Goal: Task Accomplishment & Management: Manage account settings

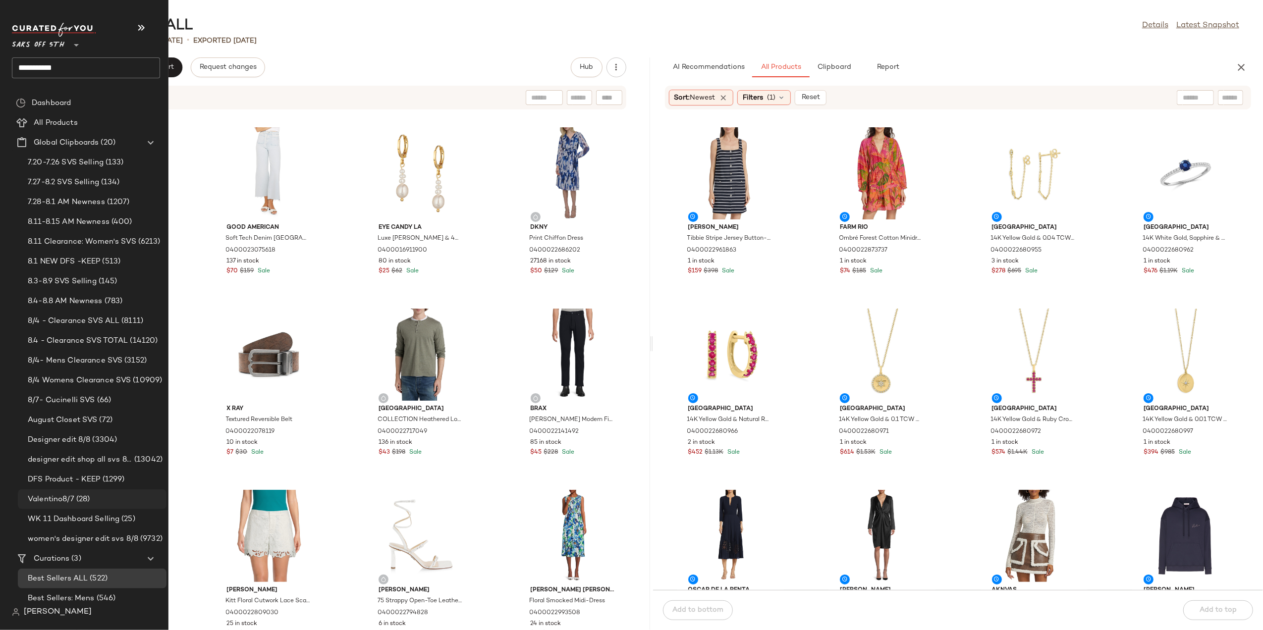
scroll to position [26, 0]
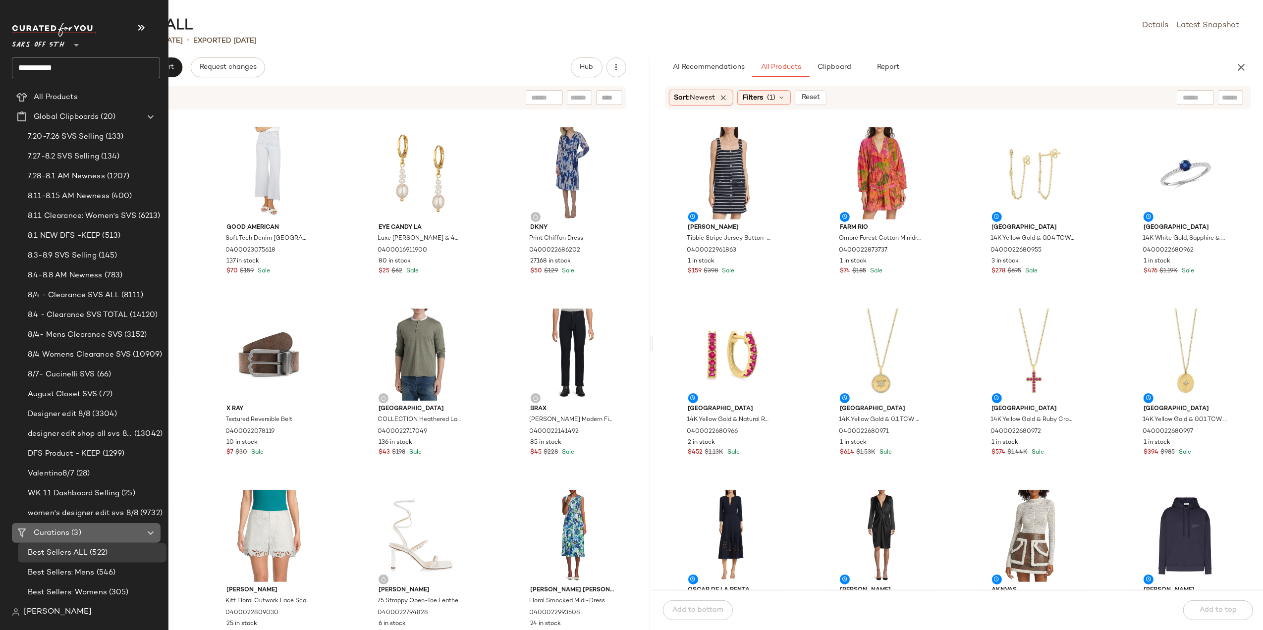
click at [64, 534] on span "Curations" at bounding box center [52, 533] width 36 height 11
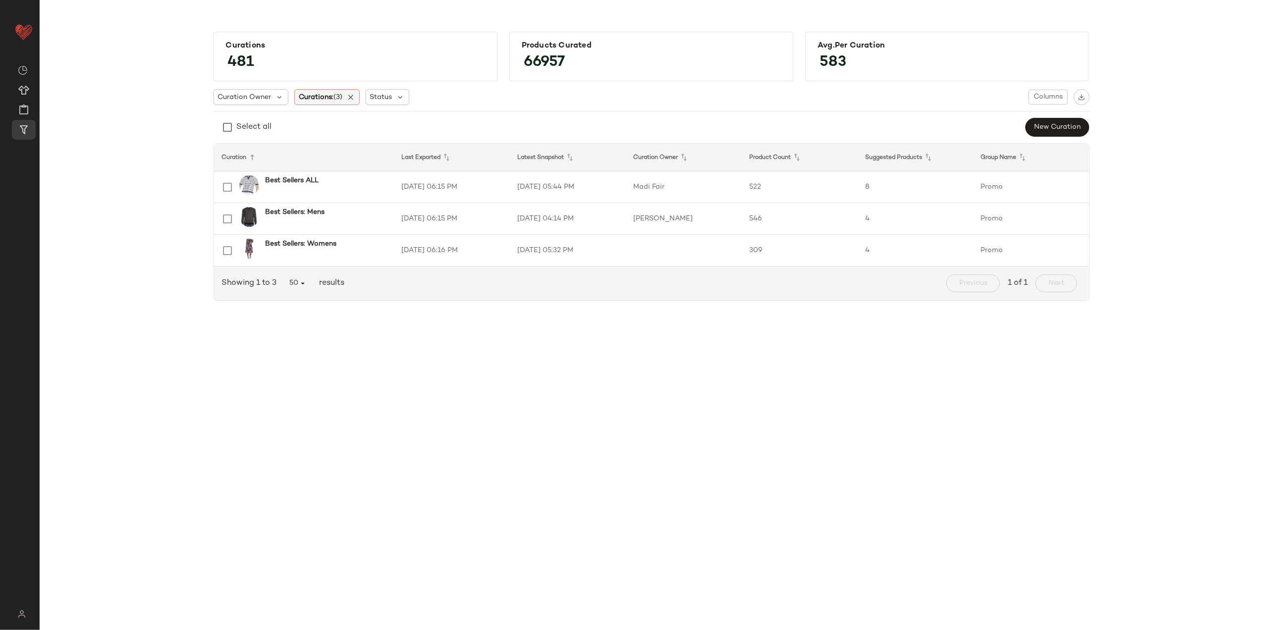
click at [359, 98] on div "Curations: (3)" at bounding box center [326, 97] width 65 height 16
click at [336, 114] on div at bounding box center [374, 120] width 160 height 23
click at [337, 118] on input "text" at bounding box center [364, 124] width 124 height 15
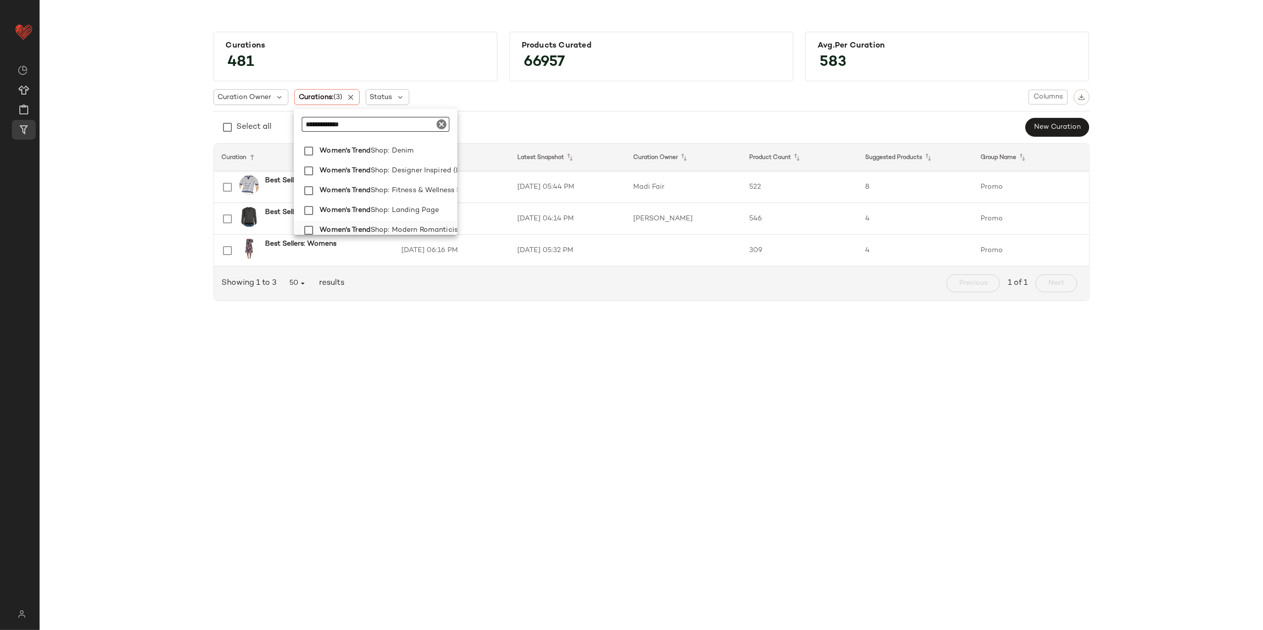
scroll to position [132, 0]
type input "**********"
click at [404, 157] on span "Shop: Modern Romanticism" at bounding box center [418, 155] width 94 height 20
click at [402, 167] on span "Shop: Pop of Color" at bounding box center [403, 175] width 65 height 20
click at [404, 196] on span "Shop: Quiet Luxury" at bounding box center [403, 195] width 65 height 20
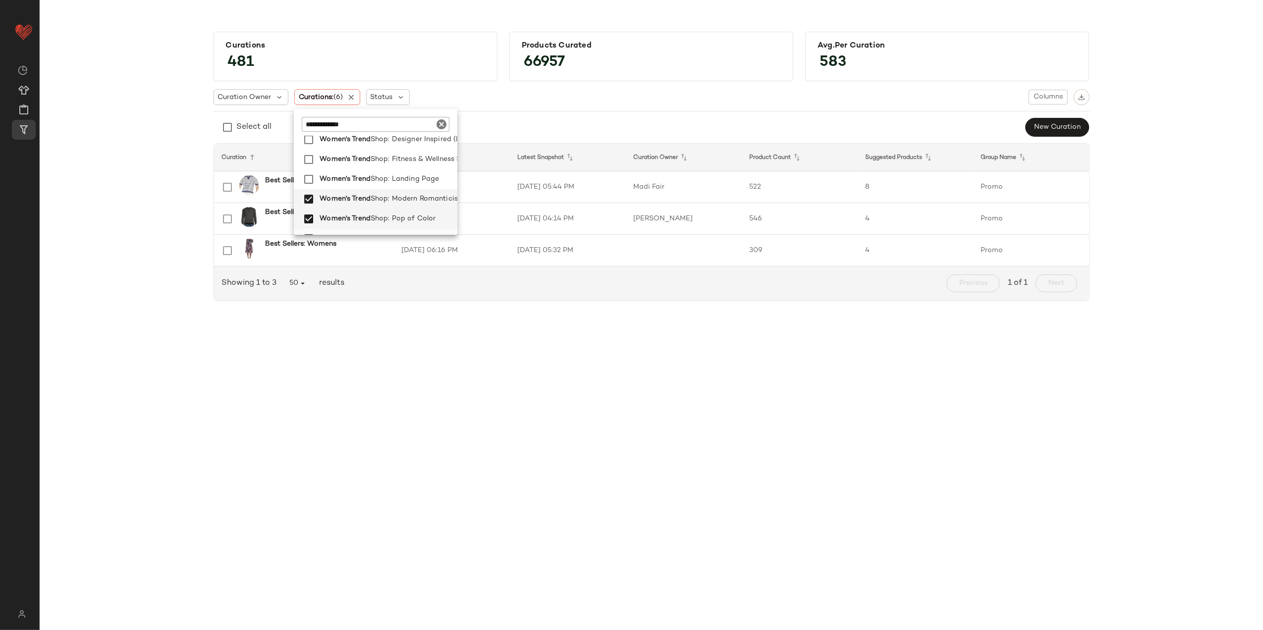
scroll to position [66, 0]
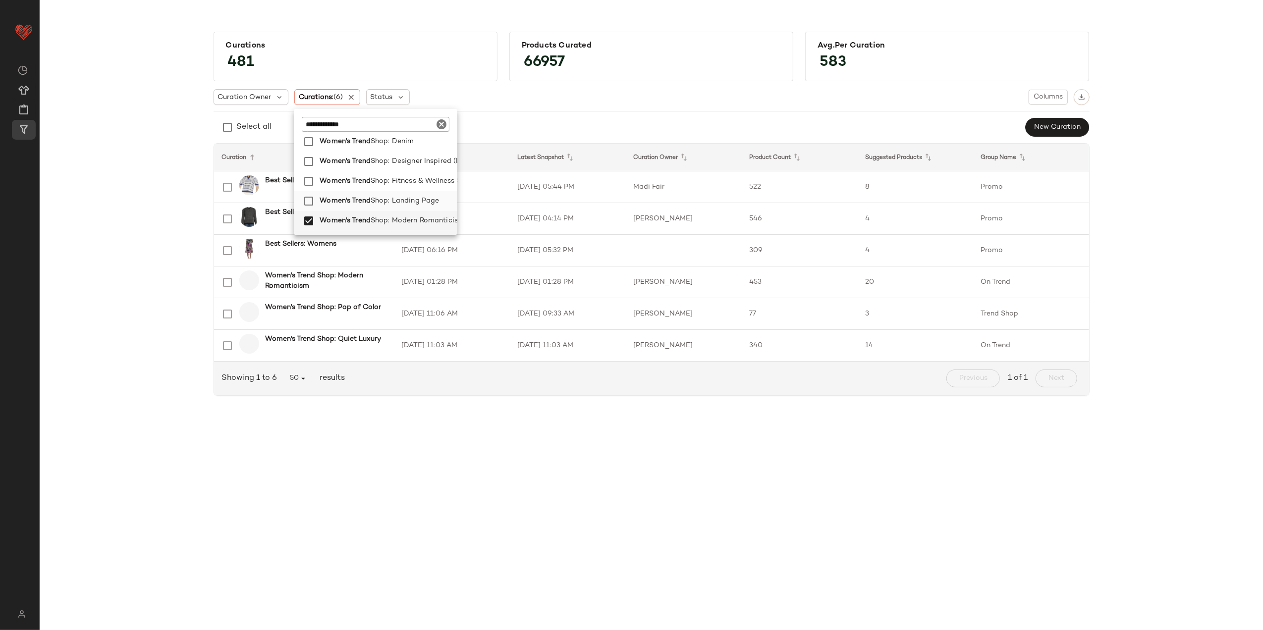
click at [406, 203] on span "Shop: Landing Page" at bounding box center [405, 201] width 68 height 20
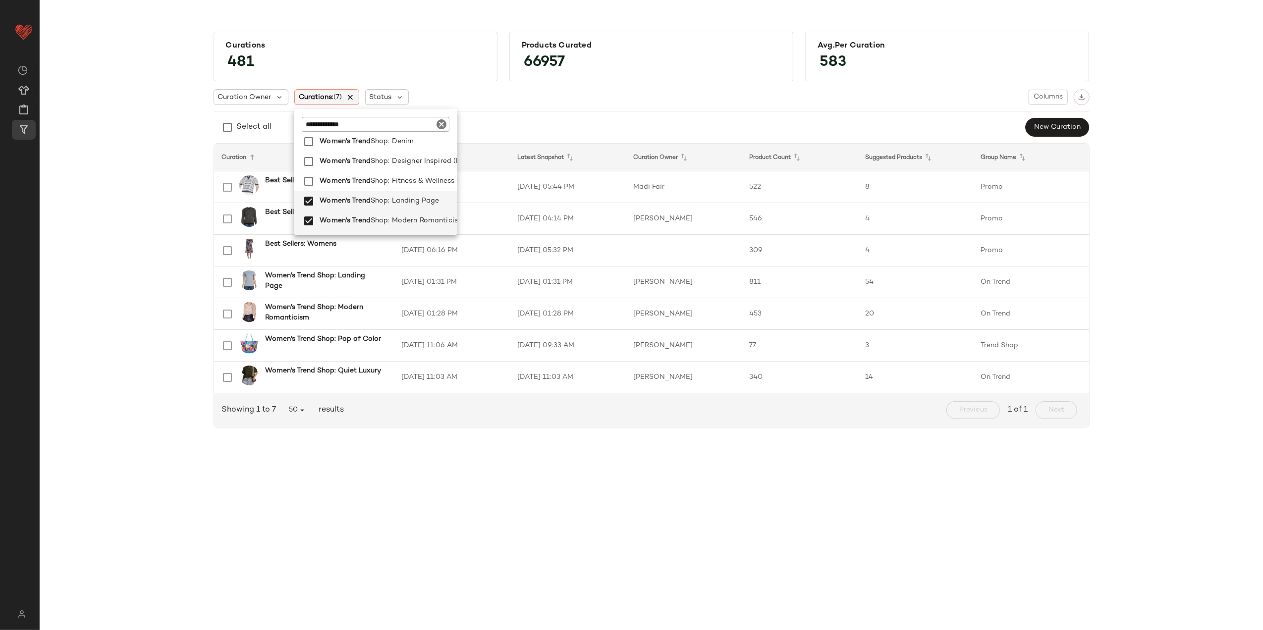
click at [350, 98] on icon at bounding box center [350, 97] width 9 height 9
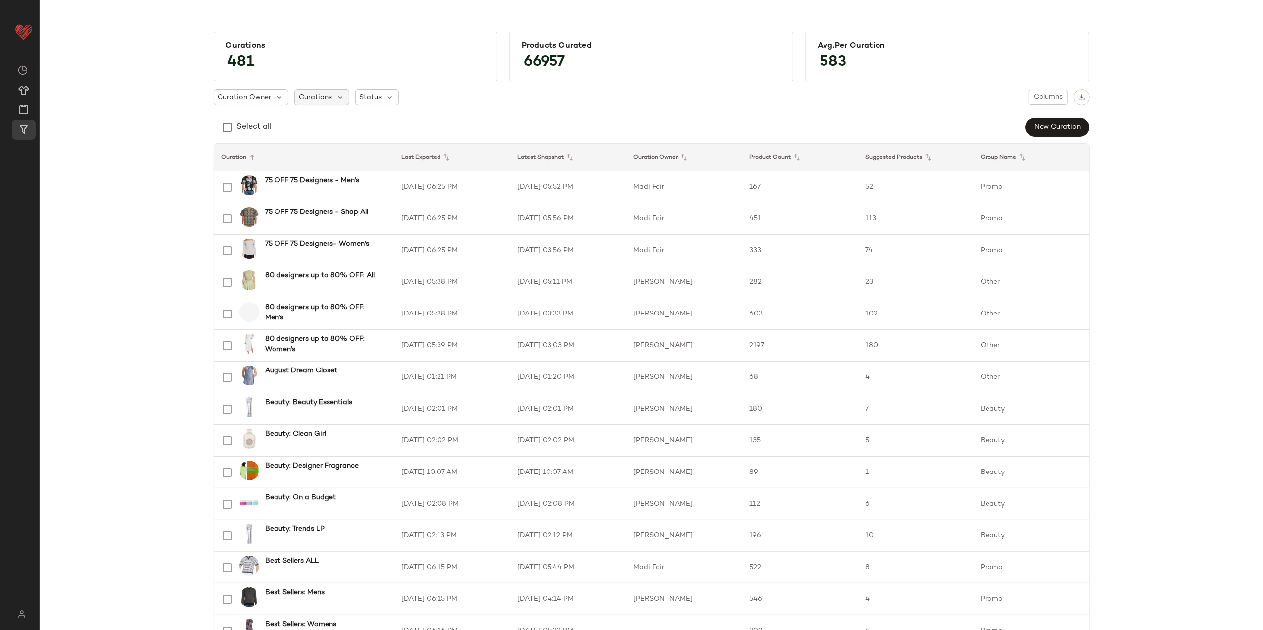
click at [338, 102] on div "Curations" at bounding box center [321, 97] width 55 height 16
click at [326, 132] on div "Select all 75 OFF 75 Designers - Men's 75 OFF 75 Designers - Shop All 75 OFF 75…" at bounding box center [371, 172] width 160 height 126
click at [326, 126] on input "text" at bounding box center [361, 124] width 124 height 15
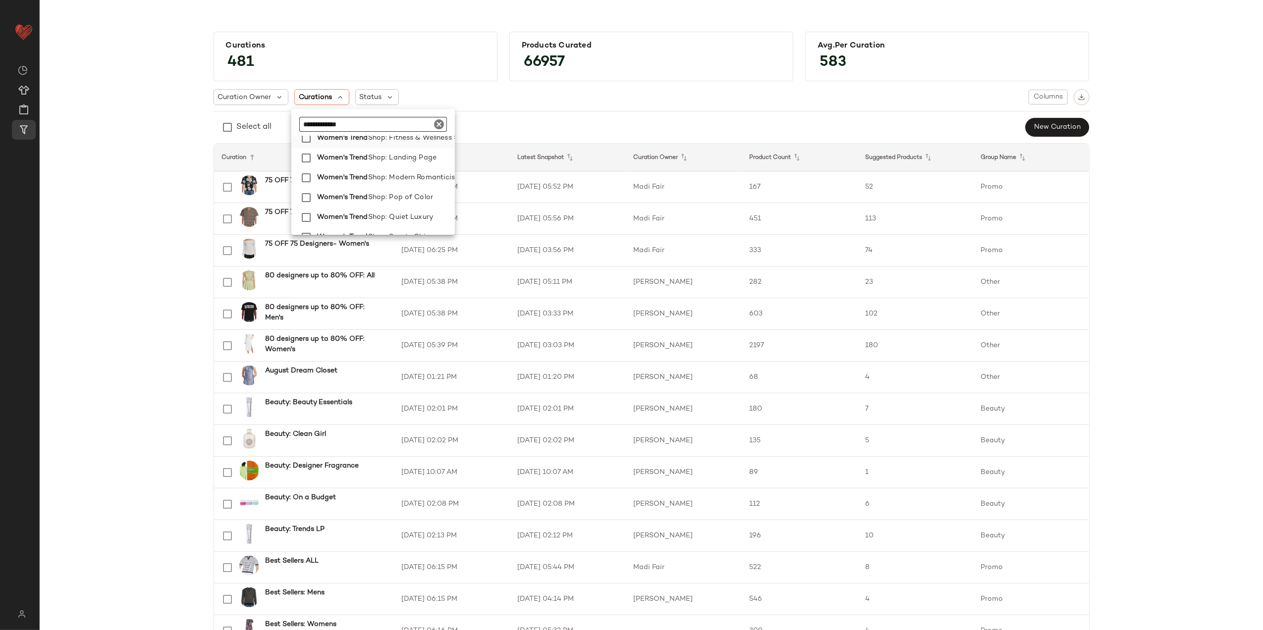
scroll to position [132, 0]
type input "**********"
click at [399, 199] on span "Shop: Quiet Luxury" at bounding box center [400, 195] width 65 height 20
click at [401, 185] on span "Shop: Quiet Luxury" at bounding box center [400, 195] width 65 height 20
click at [401, 179] on span "Shop: Pop of Color" at bounding box center [400, 175] width 65 height 20
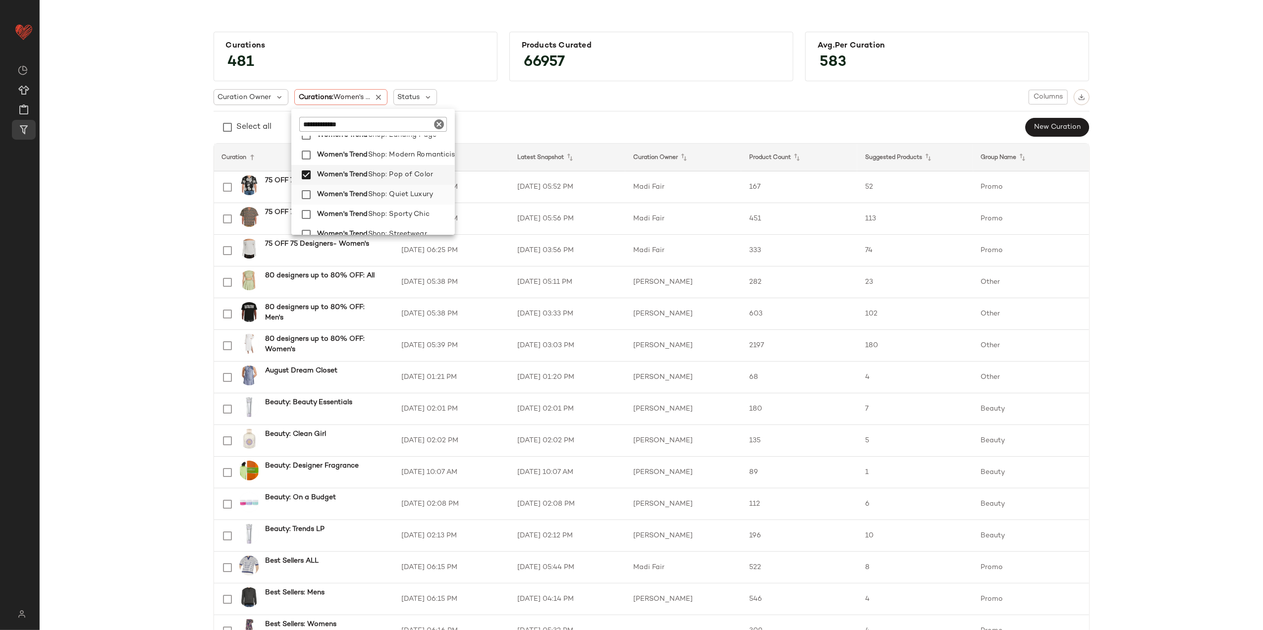
click at [399, 193] on span "Shop: Quiet Luxury" at bounding box center [400, 195] width 65 height 20
click at [391, 158] on span "Shop: Modern Romanticism" at bounding box center [415, 155] width 94 height 20
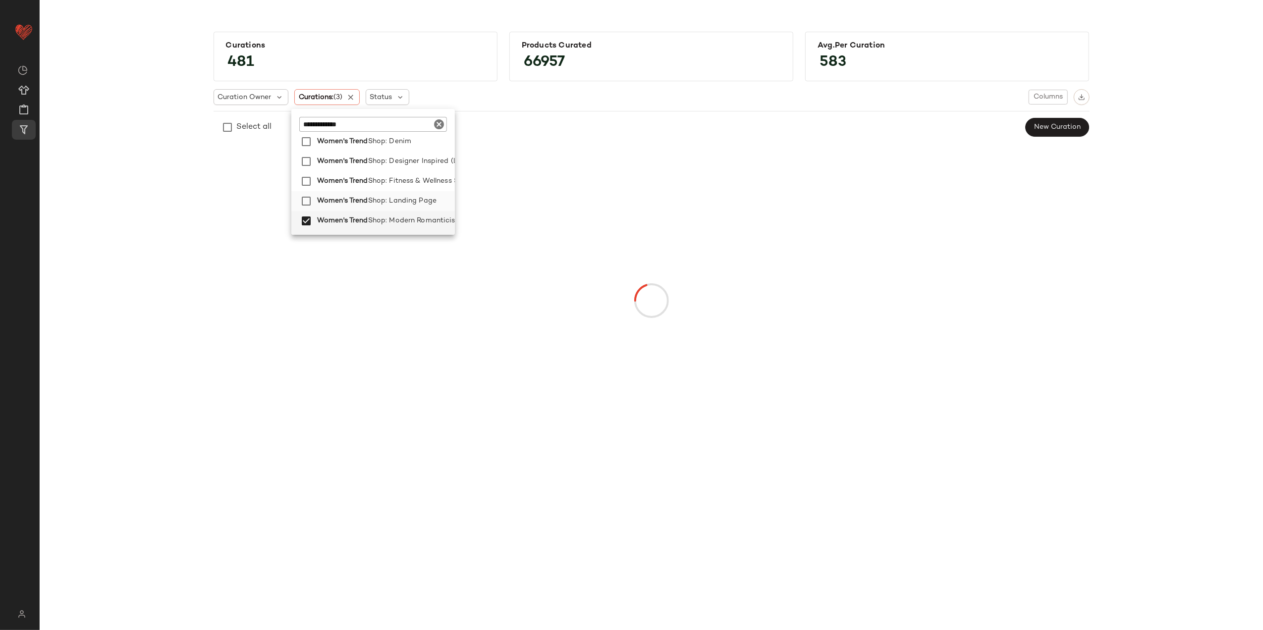
click at [395, 201] on span "Shop: Landing Page" at bounding box center [402, 201] width 68 height 20
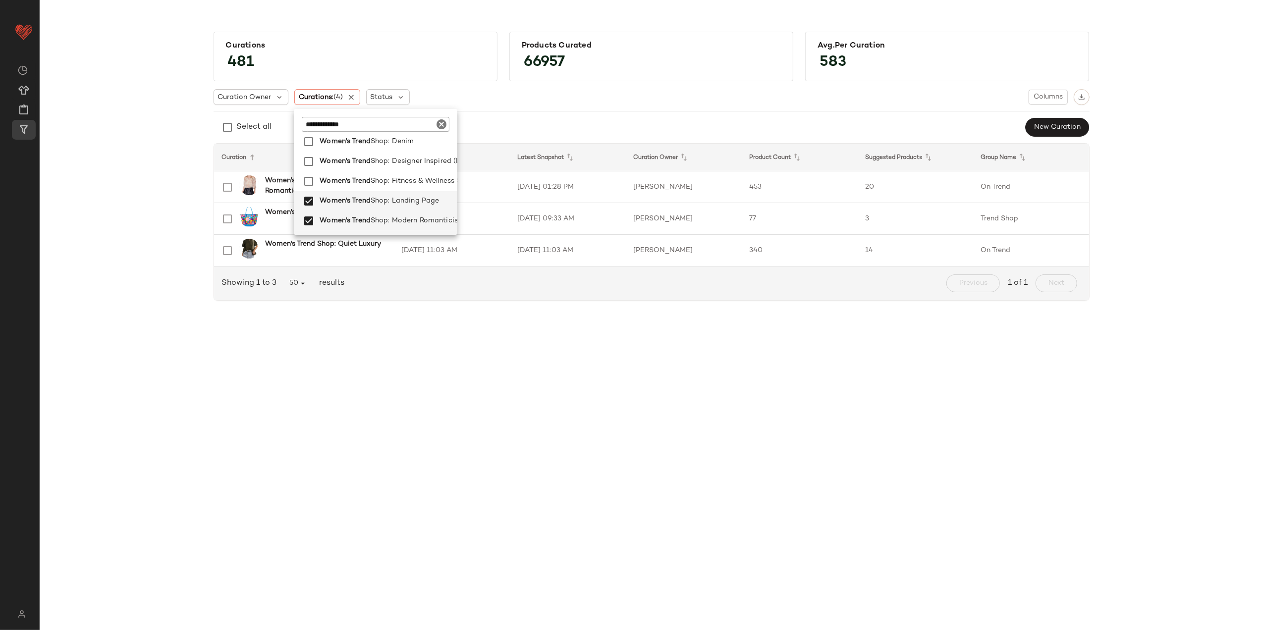
click at [127, 185] on div "Curations 481 Products Curated 66957 Avg.per Curation 583 Curation Owner Curati…" at bounding box center [652, 170] width 1208 height 293
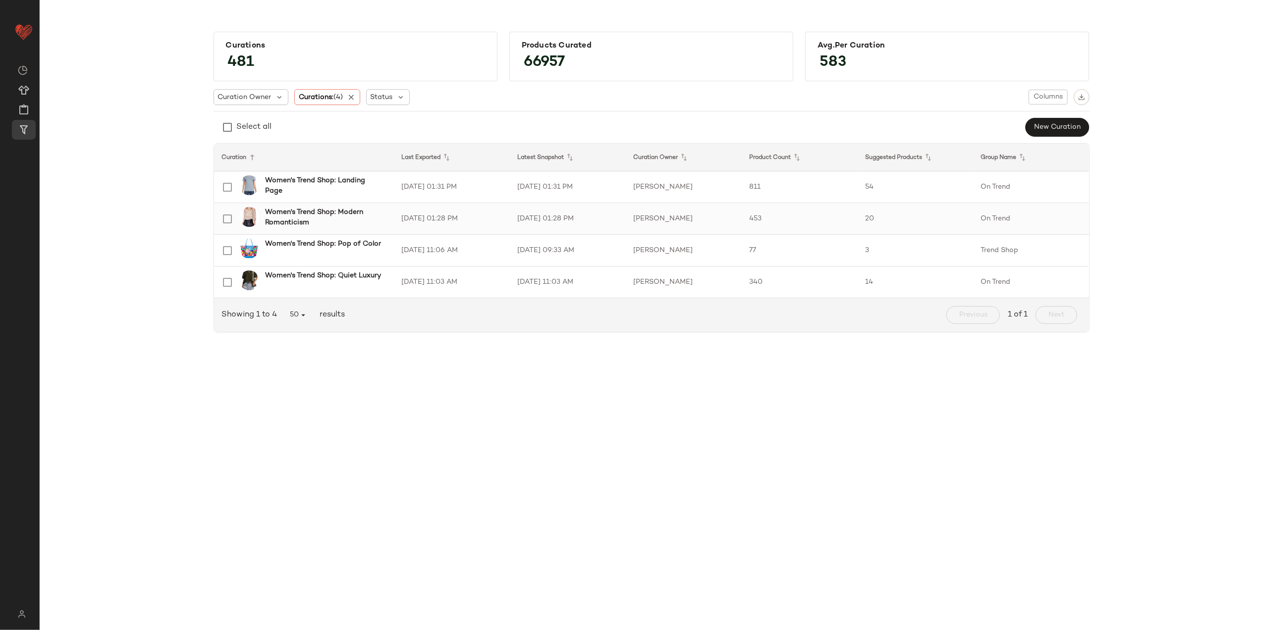
click at [498, 221] on td "[DATE] 01:28 PM" at bounding box center [452, 219] width 116 height 32
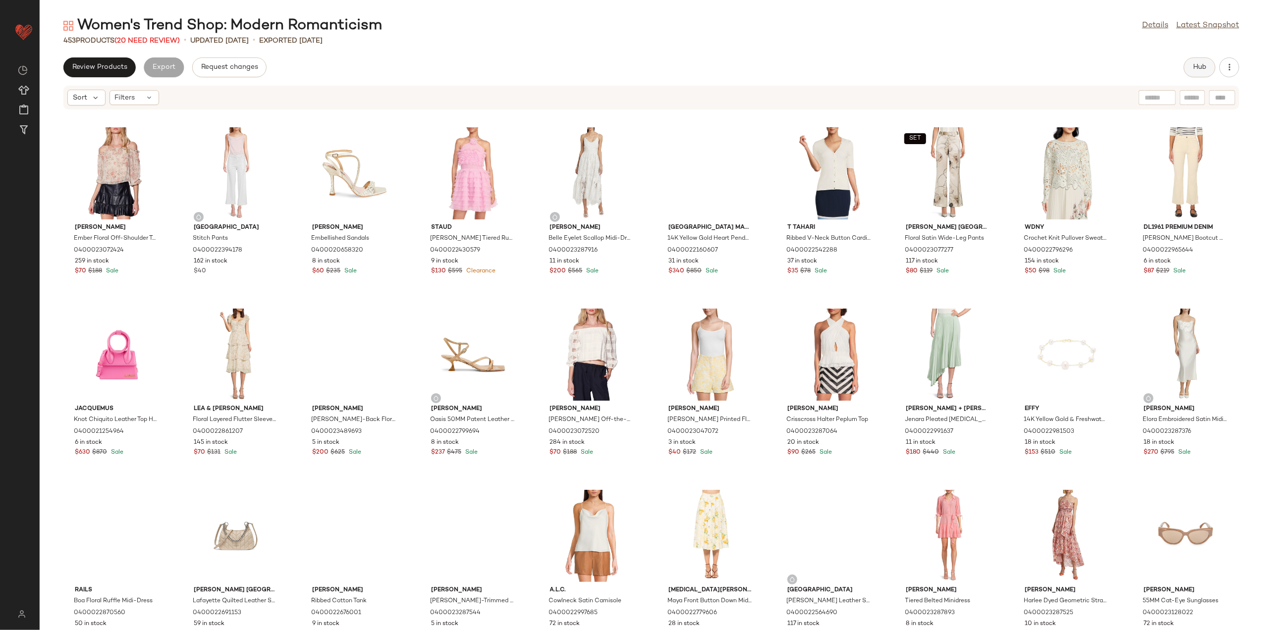
click at [1197, 63] on span "Hub" at bounding box center [1200, 67] width 14 height 8
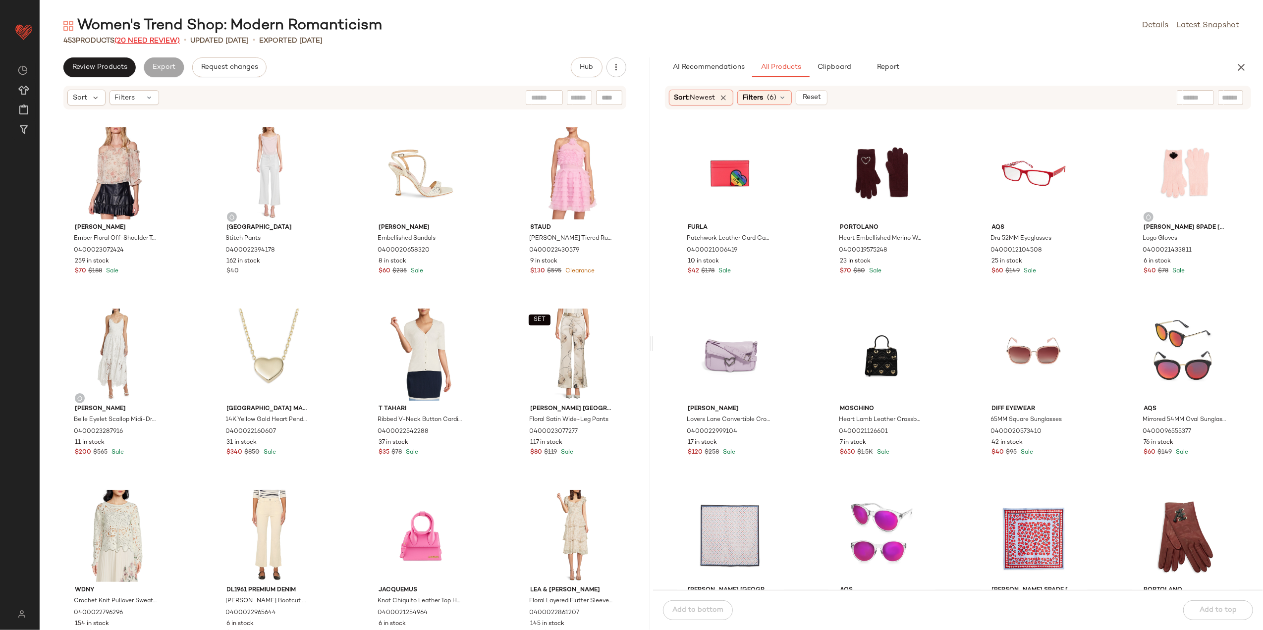
click at [157, 38] on span "(20 Need Review)" at bounding box center [146, 40] width 65 height 7
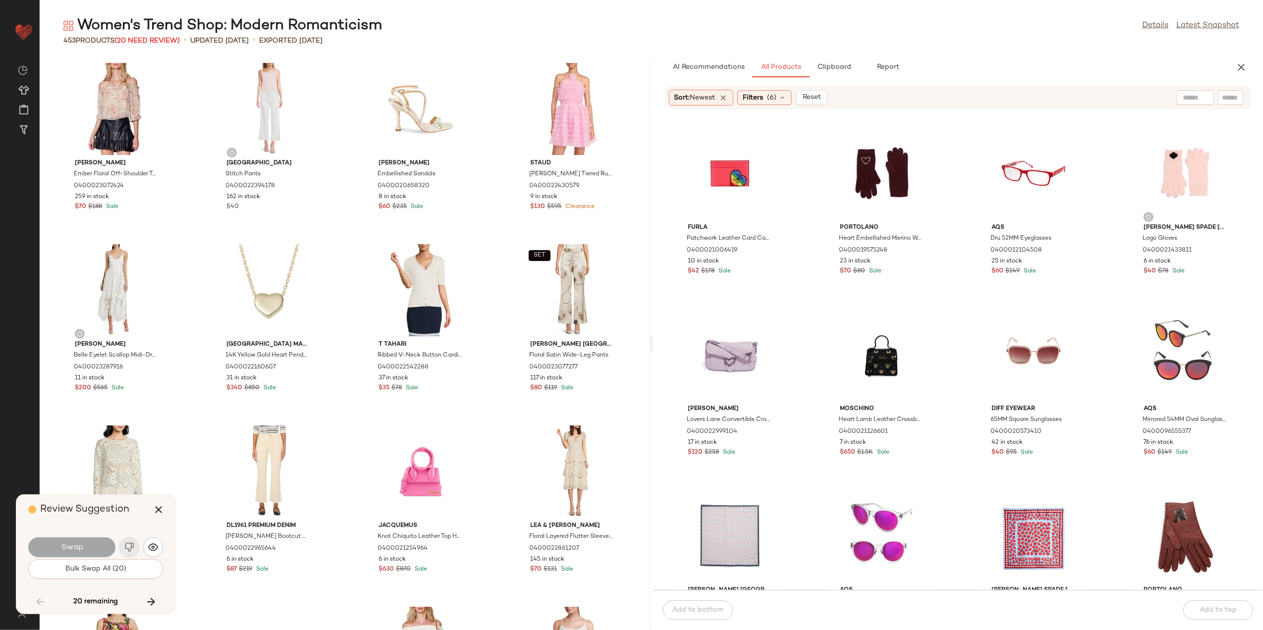
scroll to position [3628, 0]
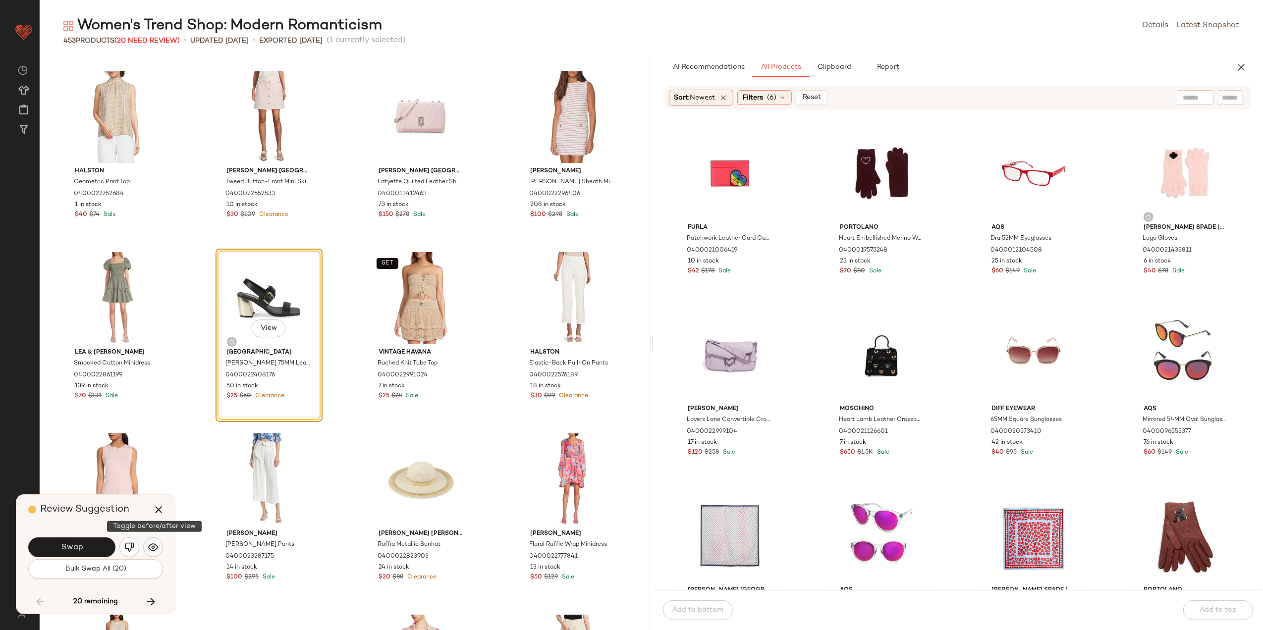
click at [156, 547] on img "button" at bounding box center [153, 548] width 10 height 10
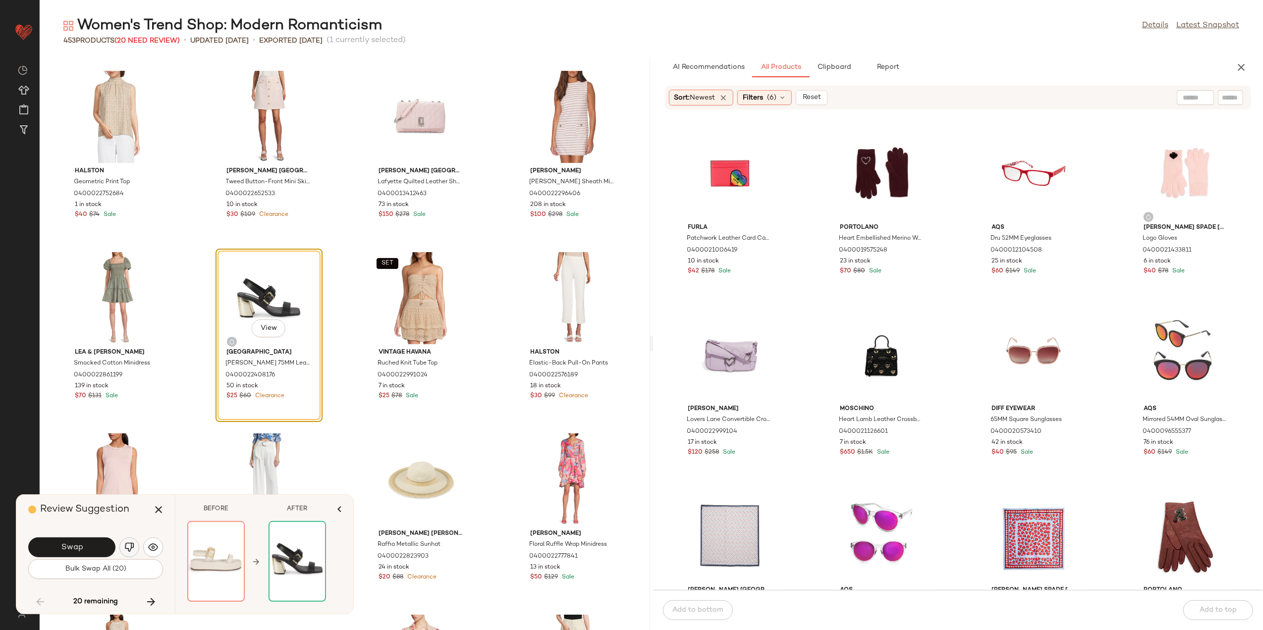
click at [130, 547] on img "button" at bounding box center [129, 548] width 10 height 10
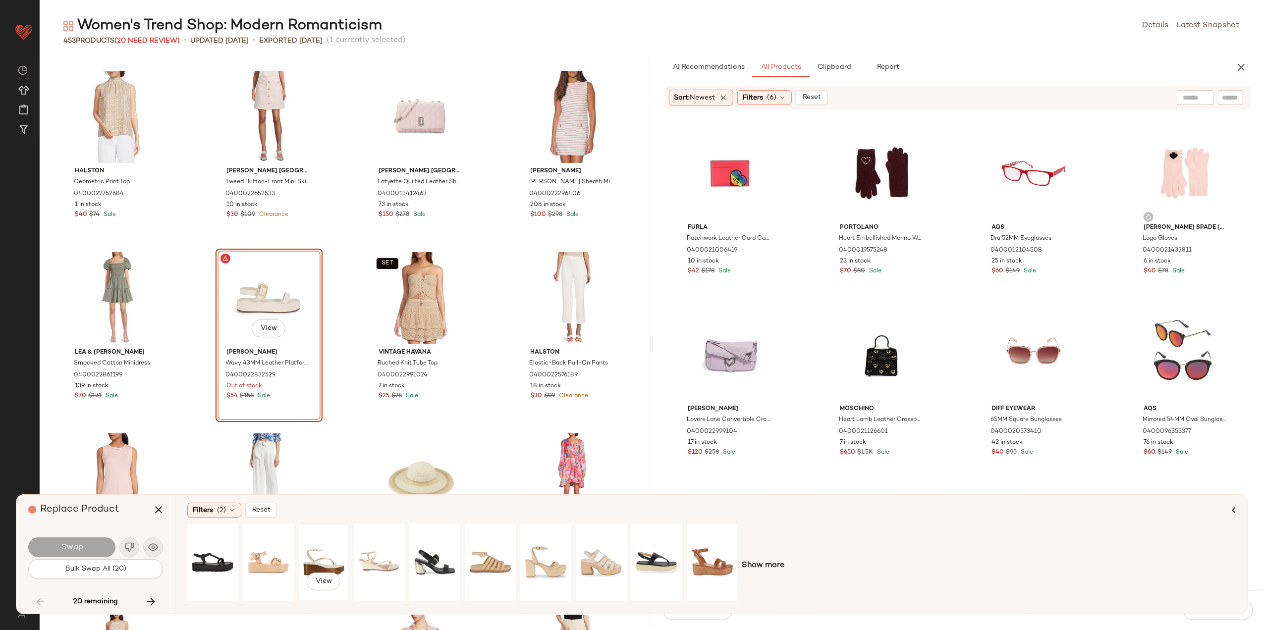
click at [336, 551] on div "View" at bounding box center [324, 562] width 44 height 70
click at [225, 510] on span "(2)" at bounding box center [221, 511] width 9 height 10
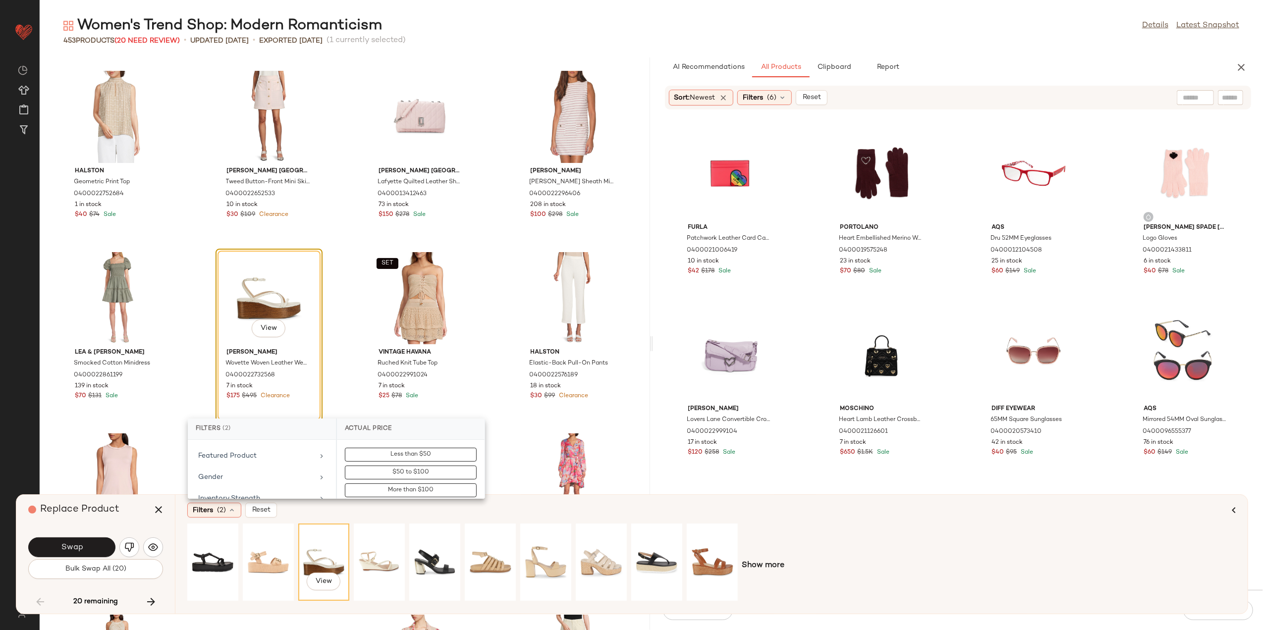
scroll to position [132, 0]
click at [262, 461] on div "Clearance Price" at bounding box center [255, 458] width 115 height 10
click at [390, 476] on span "Not on clearance" at bounding box center [411, 472] width 49 height 7
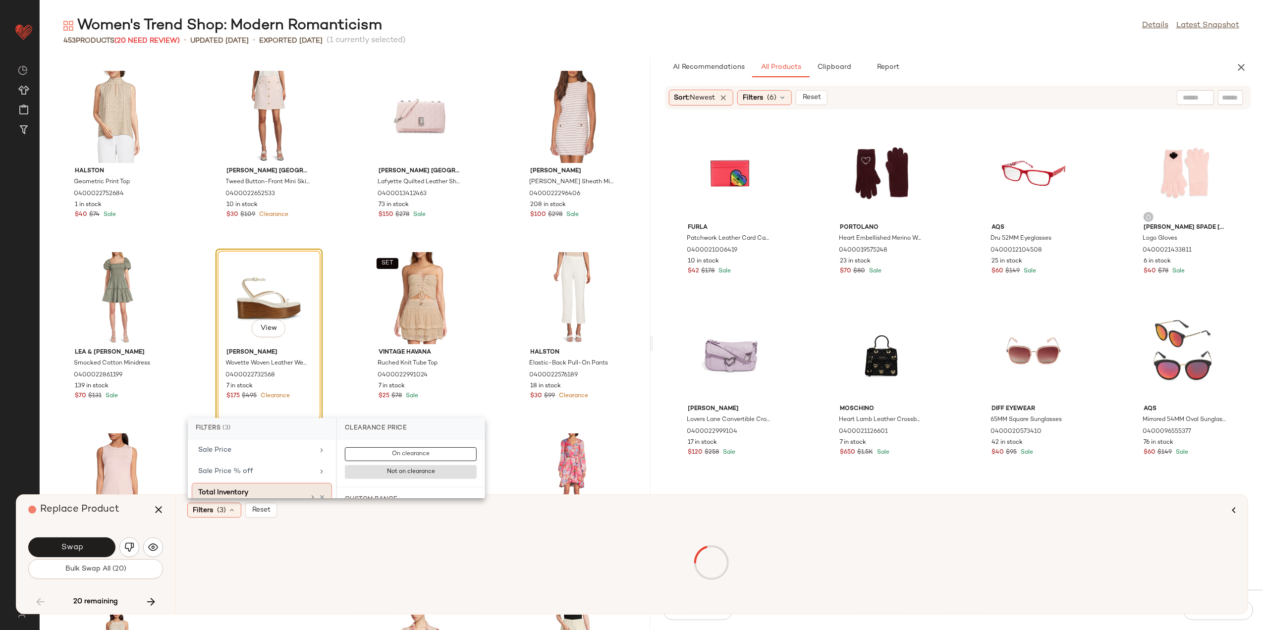
click at [278, 488] on div "Total Inventory" at bounding box center [251, 493] width 107 height 10
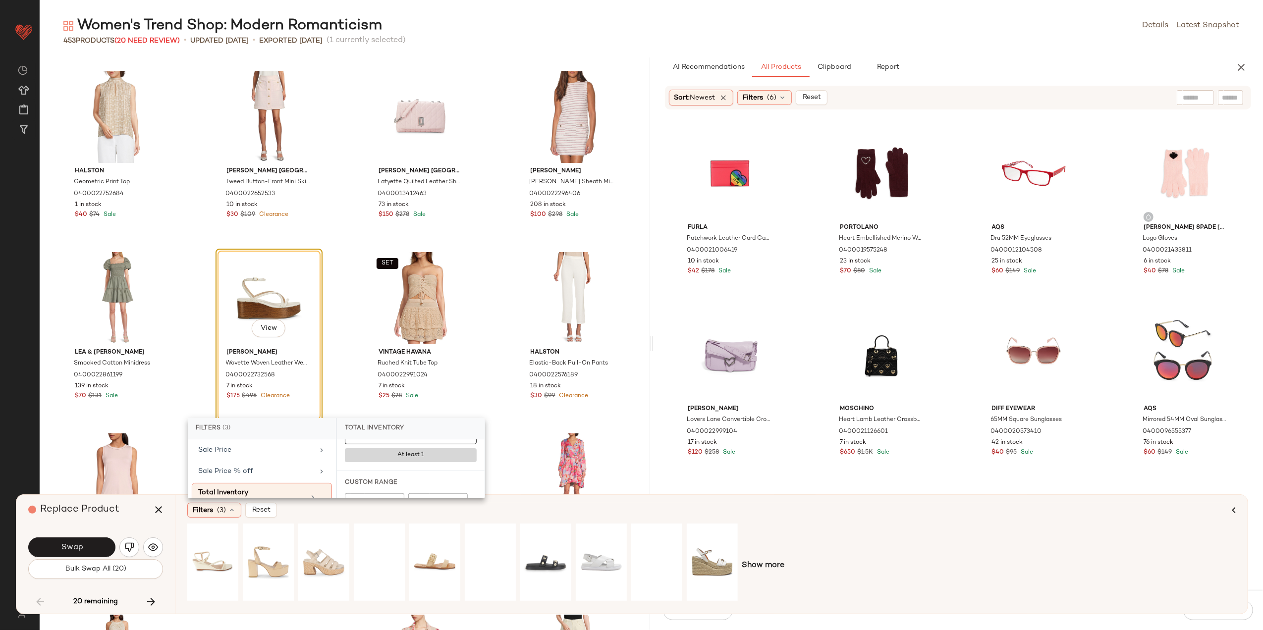
scroll to position [46, 0]
click at [370, 479] on input "Min" at bounding box center [374, 475] width 59 height 20
type input "*"
click at [365, 494] on button "Apply" at bounding box center [363, 500] width 37 height 19
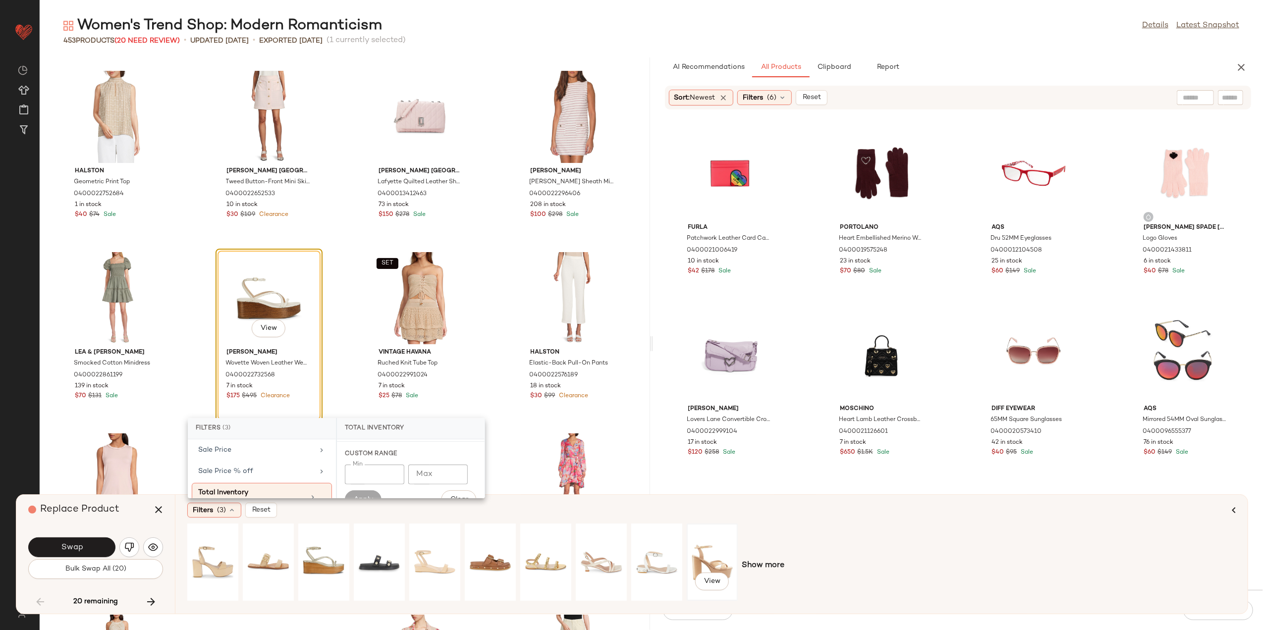
click at [706, 554] on div "View" at bounding box center [712, 562] width 44 height 70
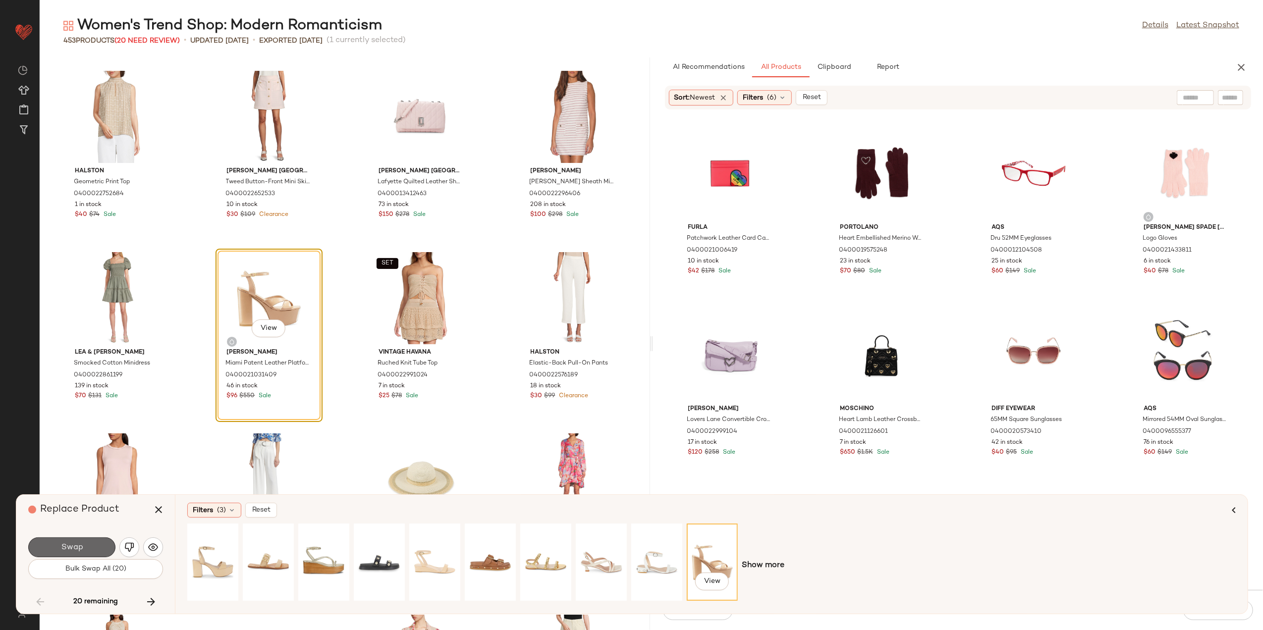
click at [75, 540] on button "Swap" at bounding box center [71, 548] width 87 height 20
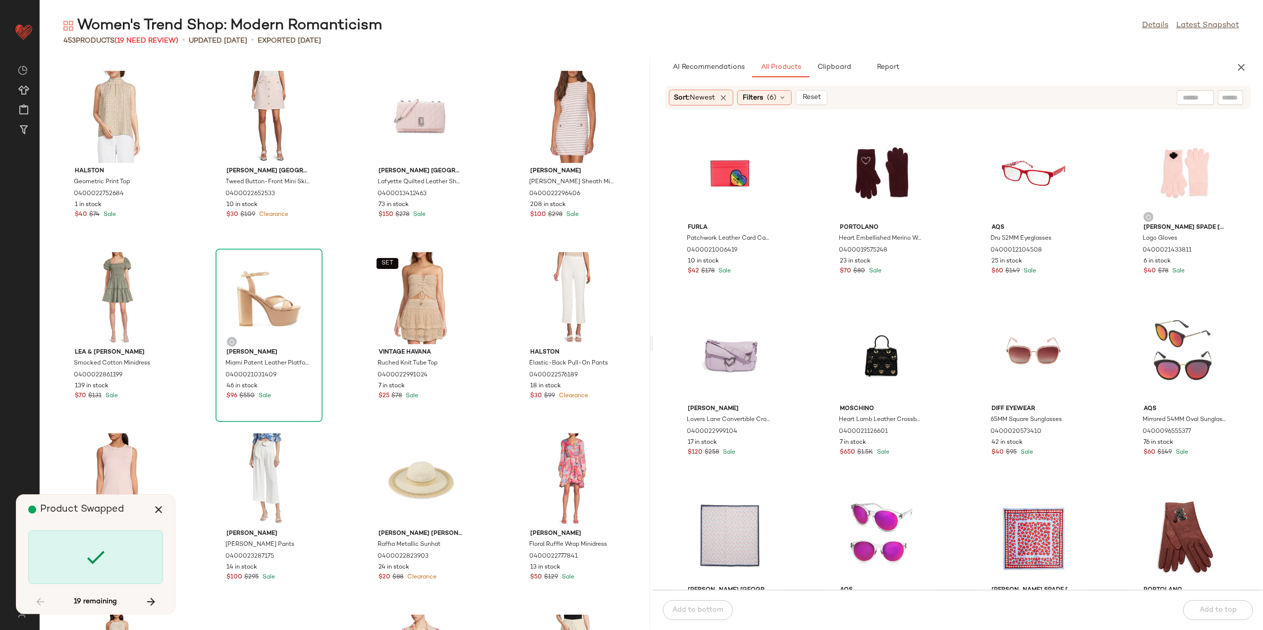
scroll to position [4535, 0]
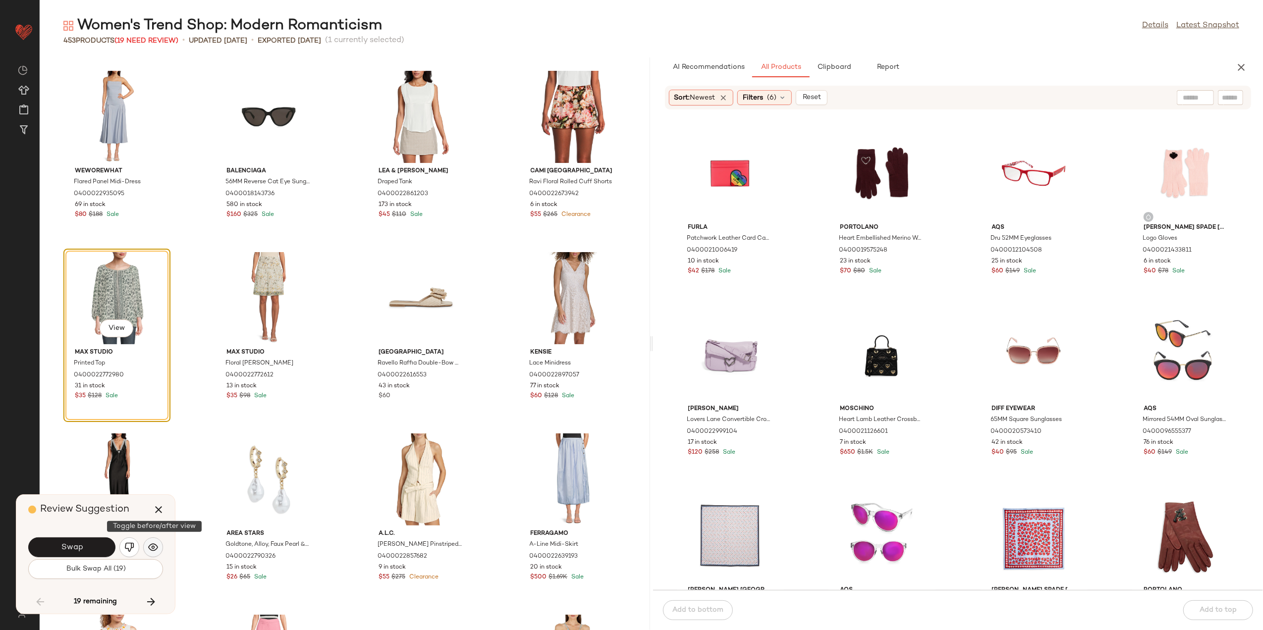
click at [154, 550] on img "button" at bounding box center [153, 548] width 10 height 10
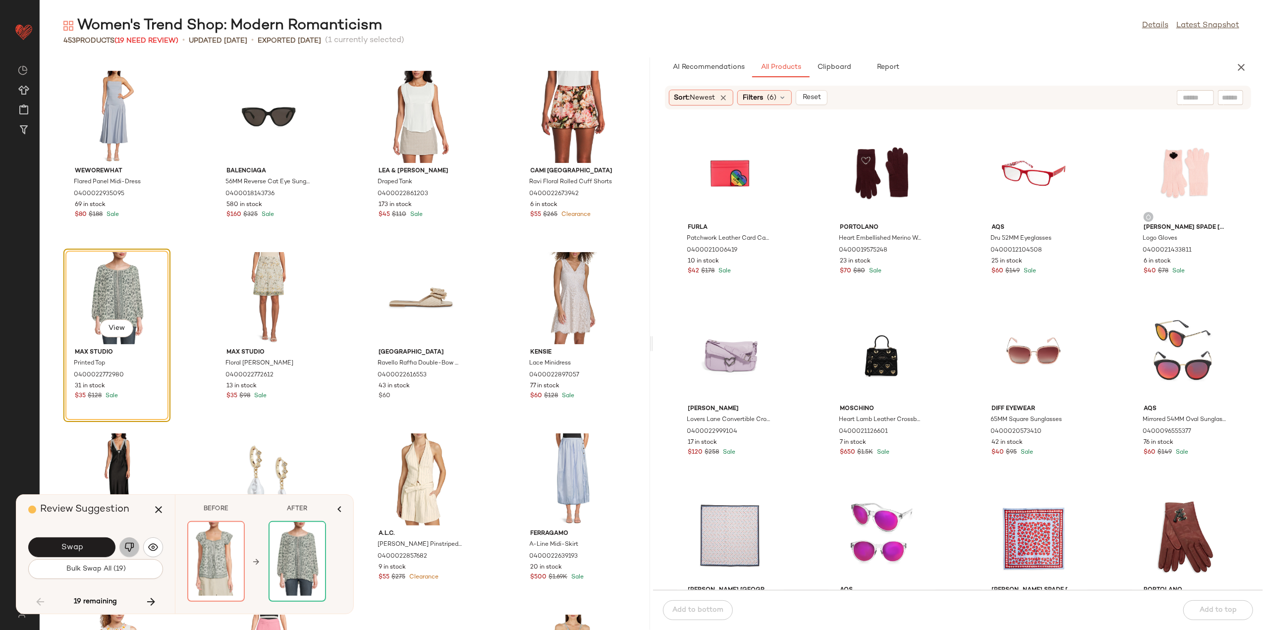
click at [131, 550] on img "button" at bounding box center [129, 548] width 10 height 10
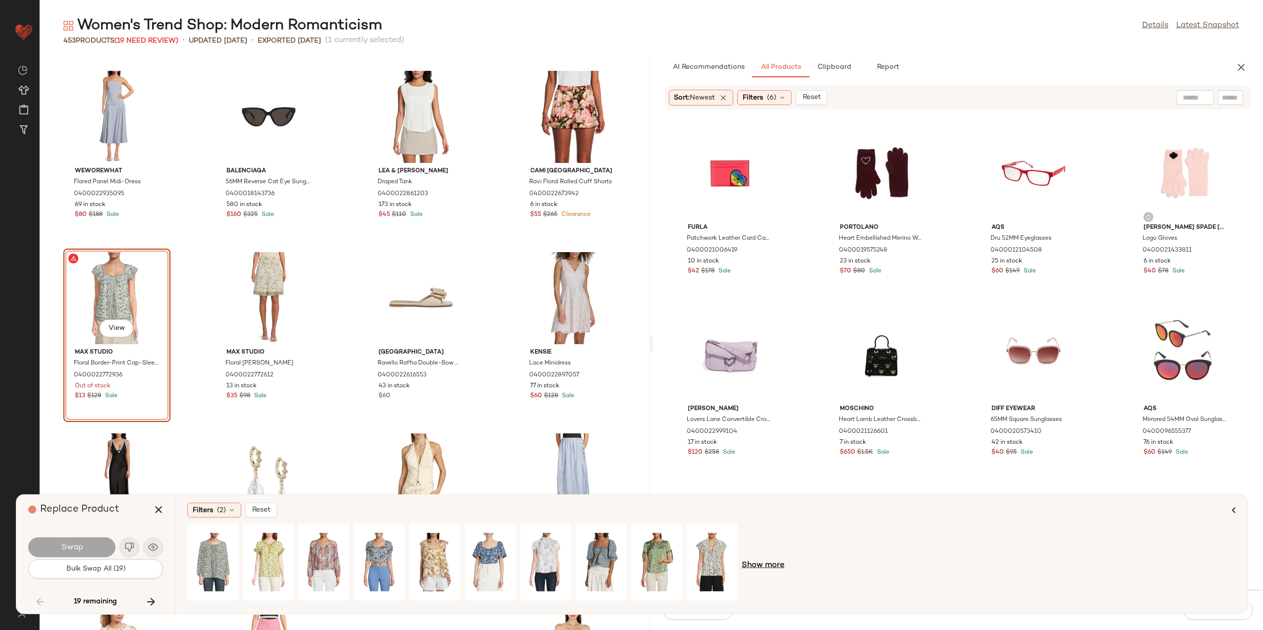
click at [758, 562] on span "Show more" at bounding box center [763, 566] width 43 height 12
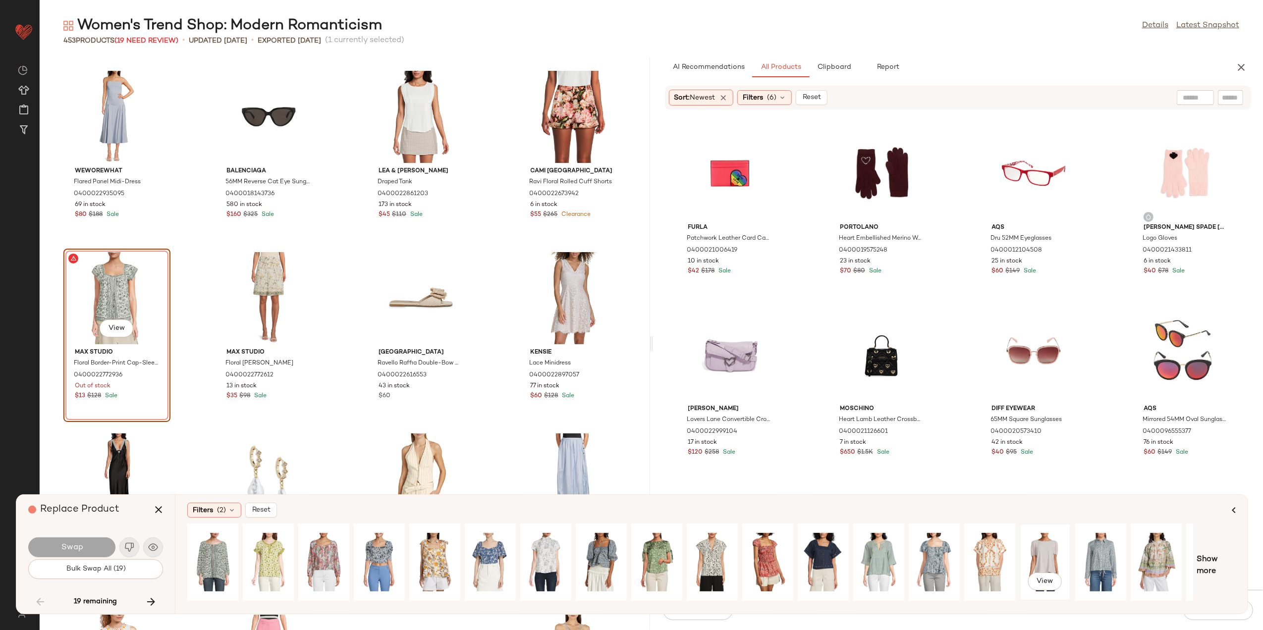
click at [1030, 553] on div "View" at bounding box center [1045, 562] width 44 height 70
click at [127, 549] on img "button" at bounding box center [129, 548] width 10 height 10
click at [152, 605] on icon "button" at bounding box center [151, 602] width 12 height 12
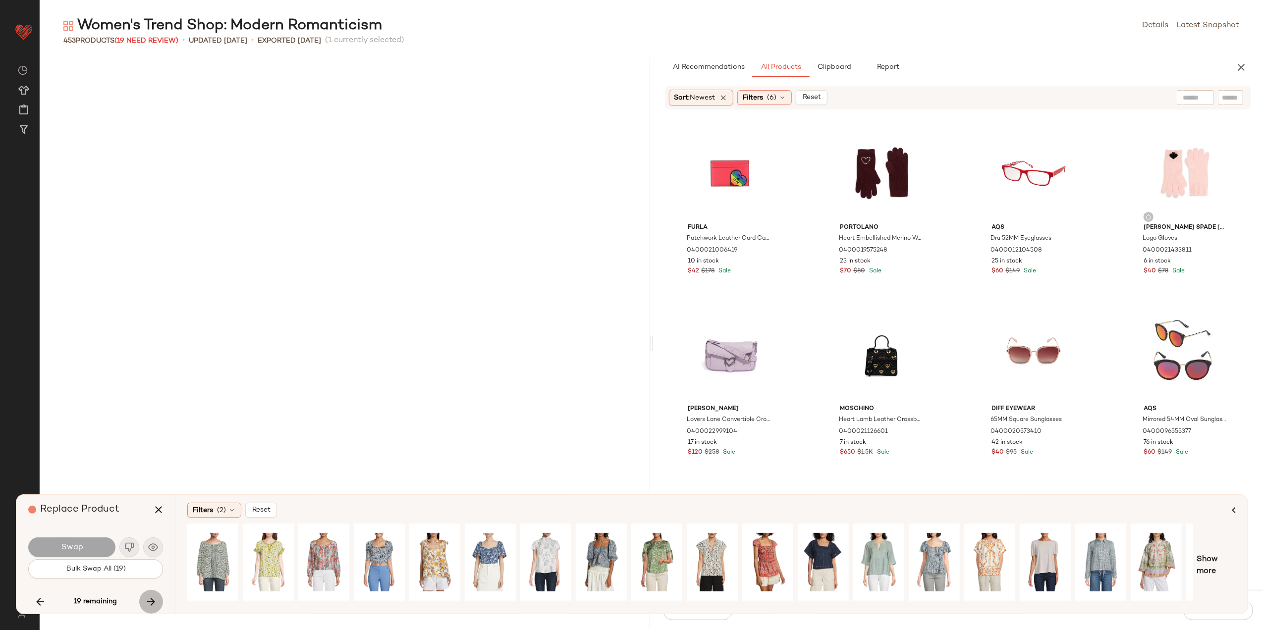
scroll to position [6349, 0]
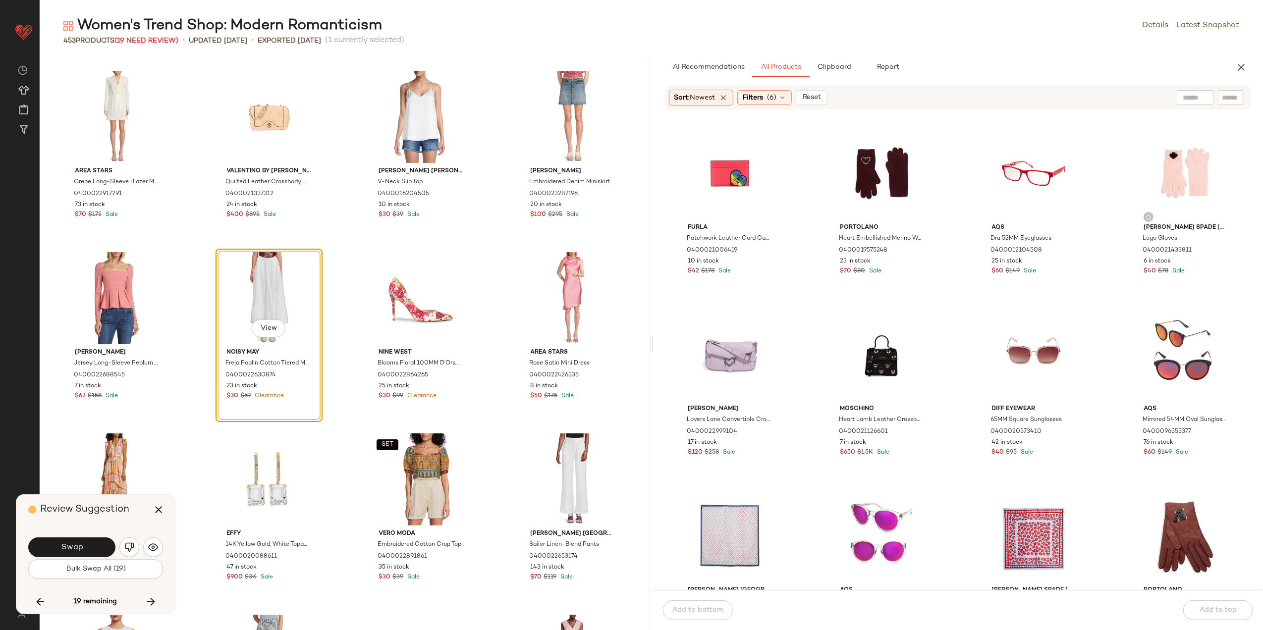
click at [129, 546] on img "button" at bounding box center [129, 548] width 10 height 10
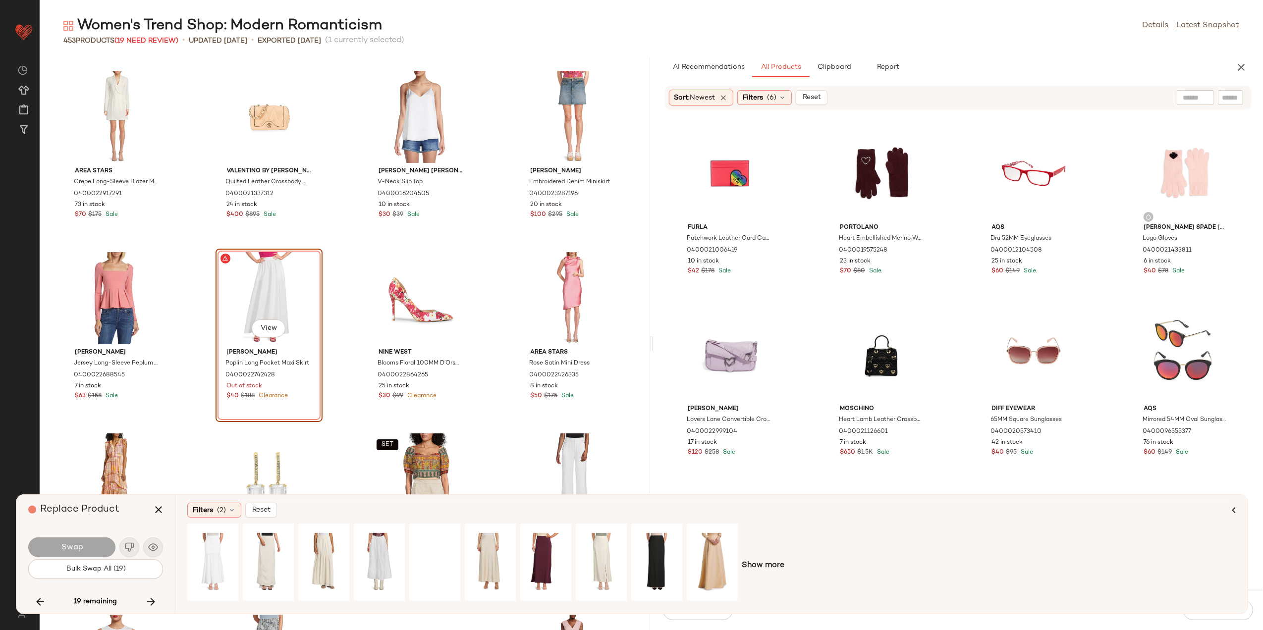
click at [211, 519] on div "Filters (2) Reset Show more" at bounding box center [711, 554] width 1073 height 119
click at [226, 510] on div "Filters (2)" at bounding box center [214, 510] width 54 height 15
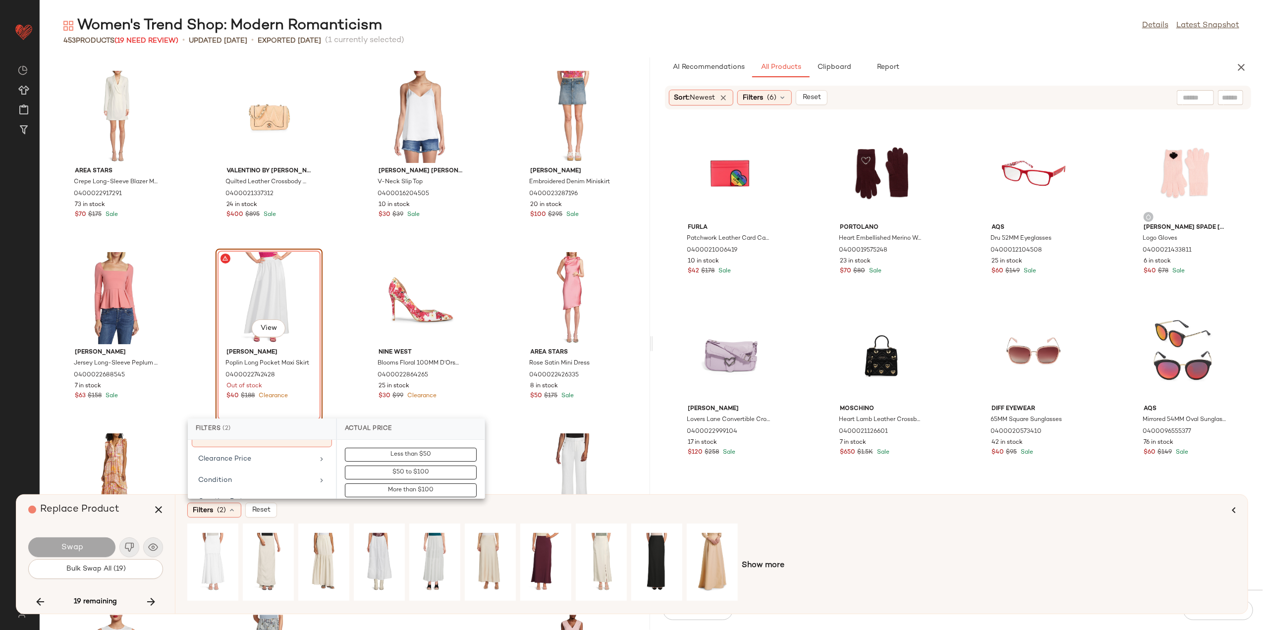
scroll to position [132, 0]
click at [254, 470] on div "Clearance Price" at bounding box center [262, 479] width 140 height 19
click at [383, 474] on button "Not on clearance" at bounding box center [411, 473] width 132 height 14
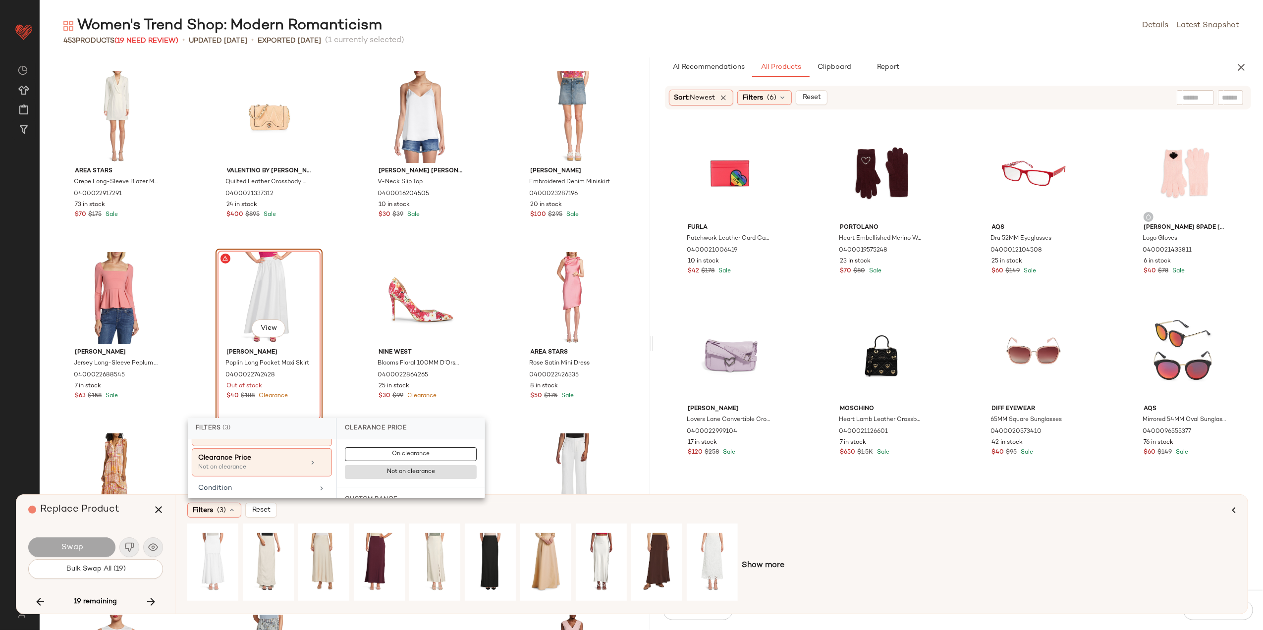
click at [879, 543] on div "Show more" at bounding box center [711, 566] width 1049 height 84
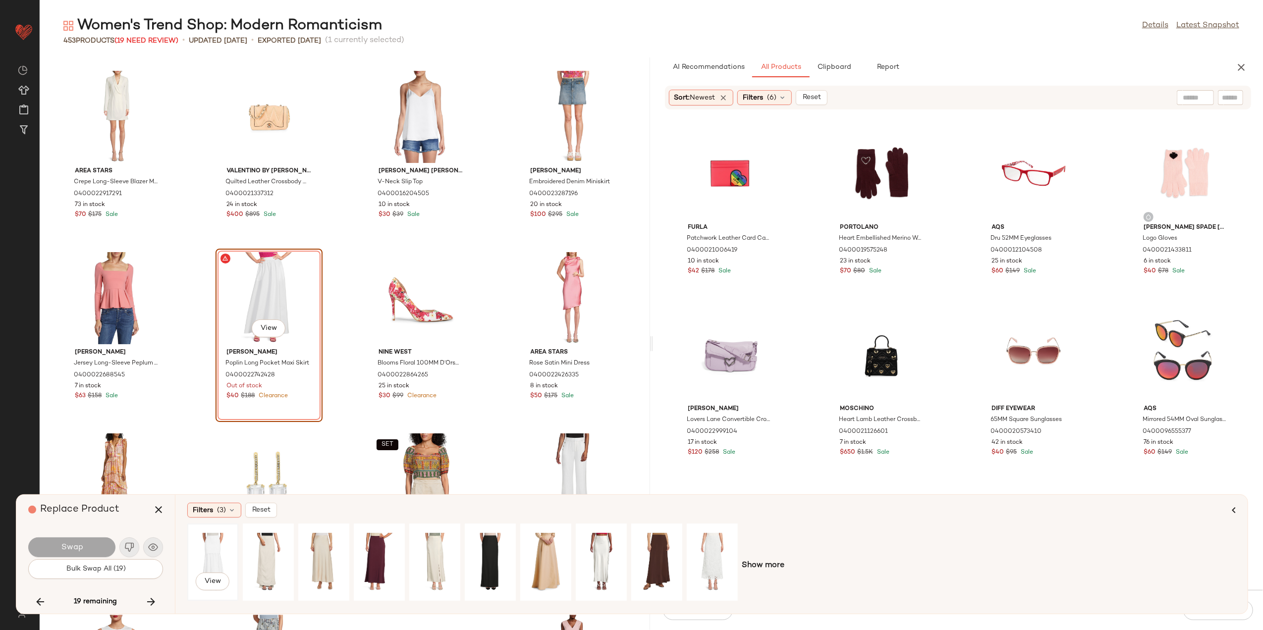
click at [215, 548] on div "View" at bounding box center [213, 562] width 44 height 70
click at [213, 512] on span "Filters" at bounding box center [203, 511] width 20 height 10
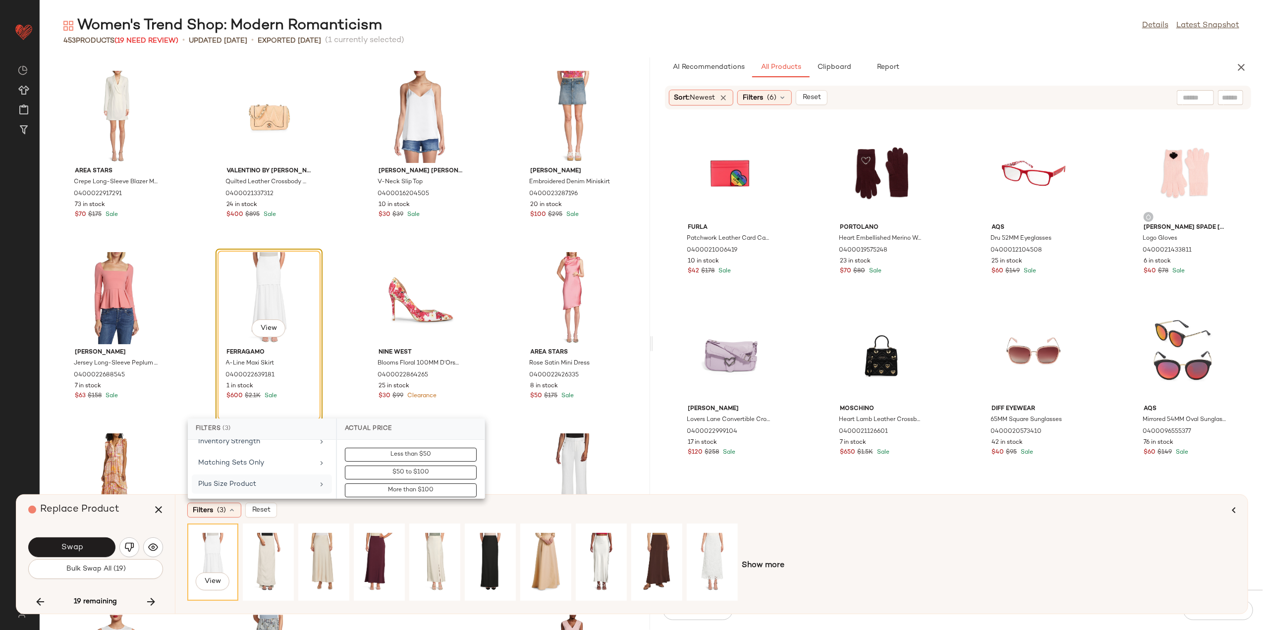
scroll to position [346, 0]
click at [242, 492] on div "Total Inventory" at bounding box center [251, 493] width 107 height 10
click at [359, 480] on input "Min" at bounding box center [374, 475] width 59 height 20
type input "*"
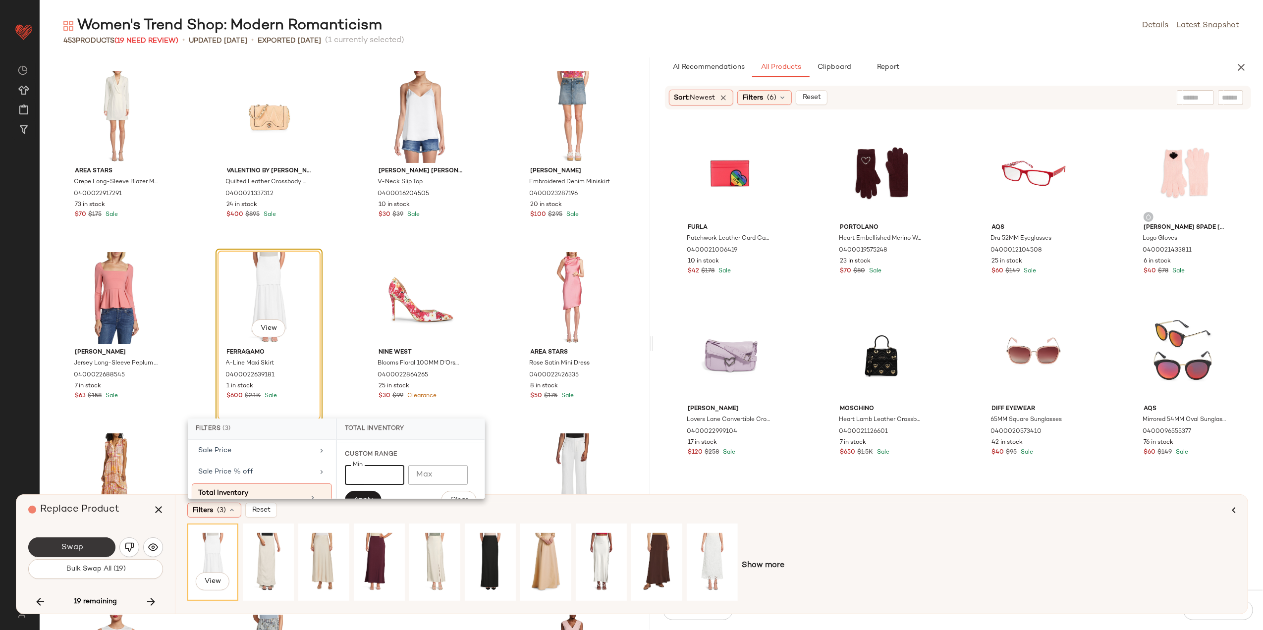
click at [74, 544] on span "Swap" at bounding box center [71, 547] width 22 height 9
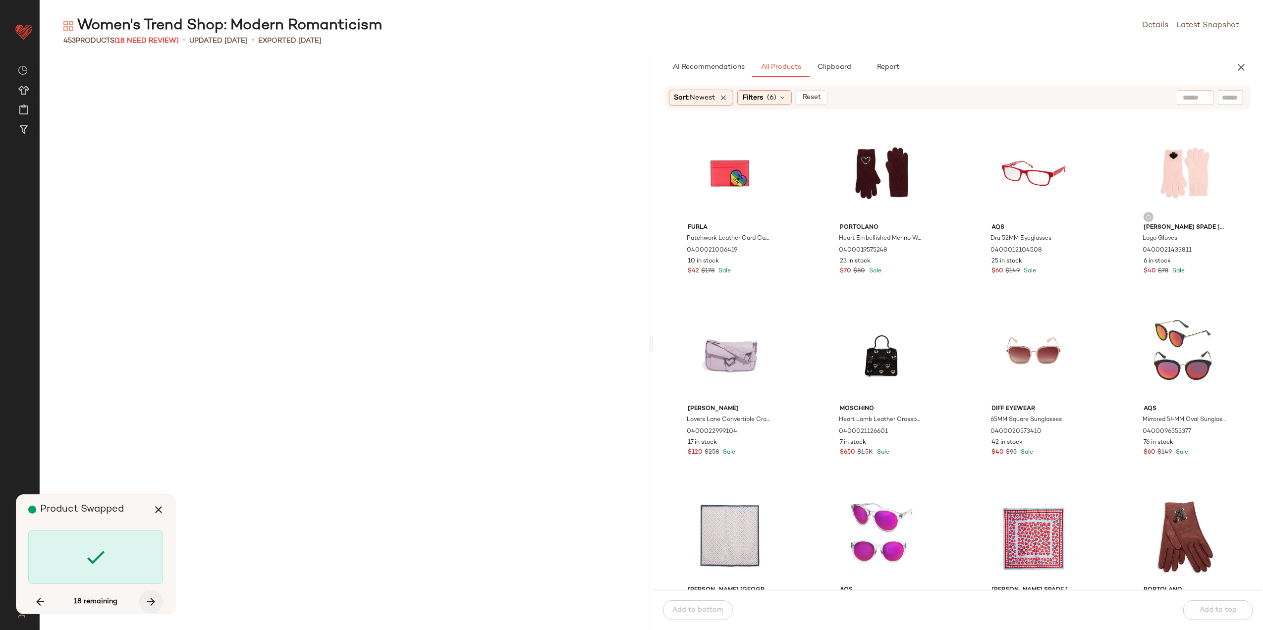
scroll to position [7437, 0]
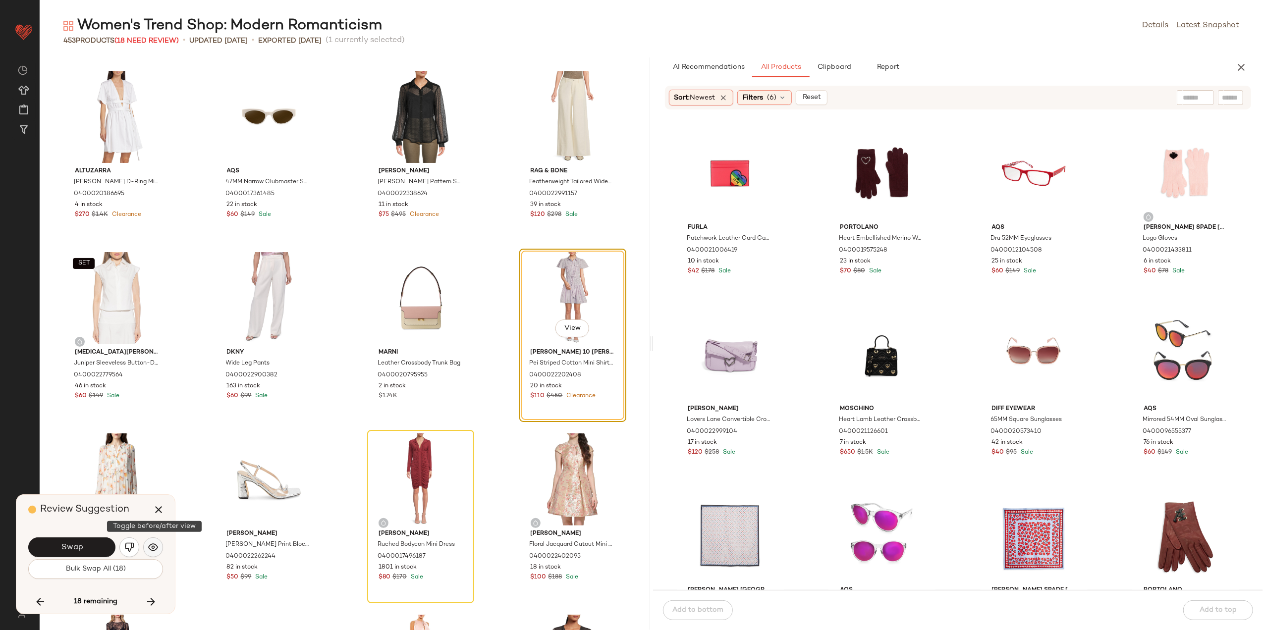
click at [149, 542] on button "button" at bounding box center [153, 548] width 20 height 20
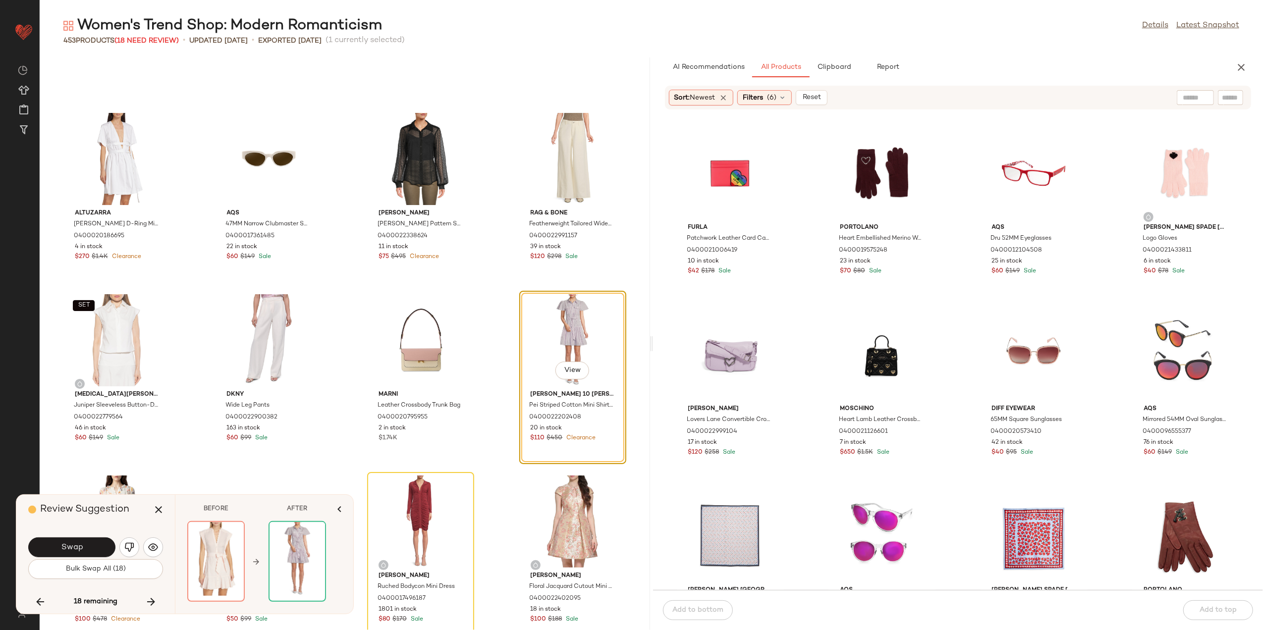
scroll to position [7371, 0]
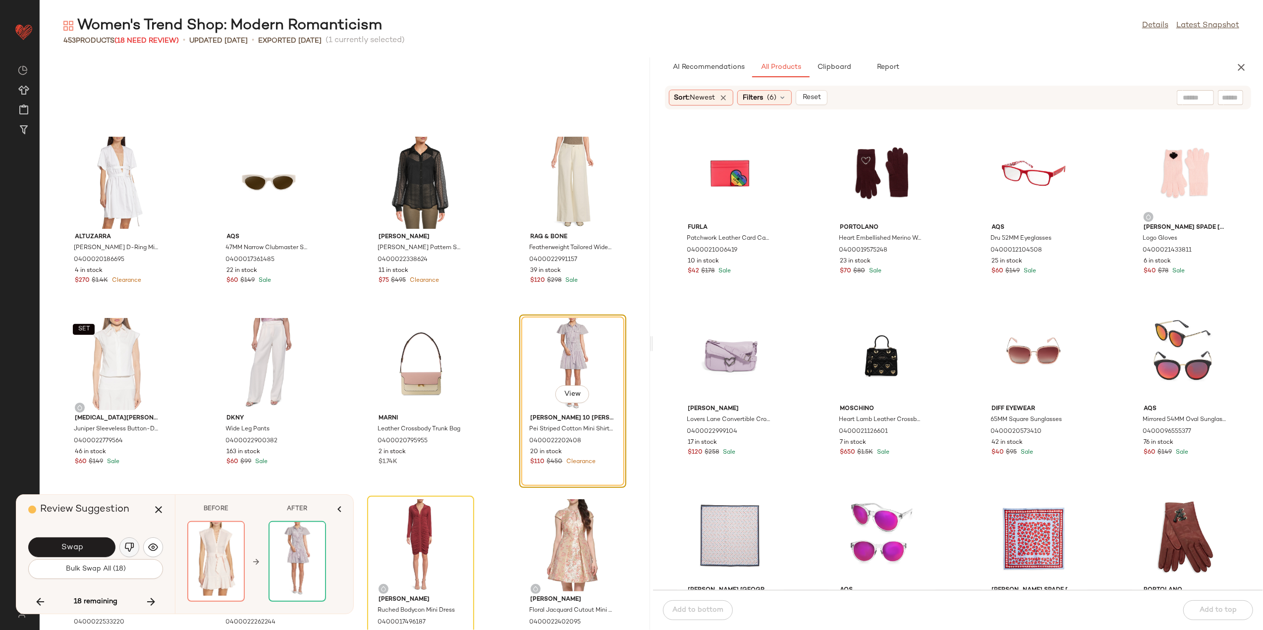
click at [127, 548] on img "button" at bounding box center [129, 548] width 10 height 10
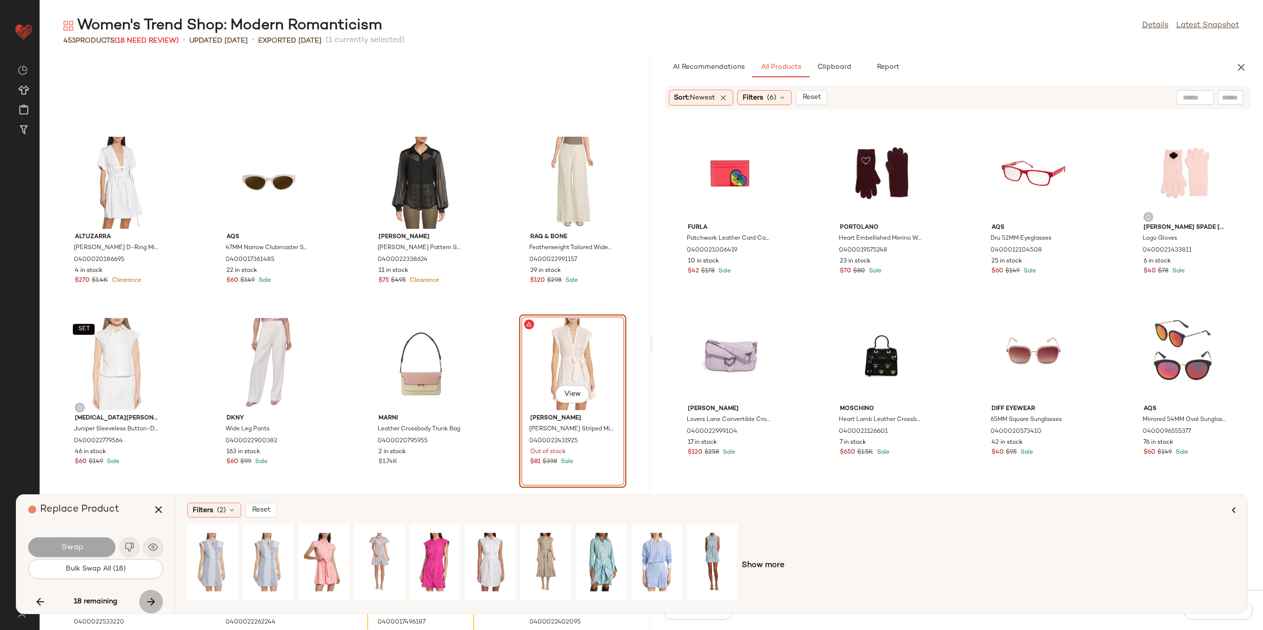
click at [149, 601] on icon "button" at bounding box center [151, 602] width 12 height 12
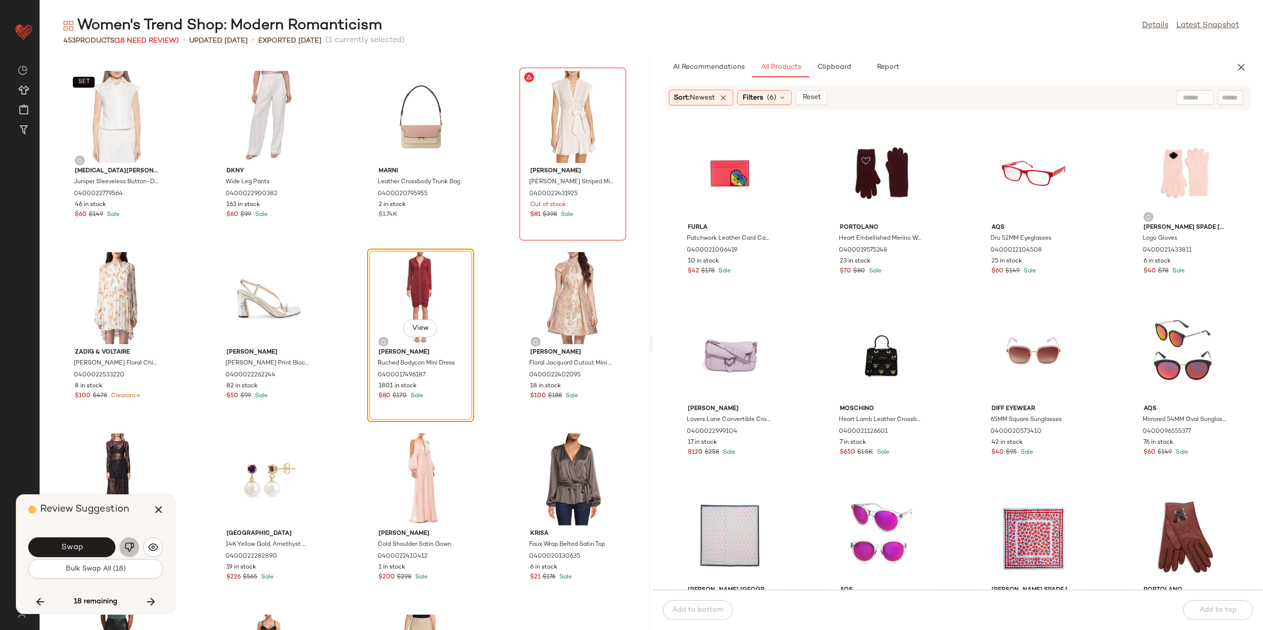
click at [130, 546] on img "button" at bounding box center [129, 548] width 10 height 10
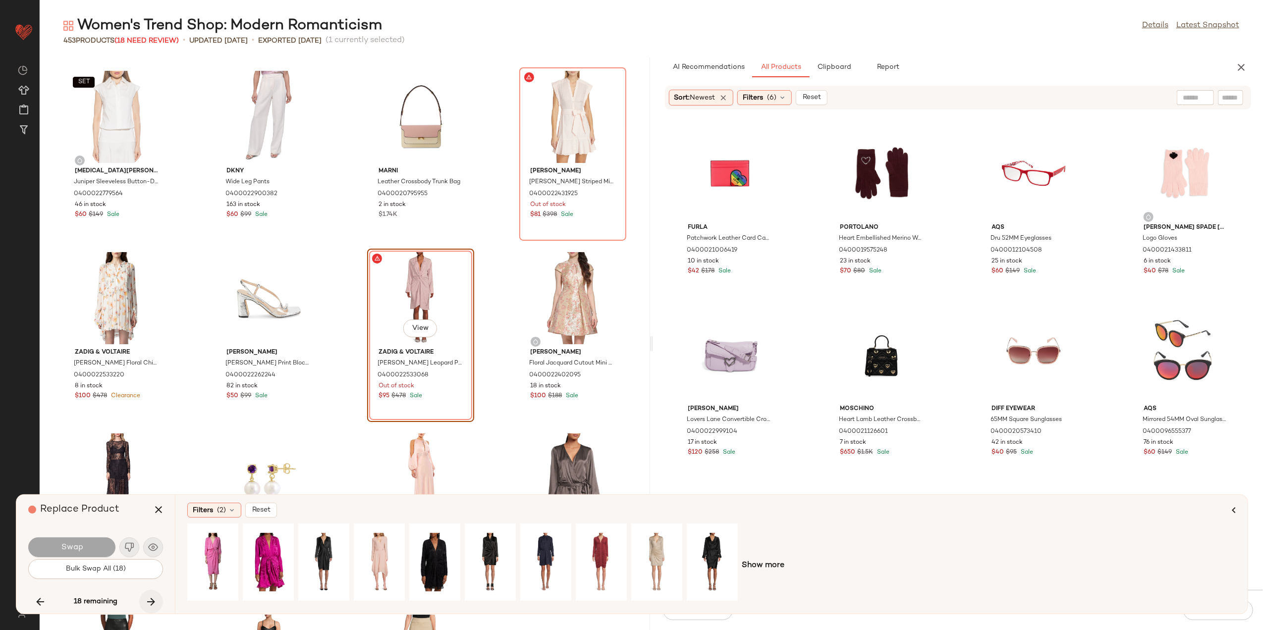
click at [153, 599] on icon "button" at bounding box center [151, 602] width 12 height 12
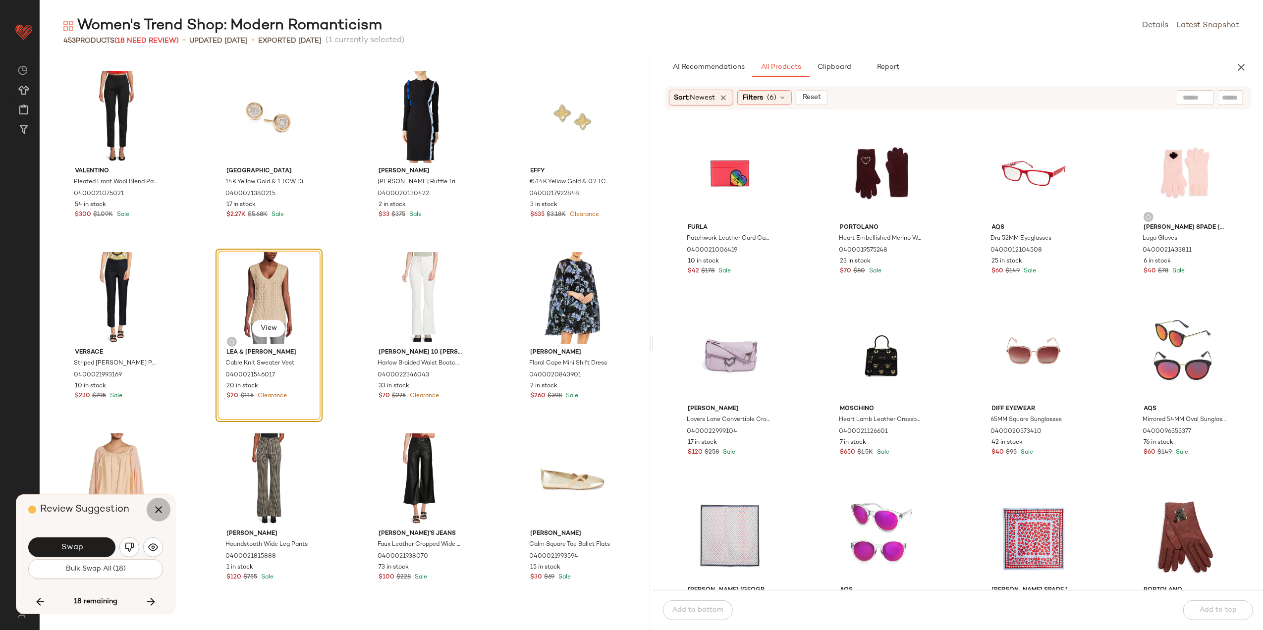
click at [159, 504] on icon "button" at bounding box center [159, 510] width 12 height 12
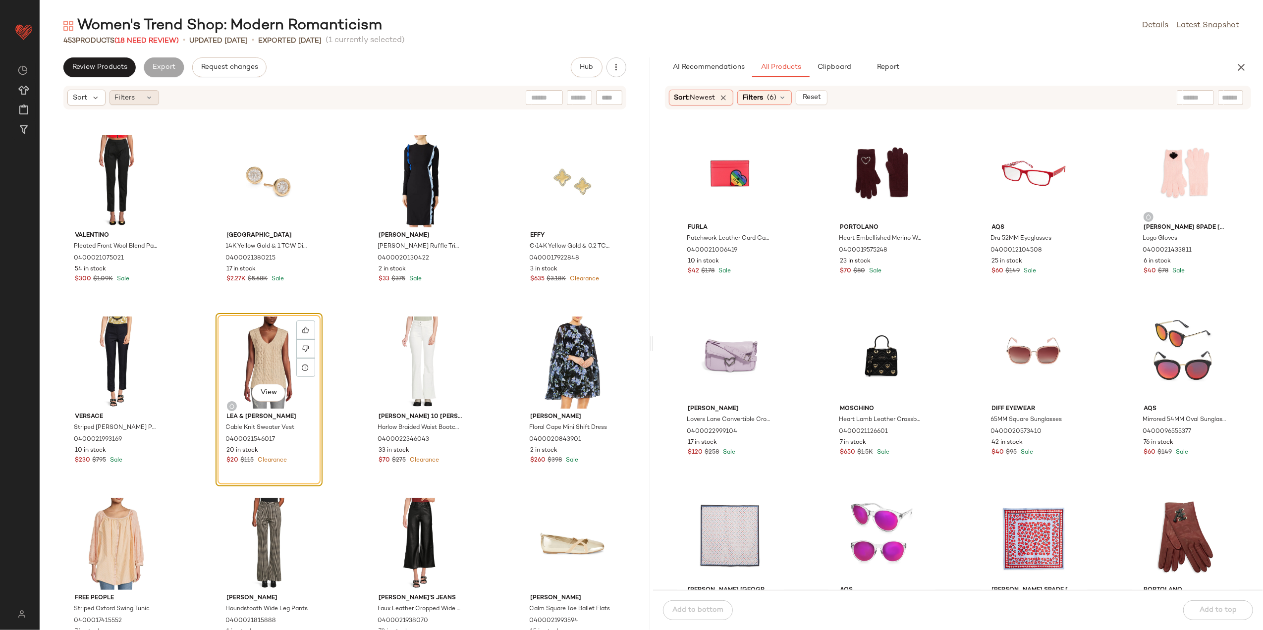
click at [135, 98] on span "Filters" at bounding box center [125, 98] width 20 height 10
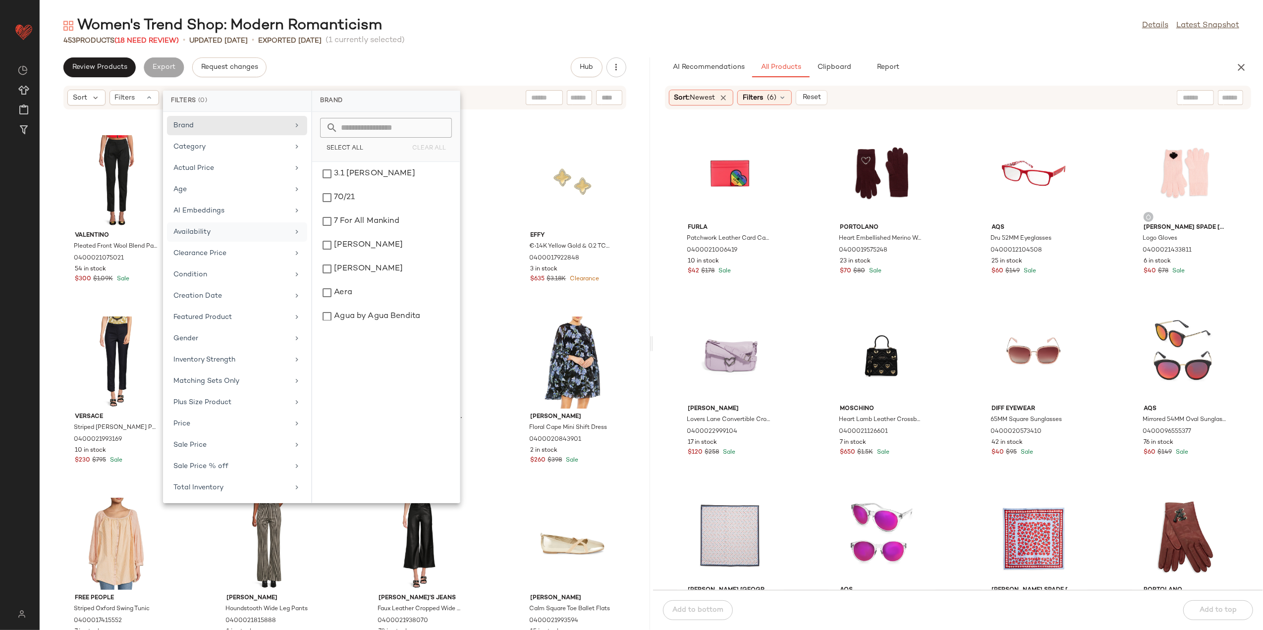
click at [230, 244] on div "Availability" at bounding box center [237, 253] width 140 height 19
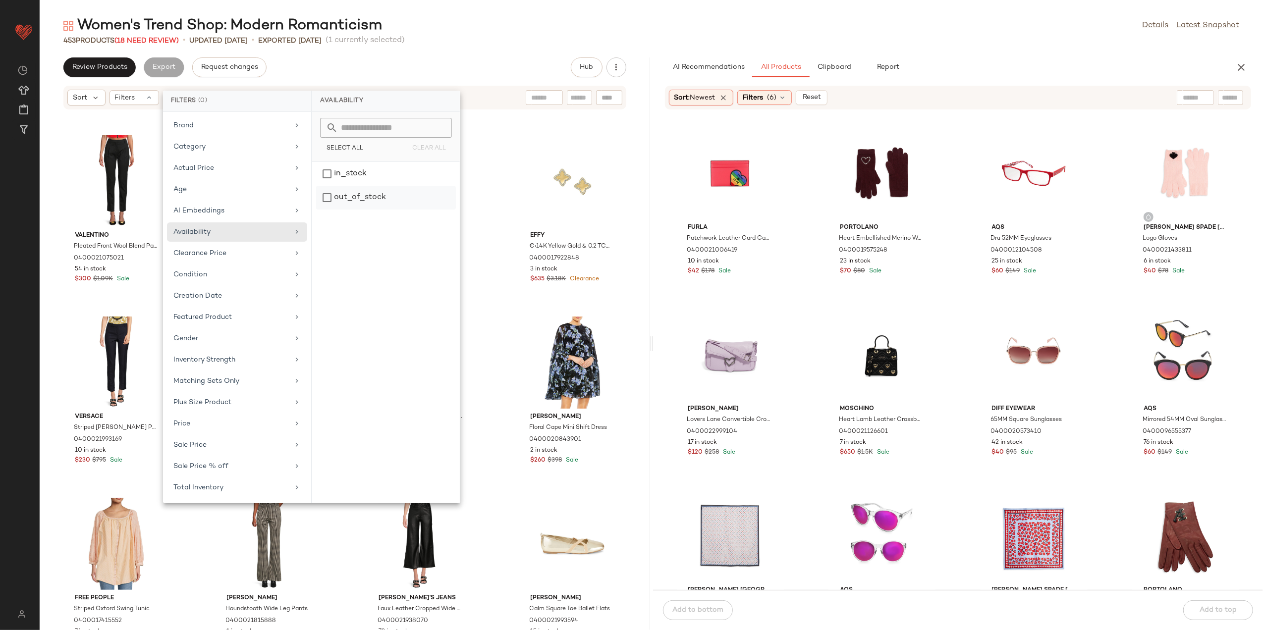
click at [339, 198] on div "out_of_stock" at bounding box center [386, 198] width 140 height 24
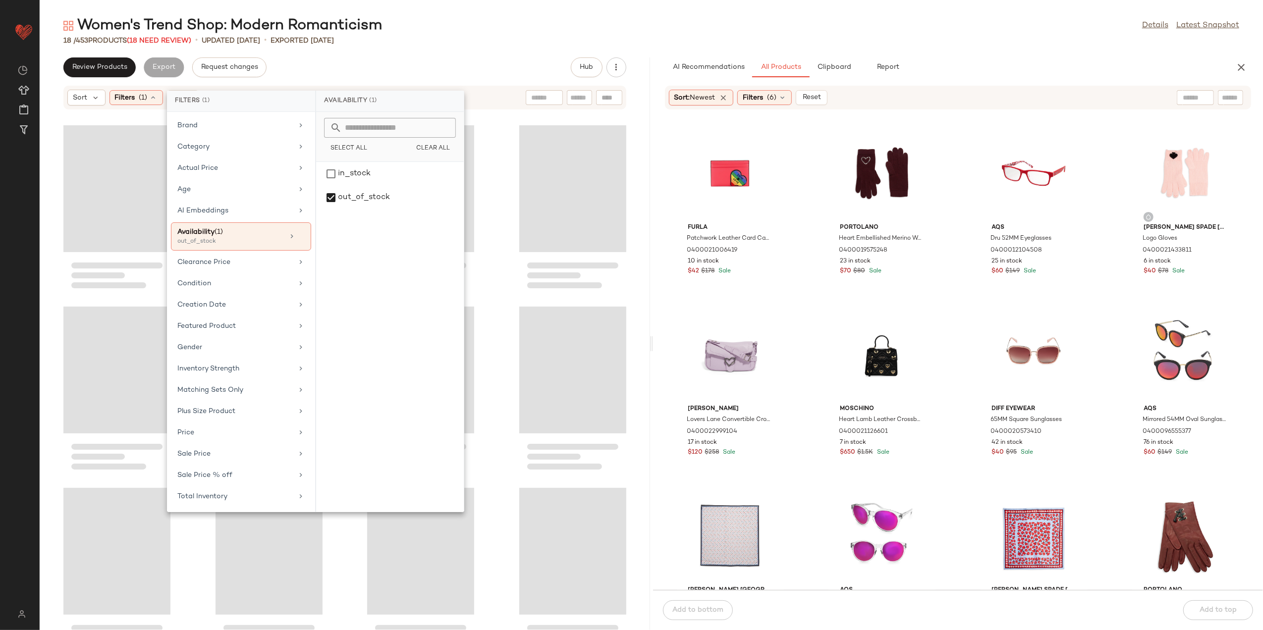
click at [399, 56] on div "Women's Trend Shop: Modern Romanticism Details Latest Snapshot 18 / 453 Product…" at bounding box center [652, 323] width 1224 height 615
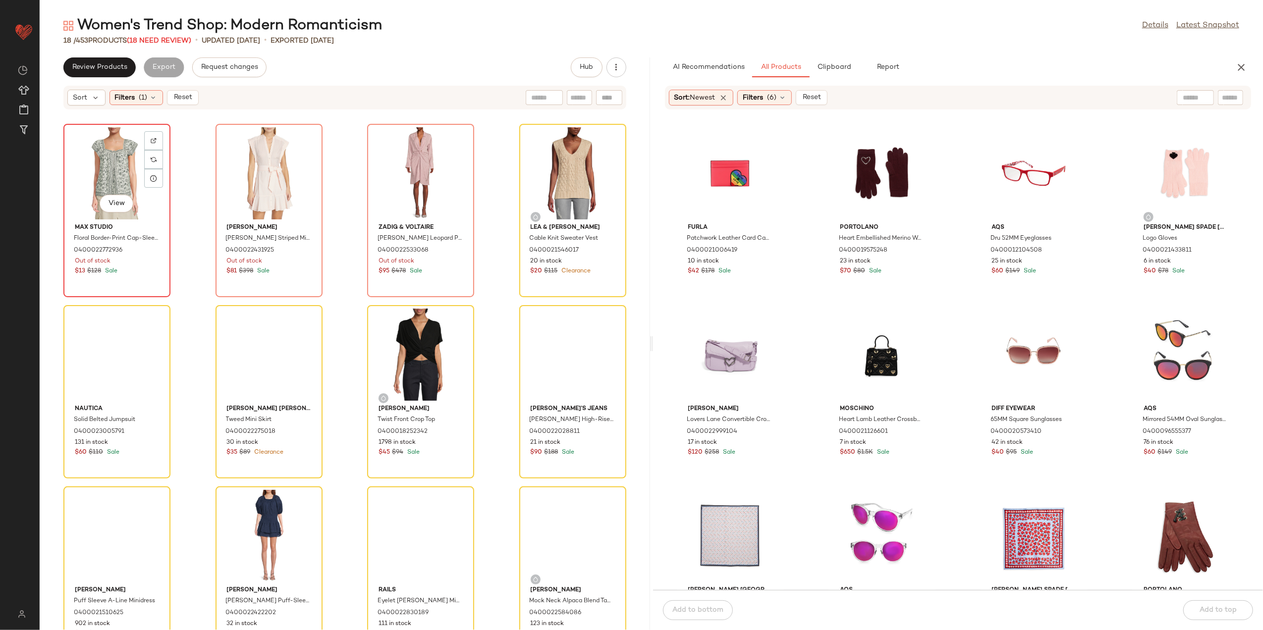
click at [106, 163] on div "View" at bounding box center [117, 173] width 100 height 92
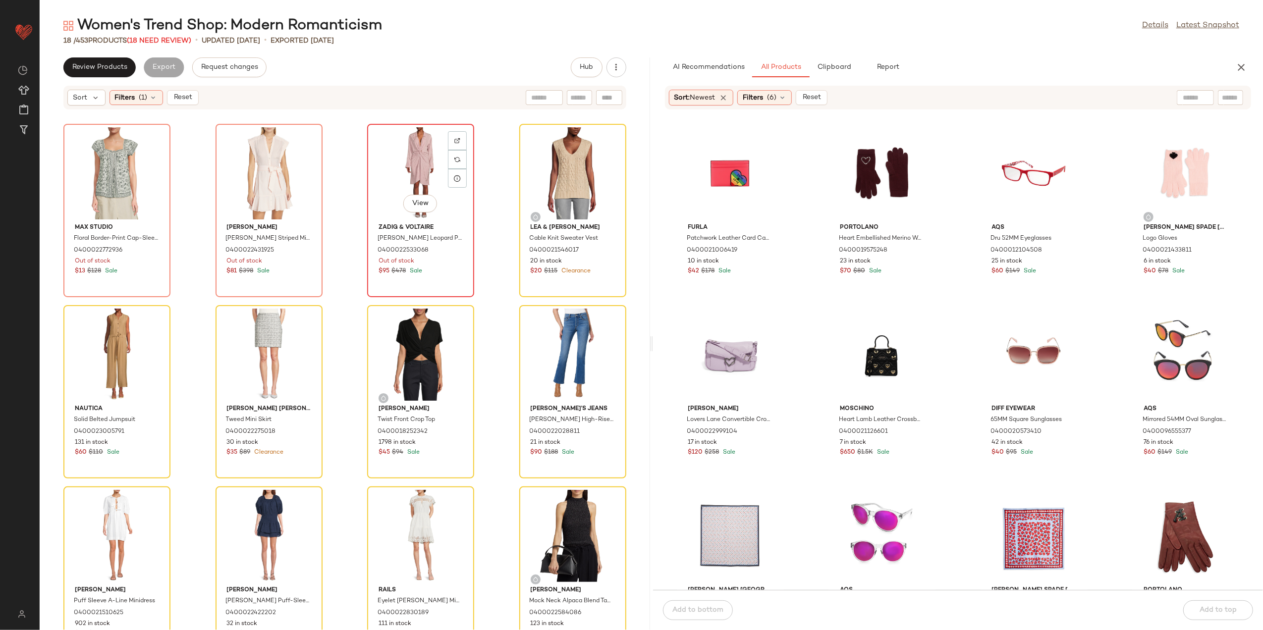
click at [409, 167] on div "View" at bounding box center [421, 173] width 100 height 92
click at [490, 67] on div "Review Products Export Request changes Hub" at bounding box center [345, 67] width 611 height 20
click at [606, 181] on icon at bounding box center [610, 178] width 8 height 8
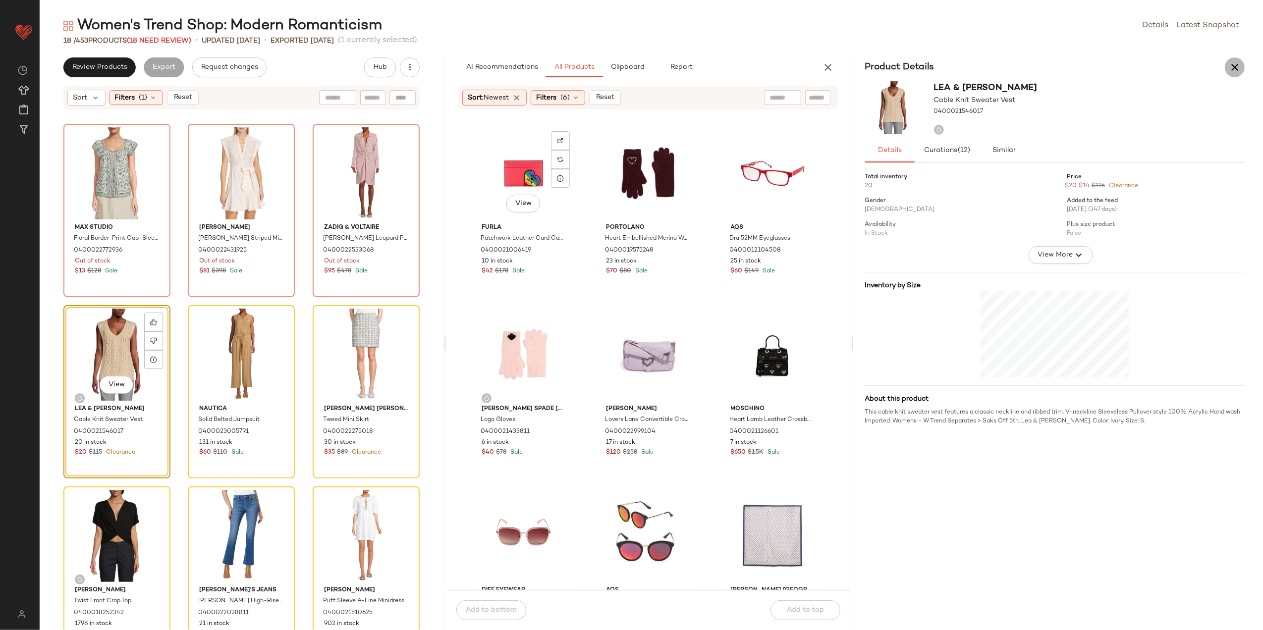
click at [1228, 60] on button "button" at bounding box center [1235, 67] width 20 height 20
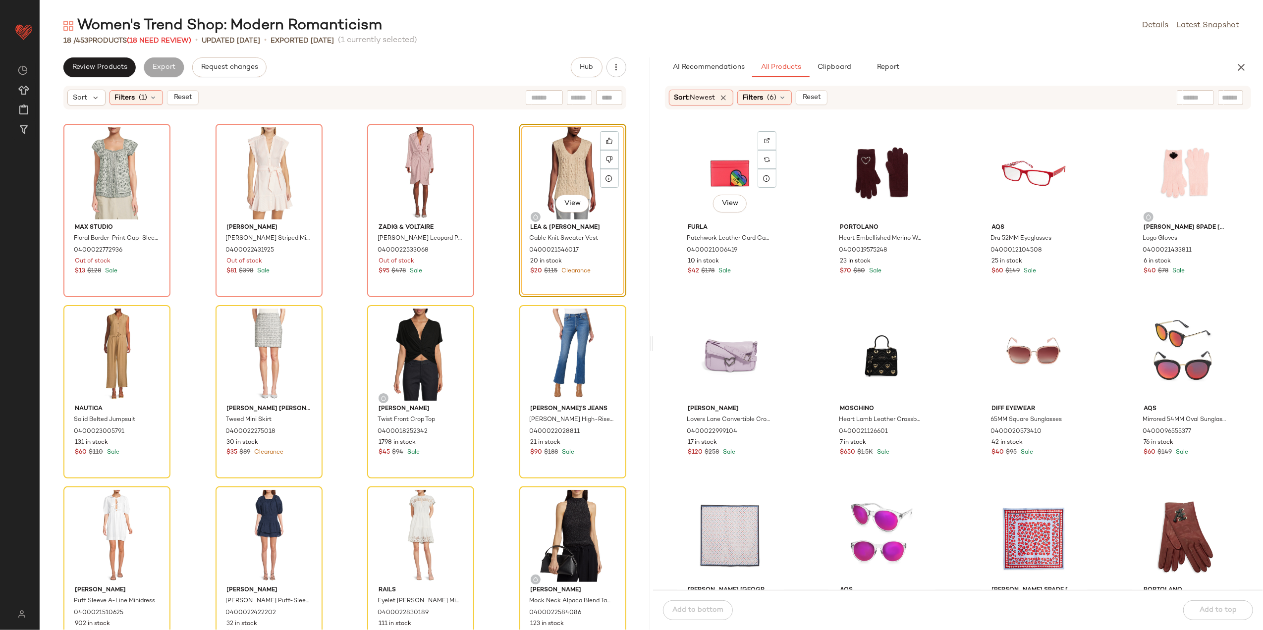
click at [535, 152] on div "View" at bounding box center [573, 173] width 100 height 92
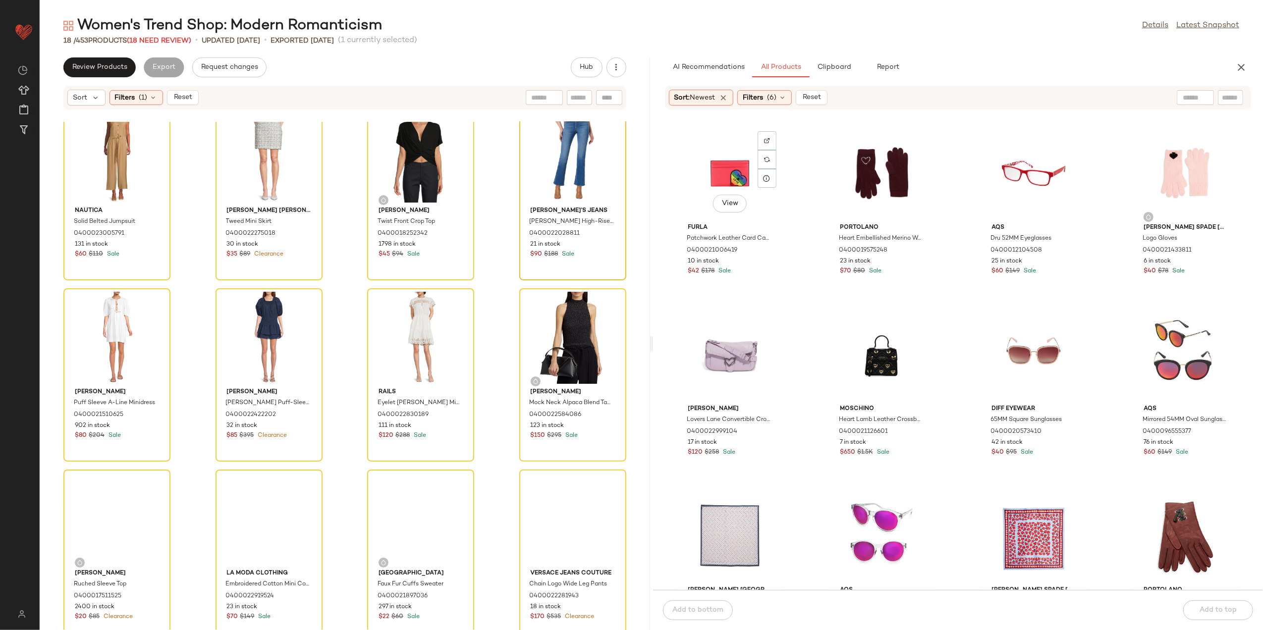
scroll to position [400, 0]
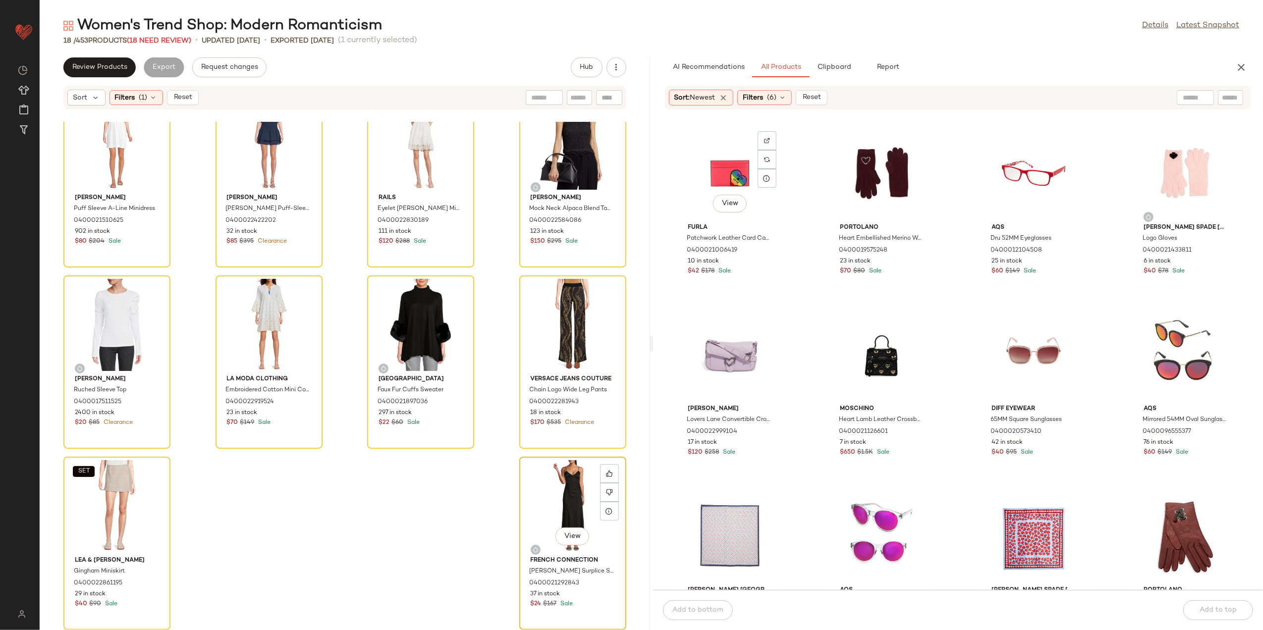
click at [550, 461] on div "View" at bounding box center [573, 506] width 100 height 92
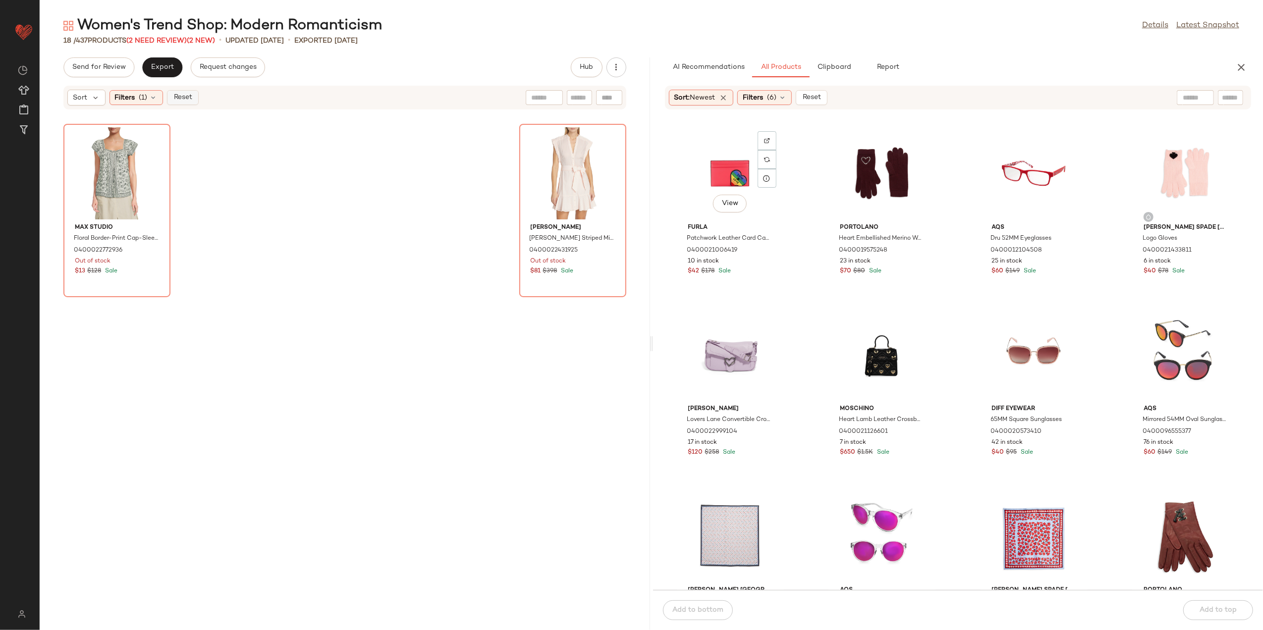
click at [186, 98] on span "Reset" at bounding box center [182, 98] width 19 height 8
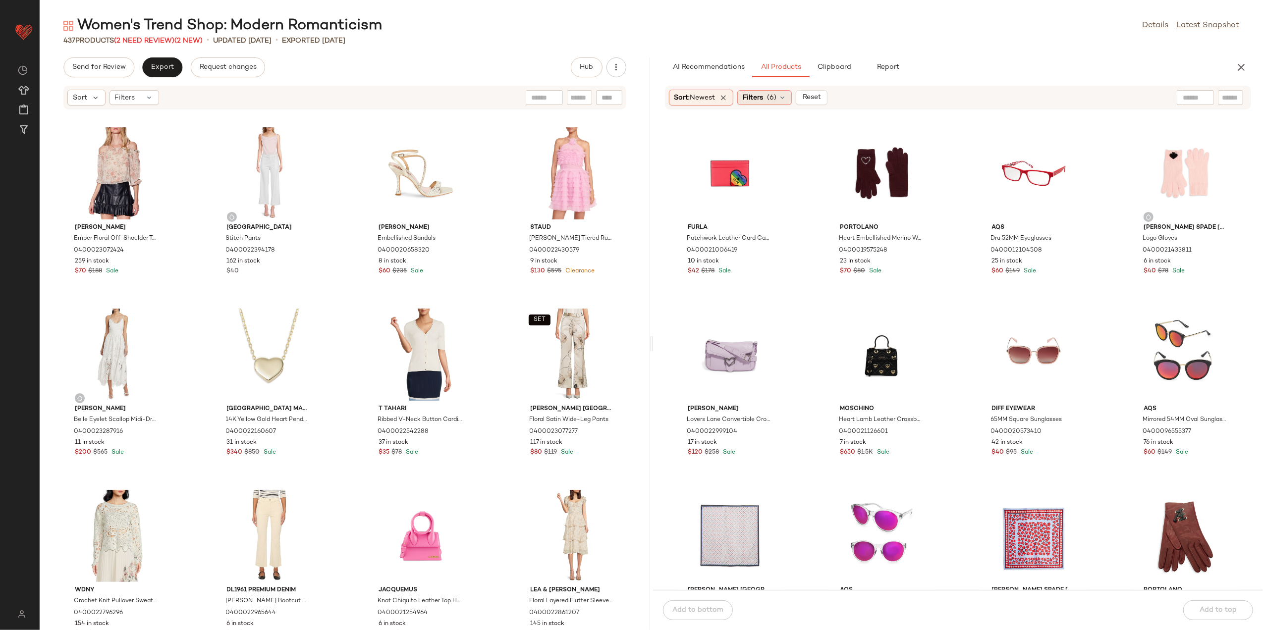
click at [758, 91] on div "Filters (6)" at bounding box center [764, 97] width 55 height 15
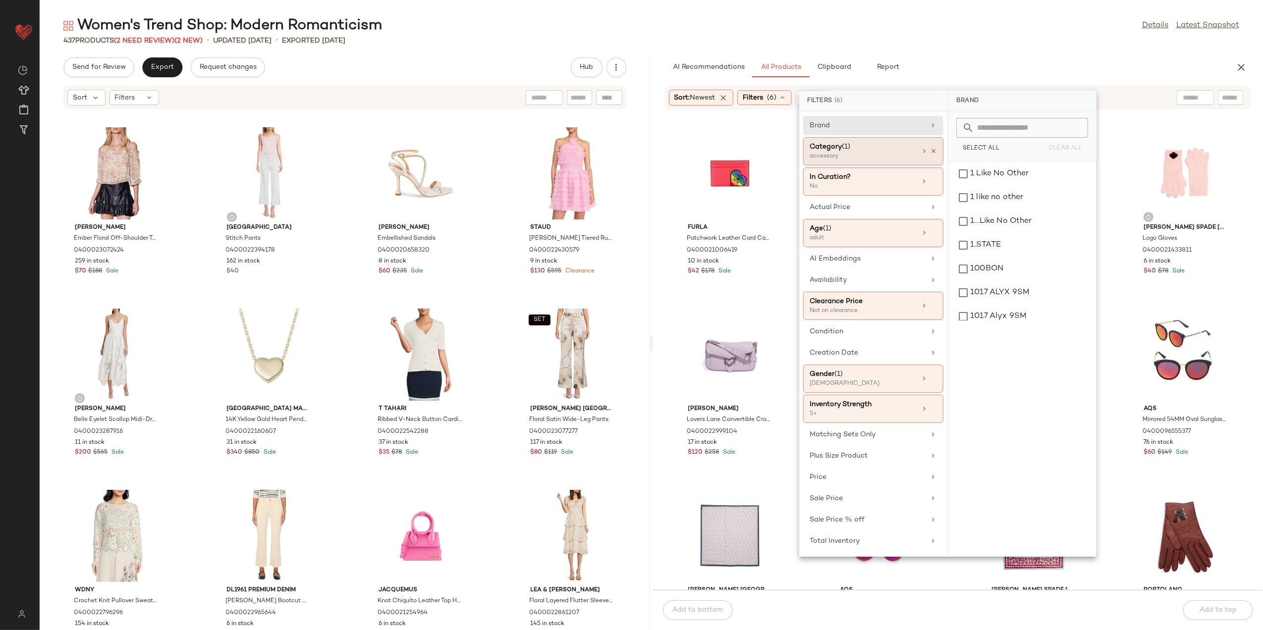
drag, startPoint x: 934, startPoint y: 156, endPoint x: 930, endPoint y: 153, distance: 5.1
click at [934, 168] on div "Category (1) accessory" at bounding box center [873, 182] width 140 height 28
click at [976, 174] on div "accessory" at bounding box center [1023, 174] width 140 height 24
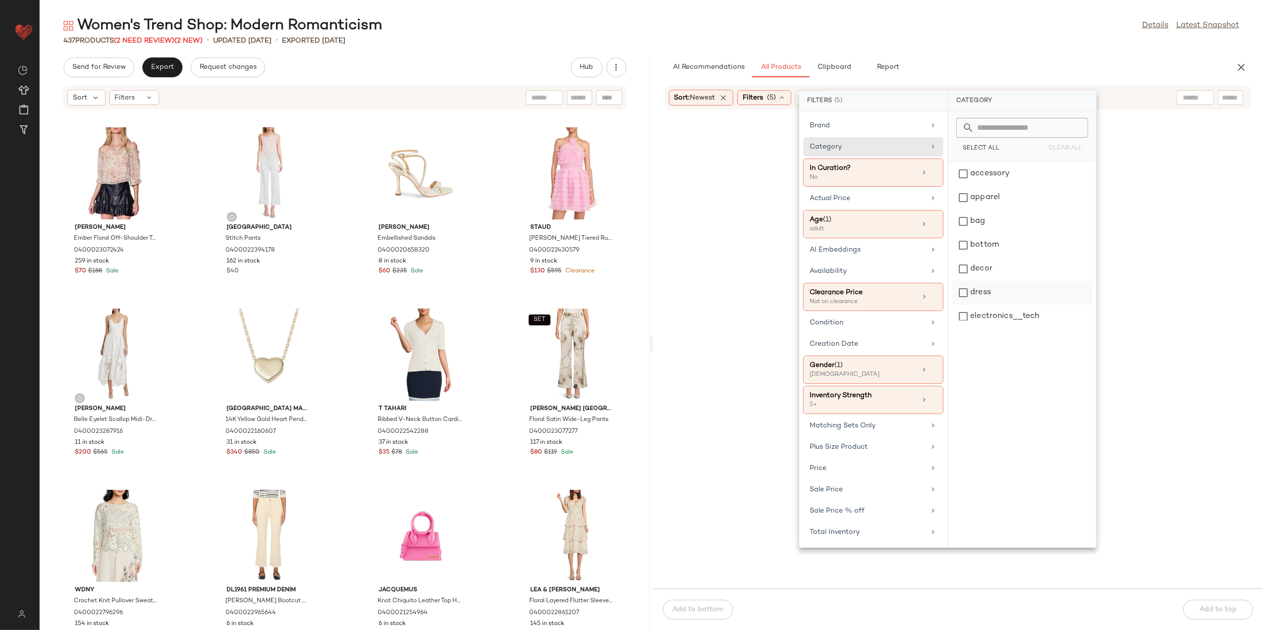
click at [989, 288] on div "dress" at bounding box center [1023, 293] width 140 height 24
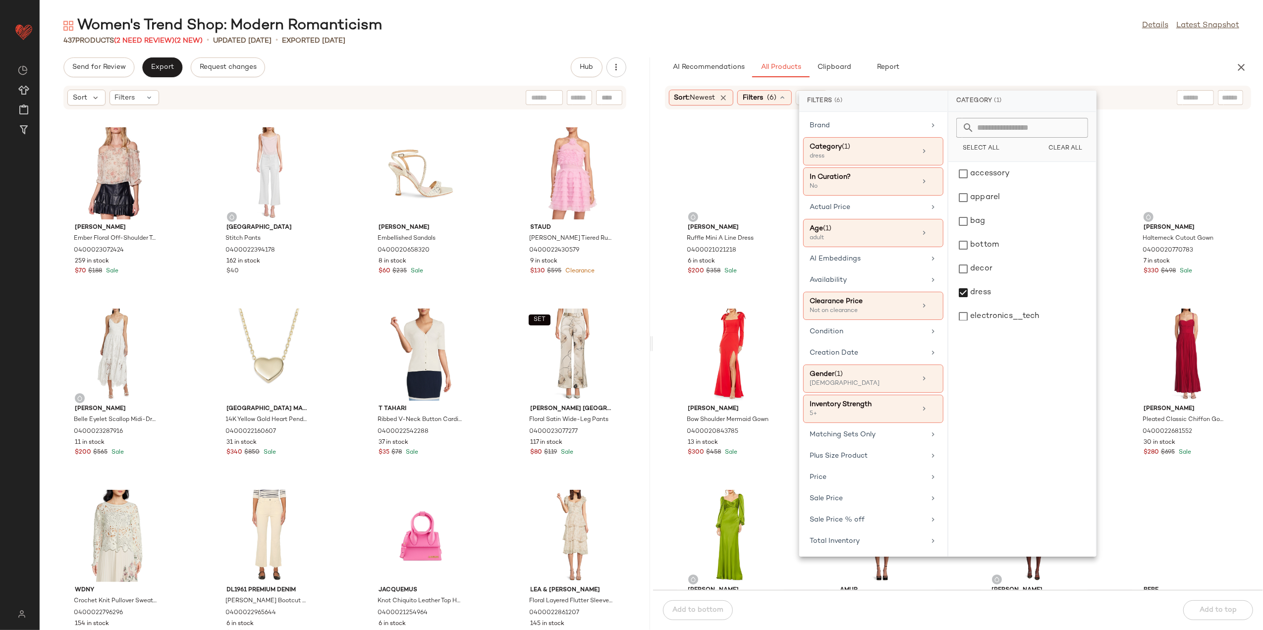
click at [893, 30] on div "Women's Trend Shop: Modern Romanticism Details Latest Snapshot" at bounding box center [652, 26] width 1224 height 20
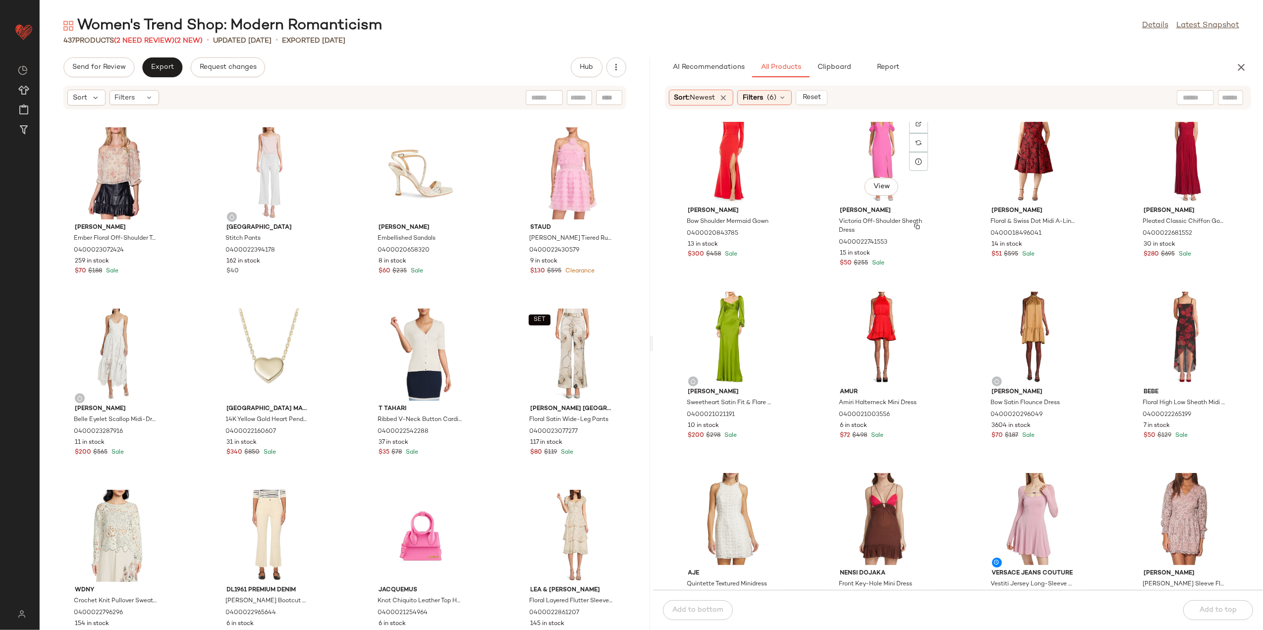
scroll to position [272, 0]
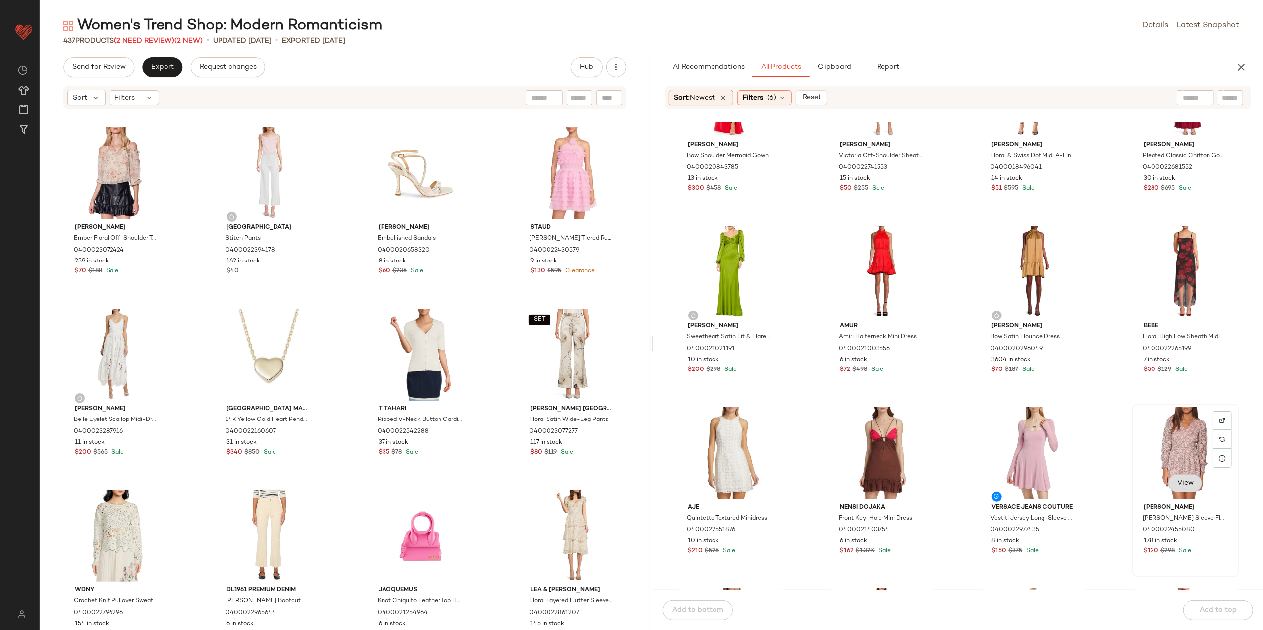
click at [1180, 480] on span "View" at bounding box center [1185, 484] width 17 height 8
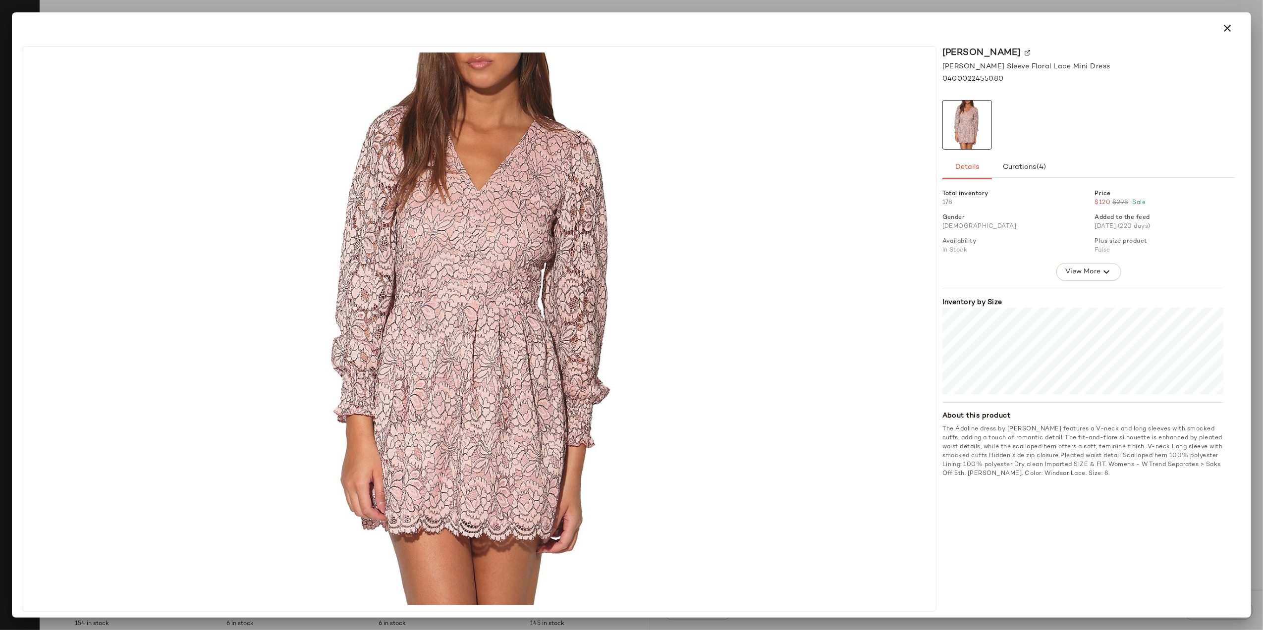
drag, startPoint x: 1222, startPoint y: 25, endPoint x: 1247, endPoint y: 67, distance: 49.3
click at [1224, 26] on icon "button" at bounding box center [1228, 28] width 12 height 12
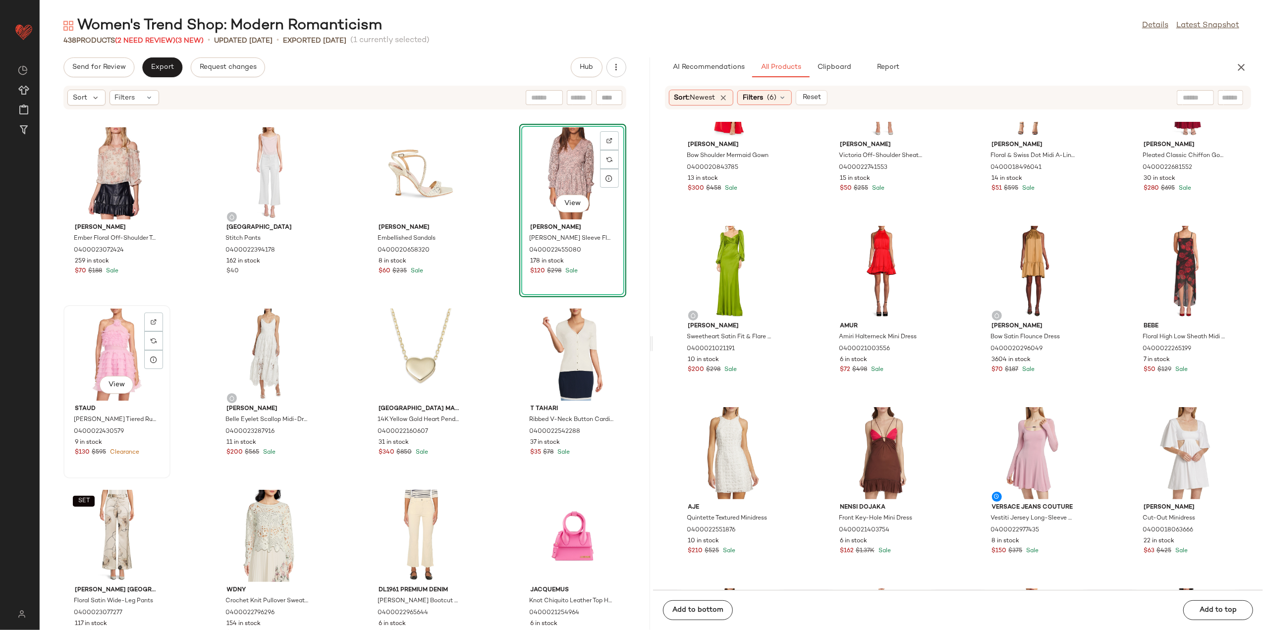
click at [100, 330] on div "View" at bounding box center [117, 355] width 100 height 92
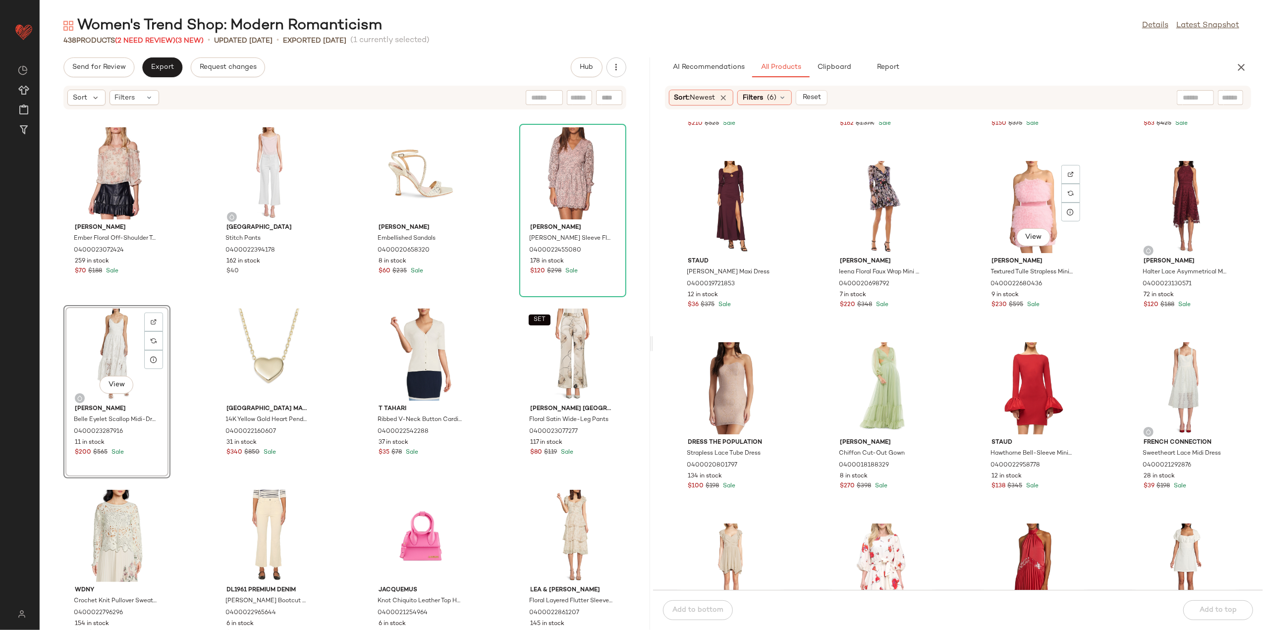
scroll to position [734, 0]
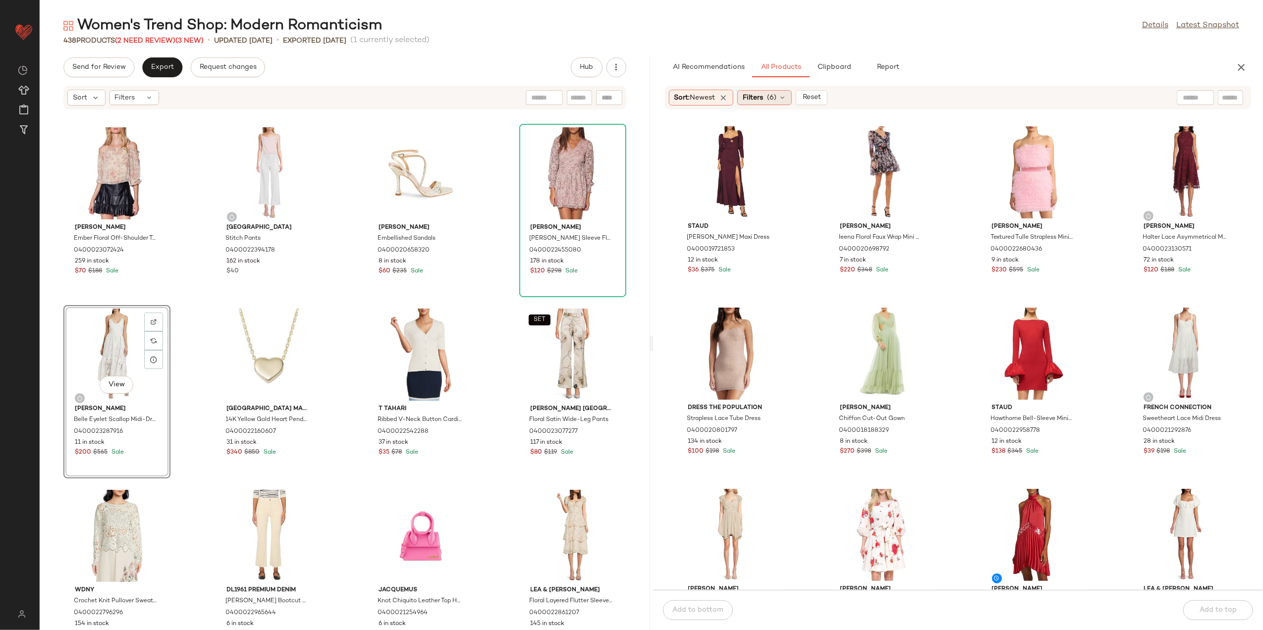
click at [769, 92] on div "Filters (6)" at bounding box center [764, 97] width 55 height 15
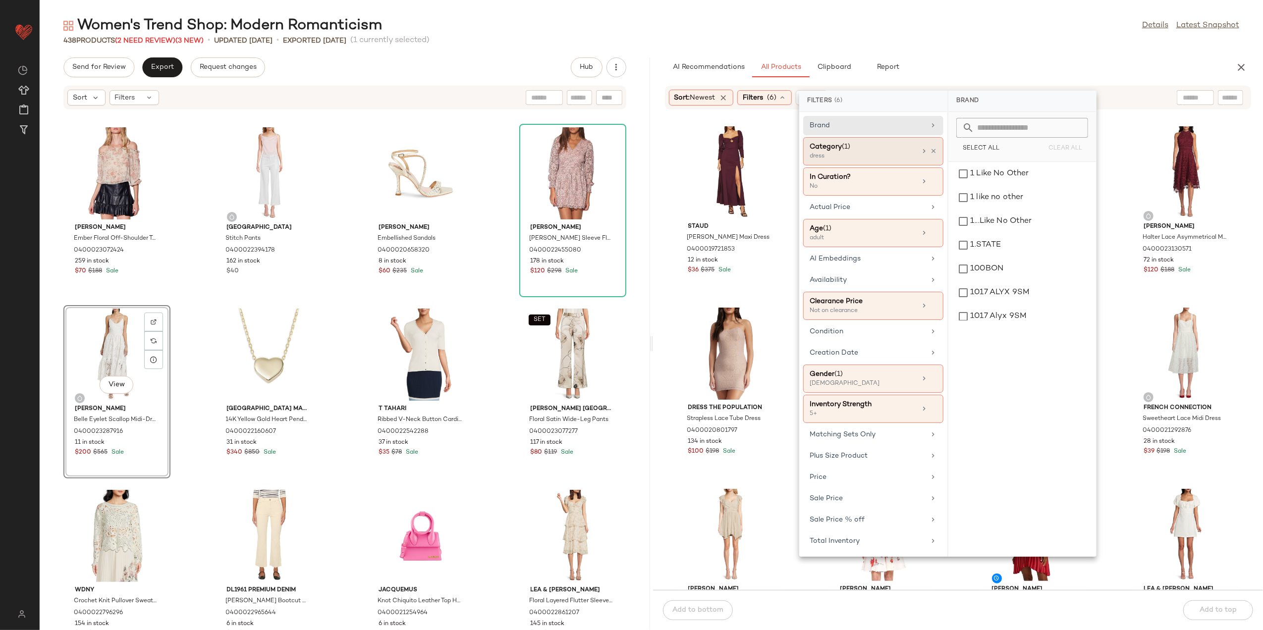
click at [932, 147] on div at bounding box center [928, 151] width 17 height 8
click at [921, 151] on icon at bounding box center [924, 151] width 8 height 8
click at [986, 296] on div "dress" at bounding box center [1023, 293] width 140 height 24
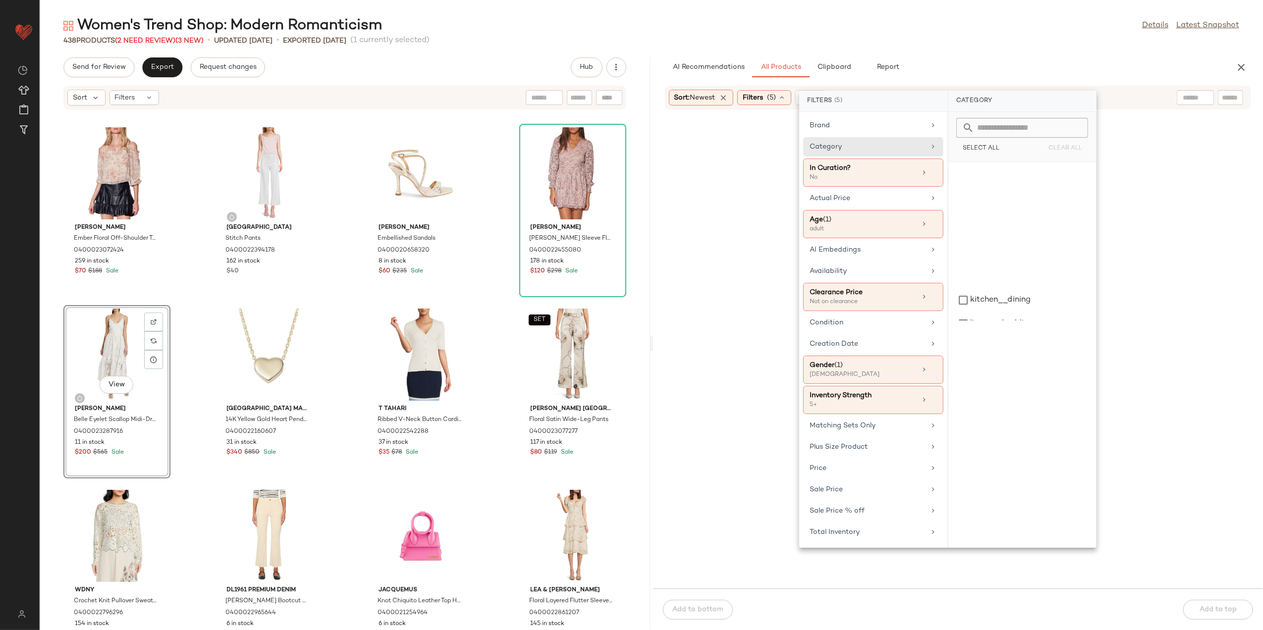
scroll to position [373, 0]
click at [990, 293] on div "top" at bounding box center [1023, 281] width 140 height 24
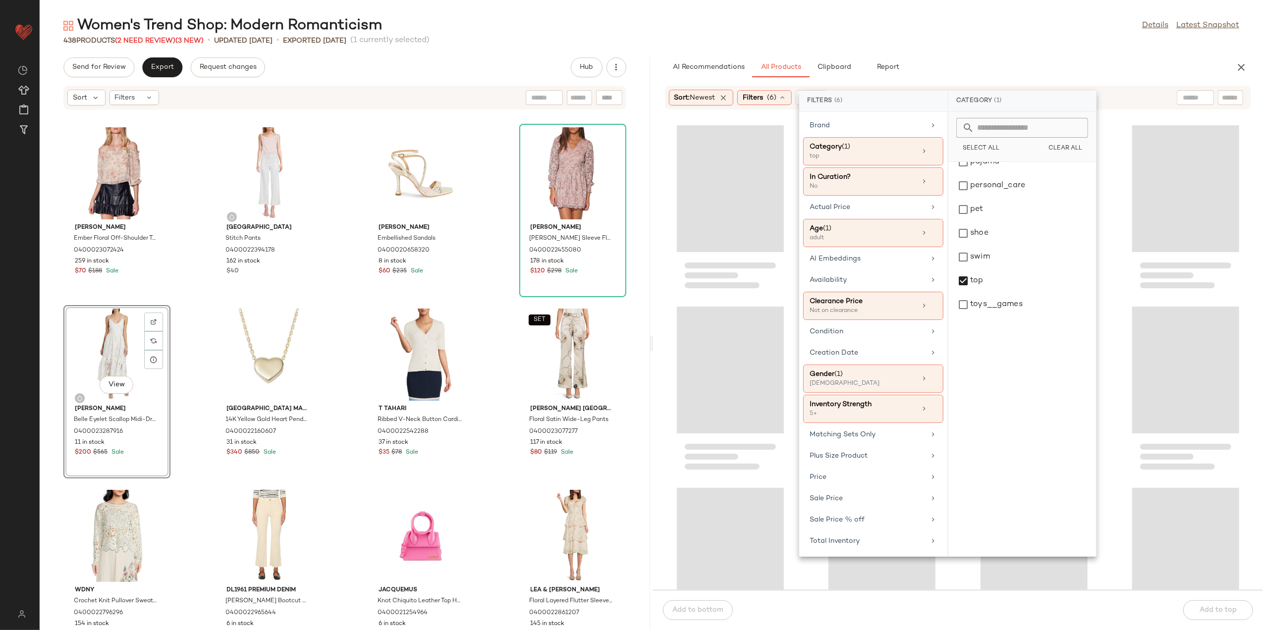
click at [1009, 35] on div "Women's Trend Shop: Modern Romanticism Details Latest Snapshot" at bounding box center [652, 26] width 1224 height 20
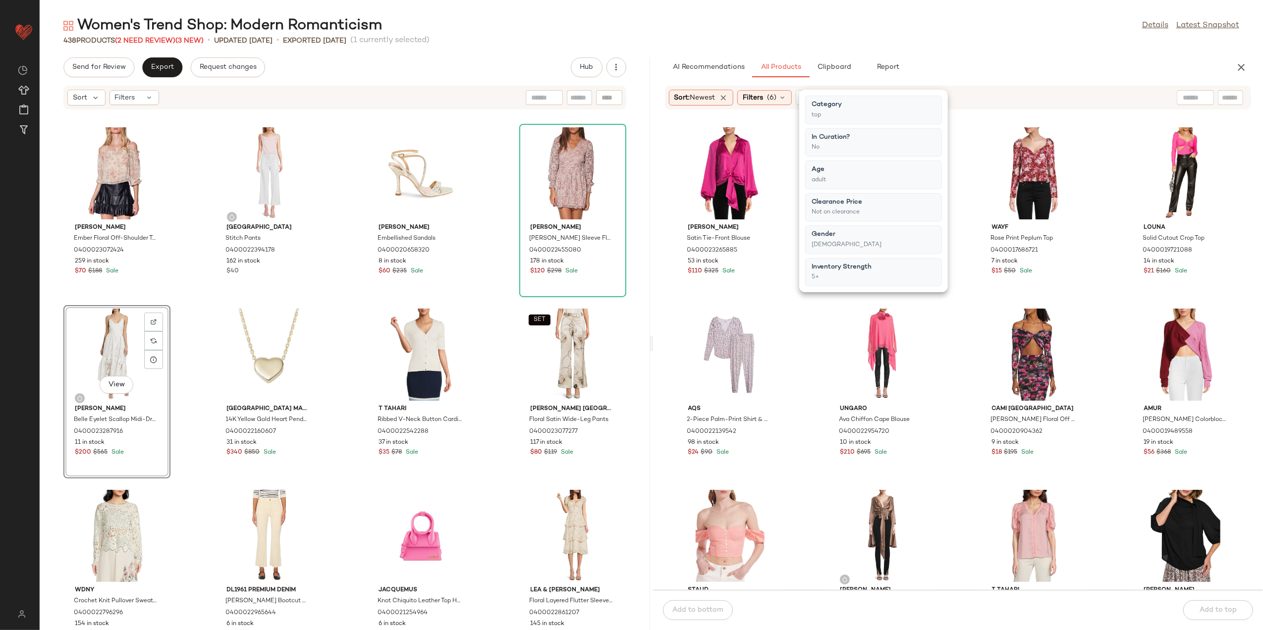
drag, startPoint x: 947, startPoint y: 30, endPoint x: 983, endPoint y: 104, distance: 82.0
click at [948, 30] on div "Women's Trend Shop: Modern Romanticism Details Latest Snapshot" at bounding box center [652, 26] width 1224 height 20
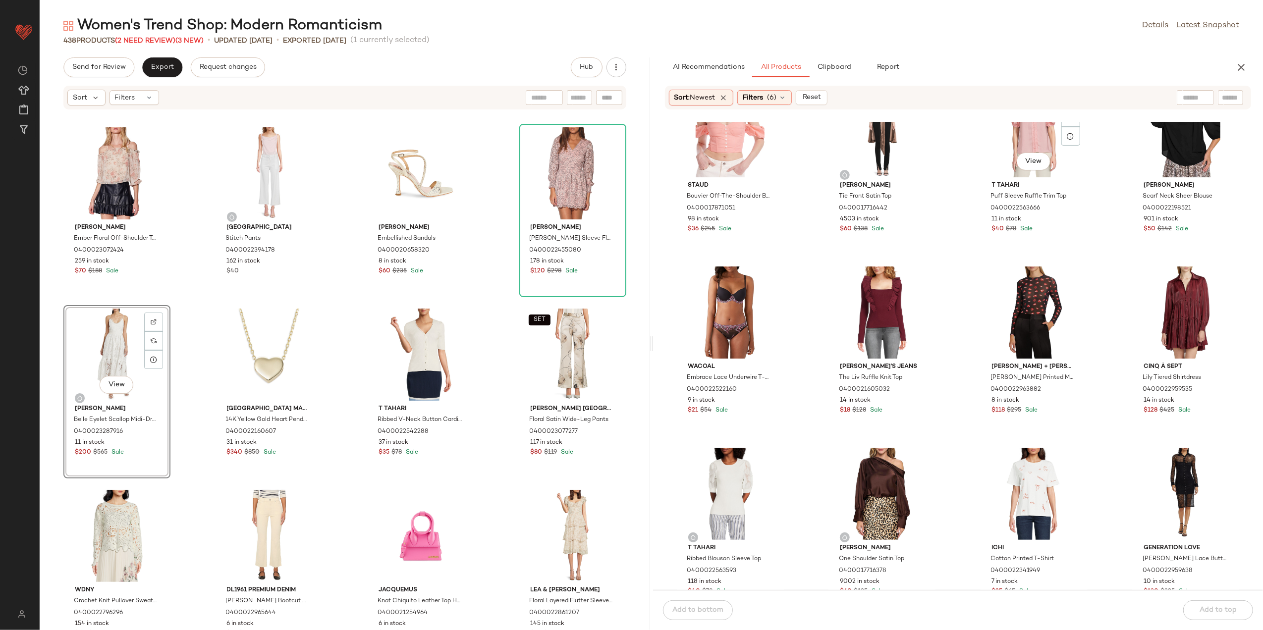
scroll to position [338, 0]
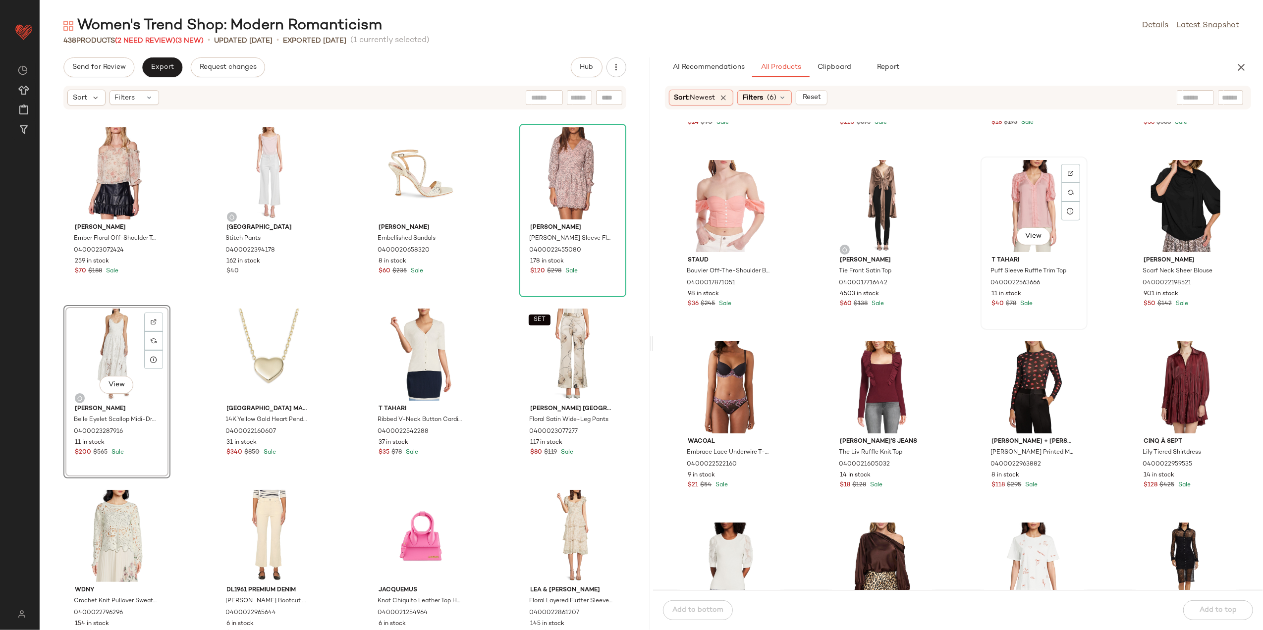
click at [1037, 226] on div "View" at bounding box center [1034, 206] width 100 height 92
click at [1035, 234] on span "View" at bounding box center [1033, 236] width 17 height 8
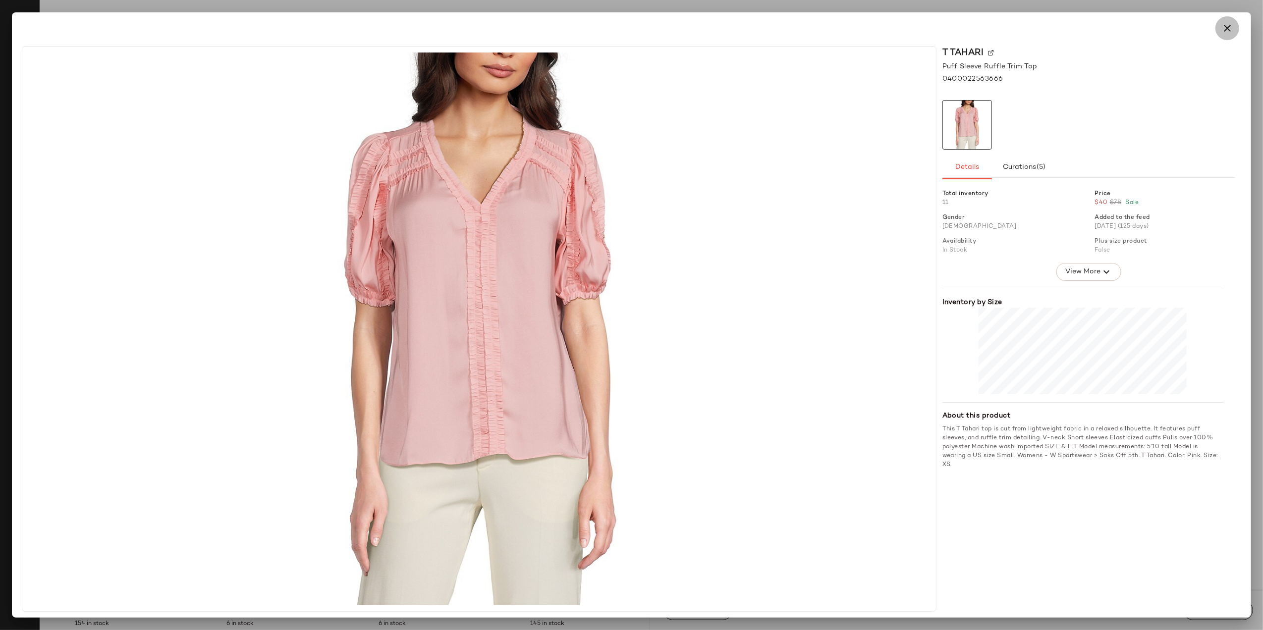
click at [1234, 37] on button "button" at bounding box center [1228, 28] width 24 height 24
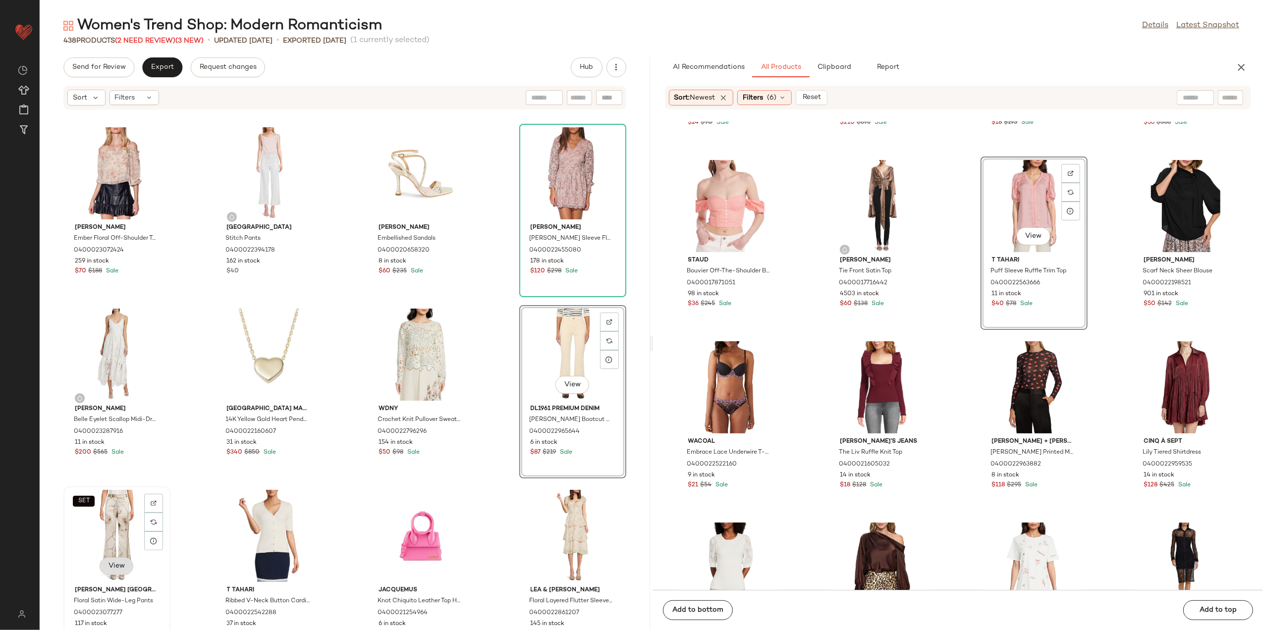
click at [123, 569] on span "View" at bounding box center [116, 567] width 17 height 8
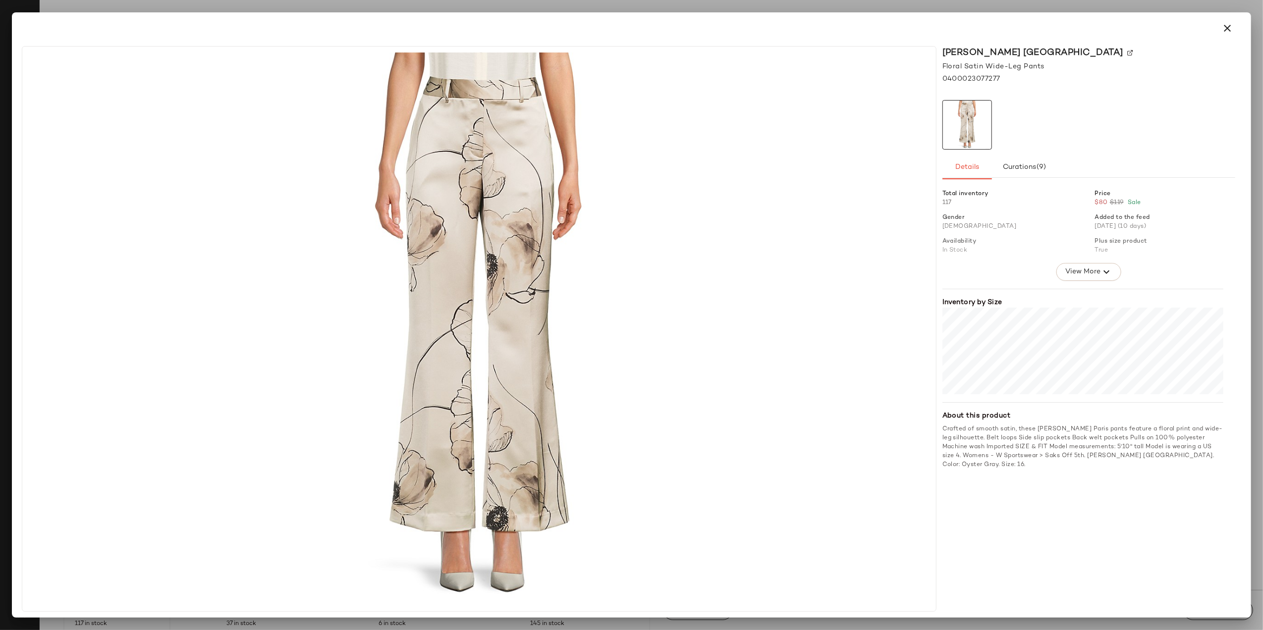
click at [1211, 20] on div at bounding box center [632, 28] width 1216 height 24
click at [1220, 26] on button "button" at bounding box center [1228, 28] width 24 height 24
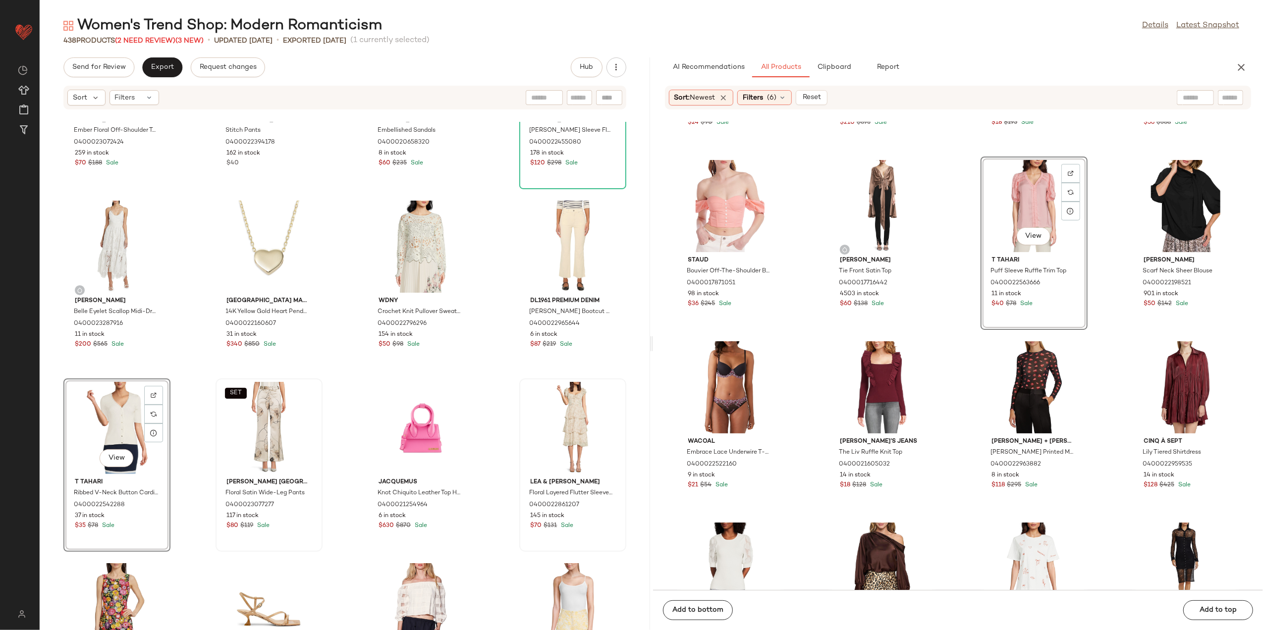
scroll to position [132, 0]
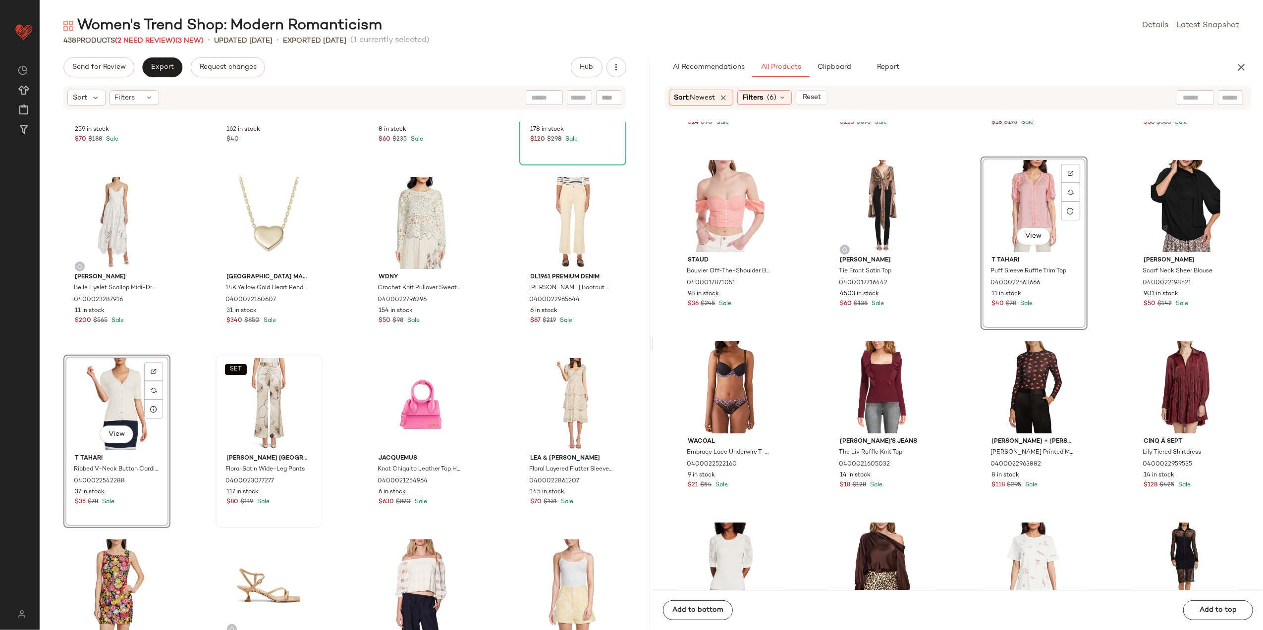
click at [1196, 91] on div at bounding box center [1195, 97] width 37 height 15
type input "******"
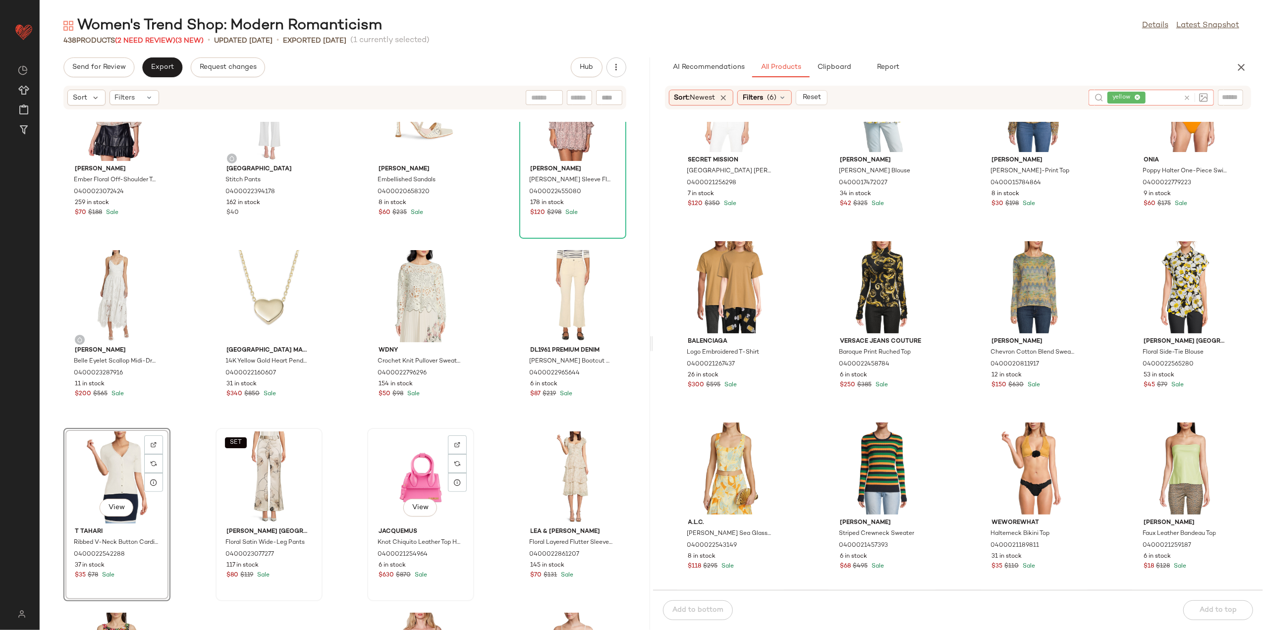
scroll to position [0, 0]
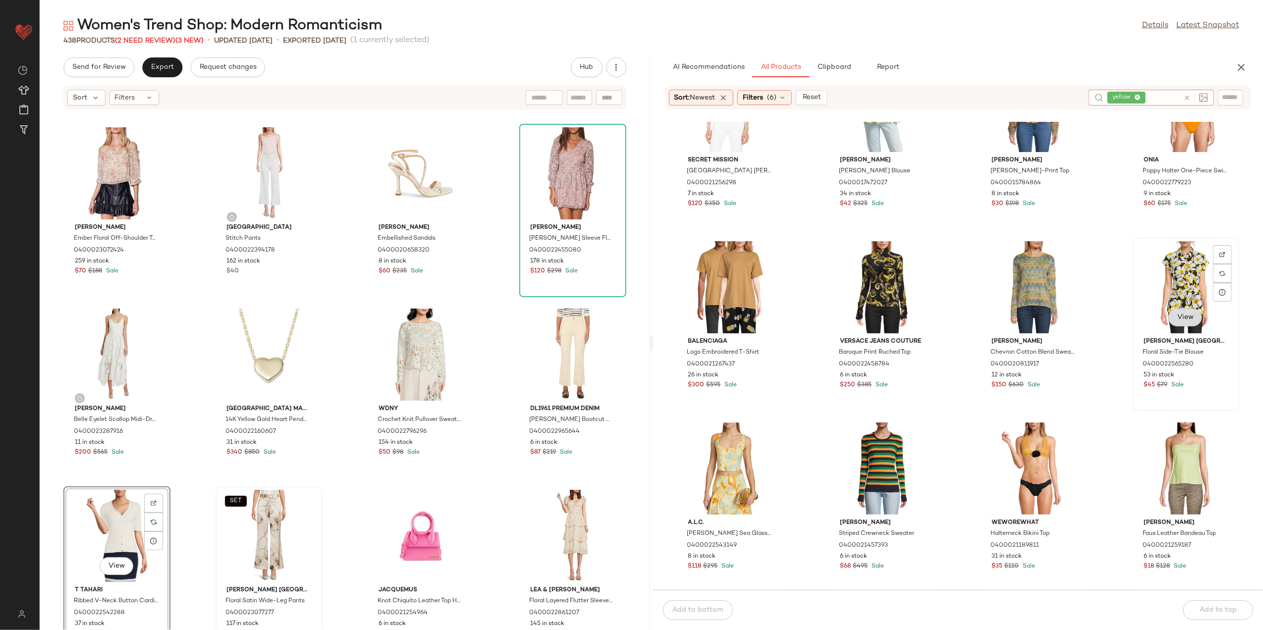
click at [1180, 314] on span "View" at bounding box center [1185, 318] width 17 height 8
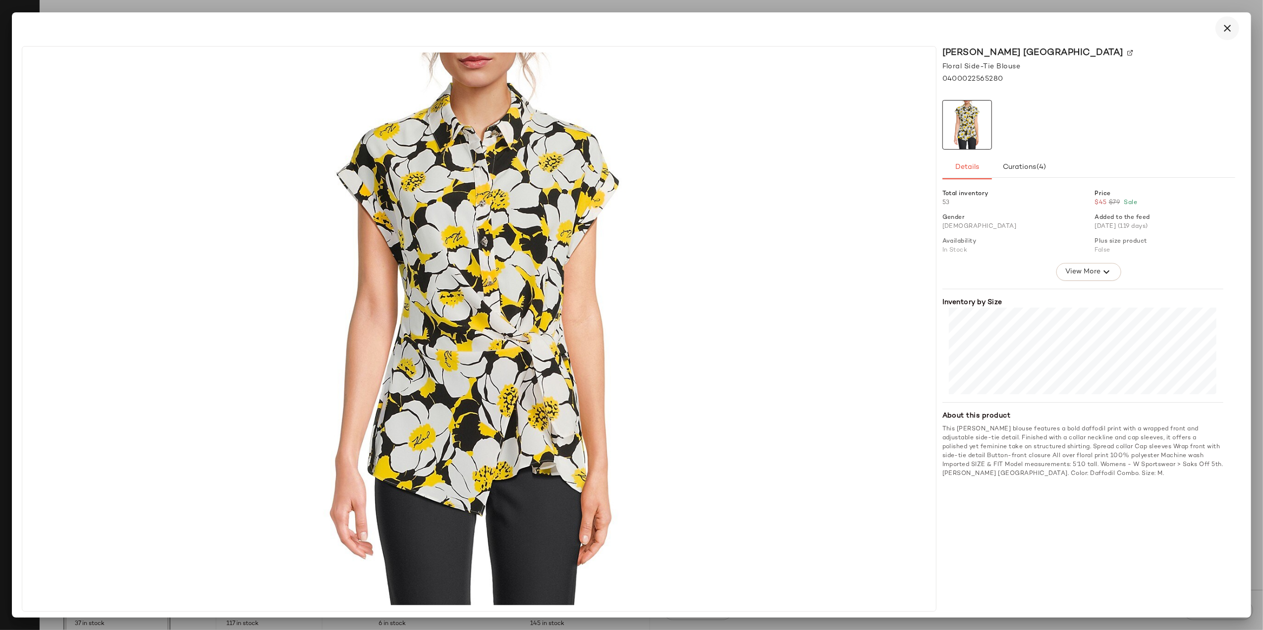
click at [1235, 26] on button "button" at bounding box center [1228, 28] width 24 height 24
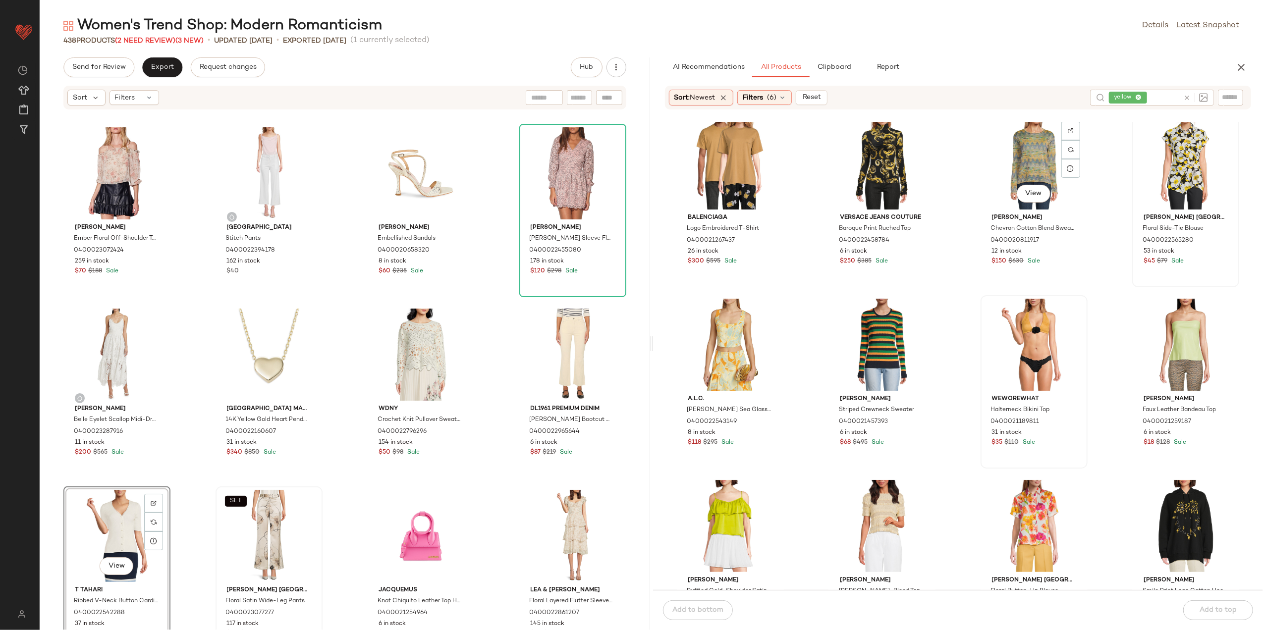
scroll to position [1131, 0]
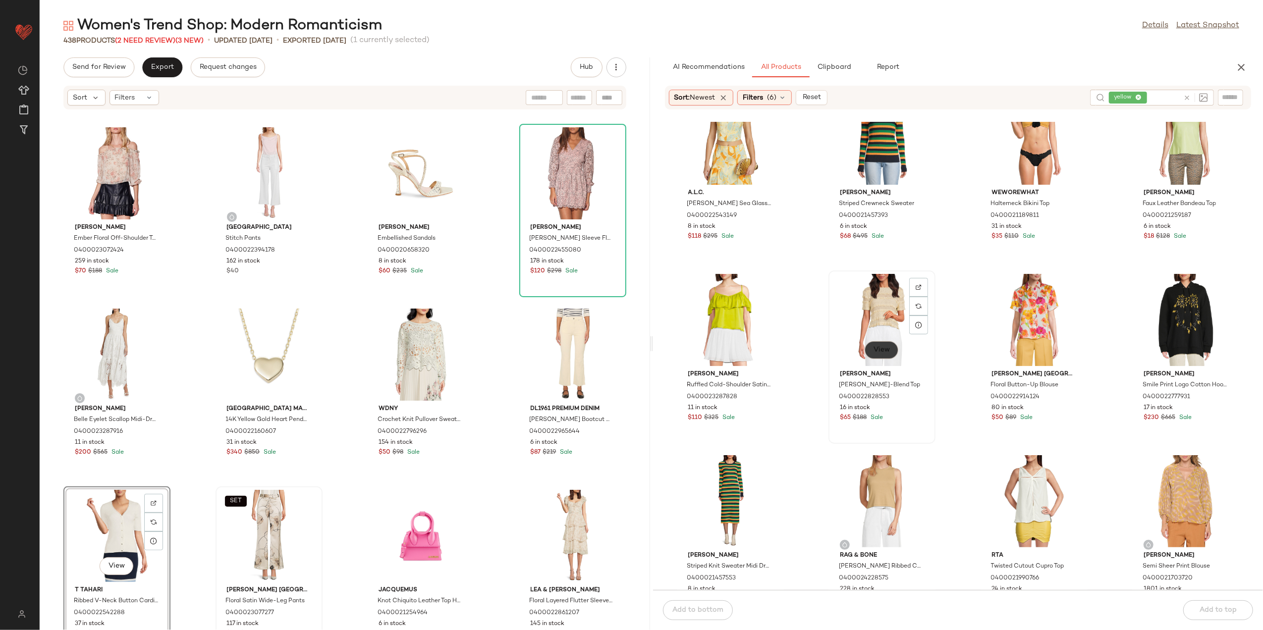
click at [865, 353] on button "View" at bounding box center [882, 350] width 34 height 18
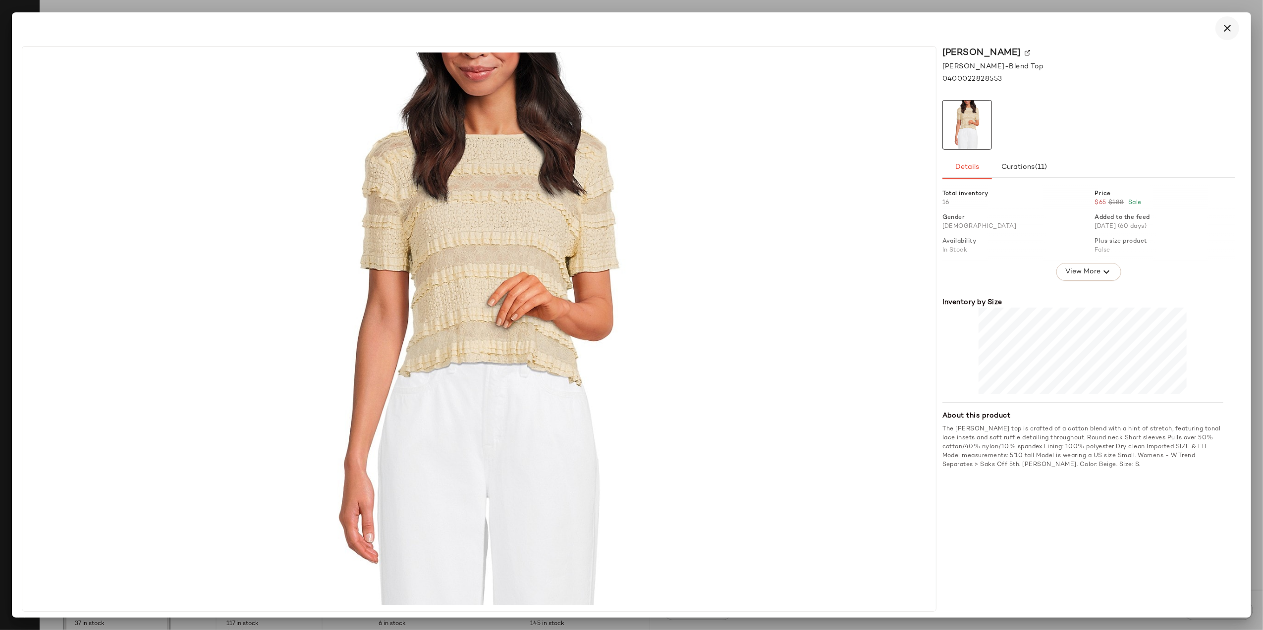
click at [1218, 30] on button "button" at bounding box center [1228, 28] width 24 height 24
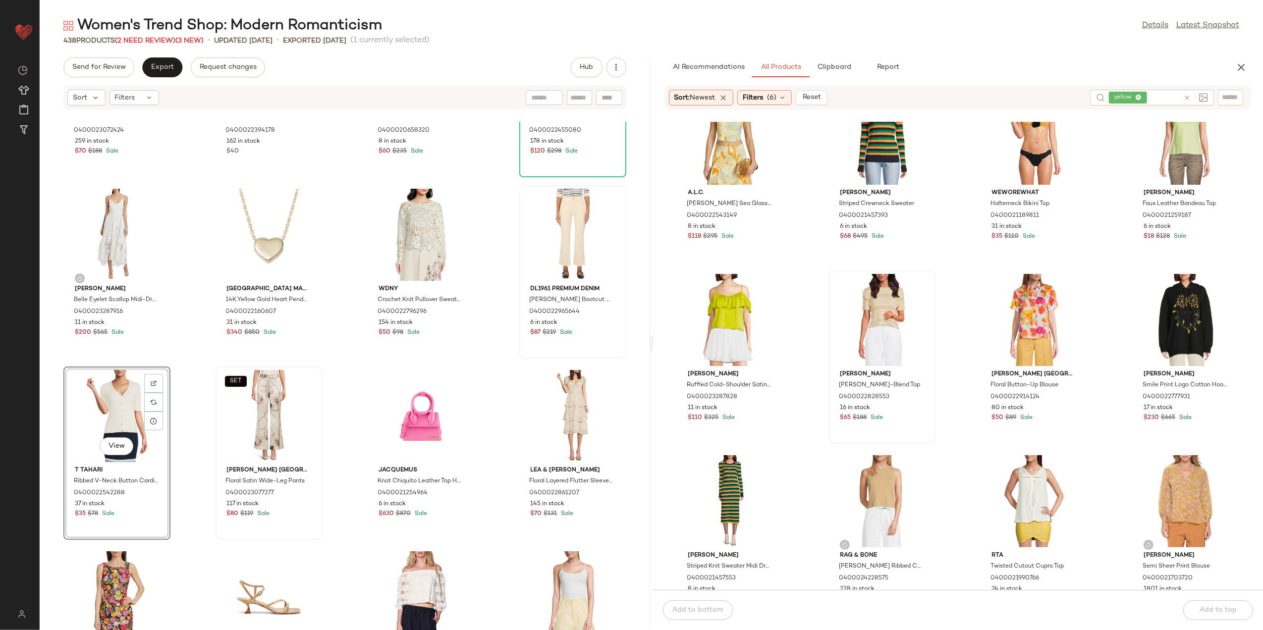
scroll to position [132, 0]
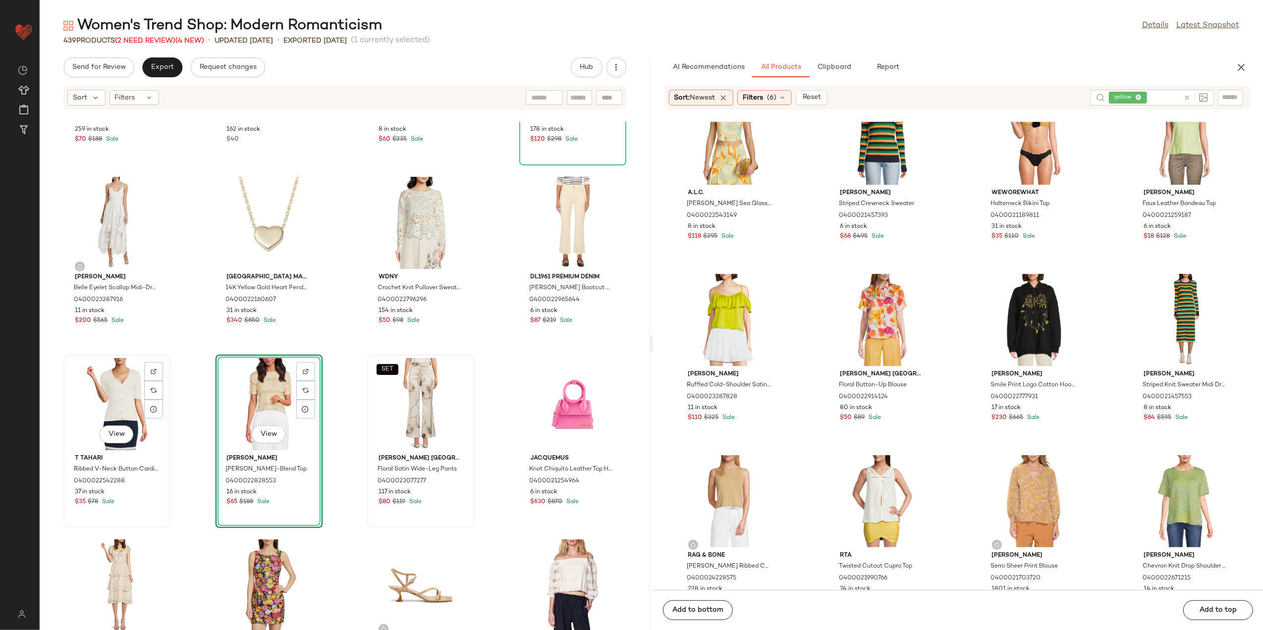
click at [107, 391] on div "View" at bounding box center [117, 404] width 100 height 92
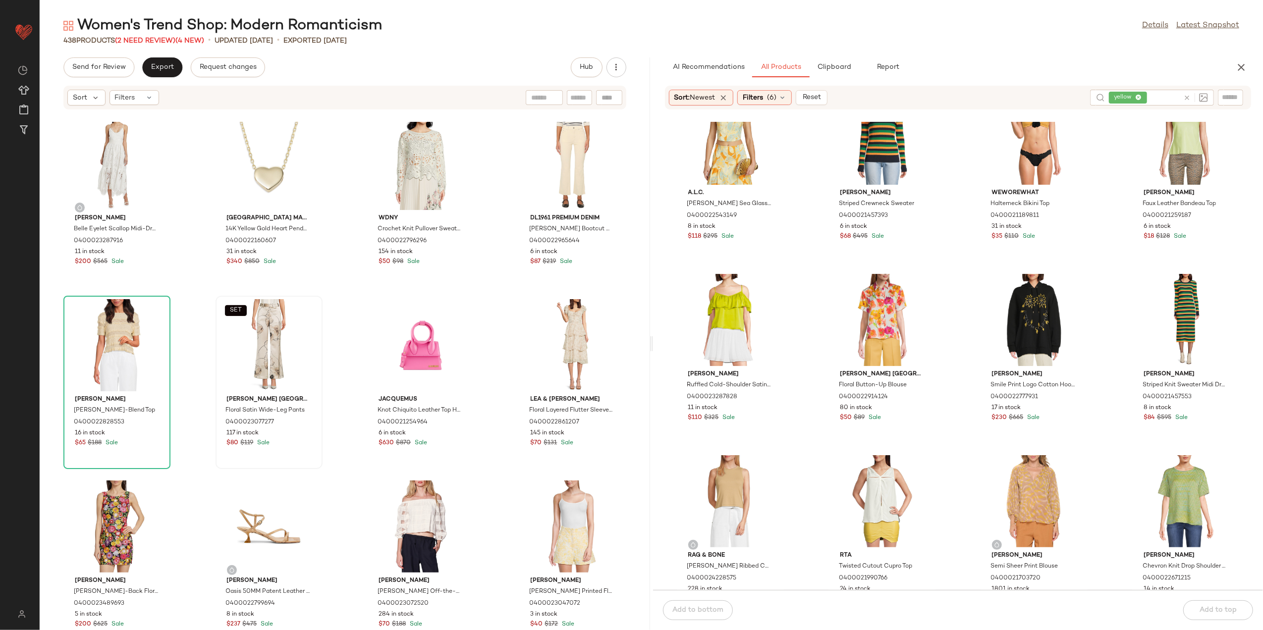
scroll to position [198, 0]
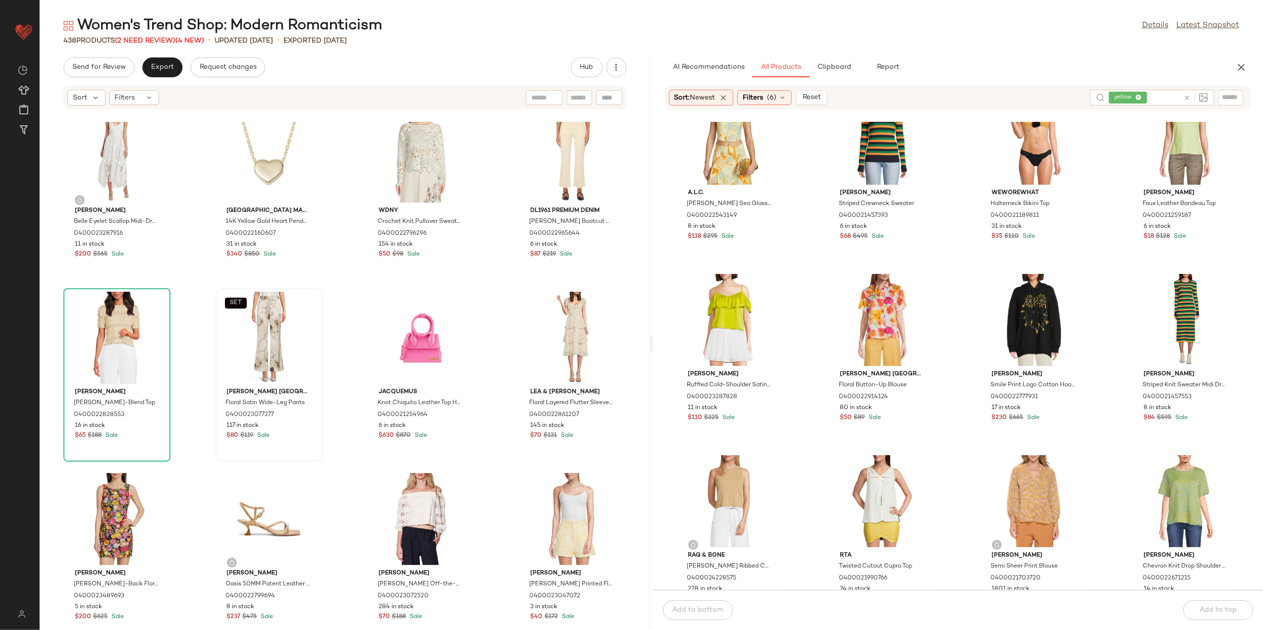
click at [1188, 97] on icon at bounding box center [1186, 97] width 7 height 7
click at [754, 98] on span "Filters" at bounding box center [753, 98] width 20 height 10
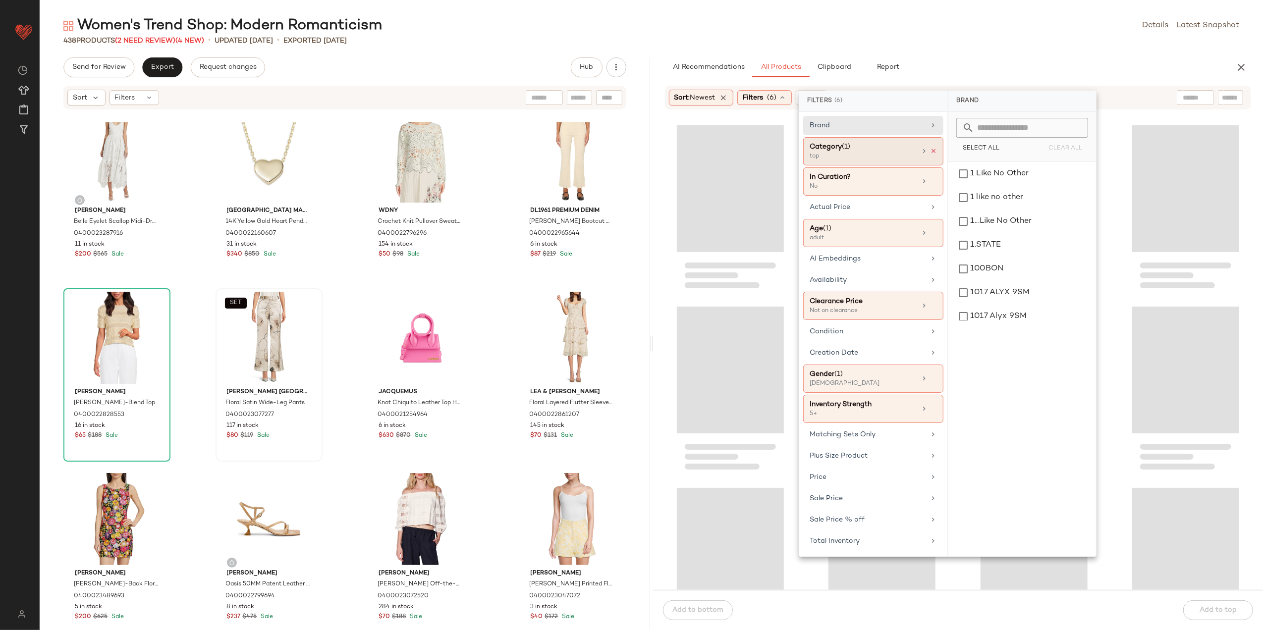
click at [936, 155] on icon at bounding box center [933, 151] width 7 height 7
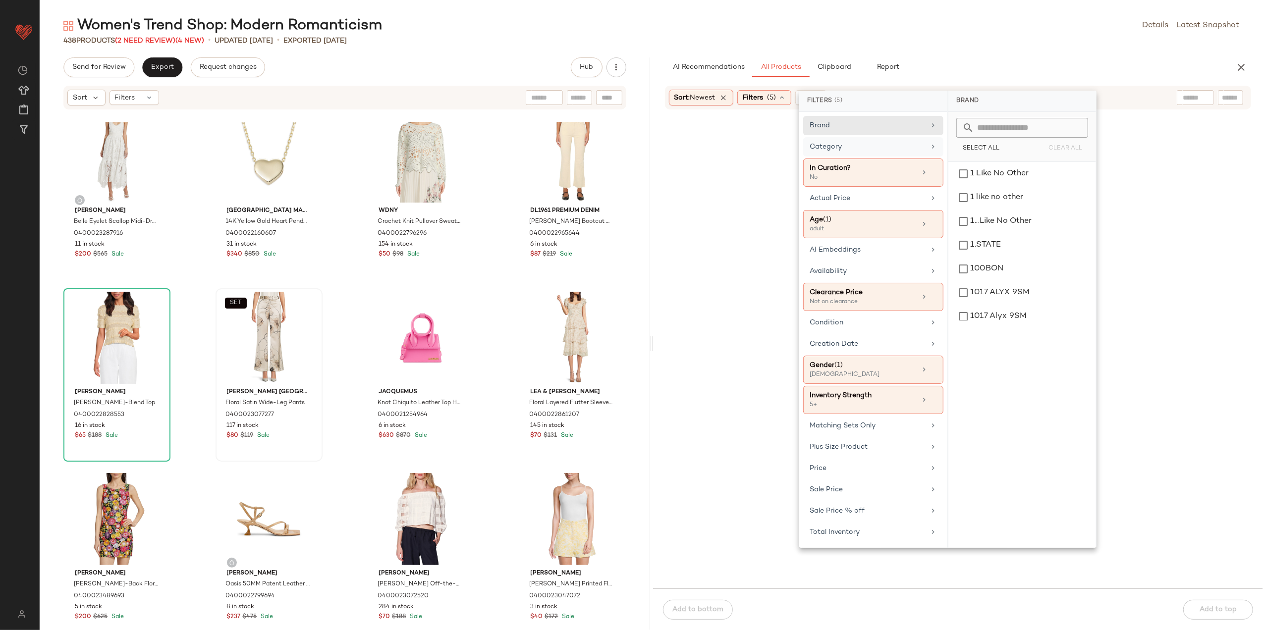
click at [929, 159] on div "Category" at bounding box center [873, 173] width 140 height 28
drag, startPoint x: 1008, startPoint y: 175, endPoint x: 1016, endPoint y: 115, distance: 60.5
click at [1009, 175] on div "accessory" at bounding box center [1023, 174] width 140 height 24
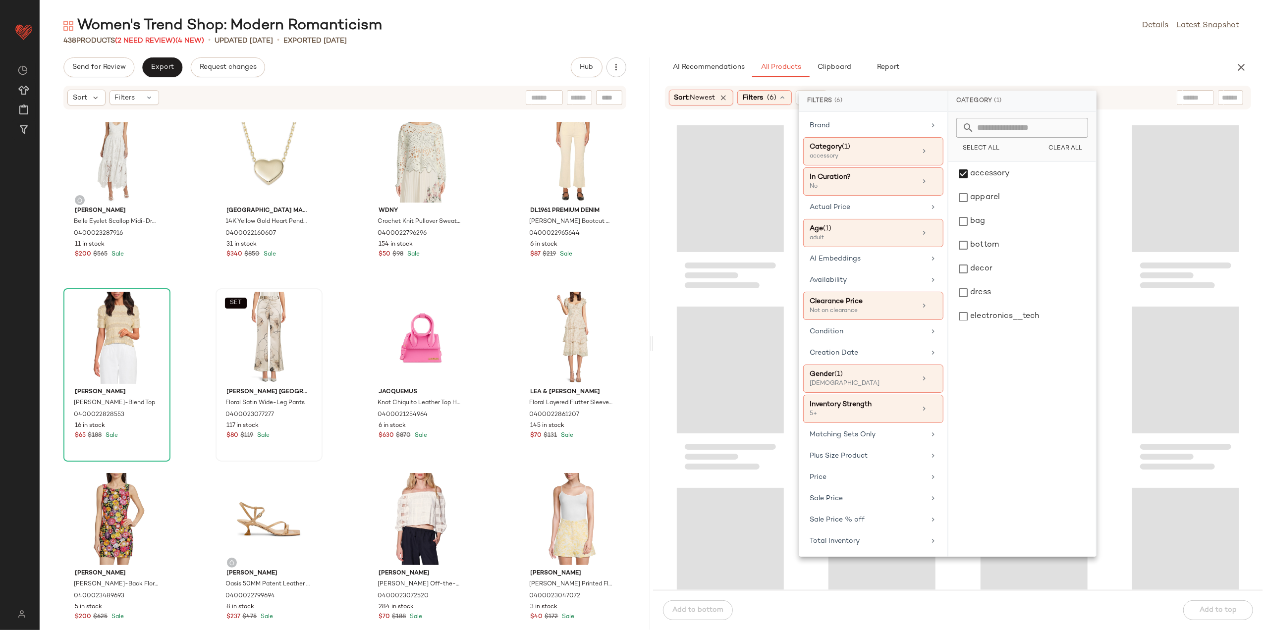
click at [1014, 35] on div "Women's Trend Shop: Modern Romanticism Details Latest Snapshot" at bounding box center [652, 26] width 1224 height 20
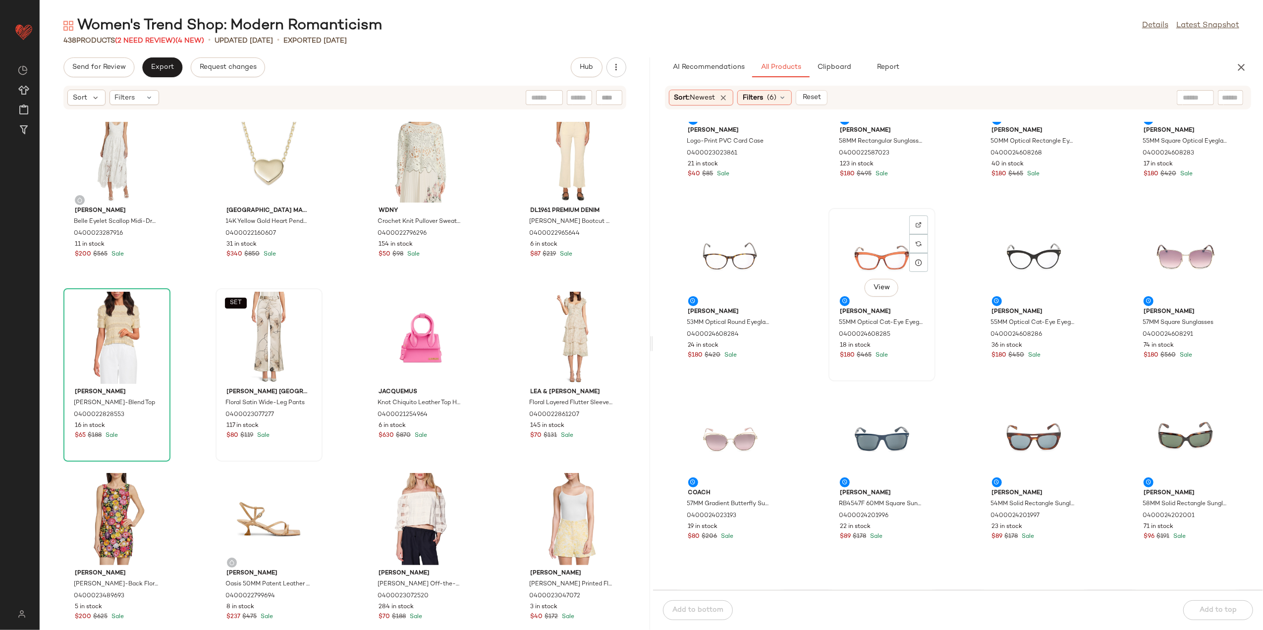
scroll to position [1924, 0]
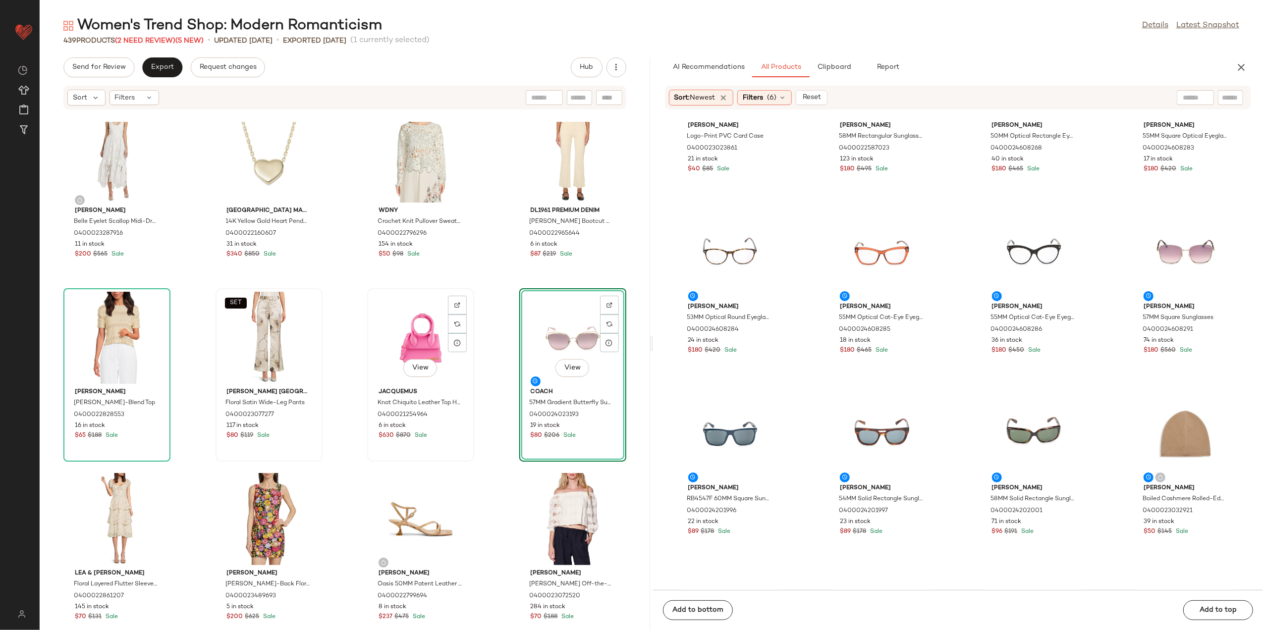
click at [402, 349] on div "View" at bounding box center [421, 338] width 100 height 92
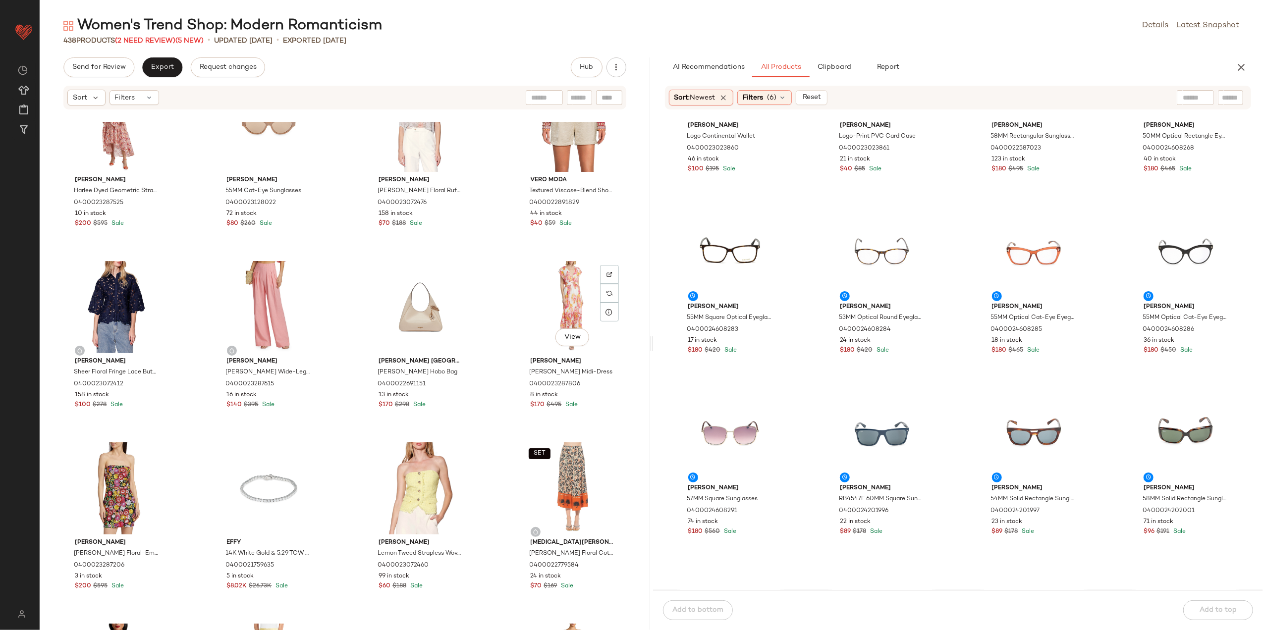
scroll to position [1329, 0]
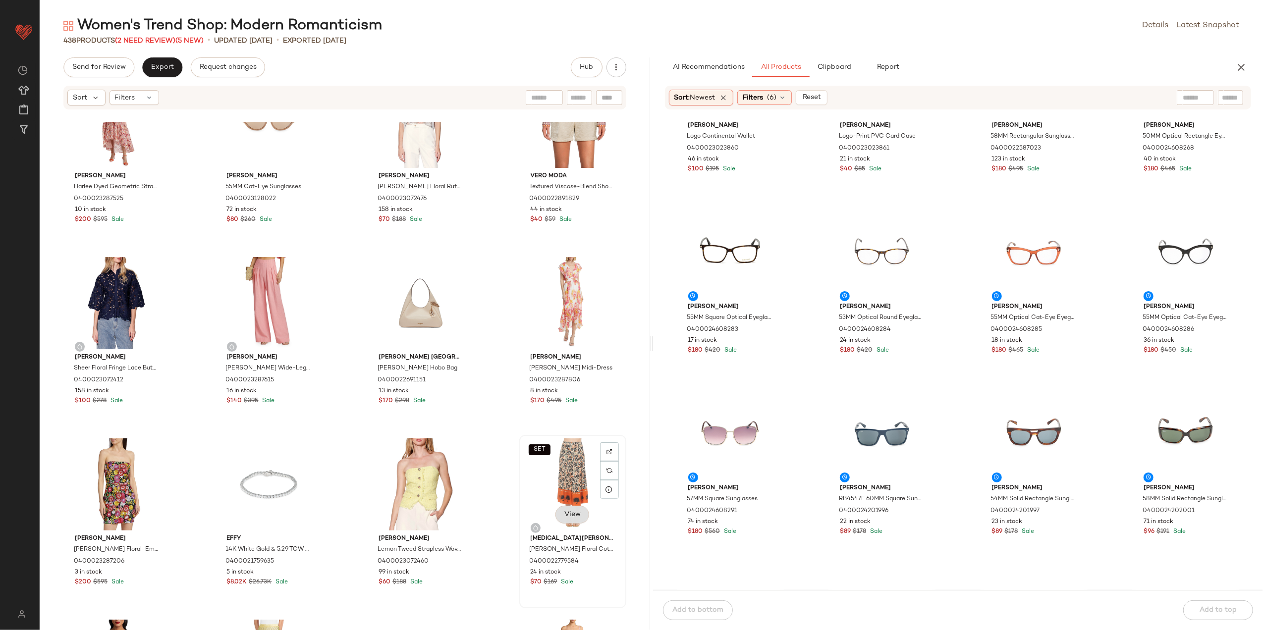
click at [572, 518] on span "View" at bounding box center [572, 515] width 17 height 8
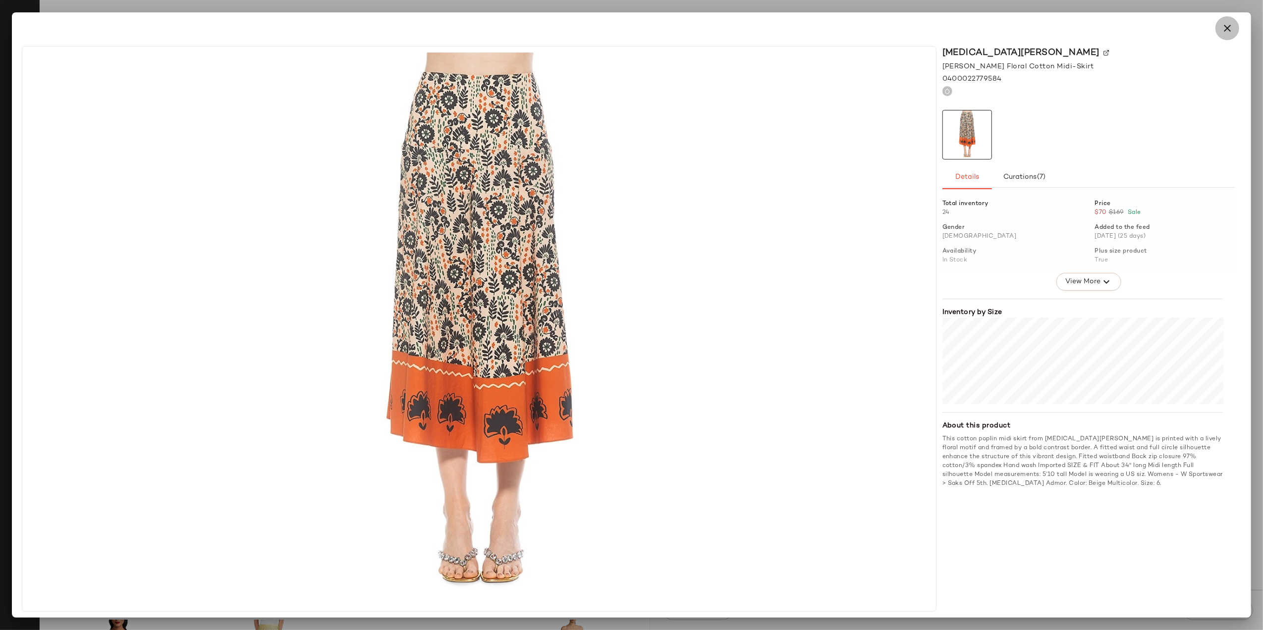
click at [1219, 31] on button "button" at bounding box center [1228, 28] width 24 height 24
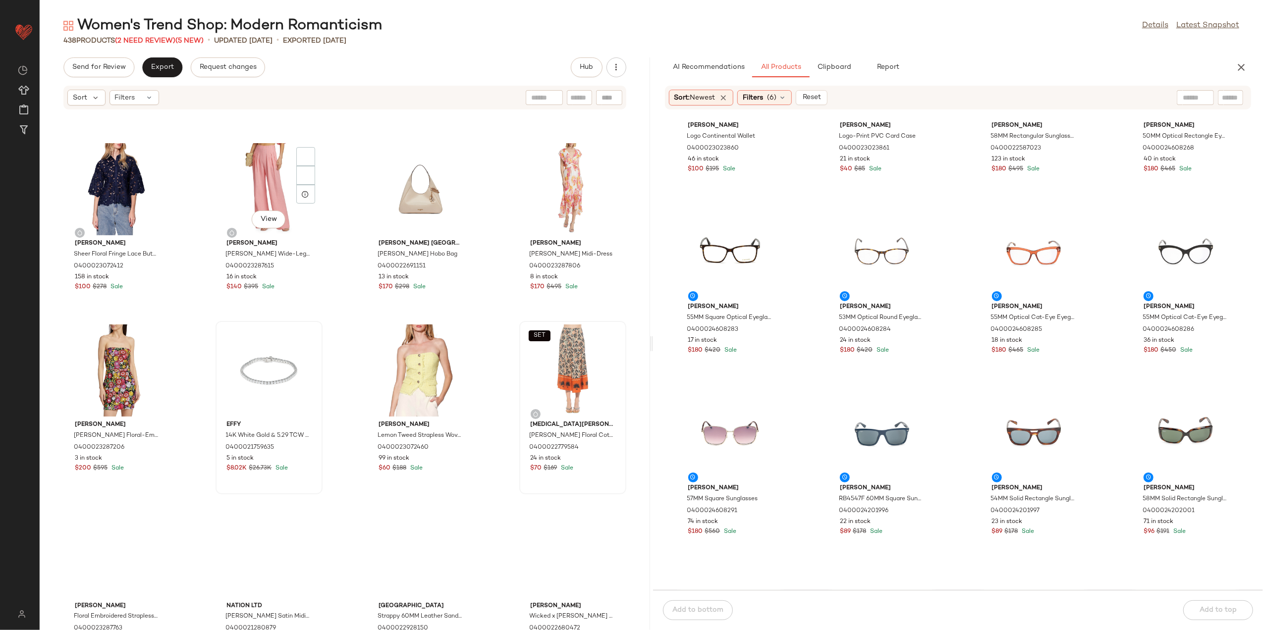
scroll to position [1462, 0]
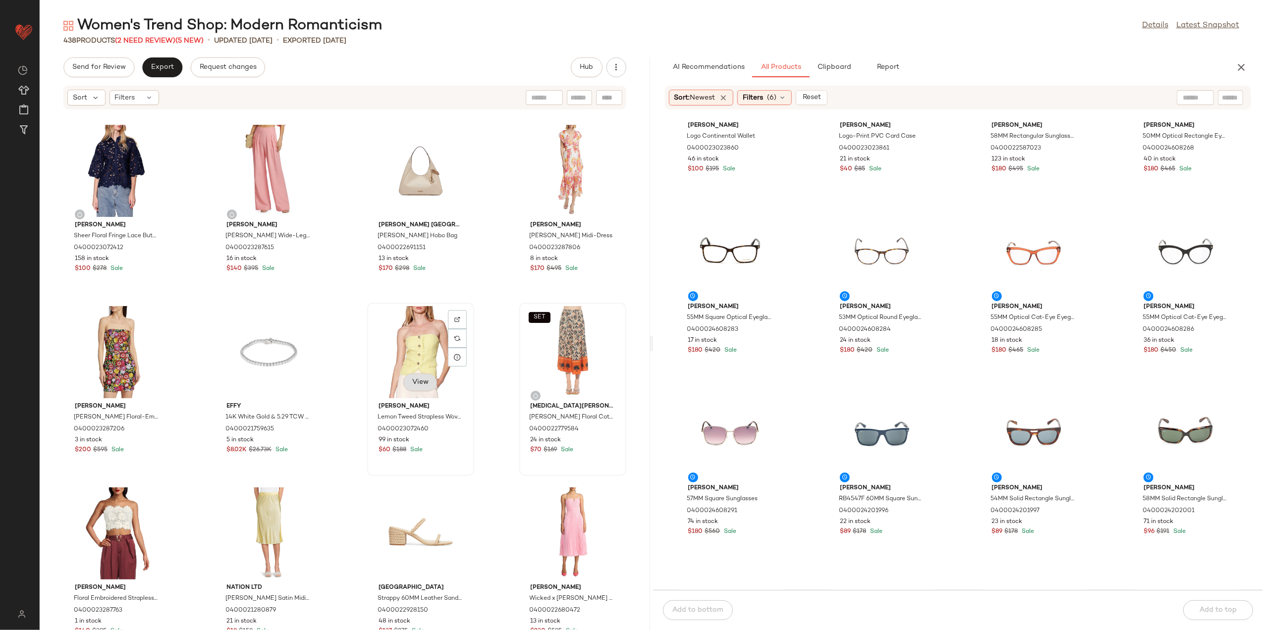
click at [413, 381] on span "View" at bounding box center [420, 383] width 17 height 8
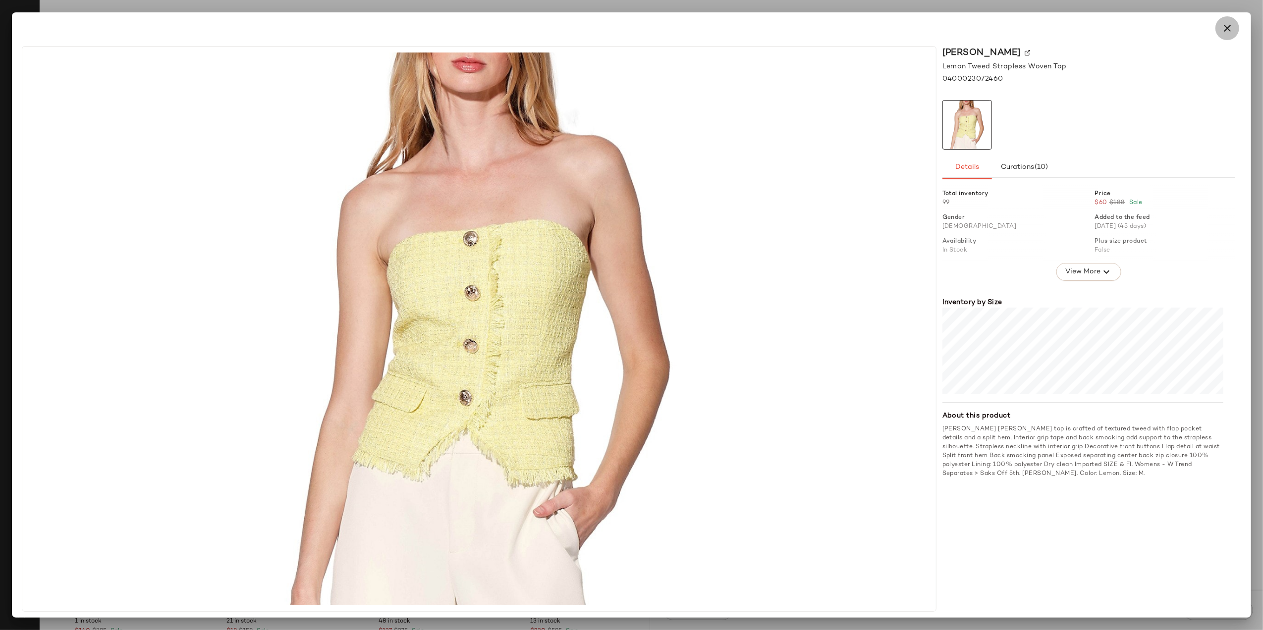
click at [1229, 31] on icon "button" at bounding box center [1228, 28] width 12 height 12
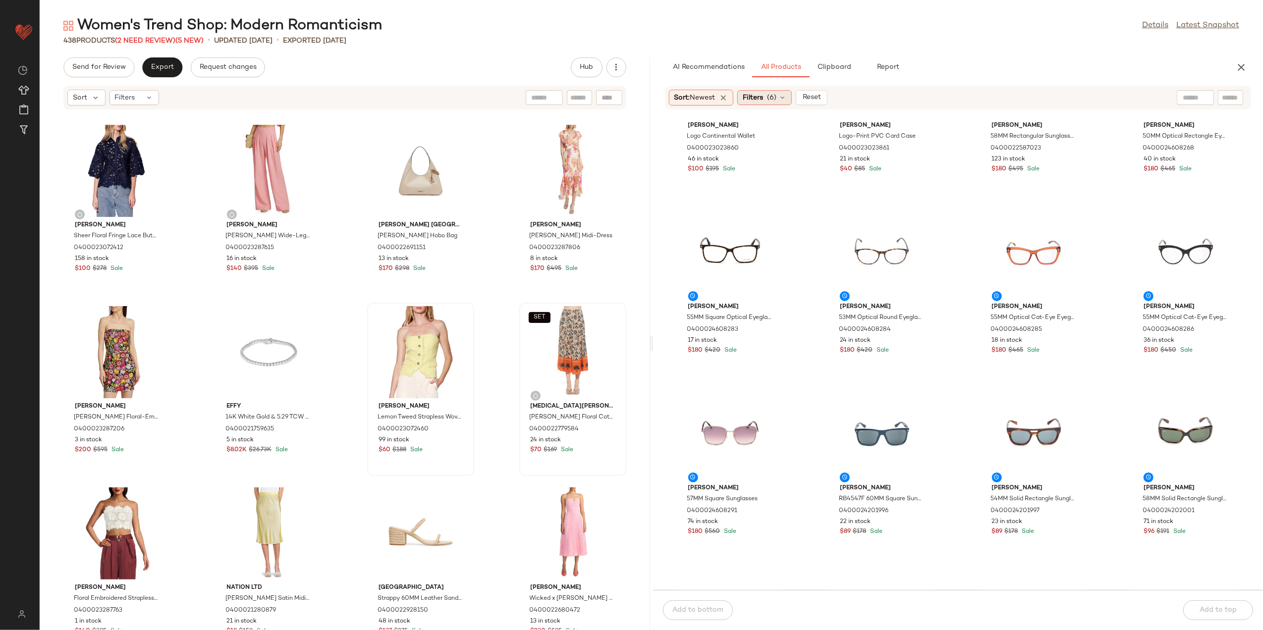
click at [784, 92] on div "Filters (6)" at bounding box center [764, 97] width 55 height 15
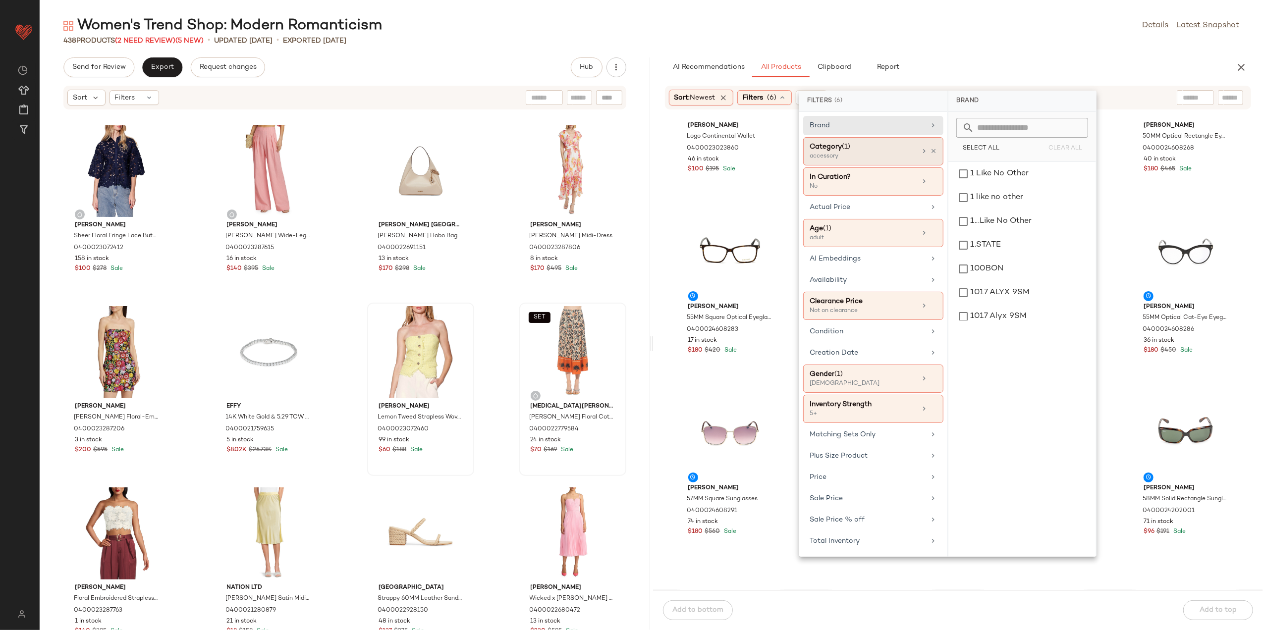
click at [936, 147] on div at bounding box center [928, 151] width 17 height 8
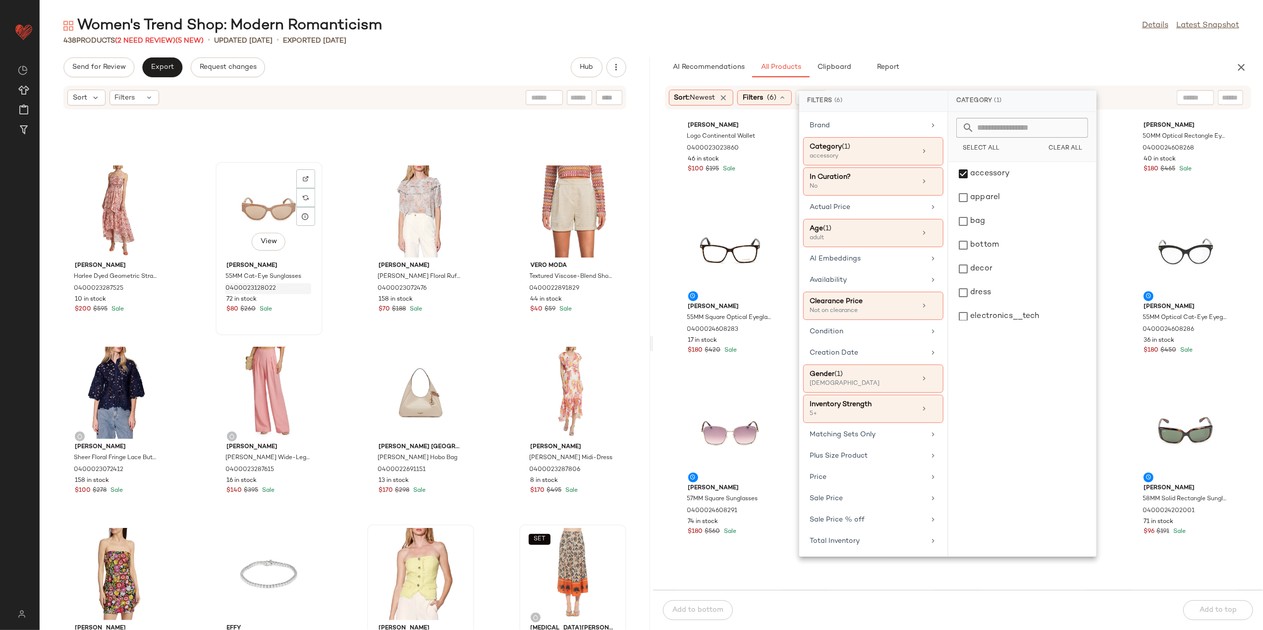
scroll to position [1197, 0]
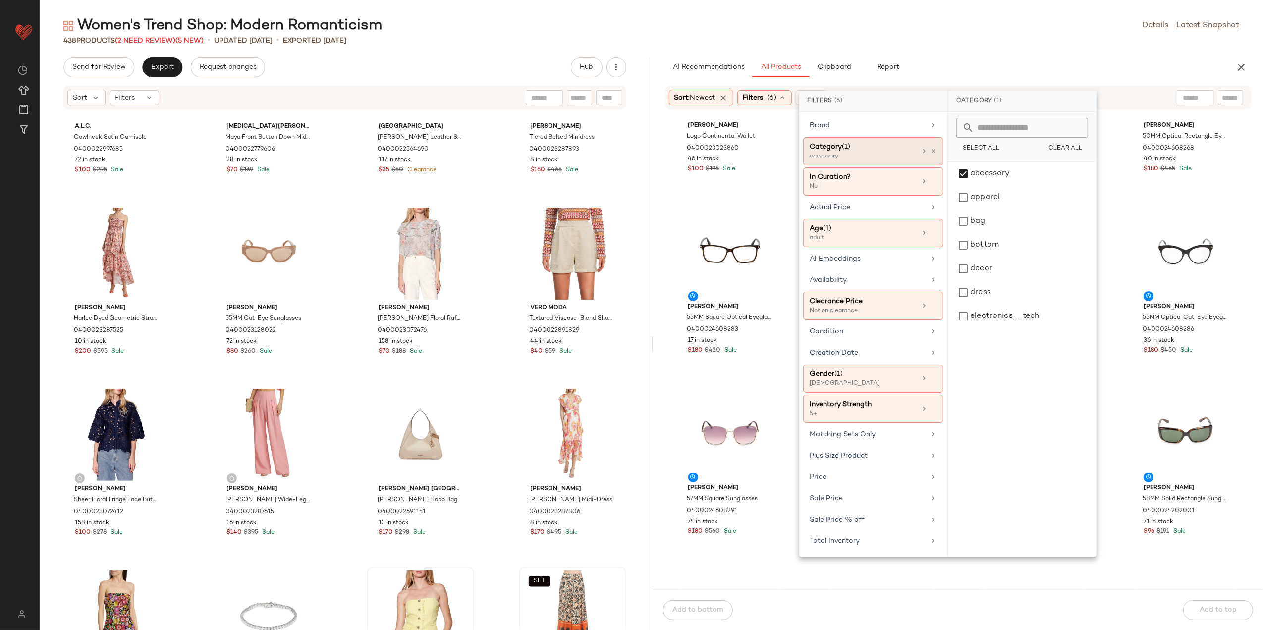
click at [932, 149] on icon at bounding box center [933, 151] width 7 height 7
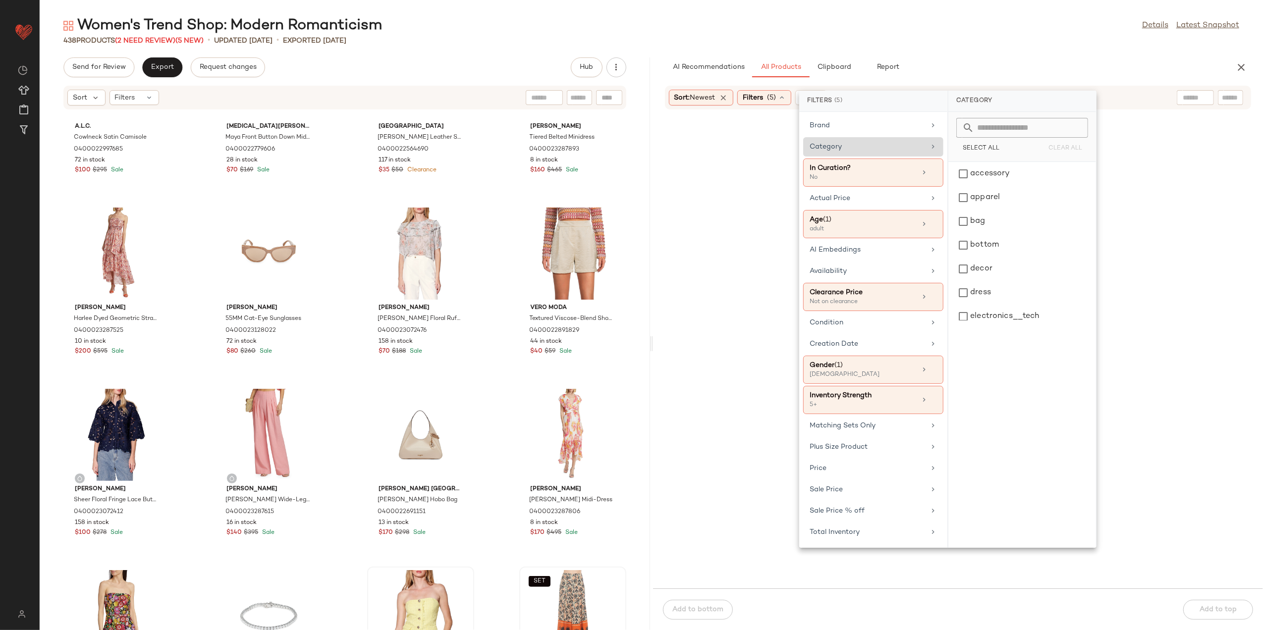
click at [904, 150] on div "Category" at bounding box center [867, 147] width 115 height 10
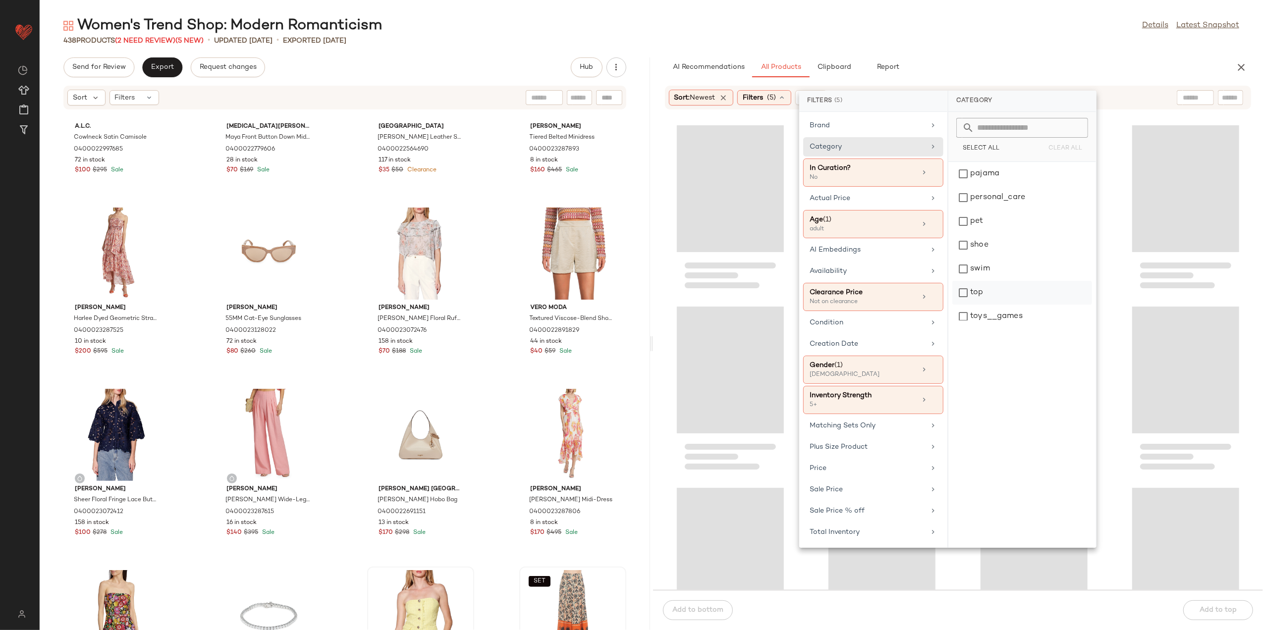
click at [996, 298] on div "top" at bounding box center [1023, 293] width 140 height 24
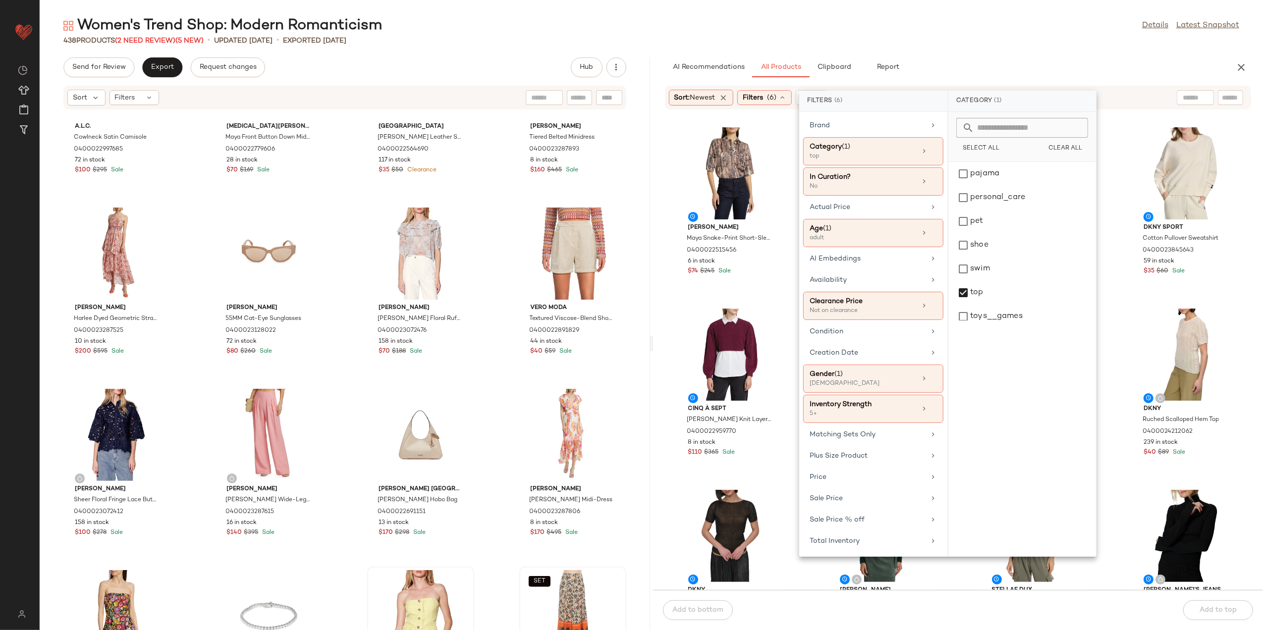
click at [961, 13] on main "Women's Trend Shop: Modern Romanticism Details Latest Snapshot 438 Products (2 …" at bounding box center [631, 315] width 1263 height 630
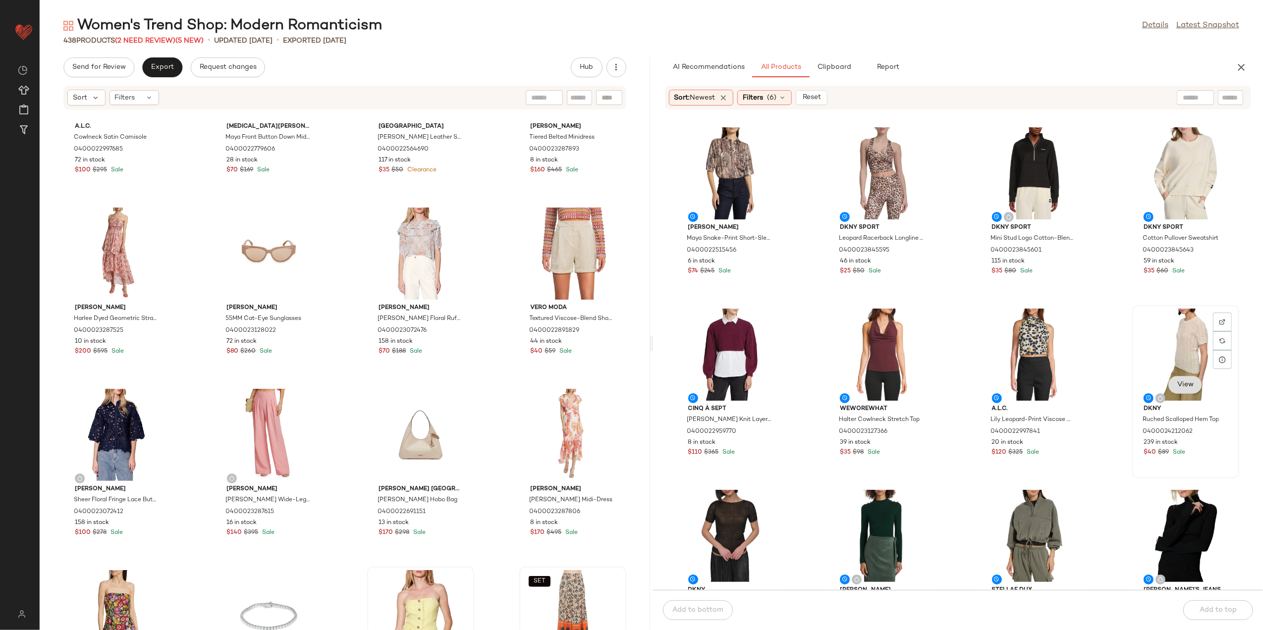
click at [1182, 386] on span "View" at bounding box center [1185, 385] width 17 height 8
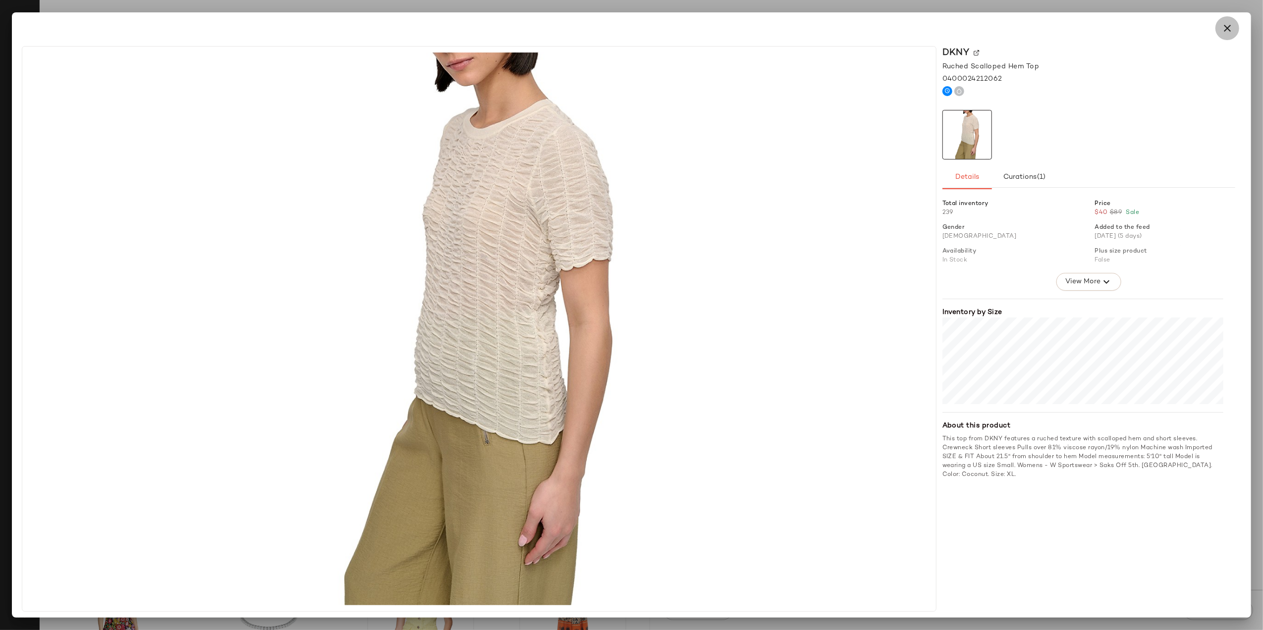
click at [1233, 30] on icon "button" at bounding box center [1228, 28] width 12 height 12
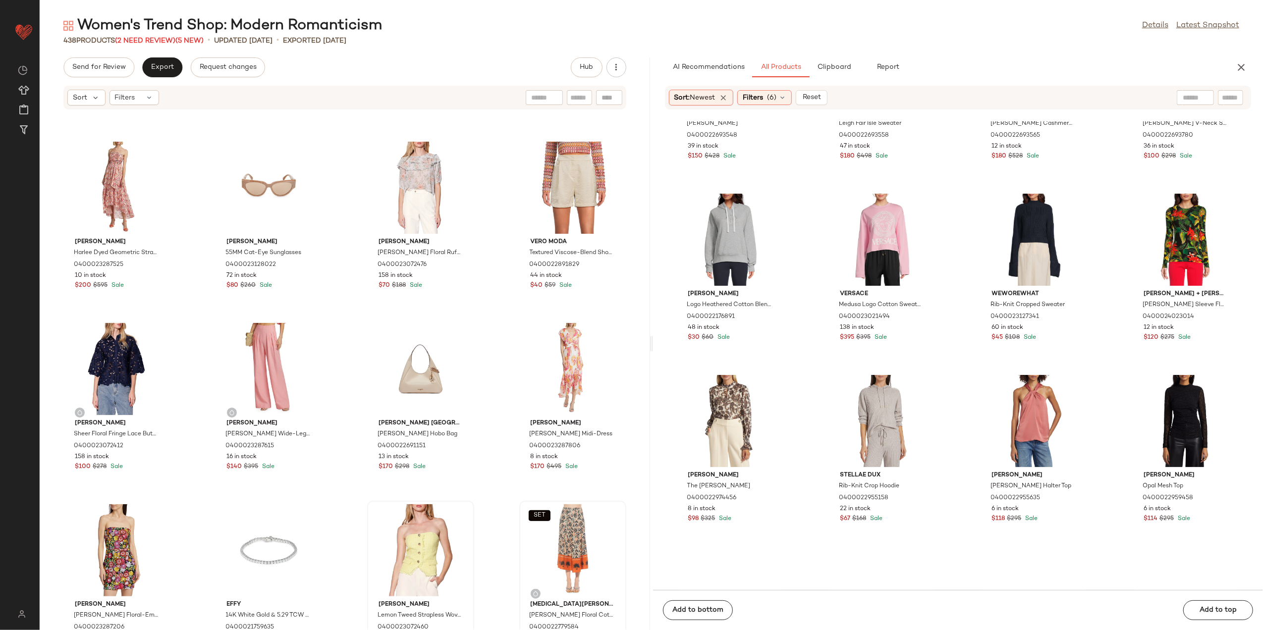
scroll to position [2320, 0]
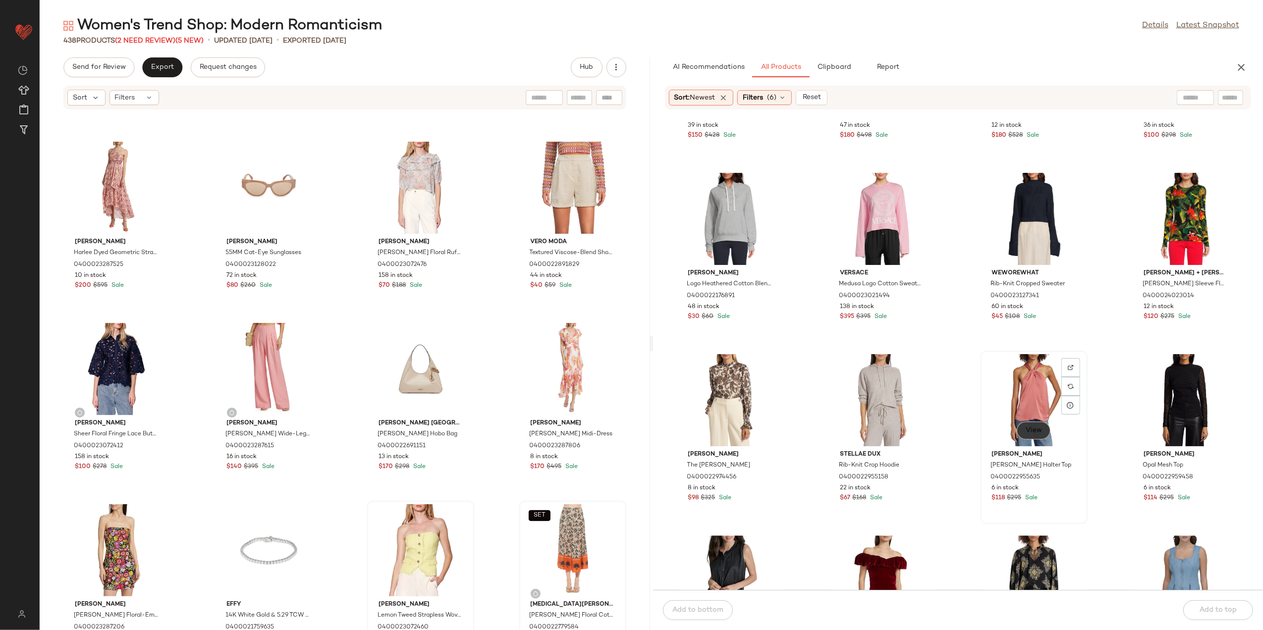
click at [1026, 437] on button "View" at bounding box center [1034, 431] width 34 height 18
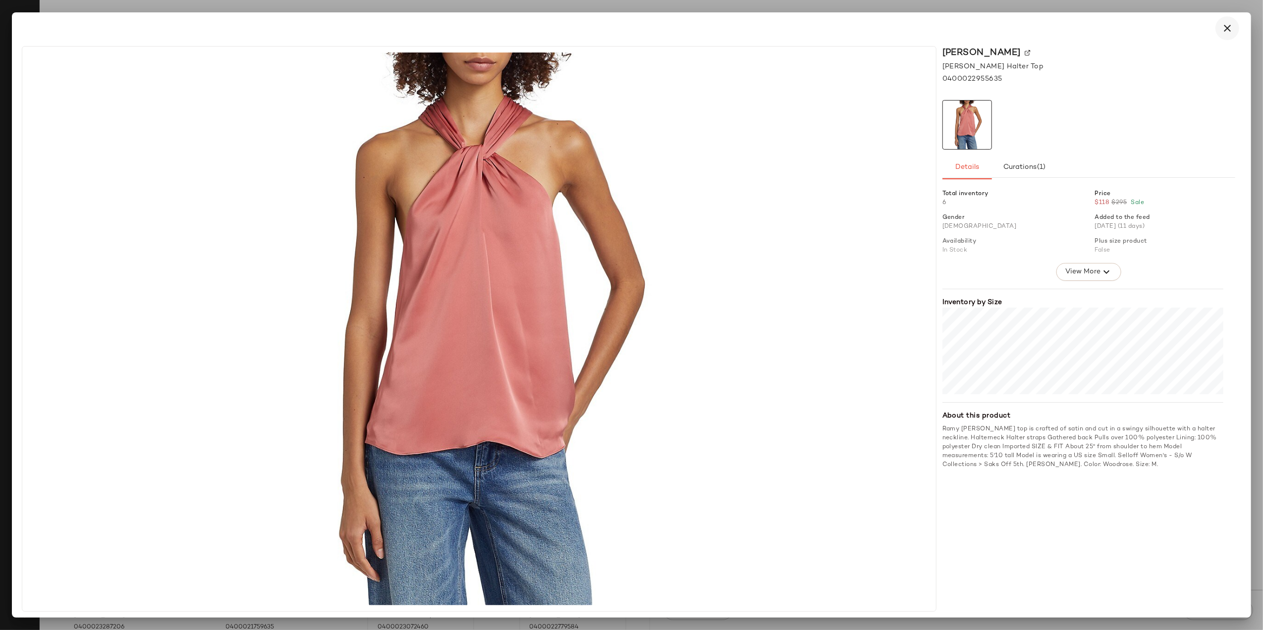
click at [1218, 28] on button "button" at bounding box center [1228, 28] width 24 height 24
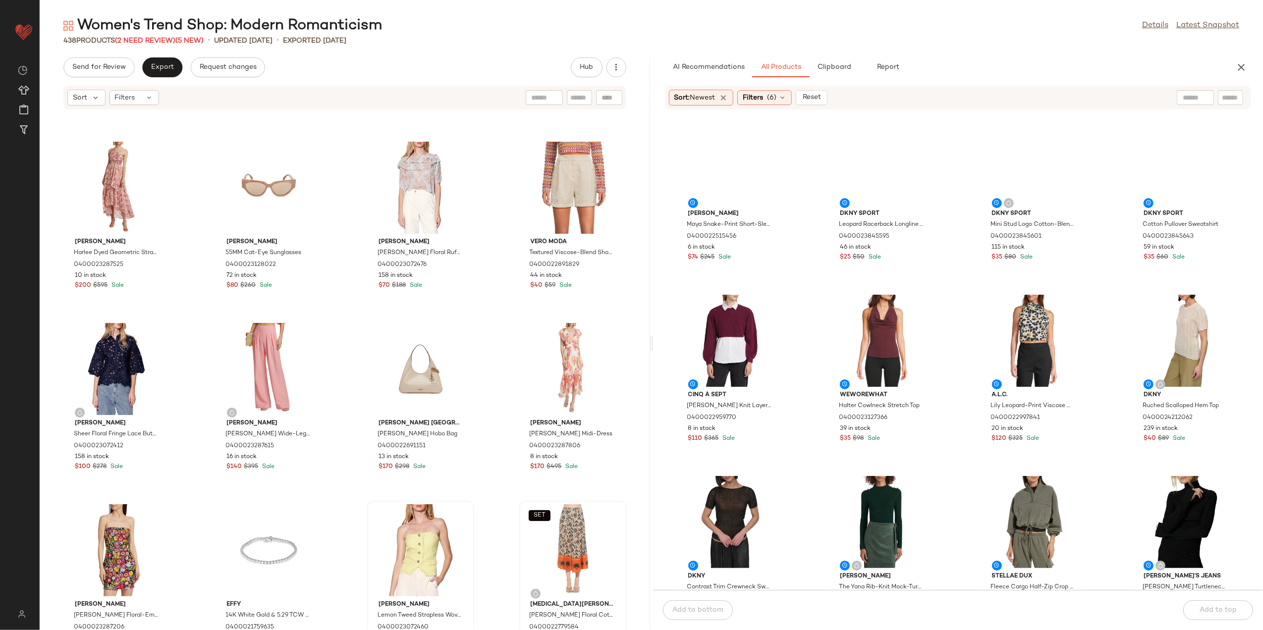
scroll to position [0, 0]
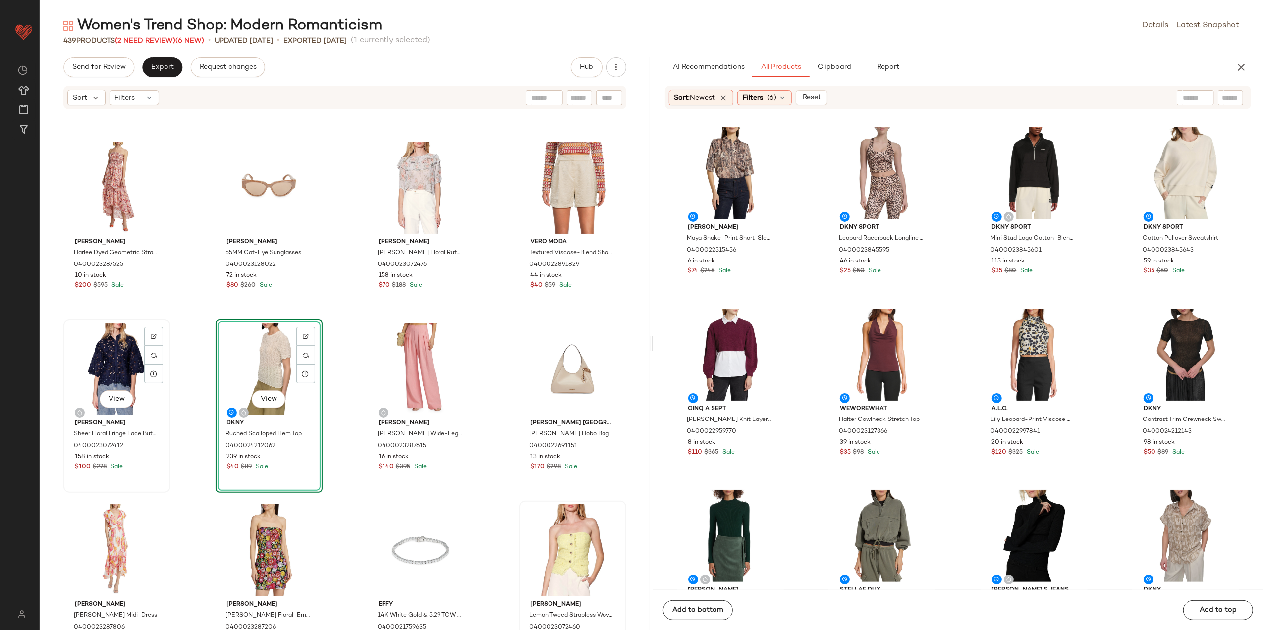
click at [100, 369] on div "View" at bounding box center [117, 369] width 100 height 92
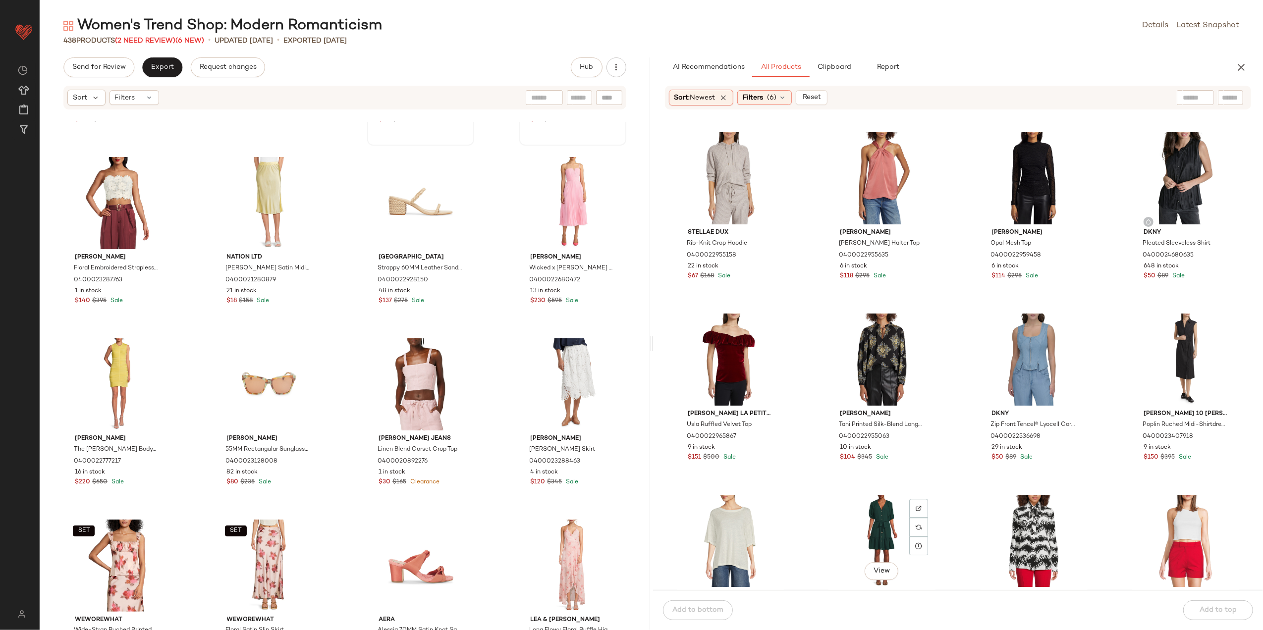
scroll to position [2453, 0]
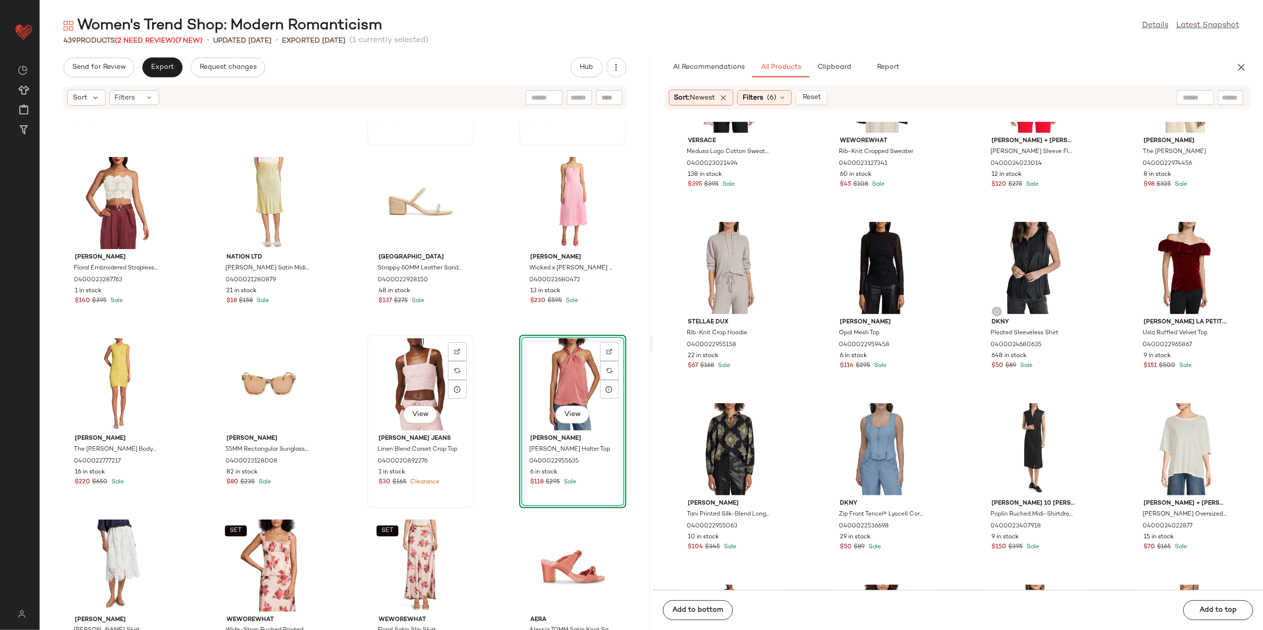
click at [409, 384] on div "View" at bounding box center [421, 384] width 100 height 92
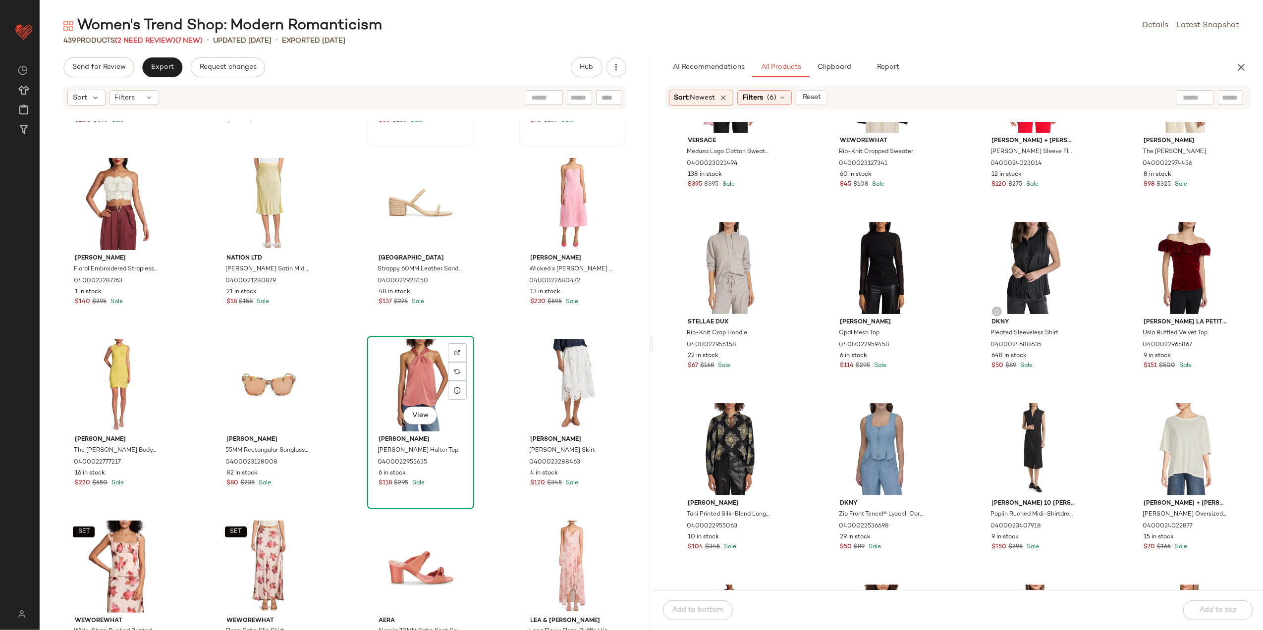
scroll to position [1792, 0]
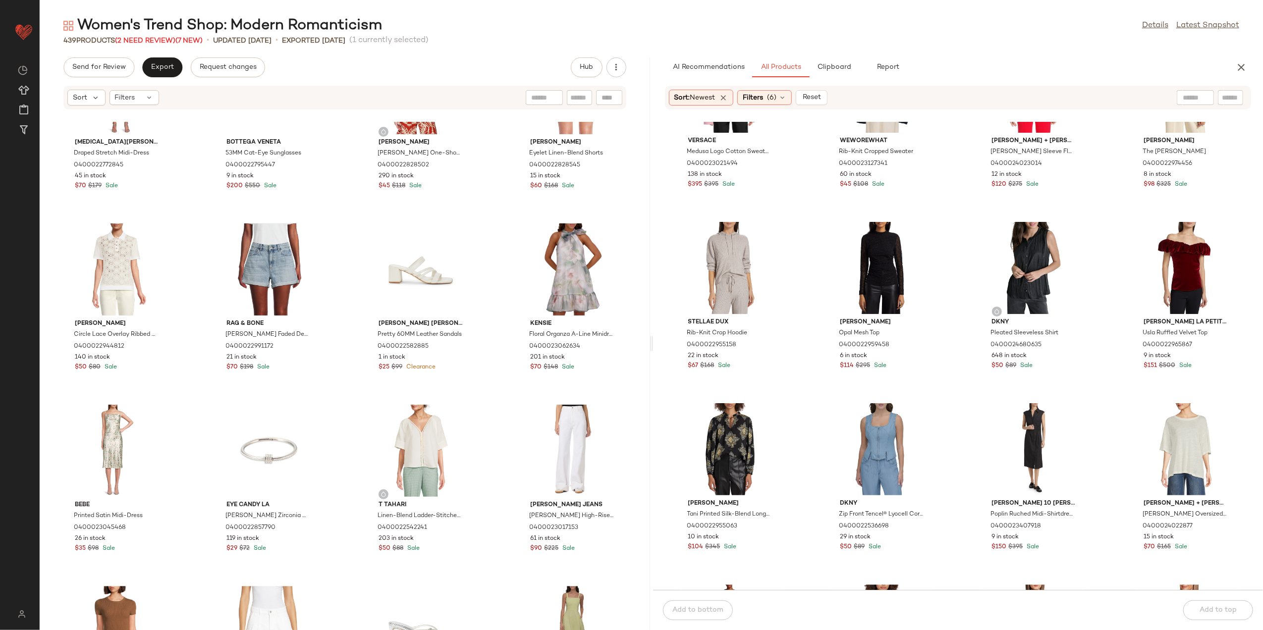
scroll to position [2452, 0]
click at [763, 94] on span "Filters" at bounding box center [753, 98] width 20 height 10
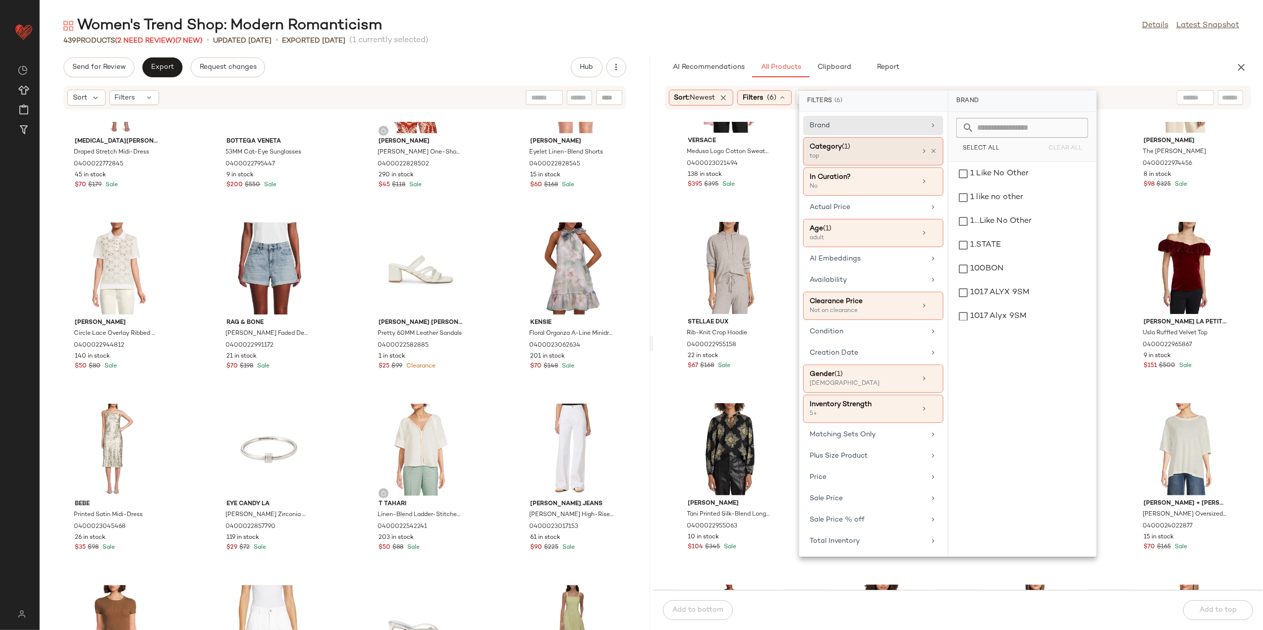
click at [938, 168] on div "Category (1) top" at bounding box center [873, 182] width 140 height 28
click at [928, 151] on icon at bounding box center [924, 151] width 8 height 8
click at [929, 151] on div at bounding box center [928, 151] width 17 height 8
click at [990, 258] on div "top" at bounding box center [1023, 261] width 140 height 24
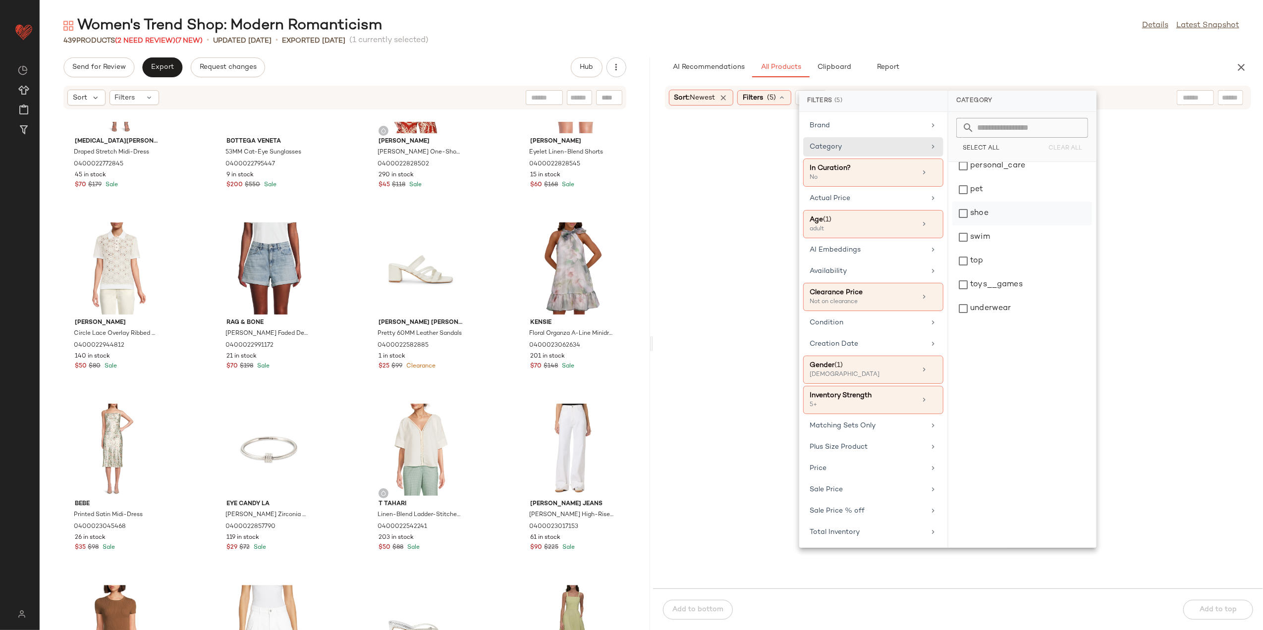
click at [981, 209] on div "shoe" at bounding box center [1023, 214] width 140 height 24
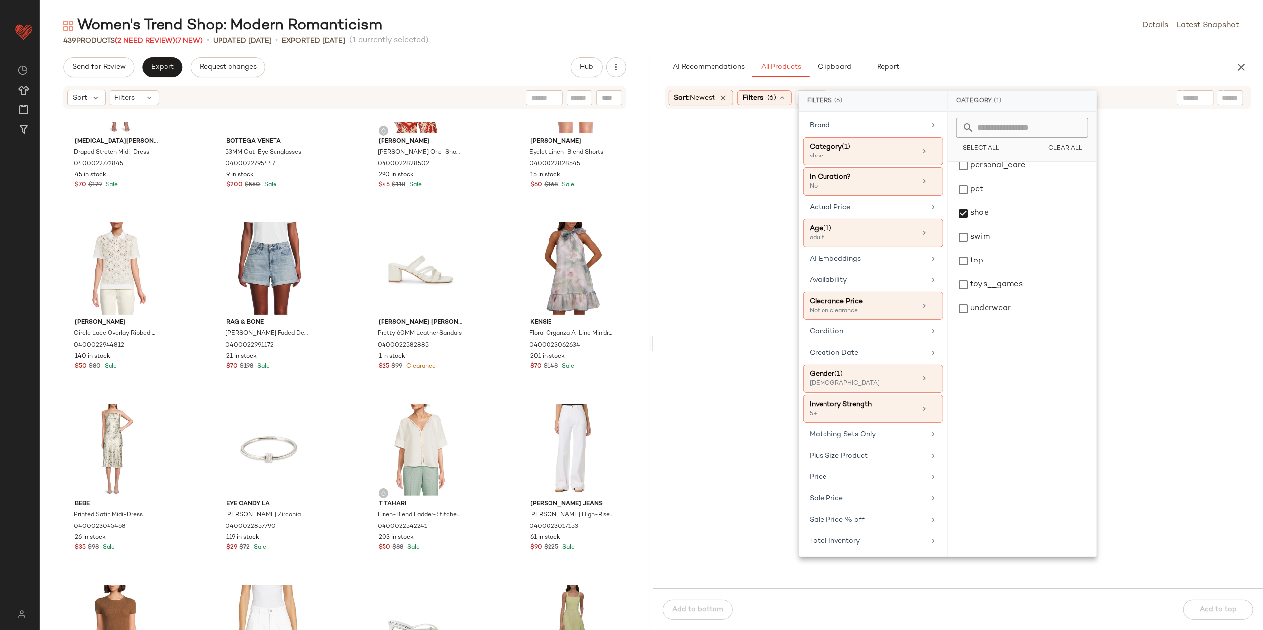
click at [963, 56] on div "Women's Trend Shop: Modern Romanticism Details Latest Snapshot 439 Products (2 …" at bounding box center [652, 323] width 1224 height 615
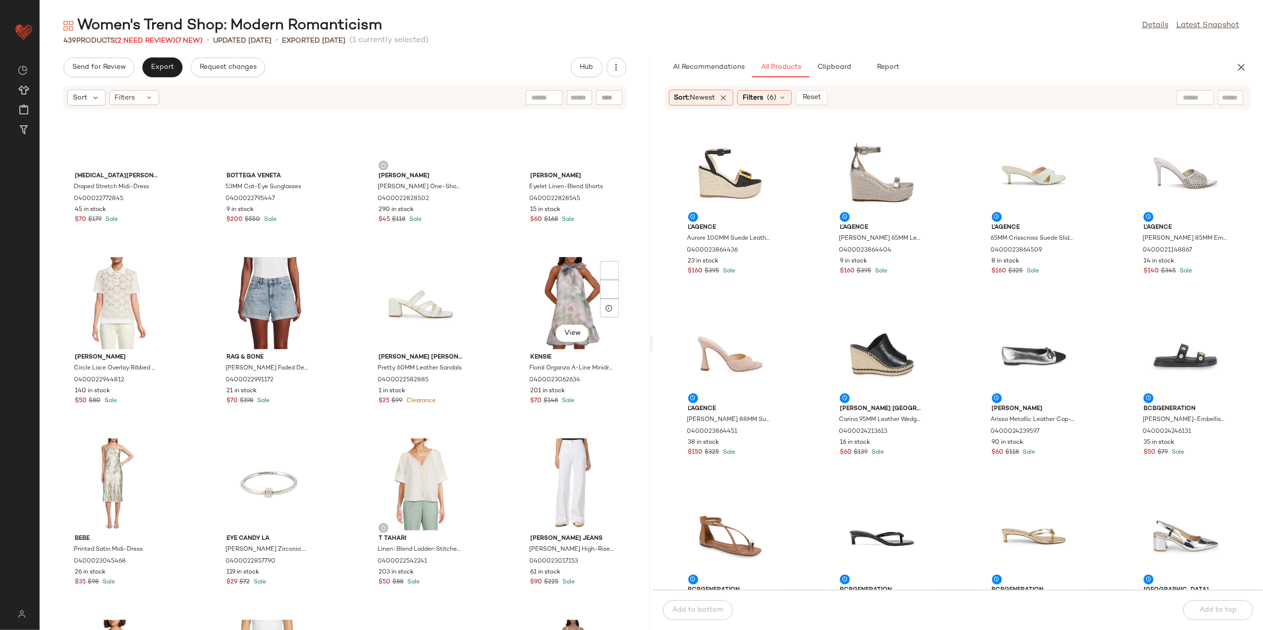
scroll to position [2386, 0]
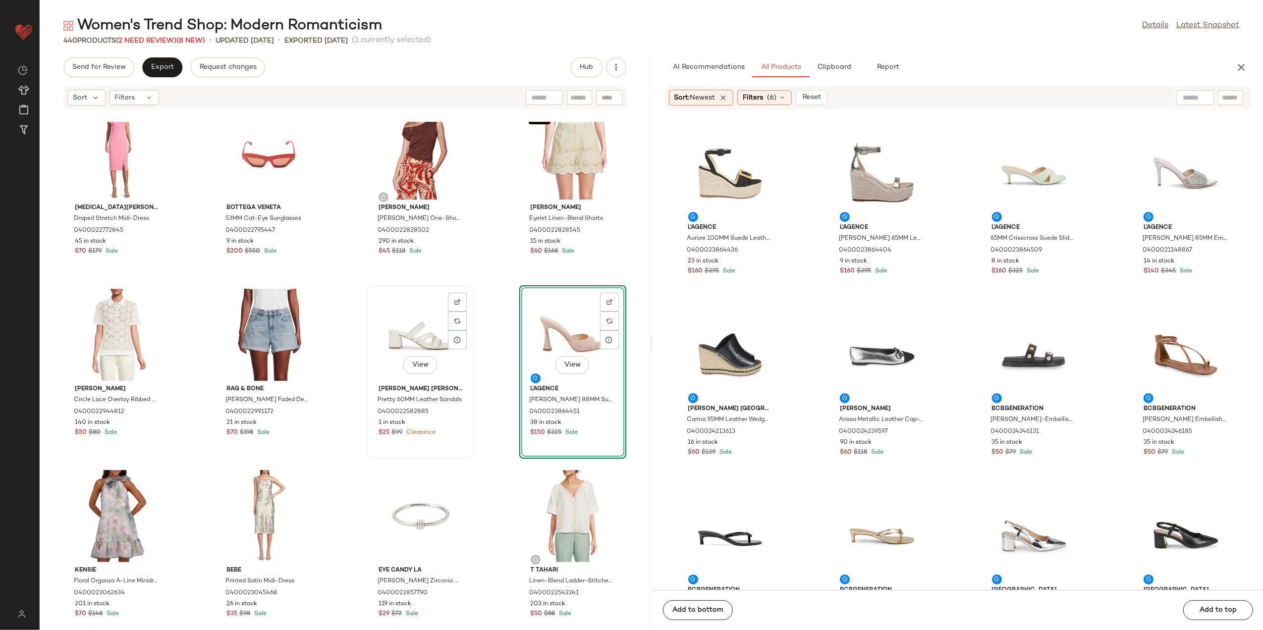
click at [410, 336] on div "View" at bounding box center [421, 335] width 100 height 92
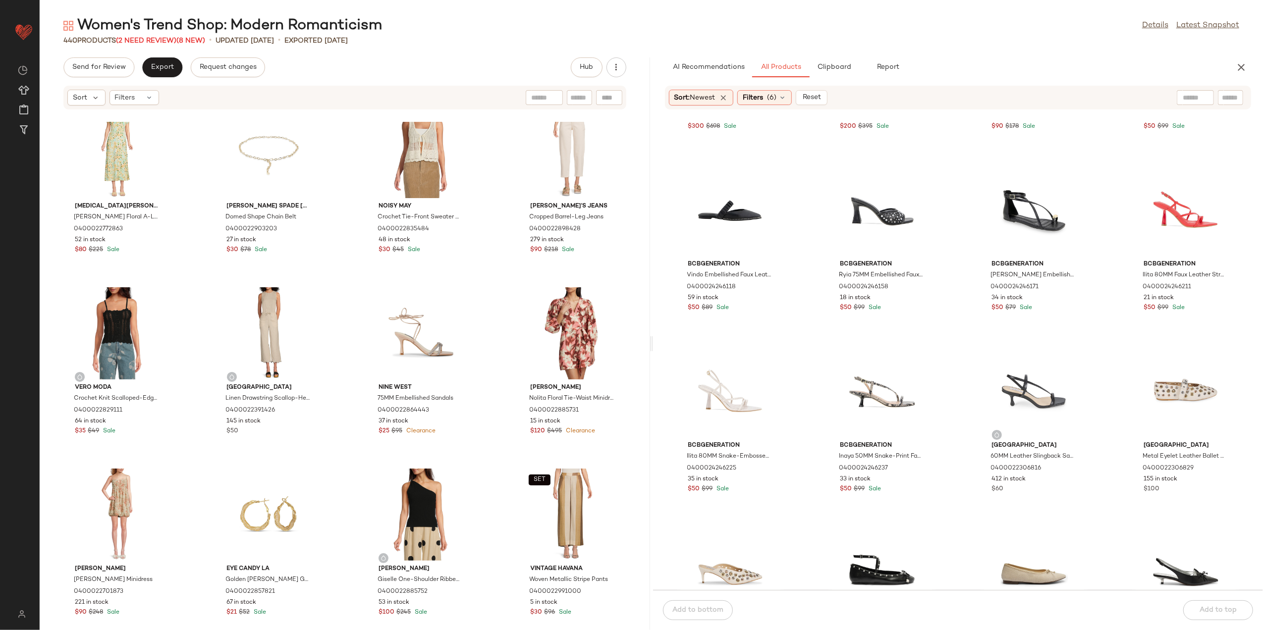
scroll to position [1065, 0]
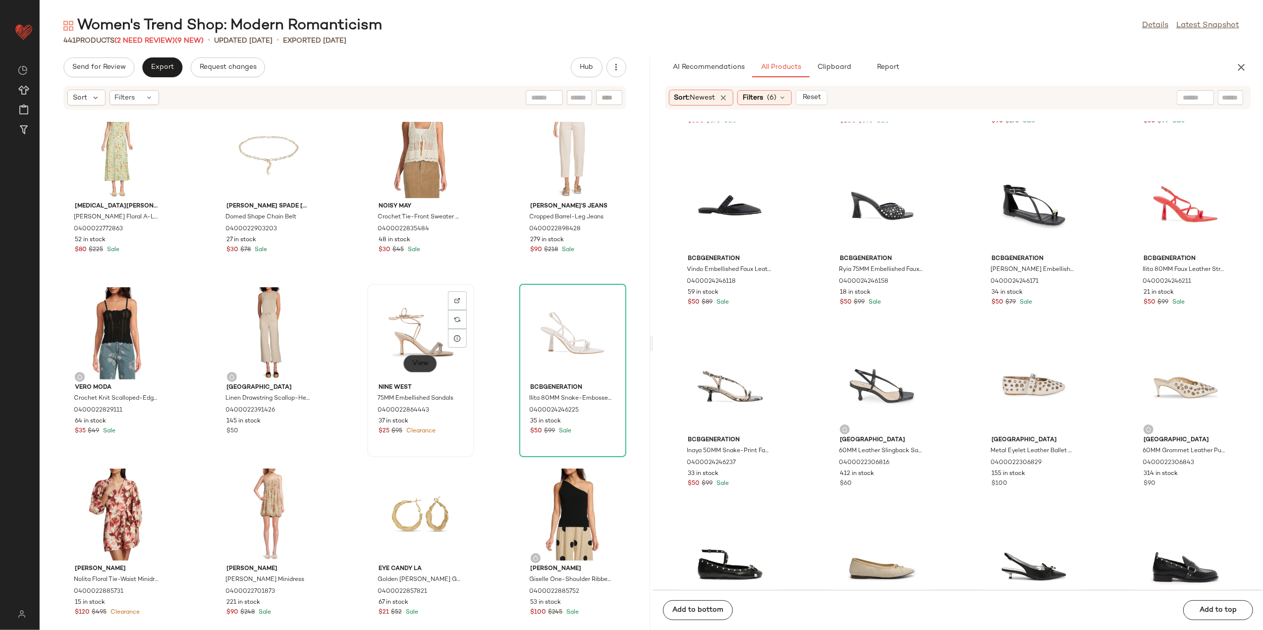
click at [415, 355] on button "View" at bounding box center [420, 364] width 34 height 18
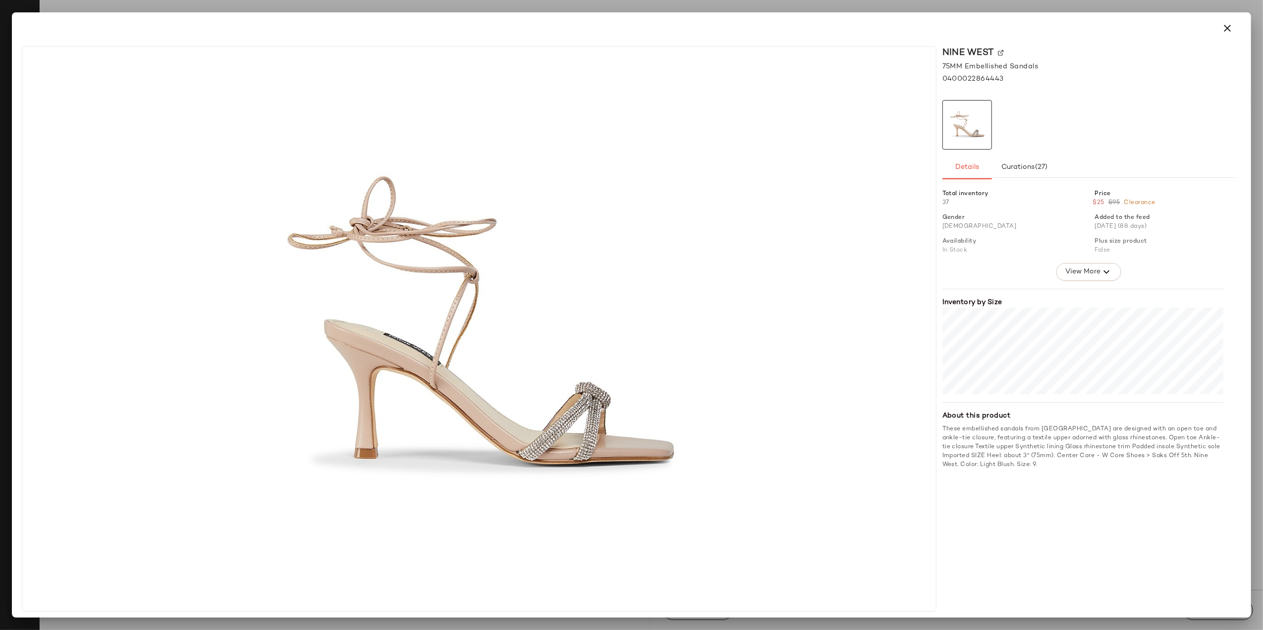
click at [1230, 18] on button "button" at bounding box center [1228, 28] width 24 height 24
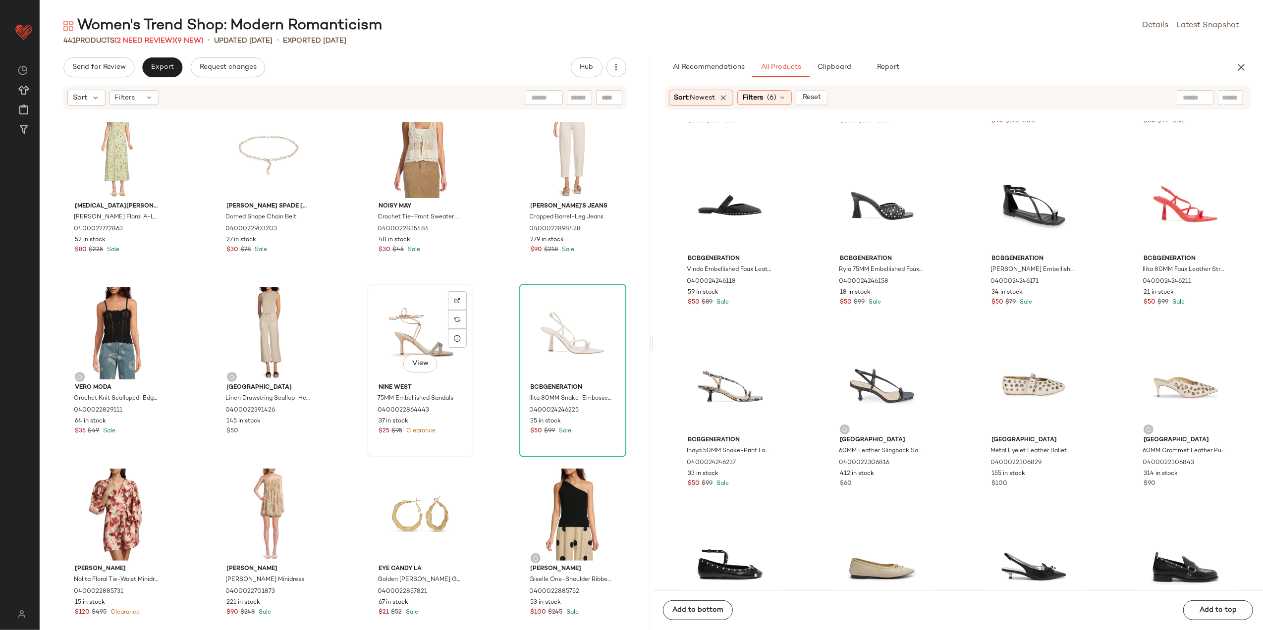
click at [419, 312] on div "View" at bounding box center [421, 333] width 100 height 92
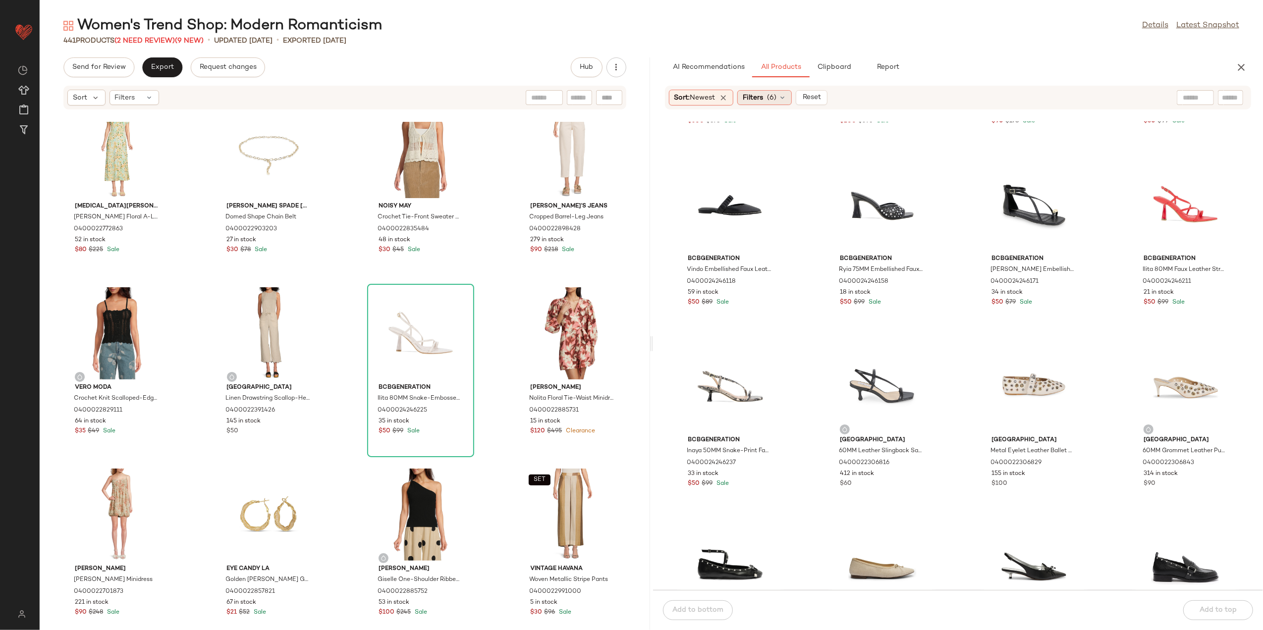
click at [754, 97] on span "Filters" at bounding box center [753, 98] width 20 height 10
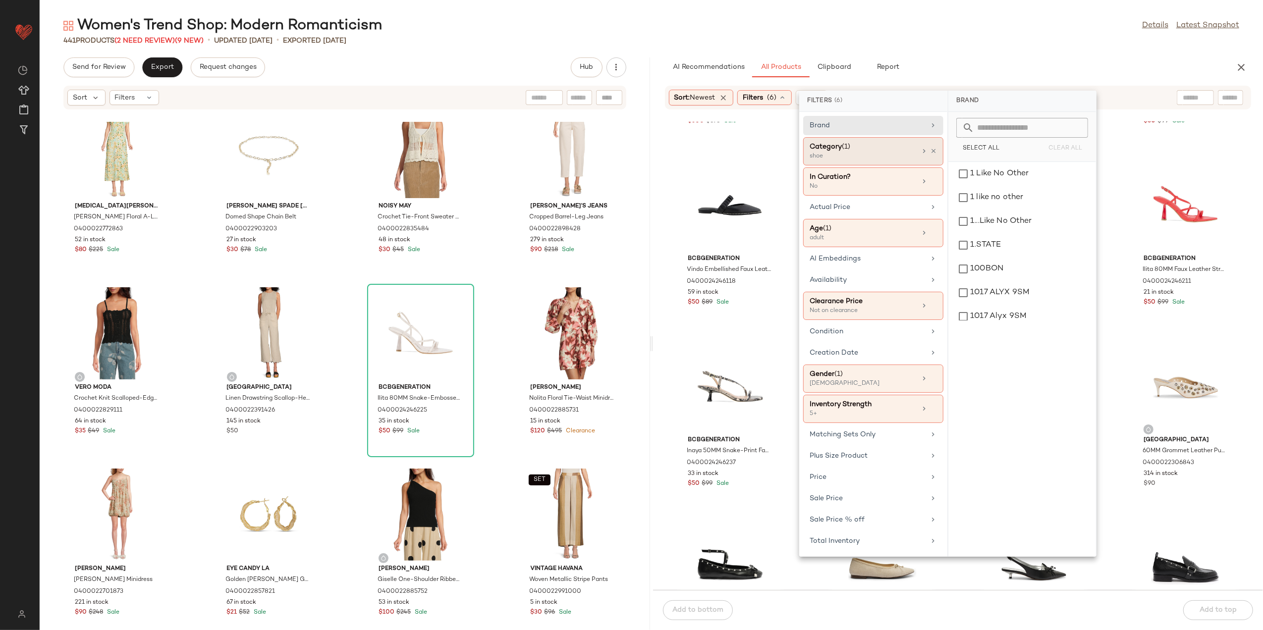
click at [935, 168] on div "Category (1) shoe" at bounding box center [873, 182] width 140 height 28
click at [992, 212] on div "shoe" at bounding box center [1023, 214] width 140 height 24
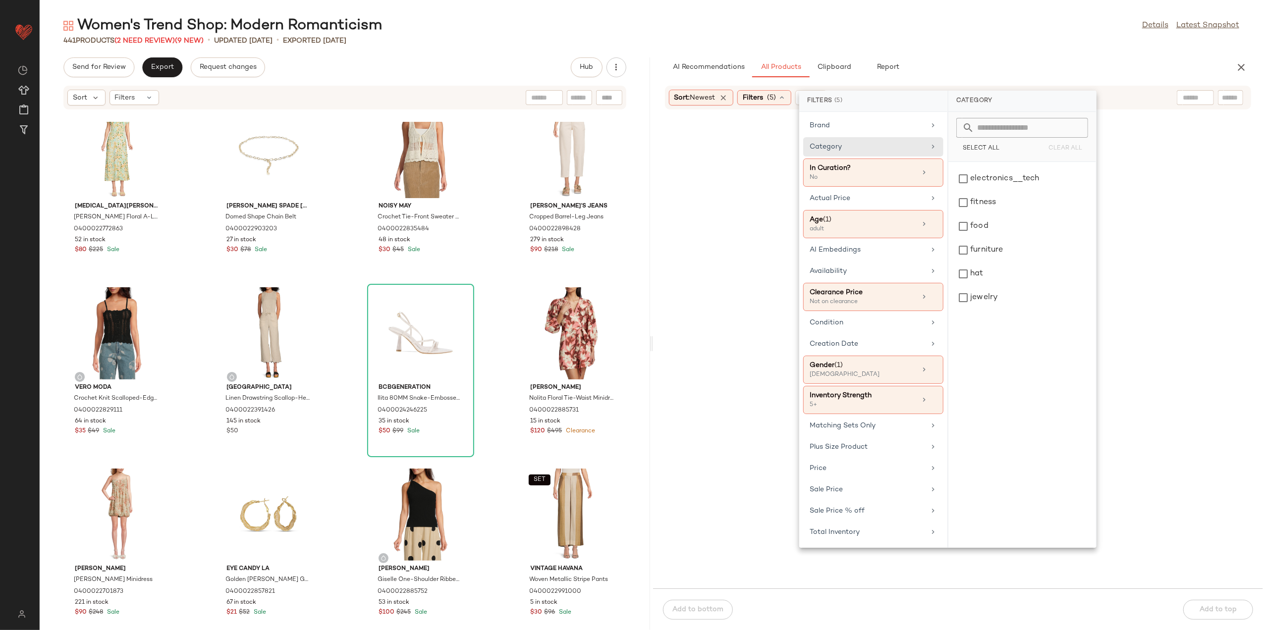
scroll to position [0, 0]
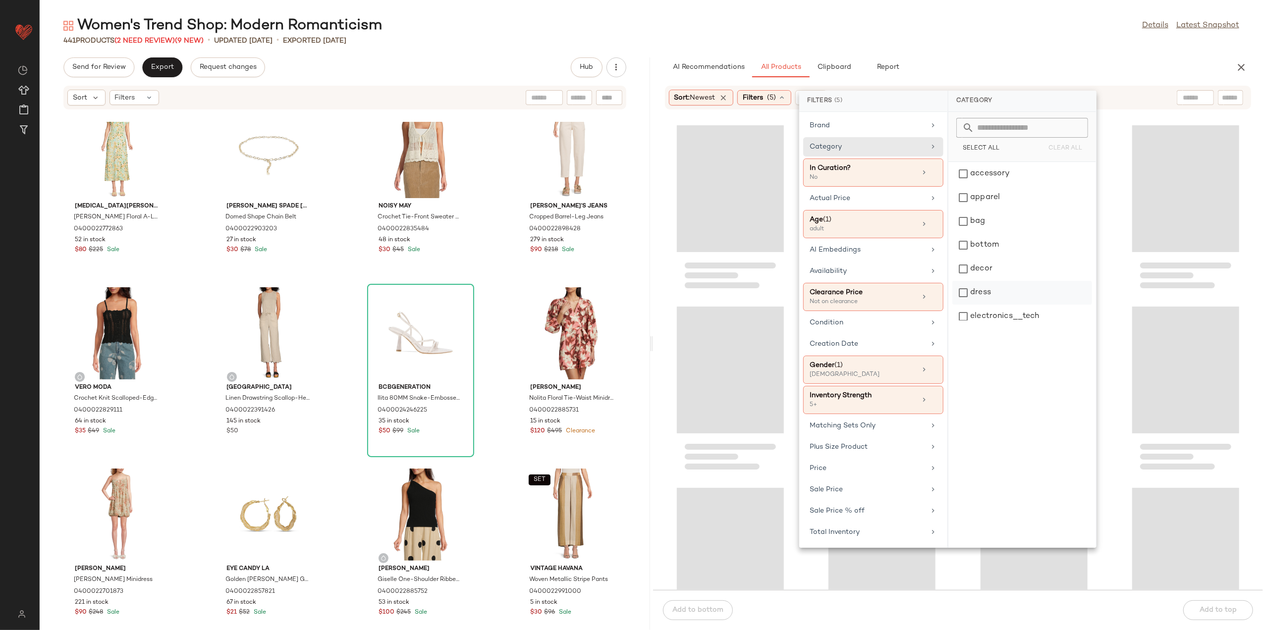
click at [1008, 287] on div "dress" at bounding box center [1023, 293] width 140 height 24
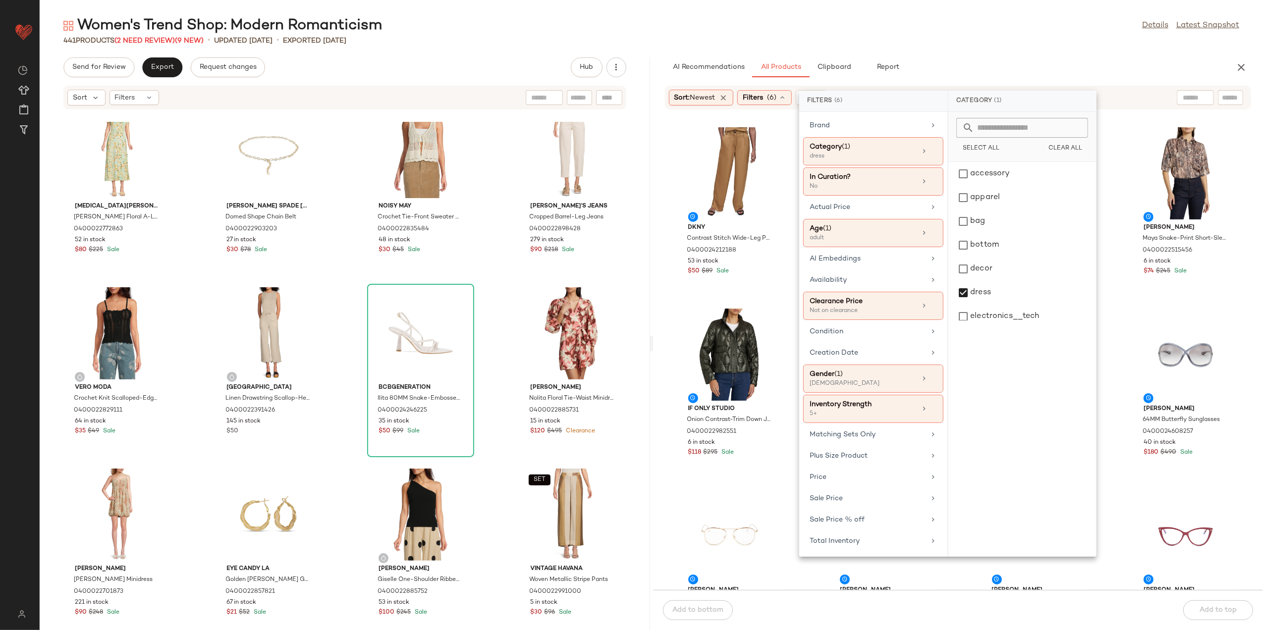
click at [970, 47] on div "Women's Trend Shop: Modern Romanticism Details Latest Snapshot 441 Products (2 …" at bounding box center [652, 323] width 1224 height 615
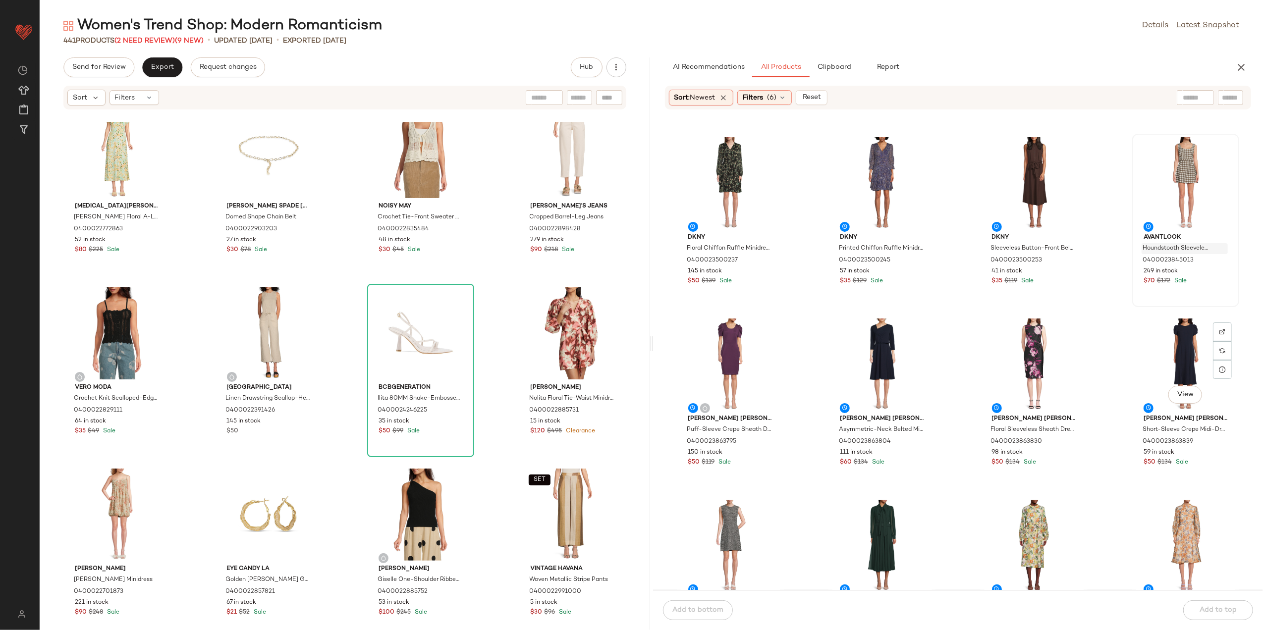
scroll to position [206, 0]
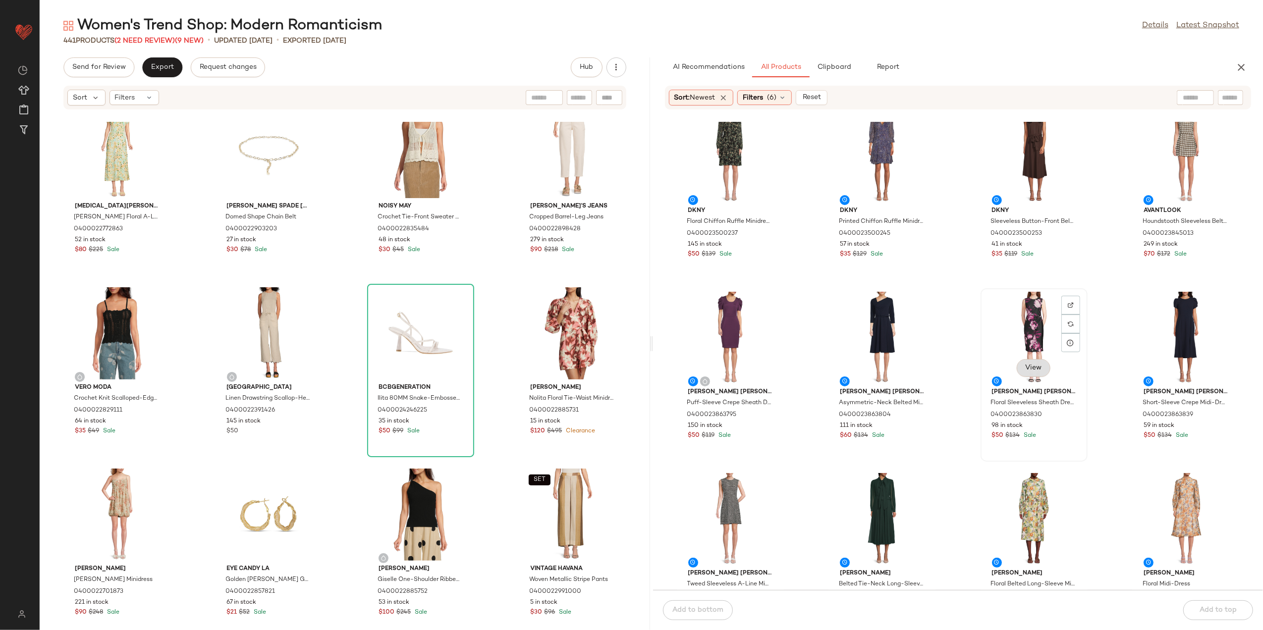
click at [1031, 373] on button "View" at bounding box center [1034, 368] width 34 height 18
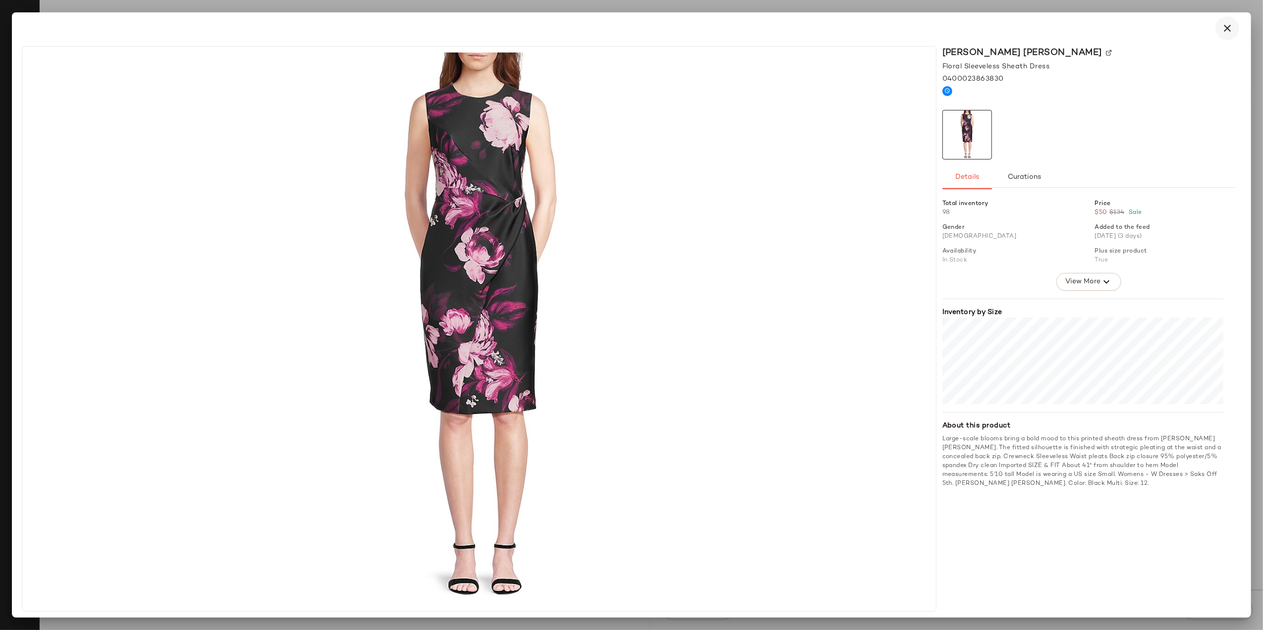
click at [1225, 30] on icon "button" at bounding box center [1228, 28] width 12 height 12
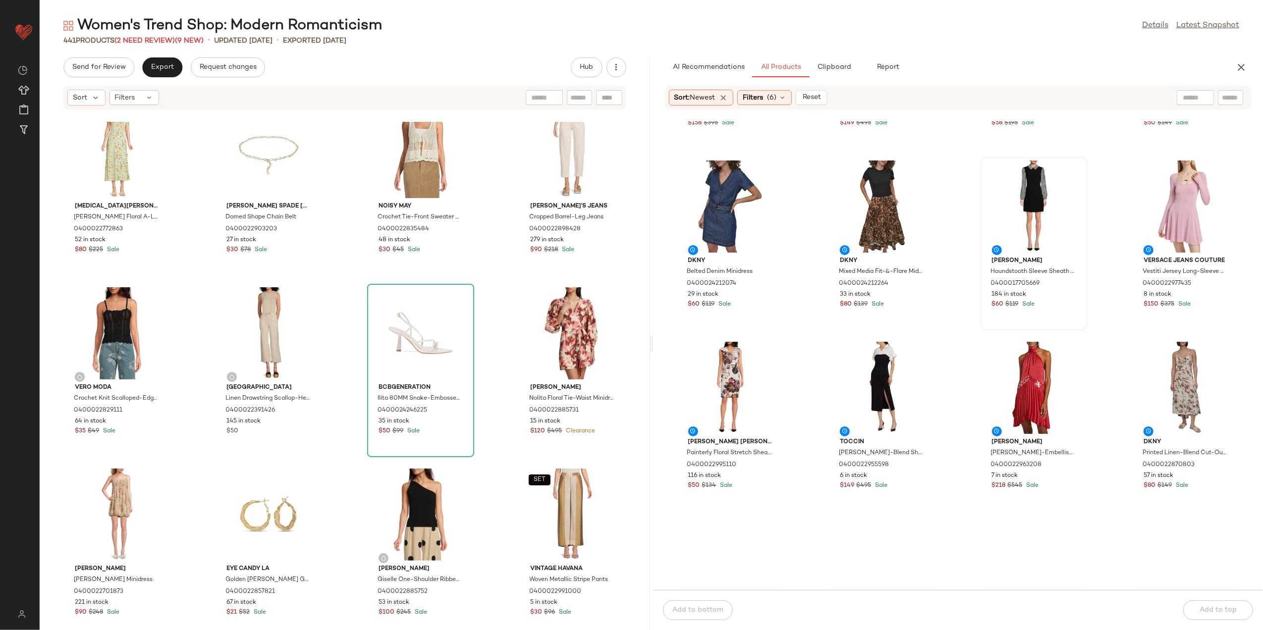
scroll to position [1065, 0]
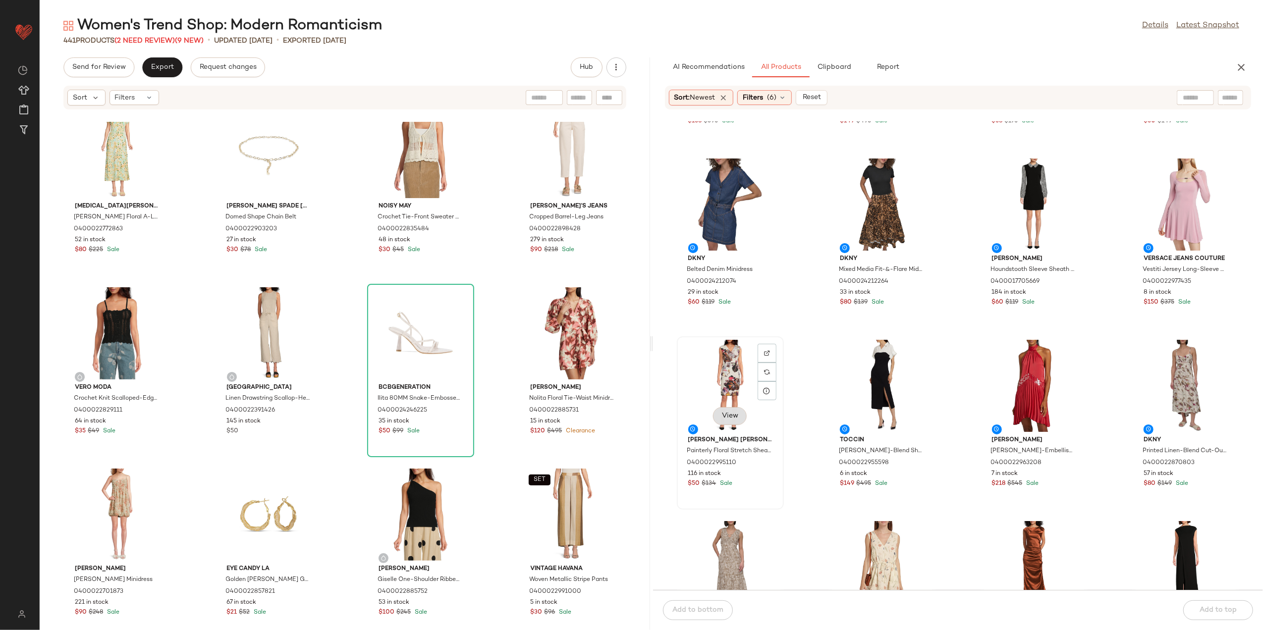
click at [726, 419] on span "View" at bounding box center [730, 416] width 17 height 8
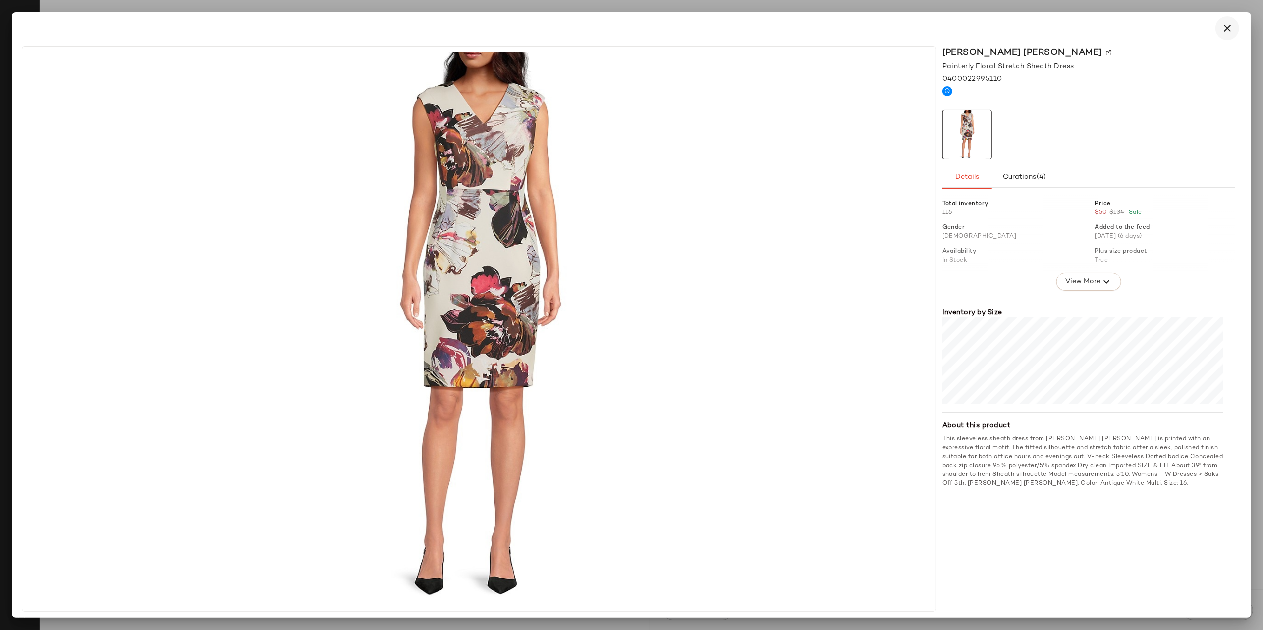
click at [1227, 30] on icon "button" at bounding box center [1228, 28] width 12 height 12
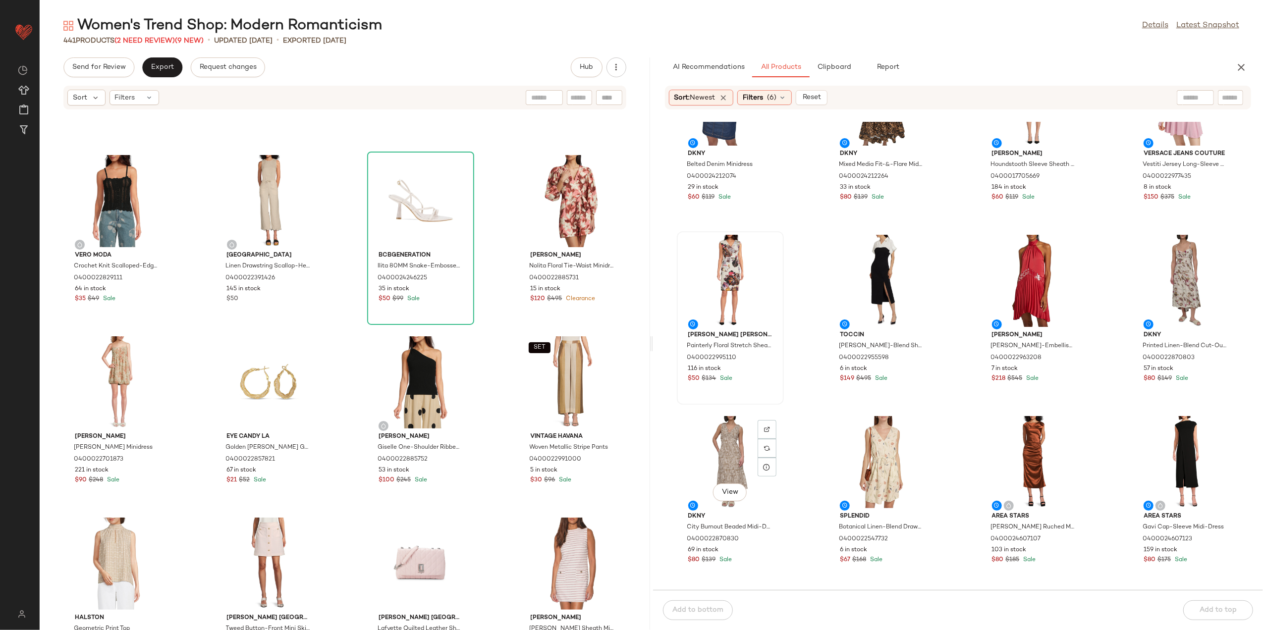
scroll to position [1263, 0]
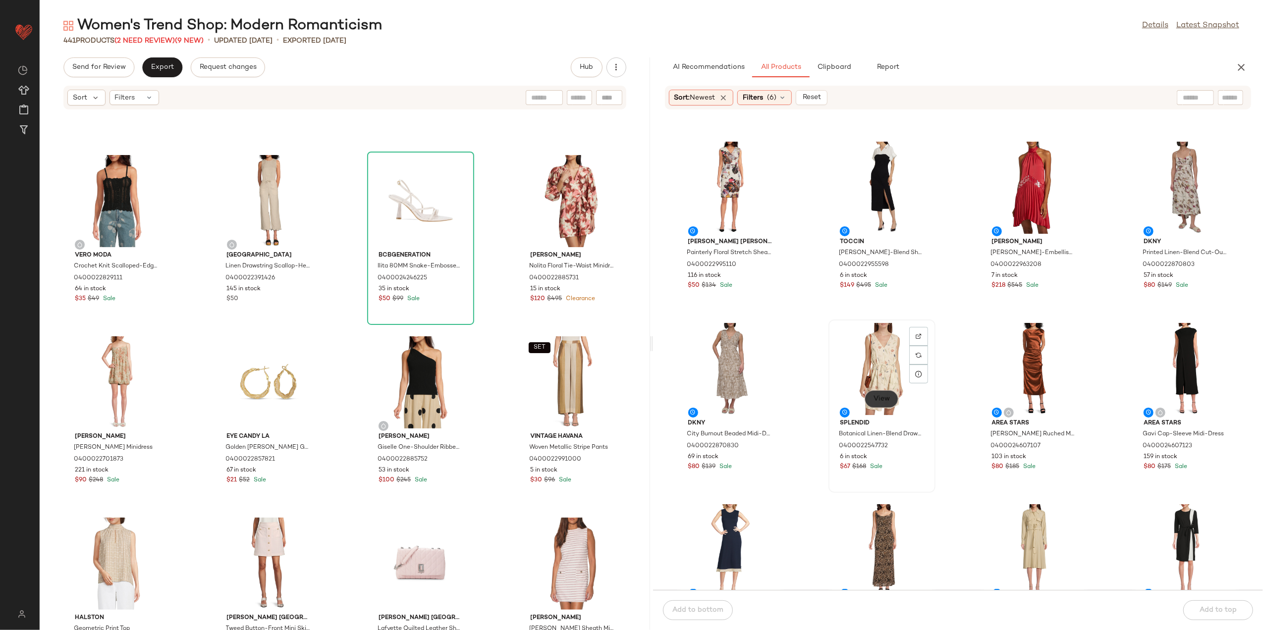
click at [889, 396] on button "View" at bounding box center [882, 400] width 34 height 18
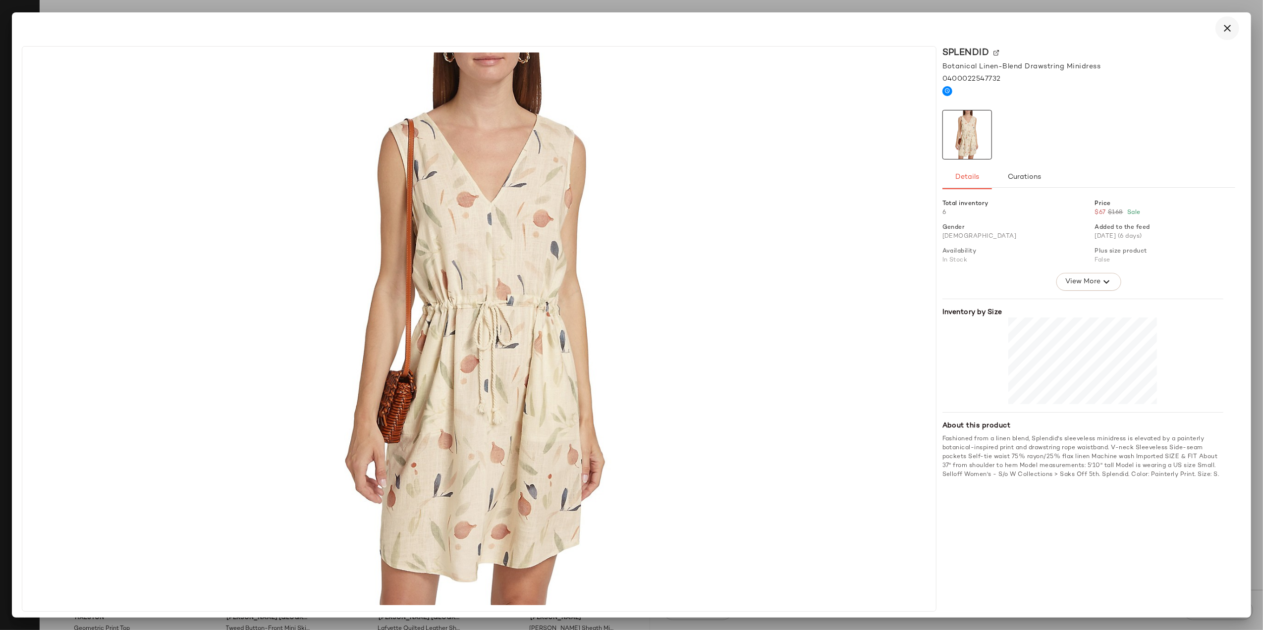
click at [1222, 26] on icon "button" at bounding box center [1228, 28] width 12 height 12
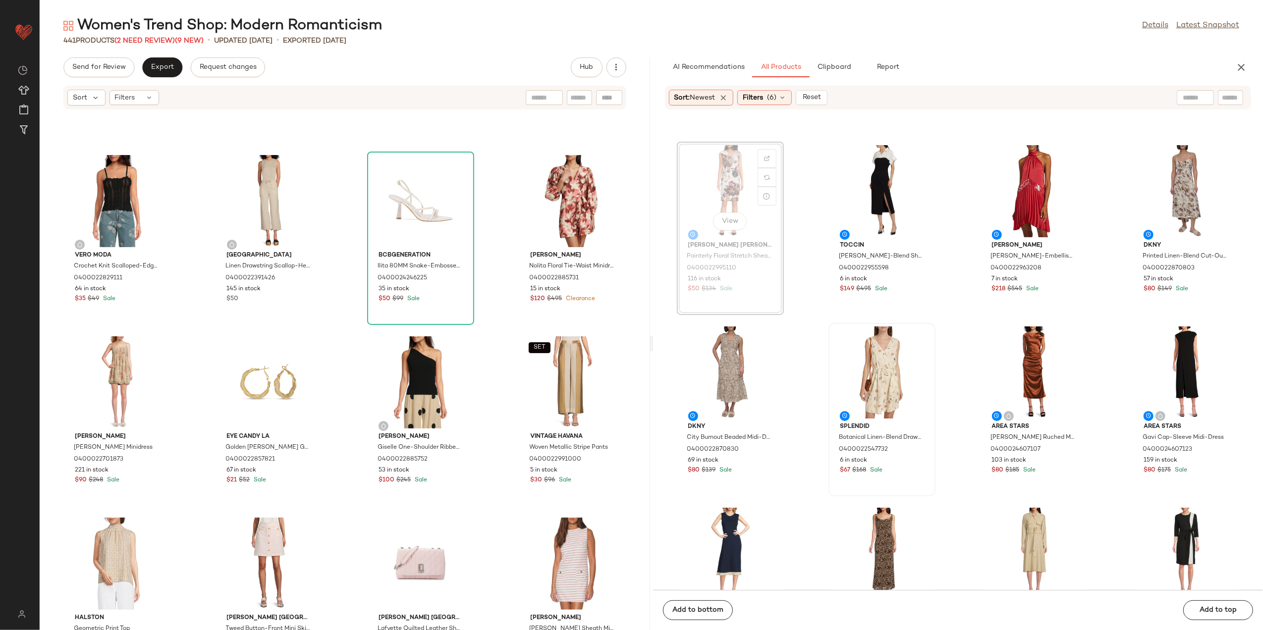
scroll to position [3243, 0]
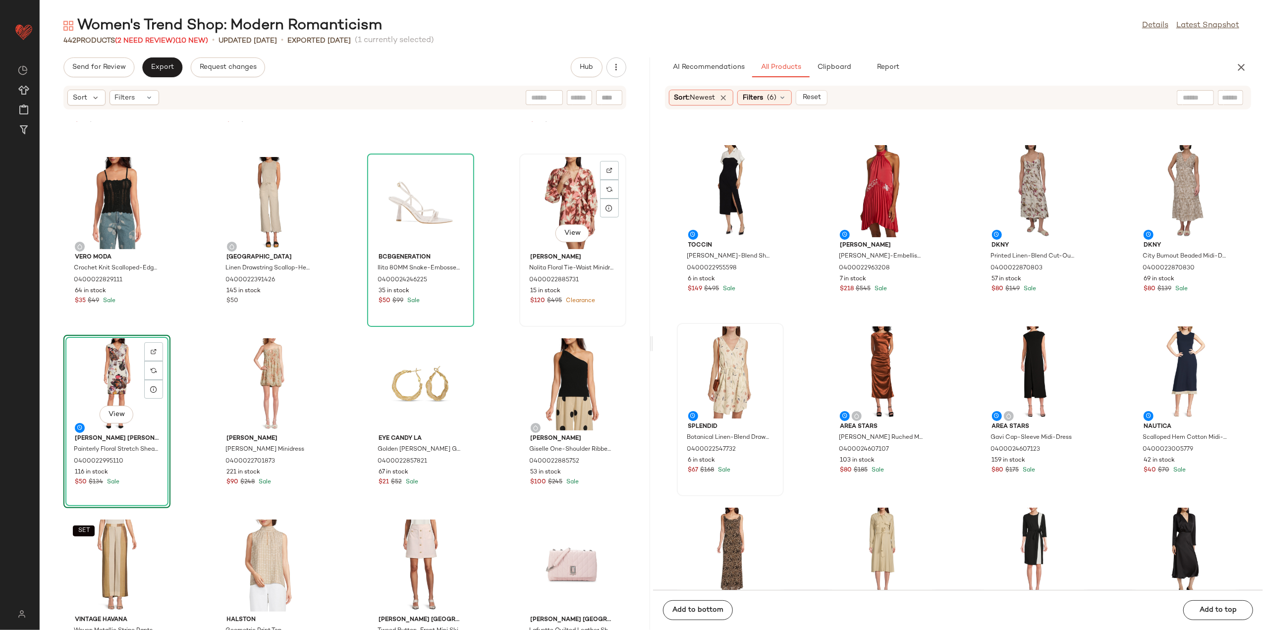
click at [567, 201] on div "View" at bounding box center [573, 203] width 100 height 92
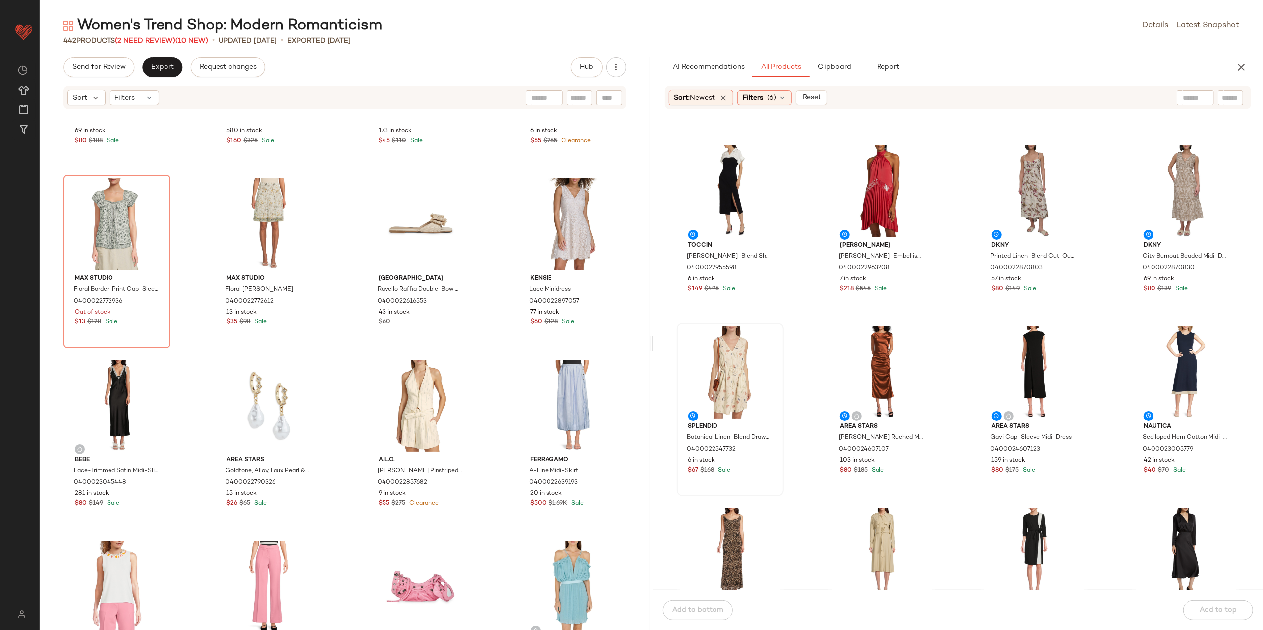
scroll to position [4697, 0]
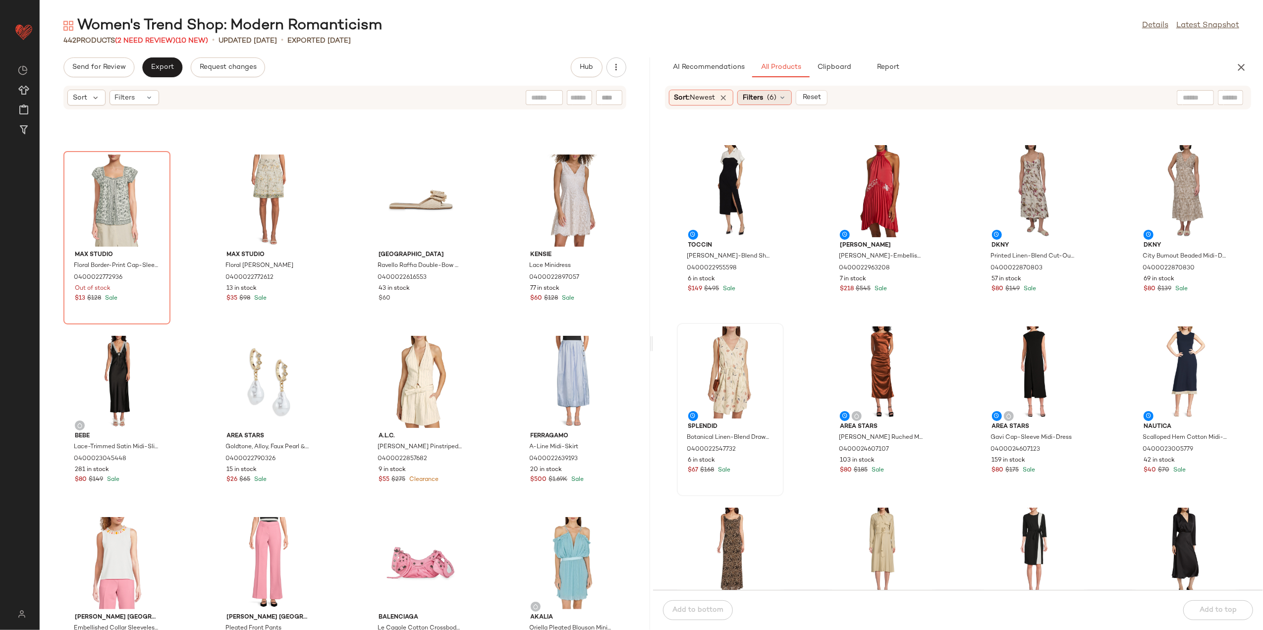
click at [776, 98] on span "(6)" at bounding box center [771, 98] width 9 height 10
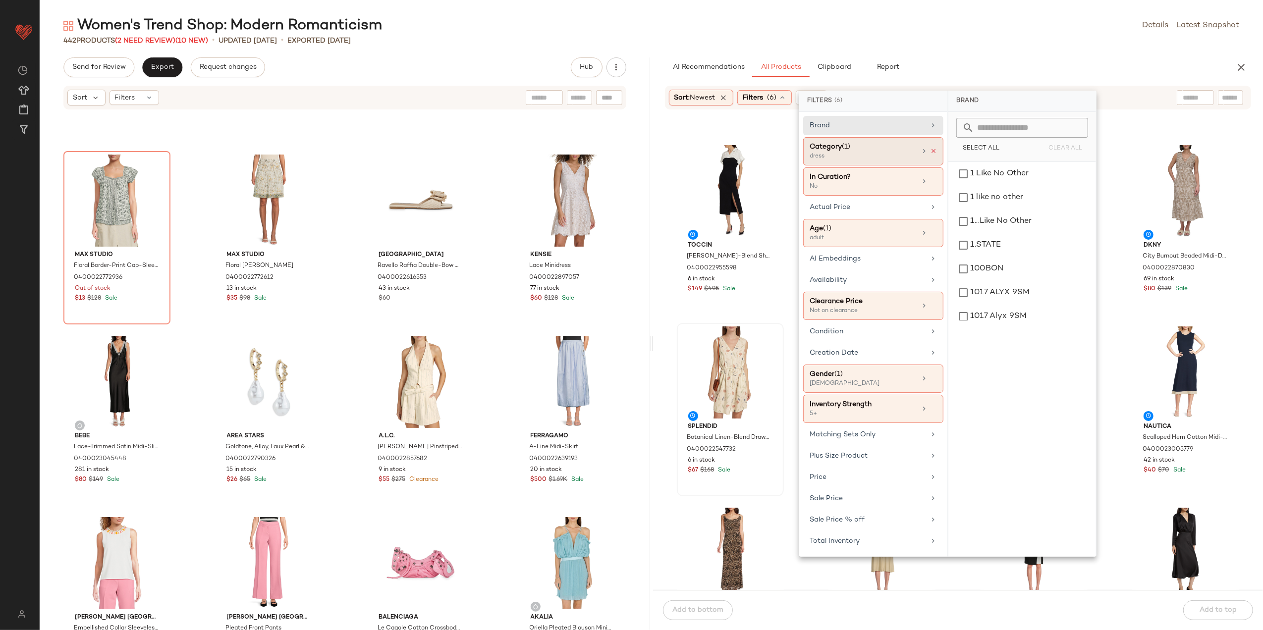
click at [935, 153] on icon at bounding box center [933, 151] width 7 height 7
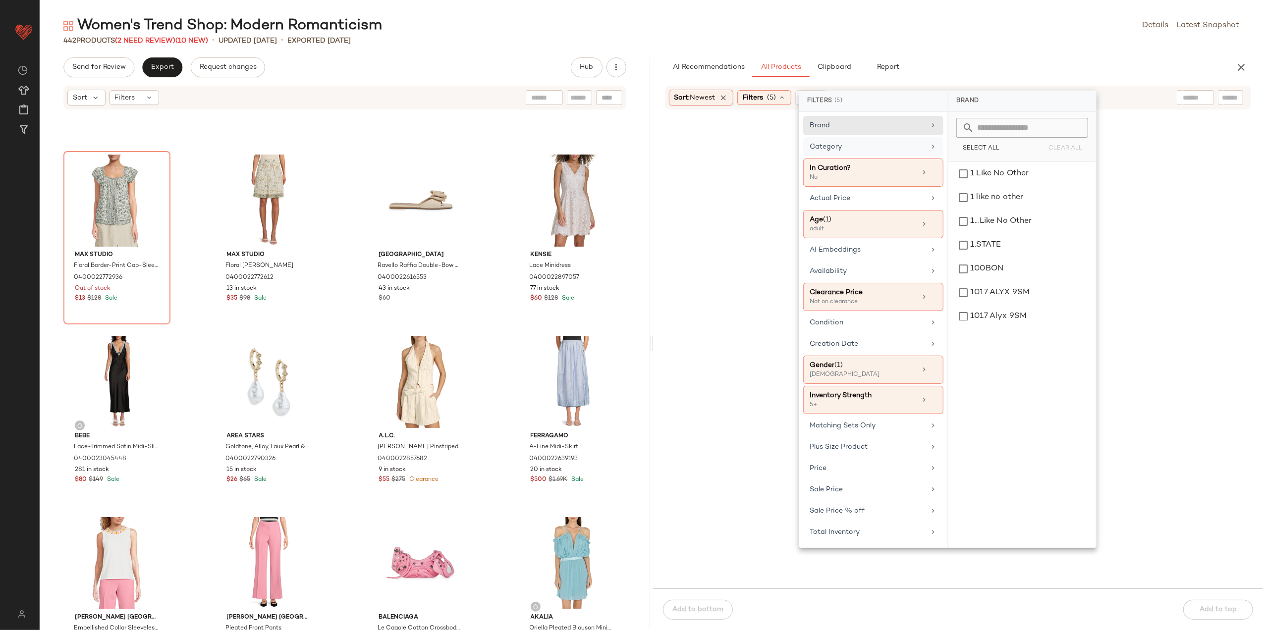
click at [913, 151] on div "Category" at bounding box center [867, 147] width 115 height 10
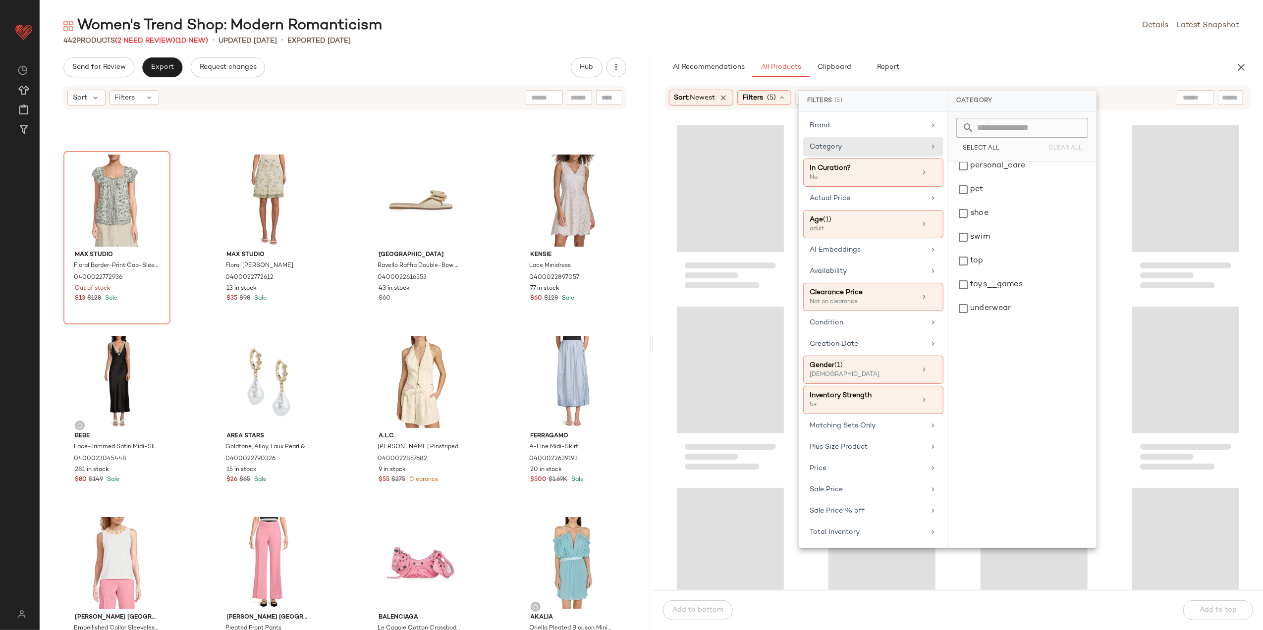
scroll to position [396, 0]
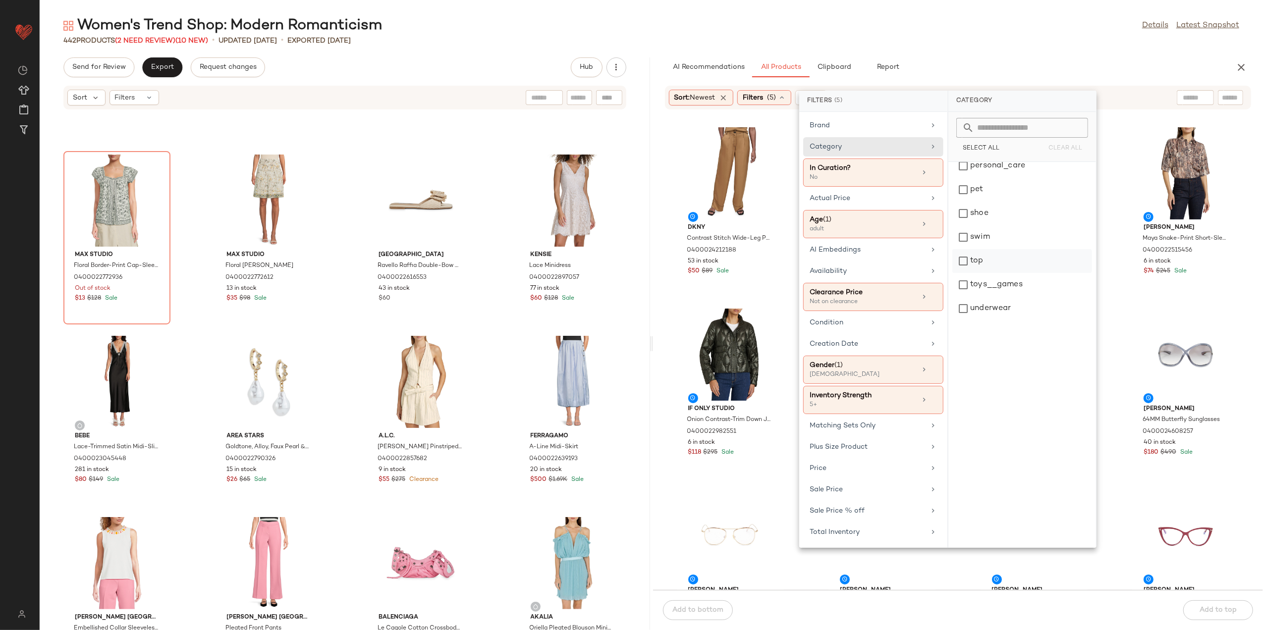
click at [988, 264] on div "top" at bounding box center [1023, 261] width 140 height 24
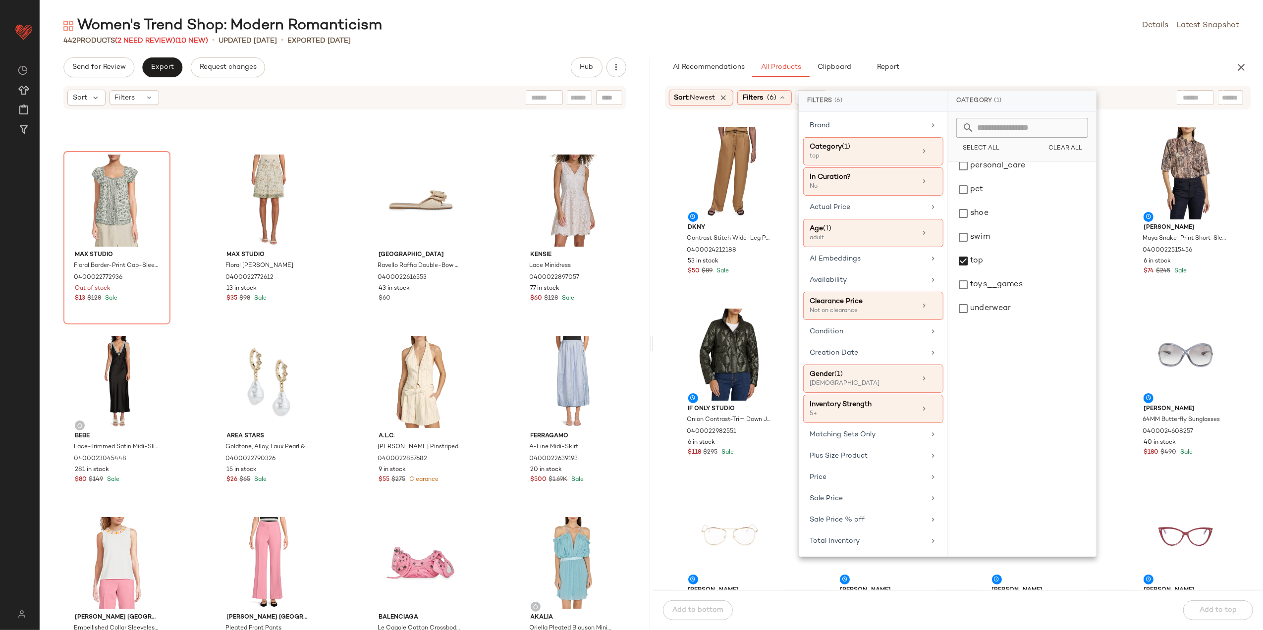
click at [964, 61] on div "AI Recommendations All Products Clipboard Report" at bounding box center [942, 67] width 555 height 20
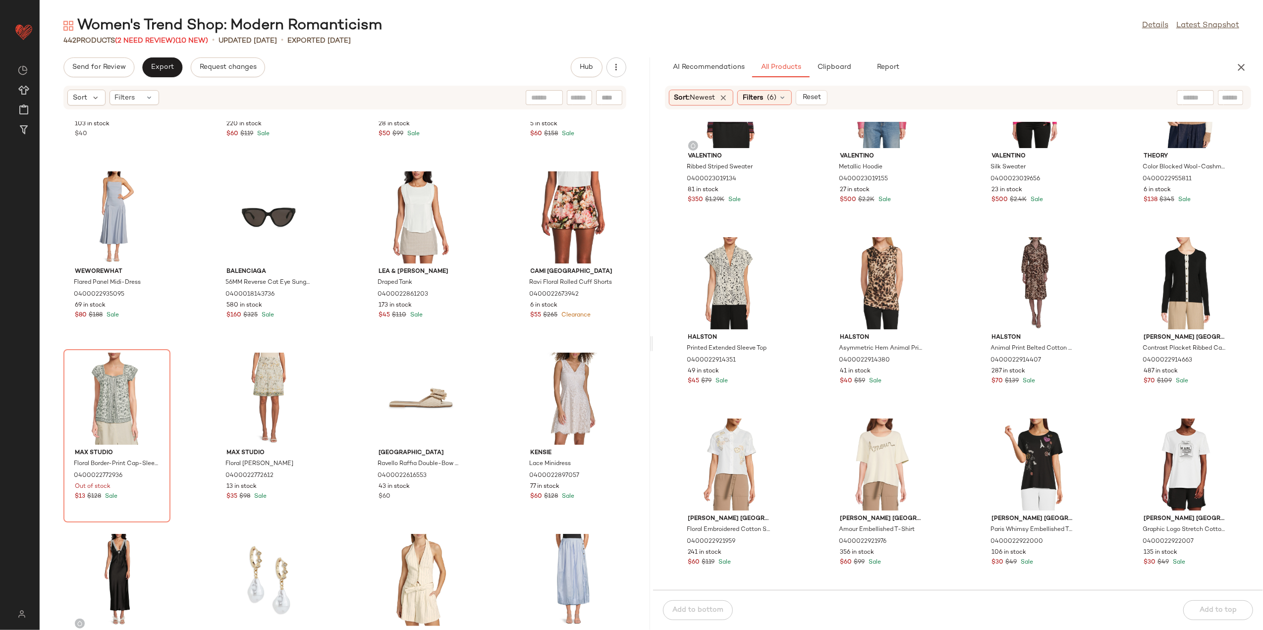
scroll to position [3180, 0]
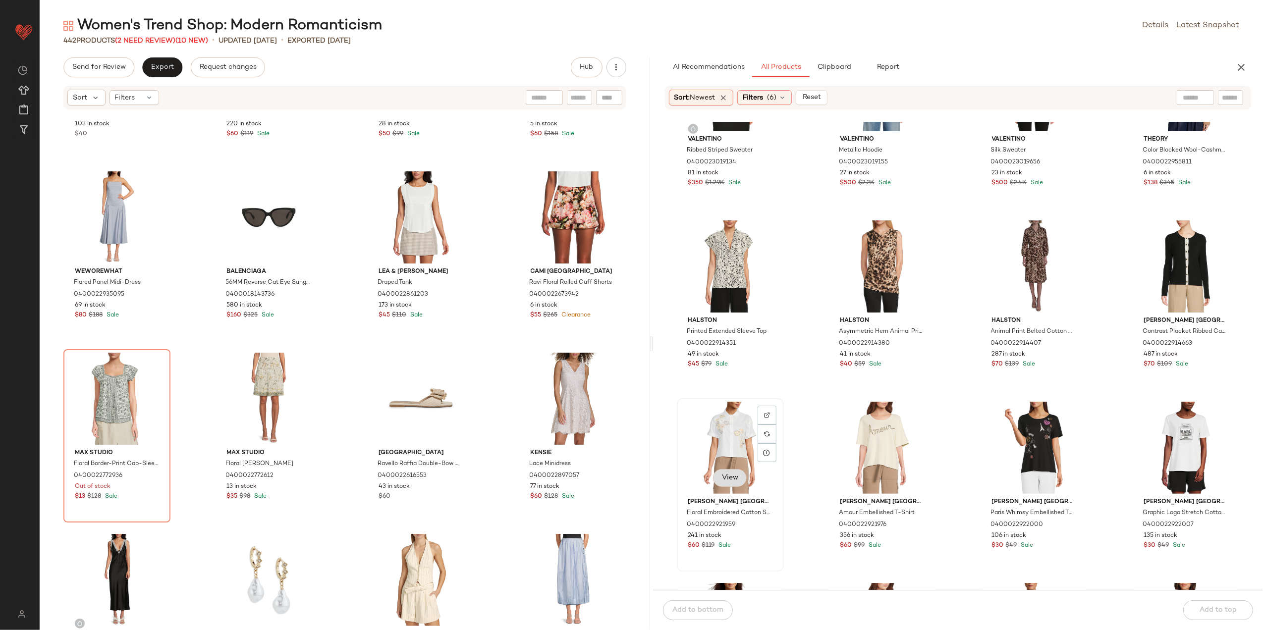
click at [732, 477] on span "View" at bounding box center [730, 478] width 17 height 8
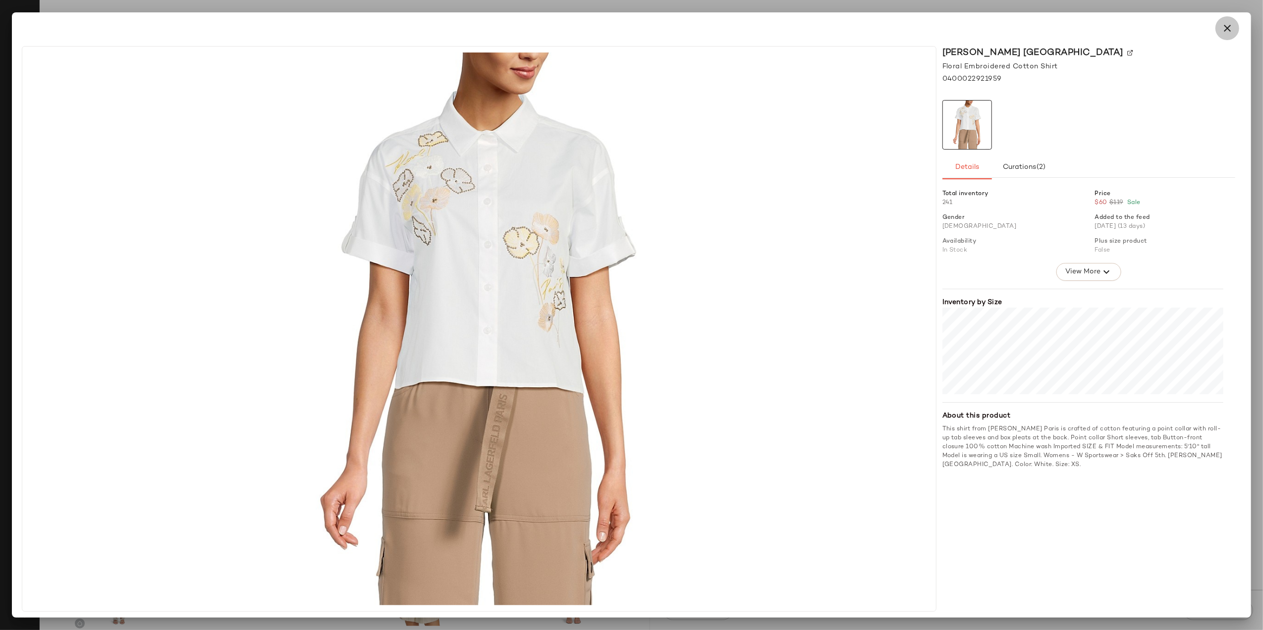
drag, startPoint x: 1226, startPoint y: 30, endPoint x: 1035, endPoint y: 162, distance: 231.9
click at [1226, 30] on icon "button" at bounding box center [1228, 28] width 12 height 12
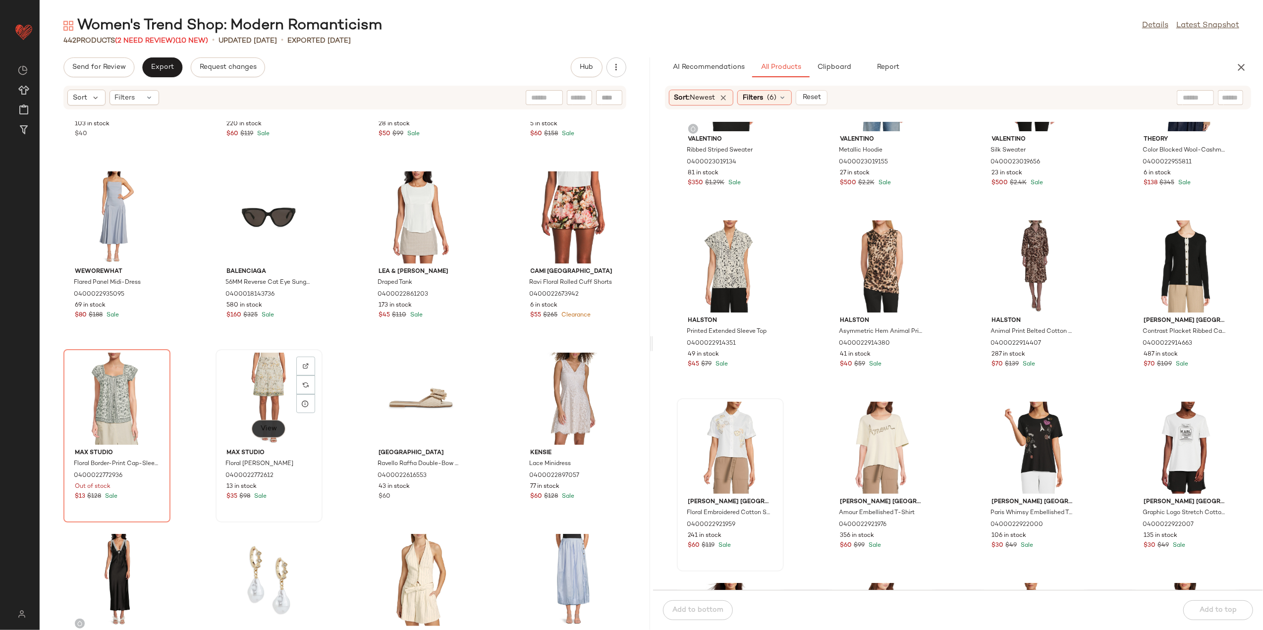
click at [269, 425] on span "View" at bounding box center [268, 429] width 17 height 8
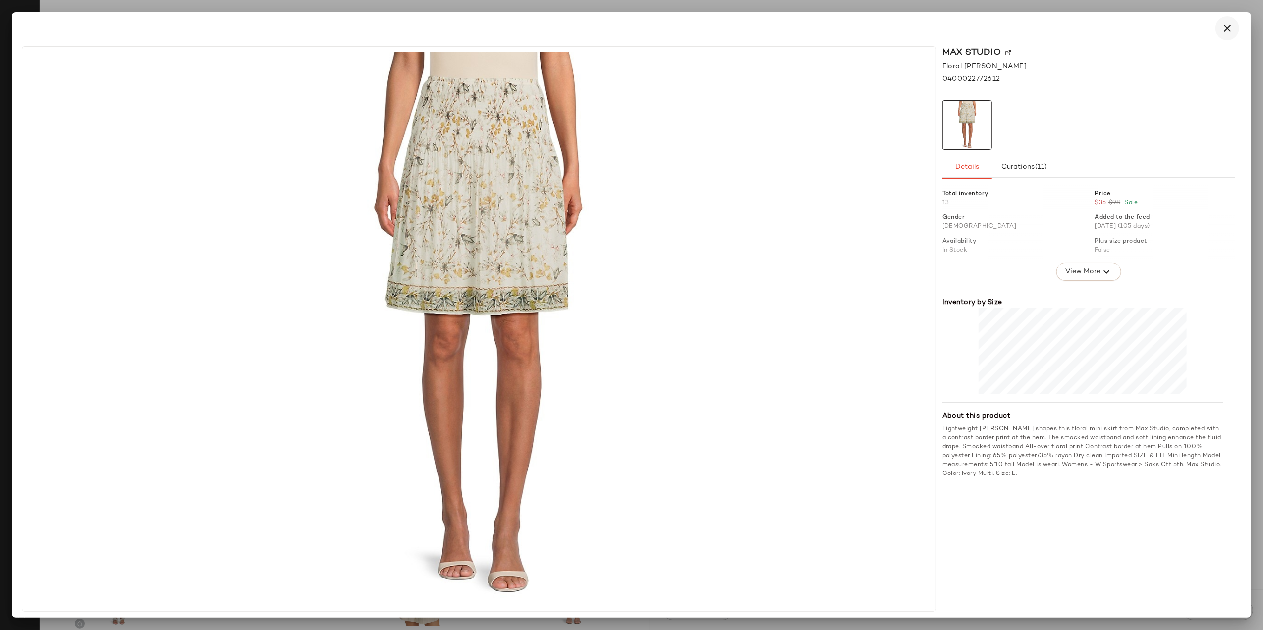
click at [1229, 23] on icon "button" at bounding box center [1228, 28] width 12 height 12
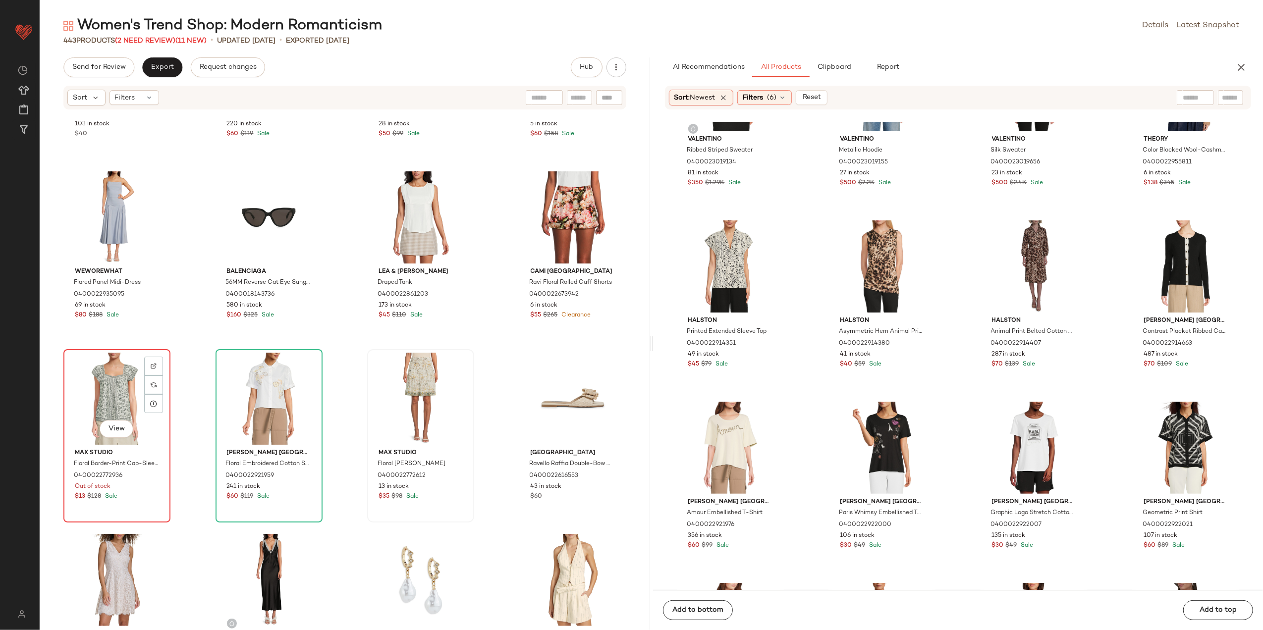
click at [141, 371] on div "View" at bounding box center [117, 399] width 100 height 92
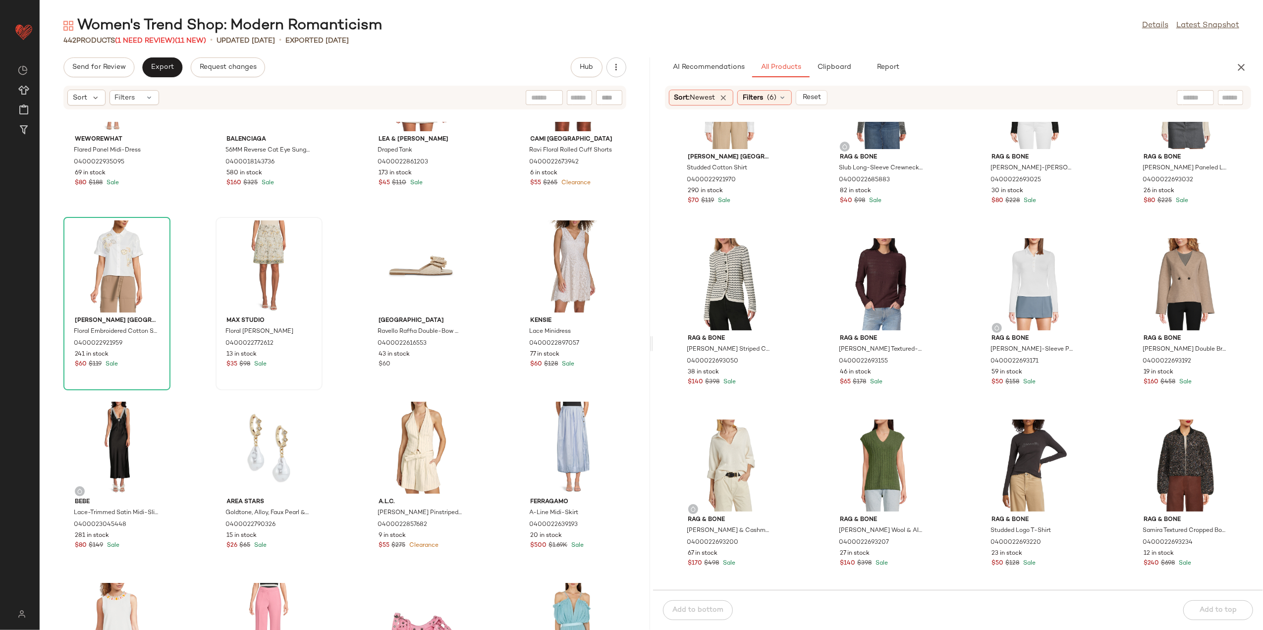
scroll to position [1527, 0]
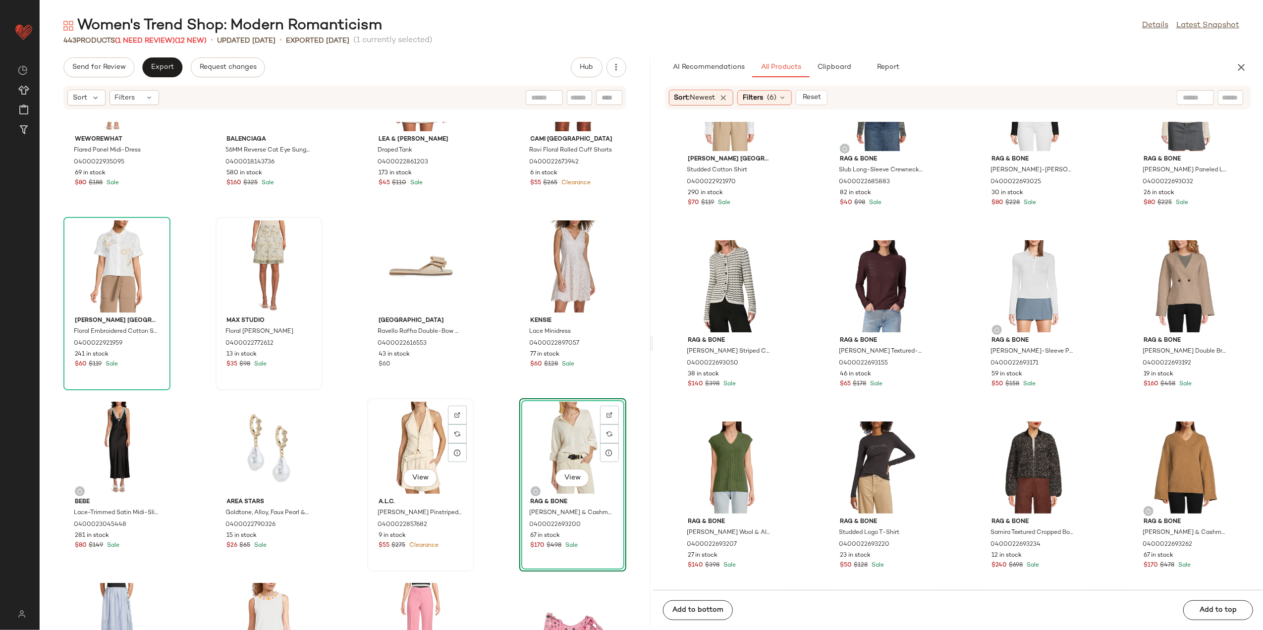
click at [415, 446] on div "View" at bounding box center [421, 448] width 100 height 92
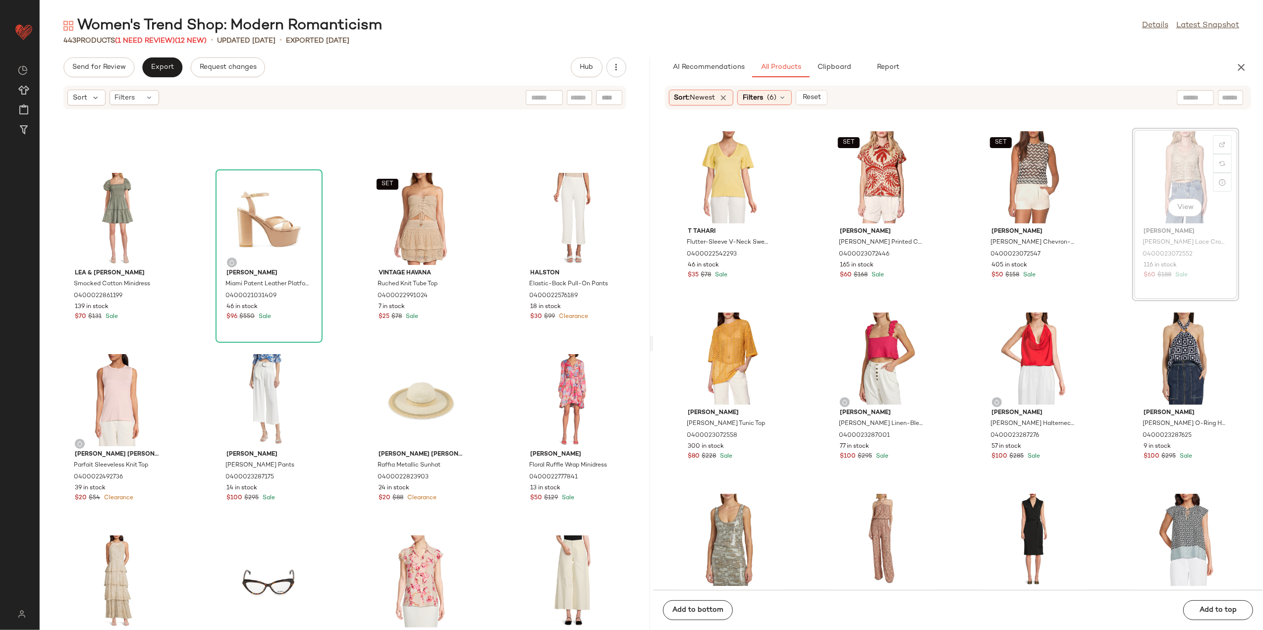
scroll to position [7077, 0]
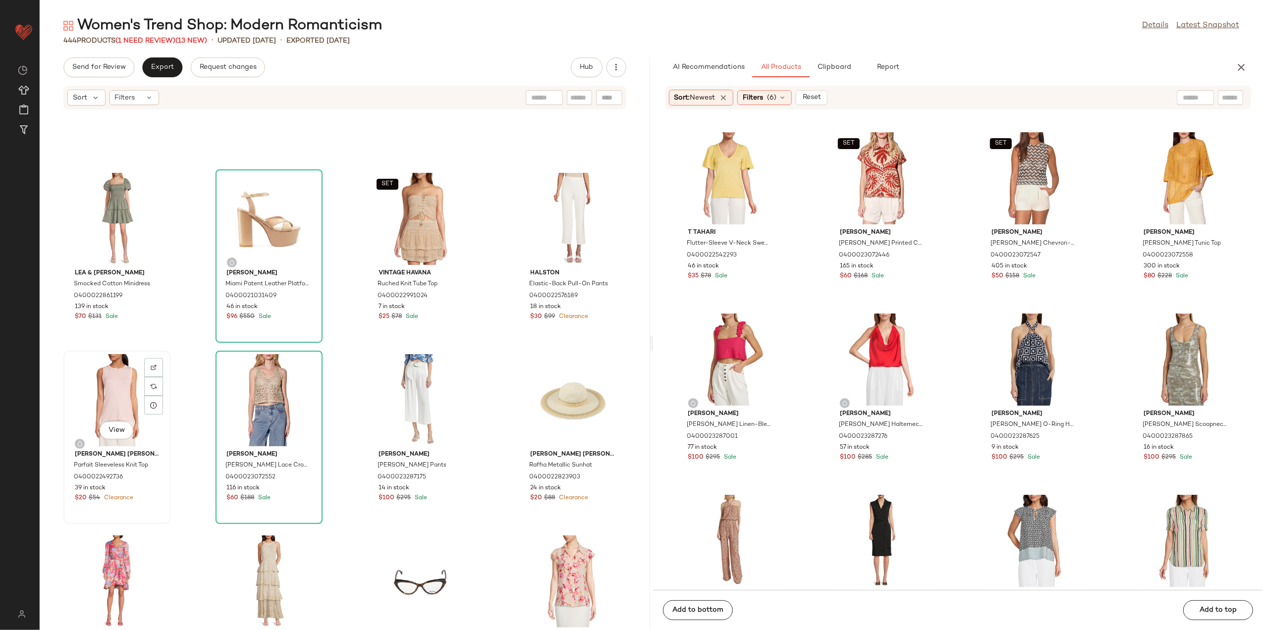
click at [107, 401] on div "View" at bounding box center [117, 400] width 100 height 92
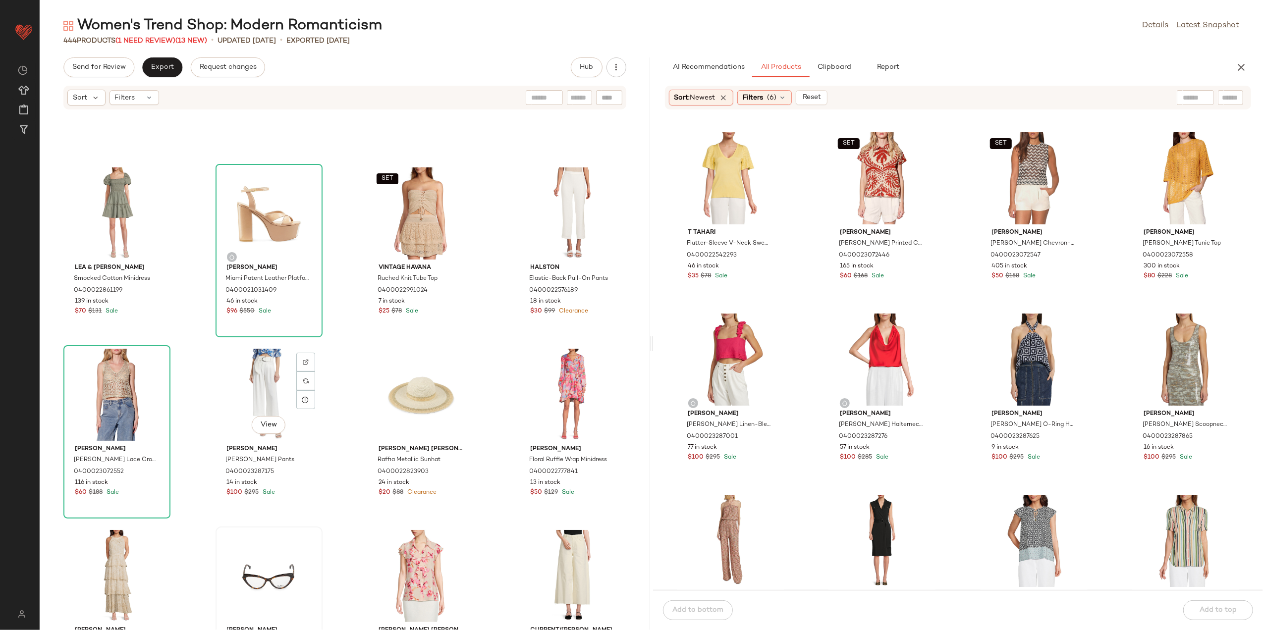
scroll to position [3771, 0]
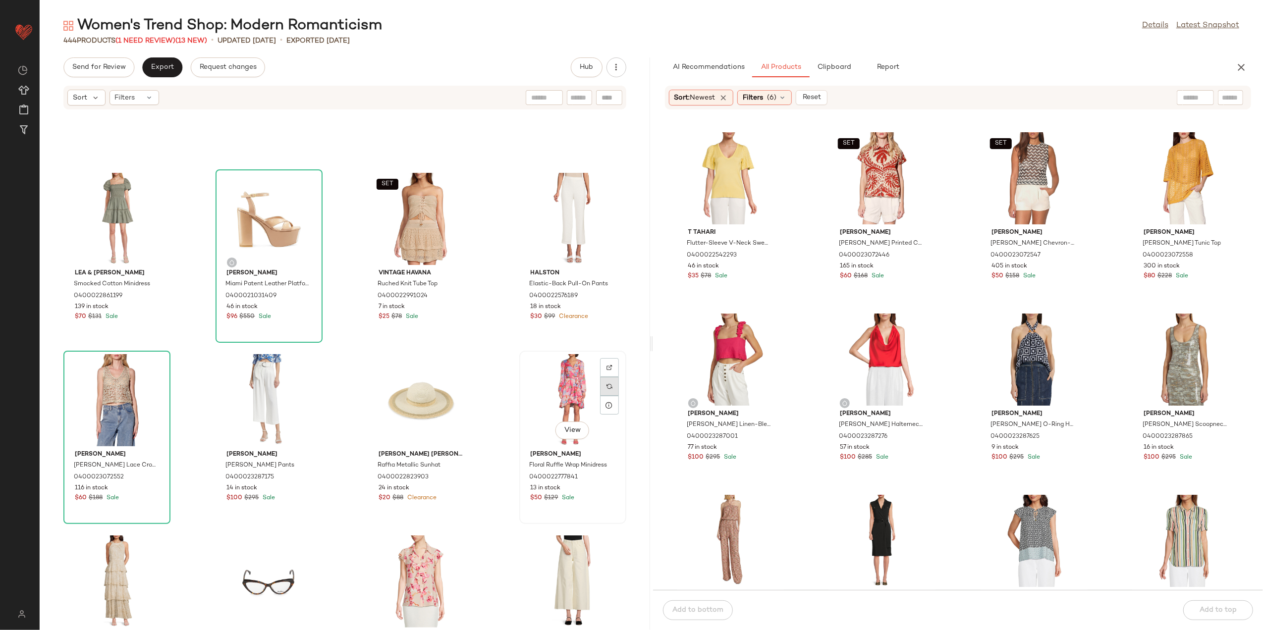
click at [600, 381] on div at bounding box center [609, 386] width 19 height 19
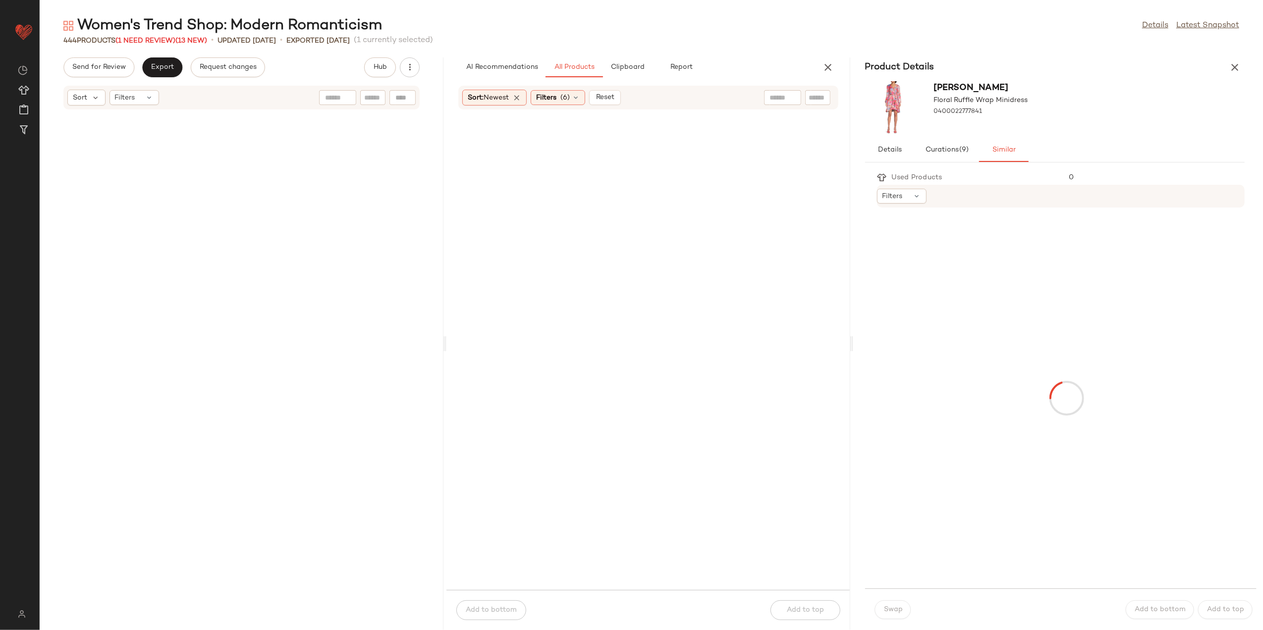
scroll to position [5260, 0]
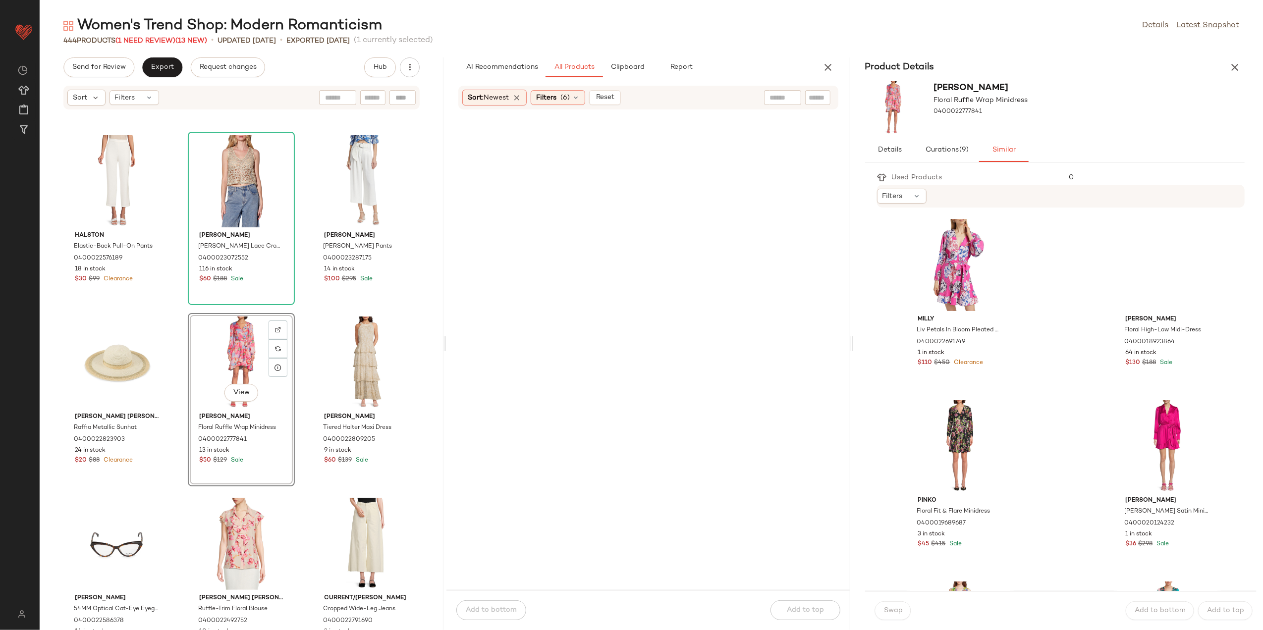
click at [1226, 60] on div "Product Details" at bounding box center [1055, 67] width 404 height 20
click at [1234, 66] on icon "button" at bounding box center [1235, 67] width 12 height 12
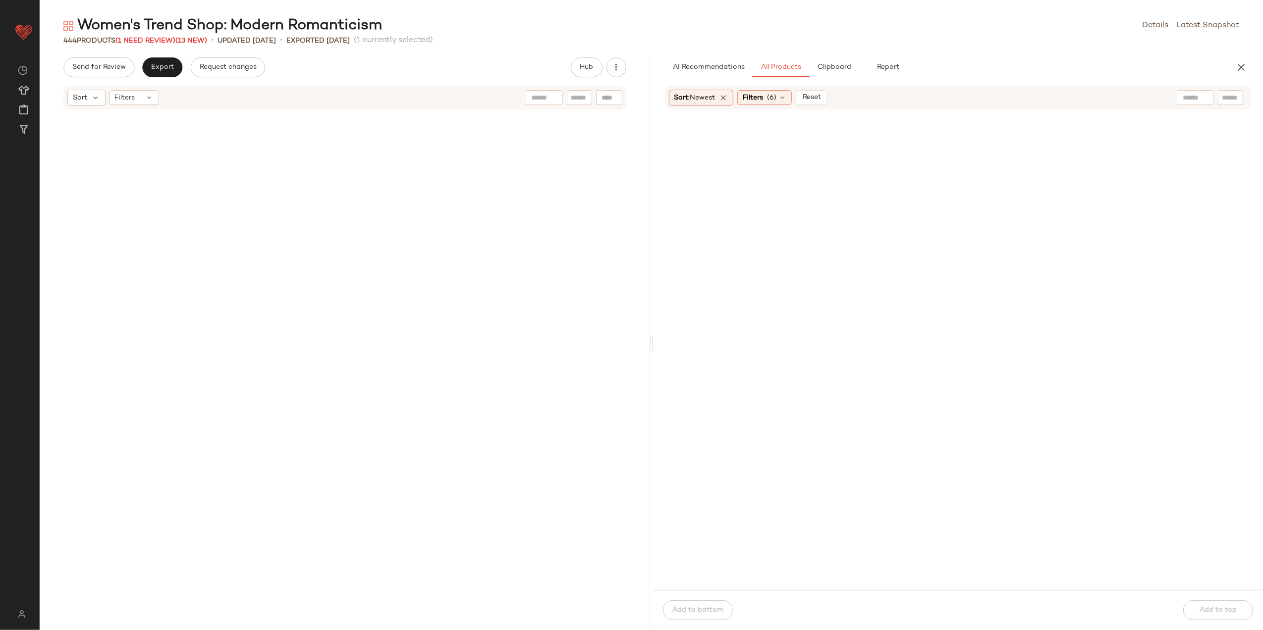
scroll to position [3809, 0]
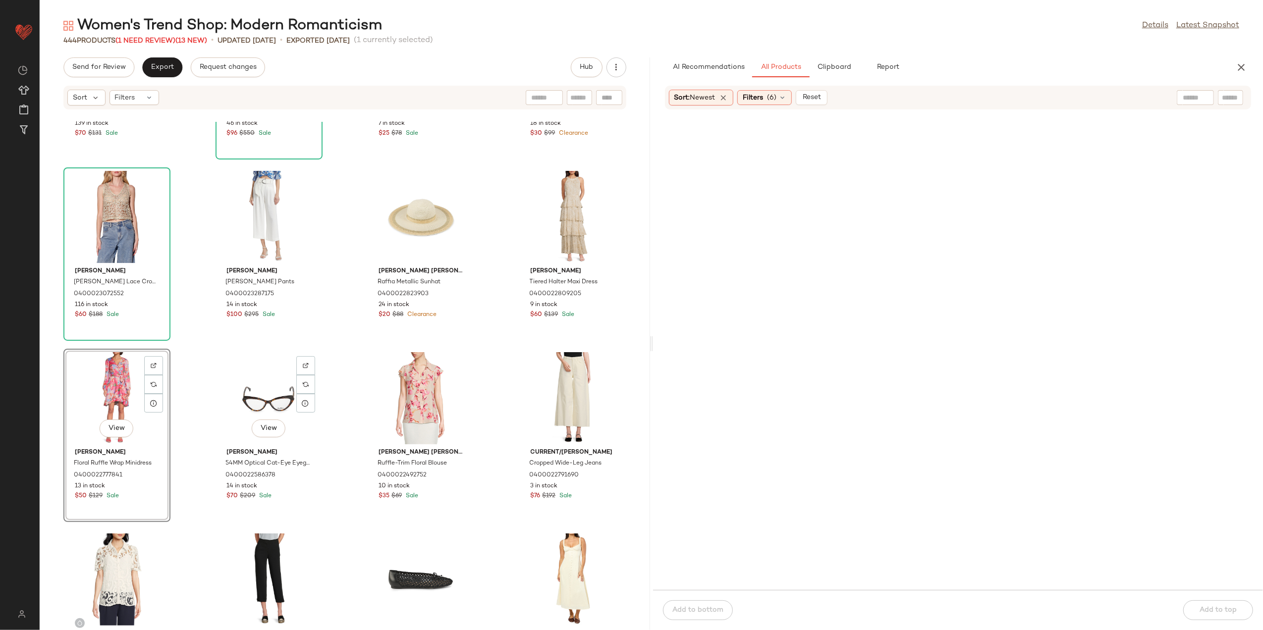
scroll to position [3956, 0]
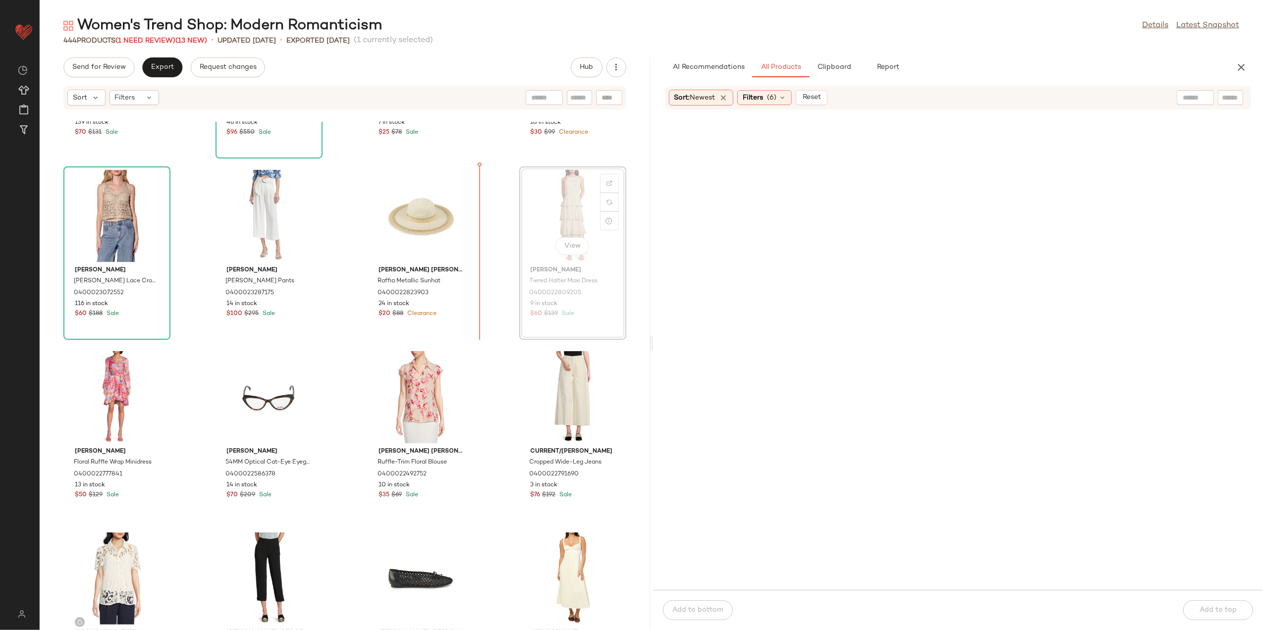
scroll to position [3955, 0]
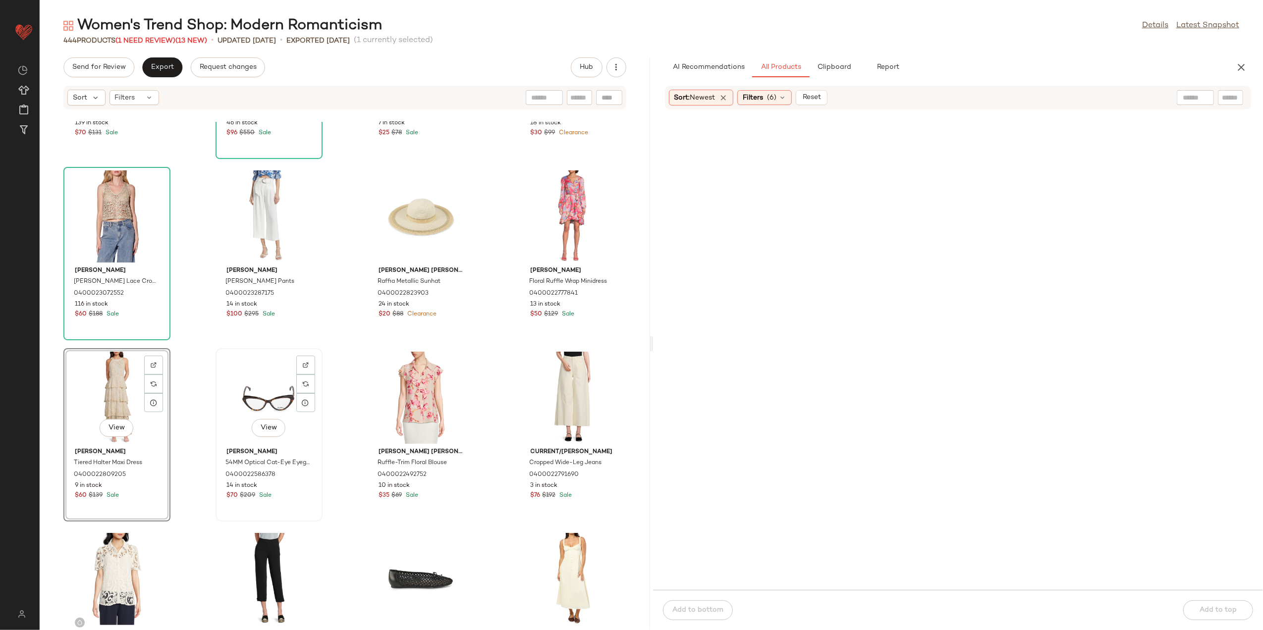
scroll to position [3691, 0]
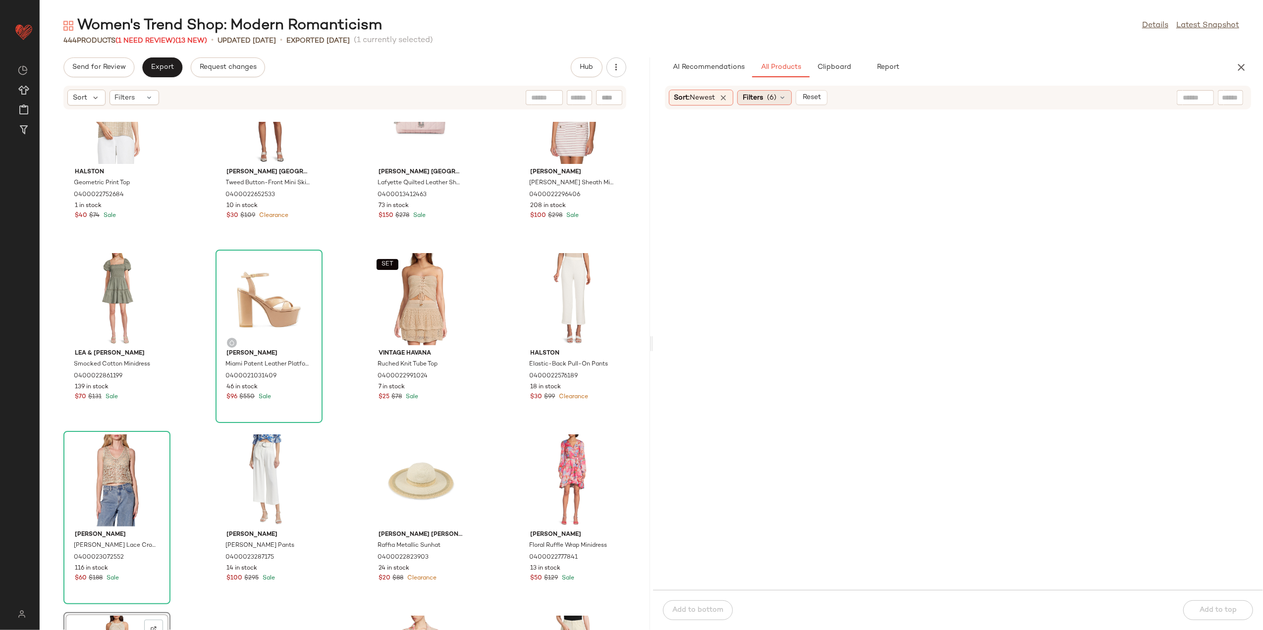
click at [762, 101] on span "Filters" at bounding box center [753, 98] width 20 height 10
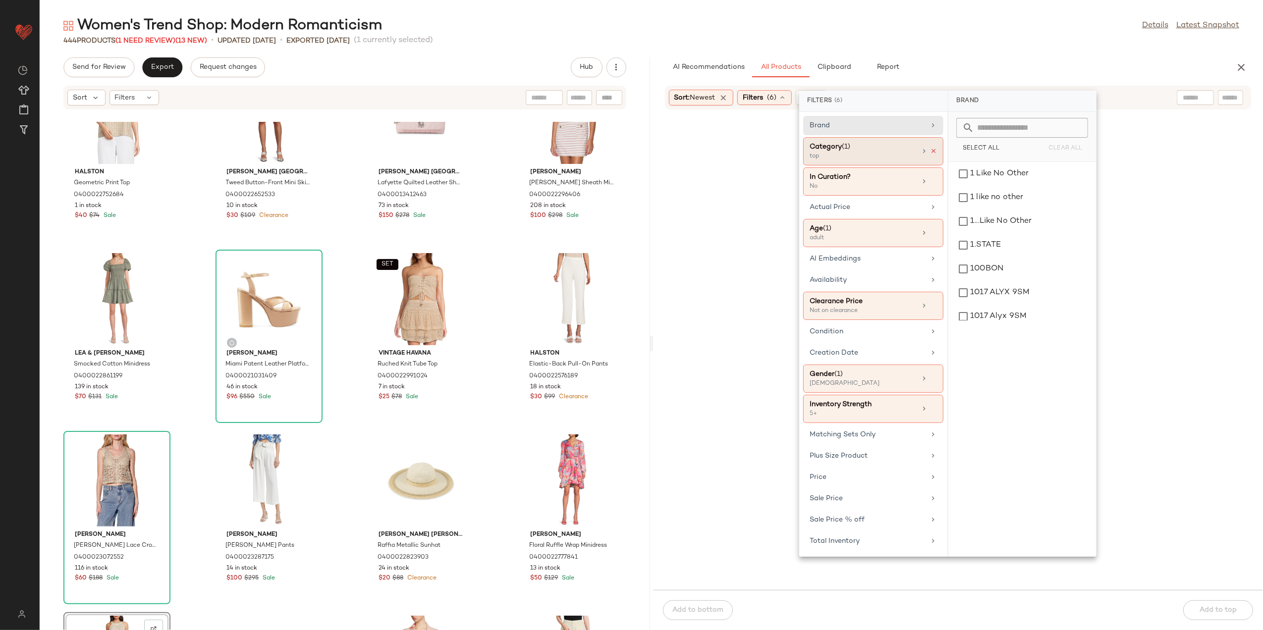
click at [931, 152] on icon at bounding box center [933, 151] width 7 height 7
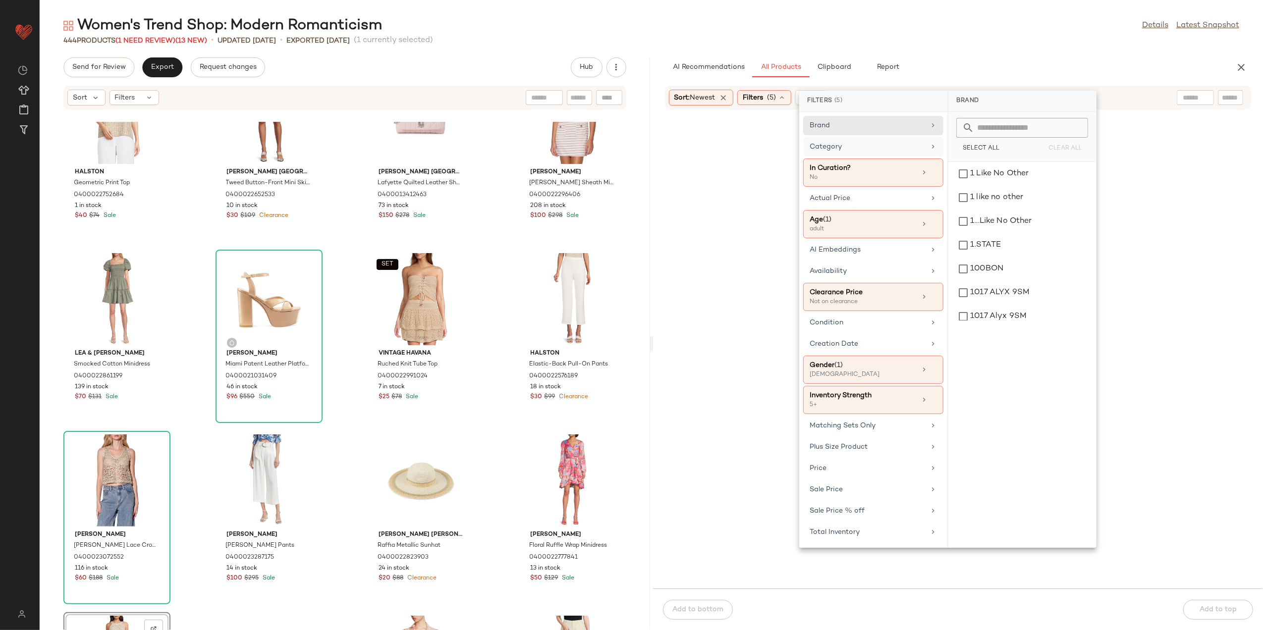
click at [922, 150] on div "Category" at bounding box center [867, 147] width 115 height 10
click at [995, 249] on div "bottom" at bounding box center [1023, 245] width 140 height 24
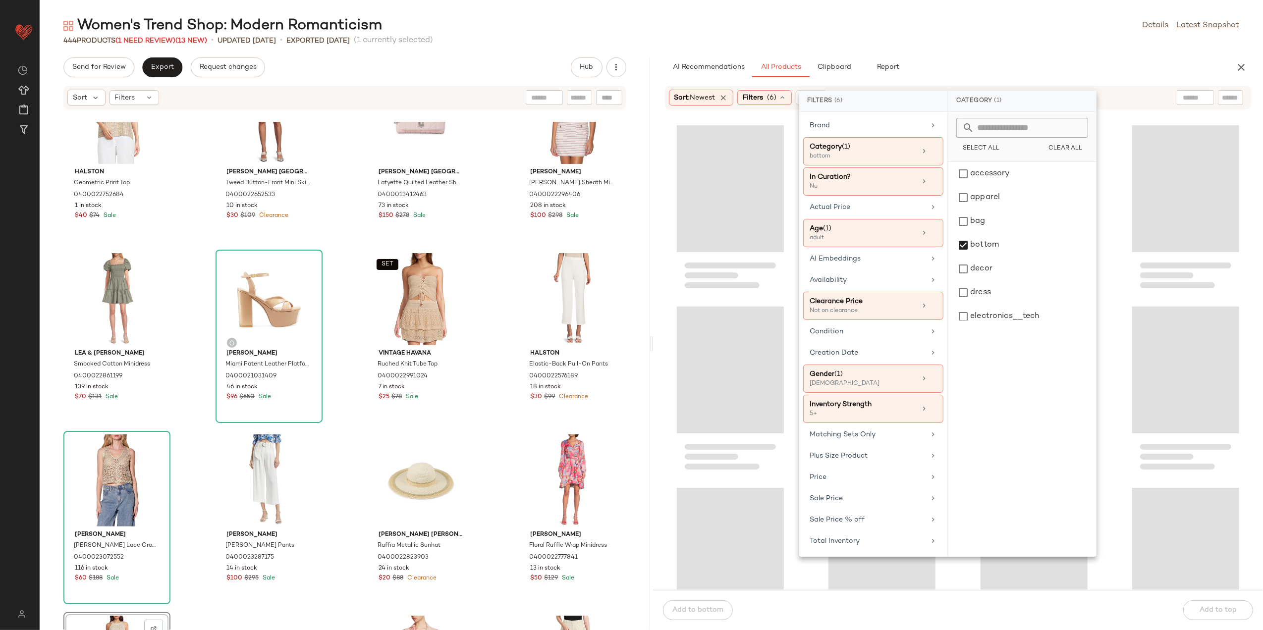
click at [948, 42] on div "444 Products (1 Need Review) (13 New) • updated Aug 12th • Exported Aug 7th (1 …" at bounding box center [652, 41] width 1224 height 10
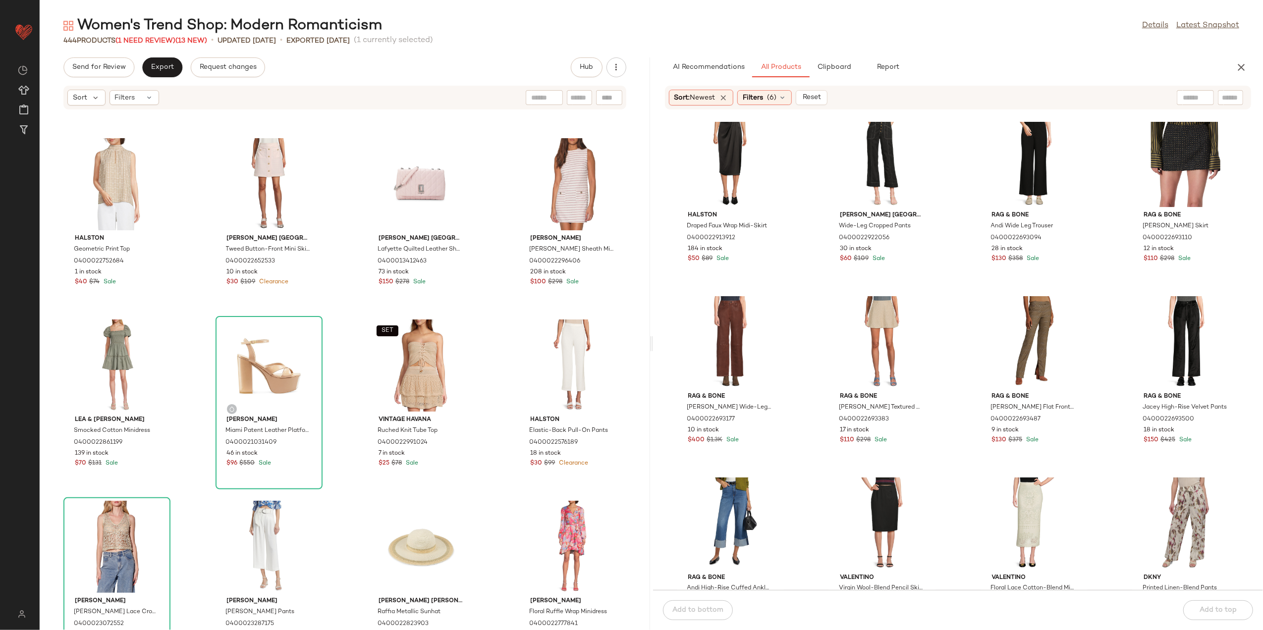
scroll to position [1858, 0]
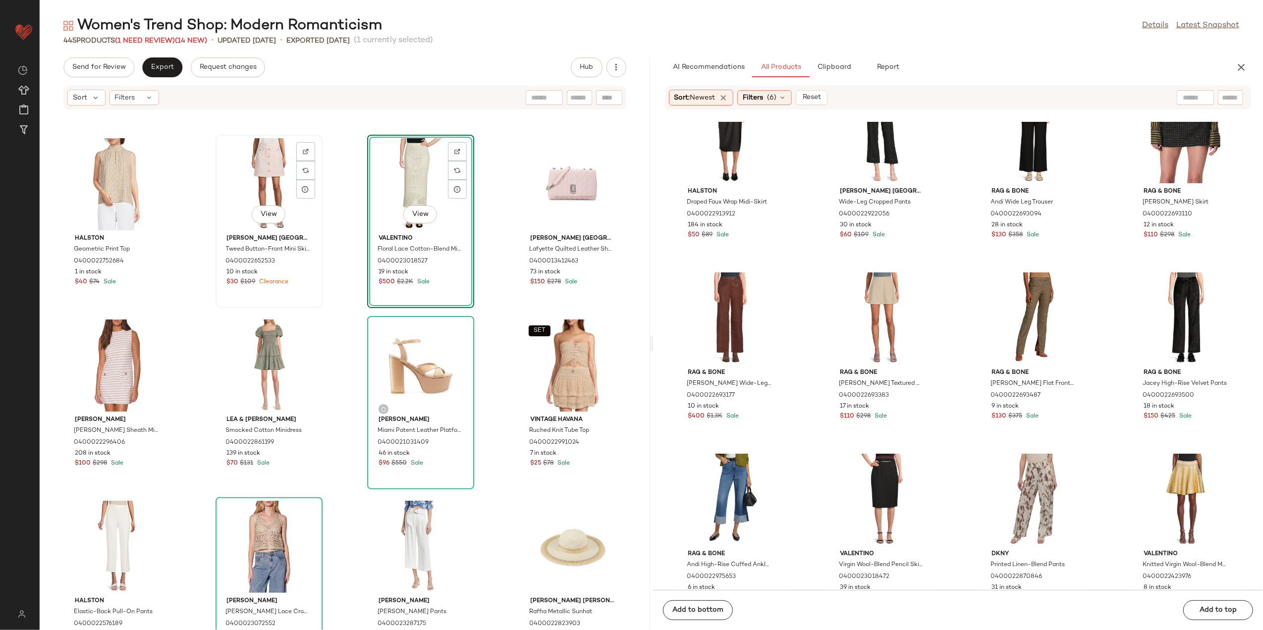
click at [273, 175] on div "View" at bounding box center [269, 184] width 100 height 92
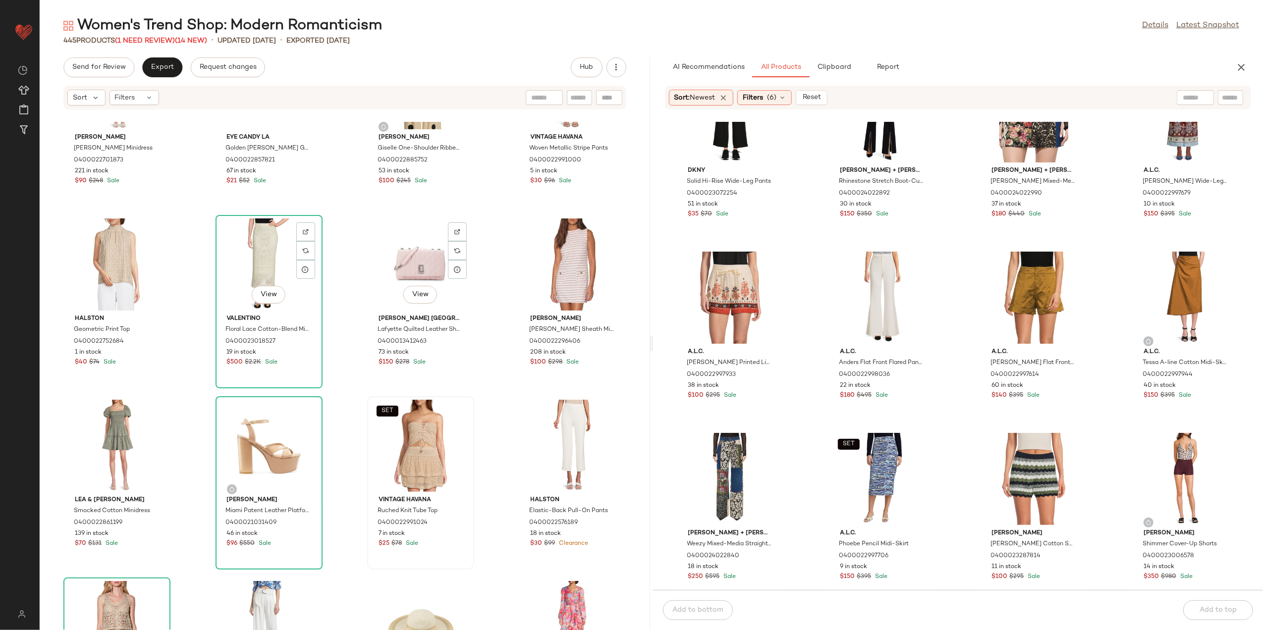
scroll to position [3625, 0]
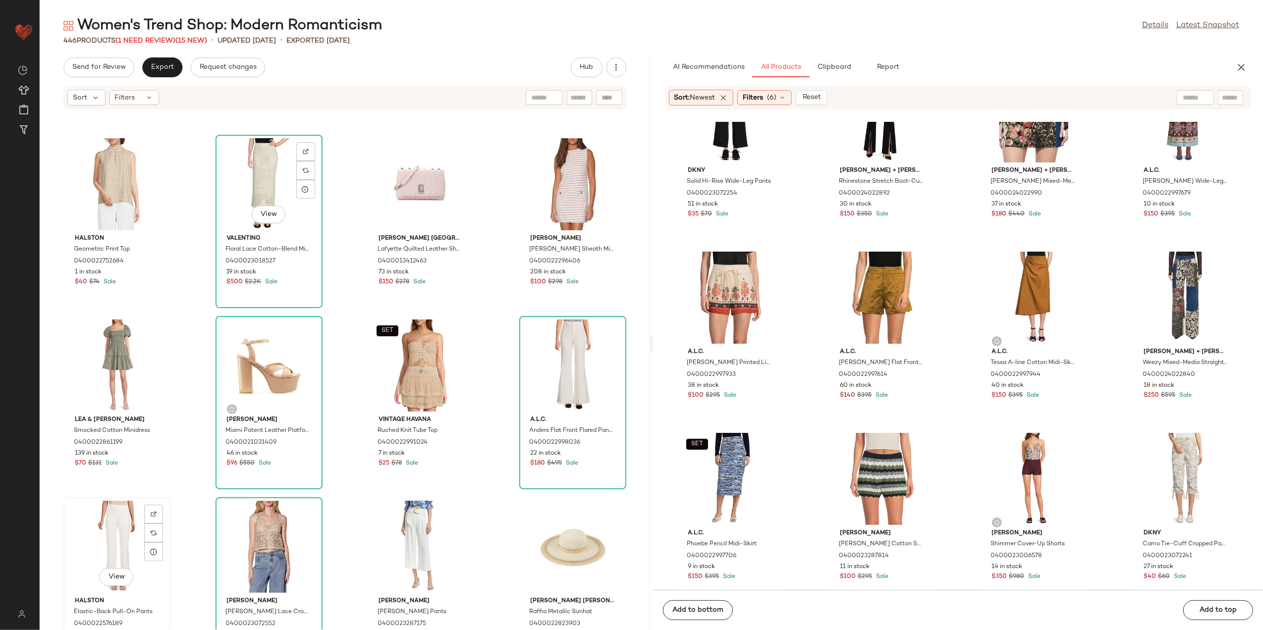
click at [123, 524] on div "View" at bounding box center [117, 547] width 100 height 92
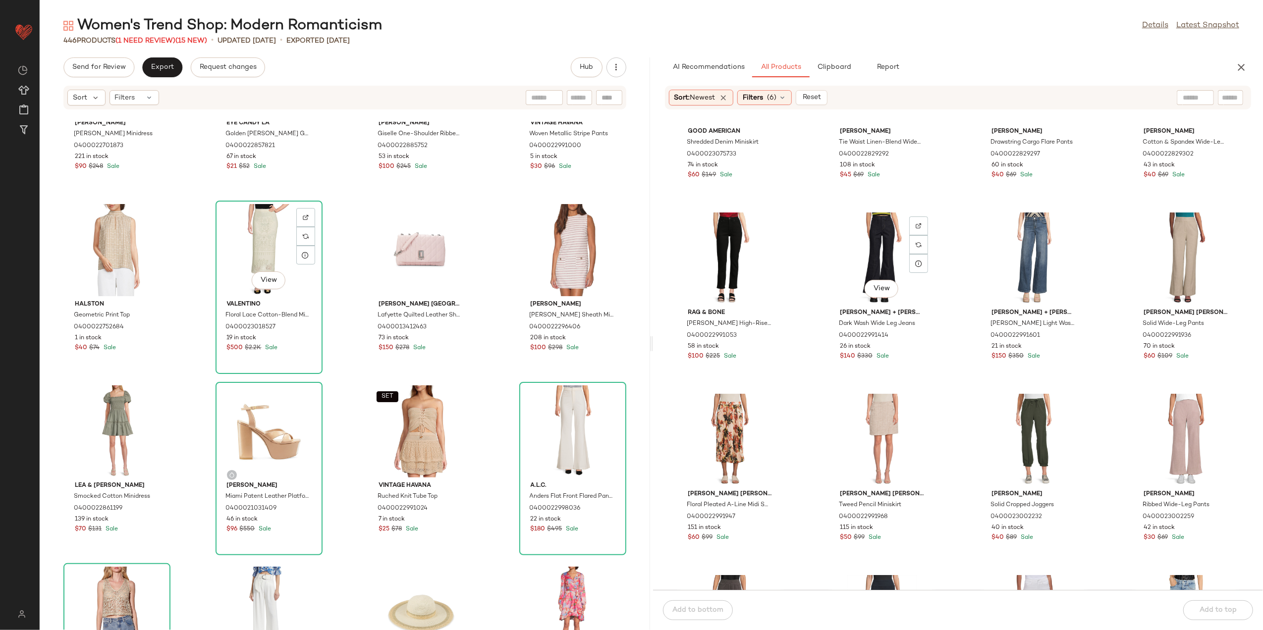
scroll to position [7607, 0]
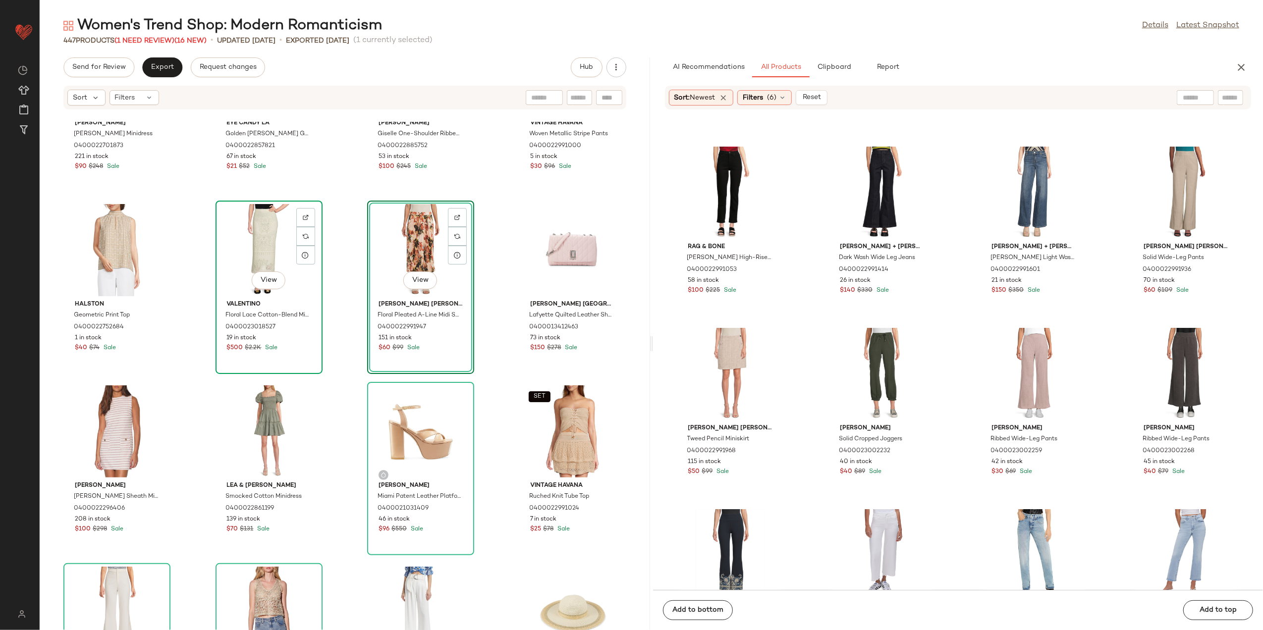
click at [250, 246] on div "View" at bounding box center [269, 250] width 100 height 92
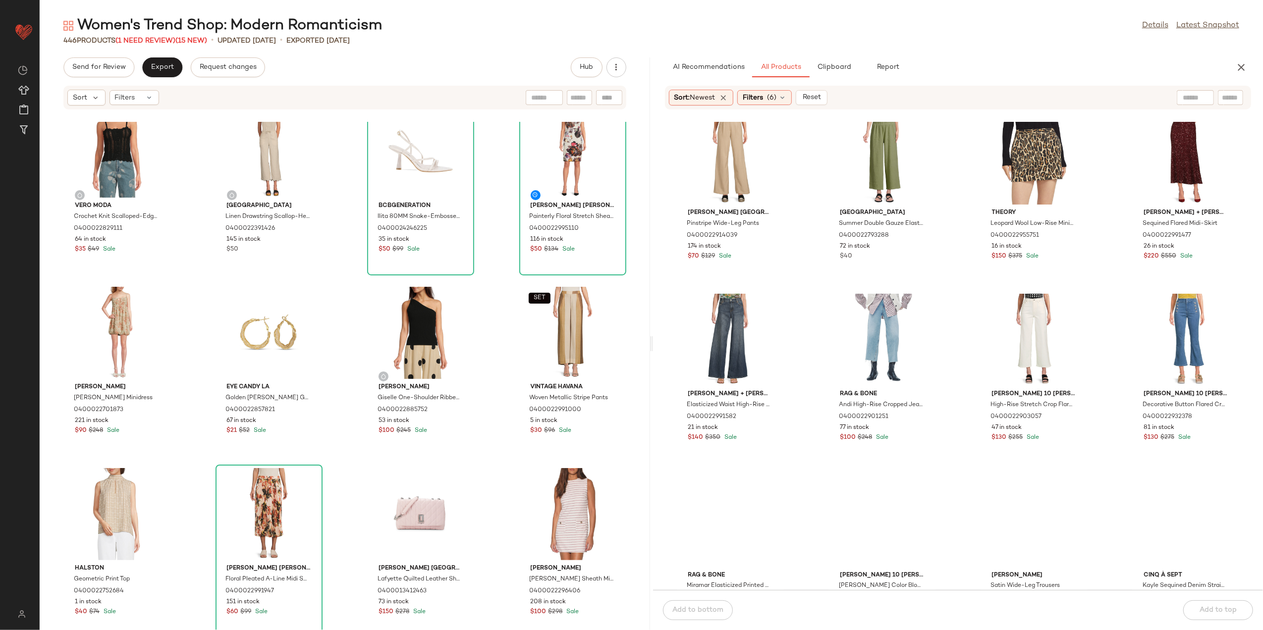
scroll to position [9127, 0]
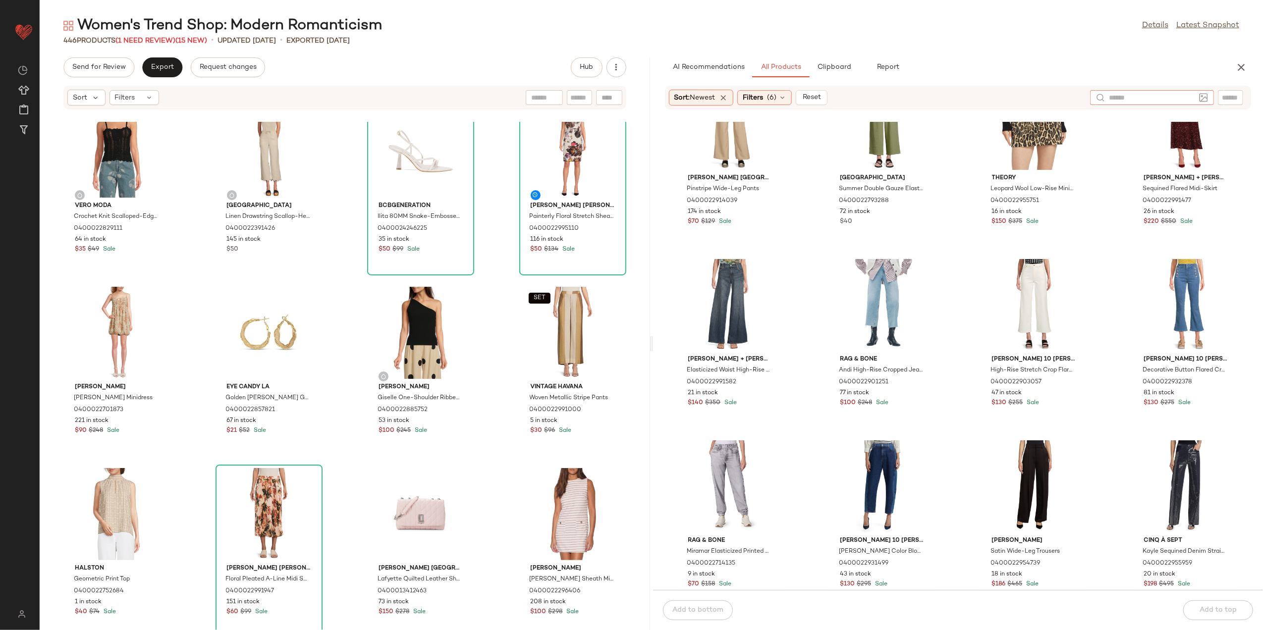
click at [1194, 98] on input "text" at bounding box center [1152, 98] width 86 height 10
type input "*****"
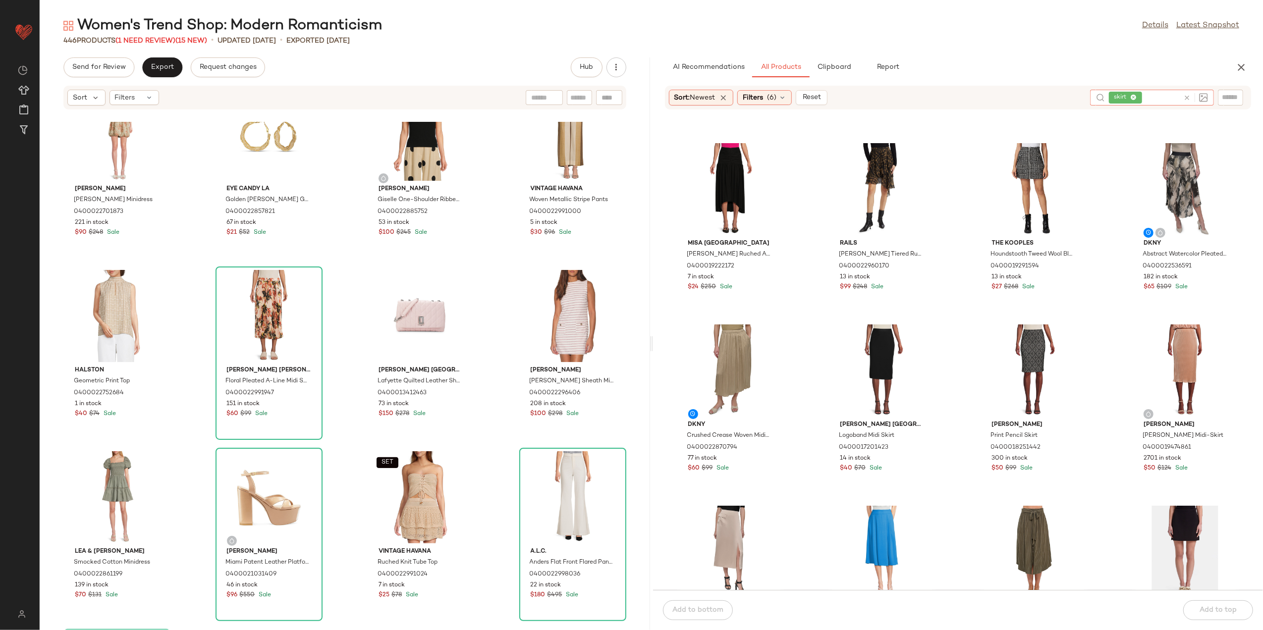
scroll to position [1263, 0]
click at [1177, 397] on span "View" at bounding box center [1185, 399] width 17 height 8
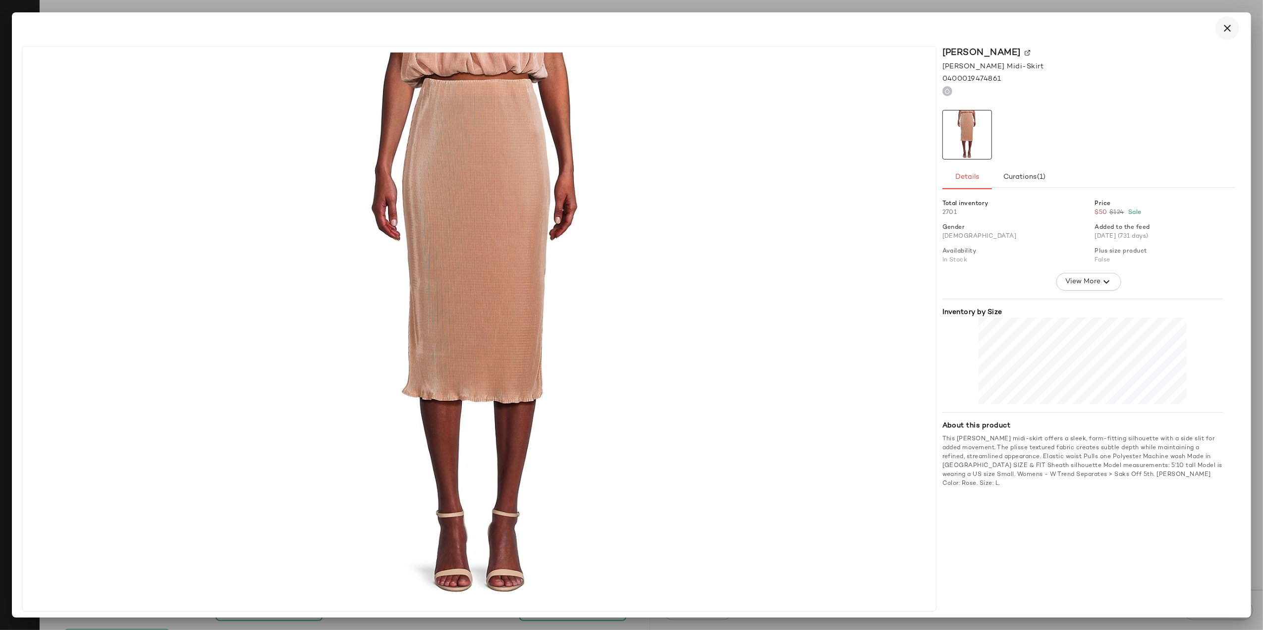
click at [1226, 36] on button "button" at bounding box center [1228, 28] width 24 height 24
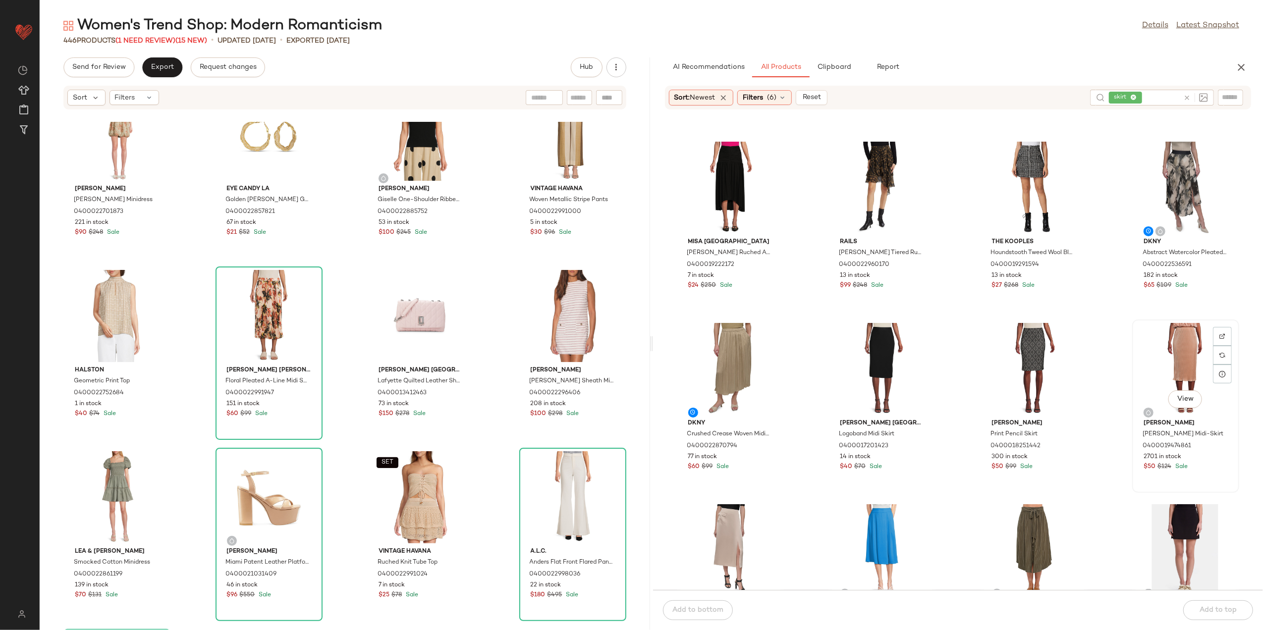
click at [1170, 342] on div "View" at bounding box center [1186, 369] width 100 height 92
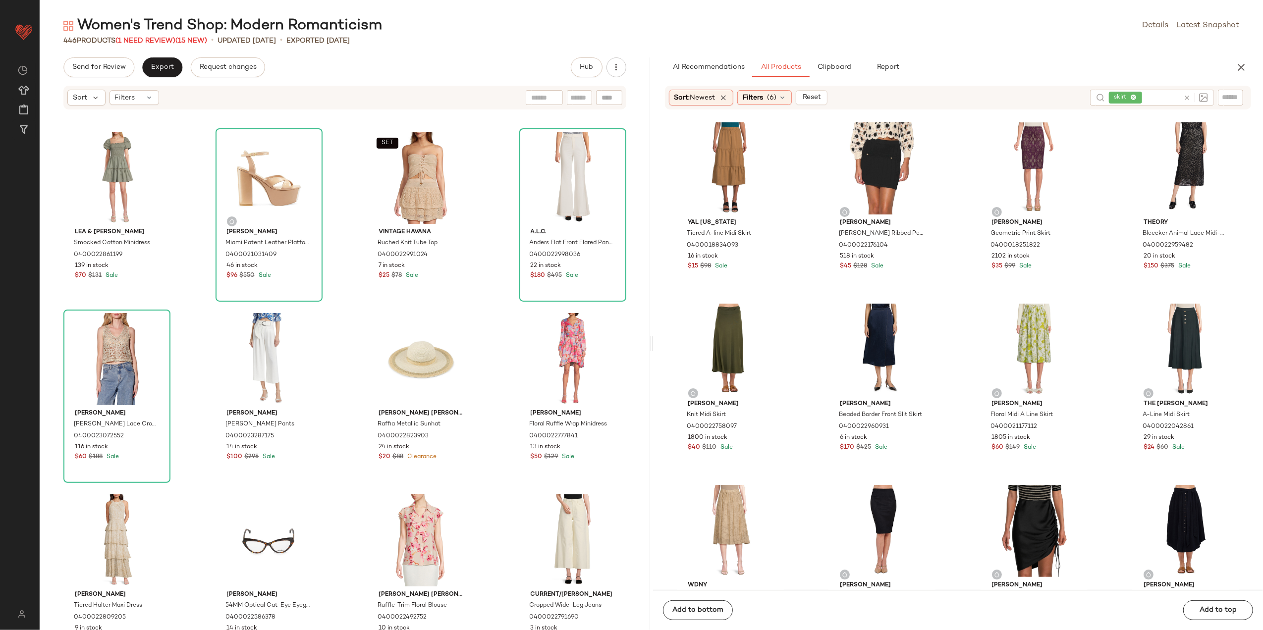
scroll to position [3559, 0]
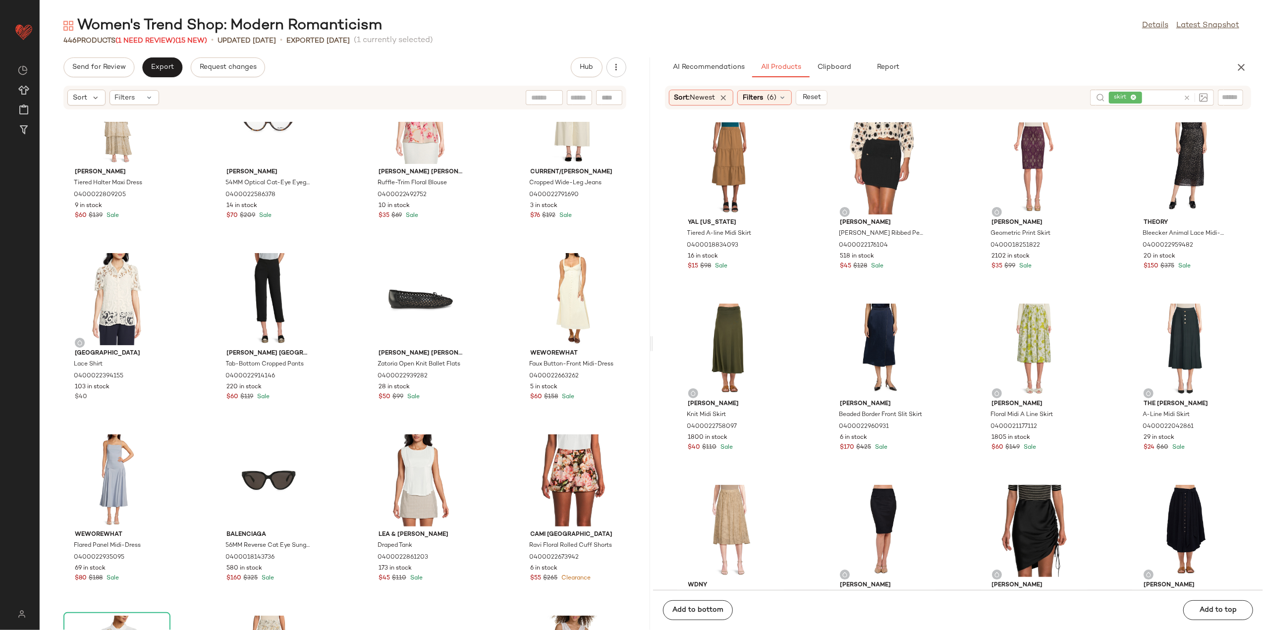
scroll to position [4312, 0]
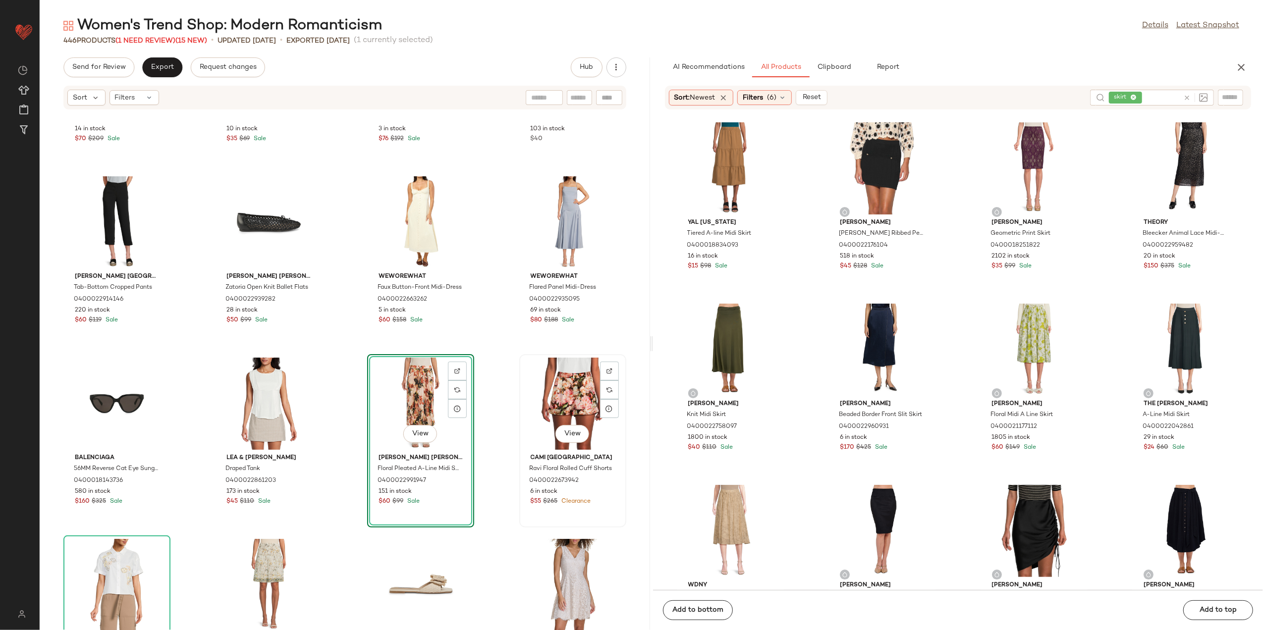
click at [571, 399] on div "View" at bounding box center [573, 404] width 100 height 92
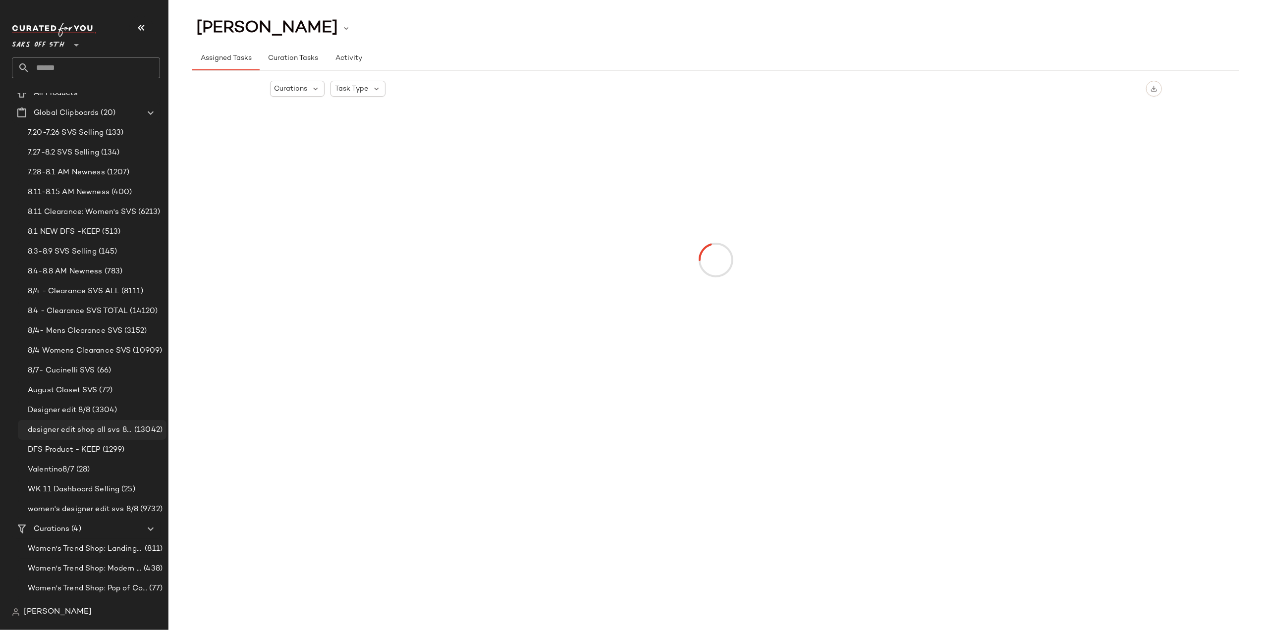
scroll to position [46, 0]
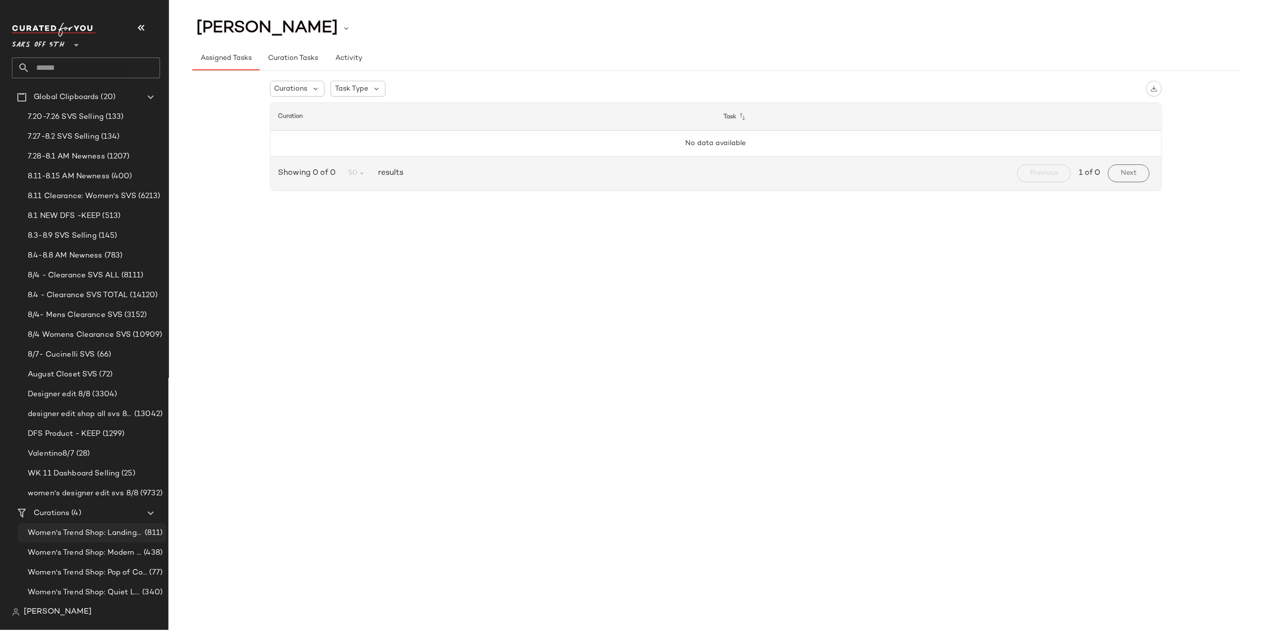
click at [115, 536] on span "Women's Trend Shop: Landing Page" at bounding box center [85, 533] width 115 height 11
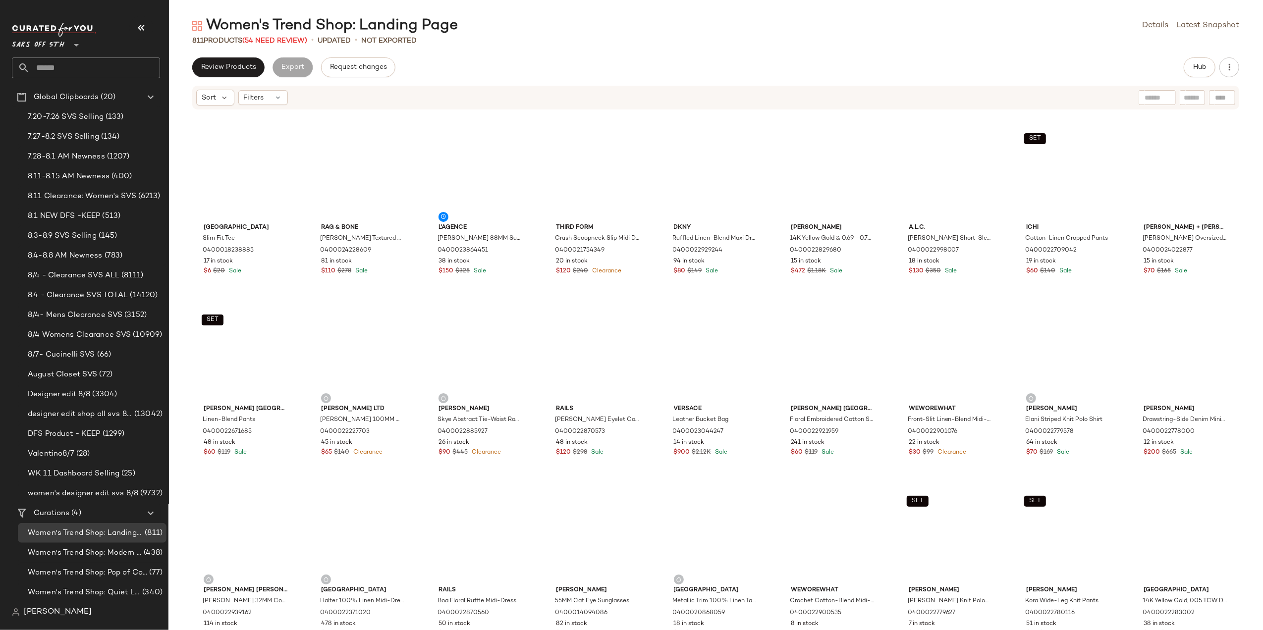
click at [150, 21] on button "button" at bounding box center [141, 28] width 24 height 24
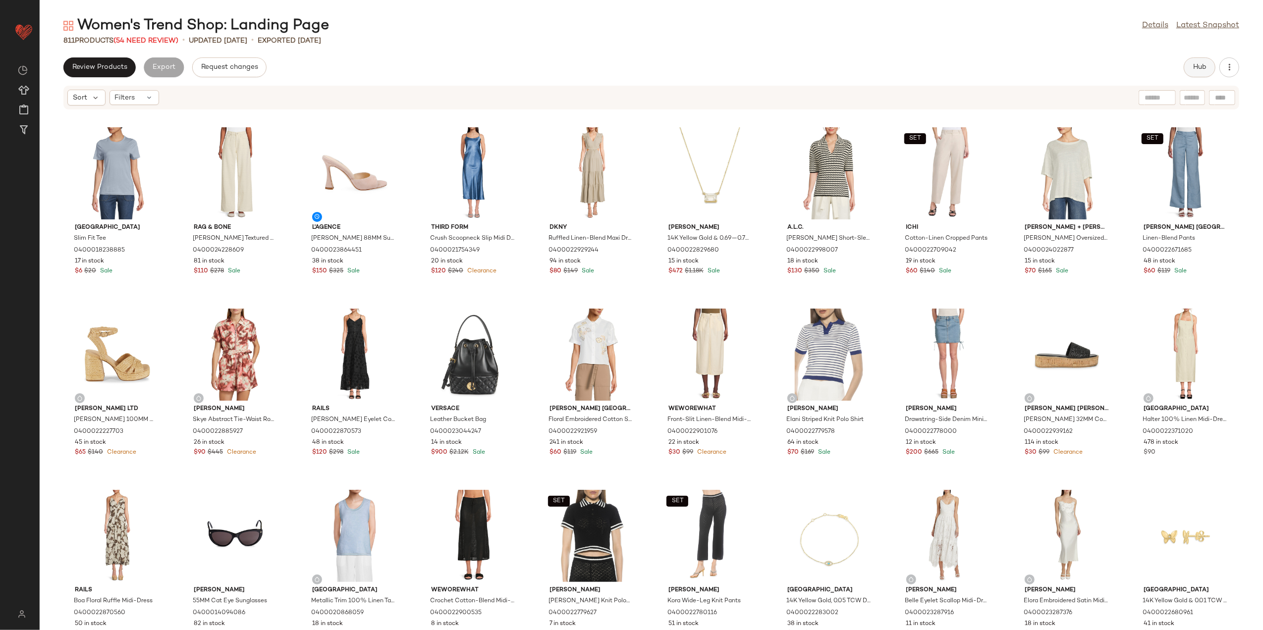
click at [1197, 60] on button "Hub" at bounding box center [1200, 67] width 32 height 20
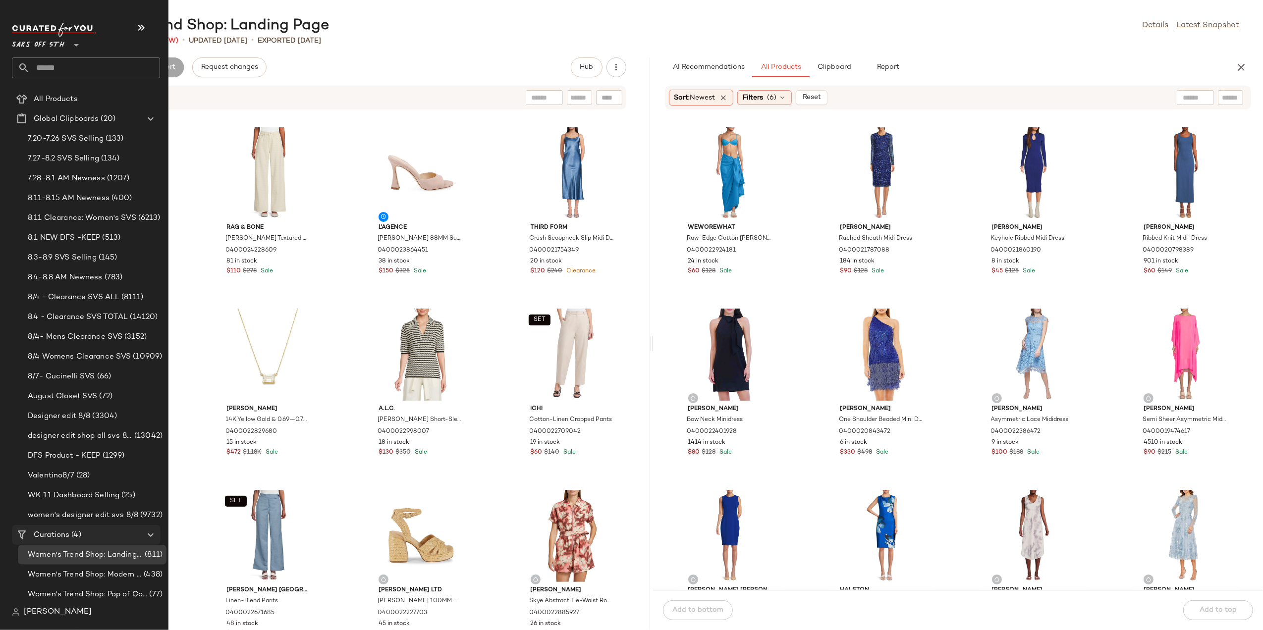
scroll to position [46, 0]
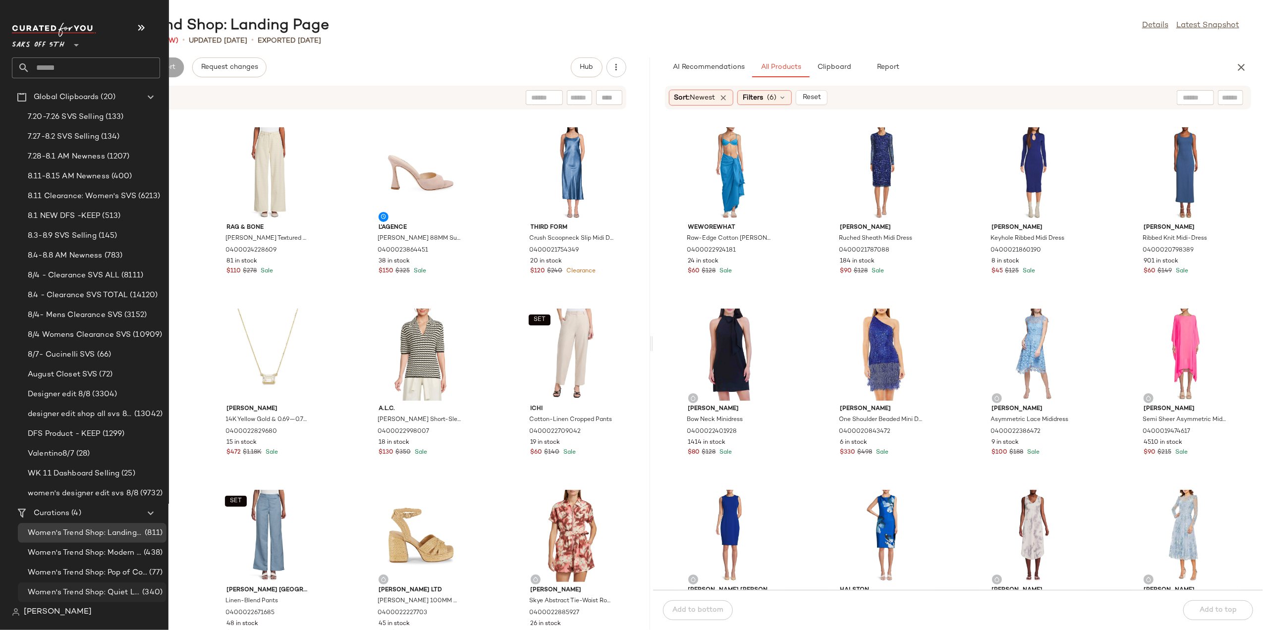
click at [108, 591] on span "Women's Trend Shop: Quiet Luxury" at bounding box center [84, 592] width 113 height 11
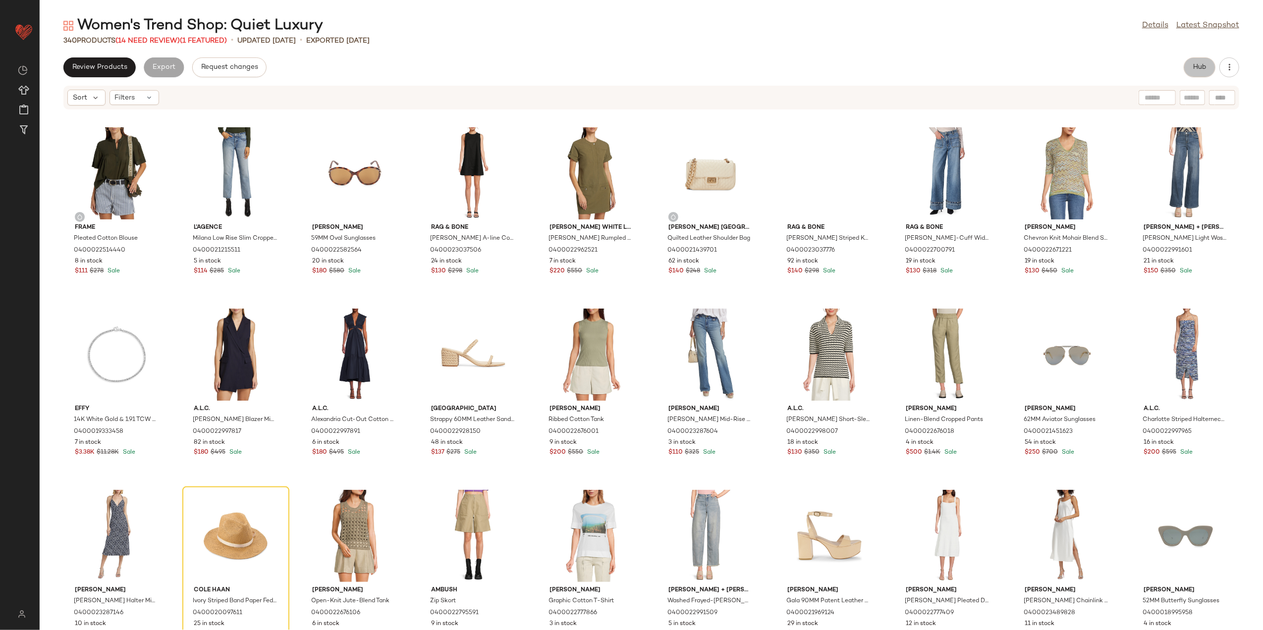
click at [1202, 62] on button "Hub" at bounding box center [1200, 67] width 32 height 20
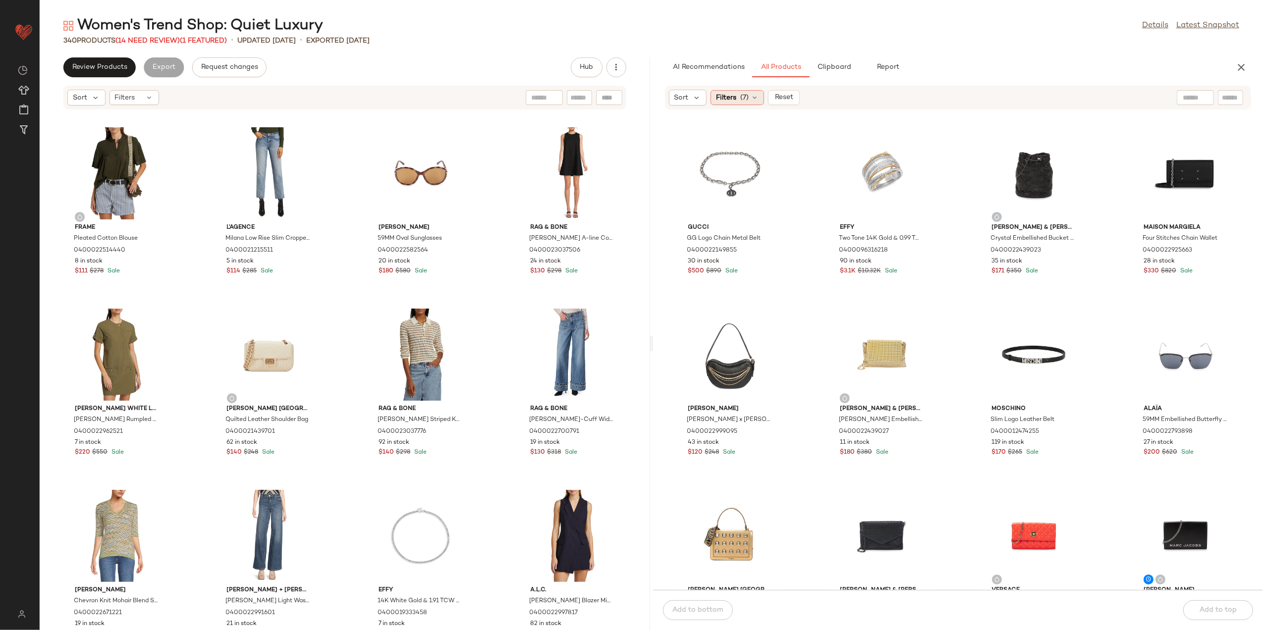
click at [745, 93] on span "(7)" at bounding box center [744, 98] width 8 height 10
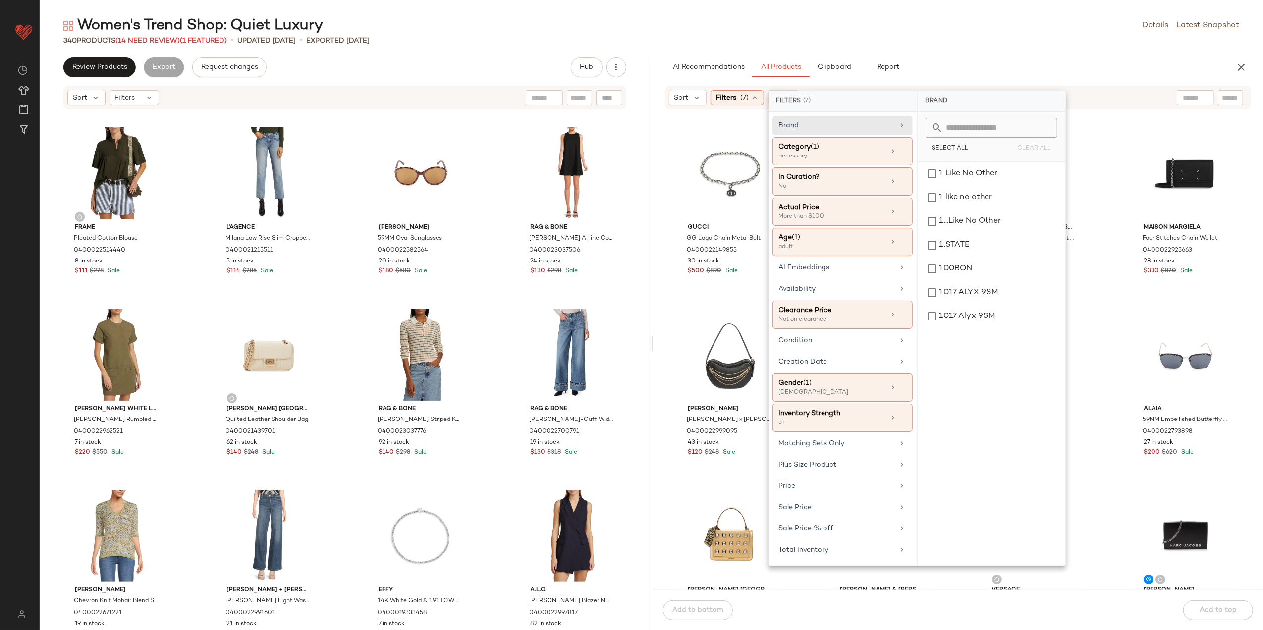
click at [887, 26] on div "Women's Trend Shop: Quiet Luxury Details Latest Snapshot" at bounding box center [652, 26] width 1224 height 20
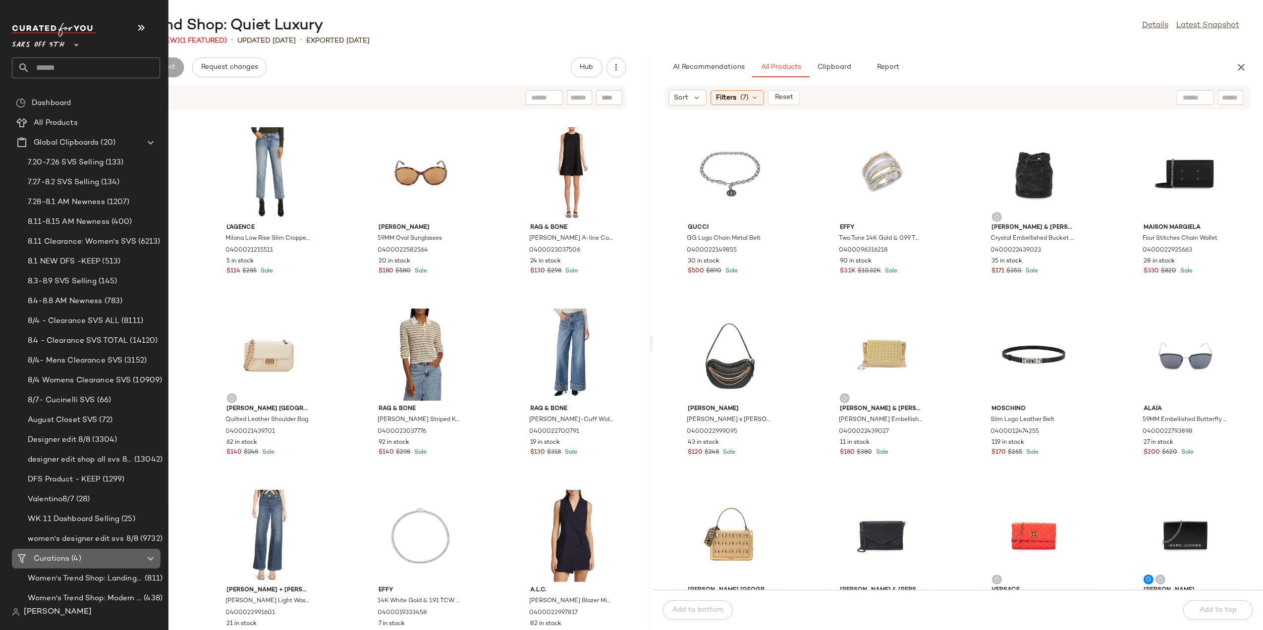
click at [68, 552] on Curations "Curations (4)" at bounding box center [86, 559] width 149 height 20
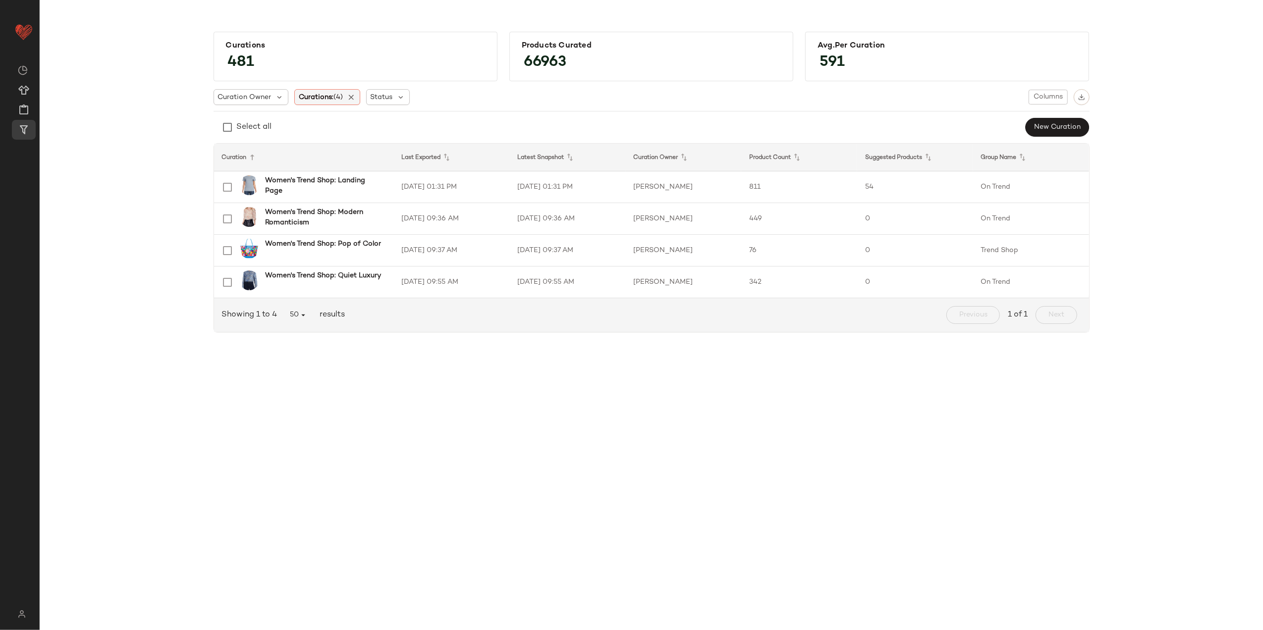
click at [349, 92] on div "Curations: (4)" at bounding box center [327, 97] width 66 height 16
click at [349, 94] on icon at bounding box center [351, 97] width 9 height 9
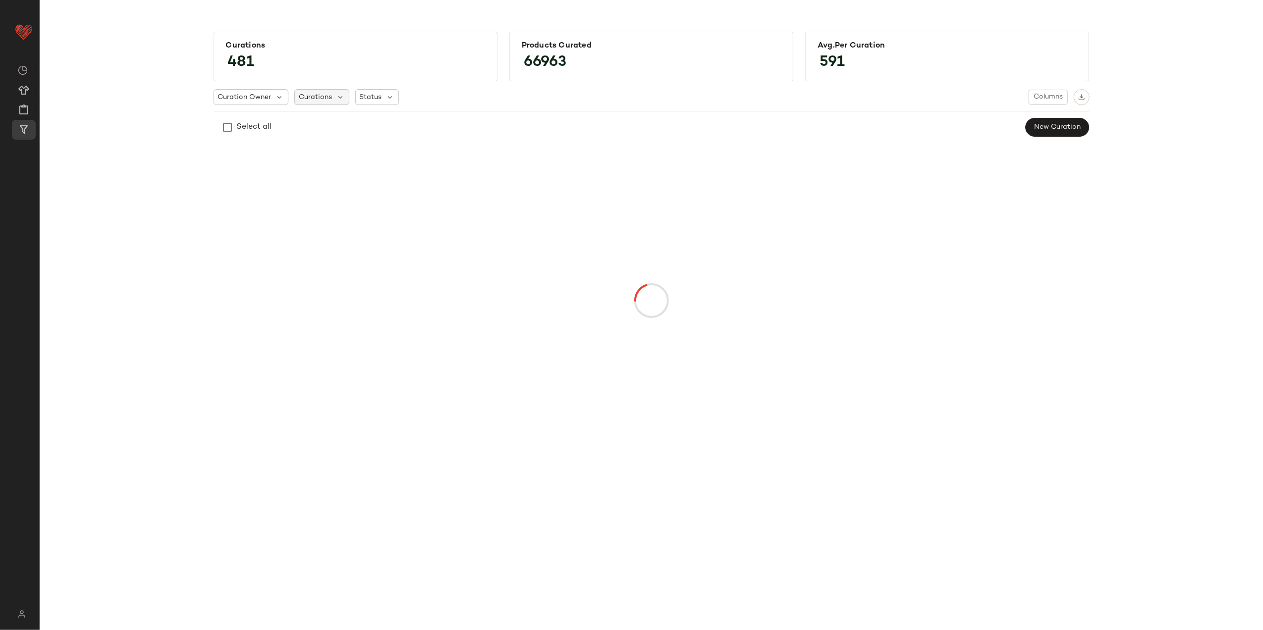
click at [329, 95] on div "Curations" at bounding box center [321, 97] width 55 height 16
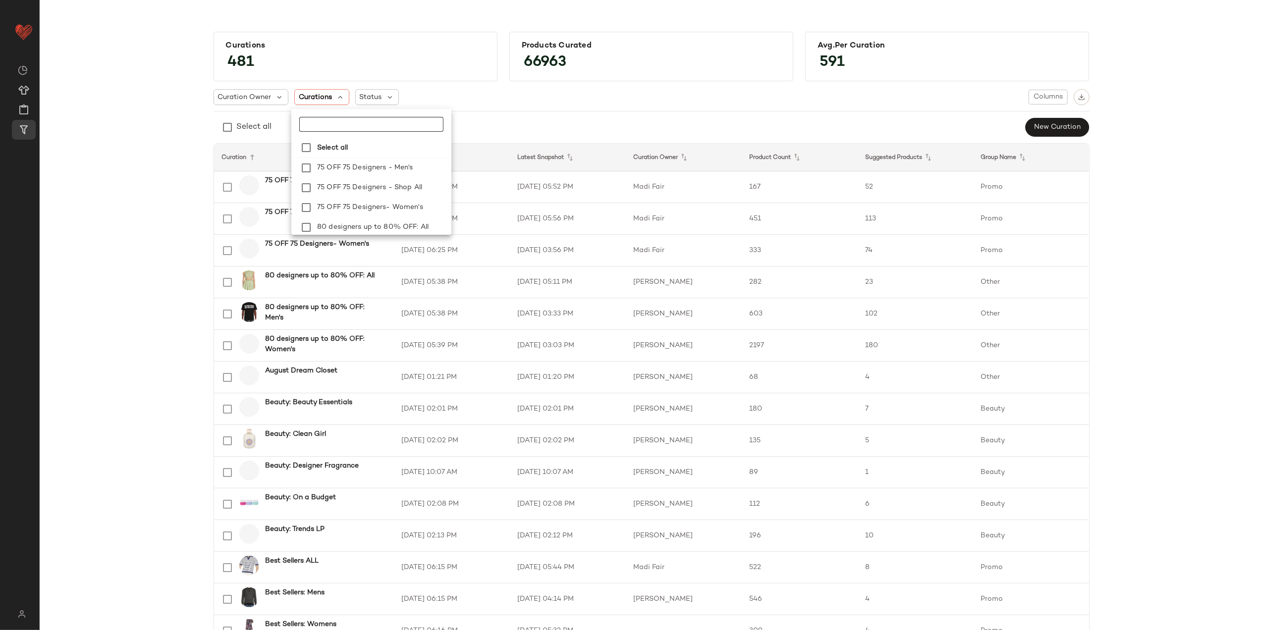
click at [318, 122] on input "text" at bounding box center [361, 124] width 124 height 15
click at [376, 198] on span "Summer Shoe" at bounding box center [371, 208] width 47 height 20
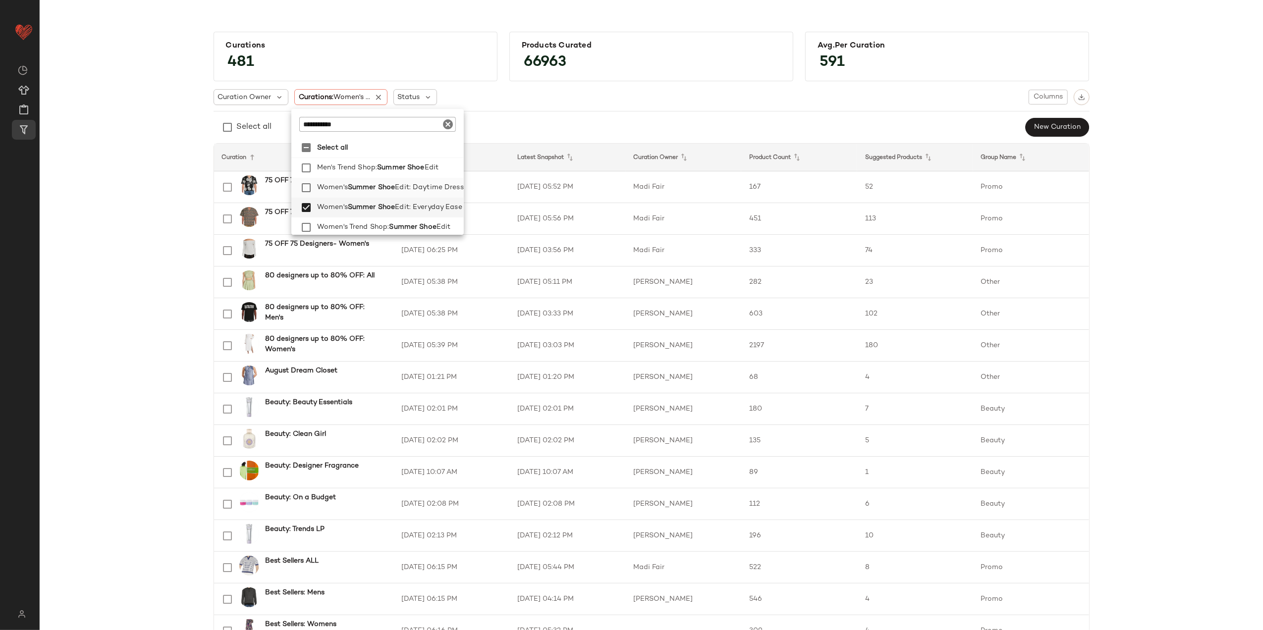
click at [385, 187] on span "Summer Shoe" at bounding box center [371, 188] width 47 height 20
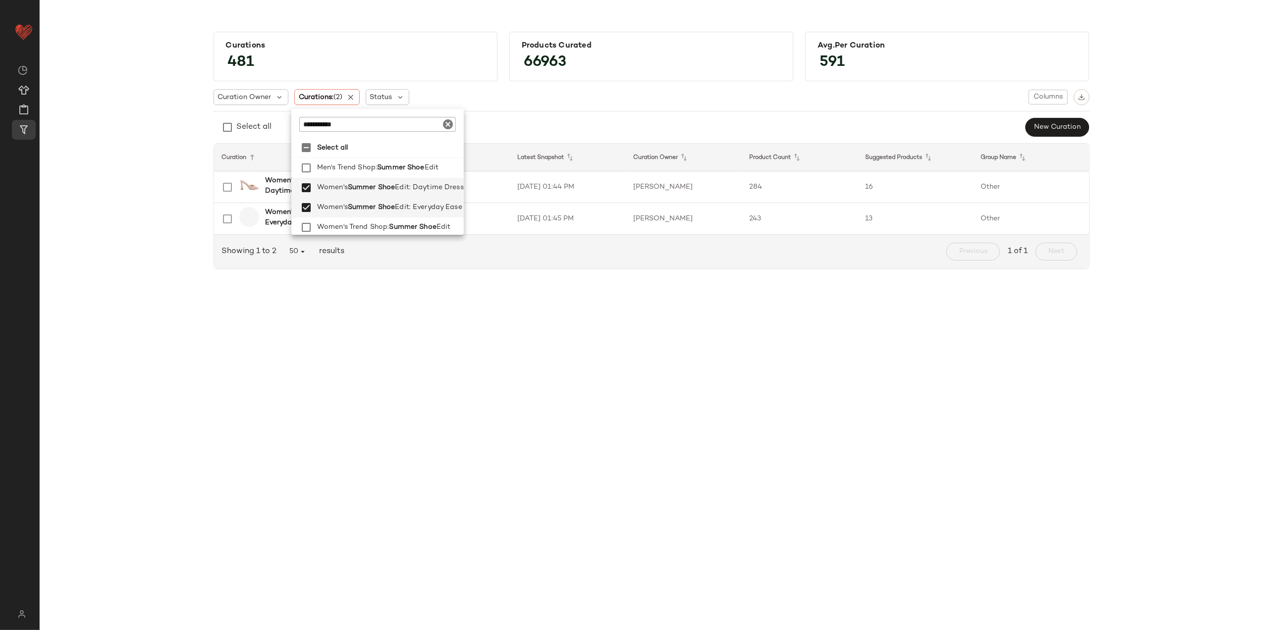
click at [363, 115] on div "**********" at bounding box center [377, 120] width 172 height 23
click at [364, 125] on input "**********" at bounding box center [361, 124] width 124 height 15
type input "**********"
click at [373, 185] on span "Summer Dress" at bounding box center [375, 188] width 50 height 20
click at [379, 202] on span "Summer Dress" at bounding box center [375, 208] width 50 height 20
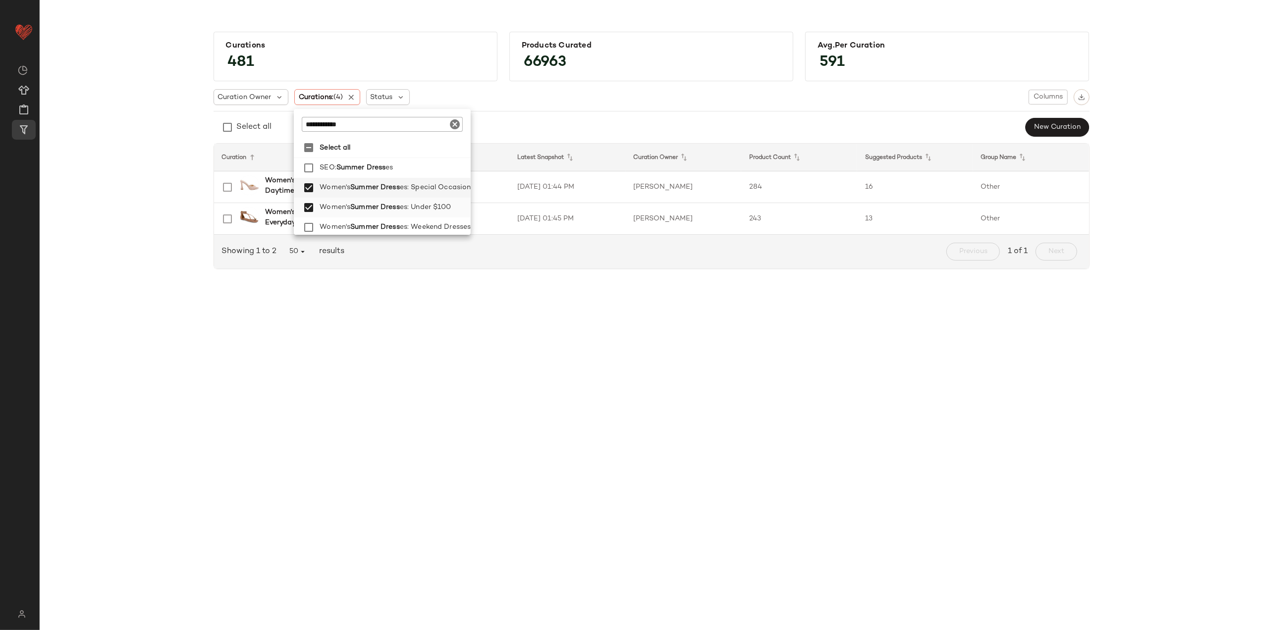
drag, startPoint x: 381, startPoint y: 220, endPoint x: 387, endPoint y: 209, distance: 13.1
click at [381, 221] on span "Summer Dress" at bounding box center [375, 228] width 50 height 20
click at [392, 225] on span "Summer Dress" at bounding box center [375, 225] width 50 height 20
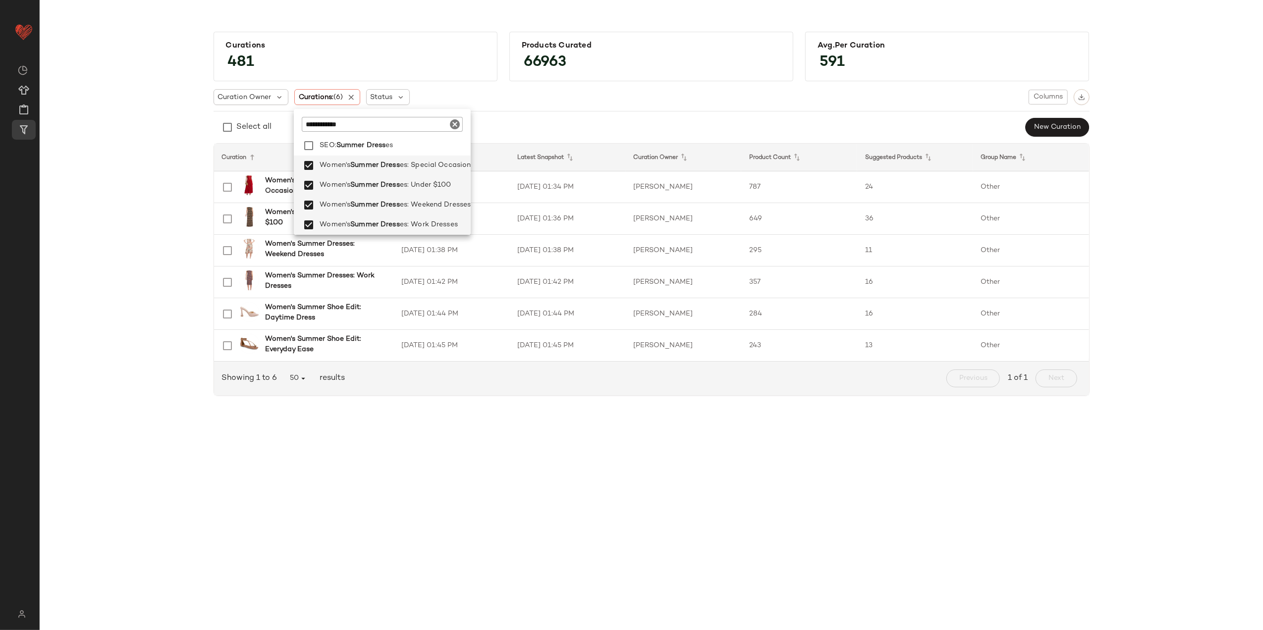
click at [133, 173] on div "Curations 481 Products Curated 66963 Avg.per Curation 591 Curation Owner Curati…" at bounding box center [652, 218] width 1208 height 388
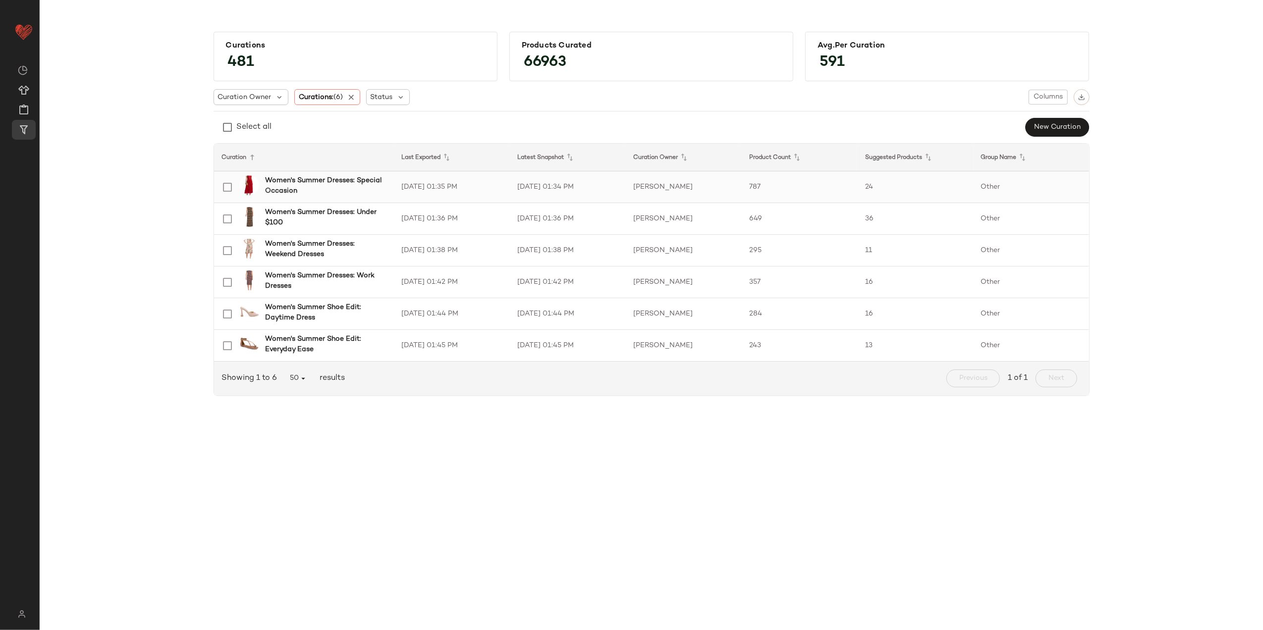
click at [480, 191] on td "8/7/25, 01:35 PM" at bounding box center [452, 187] width 116 height 32
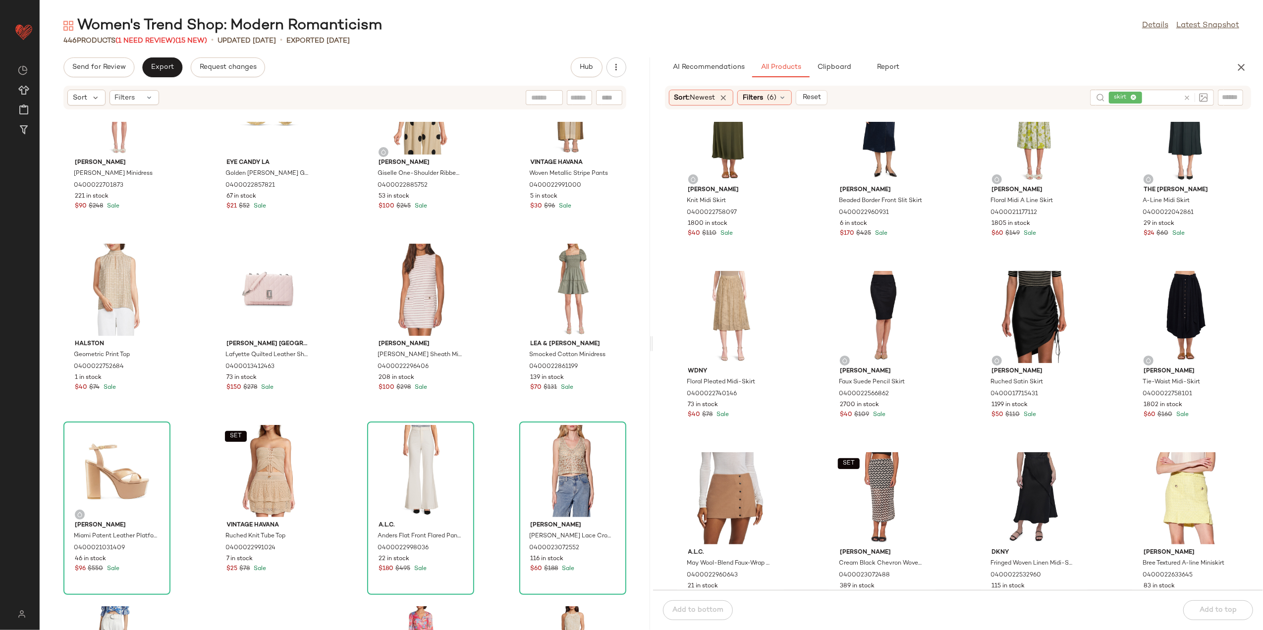
scroll to position [3113, 0]
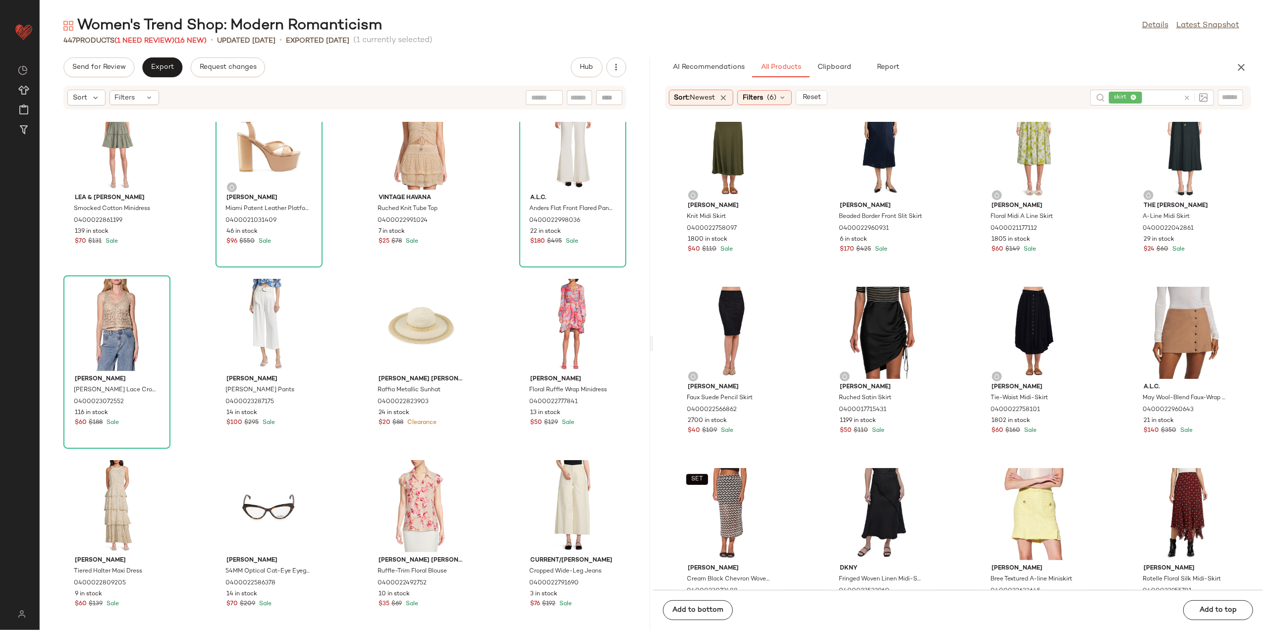
scroll to position [3850, 0]
click at [1183, 98] on icon at bounding box center [1186, 97] width 7 height 7
click at [783, 97] on icon at bounding box center [783, 98] width 8 height 8
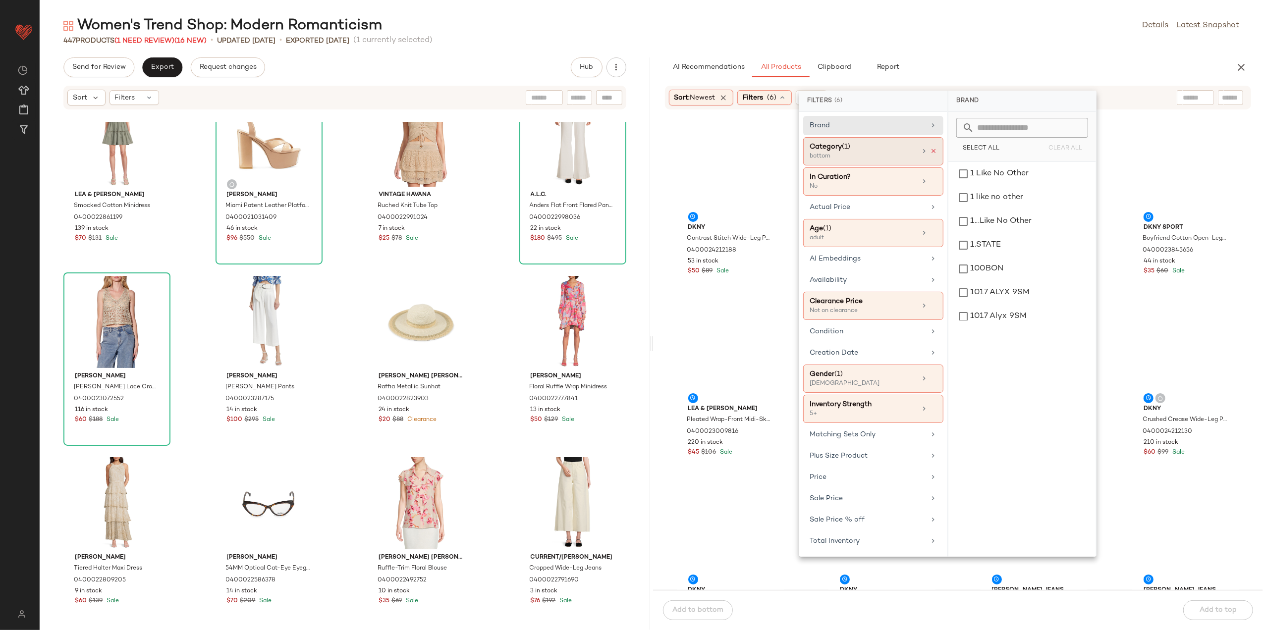
click at [932, 151] on icon at bounding box center [933, 151] width 7 height 7
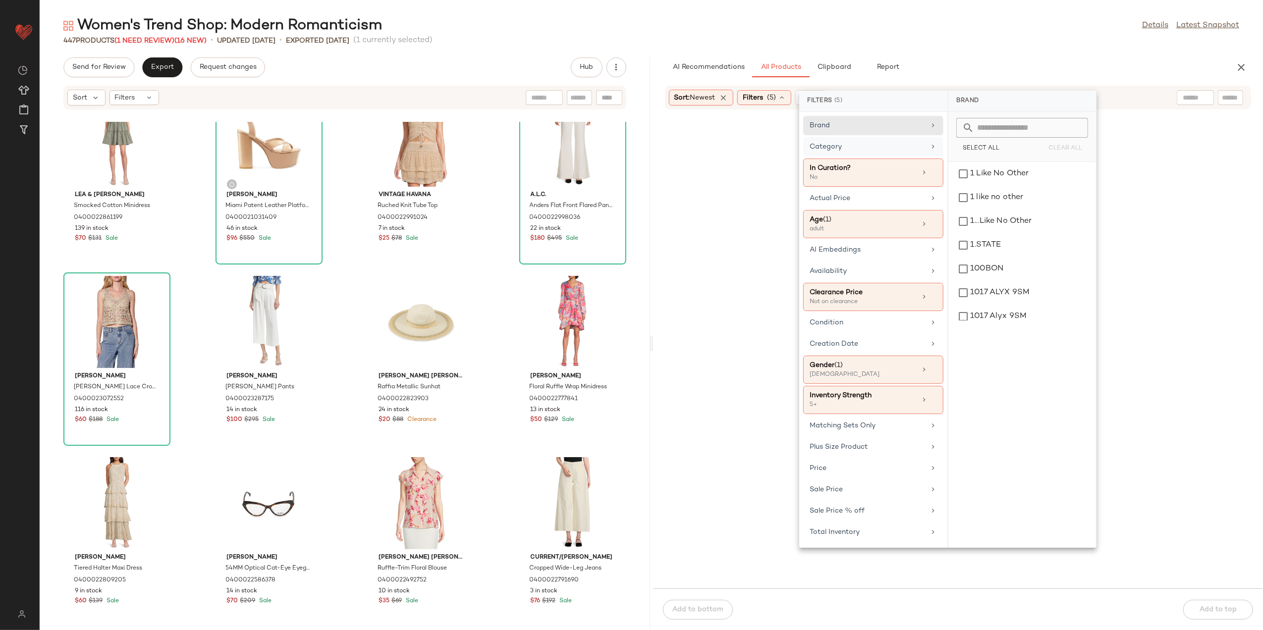
click at [891, 152] on div "Category" at bounding box center [867, 147] width 115 height 10
click at [990, 175] on div "accessory" at bounding box center [1023, 174] width 140 height 24
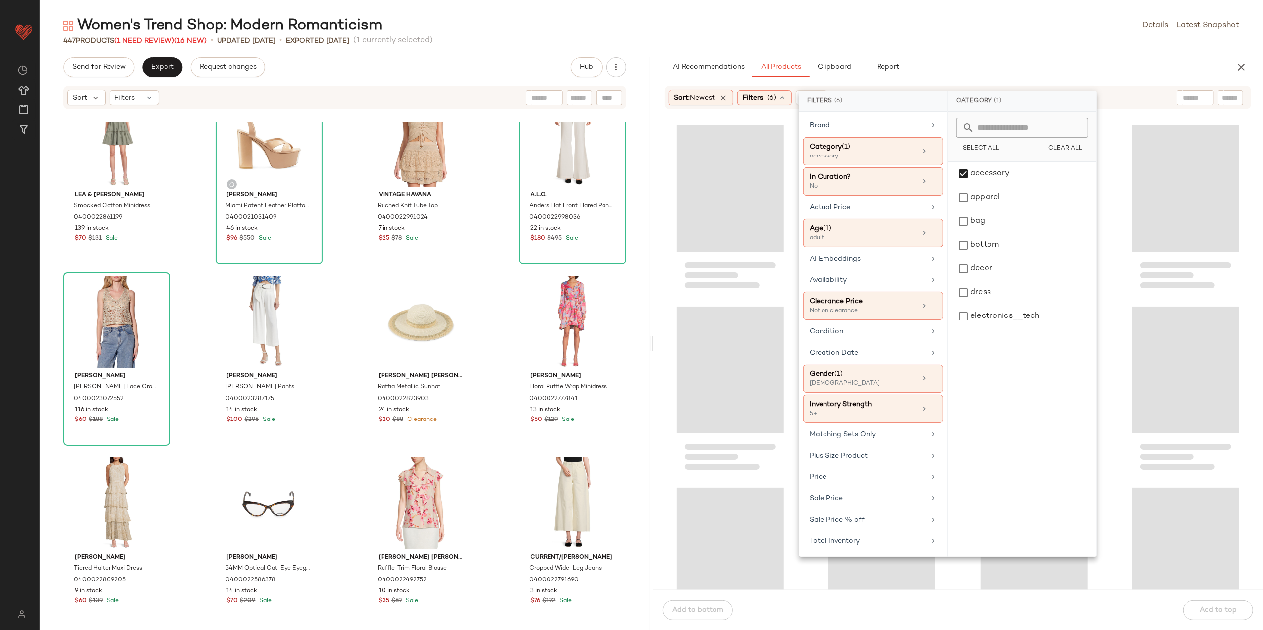
click at [952, 56] on div "Women's Trend Shop: Modern Romanticism Details Latest Snapshot 447 Products (1 …" at bounding box center [652, 323] width 1224 height 615
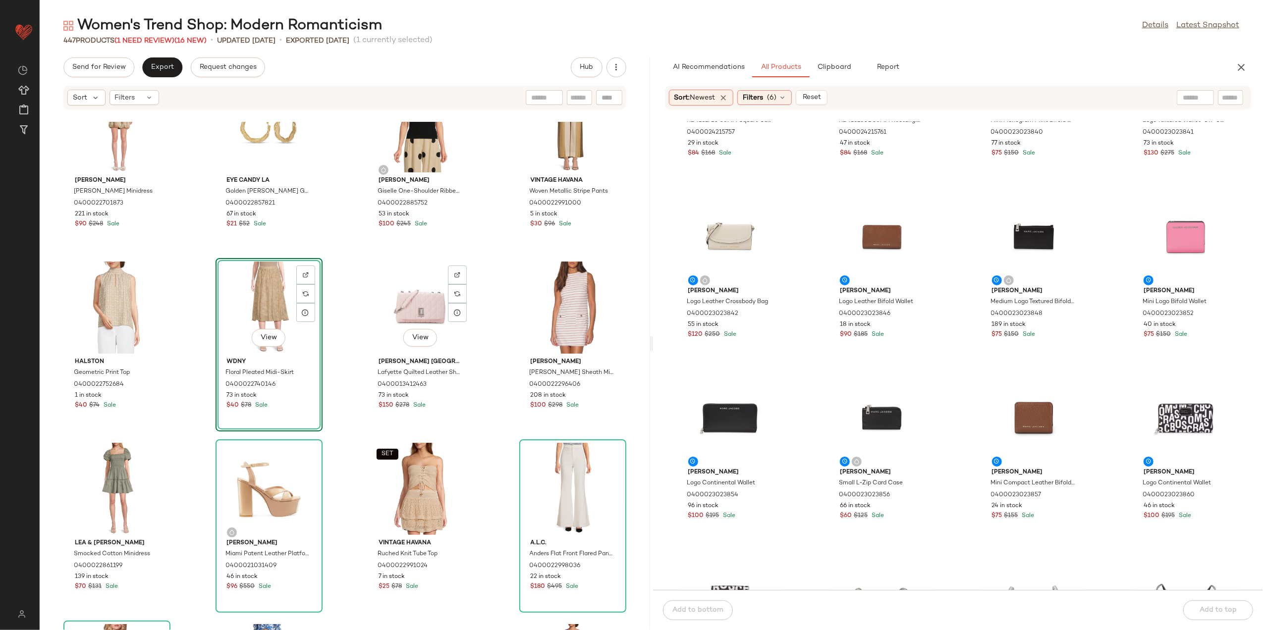
scroll to position [3453, 0]
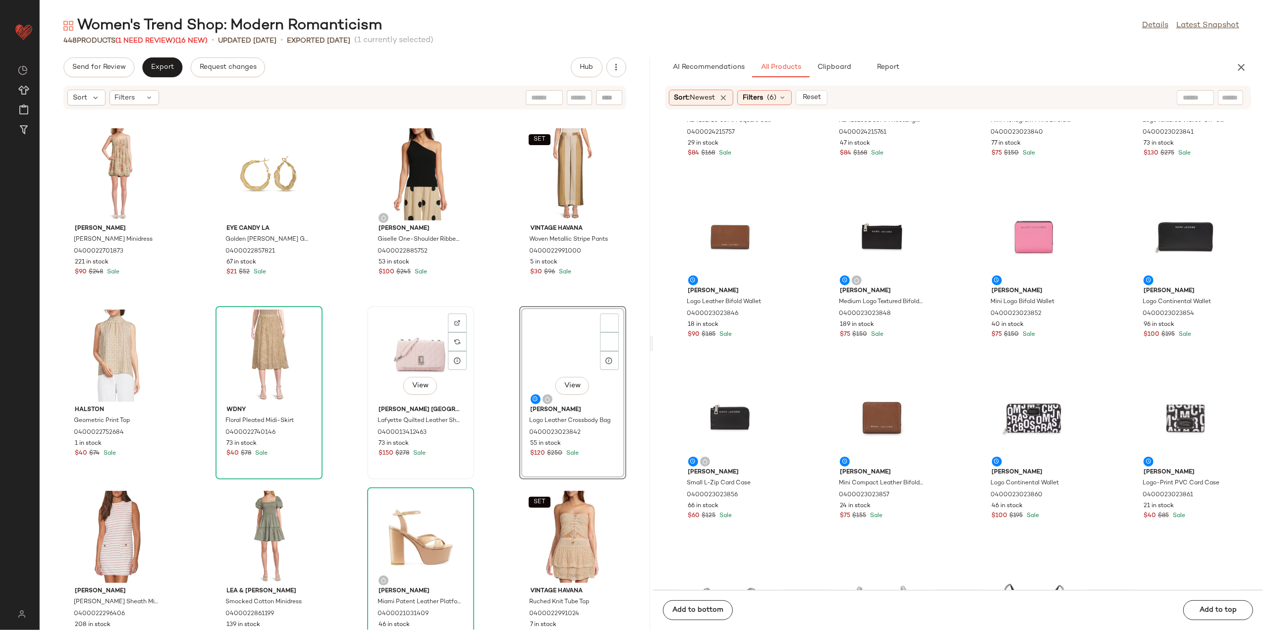
click at [419, 347] on div "View" at bounding box center [421, 356] width 100 height 92
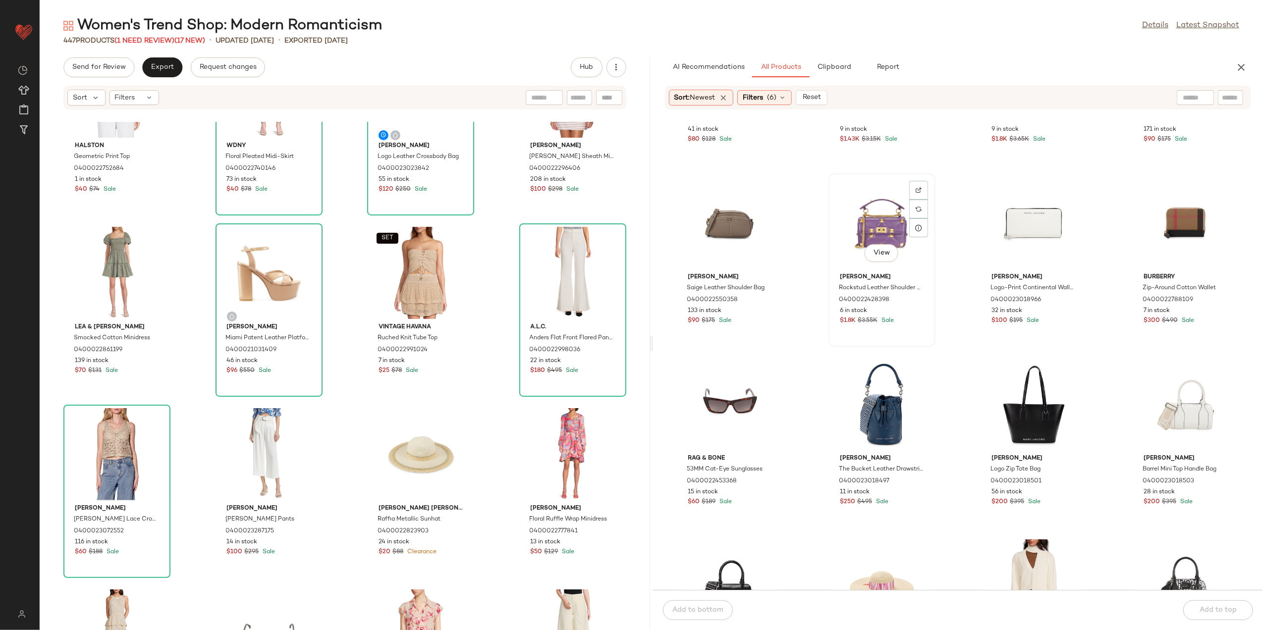
scroll to position [8549, 0]
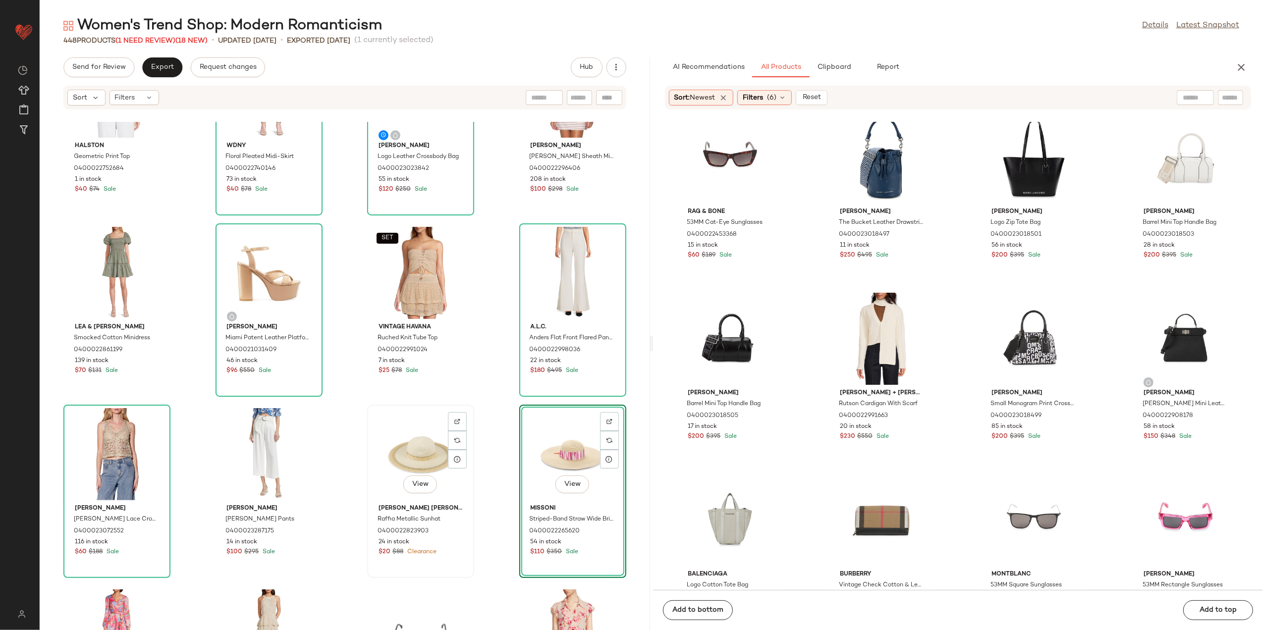
click at [404, 474] on div "View" at bounding box center [421, 454] width 100 height 92
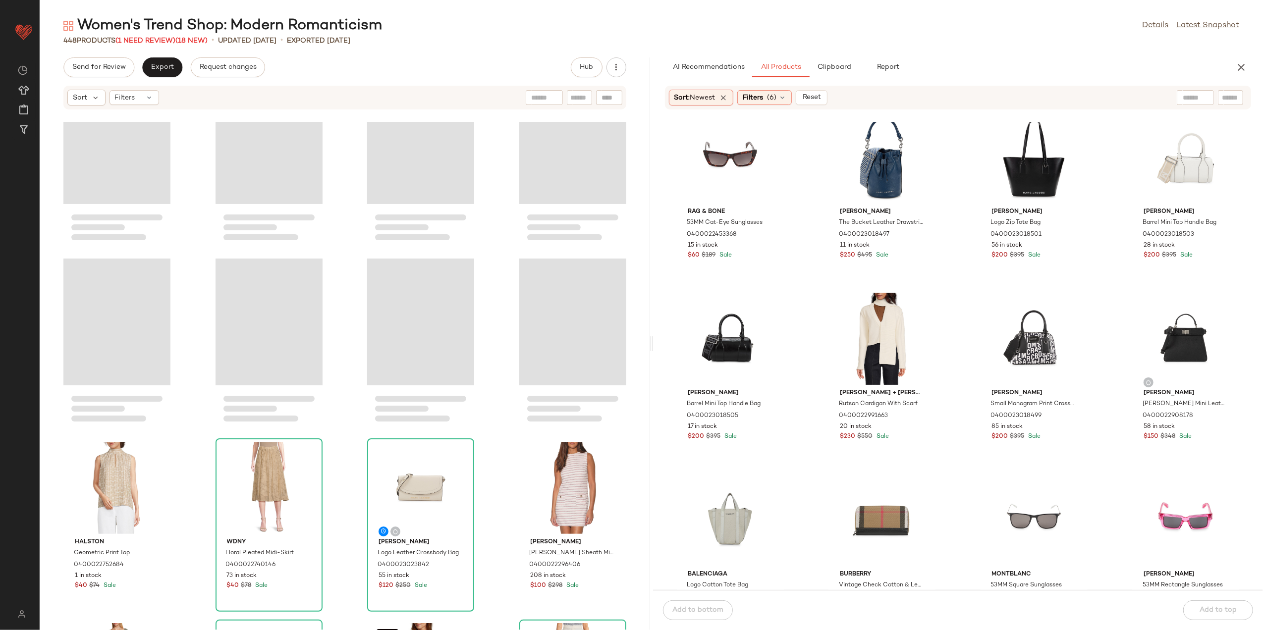
scroll to position [3783, 0]
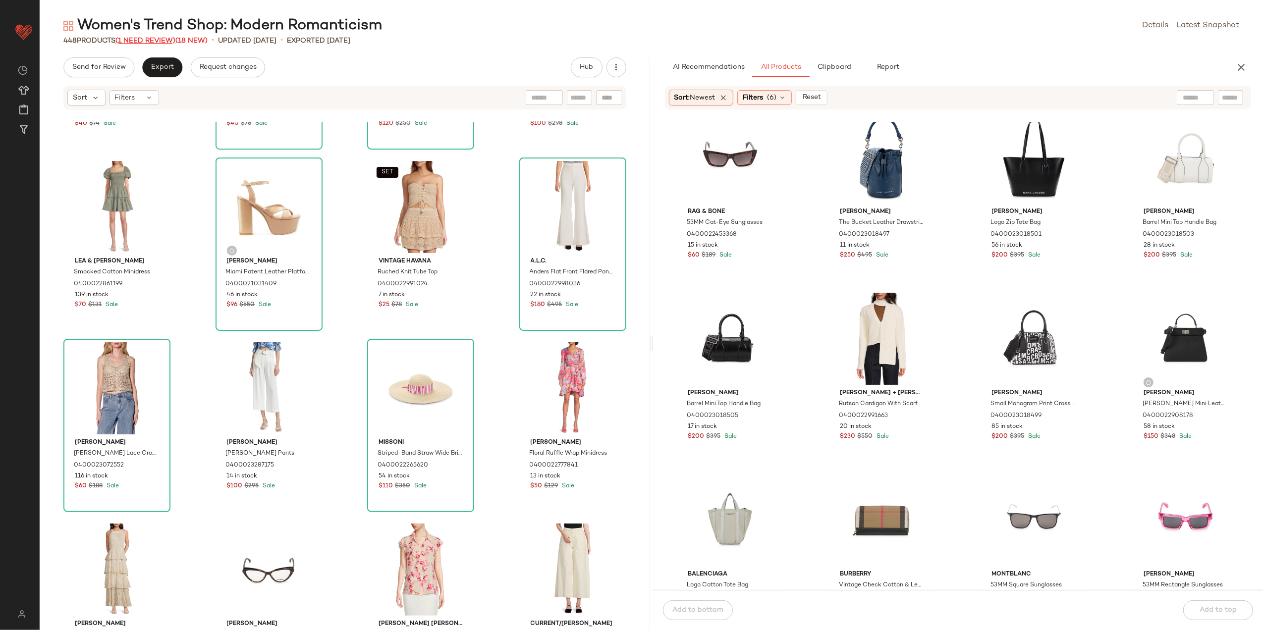
click at [157, 44] on span "(1 Need Review)" at bounding box center [145, 40] width 60 height 7
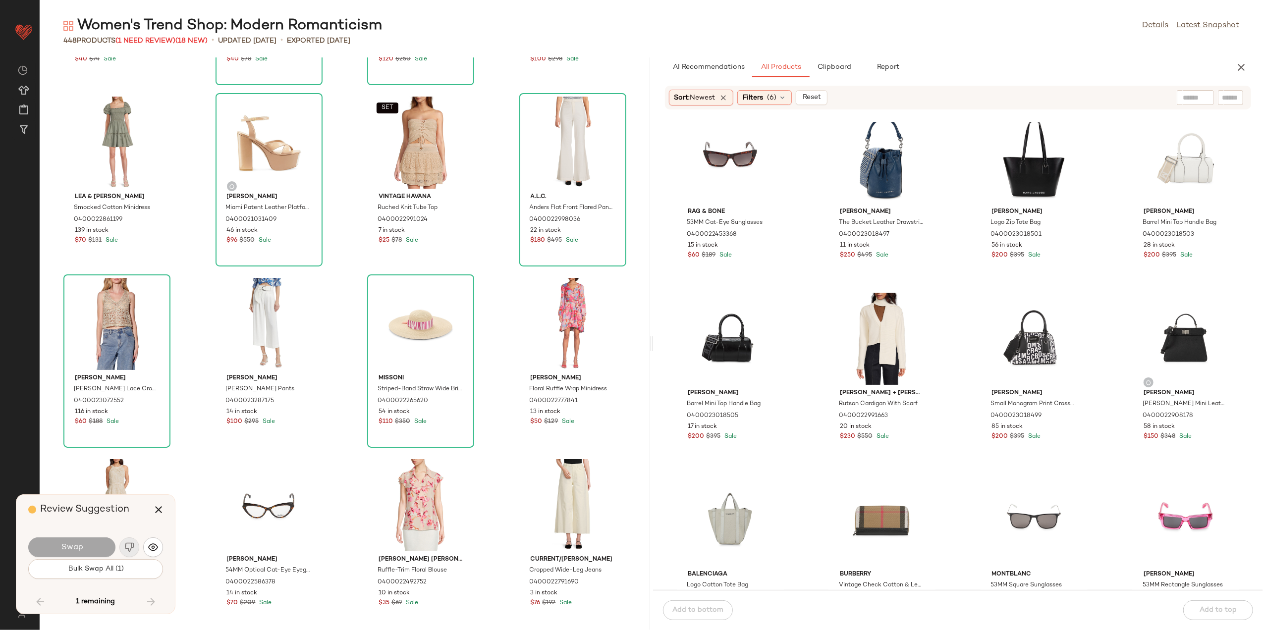
scroll to position [7437, 0]
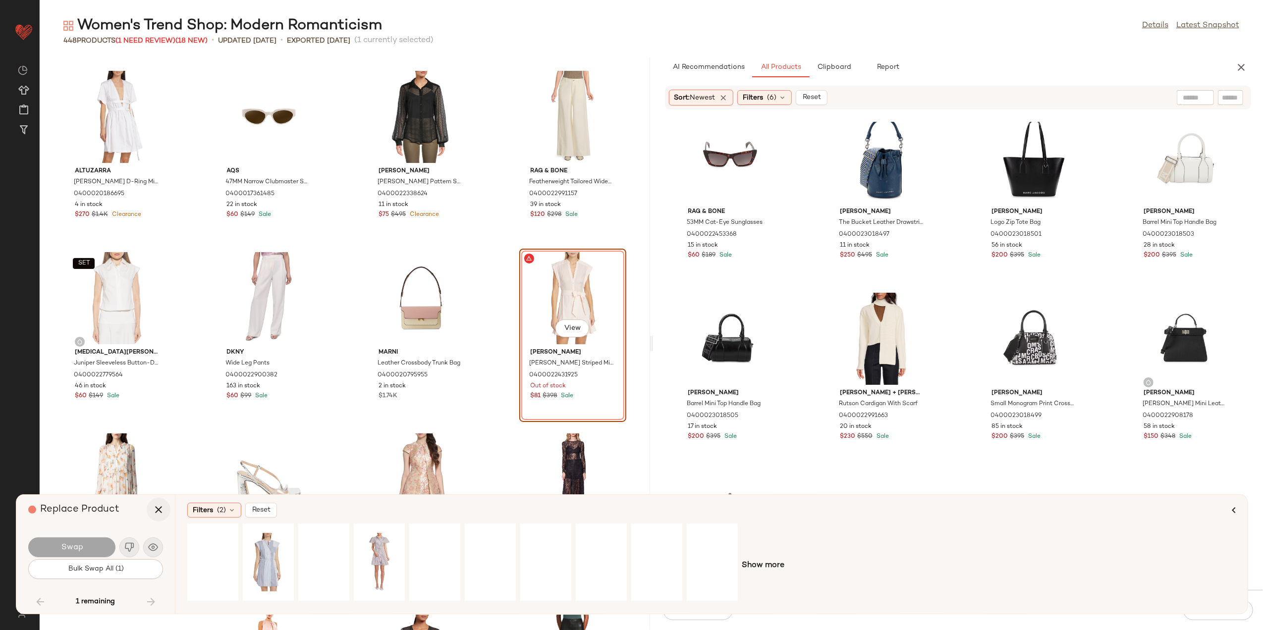
click at [160, 508] on icon "button" at bounding box center [159, 510] width 12 height 12
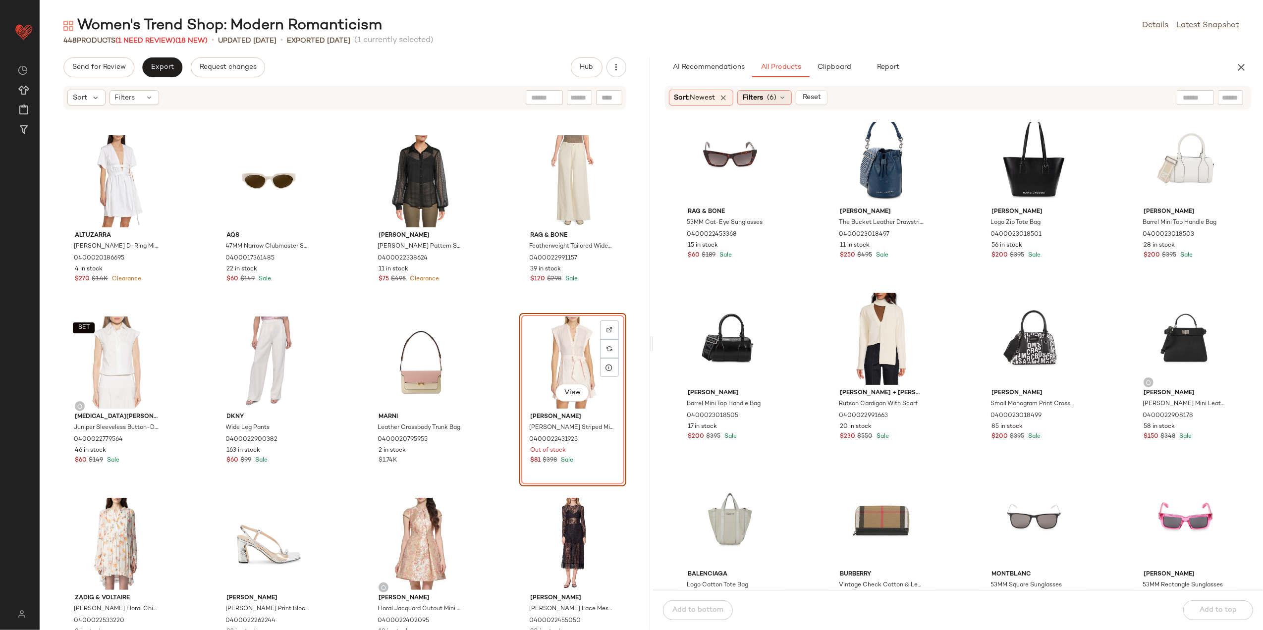
click at [770, 90] on div "Filters (6)" at bounding box center [764, 97] width 55 height 15
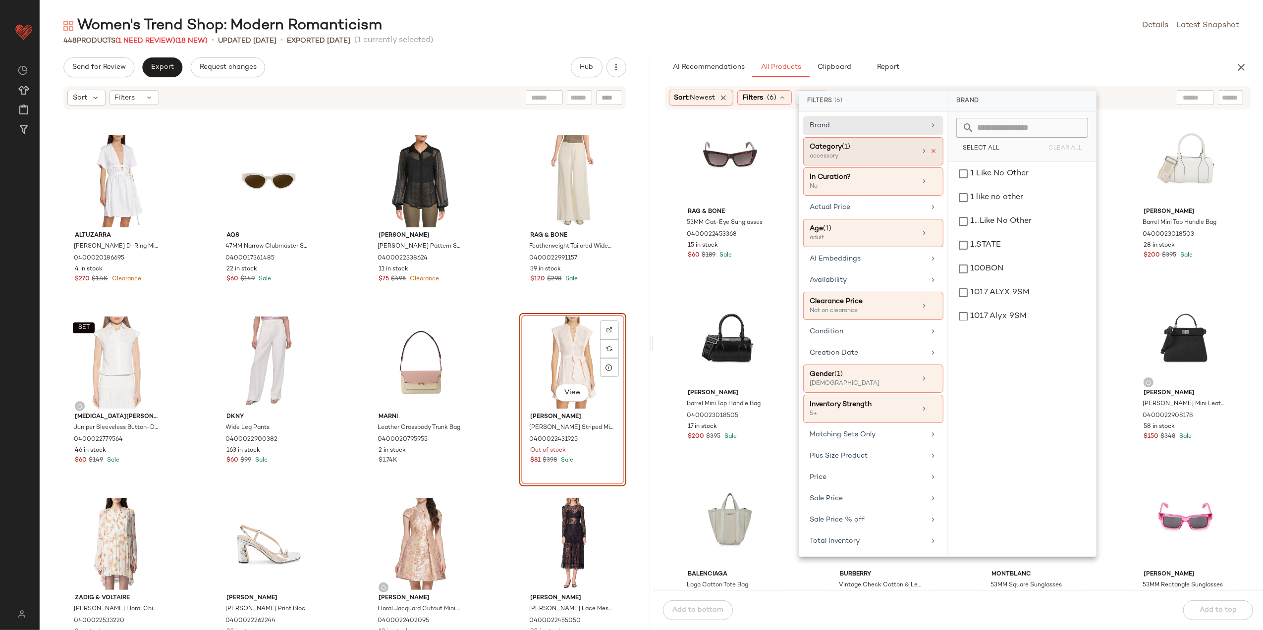
click at [935, 153] on icon at bounding box center [933, 151] width 7 height 7
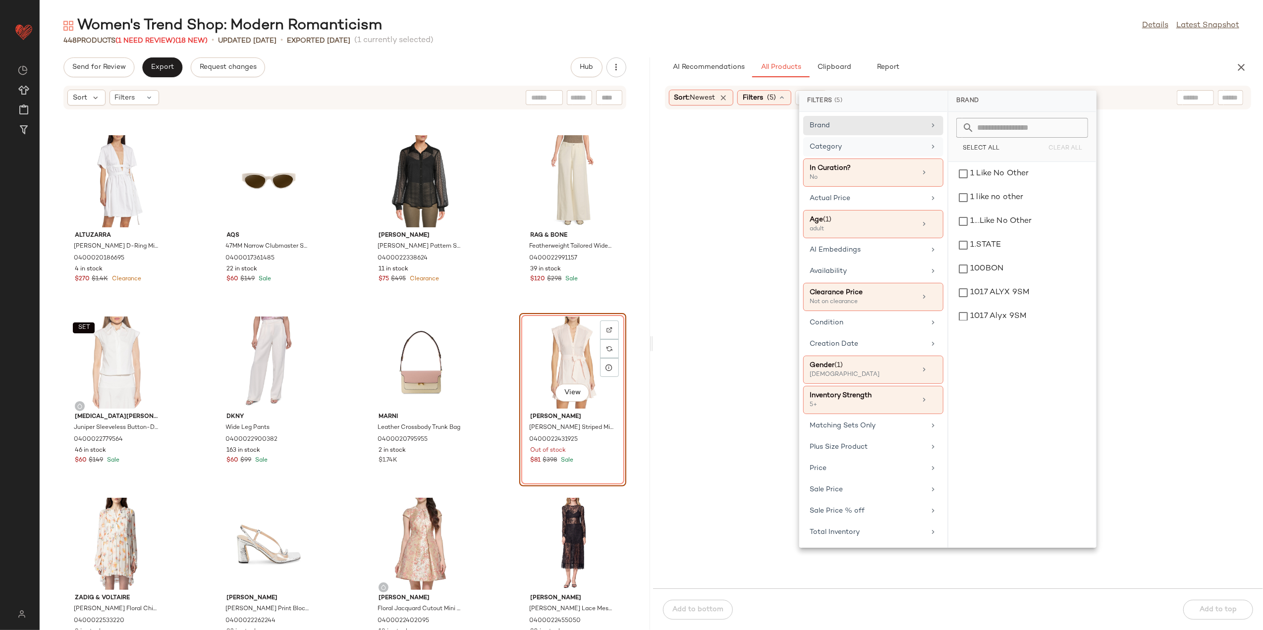
click at [915, 150] on div "Category" at bounding box center [867, 147] width 115 height 10
click at [1005, 290] on div "dress" at bounding box center [1023, 293] width 140 height 24
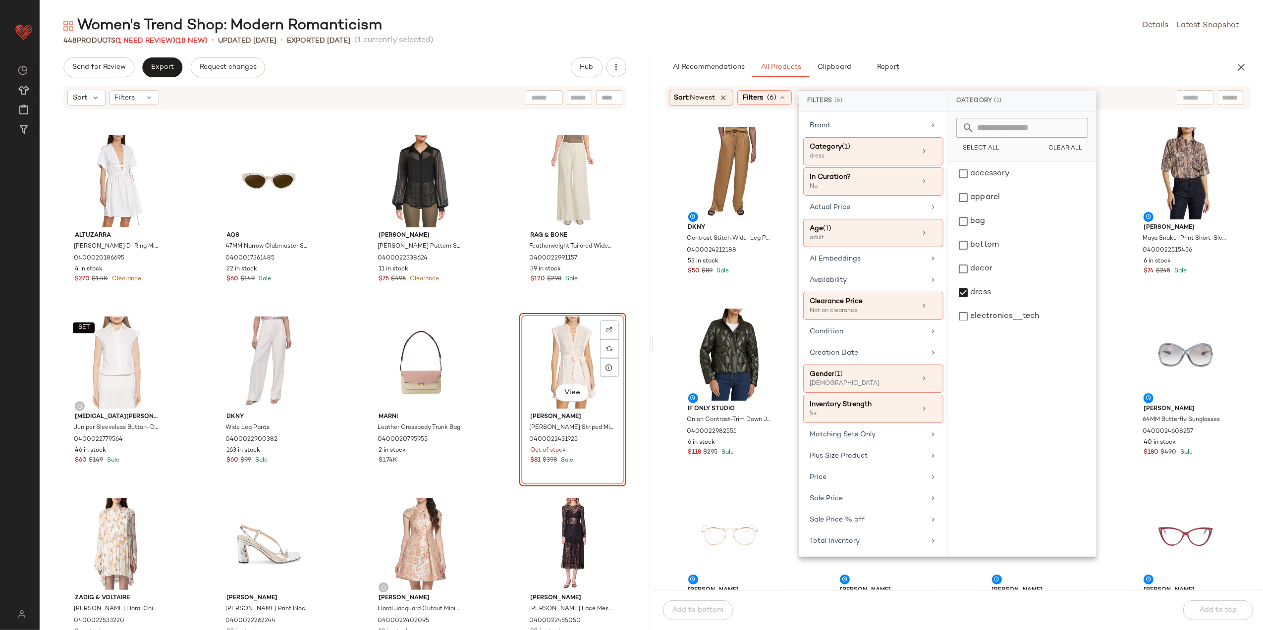
click at [946, 30] on div "Women's Trend Shop: Modern Romanticism Details Latest Snapshot" at bounding box center [652, 26] width 1224 height 20
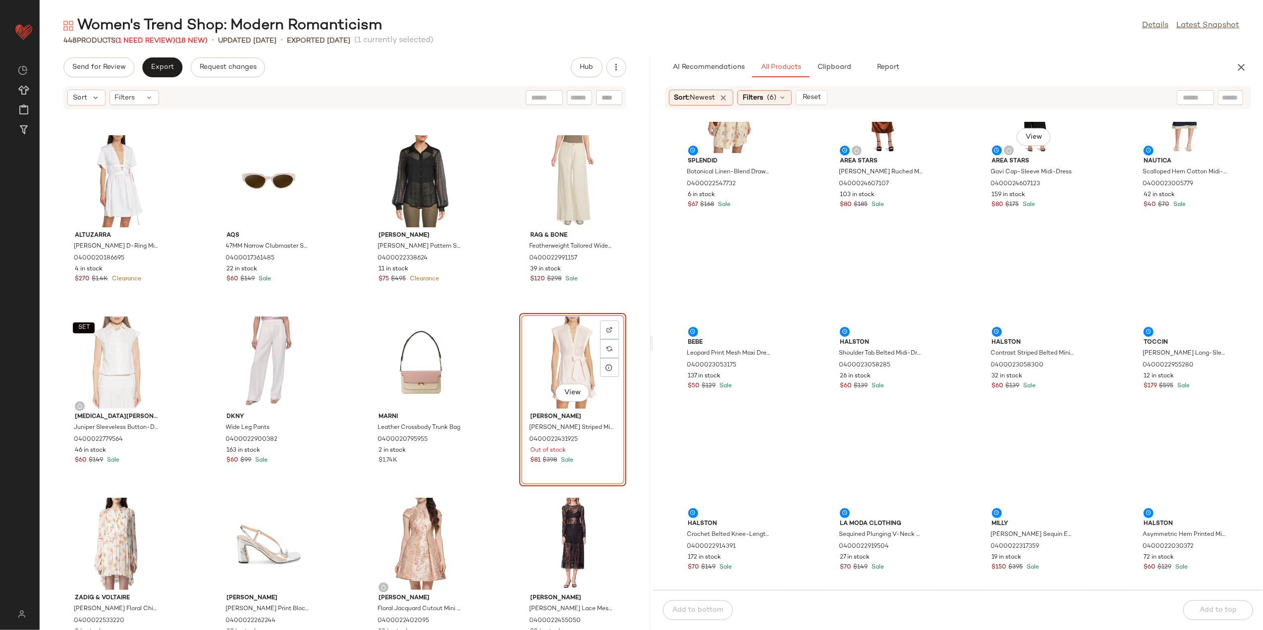
scroll to position [1527, 0]
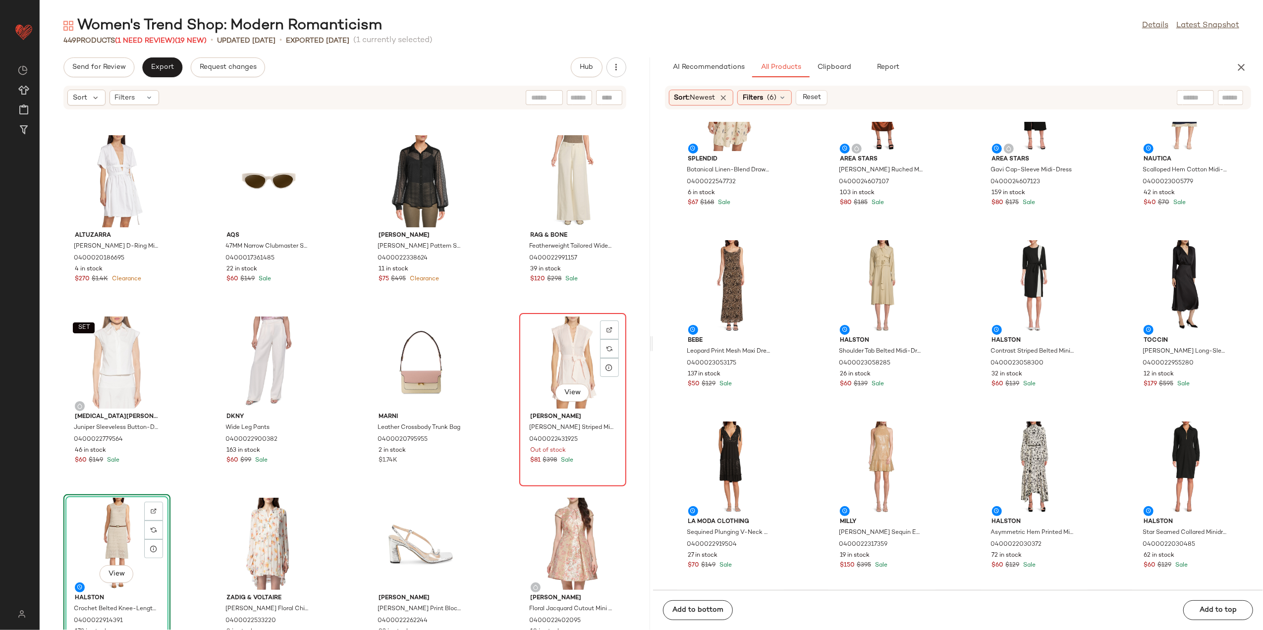
click at [555, 353] on div "View" at bounding box center [573, 363] width 100 height 92
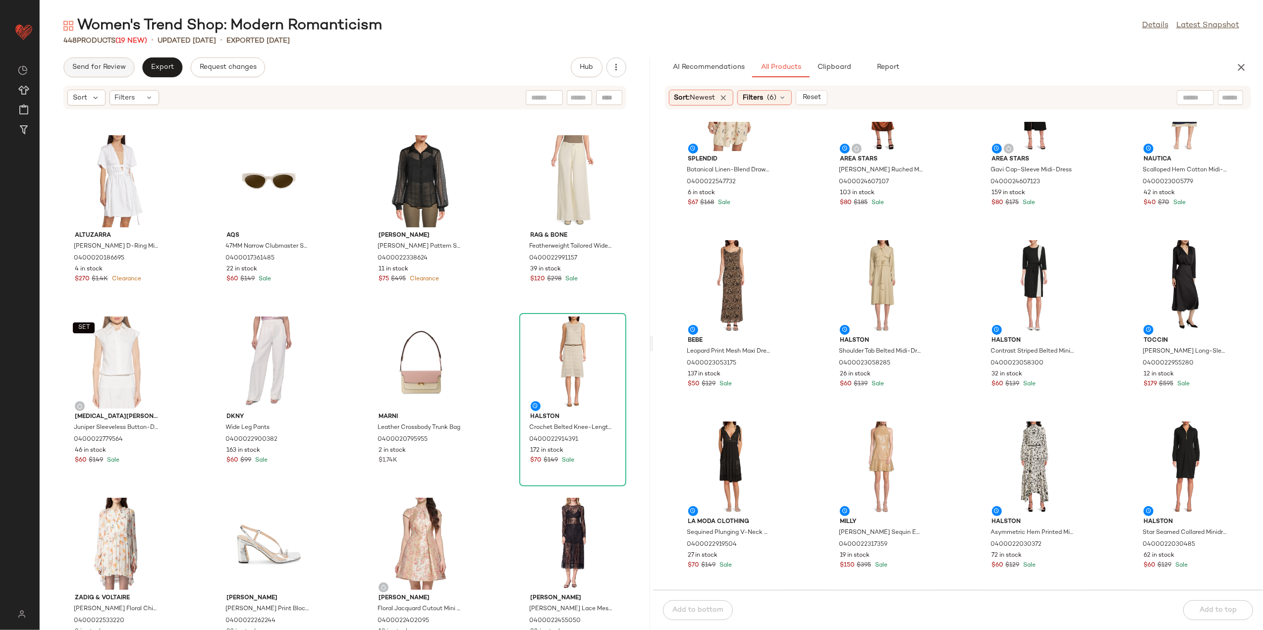
click at [111, 72] on button "Send for Review" at bounding box center [98, 67] width 71 height 20
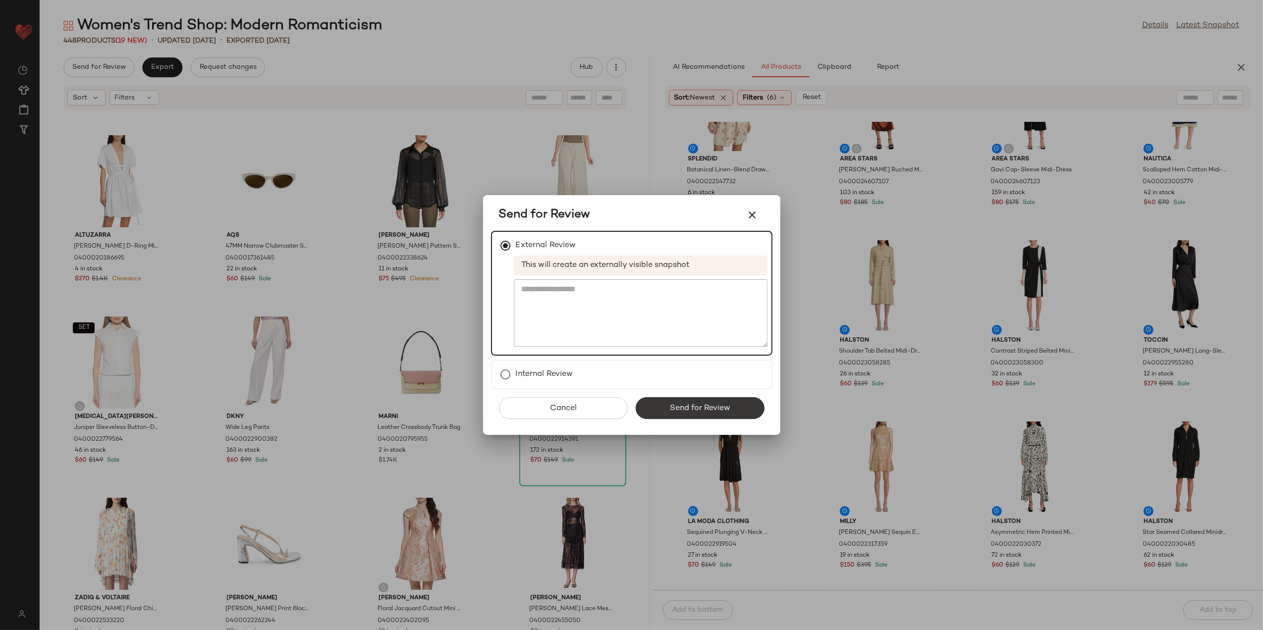
click at [661, 404] on button "Send for Review" at bounding box center [700, 408] width 129 height 22
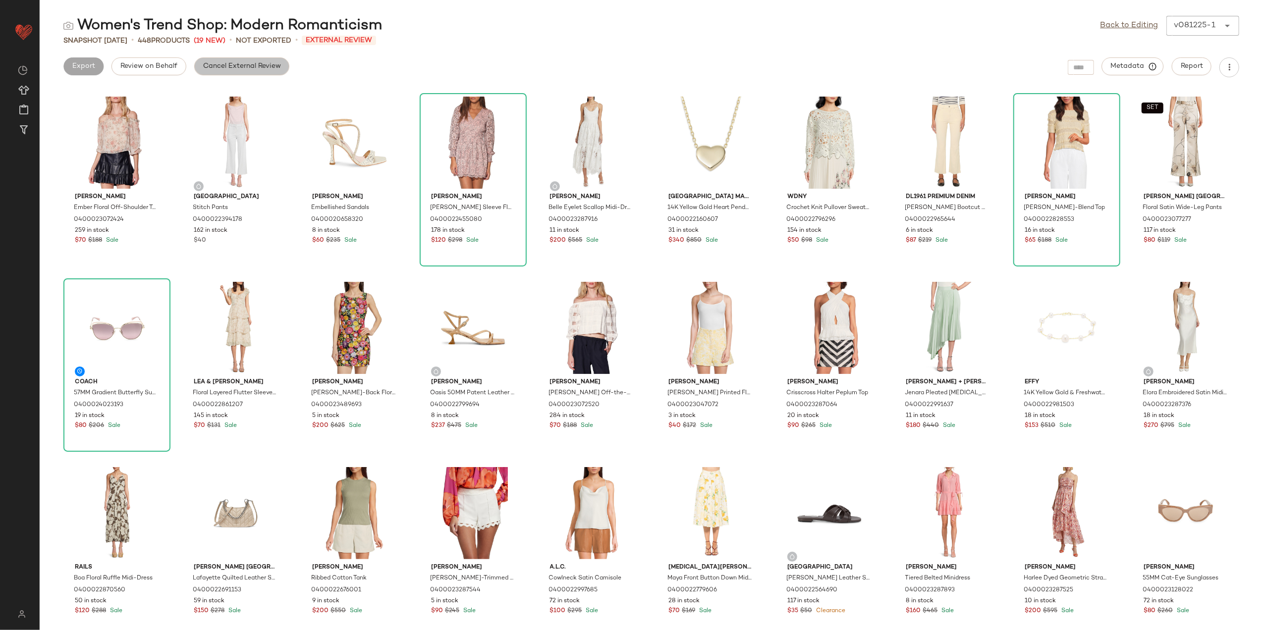
click at [225, 71] on button "Cancel External Review" at bounding box center [241, 66] width 95 height 18
click at [152, 69] on span "Export" at bounding box center [162, 66] width 23 height 8
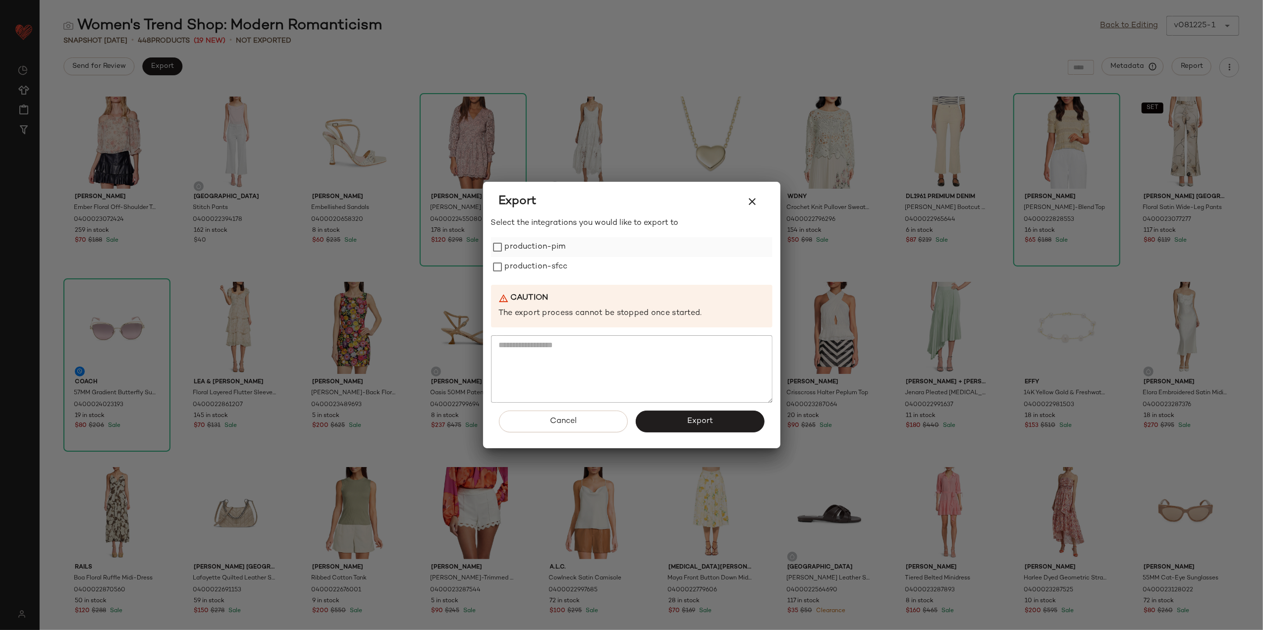
click at [521, 243] on label "production-pim" at bounding box center [535, 247] width 61 height 20
click at [524, 260] on label "production-sfcc" at bounding box center [536, 267] width 63 height 20
click at [677, 425] on button "Export" at bounding box center [700, 422] width 129 height 22
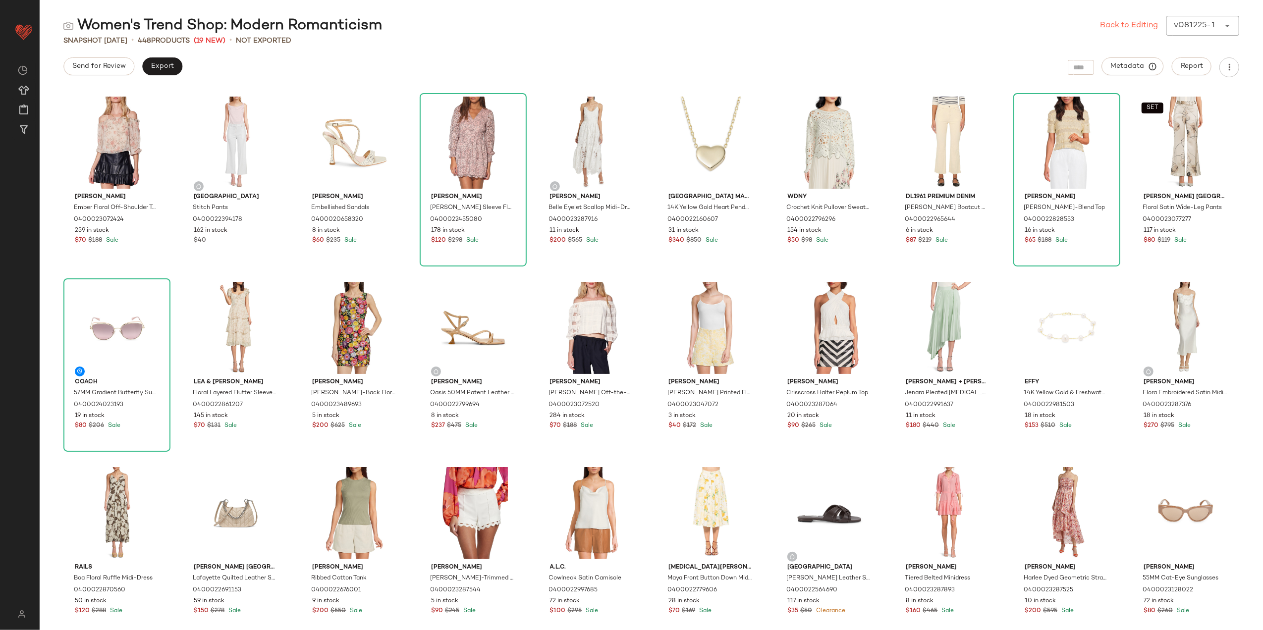
click at [1138, 26] on link "Back to Editing" at bounding box center [1130, 26] width 58 height 12
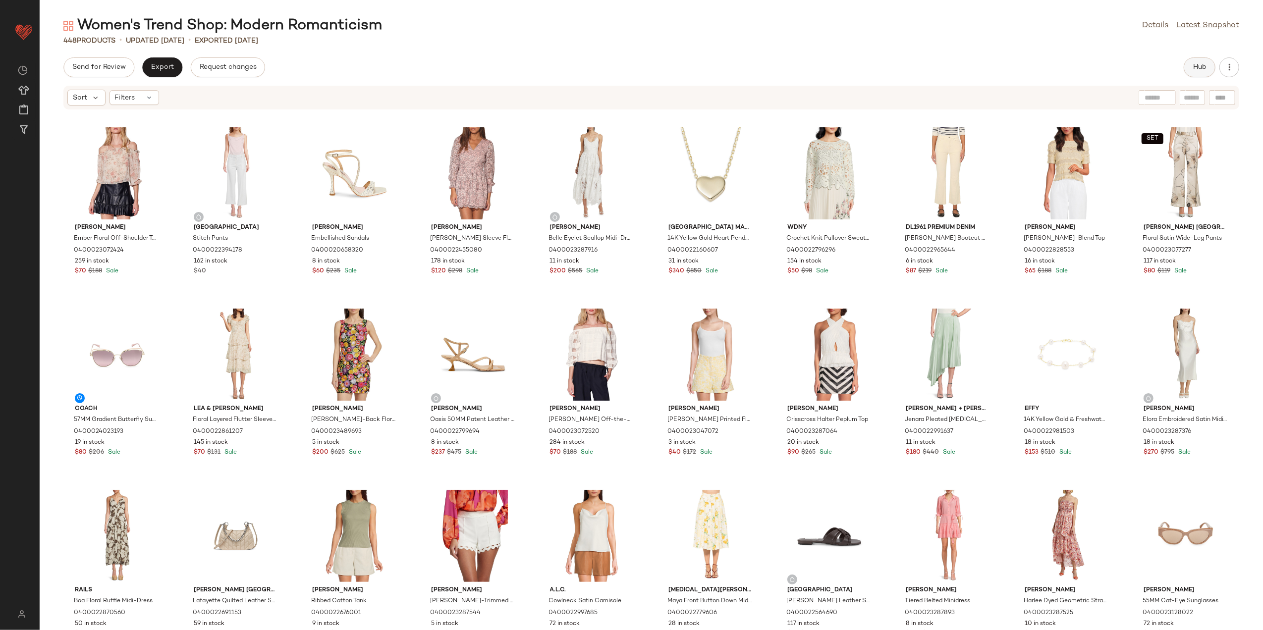
click at [1199, 73] on button "Hub" at bounding box center [1200, 67] width 32 height 20
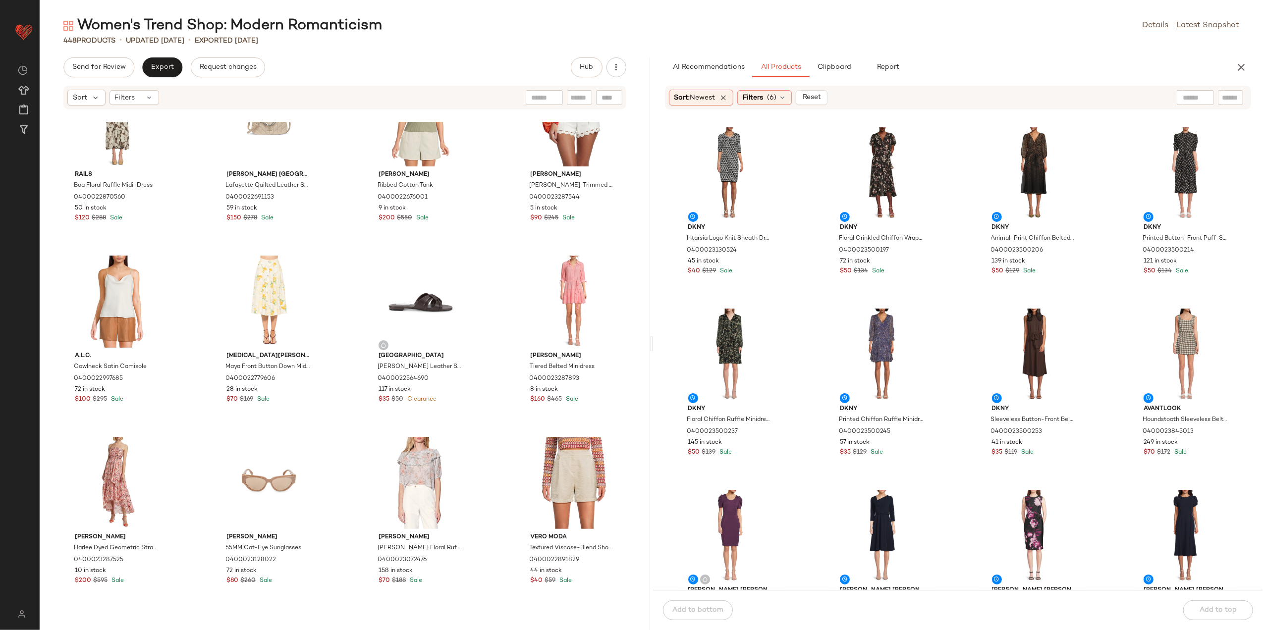
scroll to position [999, 0]
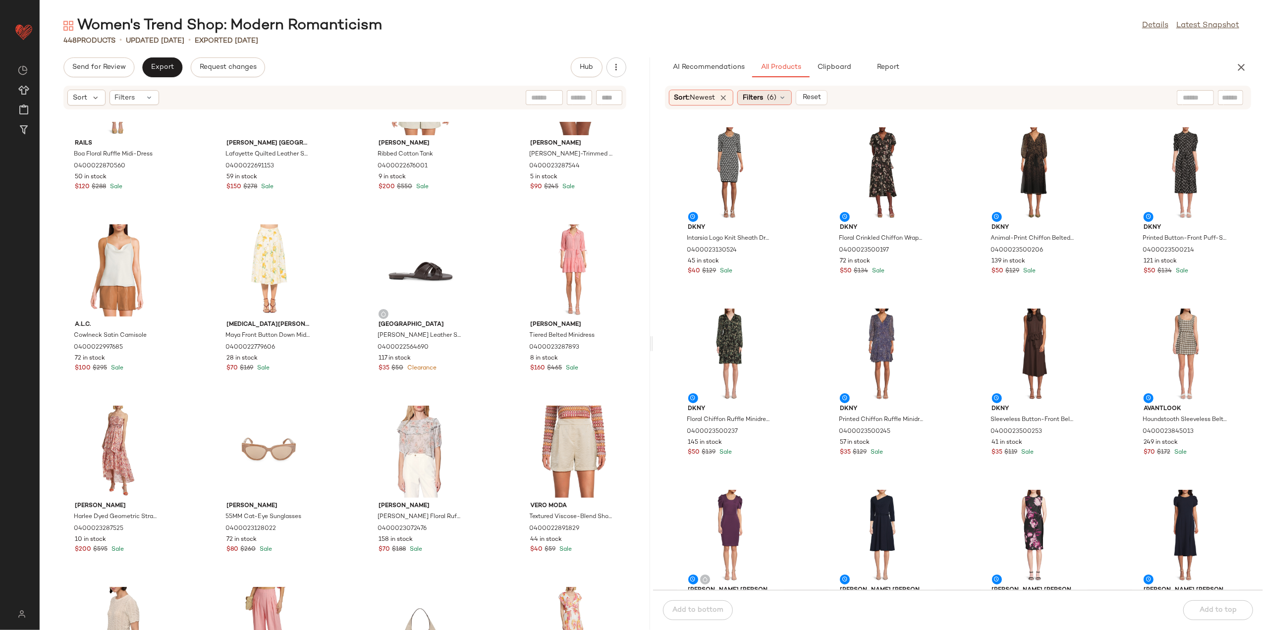
click at [767, 102] on div "Filters (6)" at bounding box center [764, 97] width 55 height 15
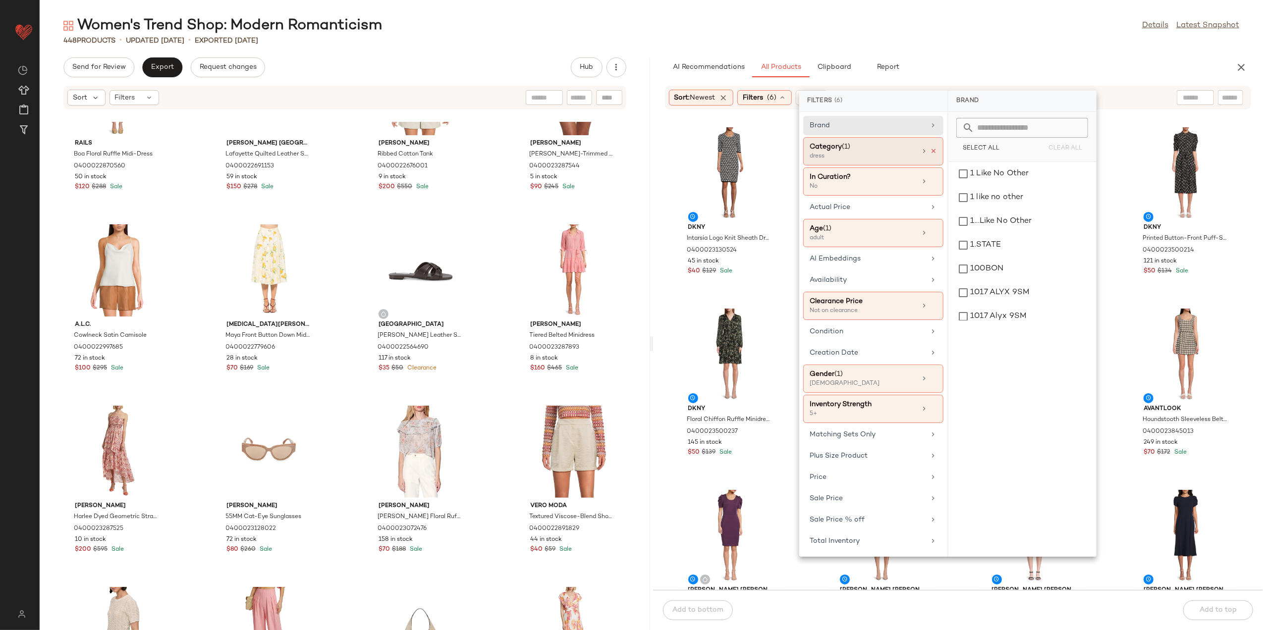
click at [932, 152] on icon at bounding box center [933, 151] width 7 height 7
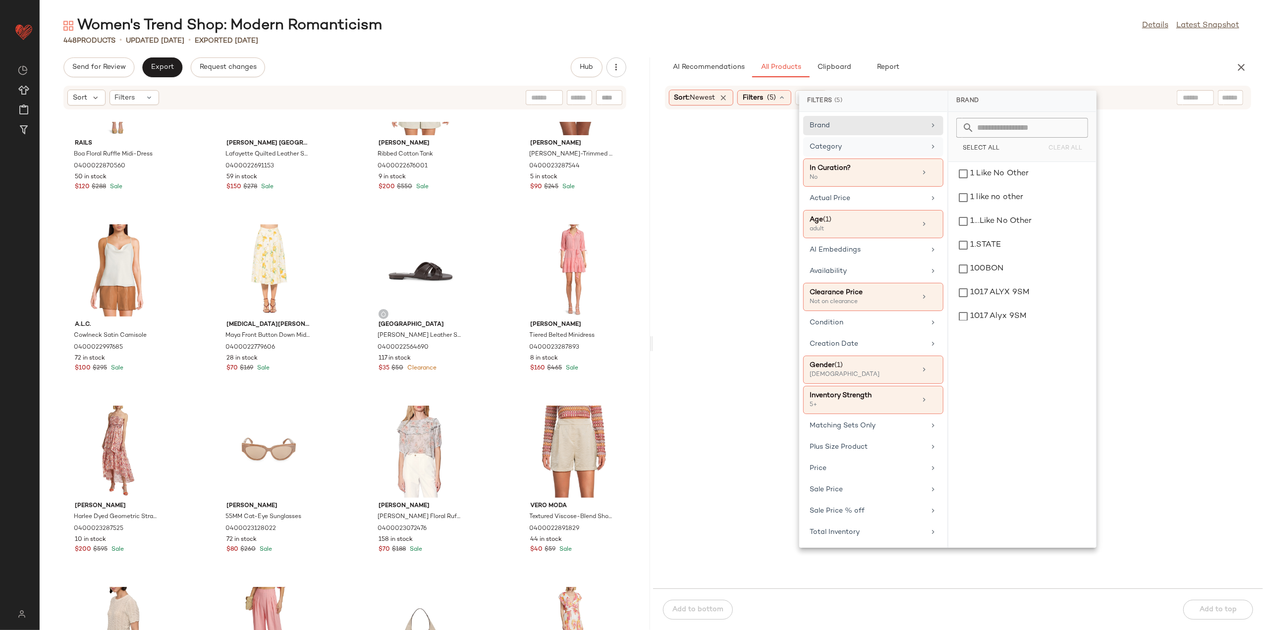
click at [914, 149] on div "Category" at bounding box center [867, 147] width 115 height 10
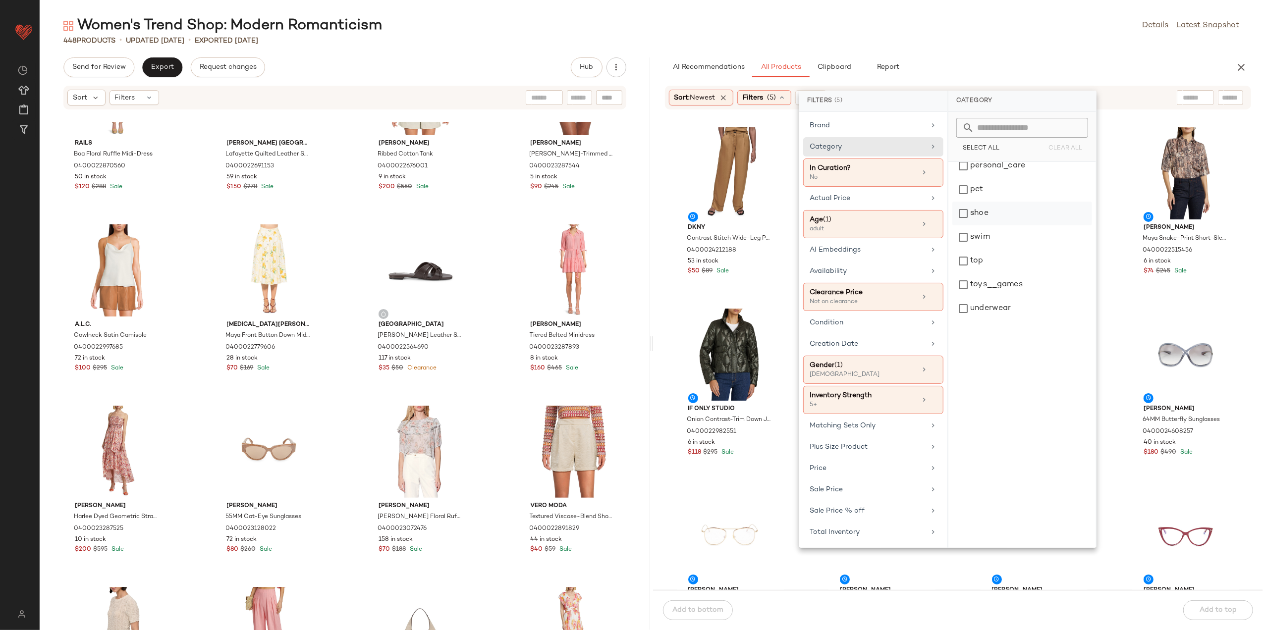
click at [988, 219] on div "shoe" at bounding box center [1023, 214] width 140 height 24
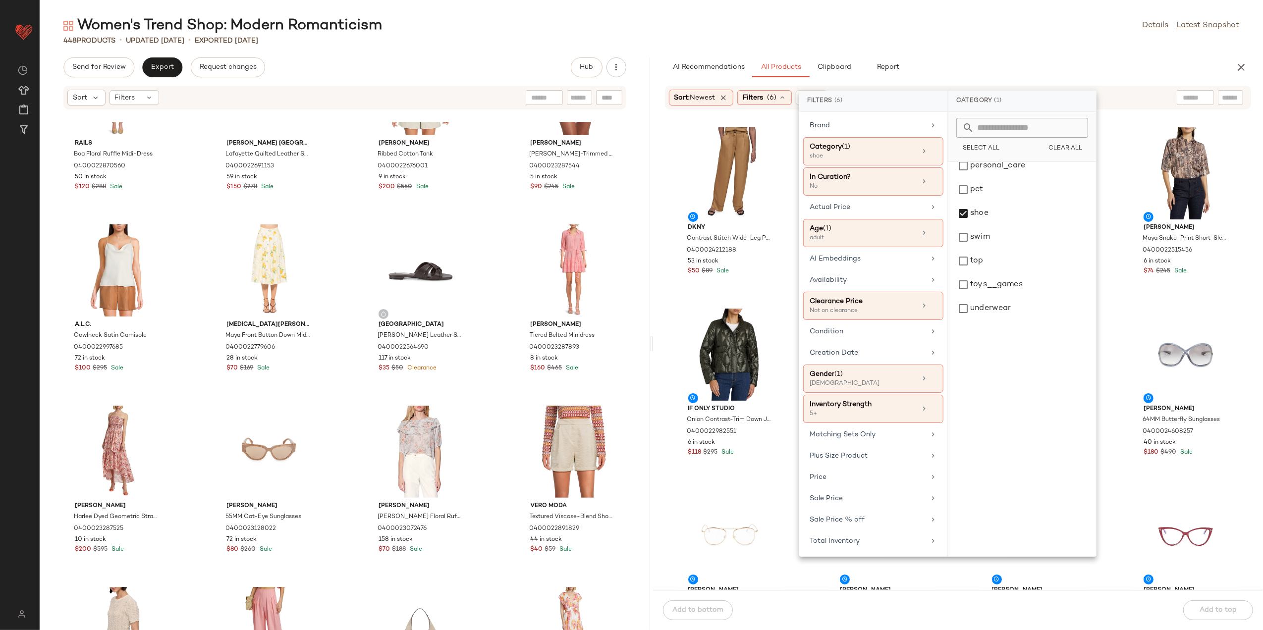
click at [974, 59] on div "AI Recommendations All Products Clipboard Report" at bounding box center [942, 67] width 555 height 20
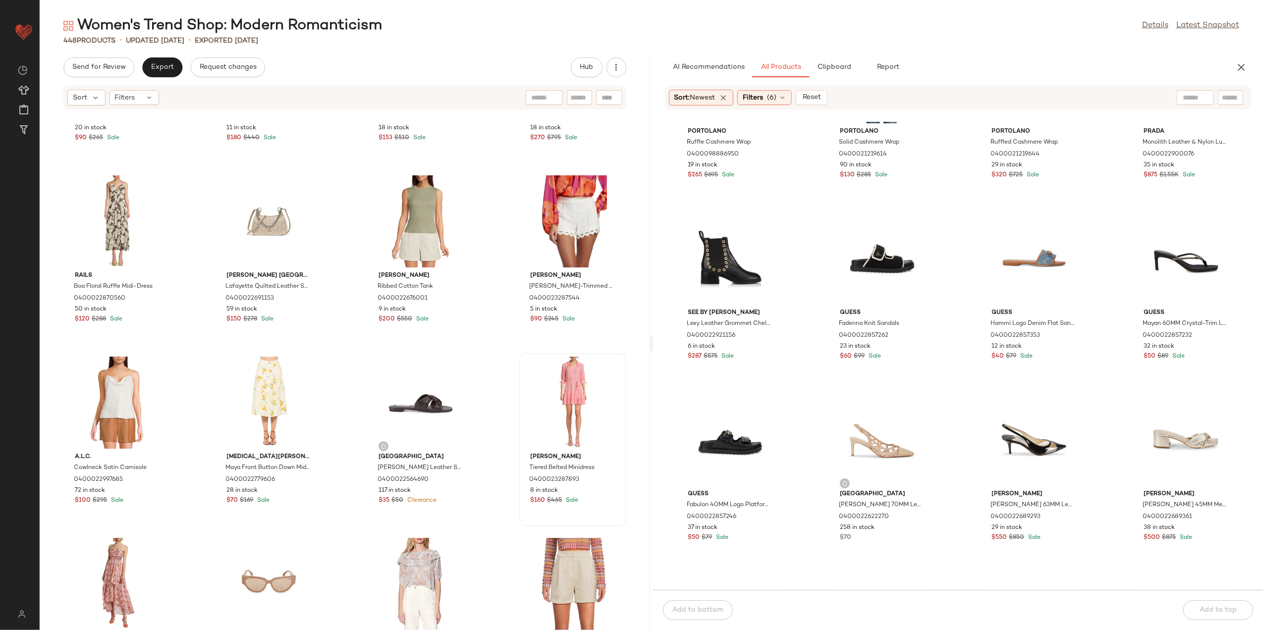
scroll to position [2651, 0]
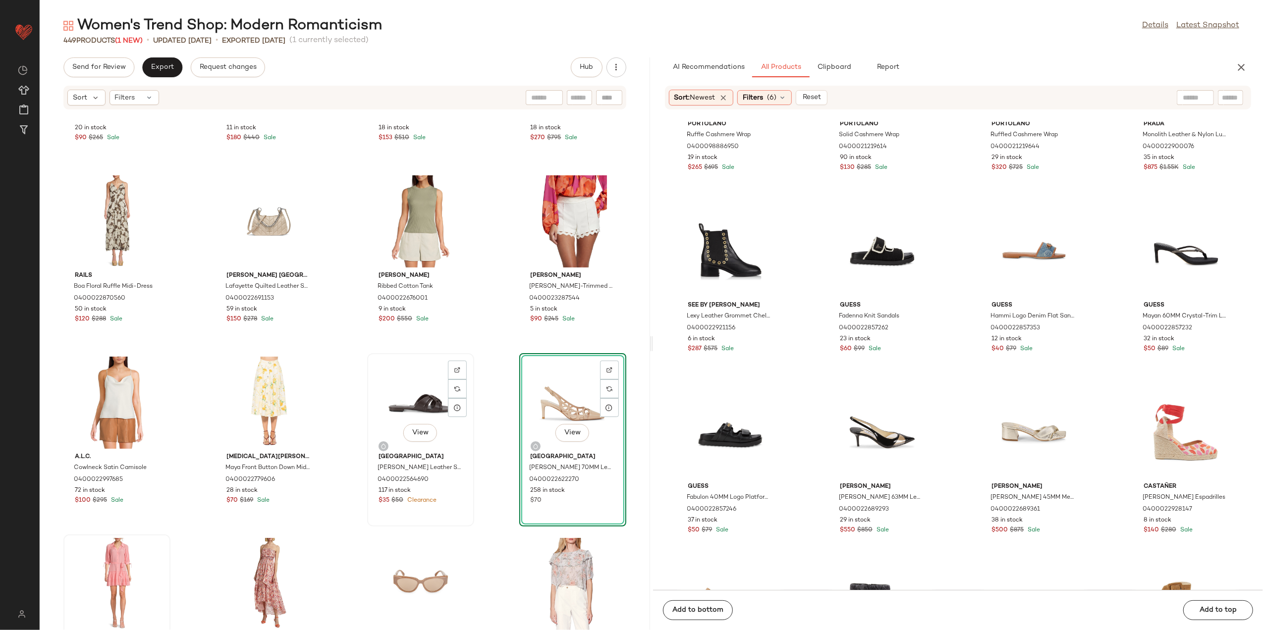
click at [405, 421] on div "View" at bounding box center [421, 403] width 100 height 92
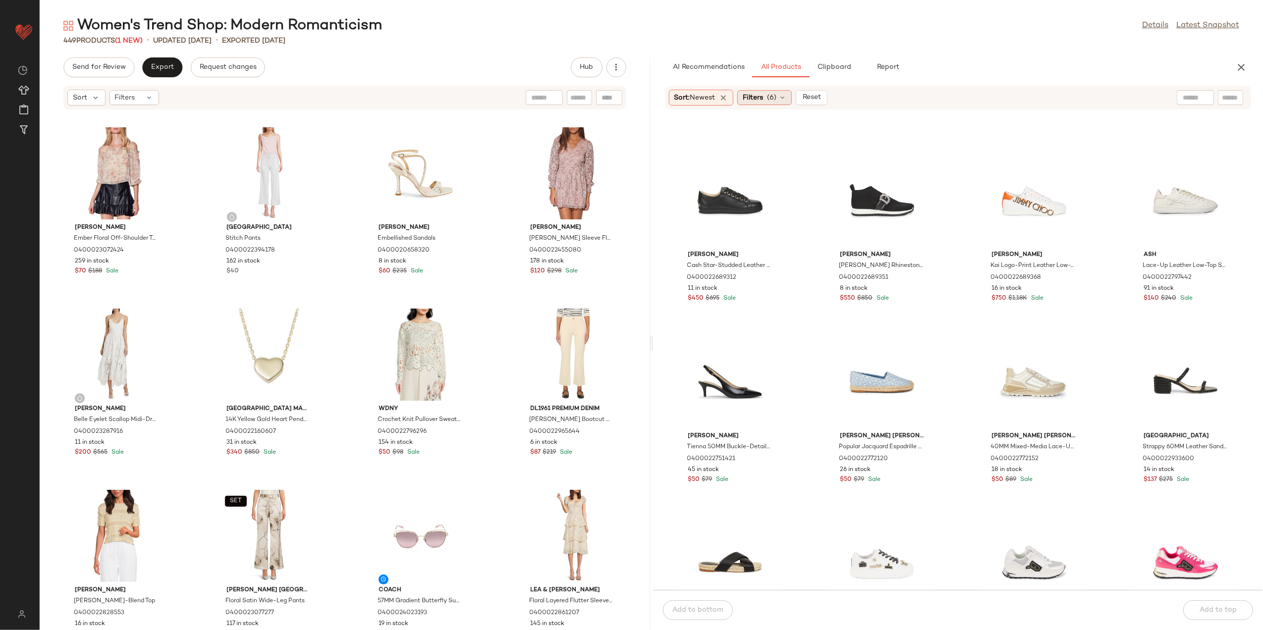
click at [760, 93] on span "Filters" at bounding box center [753, 98] width 20 height 10
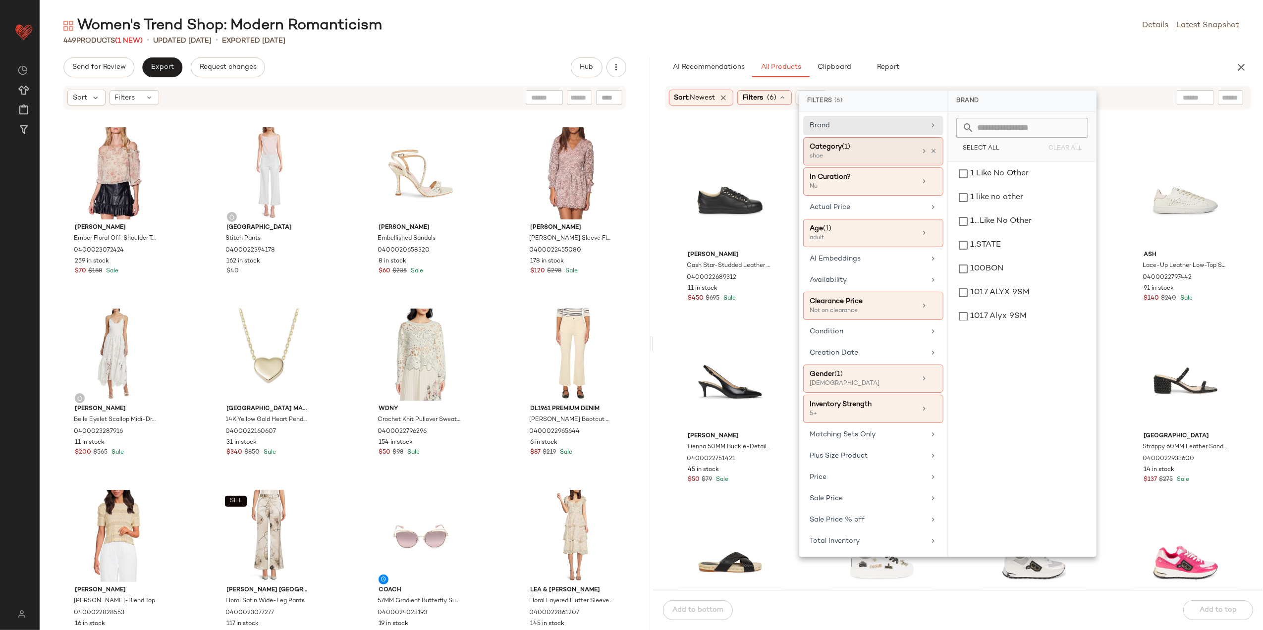
click at [930, 147] on div at bounding box center [928, 151] width 17 height 8
click at [924, 146] on div "Category (1) shoe" at bounding box center [873, 151] width 140 height 28
click at [997, 212] on div "shoe" at bounding box center [1023, 214] width 140 height 24
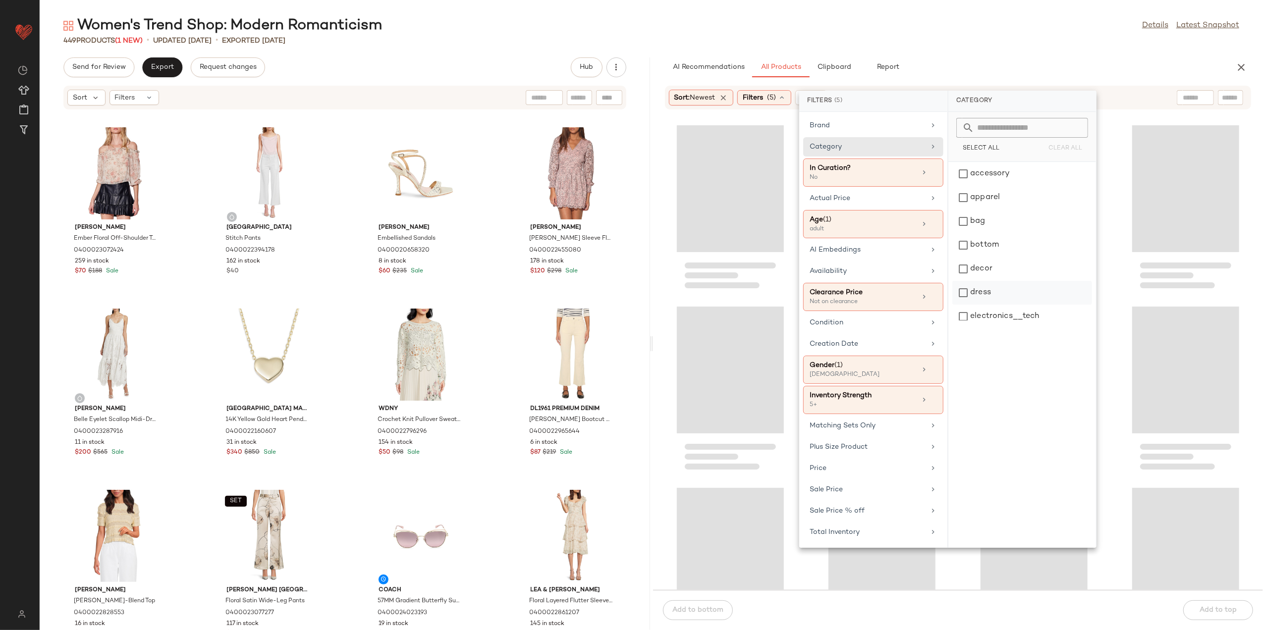
click at [1002, 290] on div "dress" at bounding box center [1023, 293] width 140 height 24
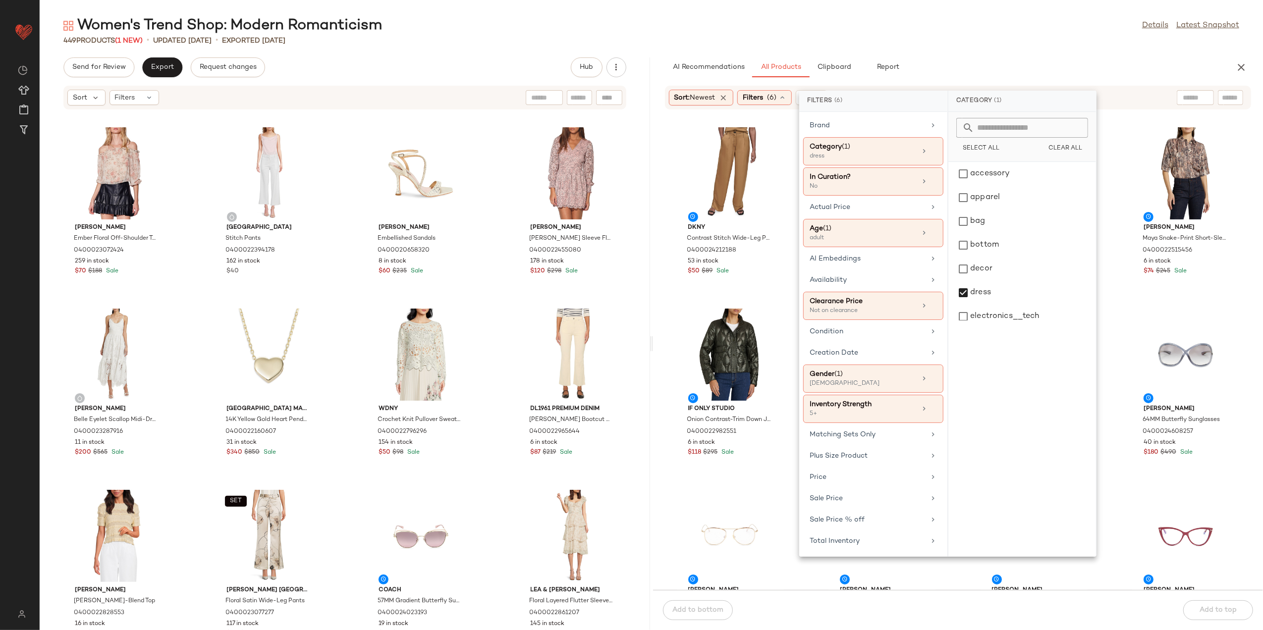
click at [975, 50] on div "Women's Trend Shop: Modern Romanticism Details Latest Snapshot 449 Products (1 …" at bounding box center [652, 323] width 1224 height 615
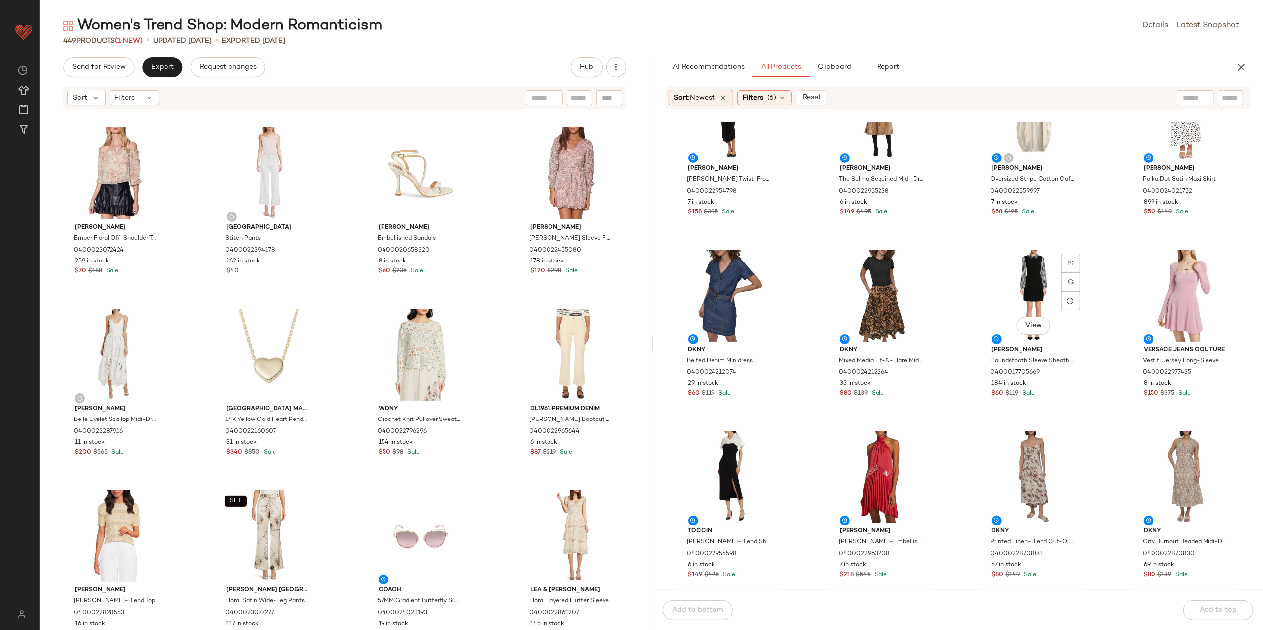
scroll to position [999, 0]
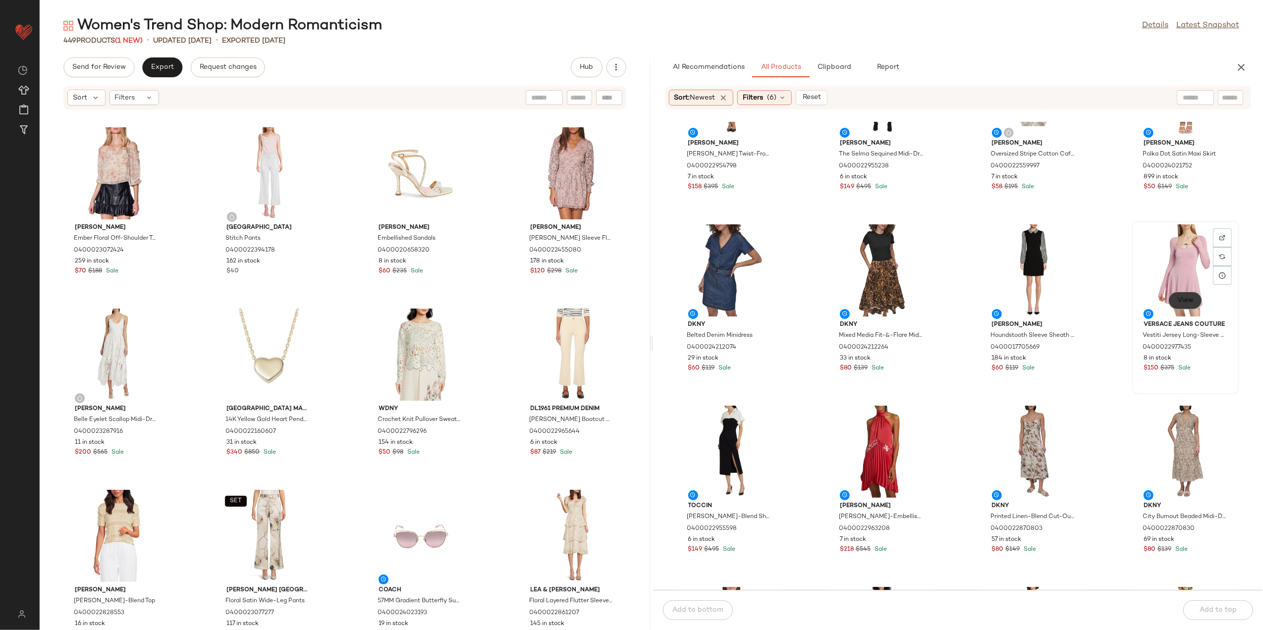
click at [1170, 292] on button "View" at bounding box center [1186, 301] width 34 height 18
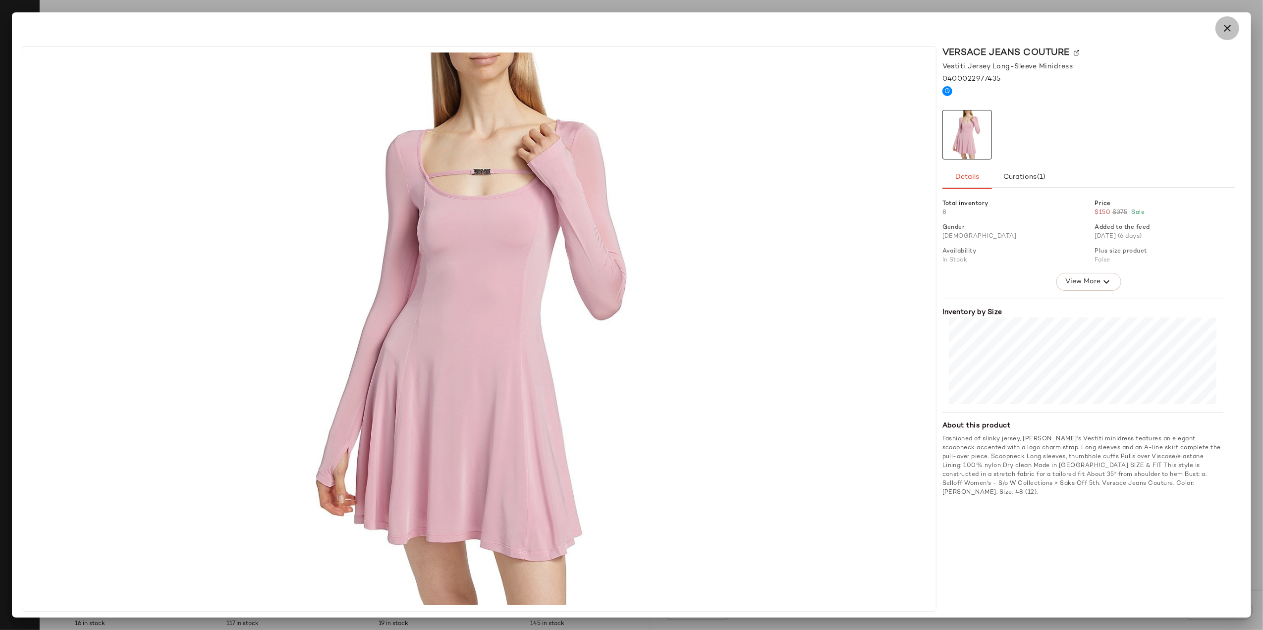
click at [1235, 25] on button "button" at bounding box center [1228, 28] width 24 height 24
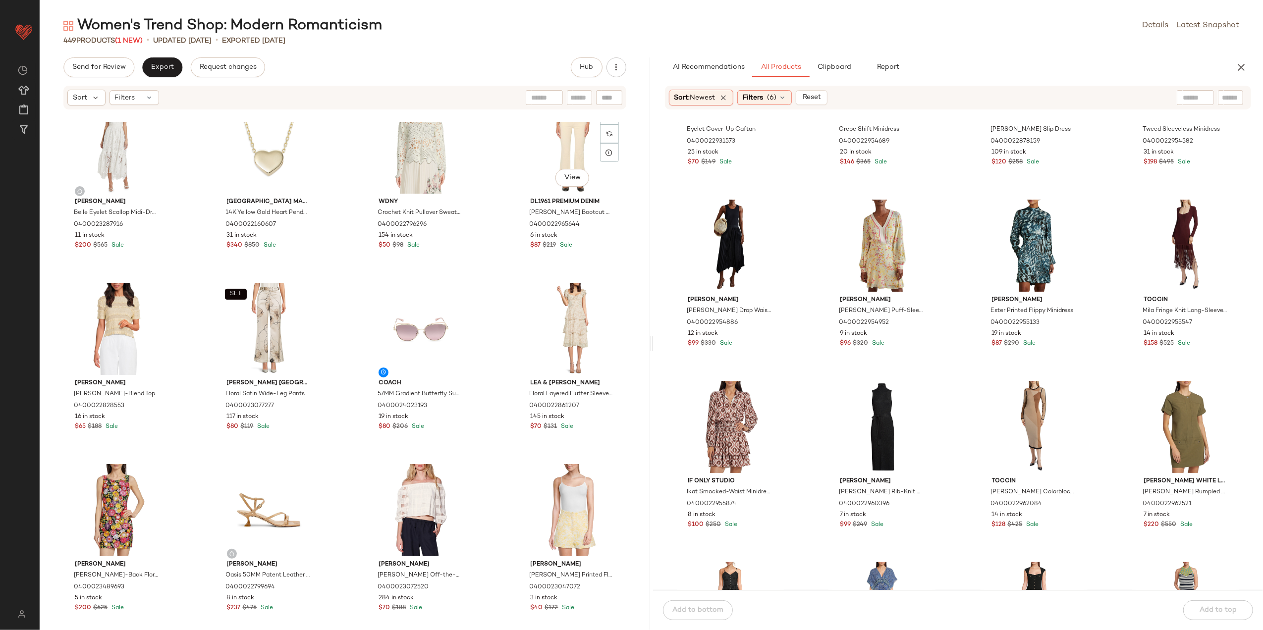
scroll to position [0, 0]
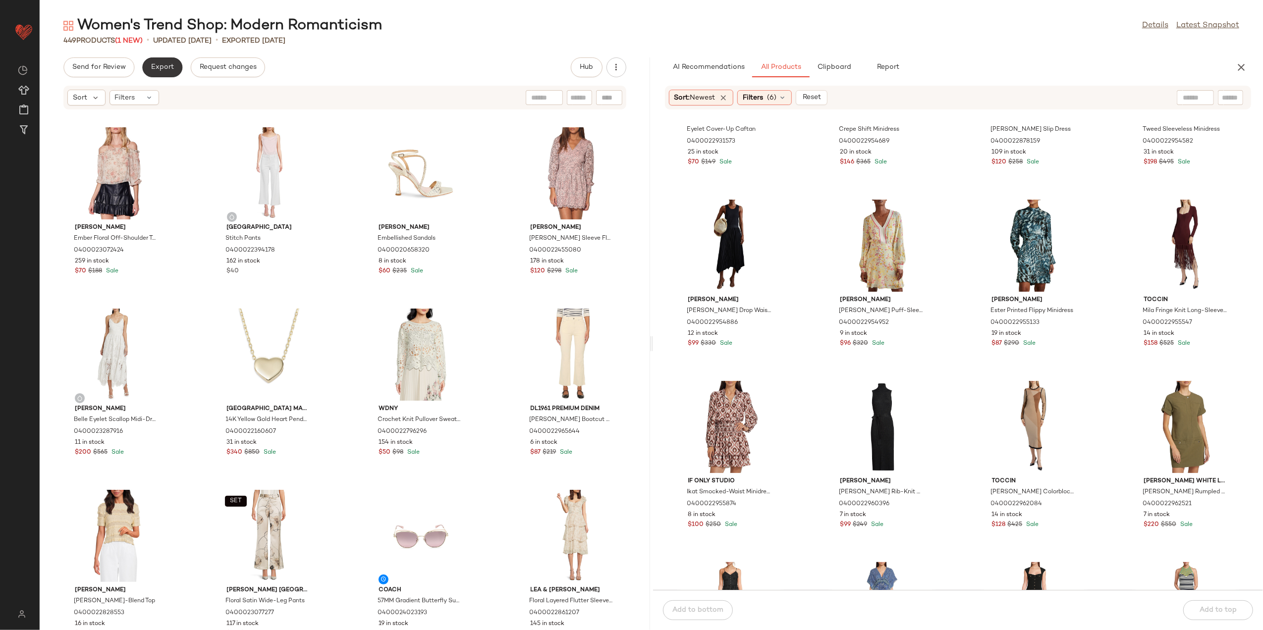
click at [162, 68] on span "Export" at bounding box center [162, 67] width 23 height 8
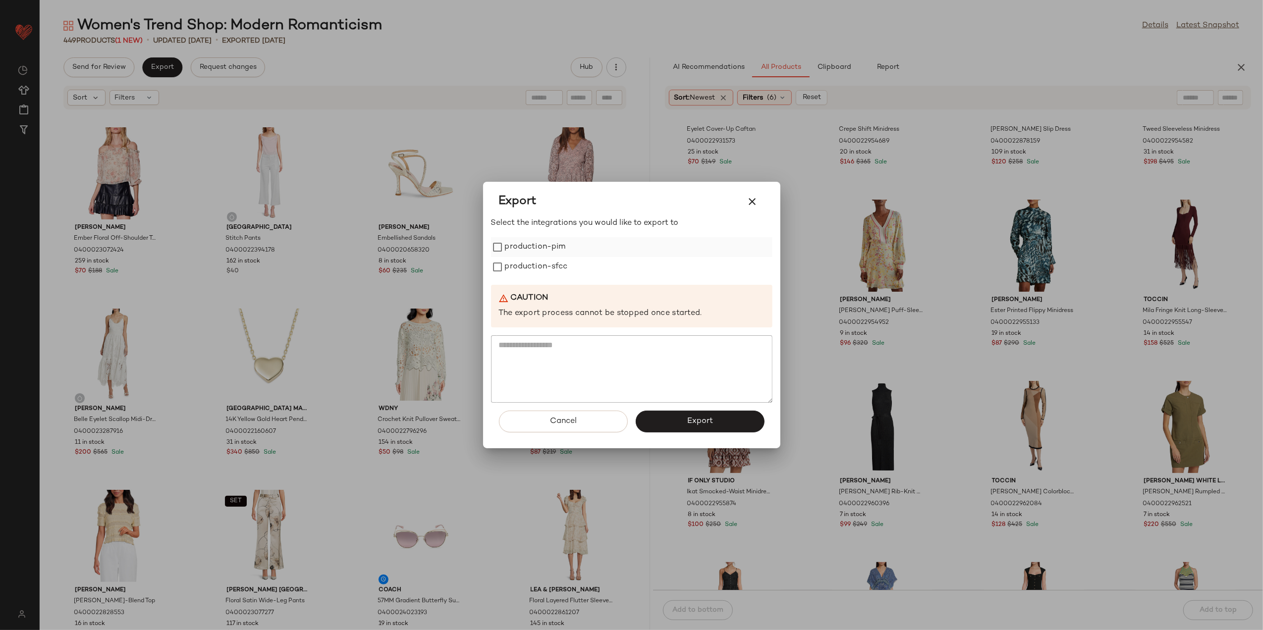
click at [511, 240] on label "production-pim" at bounding box center [535, 247] width 61 height 20
click at [521, 276] on label "production-sfcc" at bounding box center [536, 267] width 63 height 20
click at [690, 419] on span "Export" at bounding box center [700, 421] width 26 height 9
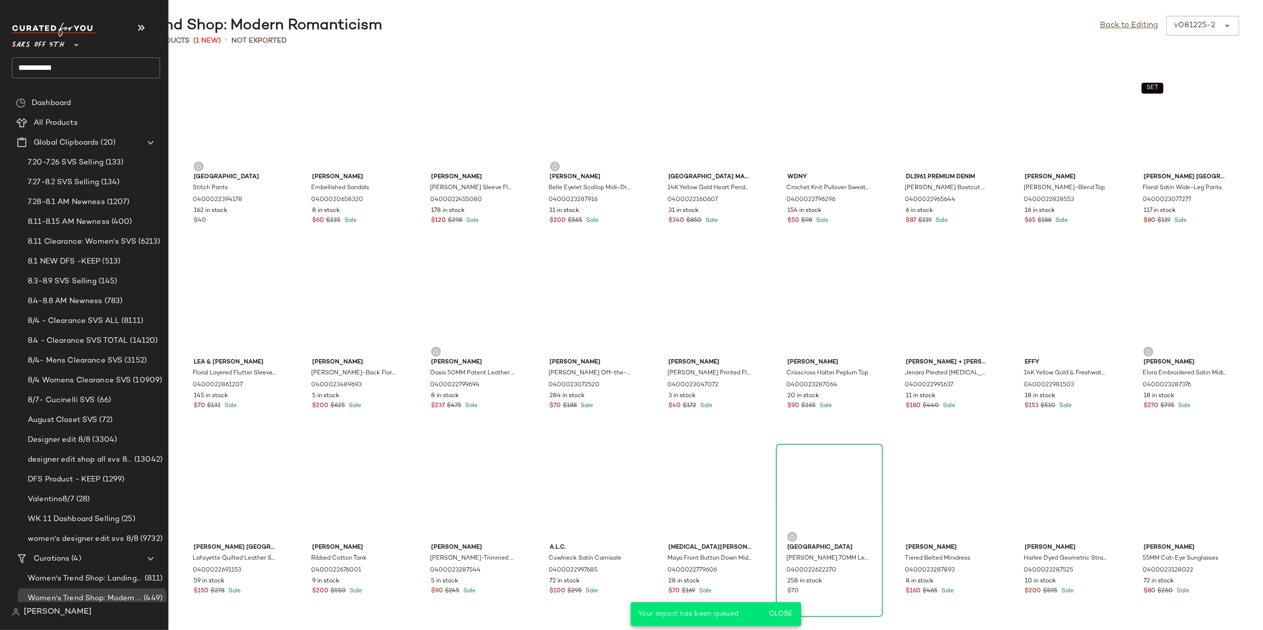
scroll to position [46, 0]
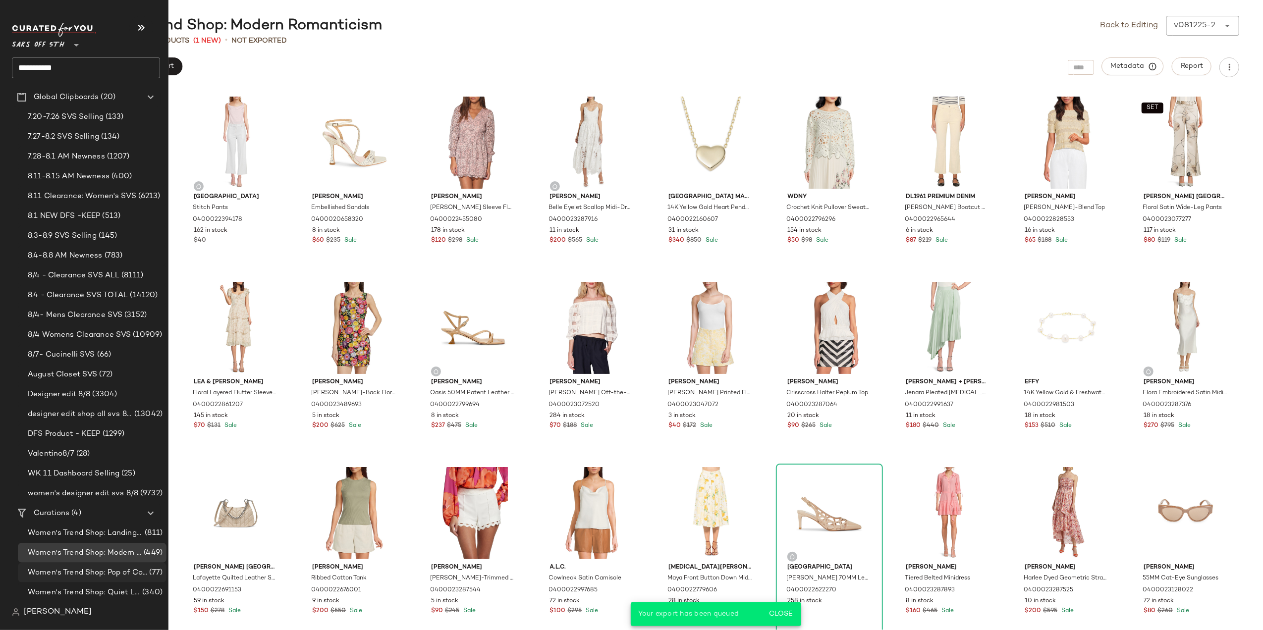
click at [86, 582] on div "Women's Trend Shop: Pop of Color (77)" at bounding box center [92, 573] width 149 height 20
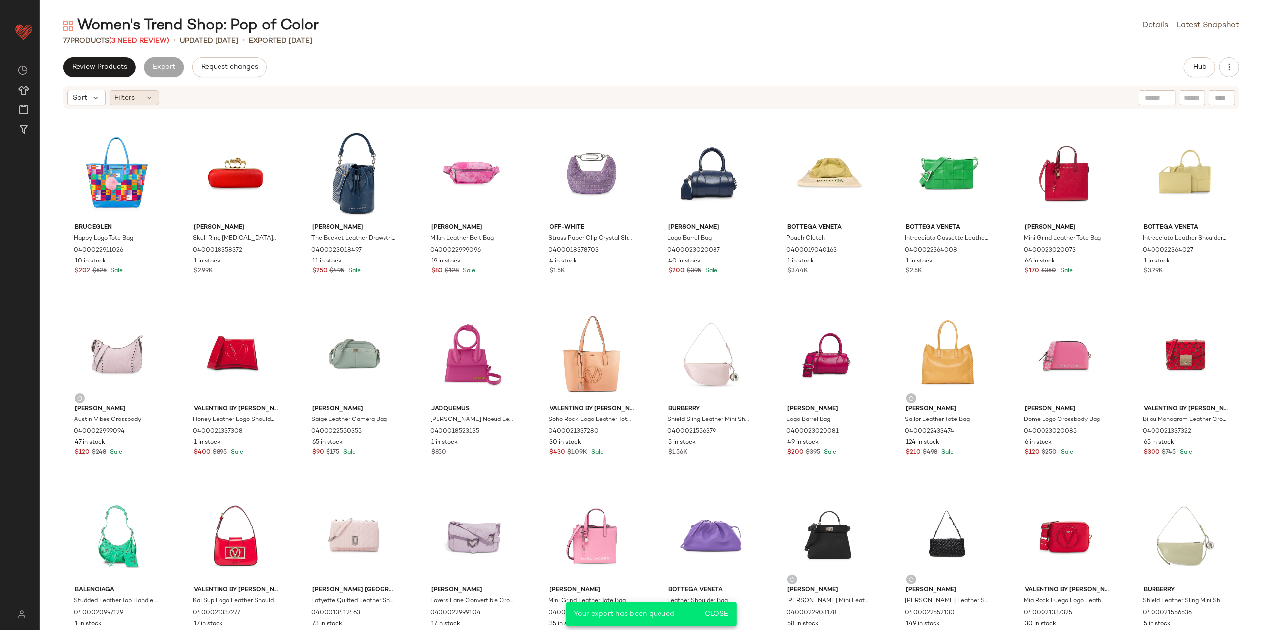
click at [141, 98] on div "Filters" at bounding box center [135, 97] width 50 height 15
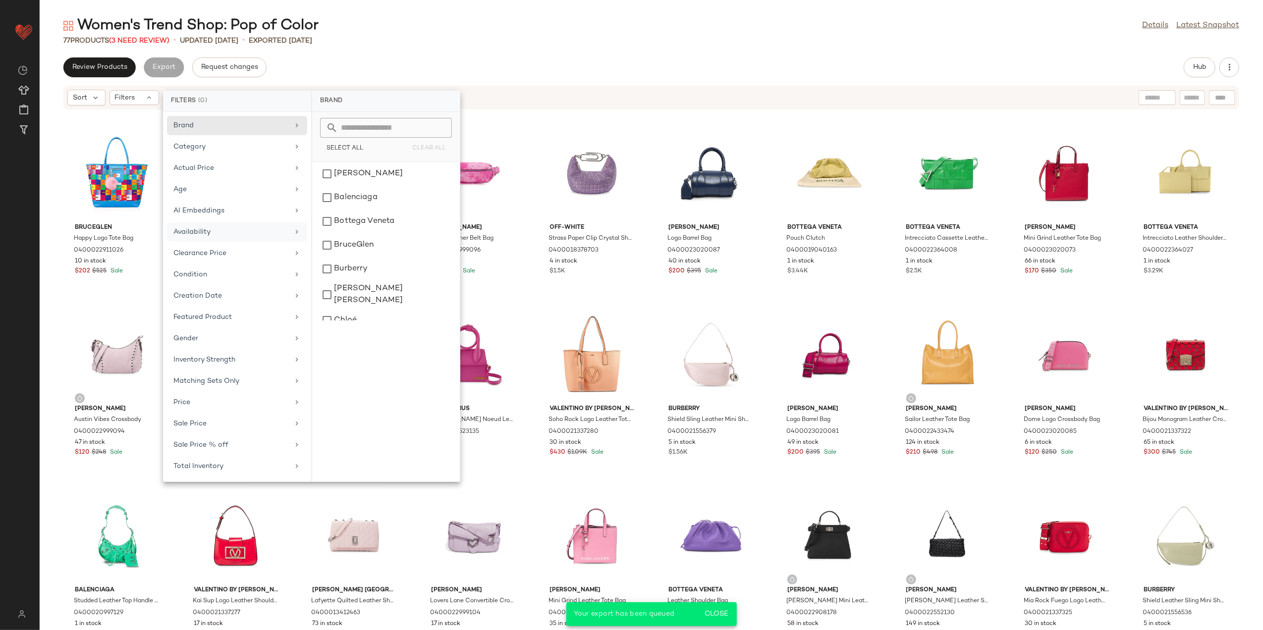
click at [221, 231] on div "Availability" at bounding box center [230, 232] width 115 height 10
click at [341, 200] on div "out_of_stock" at bounding box center [386, 198] width 140 height 24
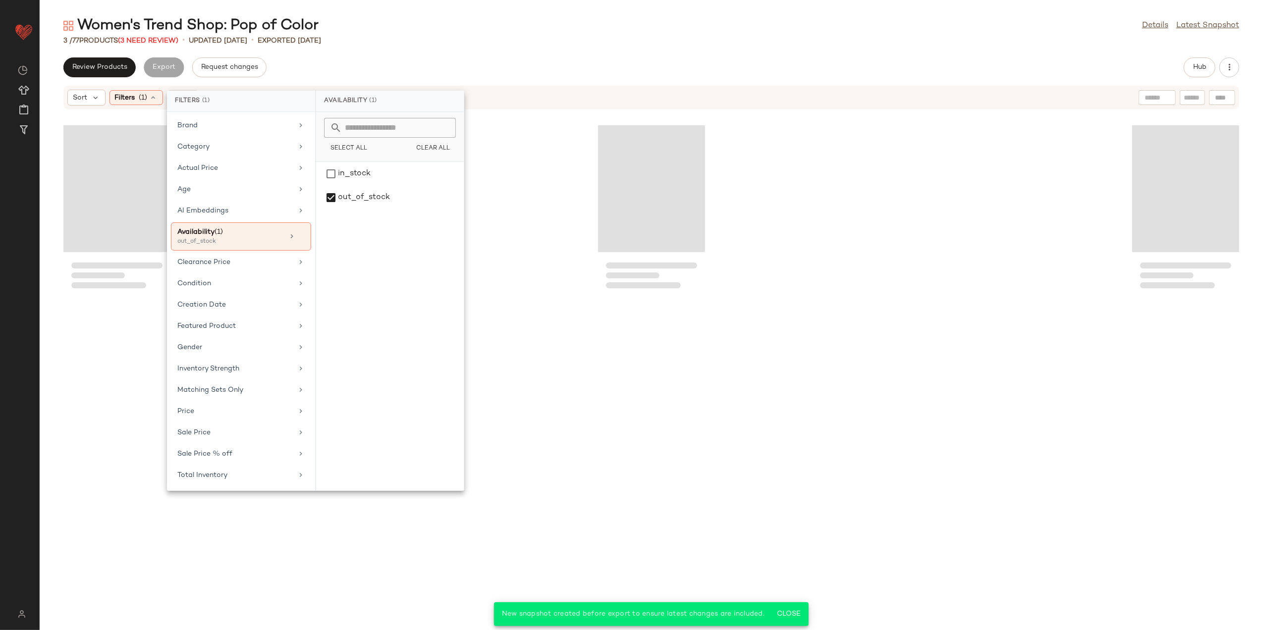
click at [443, 54] on div "Women's Trend Shop: Pop of Color Details Latest Snapshot 3 / 77 Products (3 Nee…" at bounding box center [652, 323] width 1224 height 615
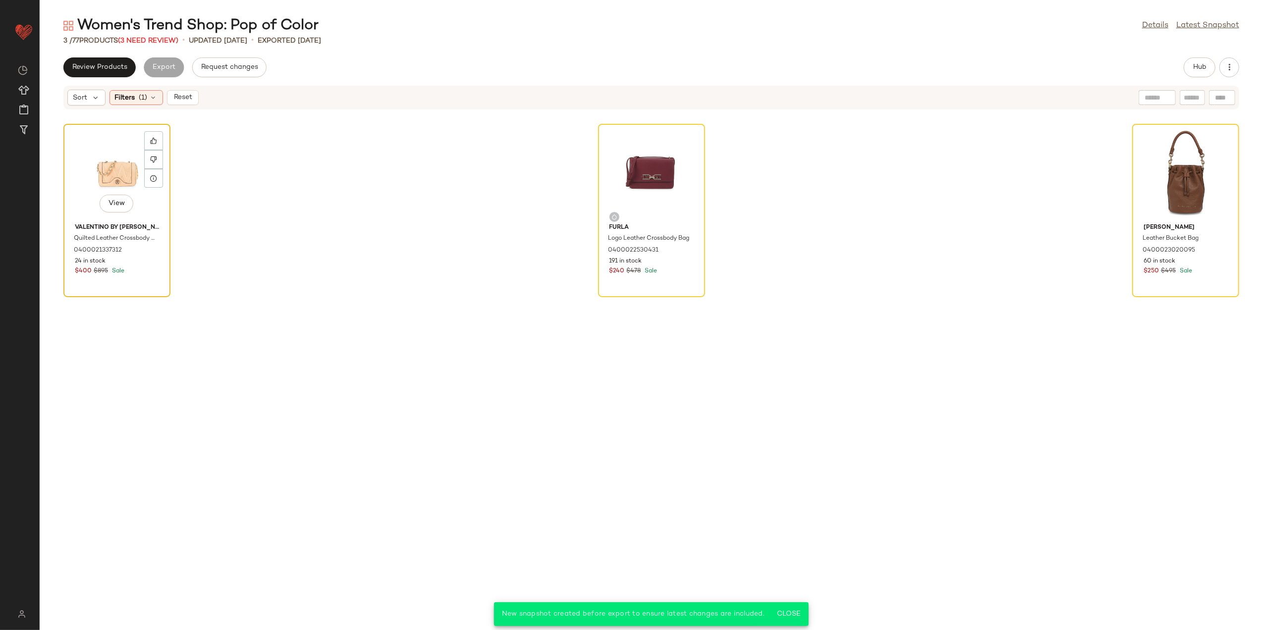
click at [115, 173] on div "View" at bounding box center [117, 173] width 100 height 92
click at [1154, 168] on div "View" at bounding box center [1186, 173] width 100 height 92
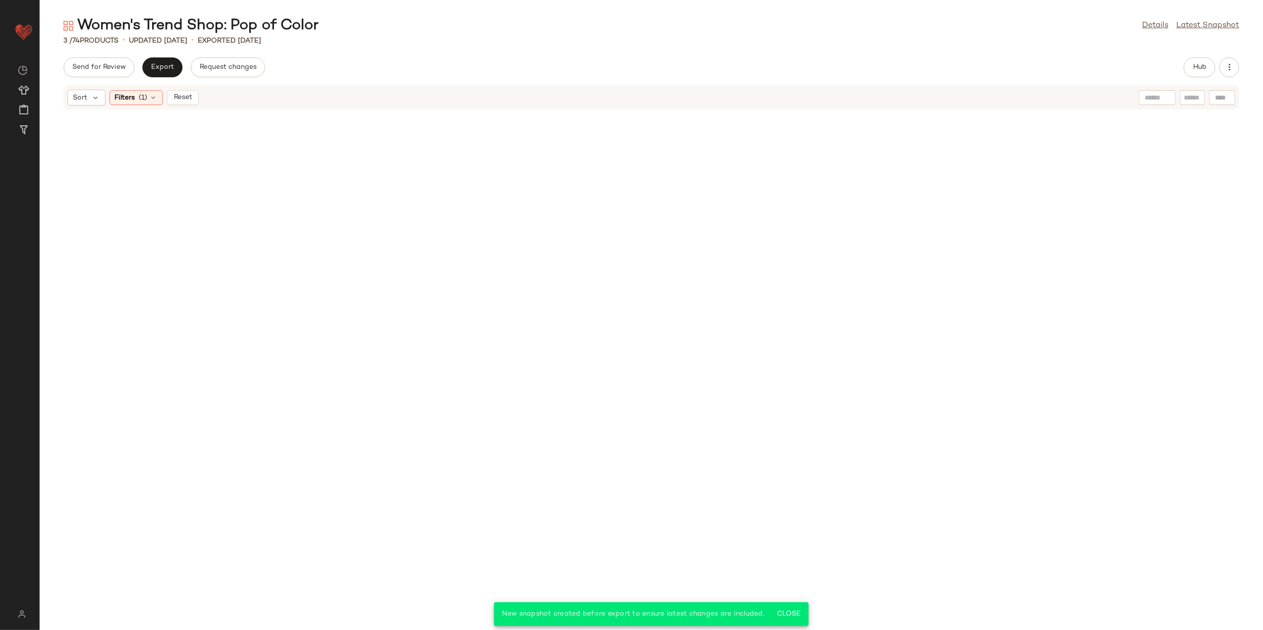
drag, startPoint x: 175, startPoint y: 97, endPoint x: 263, endPoint y: 98, distance: 87.2
click at [176, 97] on span "Reset" at bounding box center [182, 98] width 19 height 8
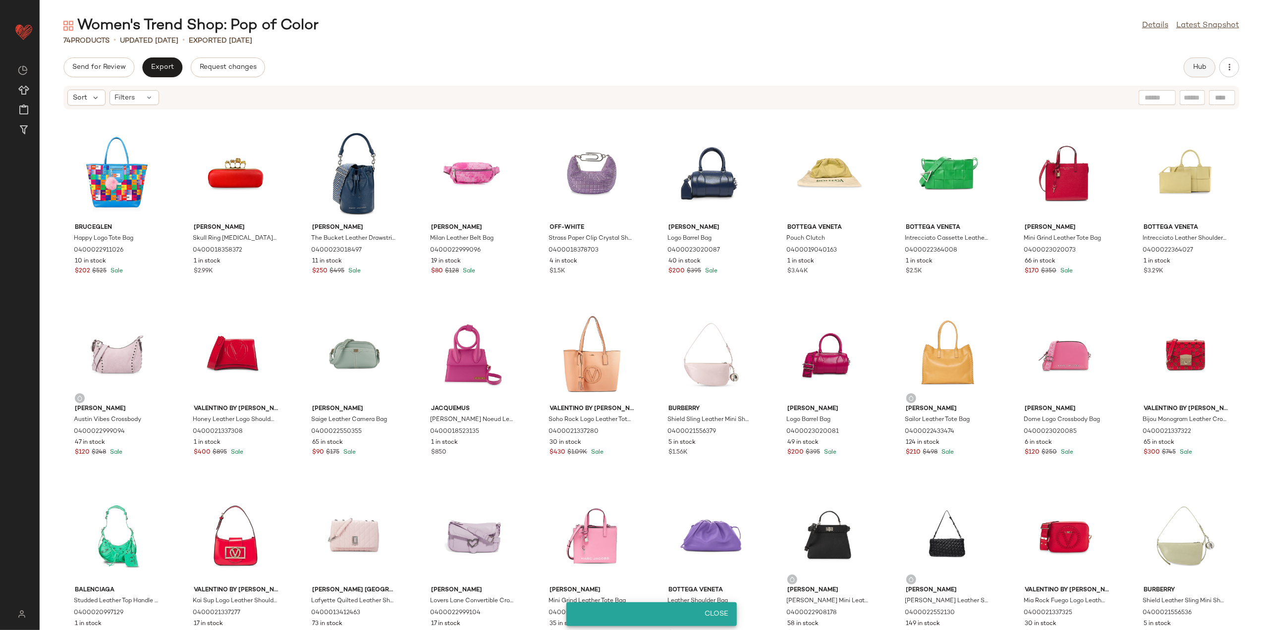
click at [1202, 66] on span "Hub" at bounding box center [1200, 67] width 14 height 8
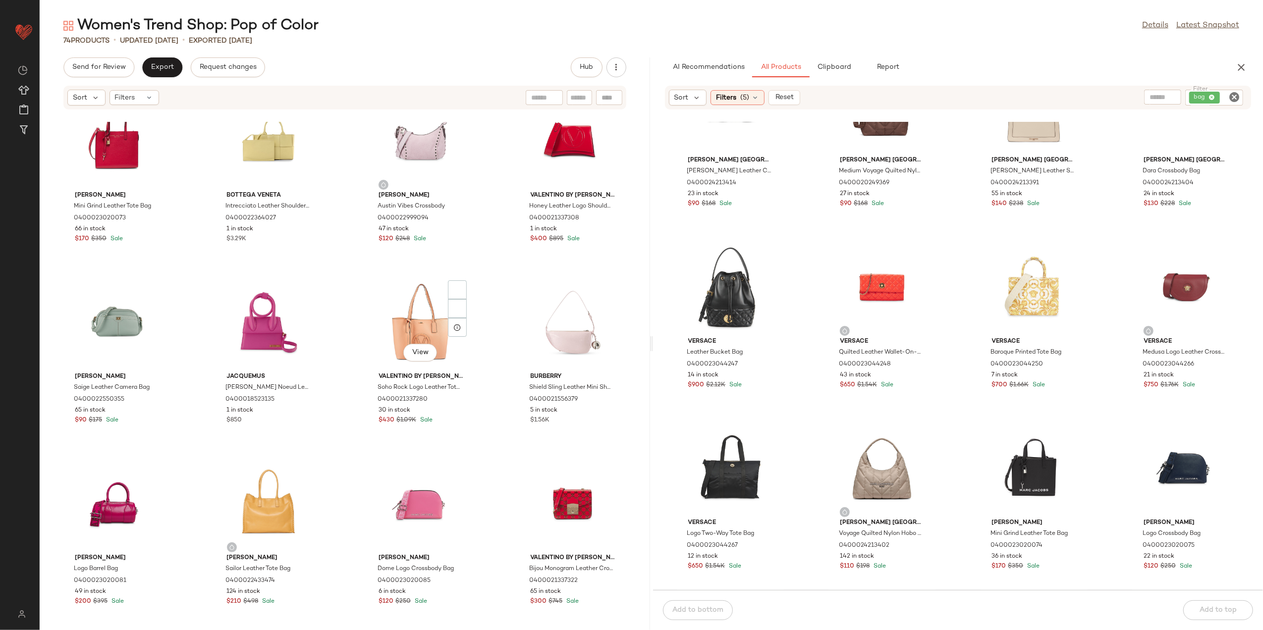
scroll to position [404, 0]
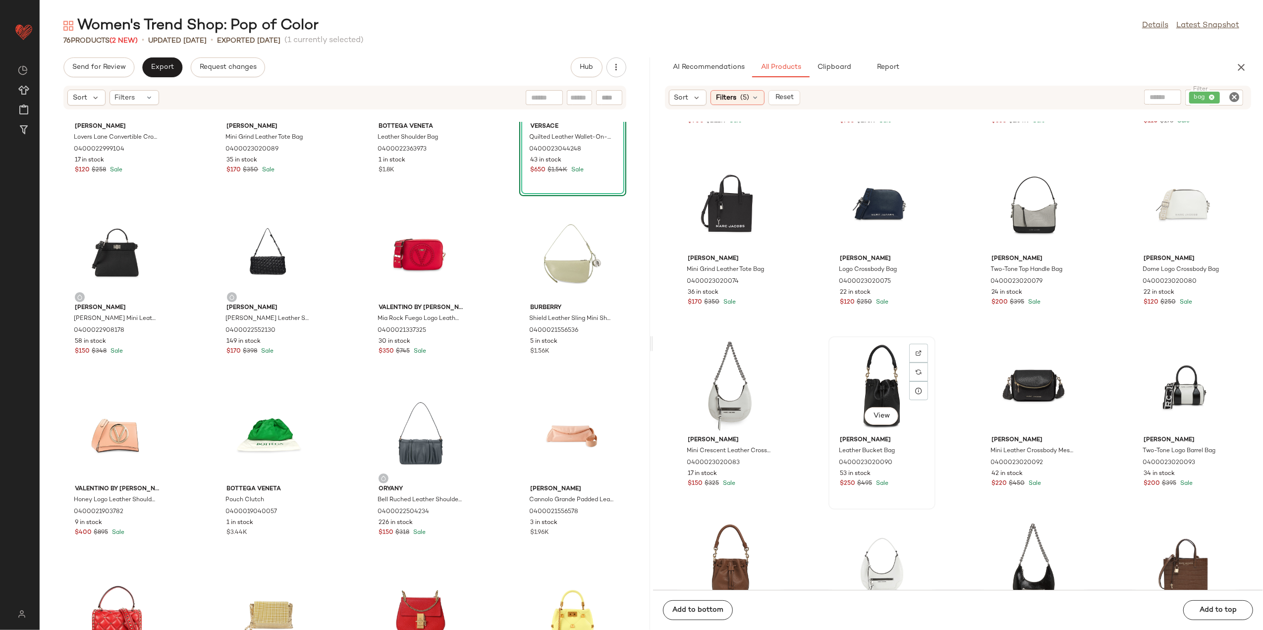
scroll to position [1131, 0]
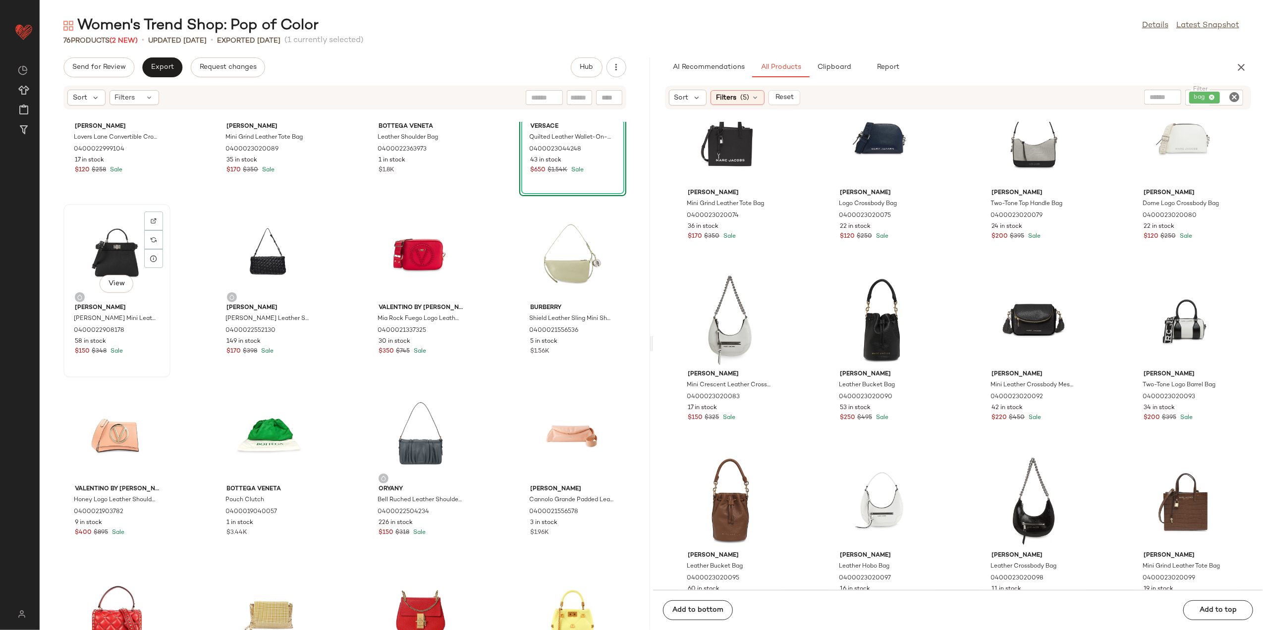
click at [119, 269] on div "View" at bounding box center [117, 254] width 100 height 92
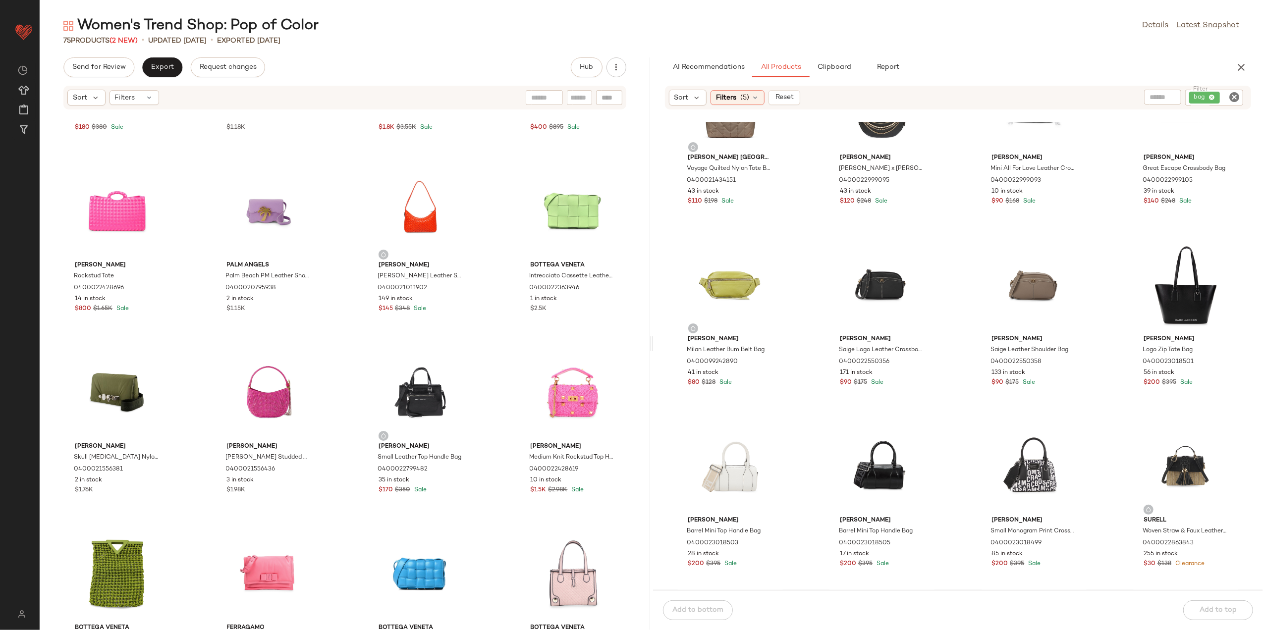
scroll to position [1792, 0]
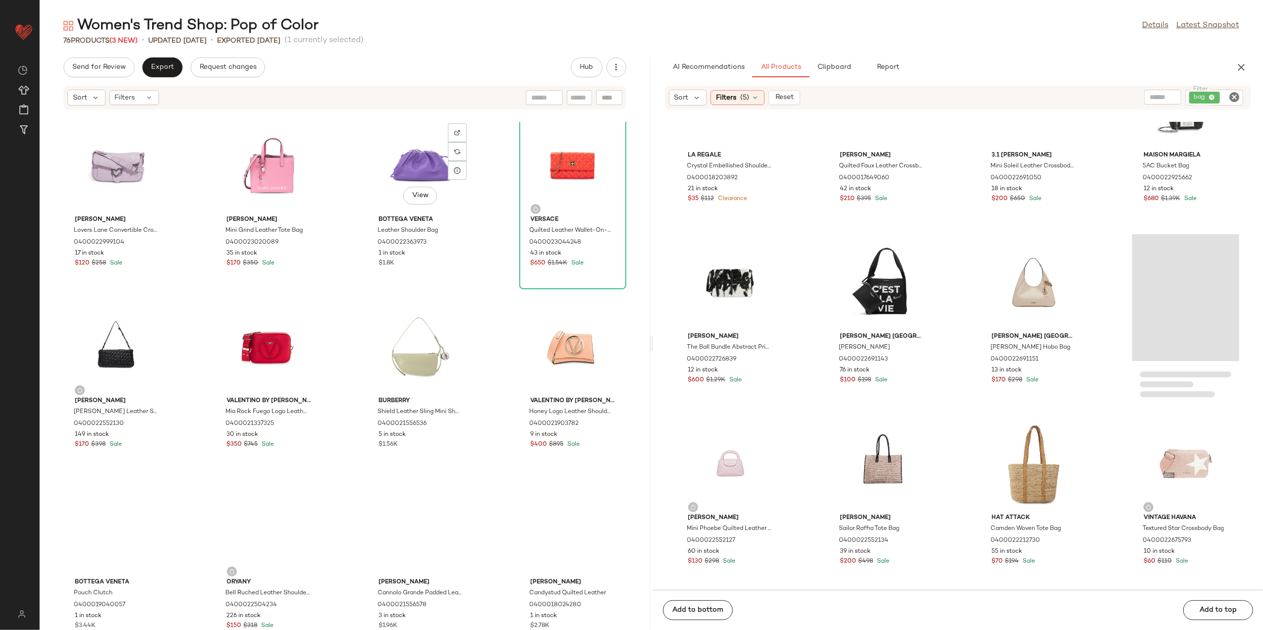
scroll to position [1131, 0]
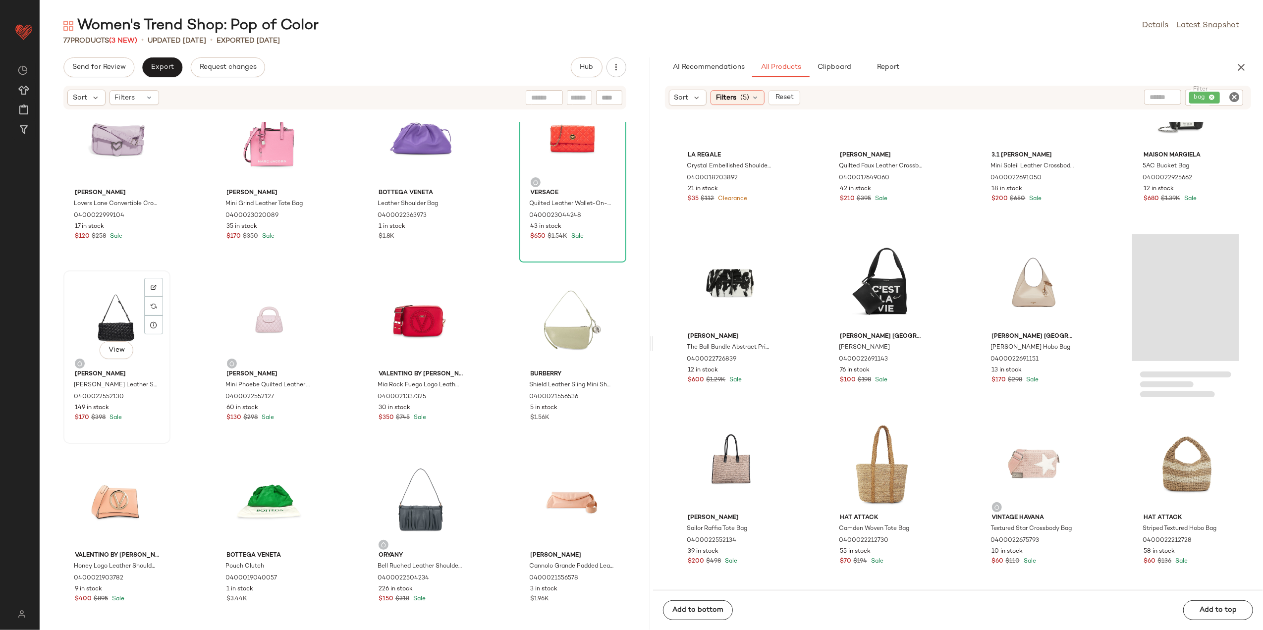
click at [95, 327] on div "View" at bounding box center [117, 320] width 100 height 92
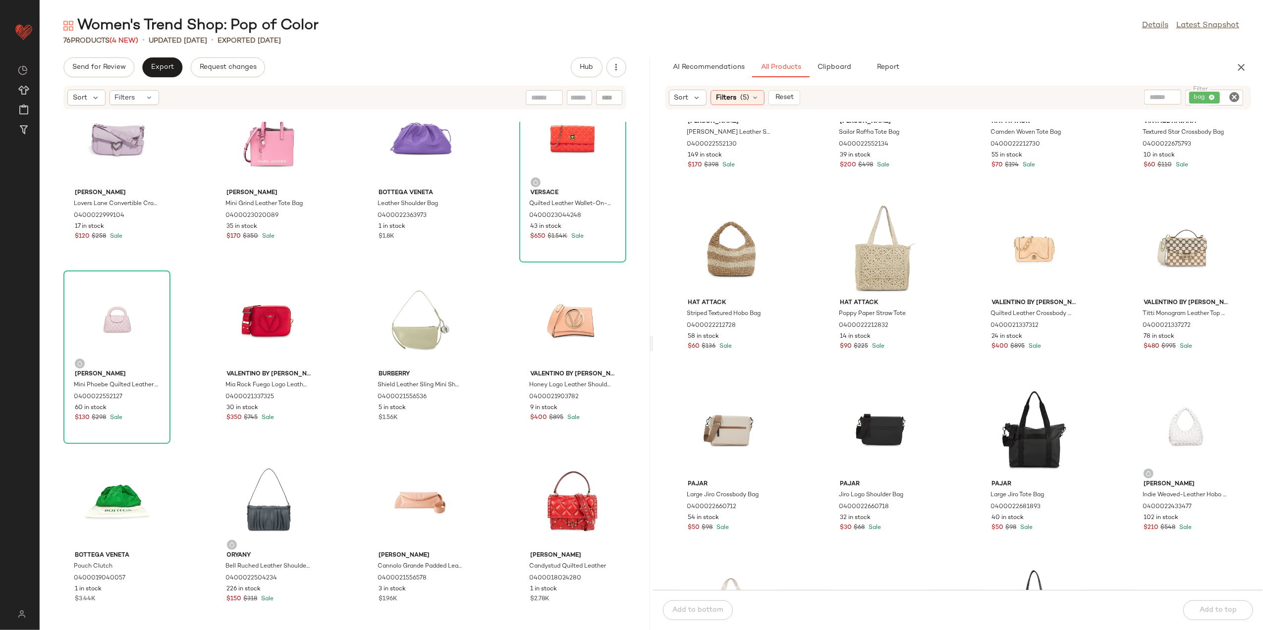
scroll to position [4501, 0]
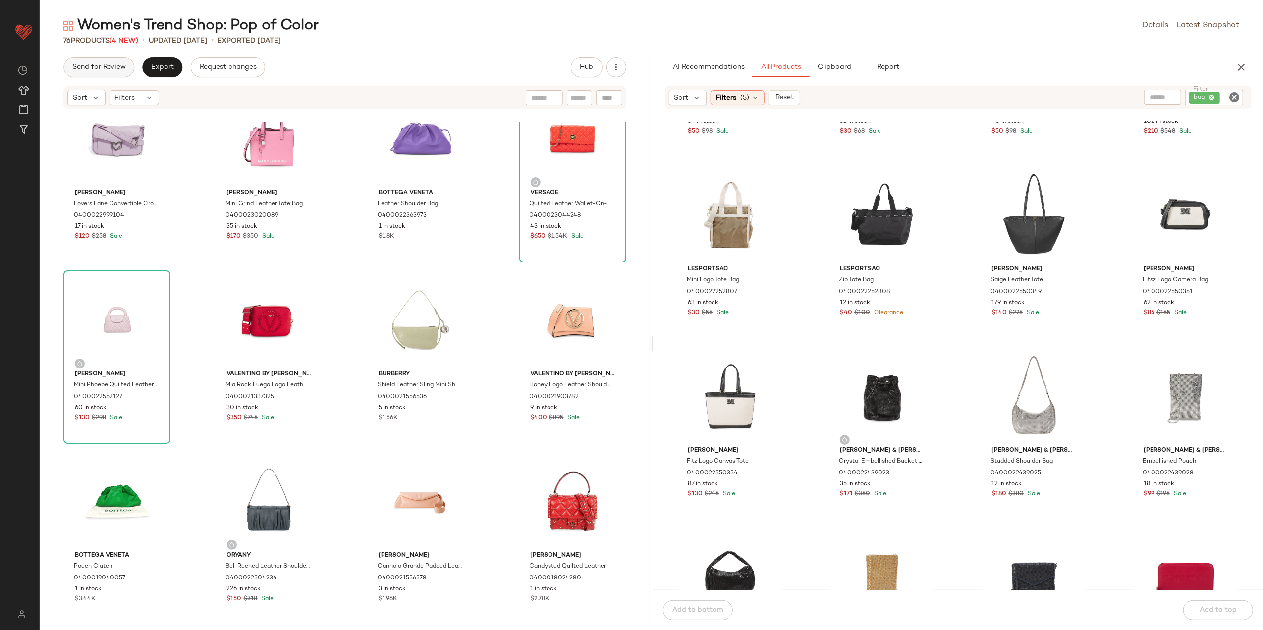
click at [98, 66] on span "Send for Review" at bounding box center [99, 67] width 54 height 8
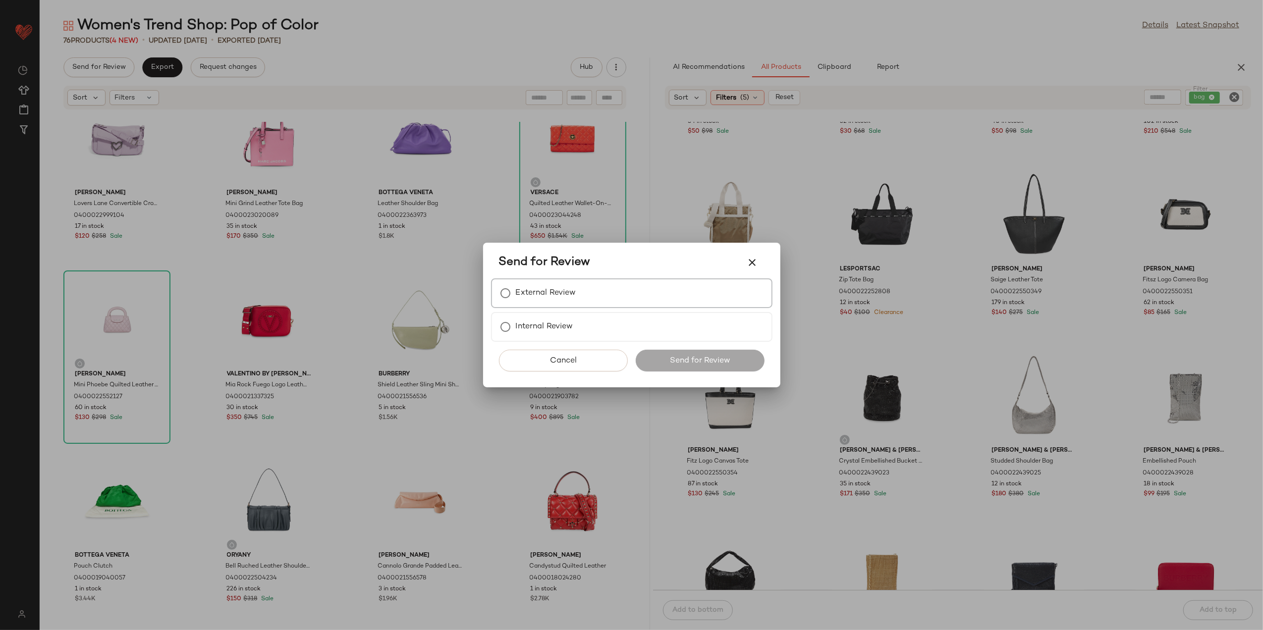
click at [569, 288] on label "External Review" at bounding box center [546, 293] width 60 height 20
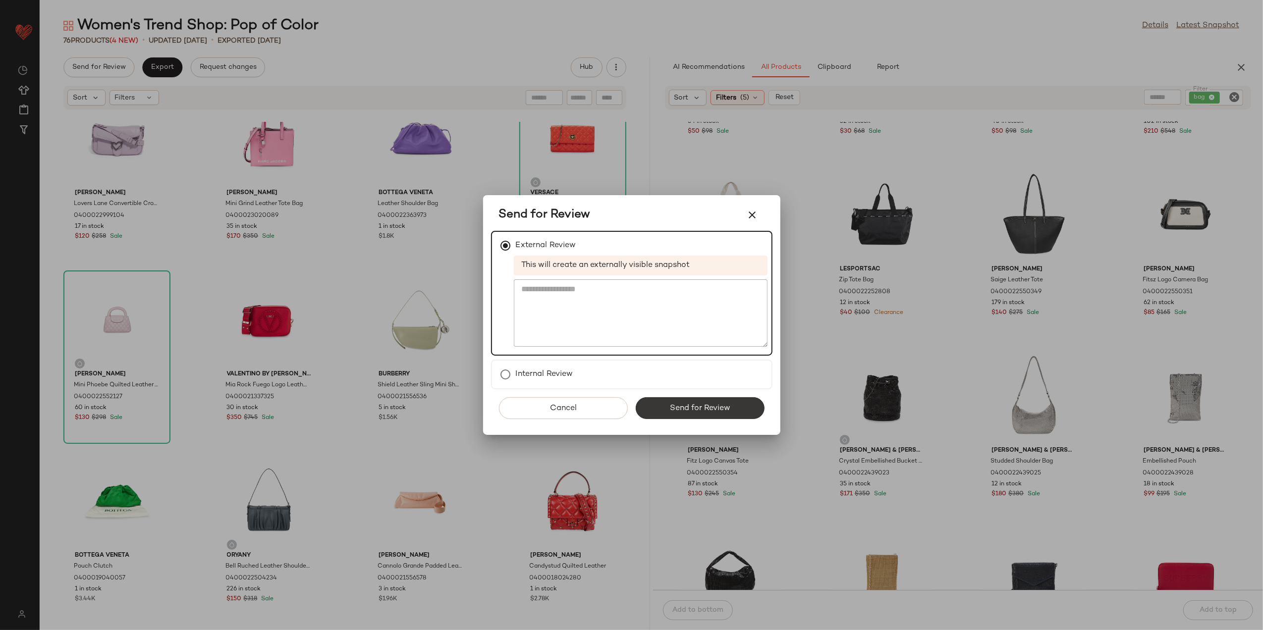
click at [717, 408] on span "Send for Review" at bounding box center [700, 408] width 61 height 9
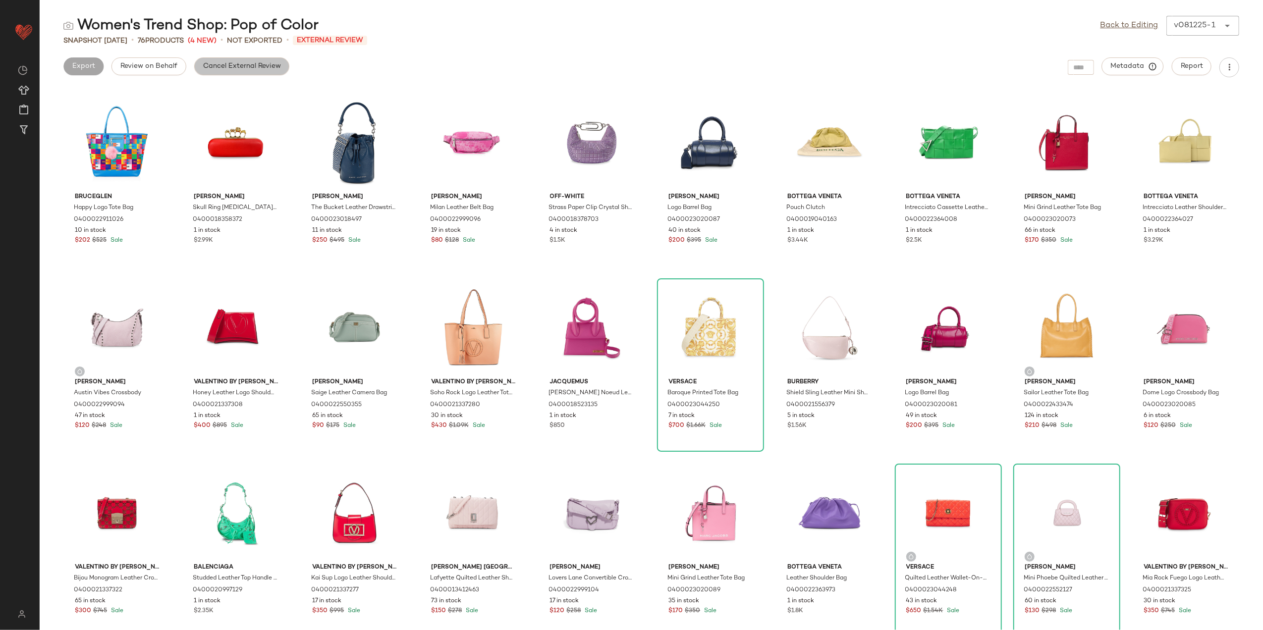
click at [271, 62] on button "Cancel External Review" at bounding box center [241, 66] width 95 height 18
click at [157, 62] on span "Export" at bounding box center [162, 66] width 23 height 8
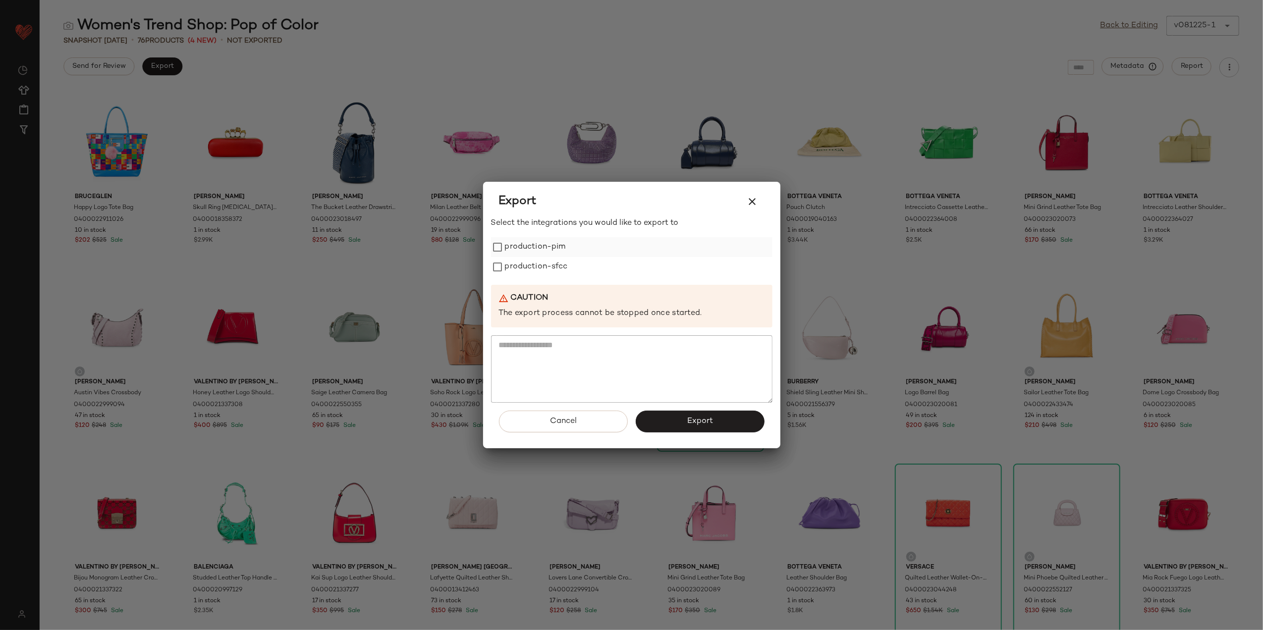
click at [540, 242] on label "production-pim" at bounding box center [535, 247] width 61 height 20
click at [538, 265] on label "production-sfcc" at bounding box center [536, 267] width 63 height 20
click at [710, 426] on span "Export" at bounding box center [700, 421] width 26 height 9
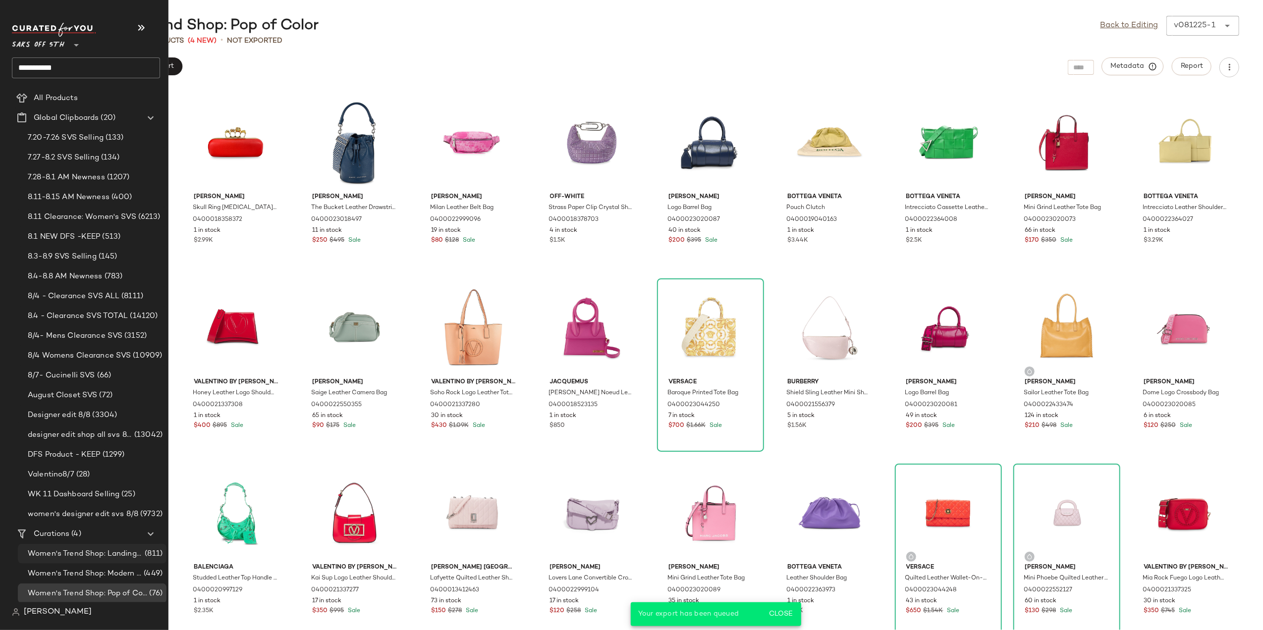
scroll to position [46, 0]
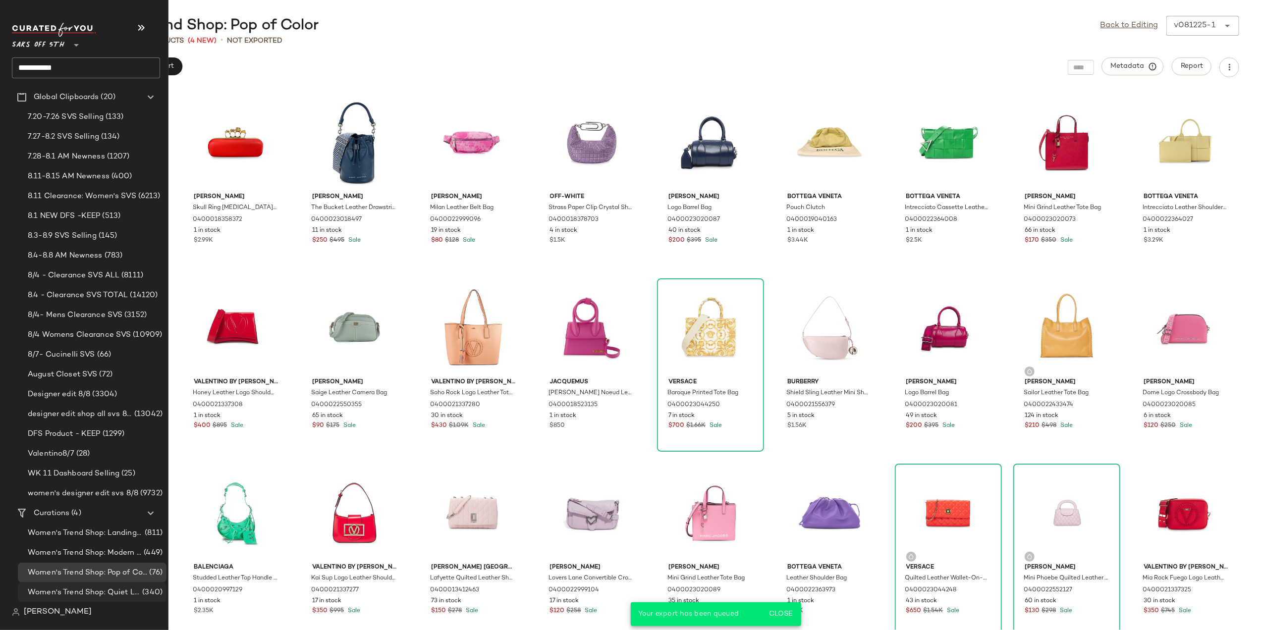
click at [117, 589] on span "Women's Trend Shop: Quiet Luxury" at bounding box center [84, 592] width 113 height 11
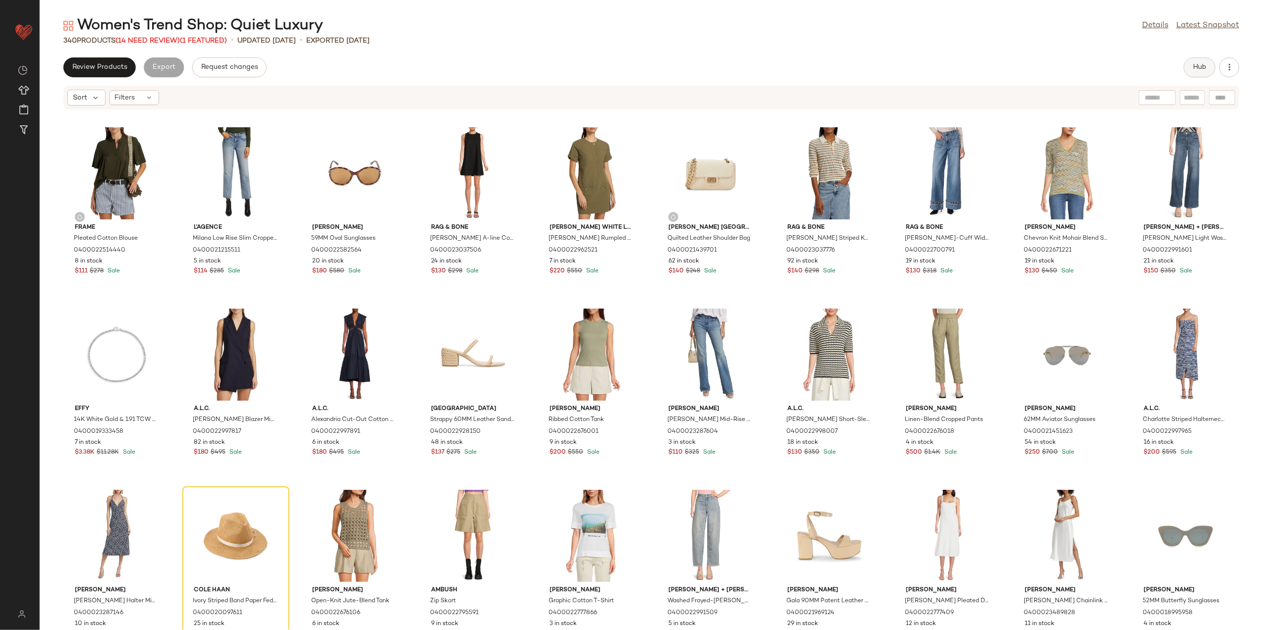
click at [1193, 72] on button "Hub" at bounding box center [1200, 67] width 32 height 20
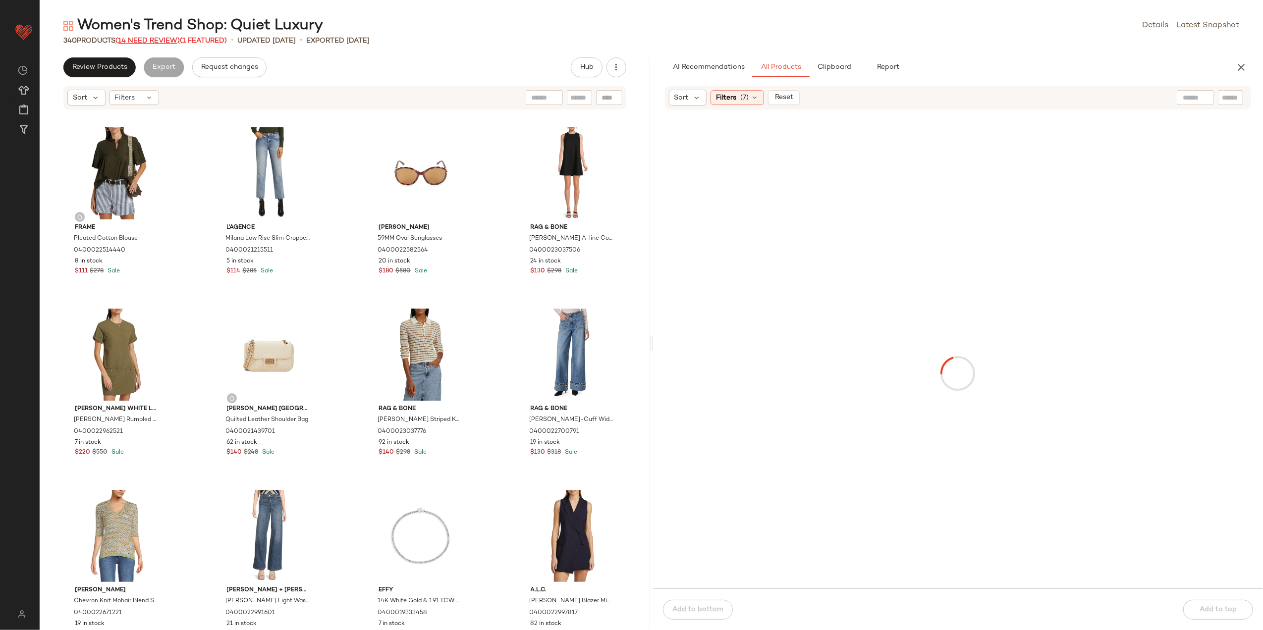
click at [151, 40] on span "(14 Need Review)" at bounding box center [147, 40] width 64 height 7
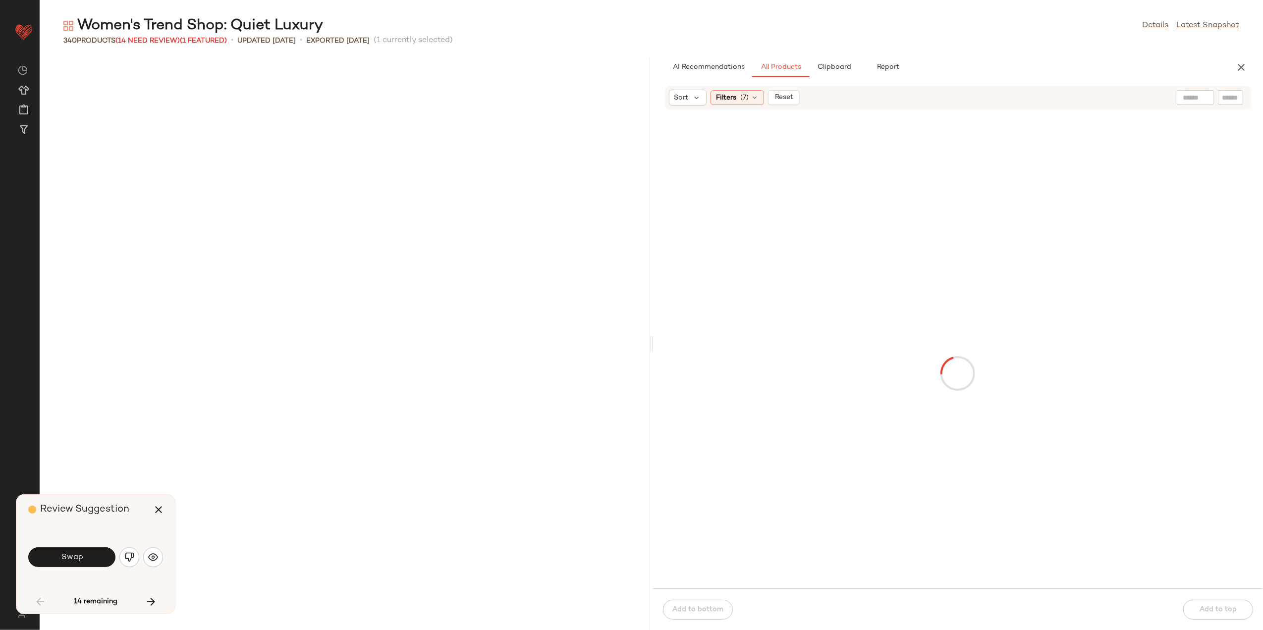
scroll to position [733, 0]
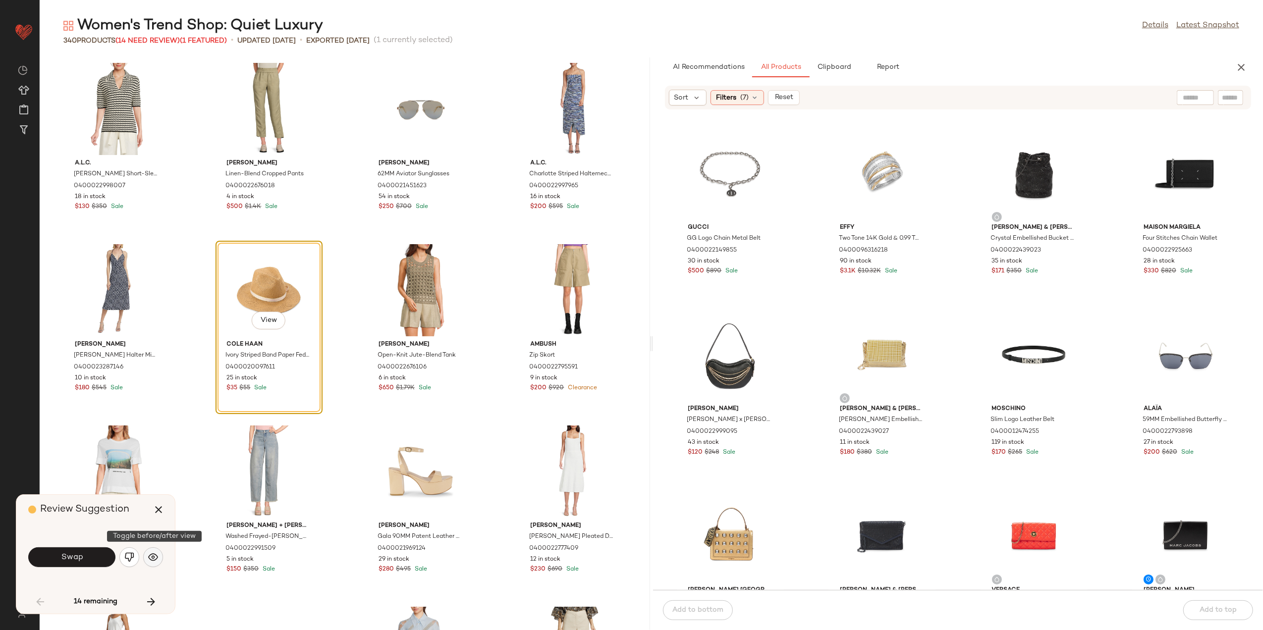
click at [145, 558] on button "button" at bounding box center [153, 558] width 20 height 20
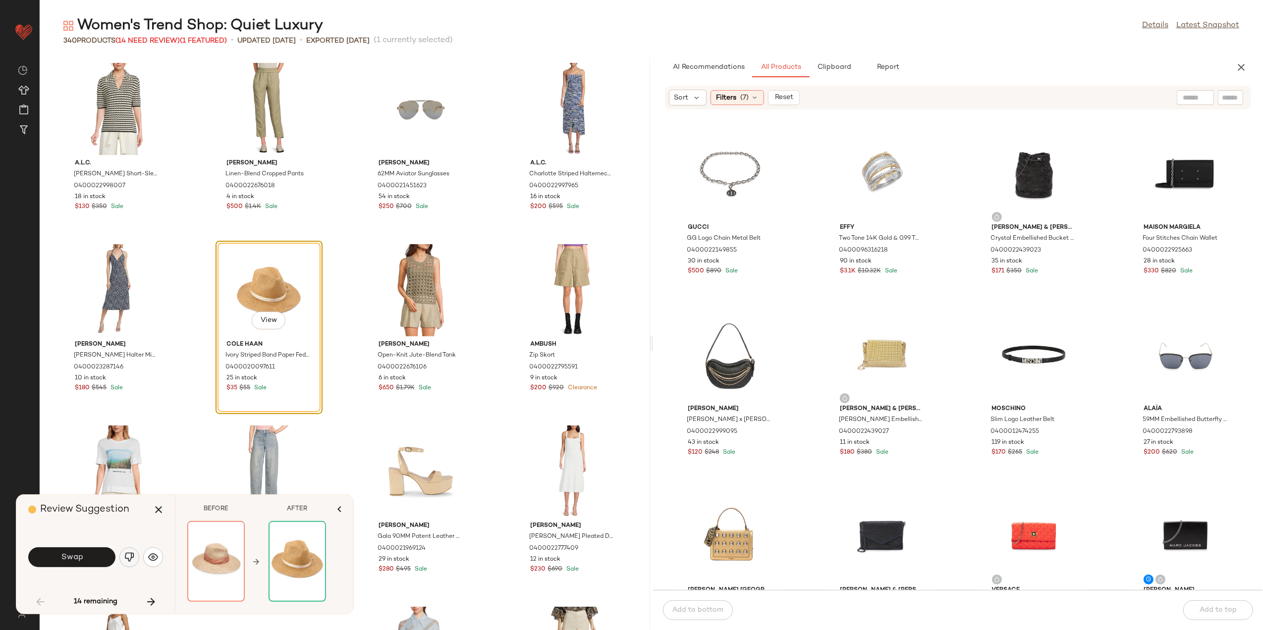
click at [133, 558] on img "button" at bounding box center [129, 558] width 10 height 10
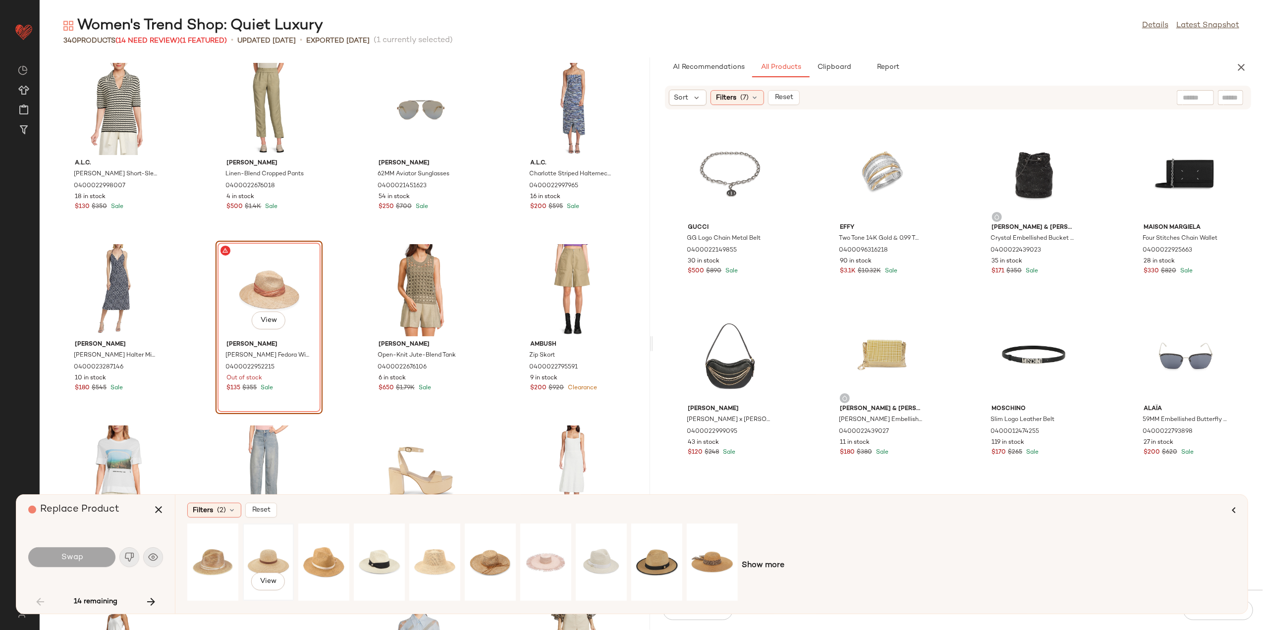
click at [265, 562] on div "View" at bounding box center [268, 562] width 44 height 70
click at [68, 562] on span "Swap" at bounding box center [71, 557] width 22 height 9
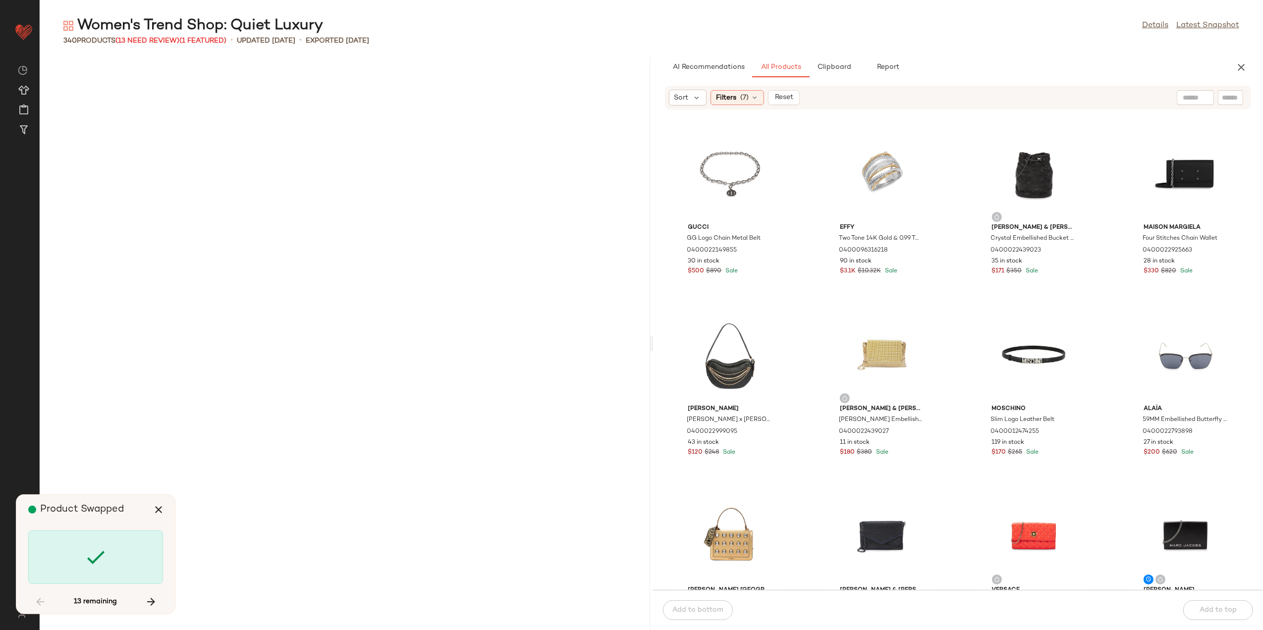
scroll to position [2902, 0]
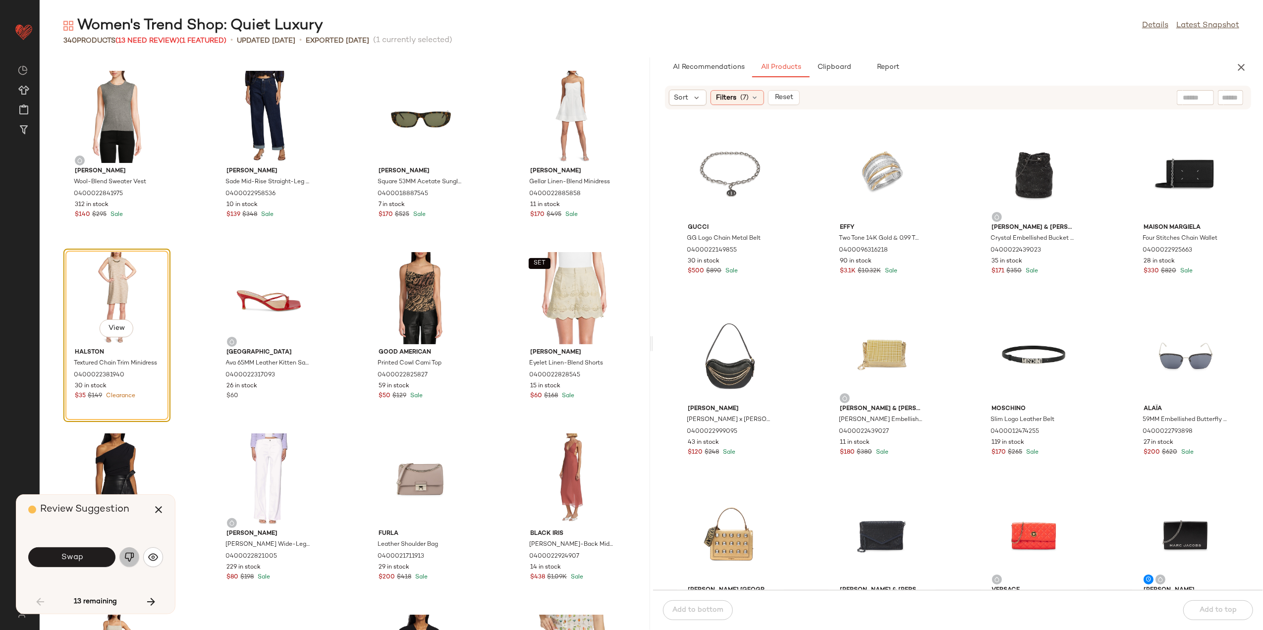
click at [128, 562] on img "button" at bounding box center [129, 558] width 10 height 10
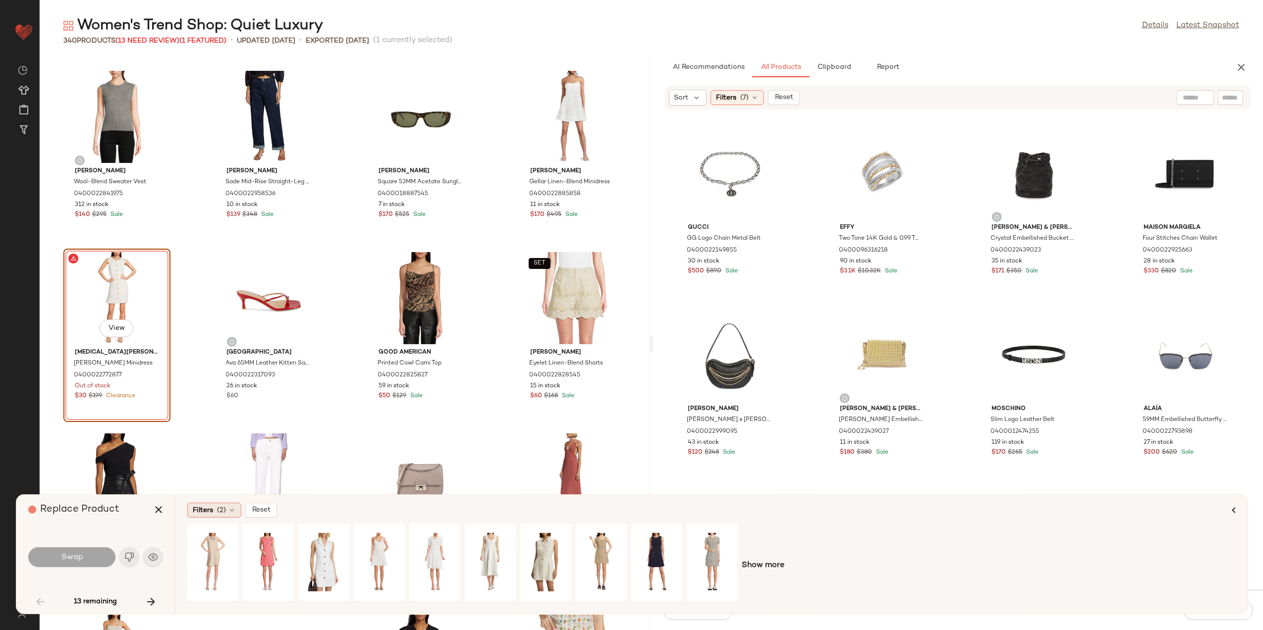
click at [223, 510] on span "(2)" at bounding box center [221, 511] width 9 height 10
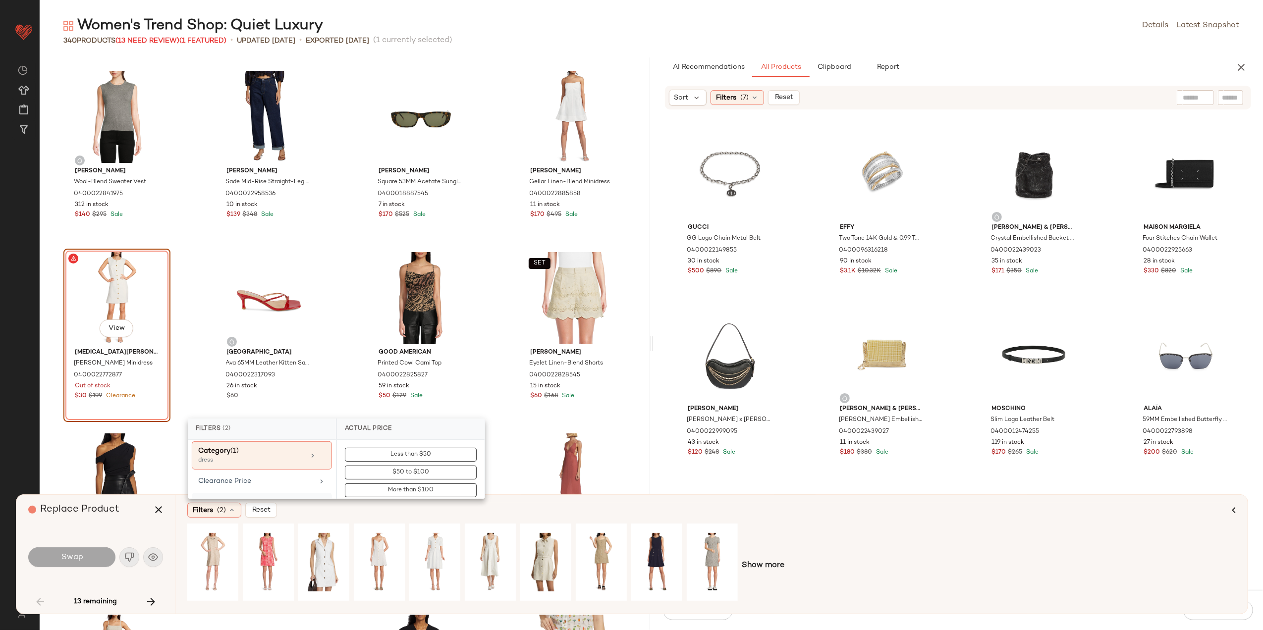
scroll to position [132, 0]
click at [253, 464] on div "Clearance Price" at bounding box center [255, 458] width 115 height 10
click at [387, 474] on span "Not on clearance" at bounding box center [411, 472] width 49 height 7
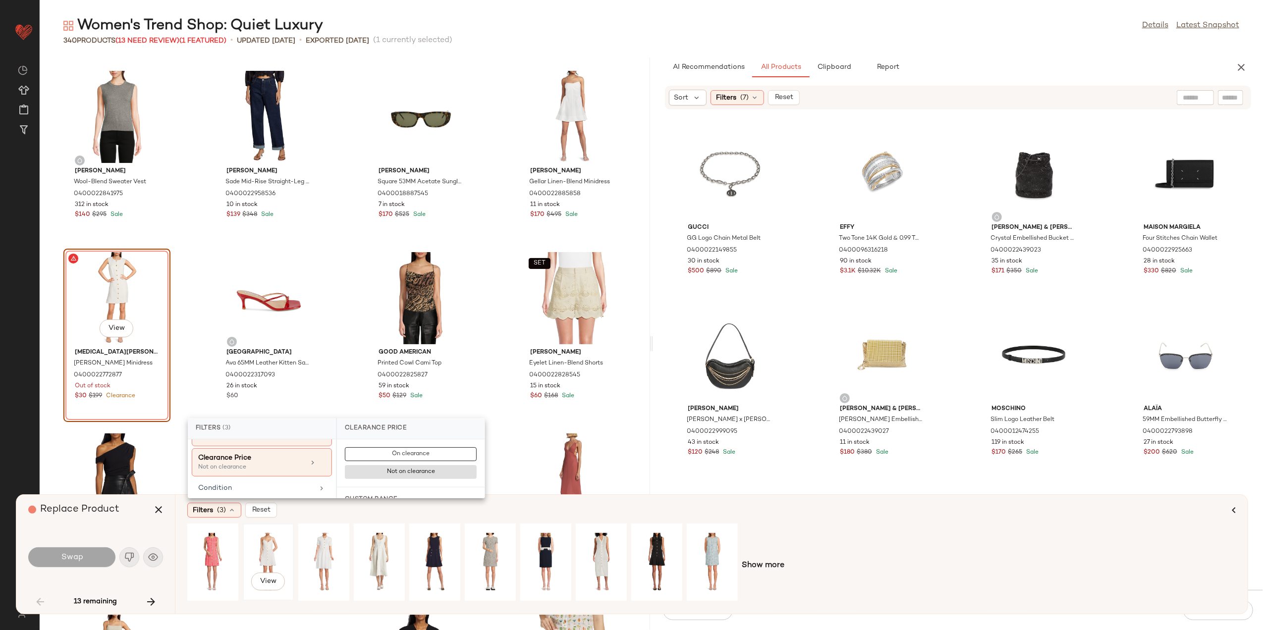
click at [264, 552] on div "View" at bounding box center [268, 562] width 44 height 70
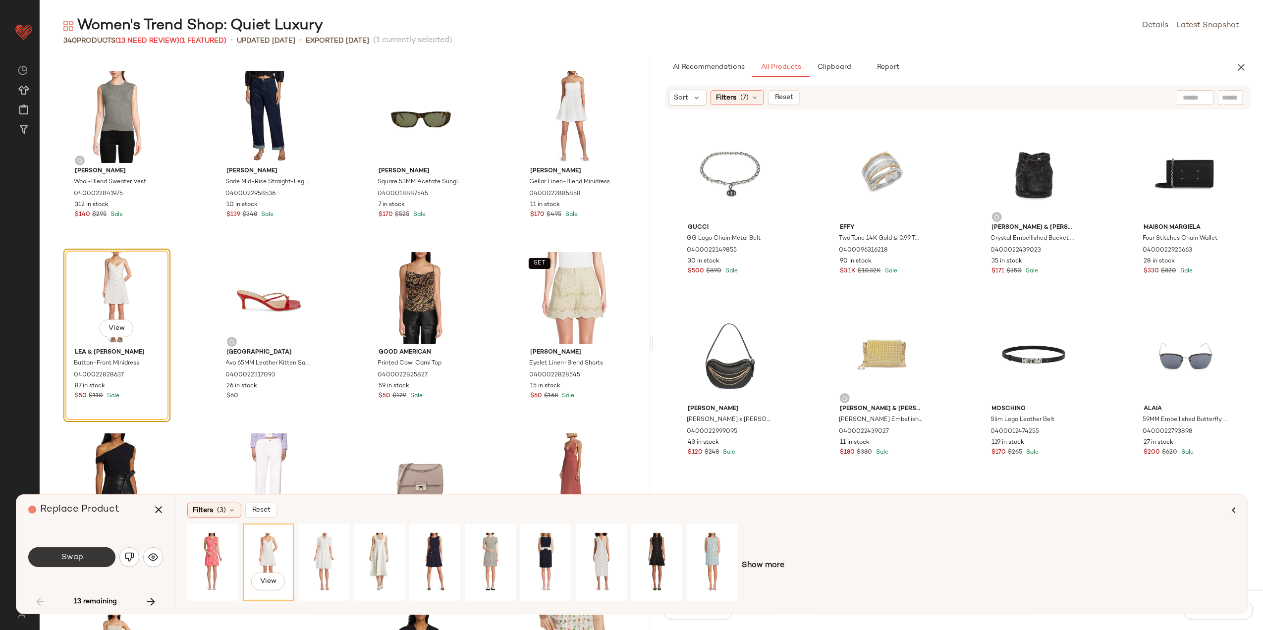
click at [94, 554] on button "Swap" at bounding box center [71, 558] width 87 height 20
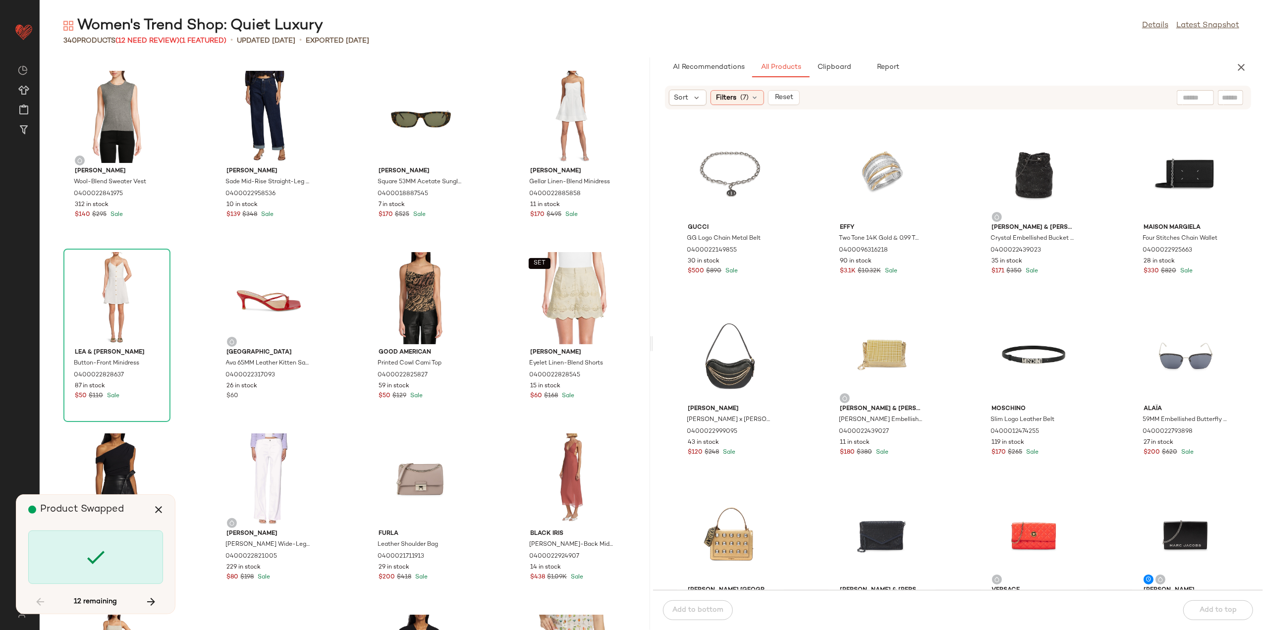
scroll to position [6711, 0]
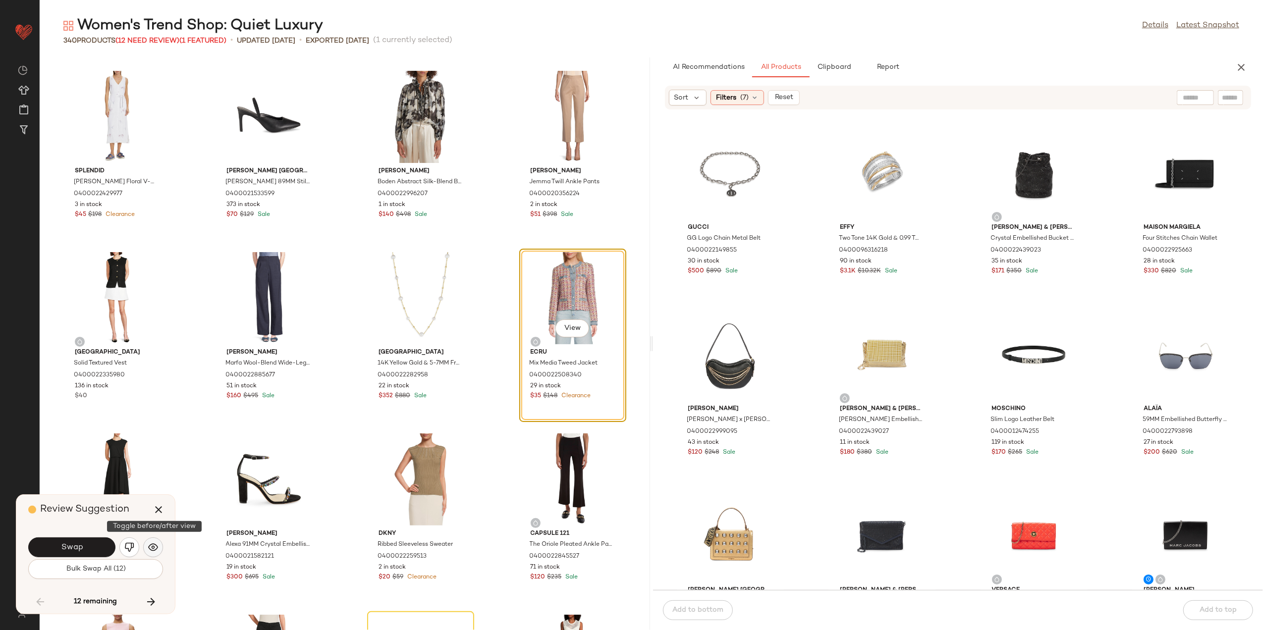
click at [153, 552] on img "button" at bounding box center [153, 548] width 10 height 10
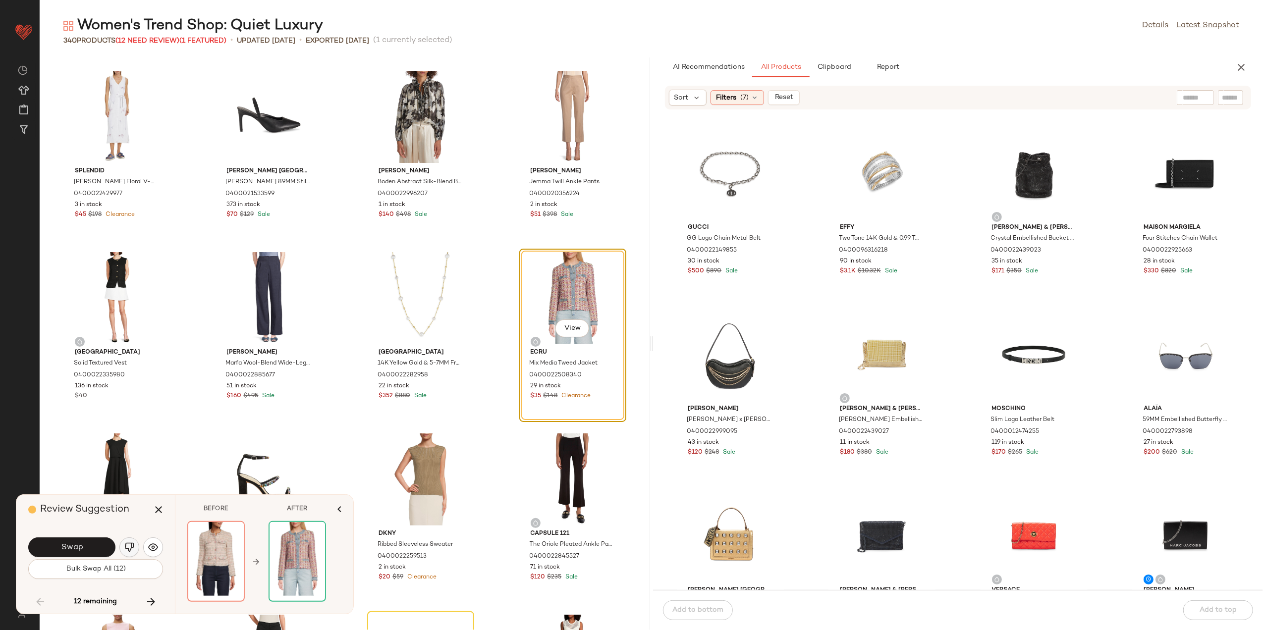
click at [128, 548] on img "button" at bounding box center [129, 548] width 10 height 10
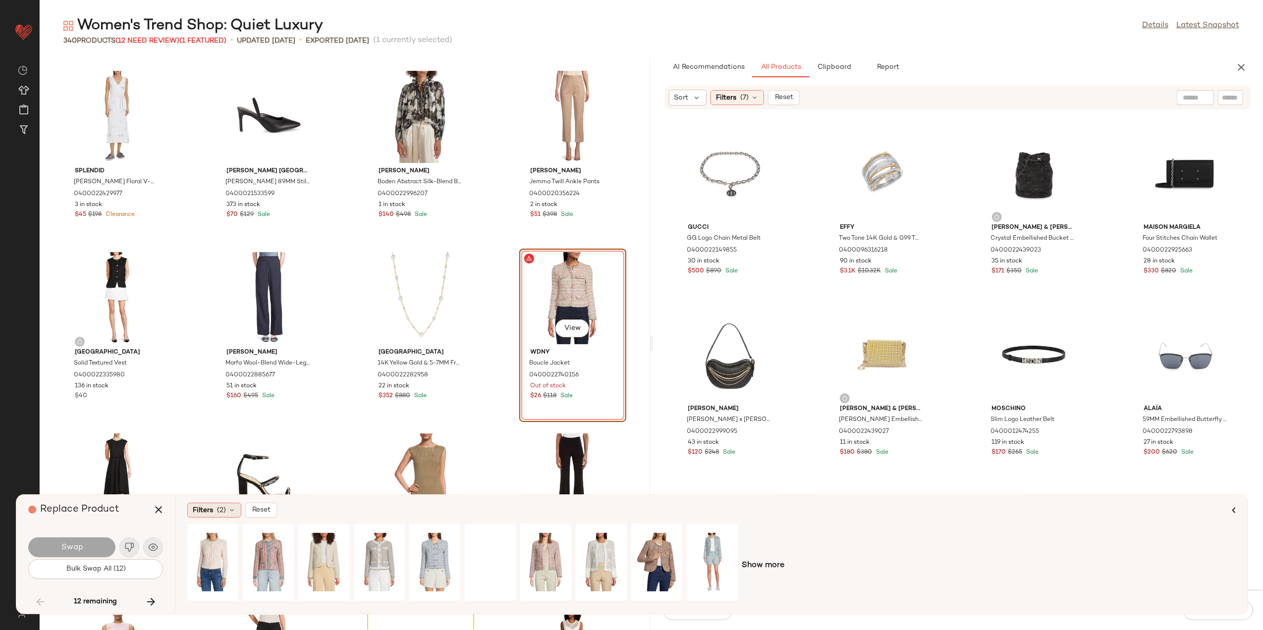
click at [209, 514] on span "Filters" at bounding box center [203, 511] width 20 height 10
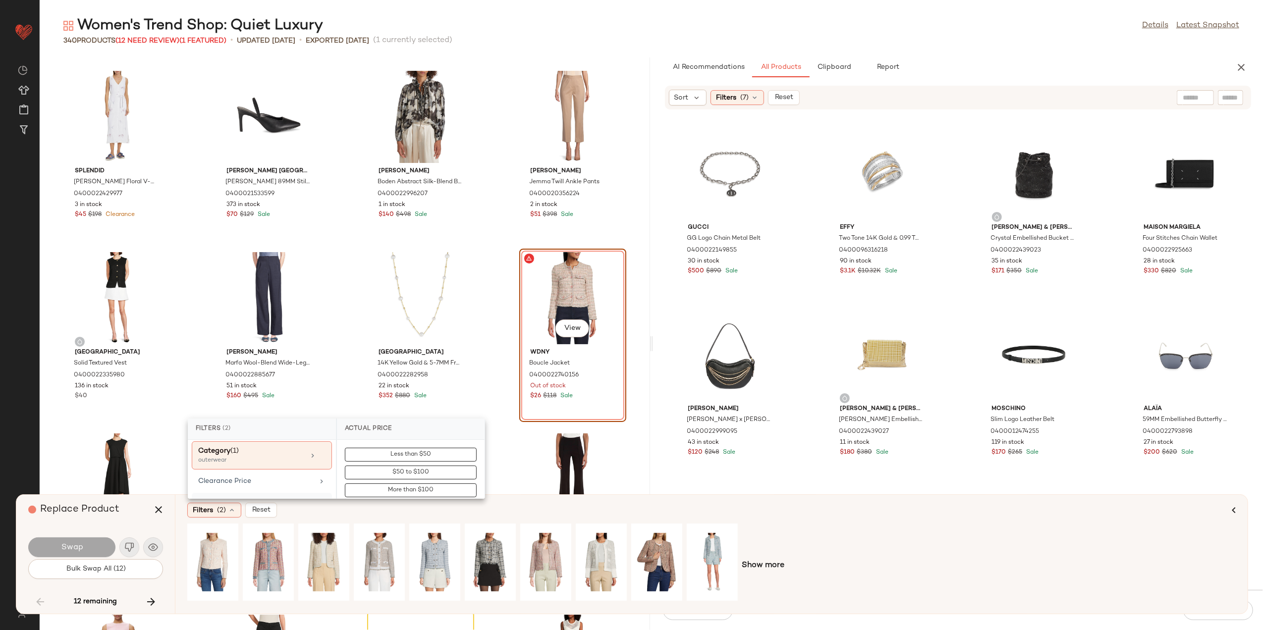
scroll to position [132, 0]
click at [267, 458] on div "Clearance Price" at bounding box center [255, 458] width 115 height 10
click at [379, 471] on button "Not on clearance" at bounding box center [411, 473] width 132 height 14
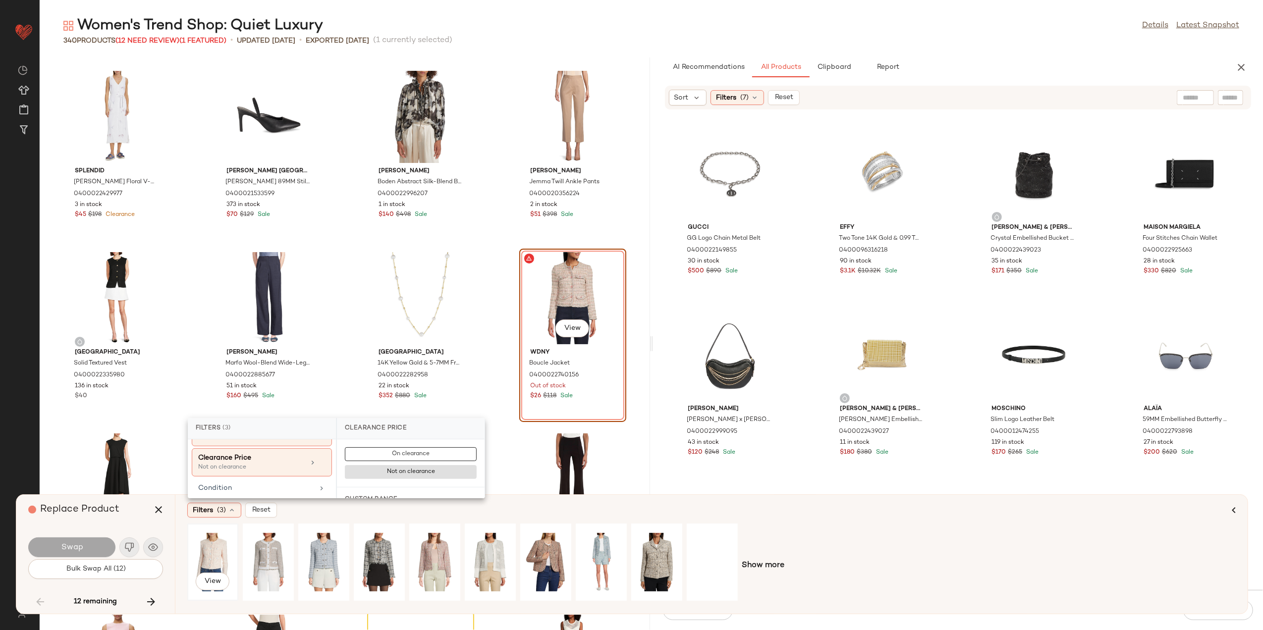
click at [212, 554] on div "View" at bounding box center [213, 562] width 44 height 70
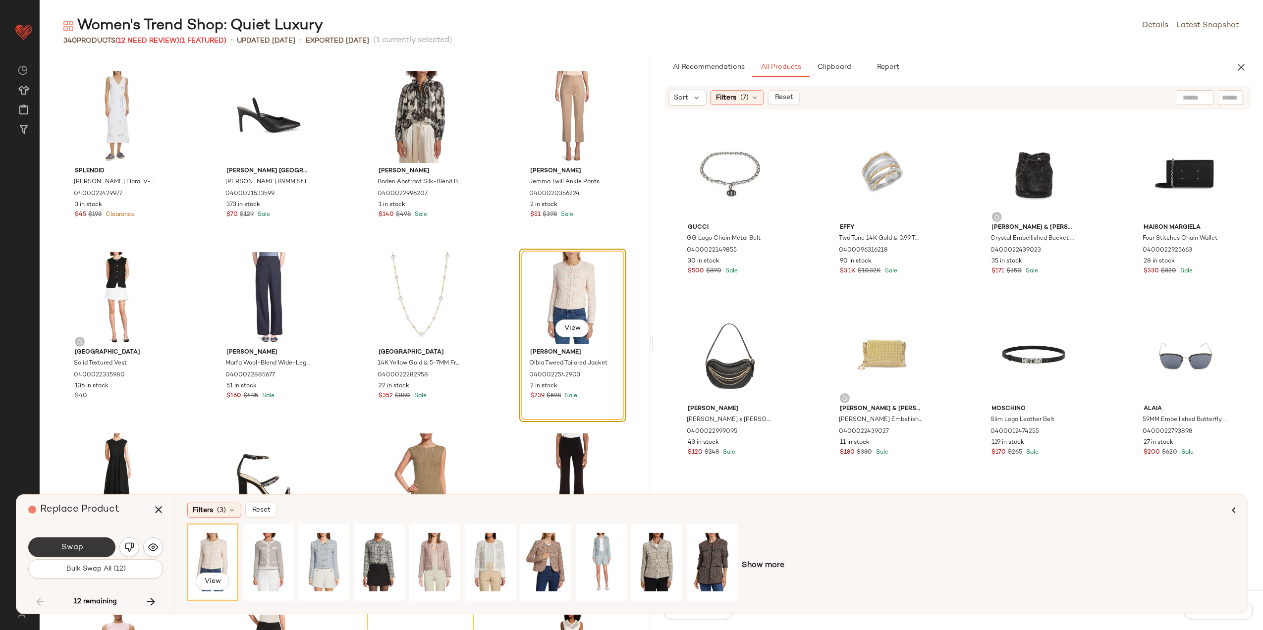
click at [103, 551] on button "Swap" at bounding box center [71, 548] width 87 height 20
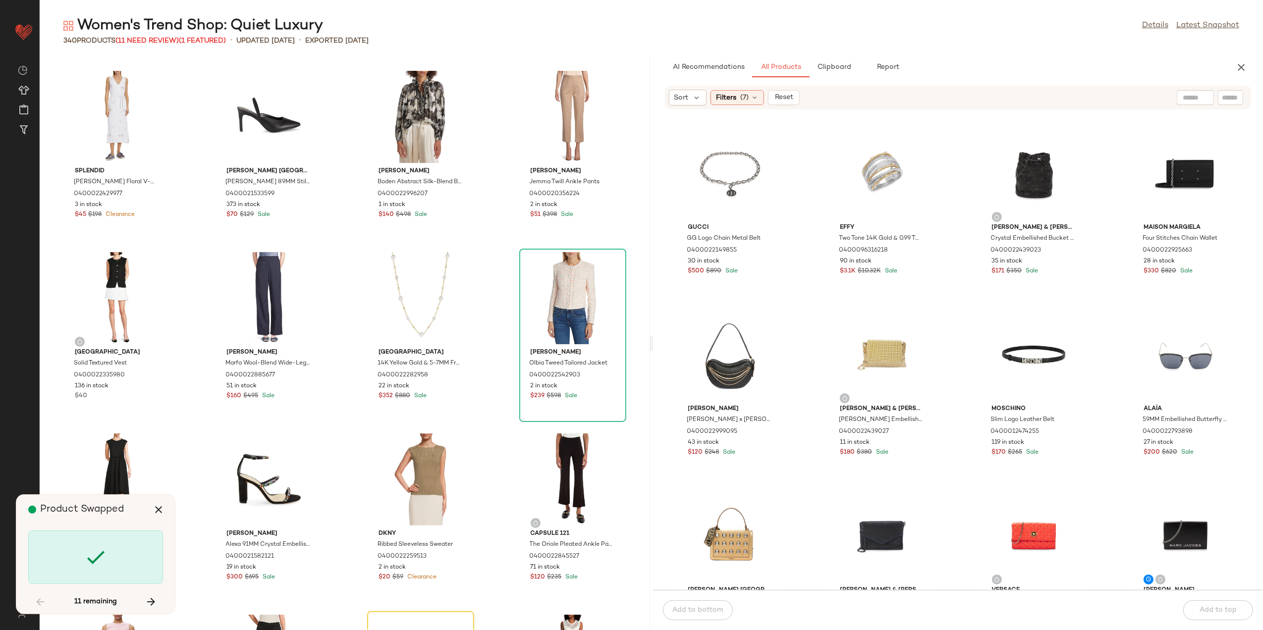
scroll to position [7074, 0]
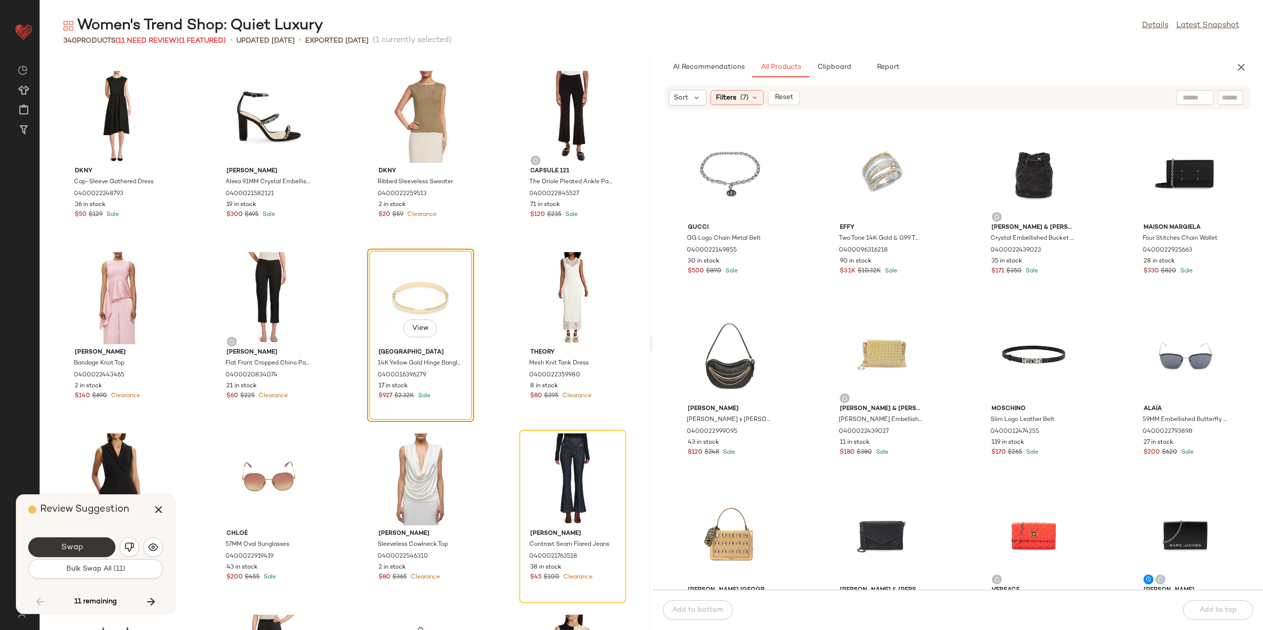
click at [102, 548] on button "Swap" at bounding box center [71, 548] width 87 height 20
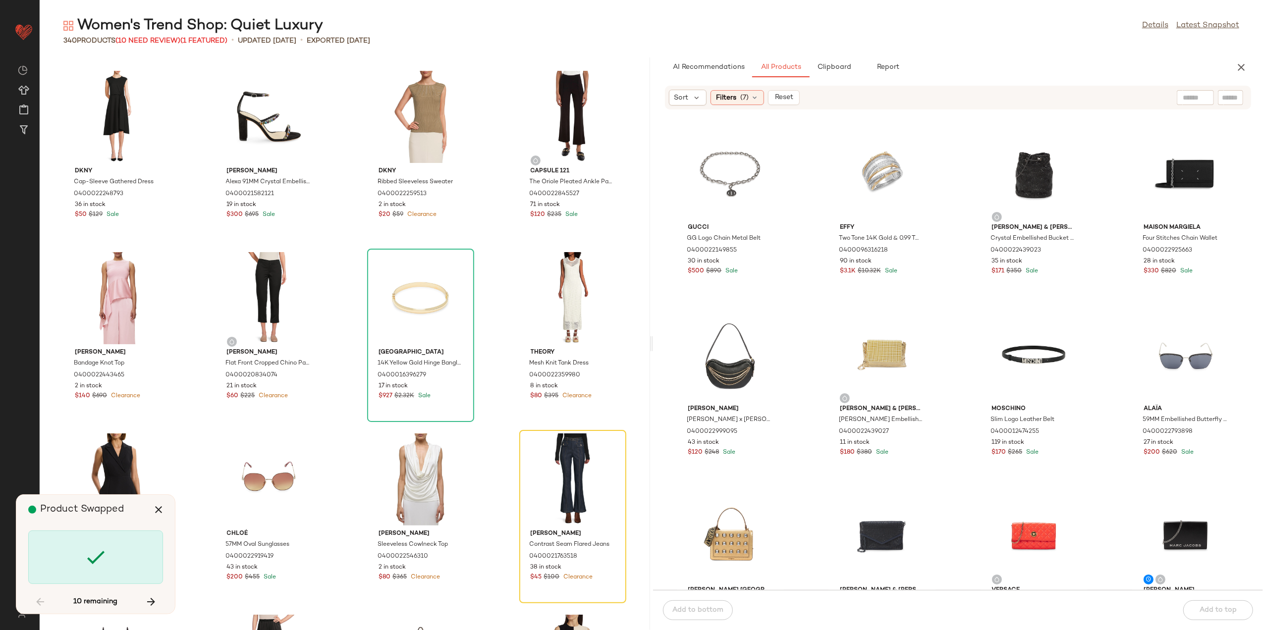
scroll to position [7256, 0]
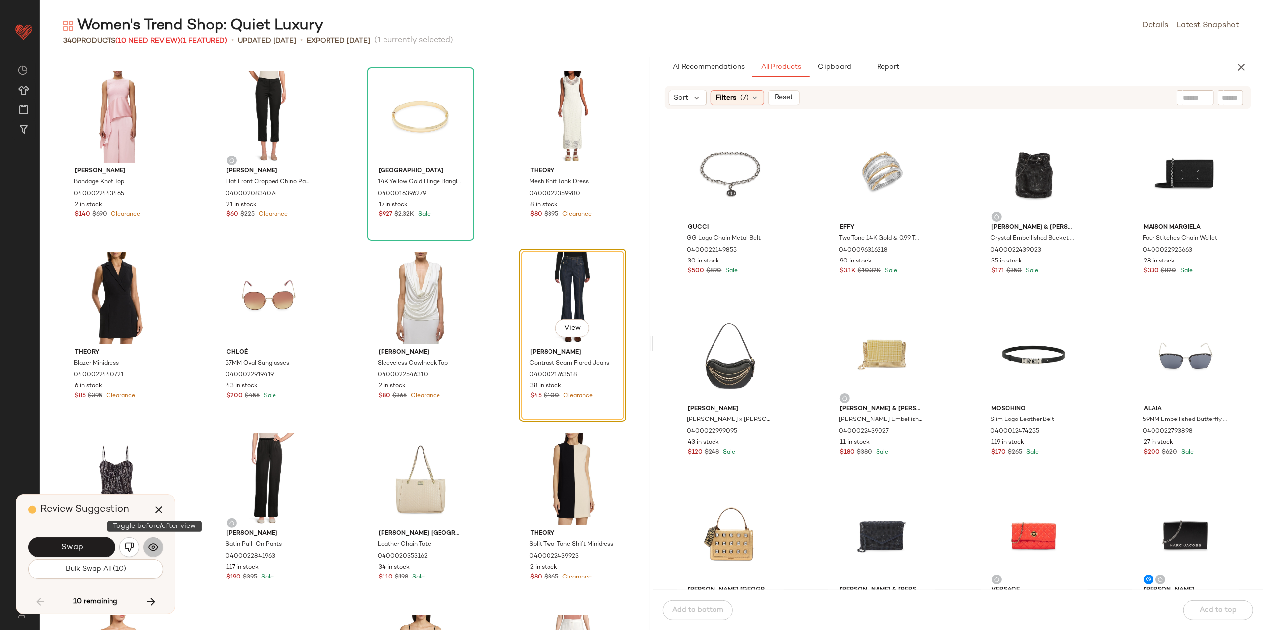
click at [152, 543] on img "button" at bounding box center [153, 548] width 10 height 10
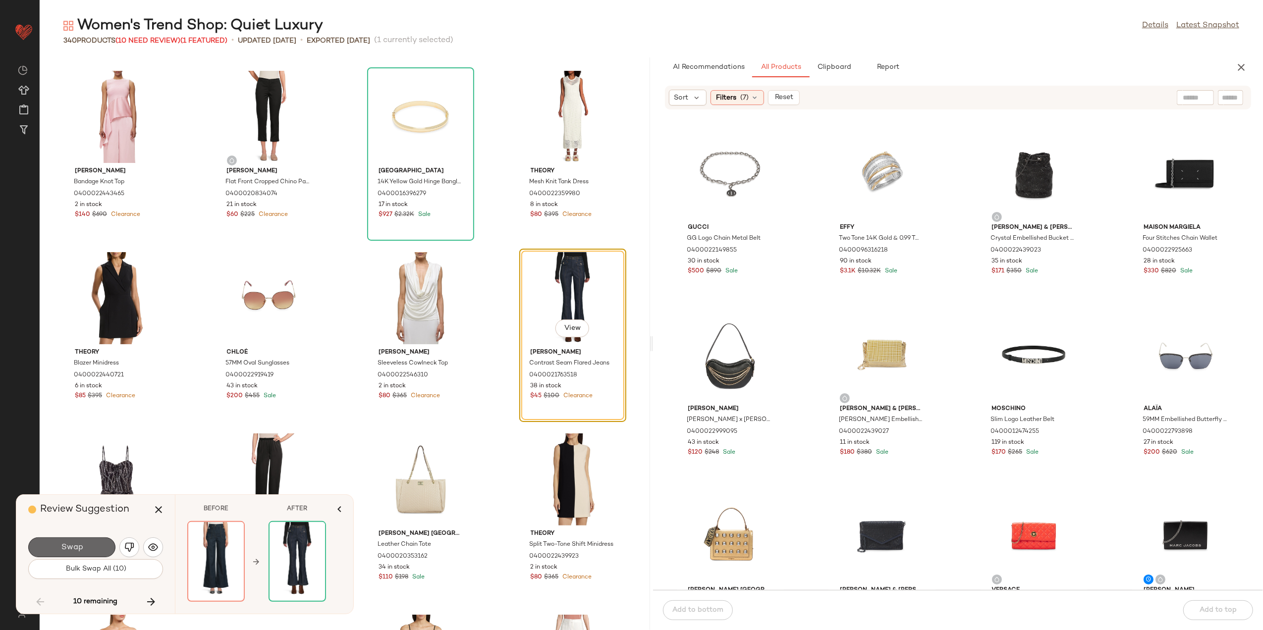
click at [91, 551] on button "Swap" at bounding box center [71, 548] width 87 height 20
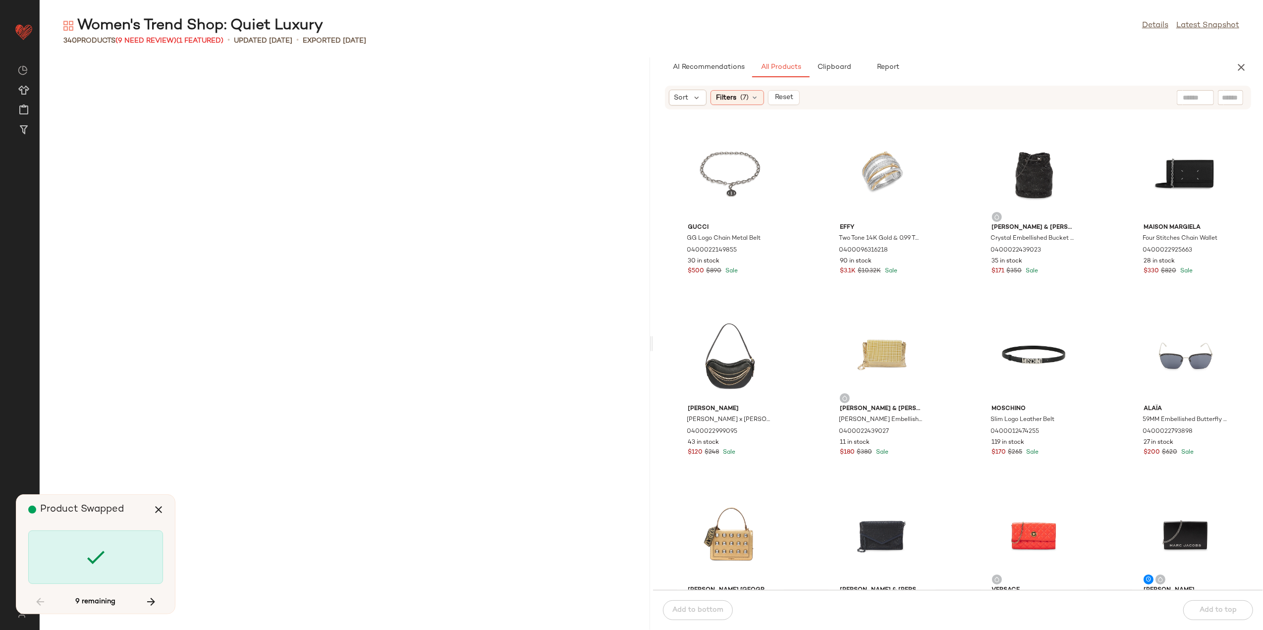
scroll to position [8525, 0]
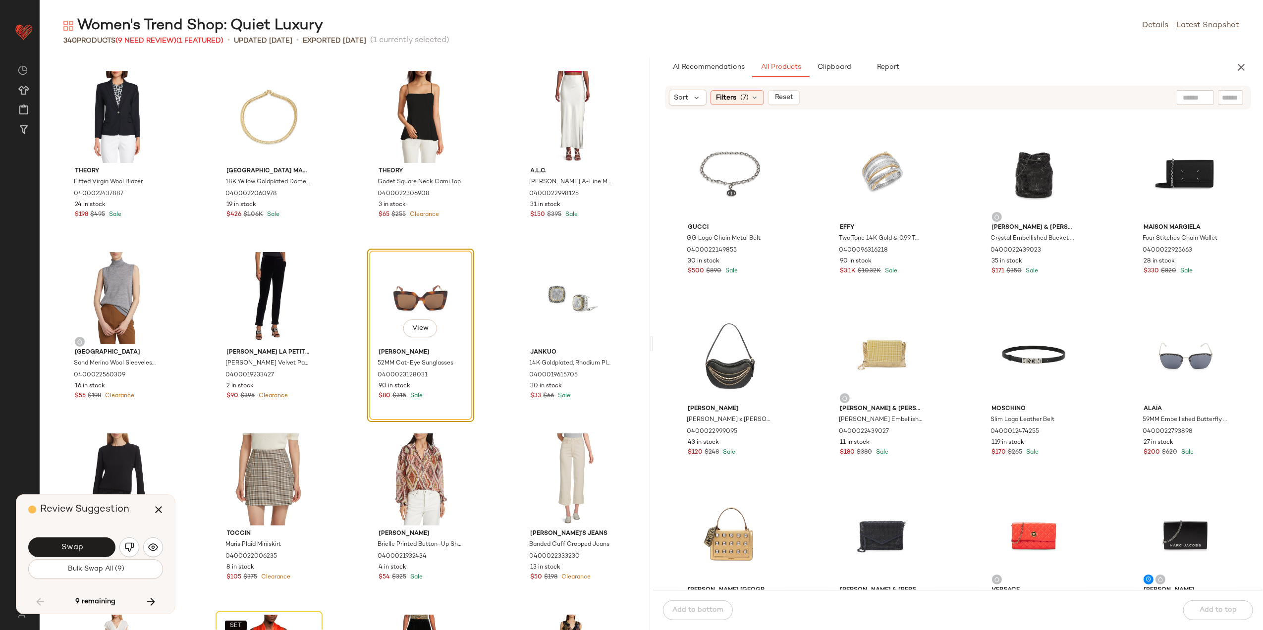
click at [141, 544] on div "Swap" at bounding box center [95, 548] width 135 height 24
click at [153, 544] on img "button" at bounding box center [153, 548] width 10 height 10
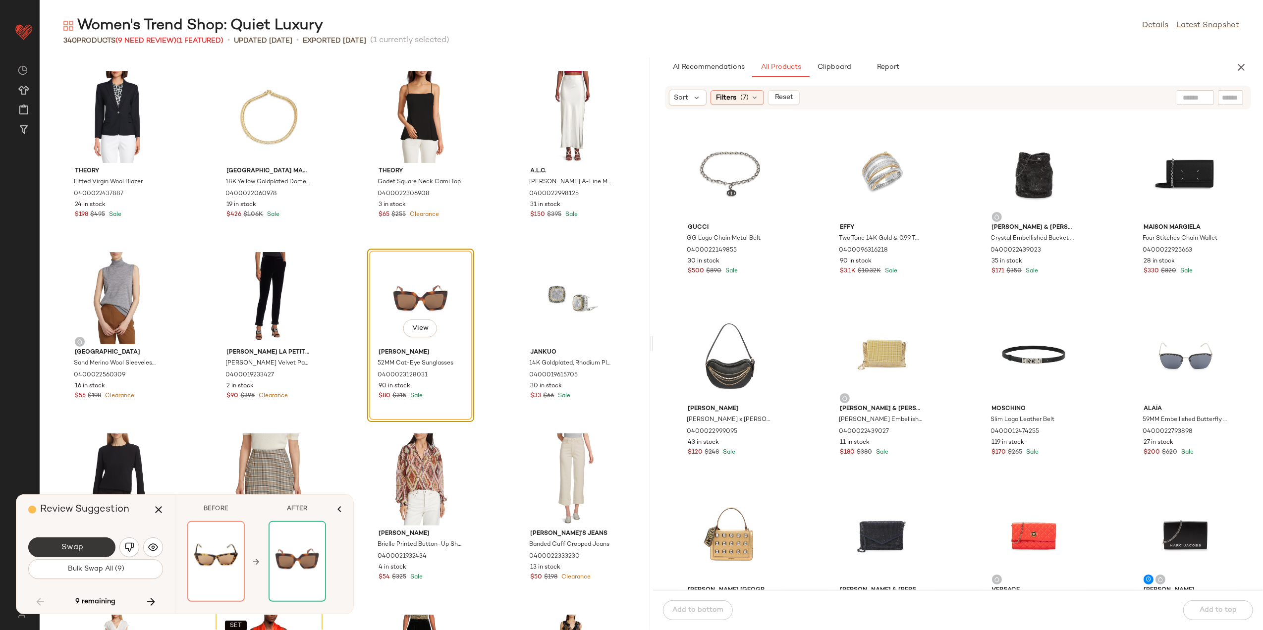
click at [92, 542] on button "Swap" at bounding box center [71, 548] width 87 height 20
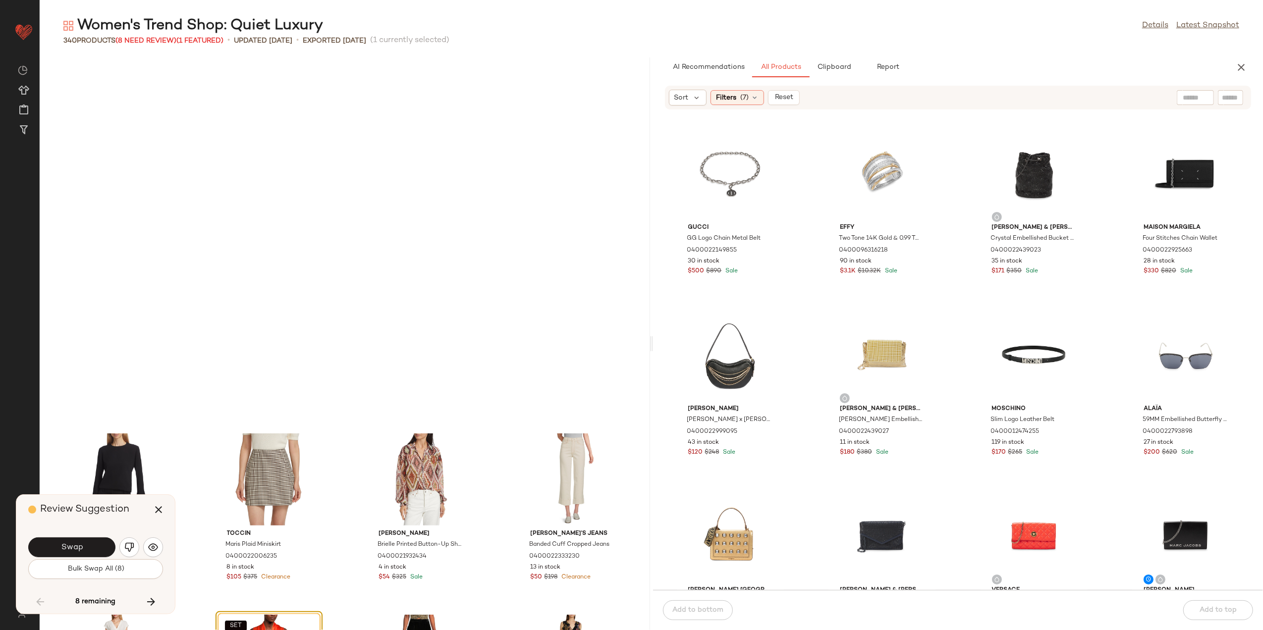
scroll to position [8888, 0]
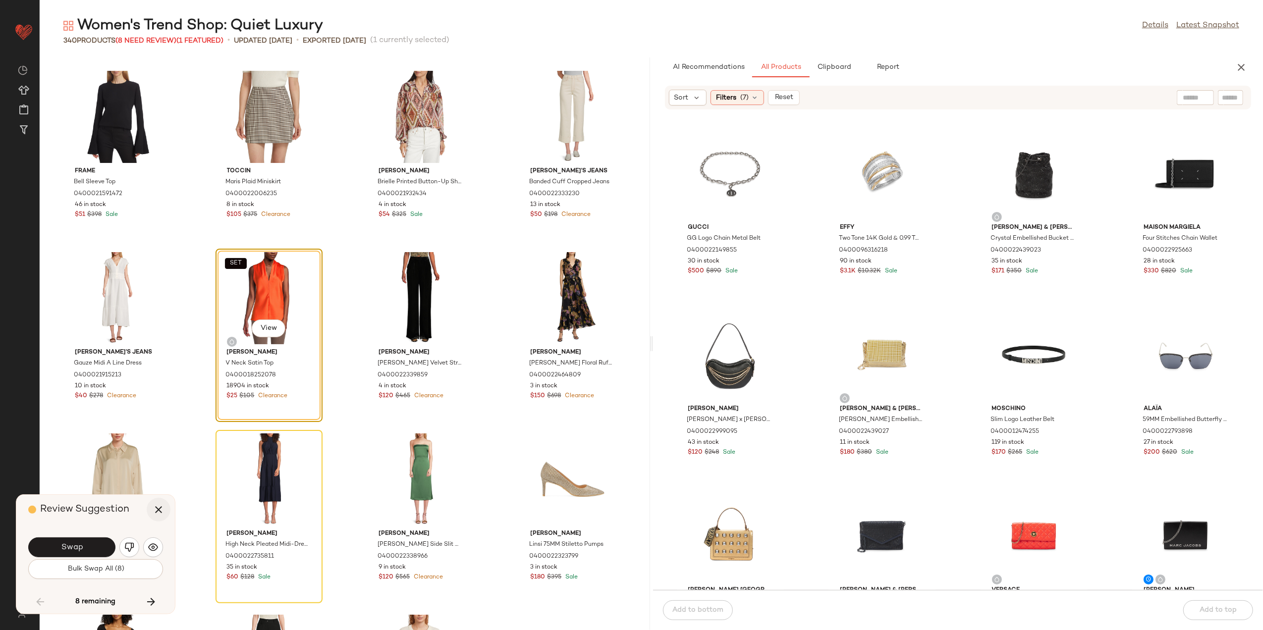
click at [158, 514] on icon "button" at bounding box center [159, 510] width 12 height 12
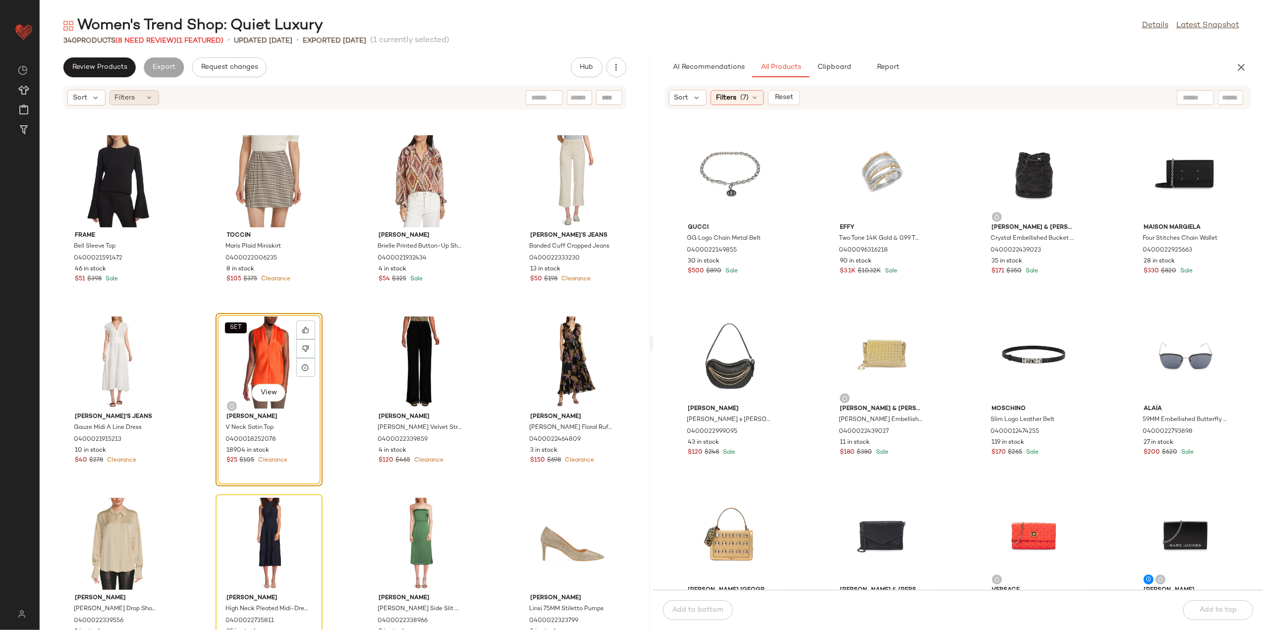
click at [142, 90] on div "Filters" at bounding box center [135, 97] width 50 height 15
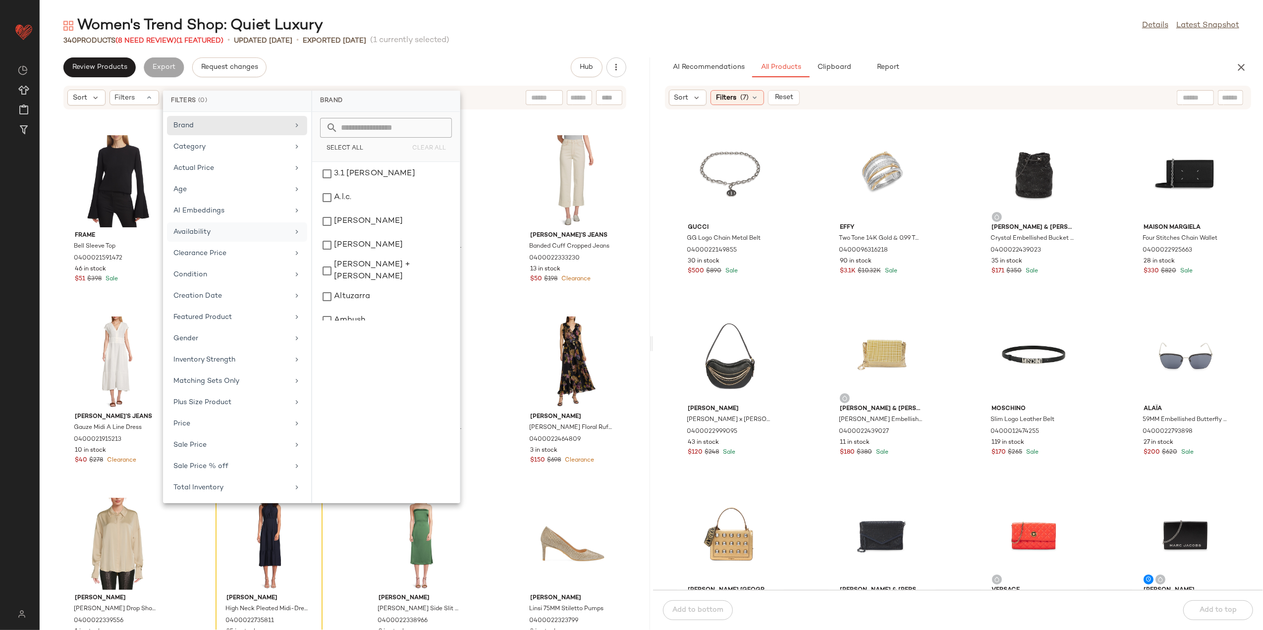
click at [237, 244] on div "Availability" at bounding box center [237, 253] width 140 height 19
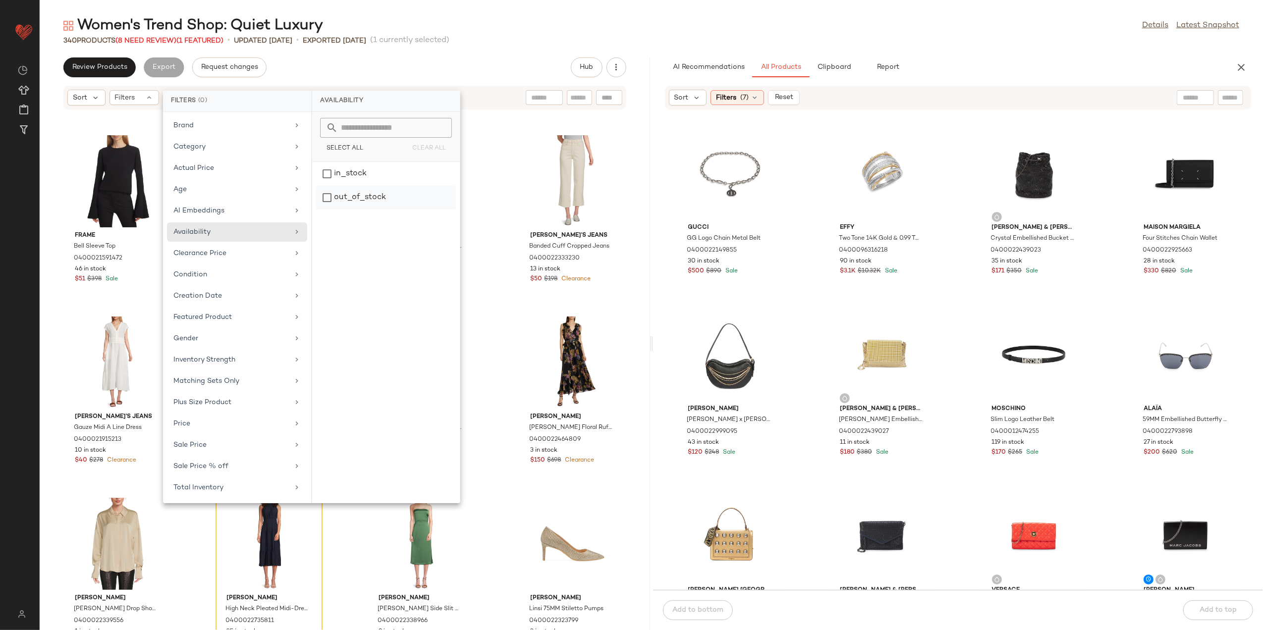
click at [359, 199] on div "out_of_stock" at bounding box center [386, 198] width 140 height 24
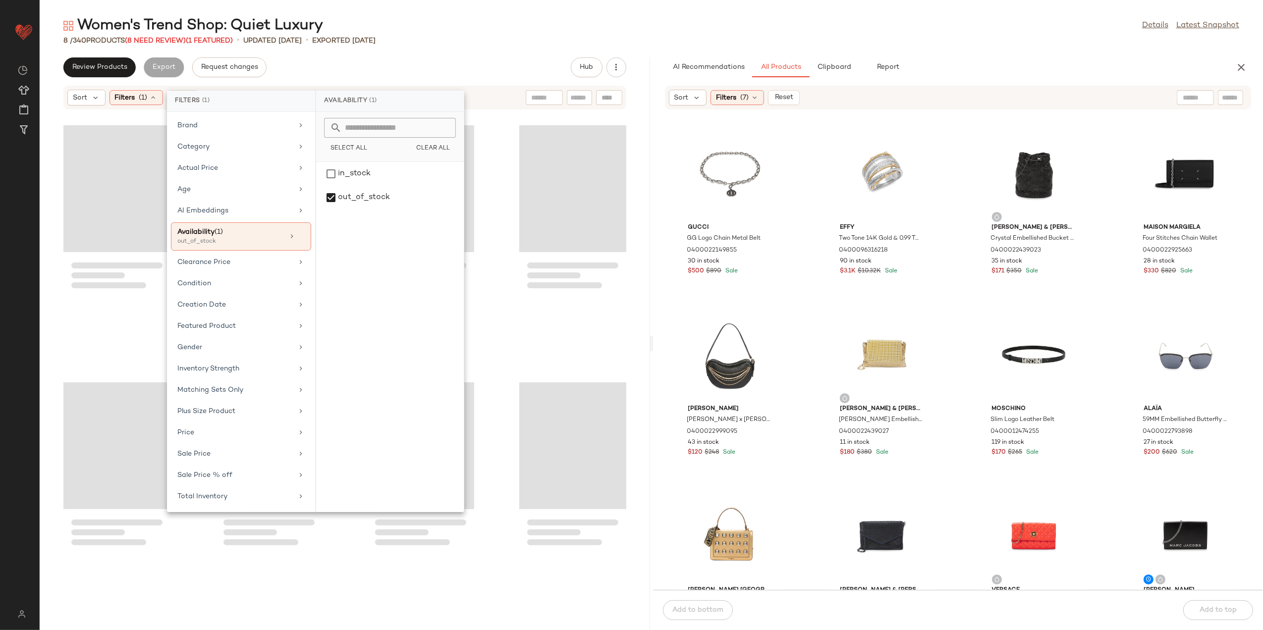
click at [414, 57] on div "Review Products Export Request changes Hub" at bounding box center [345, 67] width 611 height 20
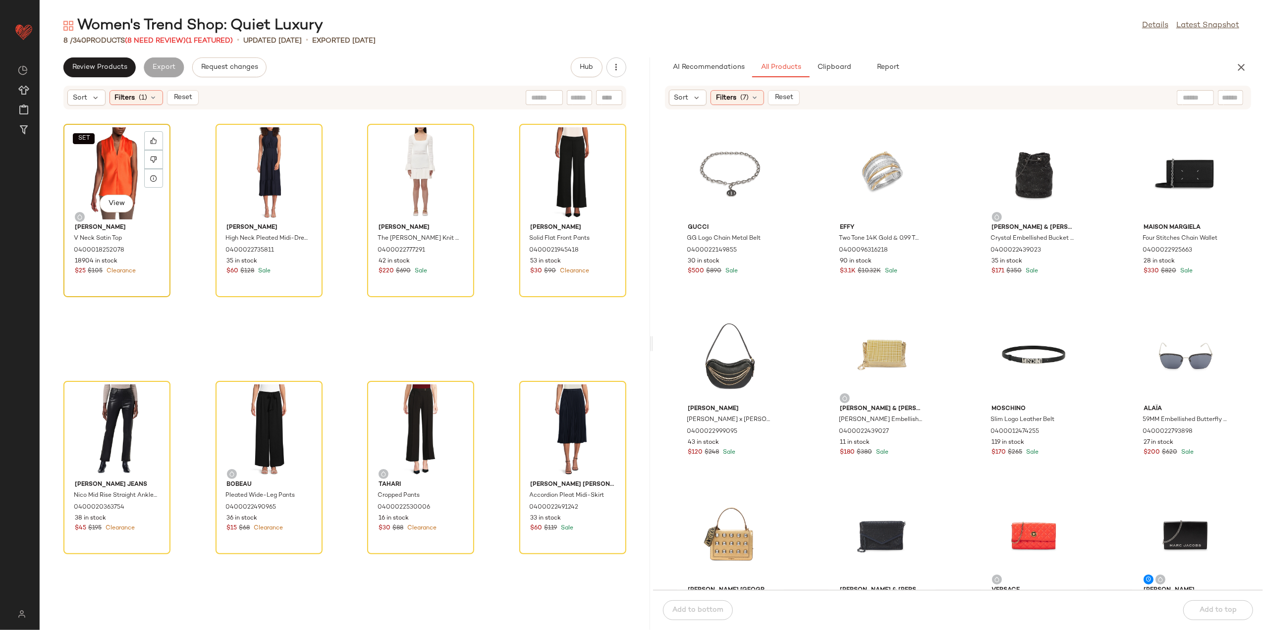
click at [92, 175] on div "SET View" at bounding box center [117, 173] width 100 height 92
click at [540, 394] on div "View" at bounding box center [573, 431] width 100 height 92
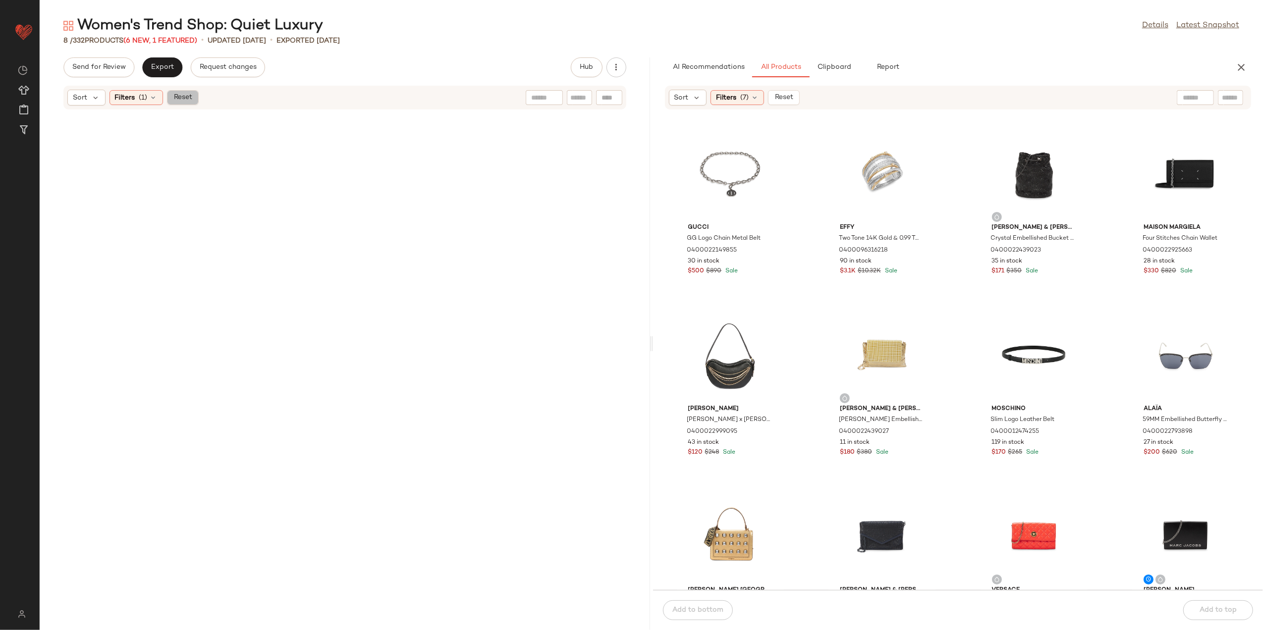
click at [197, 95] on button "Reset" at bounding box center [183, 97] width 32 height 15
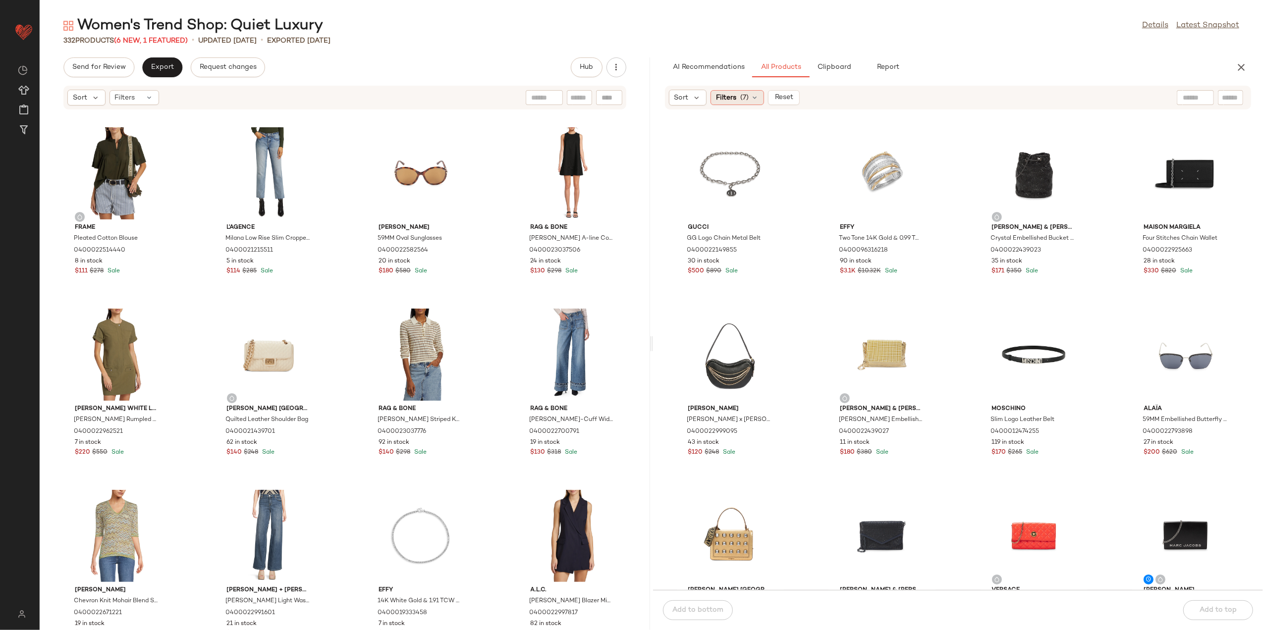
click at [752, 95] on icon at bounding box center [755, 98] width 8 height 8
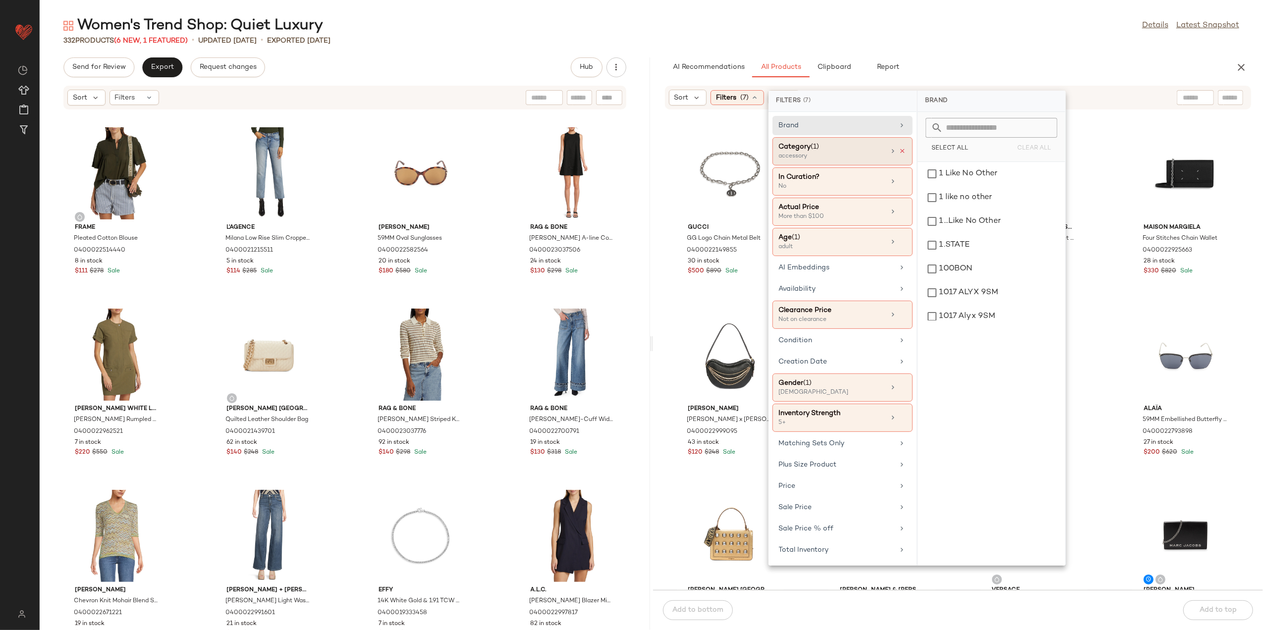
click at [900, 149] on icon at bounding box center [903, 151] width 7 height 7
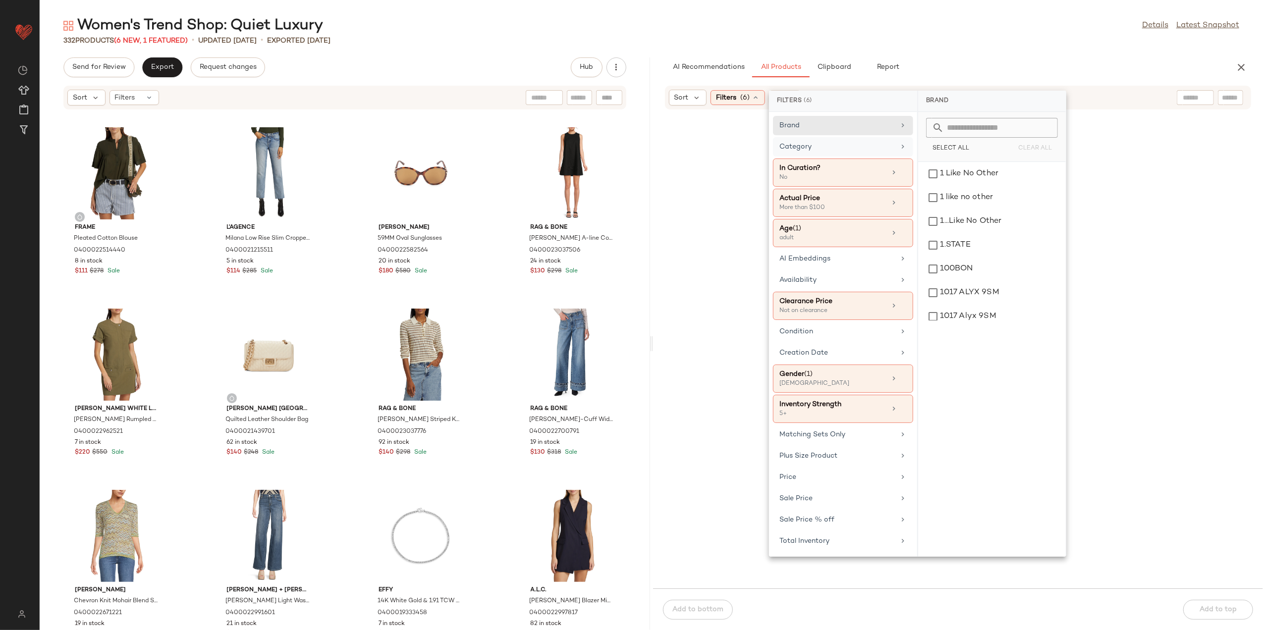
click at [893, 145] on div "Category" at bounding box center [837, 147] width 115 height 10
click at [964, 282] on div "dress" at bounding box center [992, 293] width 140 height 24
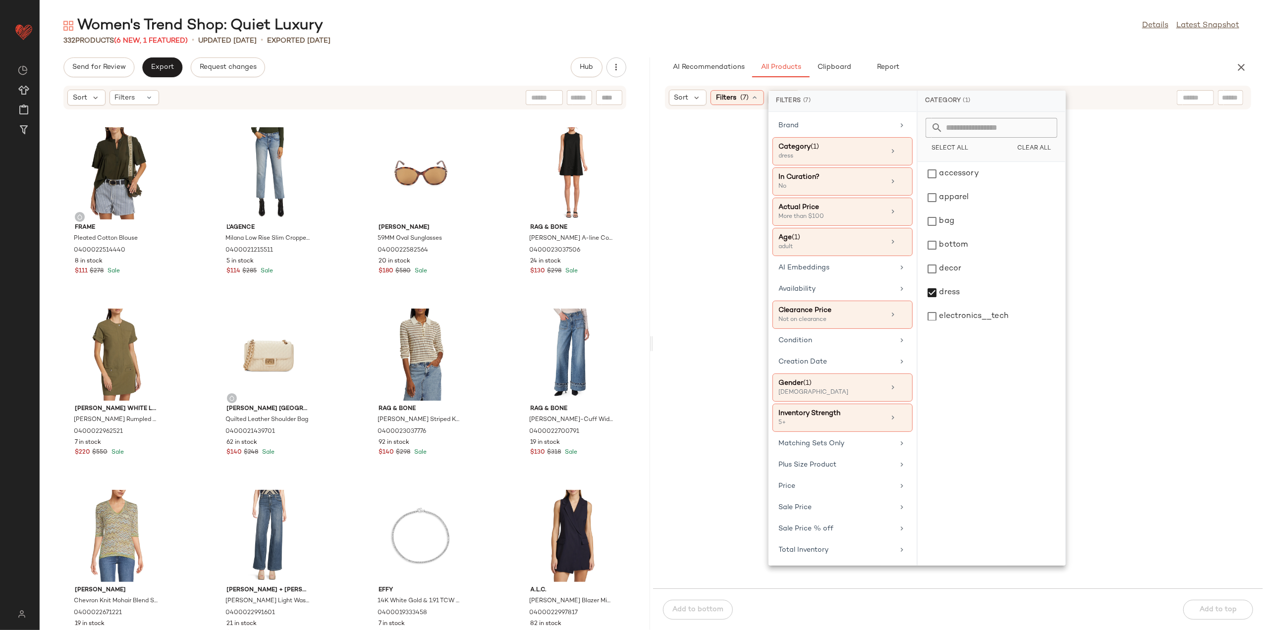
click at [926, 38] on div "332 Products (6 New, 1 Featured) • updated Aug 12th • Exported Aug 7th" at bounding box center [652, 41] width 1224 height 10
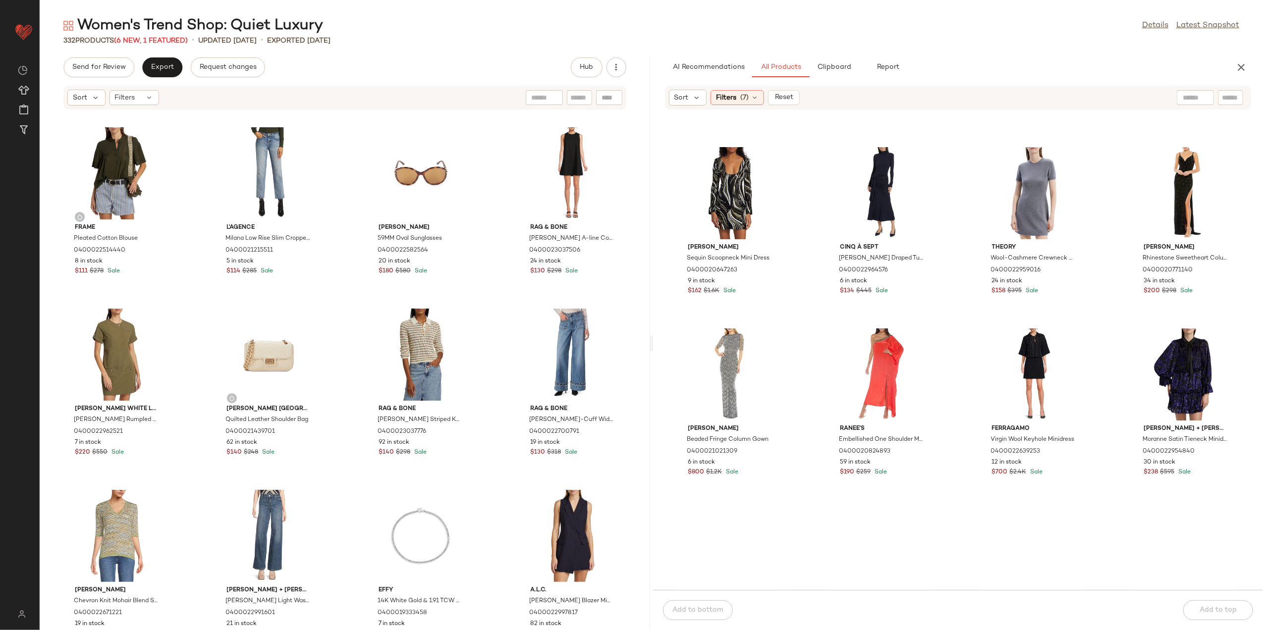
scroll to position [2189, 0]
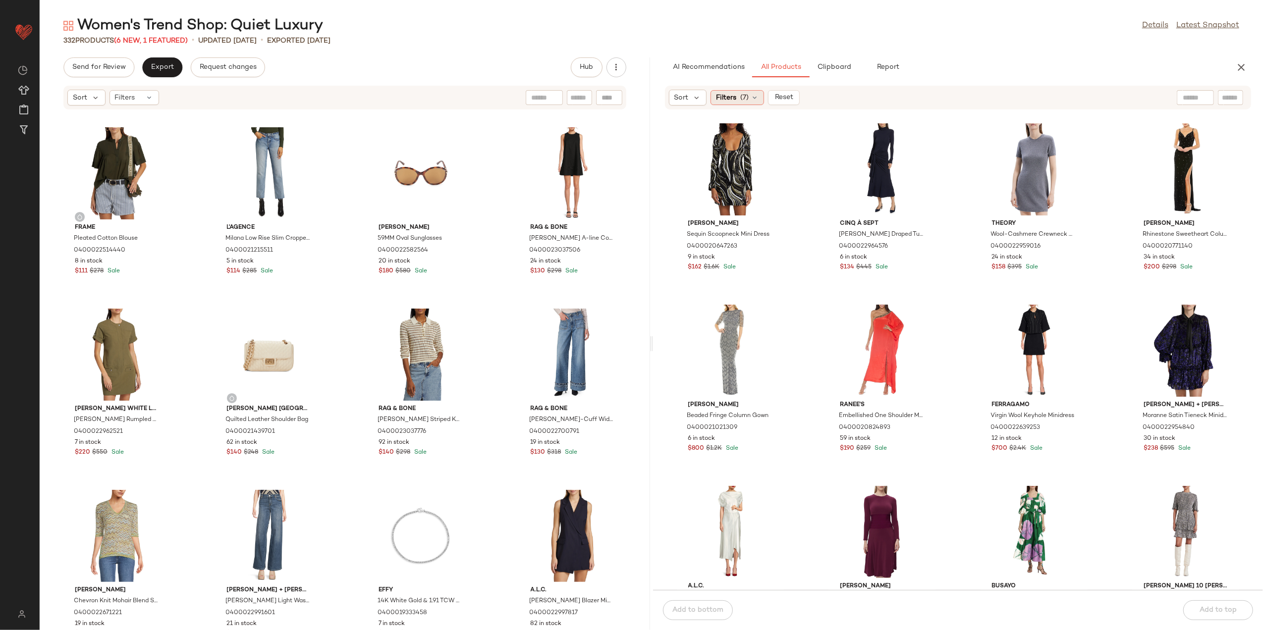
click at [732, 96] on span "Filters" at bounding box center [726, 98] width 20 height 10
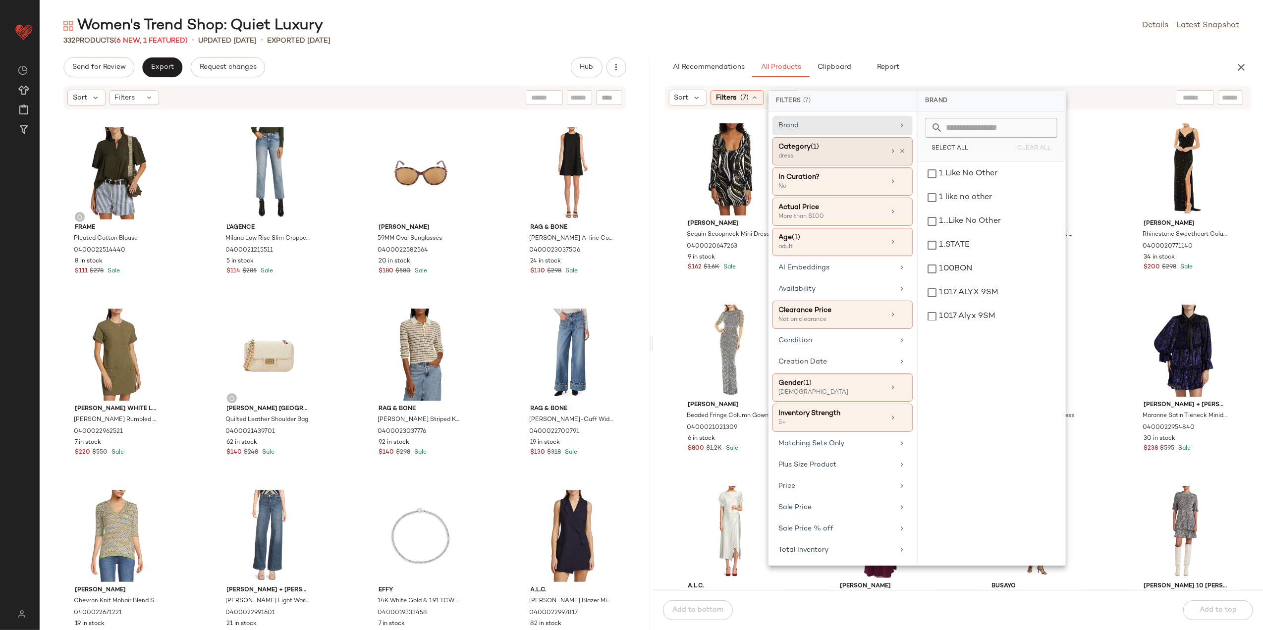
click at [906, 168] on div "Category (1) dress" at bounding box center [843, 182] width 140 height 28
click at [947, 282] on div "dress" at bounding box center [992, 293] width 140 height 24
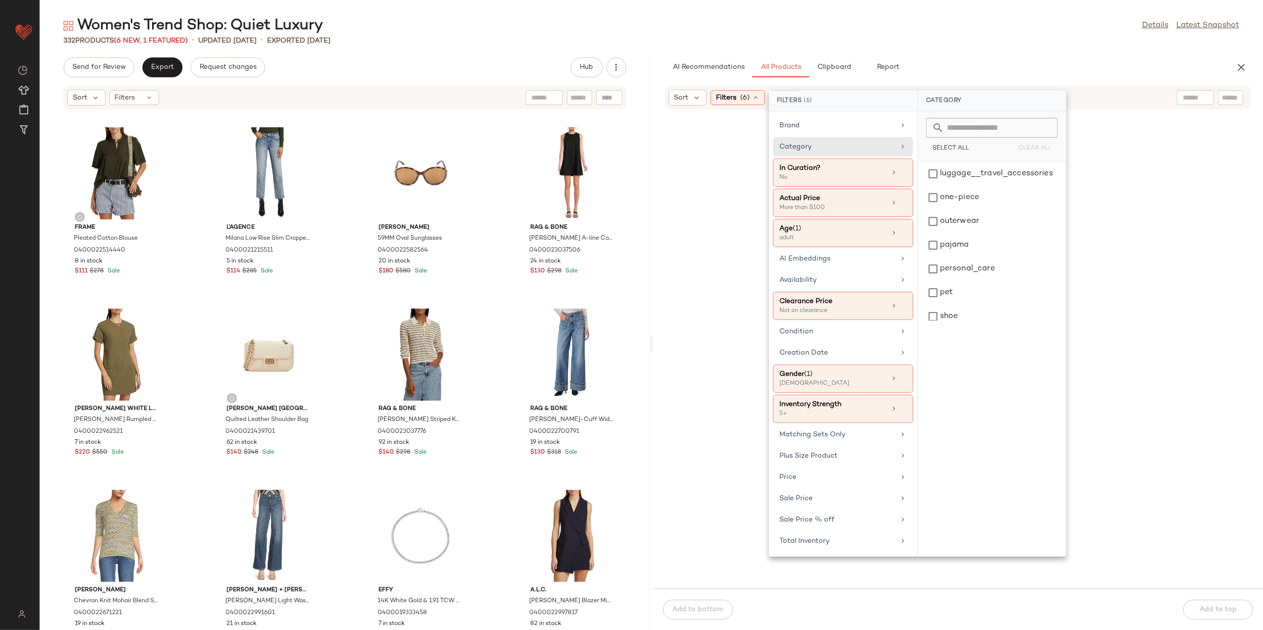
scroll to position [330, 0]
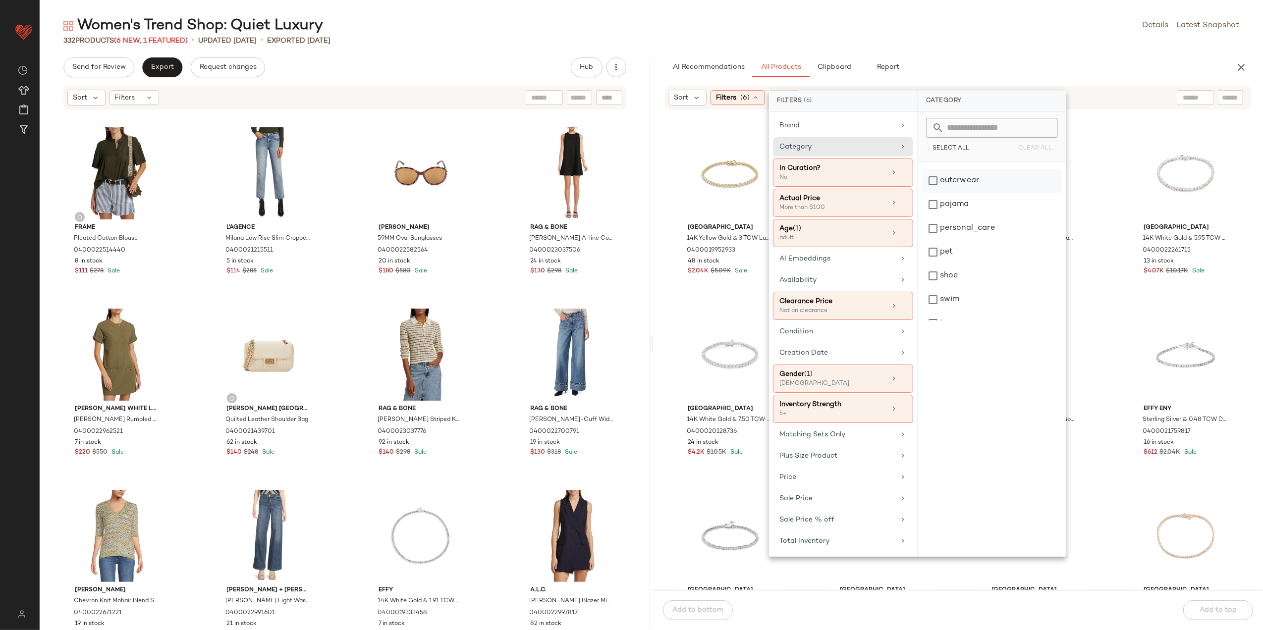
click at [984, 182] on div "outerwear" at bounding box center [992, 181] width 140 height 24
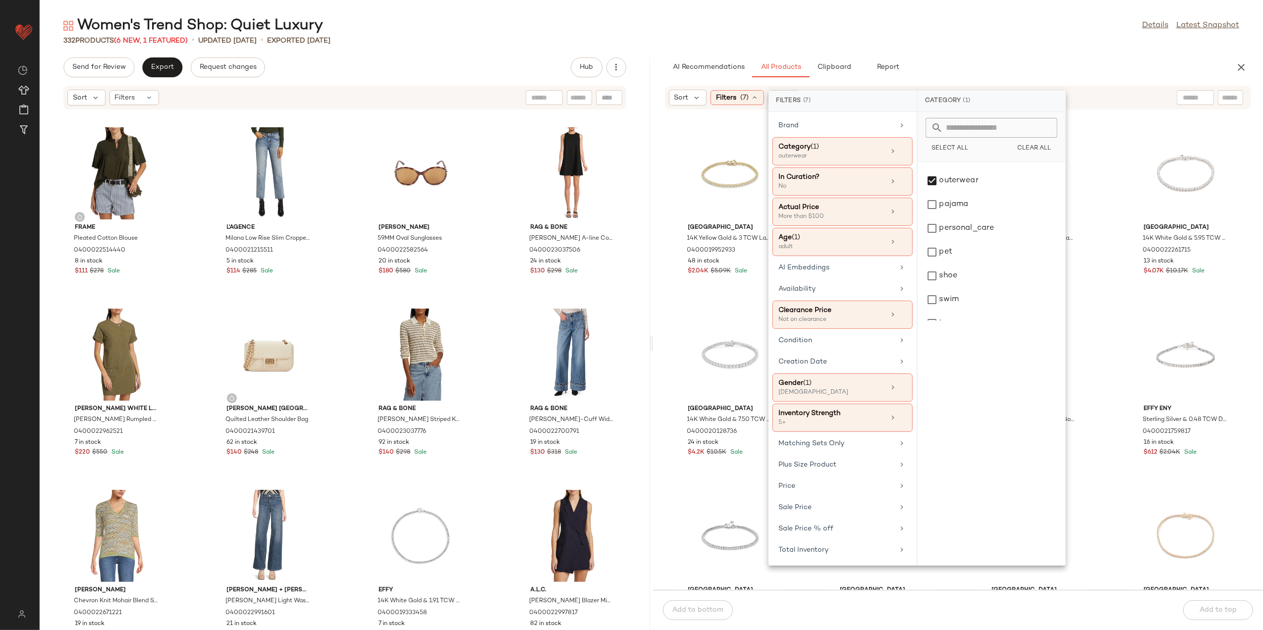
click at [942, 37] on div "332 Products (6 New, 1 Featured) • updated Aug 12th • Exported Aug 7th" at bounding box center [652, 41] width 1224 height 10
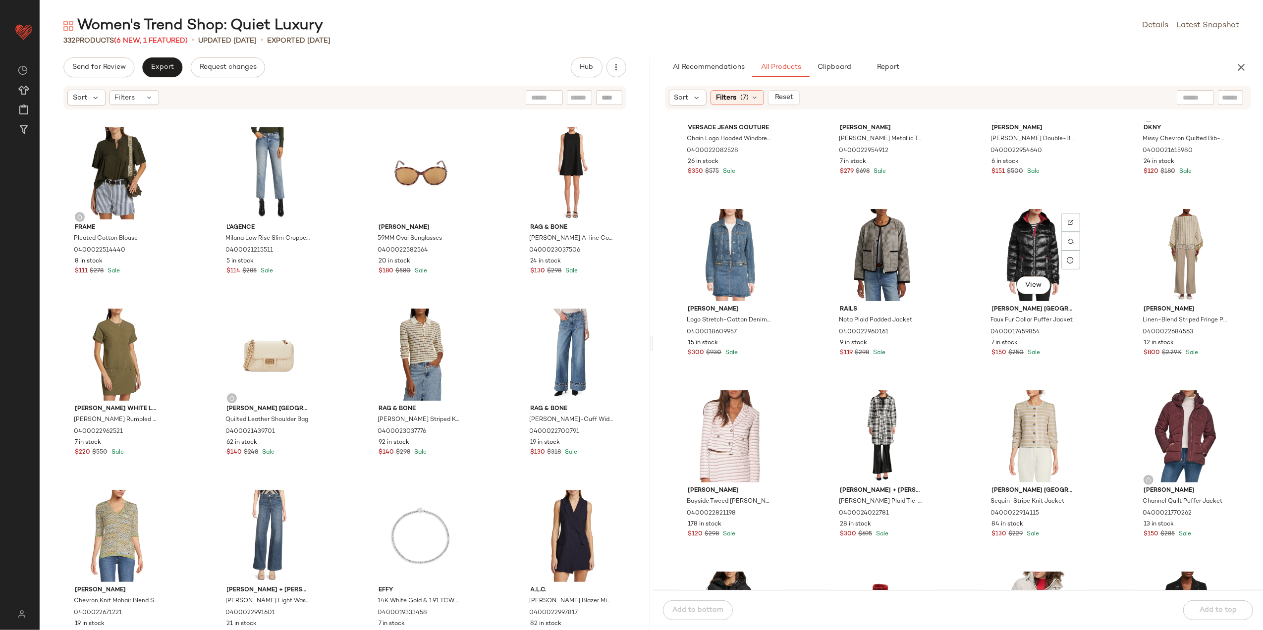
scroll to position [536, 0]
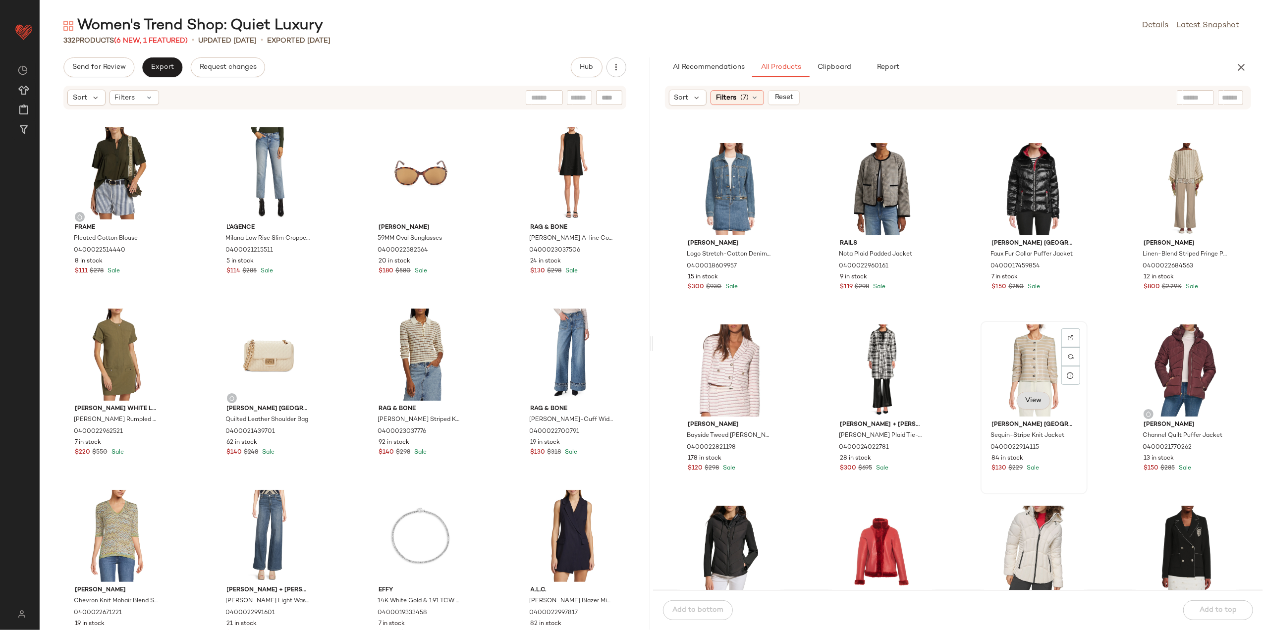
click at [1028, 400] on span "View" at bounding box center [1033, 401] width 17 height 8
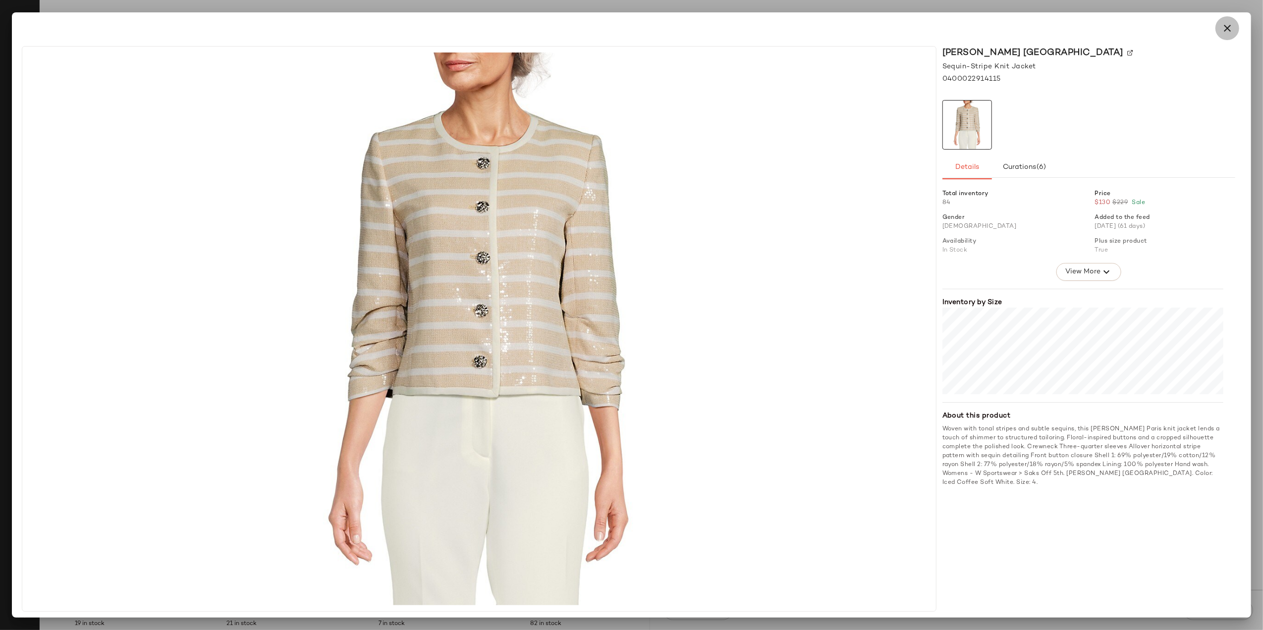
click at [1220, 28] on button "button" at bounding box center [1228, 28] width 24 height 24
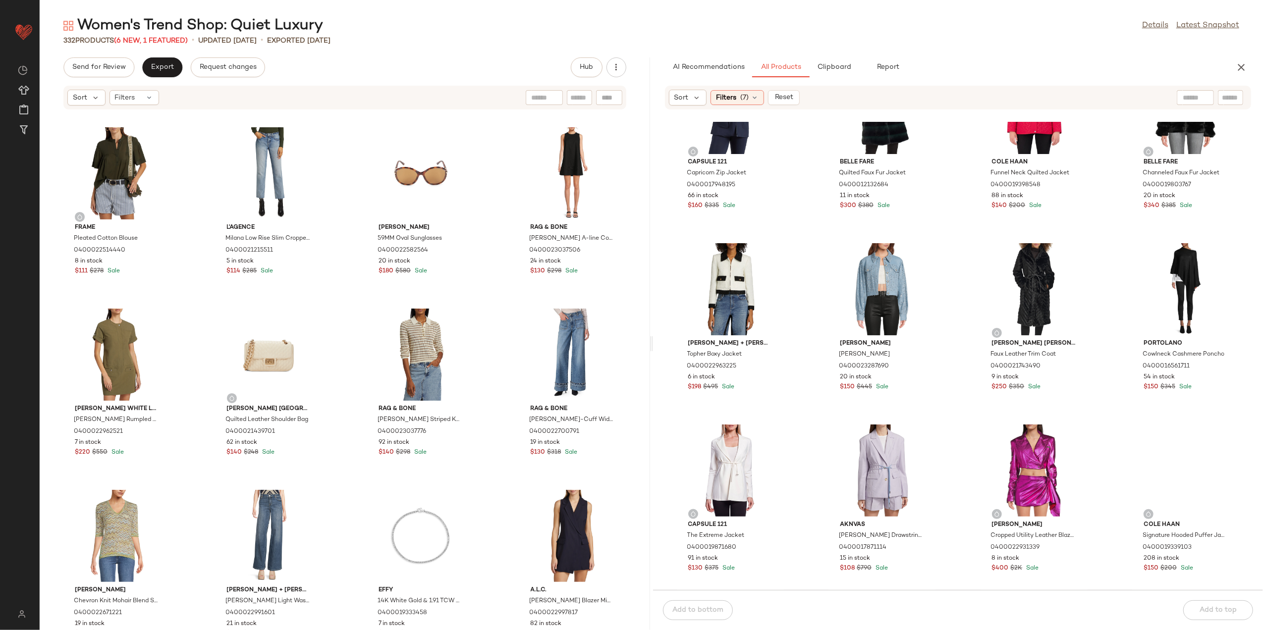
scroll to position [1527, 0]
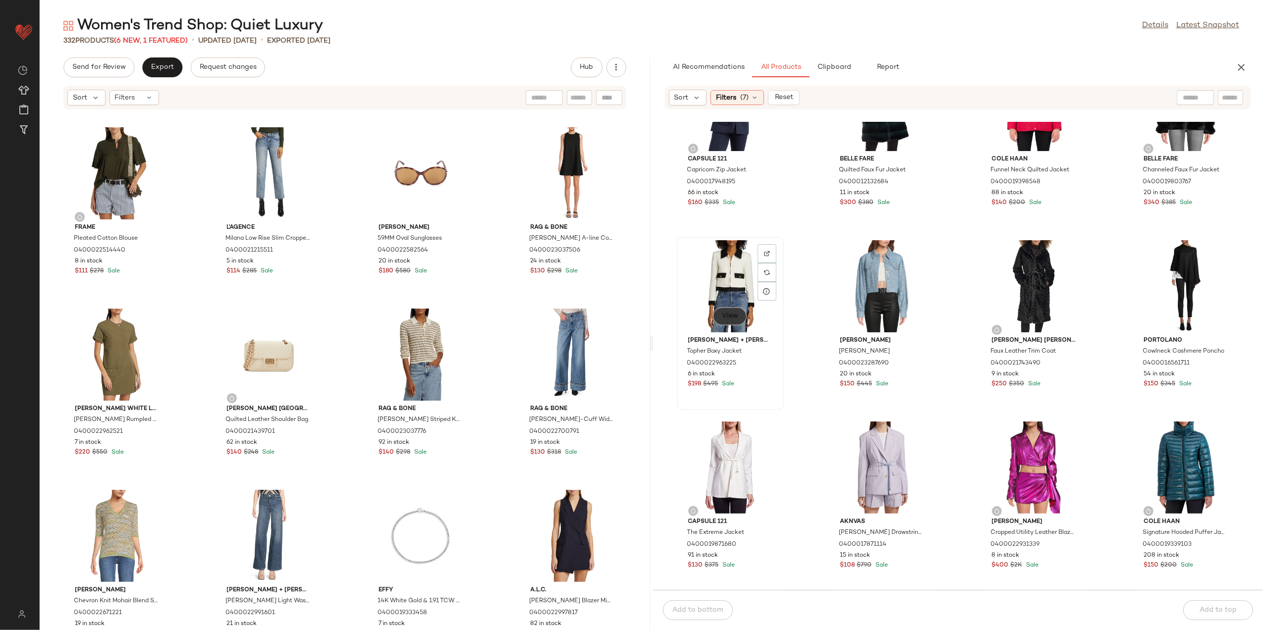
click at [739, 312] on button "View" at bounding box center [730, 317] width 34 height 18
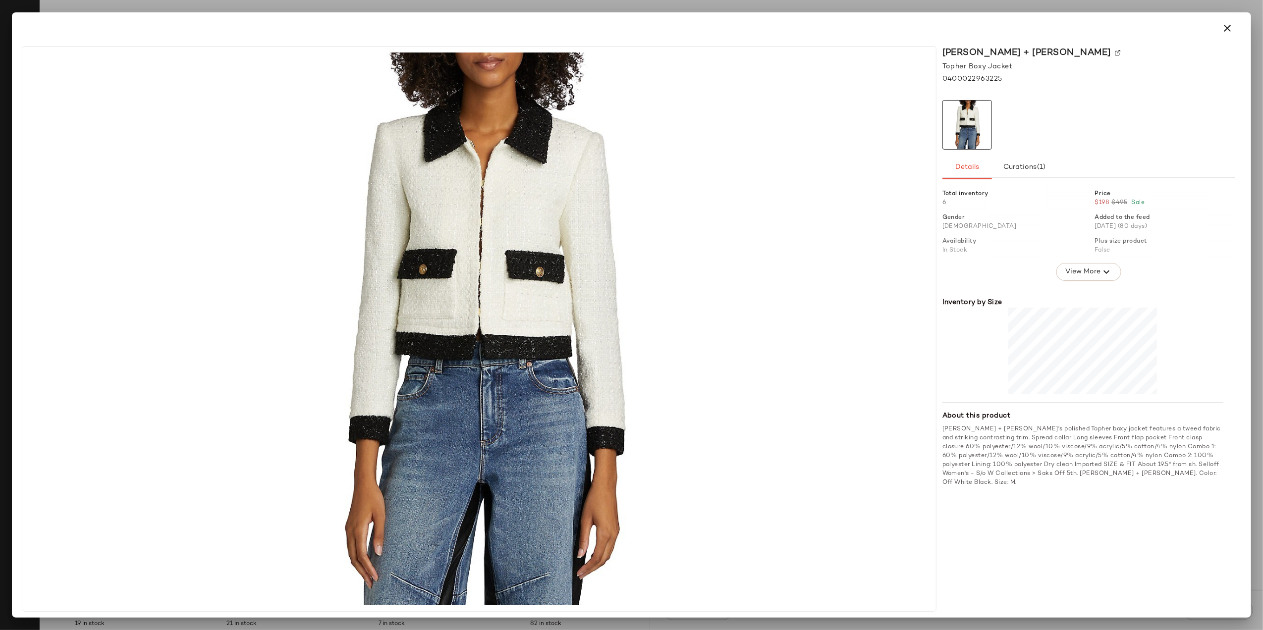
click at [1227, 30] on icon "button" at bounding box center [1228, 28] width 12 height 12
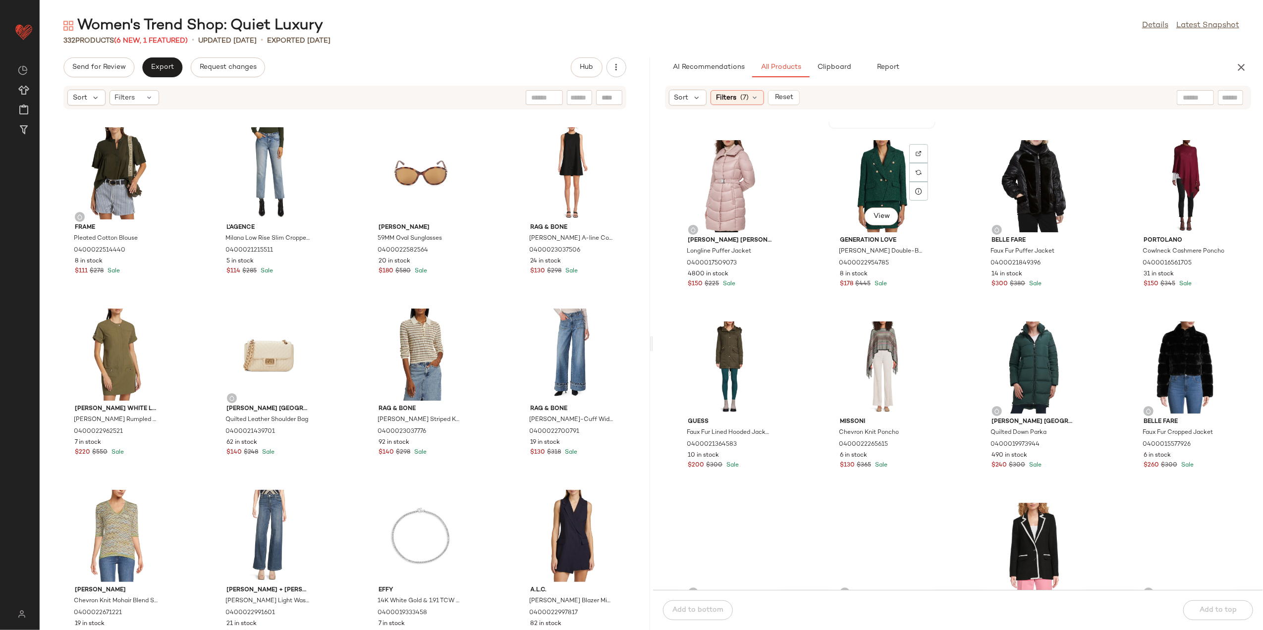
scroll to position [2717, 0]
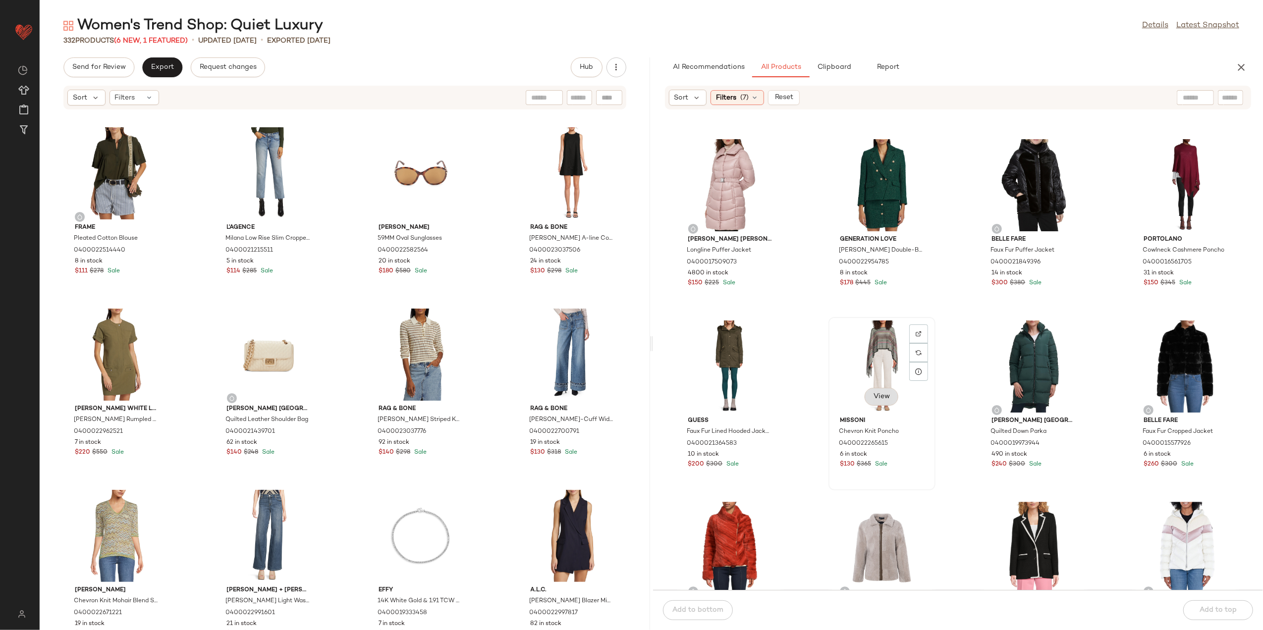
click at [883, 393] on span "View" at bounding box center [881, 397] width 17 height 8
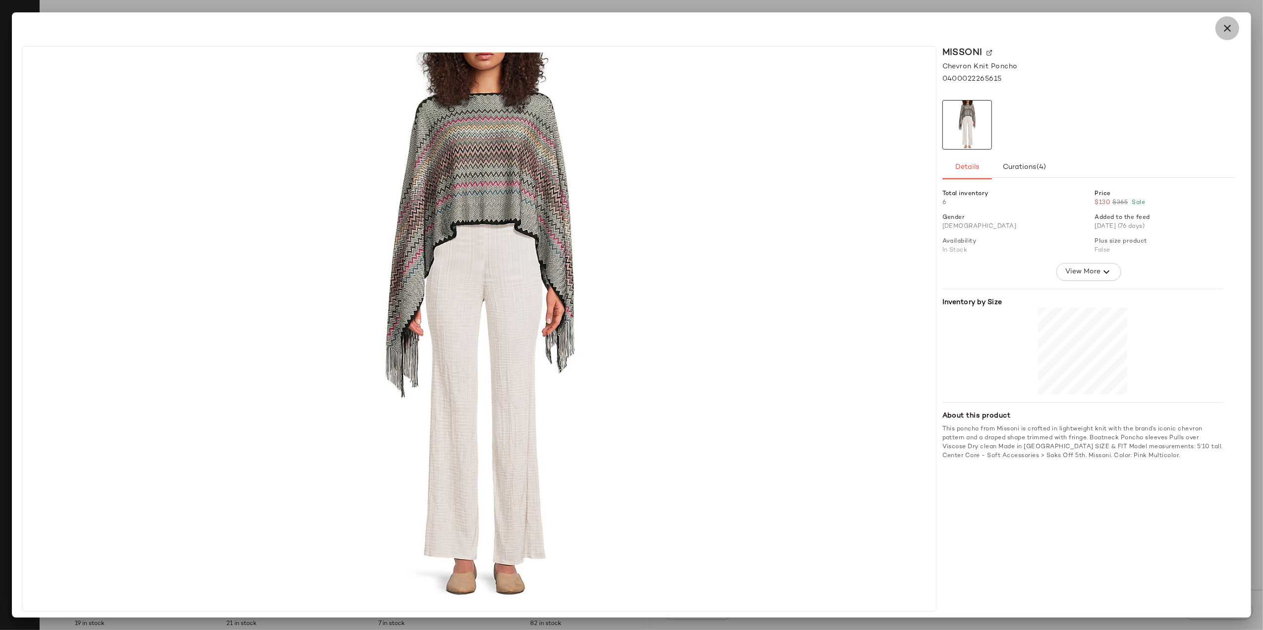
click at [1232, 31] on icon "button" at bounding box center [1228, 28] width 12 height 12
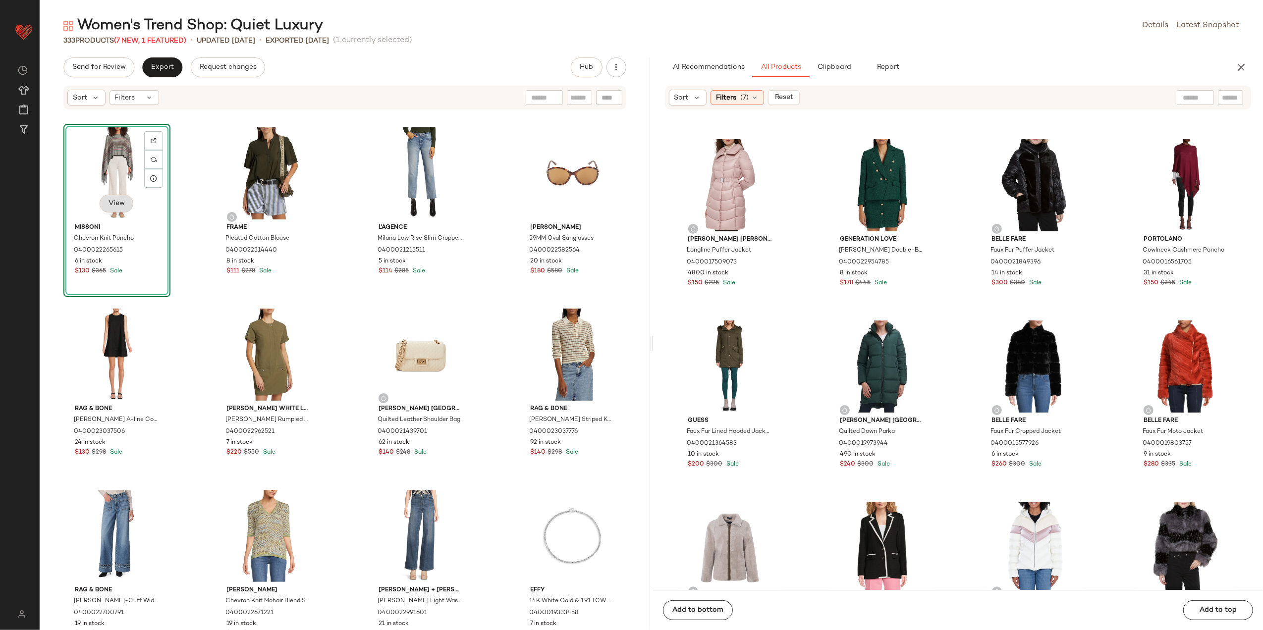
click at [112, 203] on span "View" at bounding box center [116, 204] width 17 height 8
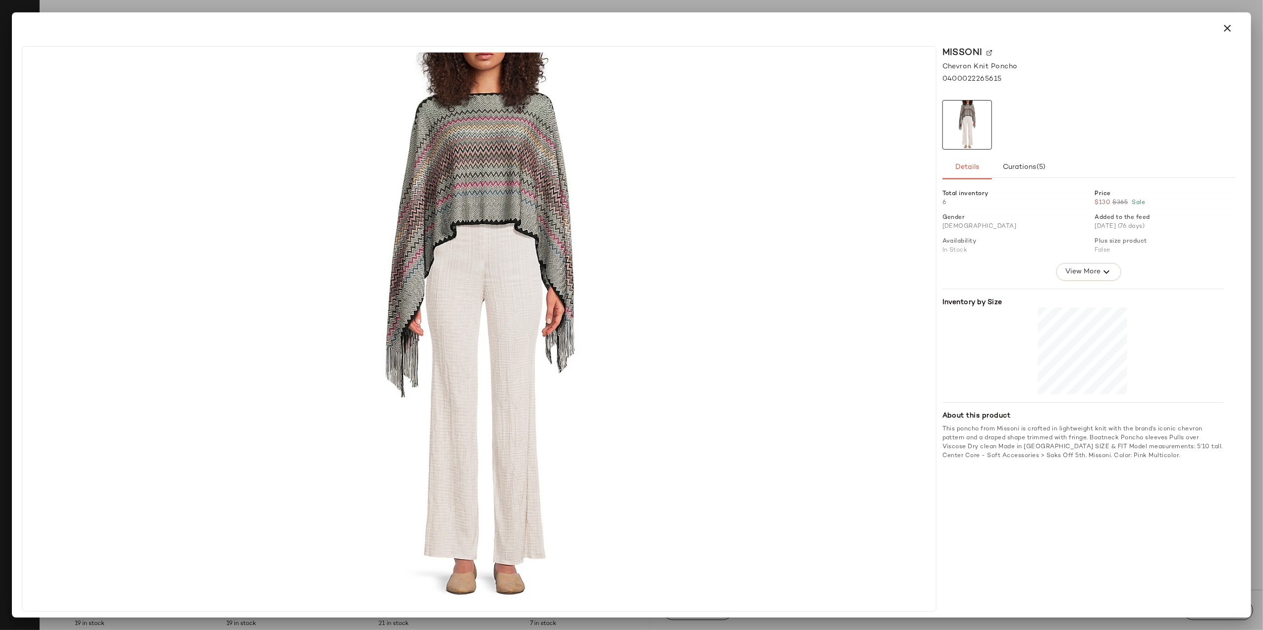
click at [1232, 29] on button "button" at bounding box center [1228, 28] width 24 height 24
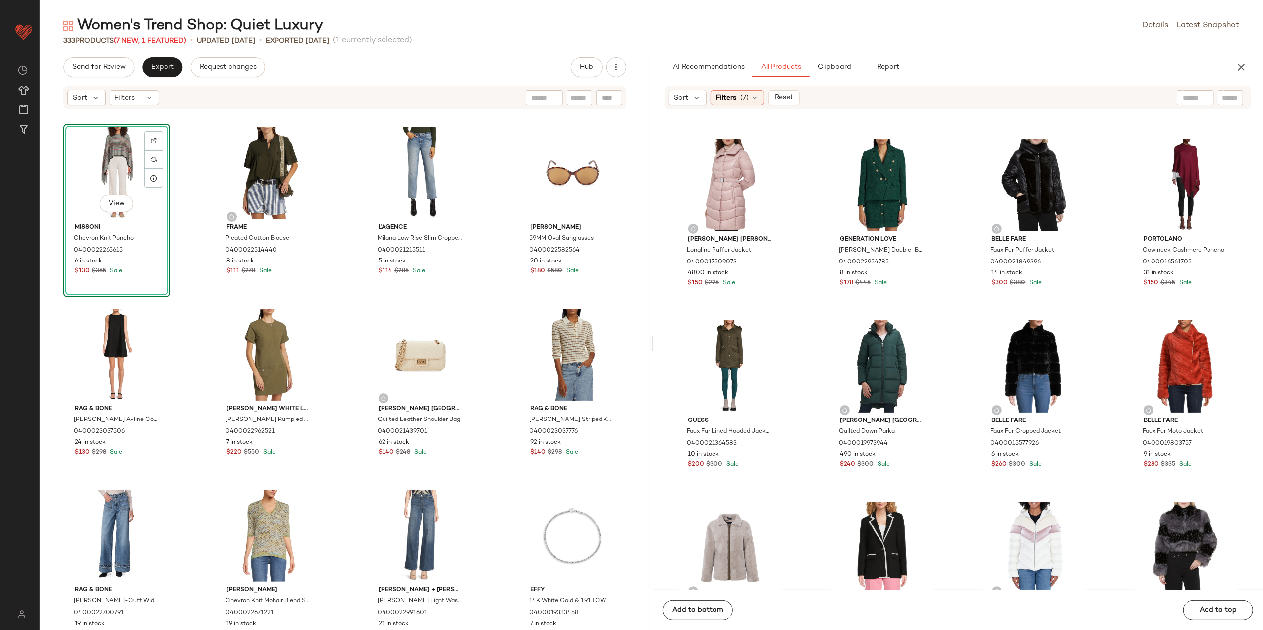
click at [121, 161] on div "View" at bounding box center [117, 173] width 100 height 92
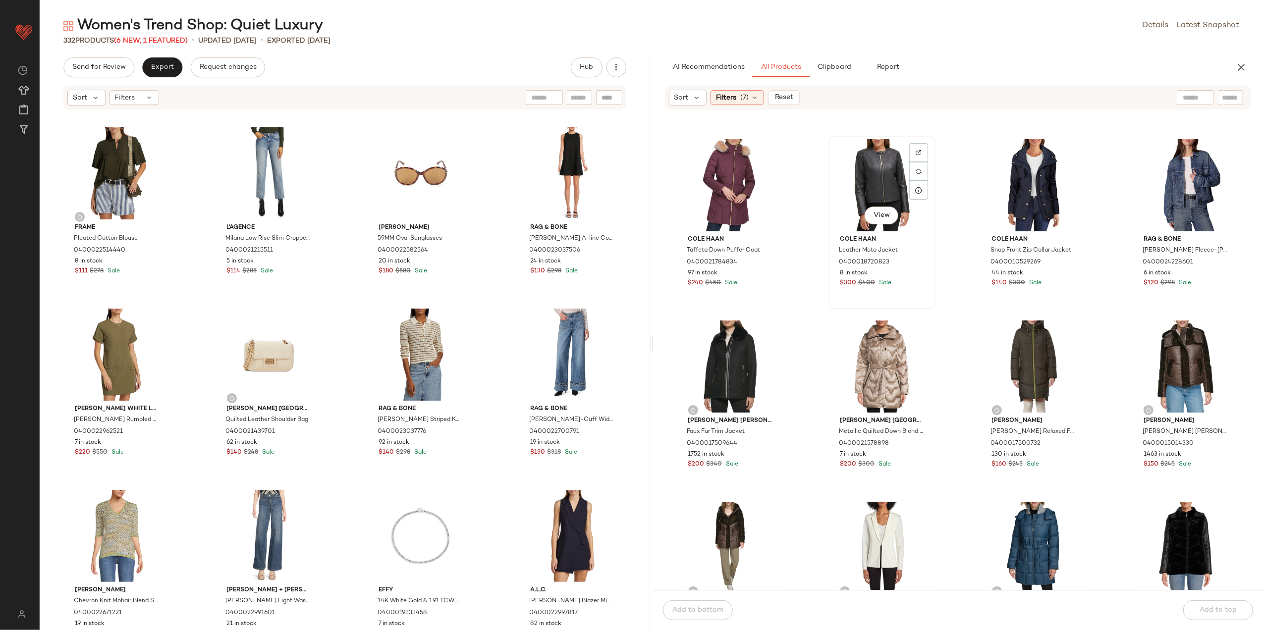
scroll to position [4964, 0]
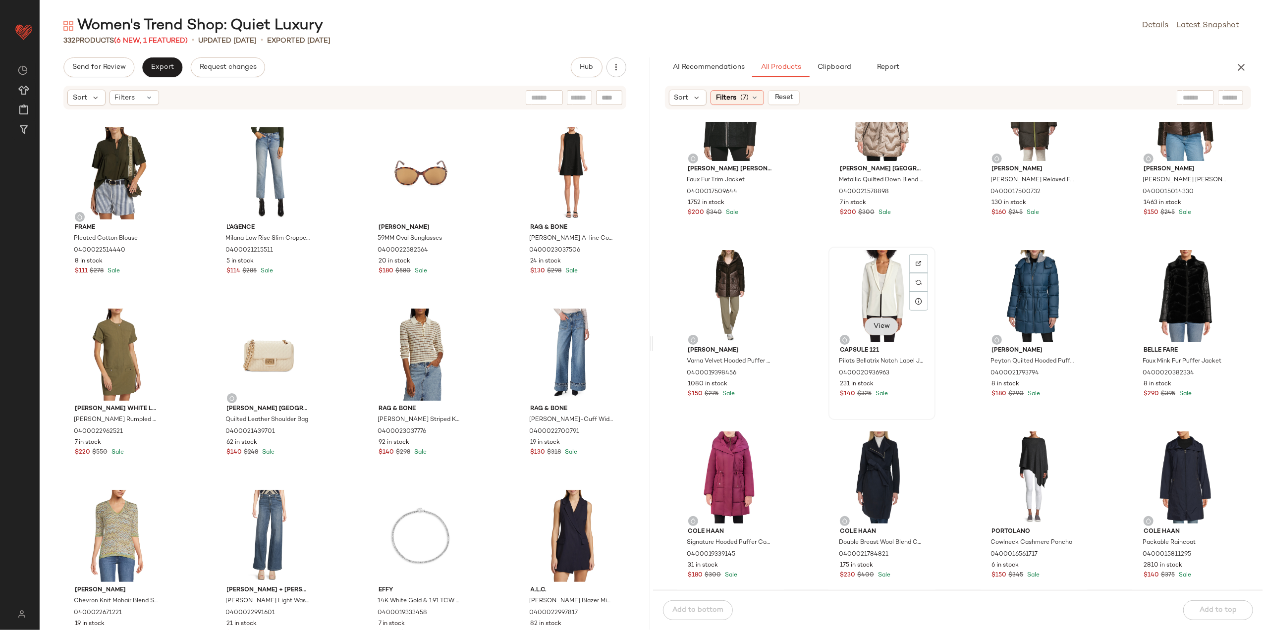
click at [886, 329] on span "View" at bounding box center [881, 327] width 17 height 8
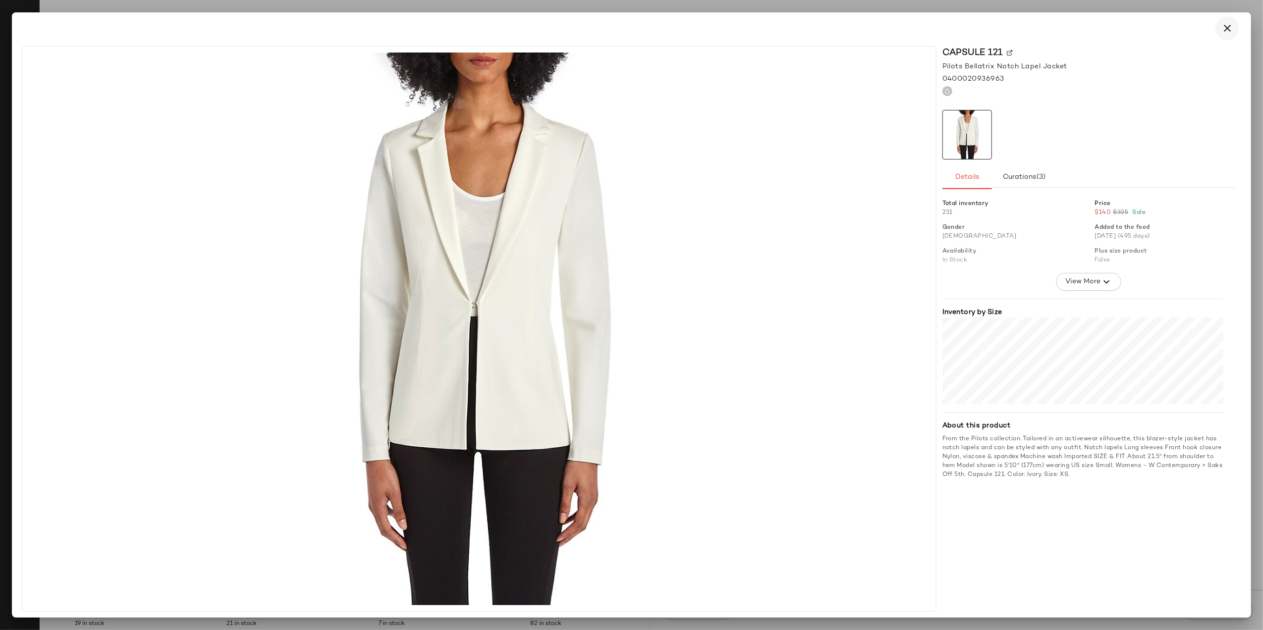
click at [1223, 25] on icon "button" at bounding box center [1228, 28] width 12 height 12
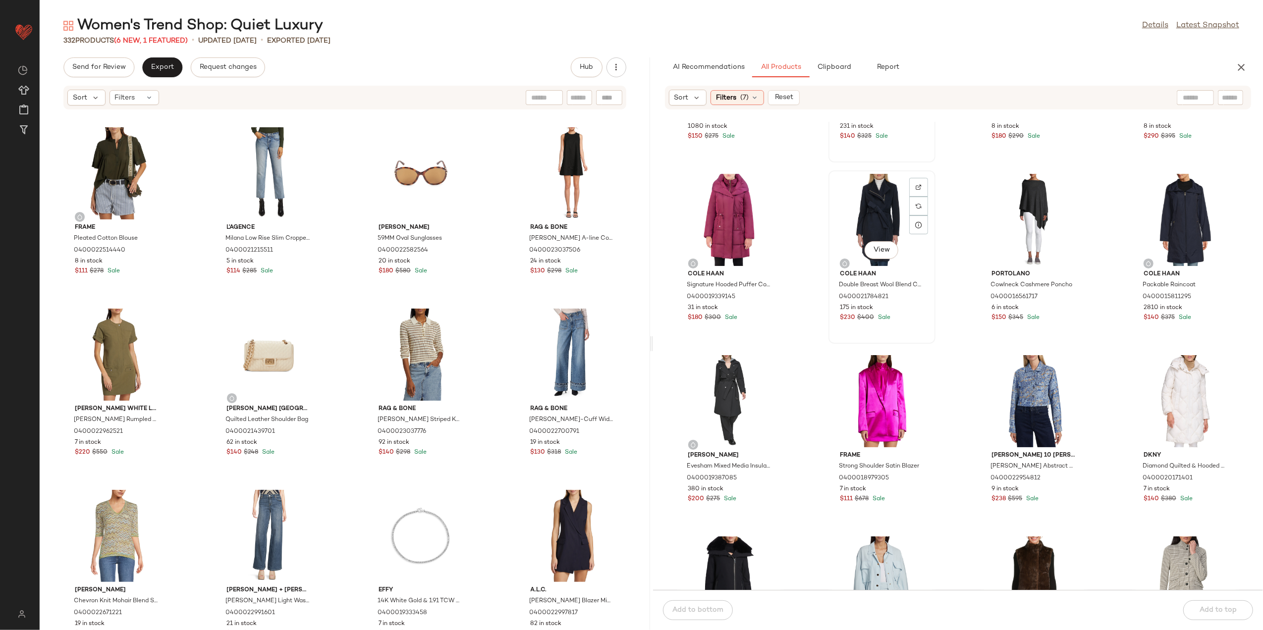
scroll to position [5228, 0]
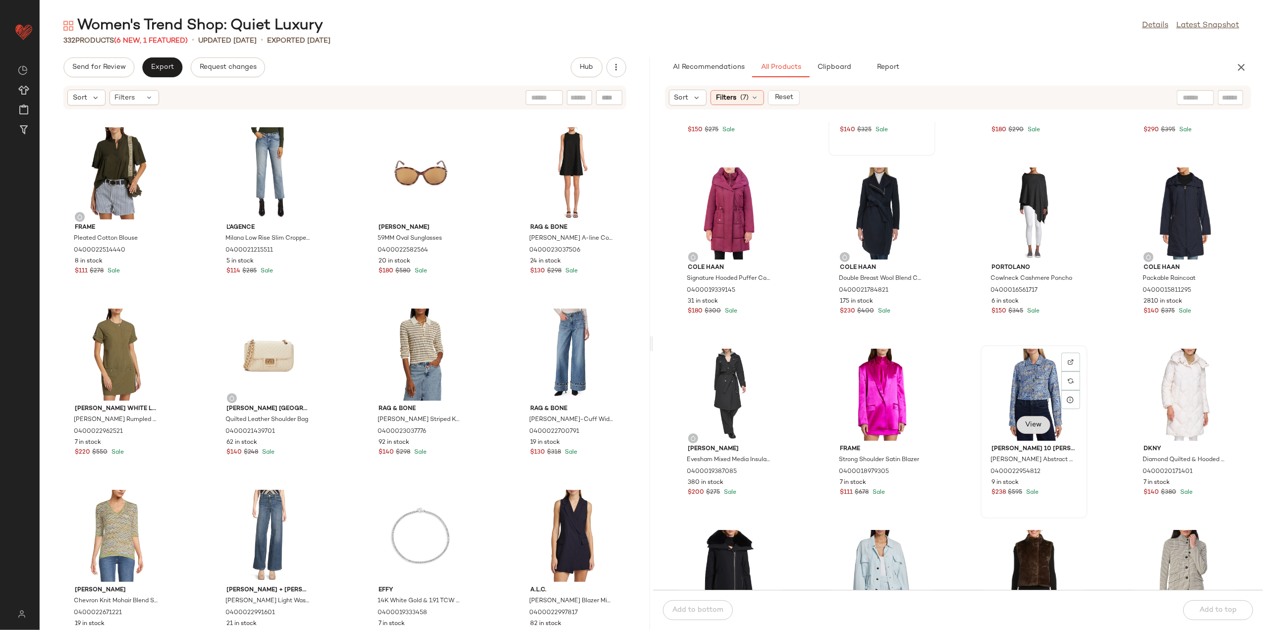
click at [1024, 417] on button "View" at bounding box center [1034, 425] width 34 height 18
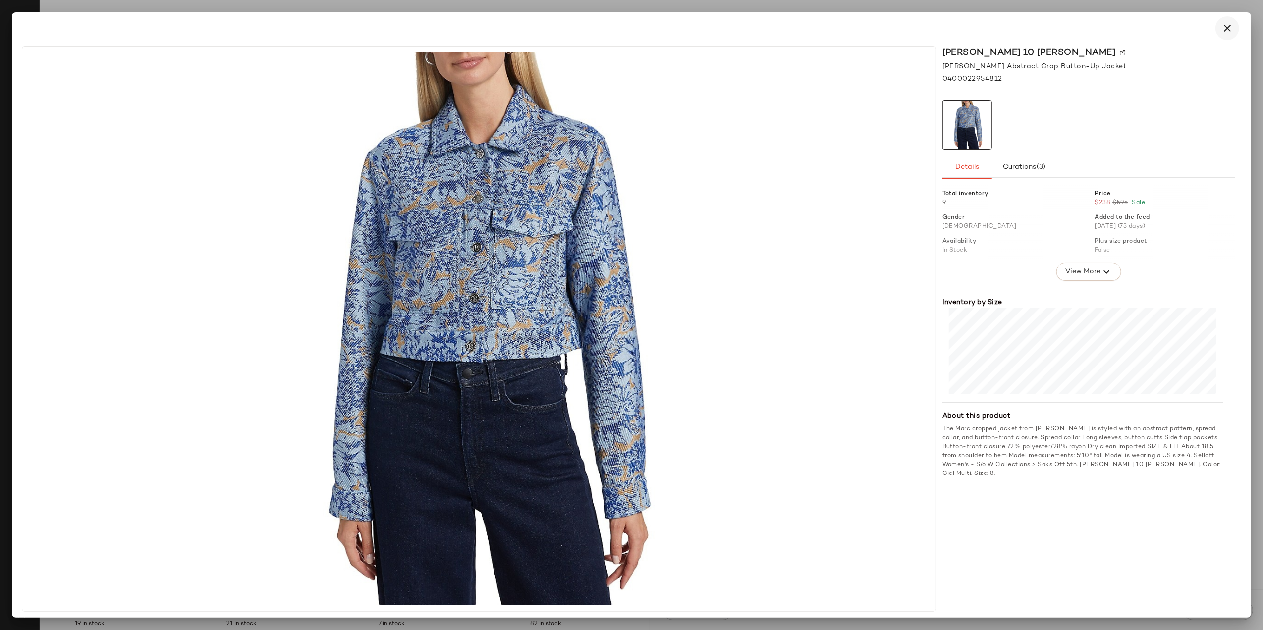
click at [1225, 26] on icon "button" at bounding box center [1228, 28] width 12 height 12
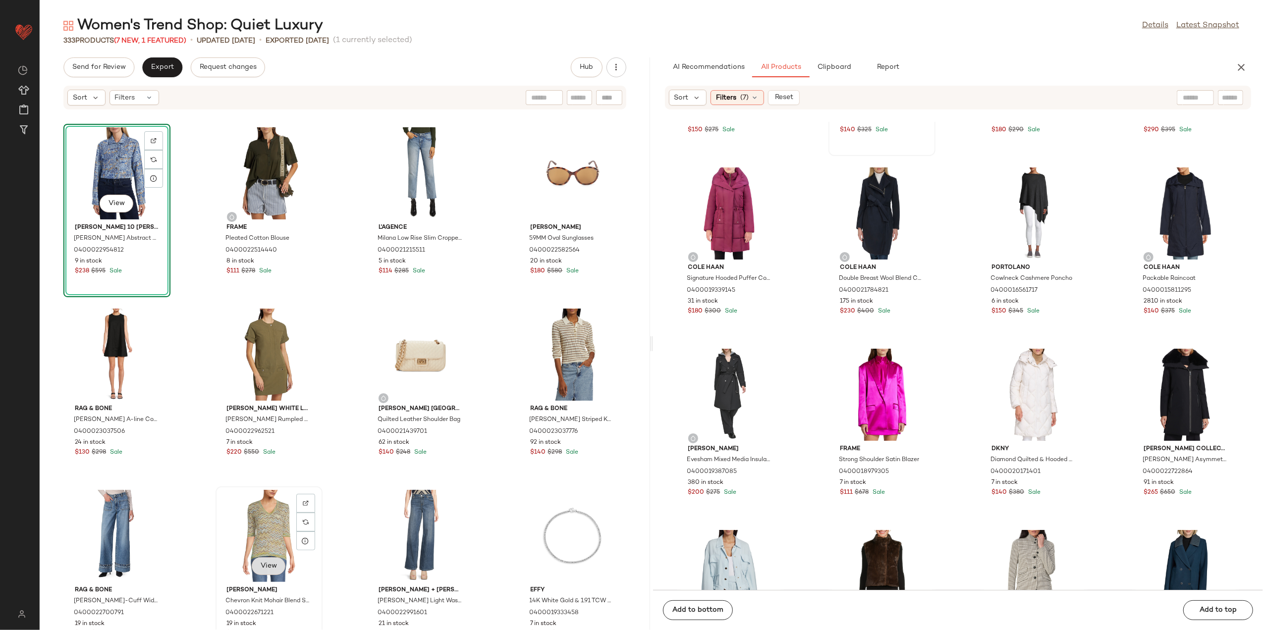
click at [269, 568] on span "View" at bounding box center [268, 567] width 17 height 8
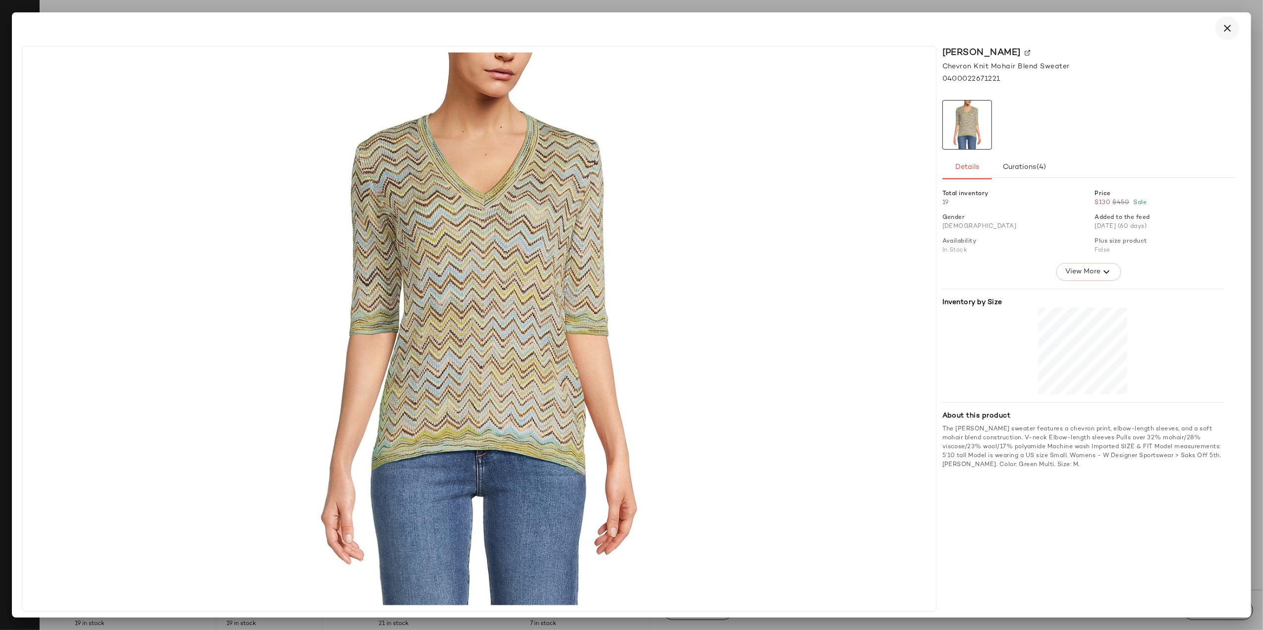
click at [1232, 26] on icon "button" at bounding box center [1228, 28] width 12 height 12
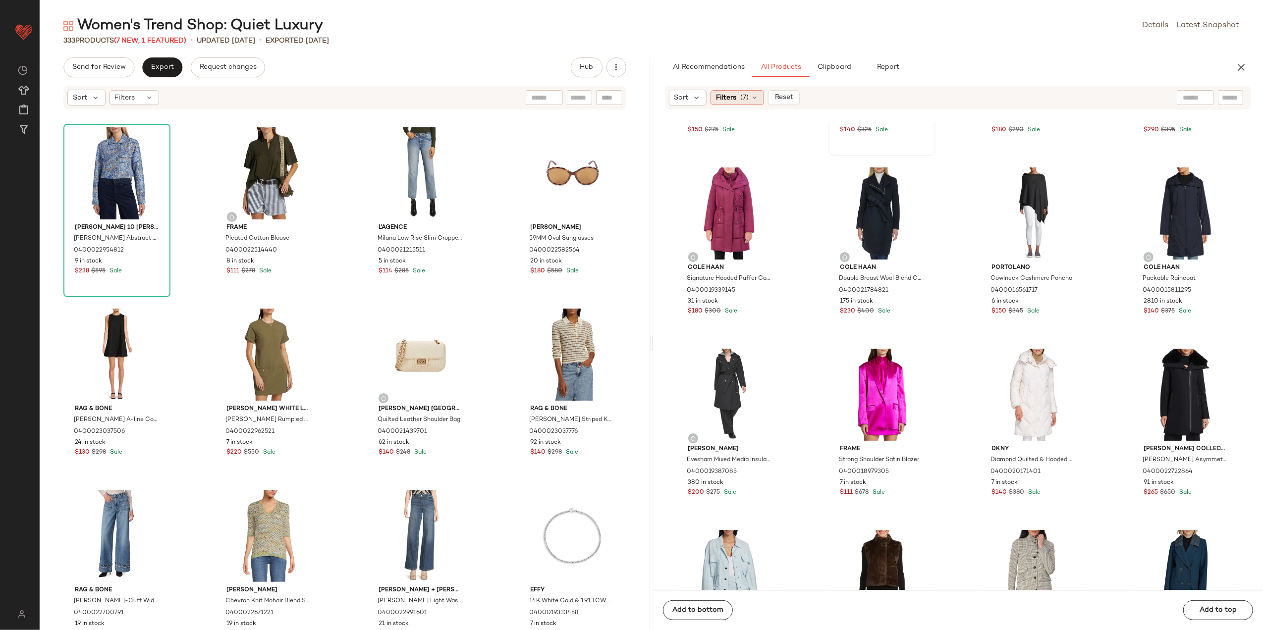
click at [740, 98] on span "(7)" at bounding box center [744, 98] width 8 height 10
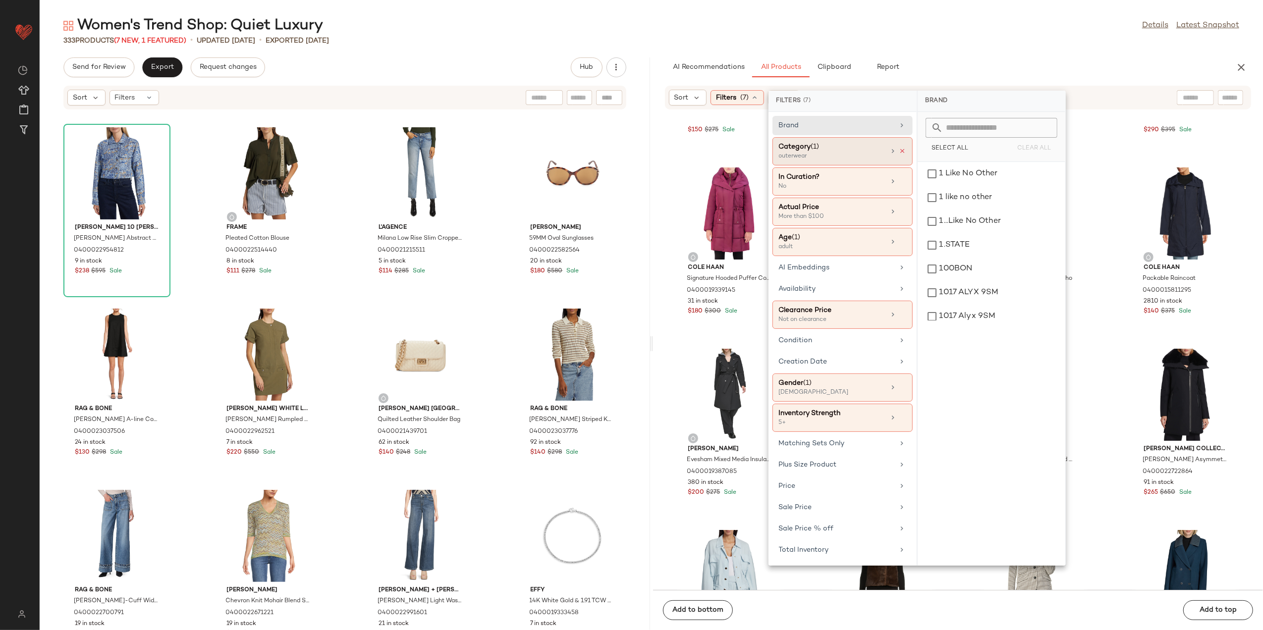
click at [901, 149] on icon at bounding box center [903, 151] width 7 height 7
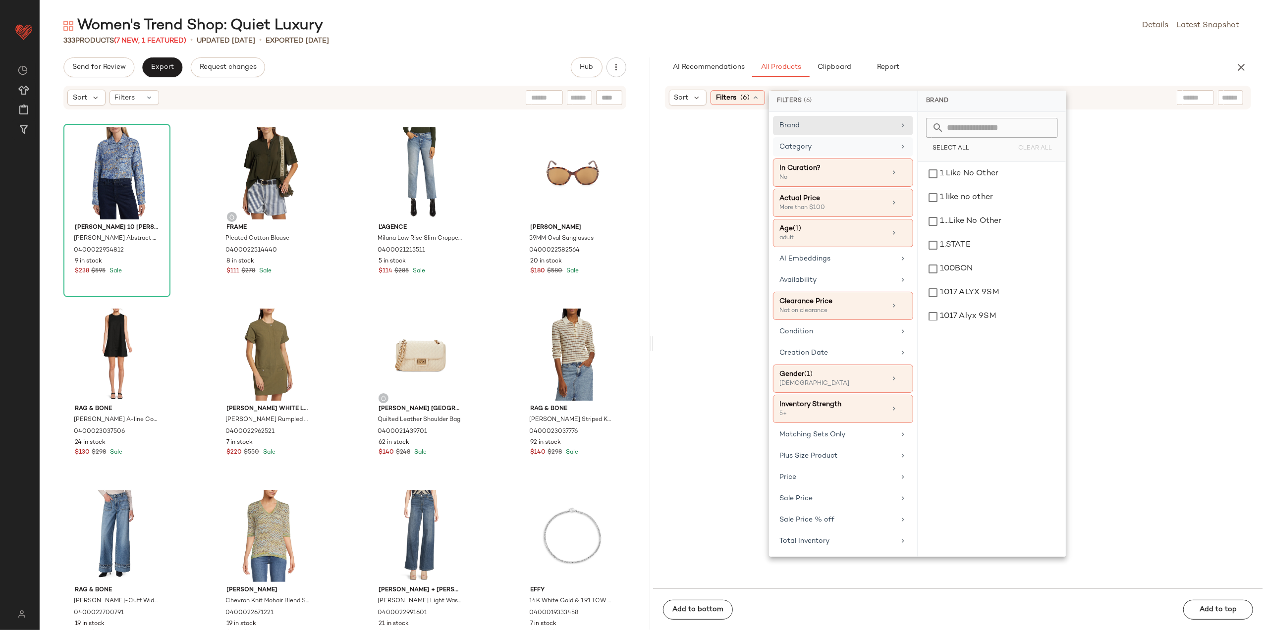
click at [878, 149] on div "Category" at bounding box center [837, 147] width 115 height 10
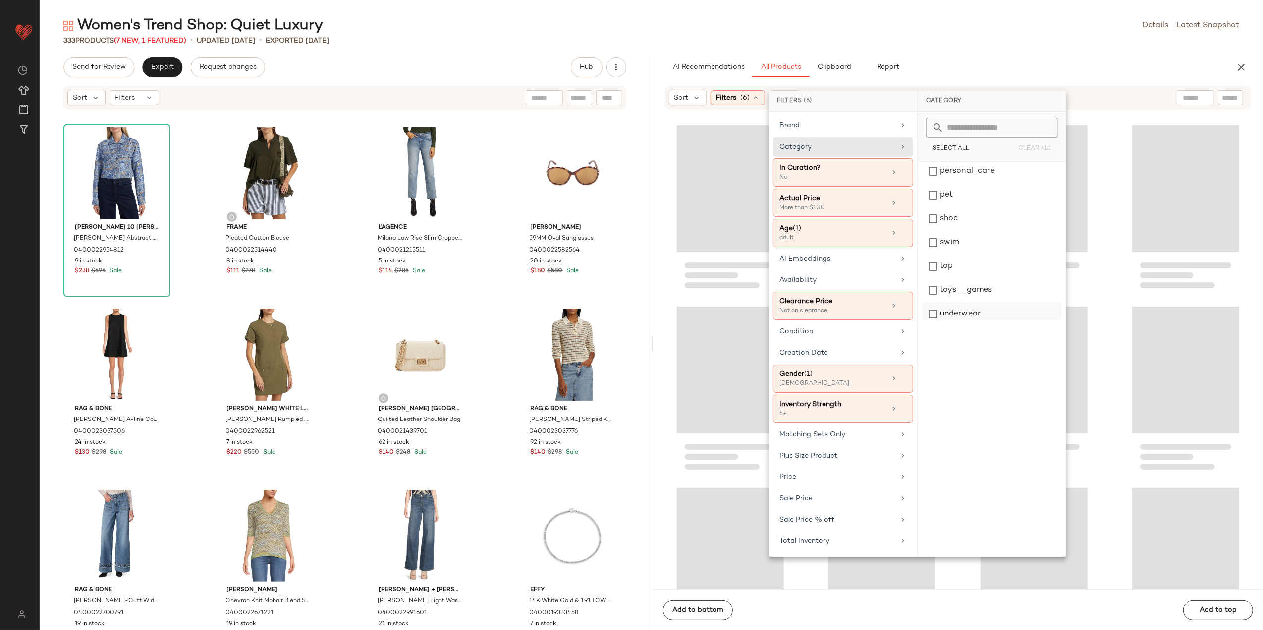
scroll to position [377, 0]
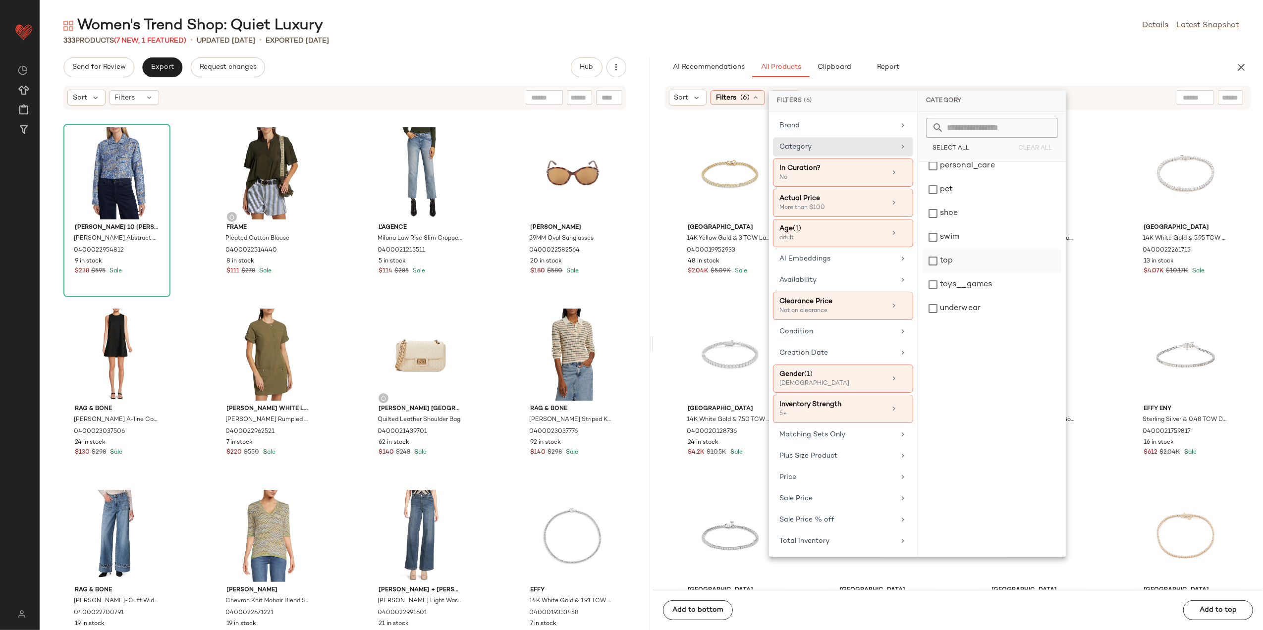
click at [963, 259] on div "top" at bounding box center [992, 261] width 140 height 24
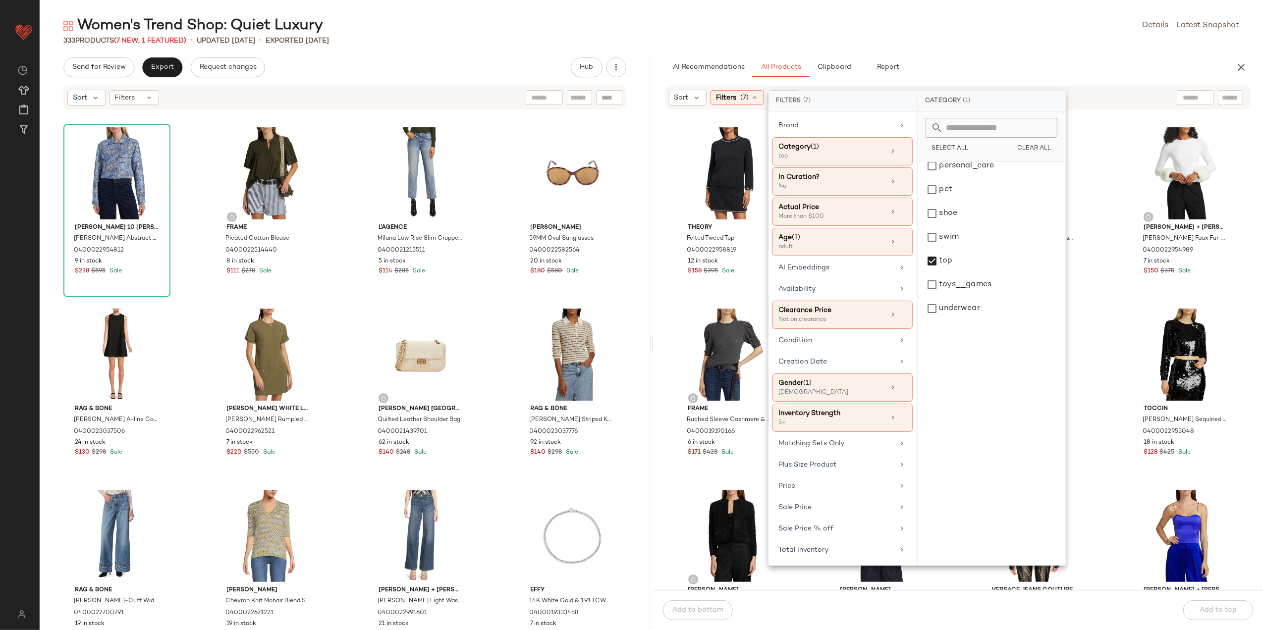
click at [937, 48] on div "Women's Trend Shop: Quiet Luxury Details Latest Snapshot 333 Products (7 New, 1…" at bounding box center [652, 323] width 1224 height 615
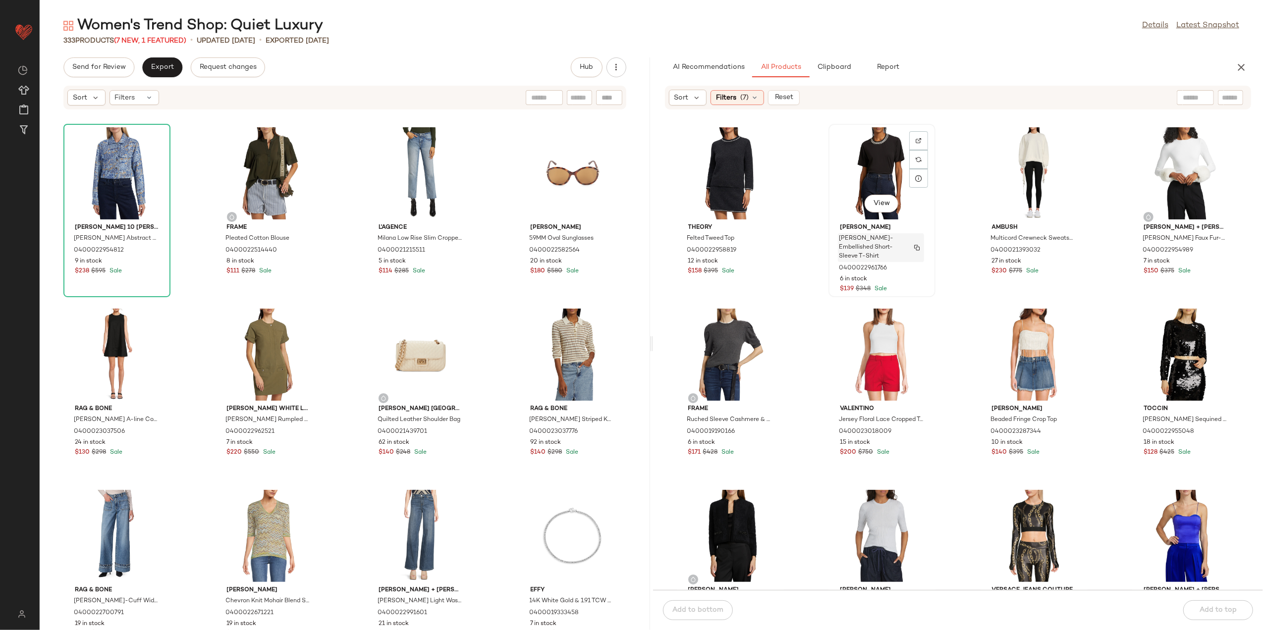
scroll to position [272, 0]
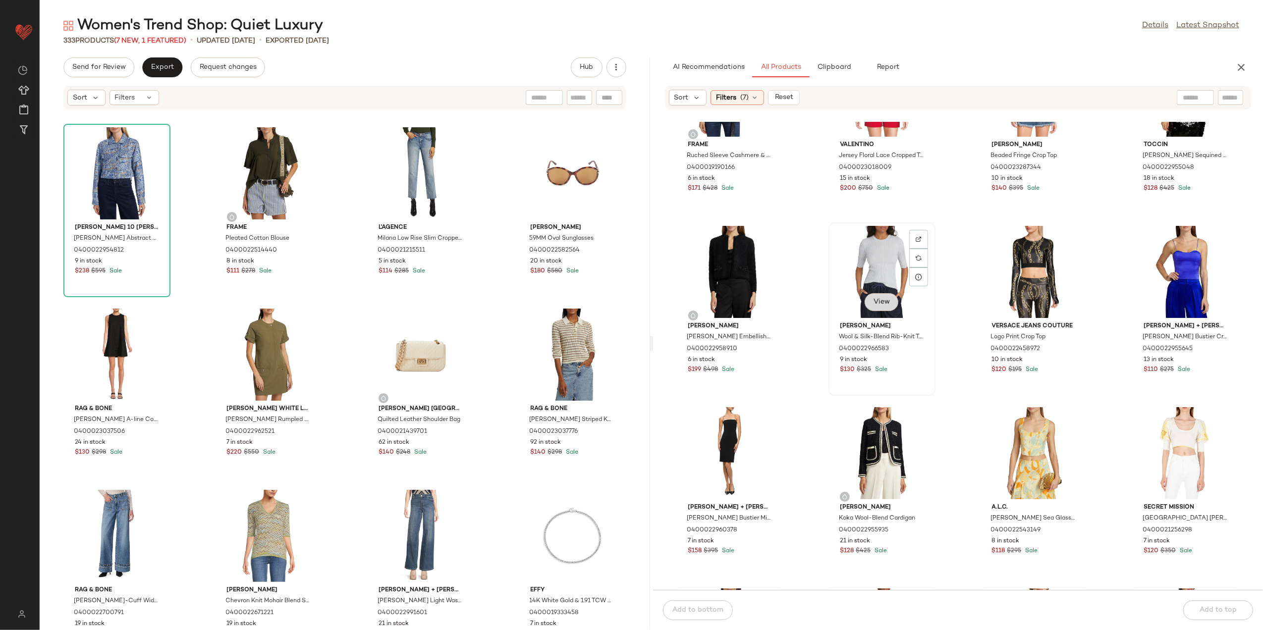
click at [877, 304] on span "View" at bounding box center [881, 302] width 17 height 8
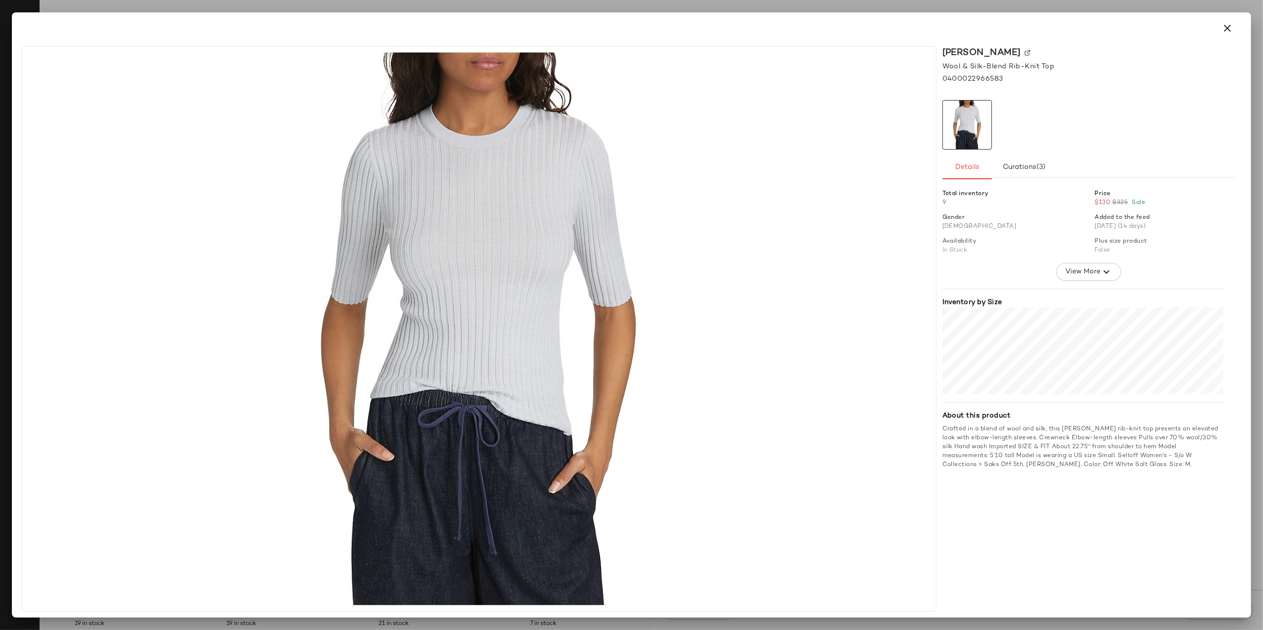
click at [1230, 20] on button "button" at bounding box center [1228, 28] width 24 height 24
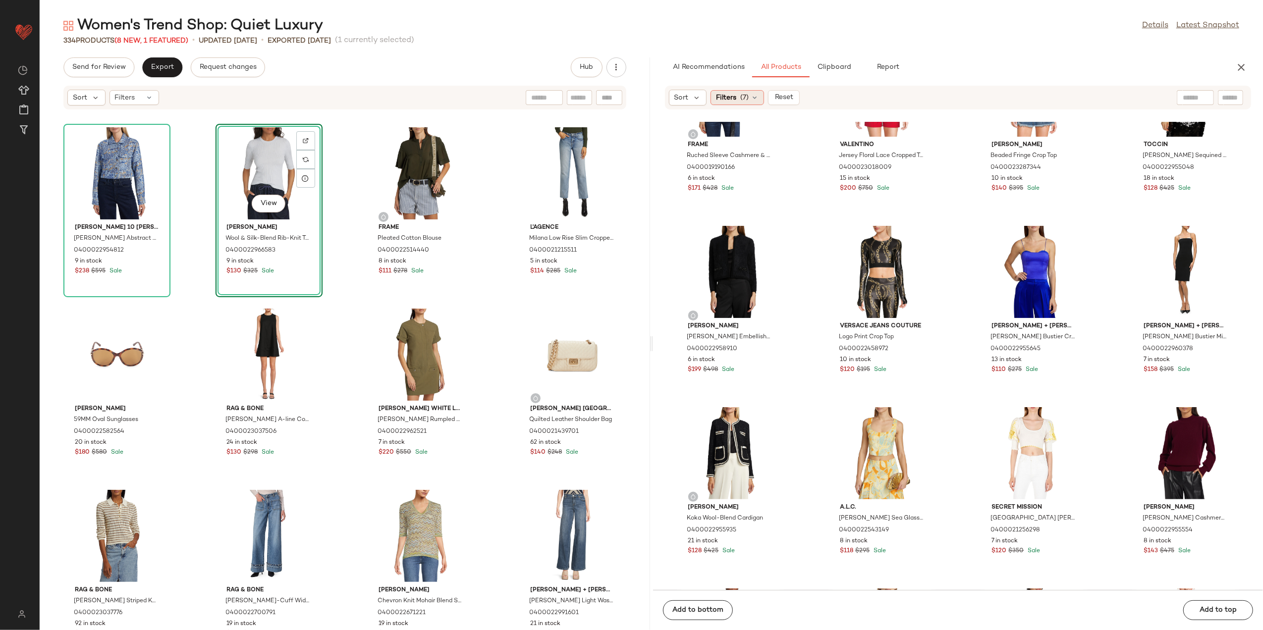
click at [750, 103] on div "Filters (7)" at bounding box center [738, 97] width 54 height 15
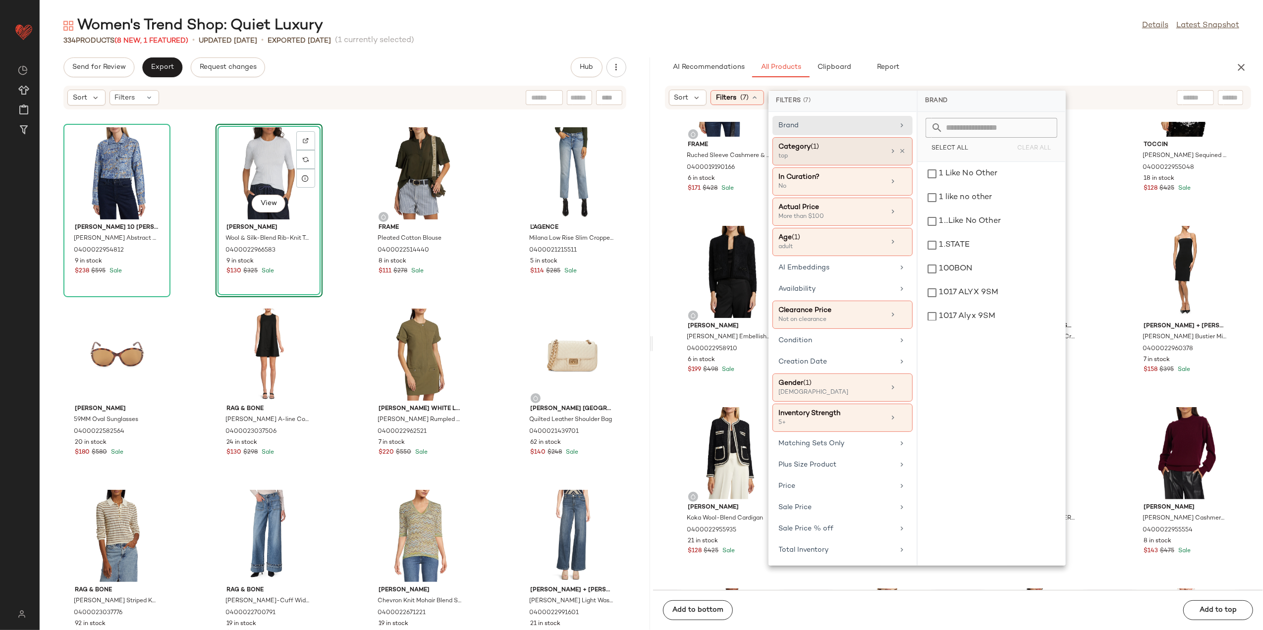
click at [906, 168] on div "Category (1) top" at bounding box center [843, 182] width 140 height 28
click at [958, 239] on div "bottom" at bounding box center [992, 245] width 140 height 24
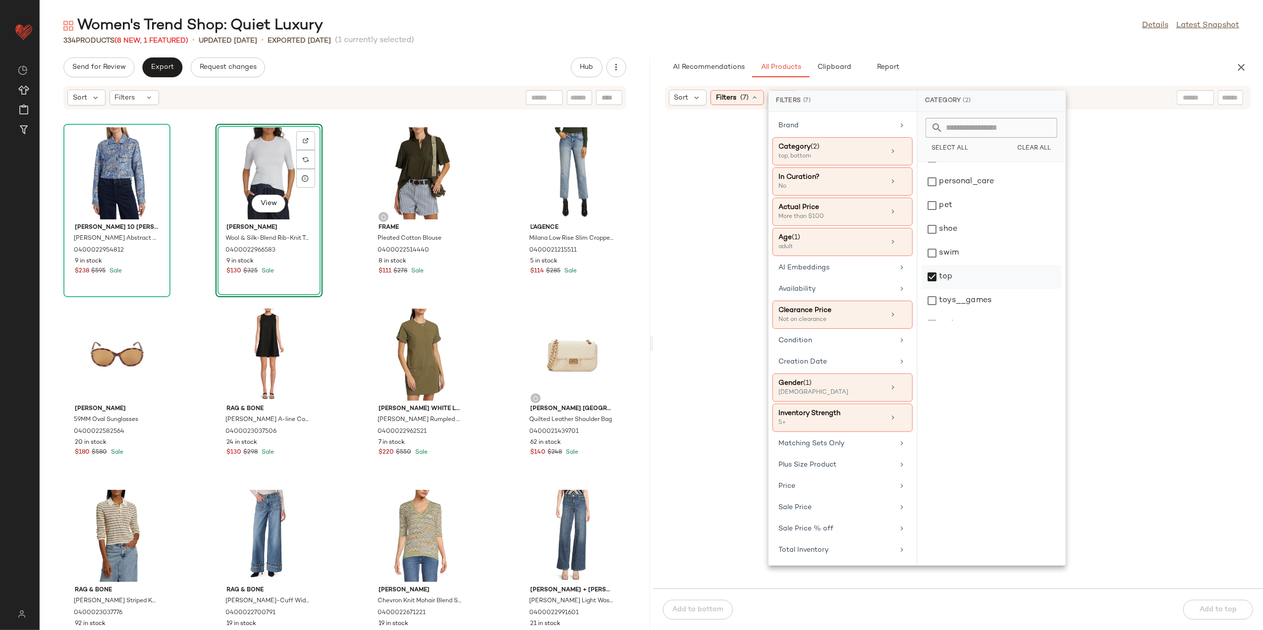
click at [964, 278] on div "top" at bounding box center [992, 277] width 140 height 24
click at [1015, 40] on div "334 Products (8 New, 1 Featured) • updated Aug 12th • Exported Aug 7th (1 curre…" at bounding box center [652, 41] width 1224 height 10
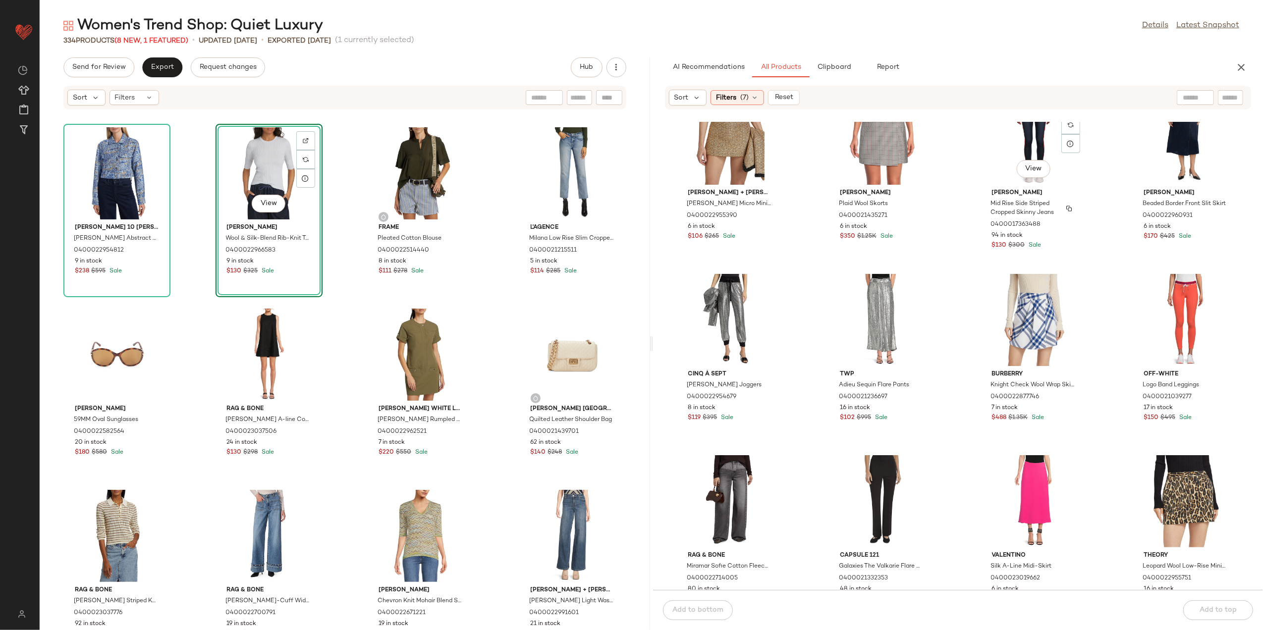
scroll to position [1396, 0]
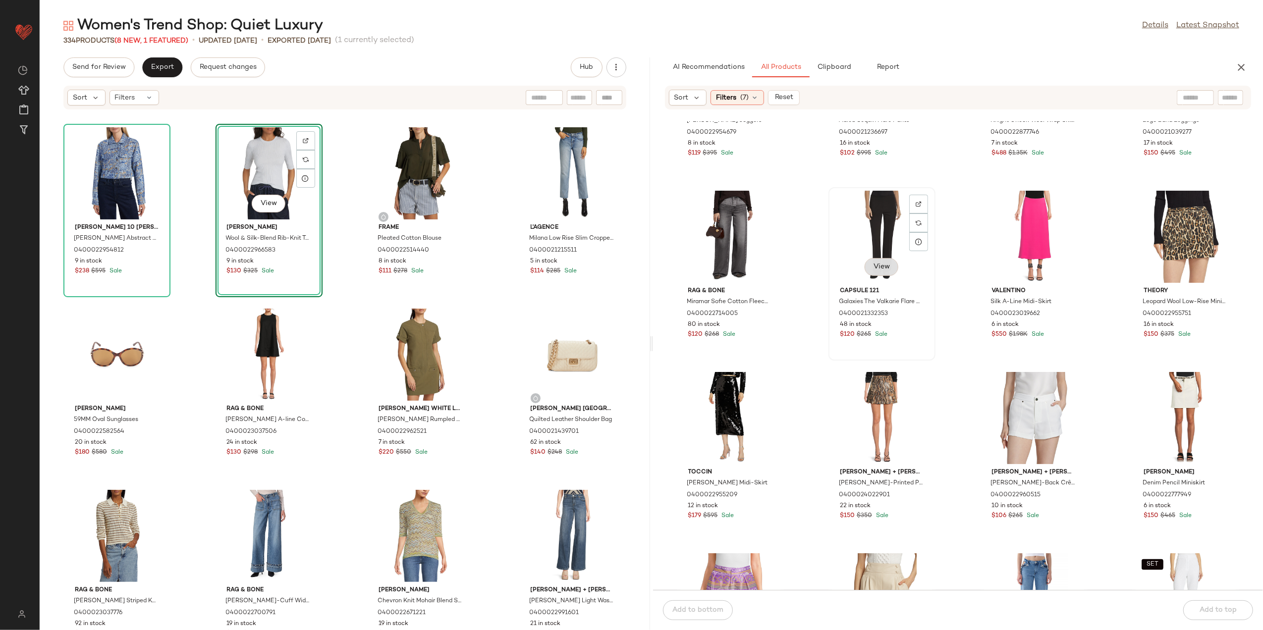
click at [885, 271] on span "View" at bounding box center [881, 267] width 17 height 8
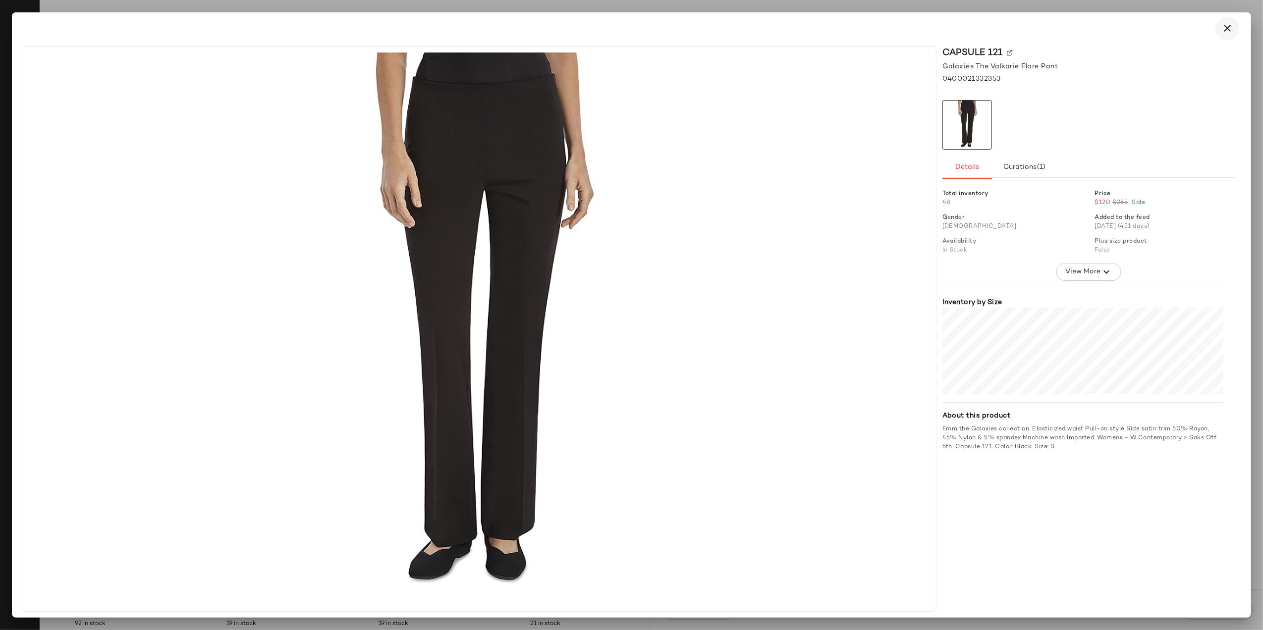
click at [1222, 27] on icon "button" at bounding box center [1228, 28] width 12 height 12
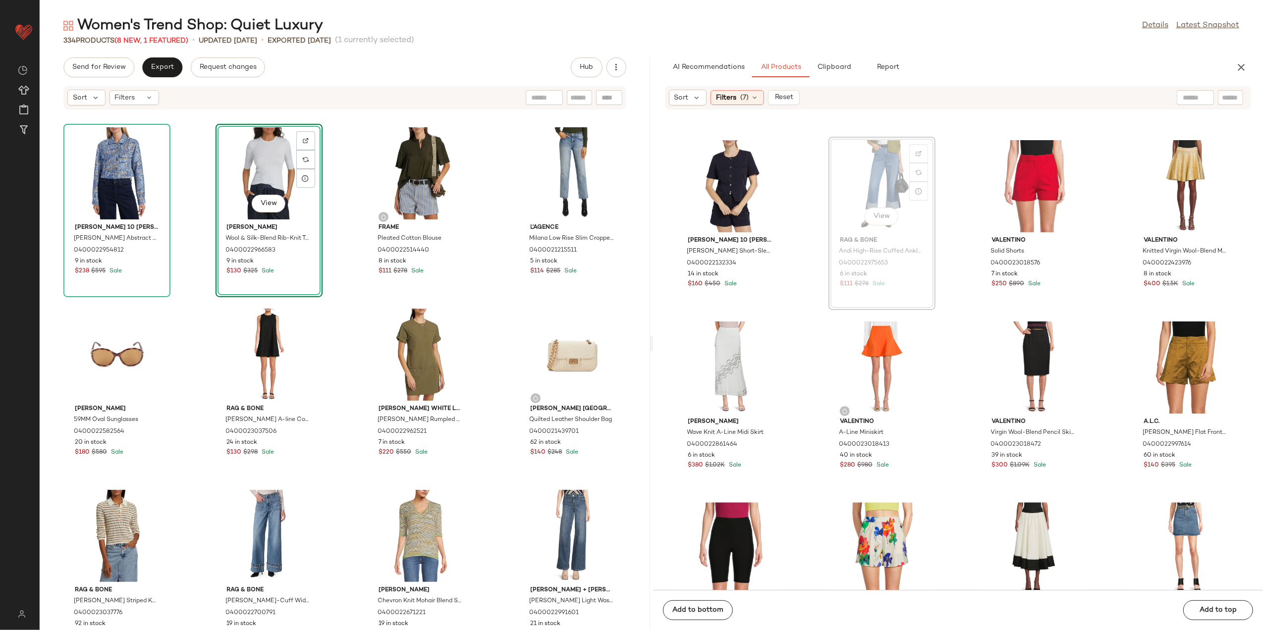
scroll to position [1983, 0]
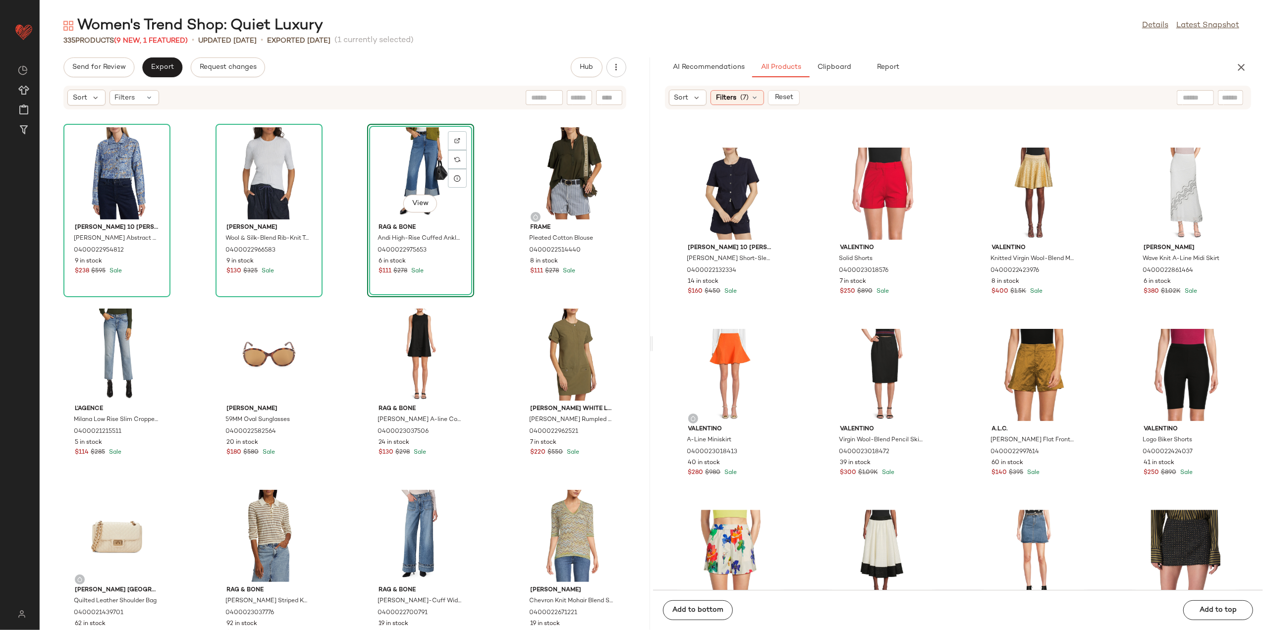
click at [745, 102] on span "(7)" at bounding box center [744, 98] width 8 height 10
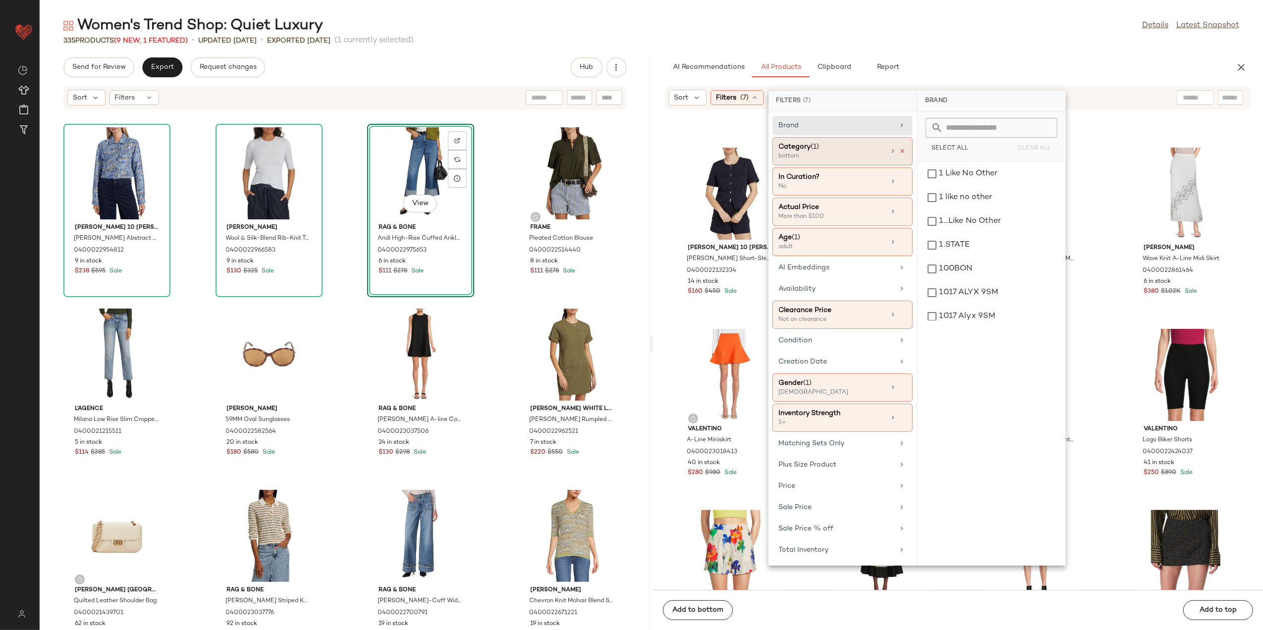
click at [903, 152] on icon at bounding box center [903, 151] width 7 height 7
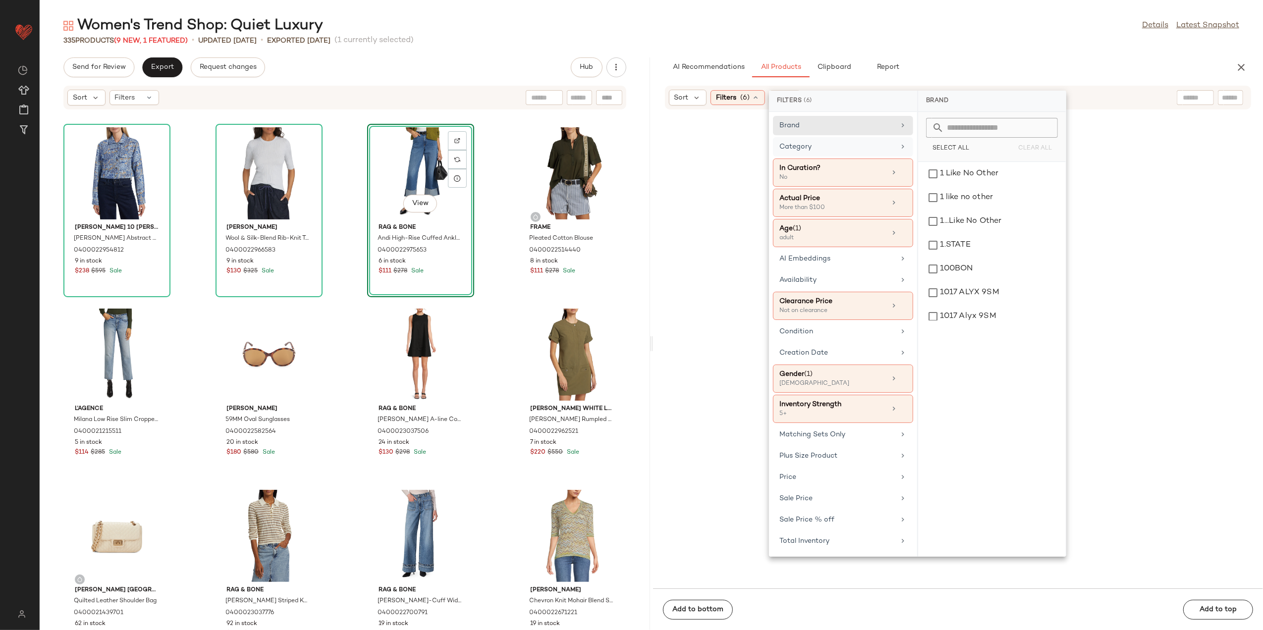
click at [882, 147] on div "Category" at bounding box center [837, 147] width 115 height 10
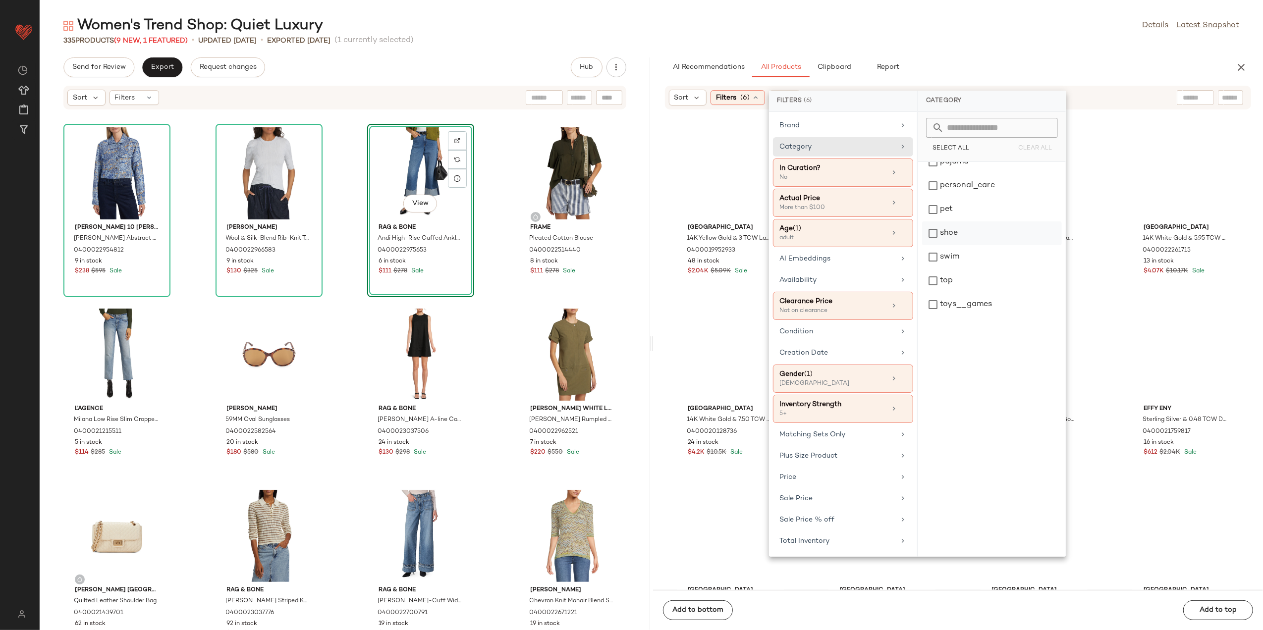
click at [962, 235] on div "shoe" at bounding box center [992, 234] width 140 height 24
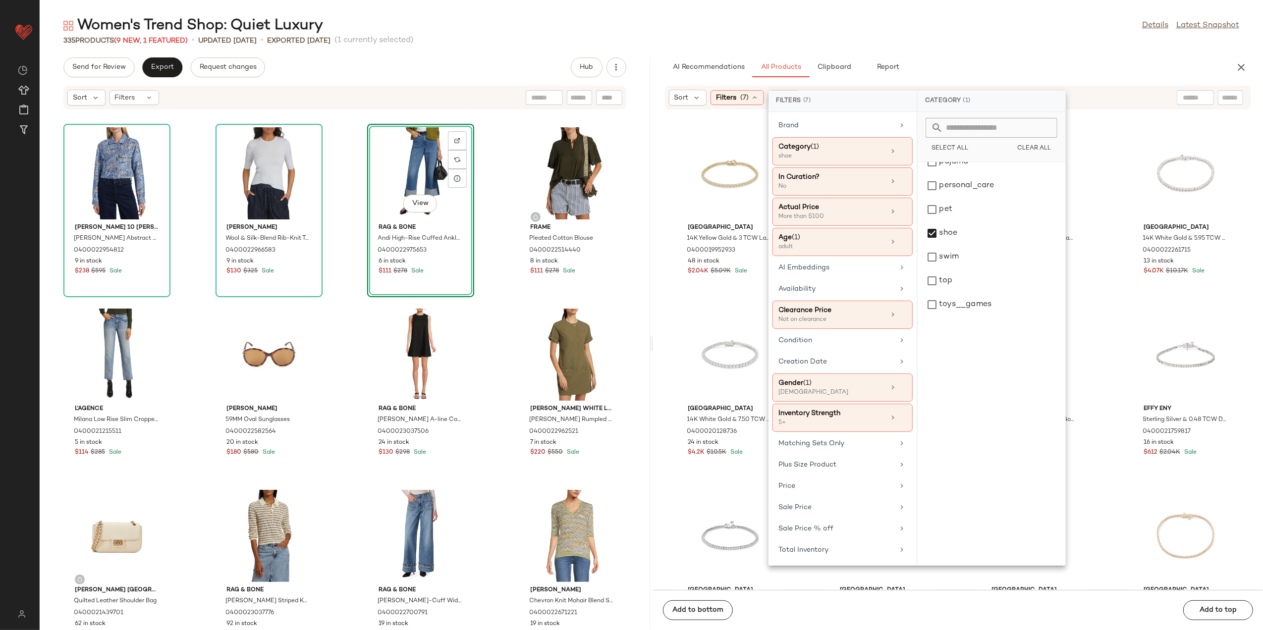
click at [986, 56] on div "Women's Trend Shop: Quiet Luxury Details Latest Snapshot 335 Products (9 New, 1…" at bounding box center [652, 323] width 1224 height 615
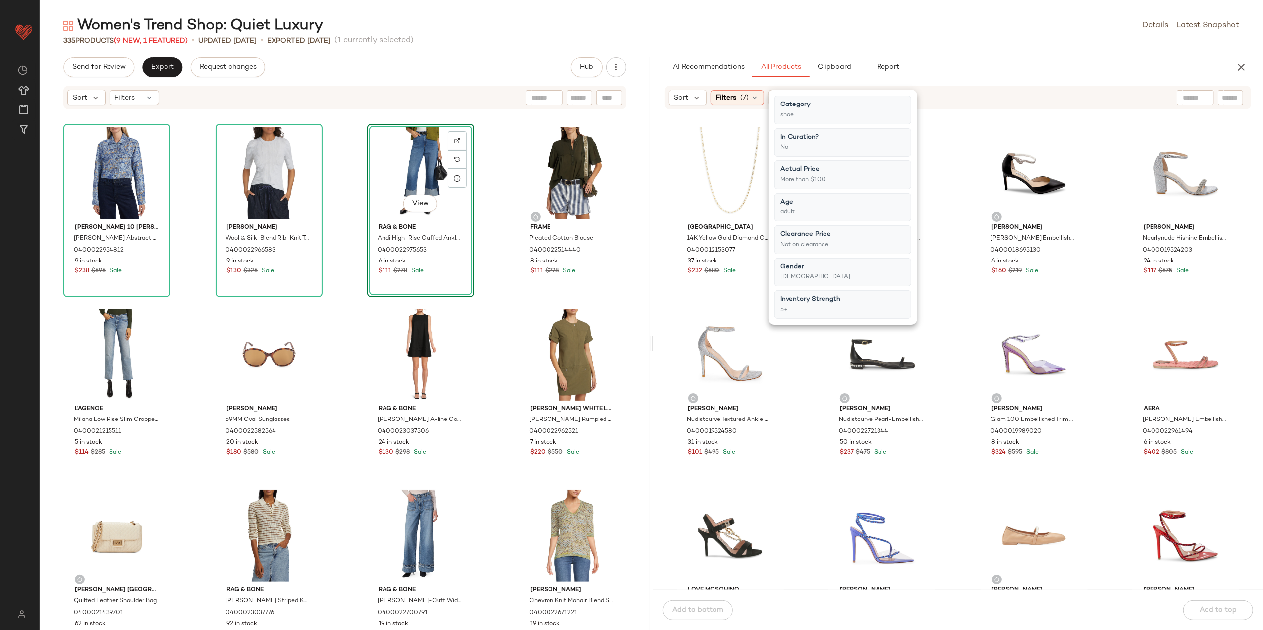
click at [974, 26] on div "Women's Trend Shop: Quiet Luxury Details Latest Snapshot" at bounding box center [652, 26] width 1224 height 20
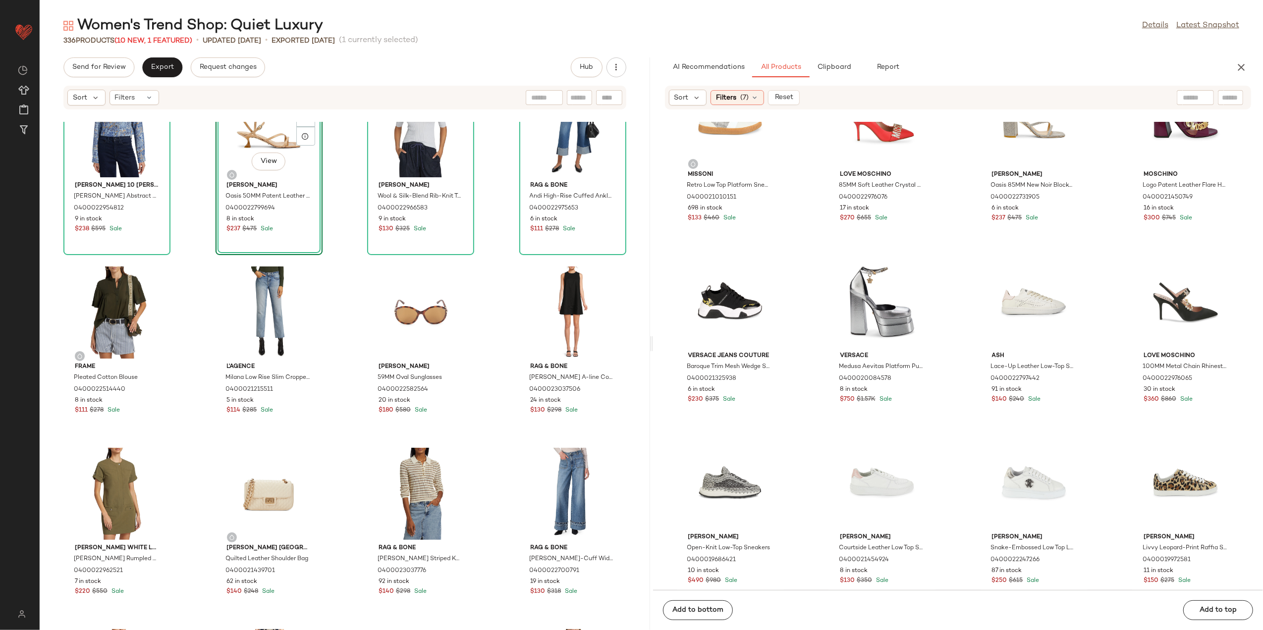
scroll to position [198, 0]
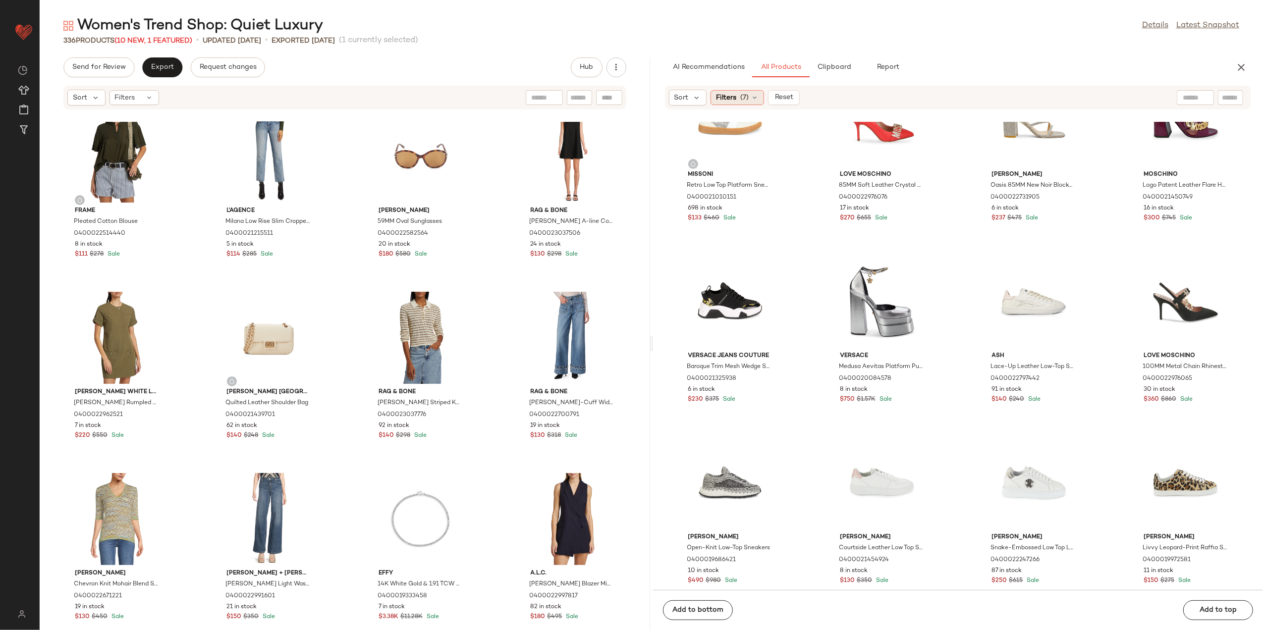
click at [723, 101] on span "Filters" at bounding box center [726, 98] width 20 height 10
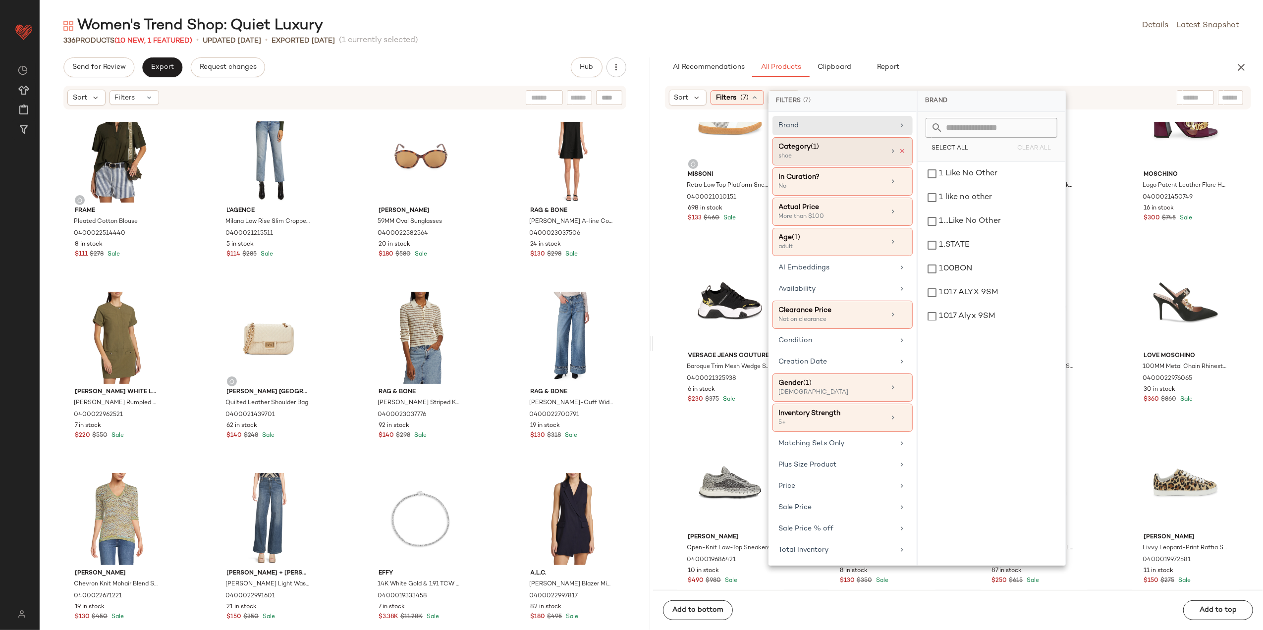
click at [905, 154] on icon at bounding box center [903, 151] width 7 height 7
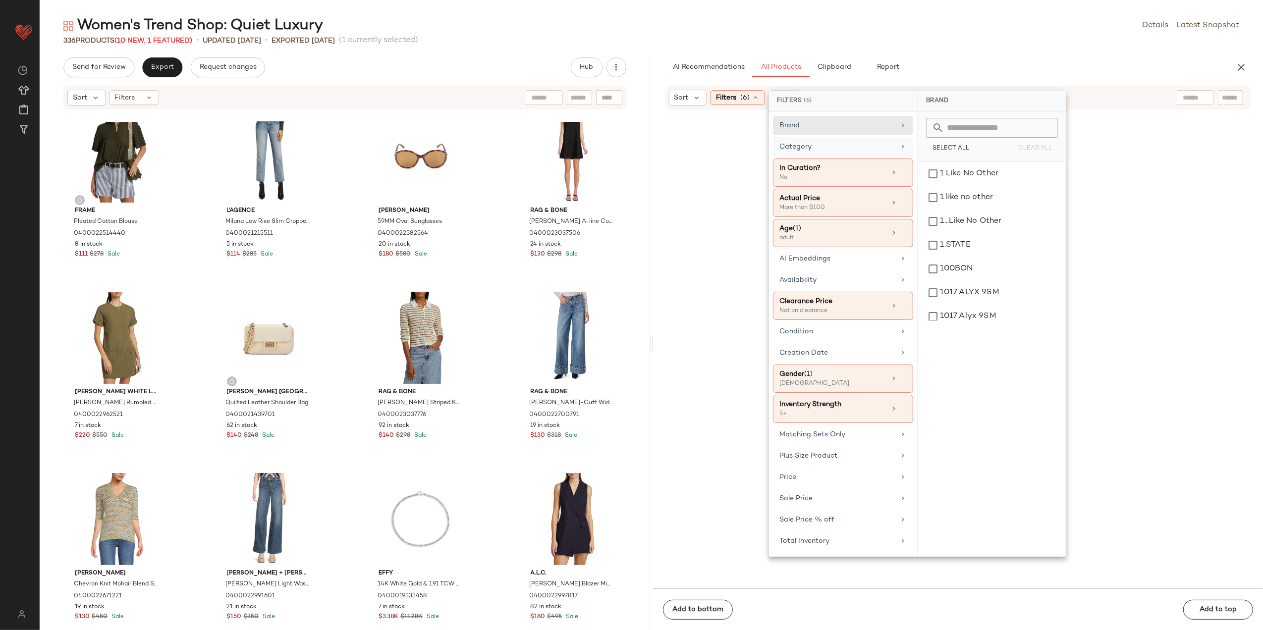
click at [900, 149] on icon at bounding box center [903, 147] width 8 height 8
click at [975, 295] on div "dress" at bounding box center [992, 293] width 140 height 24
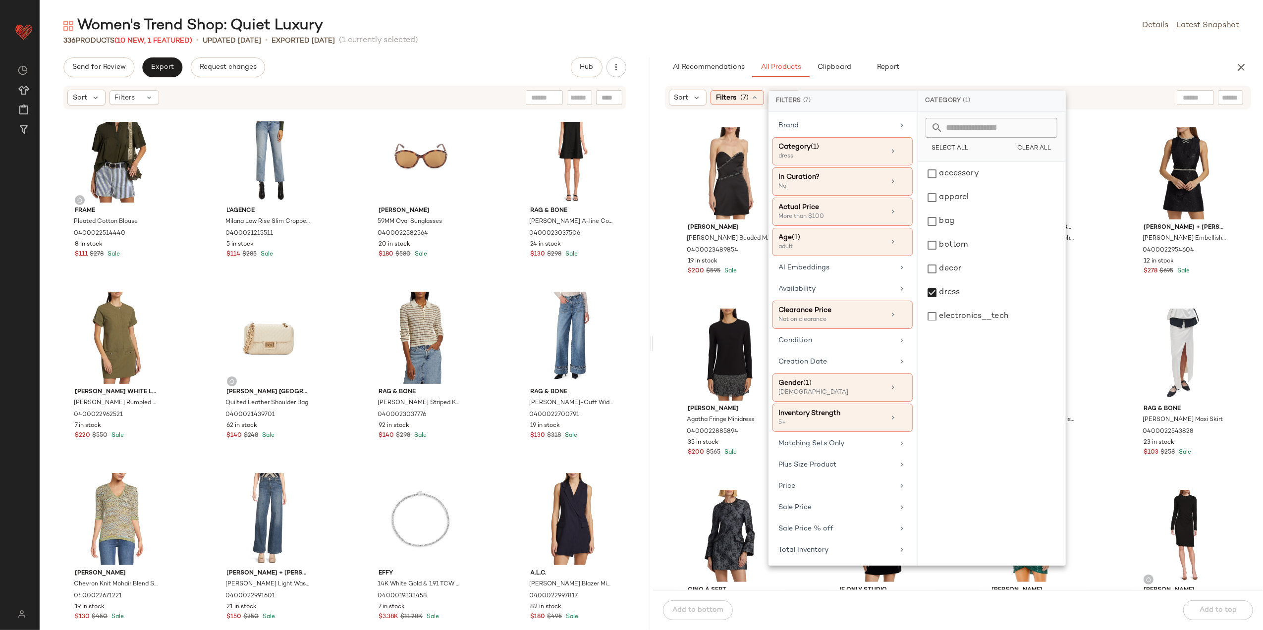
drag, startPoint x: 988, startPoint y: 26, endPoint x: 992, endPoint y: 52, distance: 25.7
click at [990, 27] on div "Women's Trend Shop: Quiet Luxury Details Latest Snapshot" at bounding box center [652, 26] width 1224 height 20
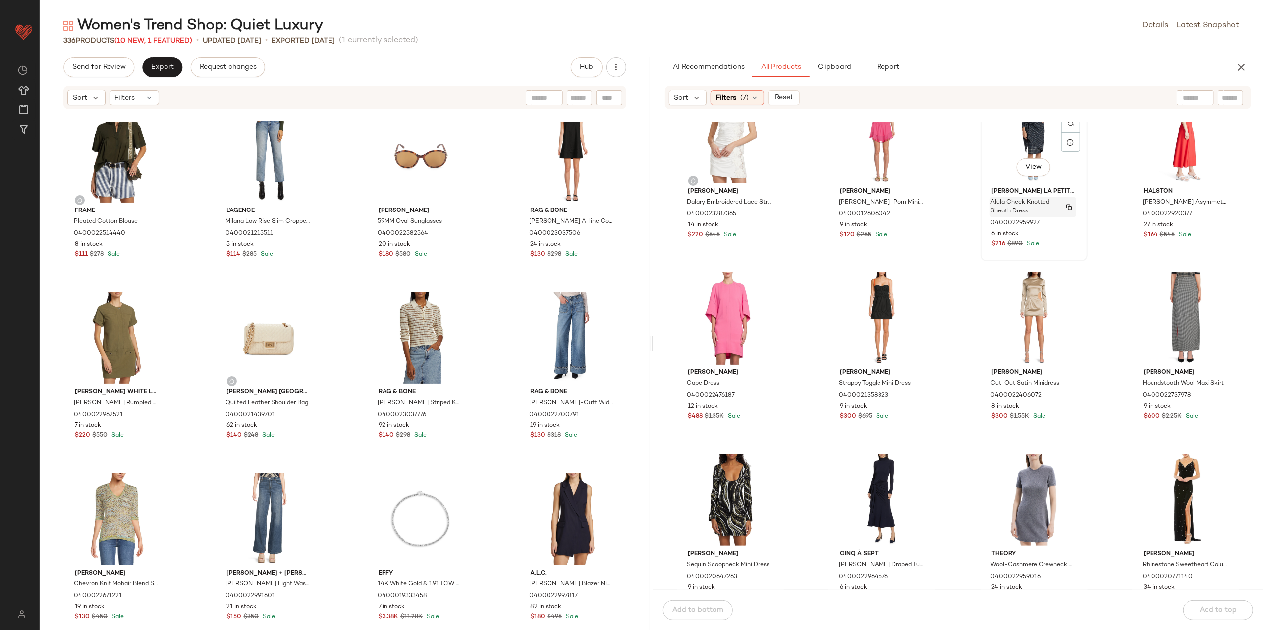
scroll to position [2189, 0]
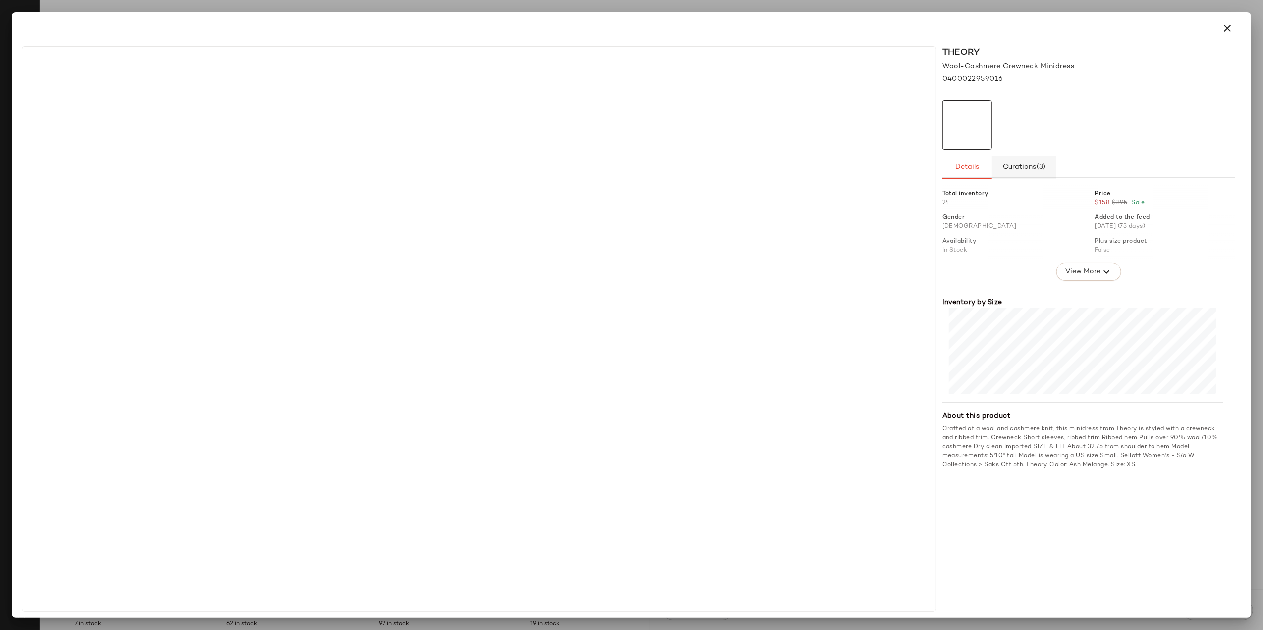
scroll to position [2189, 0]
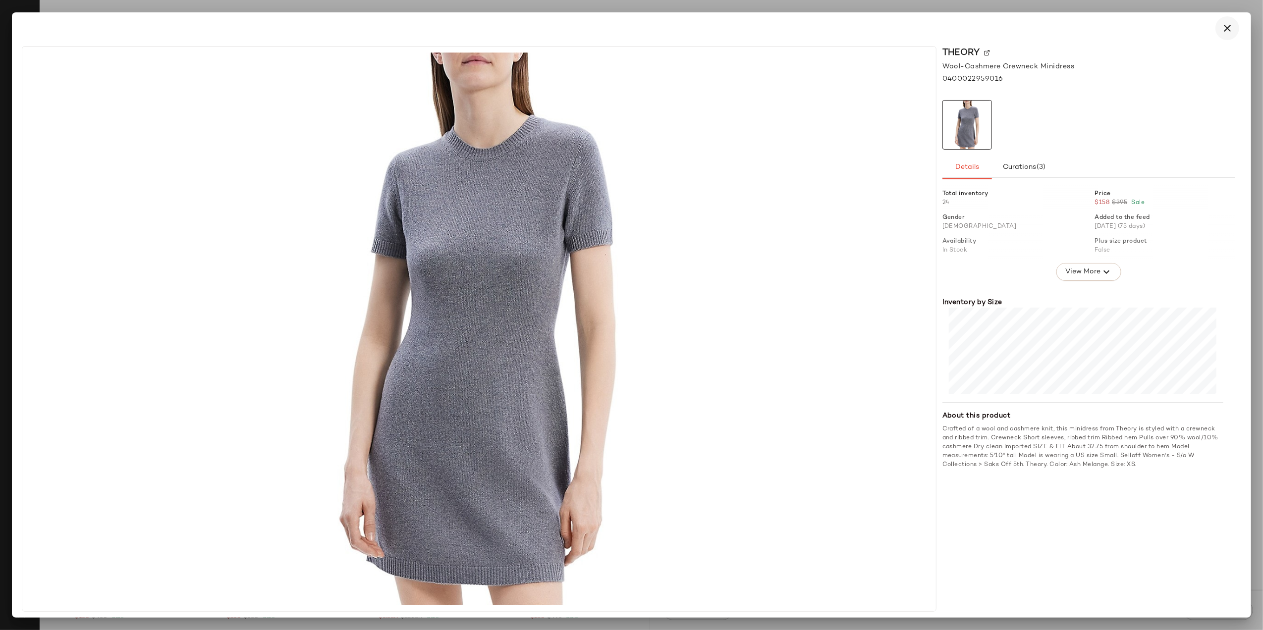
click at [1228, 28] on icon "button" at bounding box center [1228, 28] width 12 height 12
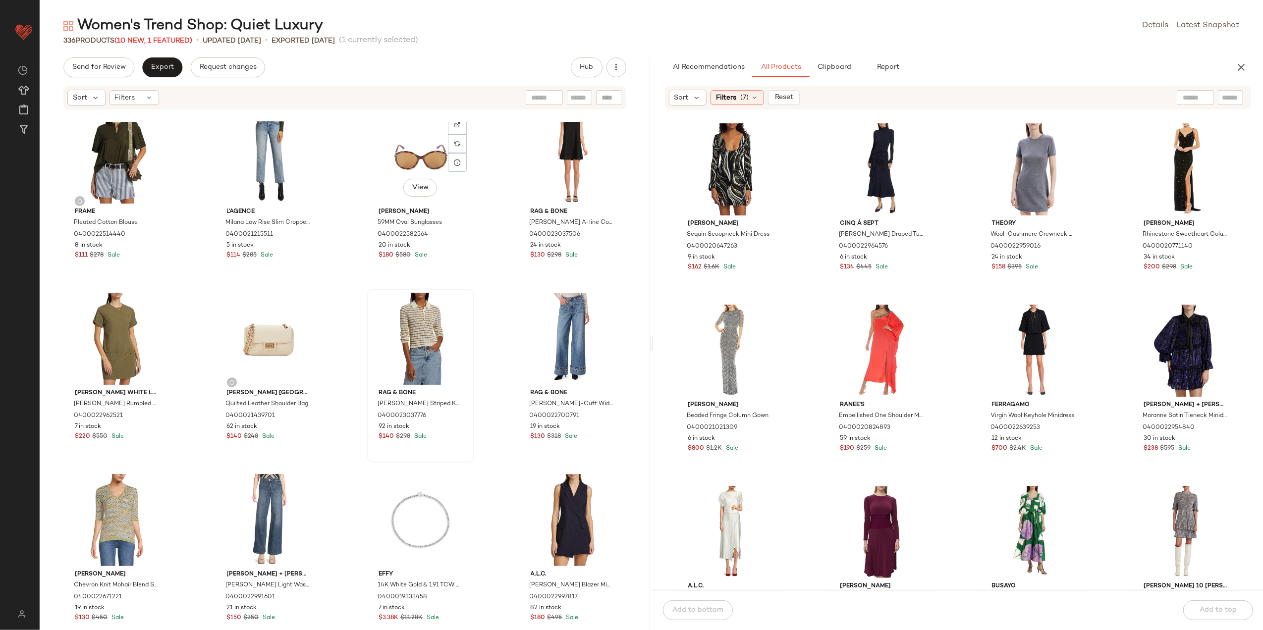
scroll to position [198, 0]
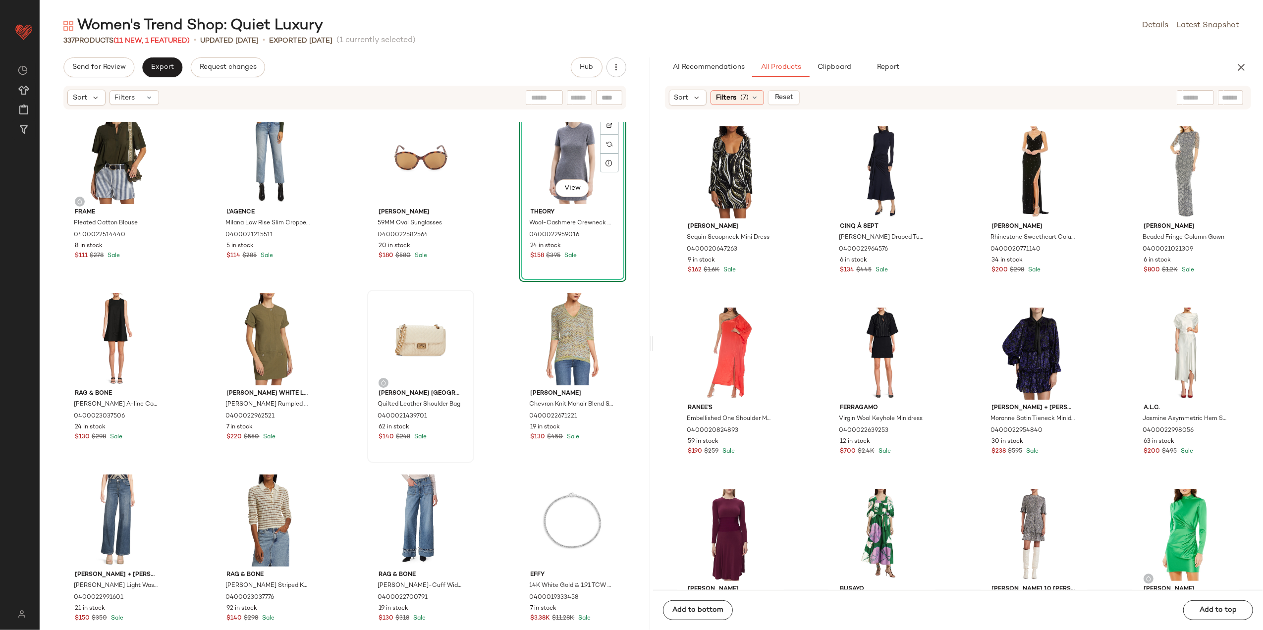
scroll to position [198, 0]
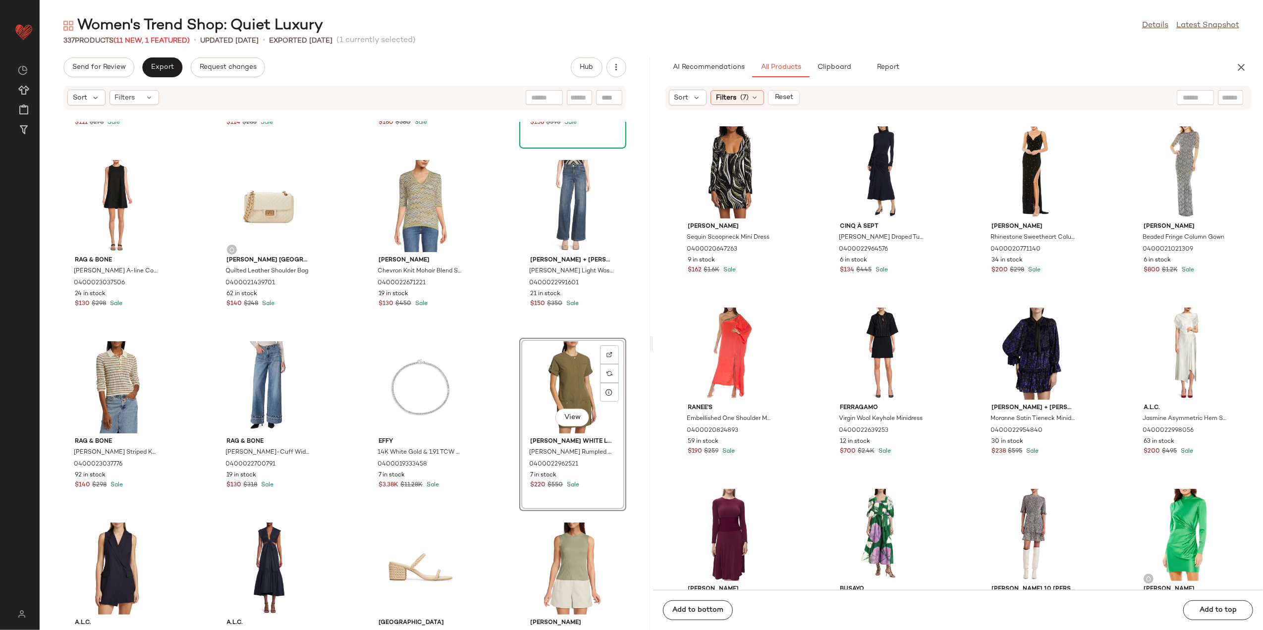
scroll to position [404, 0]
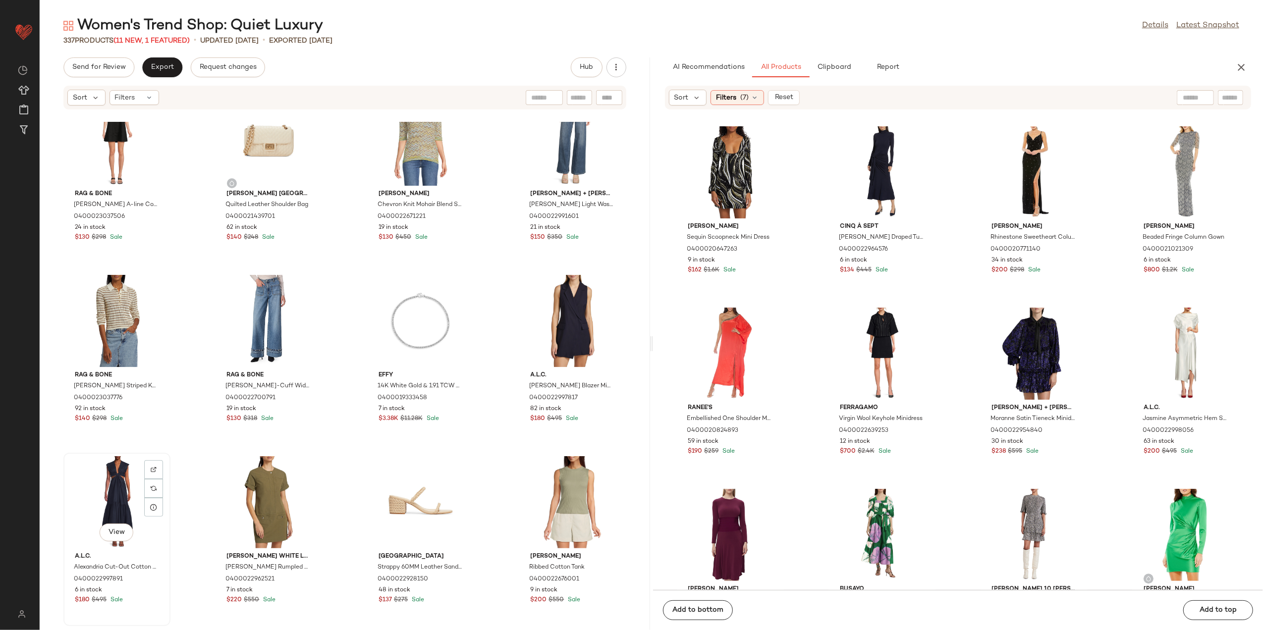
click at [103, 493] on div "View" at bounding box center [117, 502] width 100 height 92
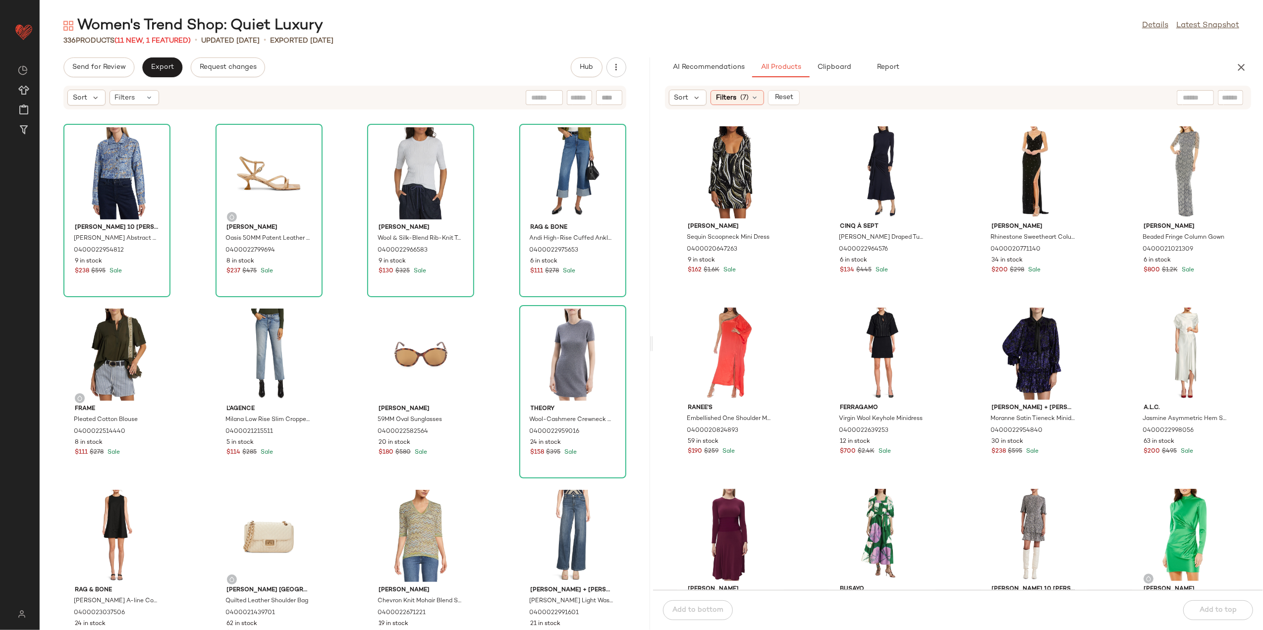
click at [482, 490] on div "Derek Lam 10 Crosby Marc Abstract Crop Button-Up Jacket 0400022954812 9 in stoc…" at bounding box center [345, 376] width 611 height 508
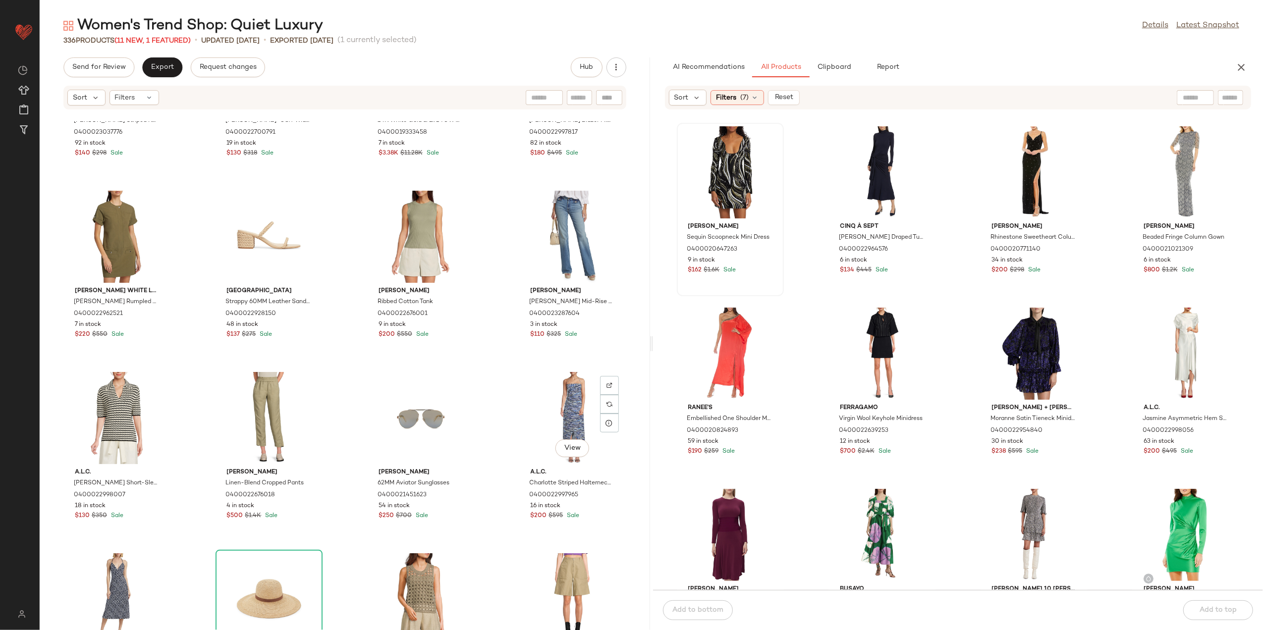
scroll to position [669, 0]
click at [737, 98] on div "Filters (7)" at bounding box center [738, 97] width 54 height 15
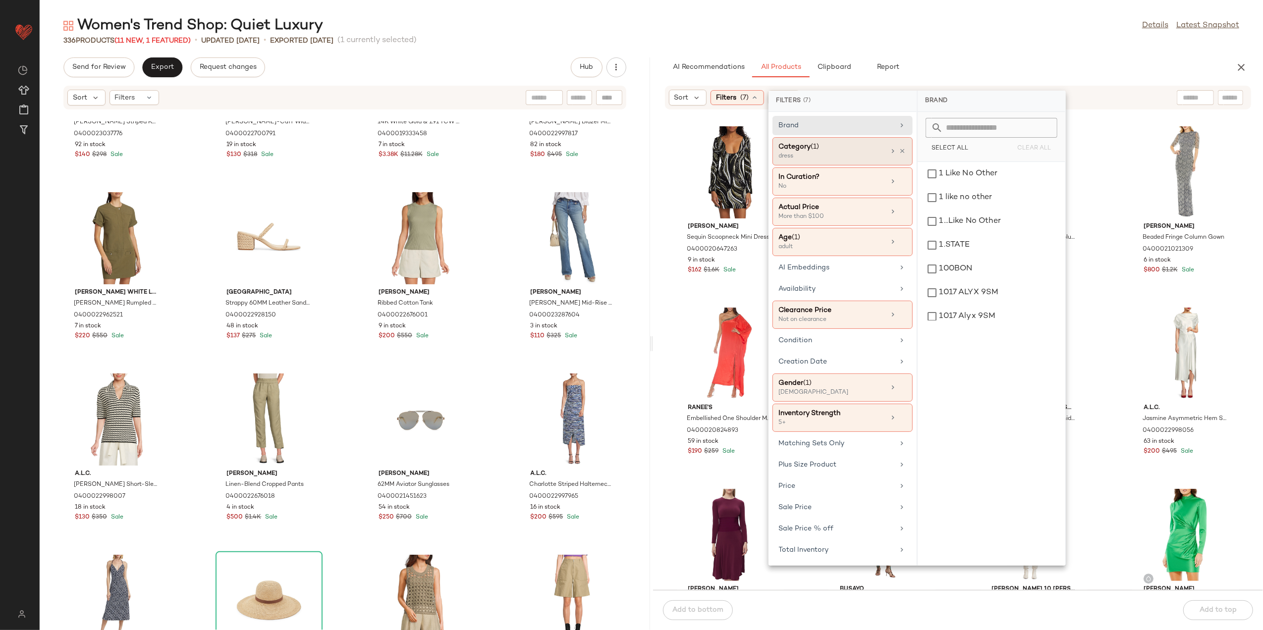
click at [899, 147] on div at bounding box center [898, 151] width 17 height 8
click at [893, 153] on icon at bounding box center [894, 151] width 8 height 8
click at [940, 286] on div "dress" at bounding box center [992, 293] width 140 height 24
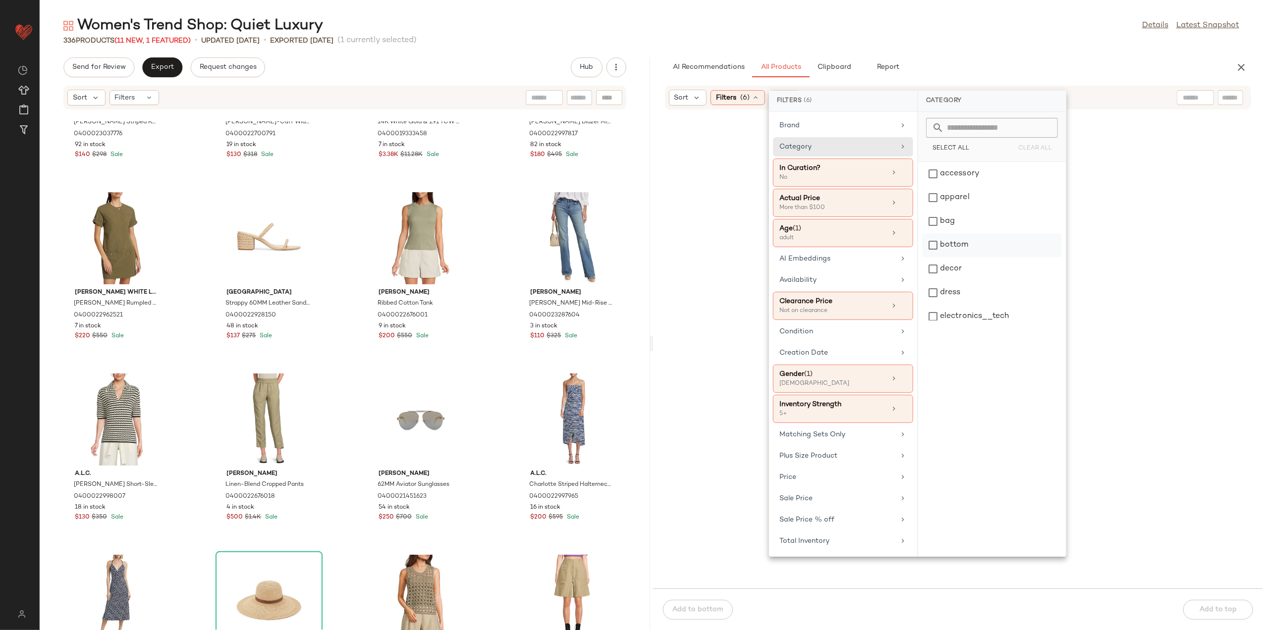
click at [981, 256] on div "bottom" at bounding box center [992, 245] width 140 height 24
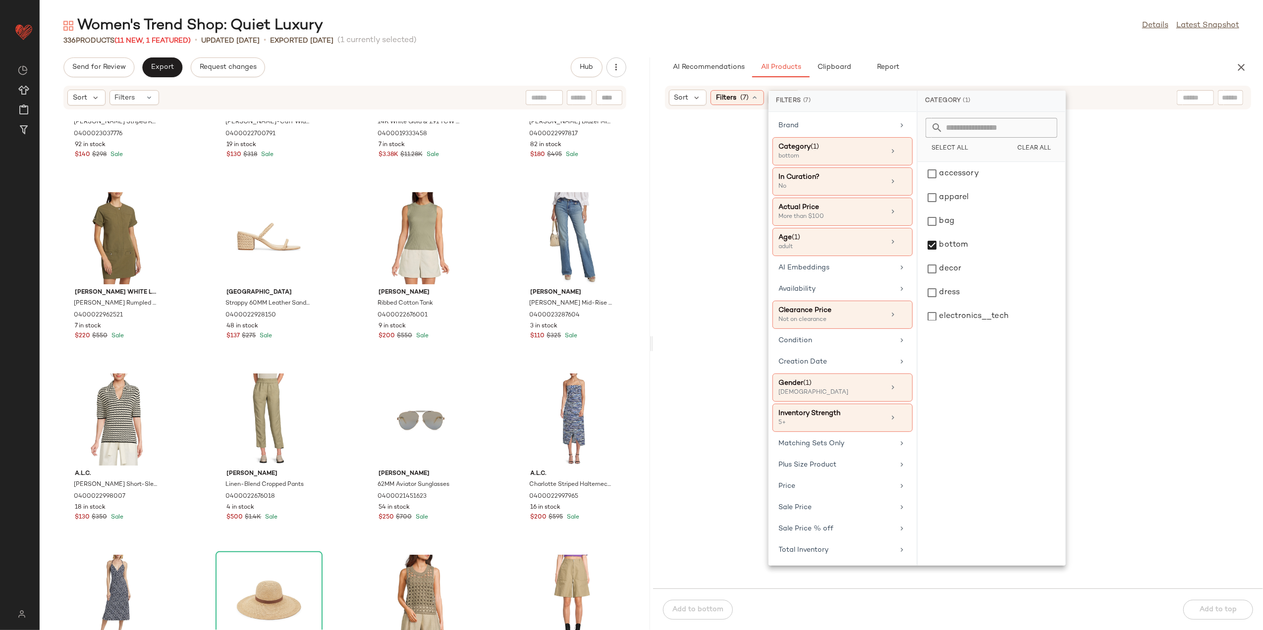
click at [973, 56] on div "Women's Trend Shop: Quiet Luxury Details Latest Snapshot 336 Products (11 New, …" at bounding box center [652, 323] width 1224 height 615
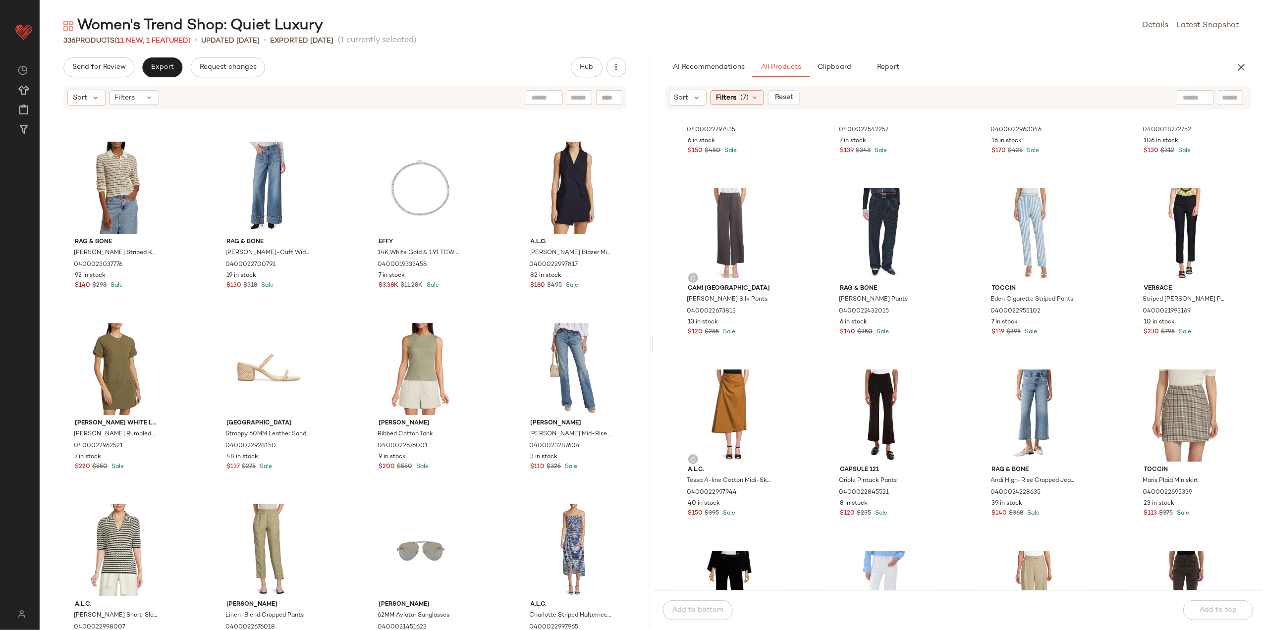
scroll to position [536, 0]
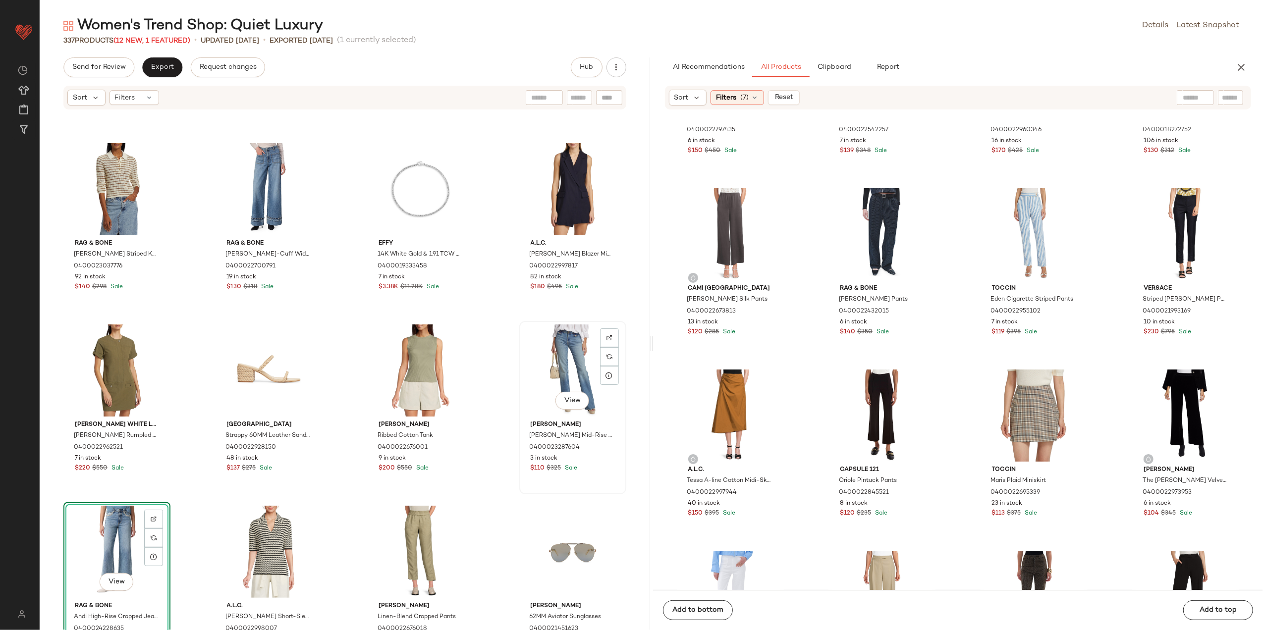
click at [551, 356] on div "View" at bounding box center [573, 371] width 100 height 92
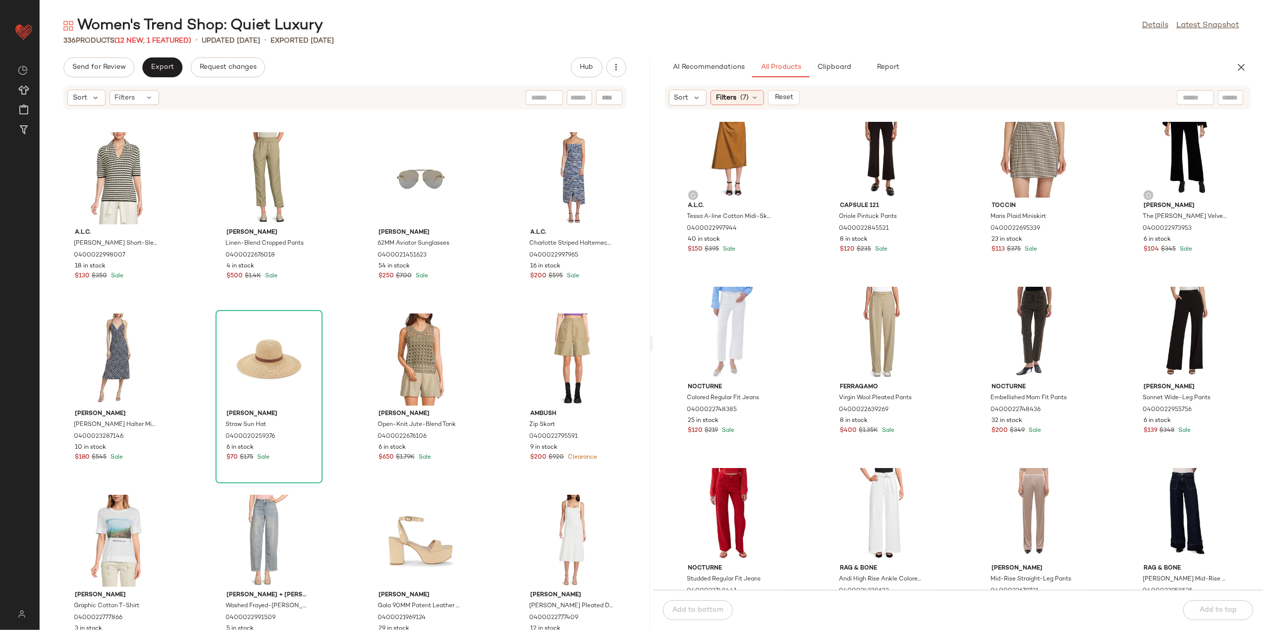
scroll to position [933, 0]
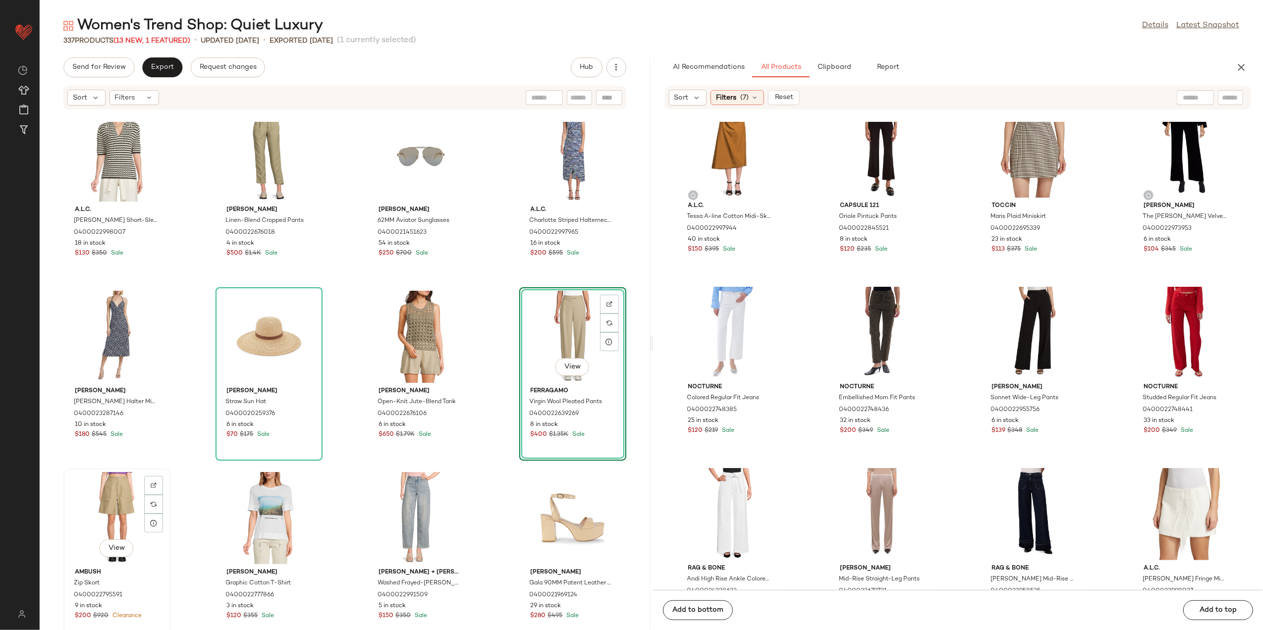
click at [116, 503] on div "View" at bounding box center [117, 518] width 100 height 92
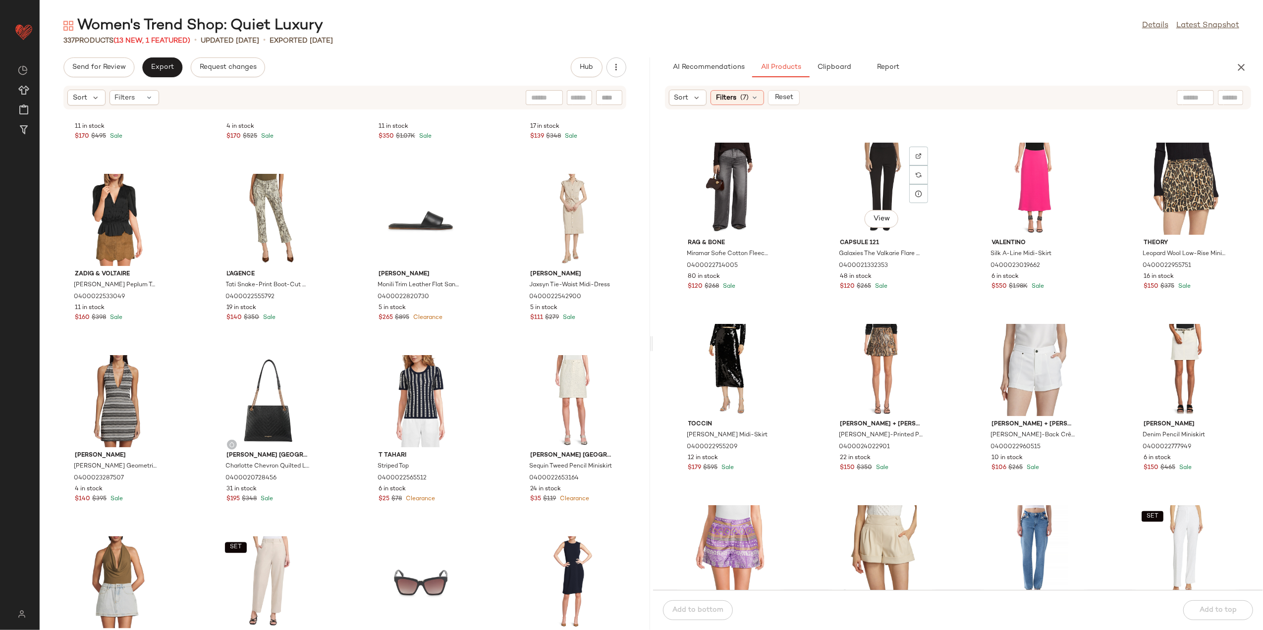
scroll to position [1396, 0]
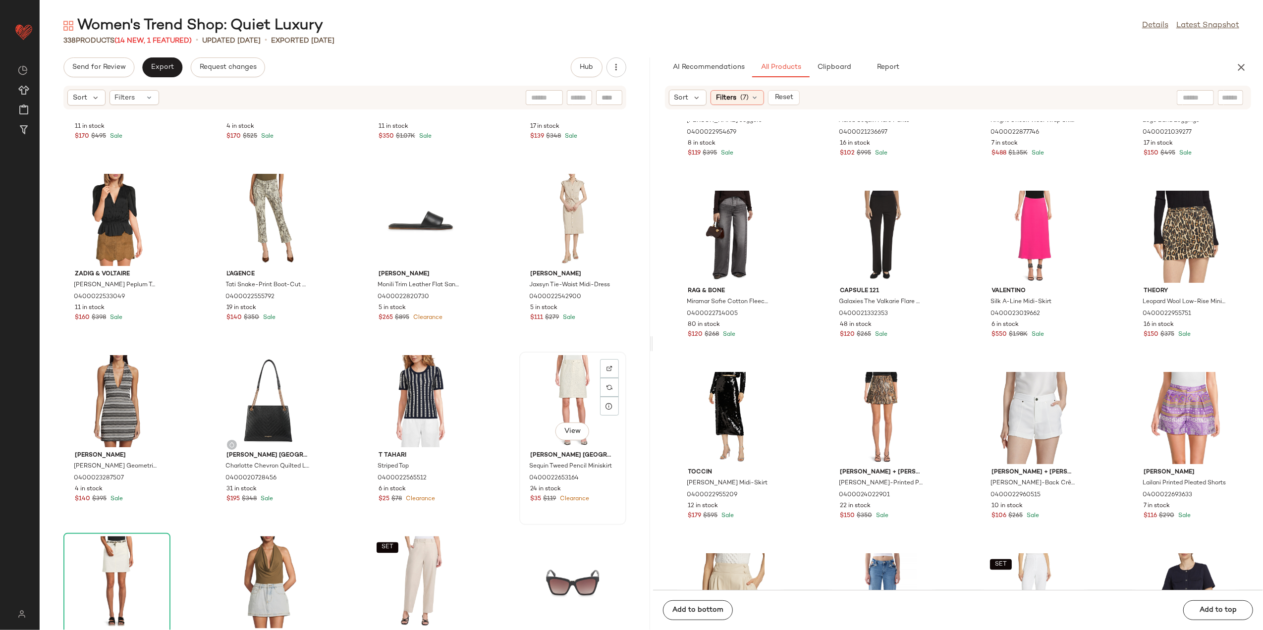
click at [562, 395] on div "View" at bounding box center [573, 401] width 100 height 92
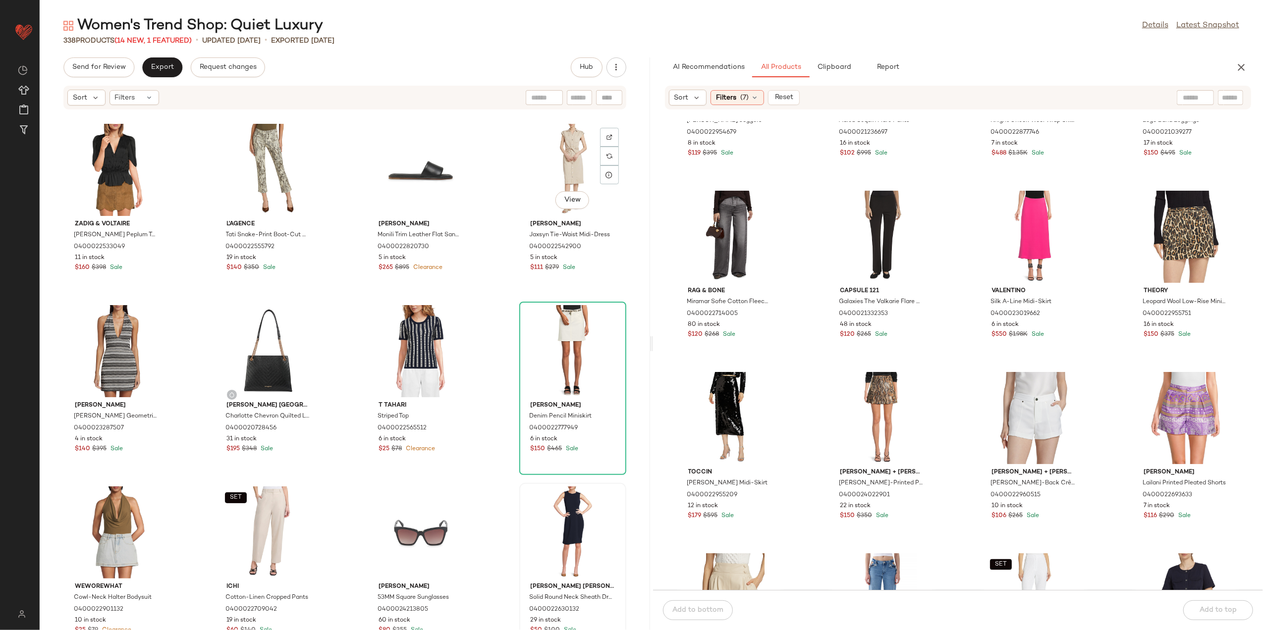
scroll to position [1792, 0]
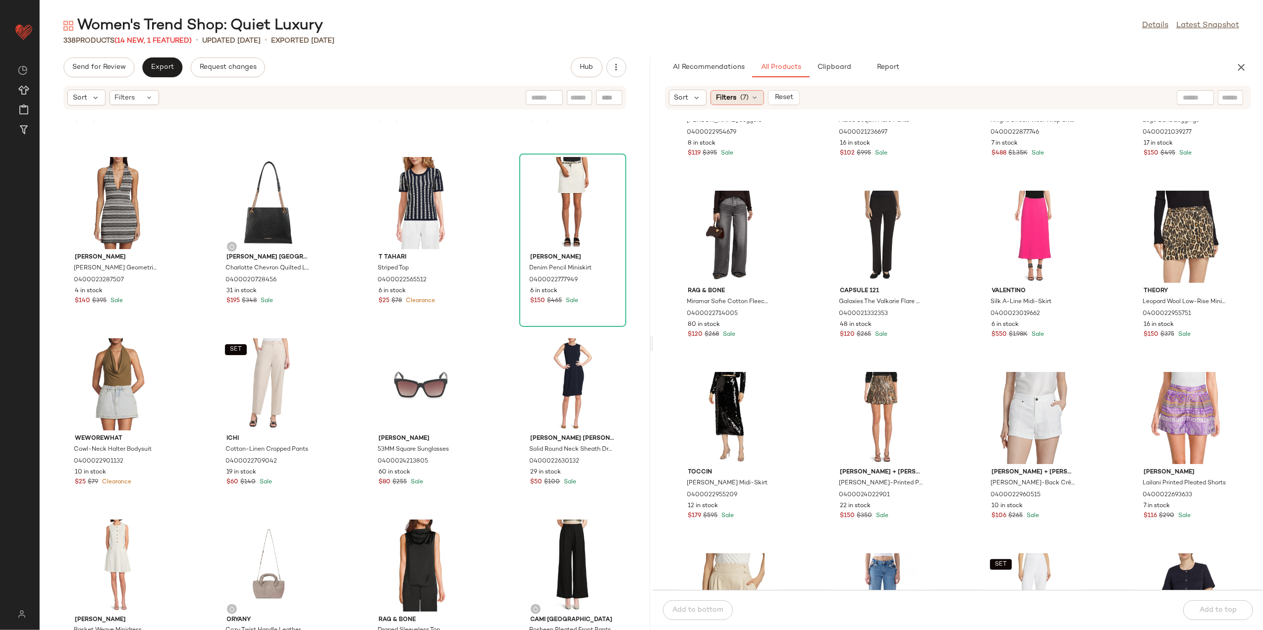
click at [747, 100] on span "(7)" at bounding box center [744, 98] width 8 height 10
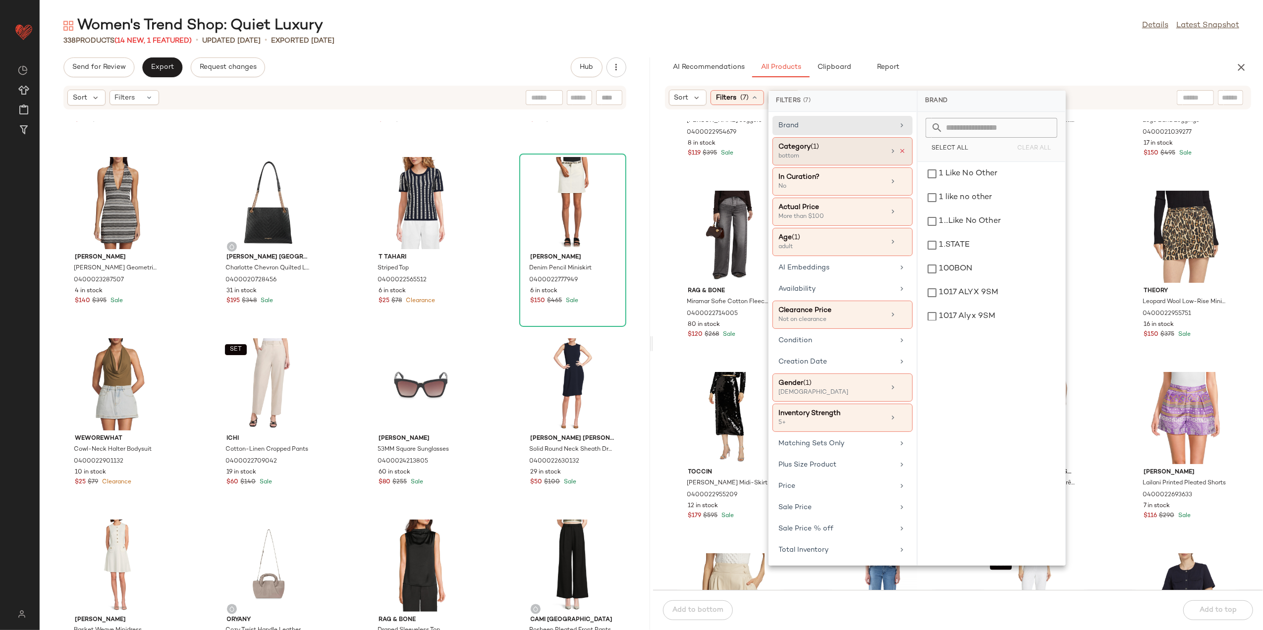
click at [901, 148] on icon at bounding box center [903, 151] width 7 height 7
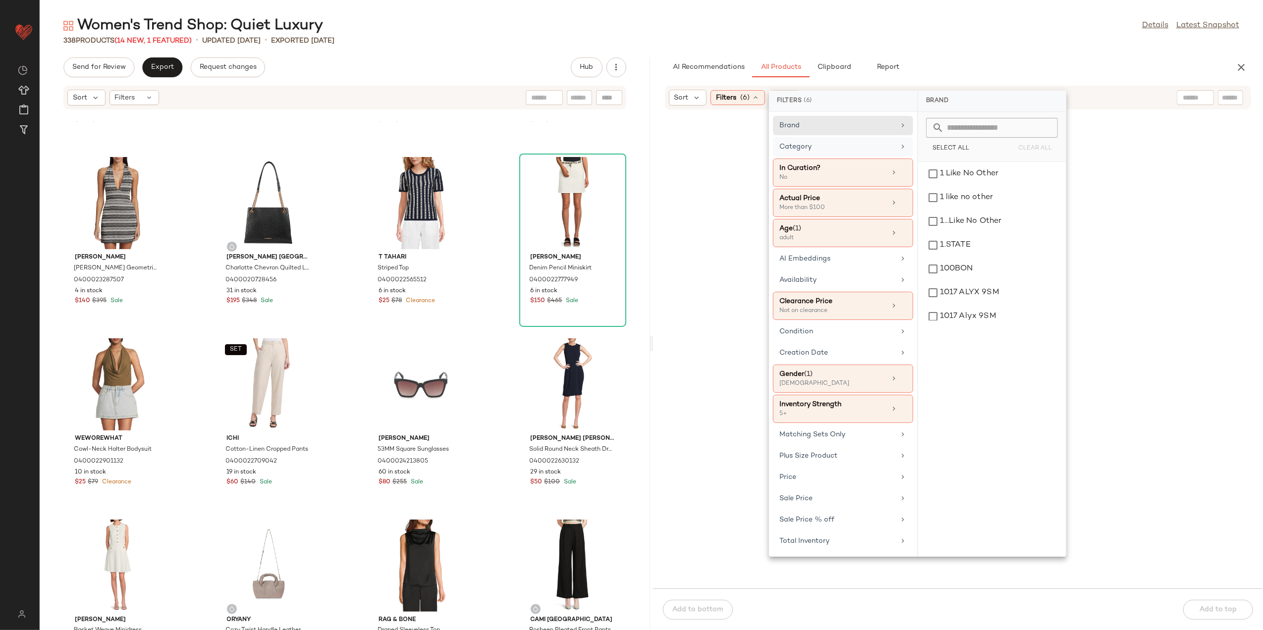
click at [882, 147] on div "Category" at bounding box center [837, 147] width 115 height 10
click at [976, 292] on div "top" at bounding box center [992, 289] width 140 height 24
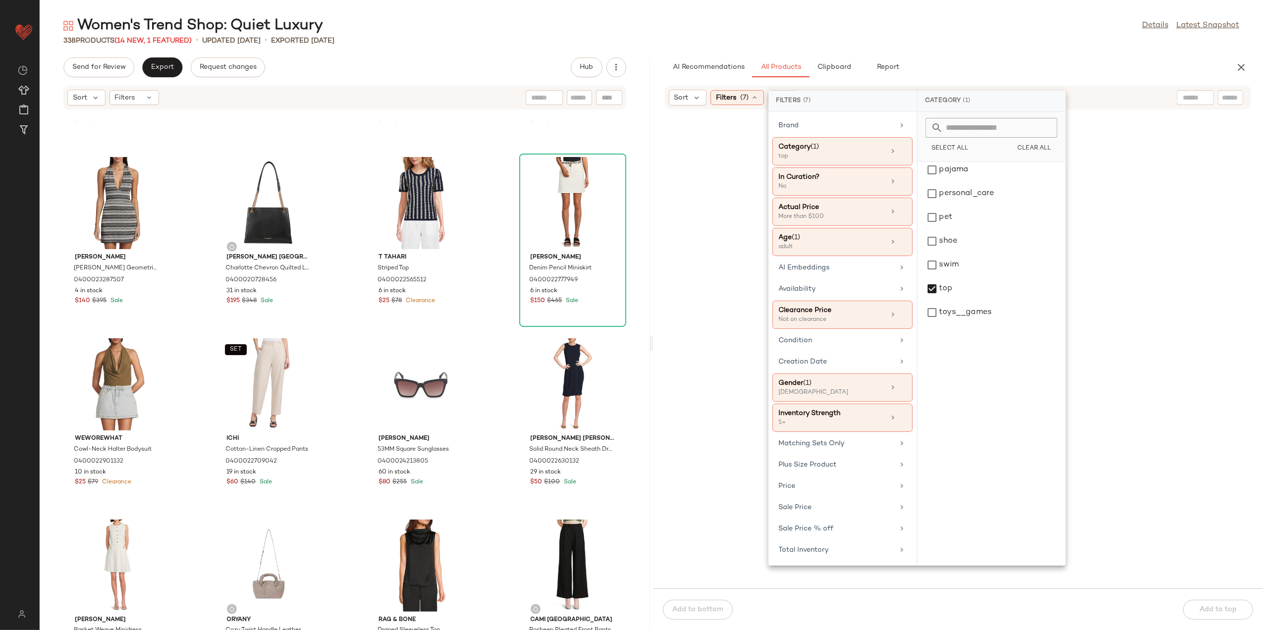
click at [970, 48] on div "Women's Trend Shop: Quiet Luxury Details Latest Snapshot 338 Products (14 New, …" at bounding box center [652, 323] width 1224 height 615
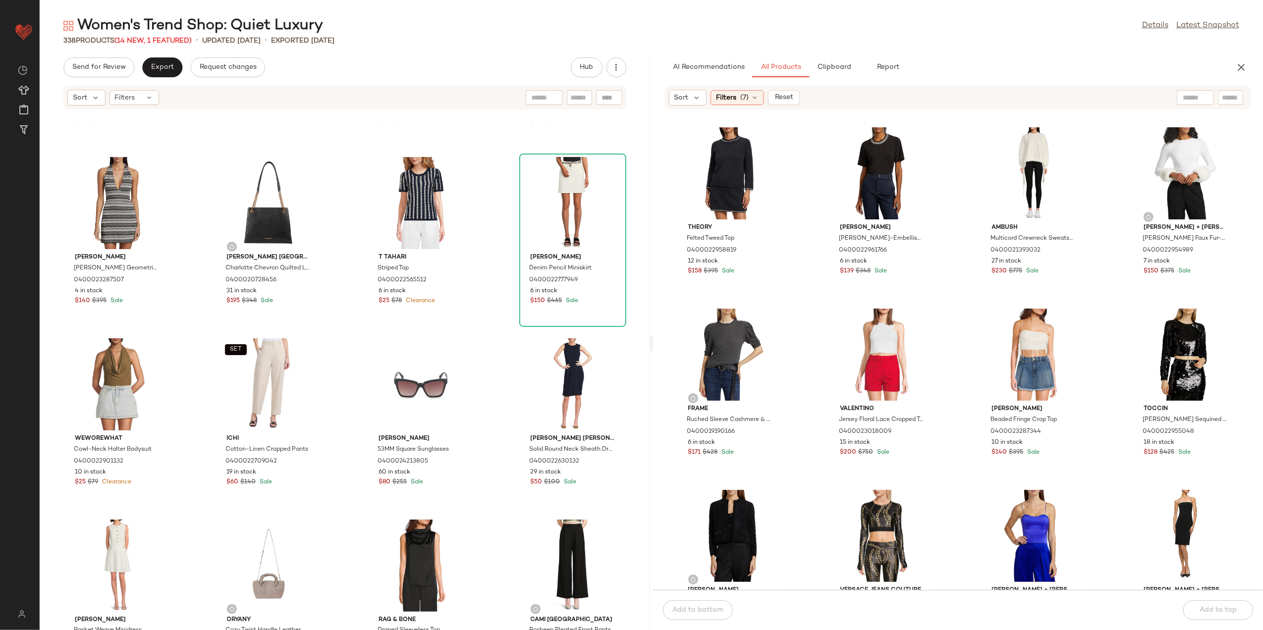
click at [941, 43] on div "338 Products (14 New, 1 Featured) • updated Aug 12th • Exported Aug 7th" at bounding box center [652, 41] width 1224 height 10
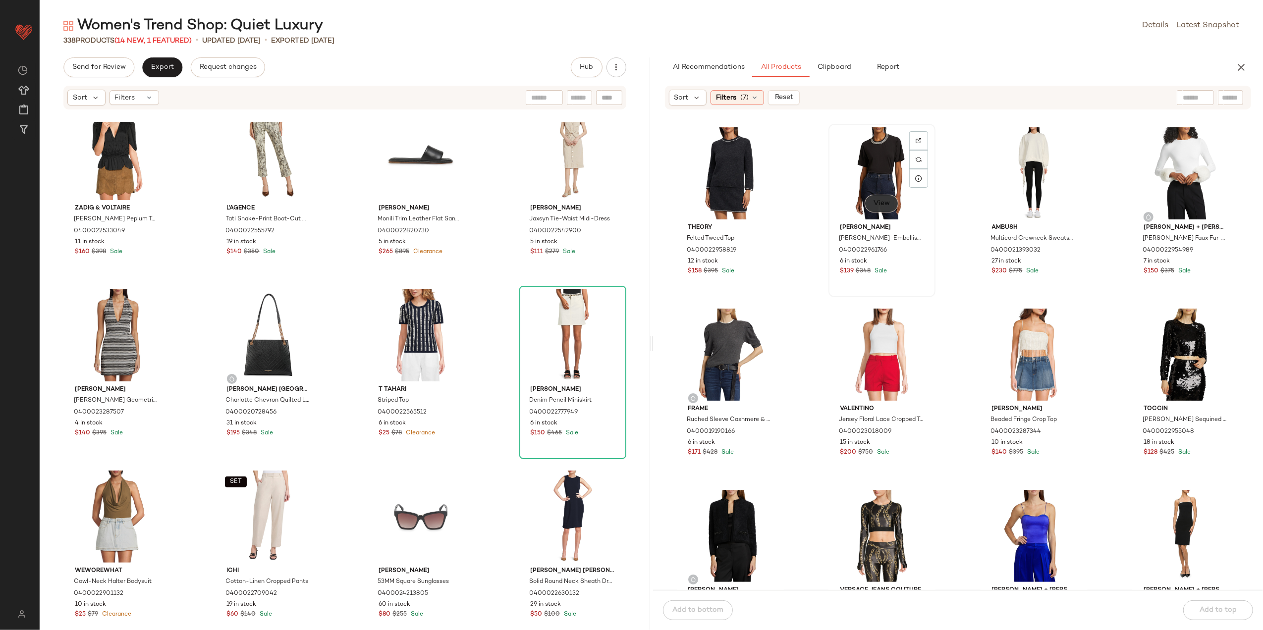
click at [878, 204] on span "View" at bounding box center [881, 204] width 17 height 8
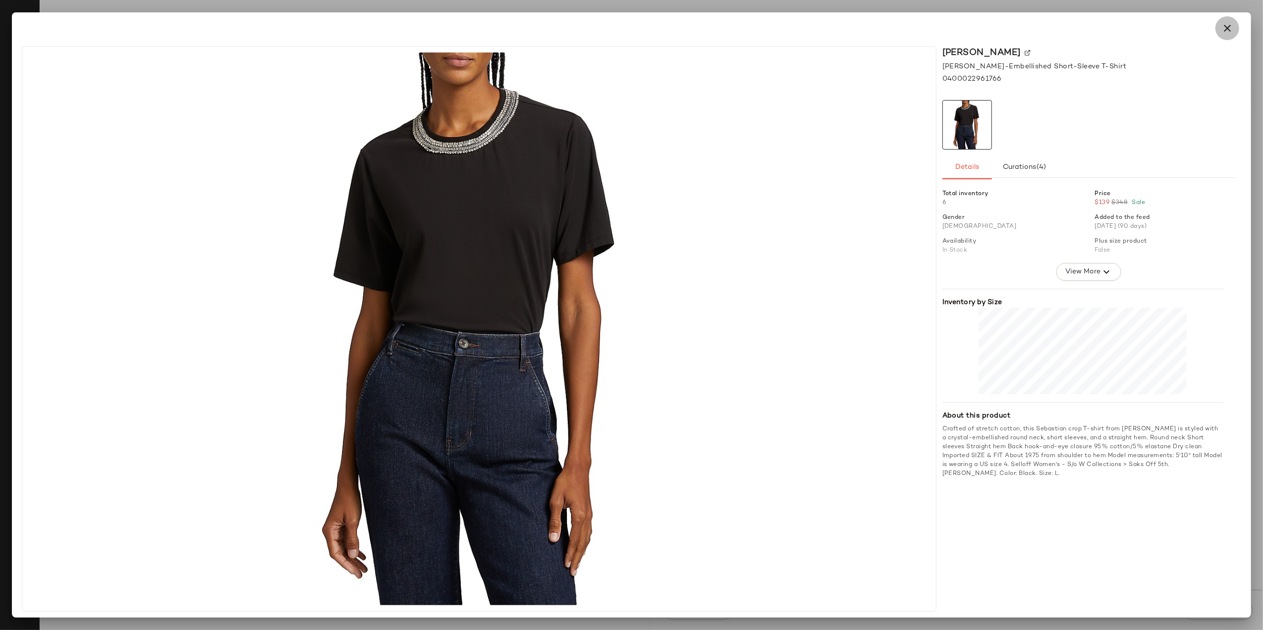
click at [1232, 20] on button "button" at bounding box center [1228, 28] width 24 height 24
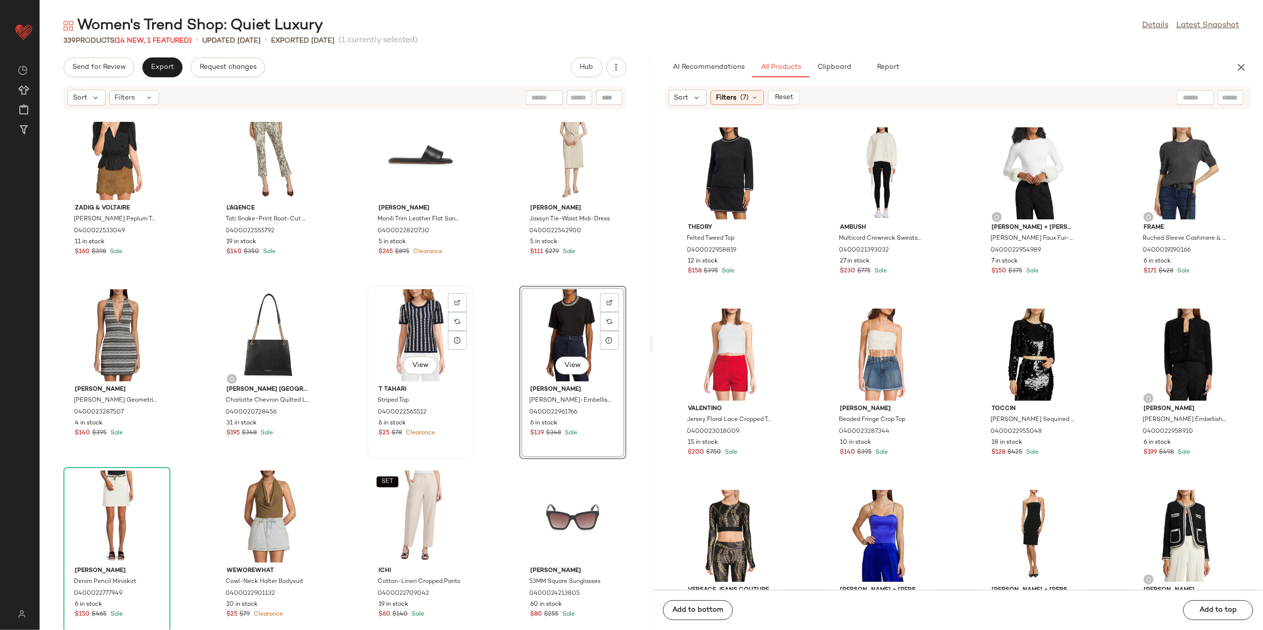
click at [410, 326] on div "View" at bounding box center [421, 335] width 100 height 92
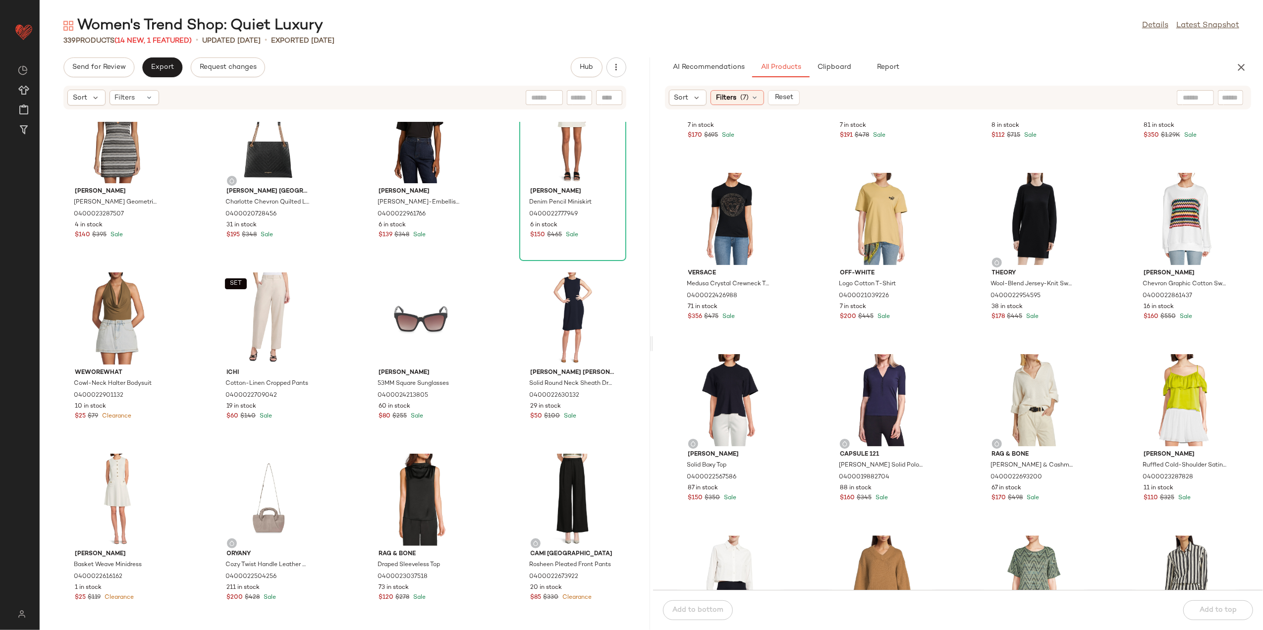
scroll to position [2453, 0]
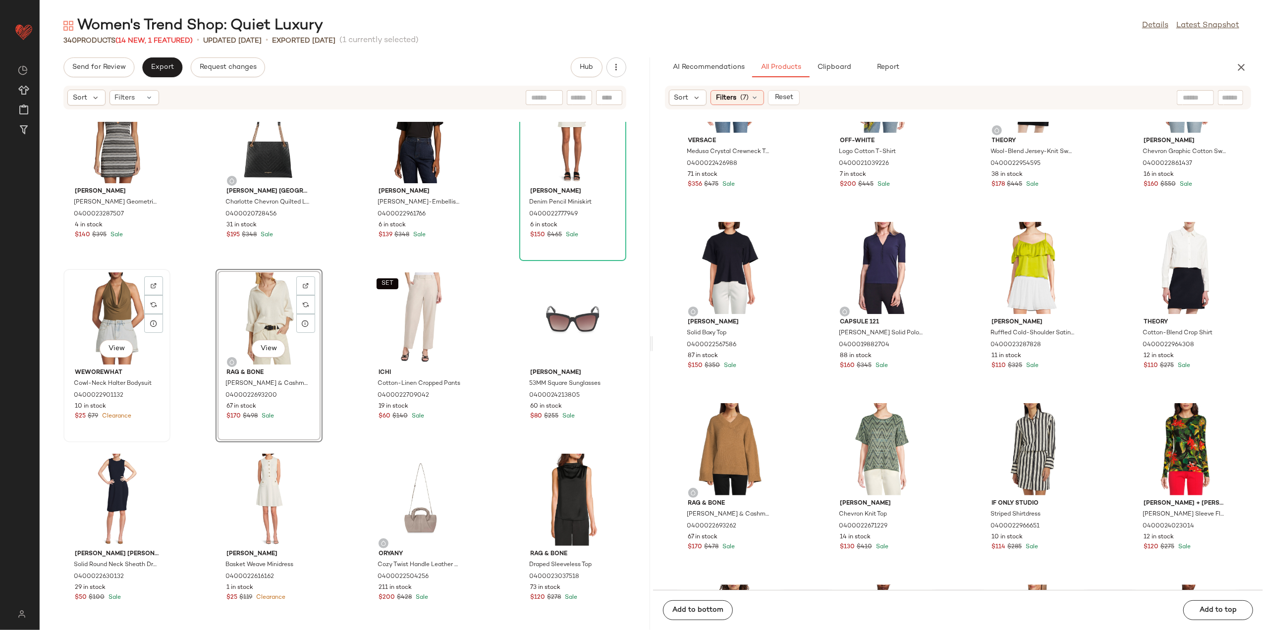
click at [117, 307] on div "View" at bounding box center [117, 319] width 100 height 92
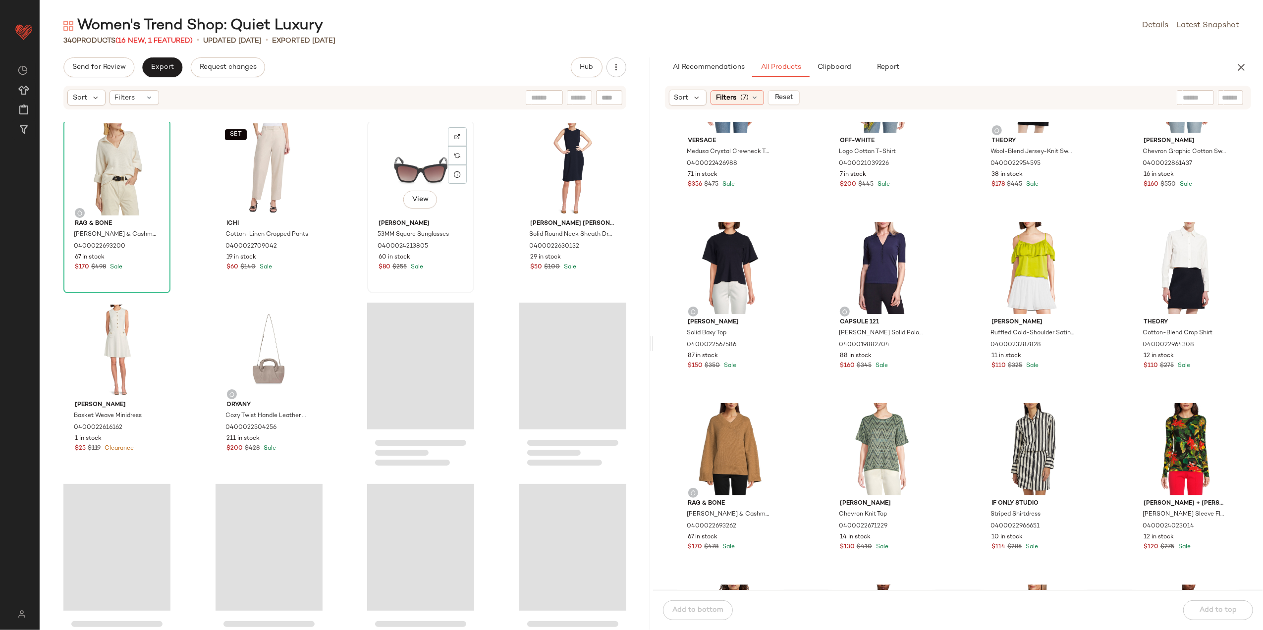
scroll to position [2056, 0]
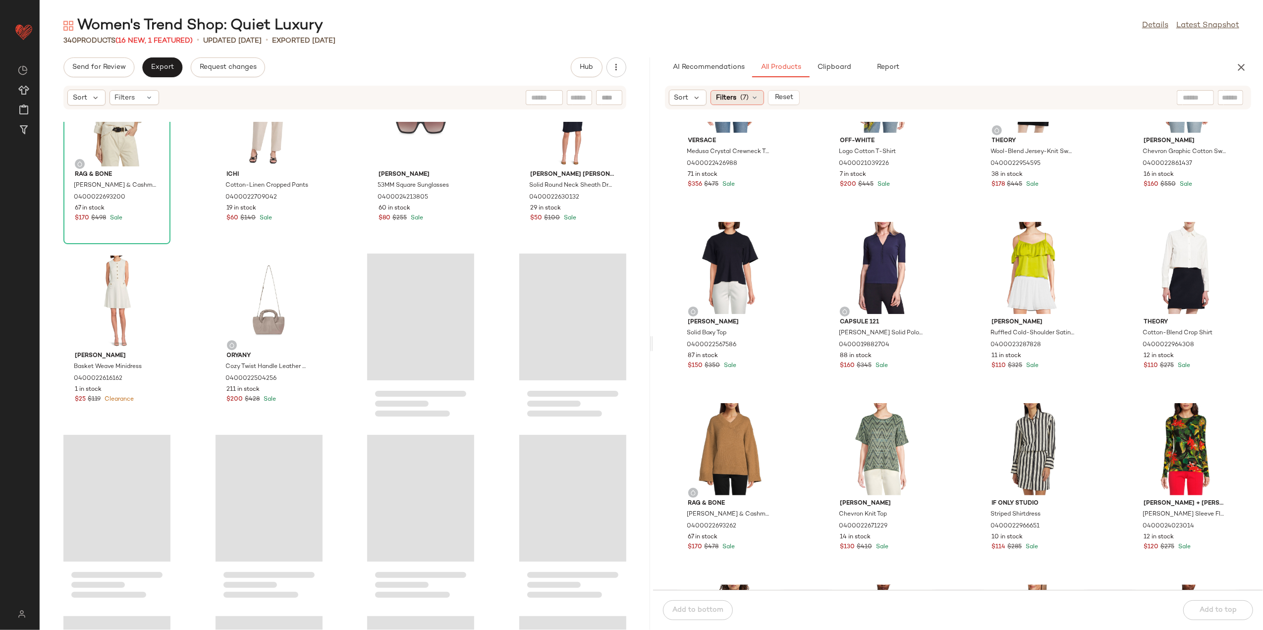
click at [722, 102] on span "Filters" at bounding box center [726, 98] width 20 height 10
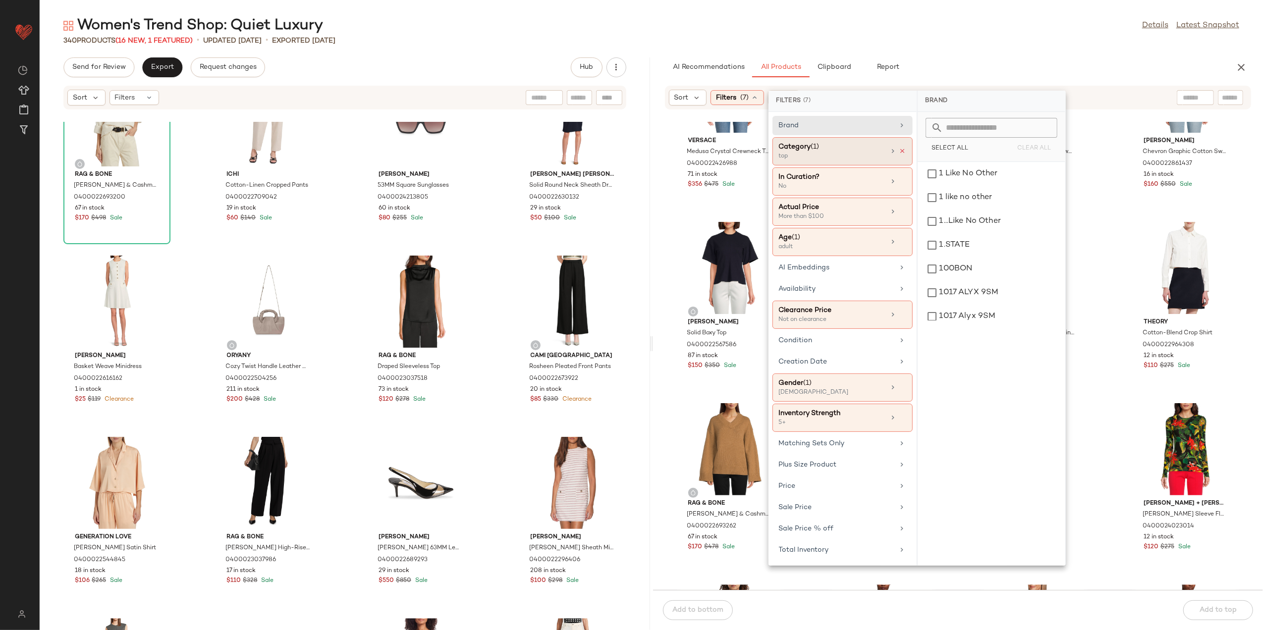
click at [904, 152] on icon at bounding box center [903, 151] width 7 height 7
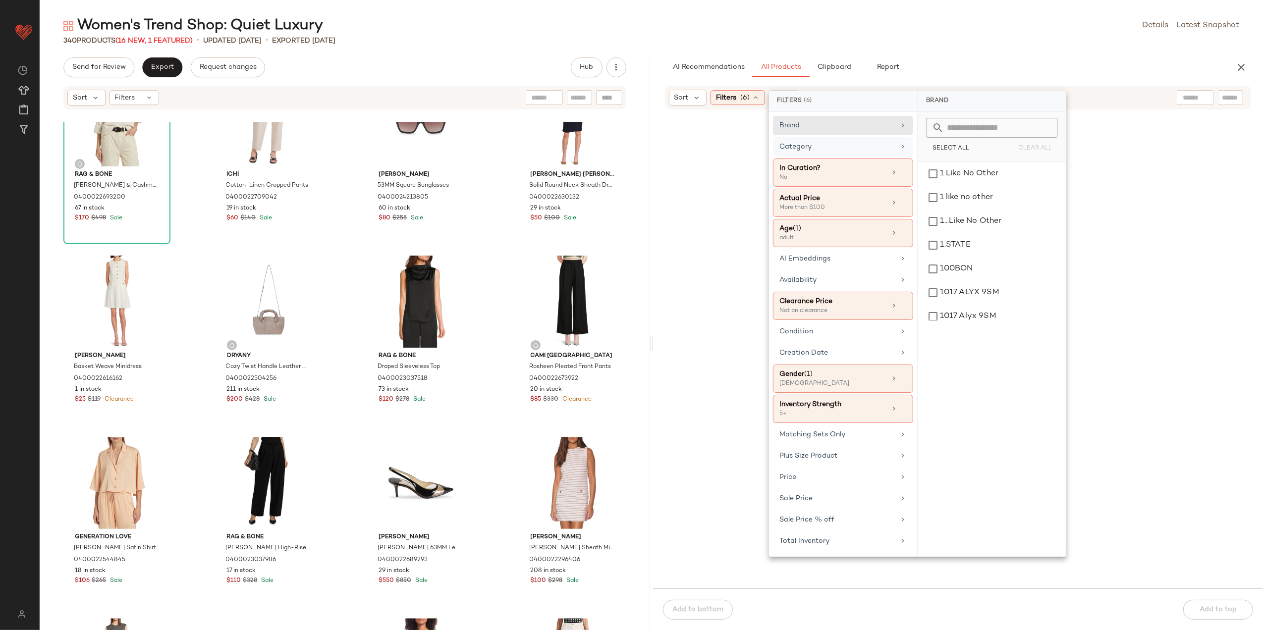
click at [885, 159] on div "Category" at bounding box center [843, 173] width 140 height 28
drag, startPoint x: 968, startPoint y: 268, endPoint x: 968, endPoint y: 222, distance: 45.6
click at [967, 266] on div "decor" at bounding box center [992, 269] width 140 height 24
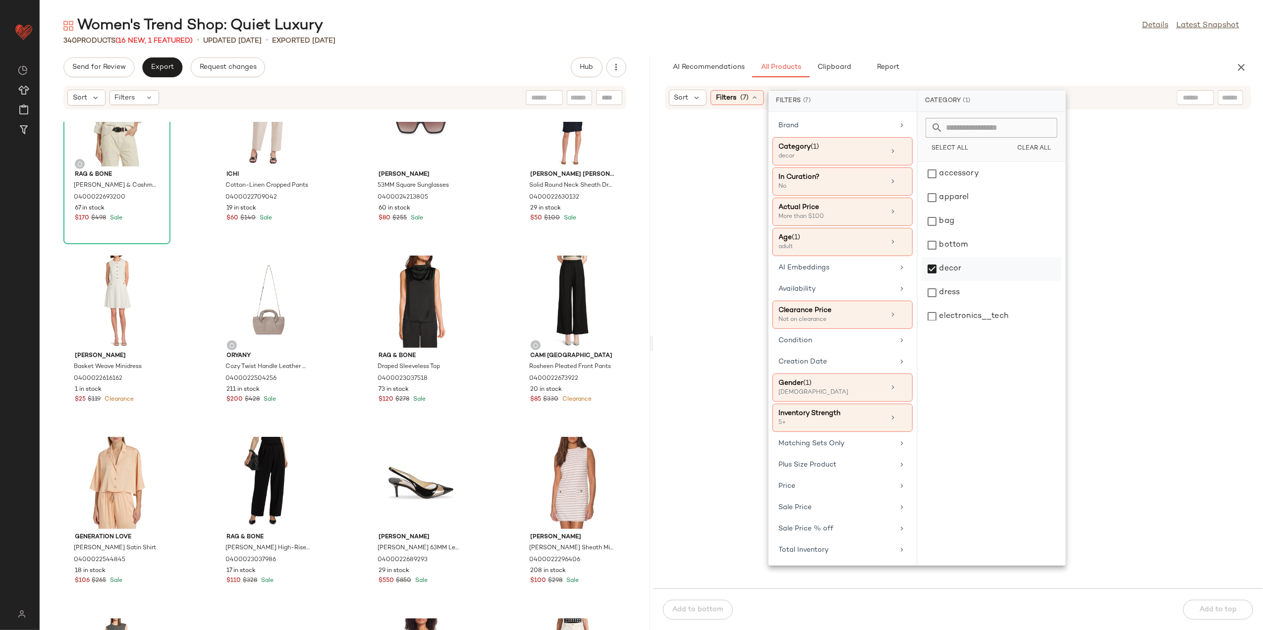
drag, startPoint x: 966, startPoint y: 286, endPoint x: 962, endPoint y: 267, distance: 19.7
click at [964, 284] on div "dress" at bounding box center [992, 293] width 140 height 24
click at [962, 266] on div "decor" at bounding box center [992, 269] width 140 height 24
click at [997, 57] on div "AI Recommendations All Products Clipboard Report" at bounding box center [942, 67] width 555 height 20
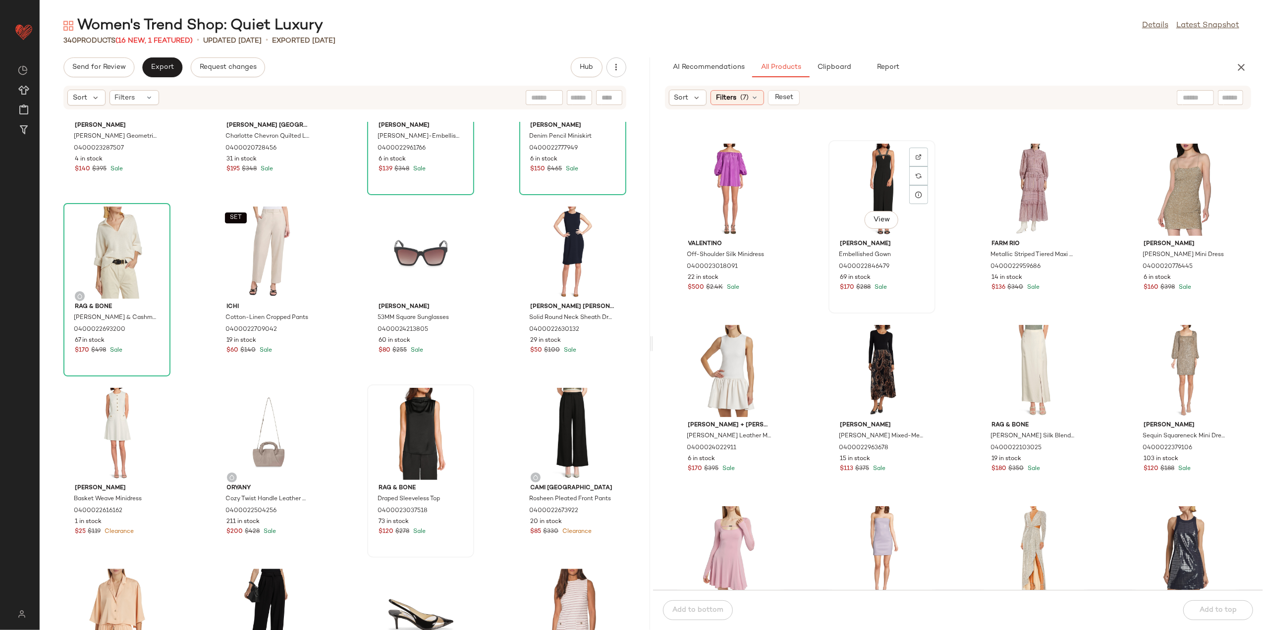
scroll to position [3444, 0]
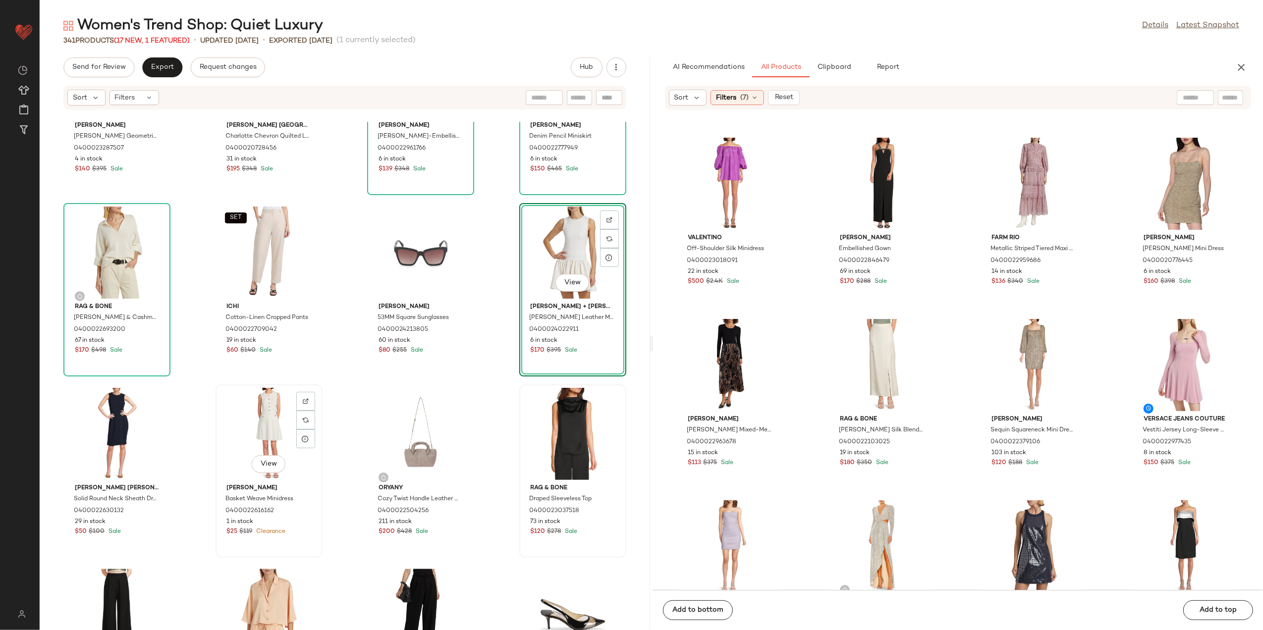
click at [258, 440] on div "View" at bounding box center [269, 434] width 100 height 92
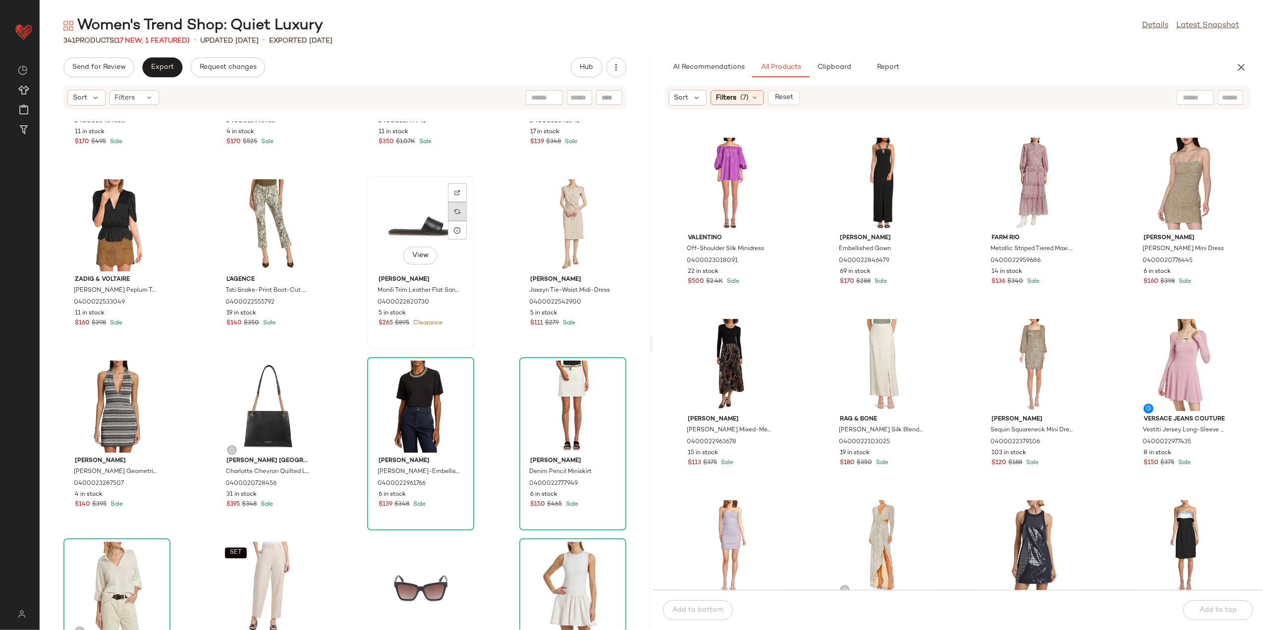
scroll to position [1594, 0]
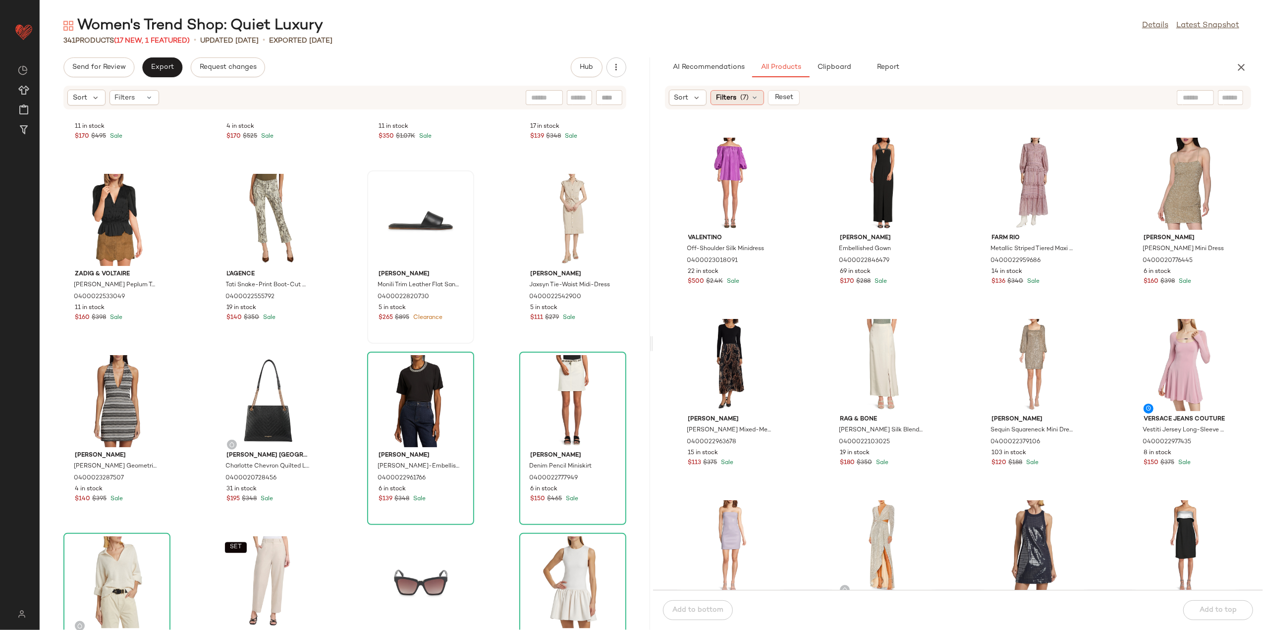
click at [730, 96] on span "Filters" at bounding box center [726, 98] width 20 height 10
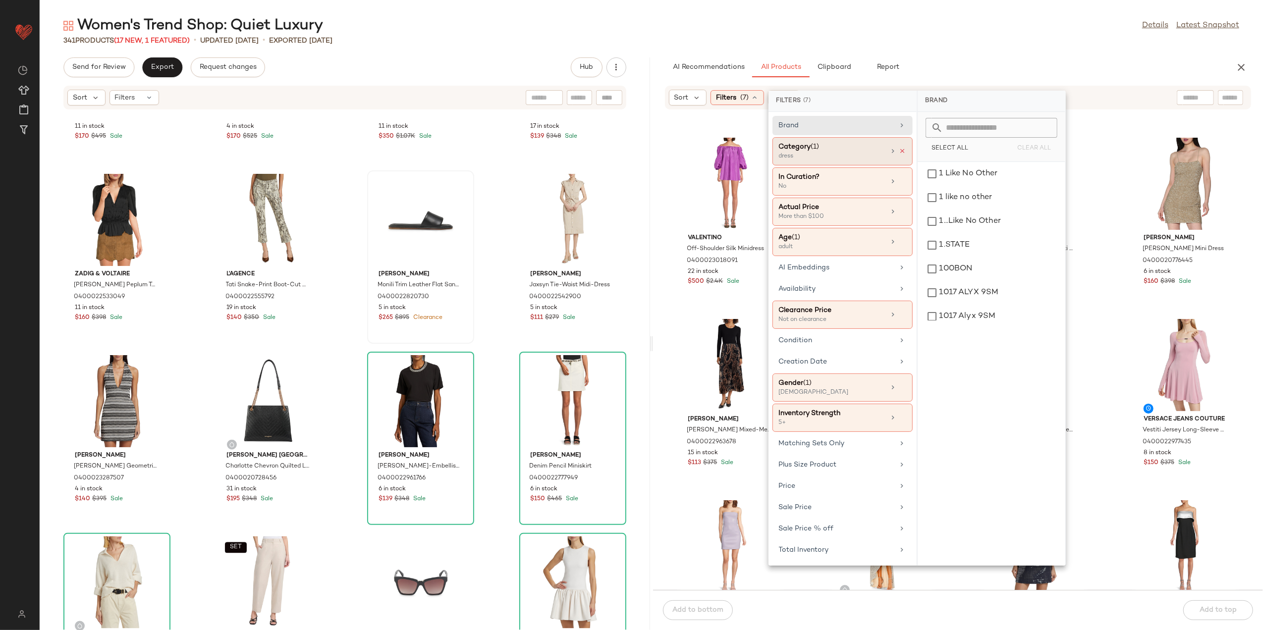
click at [900, 151] on icon at bounding box center [903, 151] width 7 height 7
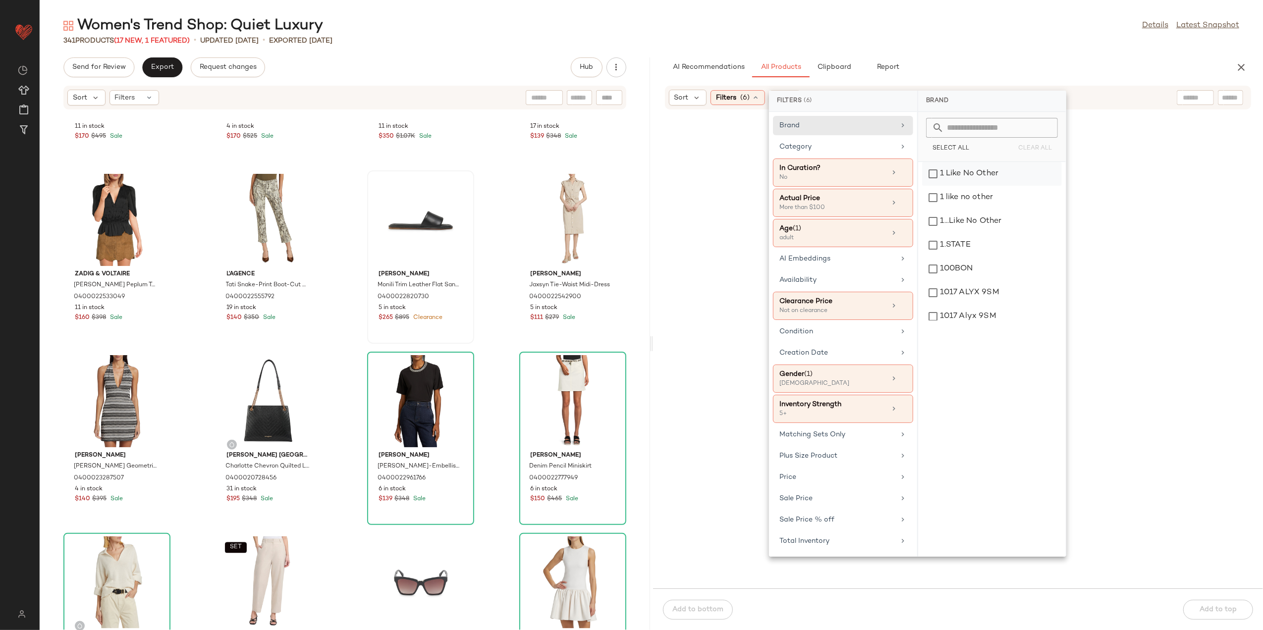
drag, startPoint x: 895, startPoint y: 150, endPoint x: 932, endPoint y: 183, distance: 50.5
click at [894, 159] on div "Category" at bounding box center [843, 173] width 140 height 28
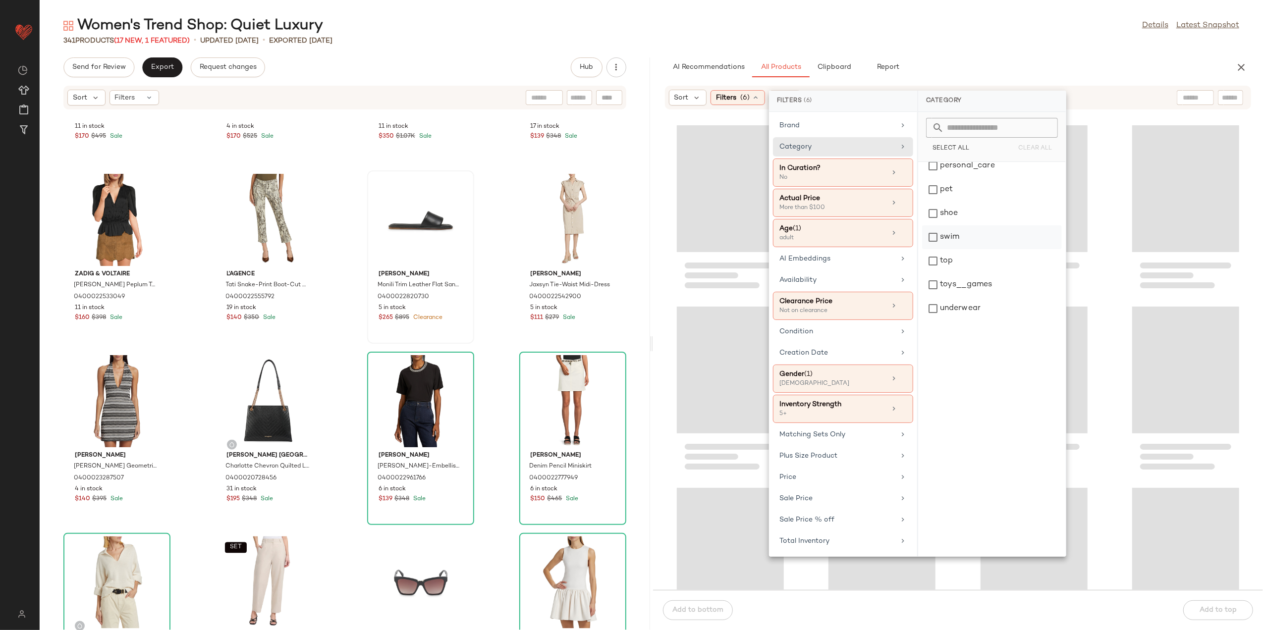
click at [960, 242] on div "swim" at bounding box center [992, 237] width 140 height 24
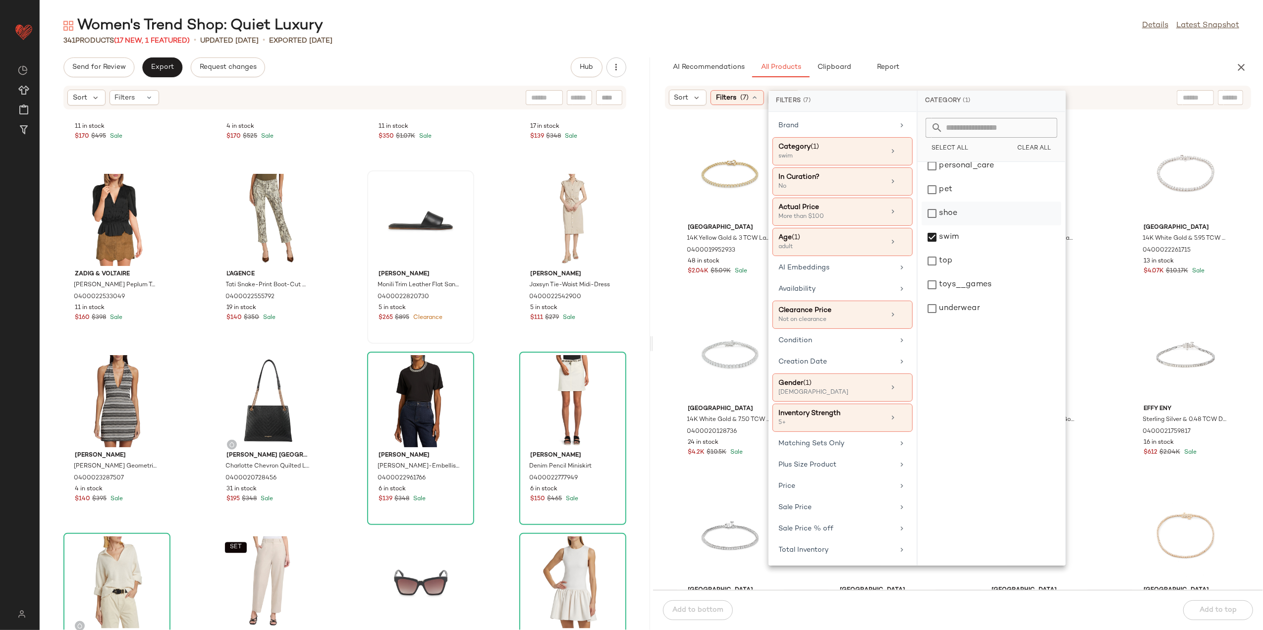
click at [962, 221] on div "shoe" at bounding box center [992, 214] width 140 height 24
click at [961, 230] on div "swim" at bounding box center [992, 237] width 140 height 24
click at [992, 56] on div "Women's Trend Shop: Quiet Luxury Details Latest Snapshot 341 Products (17 New, …" at bounding box center [652, 323] width 1224 height 615
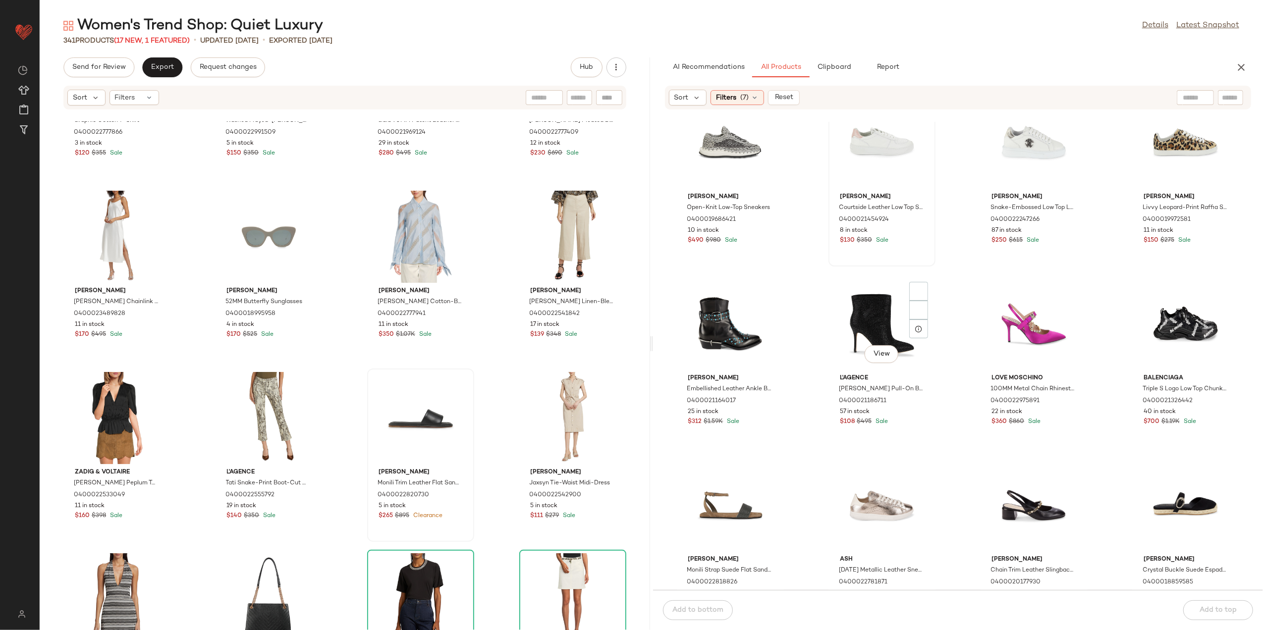
scroll to position [2585, 0]
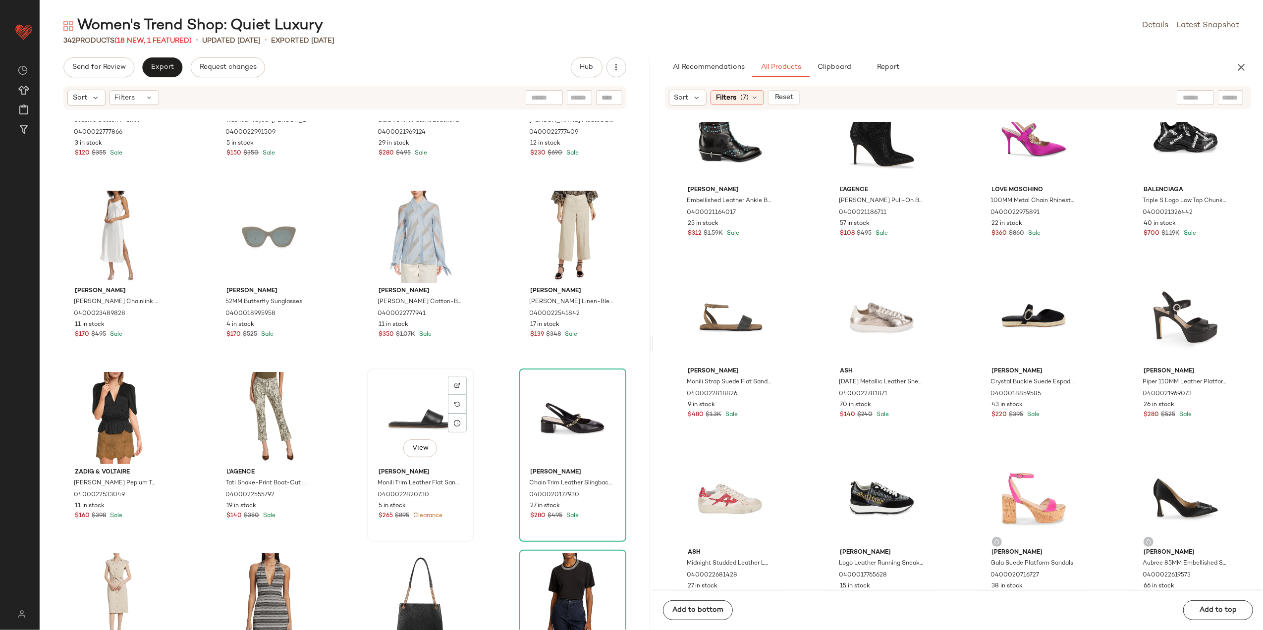
click at [421, 427] on div "View" at bounding box center [421, 418] width 100 height 92
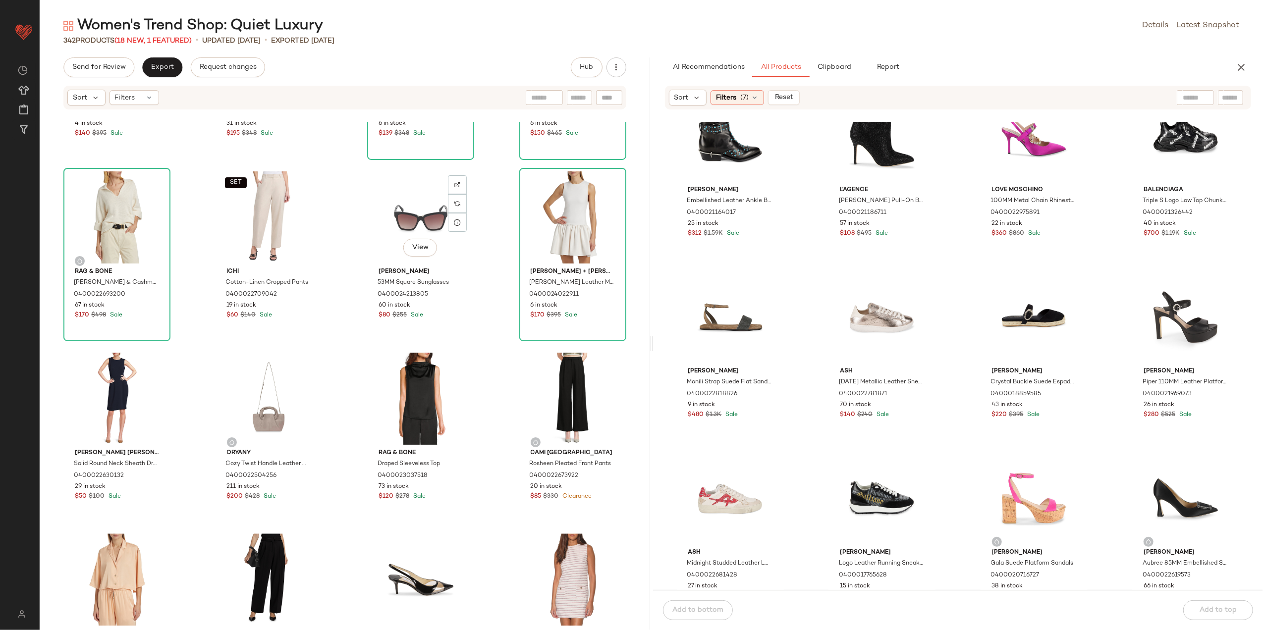
scroll to position [1990, 0]
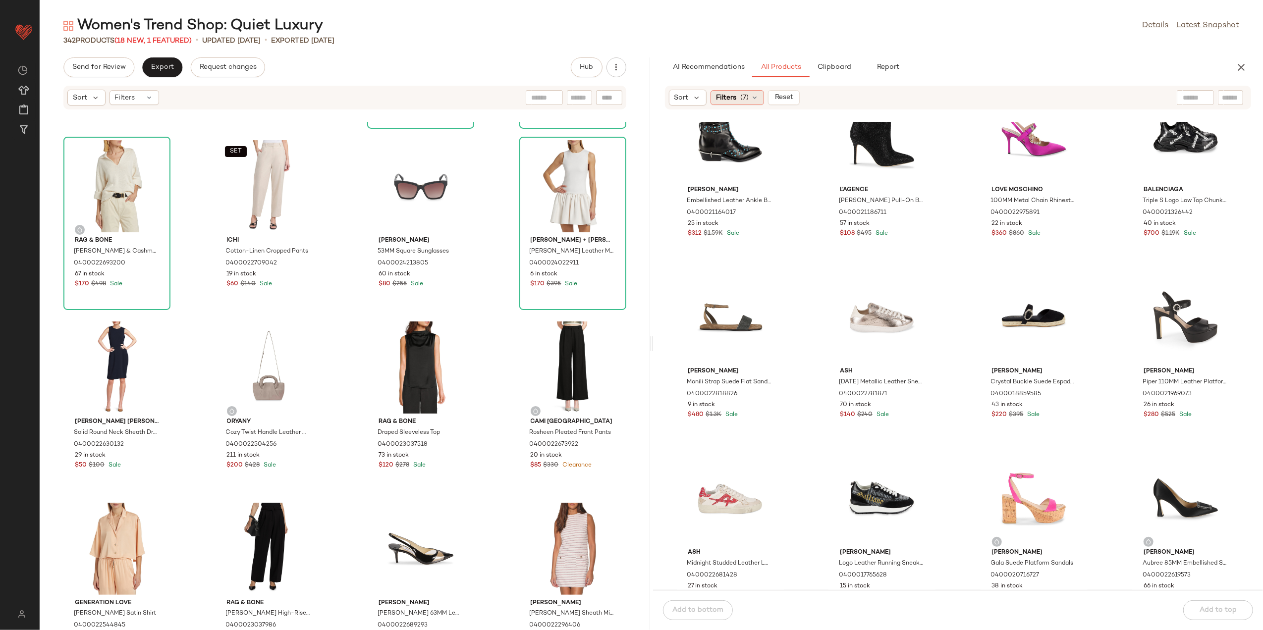
click at [735, 100] on span "Filters" at bounding box center [726, 98] width 20 height 10
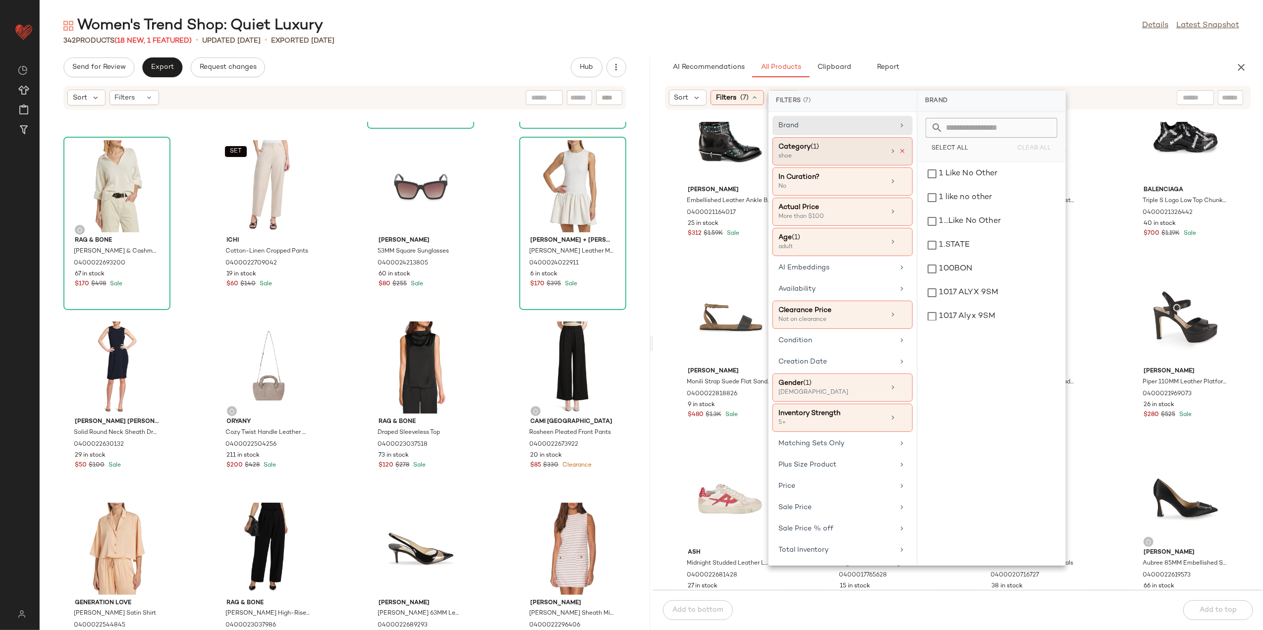
click at [900, 153] on icon at bounding box center [903, 151] width 7 height 7
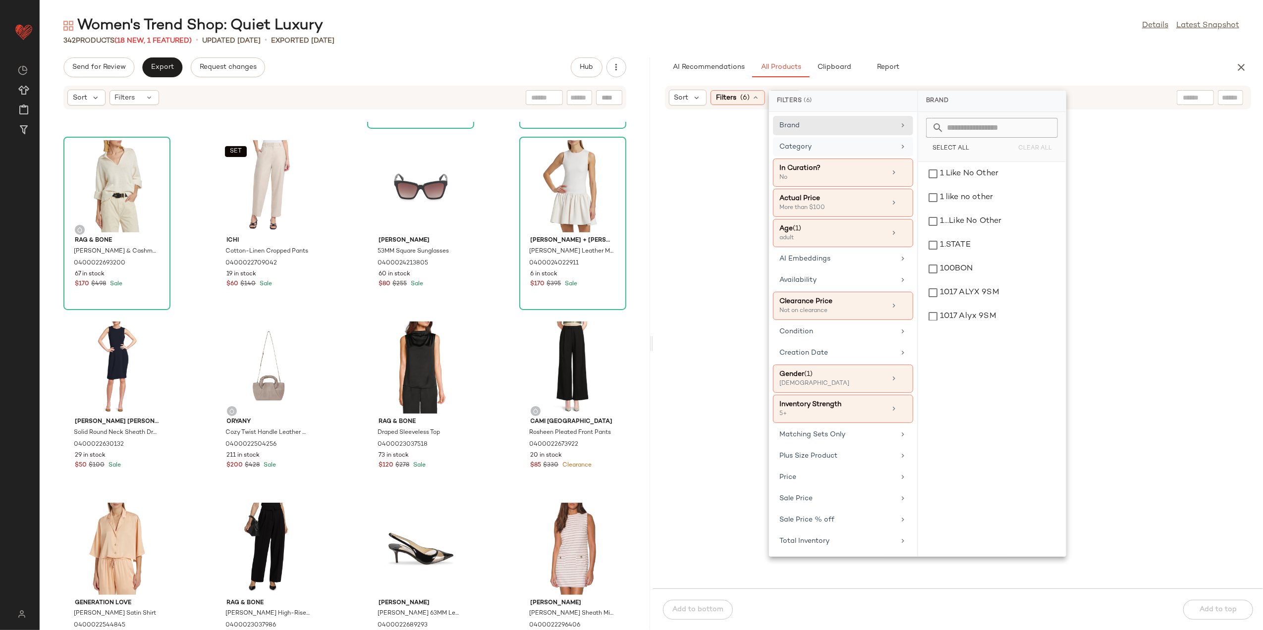
click at [895, 159] on div "Category" at bounding box center [843, 173] width 140 height 28
click at [972, 240] on div "bottom" at bounding box center [992, 245] width 140 height 24
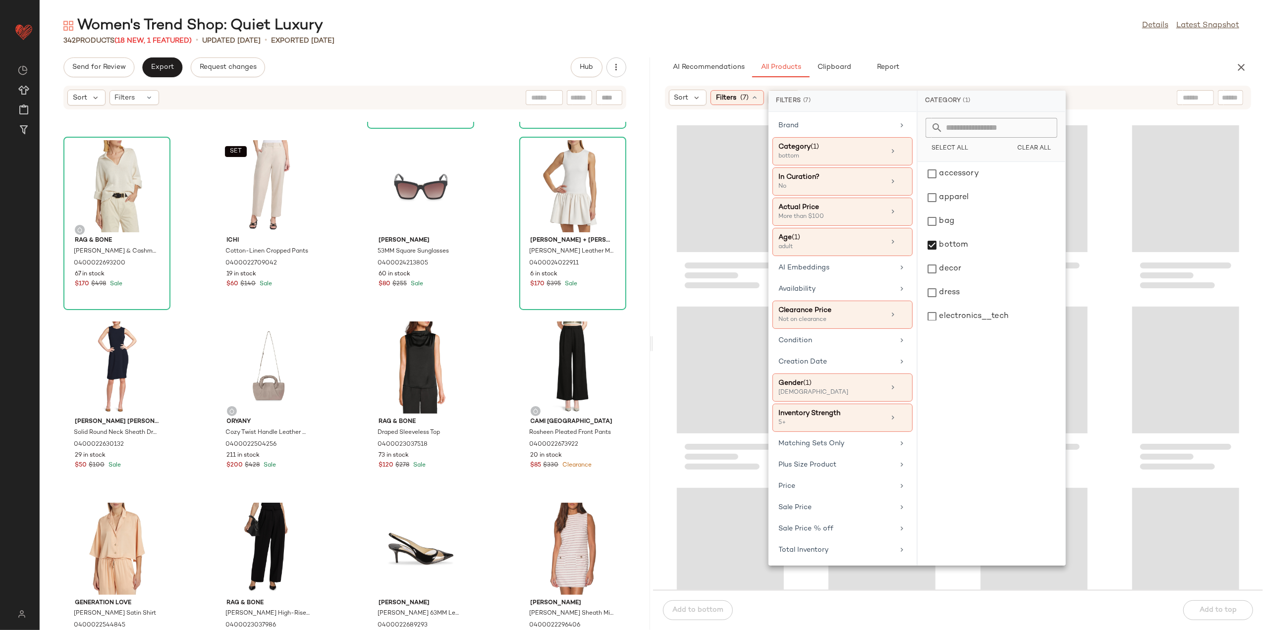
click at [963, 71] on div "AI Recommendations All Products Clipboard Report" at bounding box center [942, 67] width 555 height 20
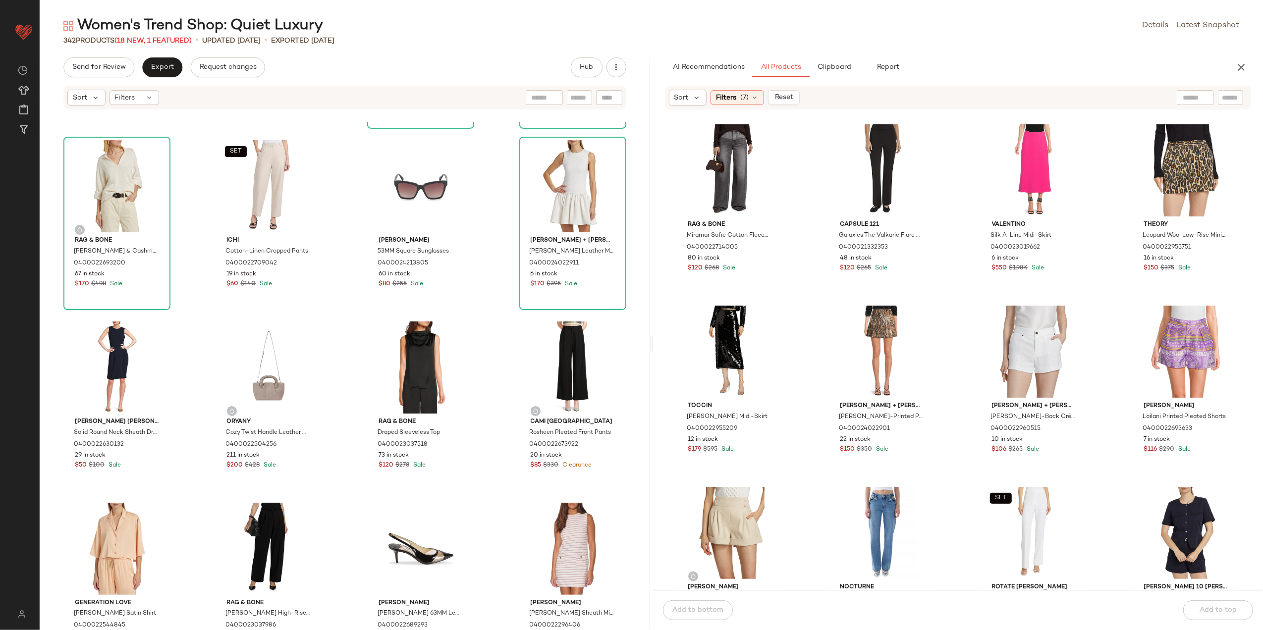
scroll to position [1660, 0]
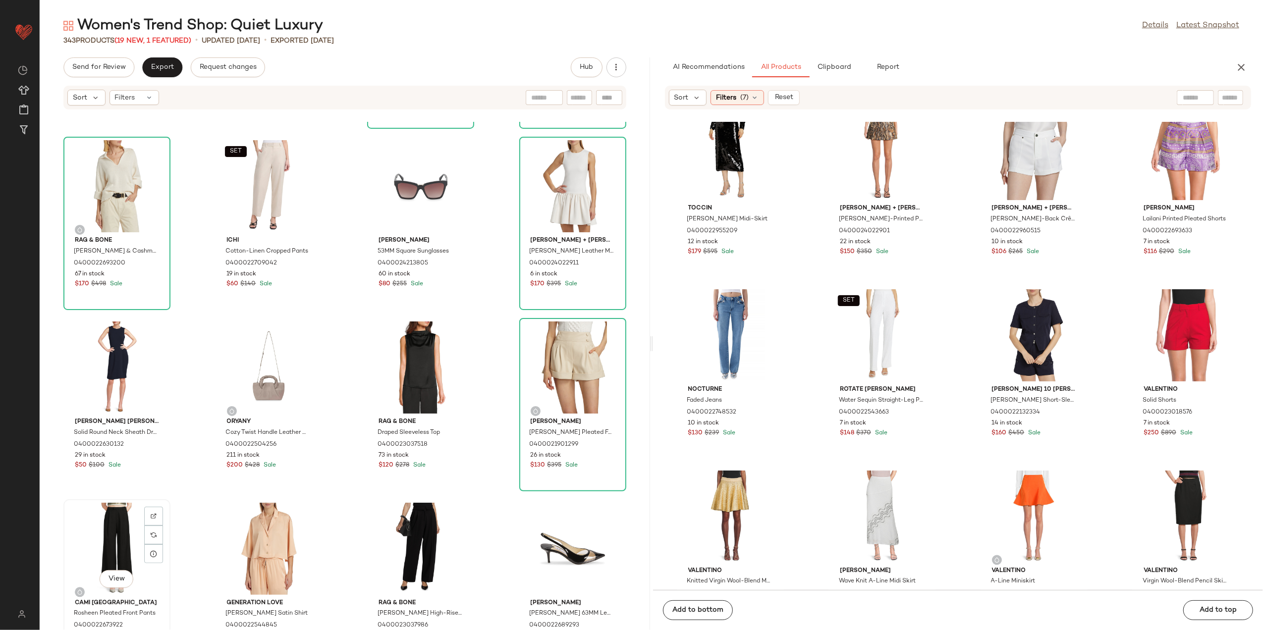
click at [108, 542] on div "View" at bounding box center [117, 549] width 100 height 92
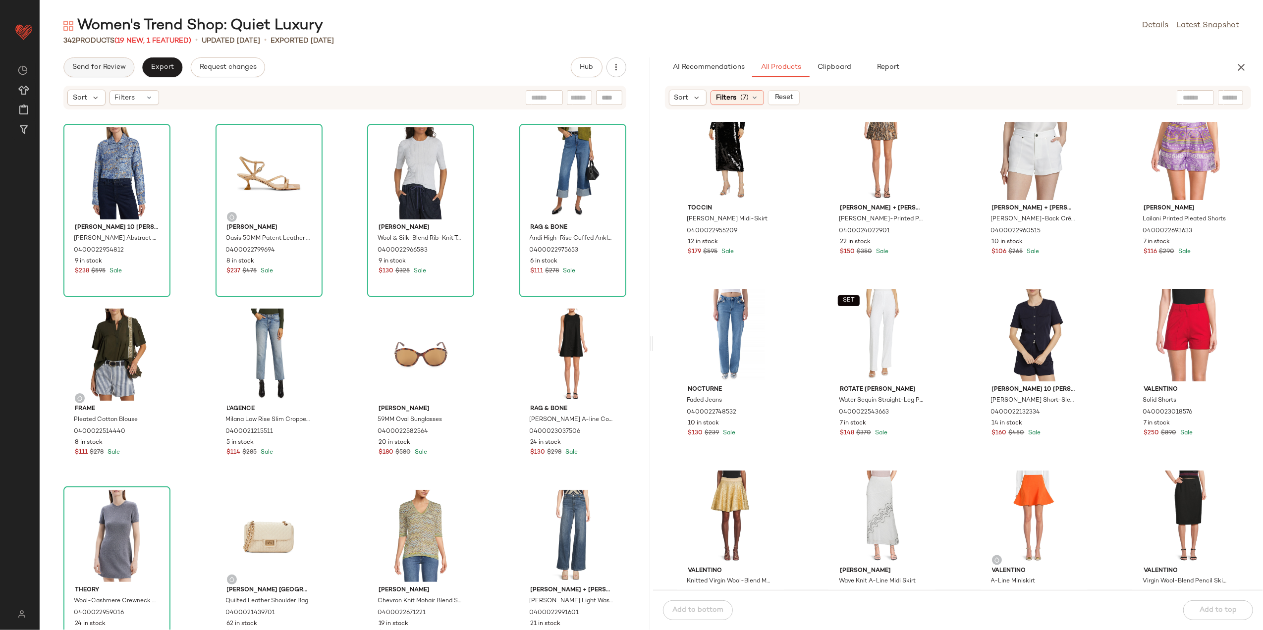
click at [113, 68] on span "Send for Review" at bounding box center [99, 67] width 54 height 8
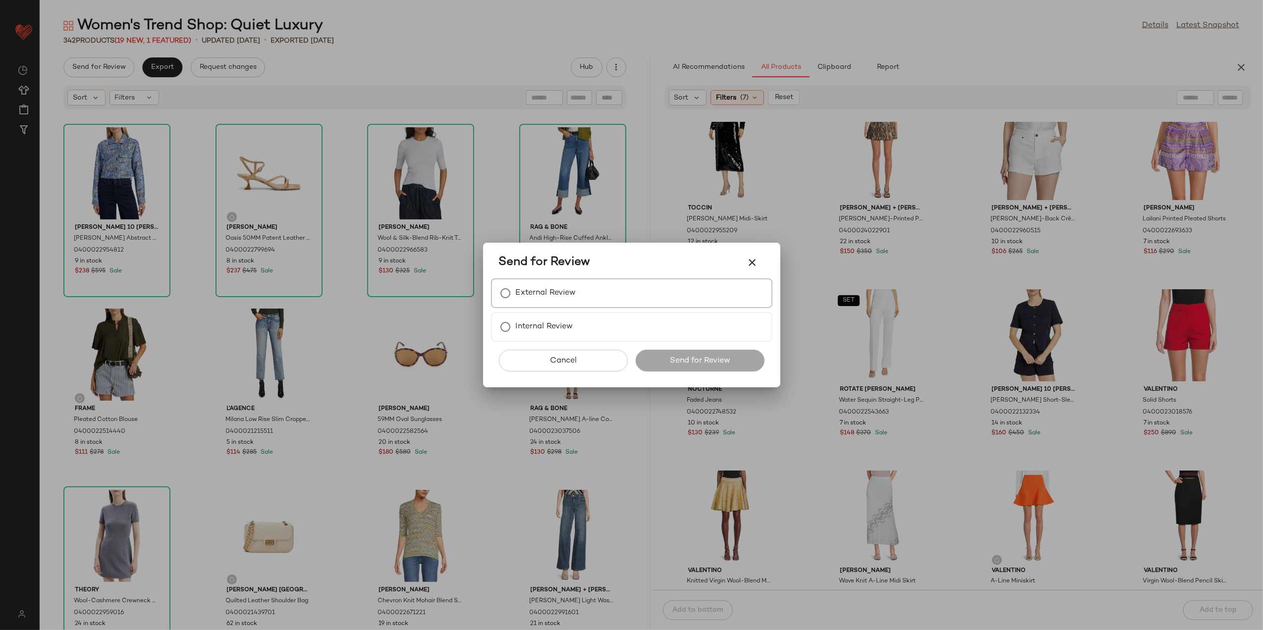
click at [546, 283] on div "External Review" at bounding box center [631, 294] width 281 height 30
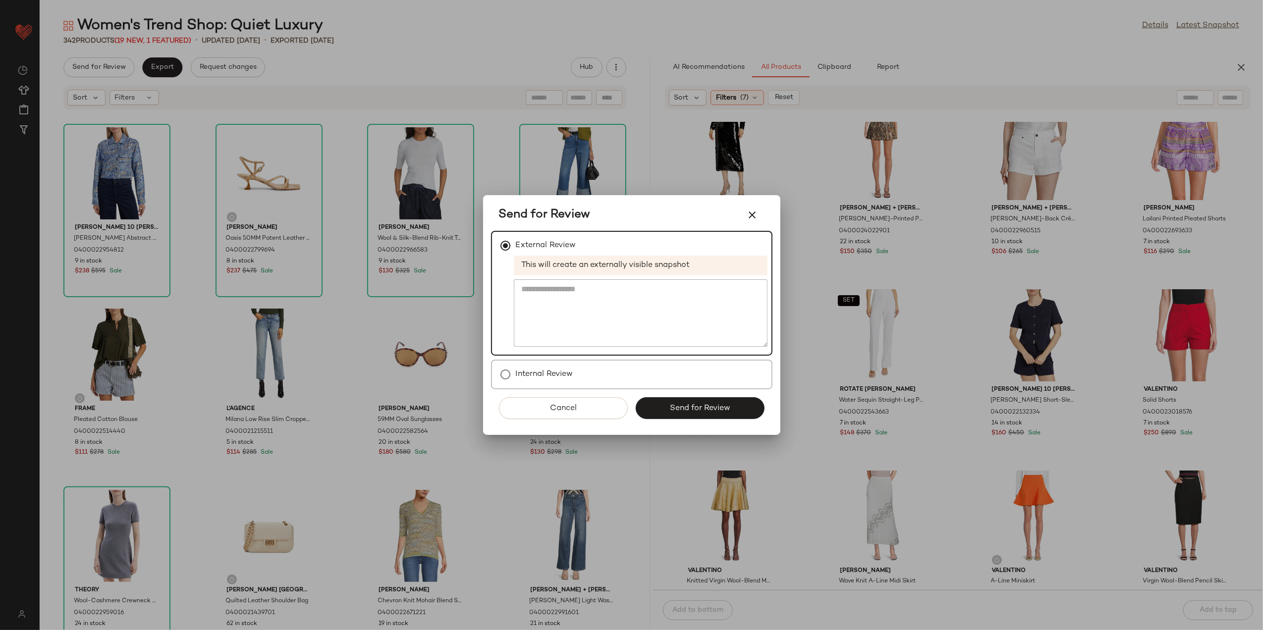
drag, startPoint x: 684, startPoint y: 400, endPoint x: 641, endPoint y: 375, distance: 50.4
click at [684, 401] on button "Send for Review" at bounding box center [700, 408] width 129 height 22
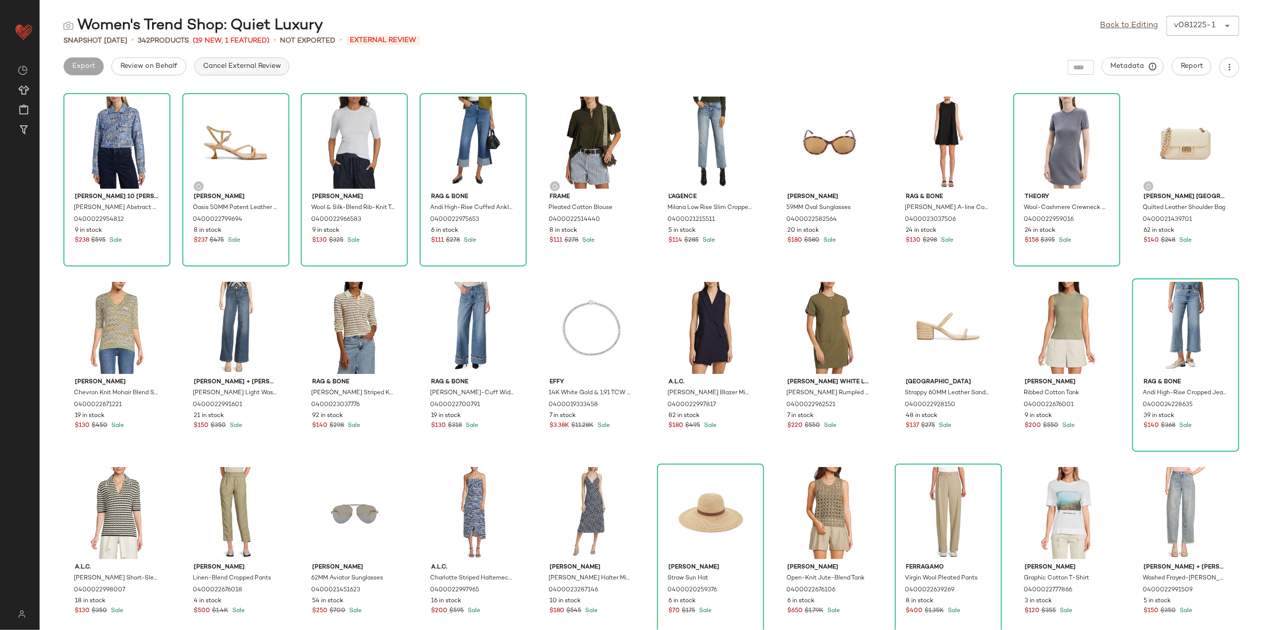
click at [204, 64] on span "Cancel External Review" at bounding box center [242, 66] width 78 height 8
click at [155, 68] on span "Export" at bounding box center [162, 66] width 23 height 8
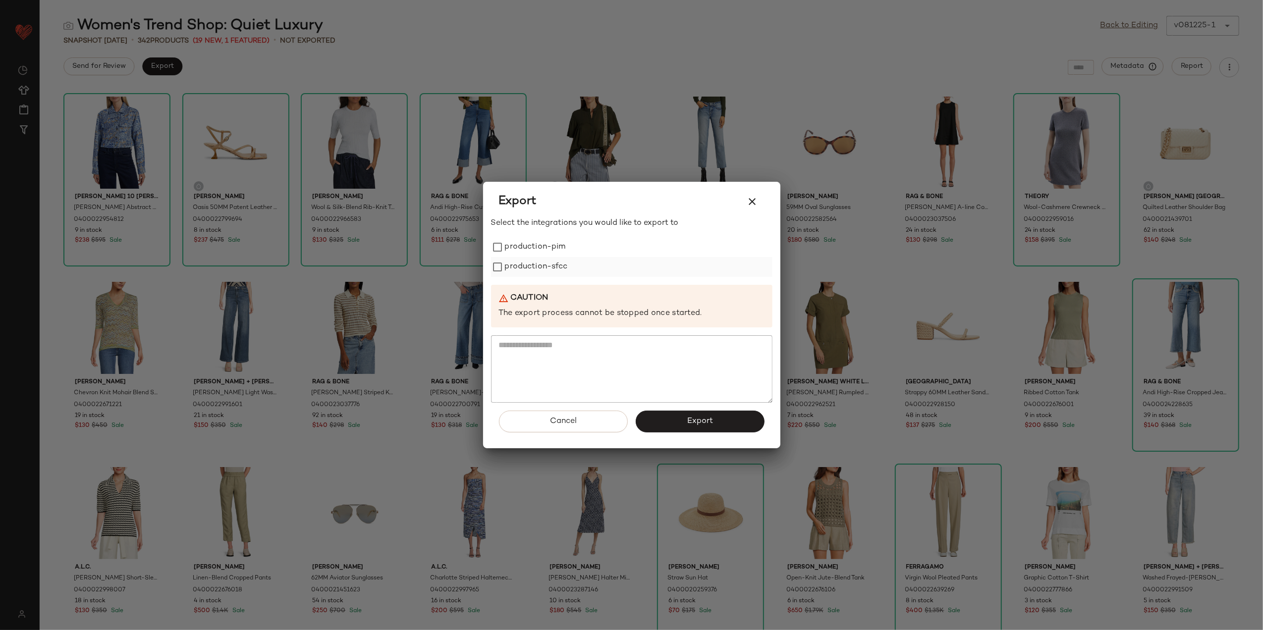
drag, startPoint x: 515, startPoint y: 242, endPoint x: 524, endPoint y: 264, distance: 23.6
click at [515, 244] on label "production-pim" at bounding box center [535, 247] width 61 height 20
click at [524, 274] on label "production-sfcc" at bounding box center [536, 267] width 63 height 20
click at [686, 431] on button "Export" at bounding box center [700, 422] width 129 height 22
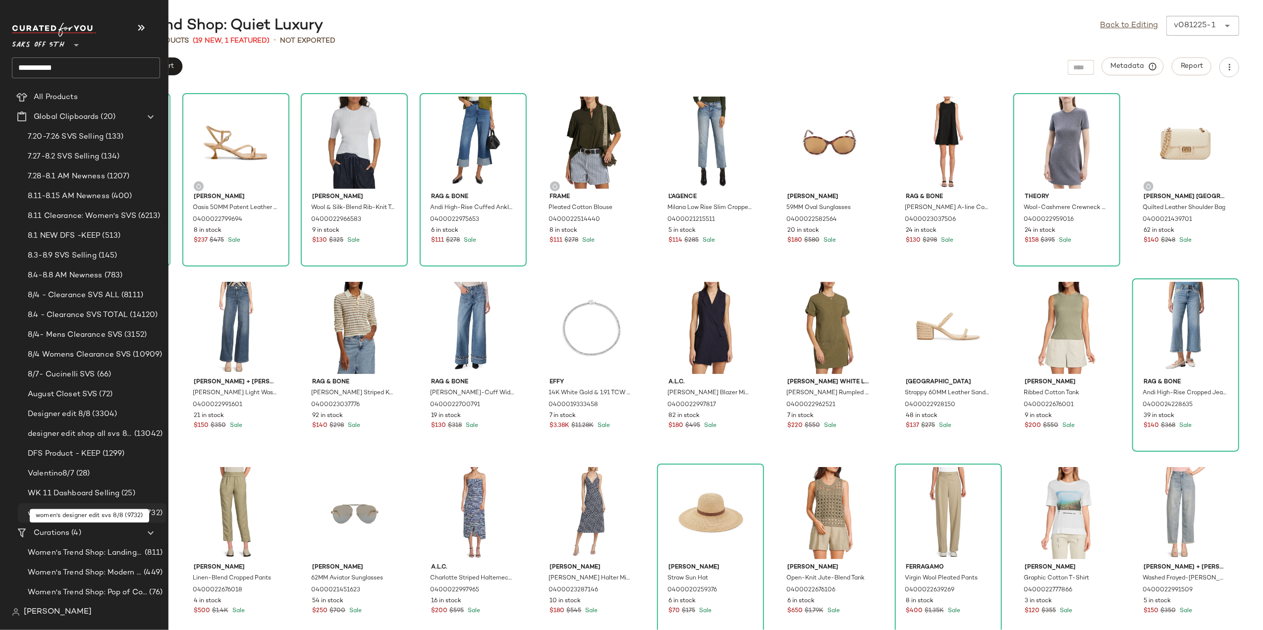
scroll to position [46, 0]
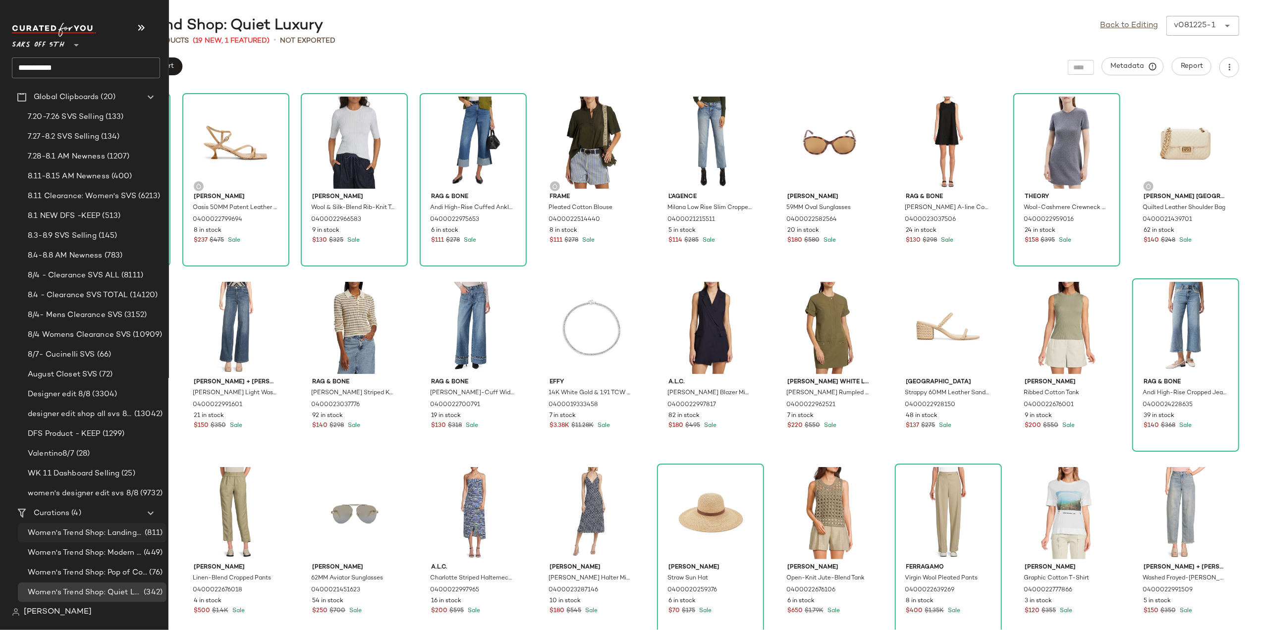
click at [94, 530] on span "Women's Trend Shop: Landing Page" at bounding box center [85, 533] width 115 height 11
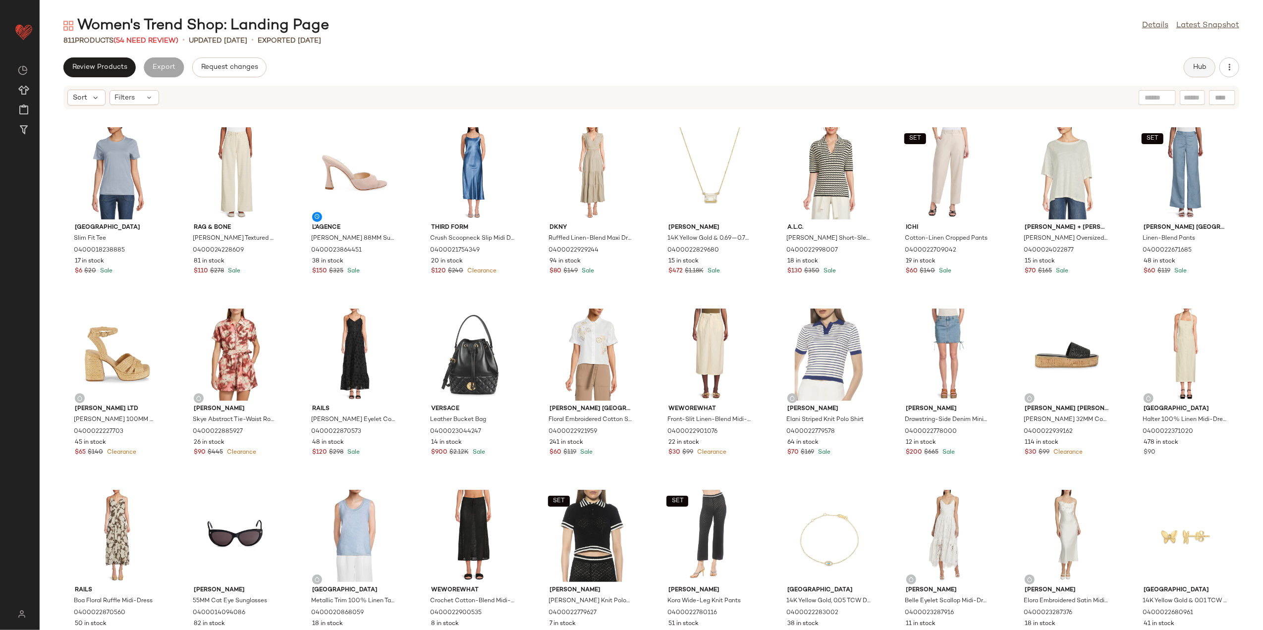
click at [1199, 68] on span "Hub" at bounding box center [1200, 67] width 14 height 8
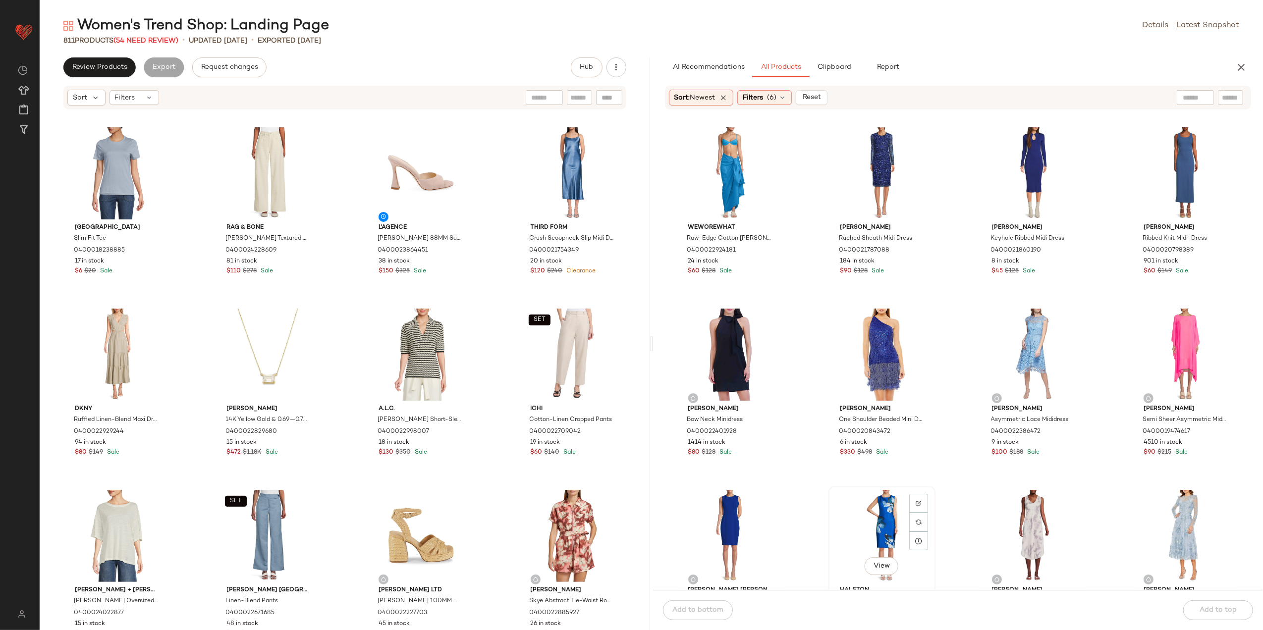
scroll to position [2, 0]
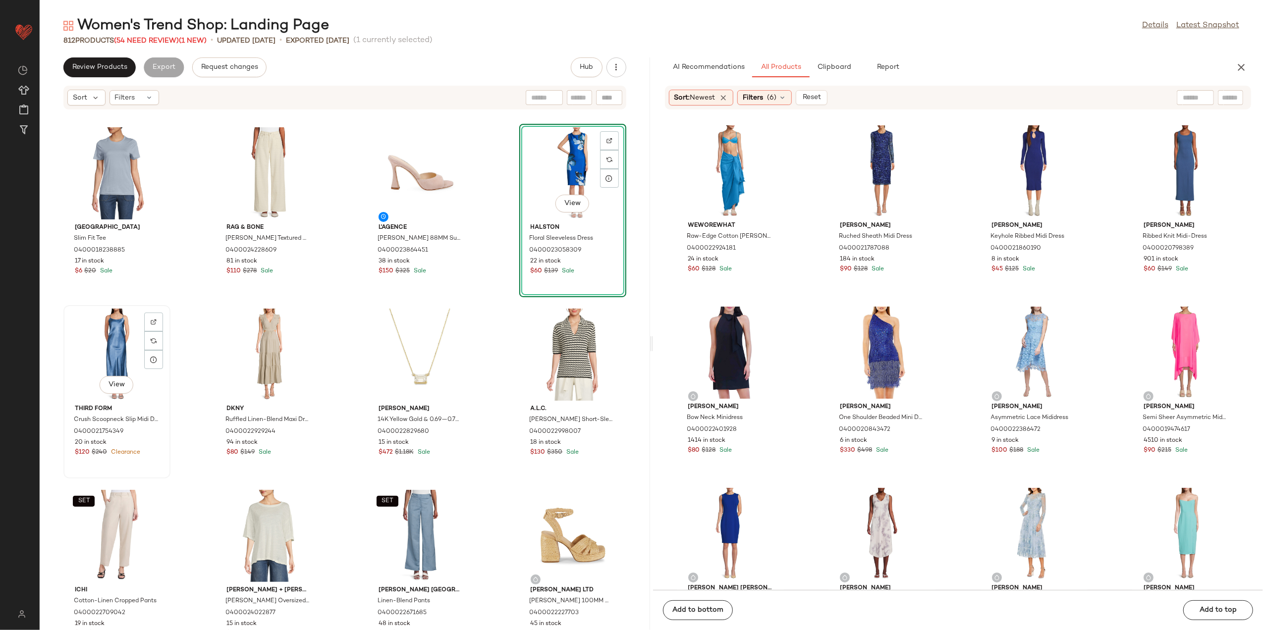
click at [104, 344] on div "View" at bounding box center [117, 355] width 100 height 92
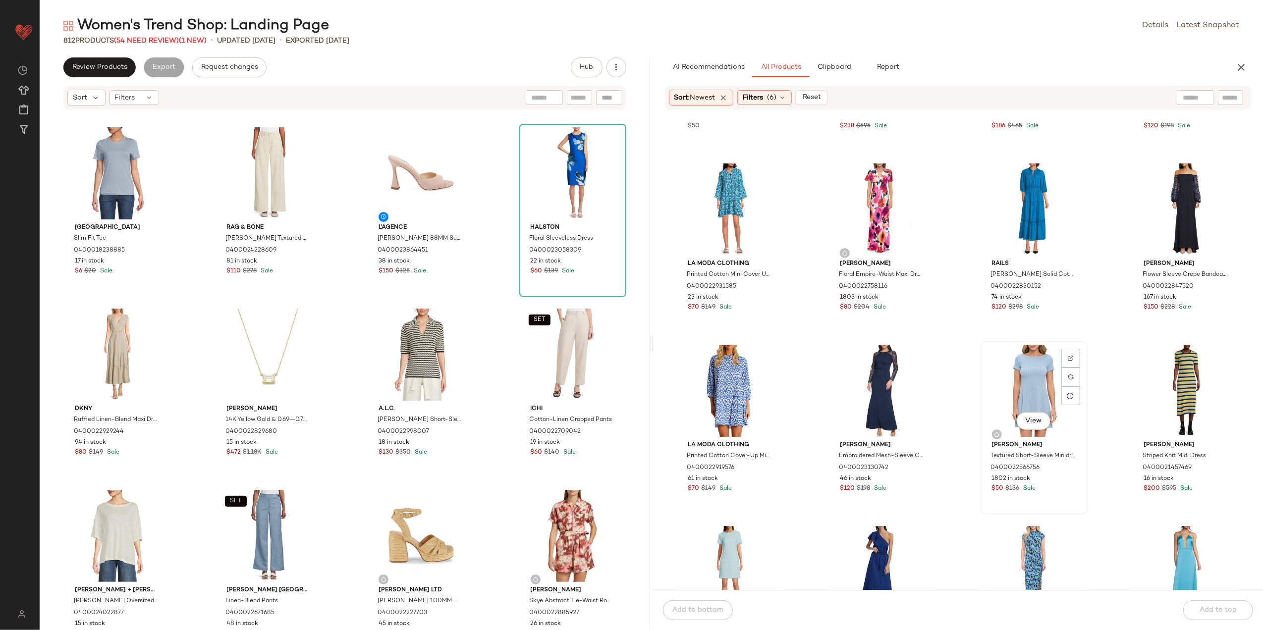
scroll to position [1331, 0]
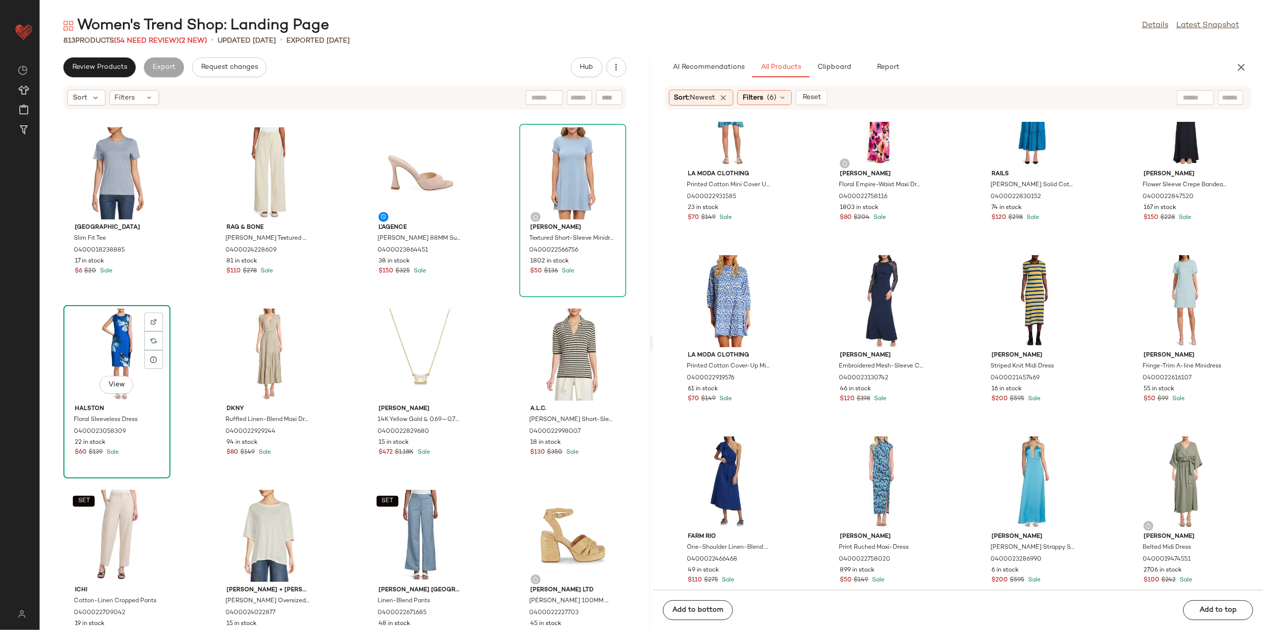
click at [124, 349] on div "View" at bounding box center [117, 355] width 100 height 92
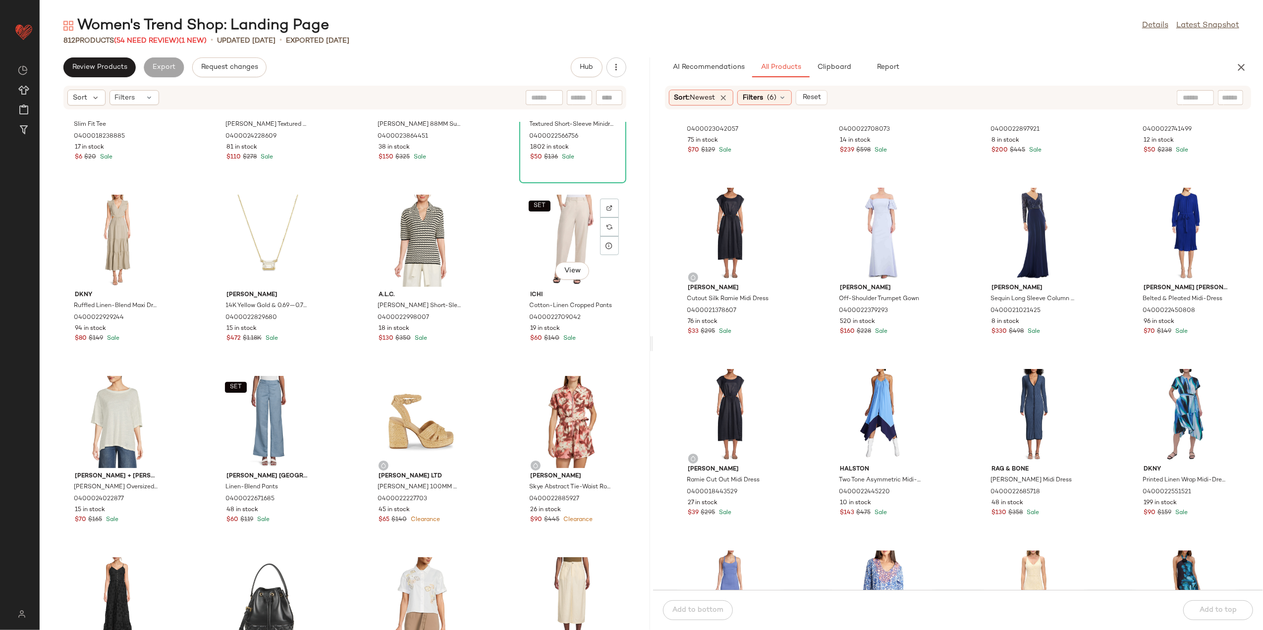
scroll to position [132, 0]
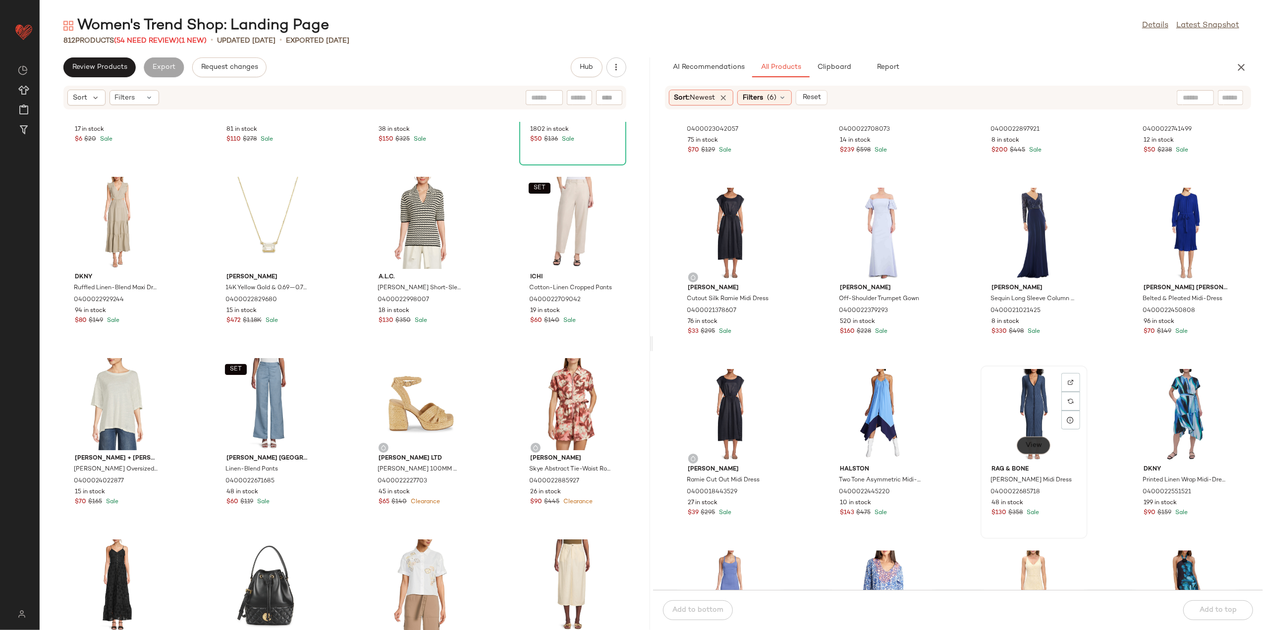
click at [1040, 444] on button "View" at bounding box center [1034, 446] width 34 height 18
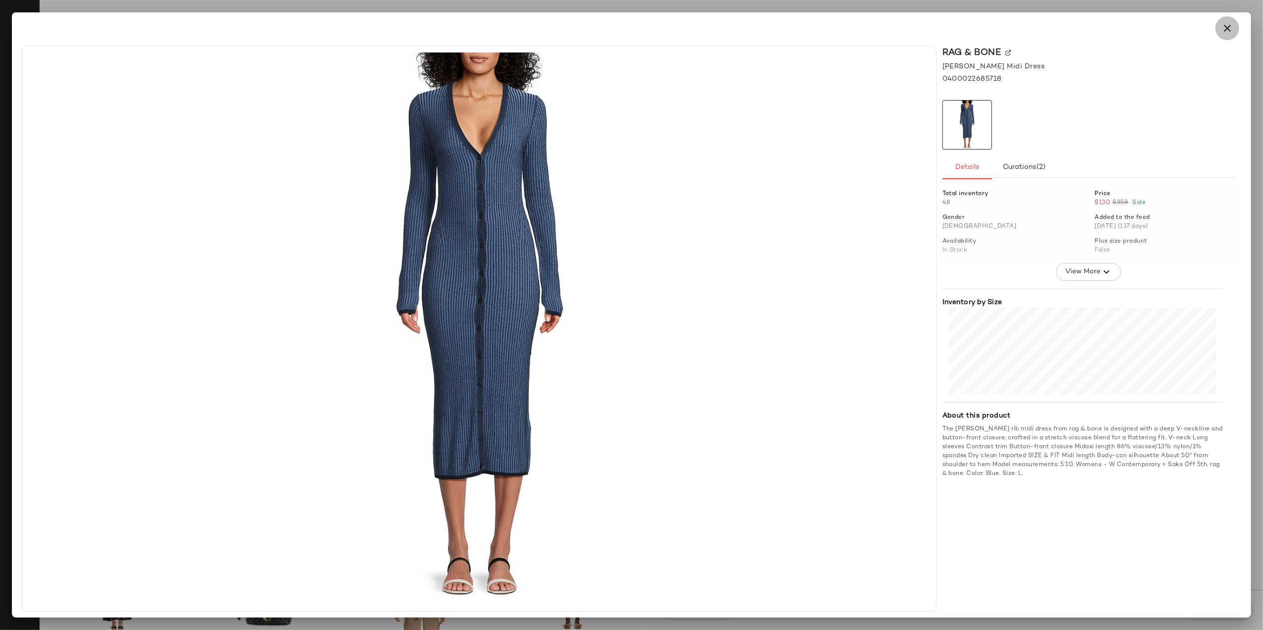
click at [1228, 22] on icon "button" at bounding box center [1228, 28] width 12 height 12
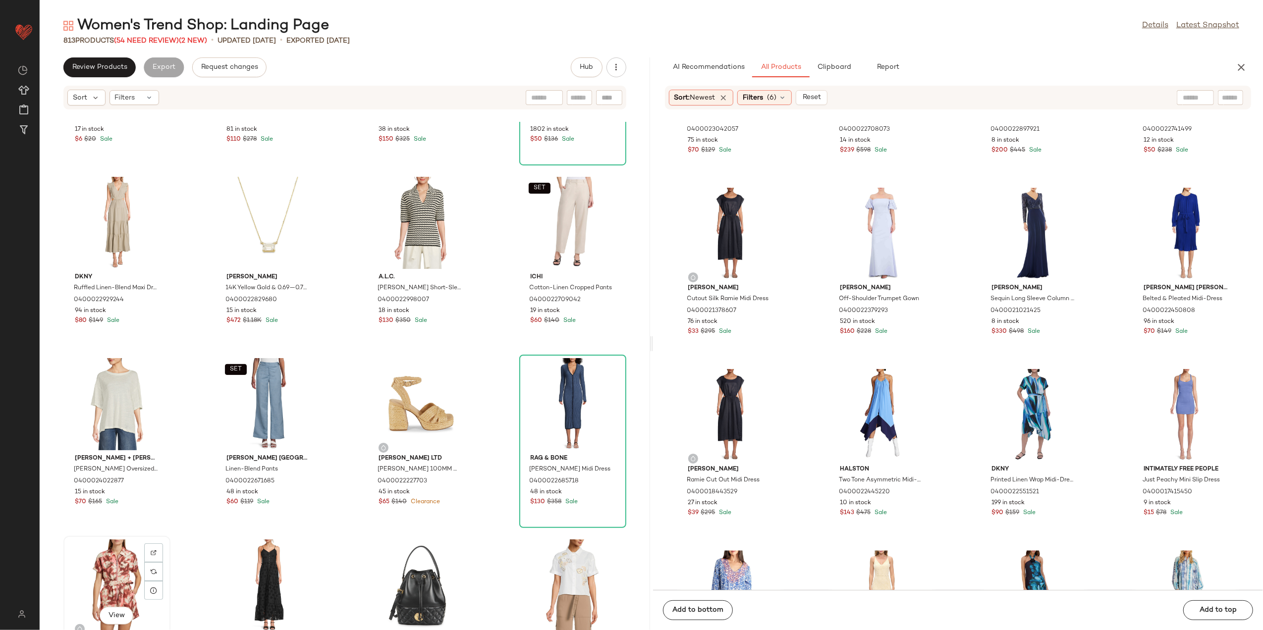
click at [92, 583] on div "View" at bounding box center [117, 586] width 100 height 92
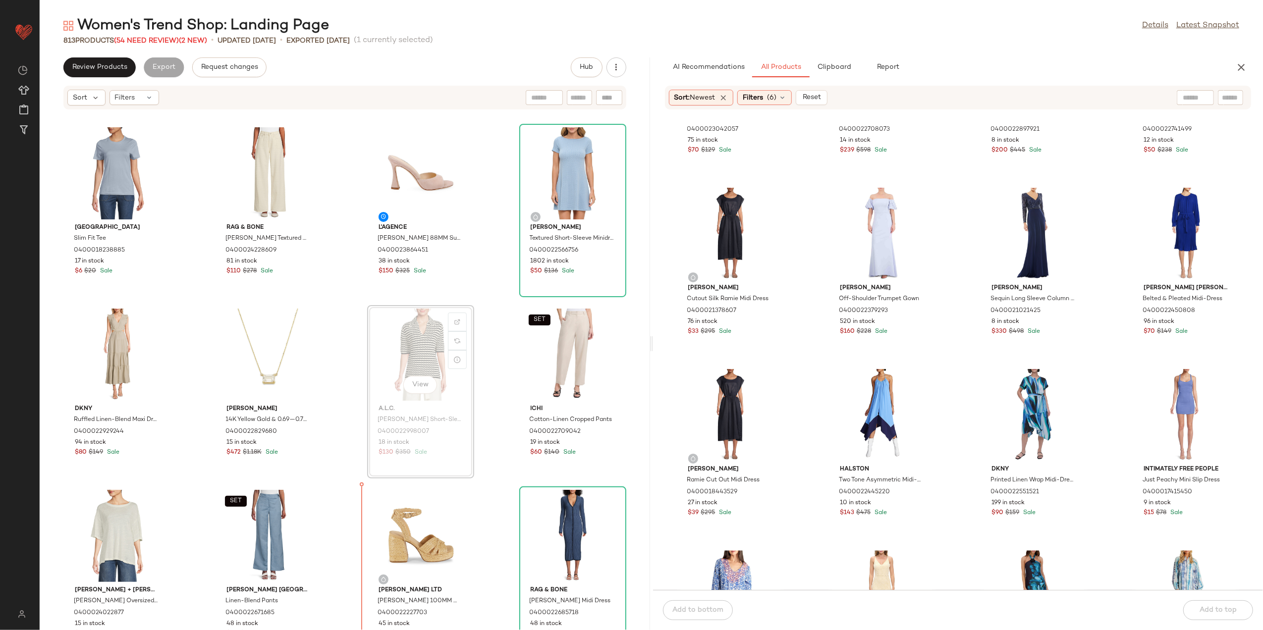
scroll to position [9, 0]
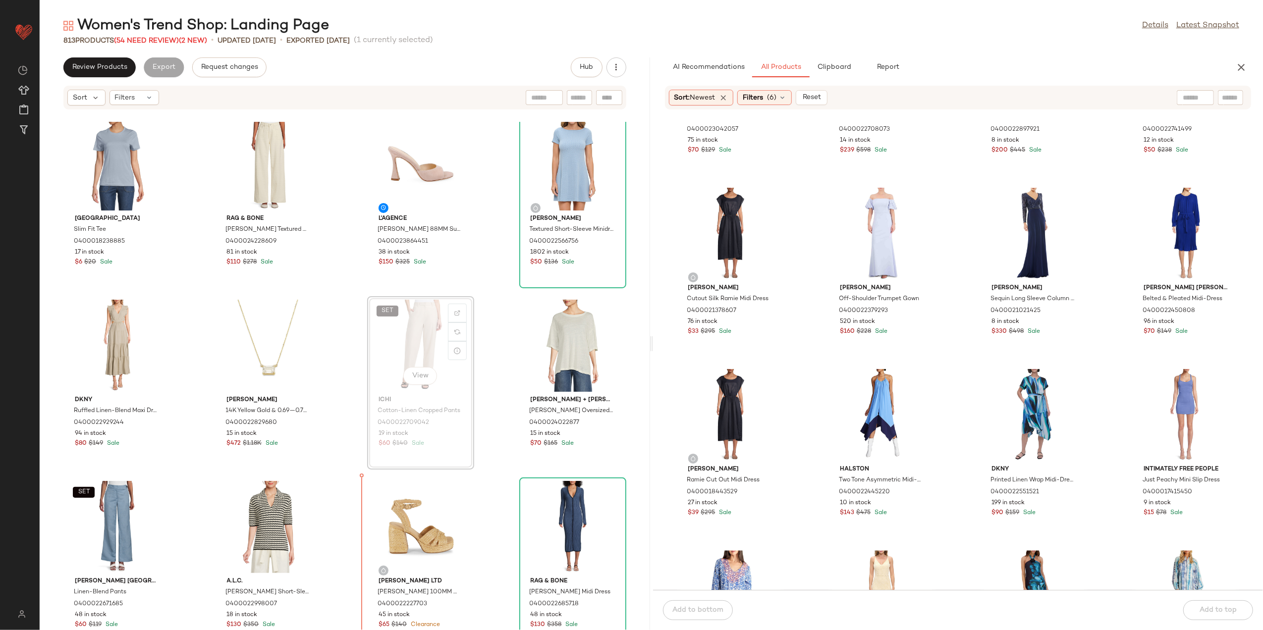
scroll to position [12, 0]
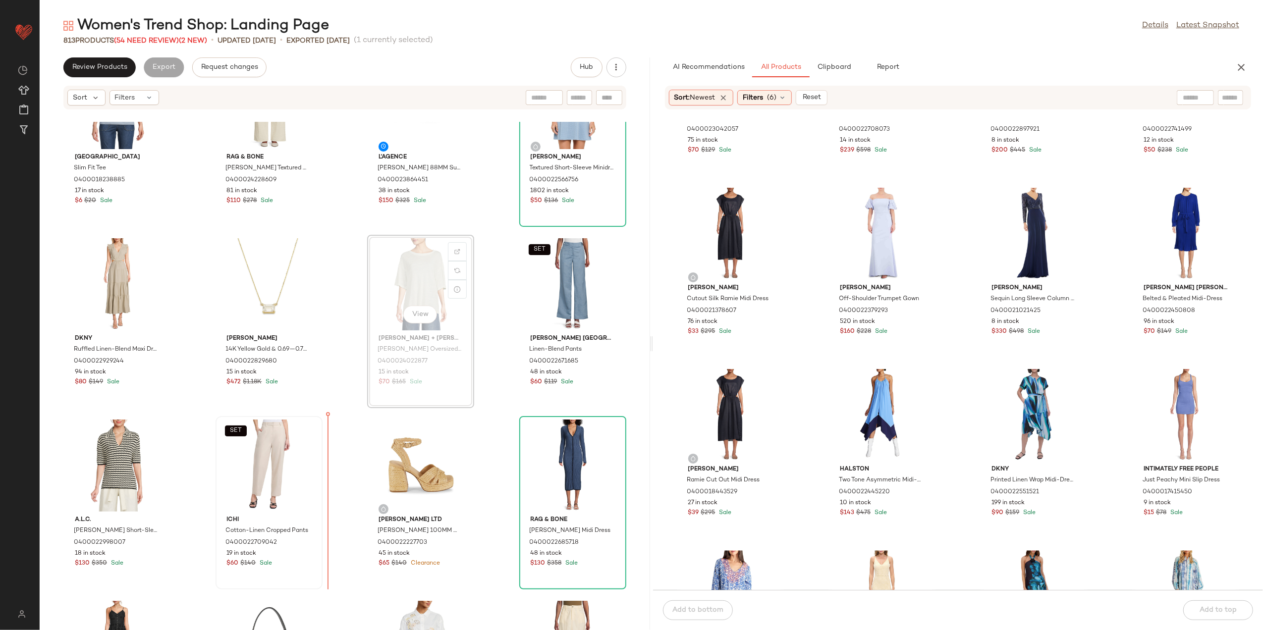
scroll to position [81, 0]
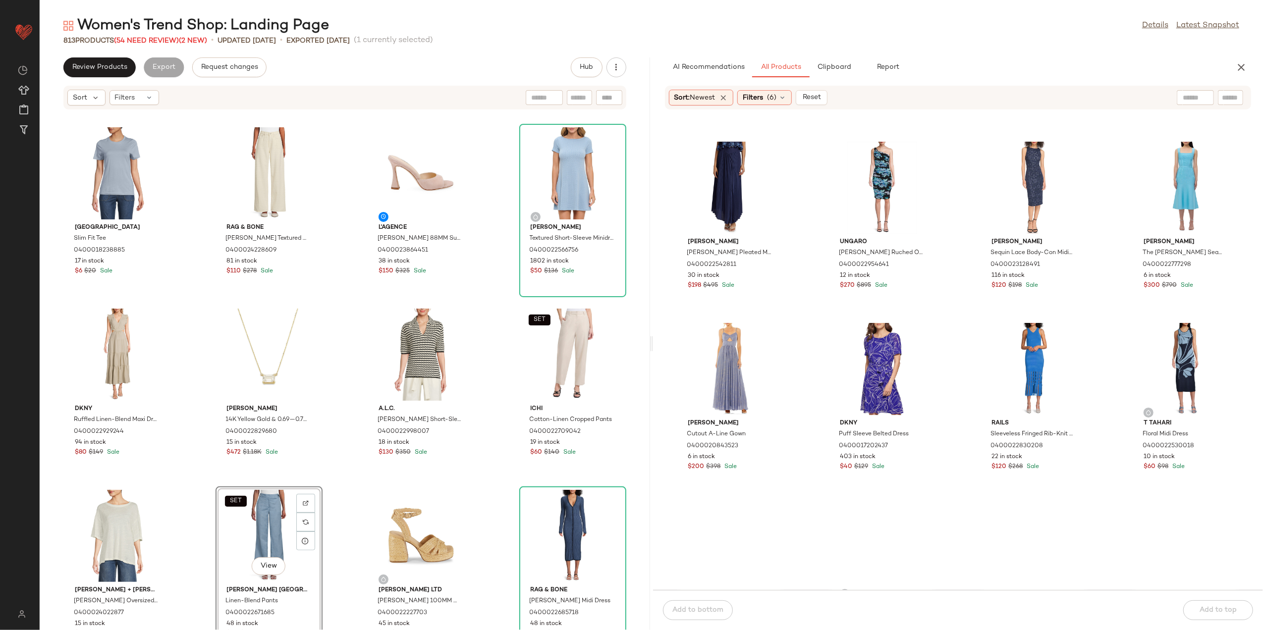
scroll to position [2719, 0]
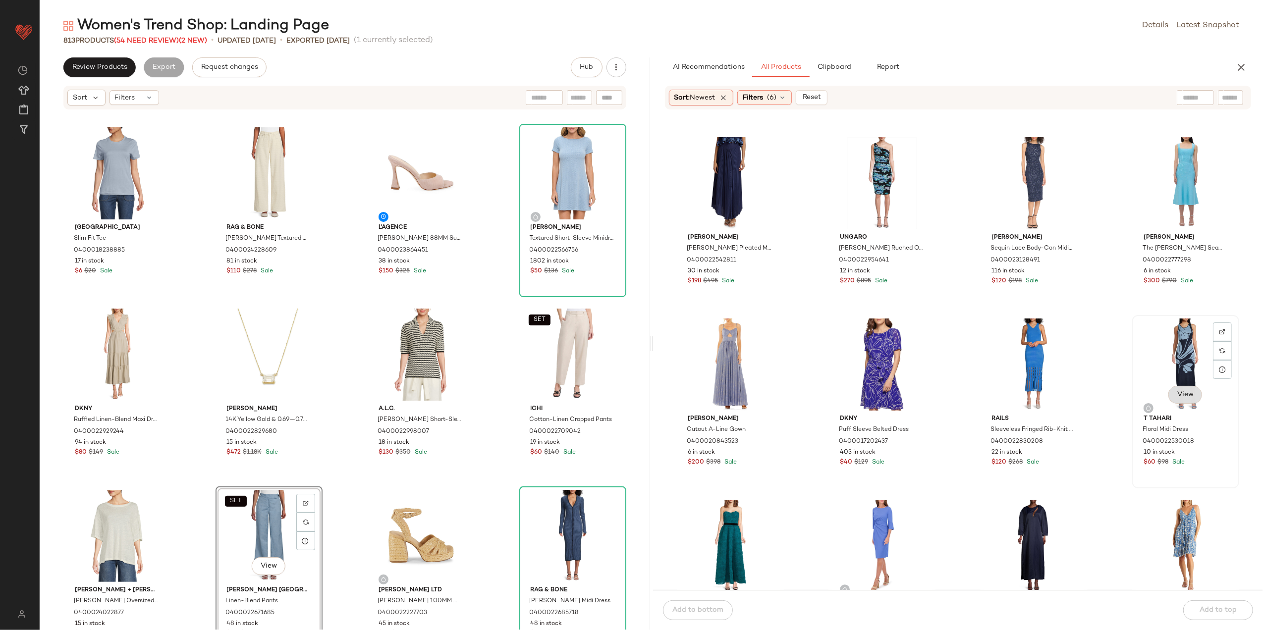
click at [1177, 393] on span "View" at bounding box center [1185, 395] width 17 height 8
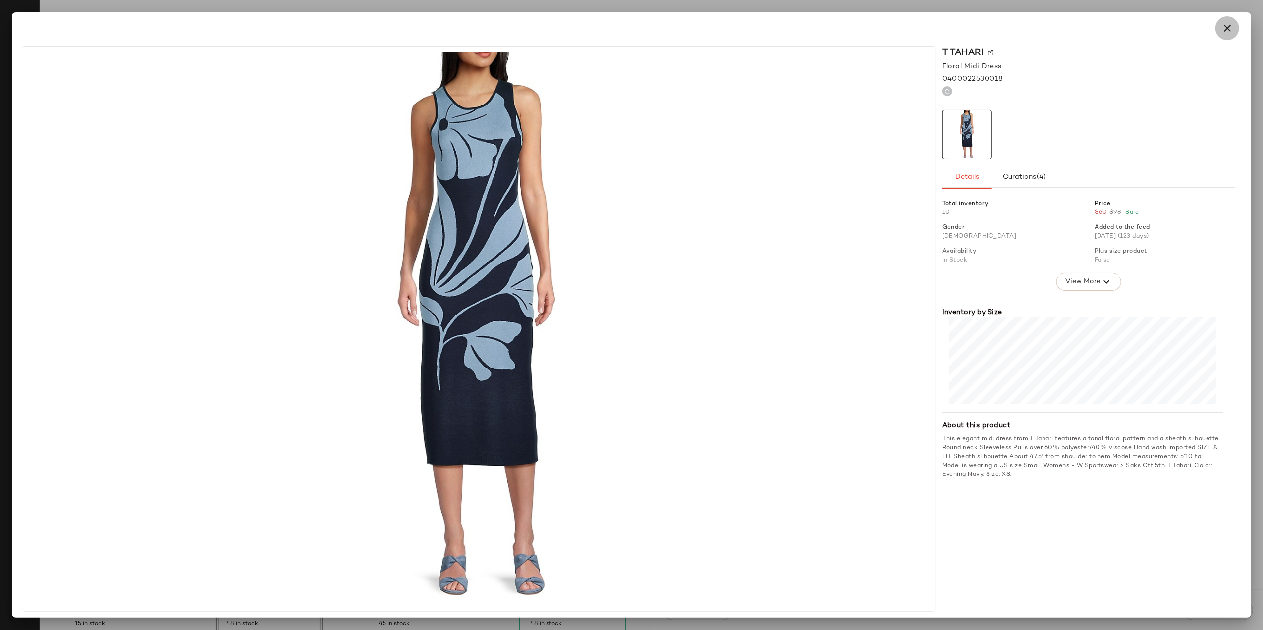
click at [1234, 26] on button "button" at bounding box center [1228, 28] width 24 height 24
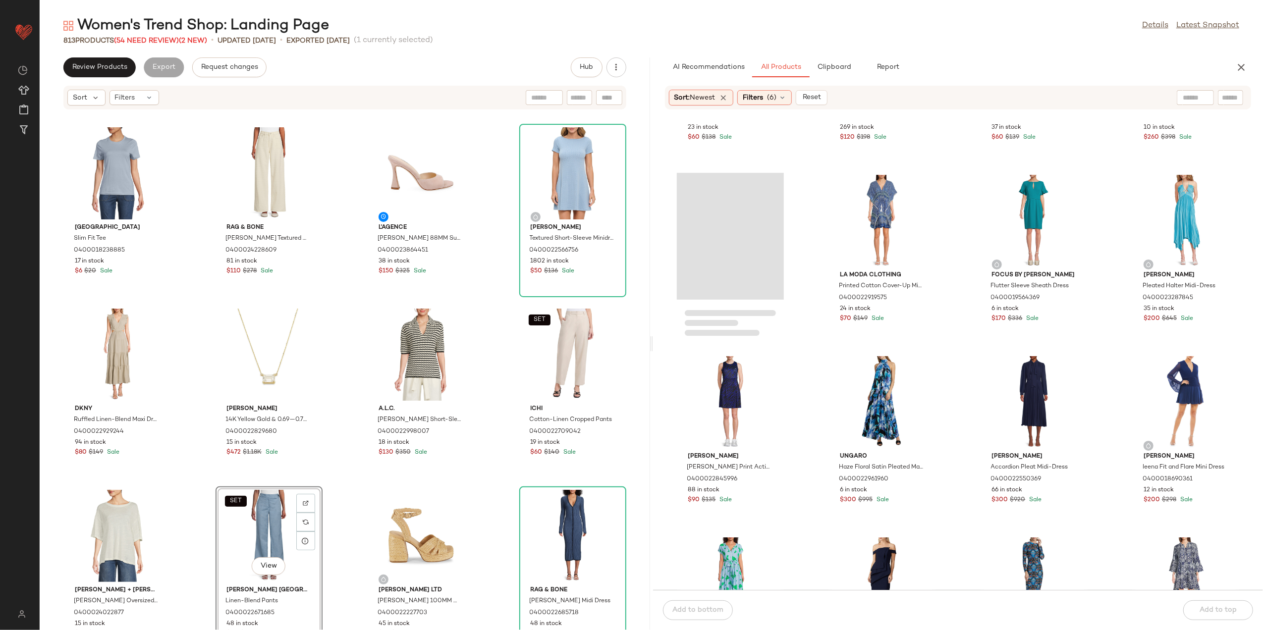
scroll to position [4173, 0]
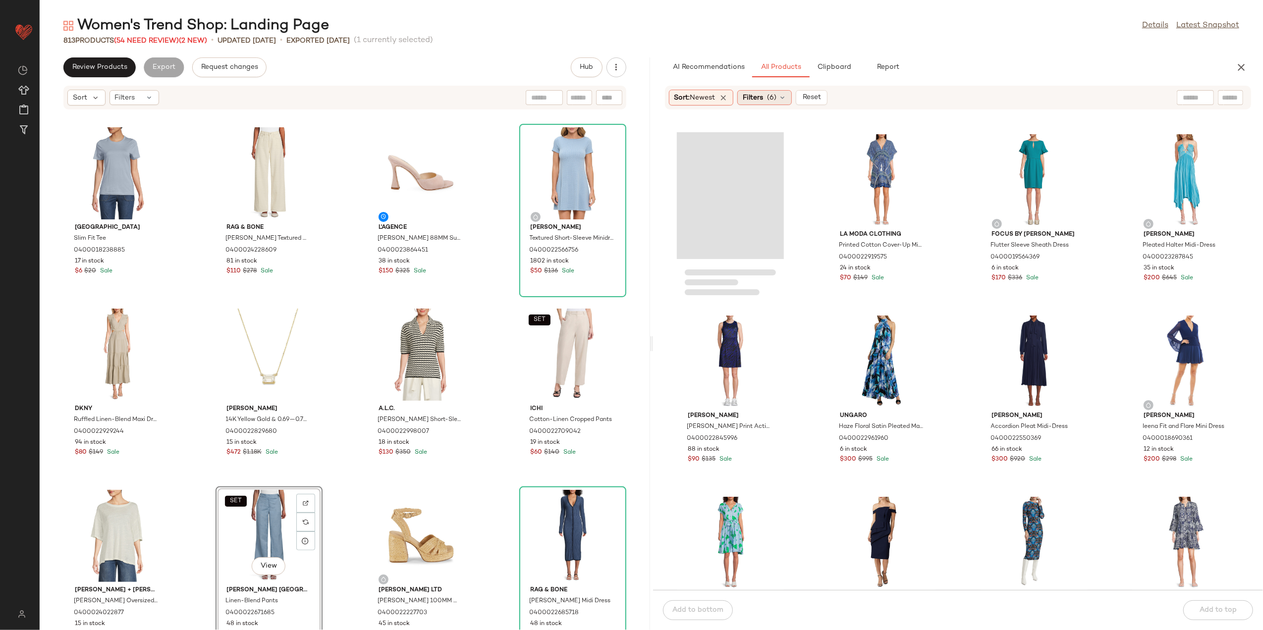
click at [750, 96] on span "Filters" at bounding box center [753, 98] width 20 height 10
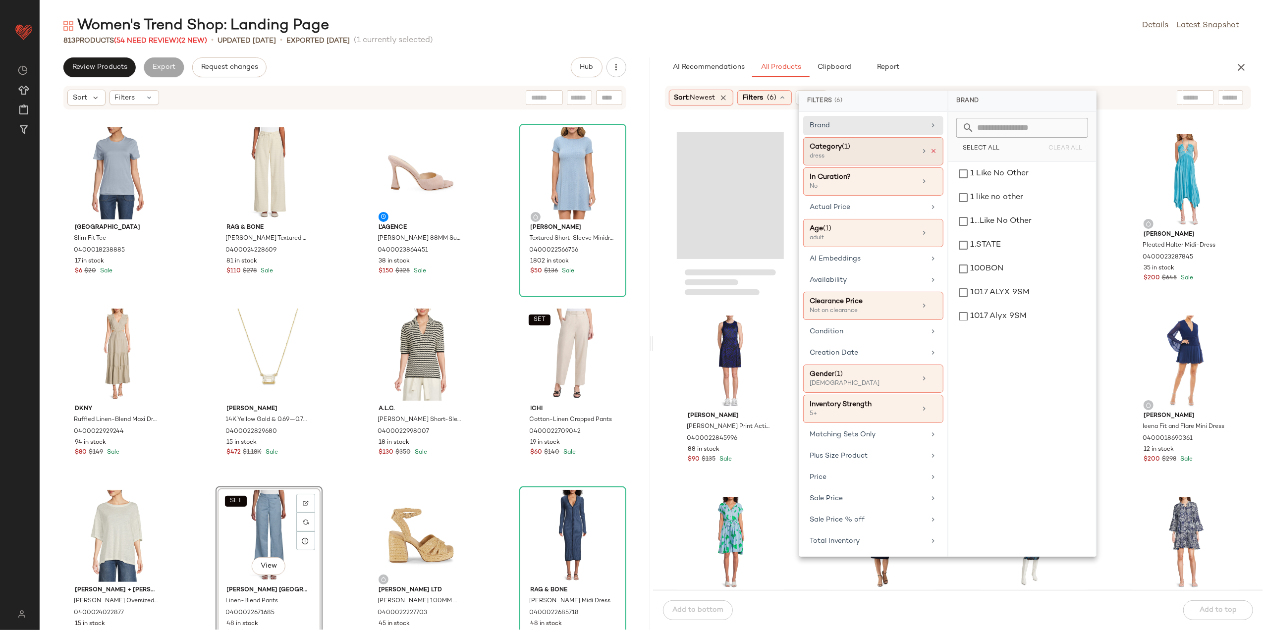
click at [936, 151] on icon at bounding box center [933, 151] width 7 height 7
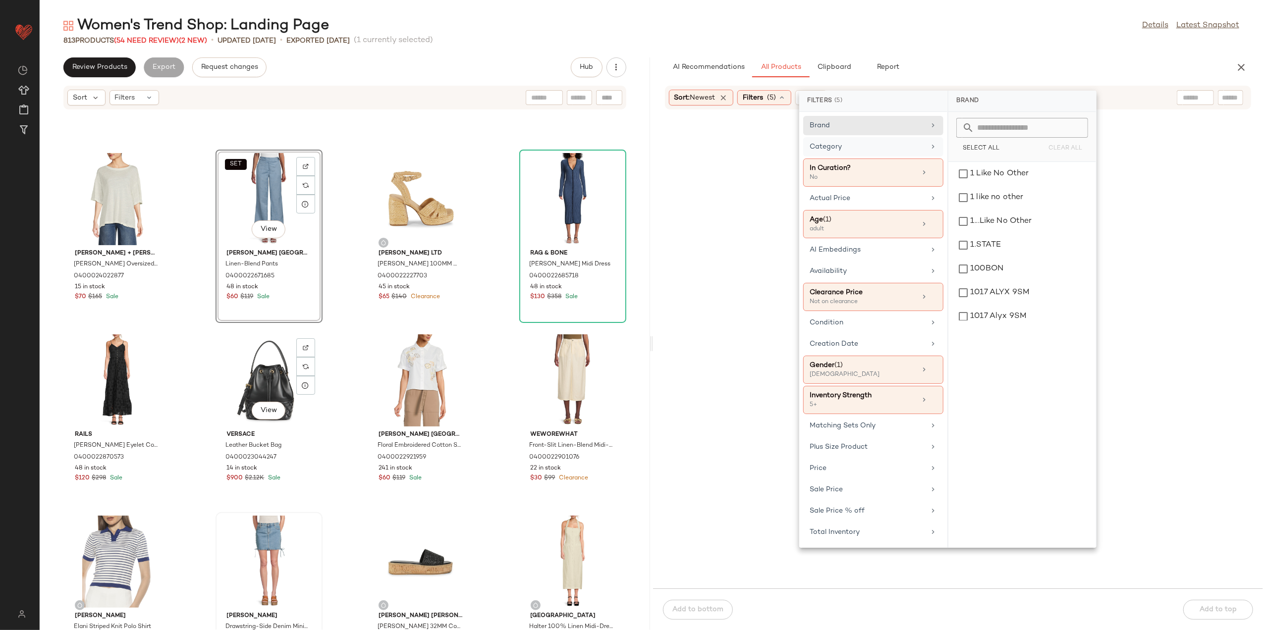
scroll to position [272, 0]
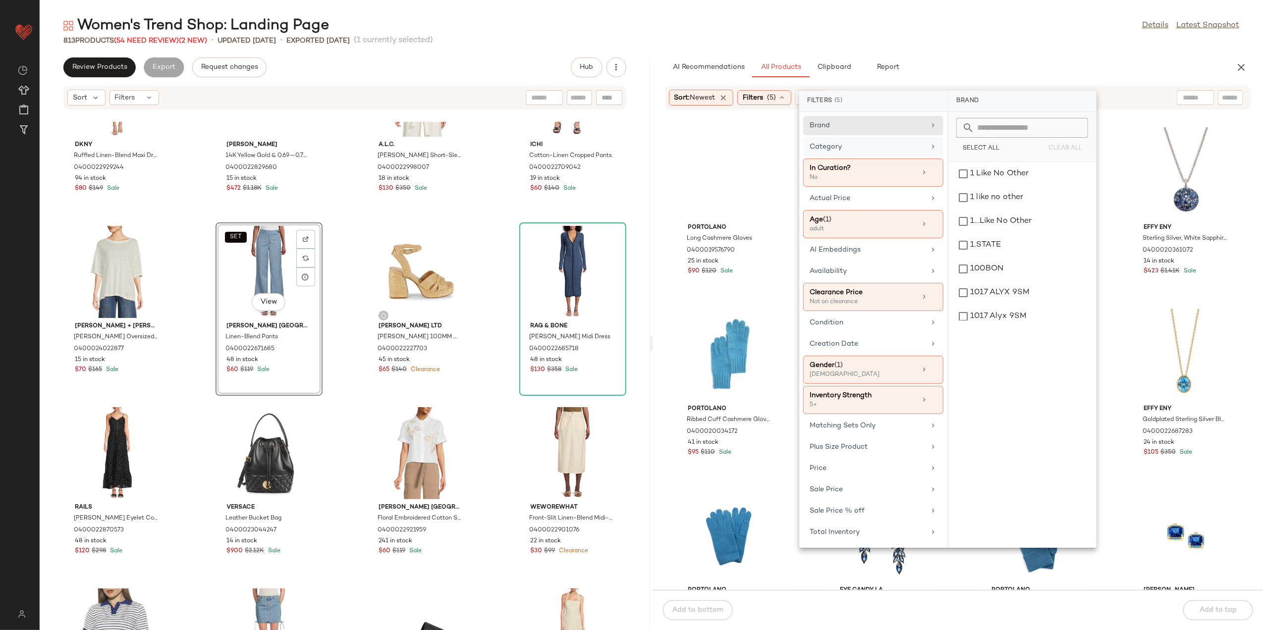
click at [918, 150] on div "Category" at bounding box center [867, 147] width 115 height 10
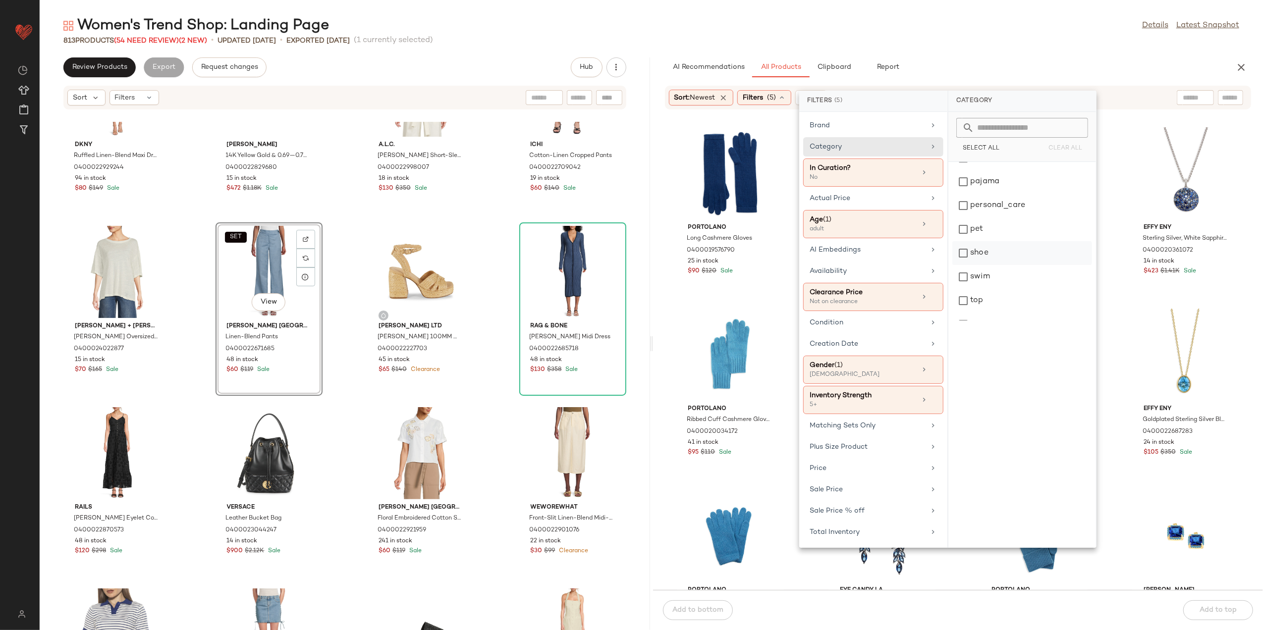
click at [1000, 254] on div "shoe" at bounding box center [1023, 253] width 140 height 24
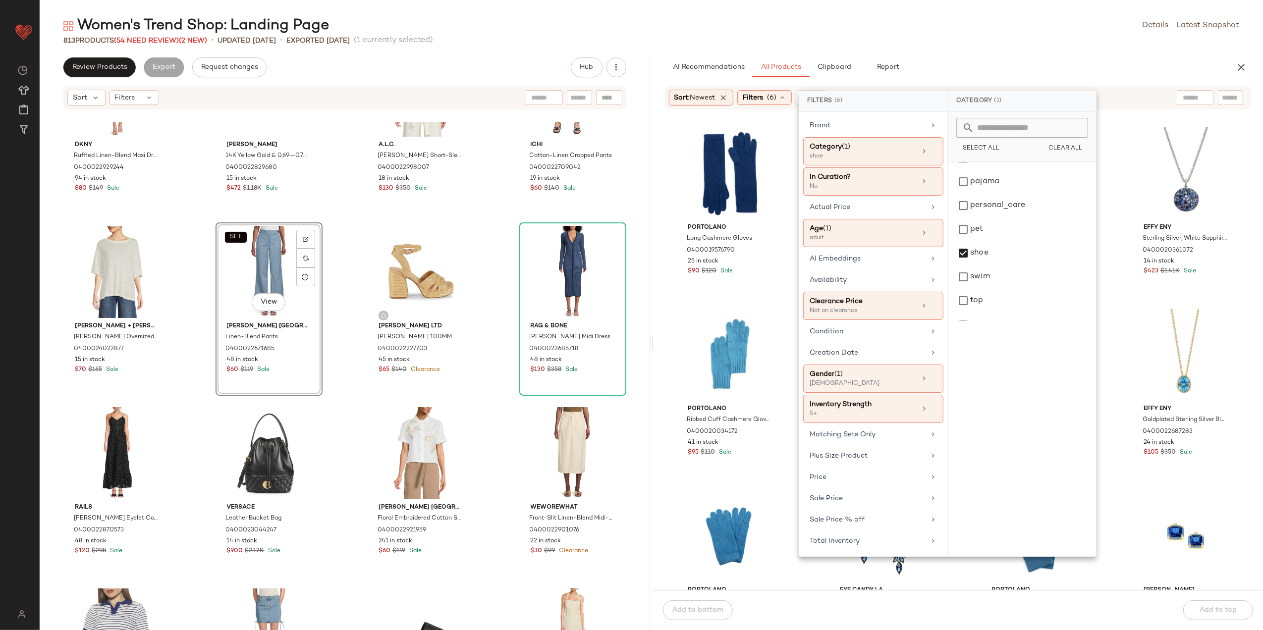
click at [984, 50] on div "Women's Trend Shop: Landing Page Details Latest Snapshot 813 Products (54 Need …" at bounding box center [652, 323] width 1224 height 615
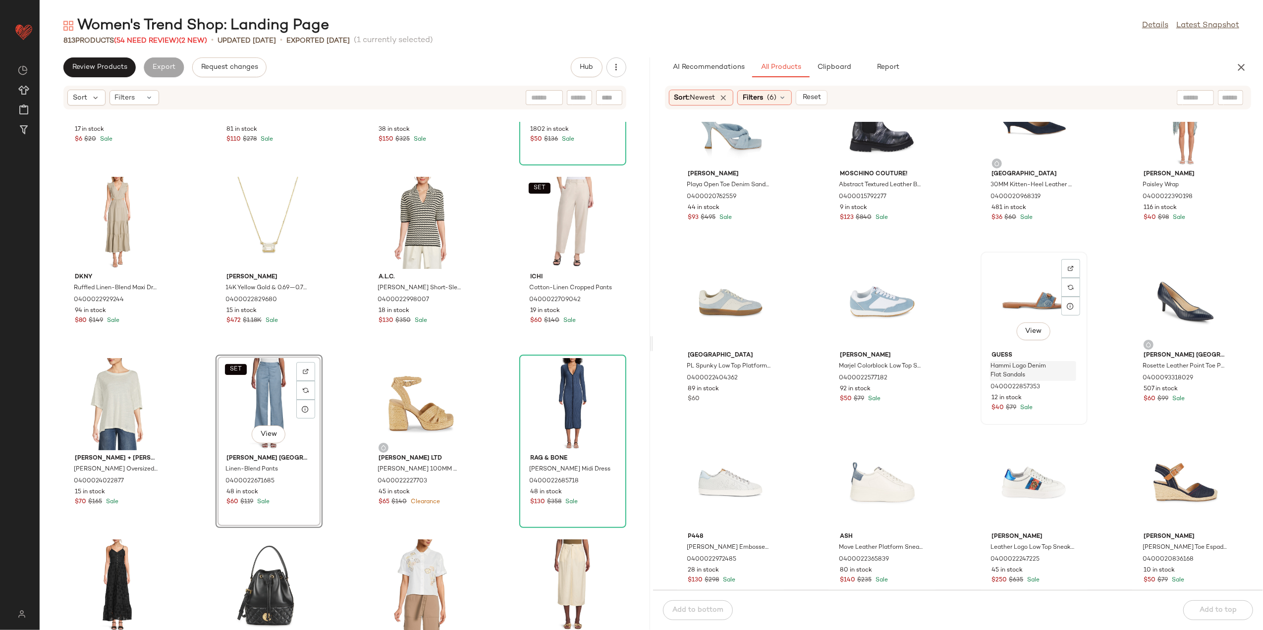
scroll to position [1197, 0]
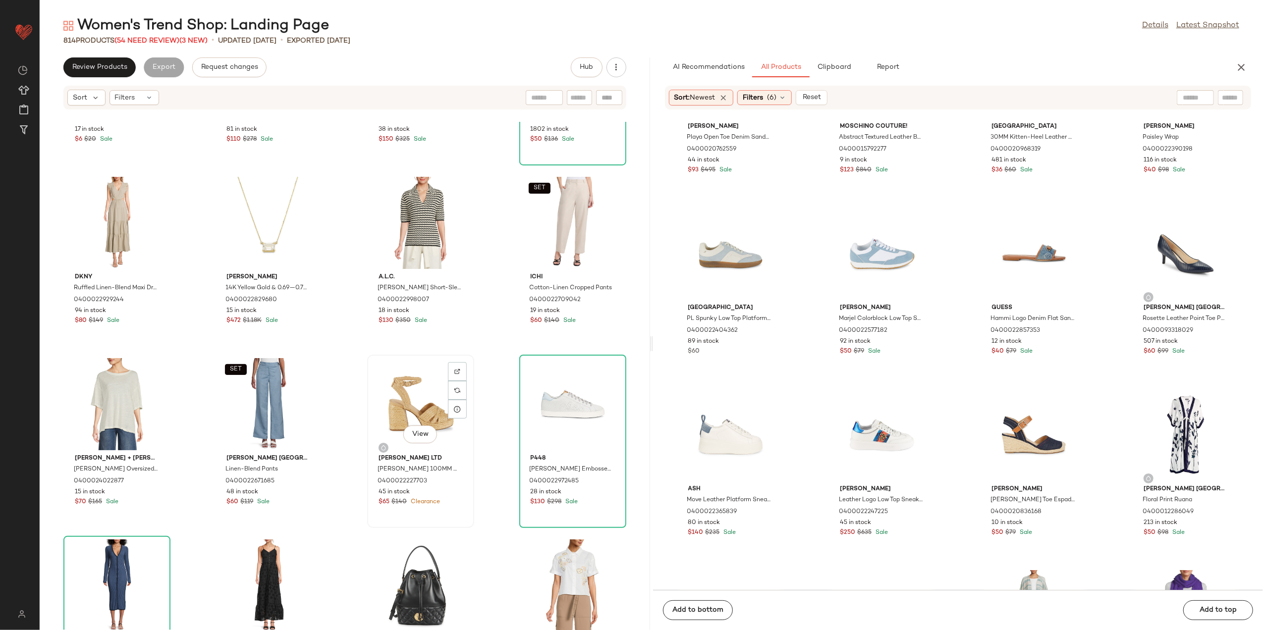
click at [407, 413] on div "View" at bounding box center [421, 404] width 100 height 92
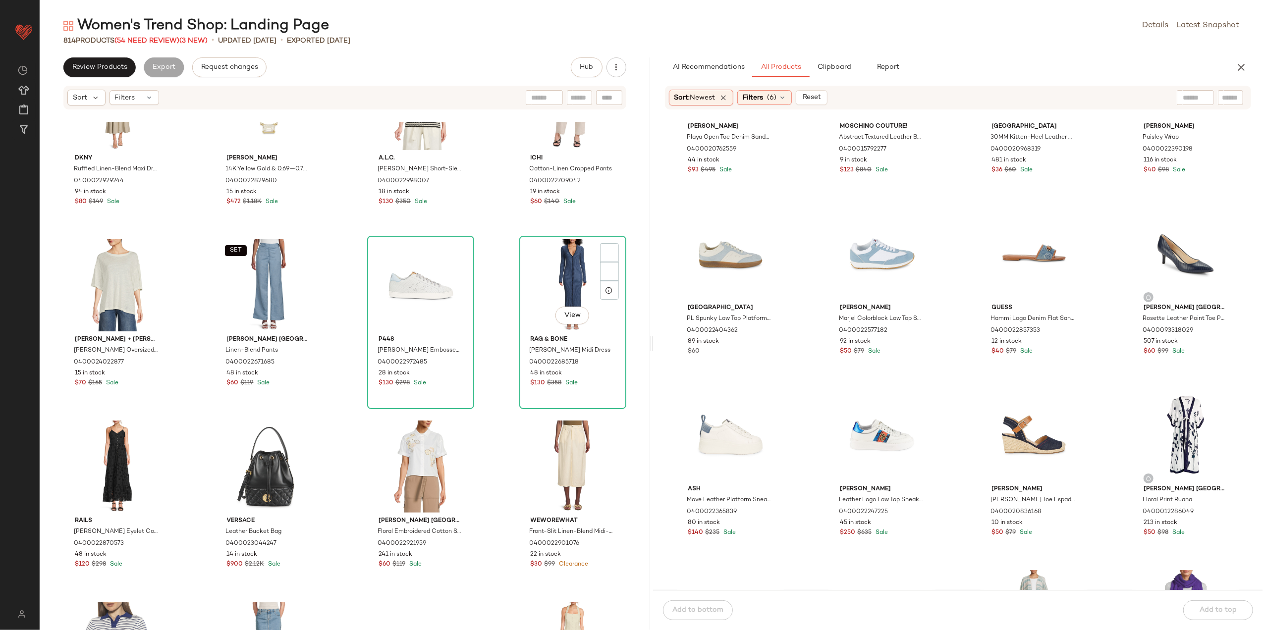
scroll to position [272, 0]
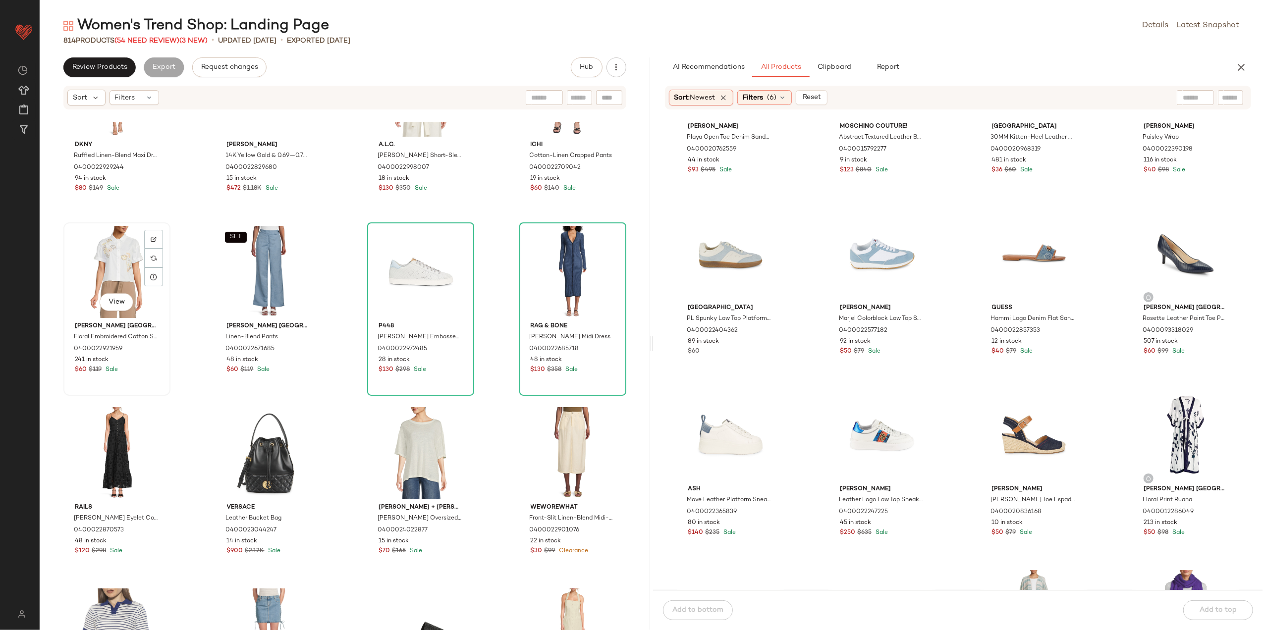
click at [108, 292] on div "View" at bounding box center [117, 272] width 100 height 92
click at [107, 307] on button "View" at bounding box center [117, 302] width 34 height 18
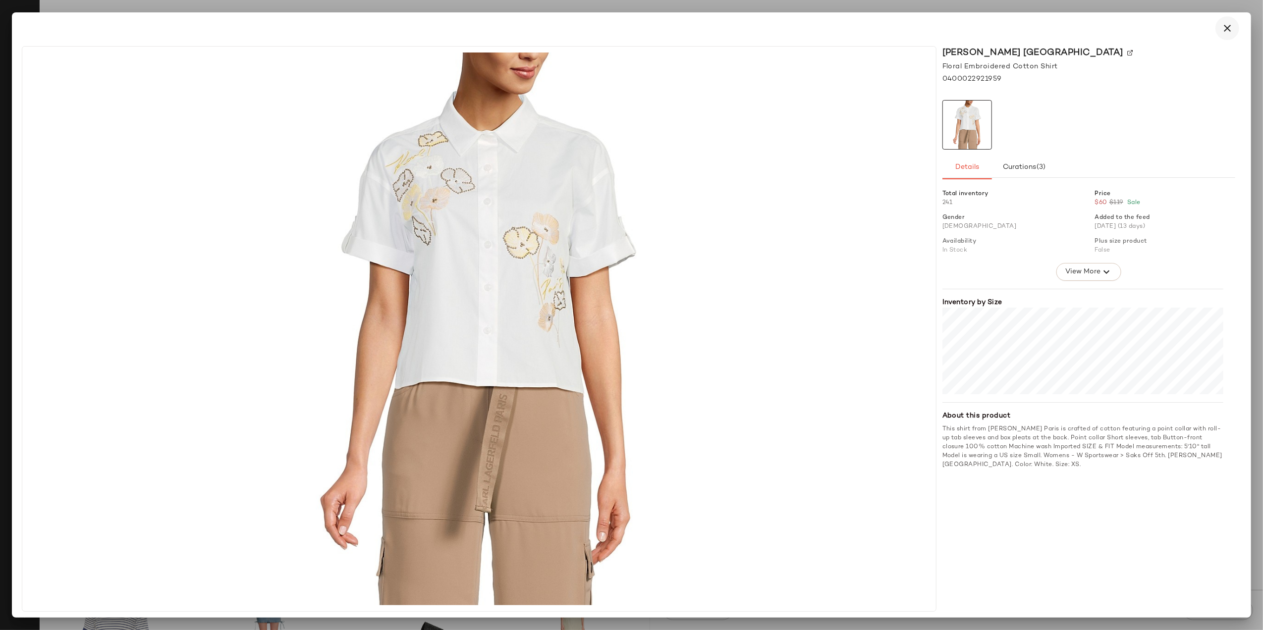
drag, startPoint x: 1234, startPoint y: 18, endPoint x: 1232, endPoint y: 27, distance: 9.1
click at [1232, 26] on div at bounding box center [632, 28] width 1216 height 24
click at [1230, 29] on icon "button" at bounding box center [1228, 28] width 12 height 12
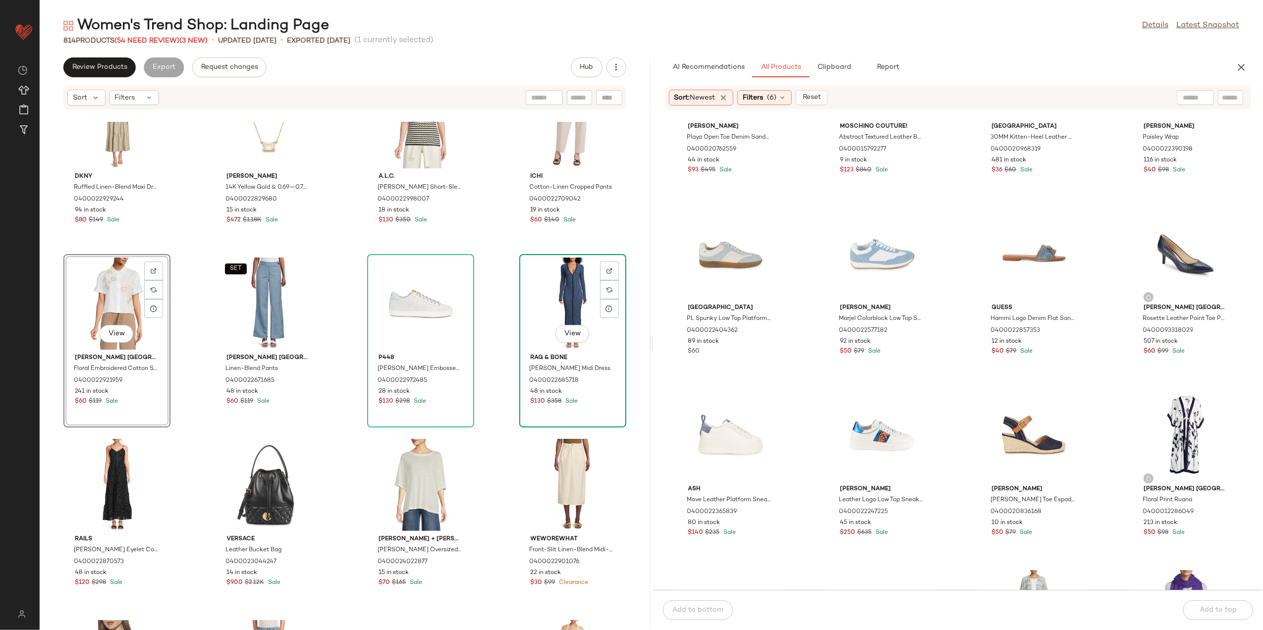
scroll to position [272, 0]
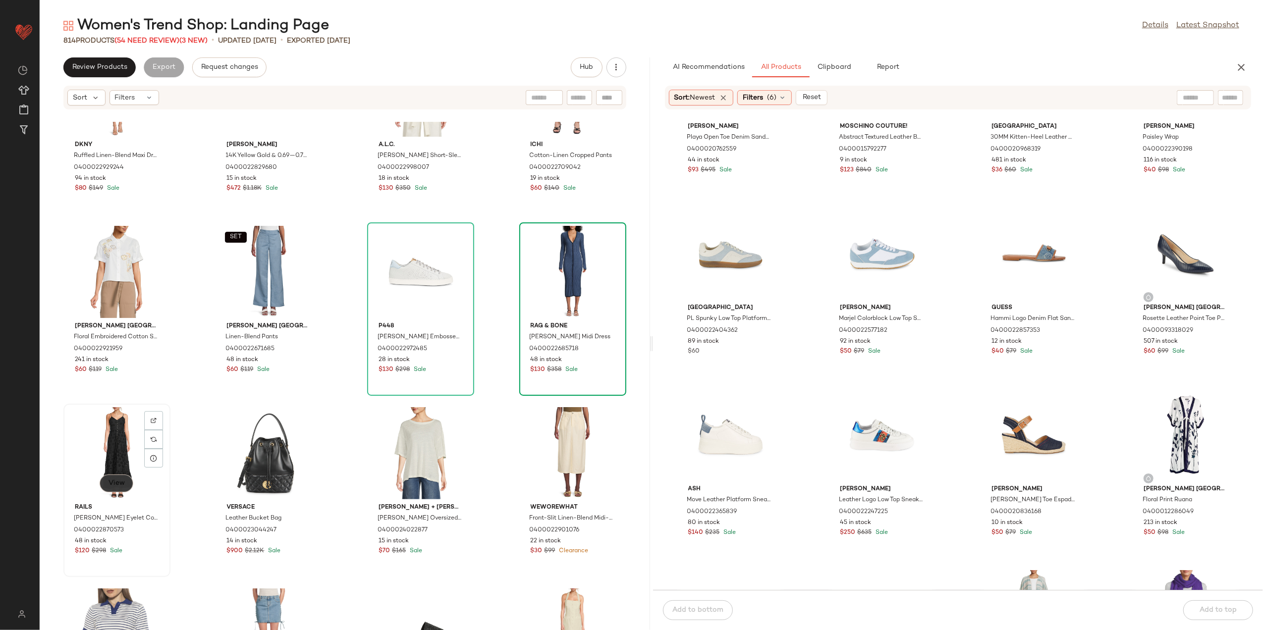
click at [117, 475] on button "View" at bounding box center [117, 484] width 34 height 18
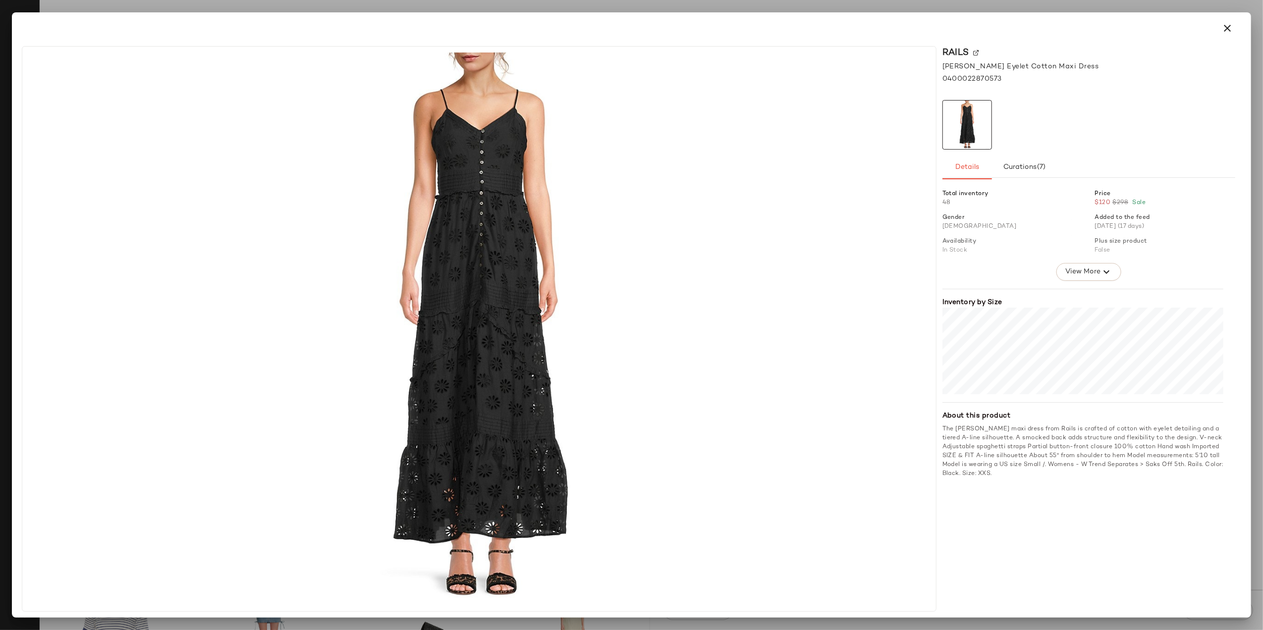
click at [1228, 26] on icon "button" at bounding box center [1228, 28] width 12 height 12
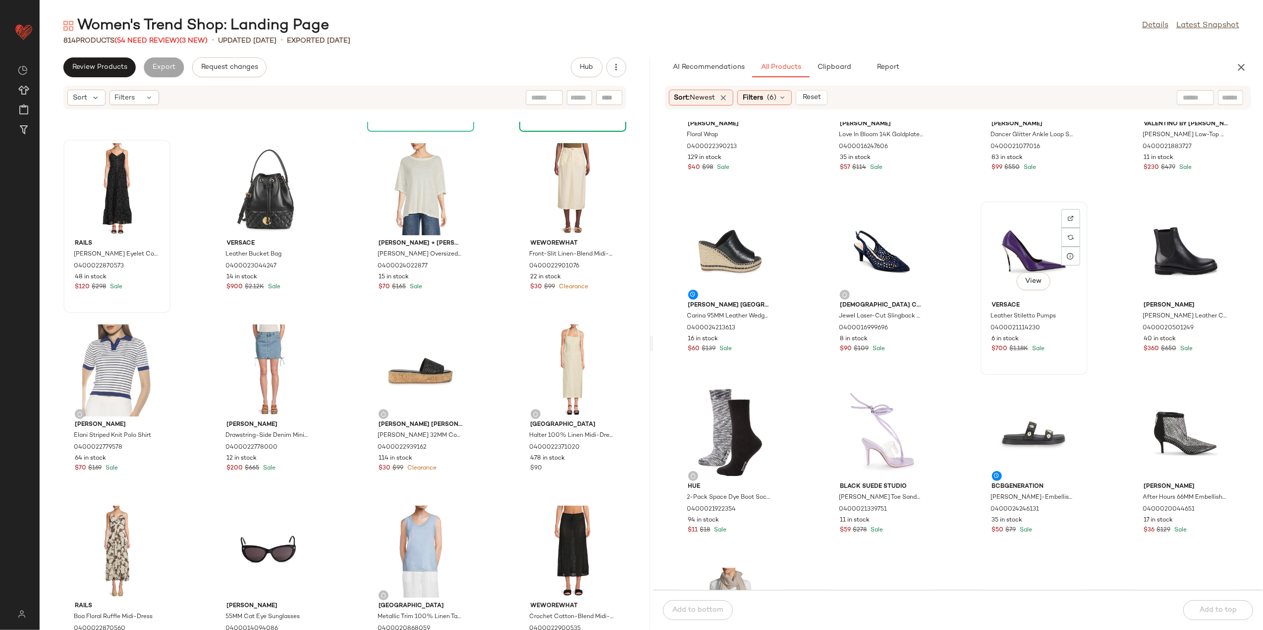
scroll to position [2717, 0]
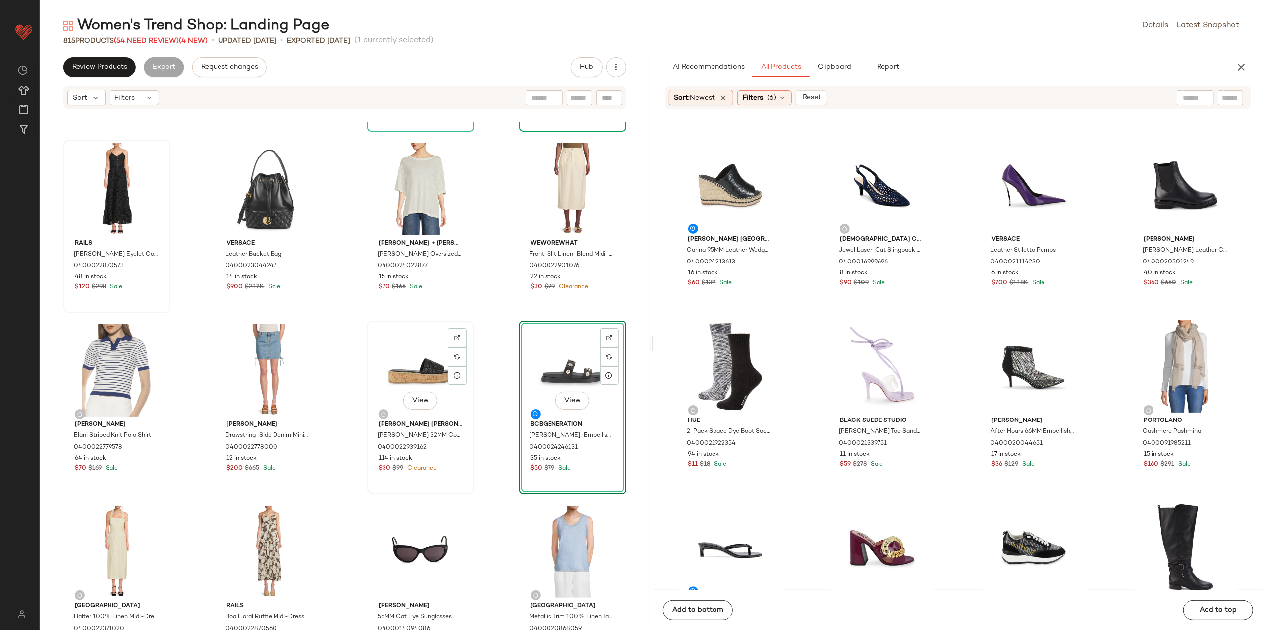
click at [415, 386] on div "View" at bounding box center [421, 371] width 100 height 92
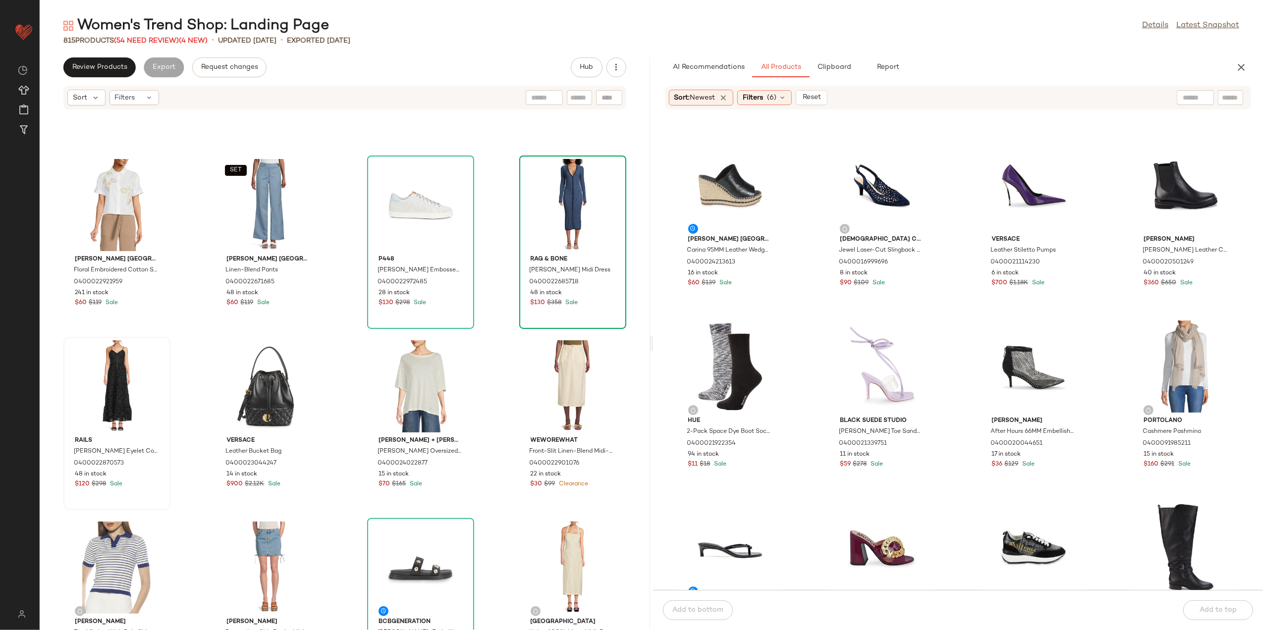
scroll to position [338, 0]
drag, startPoint x: 762, startPoint y: 104, endPoint x: 779, endPoint y: 114, distance: 20.2
click at [762, 104] on div "Filters (6)" at bounding box center [764, 97] width 55 height 15
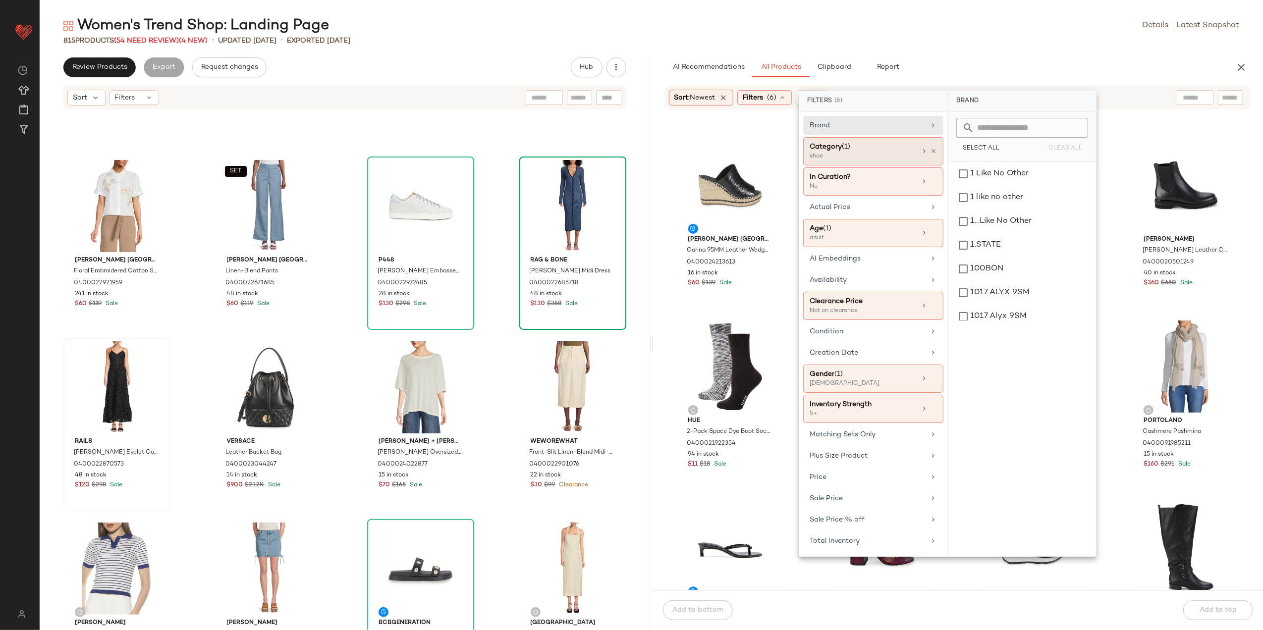
click at [938, 168] on div "Category (1) shoe" at bounding box center [873, 182] width 140 height 28
click at [933, 153] on icon at bounding box center [933, 151] width 7 height 7
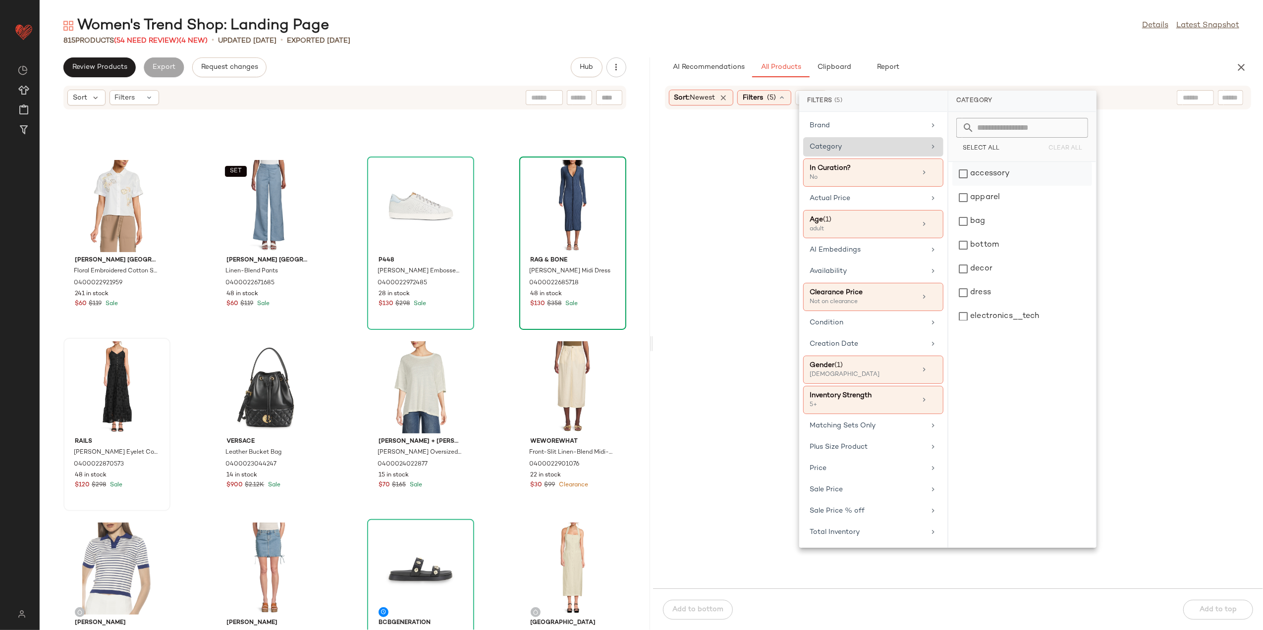
click at [965, 173] on div "accessory" at bounding box center [1023, 174] width 140 height 24
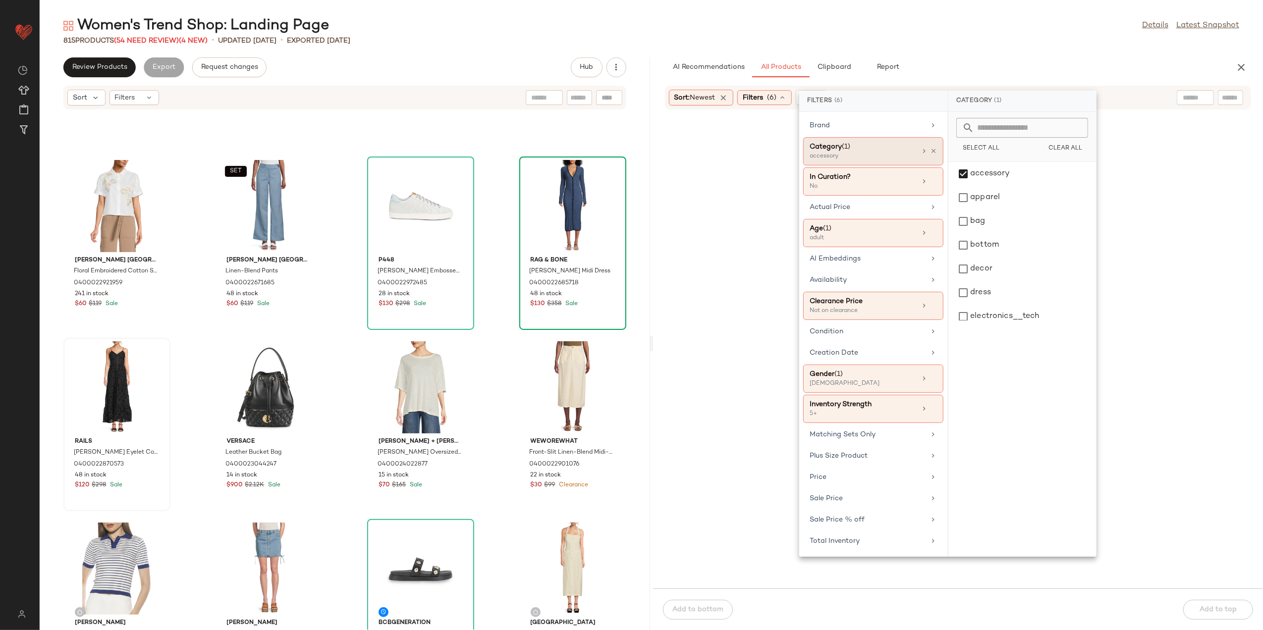
click at [938, 70] on div "AI Recommendations All Products Clipboard Report" at bounding box center [942, 67] width 555 height 20
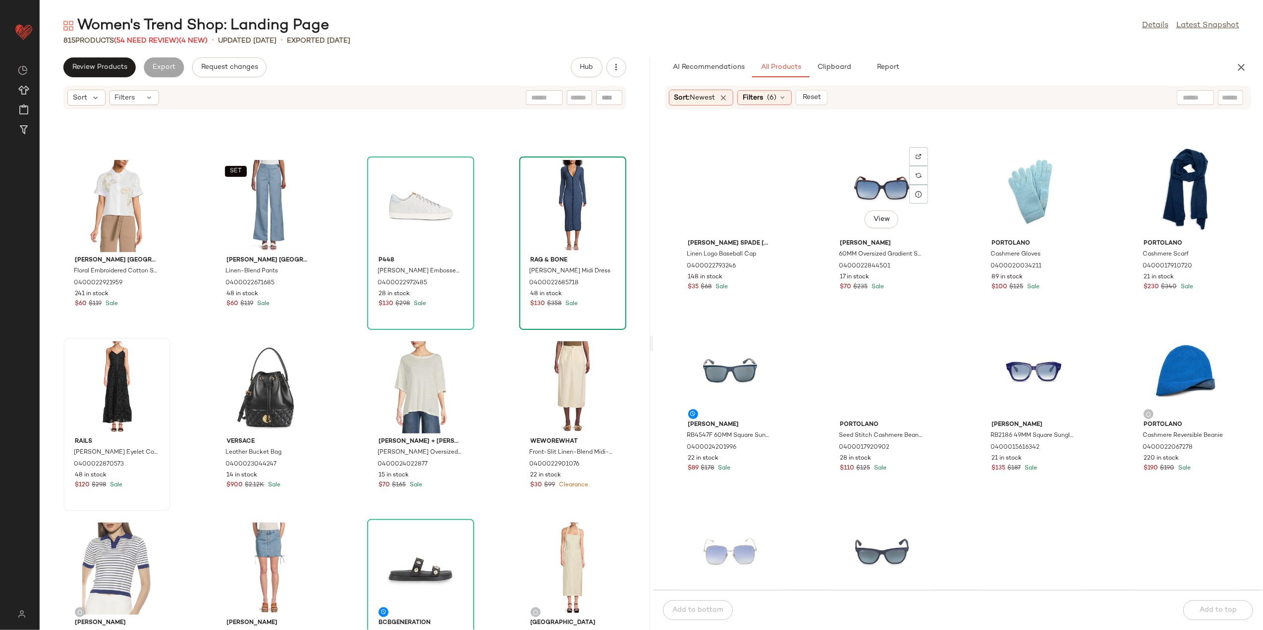
scroll to position [1329, 0]
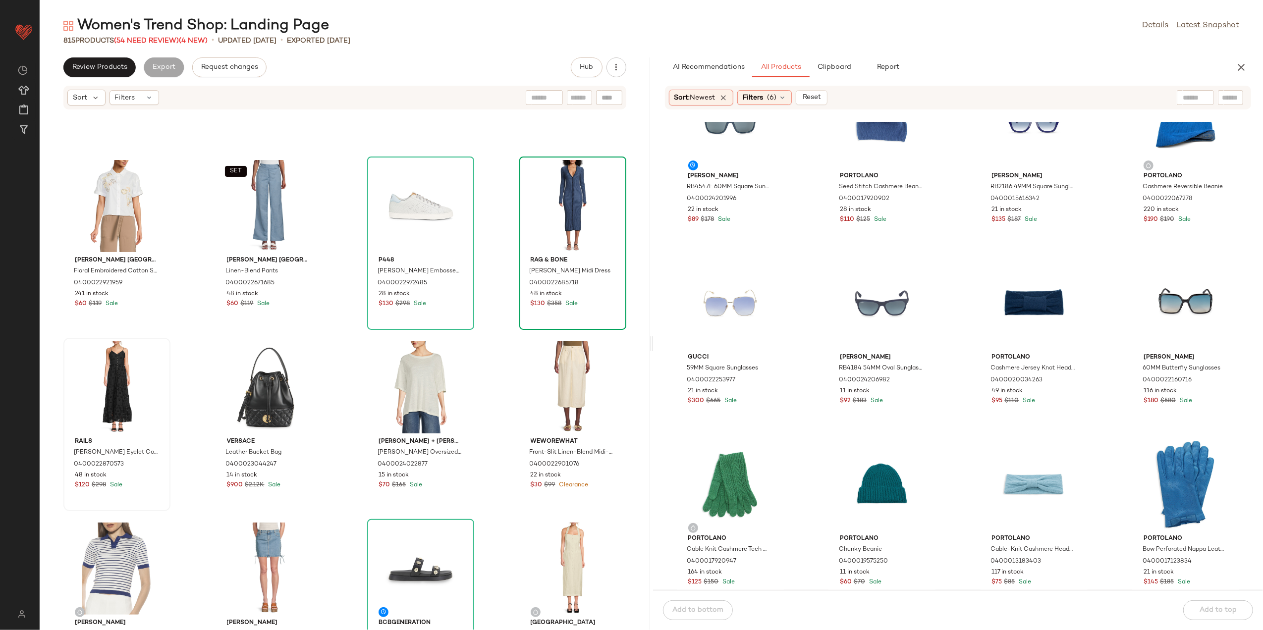
click at [1176, 98] on div "Sort: Newest Filters (6) Reset" at bounding box center [958, 98] width 587 height 24
click at [1186, 105] on div "Sort: Newest Filters (6) Reset" at bounding box center [958, 98] width 587 height 24
drag, startPoint x: 1182, startPoint y: 97, endPoint x: 1188, endPoint y: 91, distance: 8.4
click at [1186, 91] on div at bounding box center [1152, 97] width 86 height 15
type input "***"
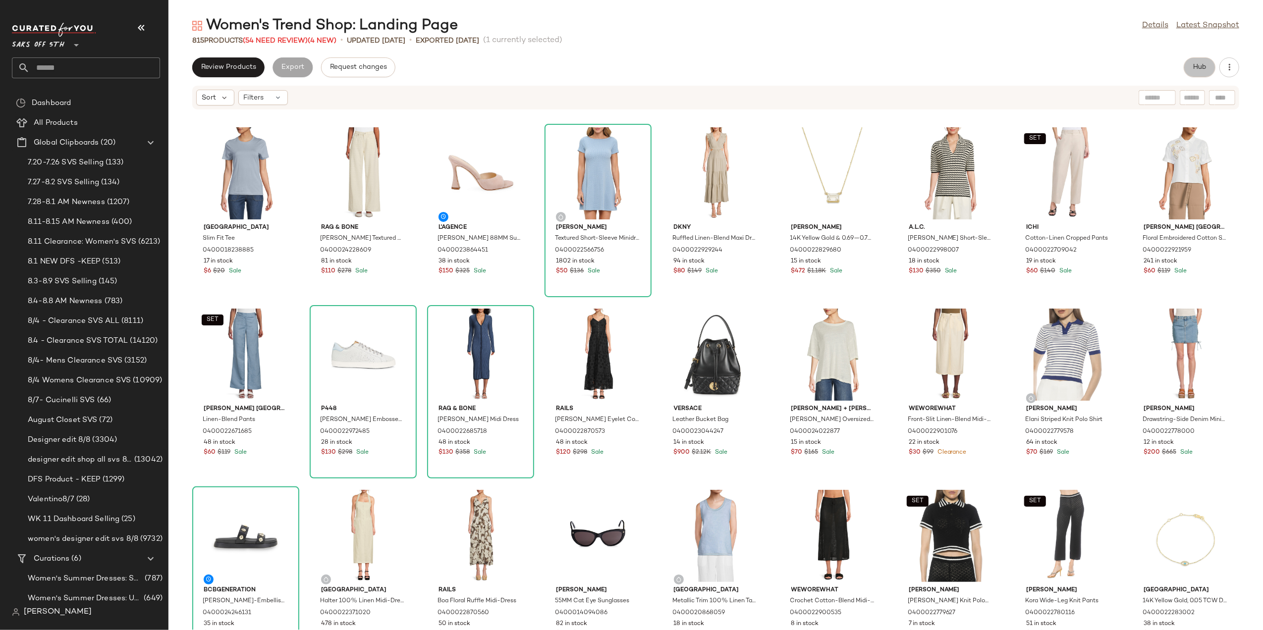
click at [1197, 60] on button "Hub" at bounding box center [1200, 67] width 32 height 20
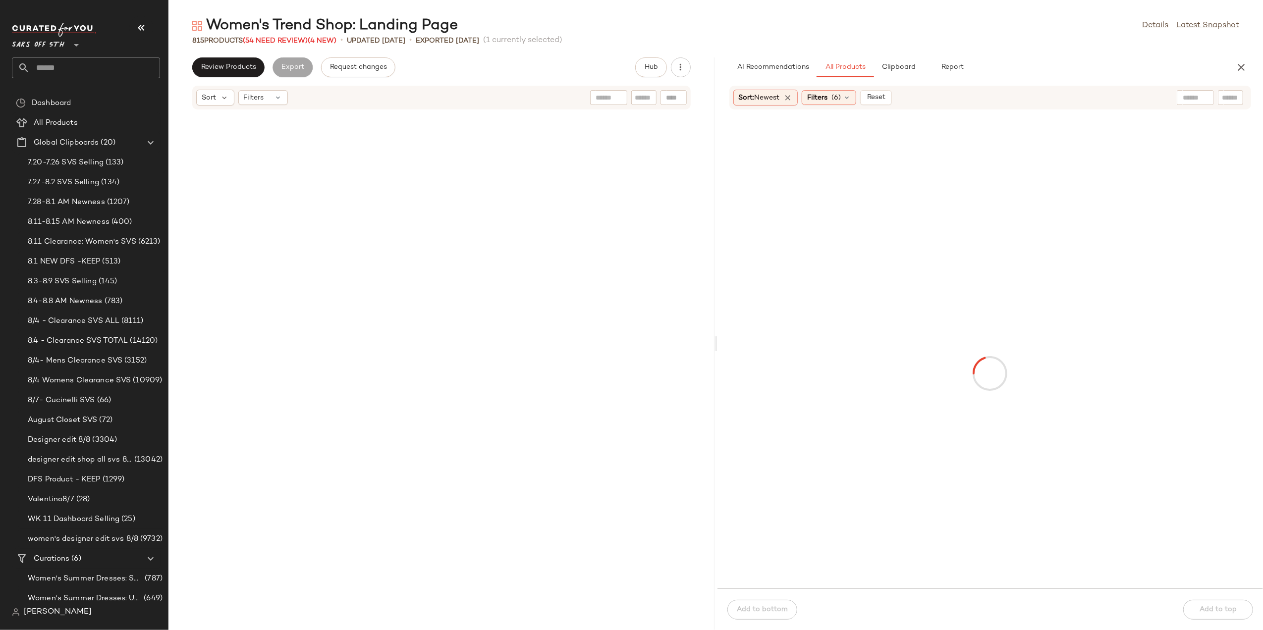
scroll to position [36496, 0]
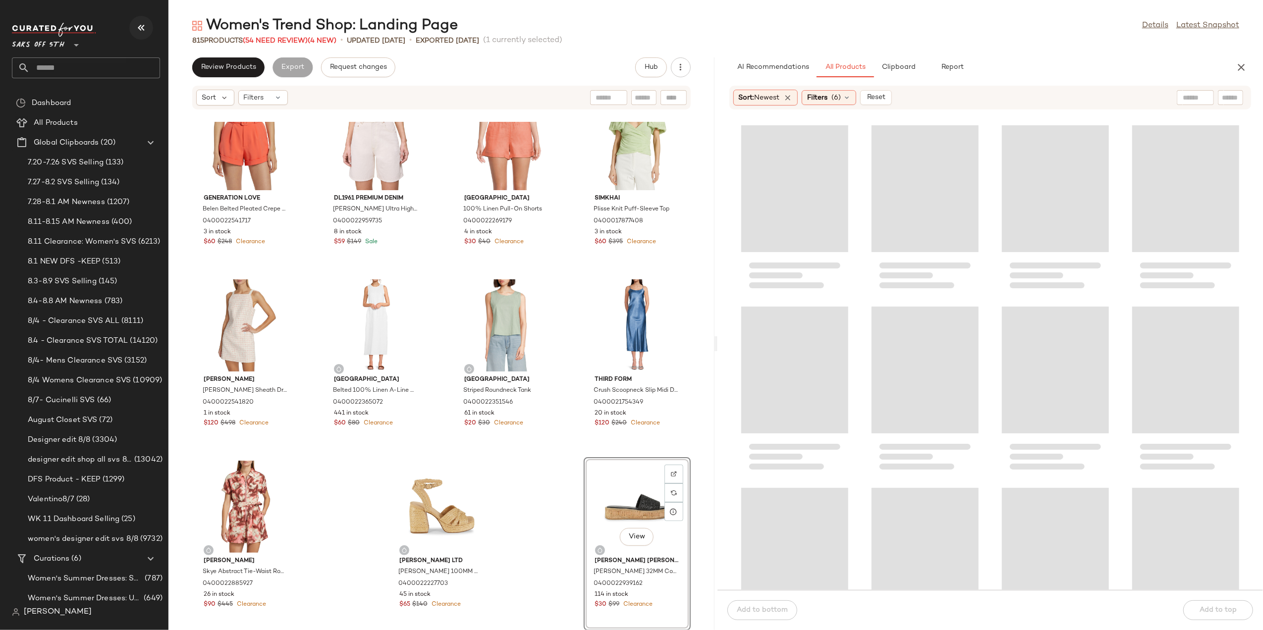
click at [143, 19] on button "button" at bounding box center [141, 28] width 24 height 24
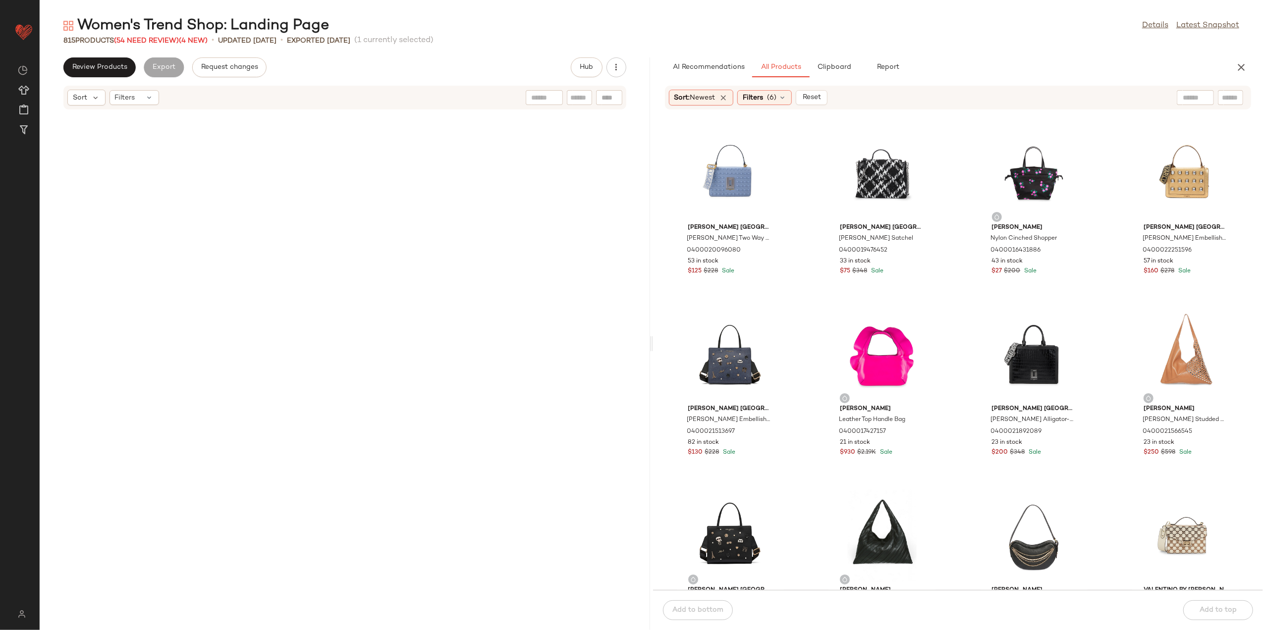
scroll to position [0, 0]
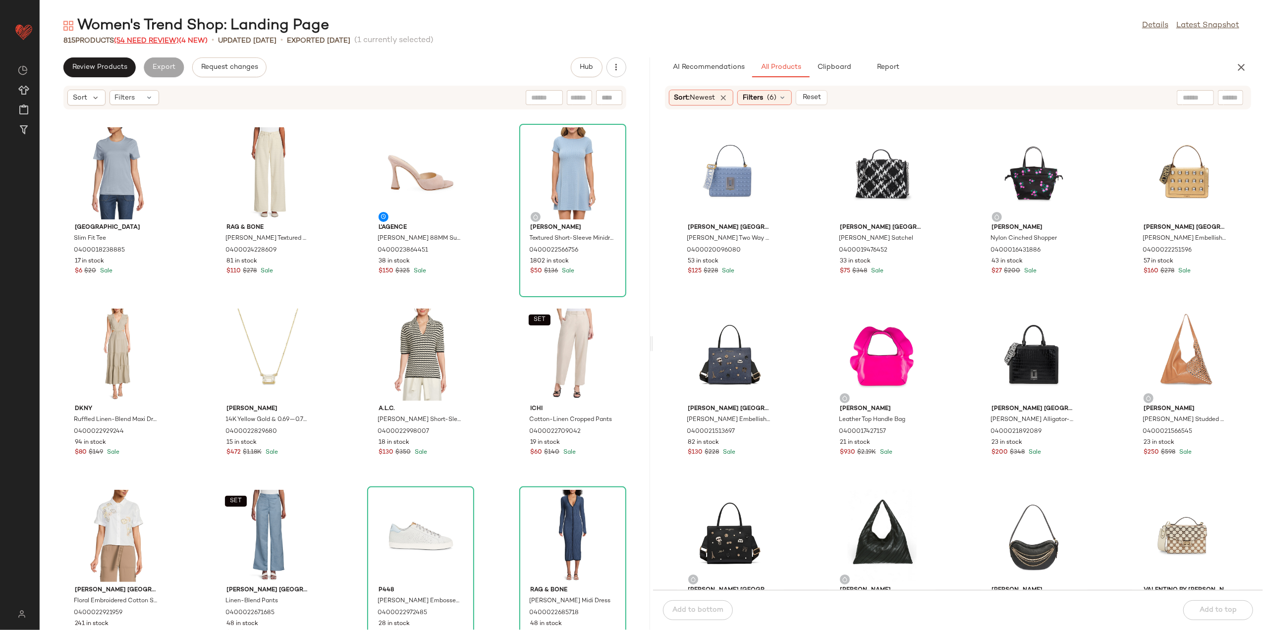
click at [150, 44] on span "(54 Need Review)" at bounding box center [146, 40] width 65 height 7
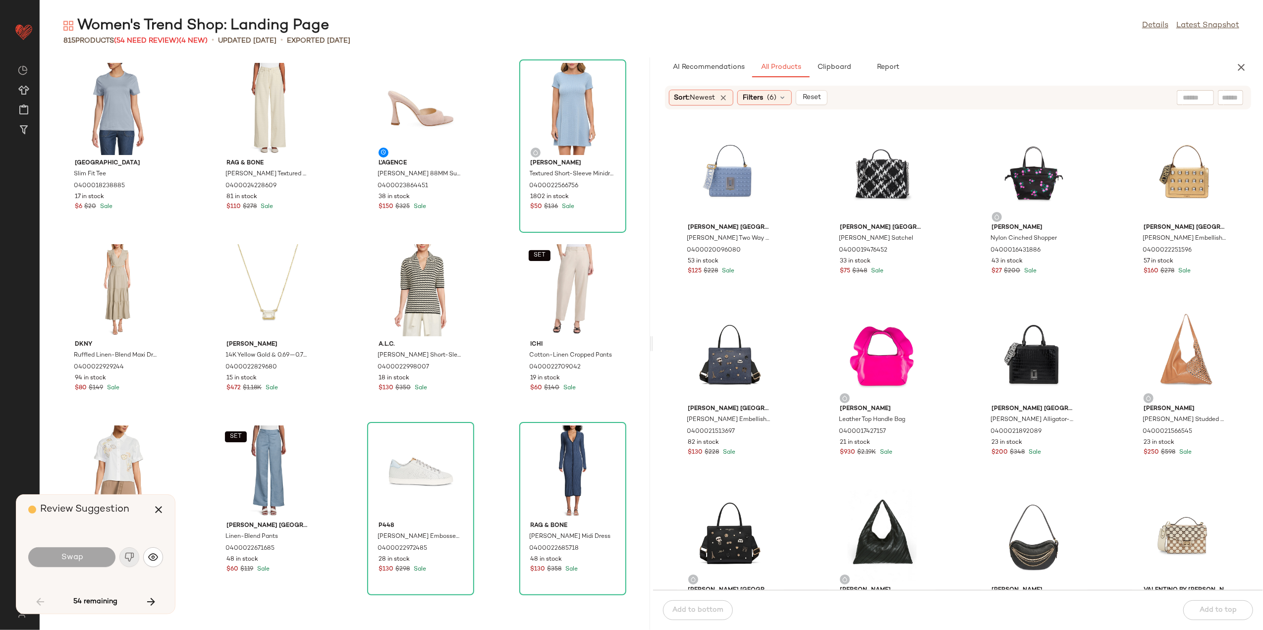
scroll to position [2539, 0]
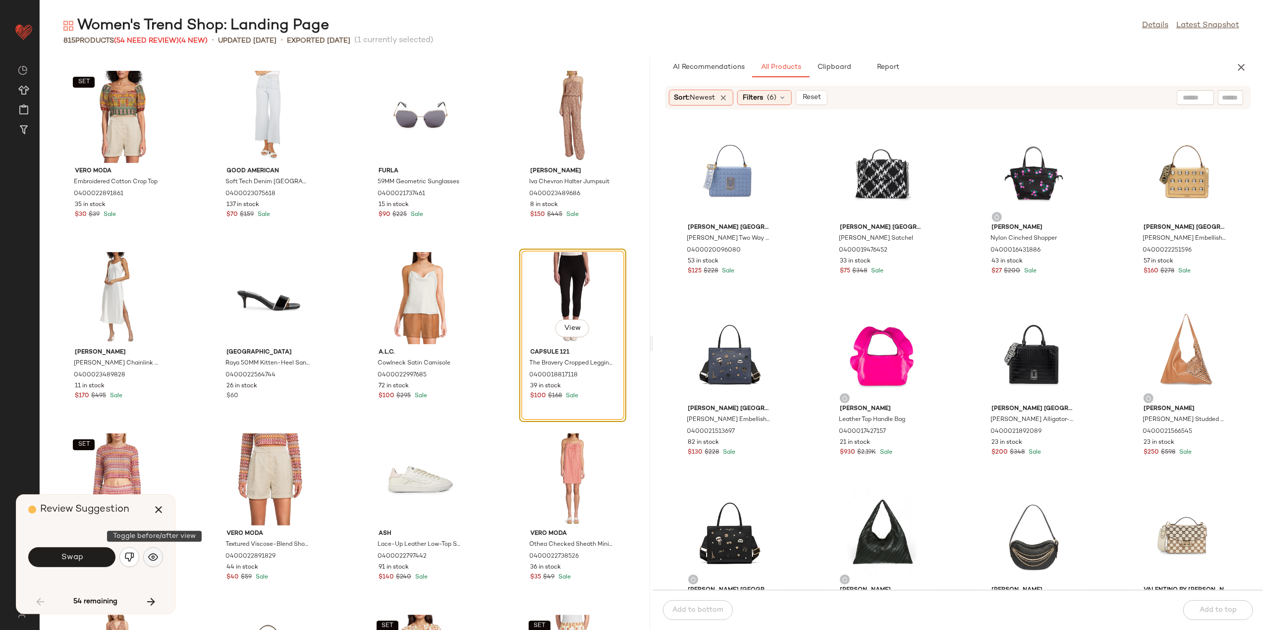
click at [146, 558] on button "button" at bounding box center [153, 558] width 20 height 20
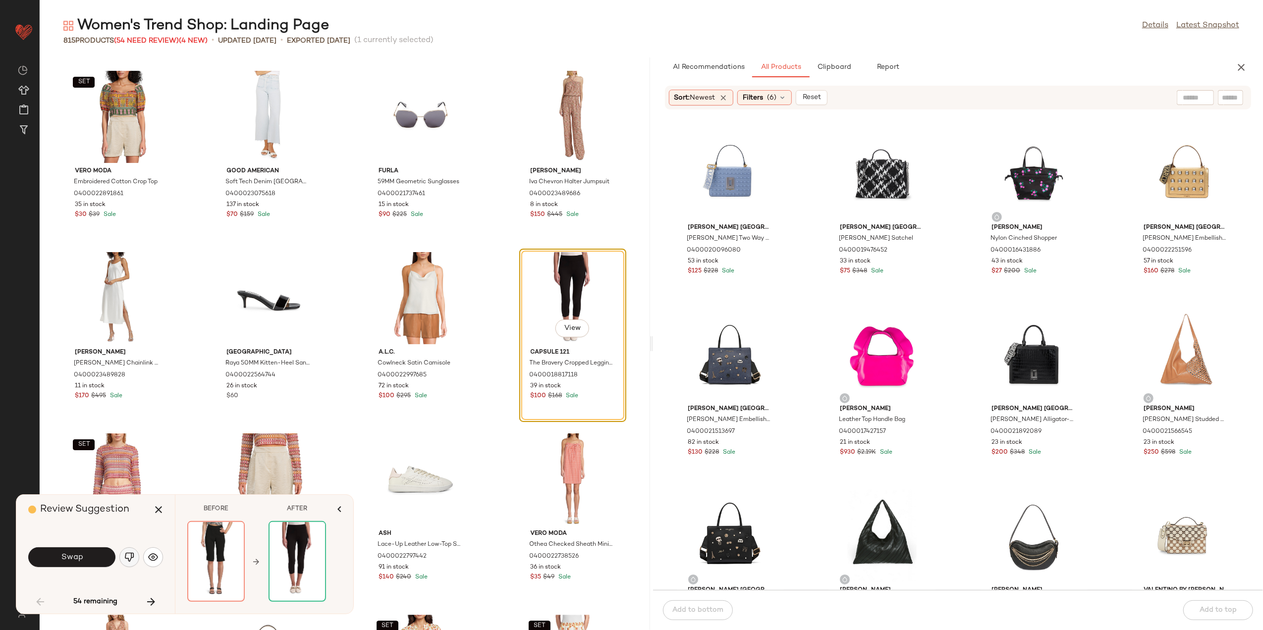
click at [130, 556] on img "button" at bounding box center [129, 558] width 10 height 10
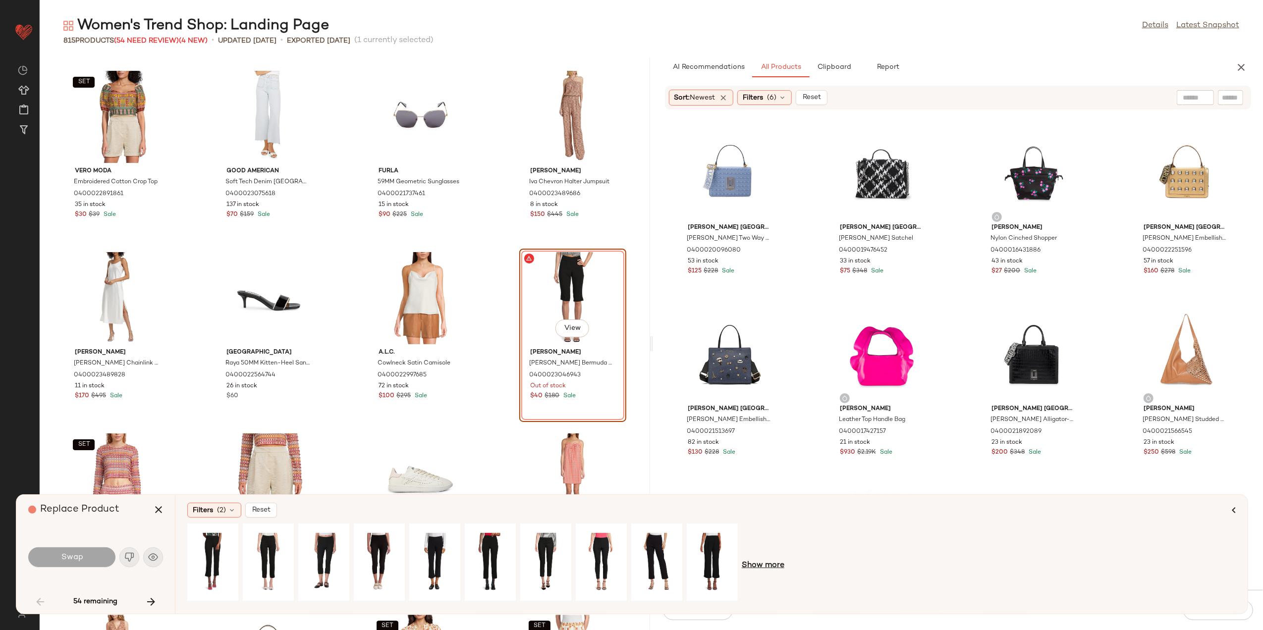
click at [772, 562] on span "Show more" at bounding box center [763, 566] width 43 height 12
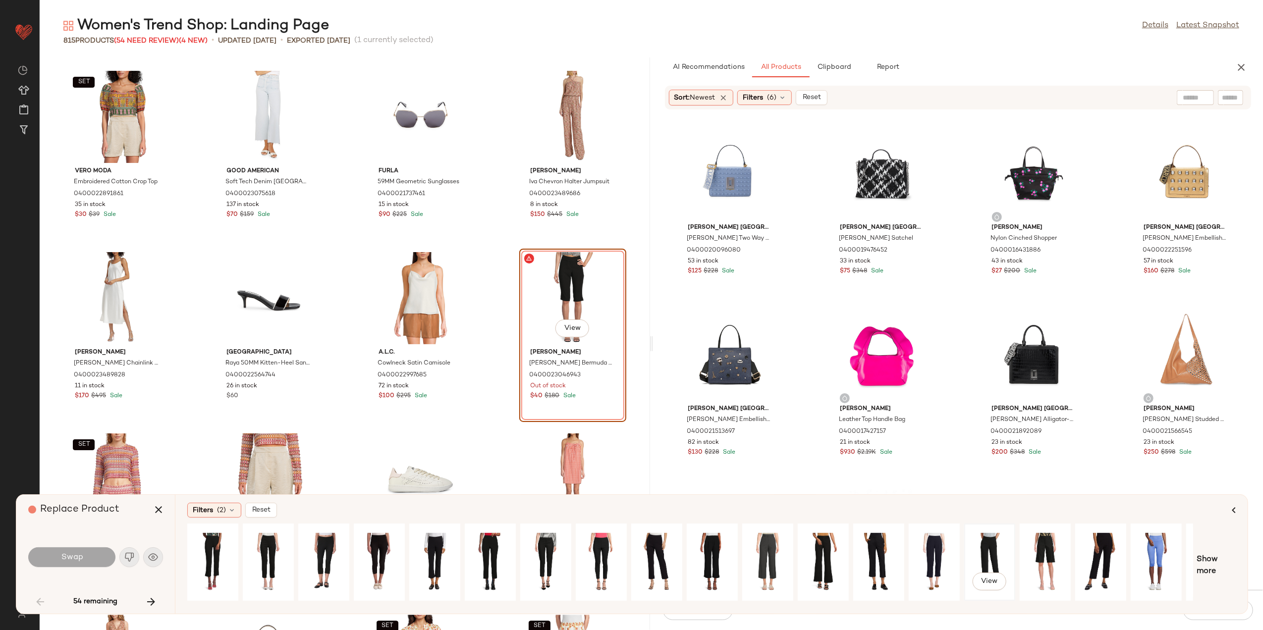
click at [1002, 558] on div "View" at bounding box center [990, 562] width 44 height 70
click at [80, 563] on button "Swap" at bounding box center [71, 558] width 87 height 20
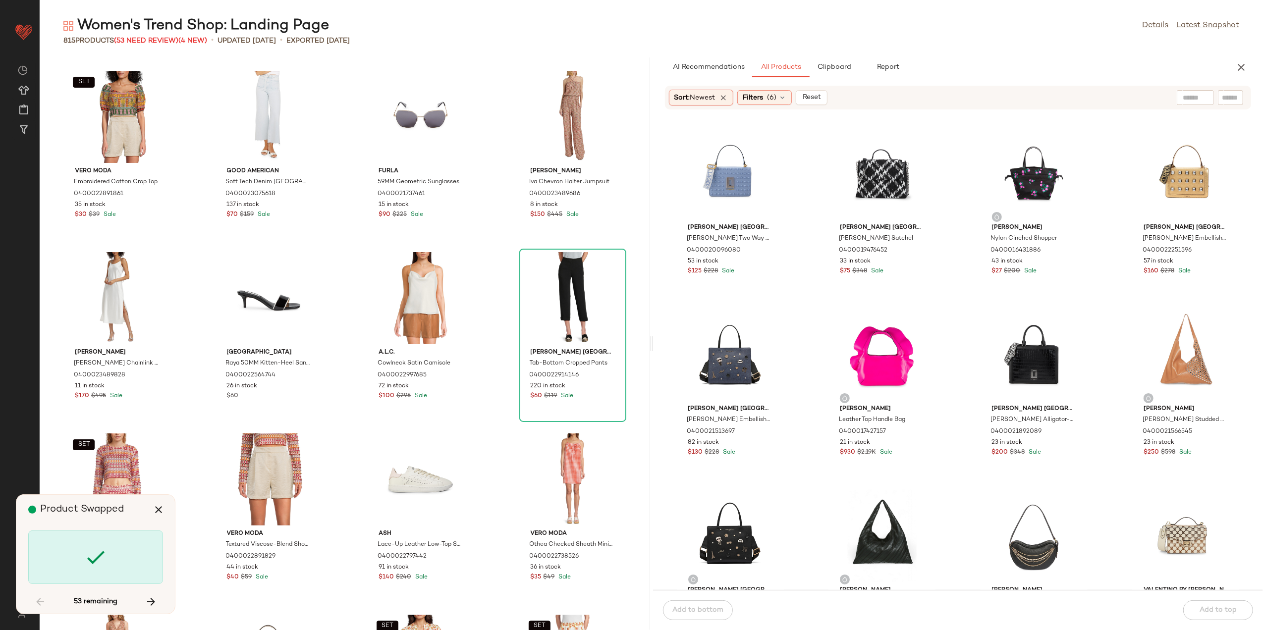
scroll to position [4535, 0]
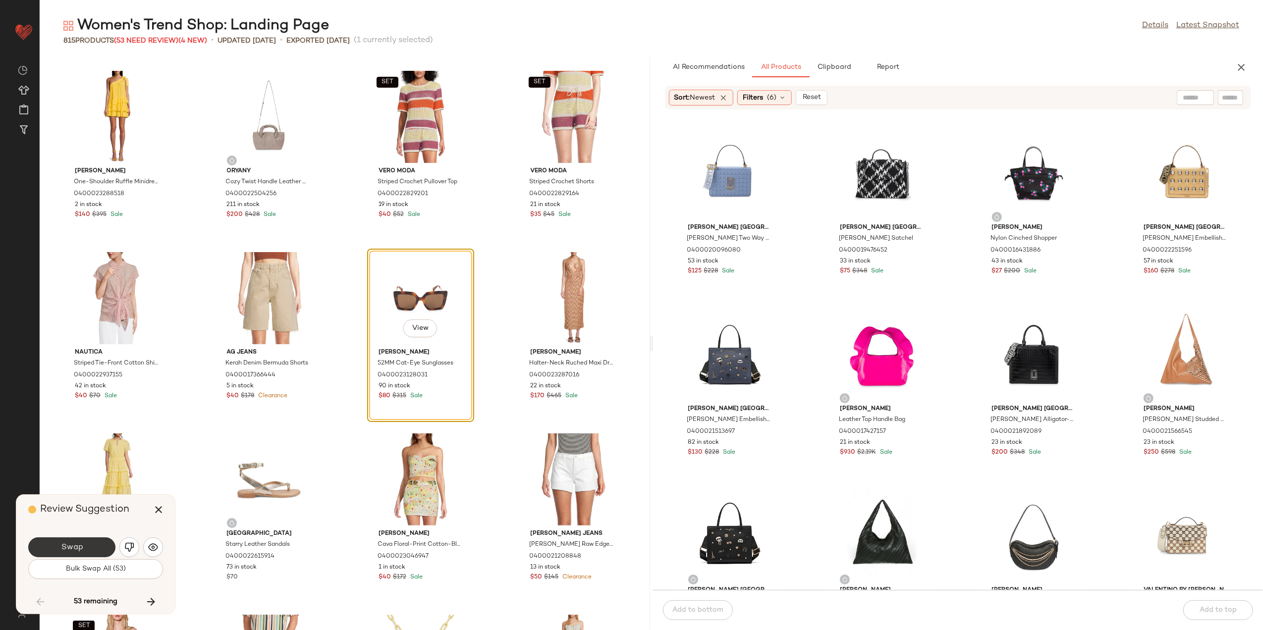
click at [92, 538] on button "Swap" at bounding box center [71, 548] width 87 height 20
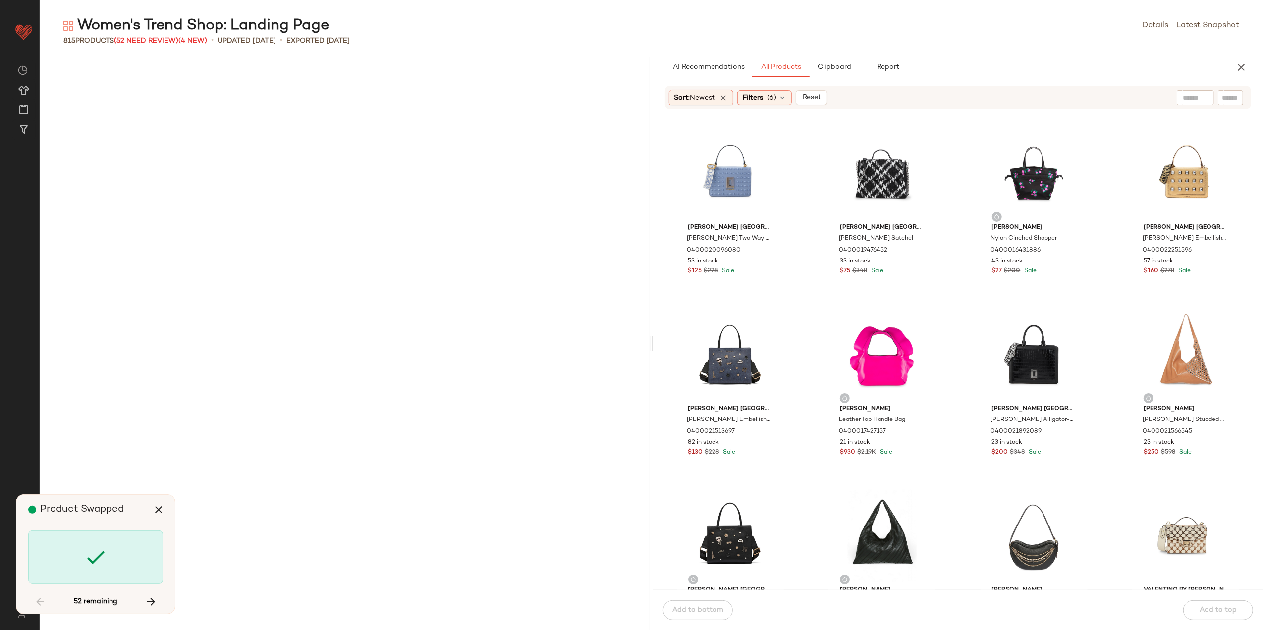
scroll to position [5804, 0]
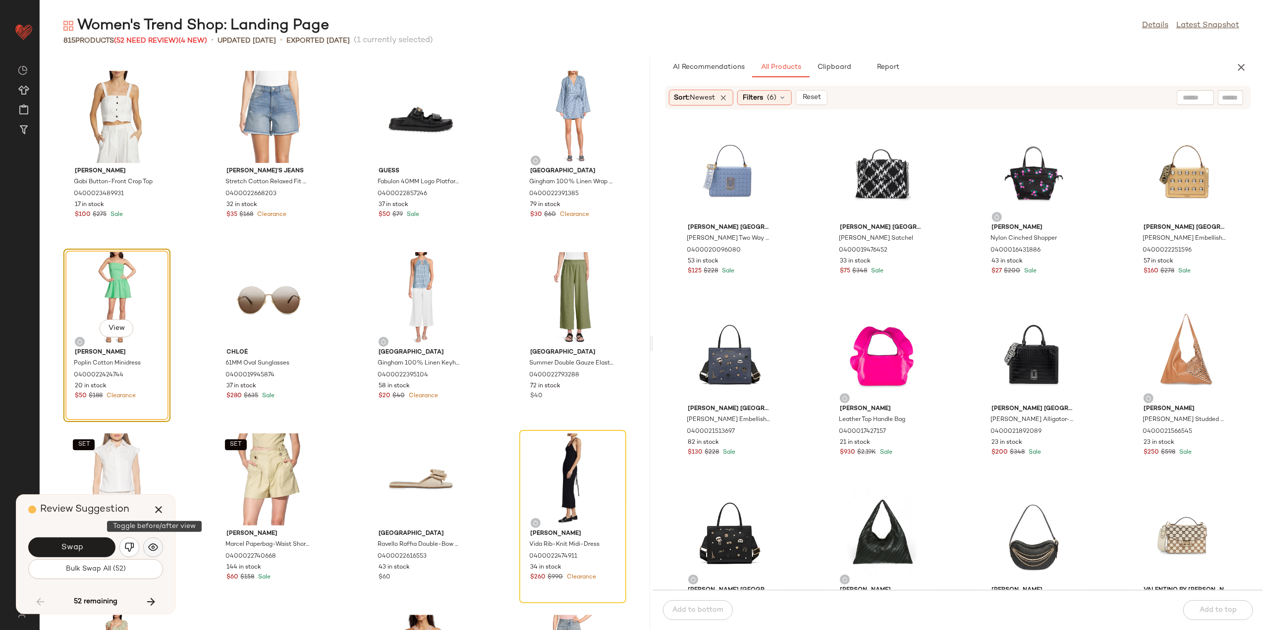
click at [155, 549] on img "button" at bounding box center [153, 548] width 10 height 10
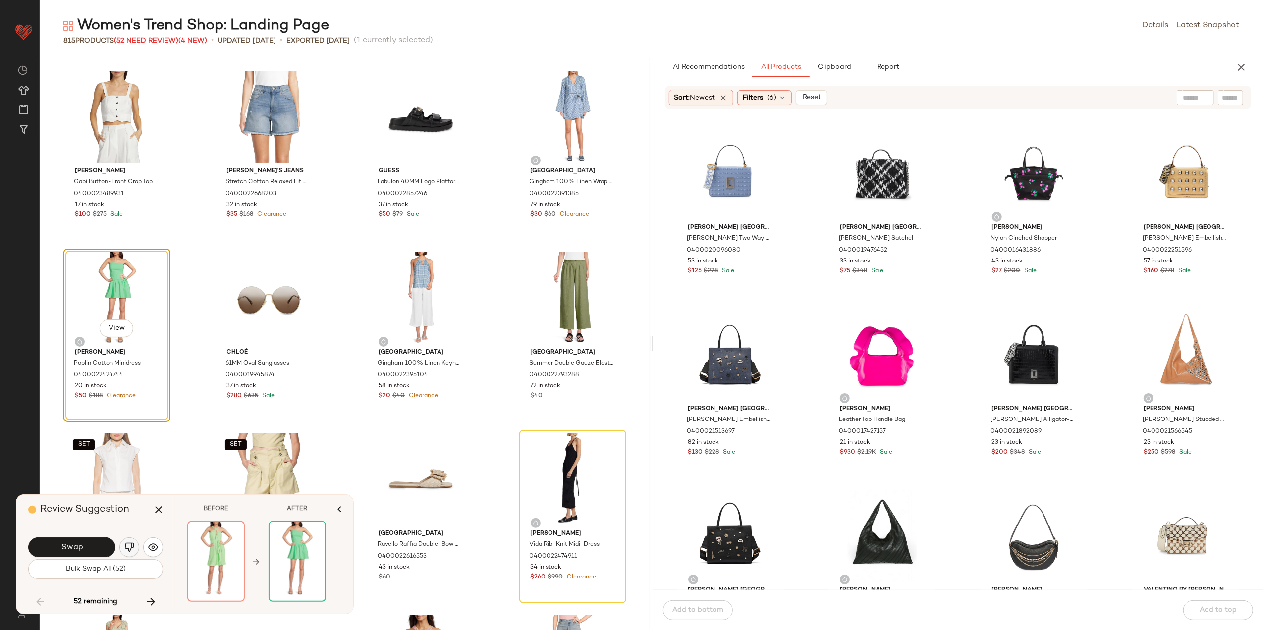
click at [134, 547] on img "button" at bounding box center [129, 548] width 10 height 10
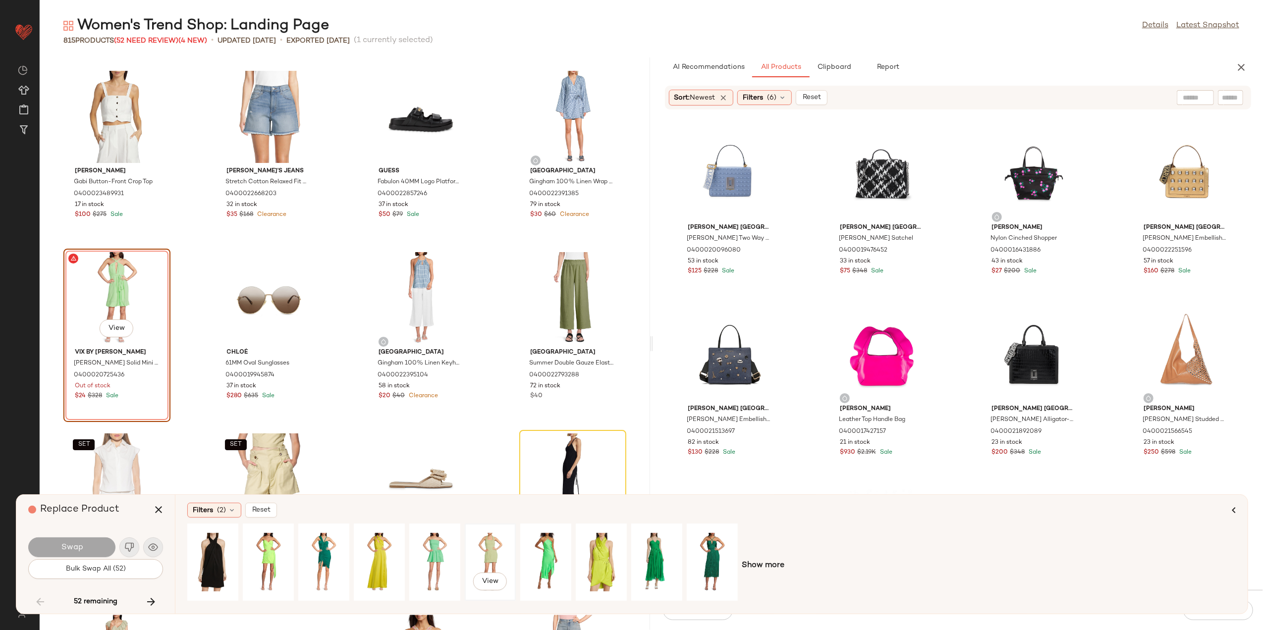
click at [483, 542] on div "View" at bounding box center [490, 562] width 44 height 70
click at [88, 549] on button "Swap" at bounding box center [71, 548] width 87 height 20
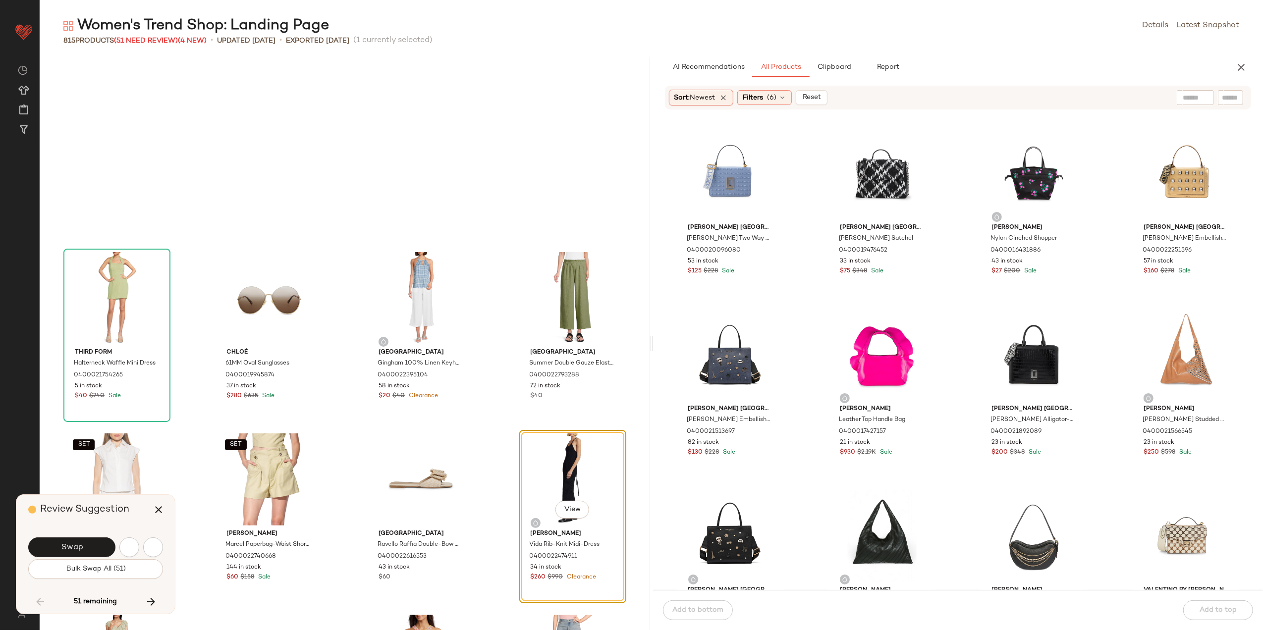
scroll to position [5986, 0]
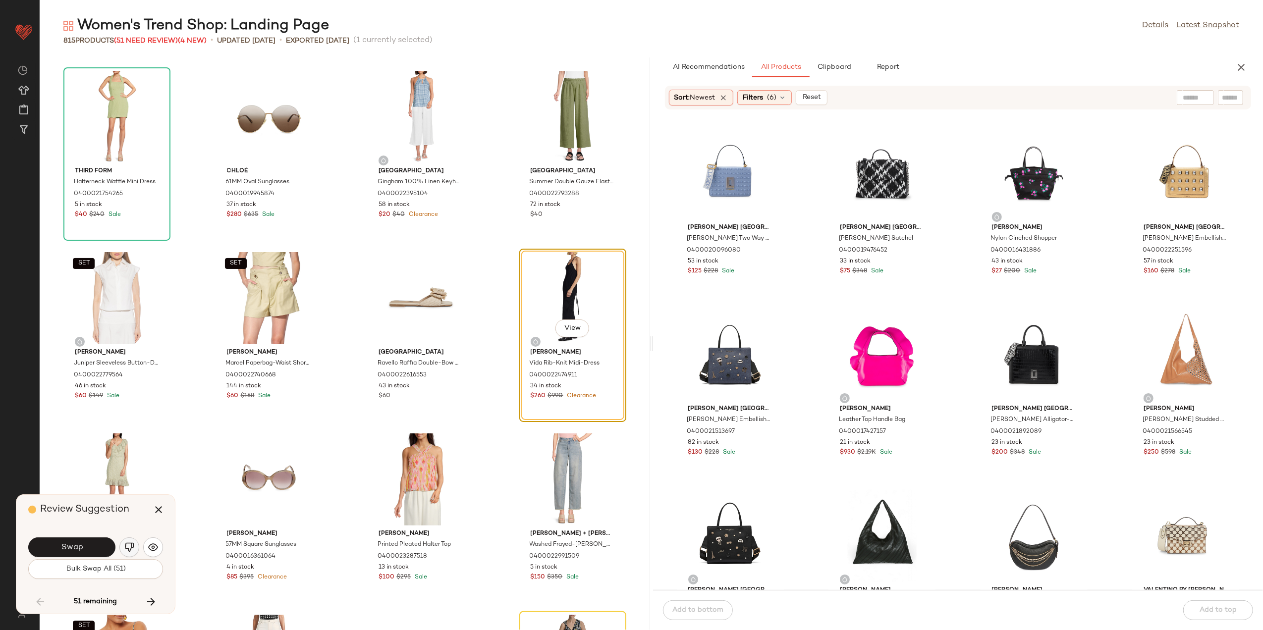
click at [127, 544] on img "button" at bounding box center [129, 548] width 10 height 10
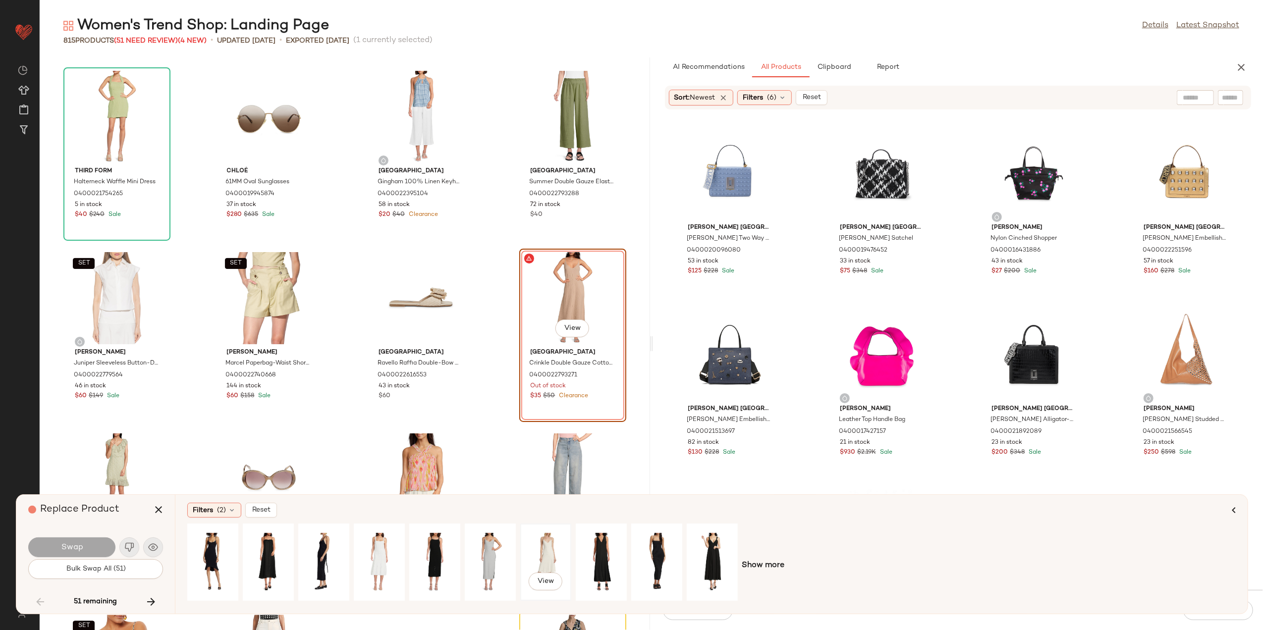
click at [538, 538] on div "View" at bounding box center [546, 562] width 44 height 70
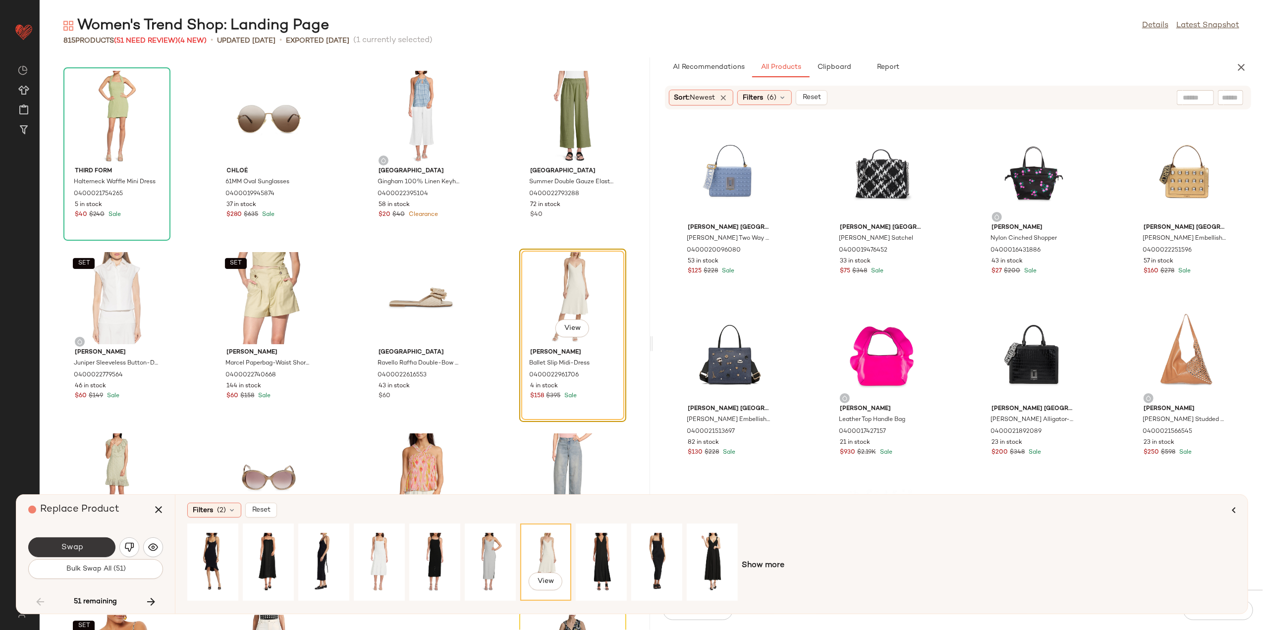
click at [58, 546] on button "Swap" at bounding box center [71, 548] width 87 height 20
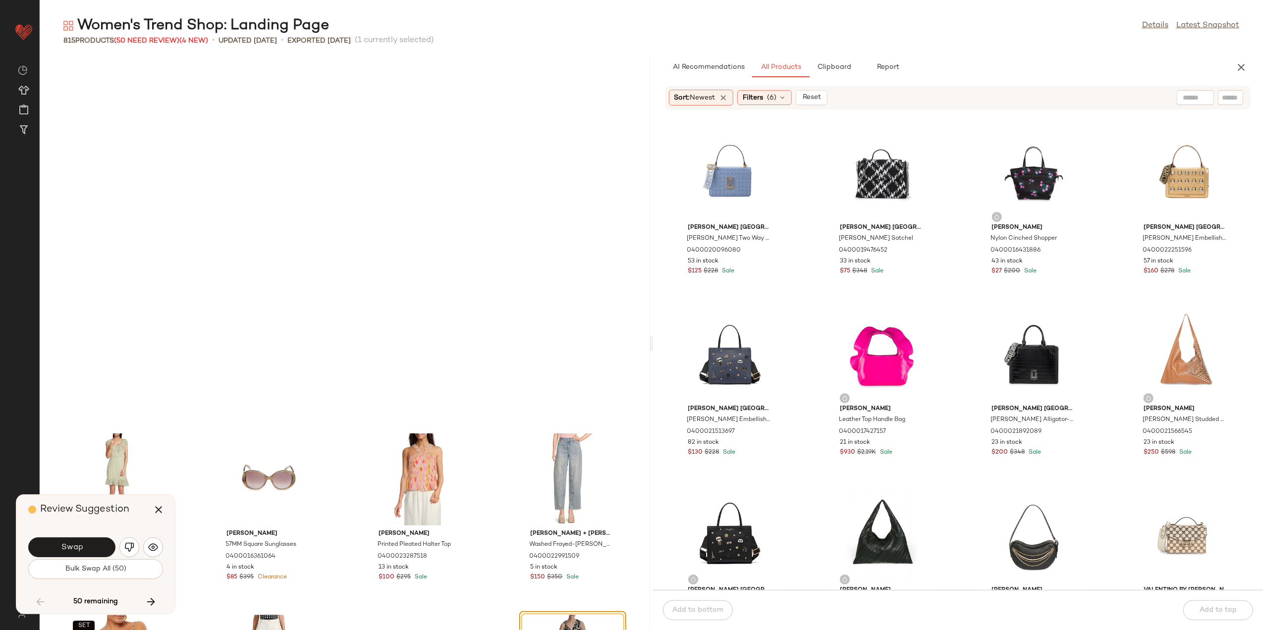
scroll to position [6349, 0]
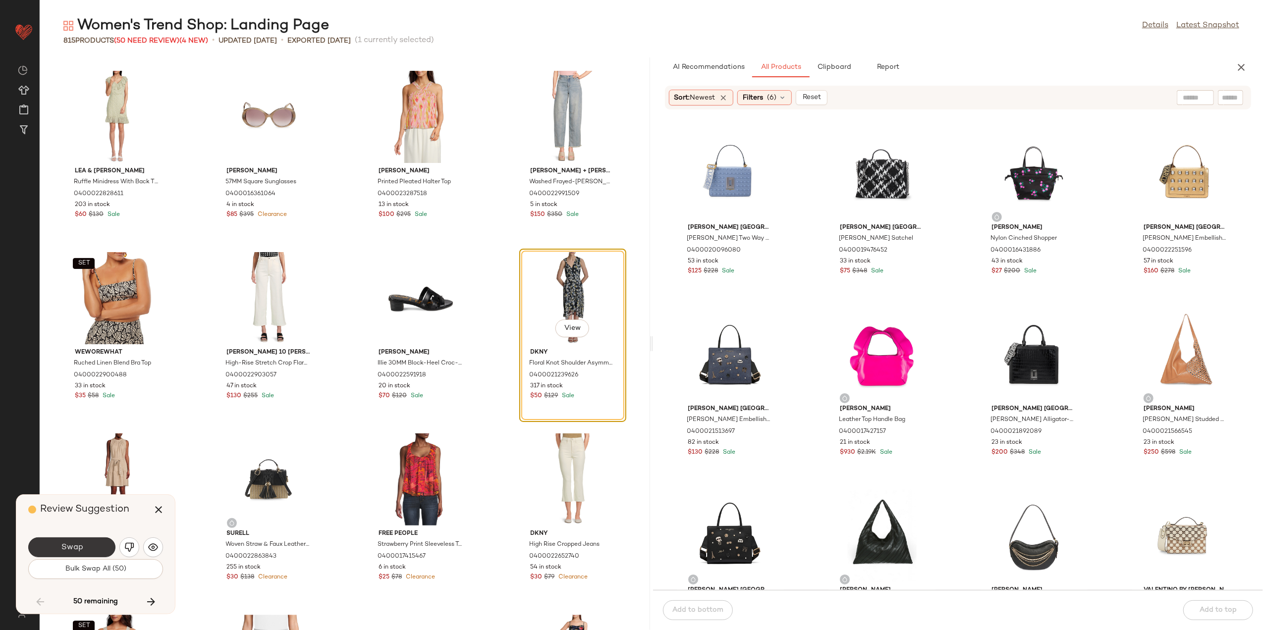
click at [58, 547] on button "Swap" at bounding box center [71, 548] width 87 height 20
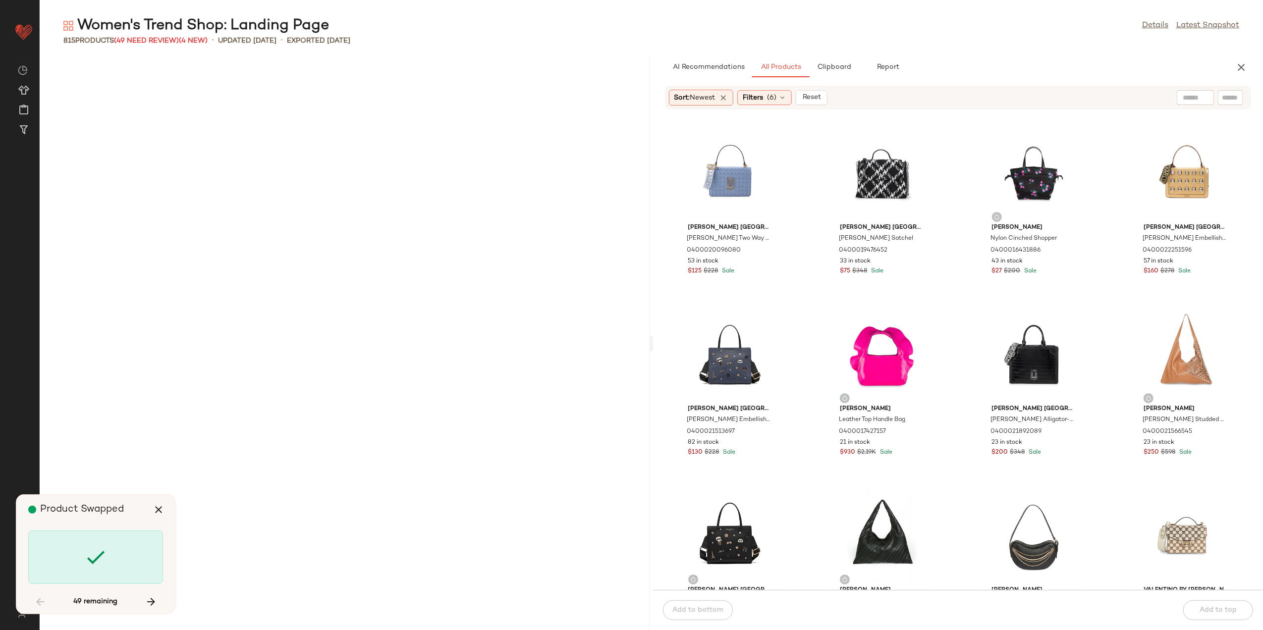
scroll to position [7618, 0]
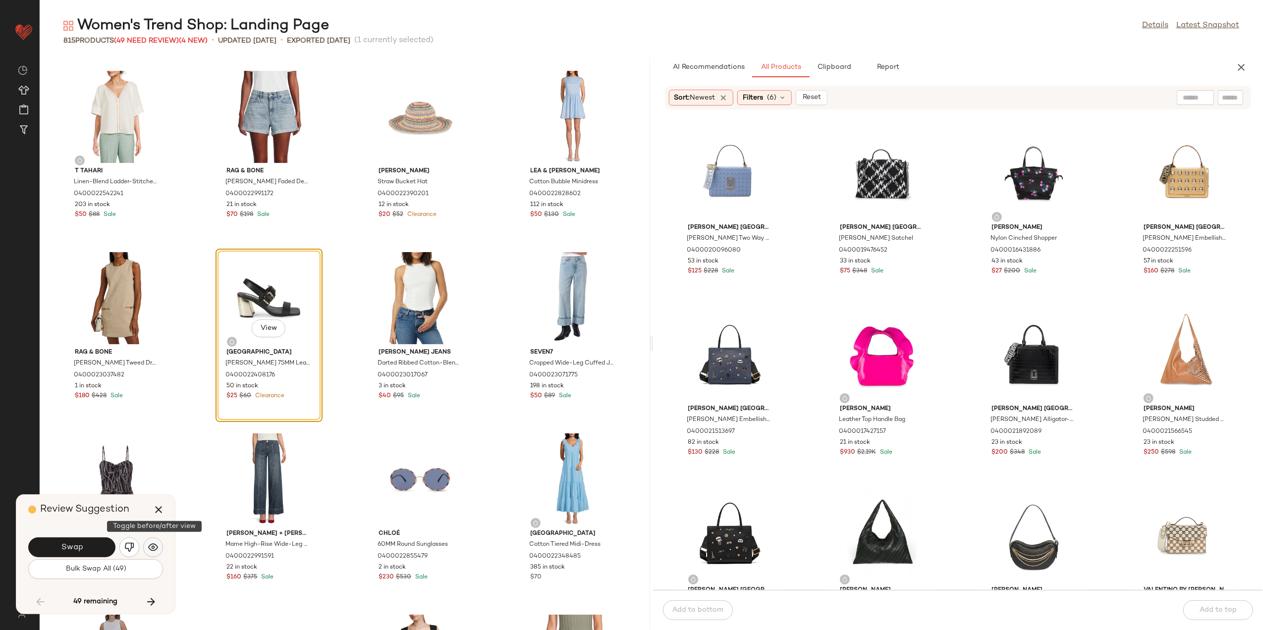
click at [151, 552] on img "button" at bounding box center [153, 548] width 10 height 10
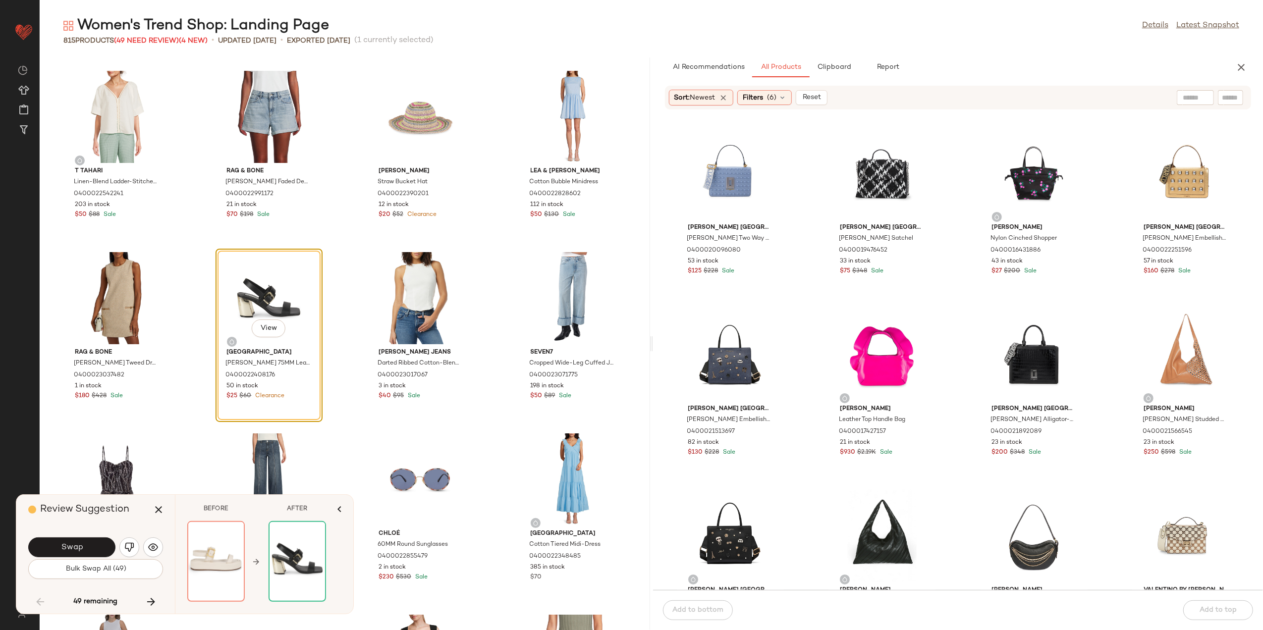
click at [146, 538] on div "Swap" at bounding box center [95, 548] width 135 height 24
click at [132, 544] on img "button" at bounding box center [129, 548] width 10 height 10
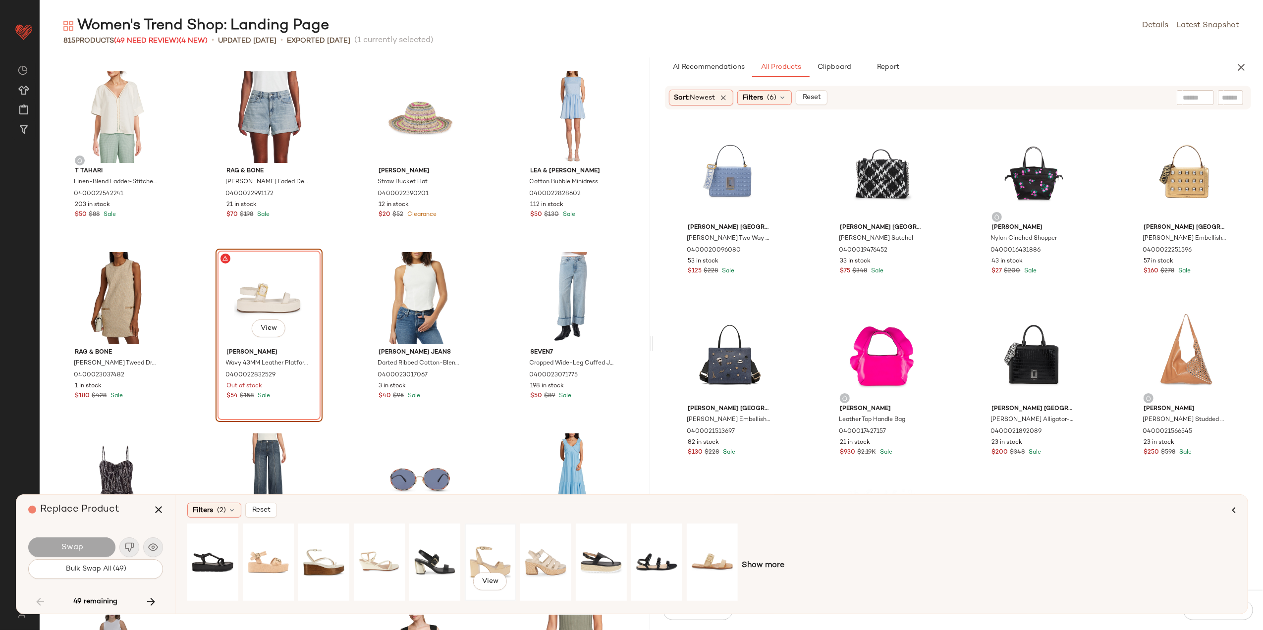
click at [477, 556] on div "View" at bounding box center [490, 562] width 44 height 70
click at [88, 543] on button "Swap" at bounding box center [71, 548] width 87 height 20
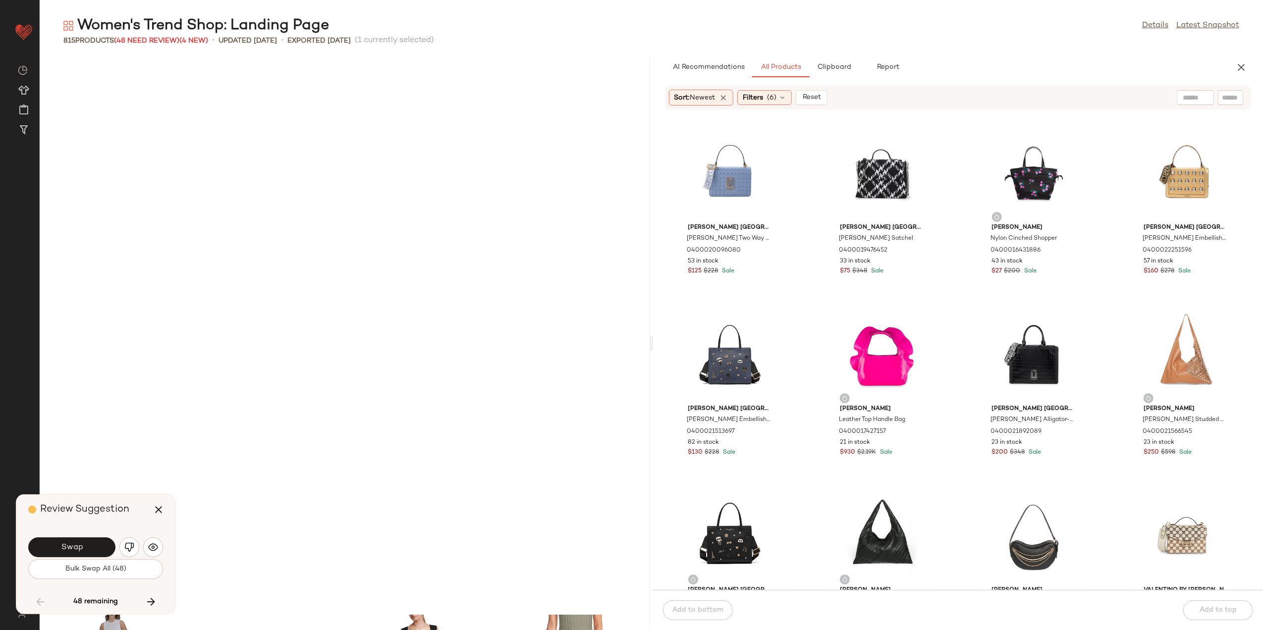
scroll to position [8162, 0]
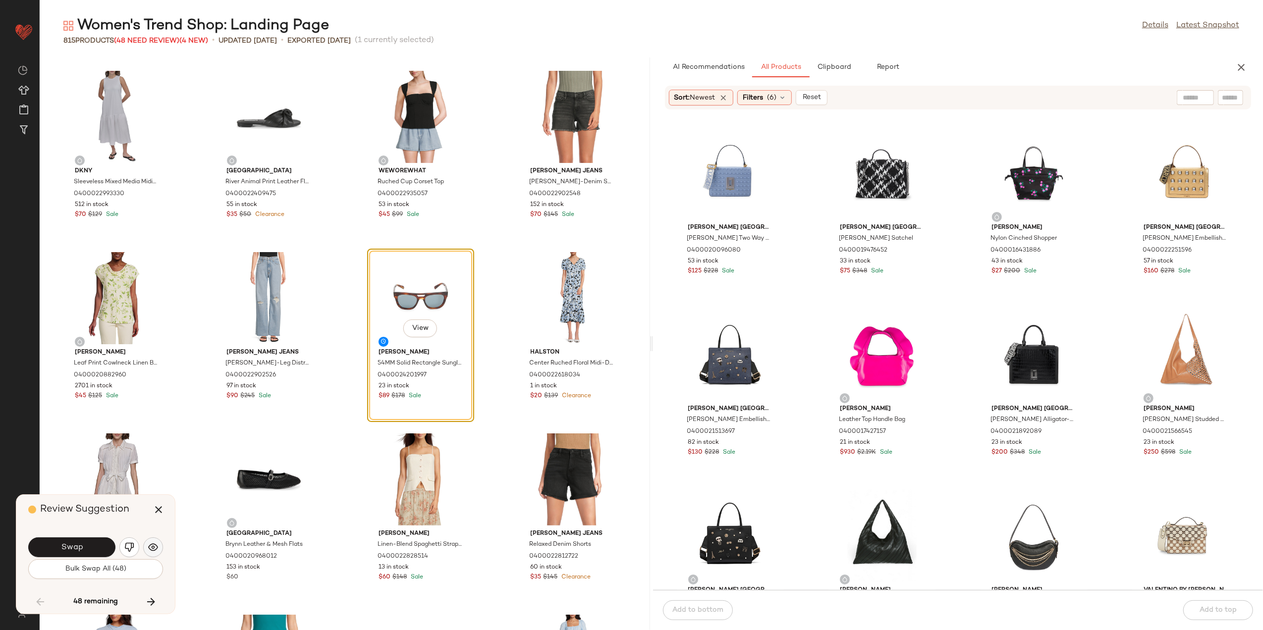
click at [158, 554] on button "button" at bounding box center [153, 548] width 20 height 20
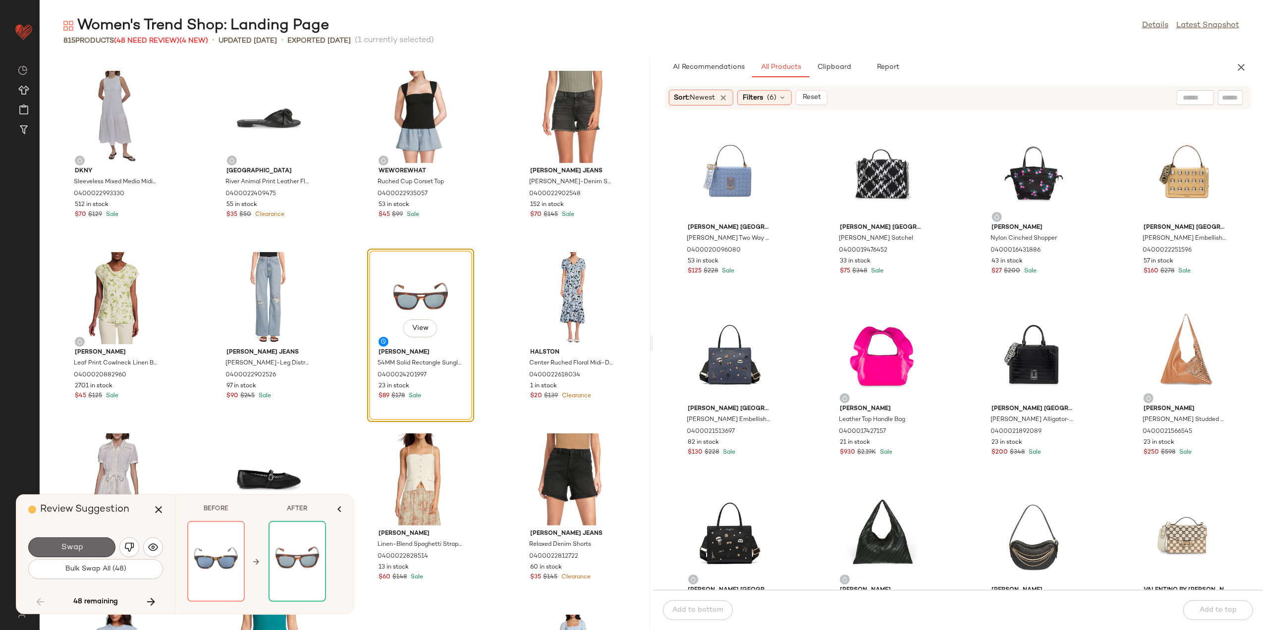
click at [71, 543] on span "Swap" at bounding box center [71, 547] width 22 height 9
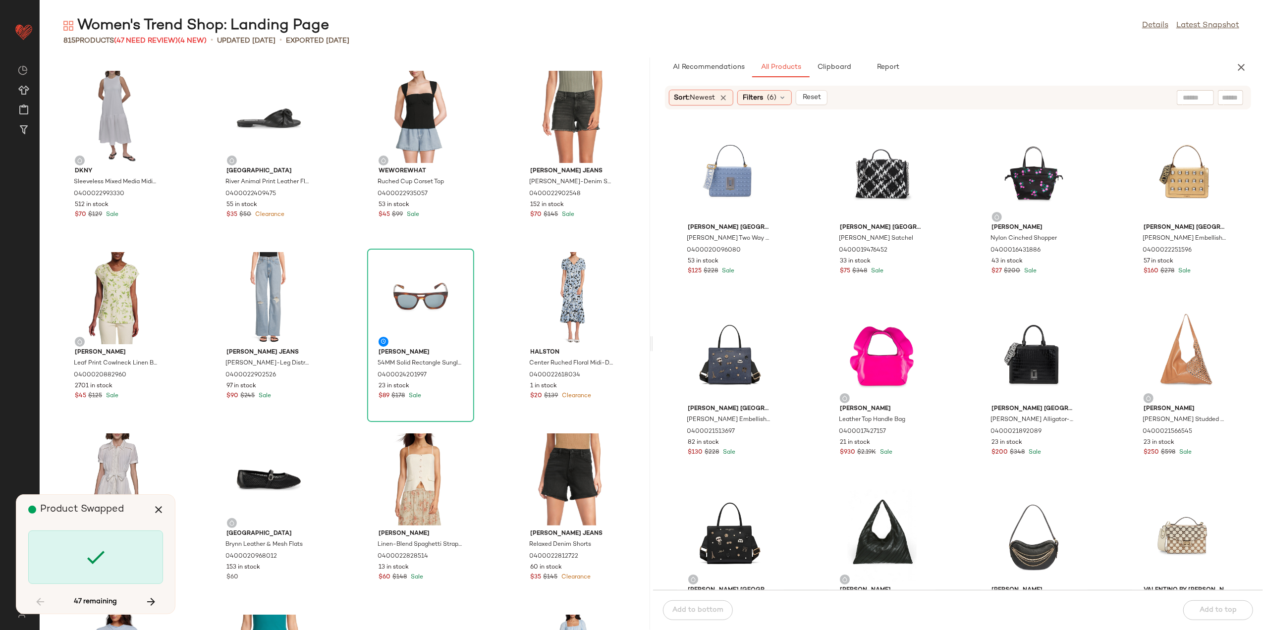
scroll to position [11246, 0]
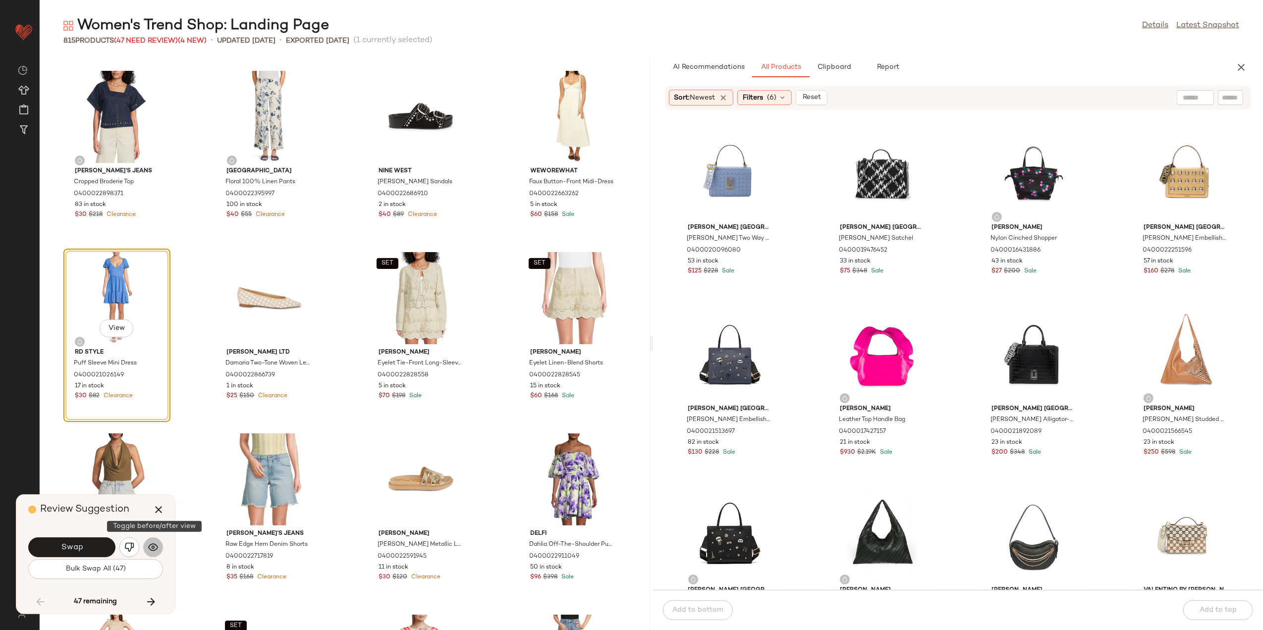
click at [148, 555] on button "button" at bounding box center [153, 548] width 20 height 20
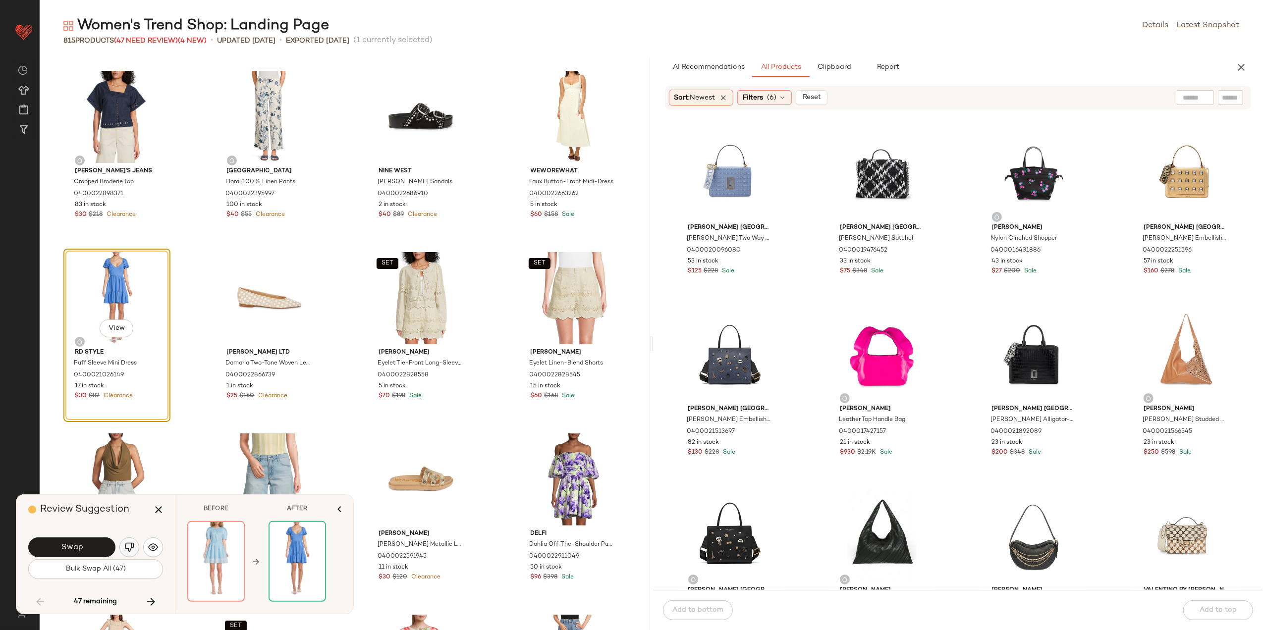
click at [127, 548] on img "button" at bounding box center [129, 548] width 10 height 10
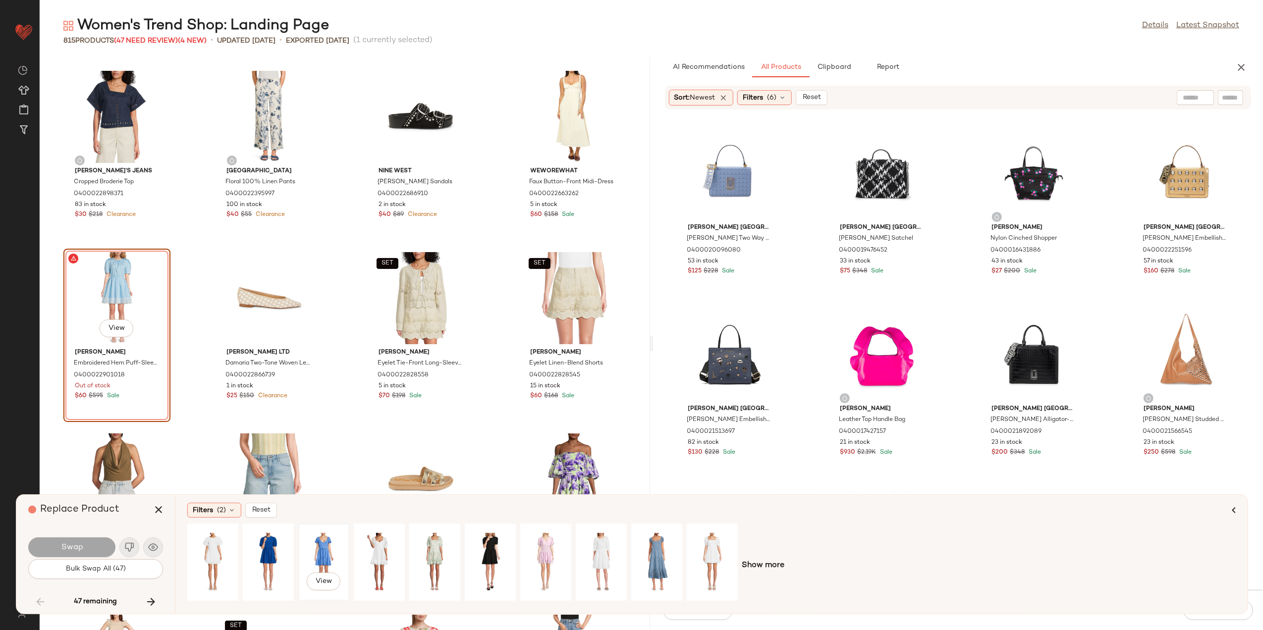
click at [309, 550] on div "View" at bounding box center [324, 562] width 44 height 70
click at [651, 541] on div "View" at bounding box center [657, 562] width 44 height 70
click at [213, 516] on div "Filters (2)" at bounding box center [214, 510] width 54 height 15
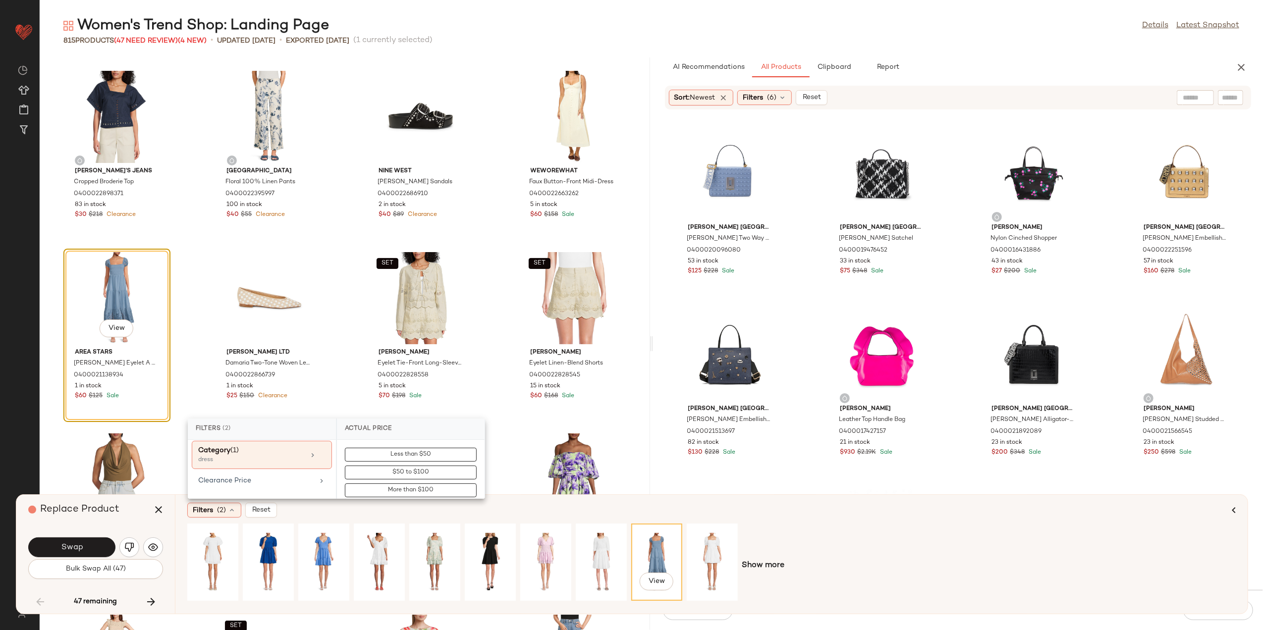
scroll to position [132, 0]
click at [270, 470] on div "Clearance Price" at bounding box center [262, 479] width 140 height 19
click at [372, 470] on button "Not on clearance" at bounding box center [411, 473] width 132 height 14
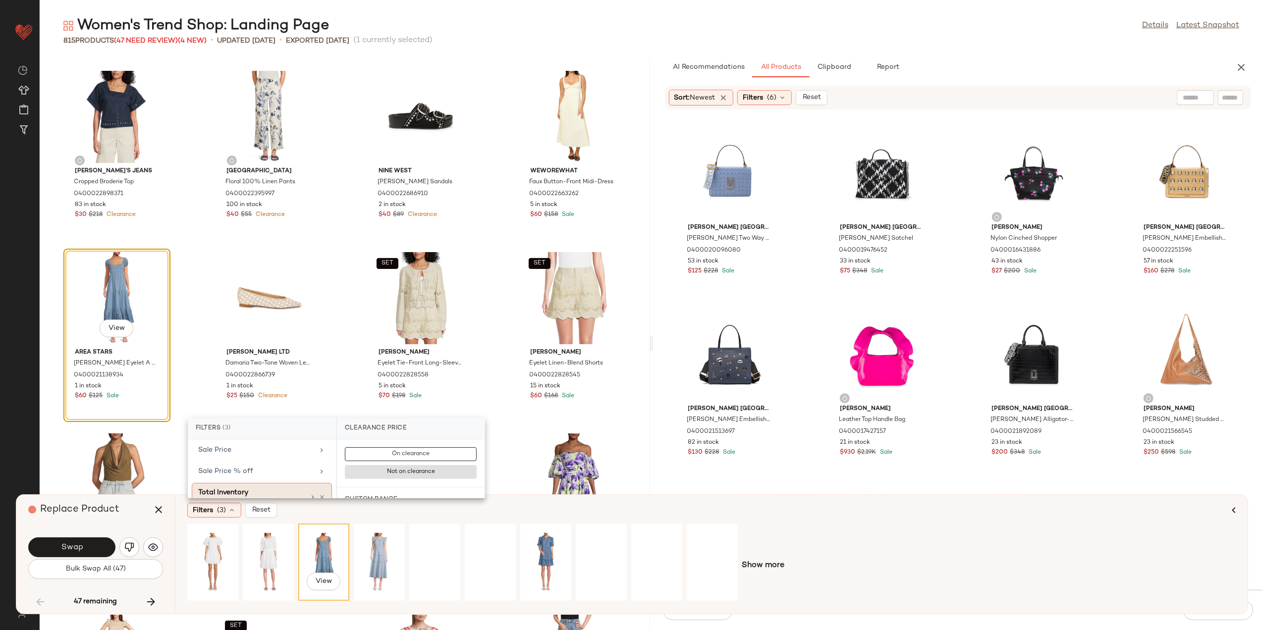
drag, startPoint x: 261, startPoint y: 488, endPoint x: 287, endPoint y: 484, distance: 27.1
click at [260, 489] on div "Total Inventory" at bounding box center [251, 493] width 107 height 10
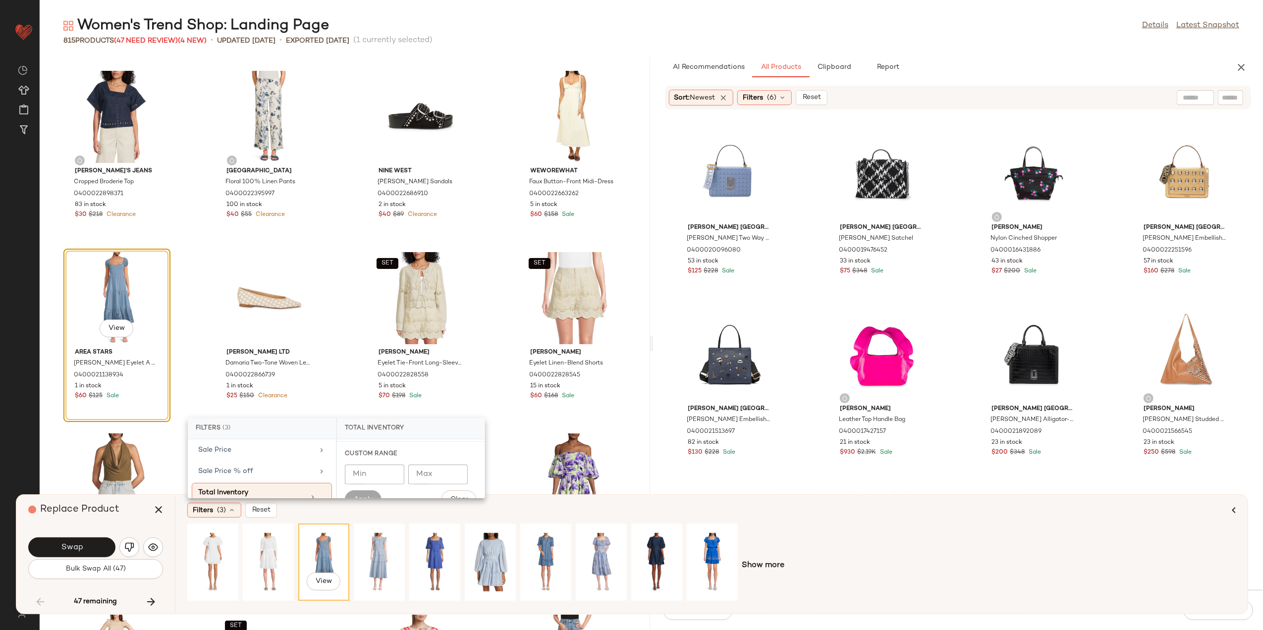
click at [365, 471] on input "Min" at bounding box center [374, 475] width 59 height 20
type input "*"
click at [367, 490] on div "Min * Min Max Max Apply Clear" at bounding box center [411, 487] width 132 height 45
click at [368, 490] on div "Min * Min Max Max Apply Clear" at bounding box center [411, 487] width 132 height 45
click at [369, 493] on button "Apply" at bounding box center [363, 500] width 37 height 19
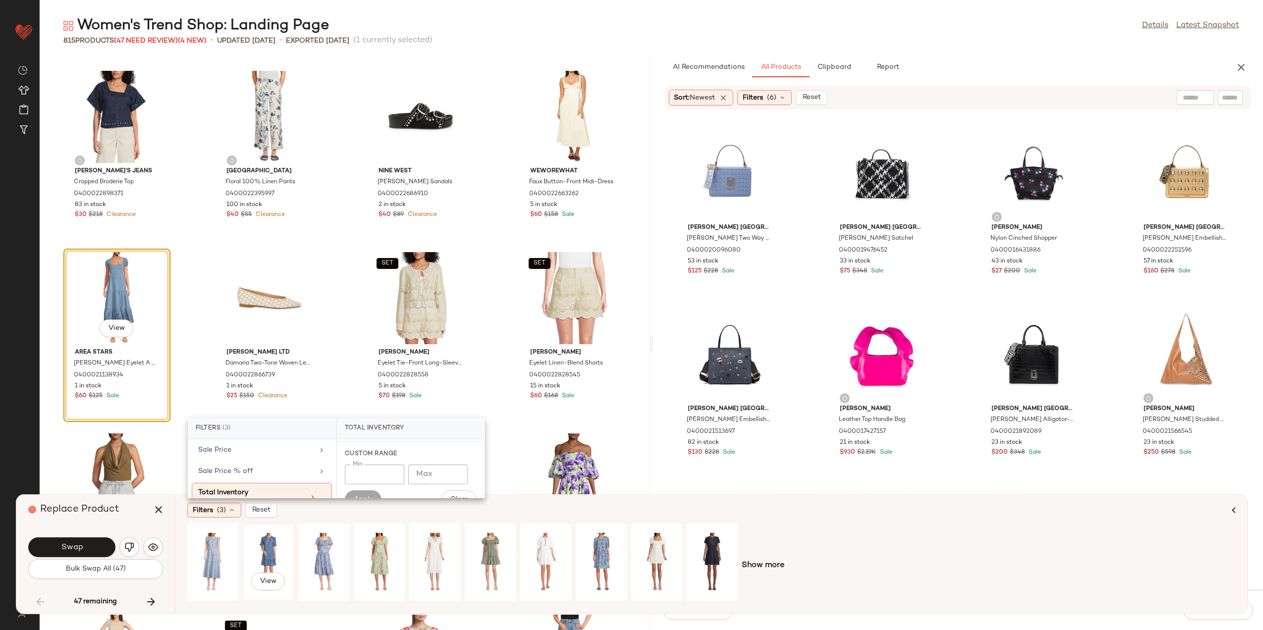
click at [271, 551] on div "View" at bounding box center [268, 562] width 44 height 70
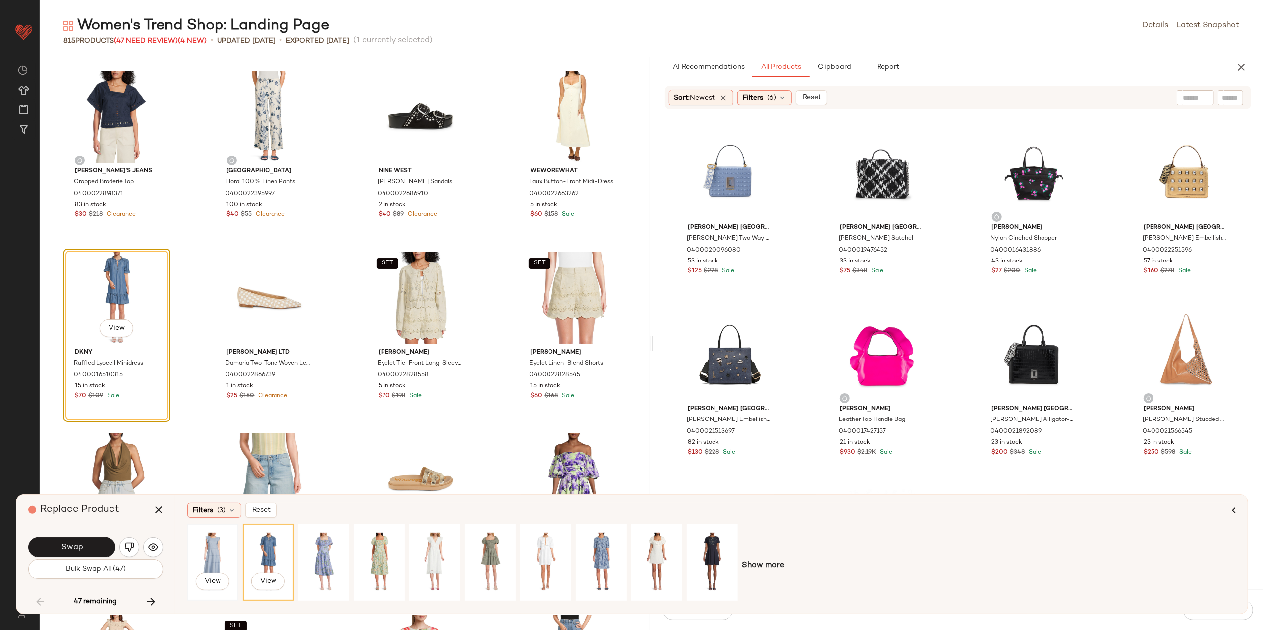
click at [212, 555] on div "View" at bounding box center [213, 562] width 44 height 70
click at [82, 538] on button "Swap" at bounding box center [71, 548] width 87 height 20
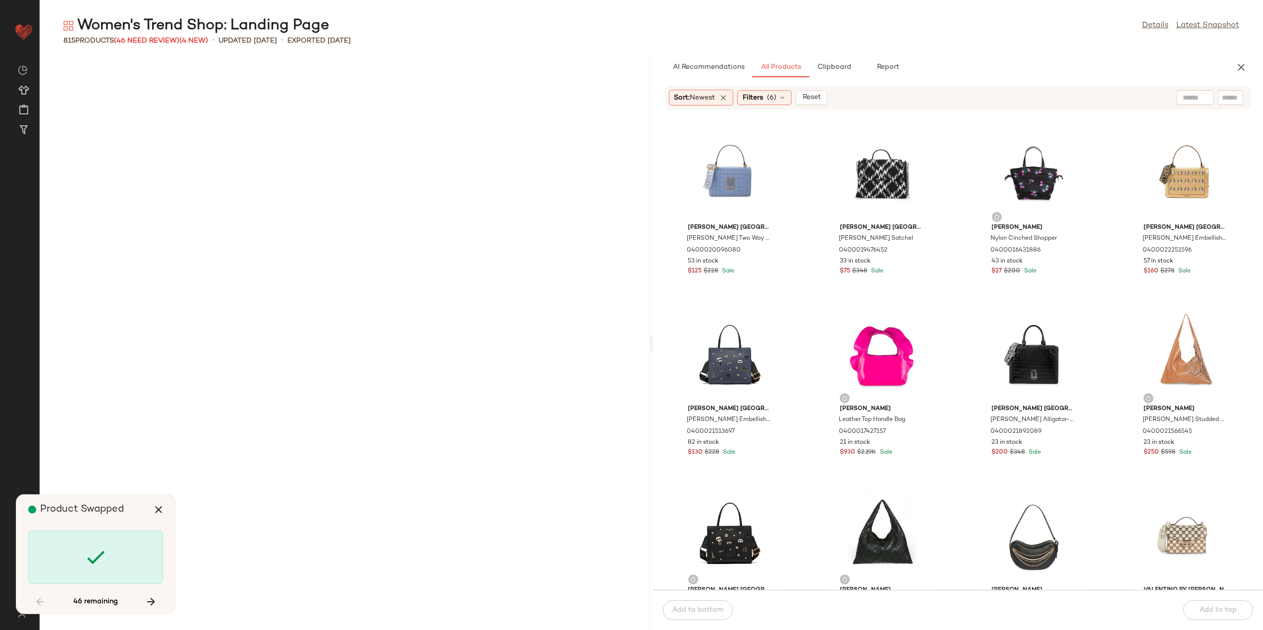
scroll to position [12879, 0]
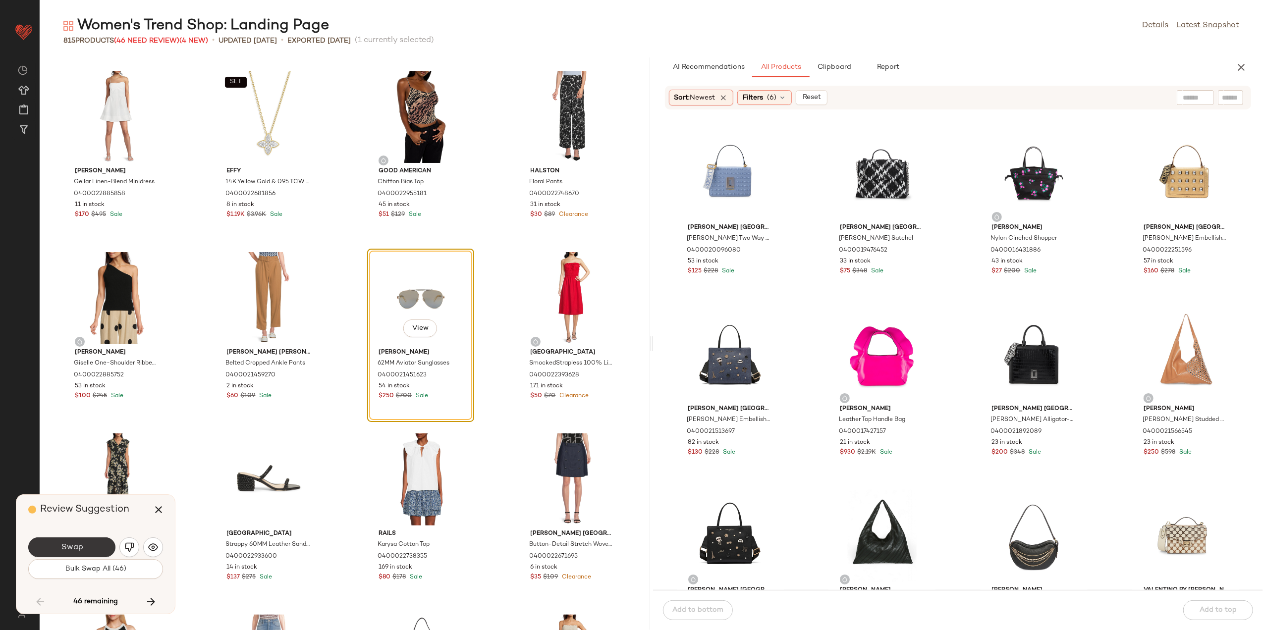
click at [100, 546] on button "Swap" at bounding box center [71, 548] width 87 height 20
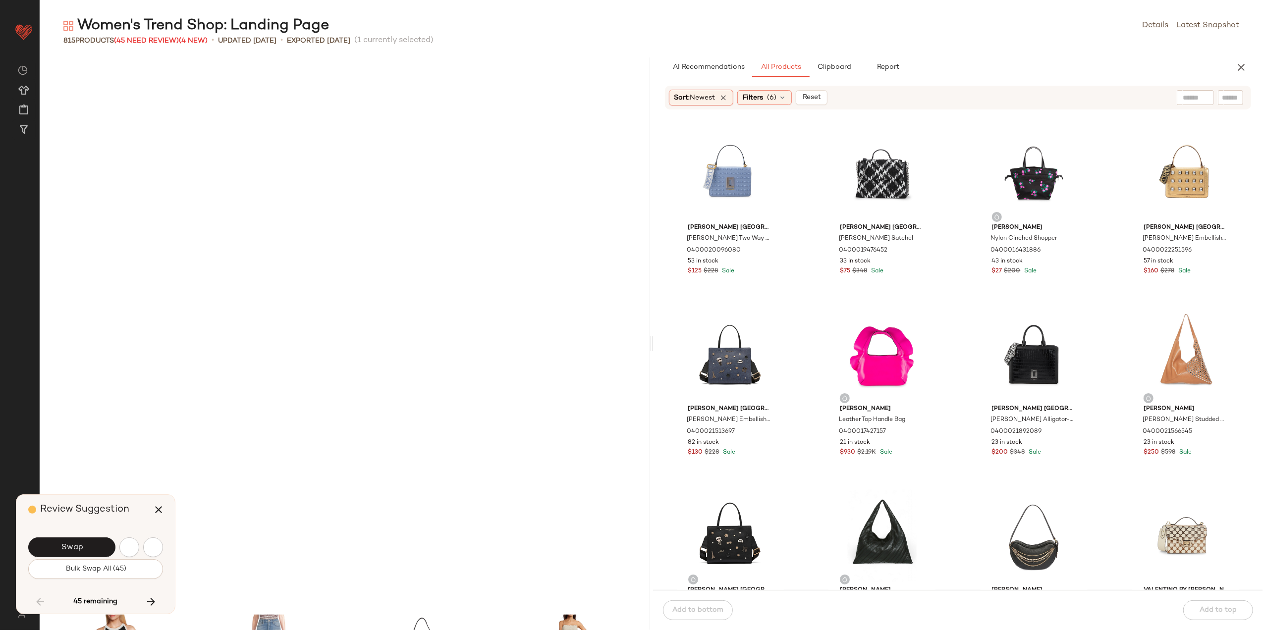
scroll to position [13423, 0]
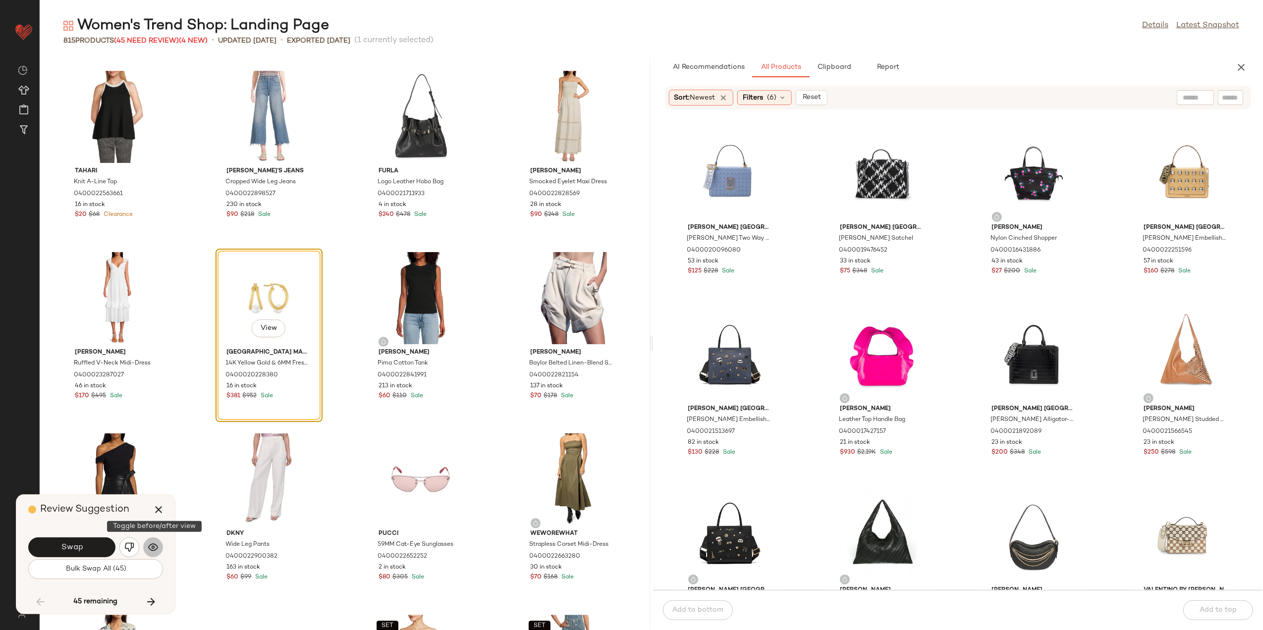
click at [160, 545] on button "button" at bounding box center [153, 548] width 20 height 20
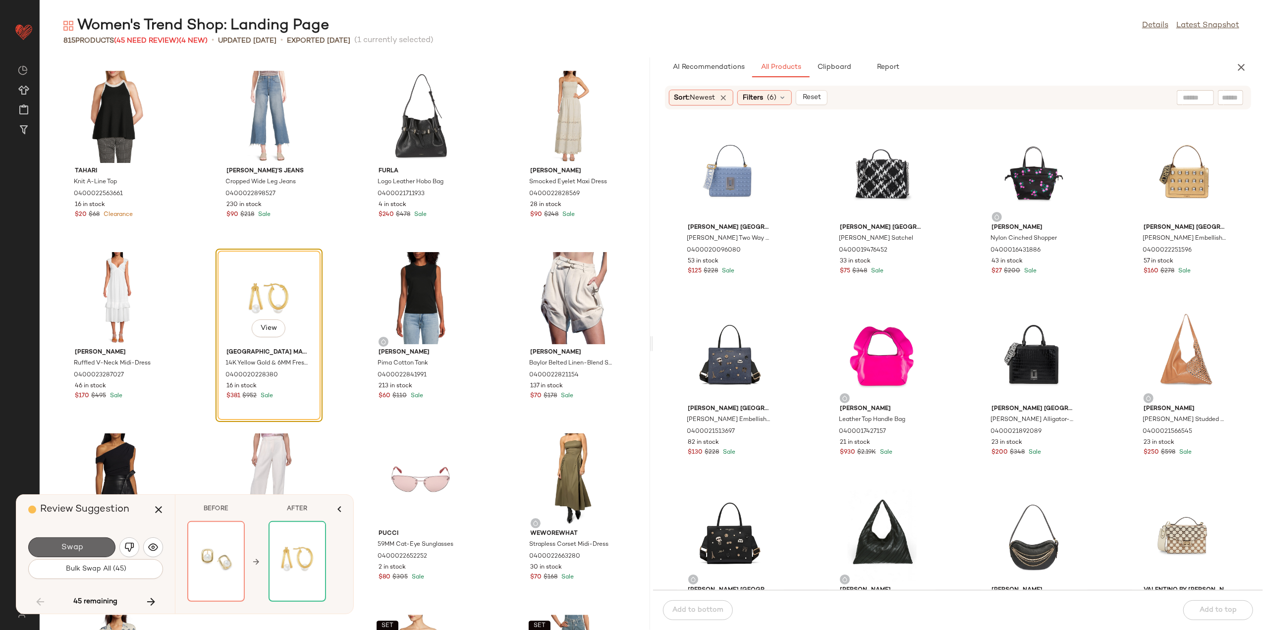
click at [98, 547] on button "Swap" at bounding box center [71, 548] width 87 height 20
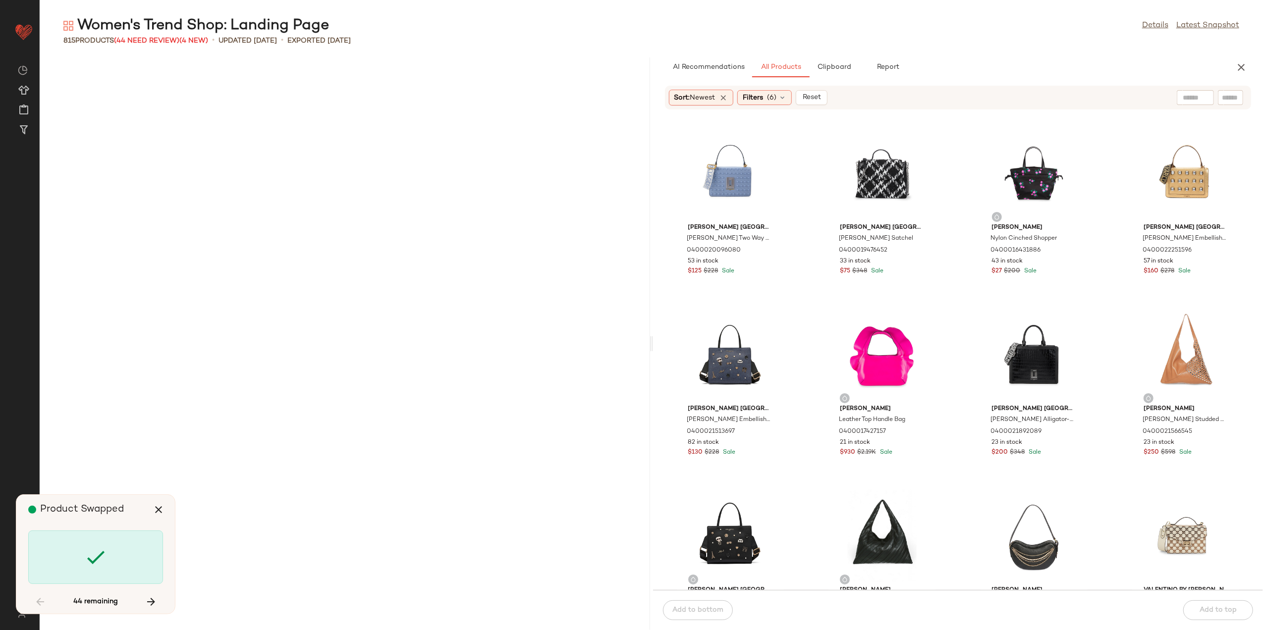
scroll to position [15237, 0]
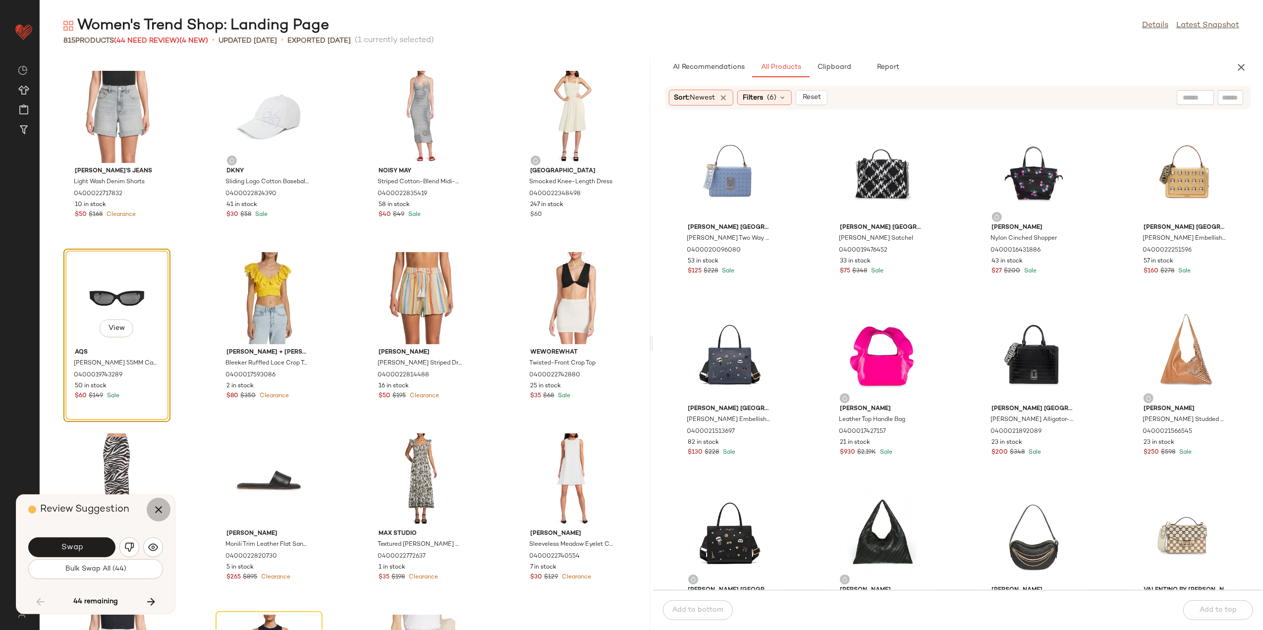
click at [158, 510] on icon "button" at bounding box center [159, 510] width 12 height 12
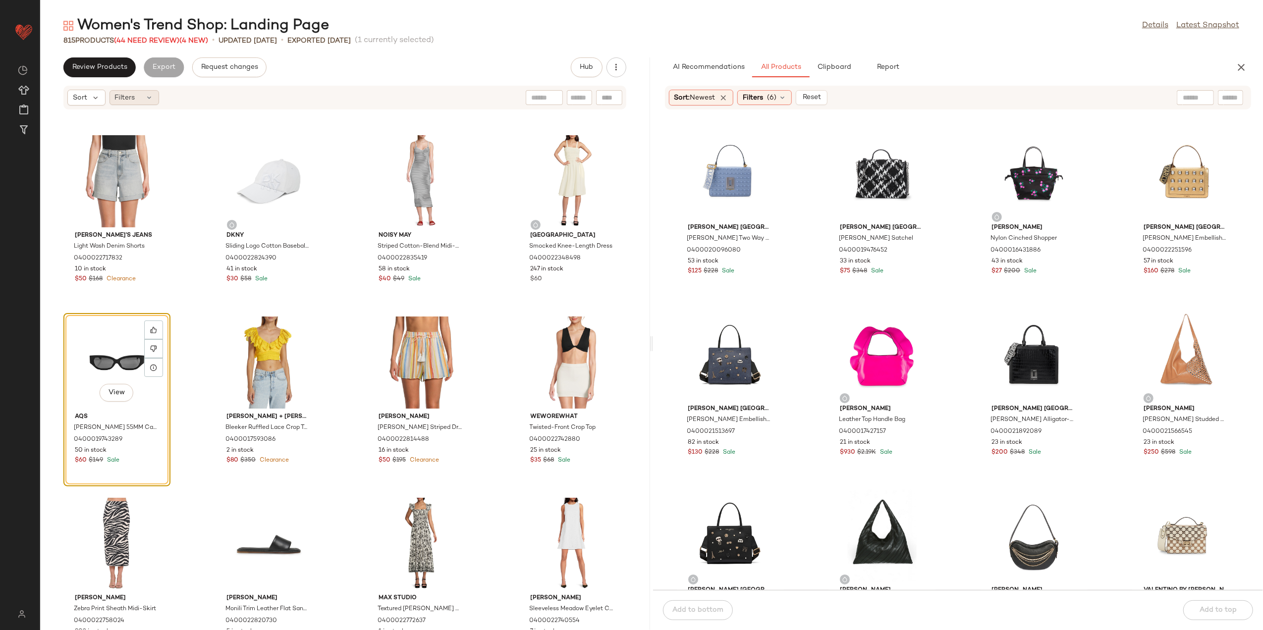
click at [142, 93] on div "Filters" at bounding box center [135, 97] width 50 height 15
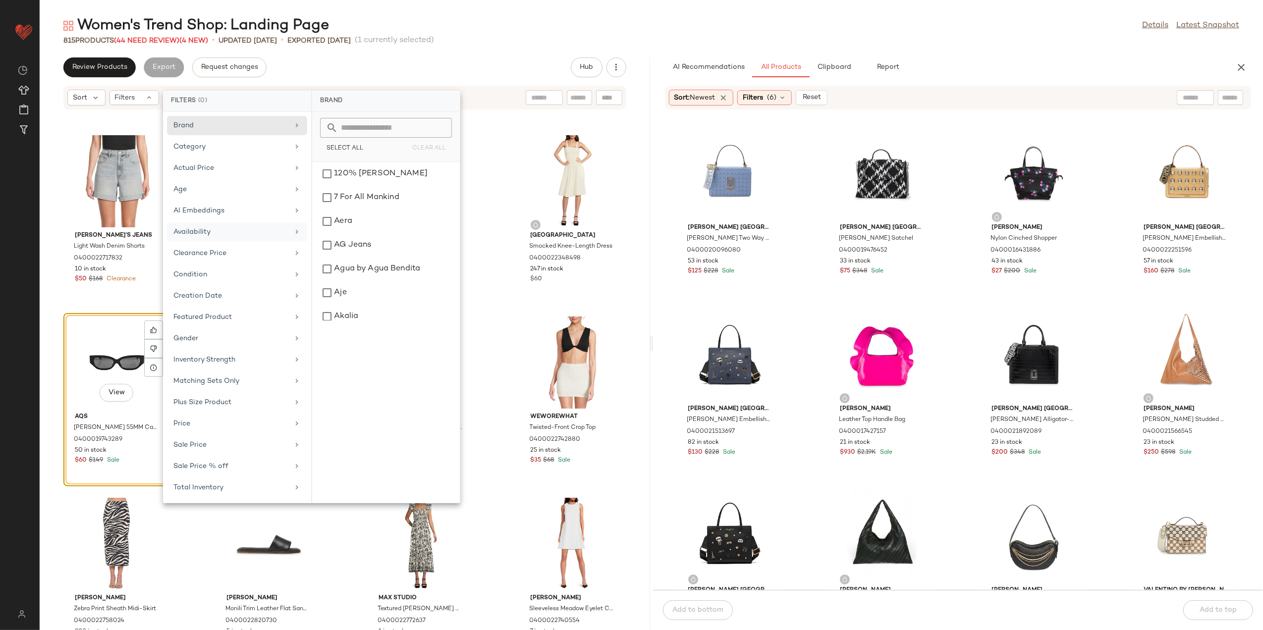
click at [217, 232] on div "Availability" at bounding box center [230, 232] width 115 height 10
click at [378, 190] on div "out_of_stock" at bounding box center [386, 198] width 140 height 24
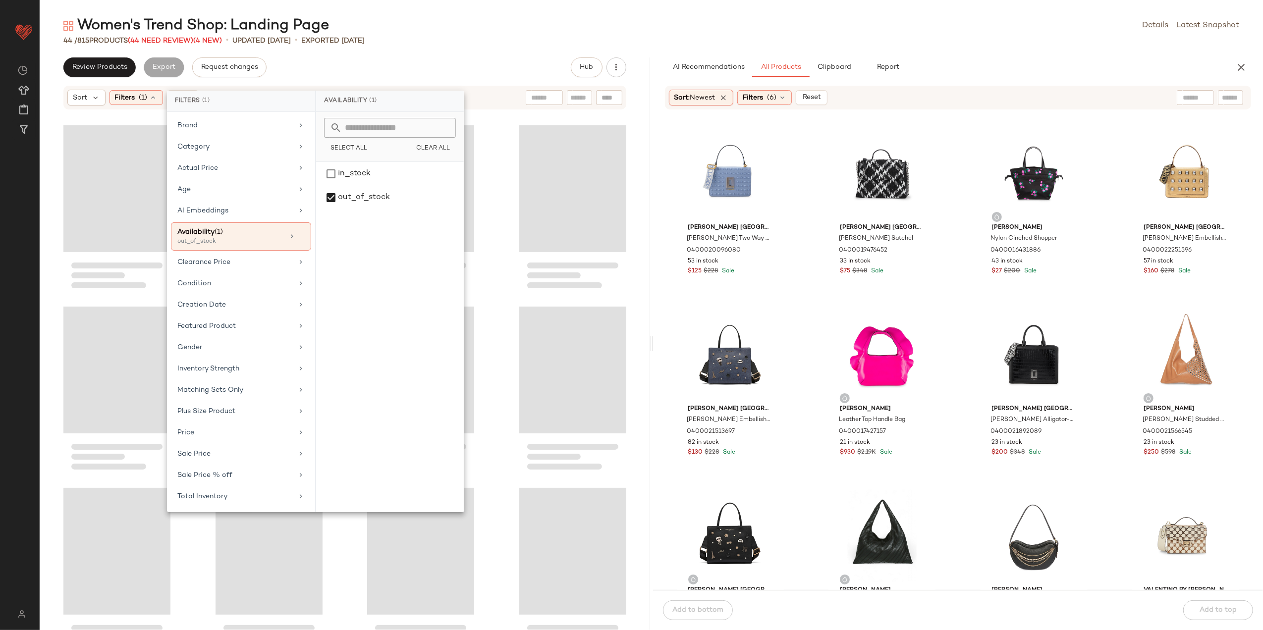
click at [504, 66] on div "Review Products Export Request changes Hub" at bounding box center [345, 67] width 611 height 20
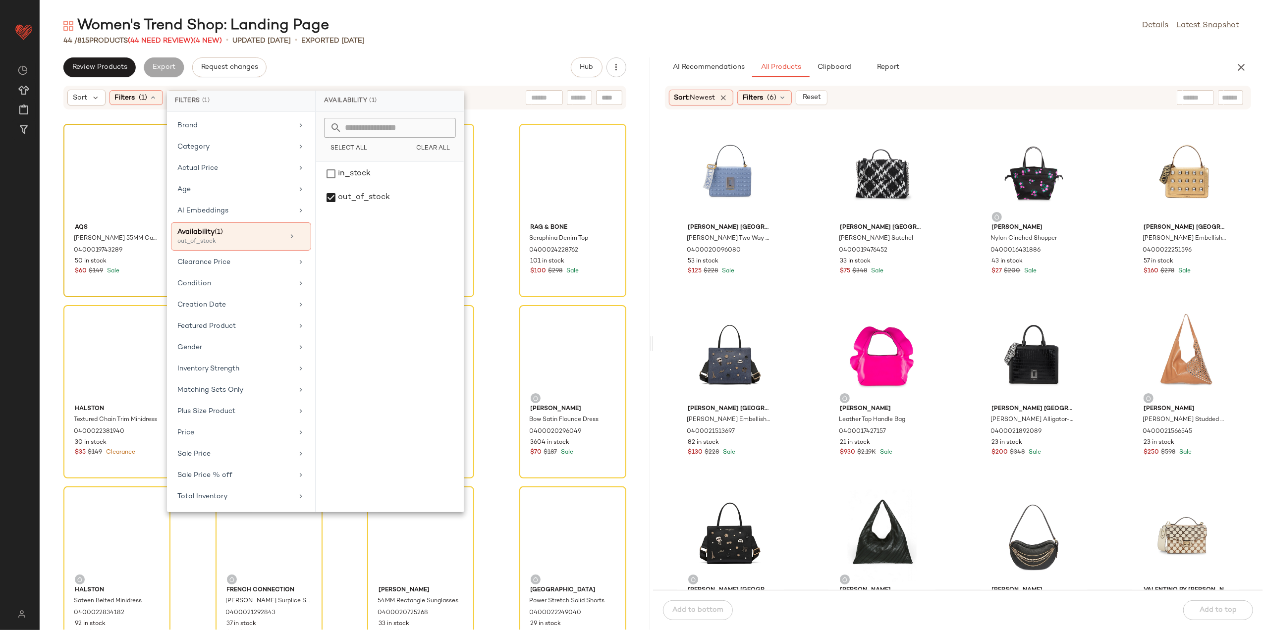
click at [70, 171] on div at bounding box center [117, 173] width 100 height 92
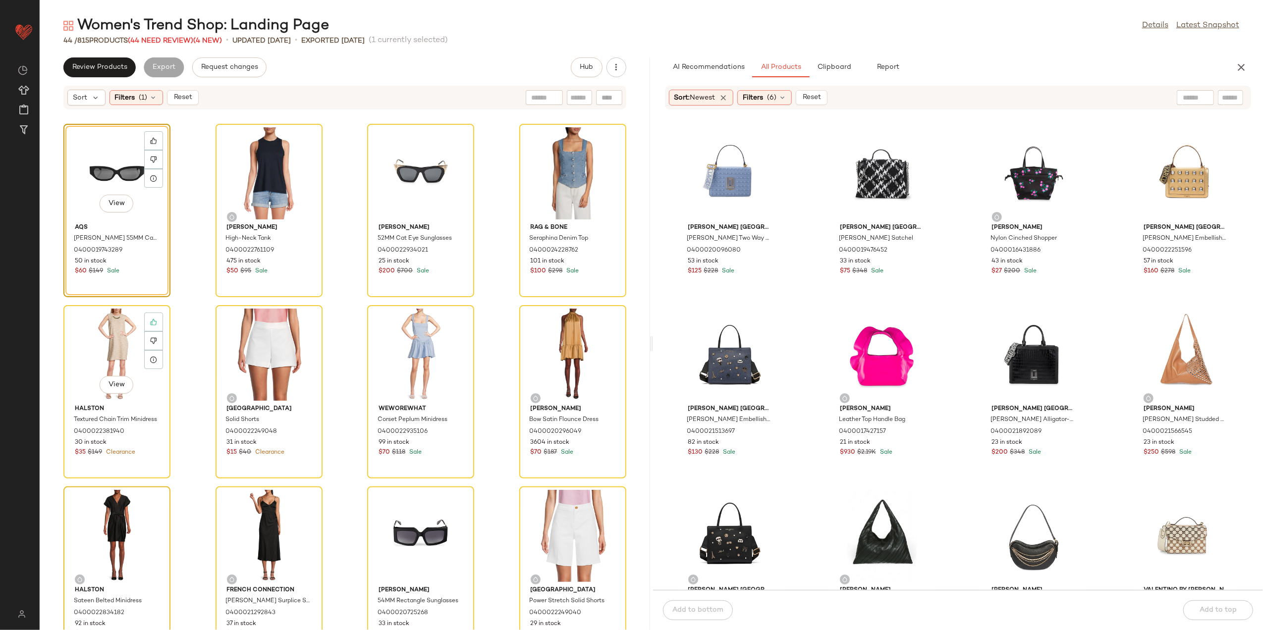
scroll to position [404, 0]
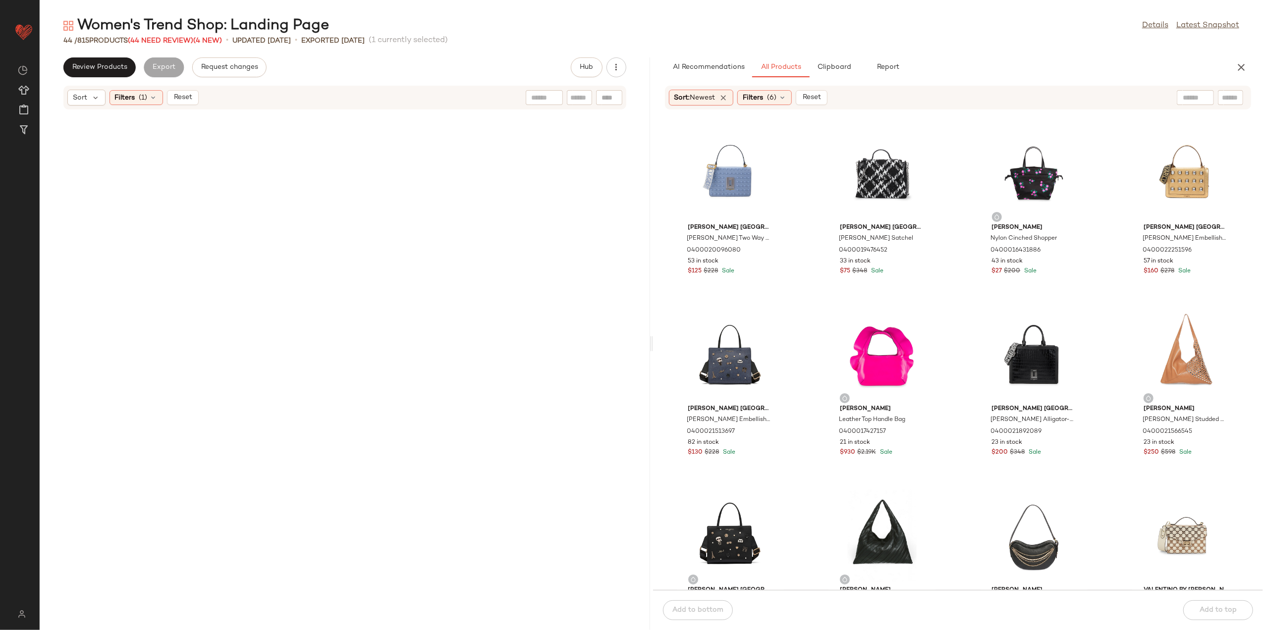
scroll to position [1489, 0]
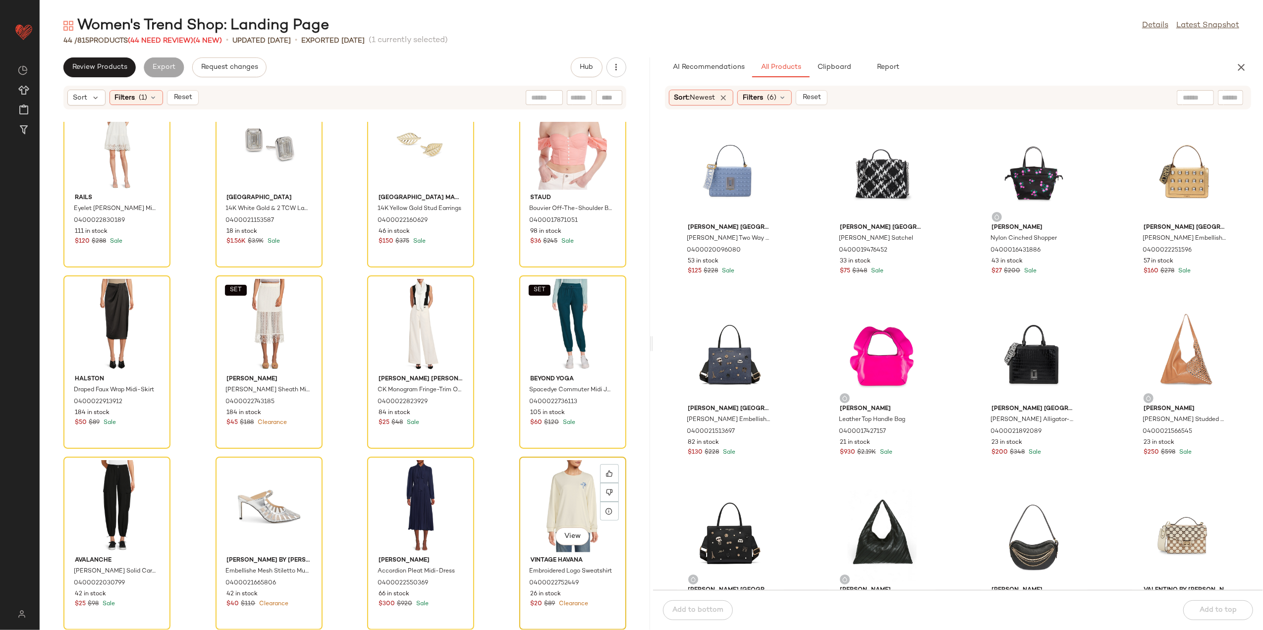
click at [555, 492] on div "View" at bounding box center [573, 506] width 100 height 92
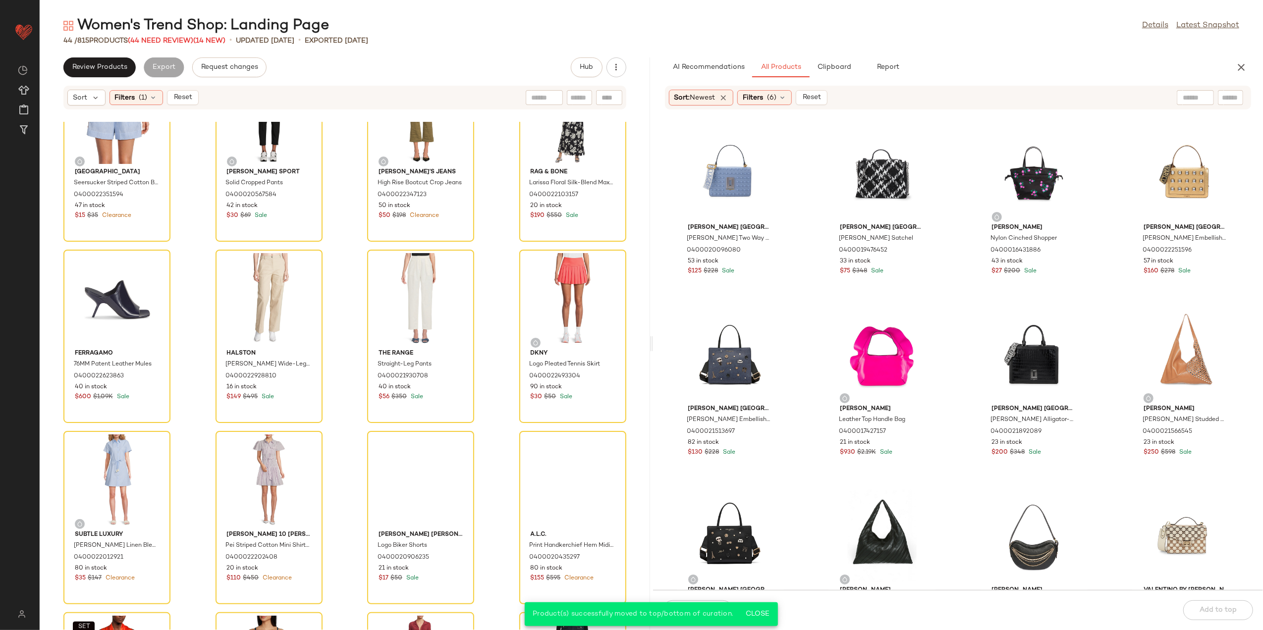
scroll to position [563, 0]
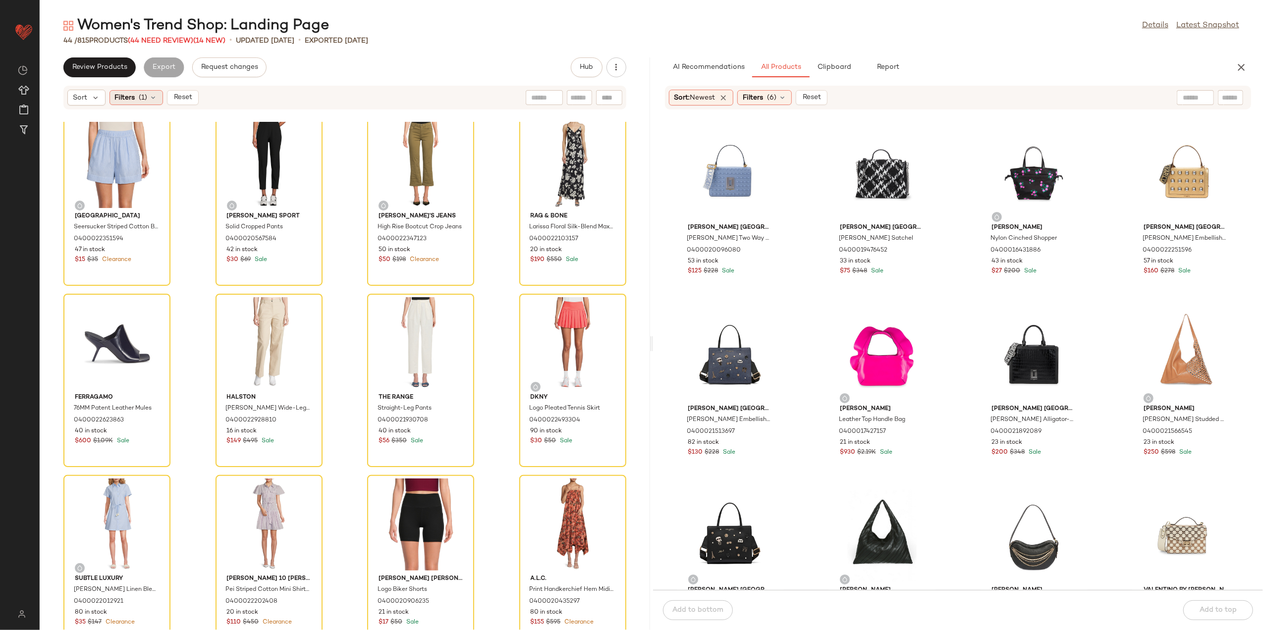
click at [132, 98] on span "Filters" at bounding box center [125, 98] width 20 height 10
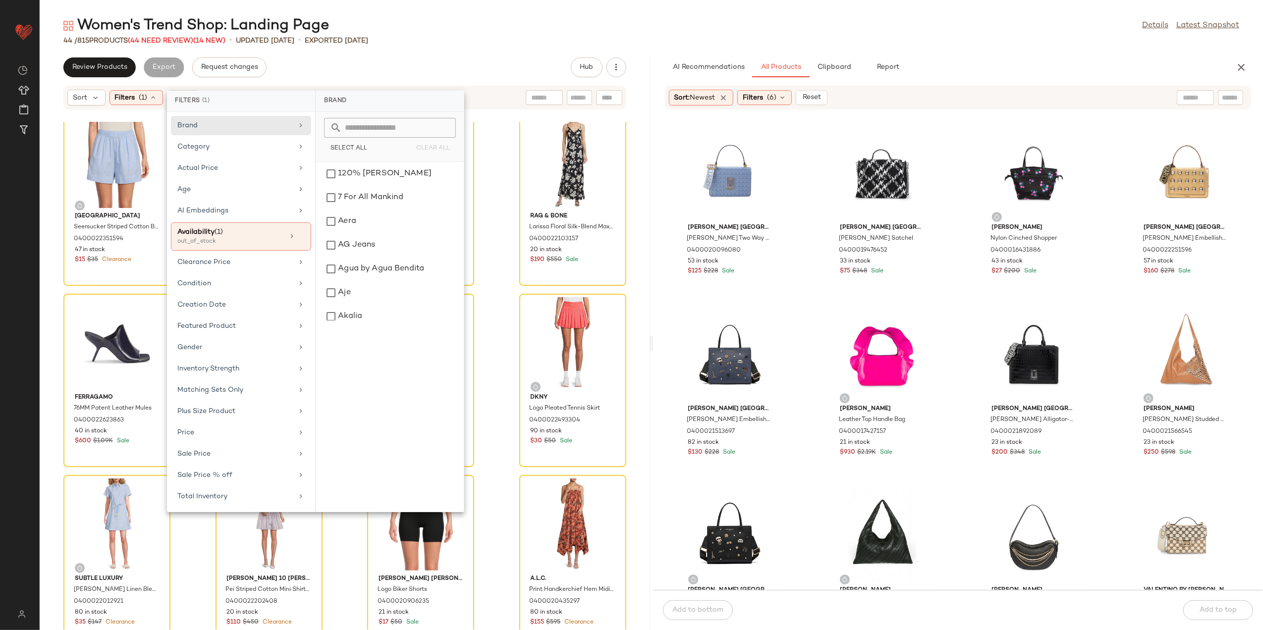
click at [389, 73] on div "Review Products Export Request changes Hub" at bounding box center [345, 67] width 611 height 20
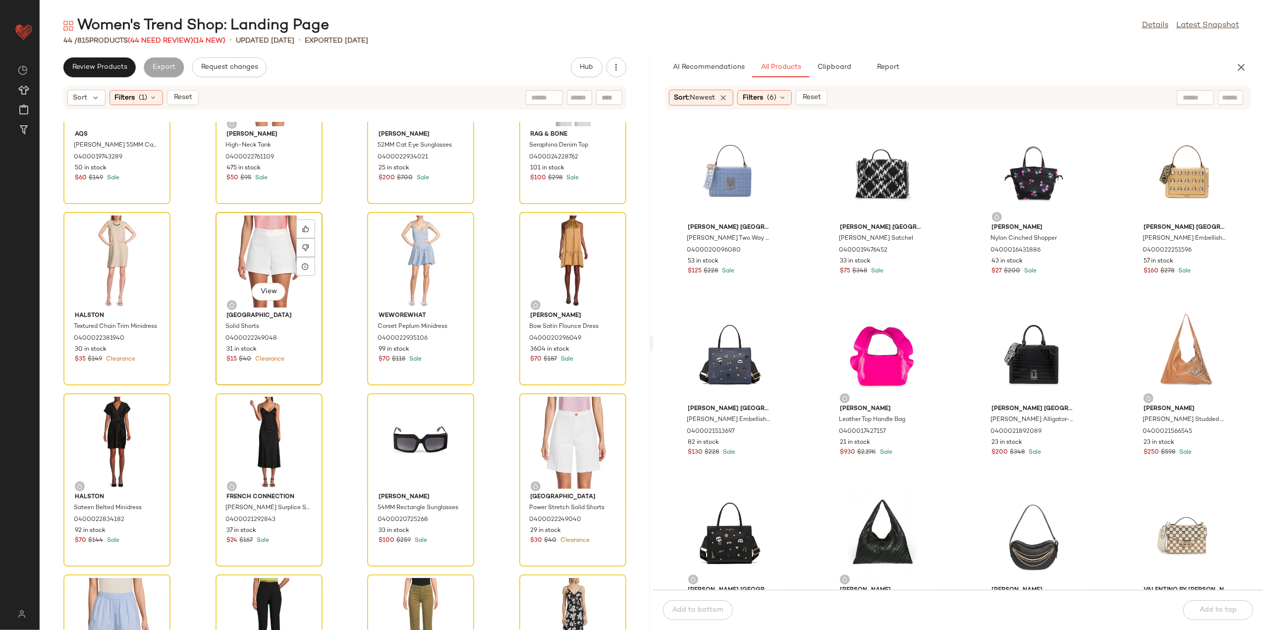
scroll to position [0, 0]
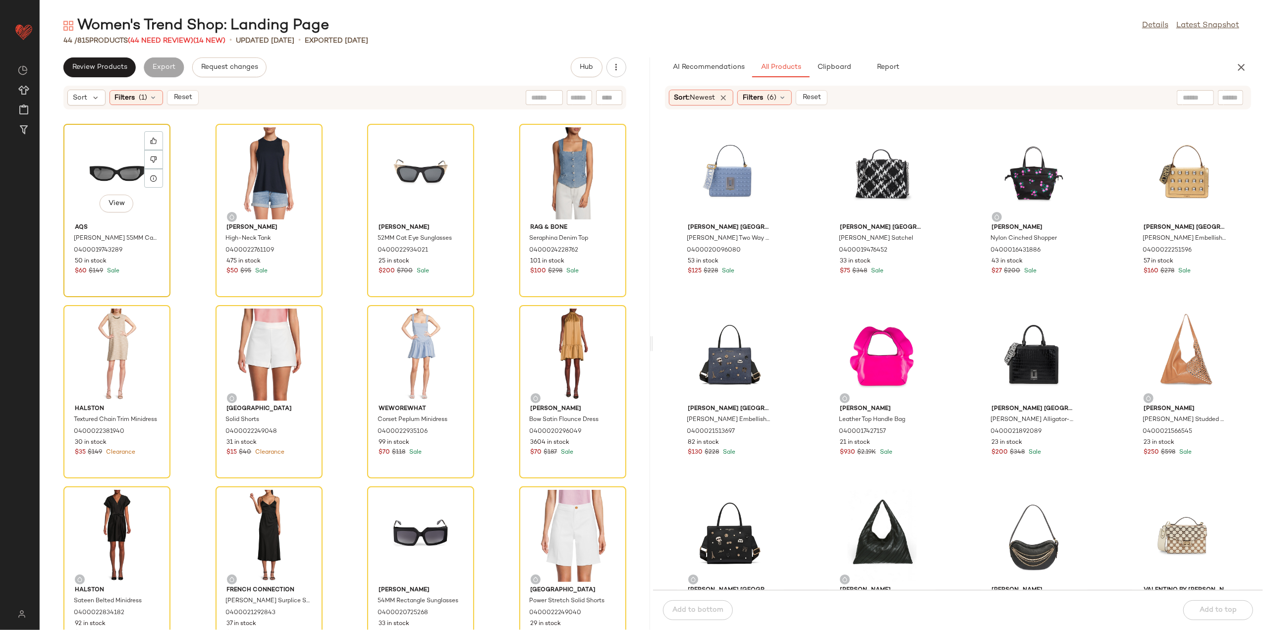
click at [84, 157] on div "View" at bounding box center [117, 173] width 100 height 92
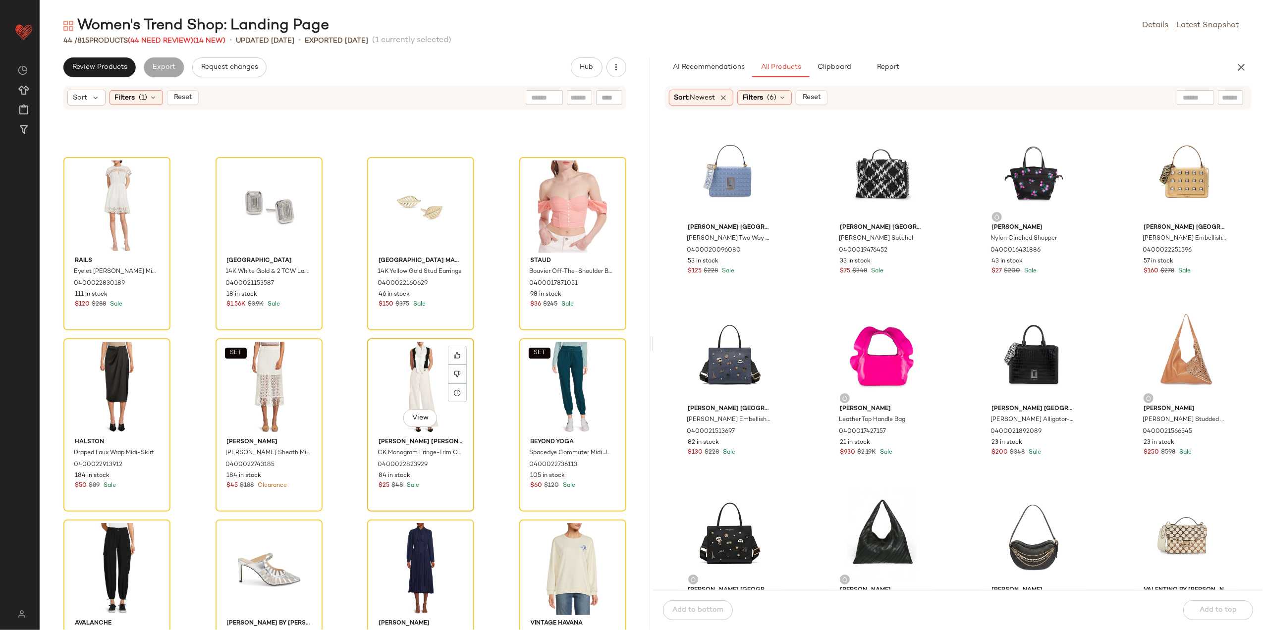
scroll to position [1489, 0]
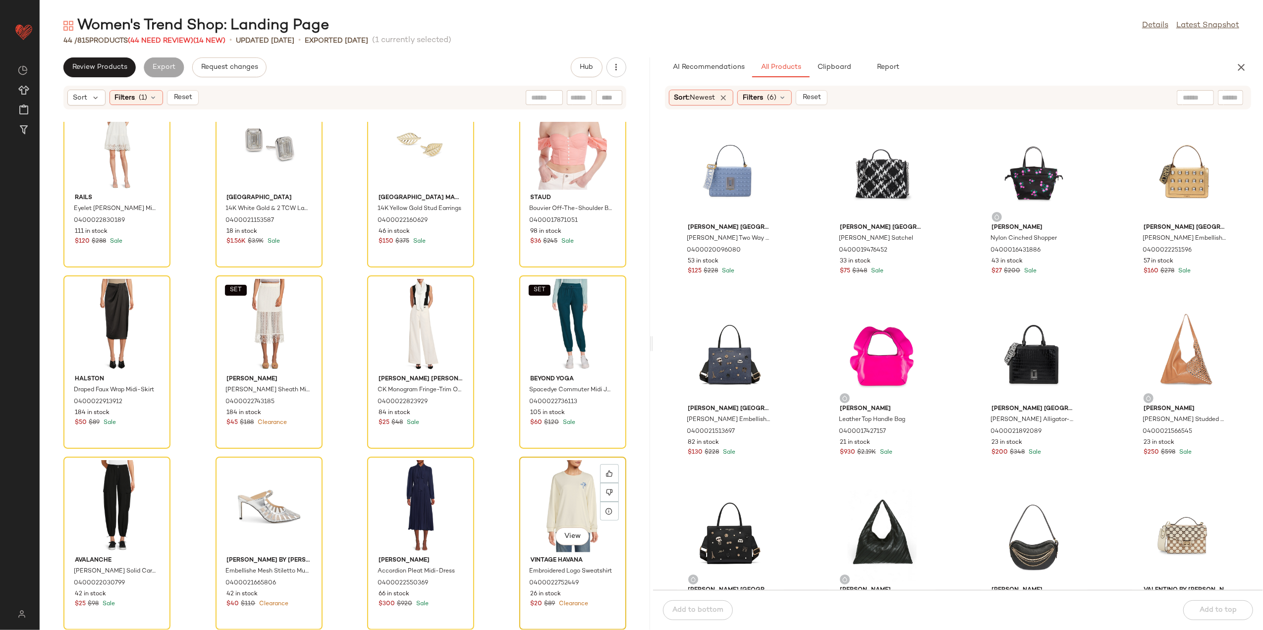
click at [532, 496] on div "View" at bounding box center [573, 506] width 100 height 92
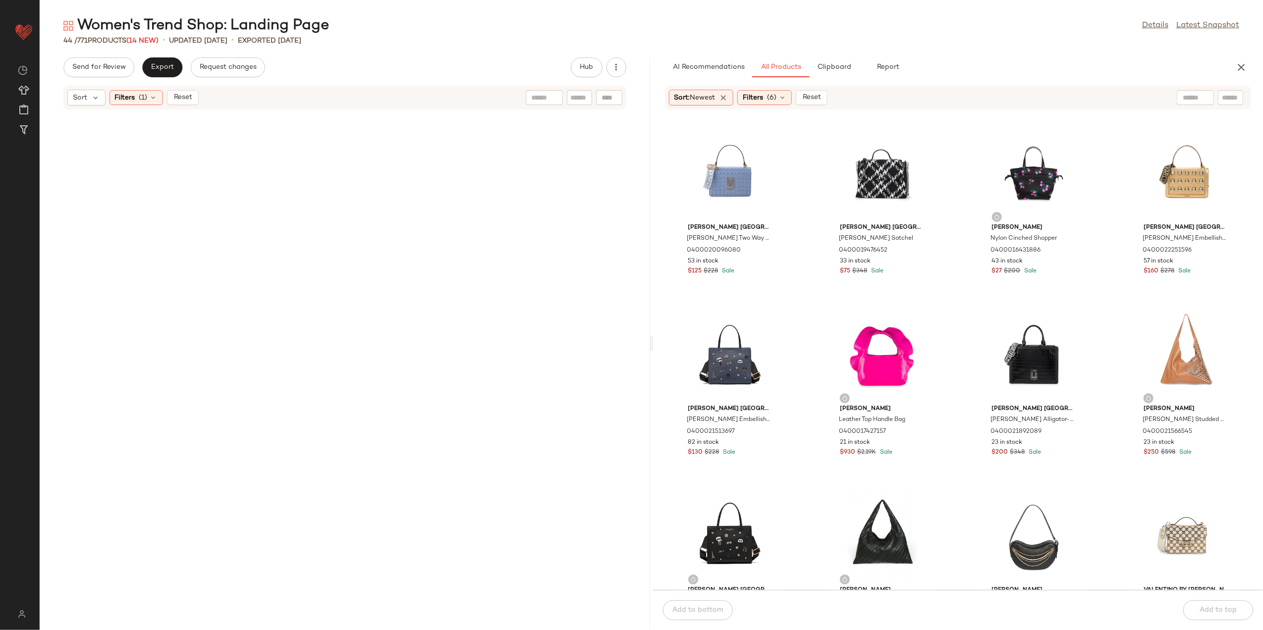
click at [179, 98] on span "Reset" at bounding box center [182, 98] width 19 height 8
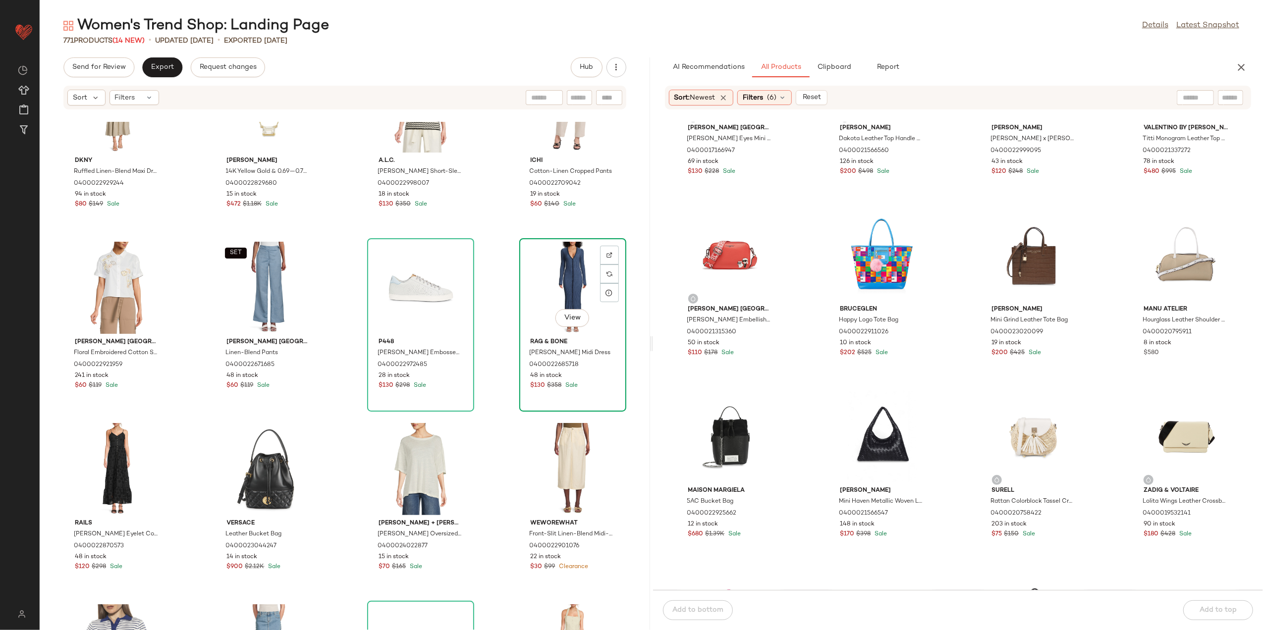
scroll to position [272, 0]
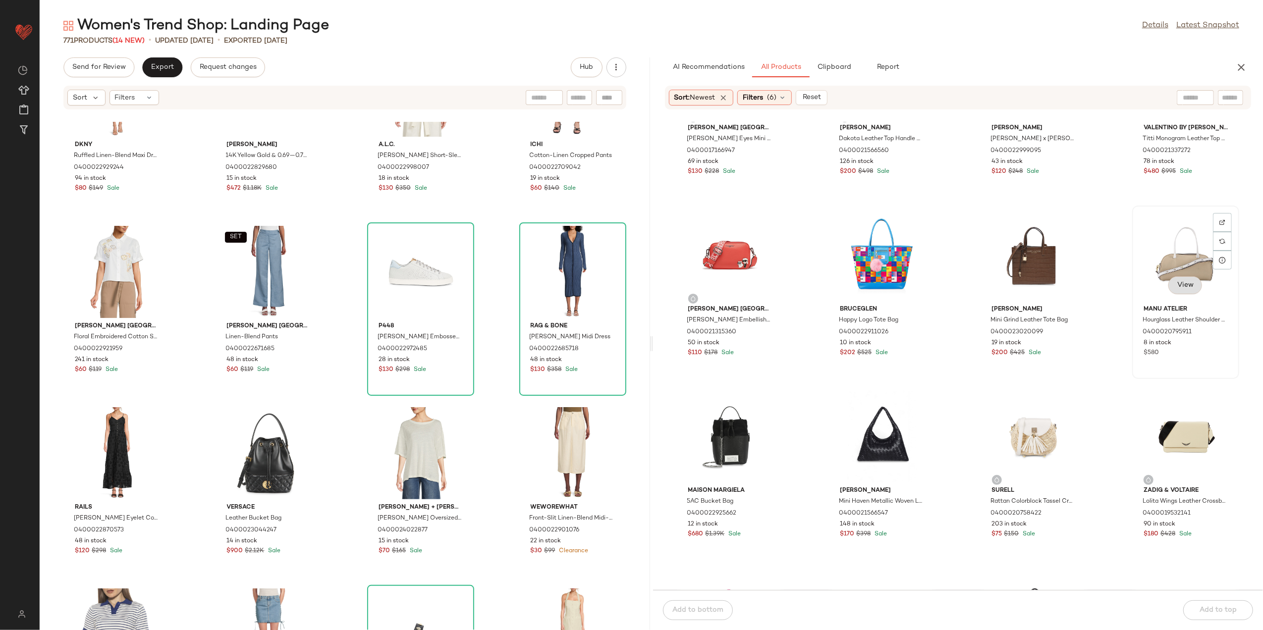
click at [1178, 288] on span "View" at bounding box center [1185, 285] width 17 height 8
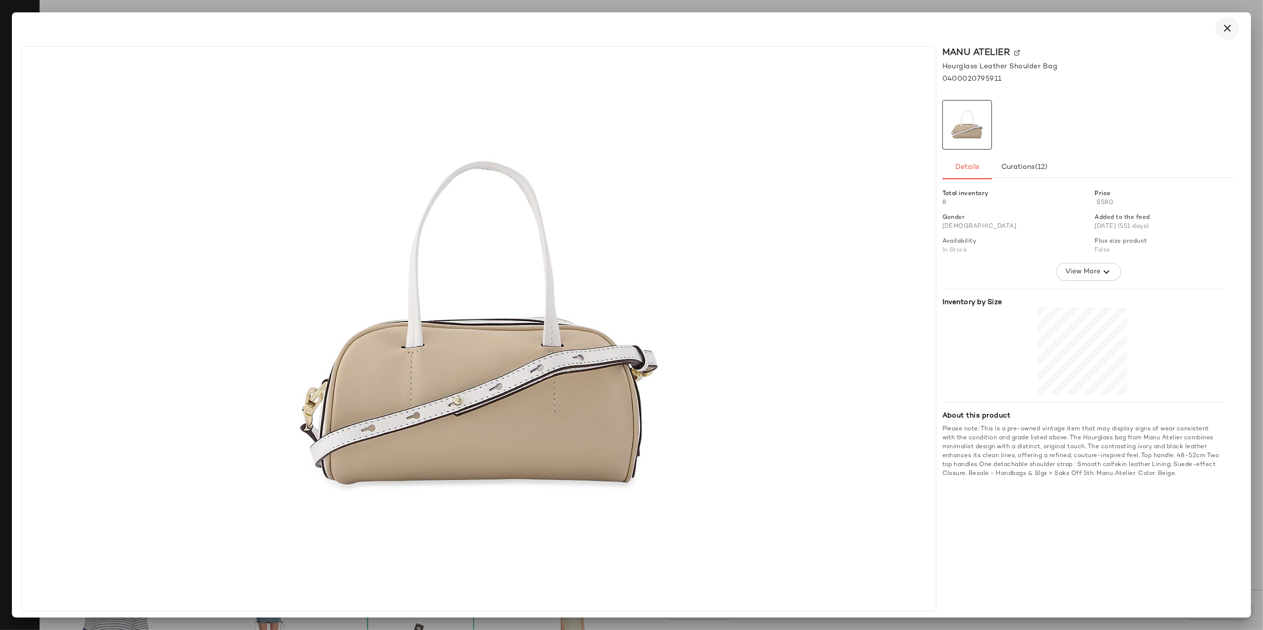
click at [1224, 33] on icon "button" at bounding box center [1228, 28] width 12 height 12
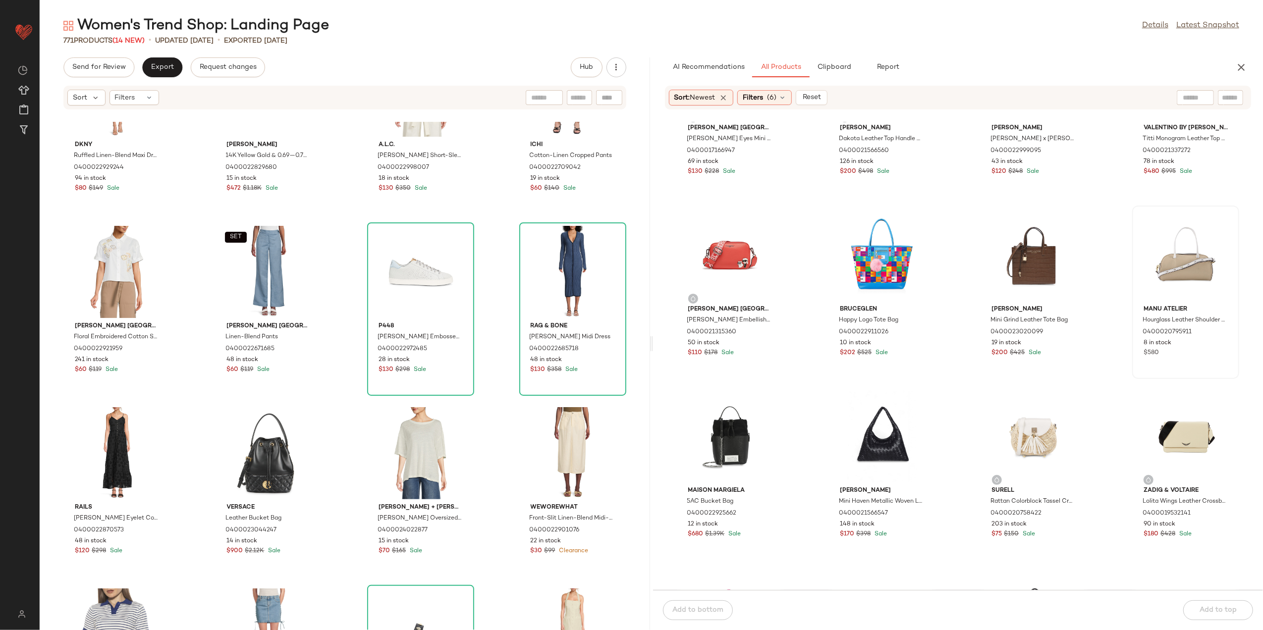
scroll to position [338, 0]
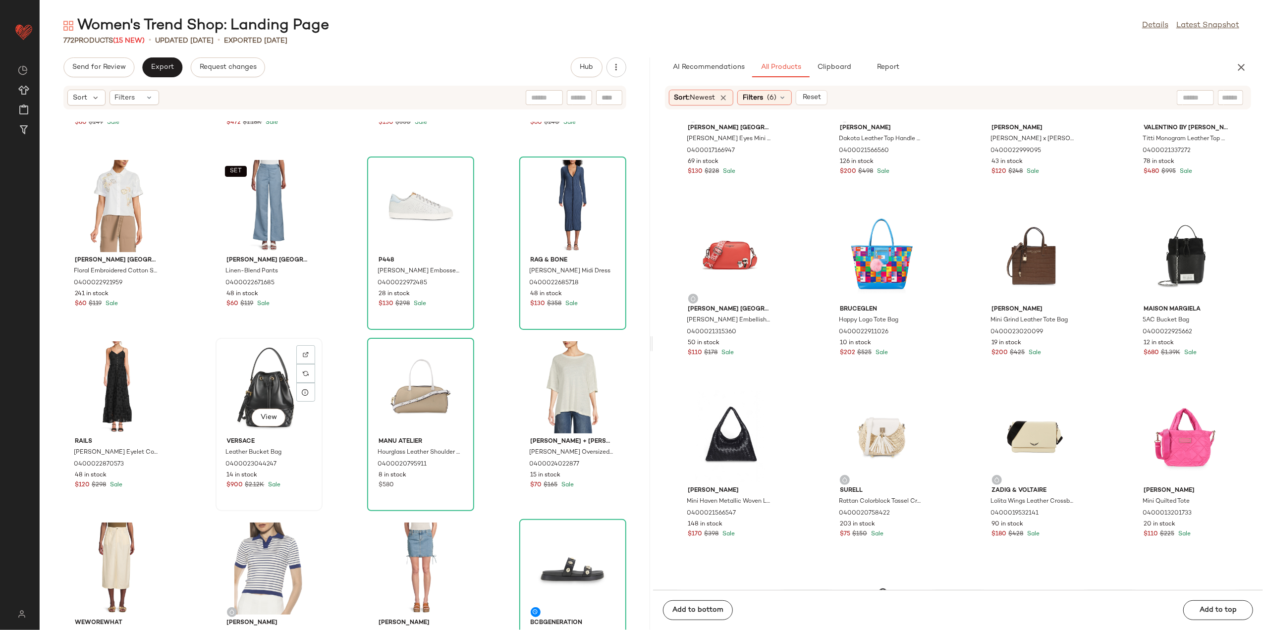
click at [267, 399] on div "View" at bounding box center [269, 387] width 100 height 92
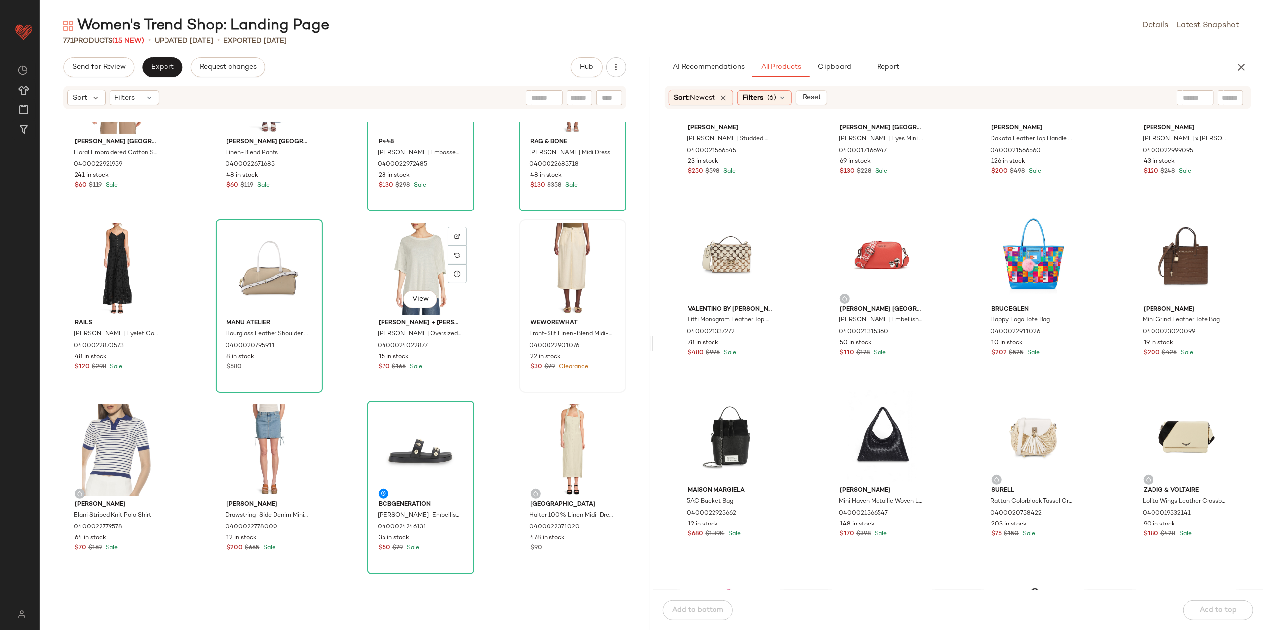
scroll to position [470, 0]
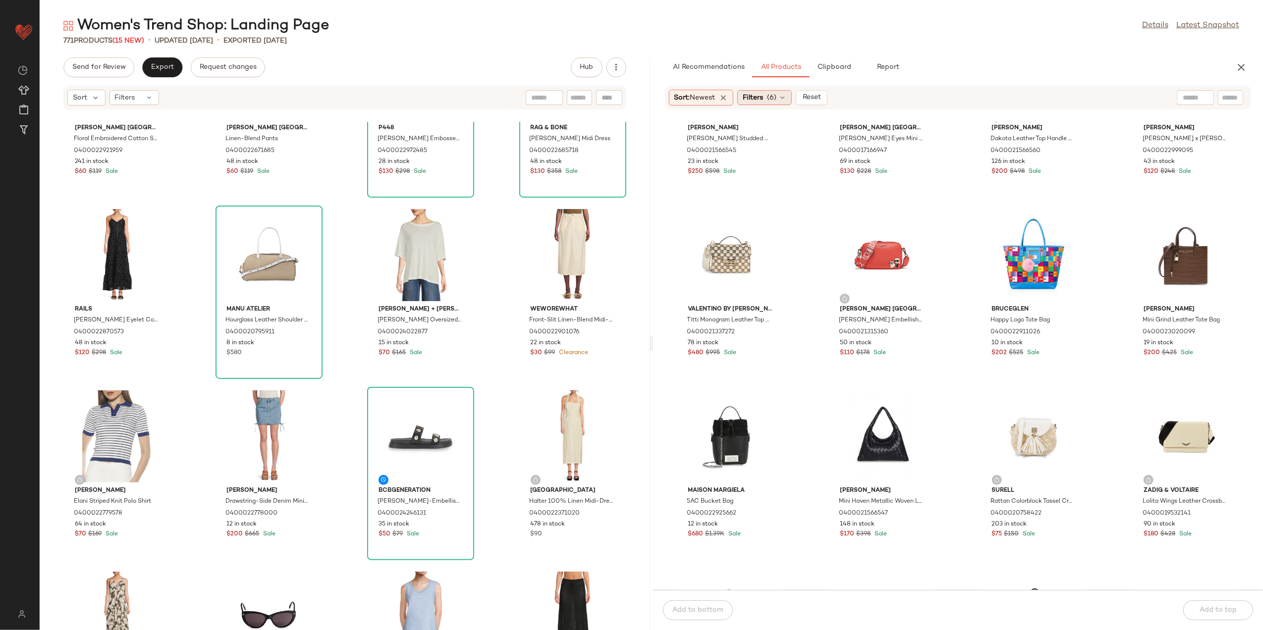
click at [782, 98] on icon at bounding box center [783, 98] width 8 height 8
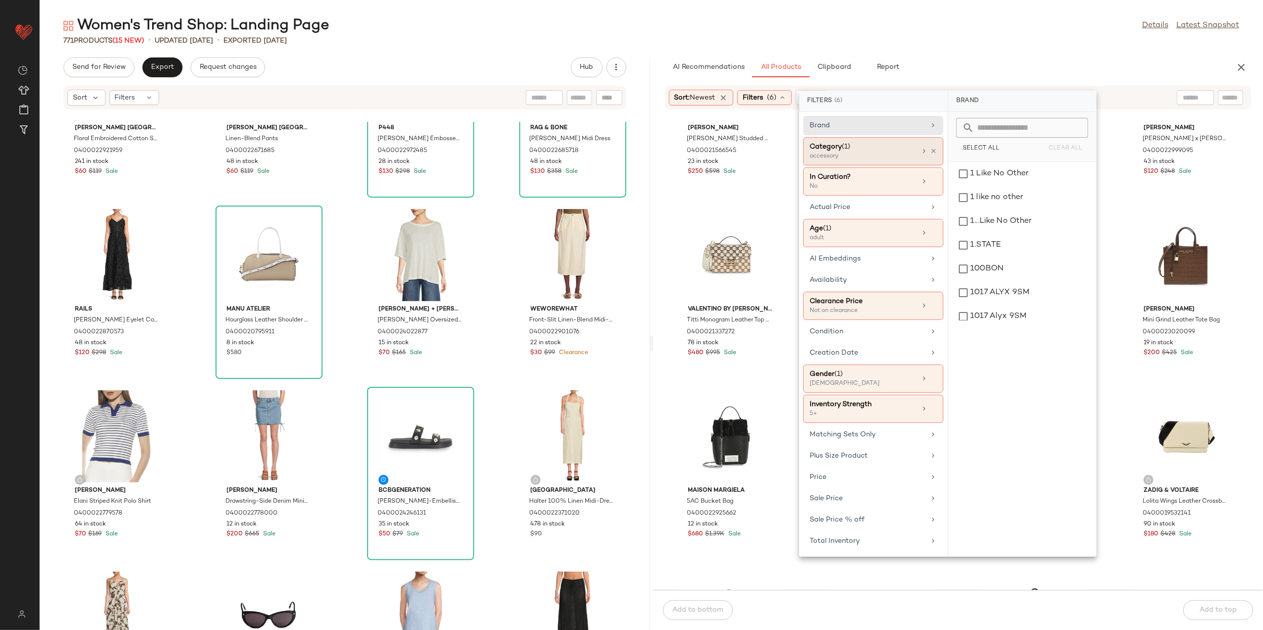
click at [937, 168] on div "Category (1) accessory" at bounding box center [873, 182] width 140 height 28
drag, startPoint x: 998, startPoint y: 178, endPoint x: 1011, endPoint y: 234, distance: 57.0
click at [1004, 191] on div "accessory apparel bag bottom decor dress electronics__tech fitness food furnitu…" at bounding box center [1023, 421] width 140 height 519
click at [1003, 248] on div "bottom" at bounding box center [1023, 245] width 140 height 24
click at [992, 177] on div "accessory" at bounding box center [1023, 174] width 140 height 24
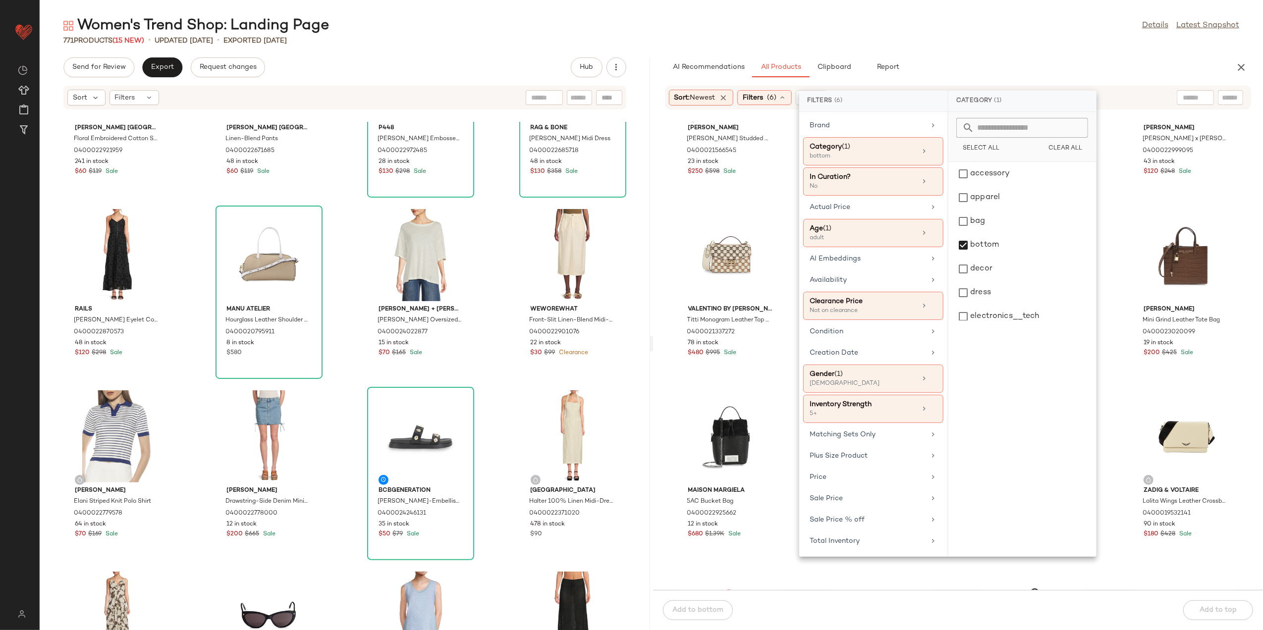
click at [973, 56] on div "Women's Trend Shop: Landing Page Details Latest Snapshot 771 Products (15 New) …" at bounding box center [652, 323] width 1224 height 615
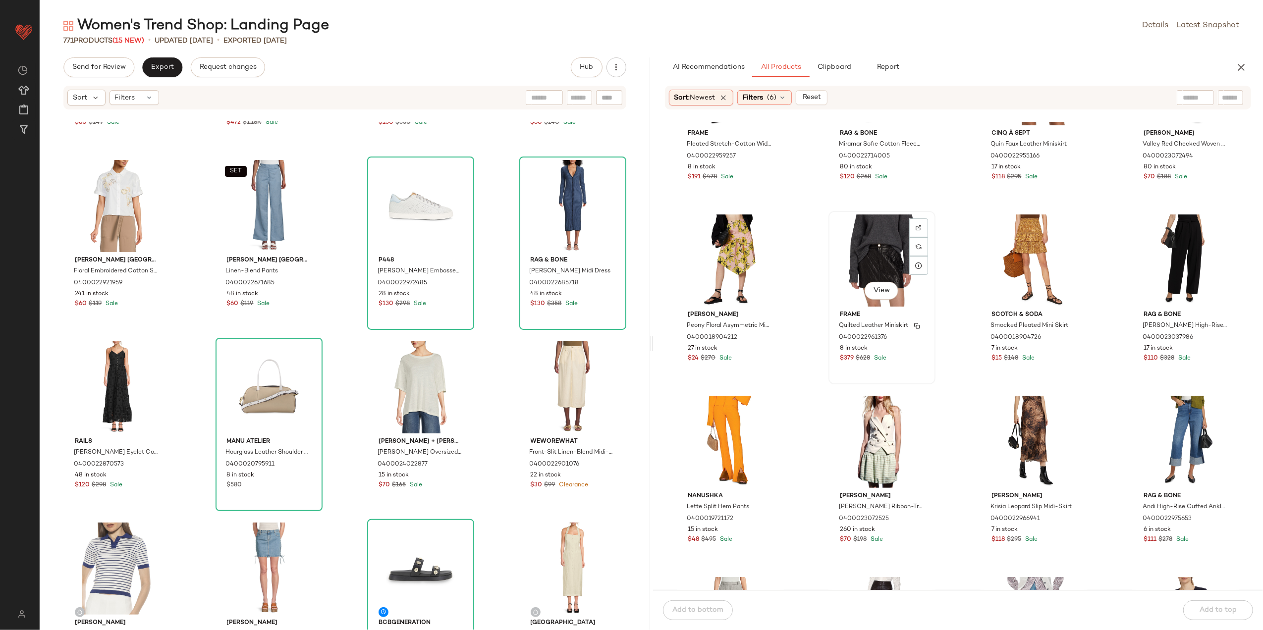
scroll to position [132, 0]
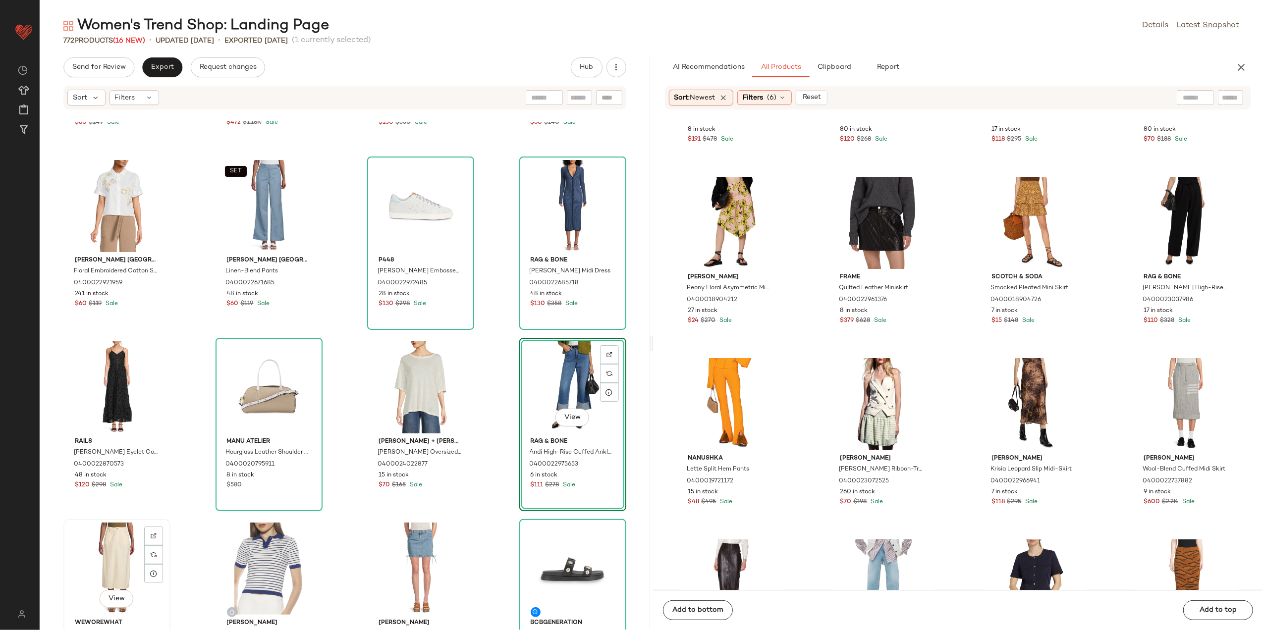
click at [117, 535] on div "View" at bounding box center [117, 569] width 100 height 92
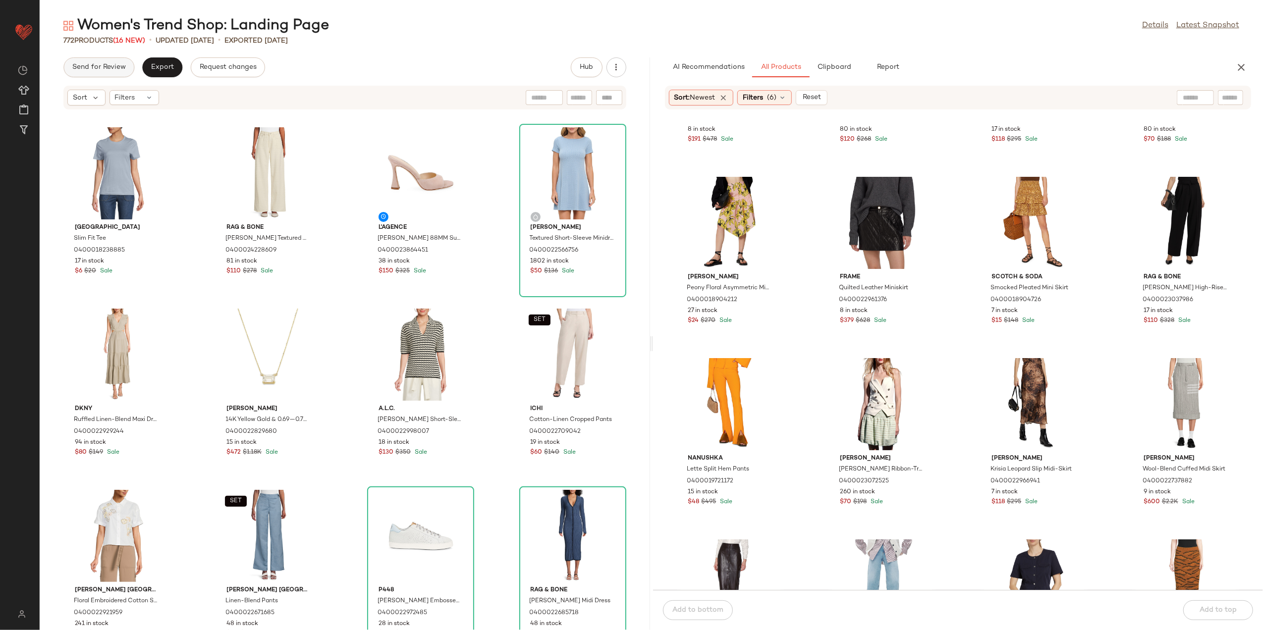
click at [117, 72] on button "Send for Review" at bounding box center [98, 67] width 71 height 20
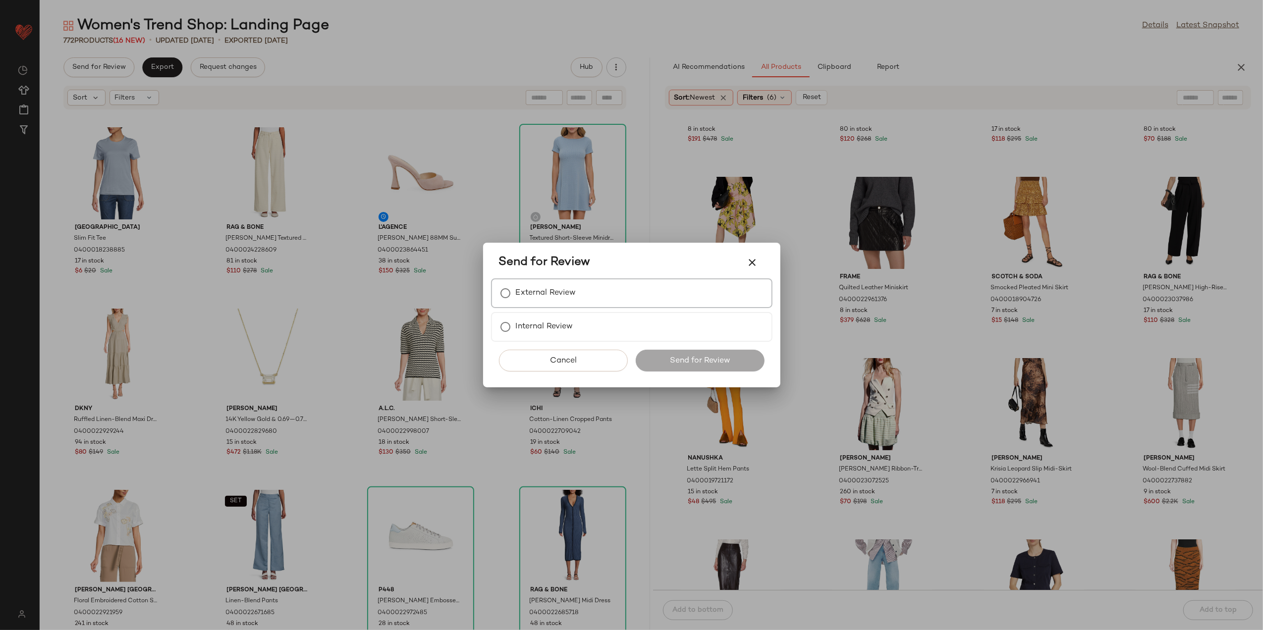
click at [568, 294] on label "External Review" at bounding box center [546, 293] width 60 height 20
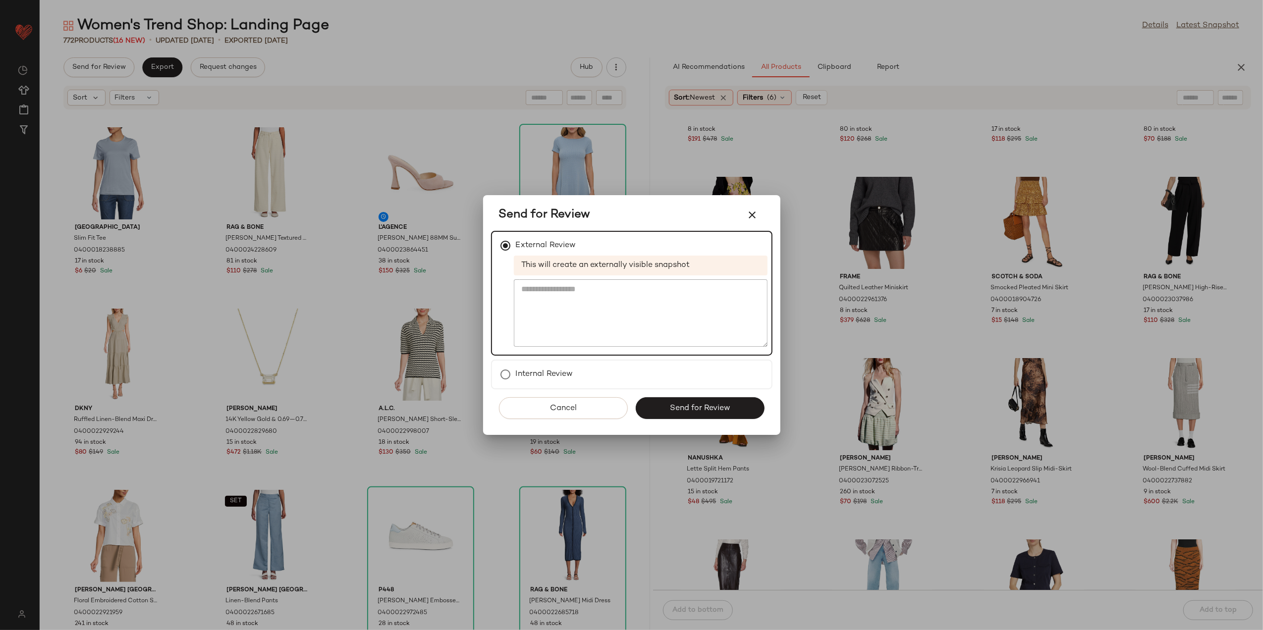
click at [653, 401] on button "Send for Review" at bounding box center [700, 408] width 129 height 22
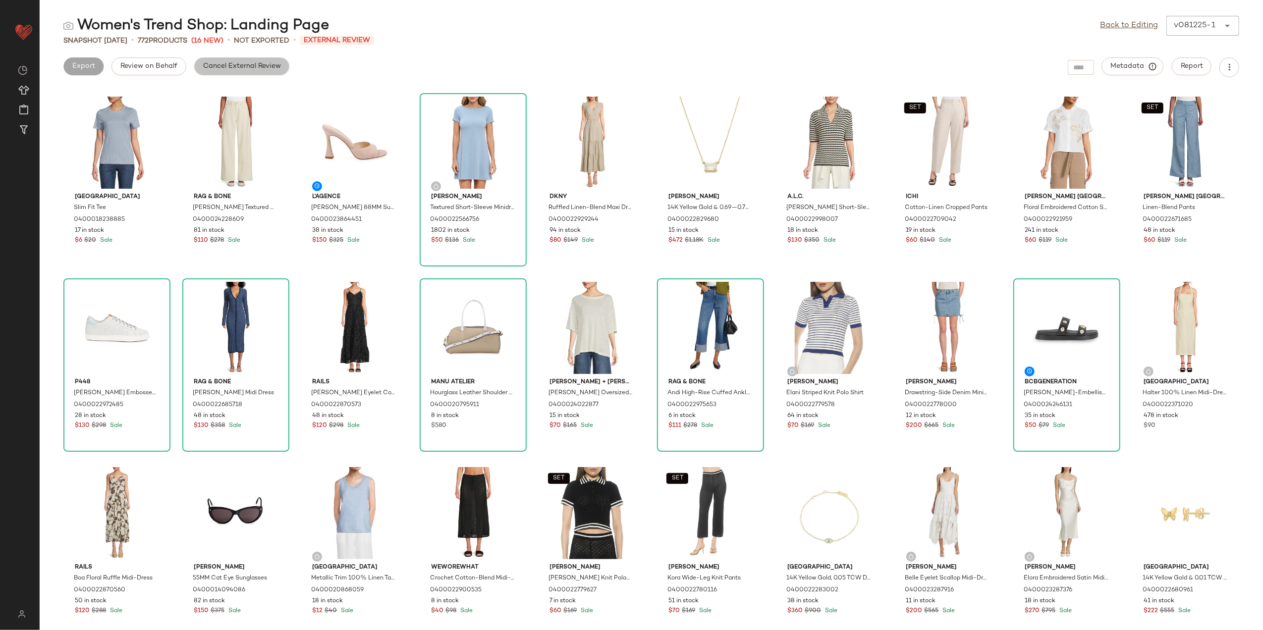
click at [216, 69] on span "Cancel External Review" at bounding box center [242, 66] width 78 height 8
click at [1068, 65] on div "Send for Review Export" at bounding box center [1154, 67] width 172 height 20
click at [182, 56] on div "Women's Trend Shop: Landing Page Back to Editing v081225-1 ****** Snapshot Aug …" at bounding box center [652, 323] width 1224 height 615
click at [177, 57] on div "Export" at bounding box center [162, 67] width 40 height 20
click at [175, 62] on button "Export" at bounding box center [162, 66] width 40 height 18
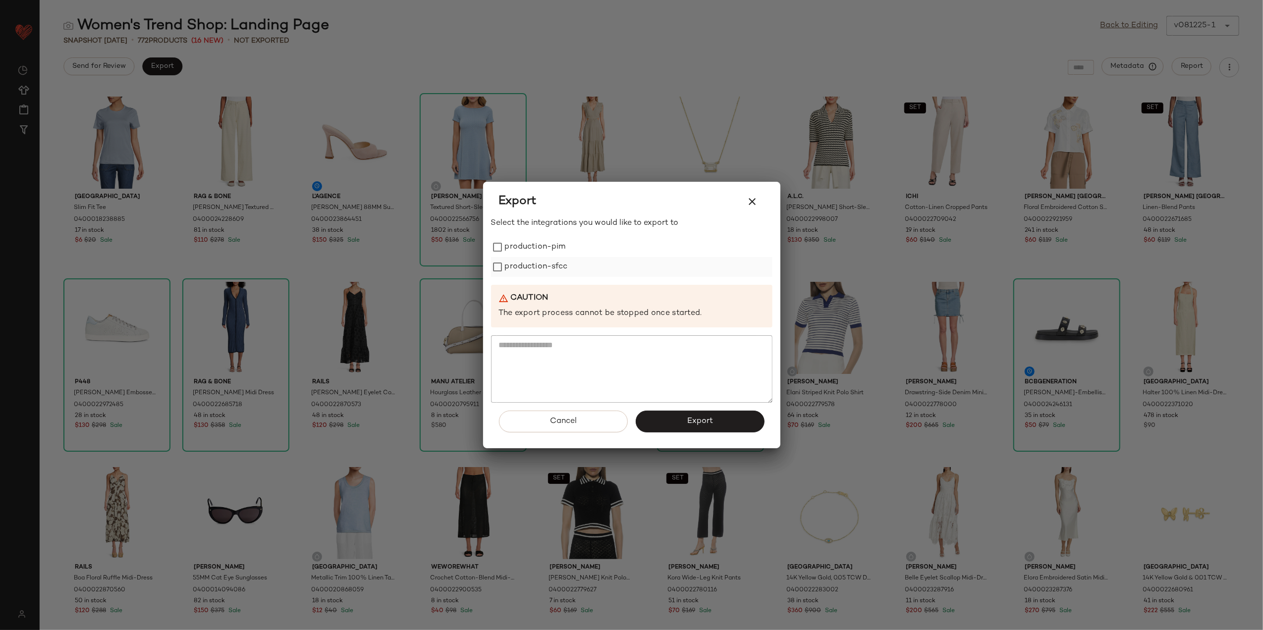
drag, startPoint x: 547, startPoint y: 241, endPoint x: 551, endPoint y: 262, distance: 21.2
click at [547, 242] on label "production-pim" at bounding box center [535, 247] width 61 height 20
click at [550, 263] on label "production-sfcc" at bounding box center [536, 267] width 63 height 20
click at [697, 425] on span "Export" at bounding box center [700, 421] width 26 height 9
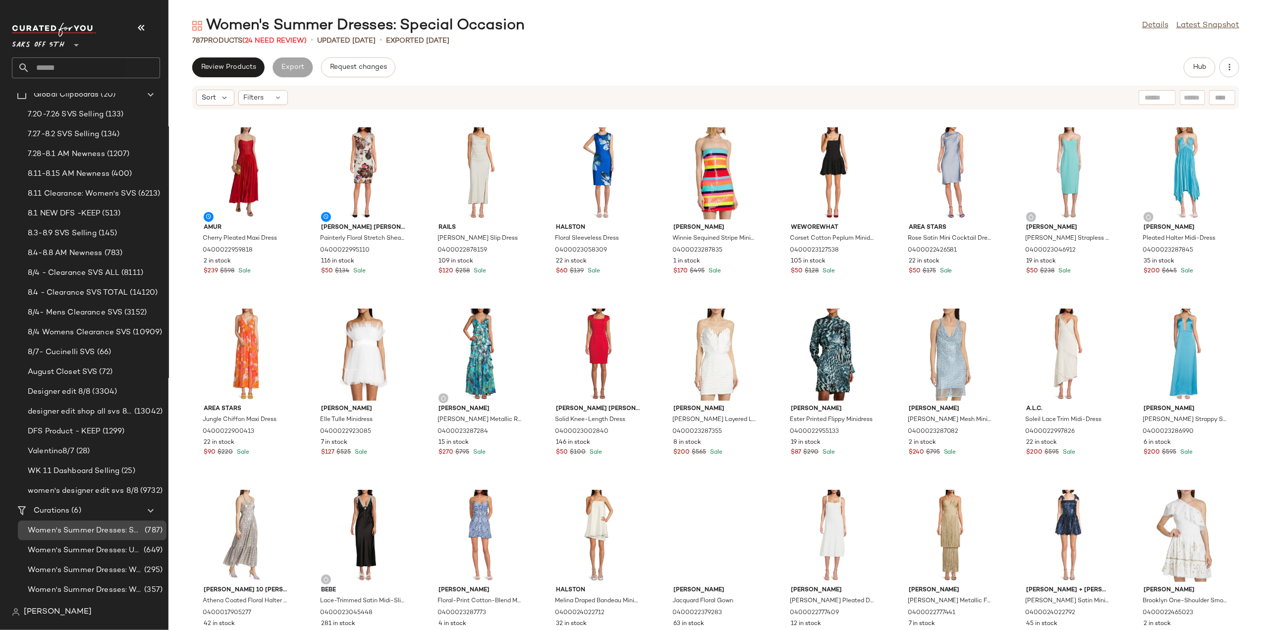
scroll to position [85, 0]
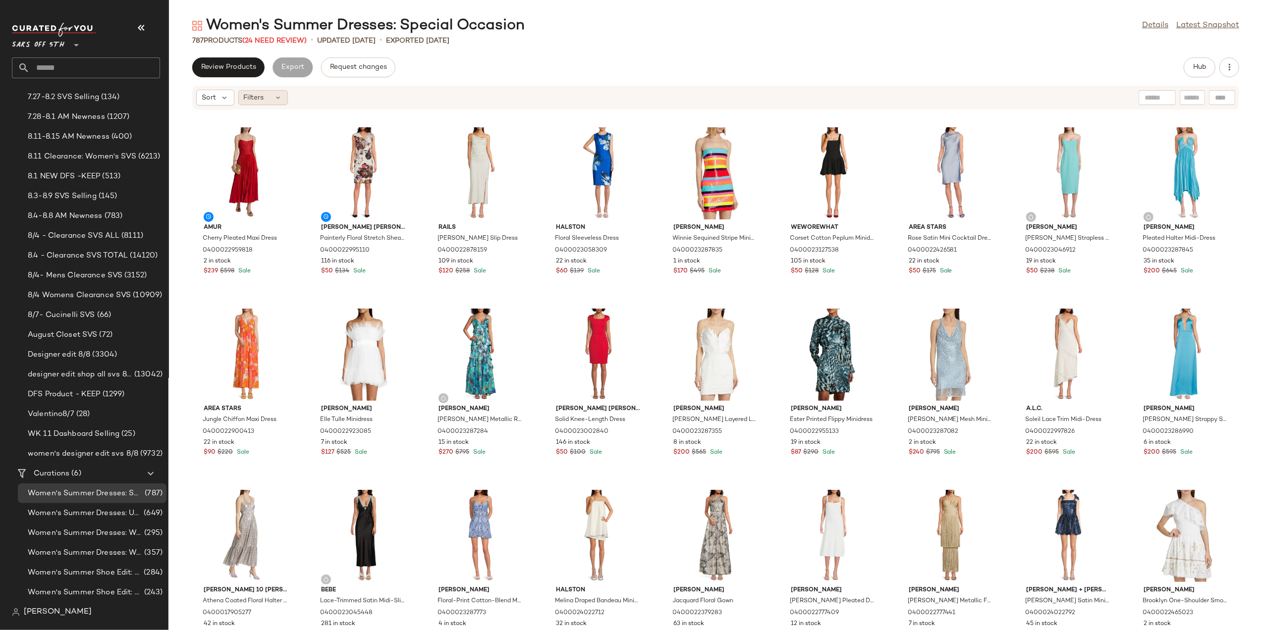
click at [250, 97] on span "Filters" at bounding box center [254, 98] width 20 height 10
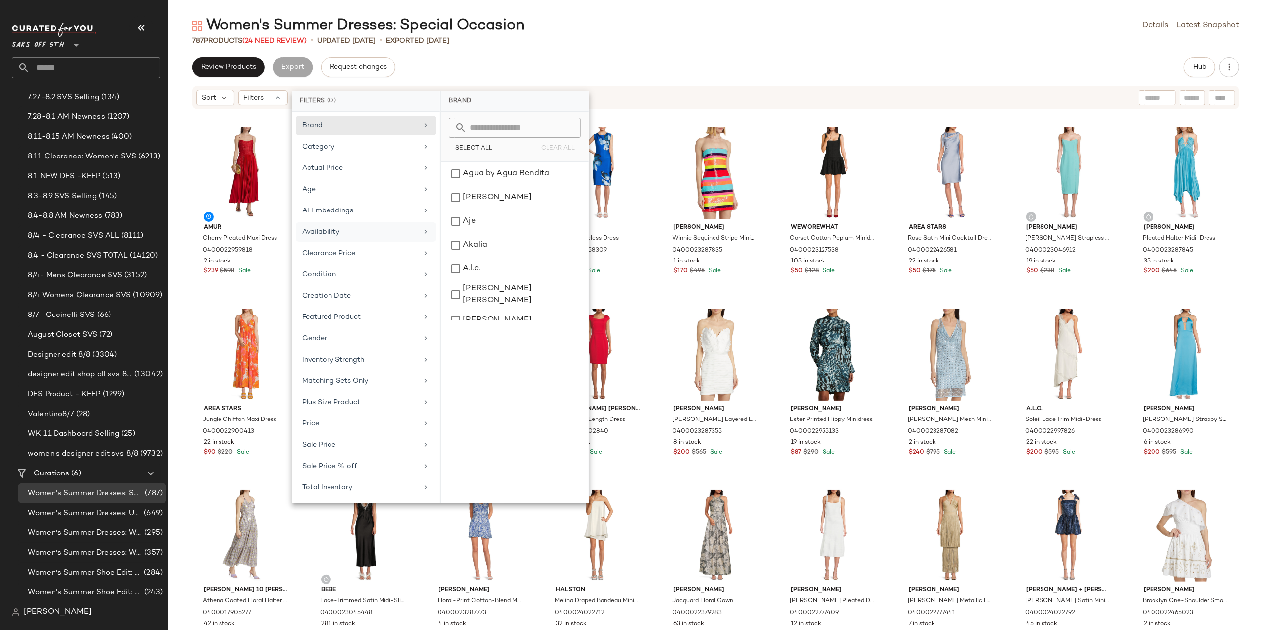
click at [371, 235] on div "Availability" at bounding box center [359, 232] width 115 height 10
click at [492, 194] on div "out_of_stock" at bounding box center [515, 198] width 140 height 24
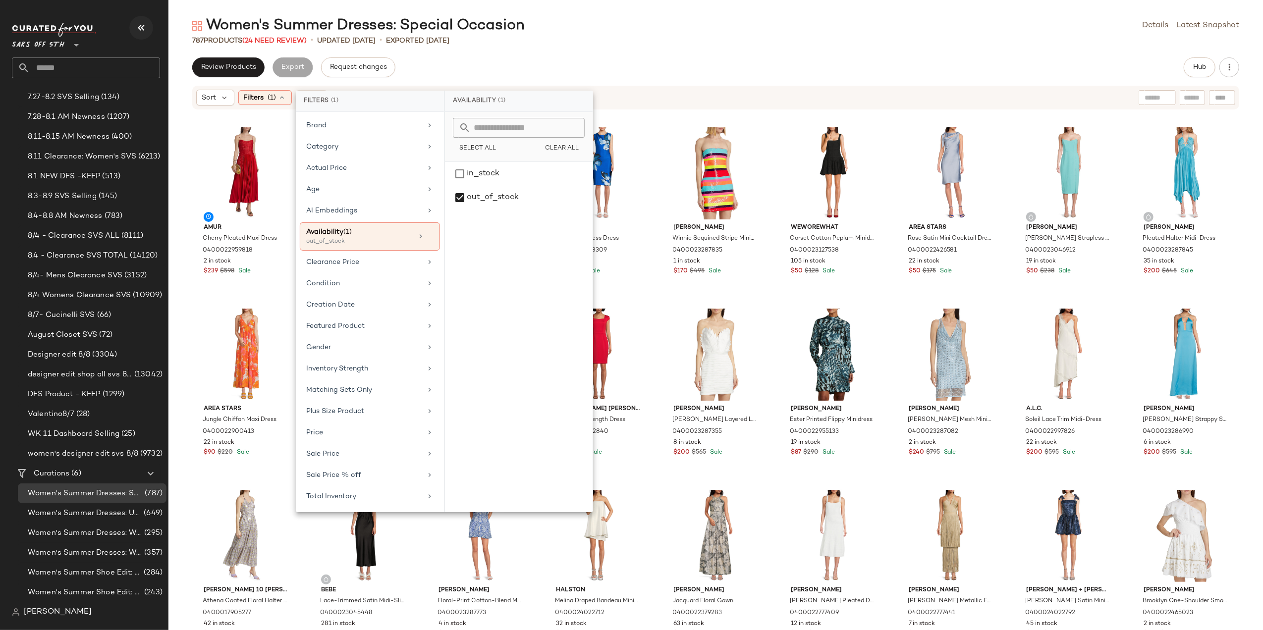
click at [141, 26] on icon "button" at bounding box center [141, 28] width 12 height 12
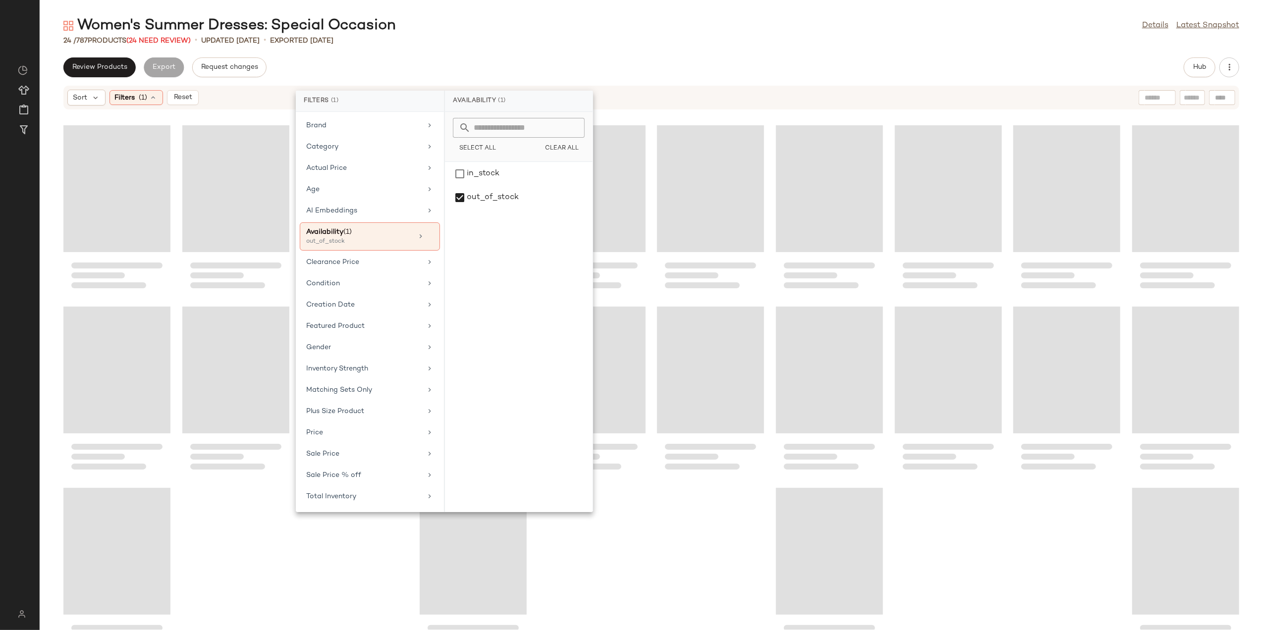
scroll to position [0, 0]
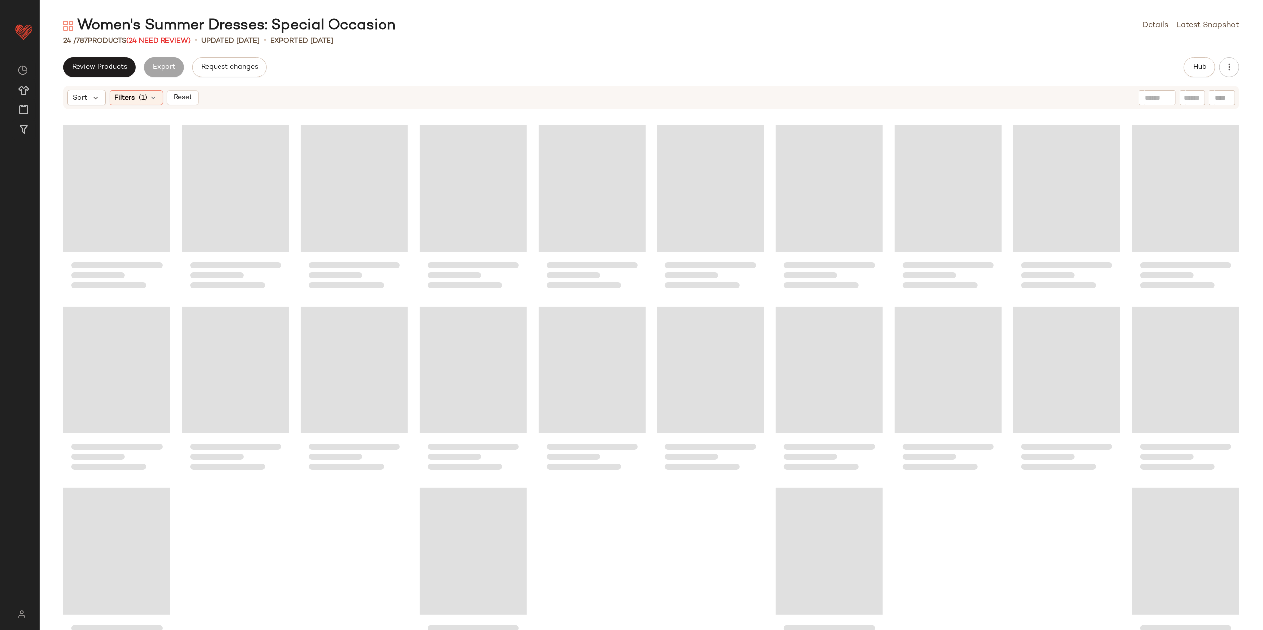
click at [520, 26] on div "Women's Summer Dresses: Special Occasion Details Latest Snapshot" at bounding box center [652, 26] width 1224 height 20
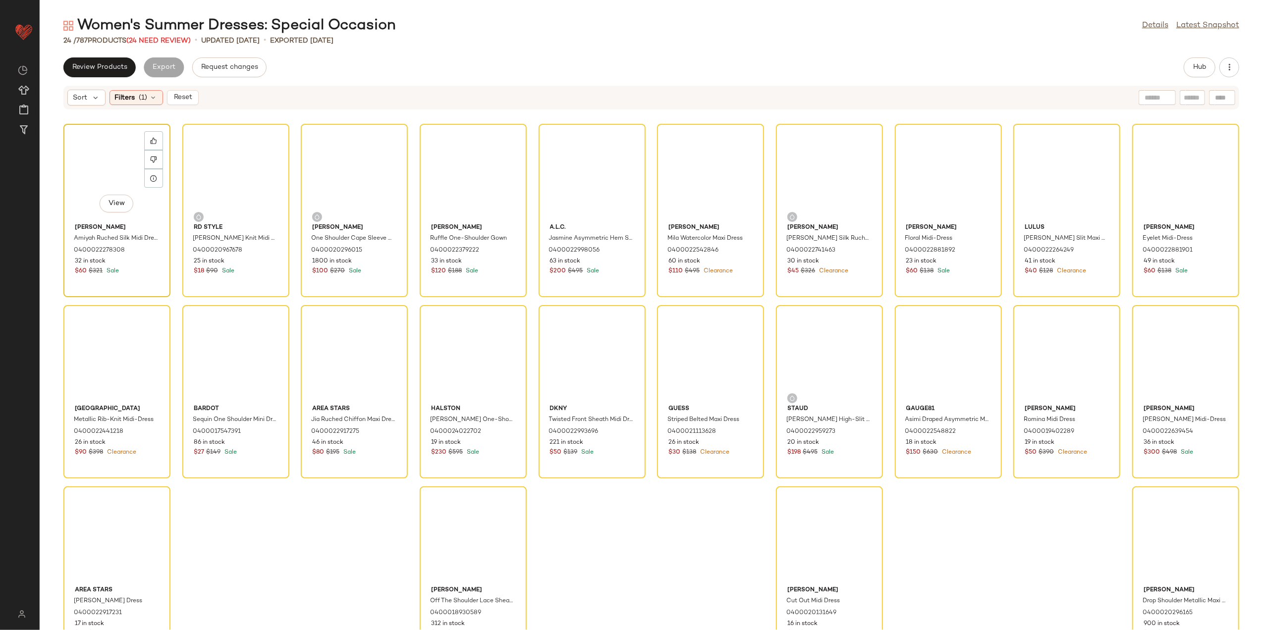
click at [83, 176] on div "View" at bounding box center [117, 173] width 100 height 92
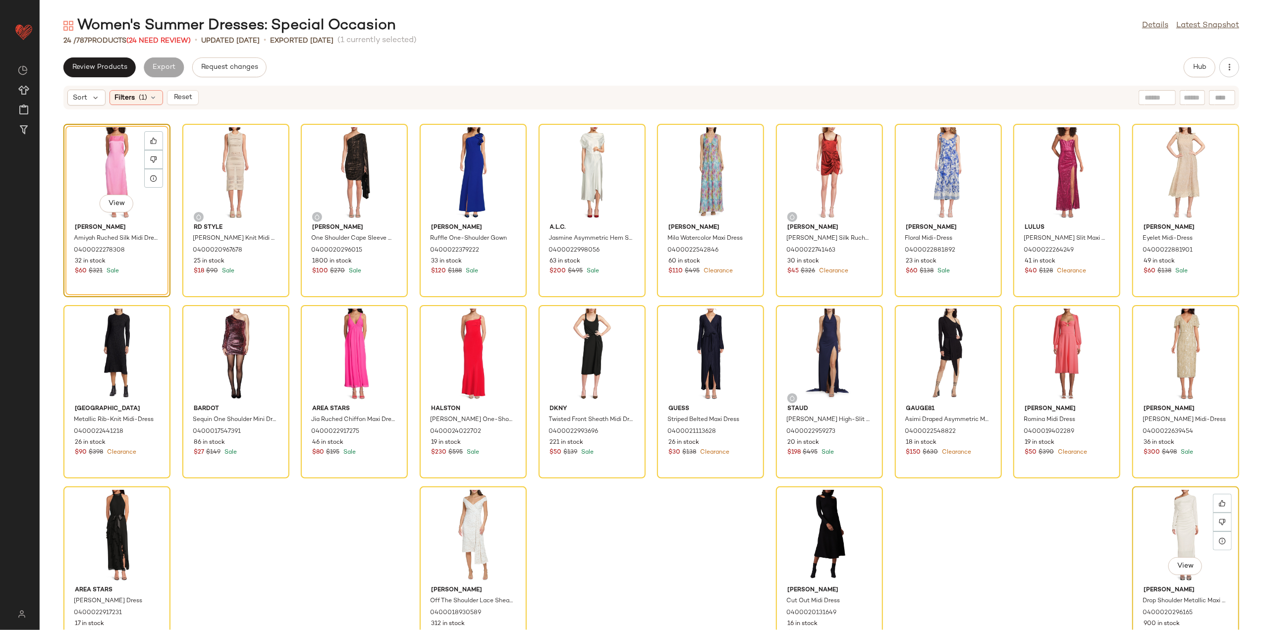
click at [1184, 523] on div "View" at bounding box center [1186, 536] width 100 height 92
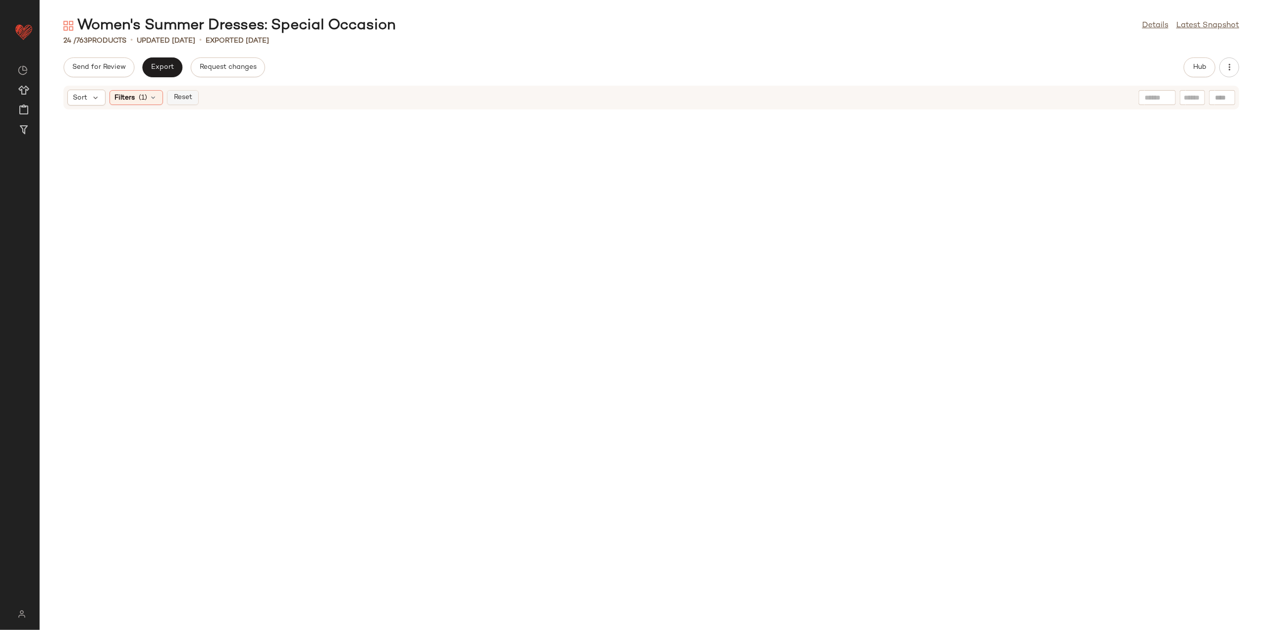
click at [181, 103] on button "Reset" at bounding box center [183, 97] width 32 height 15
click at [1199, 76] on button "Hub" at bounding box center [1200, 67] width 32 height 20
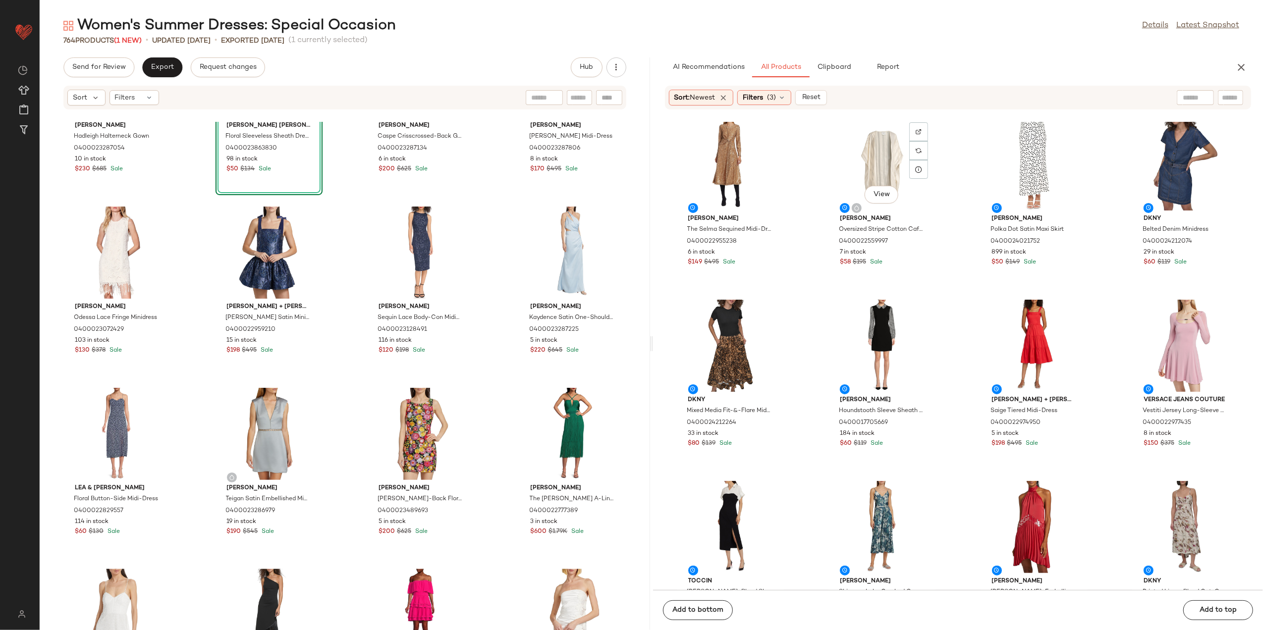
scroll to position [933, 0]
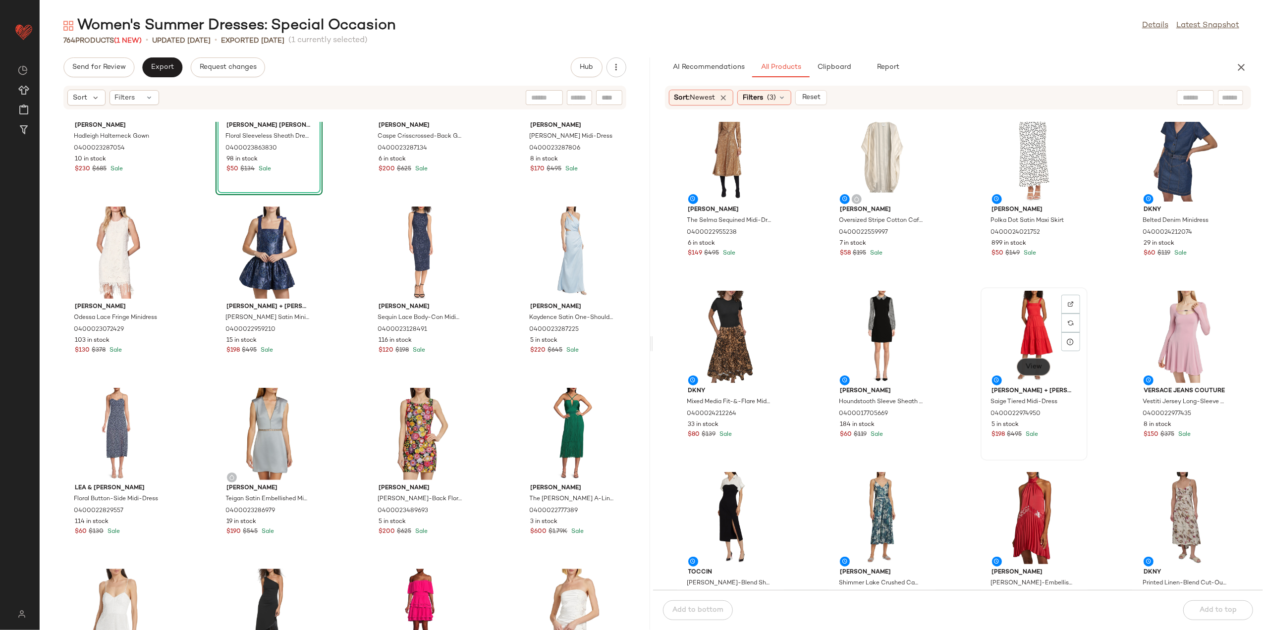
click at [1019, 358] on button "View" at bounding box center [1034, 367] width 34 height 18
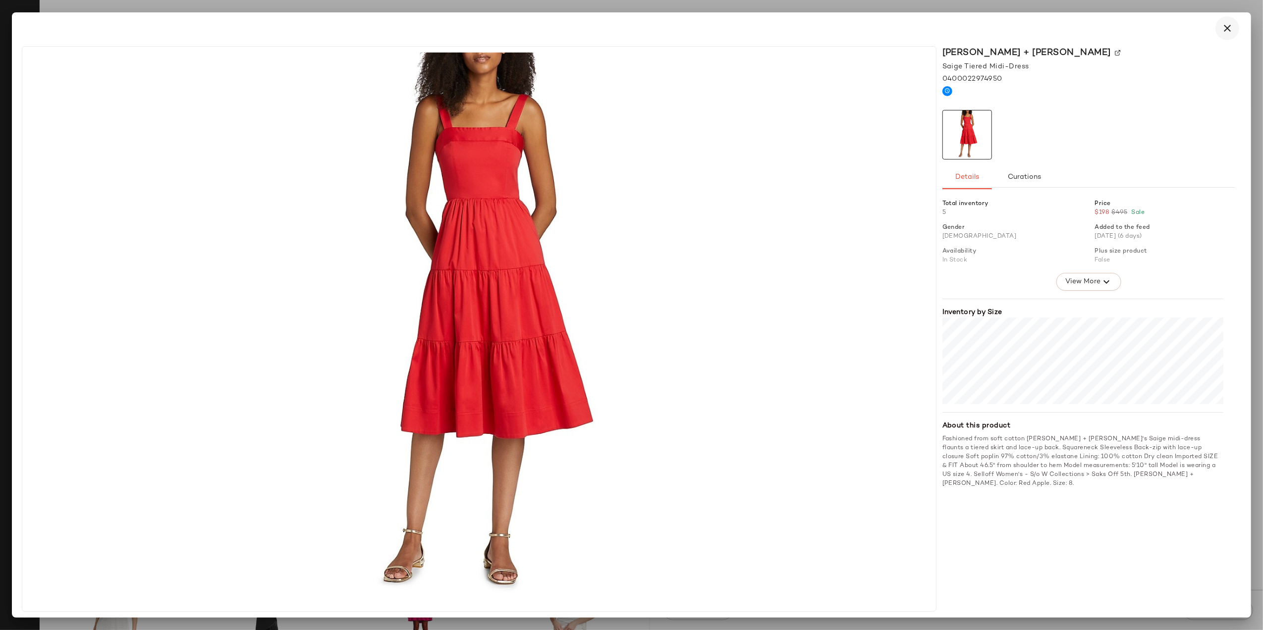
click at [1227, 26] on icon "button" at bounding box center [1228, 28] width 12 height 12
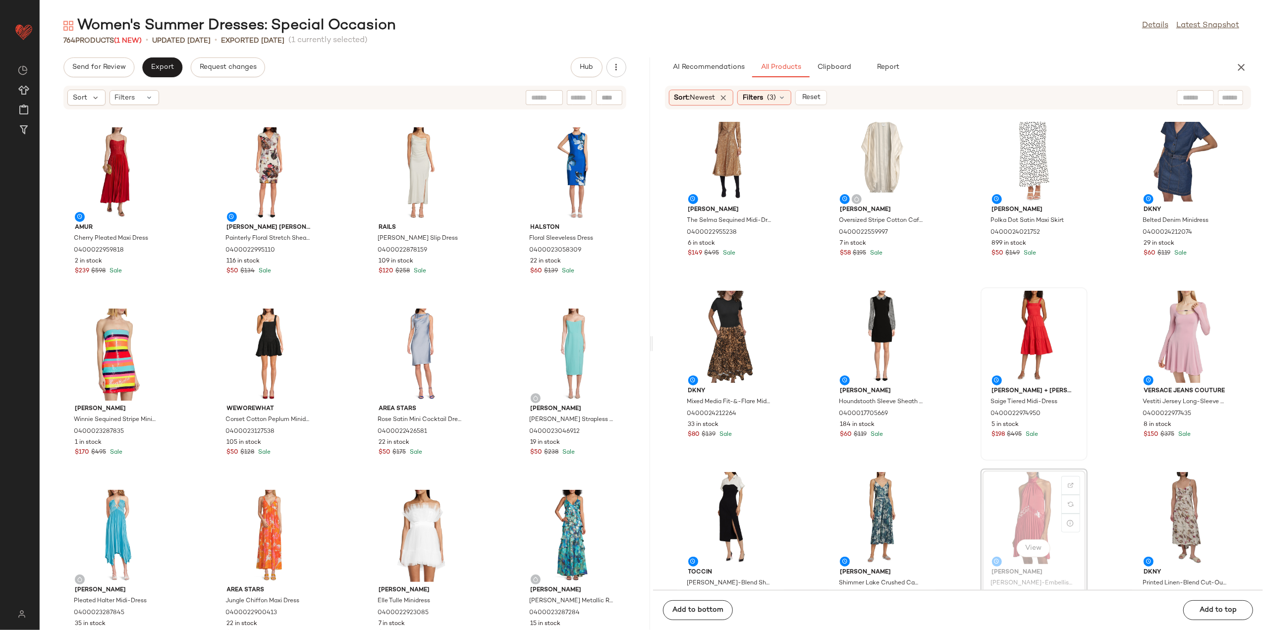
scroll to position [935, 0]
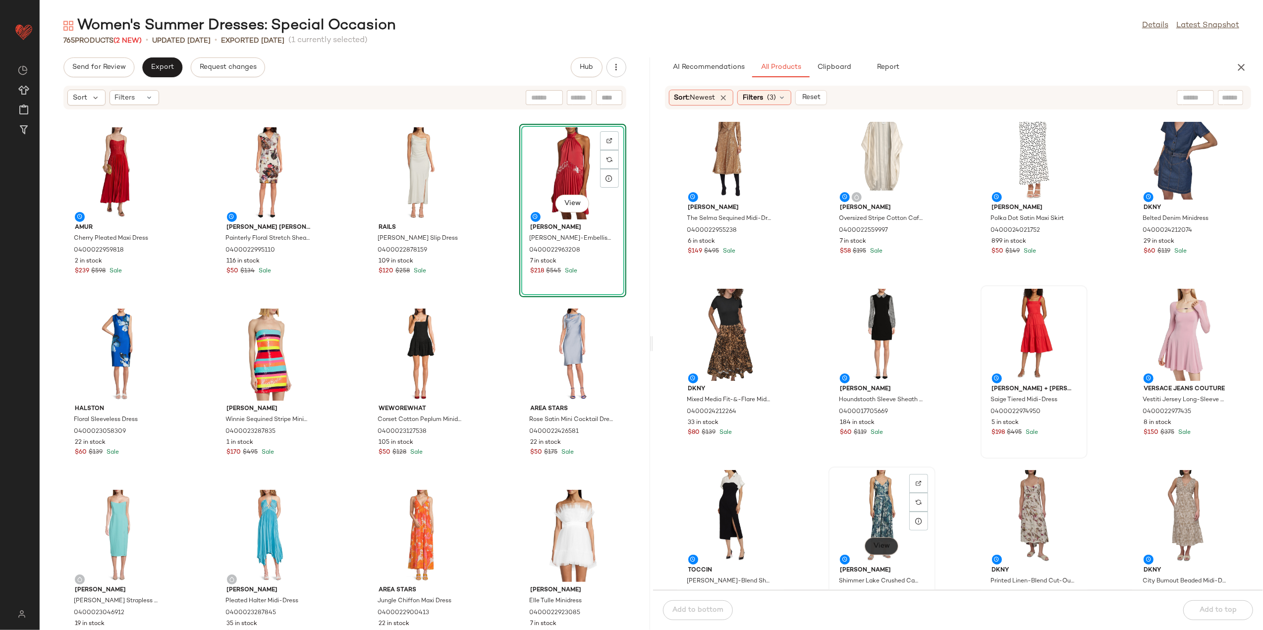
click at [874, 546] on span "View" at bounding box center [881, 547] width 17 height 8
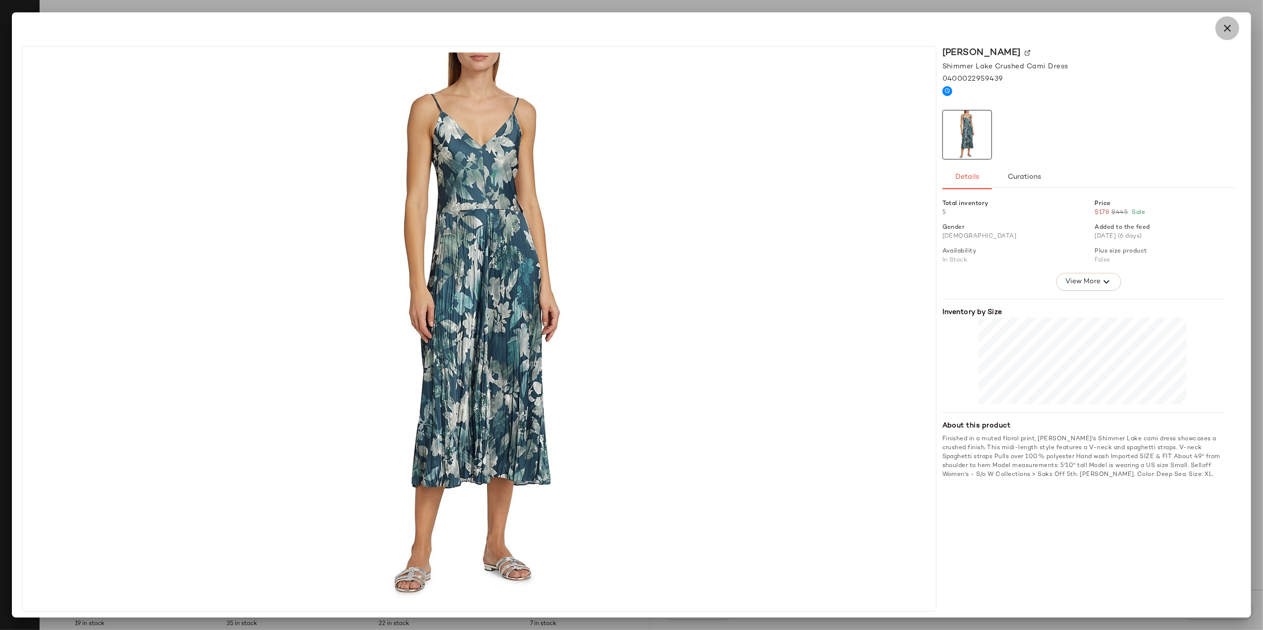
click at [1226, 25] on icon "button" at bounding box center [1228, 28] width 12 height 12
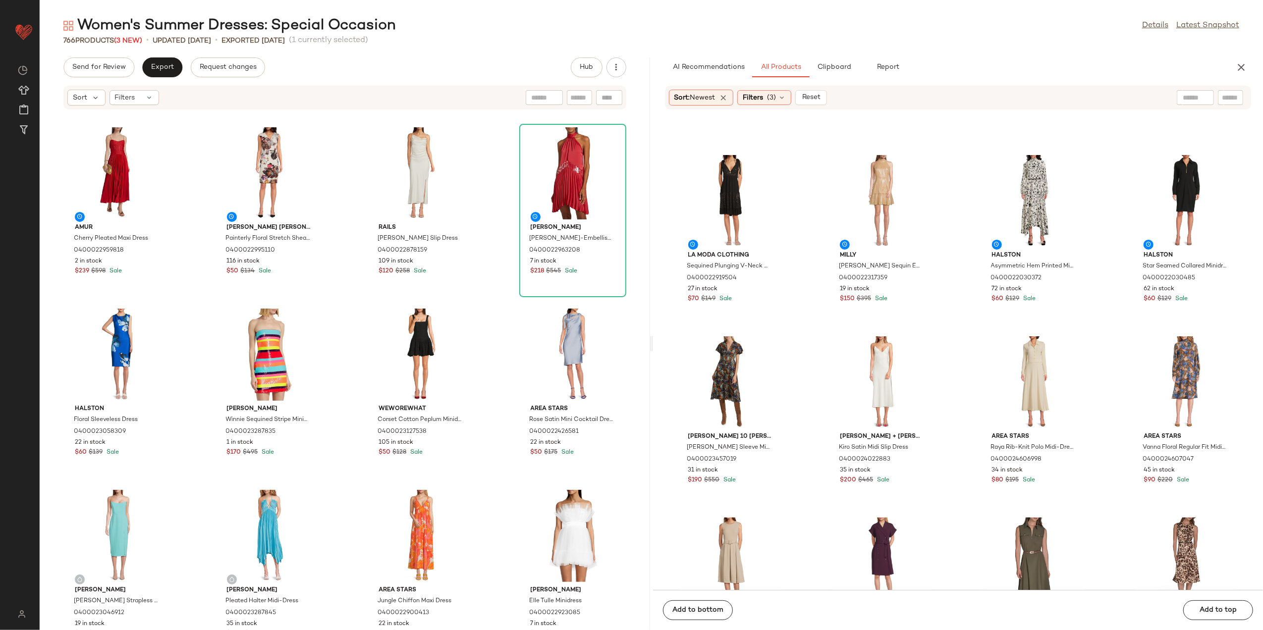
scroll to position [66, 0]
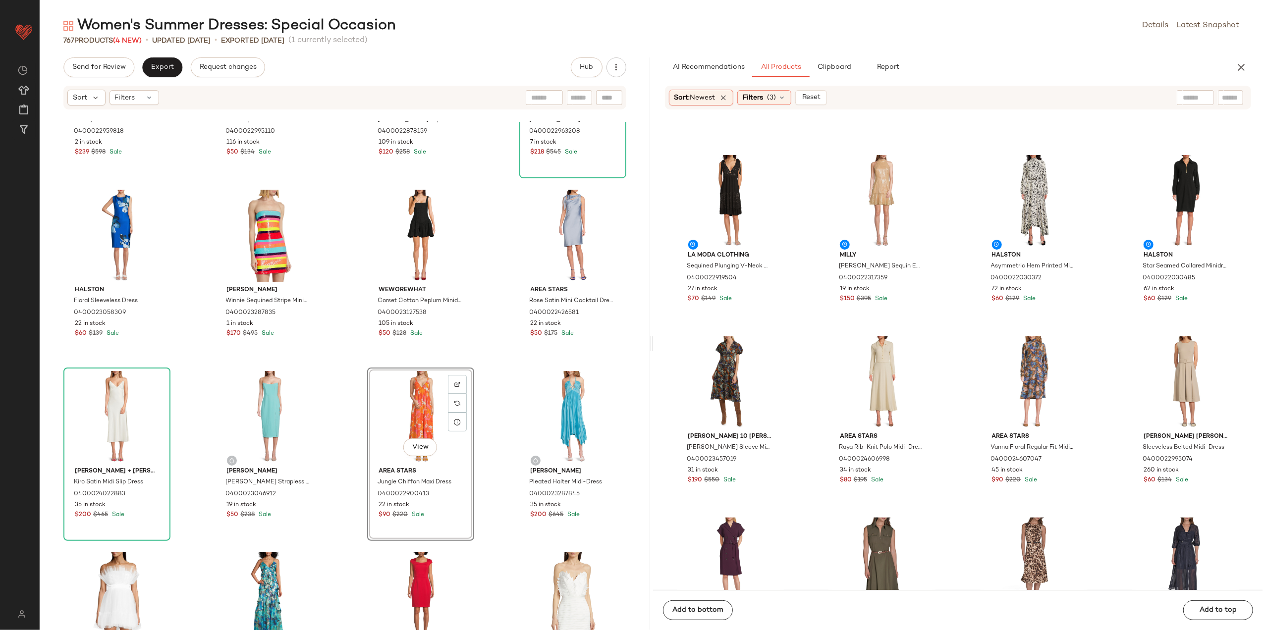
scroll to position [198, 0]
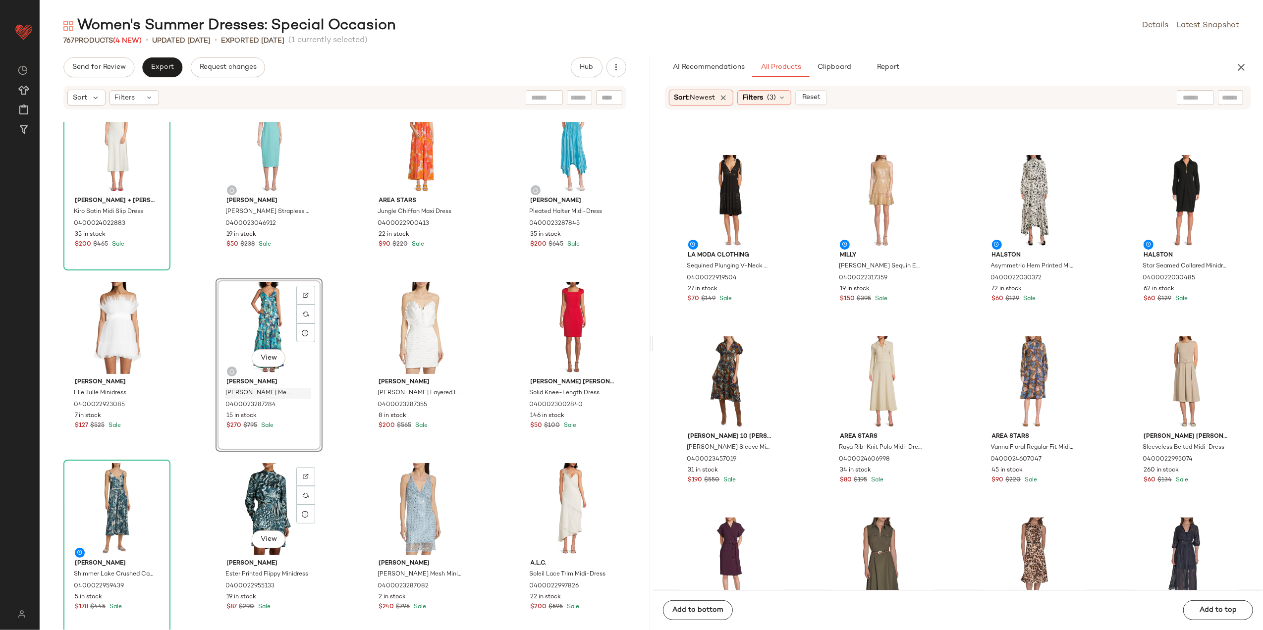
scroll to position [404, 0]
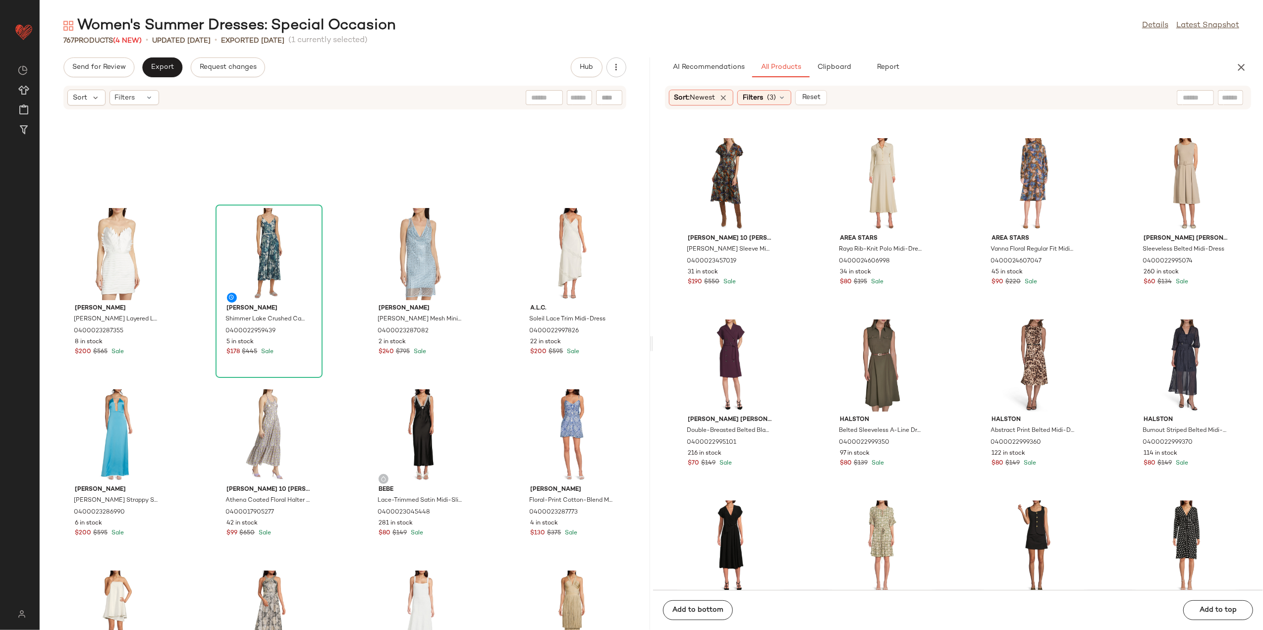
scroll to position [867, 0]
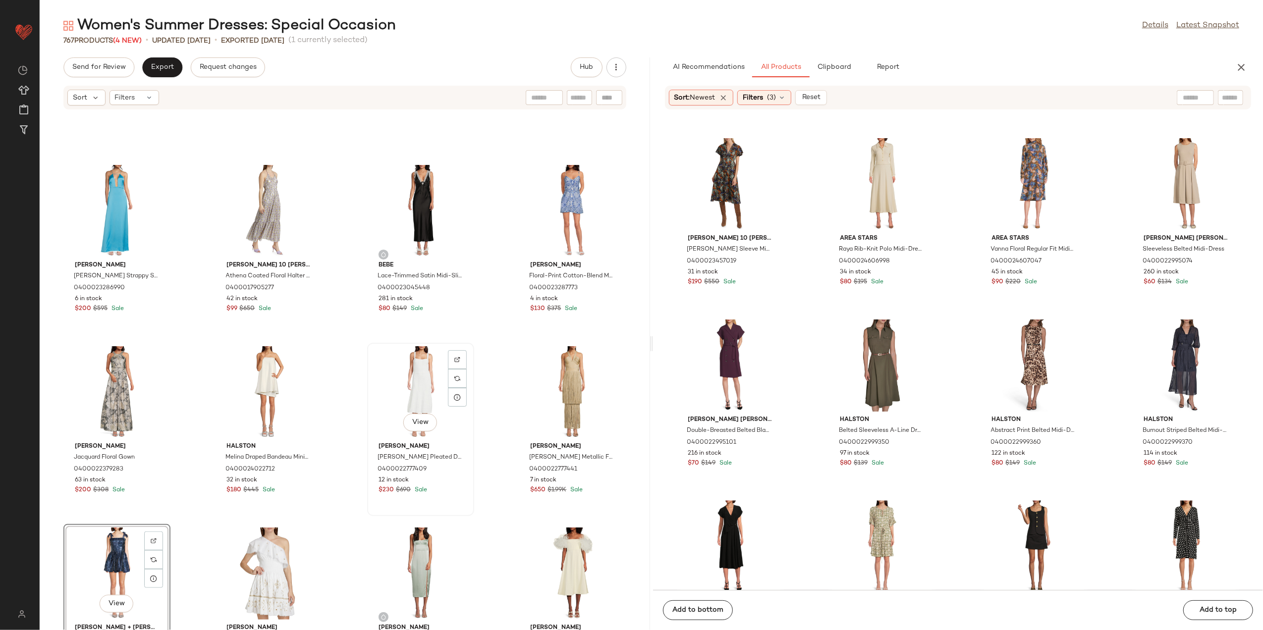
scroll to position [869, 0]
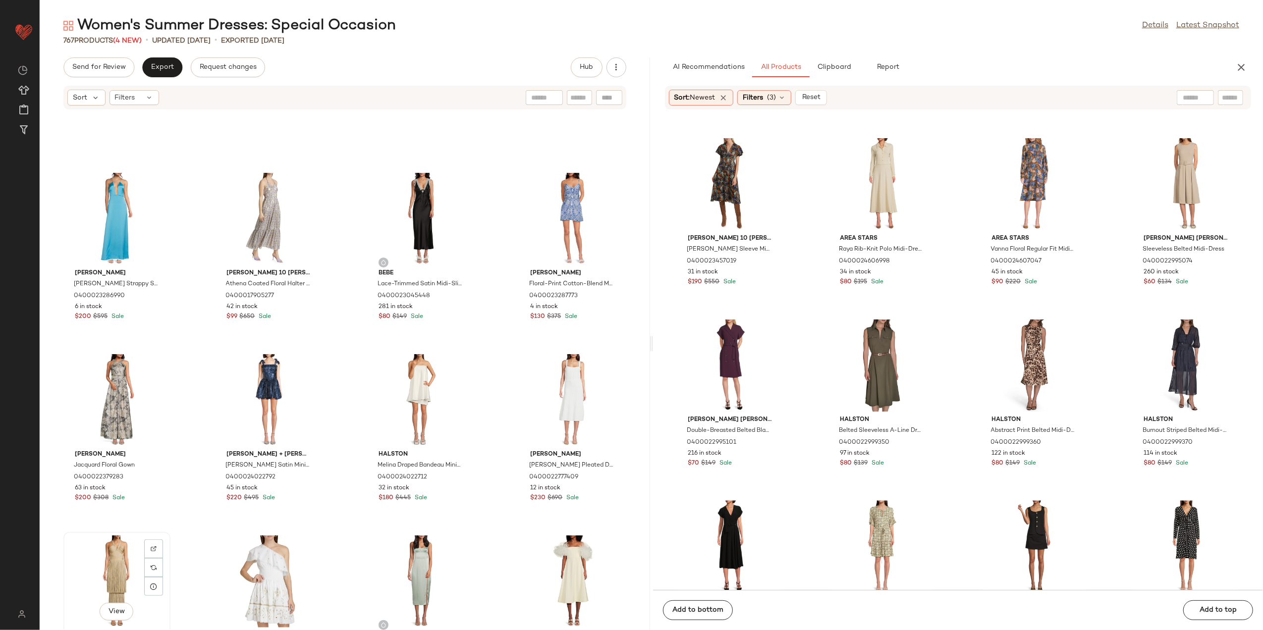
scroll to position [873, 0]
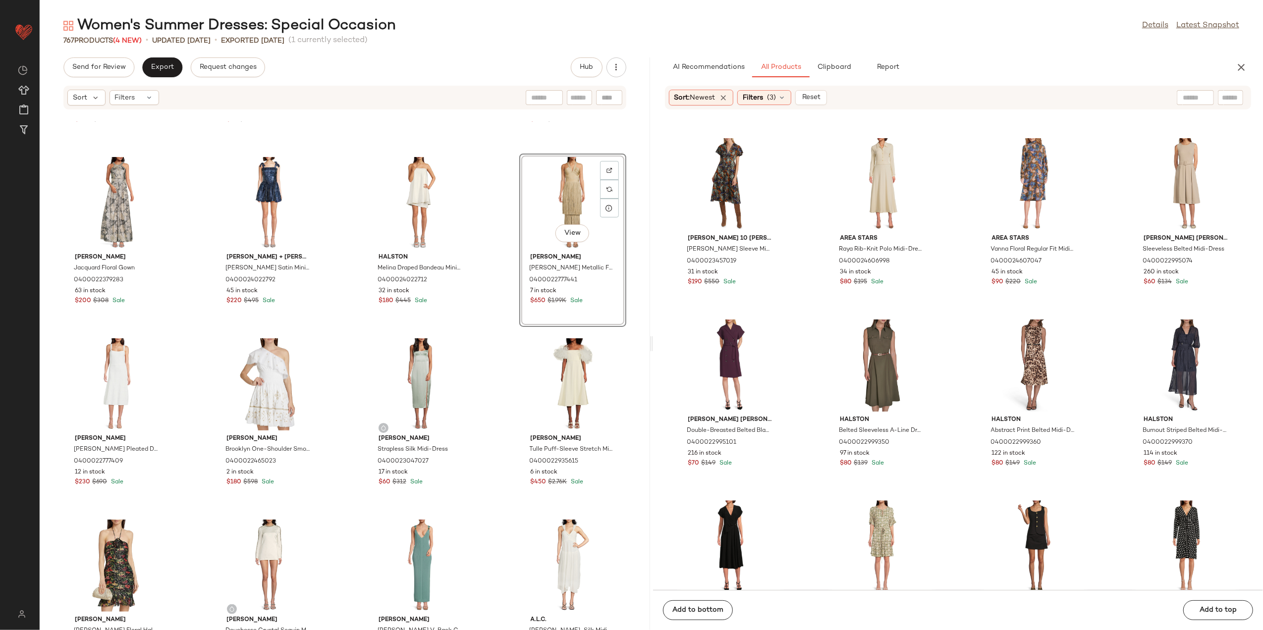
scroll to position [1071, 0]
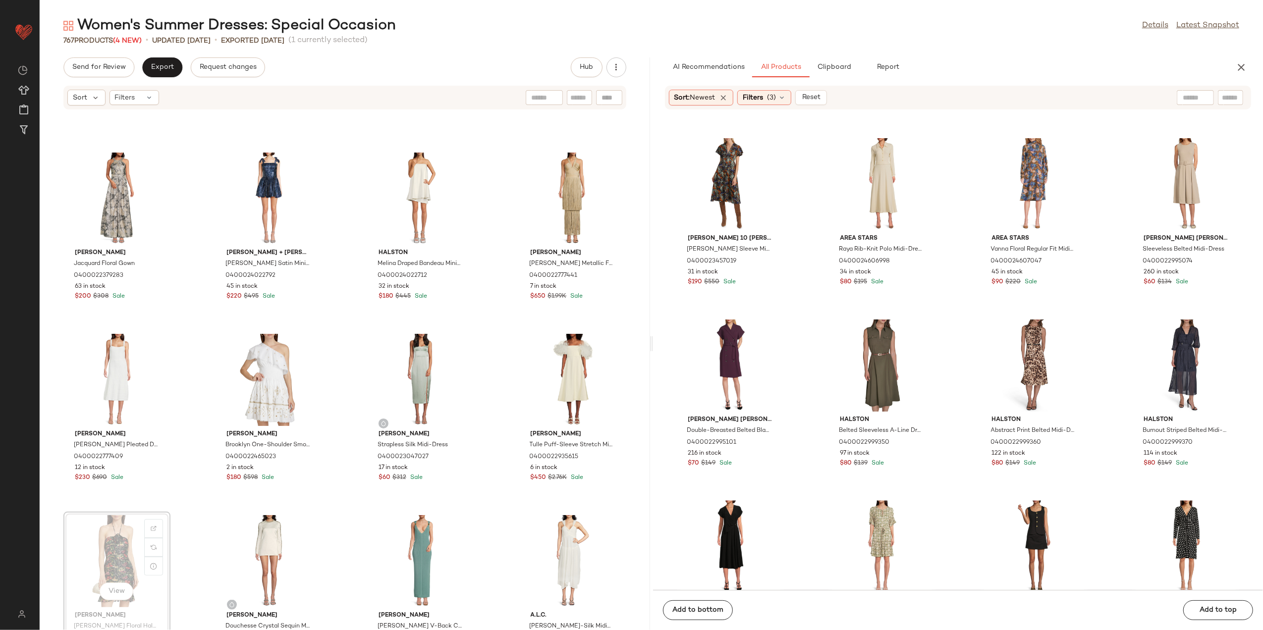
scroll to position [1071, 0]
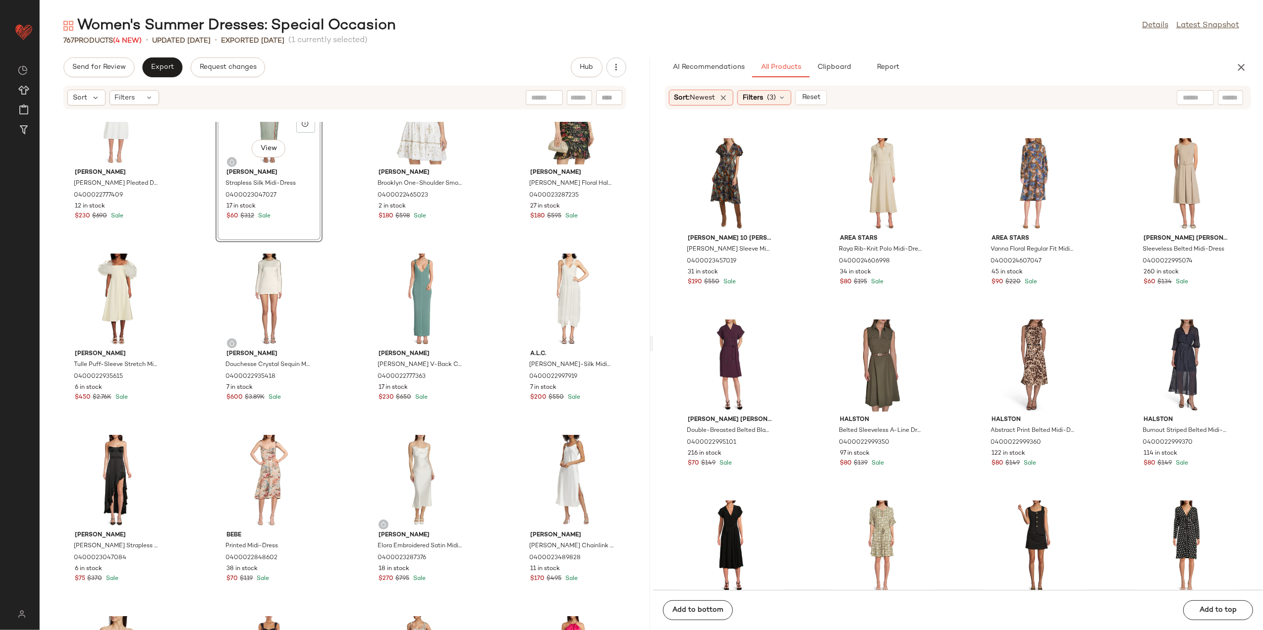
scroll to position [1396, 0]
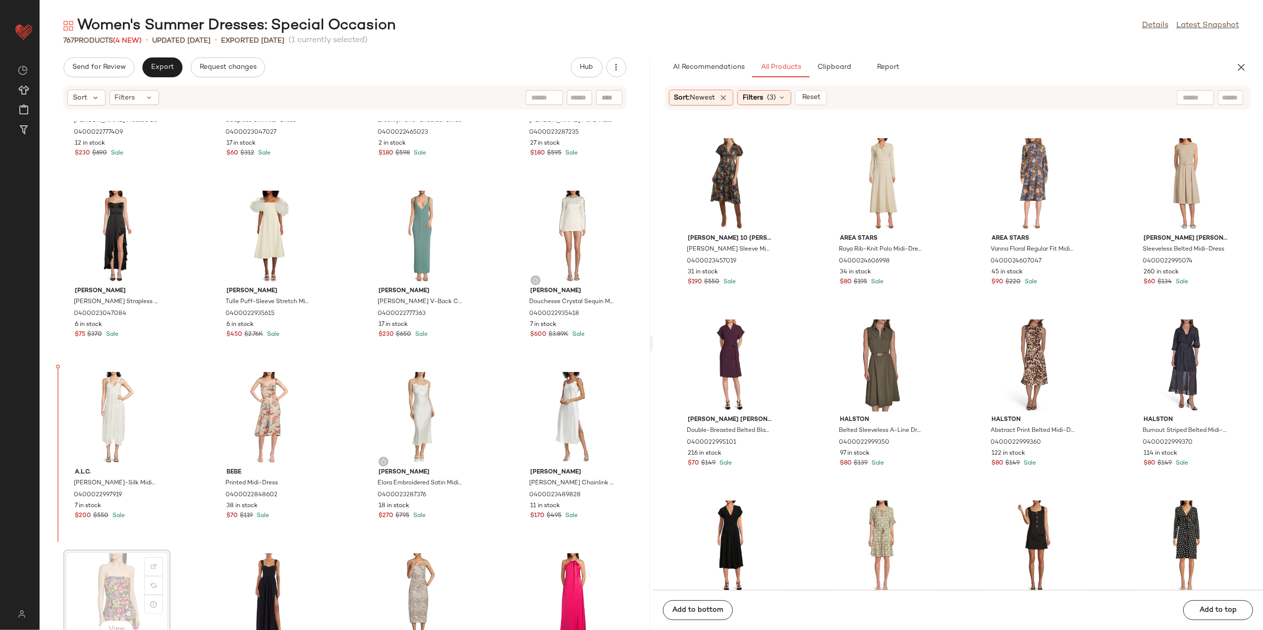
scroll to position [1397, 0]
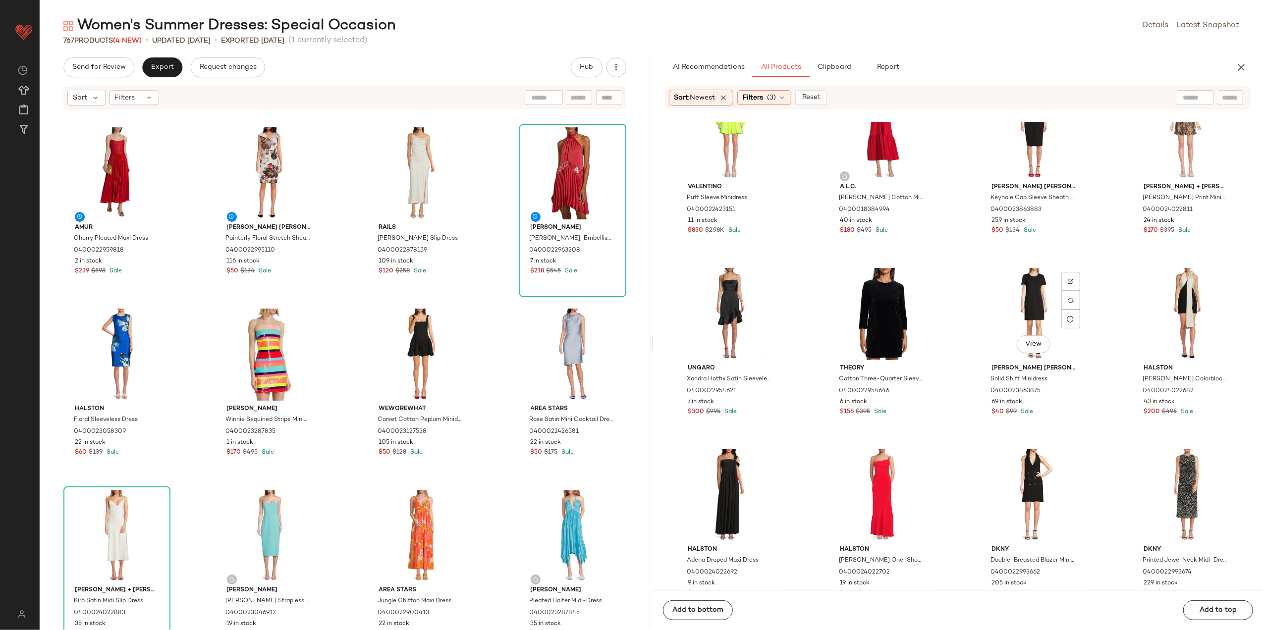
scroll to position [3380, 0]
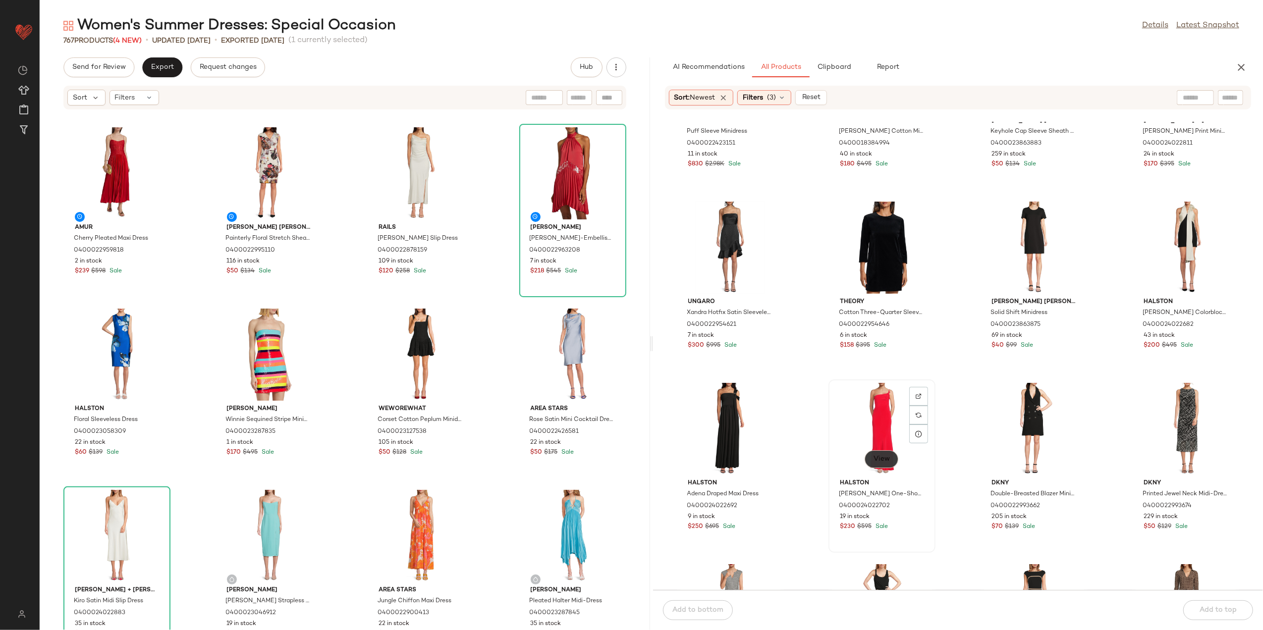
click at [877, 451] on button "View" at bounding box center [882, 459] width 34 height 18
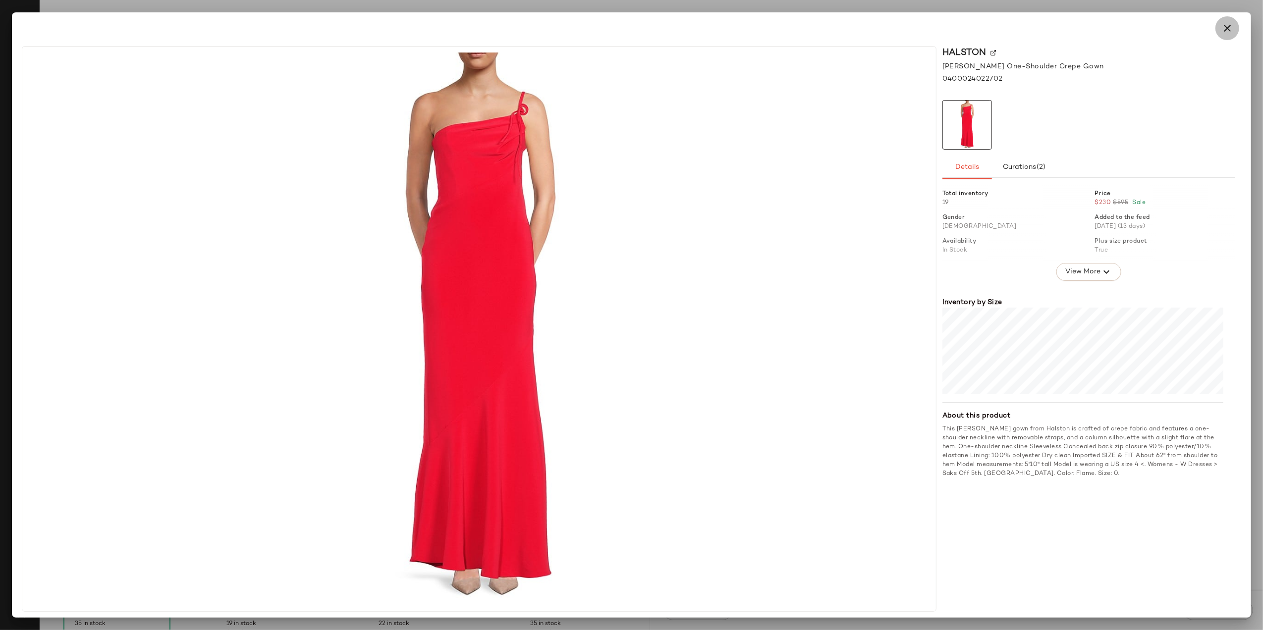
click at [1218, 26] on button "button" at bounding box center [1228, 28] width 24 height 24
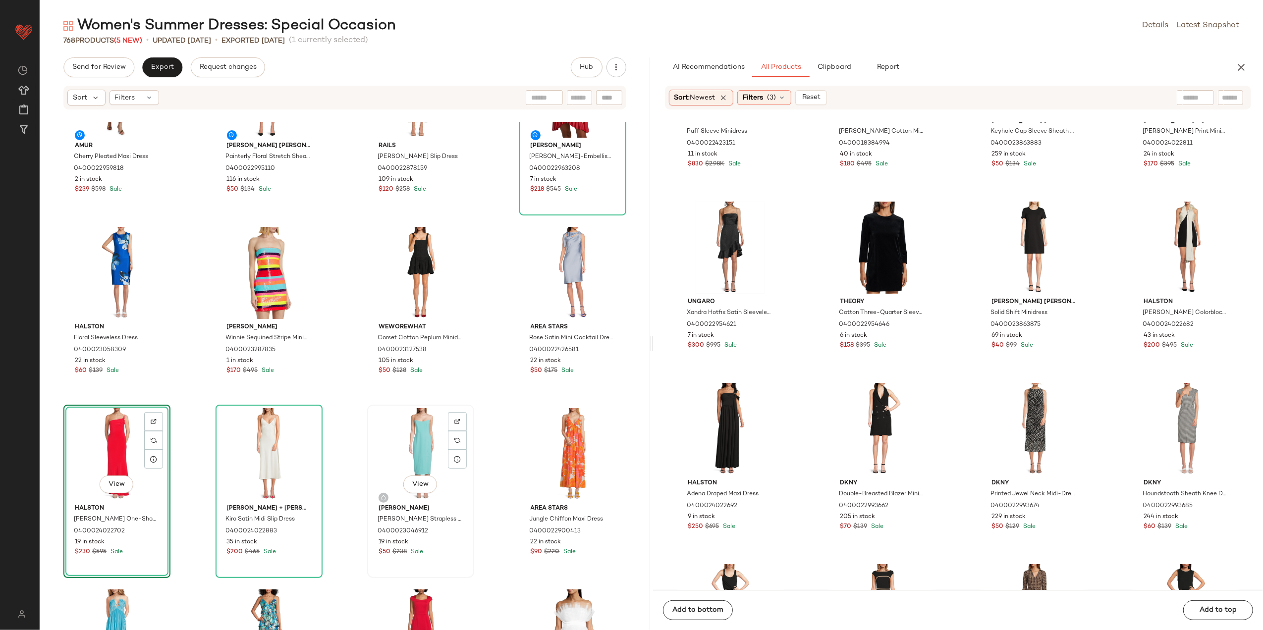
scroll to position [0, 0]
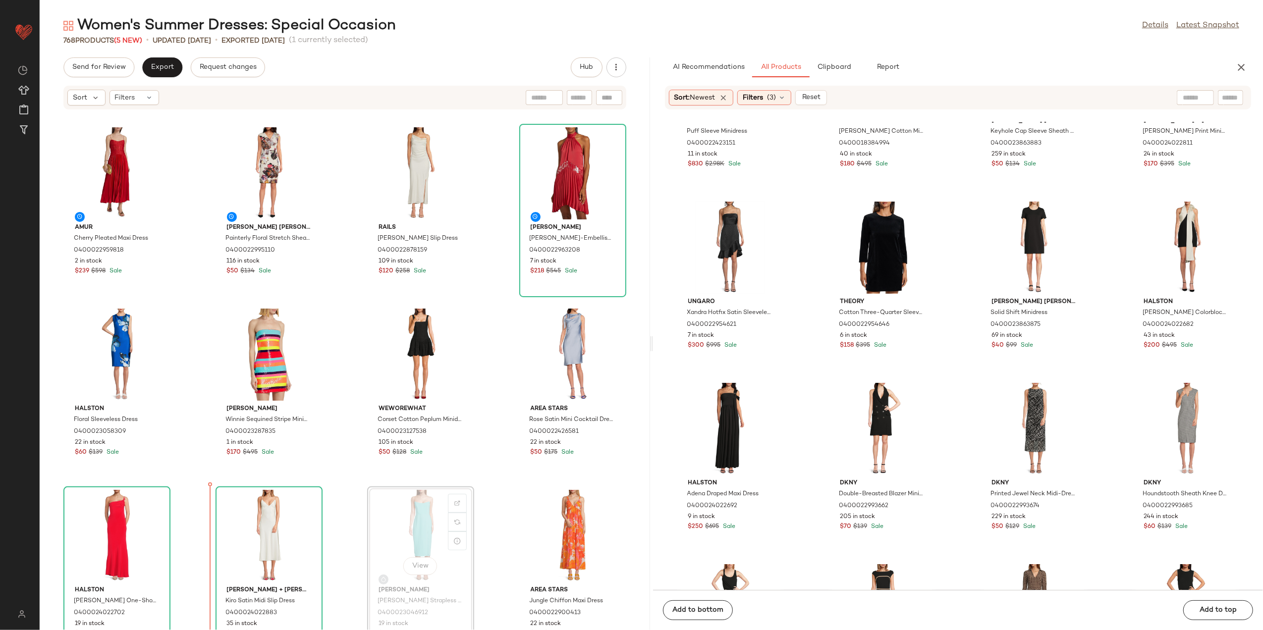
scroll to position [24, 0]
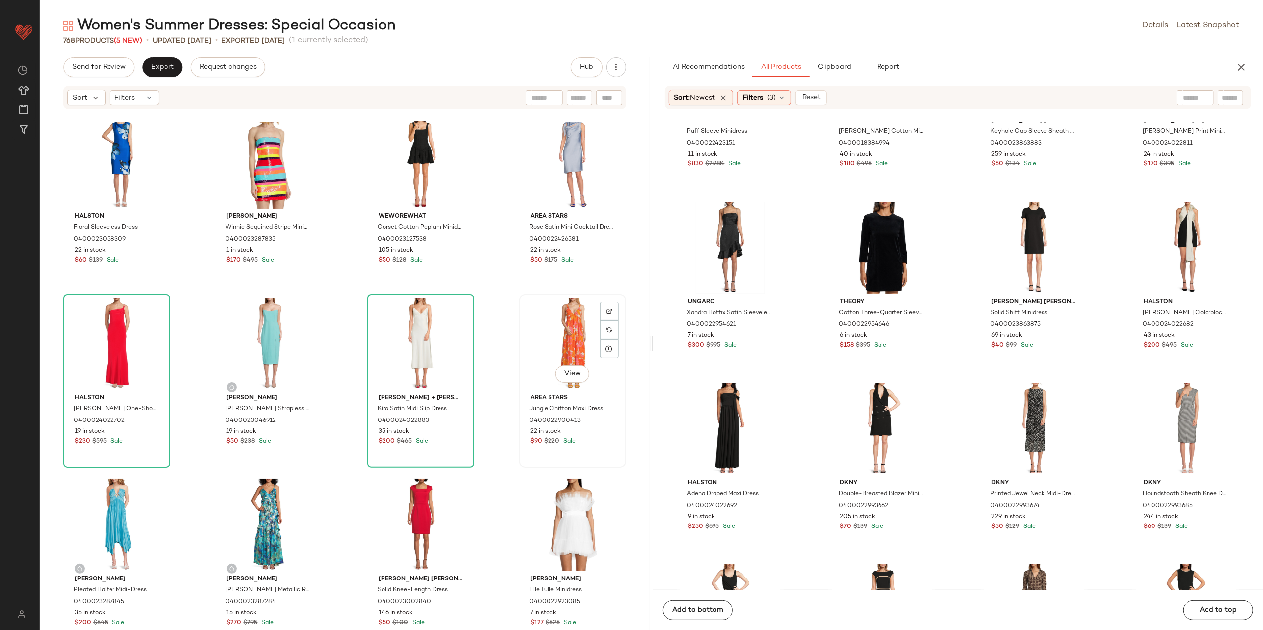
scroll to position [198, 0]
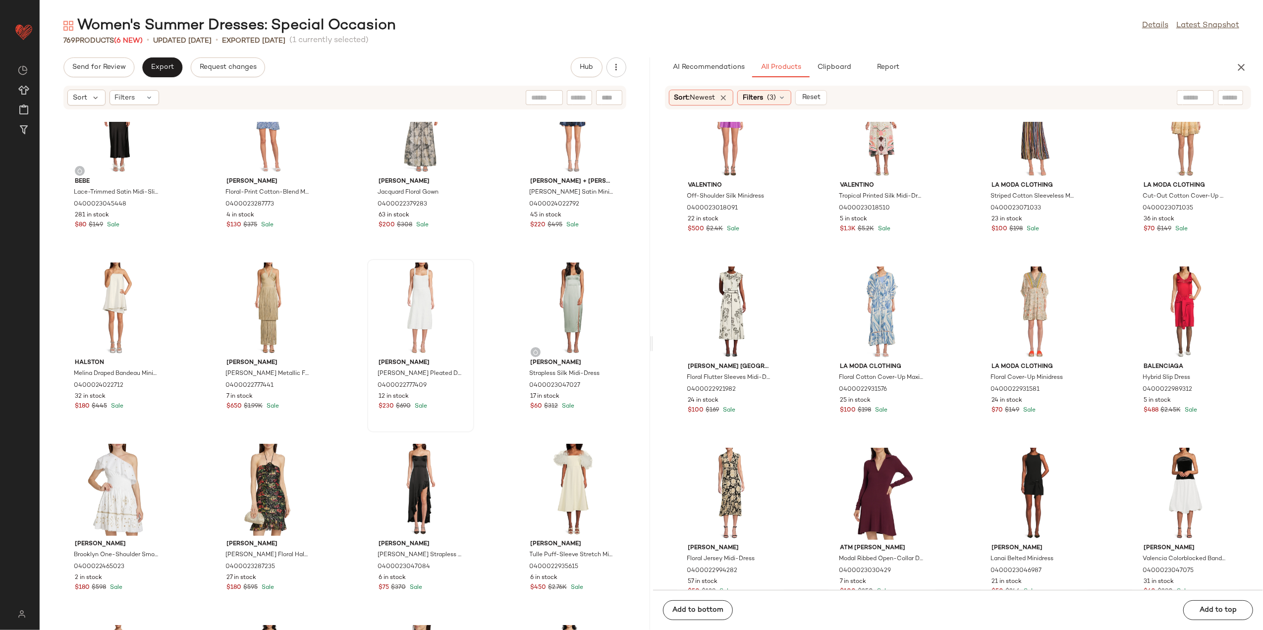
scroll to position [1138, 0]
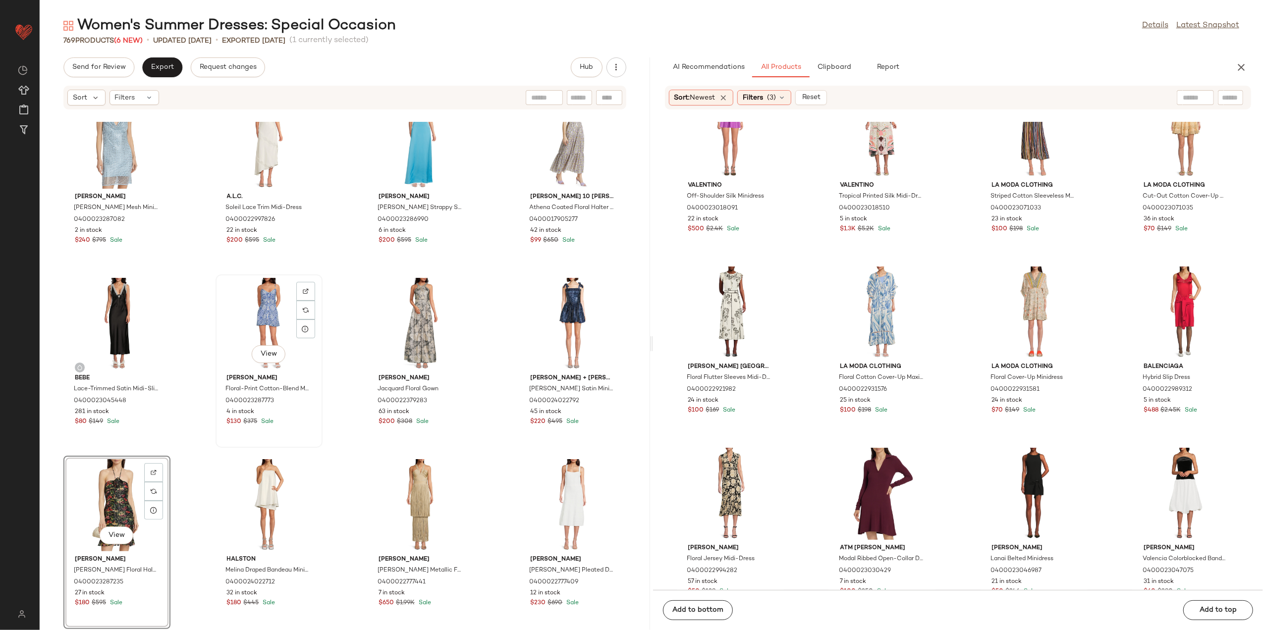
scroll to position [940, 0]
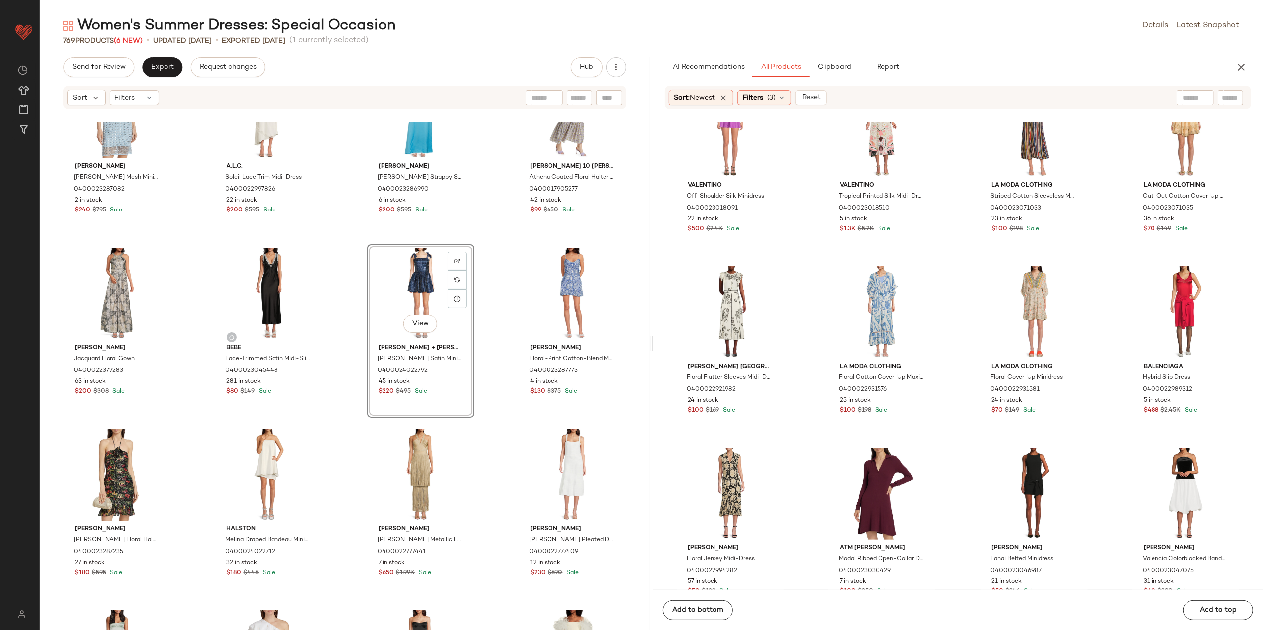
scroll to position [1006, 0]
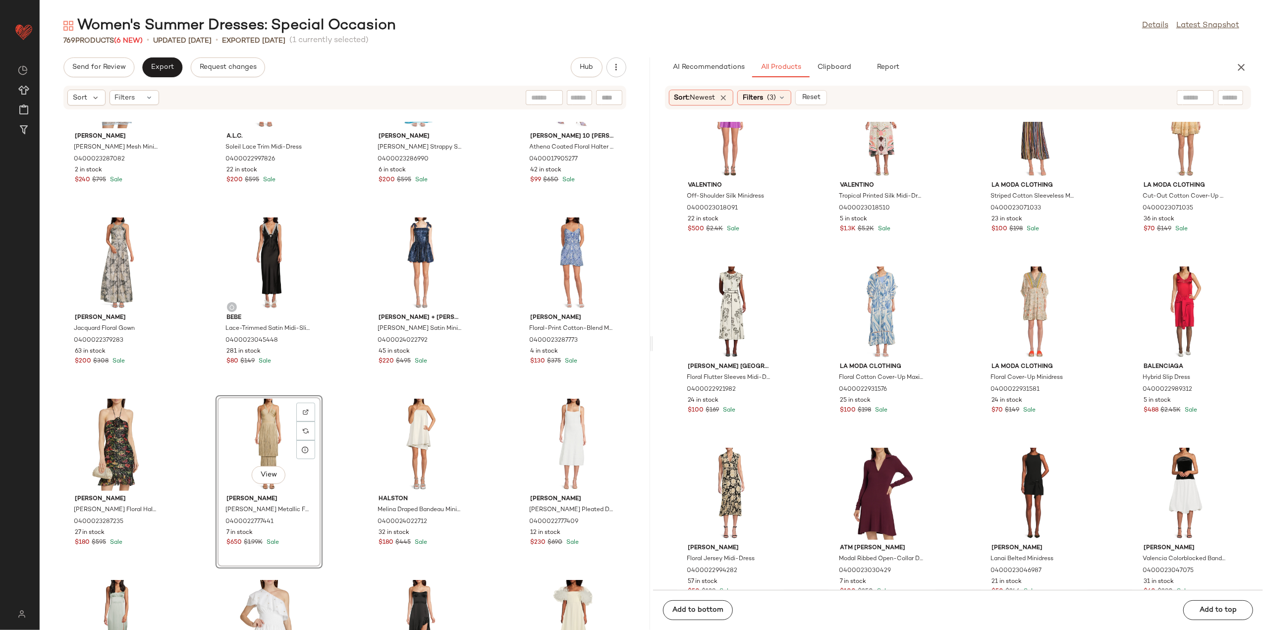
scroll to position [1138, 0]
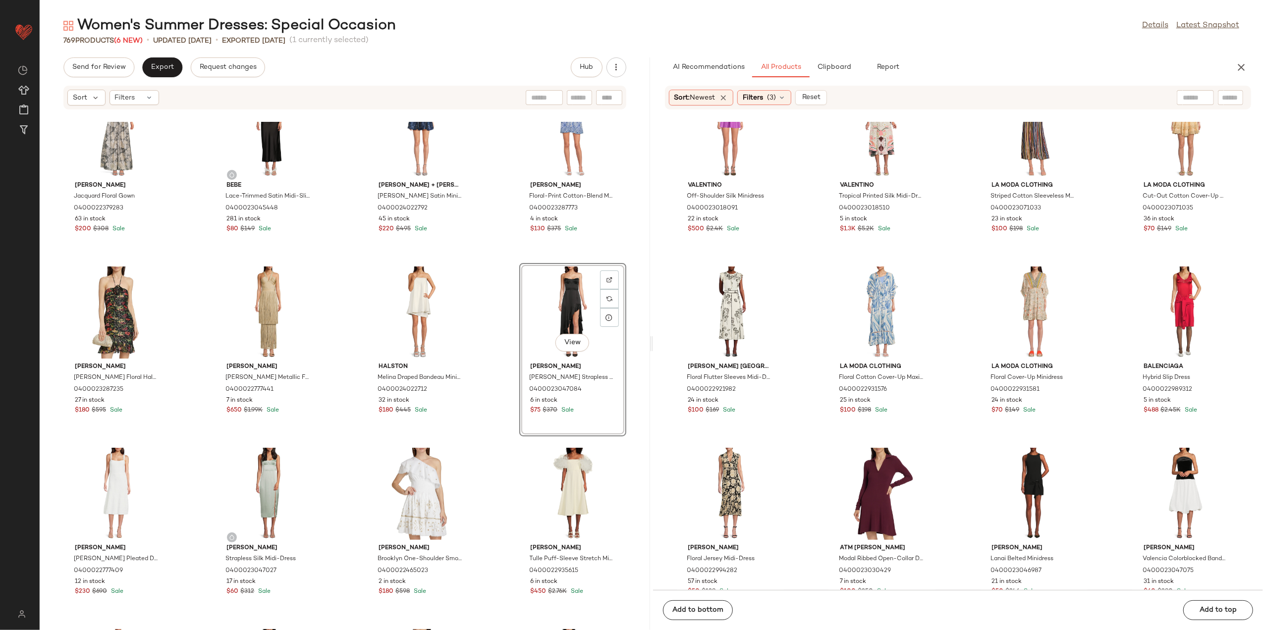
scroll to position [1271, 0]
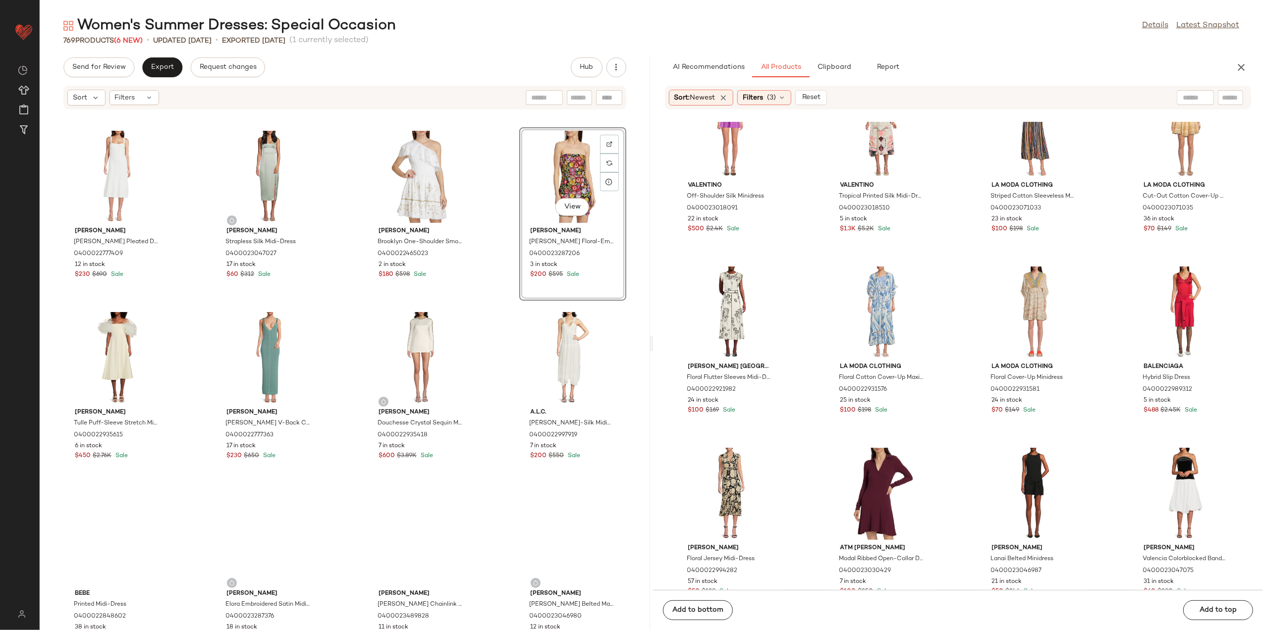
scroll to position [1469, 0]
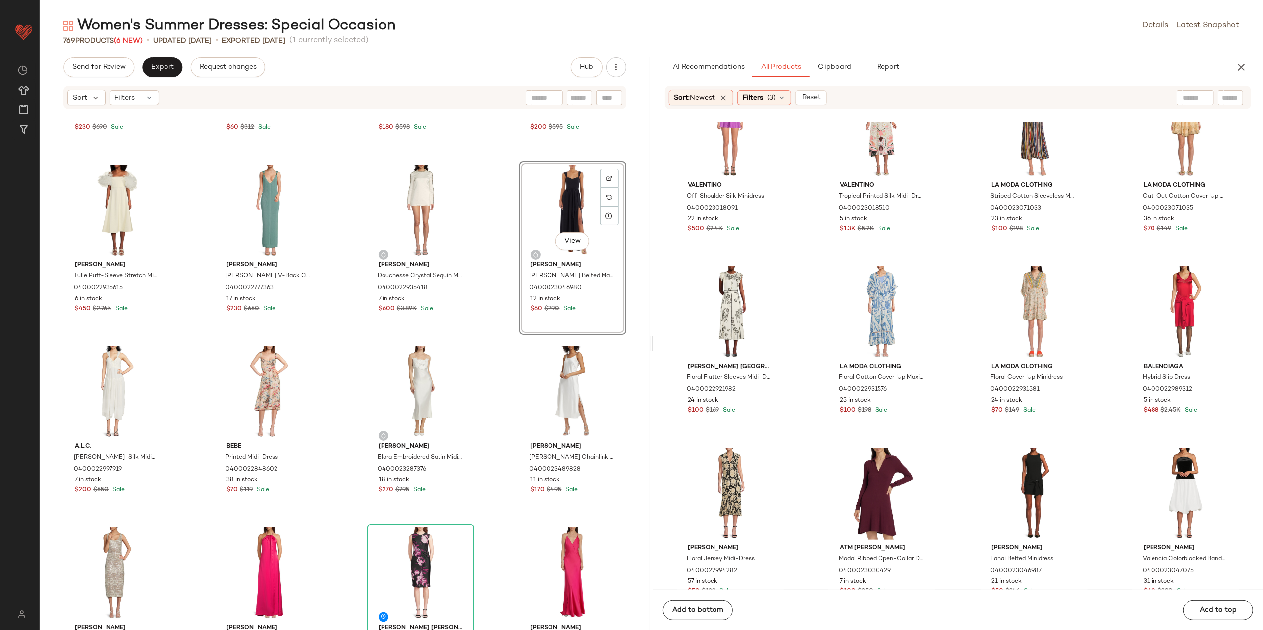
scroll to position [1733, 0]
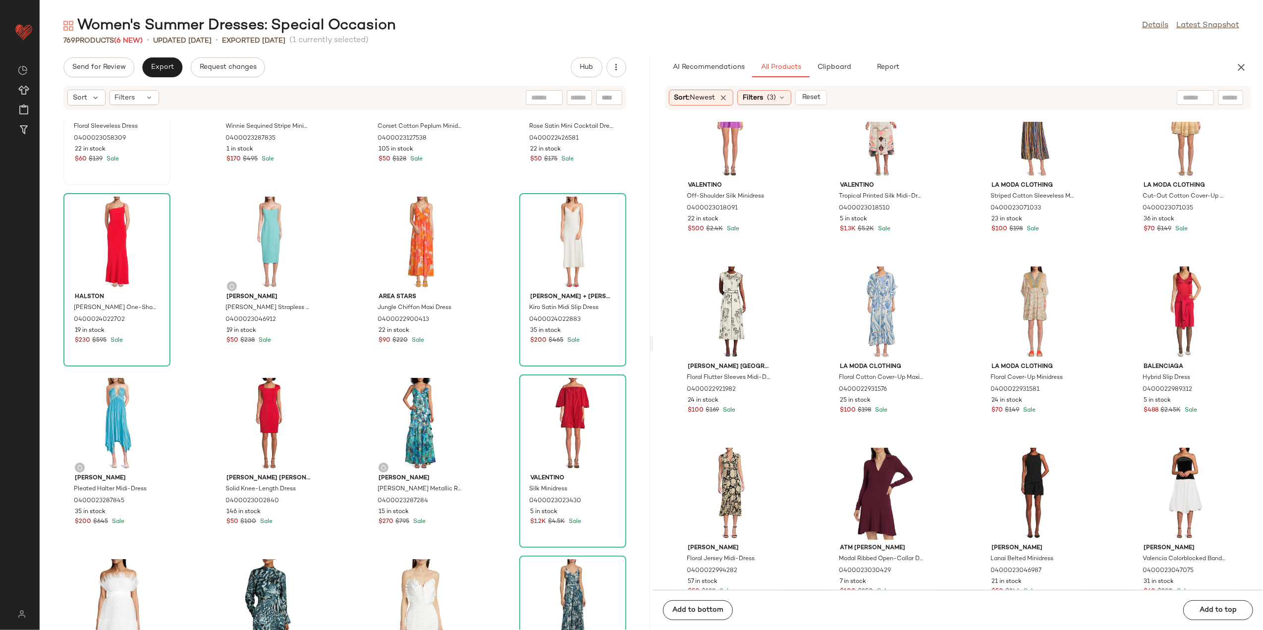
scroll to position [132, 0]
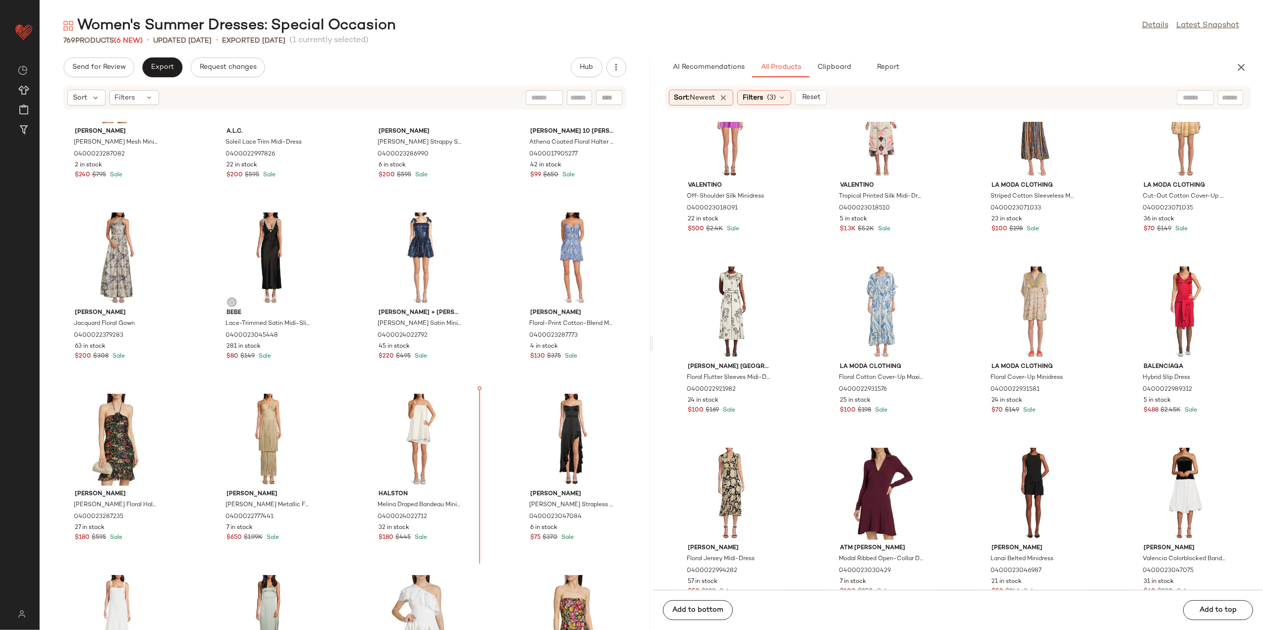
scroll to position [1039, 0]
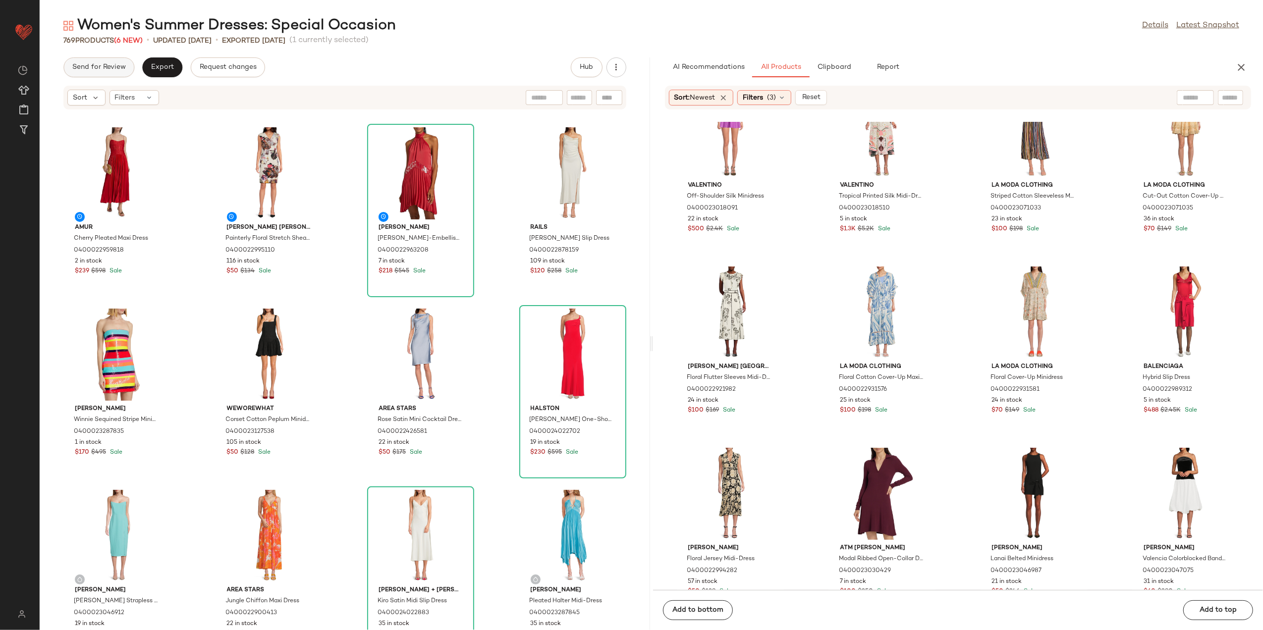
click at [118, 66] on span "Send for Review" at bounding box center [99, 67] width 54 height 8
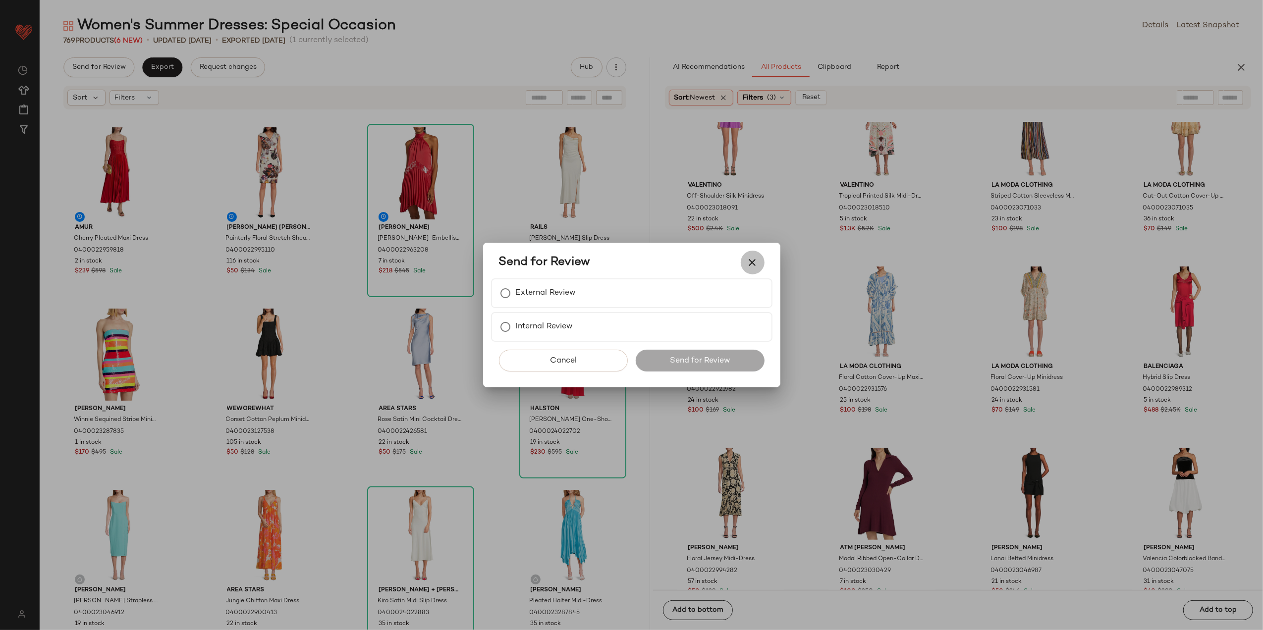
click at [752, 268] on icon "button" at bounding box center [753, 263] width 12 height 12
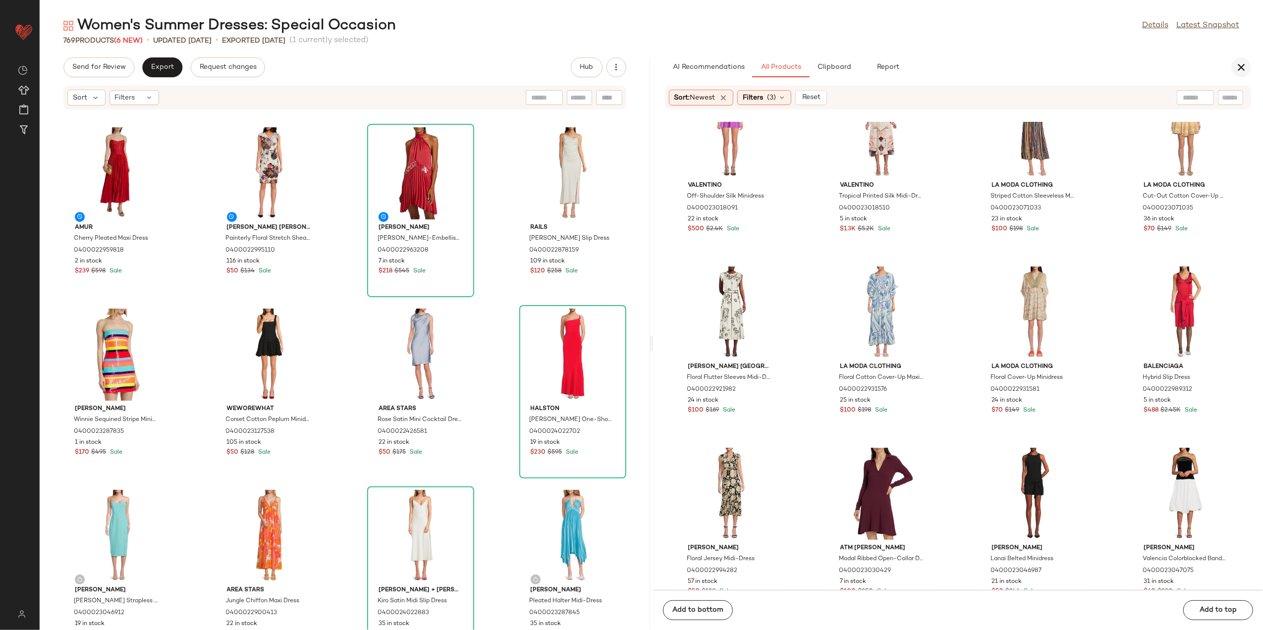
click at [1247, 68] on icon "button" at bounding box center [1242, 67] width 12 height 12
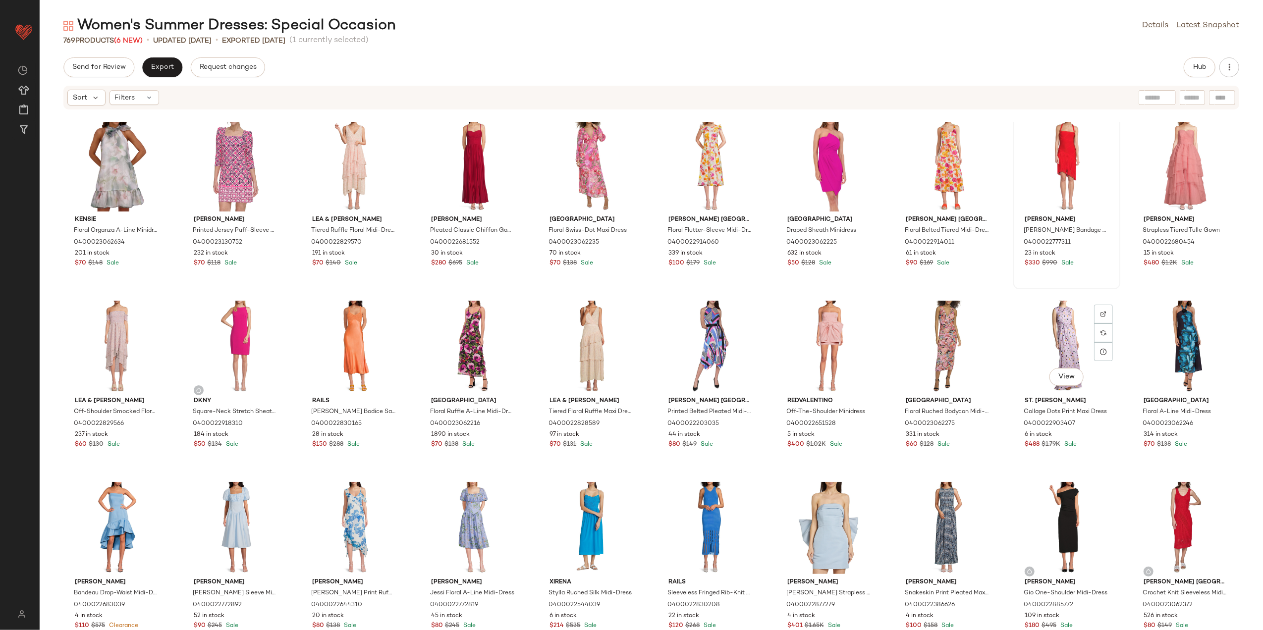
scroll to position [1527, 0]
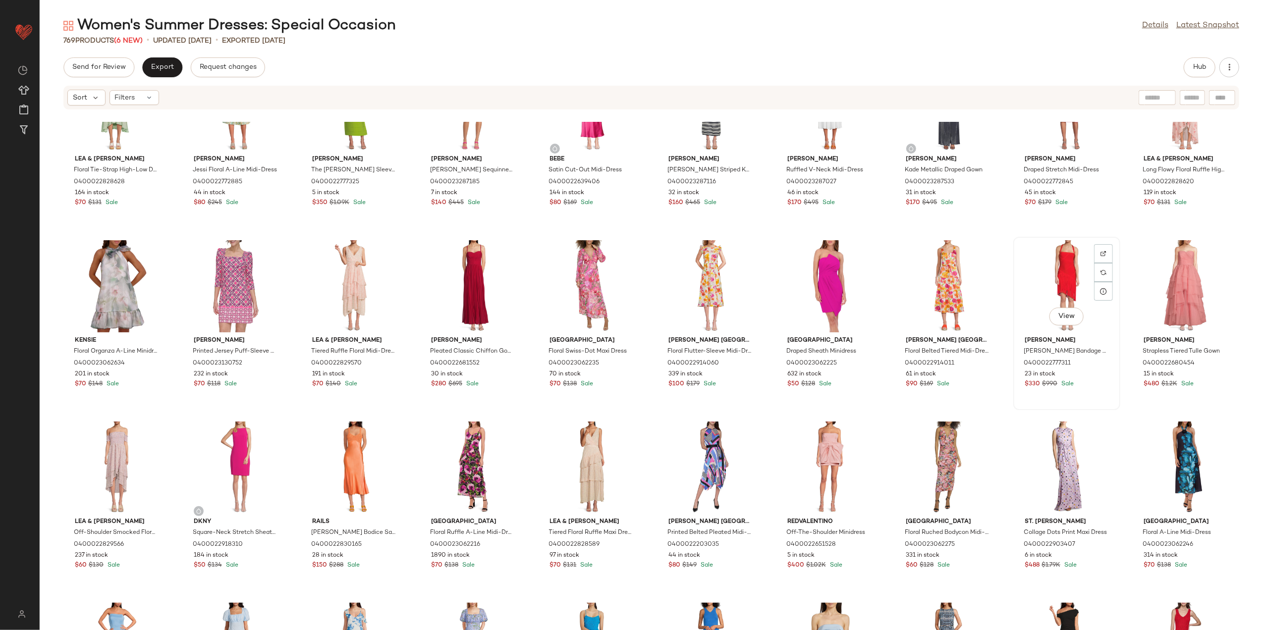
click at [1058, 269] on div "View" at bounding box center [1067, 286] width 100 height 92
click at [1046, 270] on div "View" at bounding box center [1067, 286] width 100 height 92
click at [1000, 230] on div "Lea & Viola Floral Tie-Strap High-Low Dress 0400022828628 164 in stock $70 $131…" at bounding box center [652, 376] width 1224 height 508
click at [1050, 262] on div "View" at bounding box center [1067, 286] width 100 height 92
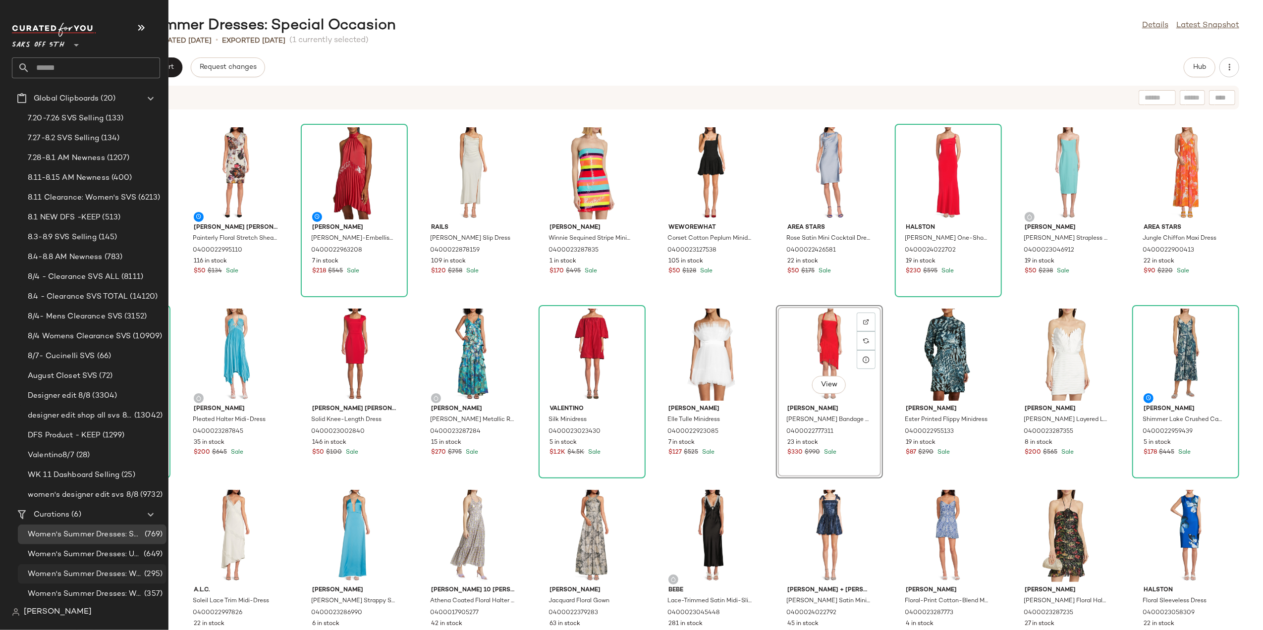
scroll to position [85, 0]
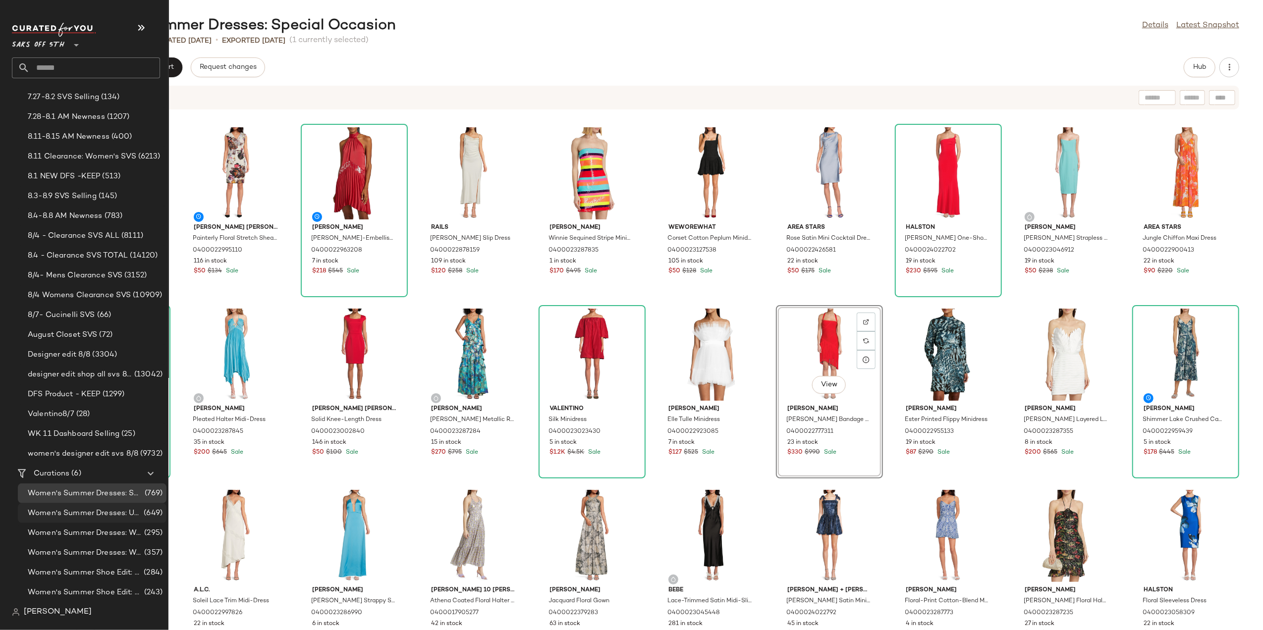
click at [109, 508] on span "Women's Summer Dresses: Under $100" at bounding box center [85, 513] width 114 height 11
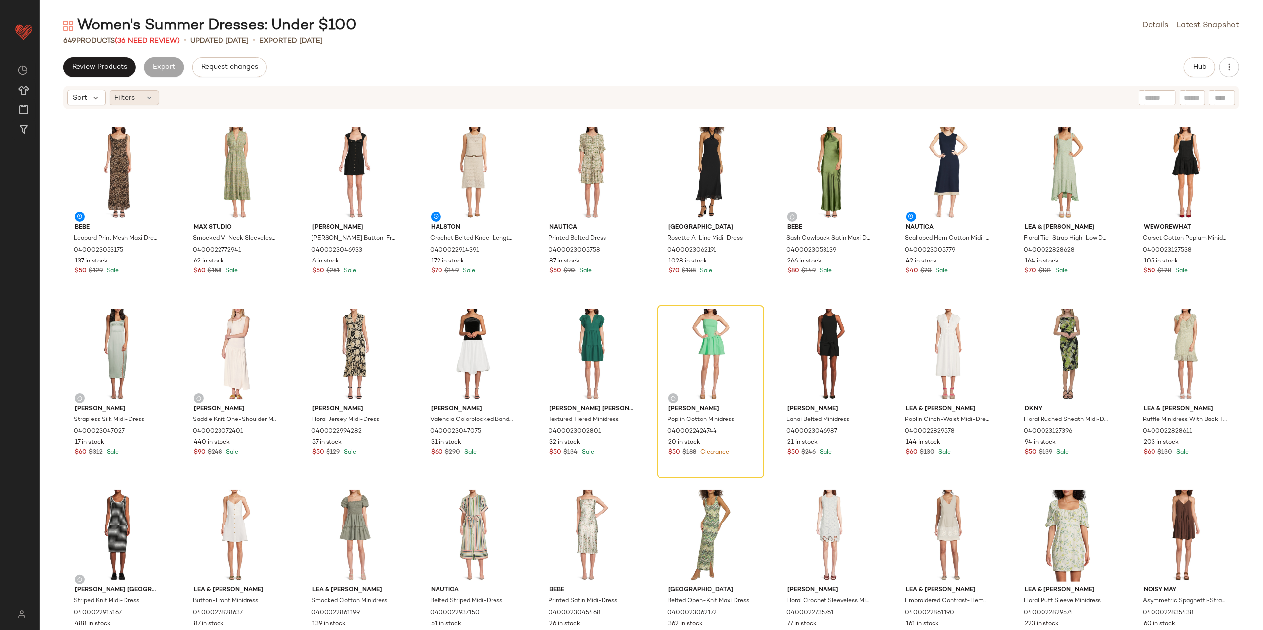
click at [128, 98] on span "Filters" at bounding box center [125, 98] width 20 height 10
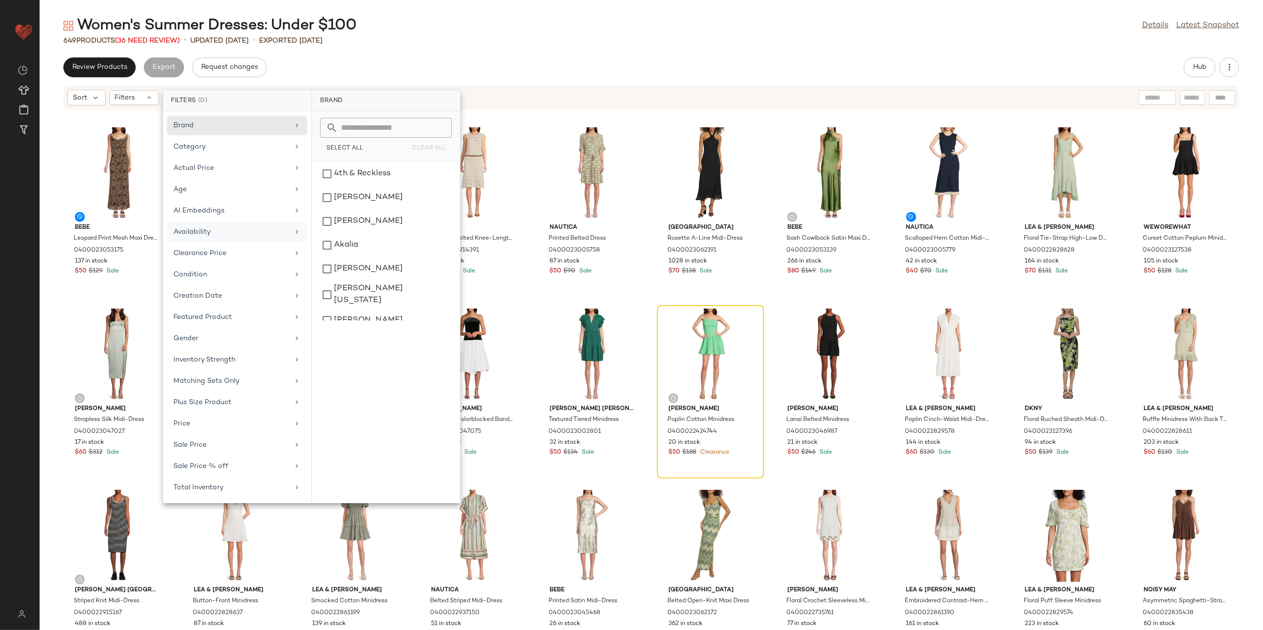
click at [265, 228] on div "Availability" at bounding box center [230, 232] width 115 height 10
click at [346, 193] on div "out_of_stock" at bounding box center [386, 198] width 140 height 24
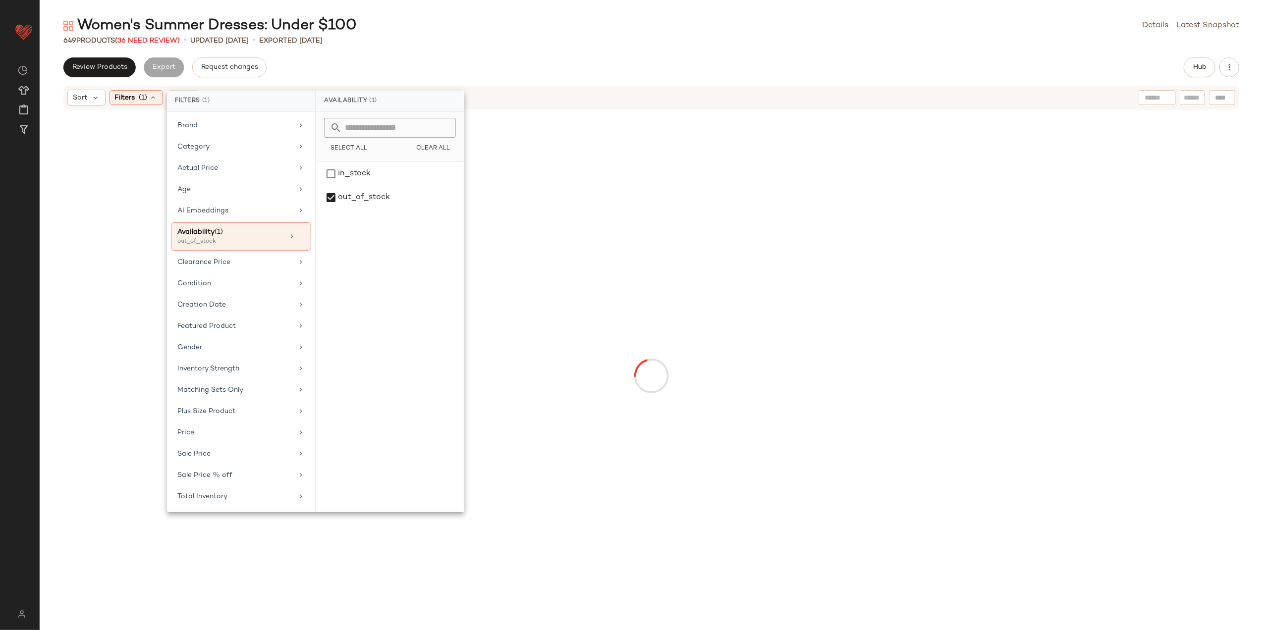
click at [437, 45] on div "649 Products (36 Need Review) • updated Aug 7th • Exported Aug 7th" at bounding box center [652, 41] width 1224 height 10
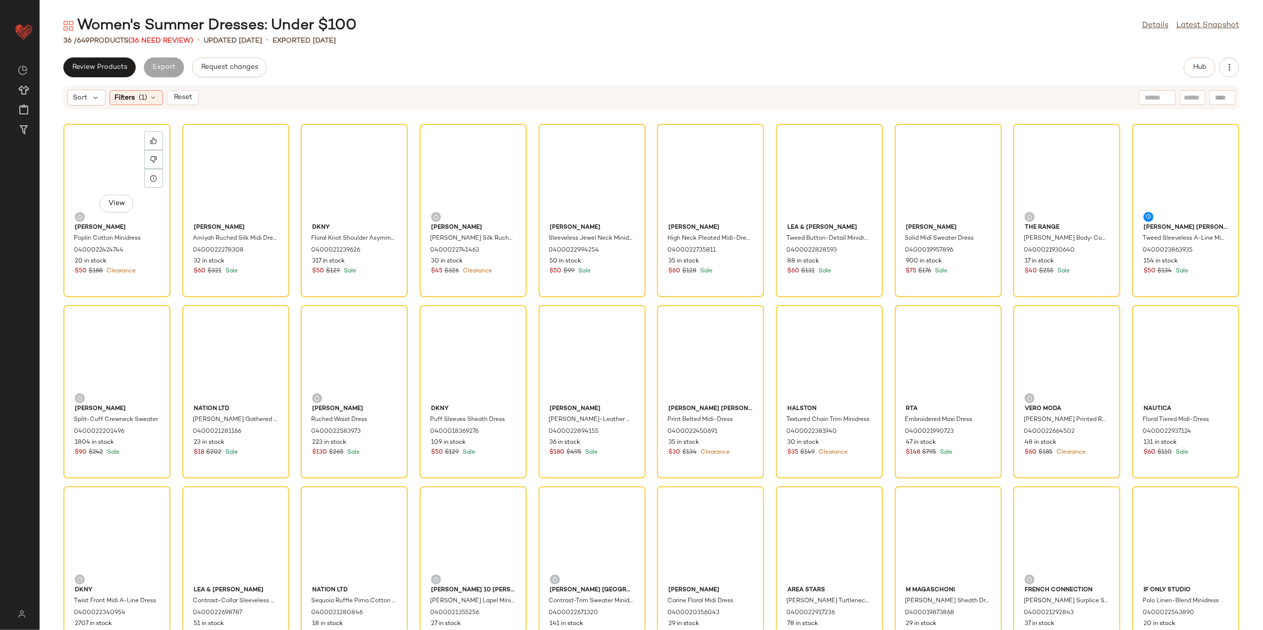
click at [91, 167] on div "View" at bounding box center [117, 173] width 100 height 92
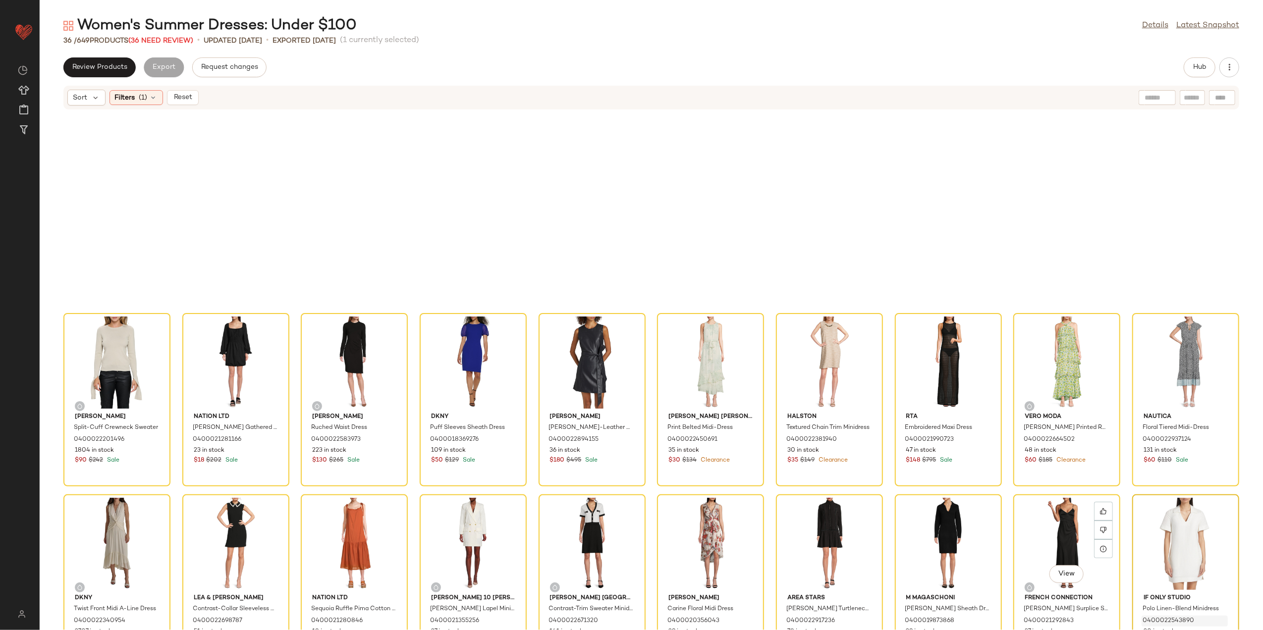
scroll to position [219, 0]
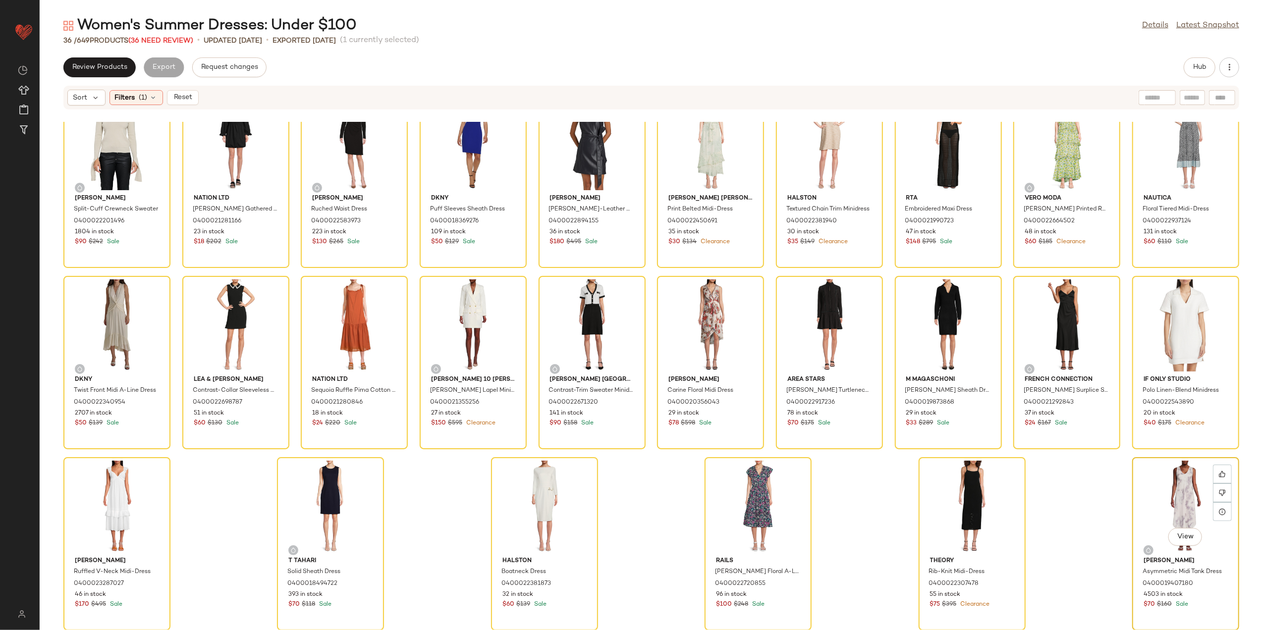
click at [1168, 494] on div "View" at bounding box center [1186, 507] width 100 height 92
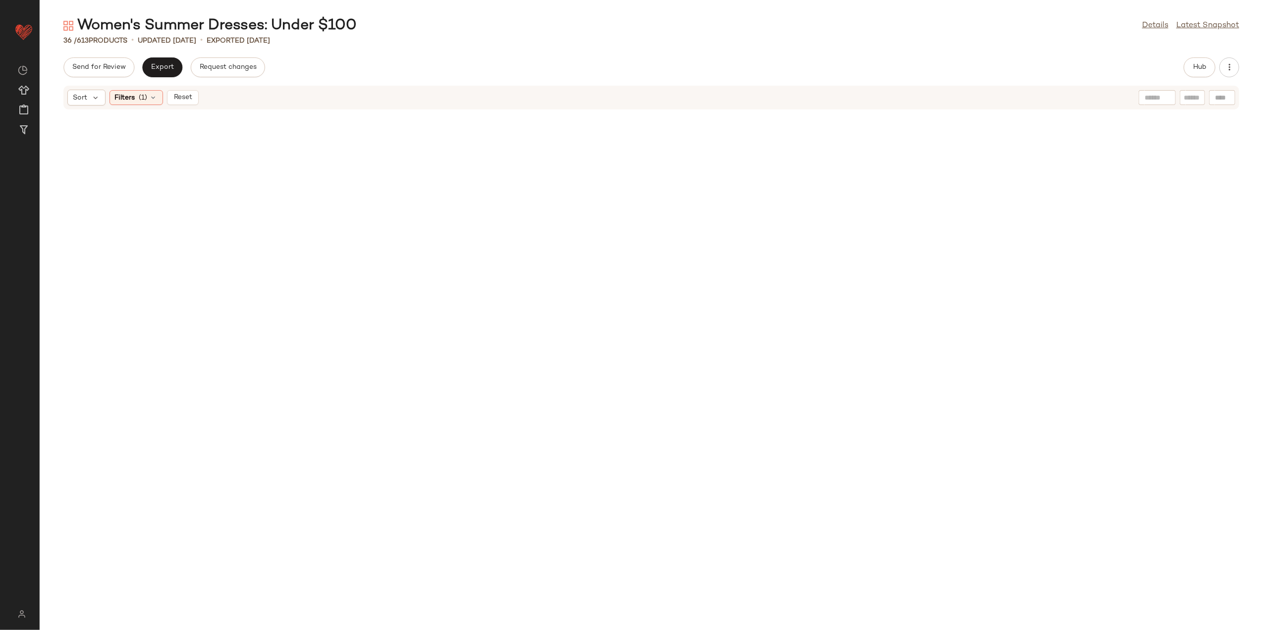
click at [182, 92] on button "Reset" at bounding box center [183, 97] width 32 height 15
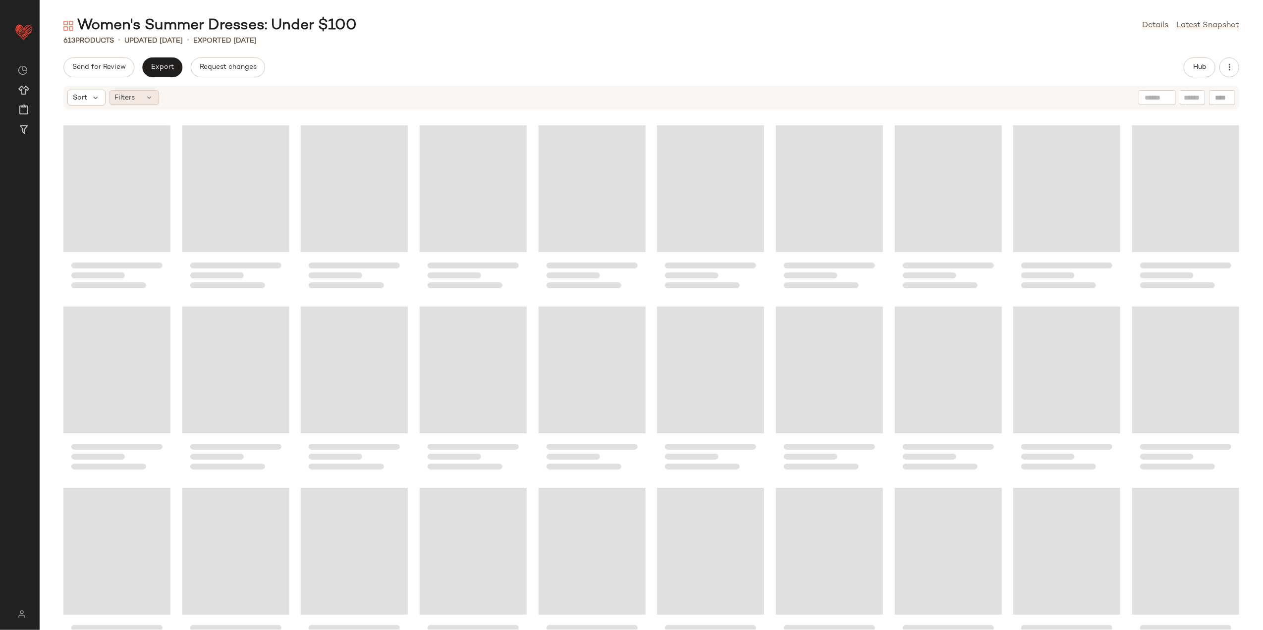
click at [142, 99] on div "Filters" at bounding box center [135, 97] width 50 height 15
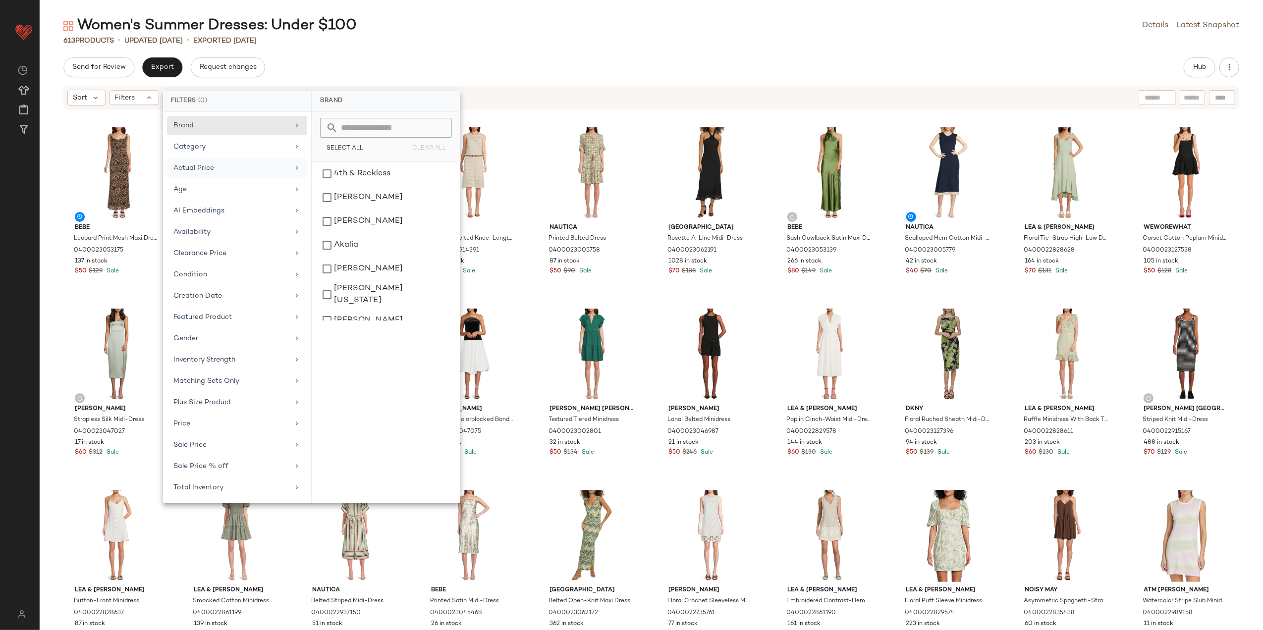
click at [240, 164] on div "Actual Price" at bounding box center [230, 168] width 115 height 10
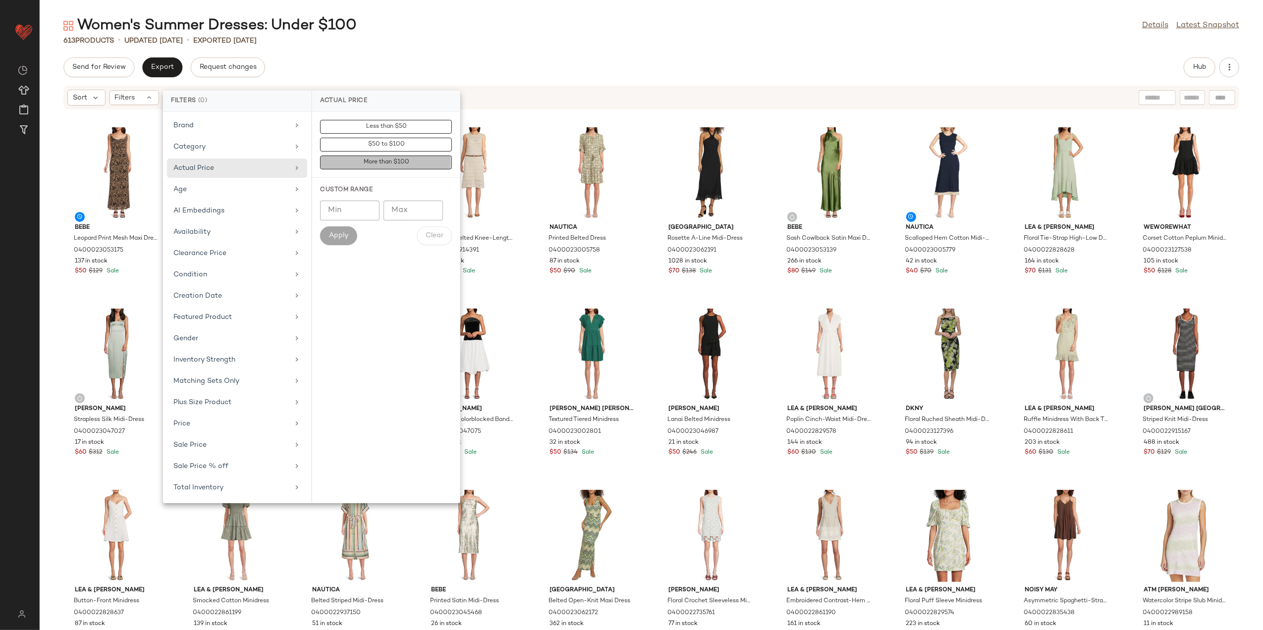
click at [331, 159] on button "More than $100" at bounding box center [386, 163] width 132 height 14
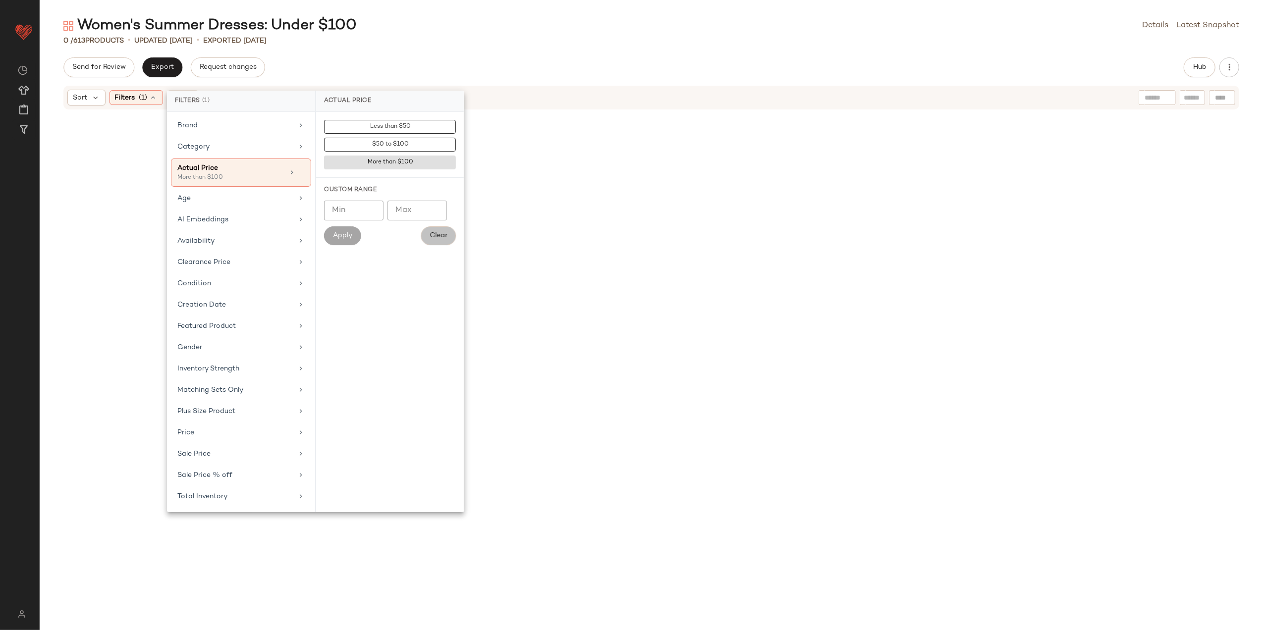
click at [442, 240] on button "Clear" at bounding box center [438, 235] width 35 height 19
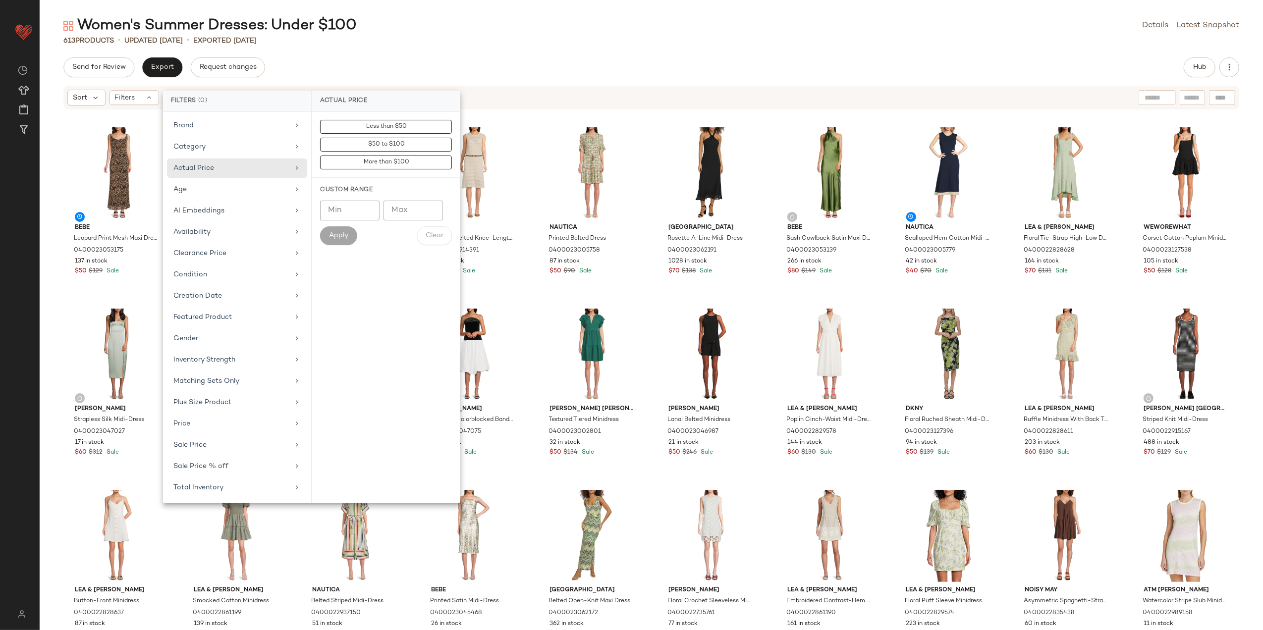
click at [1042, 56] on div "Women's Summer Dresses: Under $100 Details Latest Snapshot 613 Products • updat…" at bounding box center [652, 323] width 1224 height 615
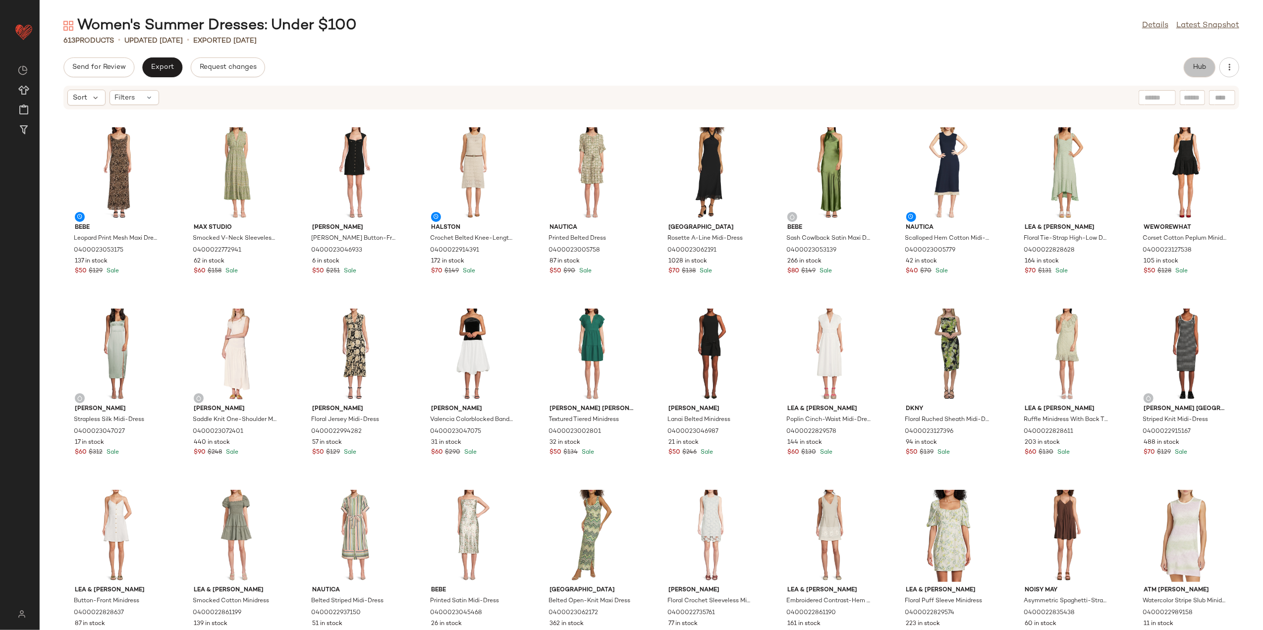
click at [1193, 76] on button "Hub" at bounding box center [1200, 67] width 32 height 20
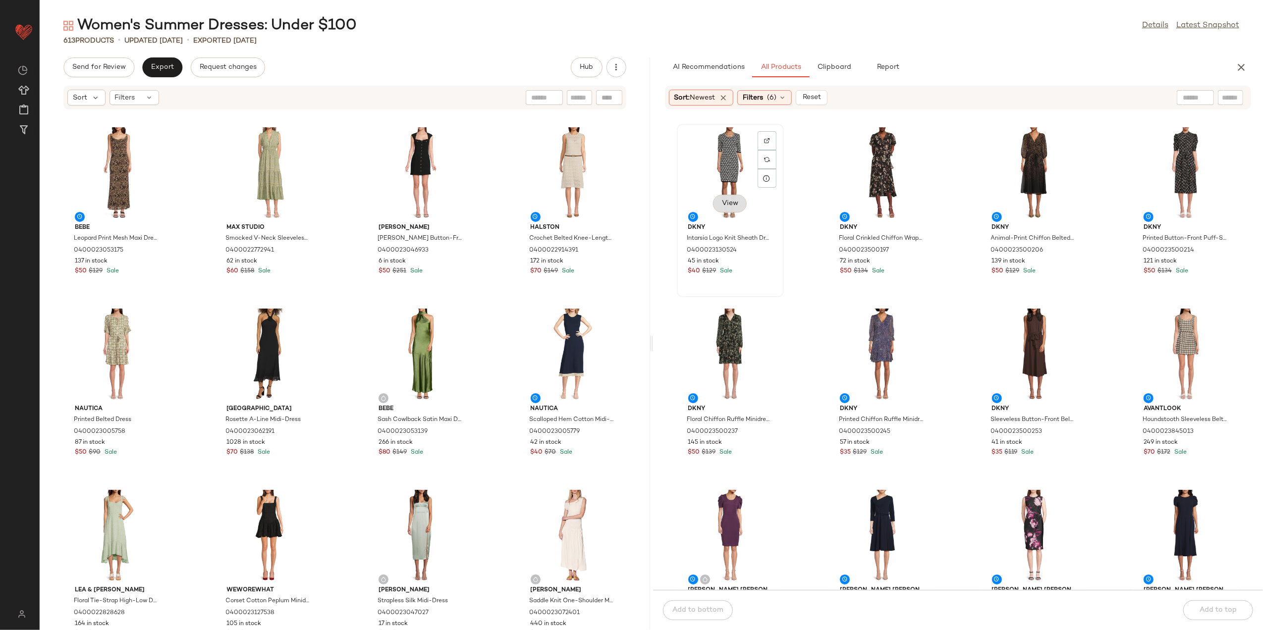
click at [726, 204] on span "View" at bounding box center [730, 204] width 17 height 8
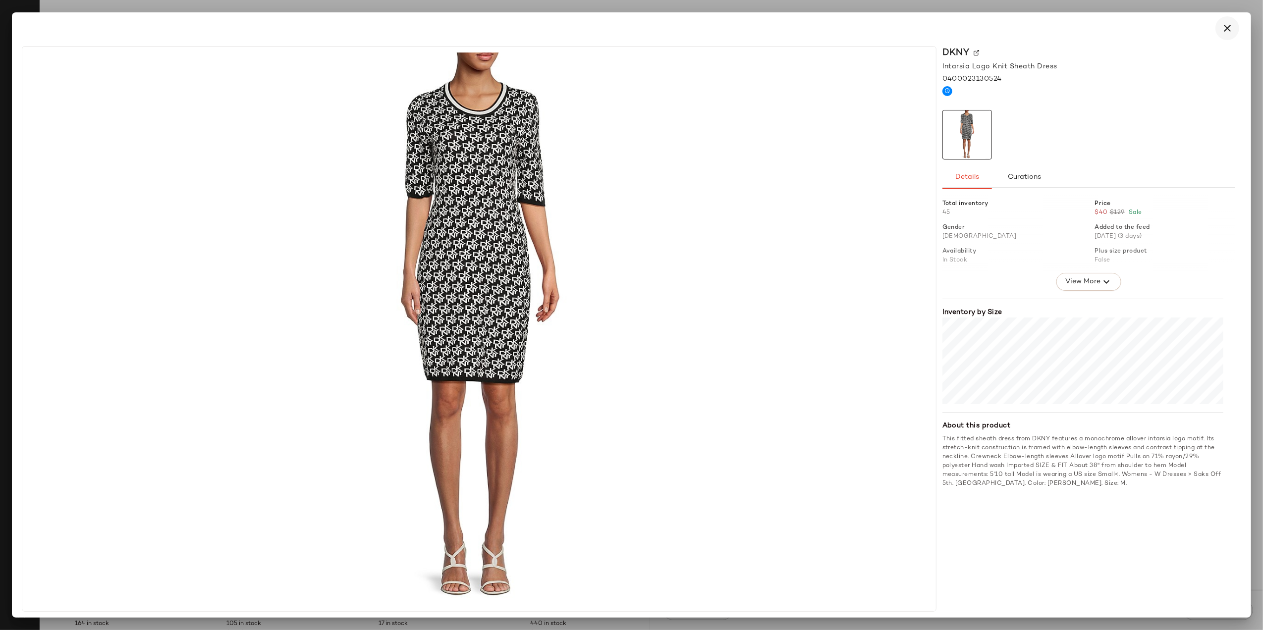
click at [1228, 31] on icon "button" at bounding box center [1228, 28] width 12 height 12
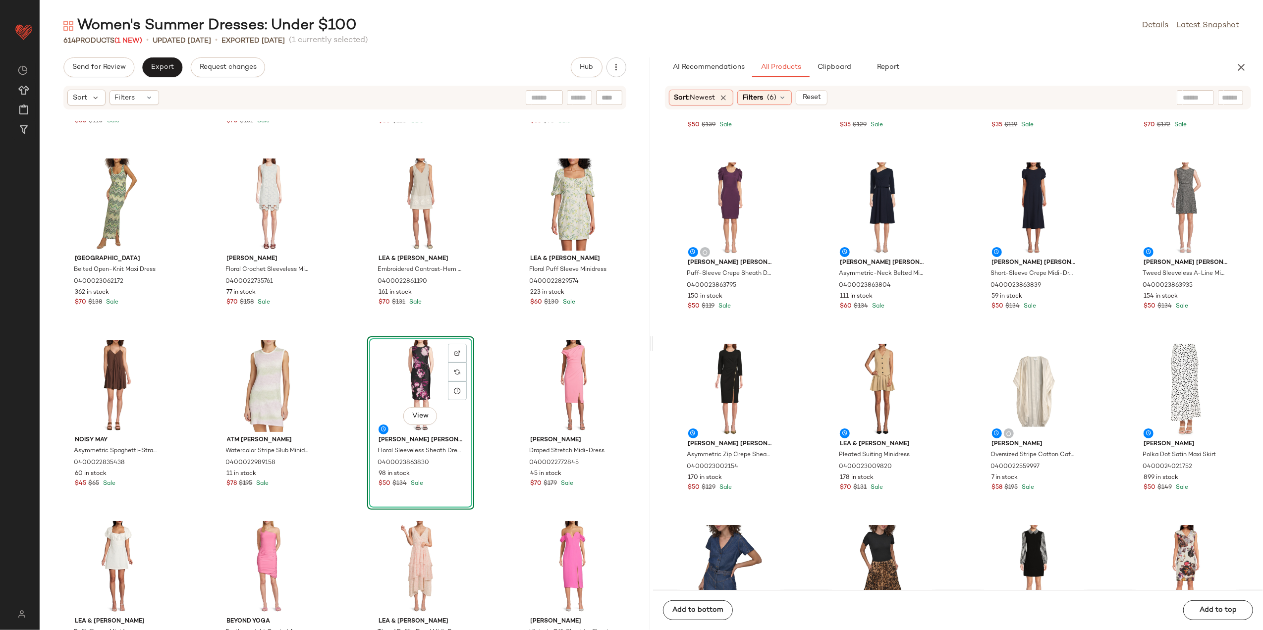
scroll to position [468, 0]
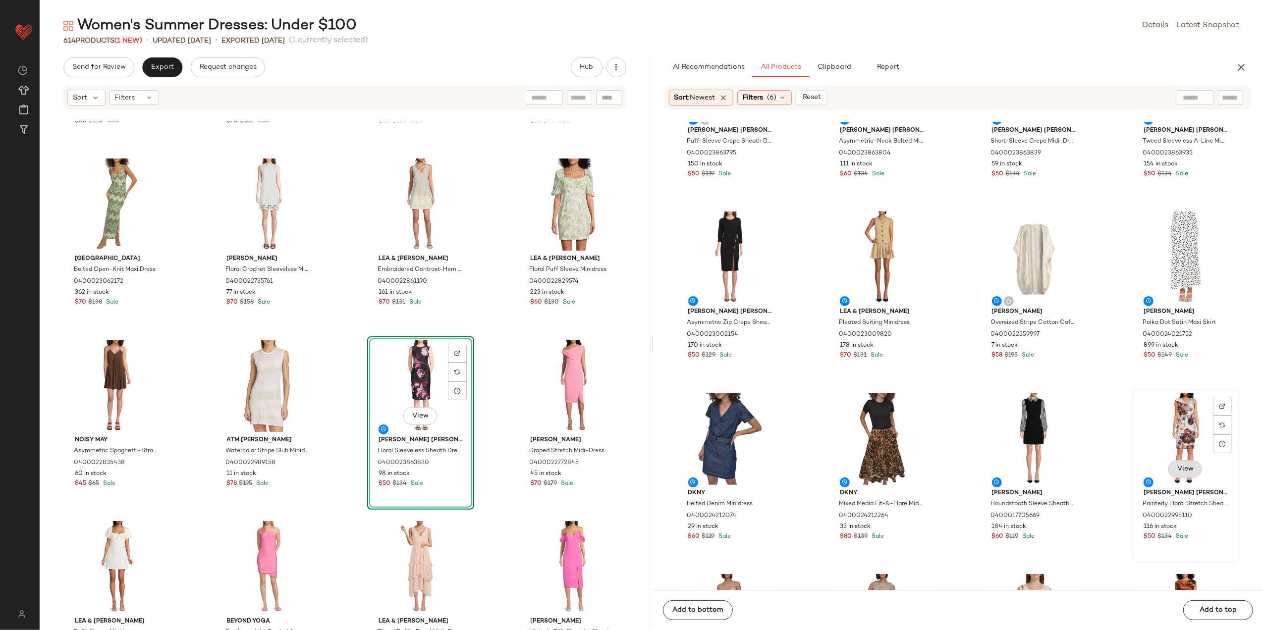
click at [1178, 472] on span "View" at bounding box center [1185, 469] width 17 height 8
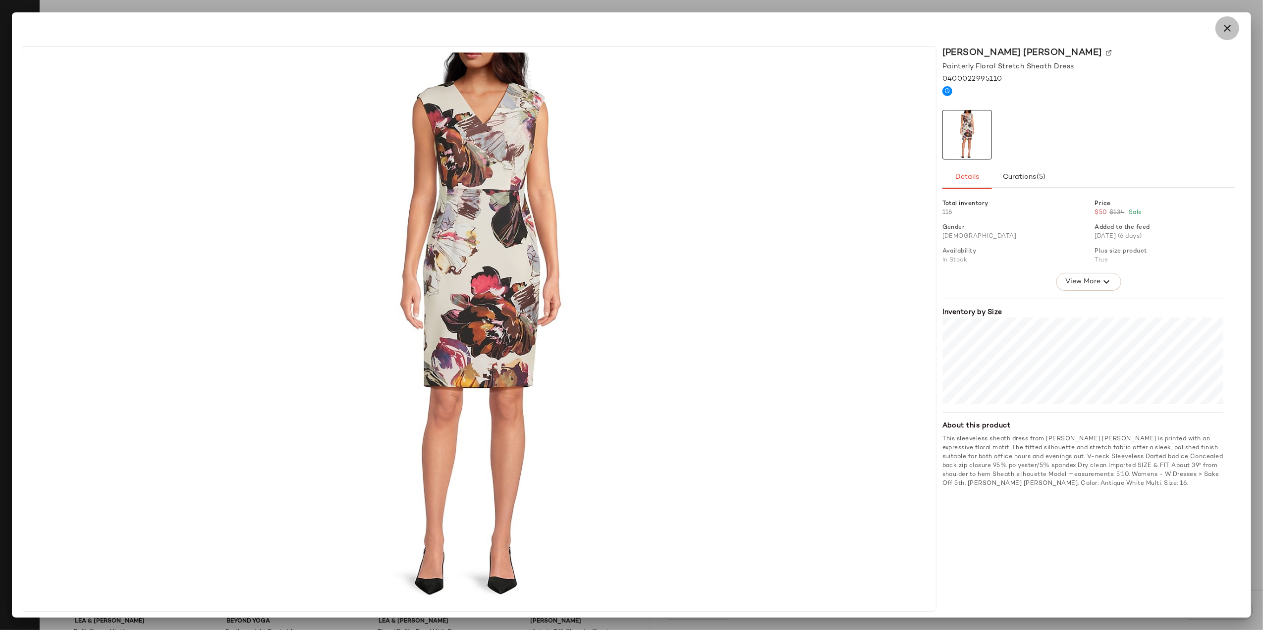
click at [1226, 33] on icon "button" at bounding box center [1228, 28] width 12 height 12
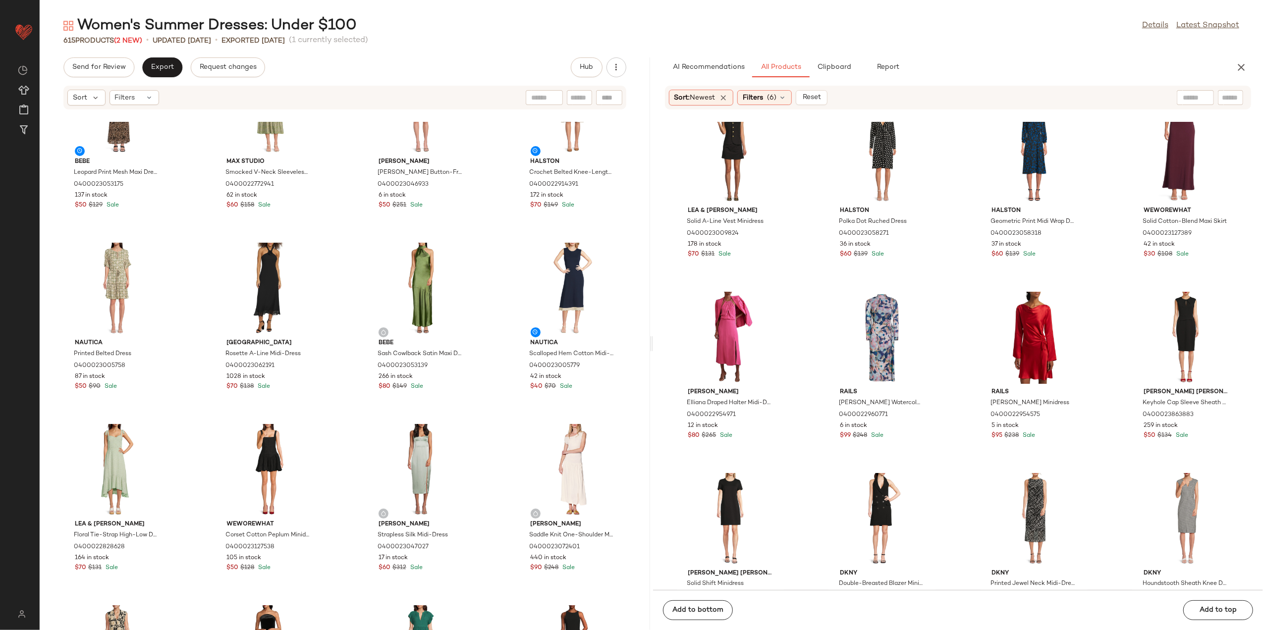
scroll to position [0, 0]
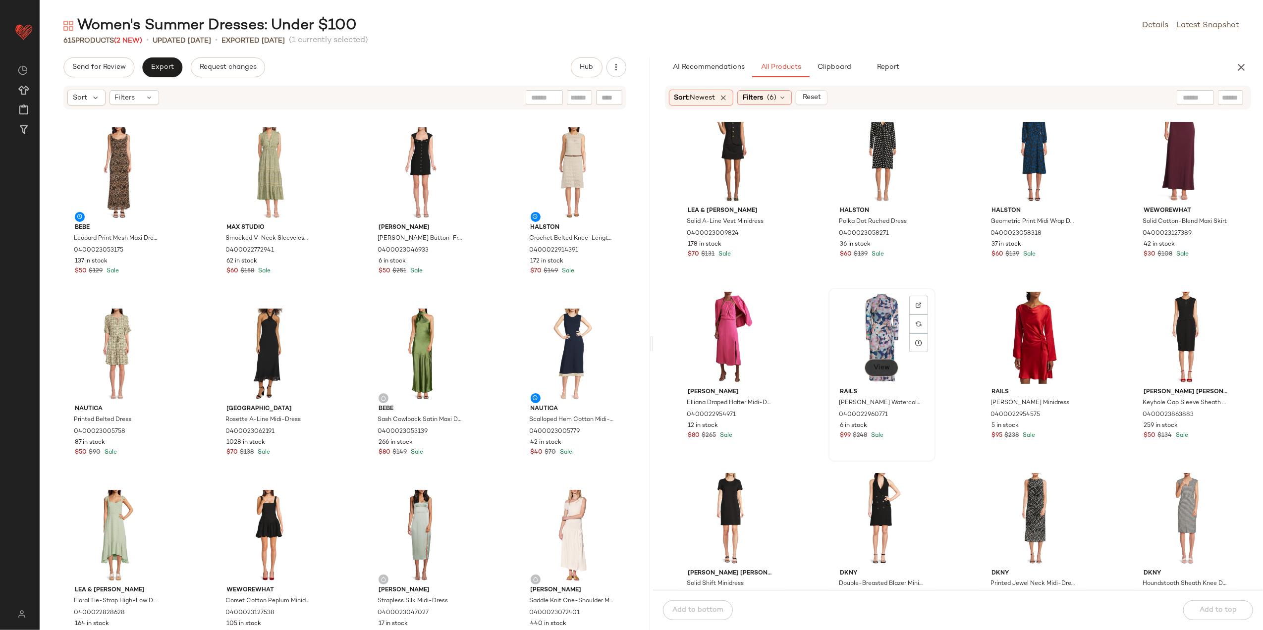
click at [885, 368] on span "View" at bounding box center [881, 368] width 17 height 8
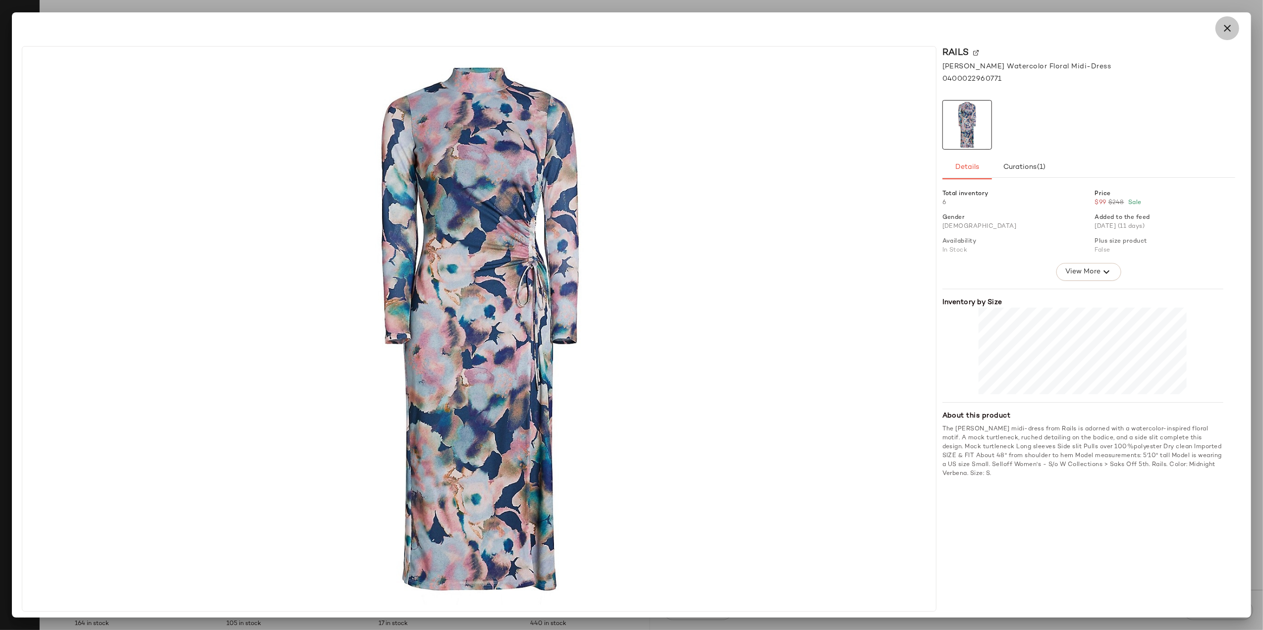
drag, startPoint x: 1236, startPoint y: 25, endPoint x: 1106, endPoint y: 105, distance: 152.7
click at [1236, 26] on button "button" at bounding box center [1228, 28] width 24 height 24
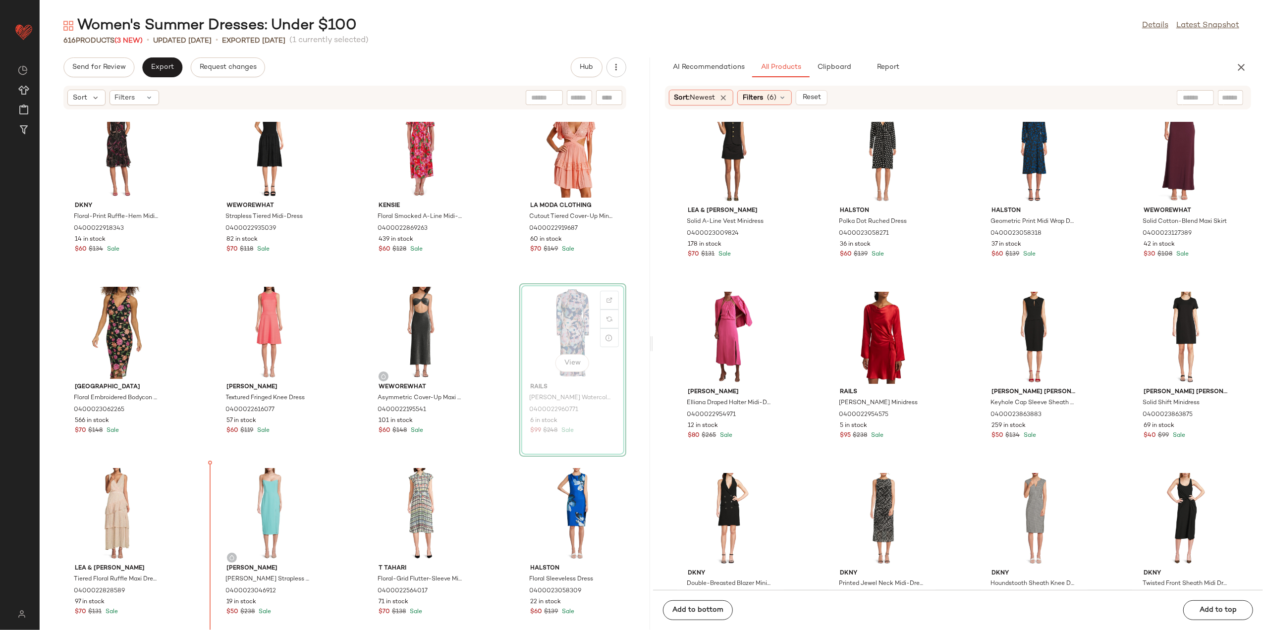
scroll to position [2032, 0]
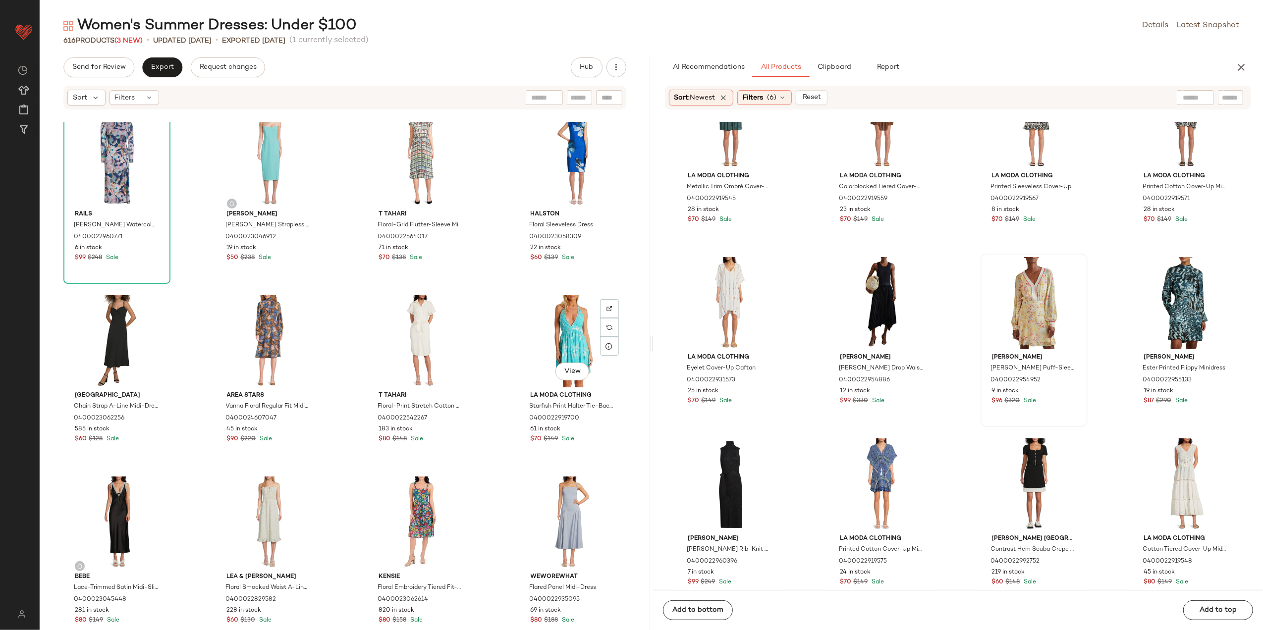
scroll to position [2296, 0]
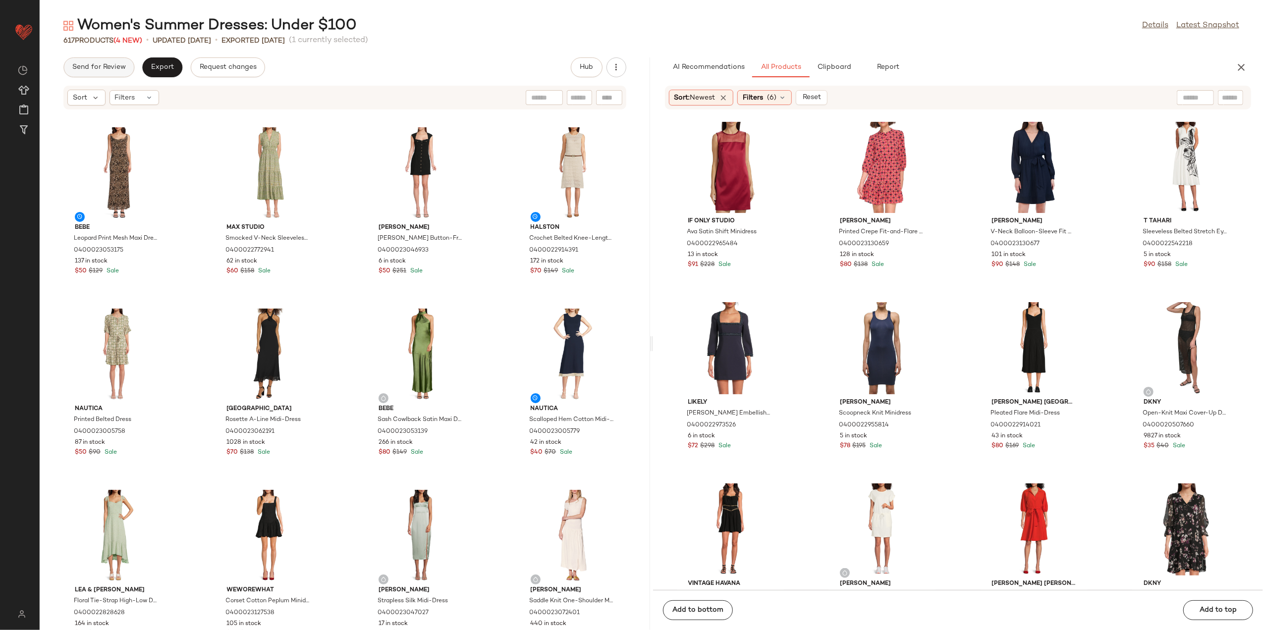
click at [86, 61] on button "Send for Review" at bounding box center [98, 67] width 71 height 20
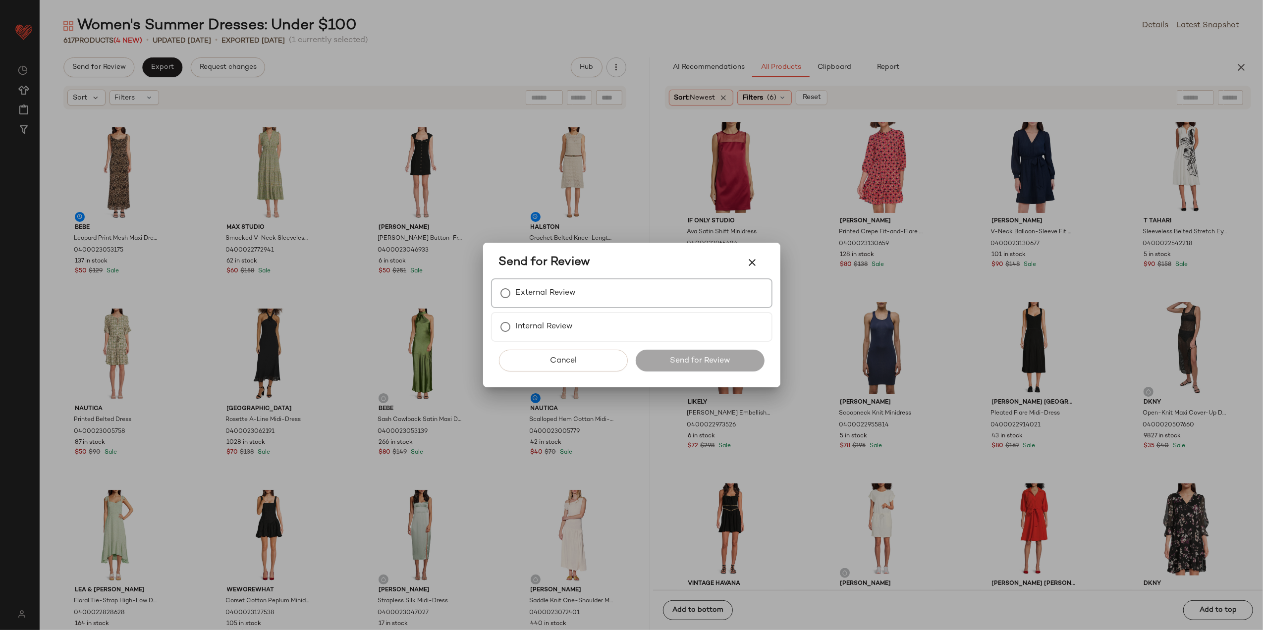
click at [603, 297] on div "External Review" at bounding box center [631, 294] width 281 height 30
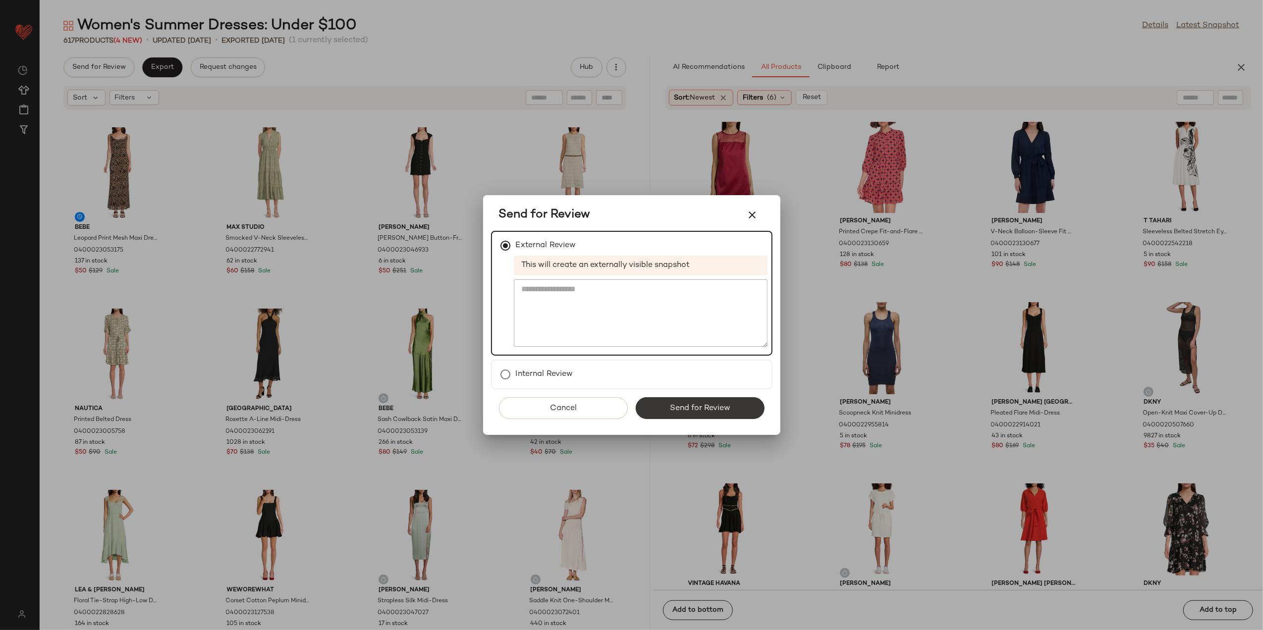
drag, startPoint x: 643, startPoint y: 393, endPoint x: 656, endPoint y: 401, distance: 15.4
click at [647, 396] on div "Cancel Send for Review" at bounding box center [631, 413] width 281 height 46
drag, startPoint x: 654, startPoint y: 405, endPoint x: 641, endPoint y: 401, distance: 13.3
click at [653, 405] on button "Send for Review" at bounding box center [700, 408] width 129 height 22
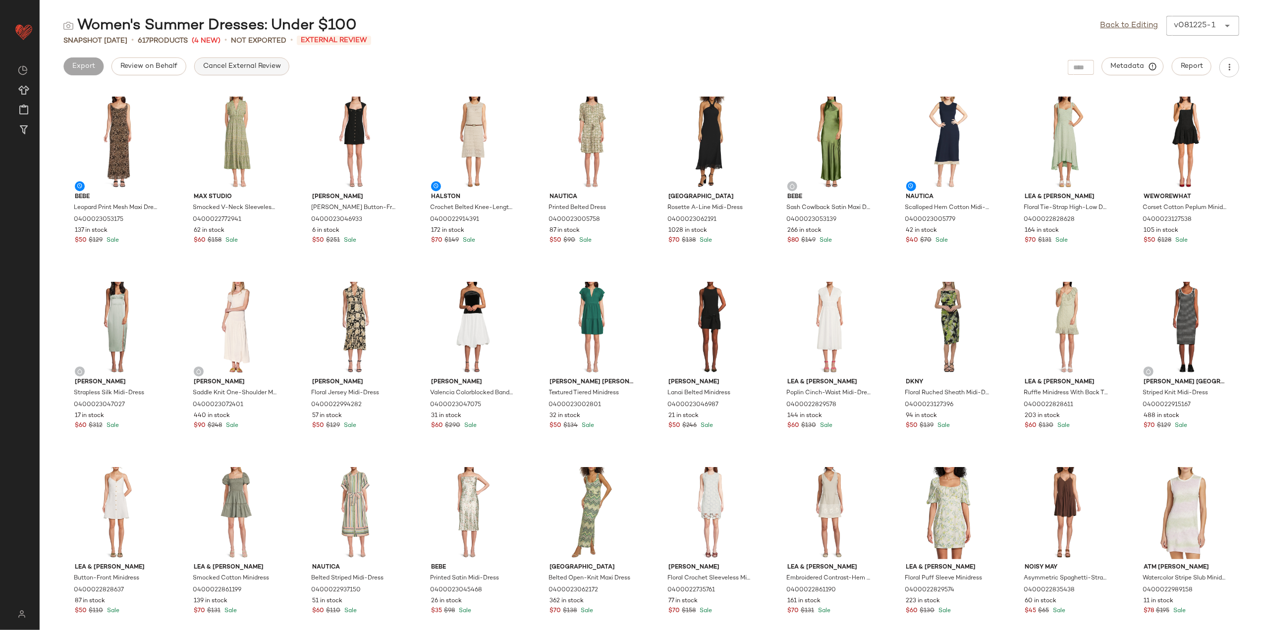
click at [227, 67] on span "Cancel External Review" at bounding box center [242, 66] width 78 height 8
click at [1068, 76] on div "Send for Review Export" at bounding box center [1154, 67] width 172 height 20
drag, startPoint x: 141, startPoint y: 70, endPoint x: 147, endPoint y: 67, distance: 6.6
click at [1068, 70] on div "Send for Review Export" at bounding box center [1154, 67] width 172 height 20
click at [152, 64] on span "Export" at bounding box center [162, 66] width 23 height 8
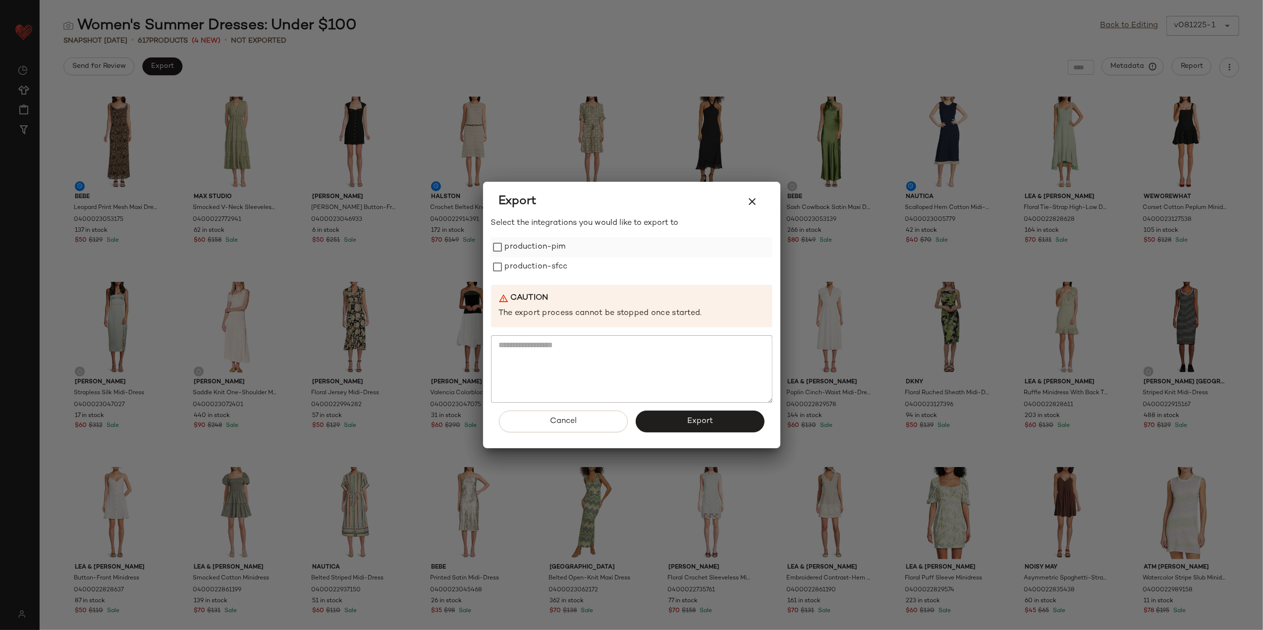
click at [550, 244] on label "production-pim" at bounding box center [535, 247] width 61 height 20
click at [529, 271] on label "production-sfcc" at bounding box center [536, 267] width 63 height 20
drag, startPoint x: 665, startPoint y: 421, endPoint x: 653, endPoint y: 422, distance: 11.9
click at [663, 421] on button "Export" at bounding box center [700, 422] width 129 height 22
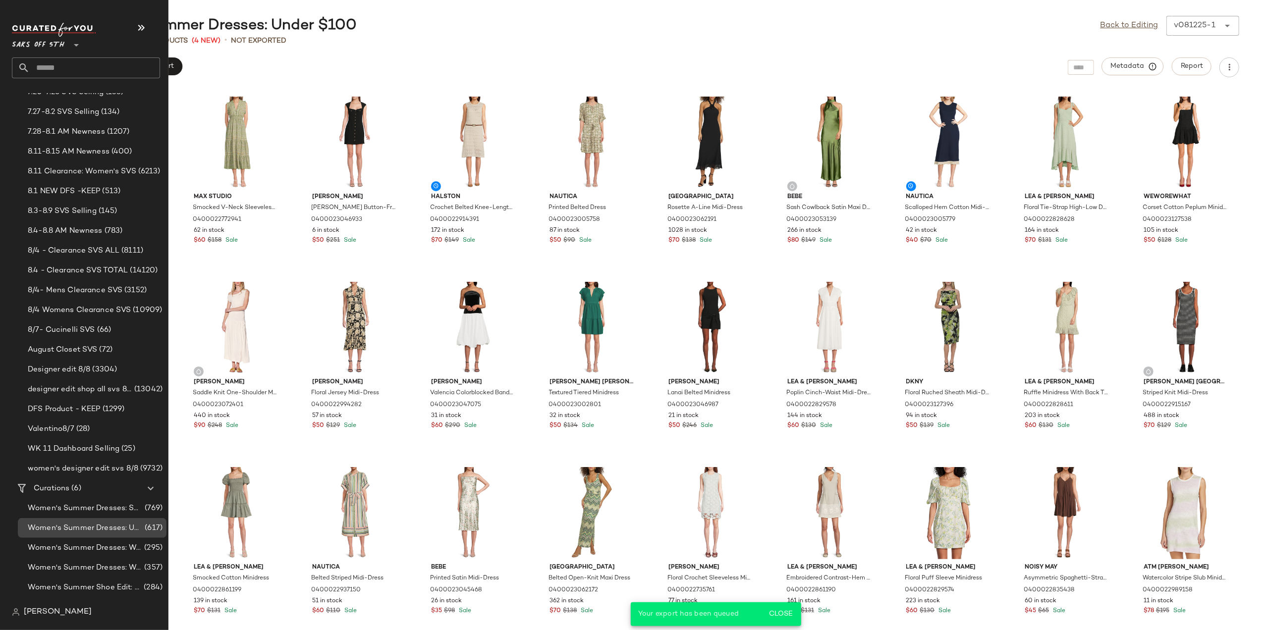
scroll to position [85, 0]
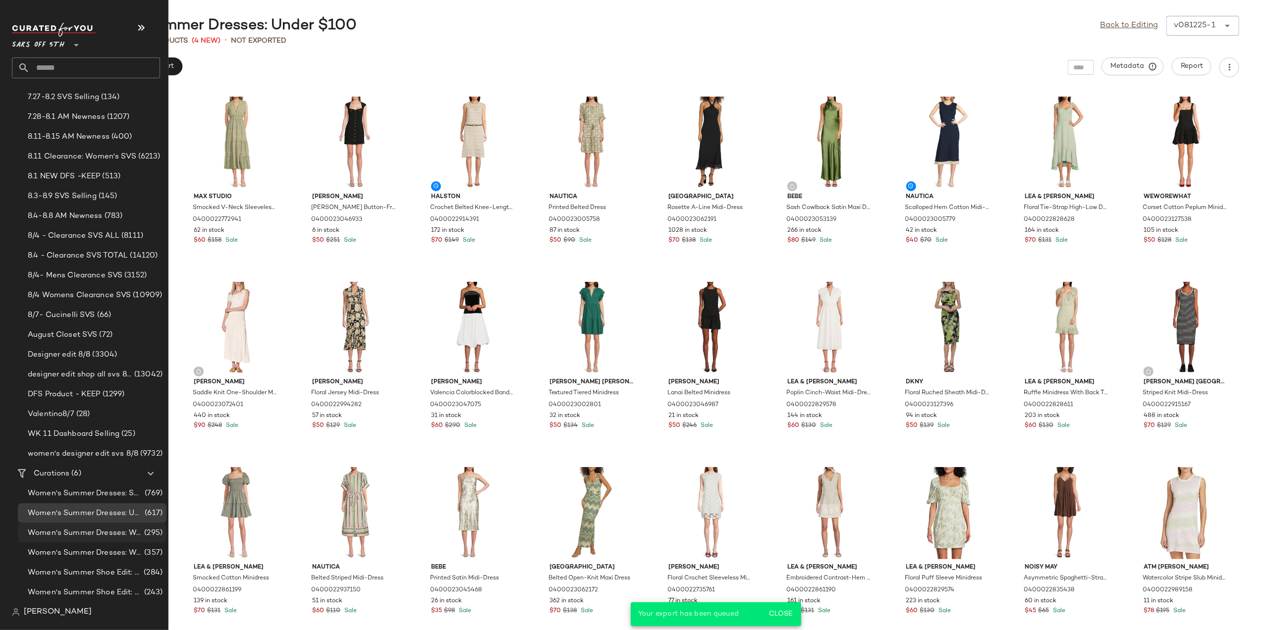
click at [118, 528] on span "Women's Summer Dresses: Weekend Dresses" at bounding box center [85, 533] width 114 height 11
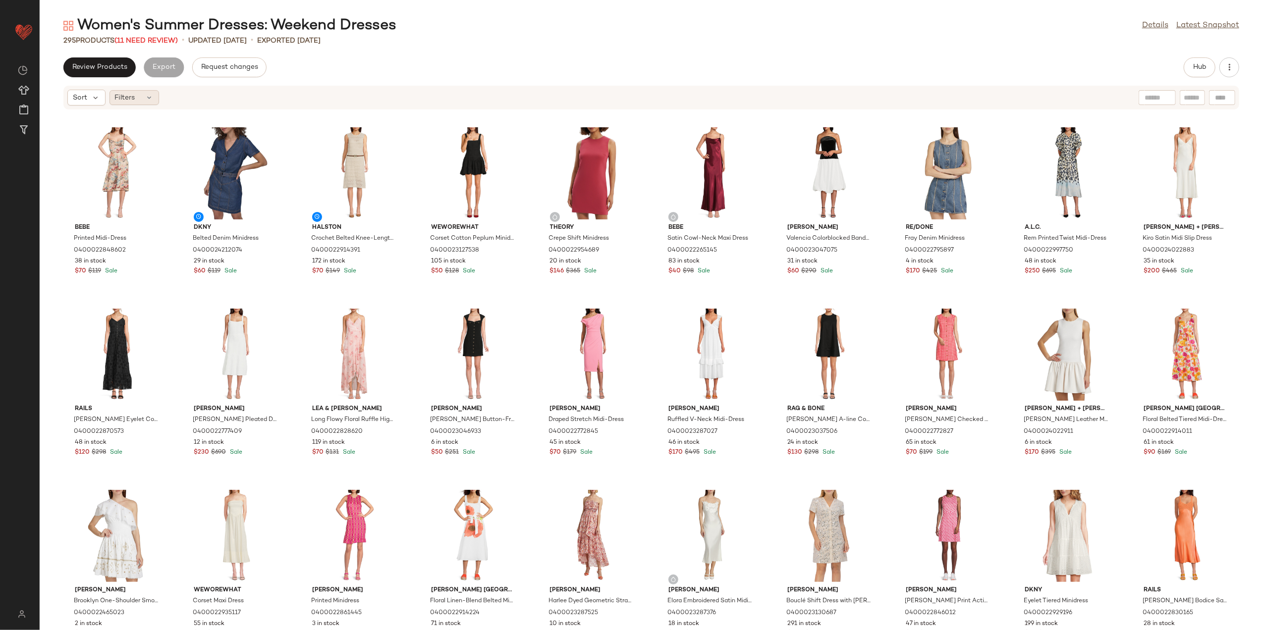
click at [117, 99] on span "Filters" at bounding box center [125, 98] width 20 height 10
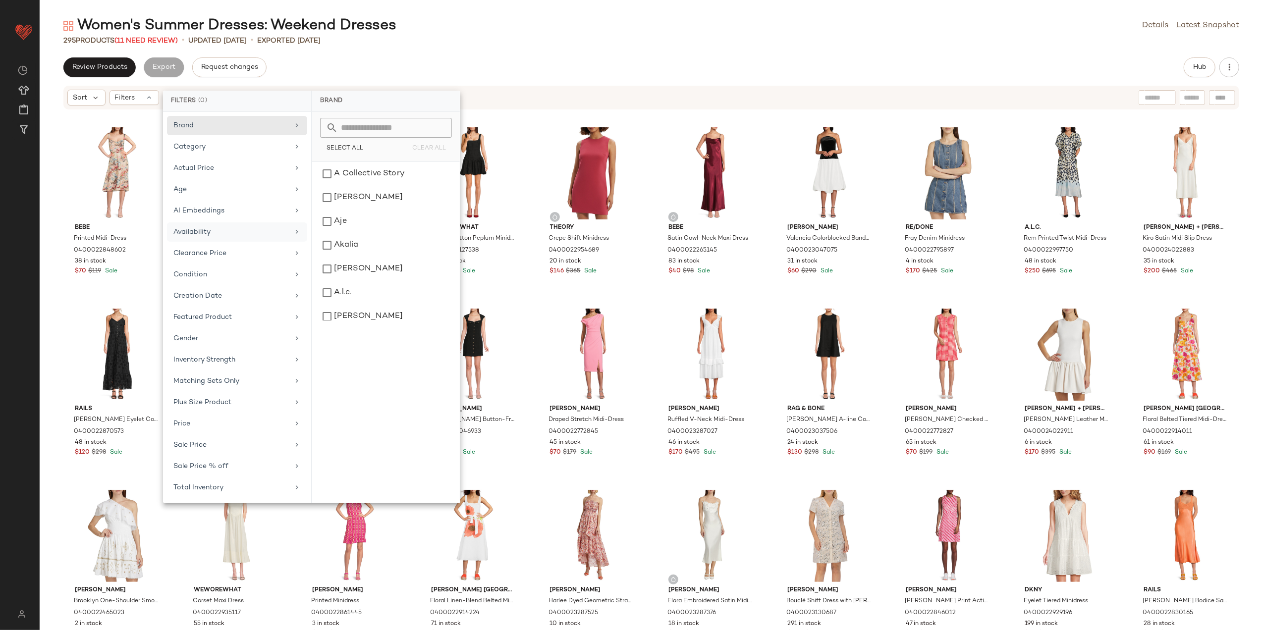
click at [220, 237] on div "Availability" at bounding box center [230, 232] width 115 height 10
click at [341, 197] on div "out_of_stock" at bounding box center [386, 198] width 140 height 24
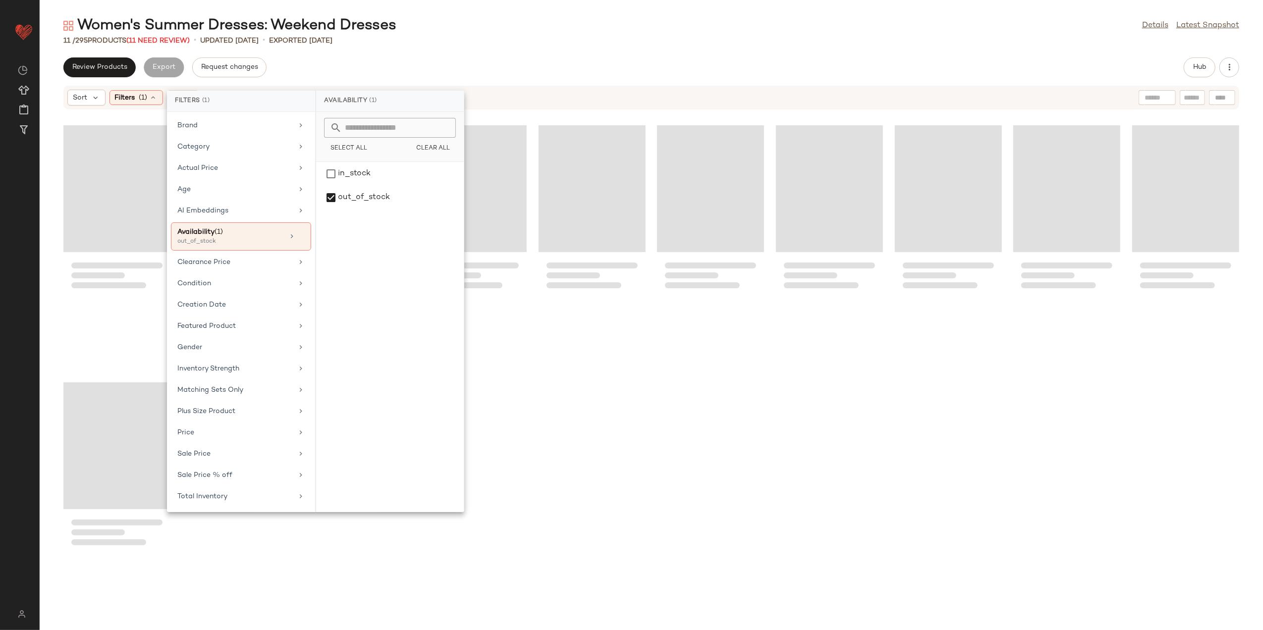
click at [427, 50] on div "Women's Summer Dresses: Weekend Dresses Details Latest Snapshot 11 / 295 Produc…" at bounding box center [652, 323] width 1224 height 615
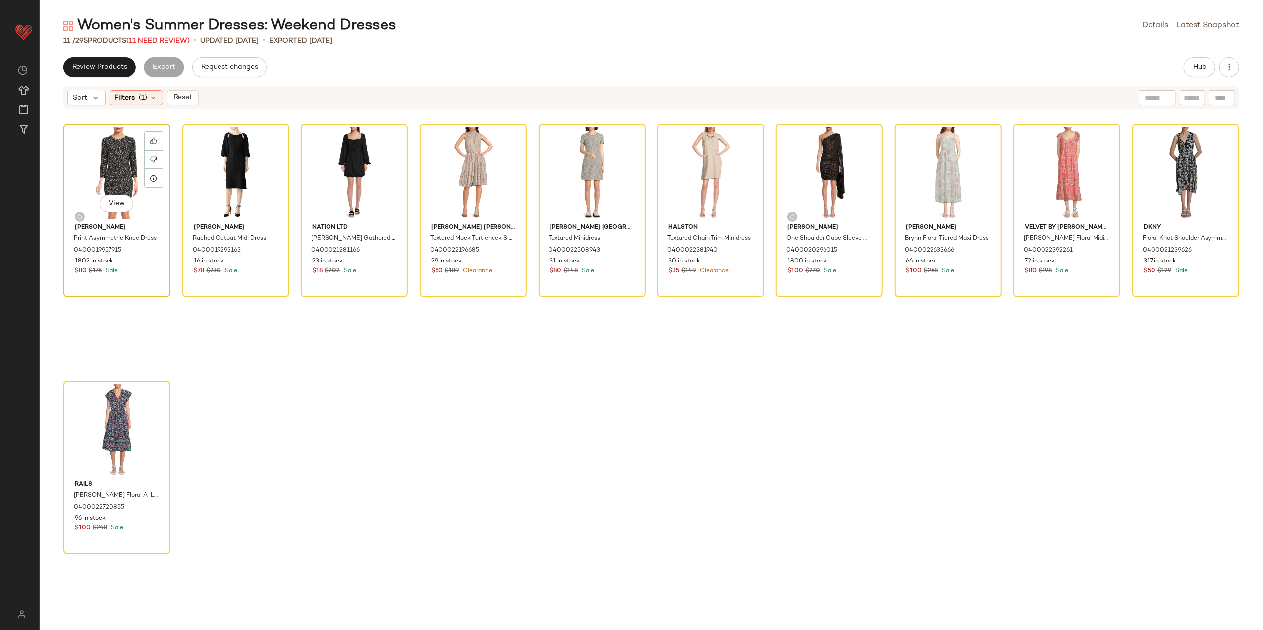
click at [127, 161] on div "View" at bounding box center [117, 173] width 100 height 92
click at [84, 403] on div "View" at bounding box center [117, 431] width 100 height 92
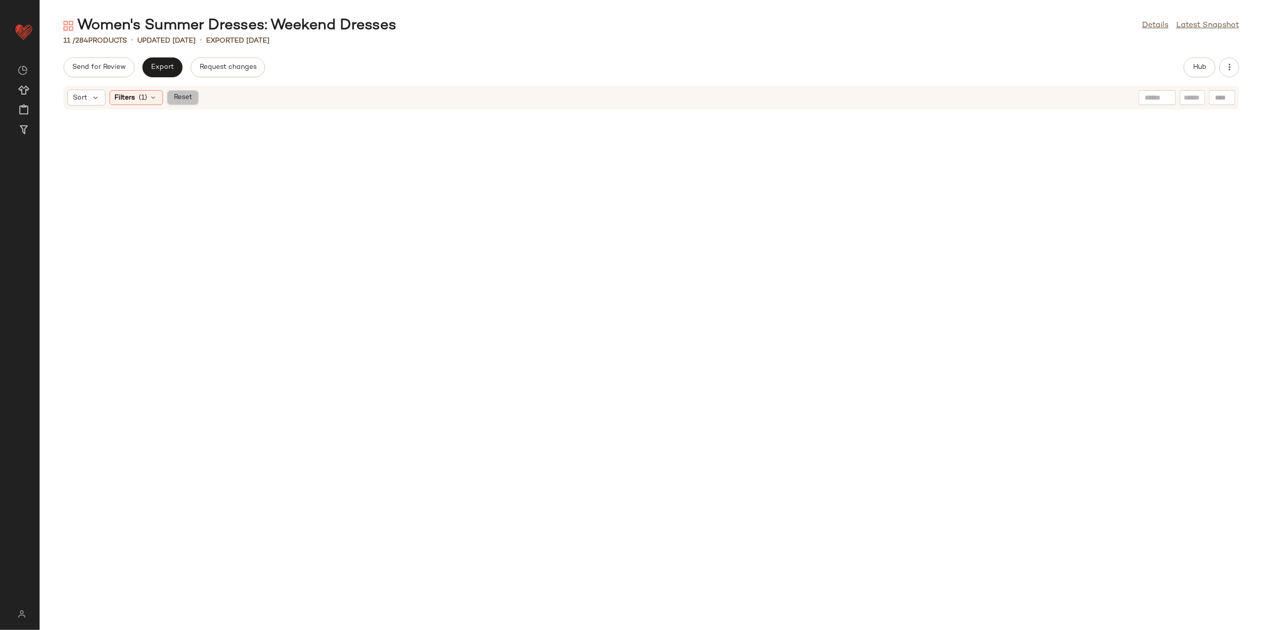
click at [187, 94] on span "Reset" at bounding box center [182, 98] width 19 height 8
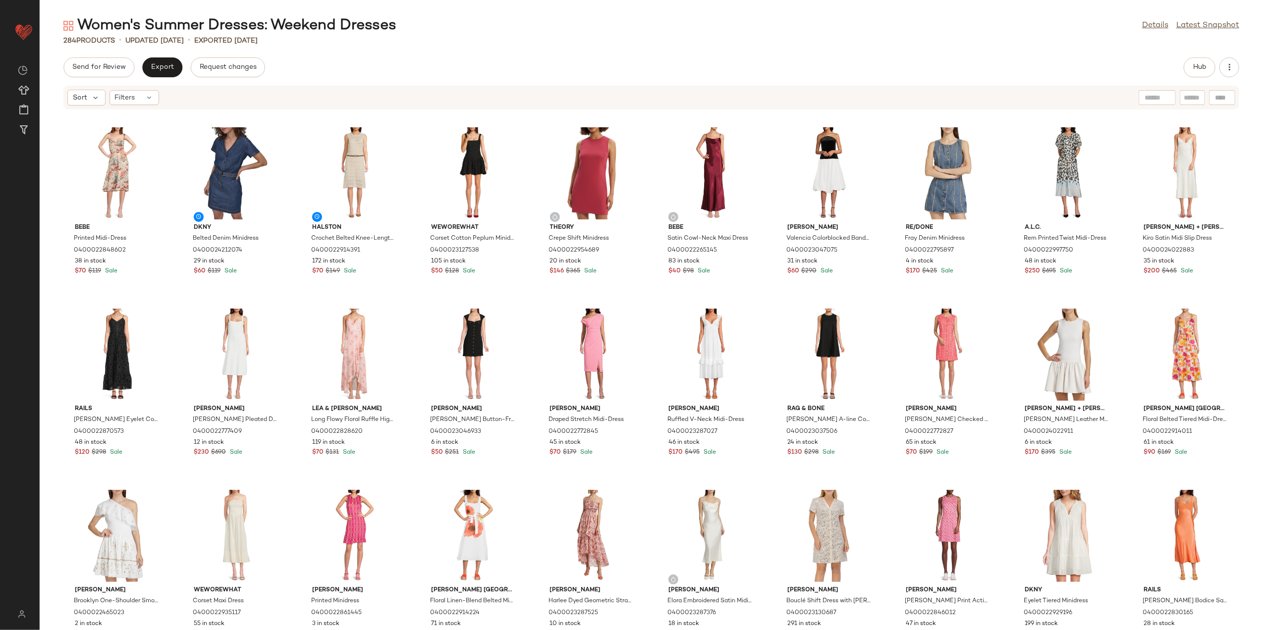
click at [1198, 54] on div "Women's Summer Dresses: Weekend Dresses Details Latest Snapshot 284 Products • …" at bounding box center [652, 323] width 1224 height 615
click at [1197, 66] on span "Hub" at bounding box center [1200, 67] width 14 height 8
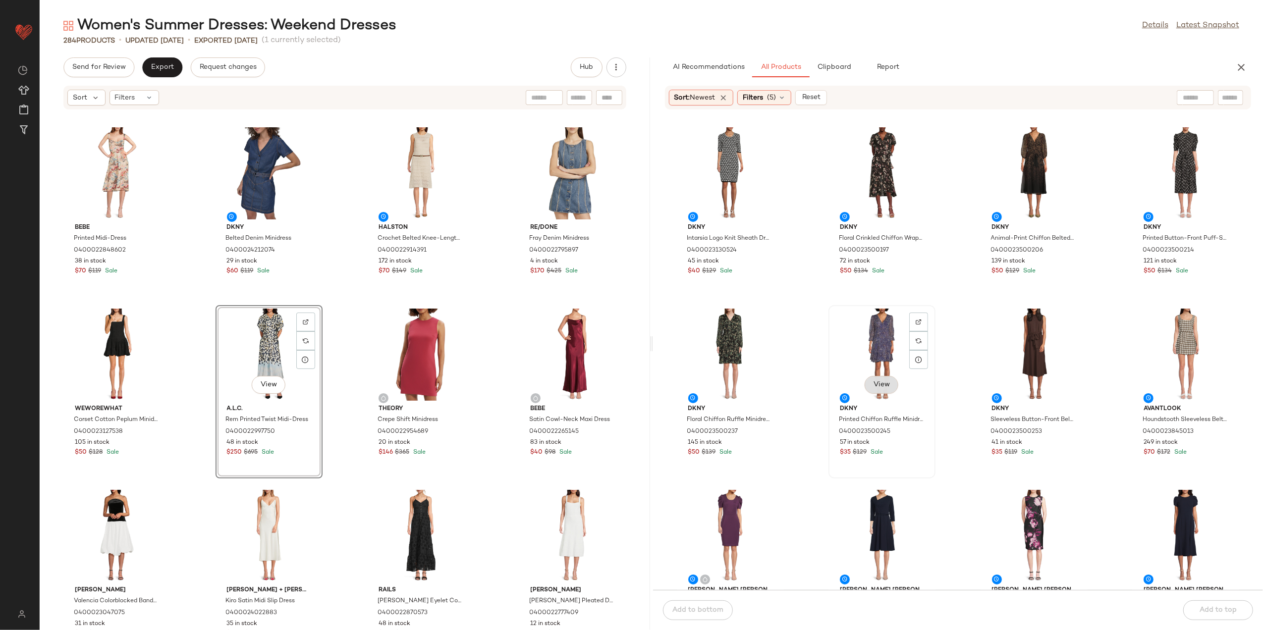
click at [885, 385] on span "View" at bounding box center [881, 385] width 17 height 8
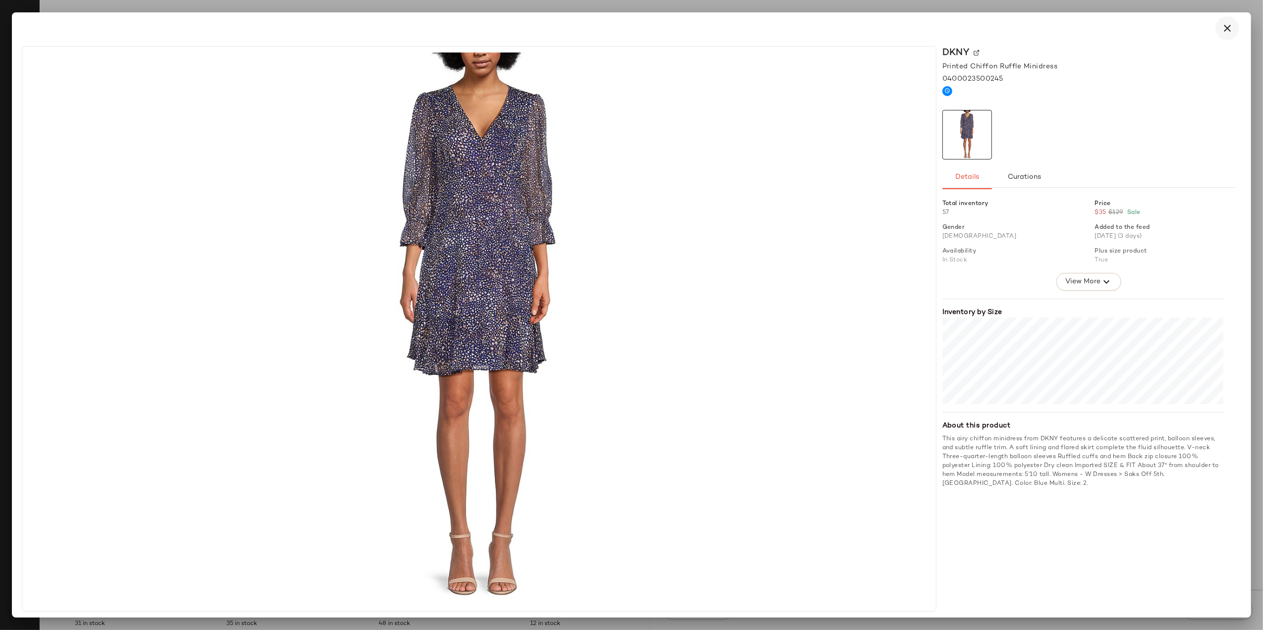
click at [1226, 27] on icon "button" at bounding box center [1228, 28] width 12 height 12
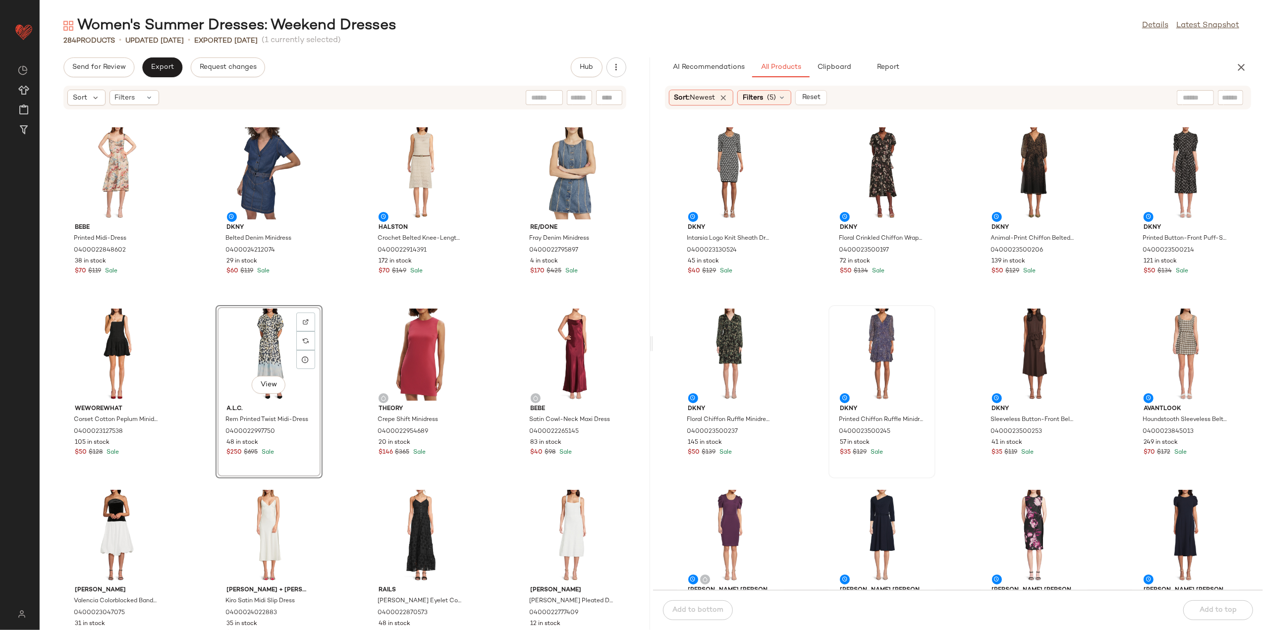
click at [1202, 92] on div at bounding box center [1195, 97] width 37 height 15
type input "****"
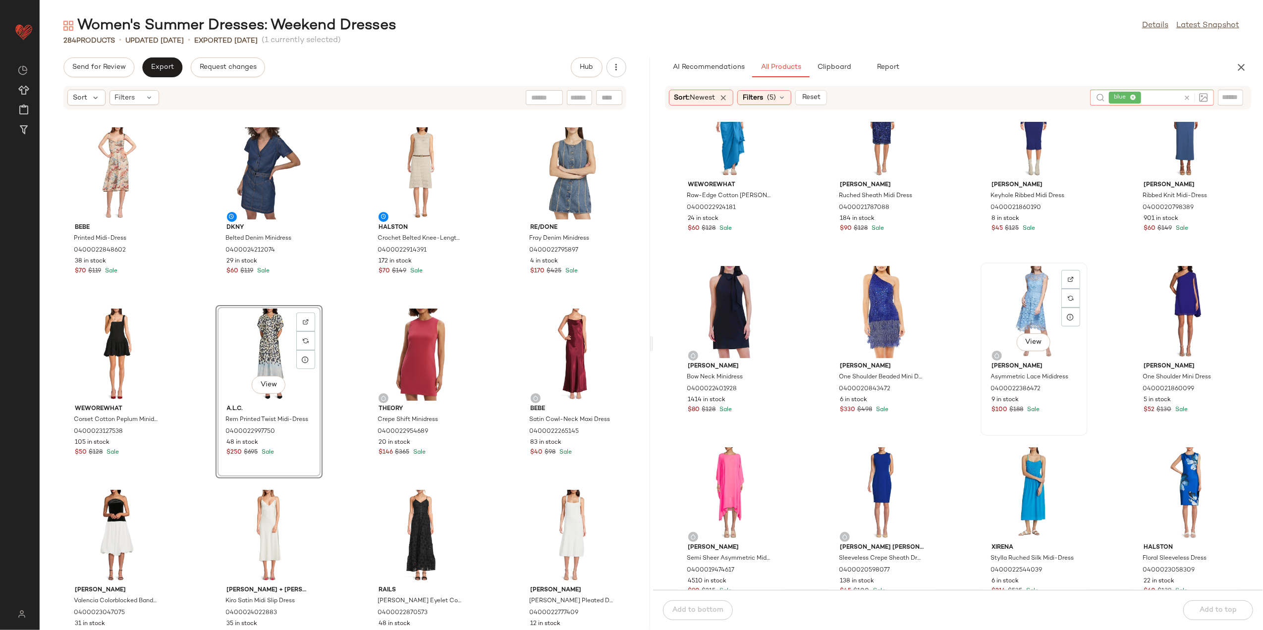
scroll to position [66, 0]
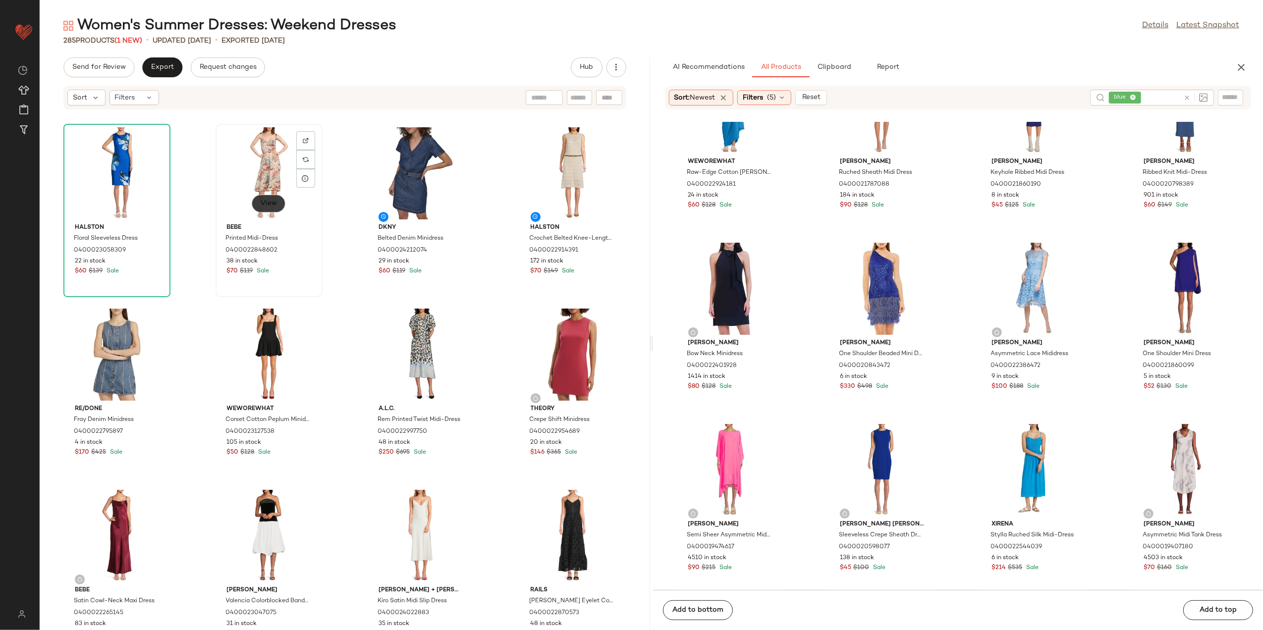
click at [257, 209] on button "View" at bounding box center [269, 204] width 34 height 18
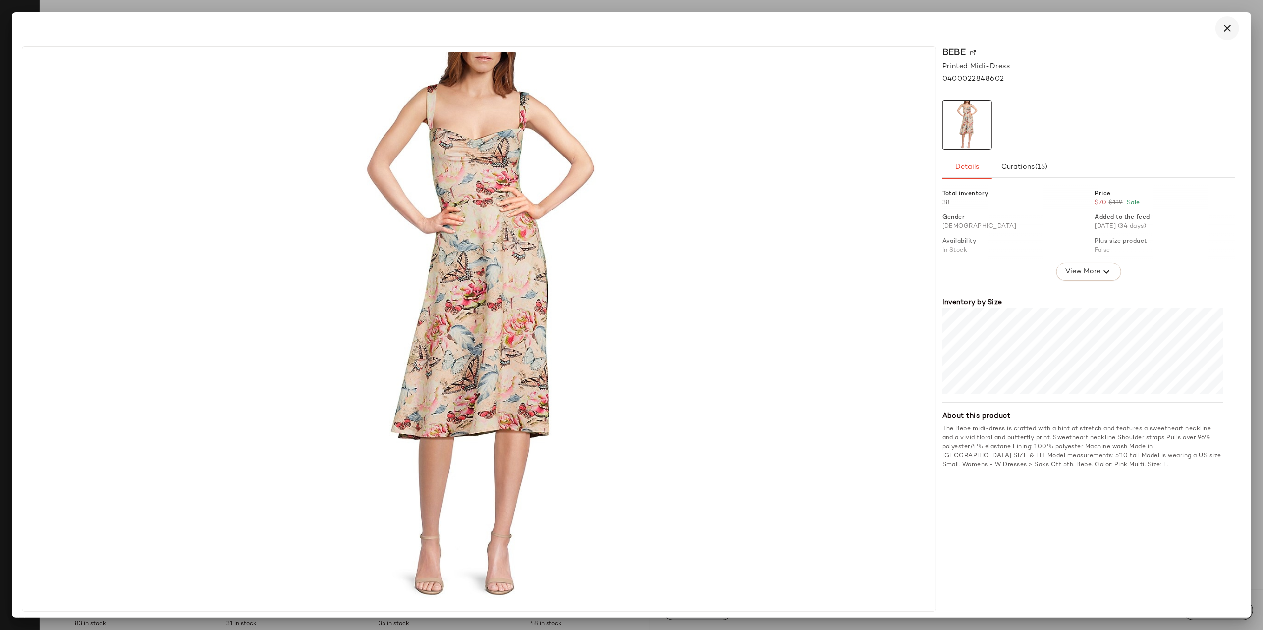
click at [1219, 28] on button "button" at bounding box center [1228, 28] width 24 height 24
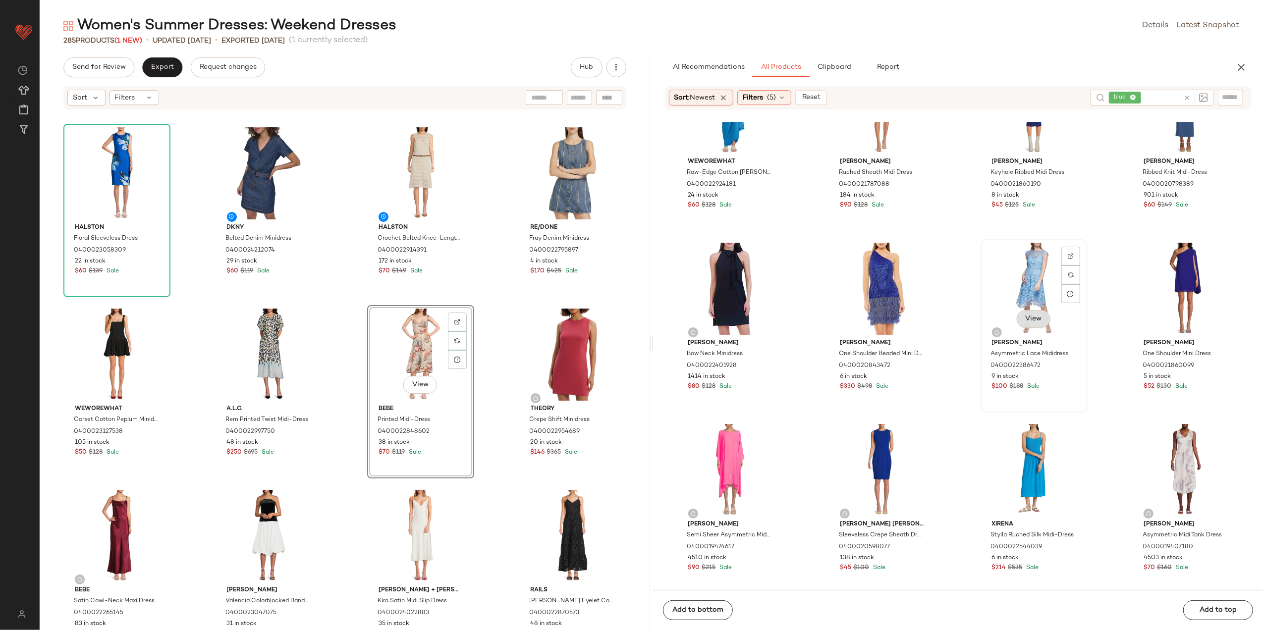
click at [1036, 316] on span "View" at bounding box center [1033, 319] width 17 height 8
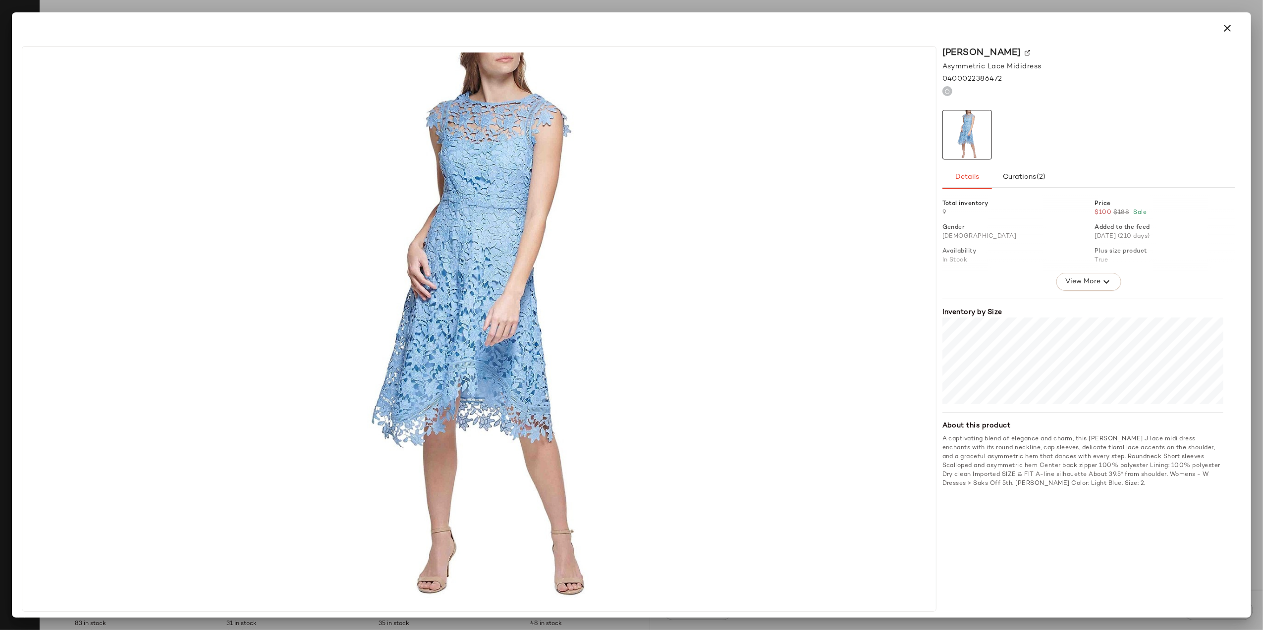
click at [1228, 30] on icon "button" at bounding box center [1228, 28] width 12 height 12
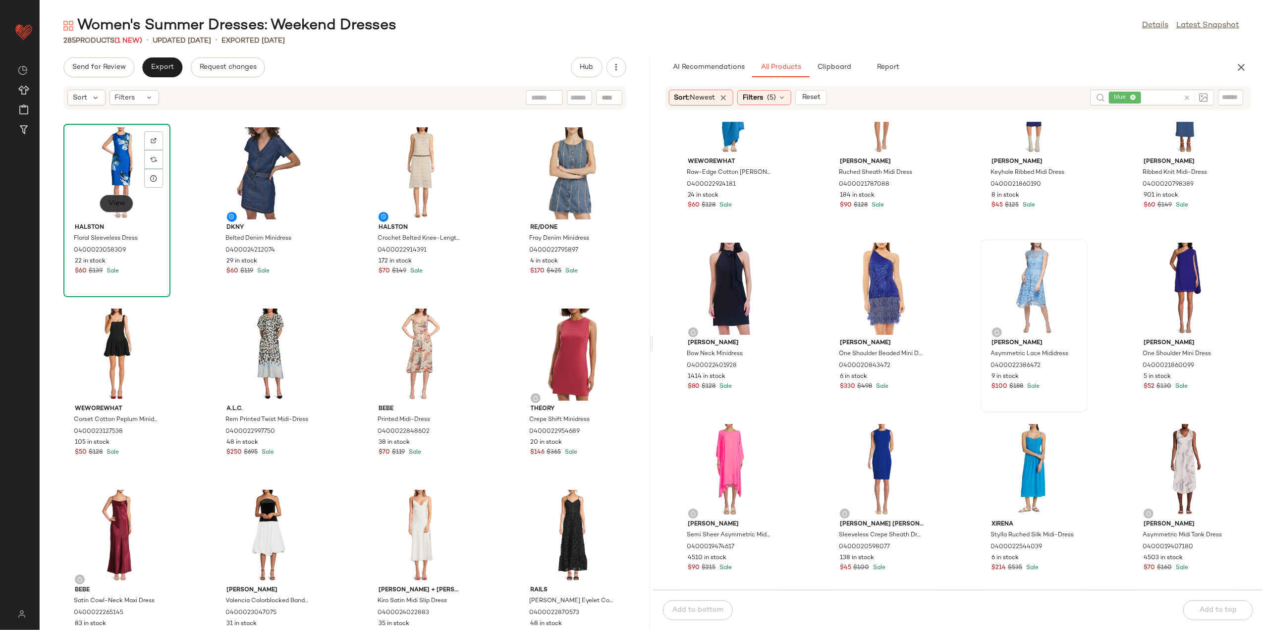
click at [113, 197] on button "View" at bounding box center [117, 204] width 34 height 18
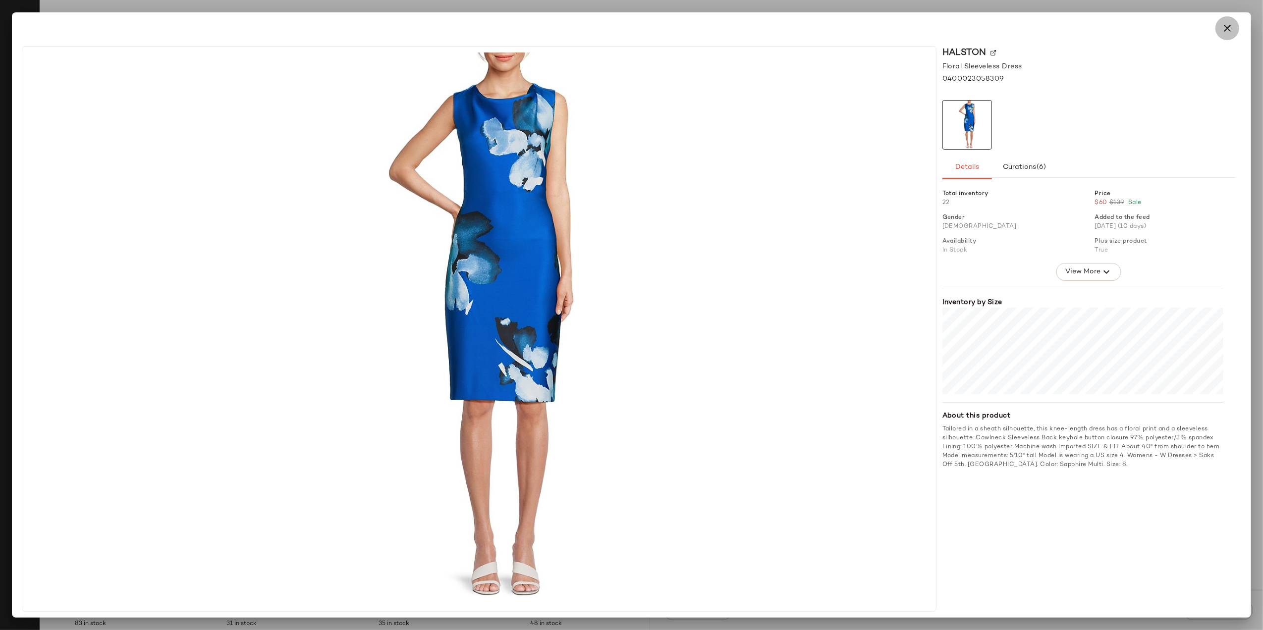
click at [1230, 28] on icon "button" at bounding box center [1228, 28] width 12 height 12
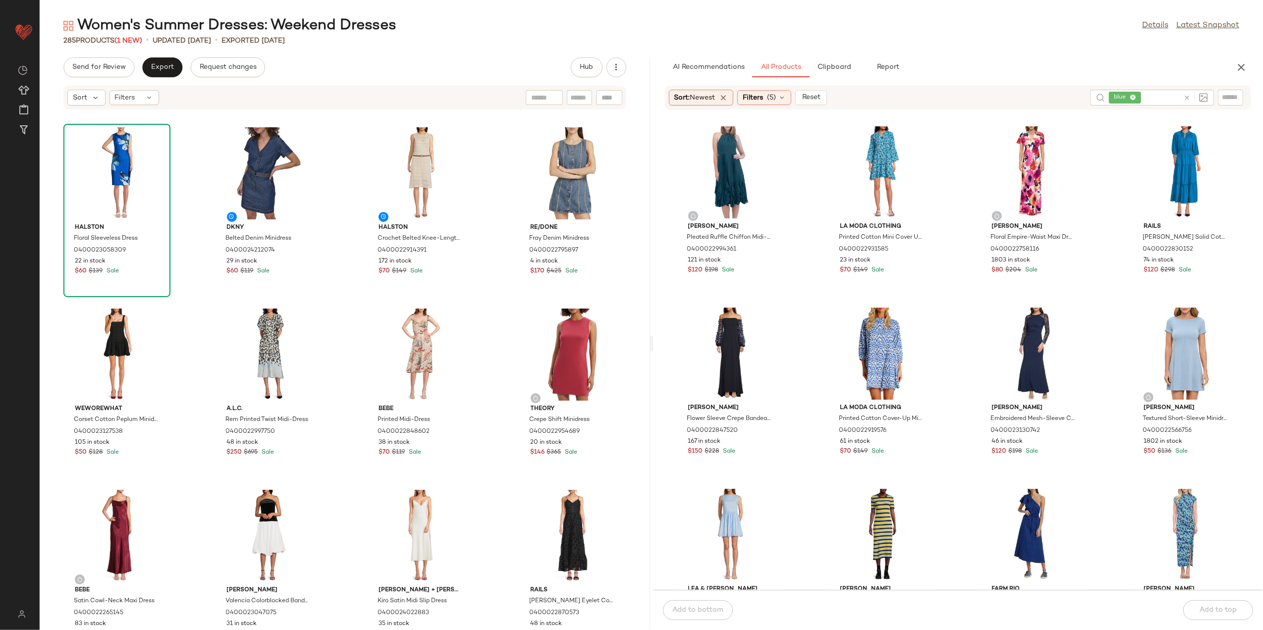
scroll to position [1462, 0]
click at [1177, 375] on button "View" at bounding box center [1186, 383] width 34 height 18
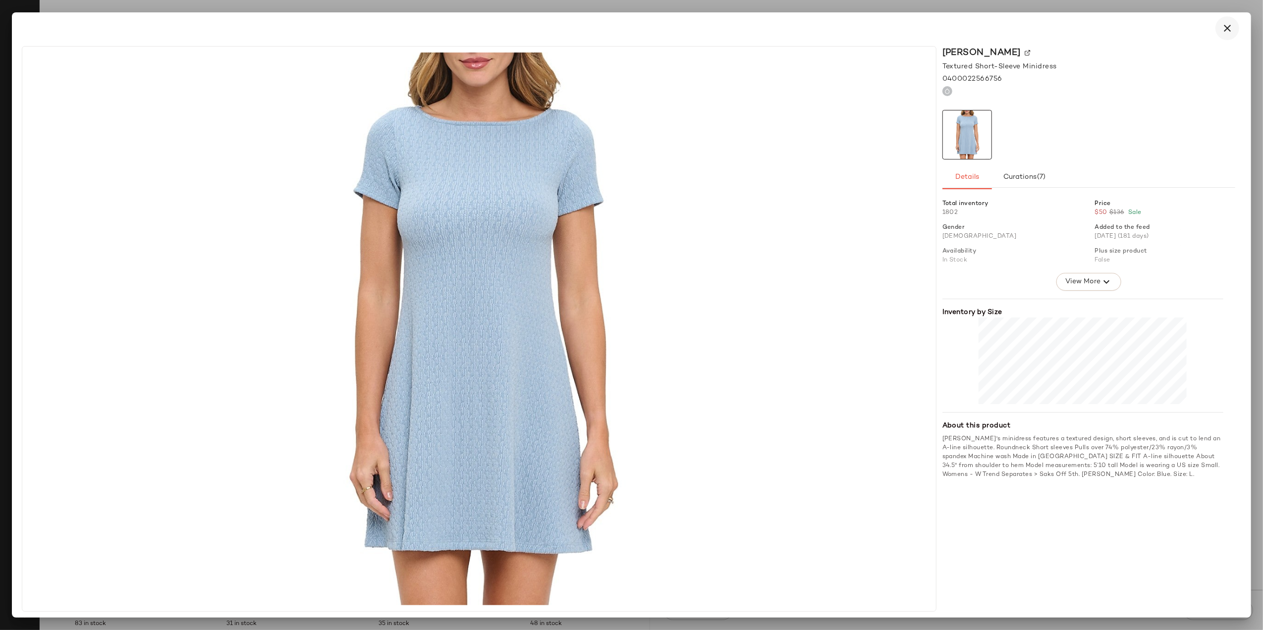
click at [1225, 34] on icon "button" at bounding box center [1228, 28] width 12 height 12
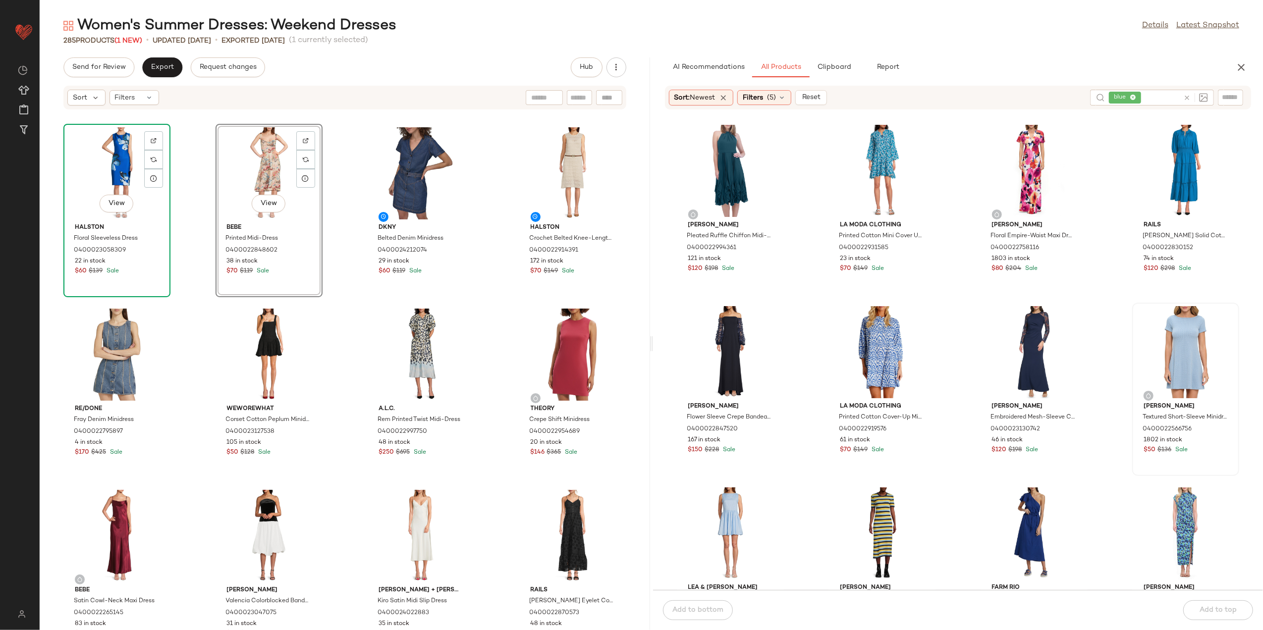
click at [110, 171] on div "View" at bounding box center [117, 173] width 100 height 92
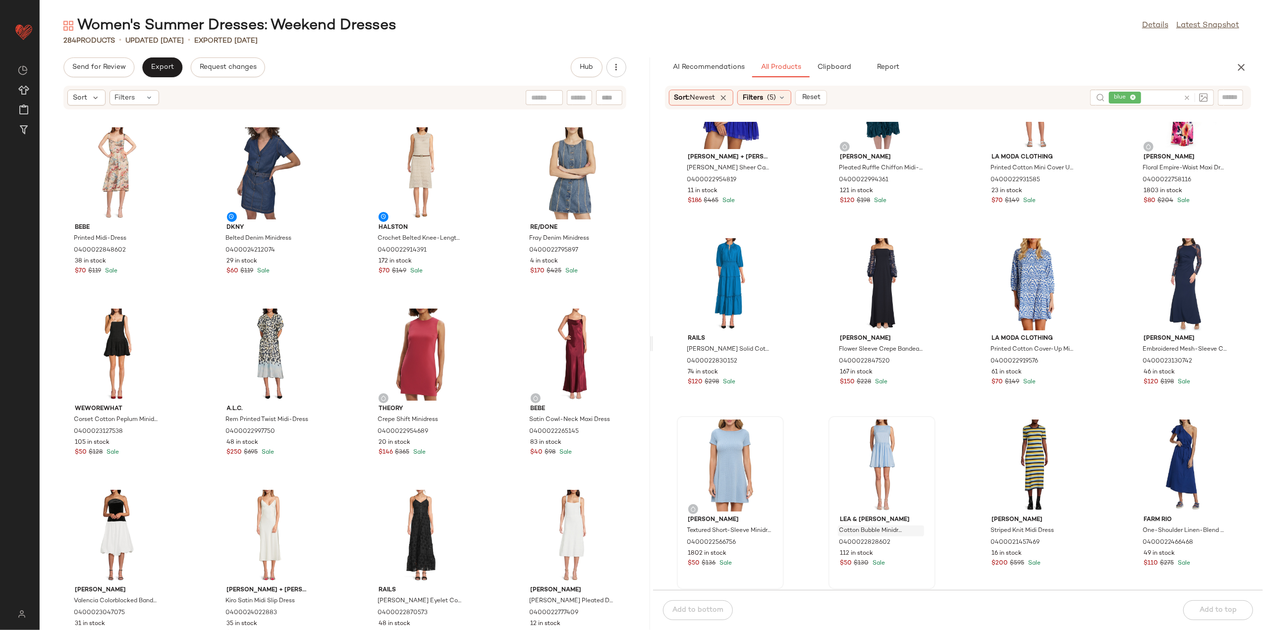
scroll to position [1594, 0]
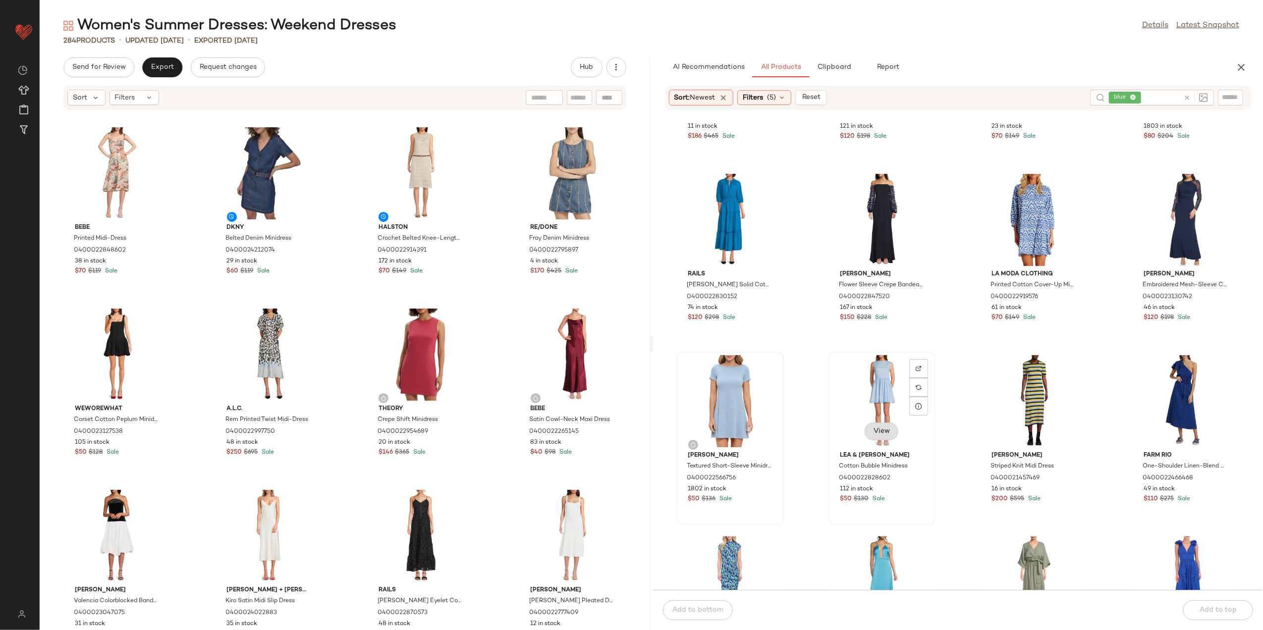
click at [879, 424] on button "View" at bounding box center [882, 432] width 34 height 18
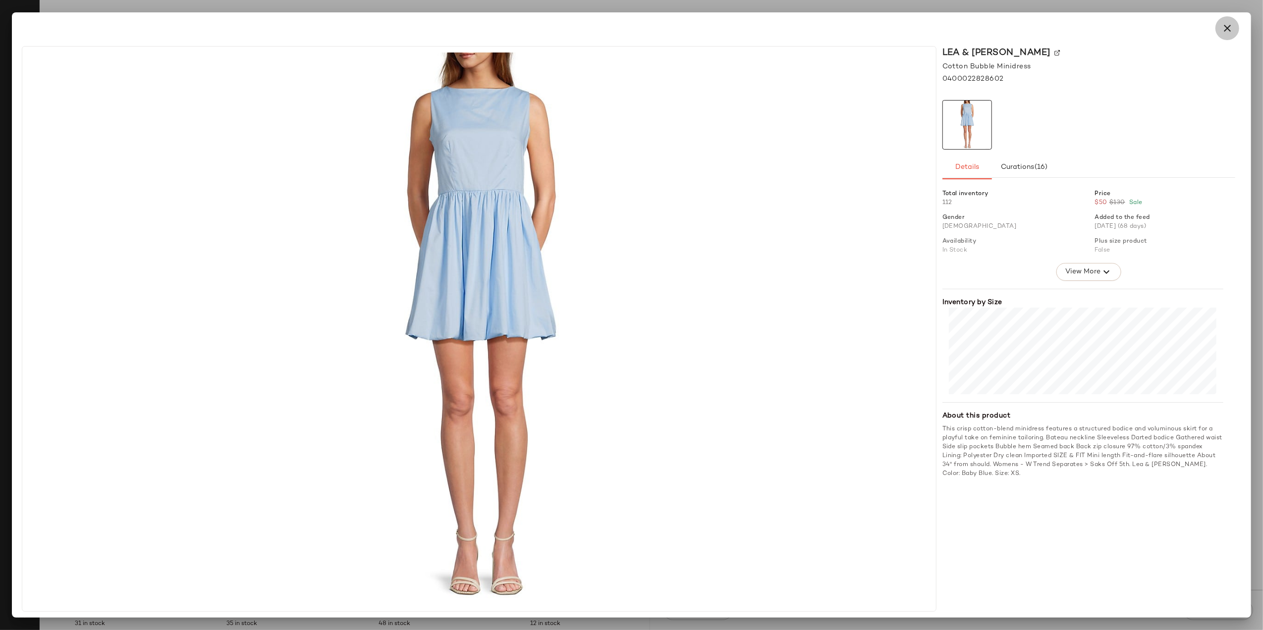
drag, startPoint x: 1222, startPoint y: 28, endPoint x: 1069, endPoint y: 200, distance: 230.6
click at [1222, 30] on icon "button" at bounding box center [1228, 28] width 12 height 12
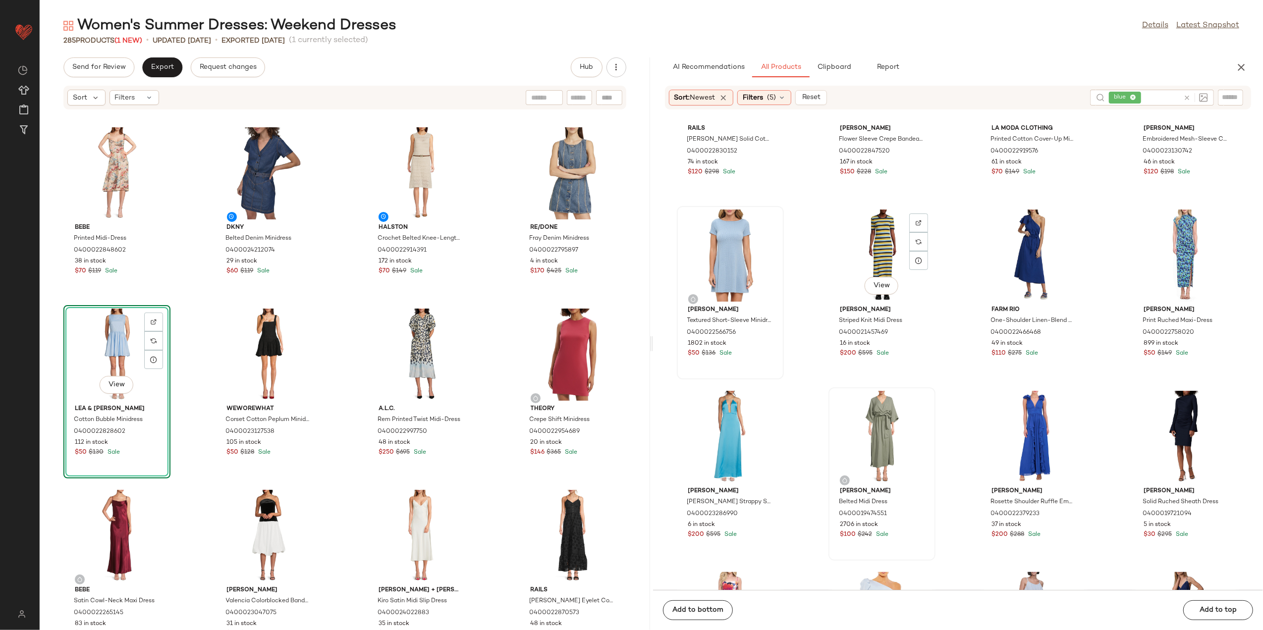
scroll to position [1792, 0]
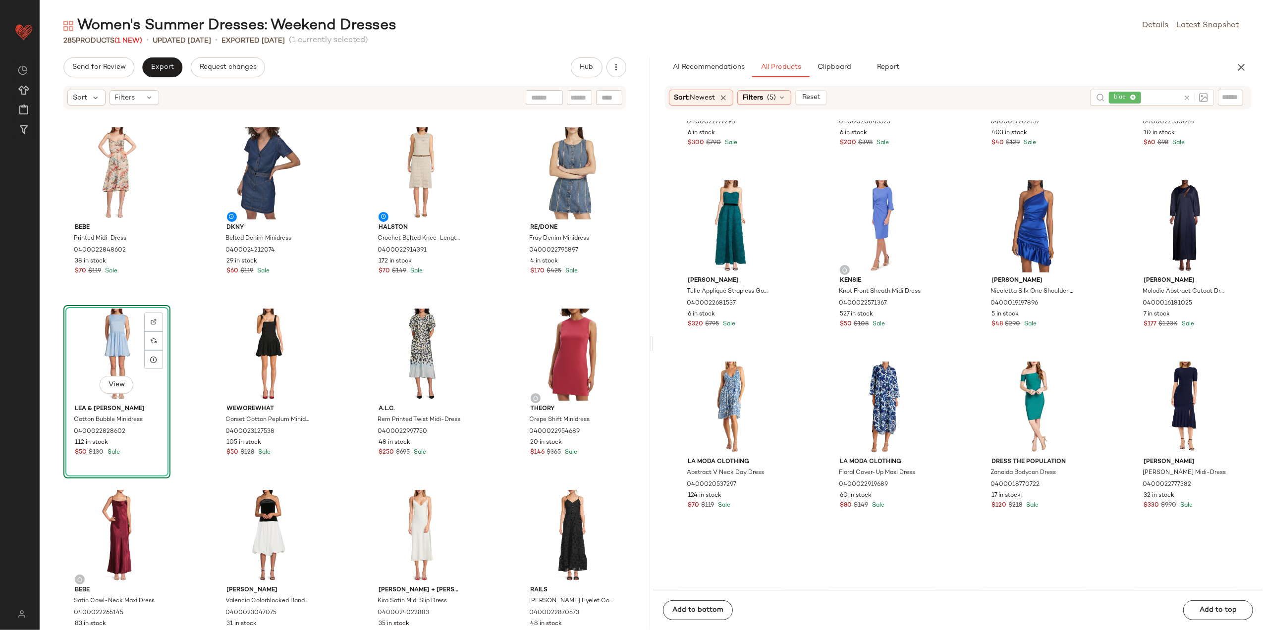
scroll to position [3246, 0]
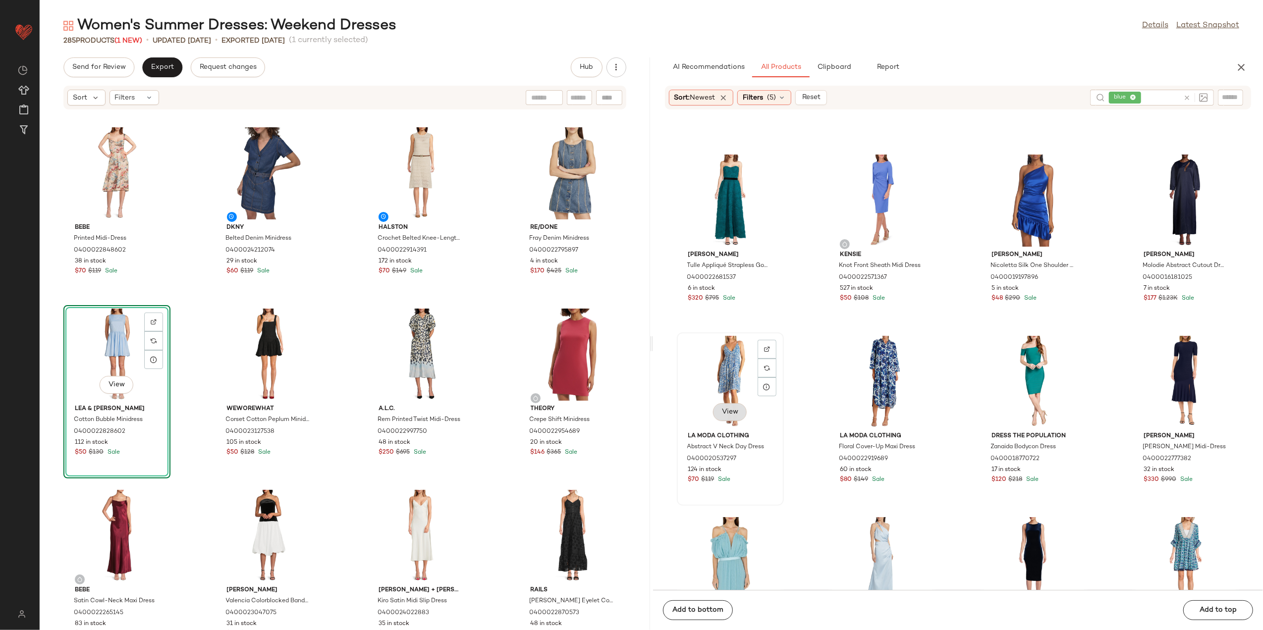
click at [737, 413] on span "View" at bounding box center [730, 412] width 17 height 8
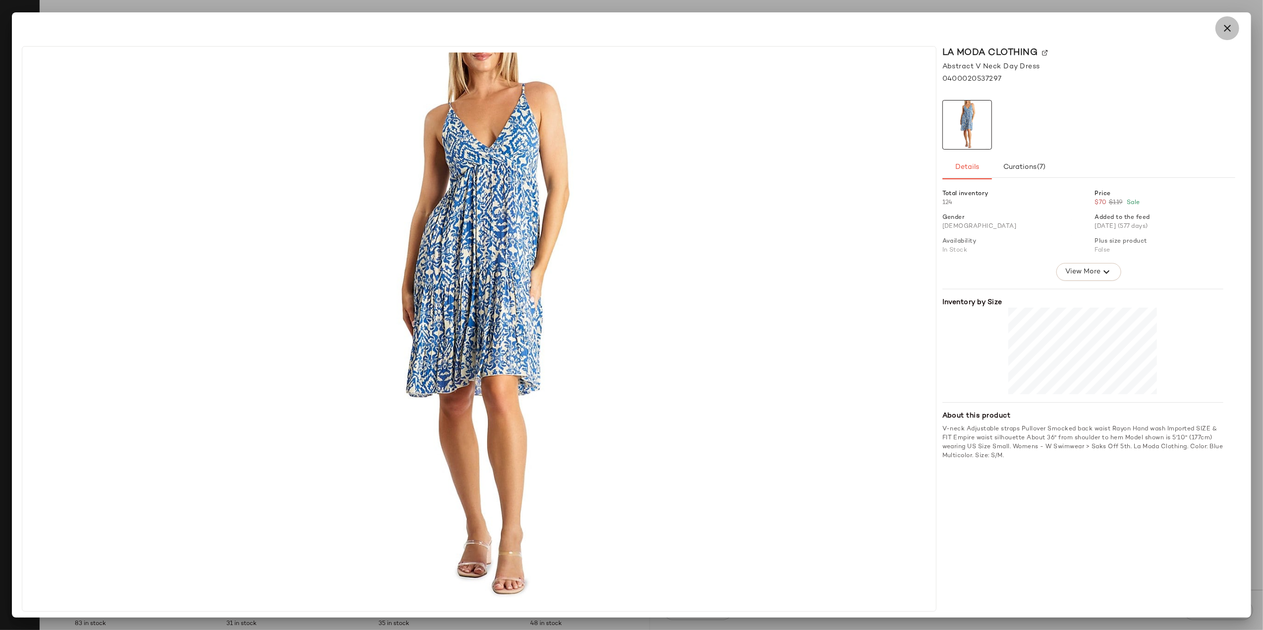
click at [1225, 26] on icon "button" at bounding box center [1228, 28] width 12 height 12
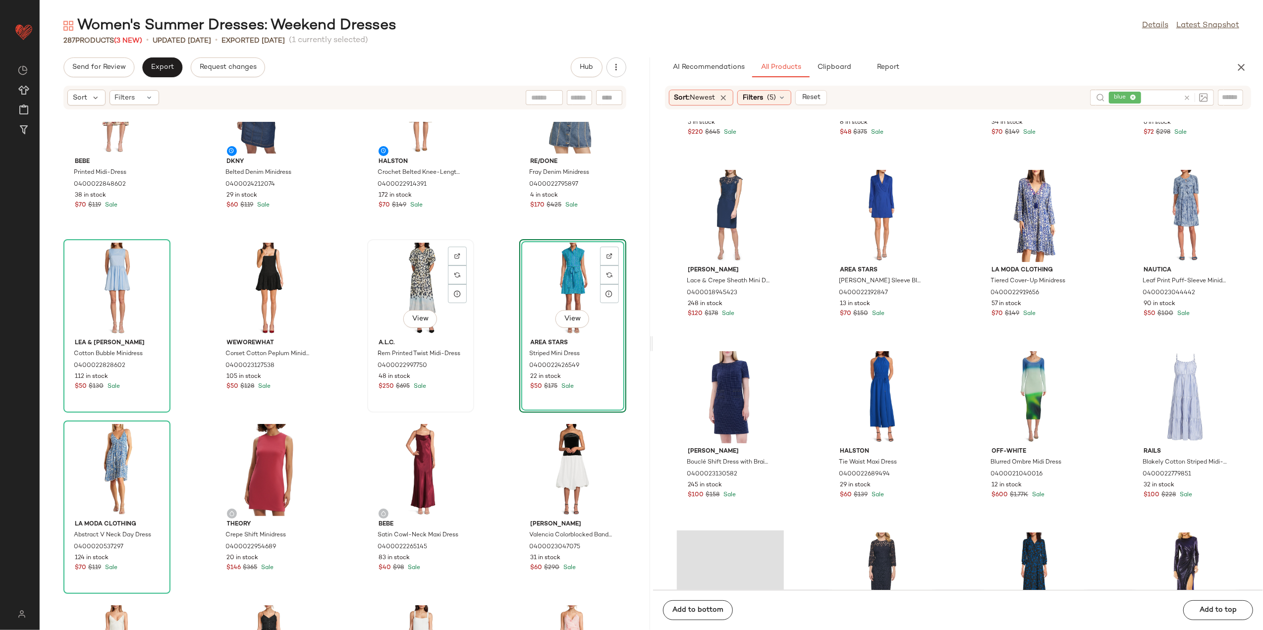
scroll to position [198, 0]
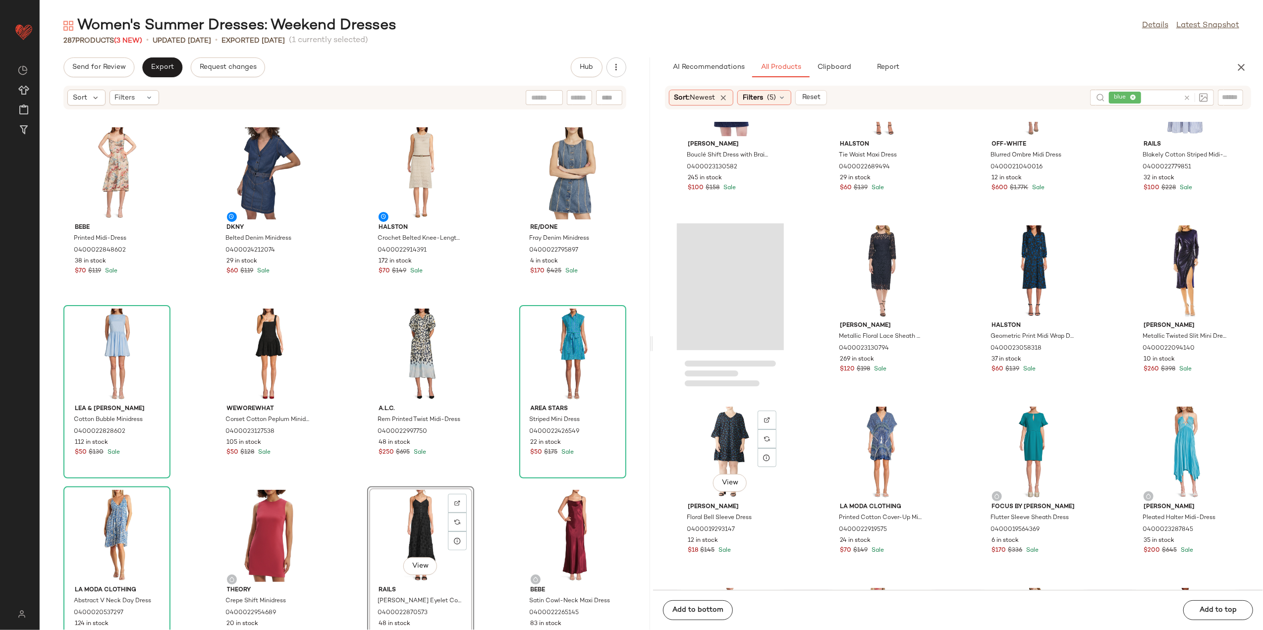
scroll to position [4303, 0]
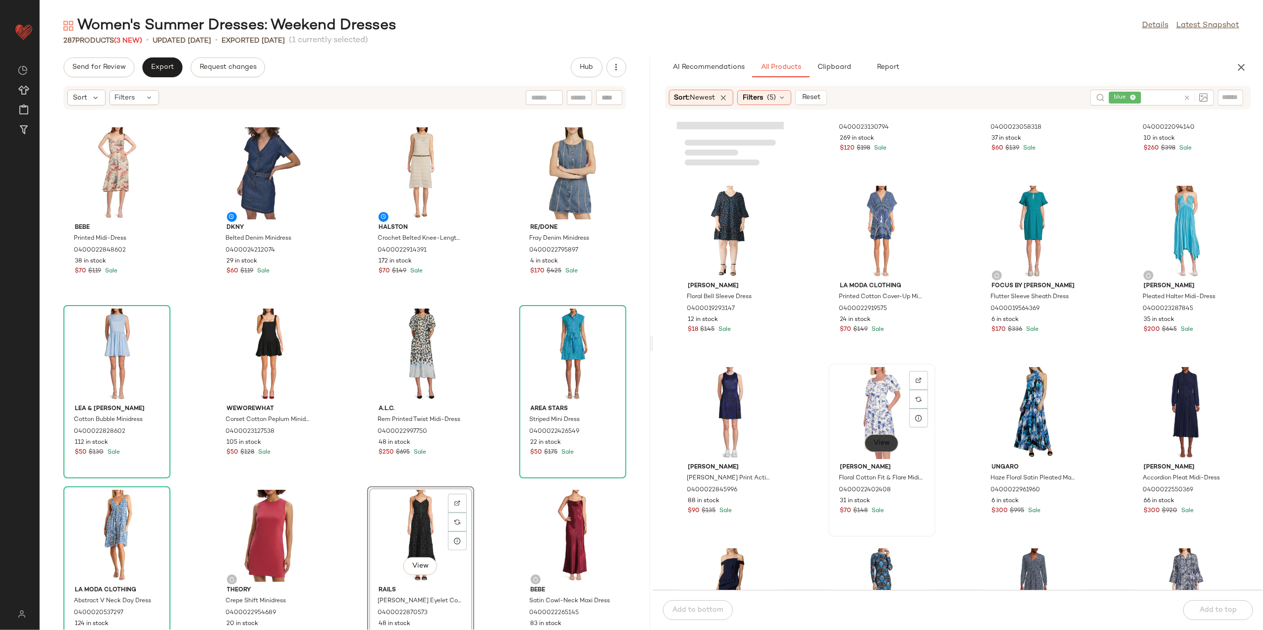
click at [879, 443] on span "View" at bounding box center [881, 444] width 17 height 8
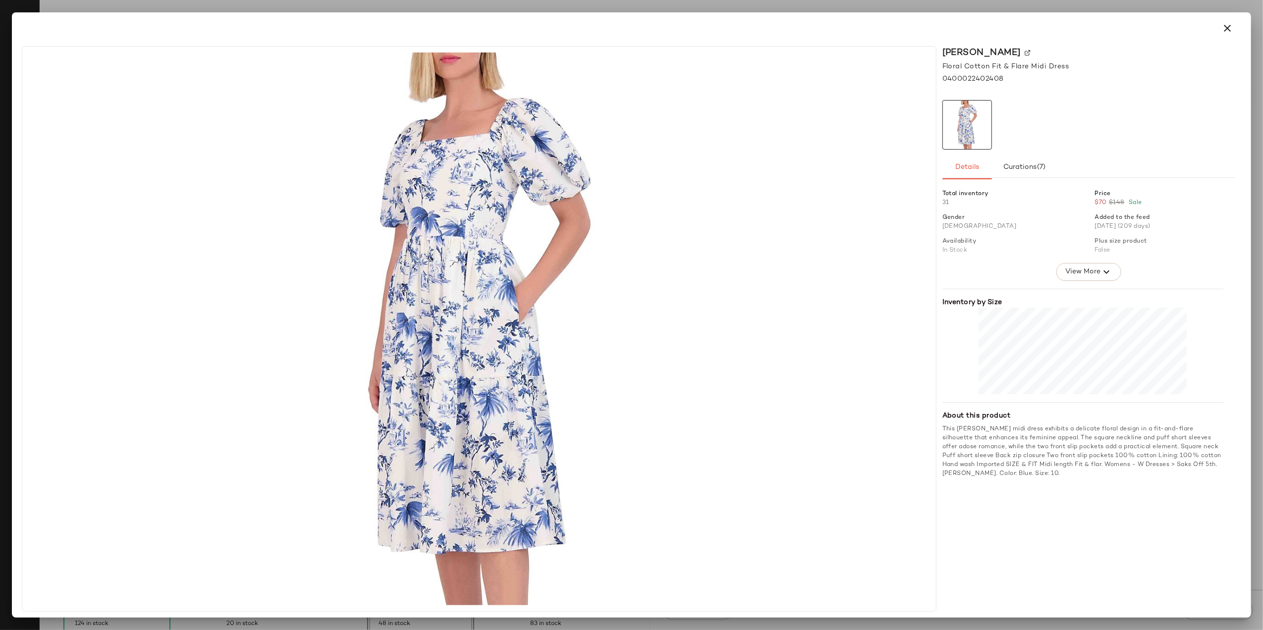
drag, startPoint x: 1238, startPoint y: 30, endPoint x: 1233, endPoint y: 39, distance: 9.5
click at [1237, 30] on button "button" at bounding box center [1228, 28] width 24 height 24
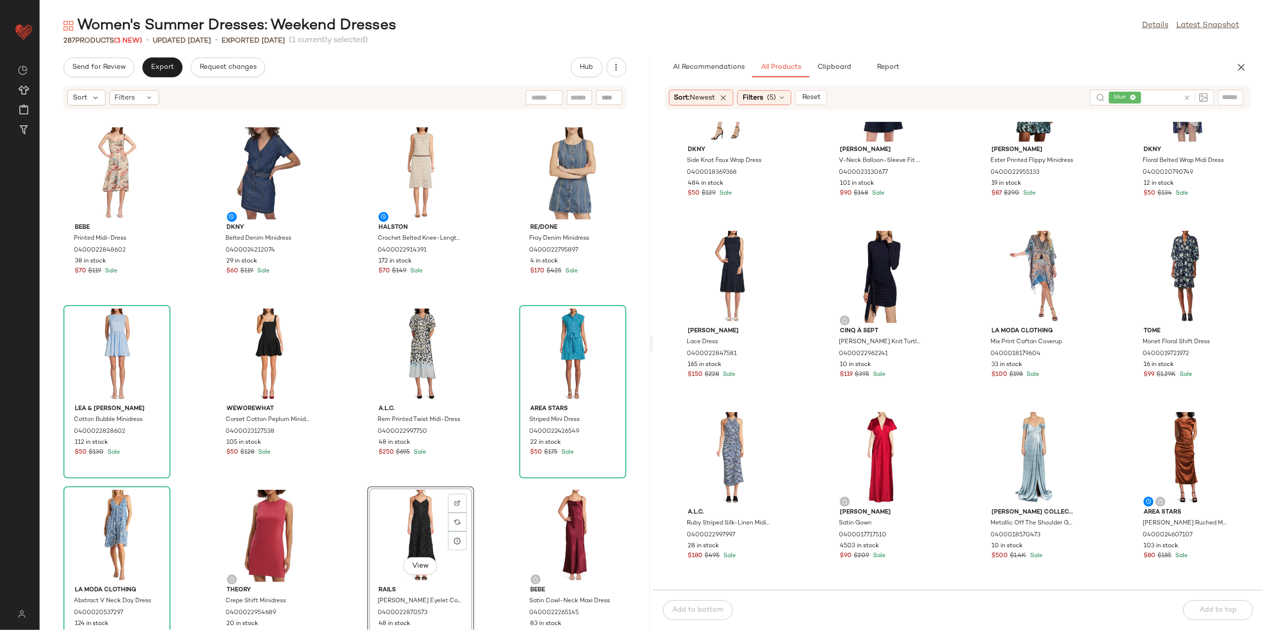
scroll to position [6880, 0]
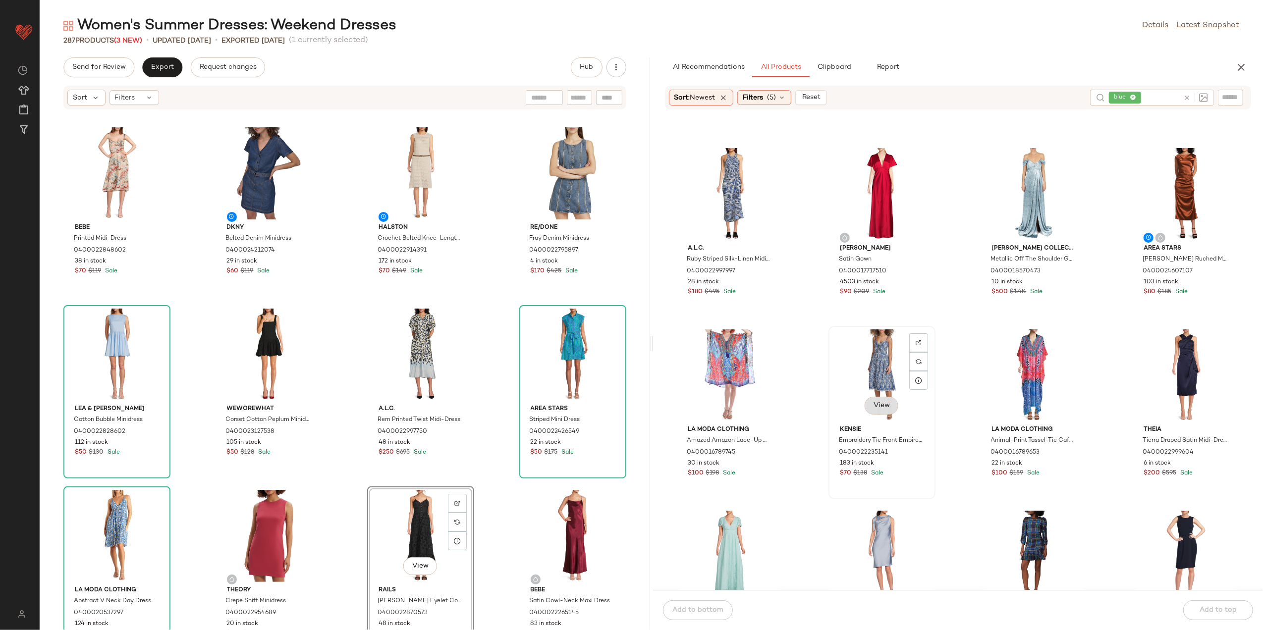
click at [871, 397] on button "View" at bounding box center [882, 406] width 34 height 18
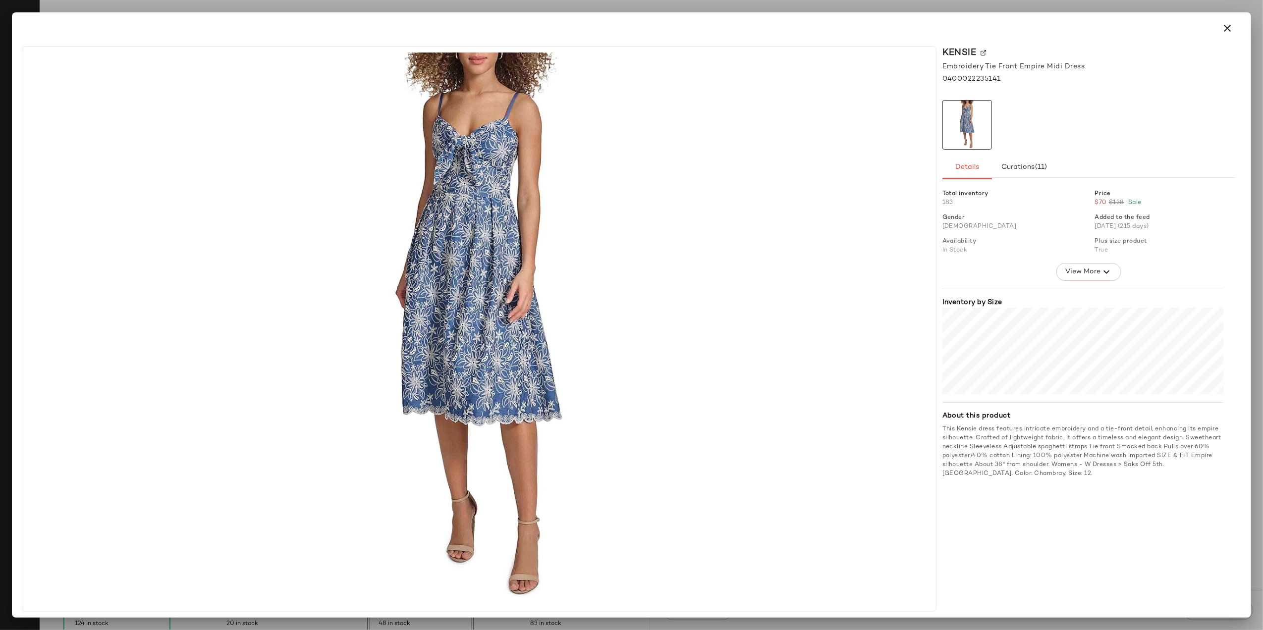
click at [1221, 24] on button "button" at bounding box center [1228, 28] width 24 height 24
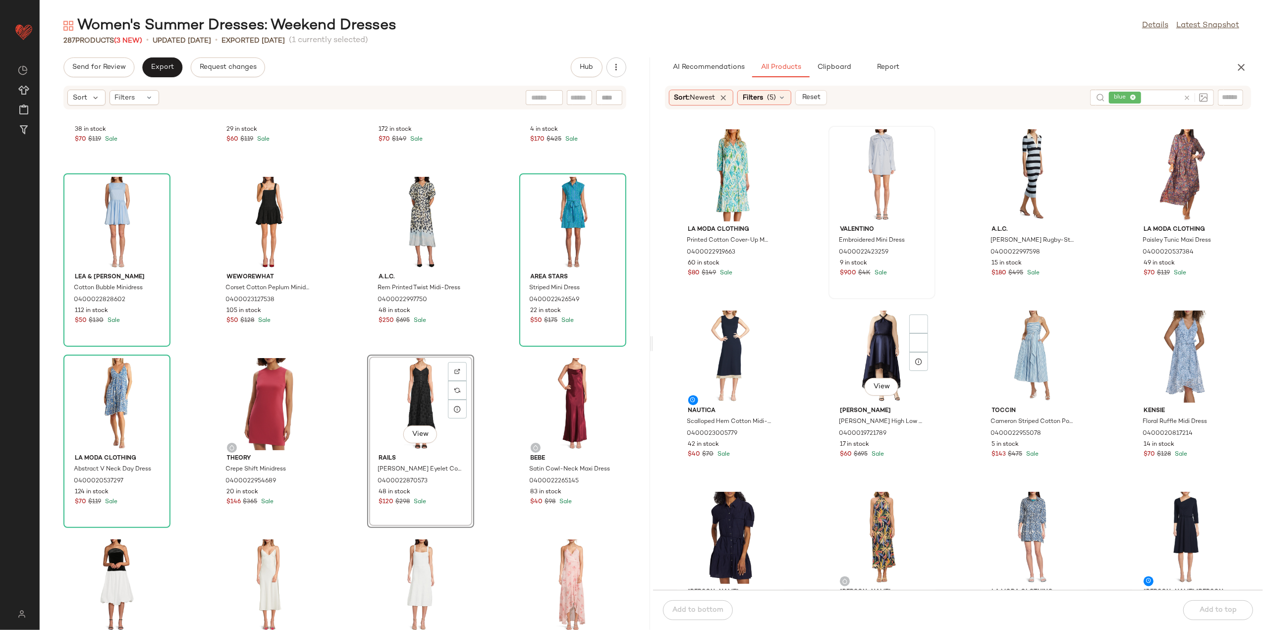
scroll to position [9391, 0]
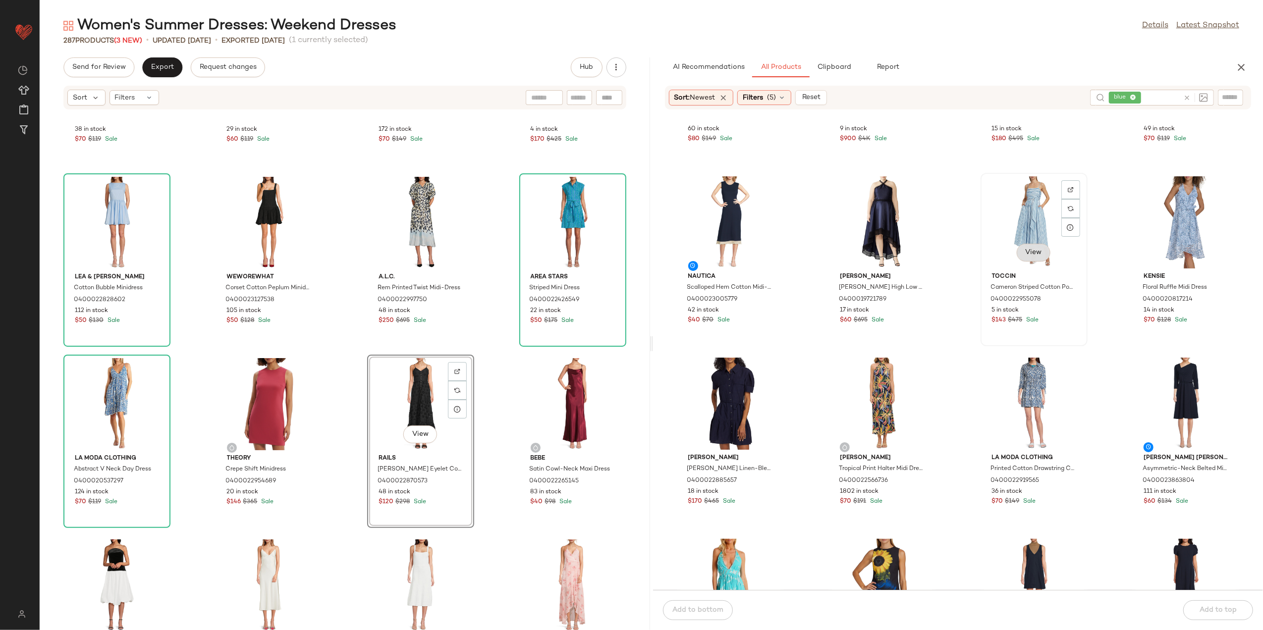
click at [1032, 251] on span "View" at bounding box center [1033, 253] width 17 height 8
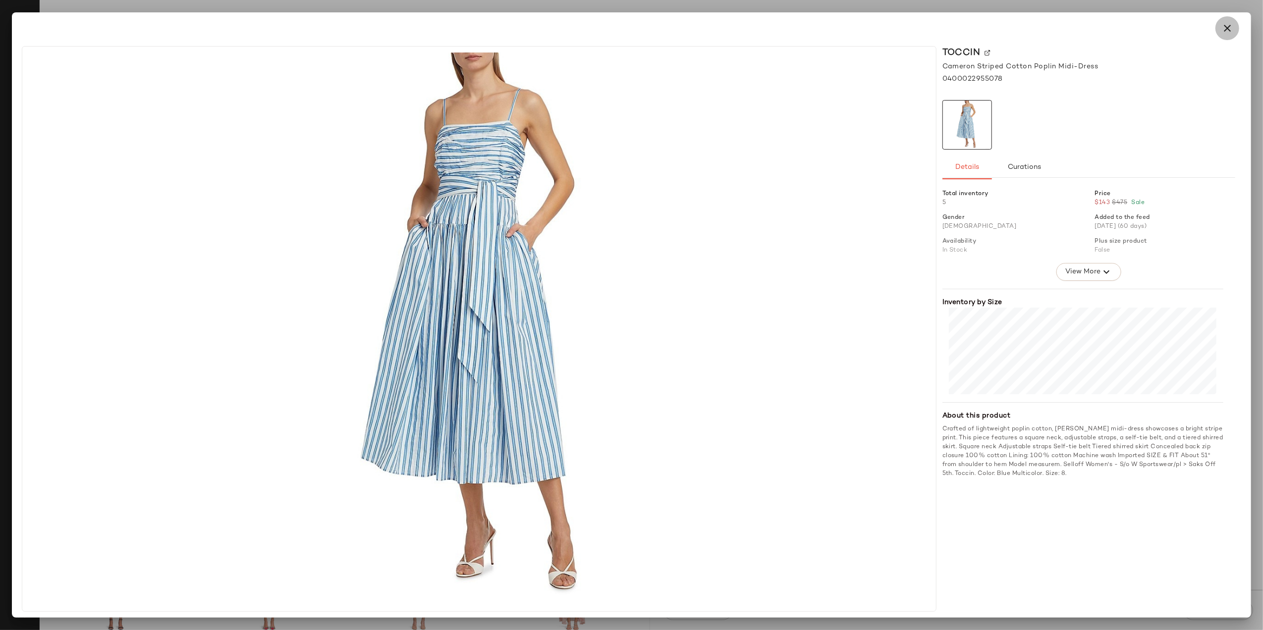
click at [1228, 26] on icon "button" at bounding box center [1228, 28] width 12 height 12
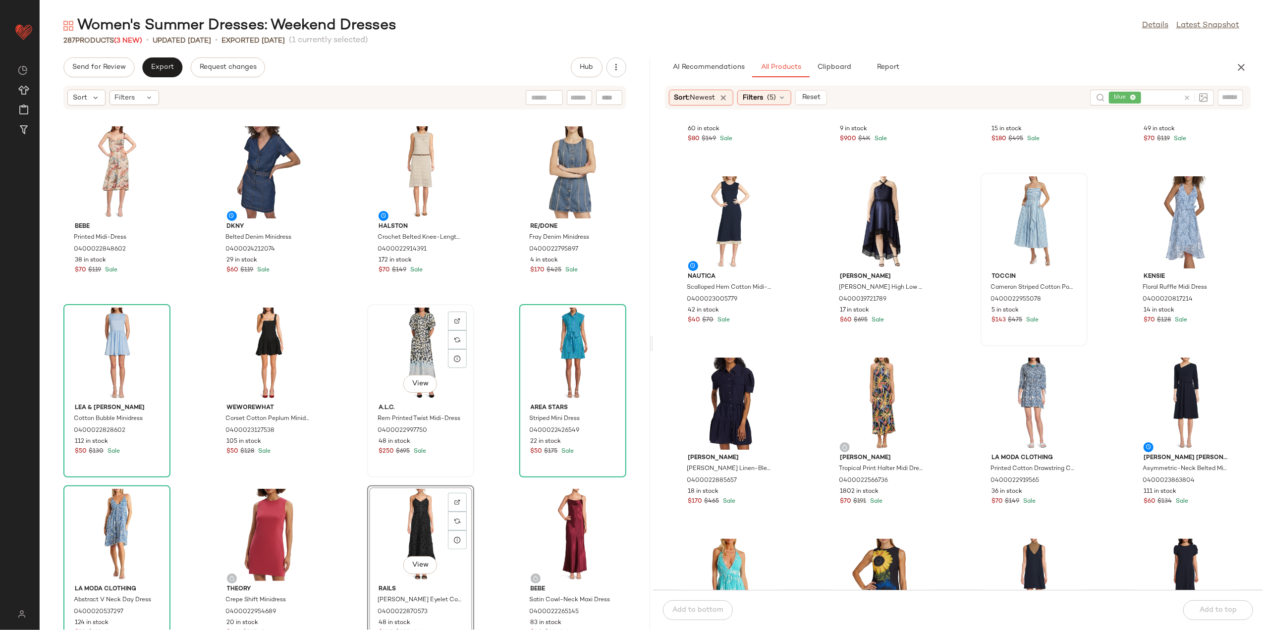
scroll to position [0, 0]
click at [264, 203] on span "View" at bounding box center [268, 204] width 17 height 8
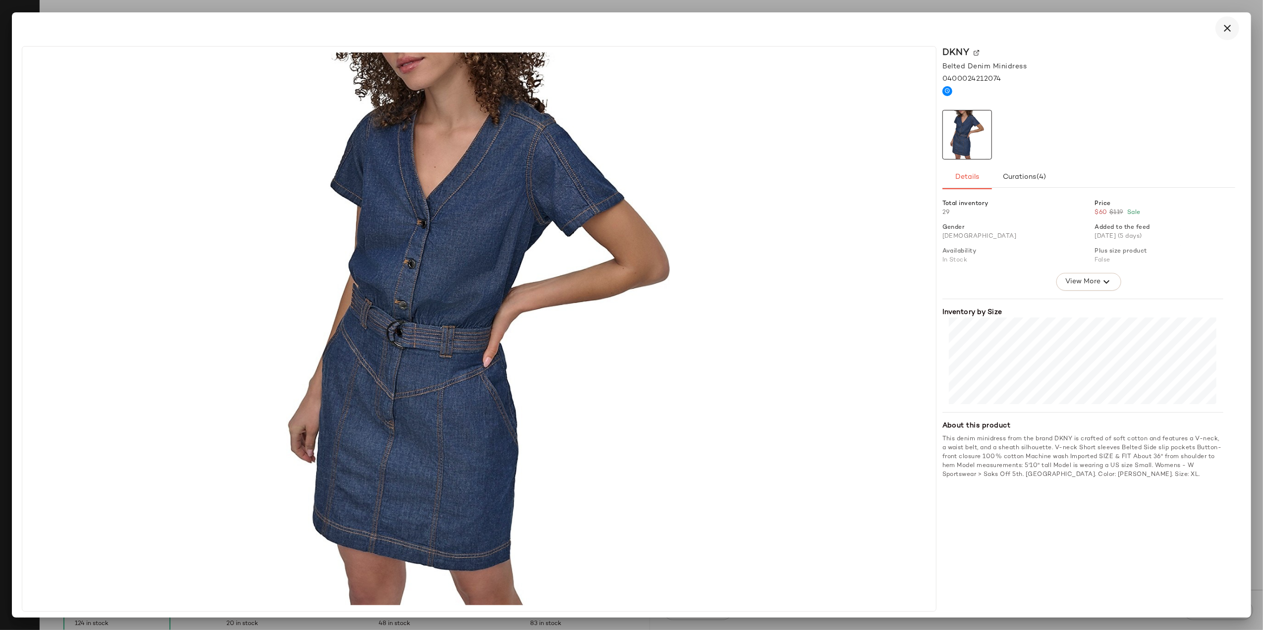
click at [1232, 30] on icon "button" at bounding box center [1228, 28] width 12 height 12
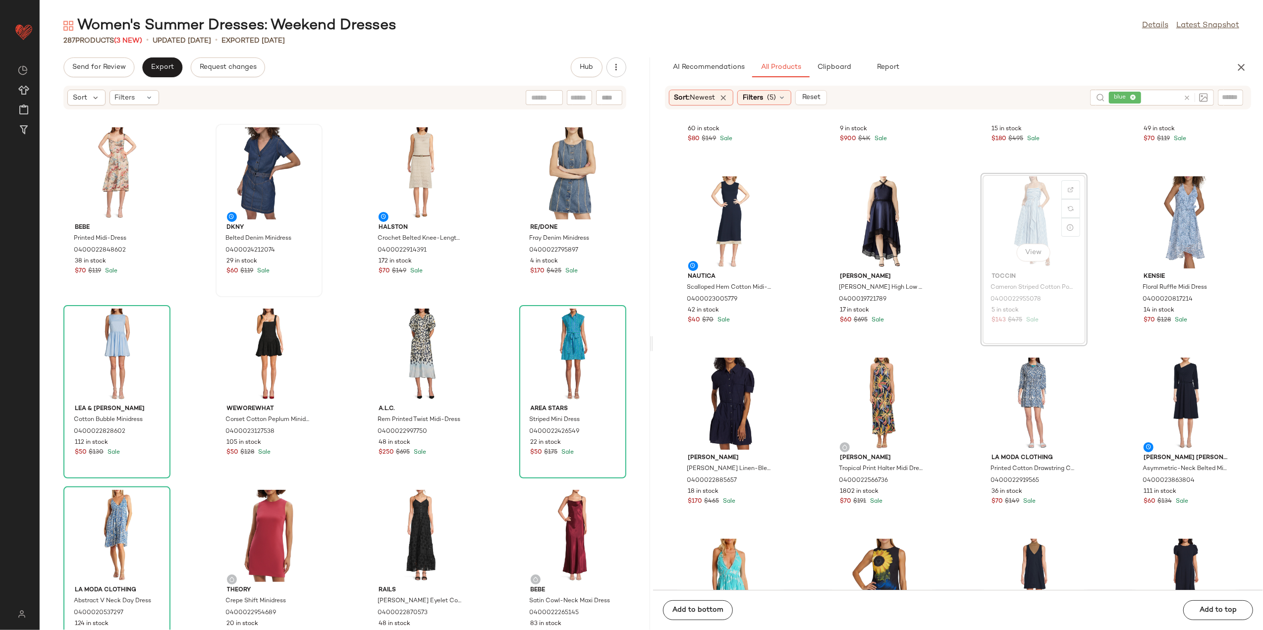
scroll to position [9389, 0]
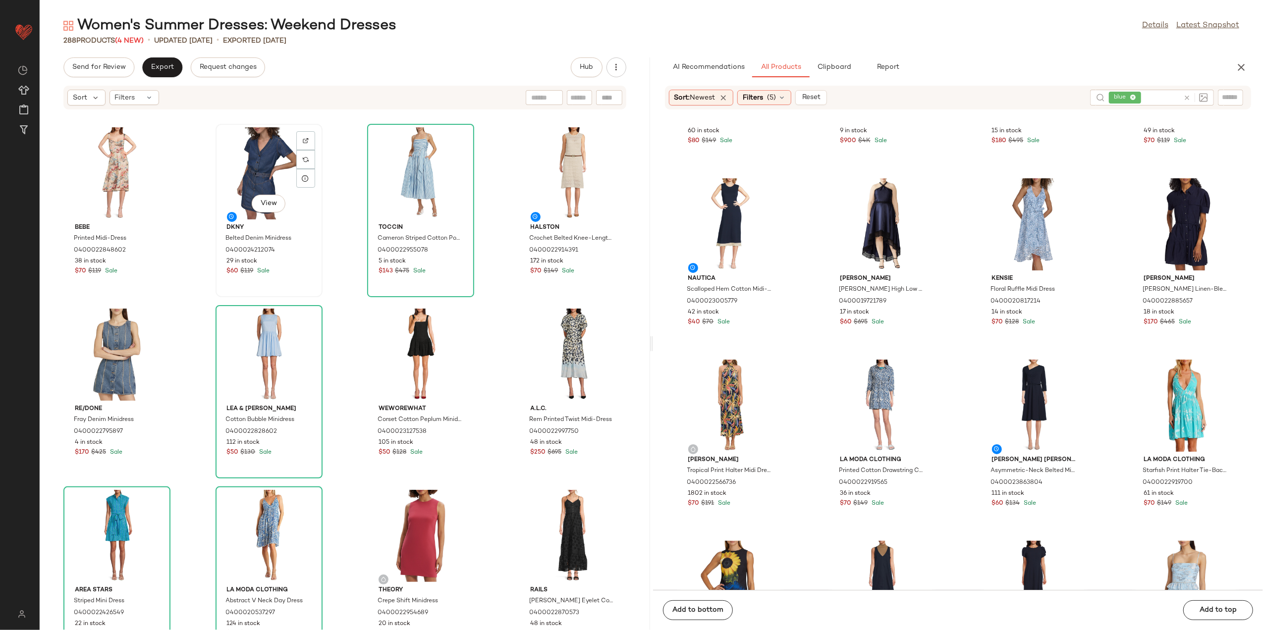
click at [268, 165] on div "View" at bounding box center [269, 173] width 100 height 92
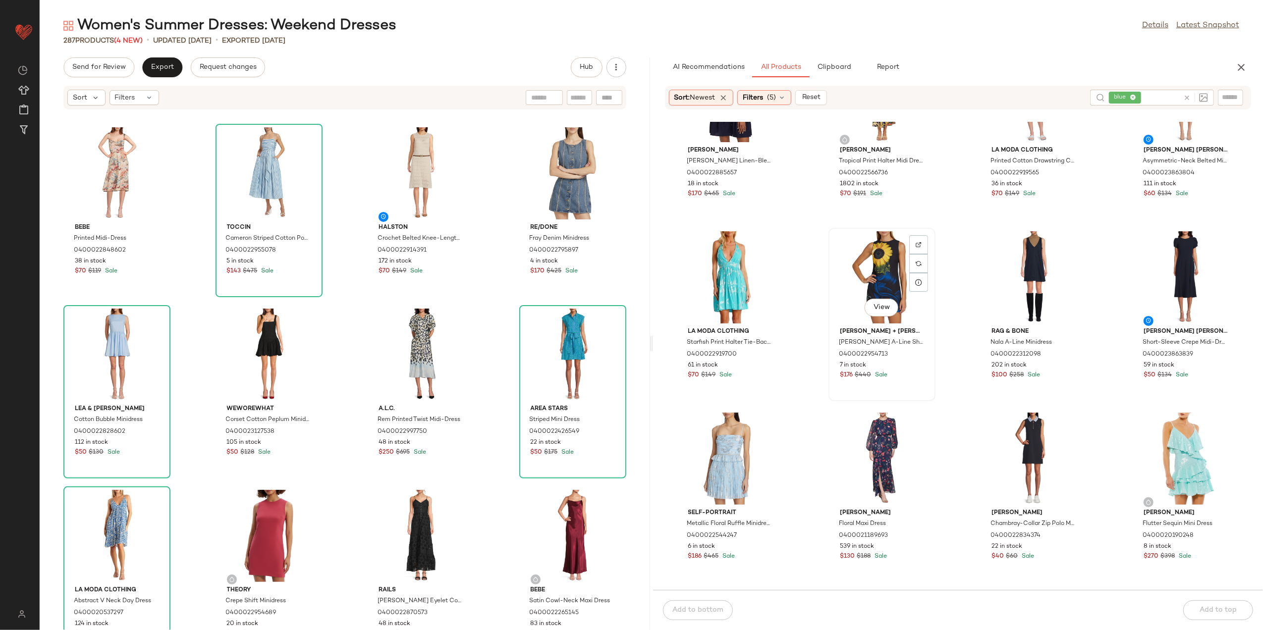
scroll to position [9786, 0]
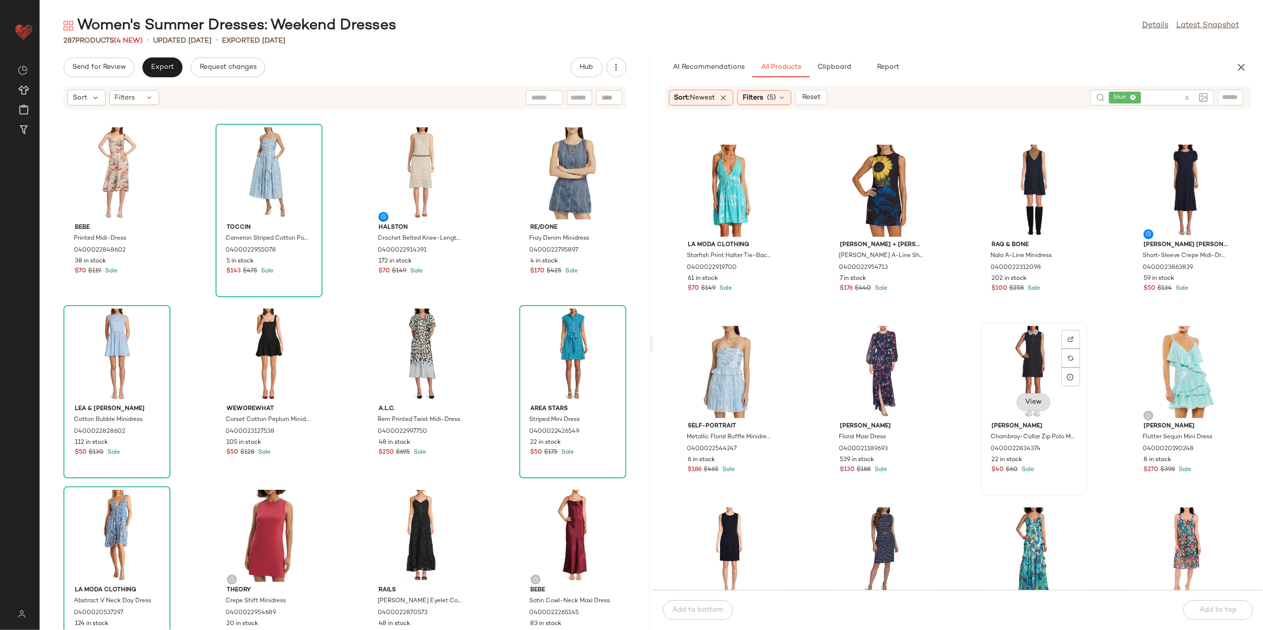
click at [1023, 396] on button "View" at bounding box center [1034, 403] width 34 height 18
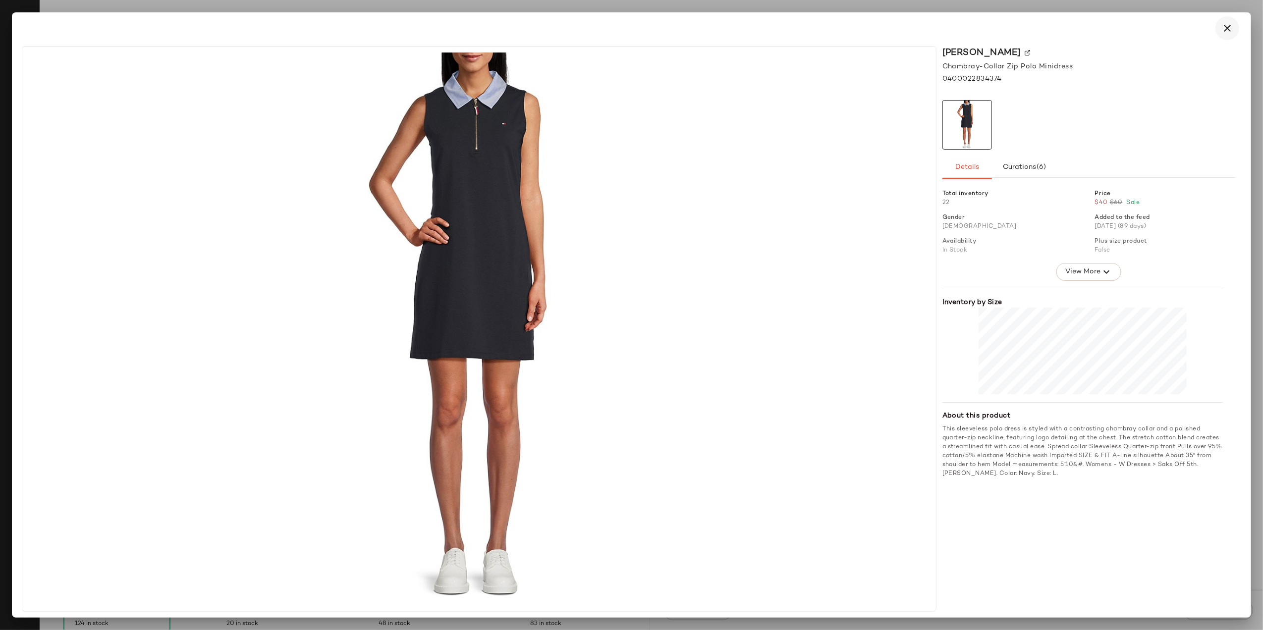
click at [1226, 34] on button "button" at bounding box center [1228, 28] width 24 height 24
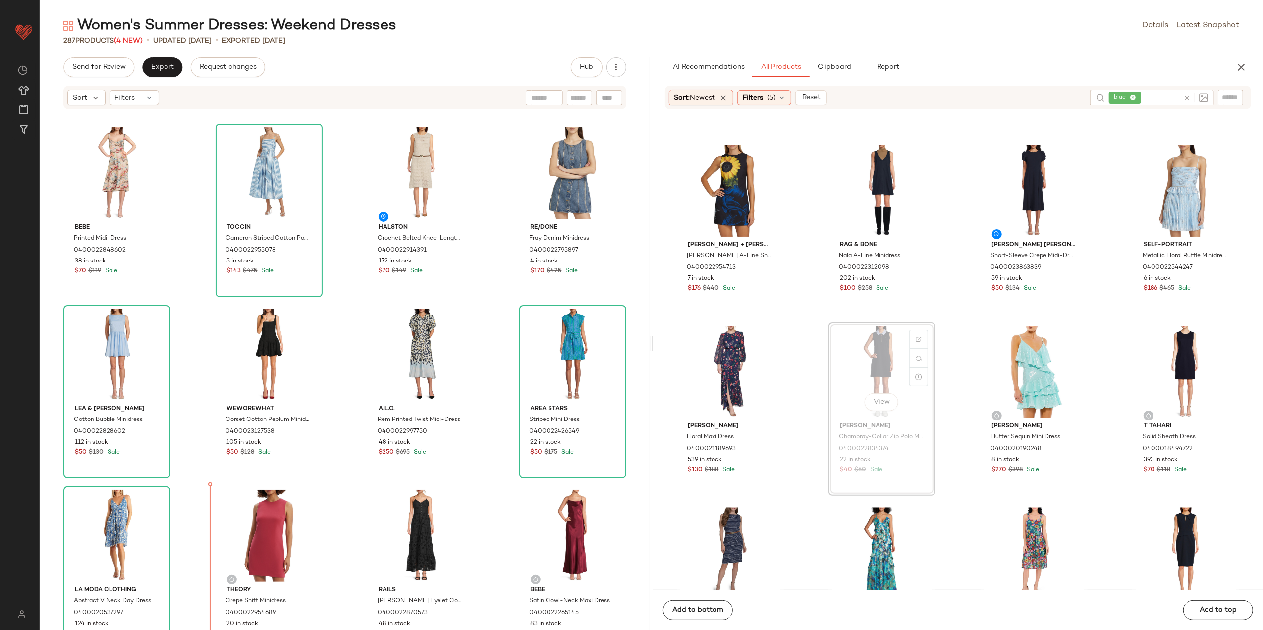
scroll to position [6, 0]
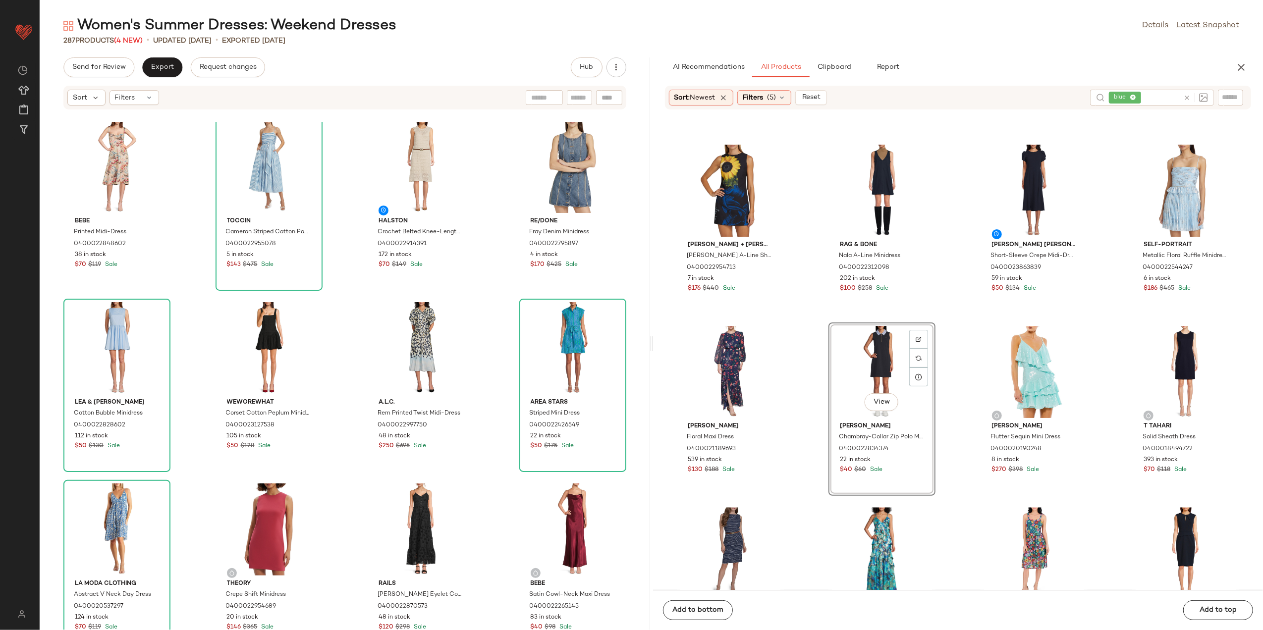
click at [198, 432] on div "Bebe Printed Midi-Dress 0400022848602 38 in stock $70 $119 Sale Toccin Cameron …" at bounding box center [345, 376] width 611 height 508
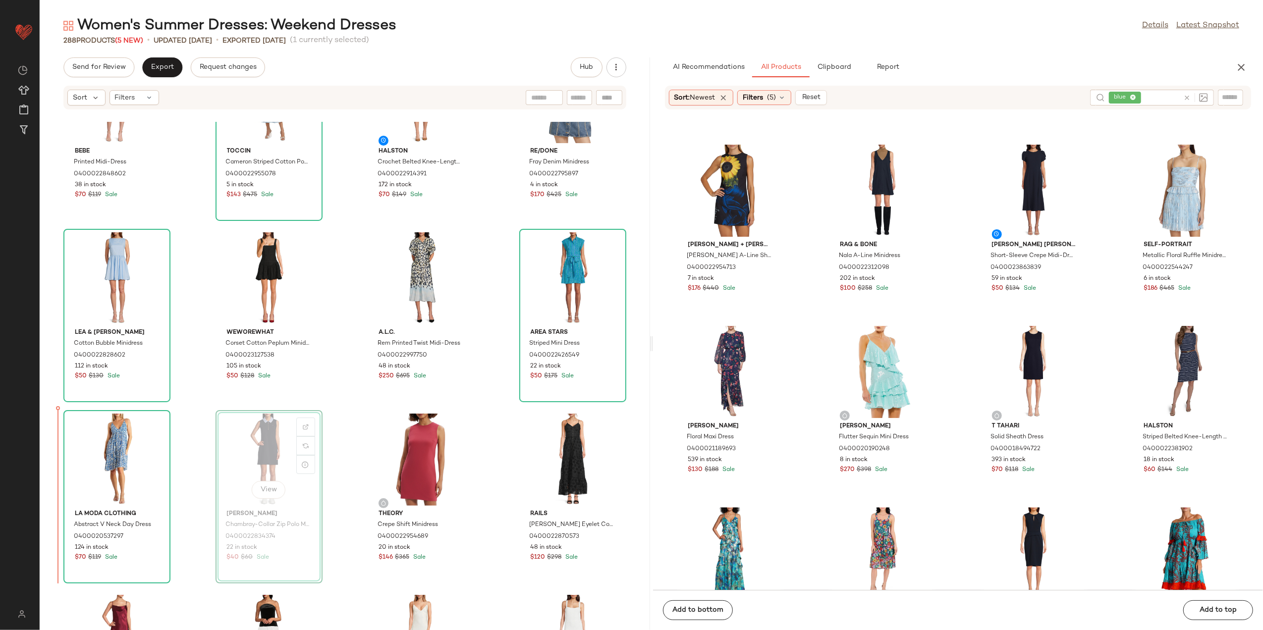
scroll to position [77, 0]
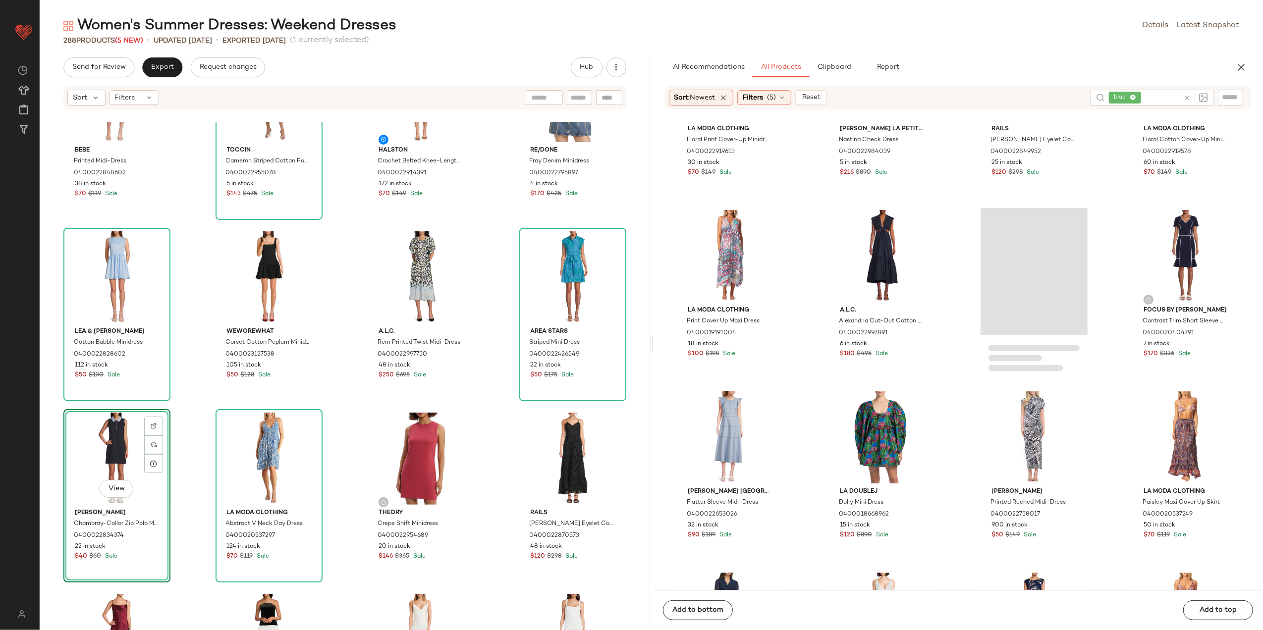
scroll to position [10446, 0]
click at [1033, 468] on span "View" at bounding box center [1033, 467] width 17 height 8
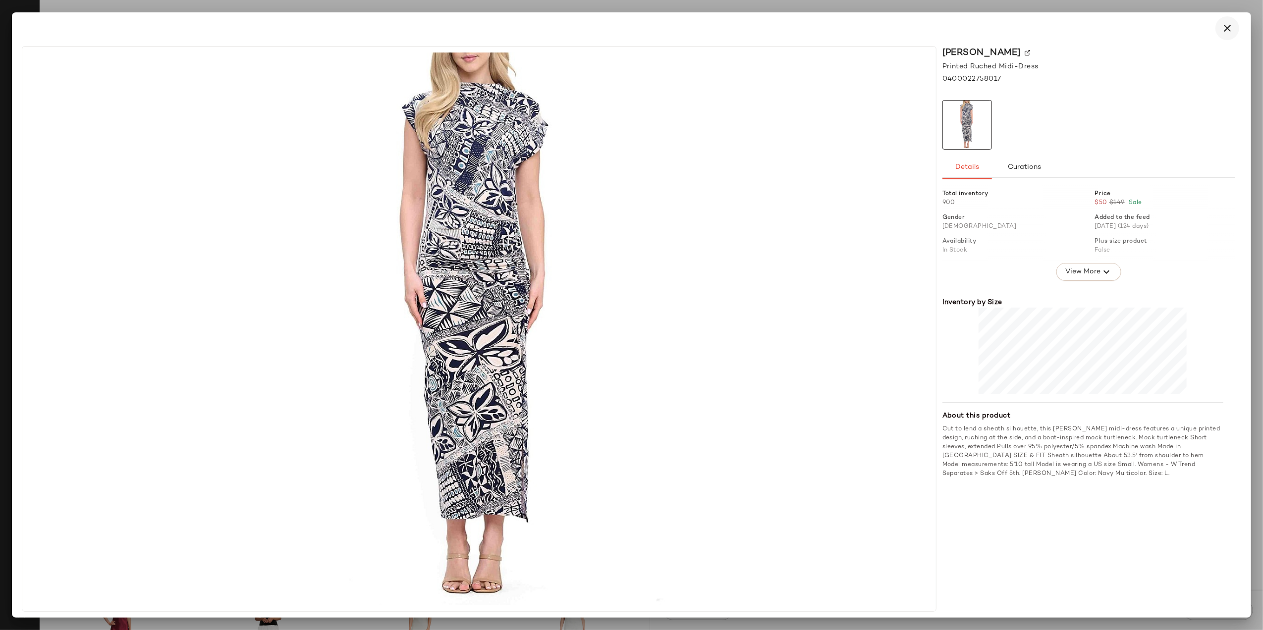
click at [1224, 31] on icon "button" at bounding box center [1228, 28] width 12 height 12
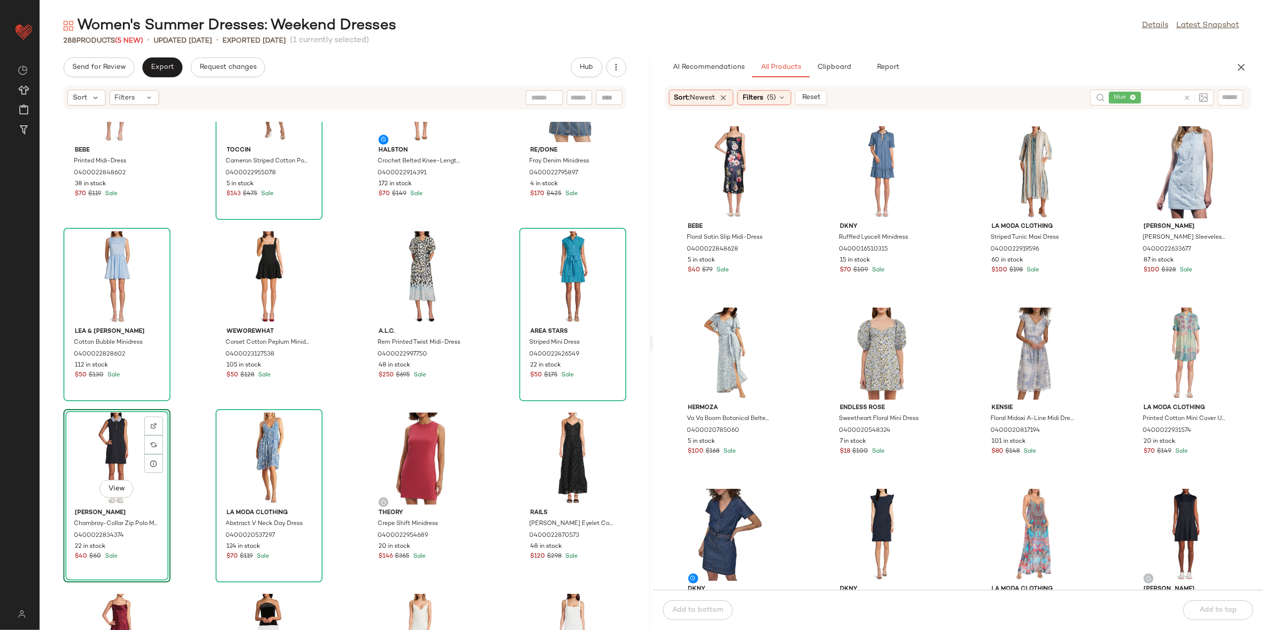
scroll to position [11636, 0]
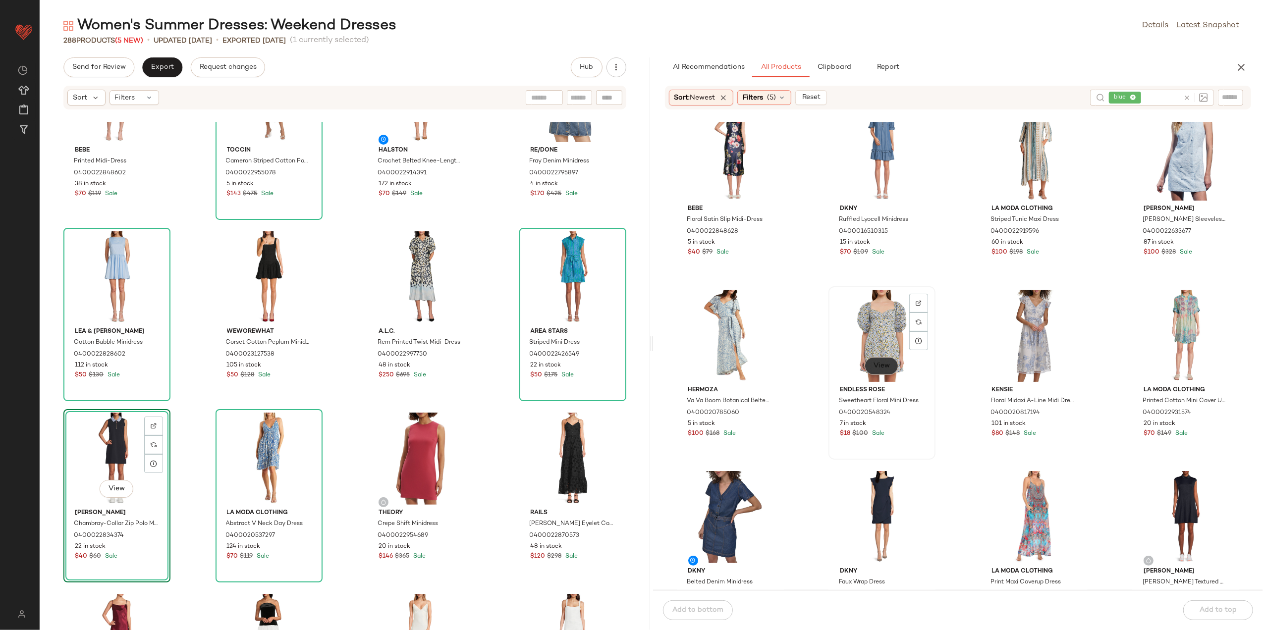
click at [880, 365] on span "View" at bounding box center [881, 366] width 17 height 8
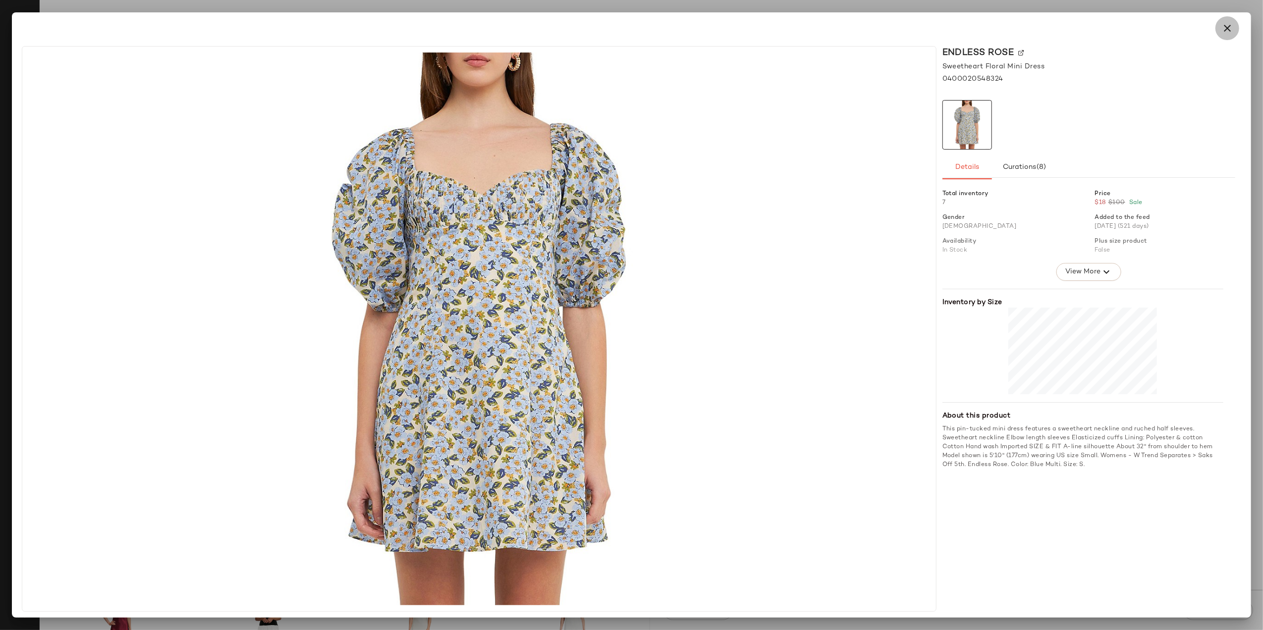
click at [1228, 26] on icon "button" at bounding box center [1228, 28] width 12 height 12
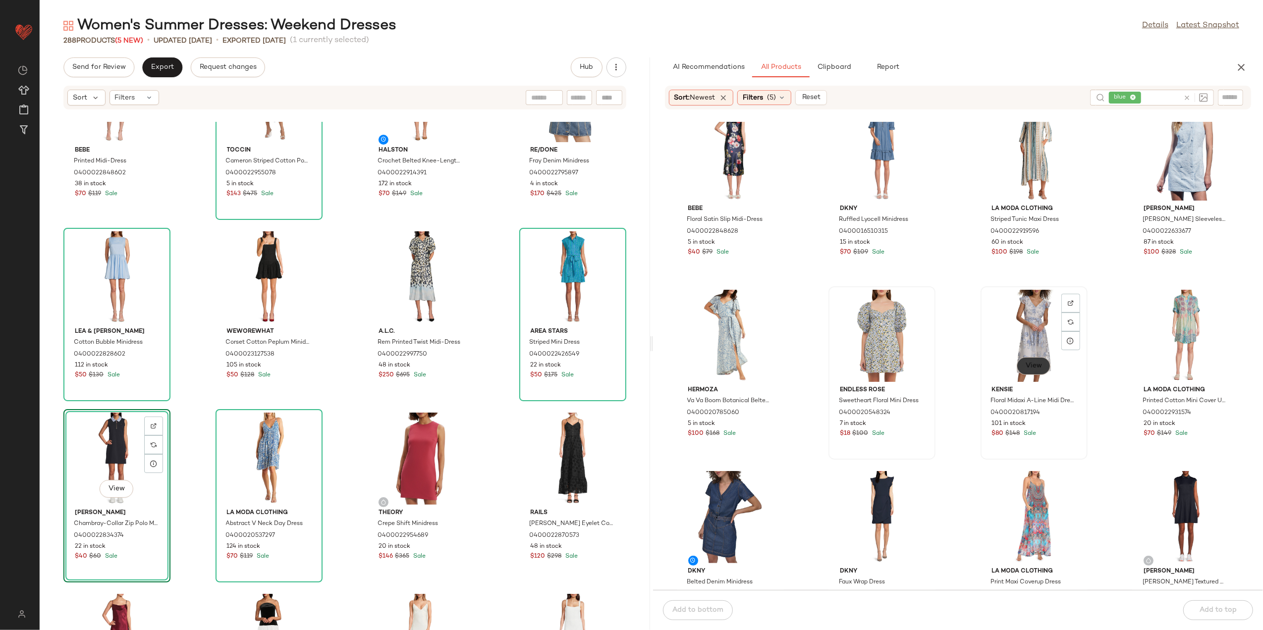
click at [1035, 370] on button "View" at bounding box center [1034, 366] width 34 height 18
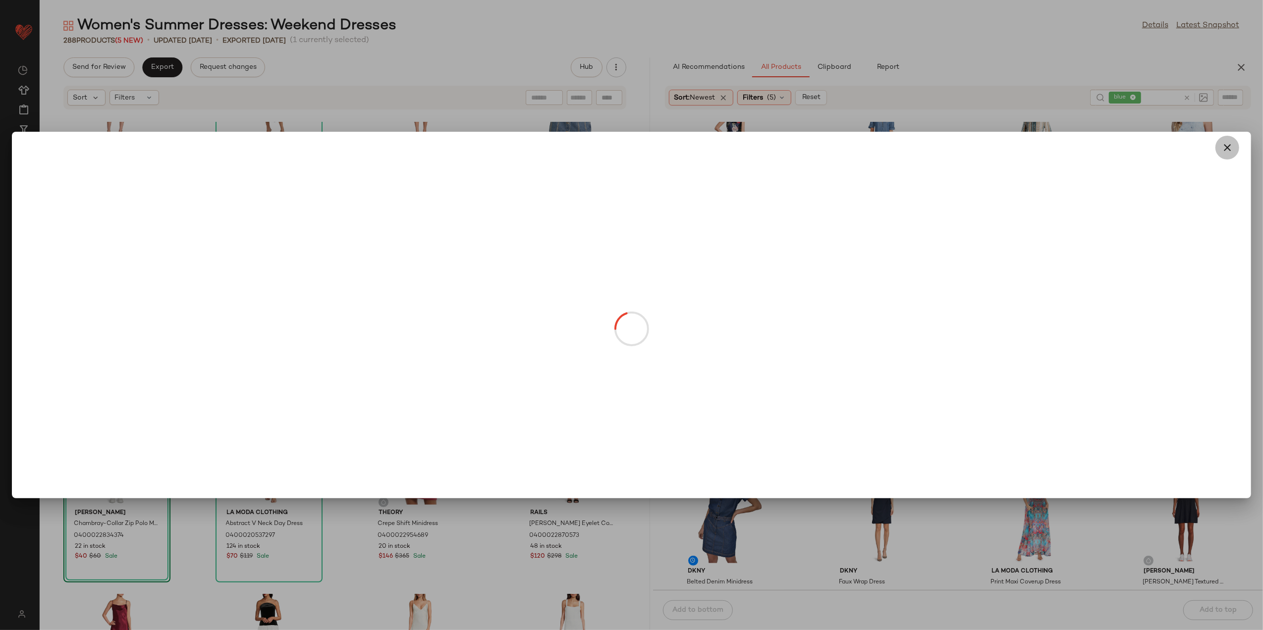
click at [1221, 143] on button "button" at bounding box center [1228, 148] width 24 height 24
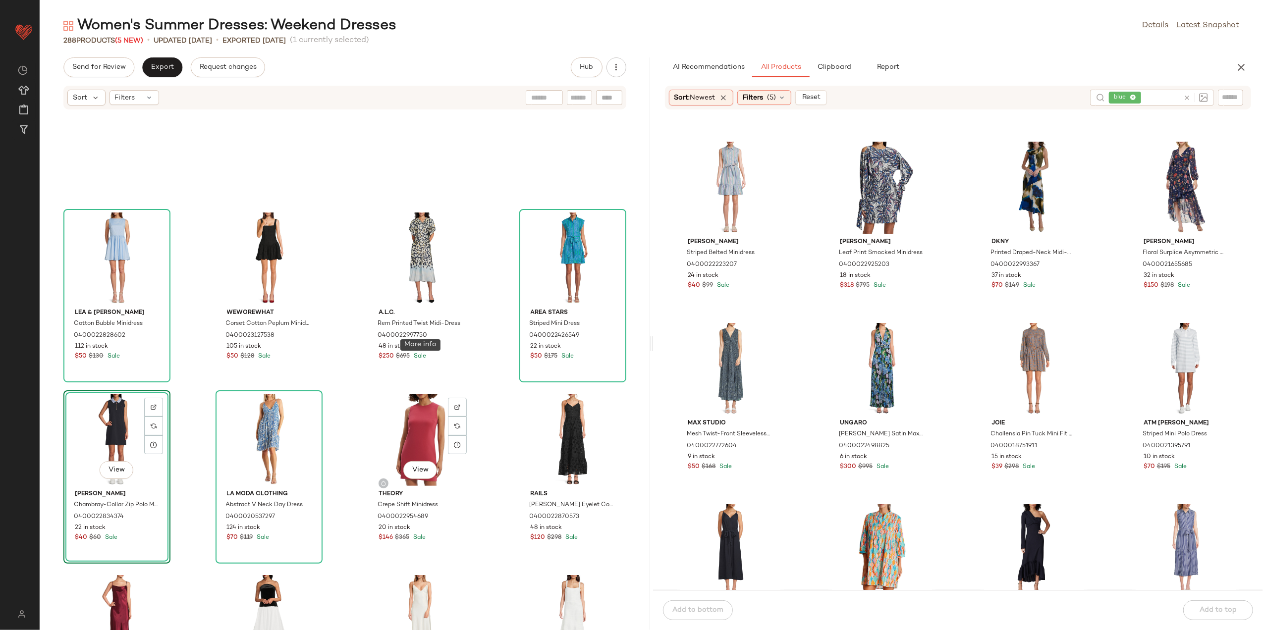
scroll to position [0, 0]
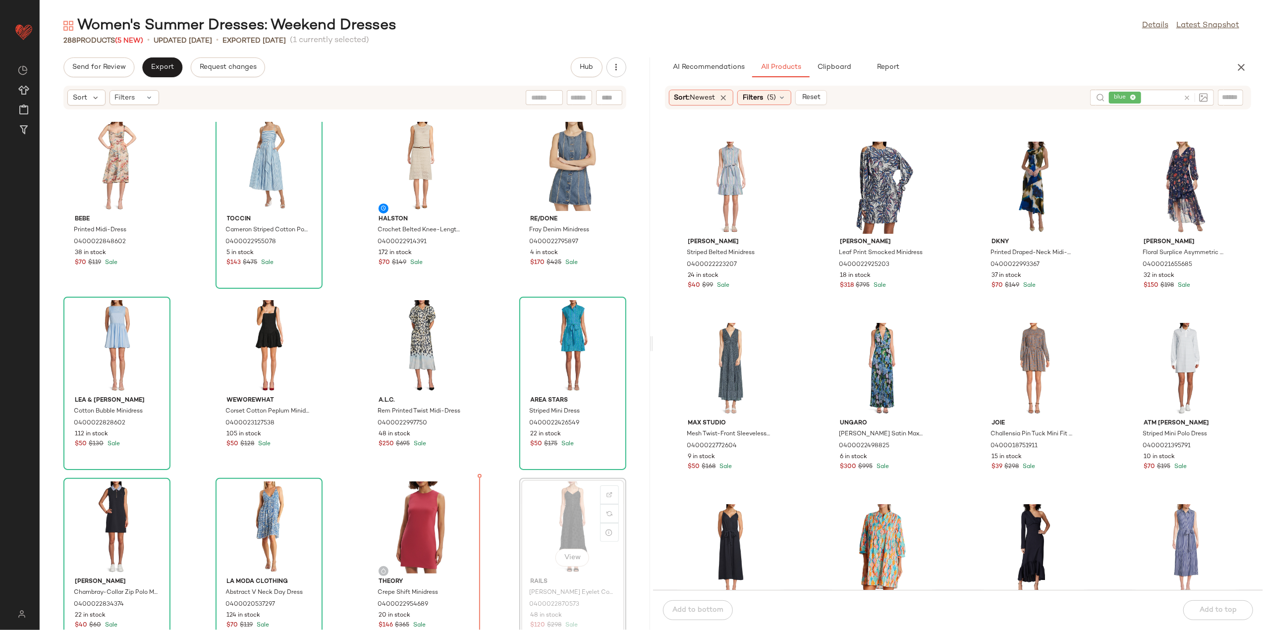
scroll to position [12, 0]
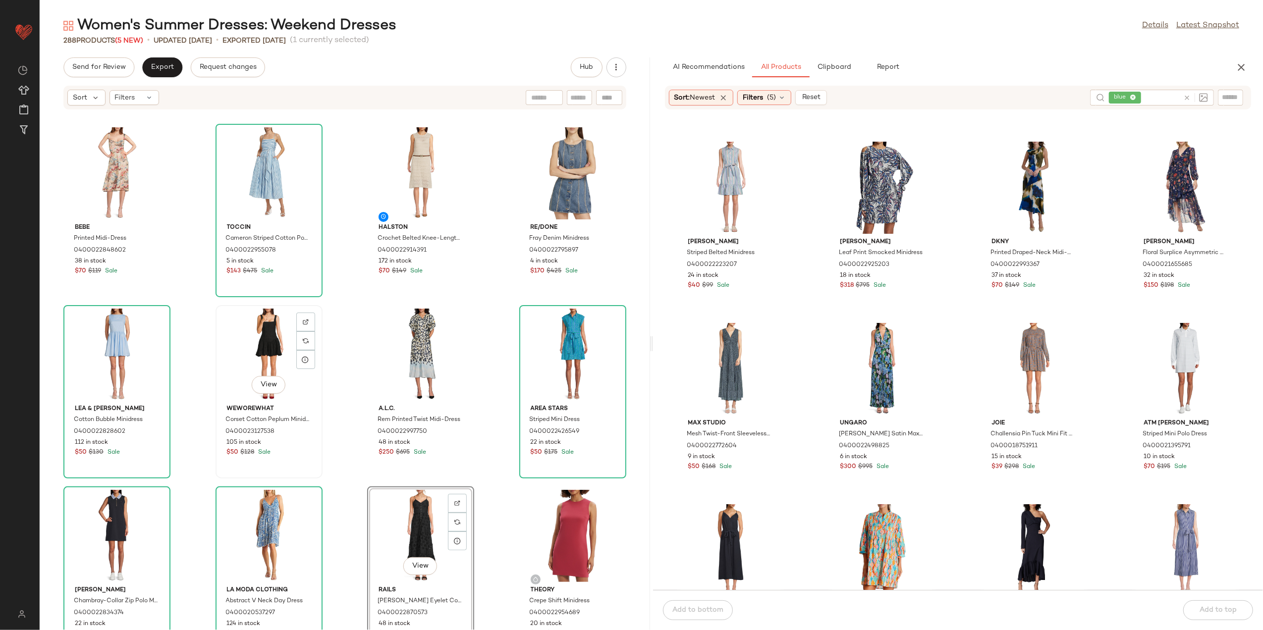
scroll to position [338, 0]
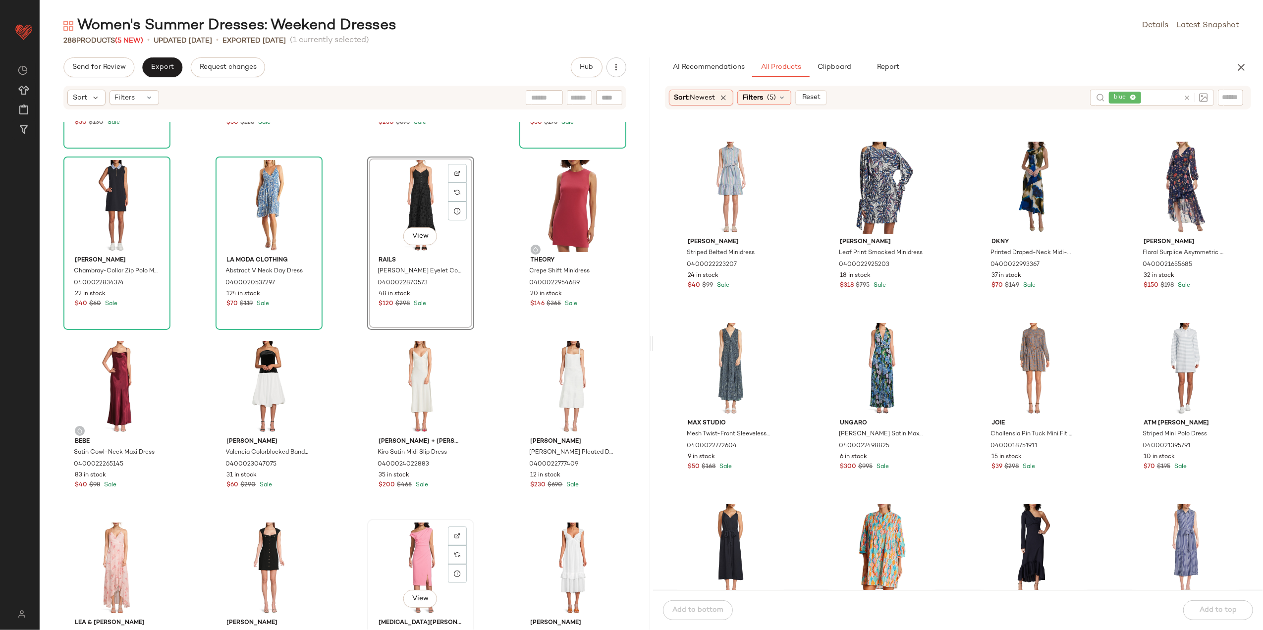
scroll to position [341, 0]
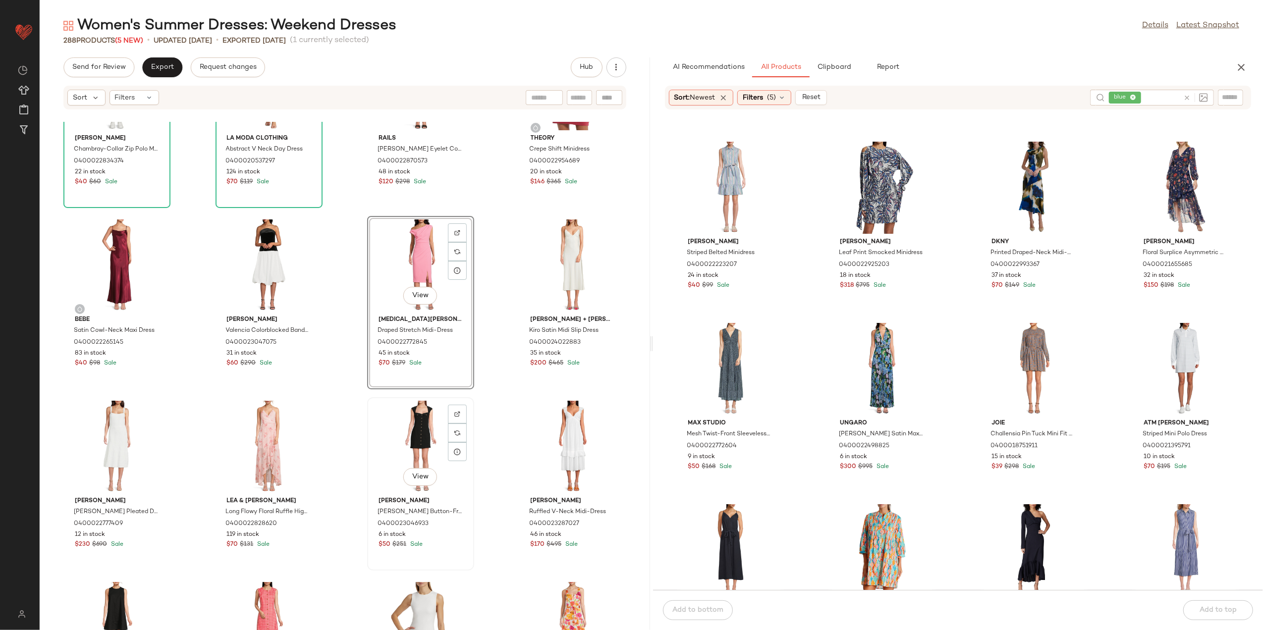
scroll to position [539, 0]
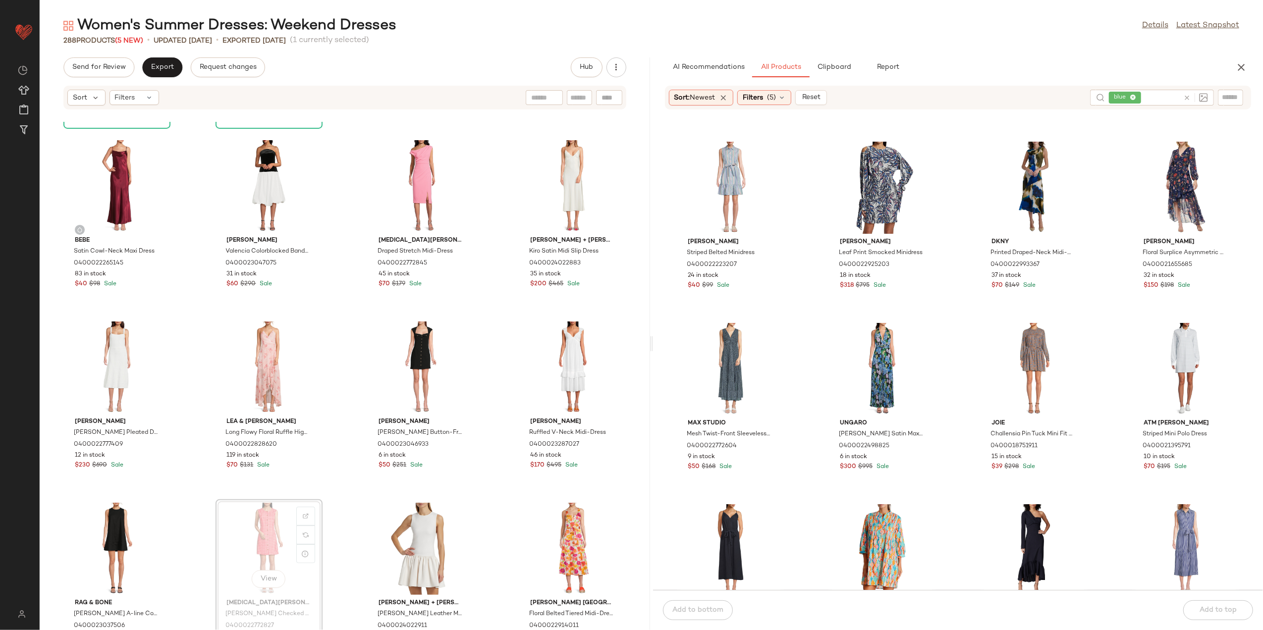
scroll to position [540, 0]
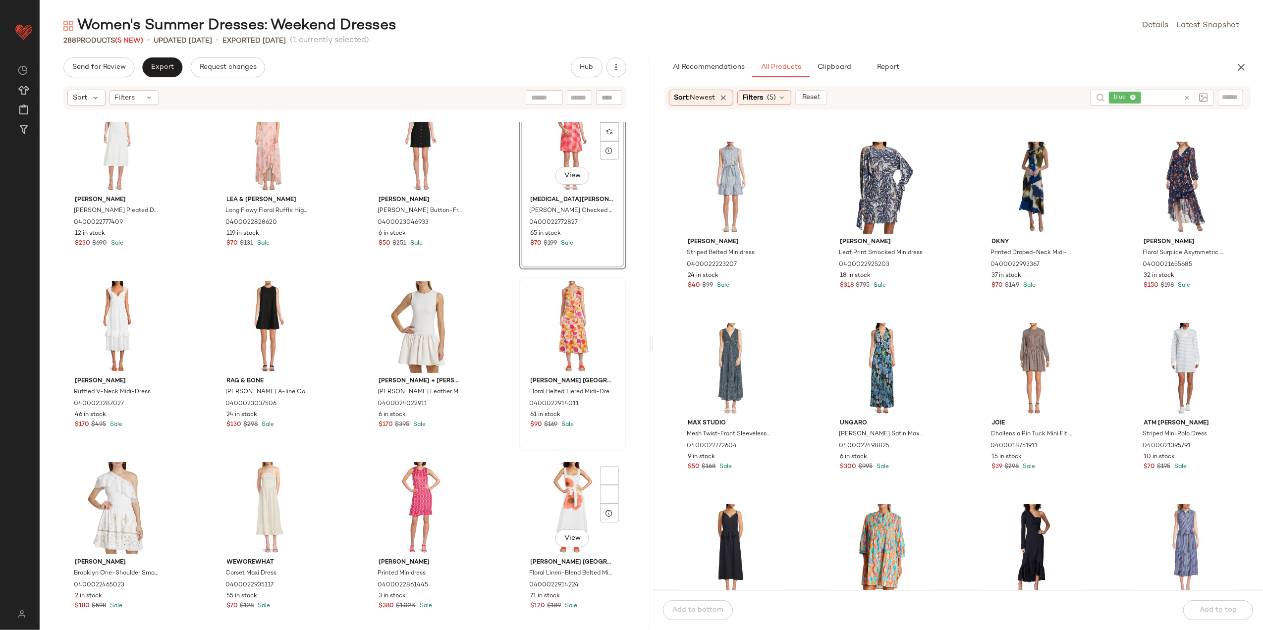
scroll to position [804, 0]
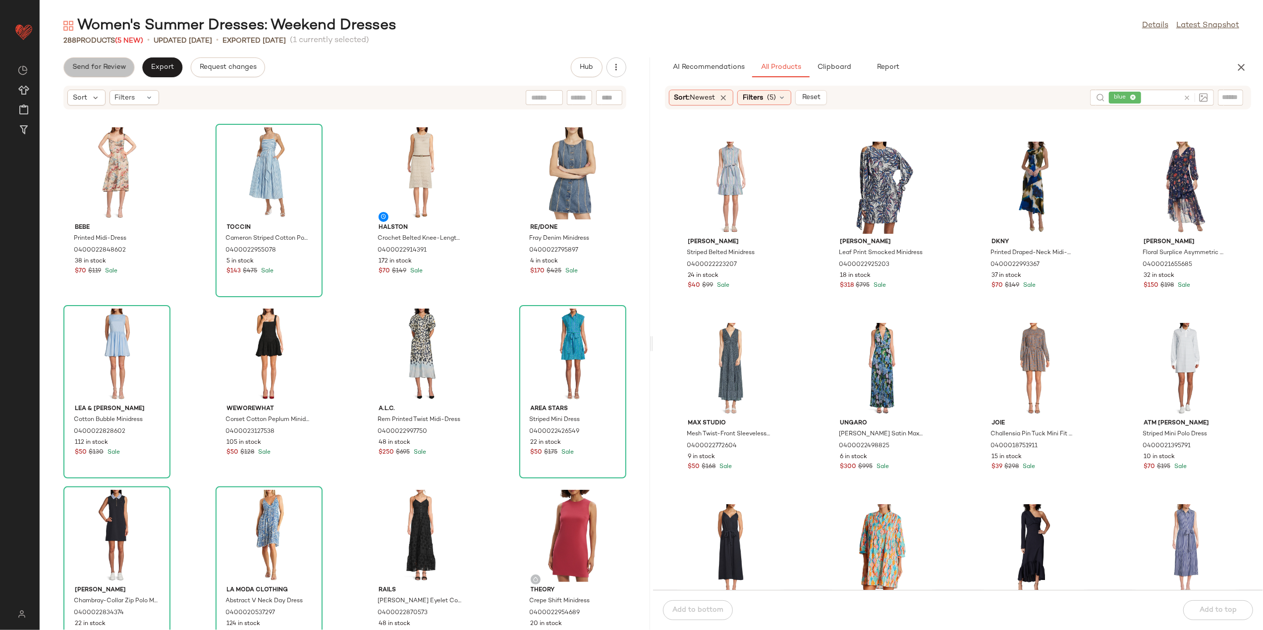
click at [112, 68] on span "Send for Review" at bounding box center [99, 67] width 54 height 8
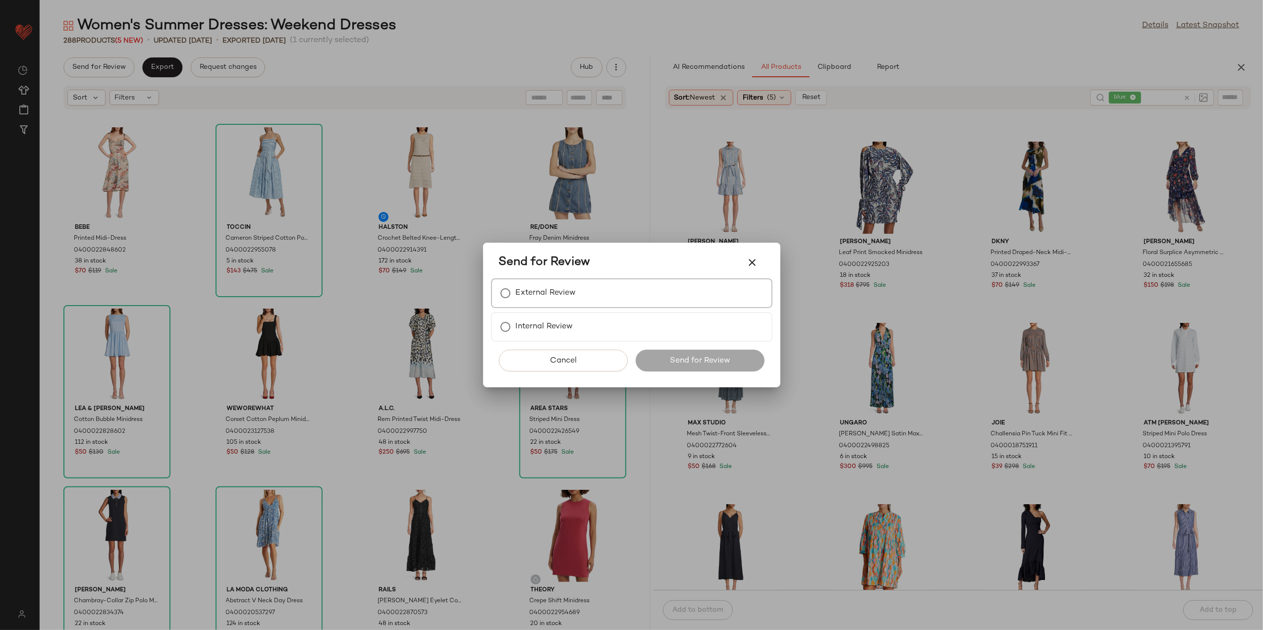
click at [530, 294] on label "External Review" at bounding box center [546, 293] width 60 height 20
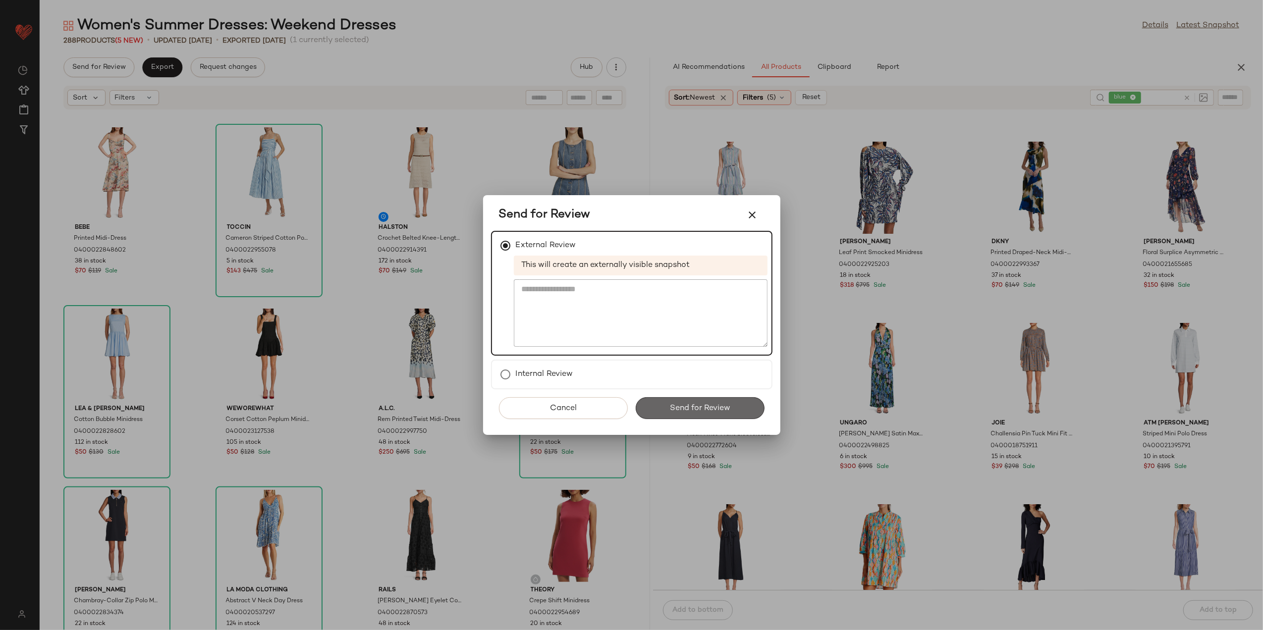
click at [673, 400] on button "Send for Review" at bounding box center [700, 408] width 129 height 22
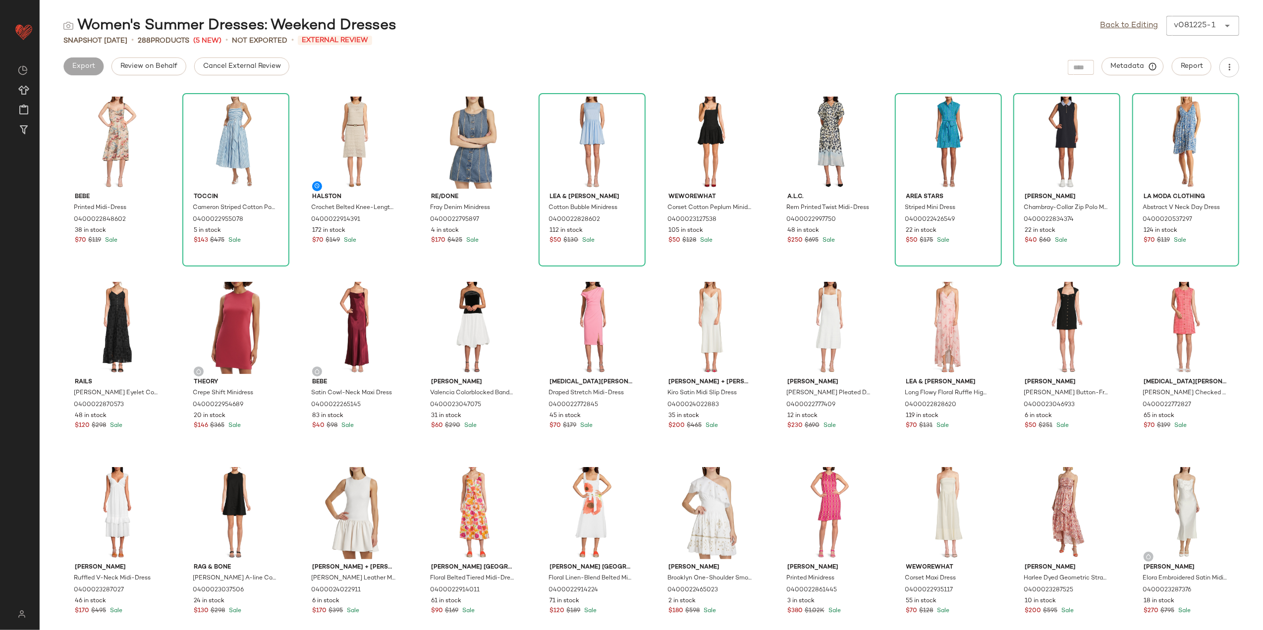
click at [252, 54] on div "Women's Summer Dresses: Weekend Dresses Back to Editing v081225-1 ****** Snapsh…" at bounding box center [652, 323] width 1224 height 615
click at [244, 64] on span "Cancel External Review" at bounding box center [242, 66] width 78 height 8
click at [155, 71] on button "Export" at bounding box center [162, 66] width 40 height 18
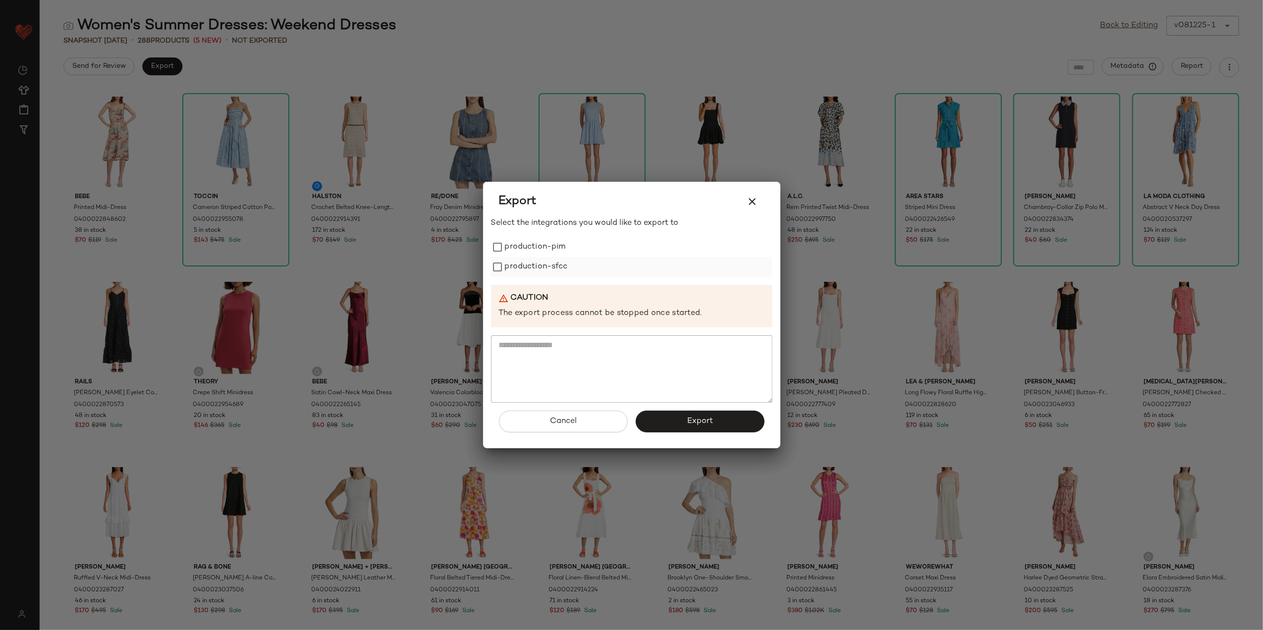
click at [506, 263] on label "production-sfcc" at bounding box center [536, 267] width 63 height 20
click at [524, 242] on label "production-pim" at bounding box center [535, 247] width 61 height 20
click at [709, 426] on span "Export" at bounding box center [700, 421] width 26 height 9
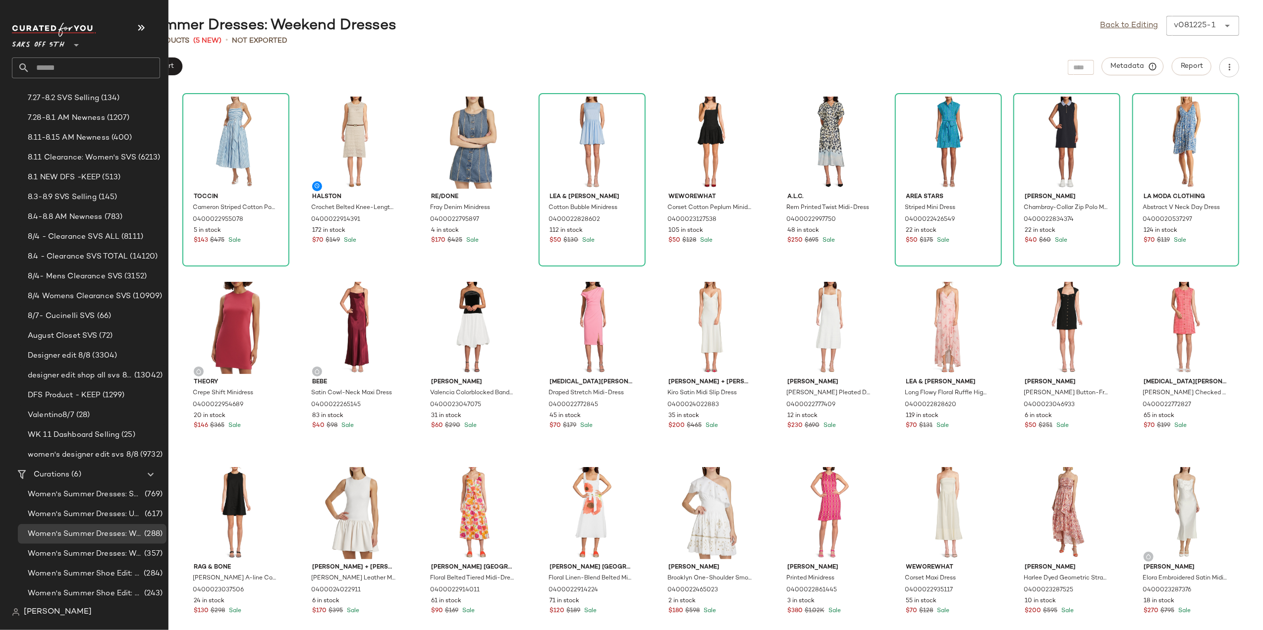
scroll to position [85, 0]
click at [118, 553] on span "Women's Summer Dresses: Work Dresses" at bounding box center [85, 553] width 114 height 11
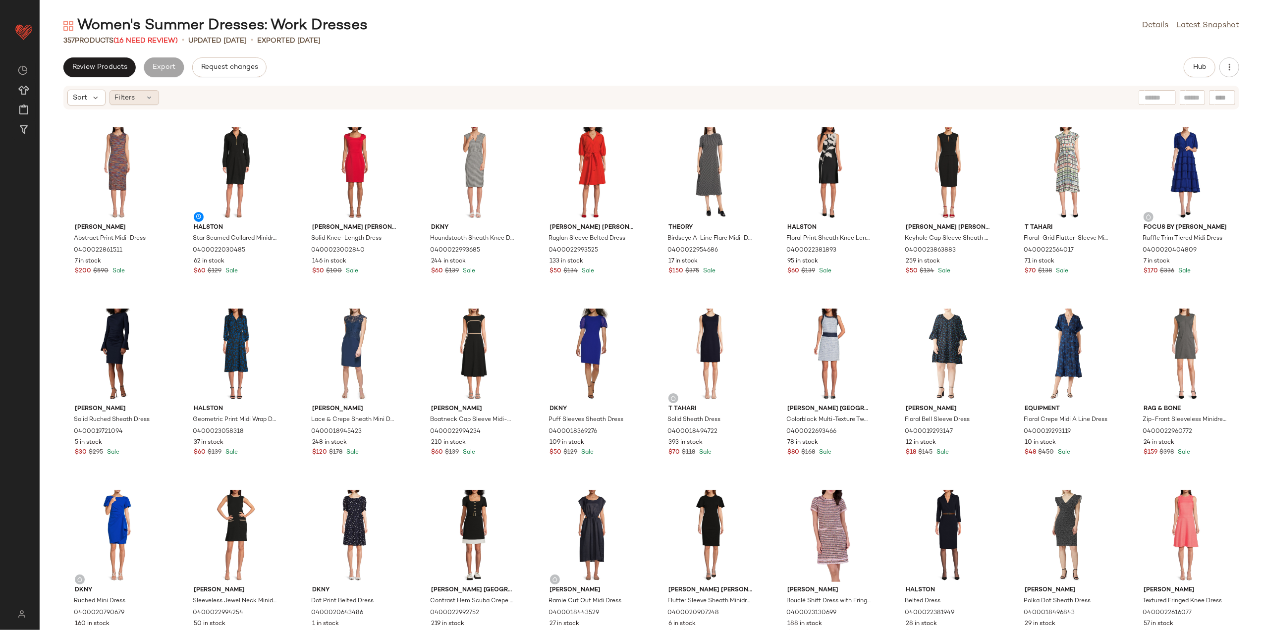
click at [126, 99] on span "Filters" at bounding box center [125, 98] width 20 height 10
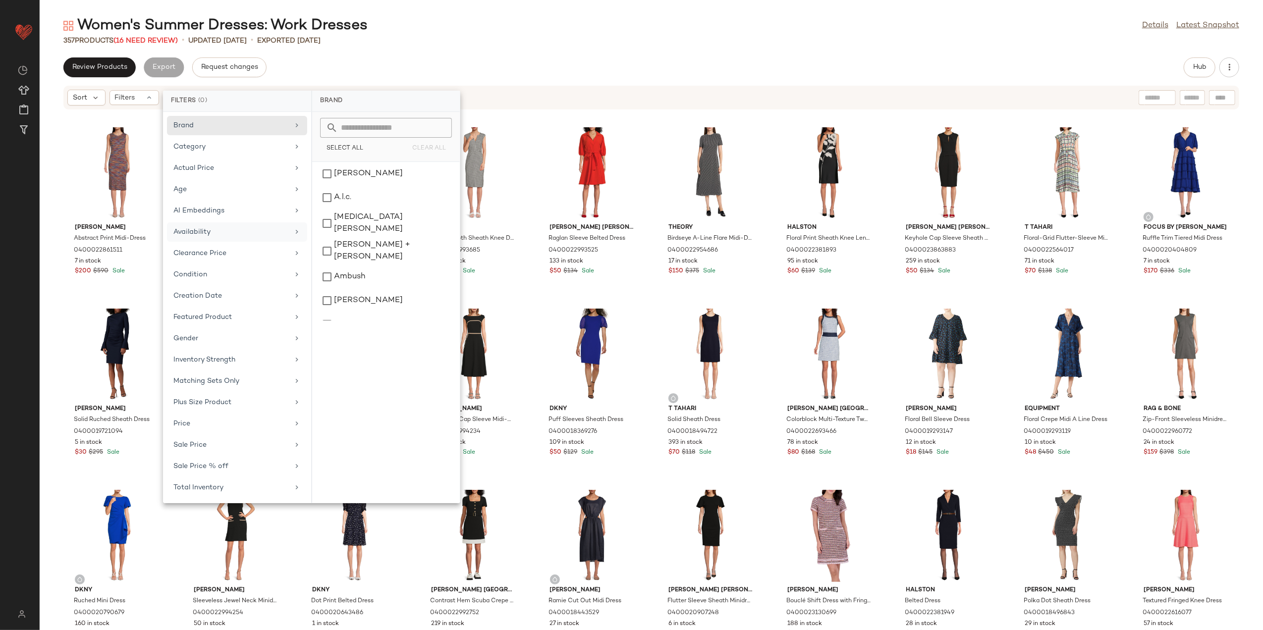
click at [236, 235] on div "Availability" at bounding box center [230, 232] width 115 height 10
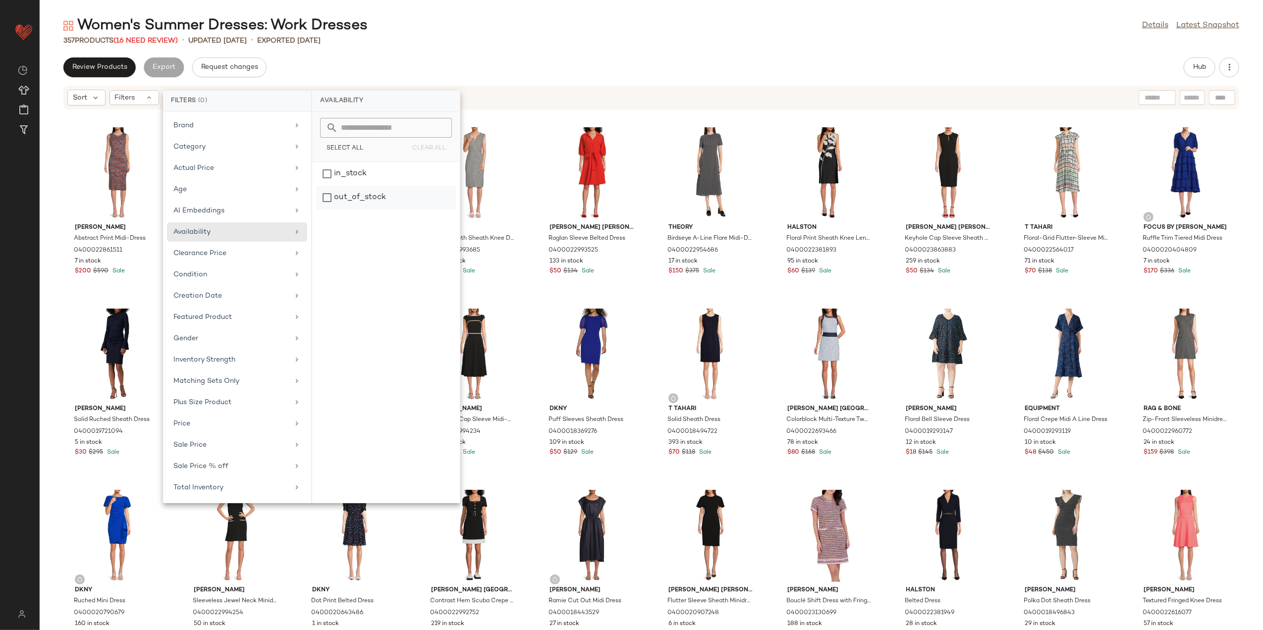
click at [403, 197] on div "out_of_stock" at bounding box center [386, 198] width 140 height 24
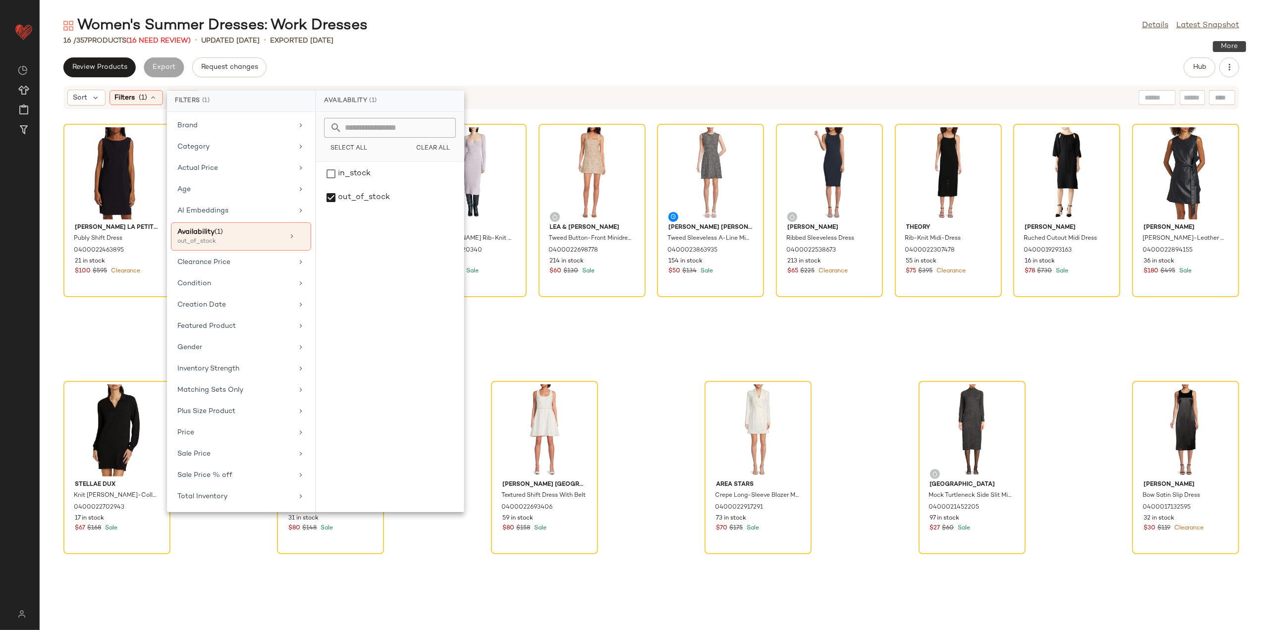
click at [1223, 76] on div "Hub" at bounding box center [1212, 67] width 56 height 20
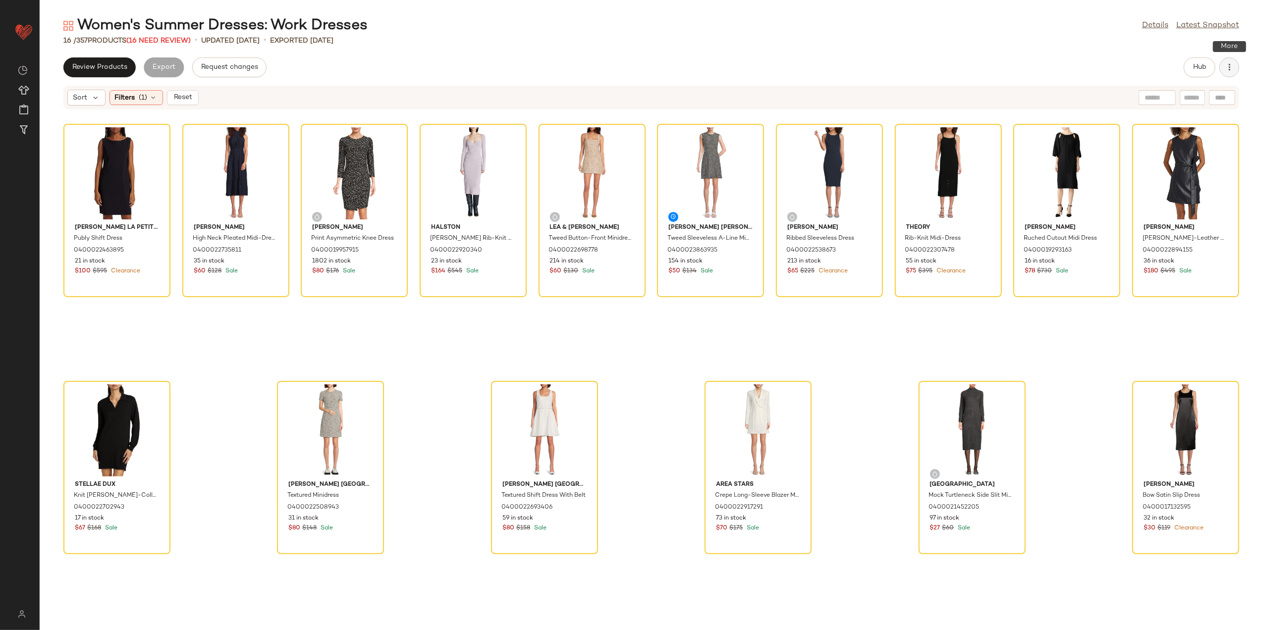
click at [1232, 66] on icon "button" at bounding box center [1230, 67] width 10 height 10
click at [958, 42] on div "16 / 357 Products (16 Need Review) • updated Aug 7th • Exported Aug 7th" at bounding box center [652, 41] width 1224 height 10
click at [114, 155] on div "View" at bounding box center [117, 173] width 100 height 92
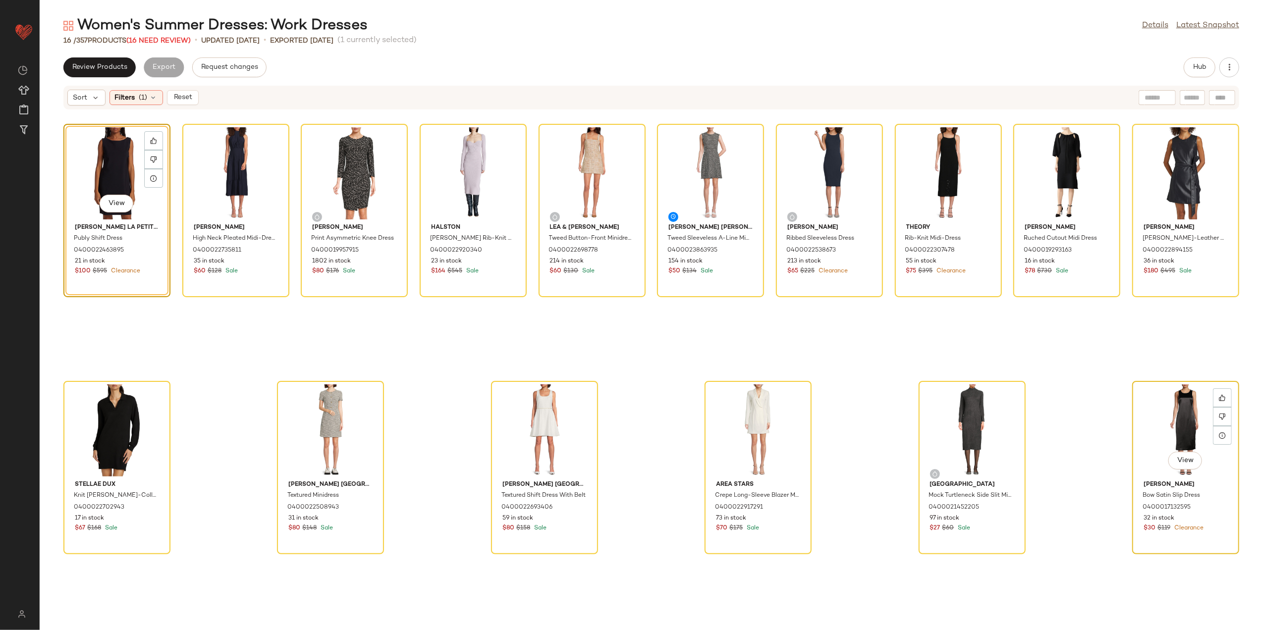
click at [1165, 399] on div "View" at bounding box center [1186, 431] width 100 height 92
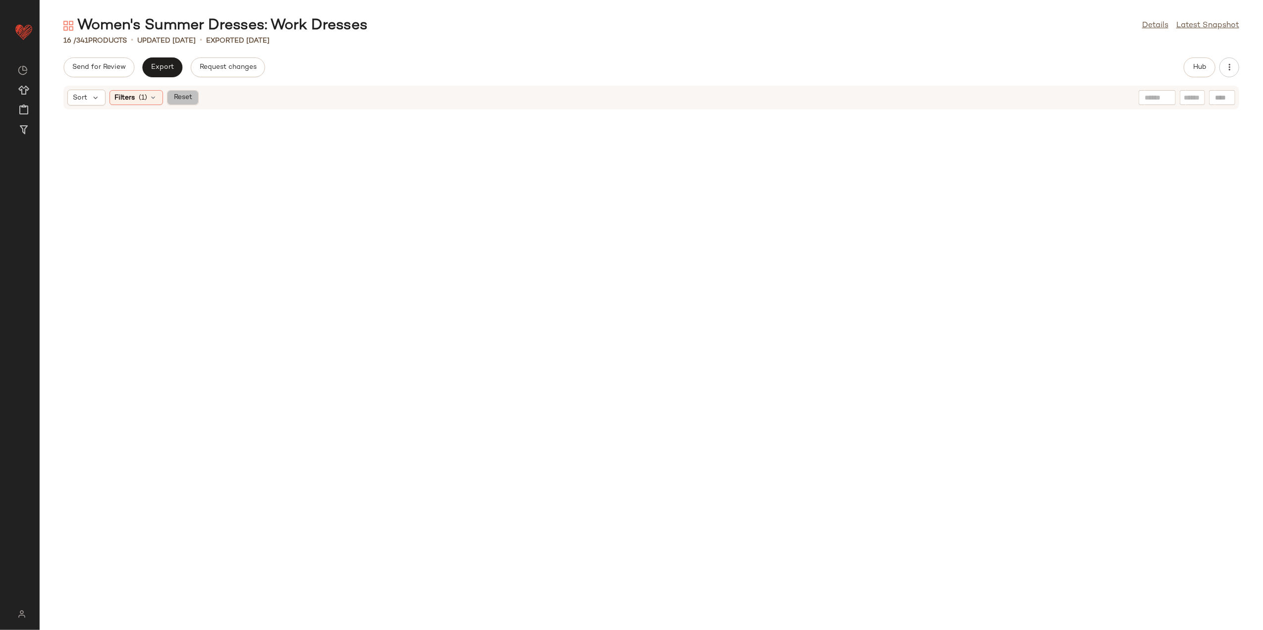
click at [197, 100] on button "Reset" at bounding box center [183, 97] width 32 height 15
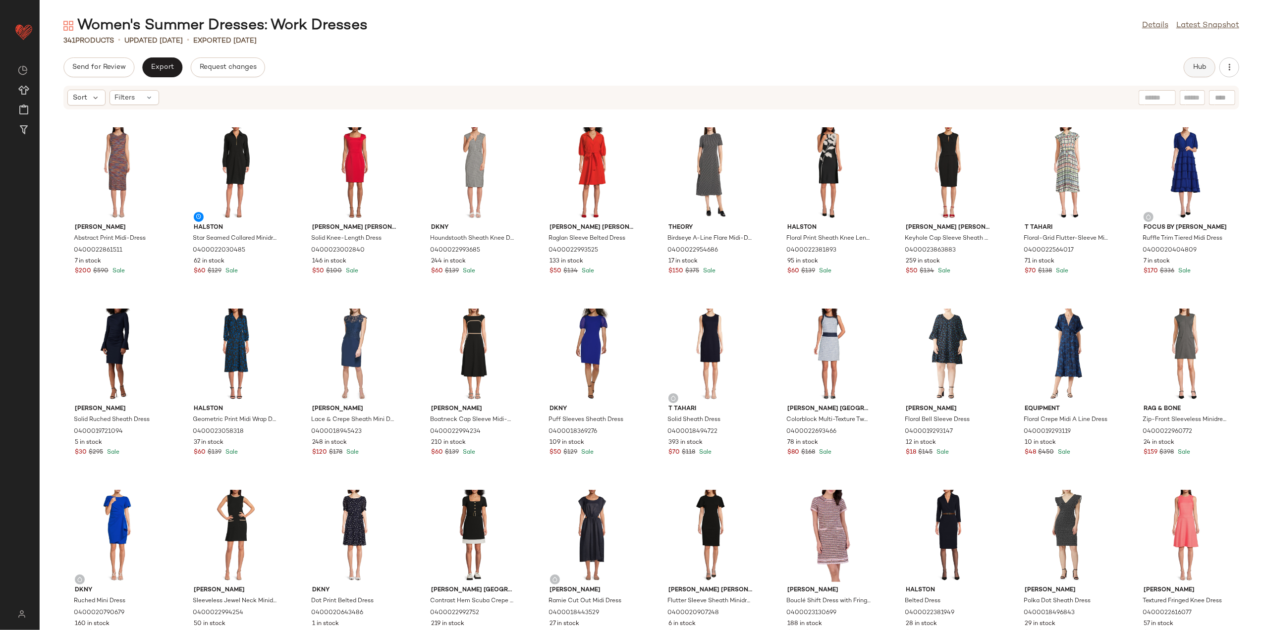
click at [1192, 69] on button "Hub" at bounding box center [1200, 67] width 32 height 20
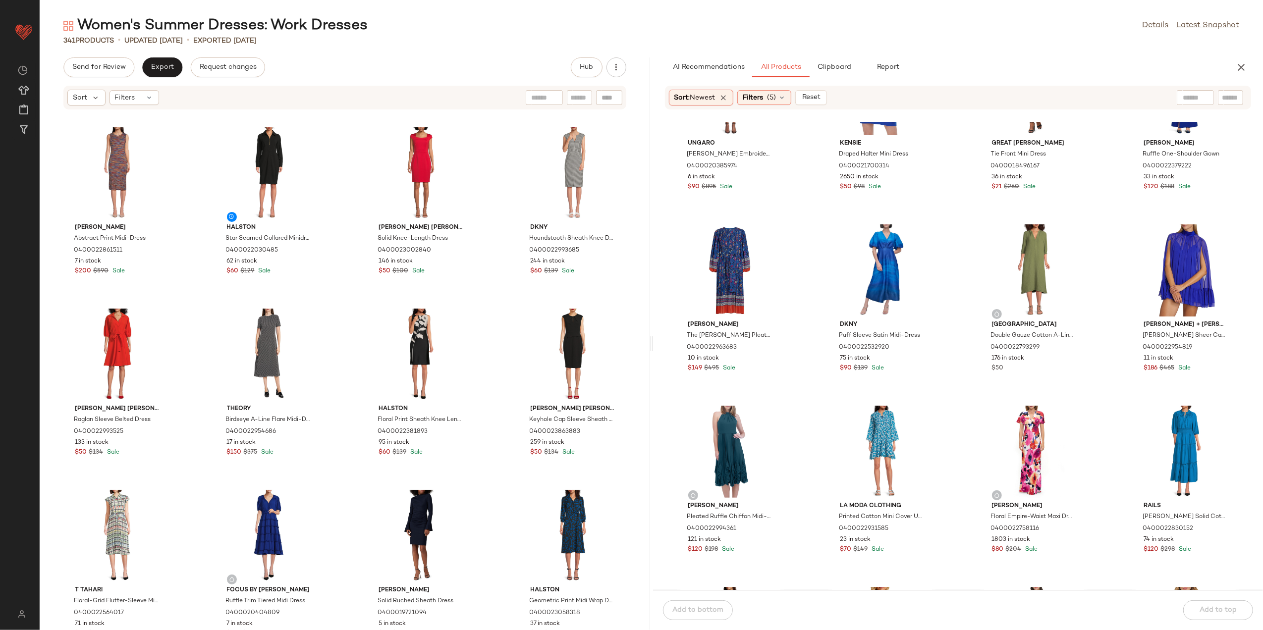
scroll to position [1197, 0]
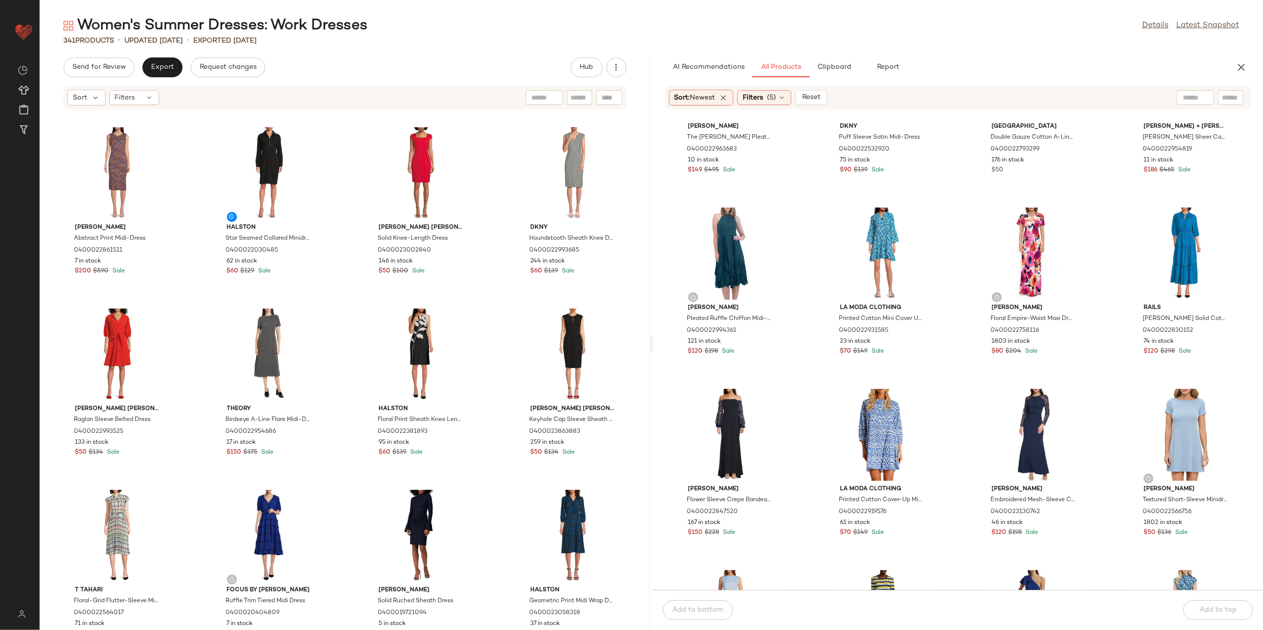
click at [1192, 96] on input "text" at bounding box center [1195, 98] width 25 height 10
type input "****"
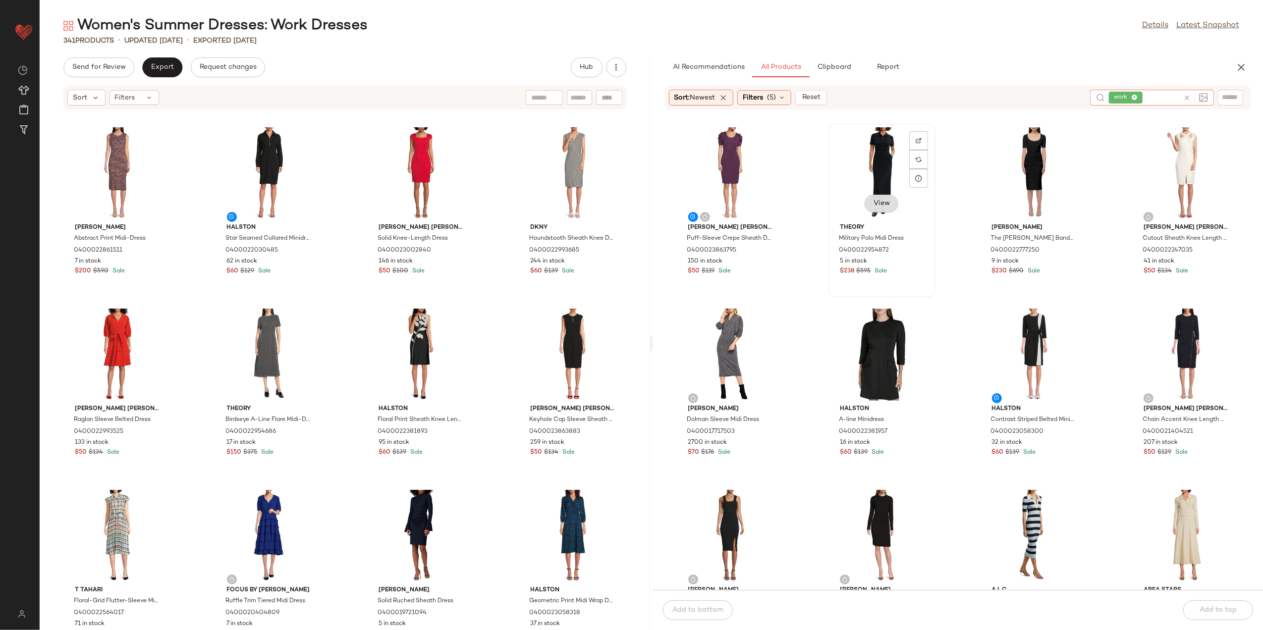
click at [889, 199] on button "View" at bounding box center [882, 204] width 34 height 18
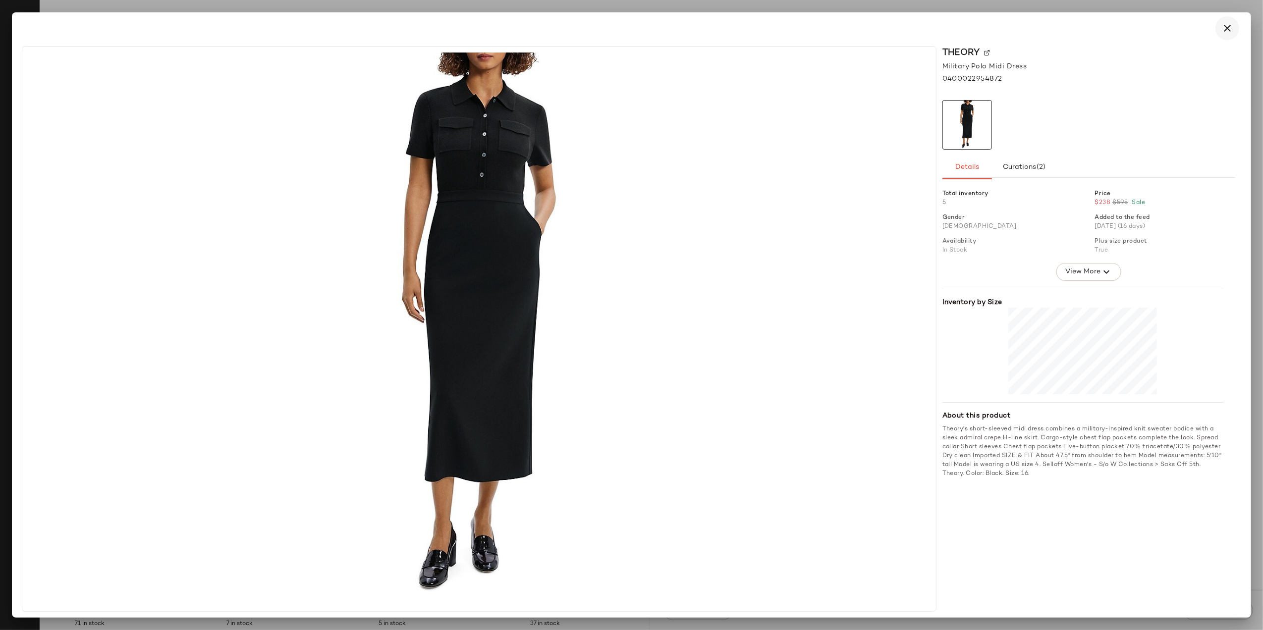
click at [1228, 28] on icon "button" at bounding box center [1228, 28] width 12 height 12
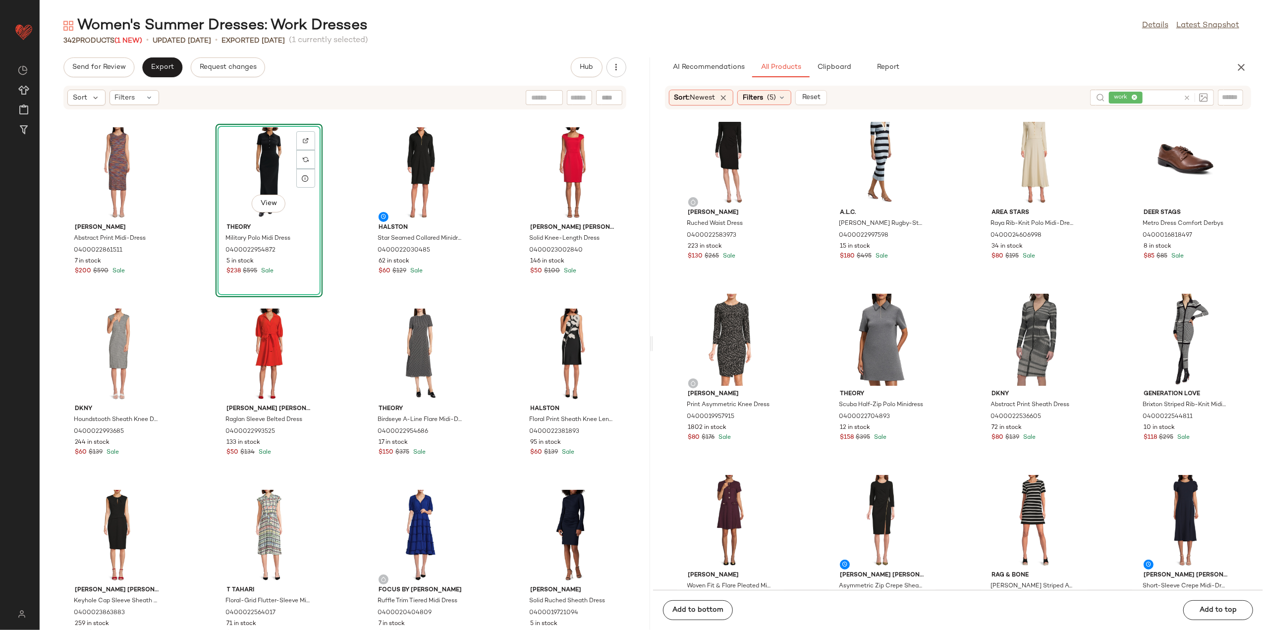
scroll to position [404, 0]
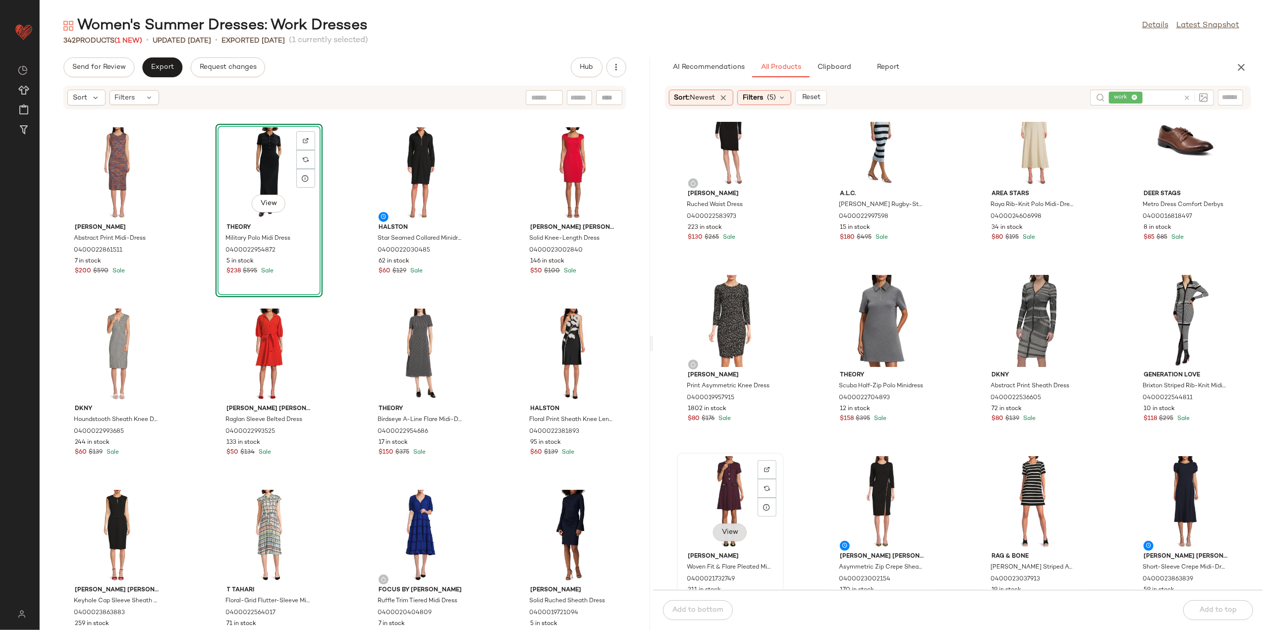
click at [729, 532] on span "View" at bounding box center [730, 533] width 17 height 8
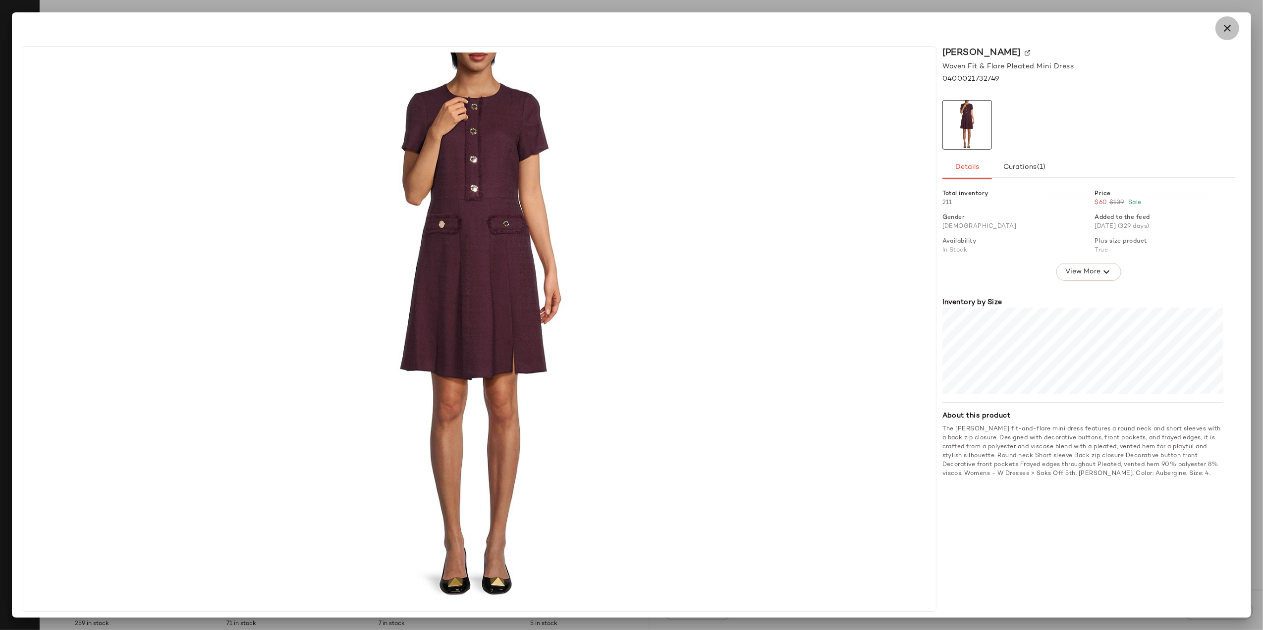
click at [1224, 28] on icon "button" at bounding box center [1228, 28] width 12 height 12
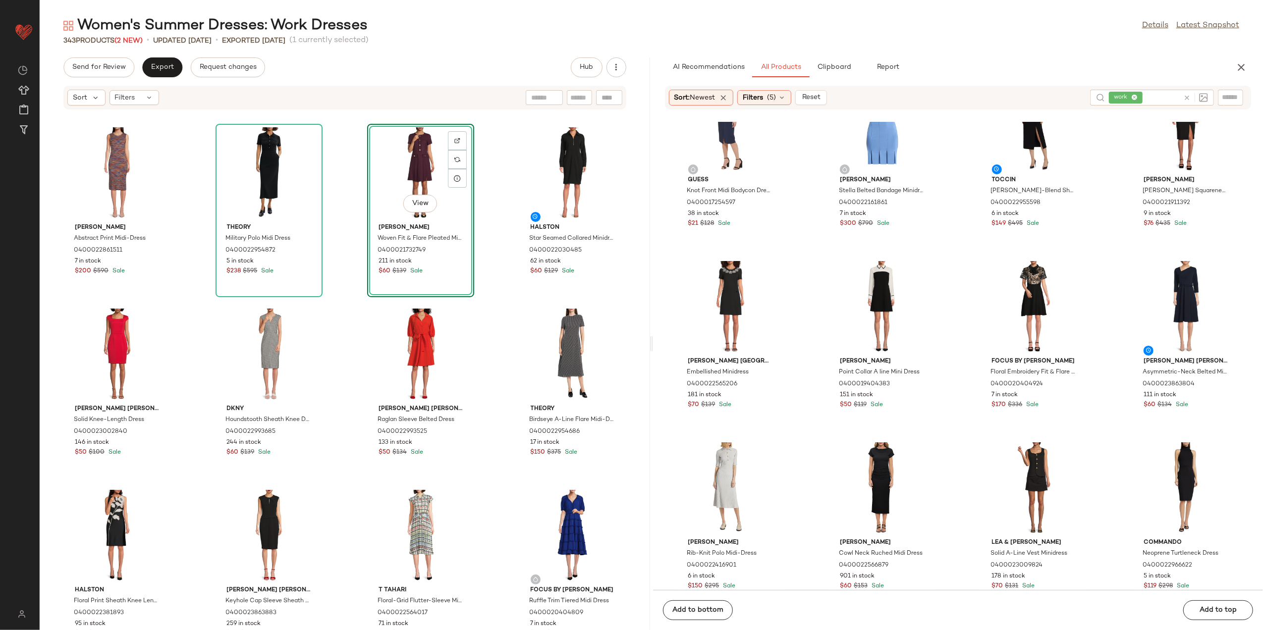
scroll to position [1197, 0]
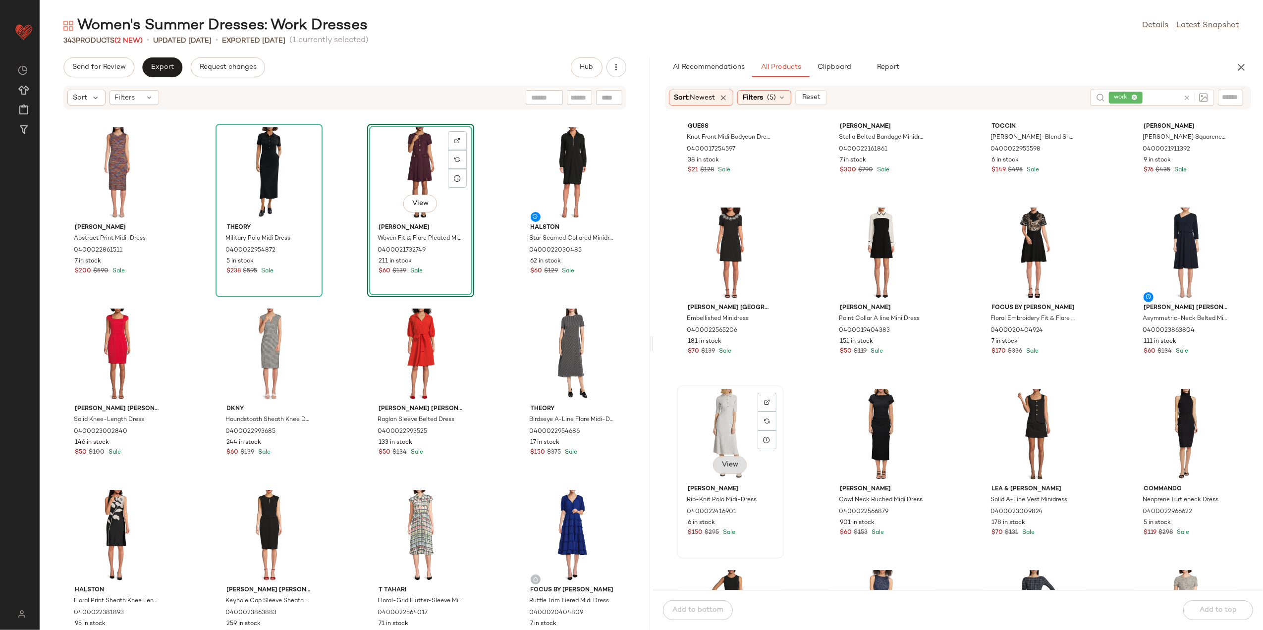
click at [726, 466] on span "View" at bounding box center [730, 465] width 17 height 8
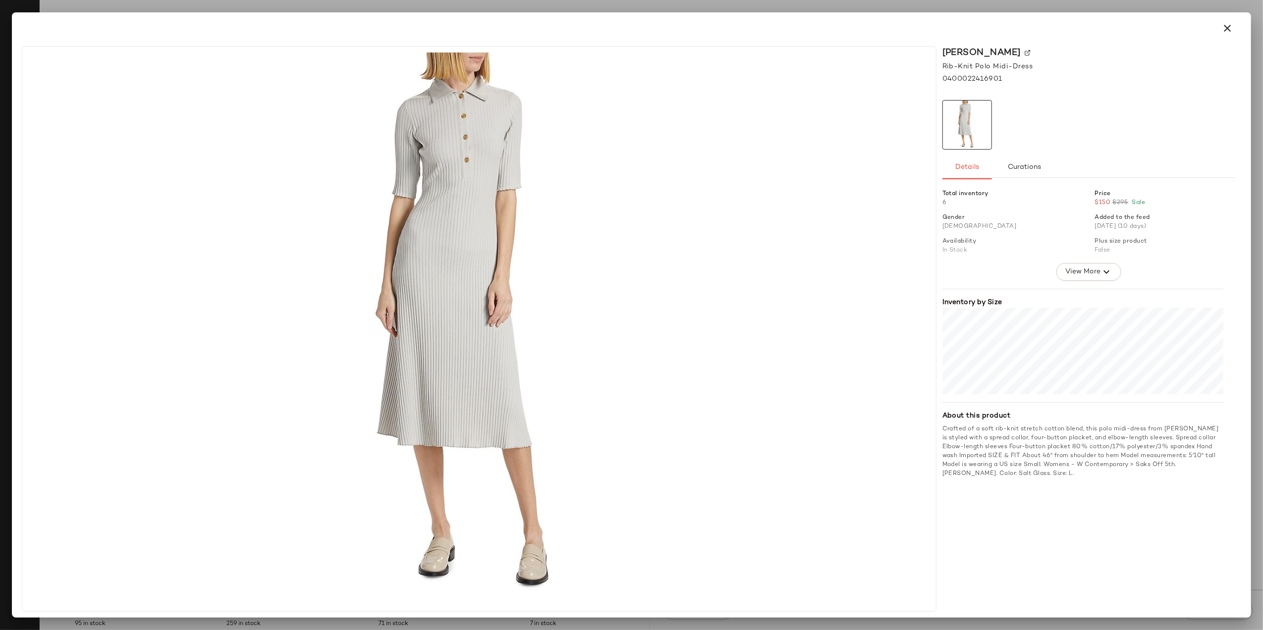
drag, startPoint x: 1228, startPoint y: 26, endPoint x: 1123, endPoint y: 88, distance: 121.3
click at [1226, 27] on icon "button" at bounding box center [1228, 28] width 12 height 12
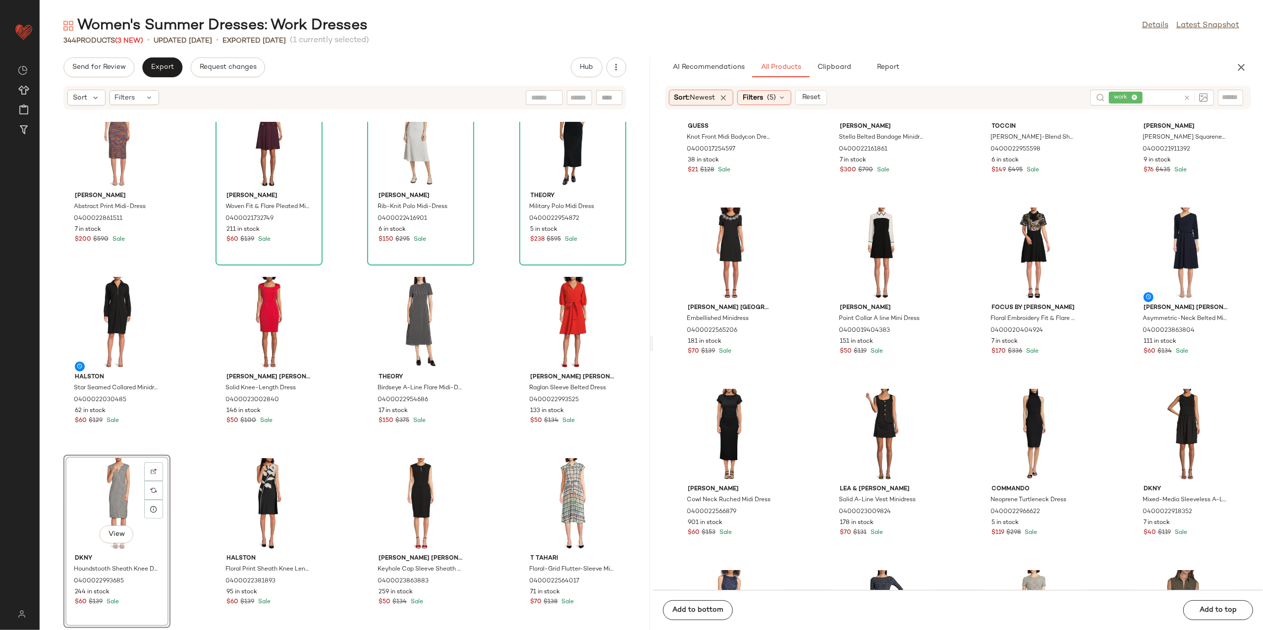
scroll to position [32, 0]
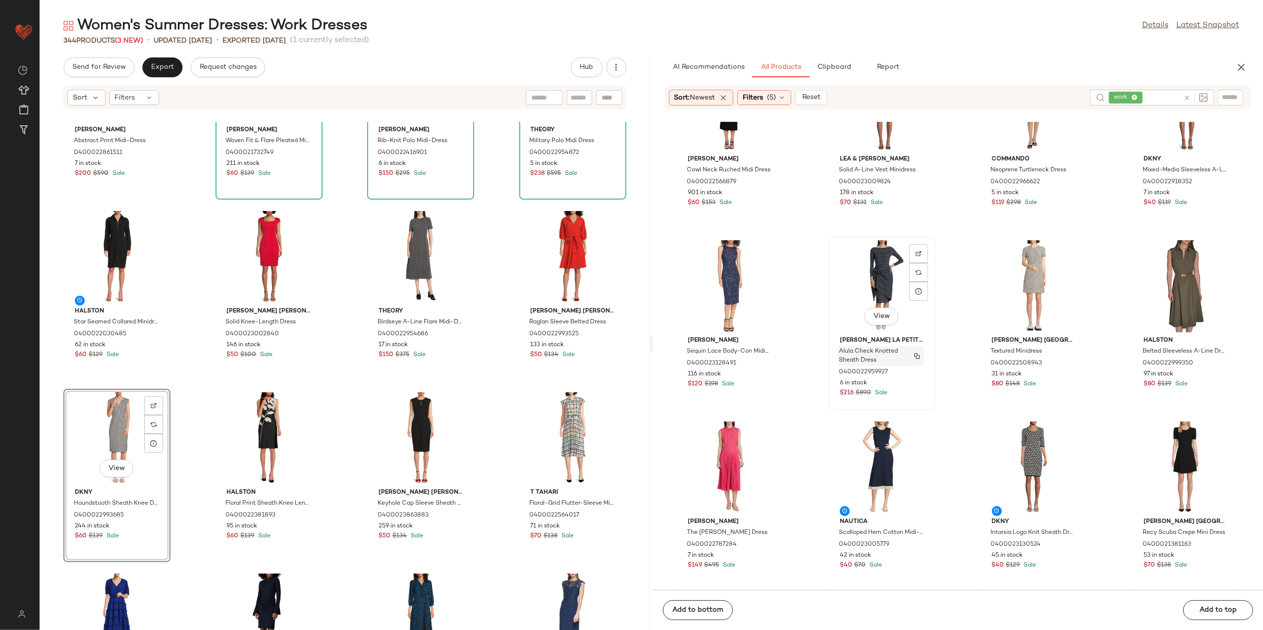
scroll to position [1660, 0]
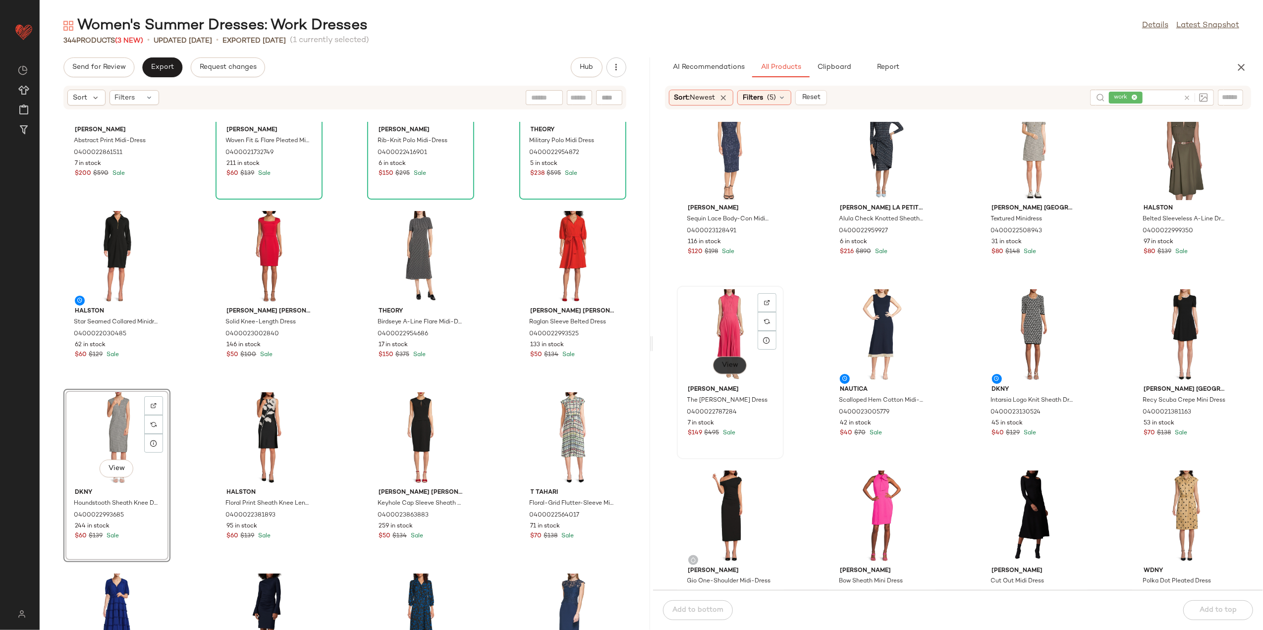
click at [732, 363] on span "View" at bounding box center [730, 366] width 17 height 8
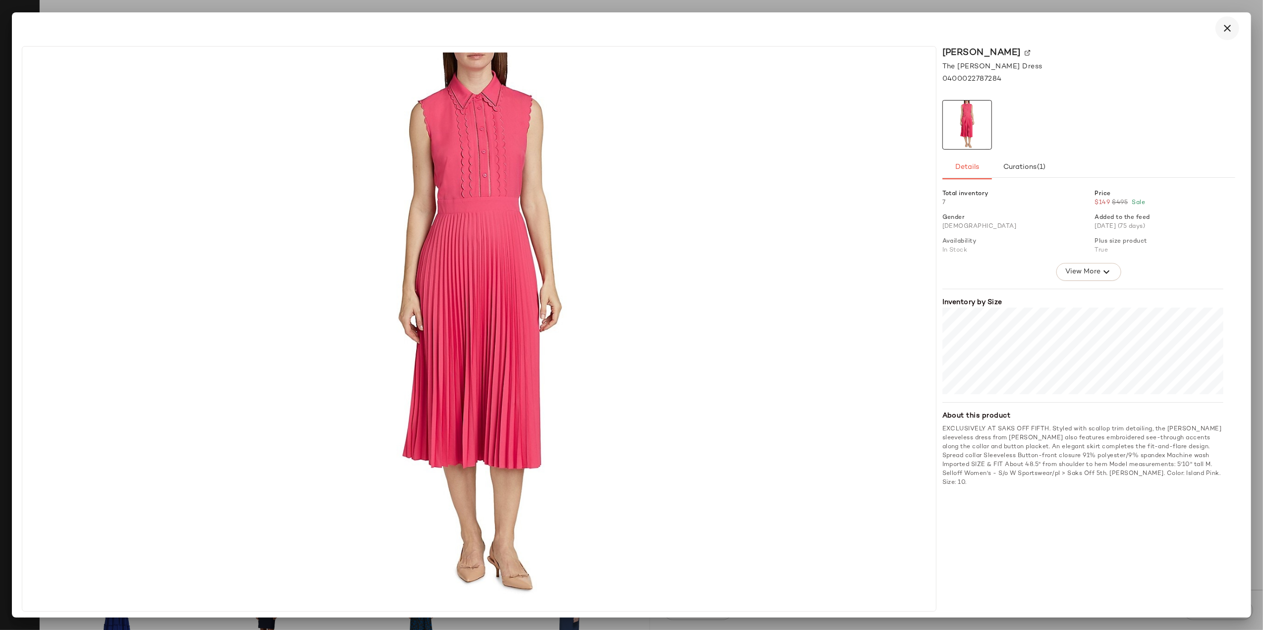
click at [1220, 32] on button "button" at bounding box center [1228, 28] width 24 height 24
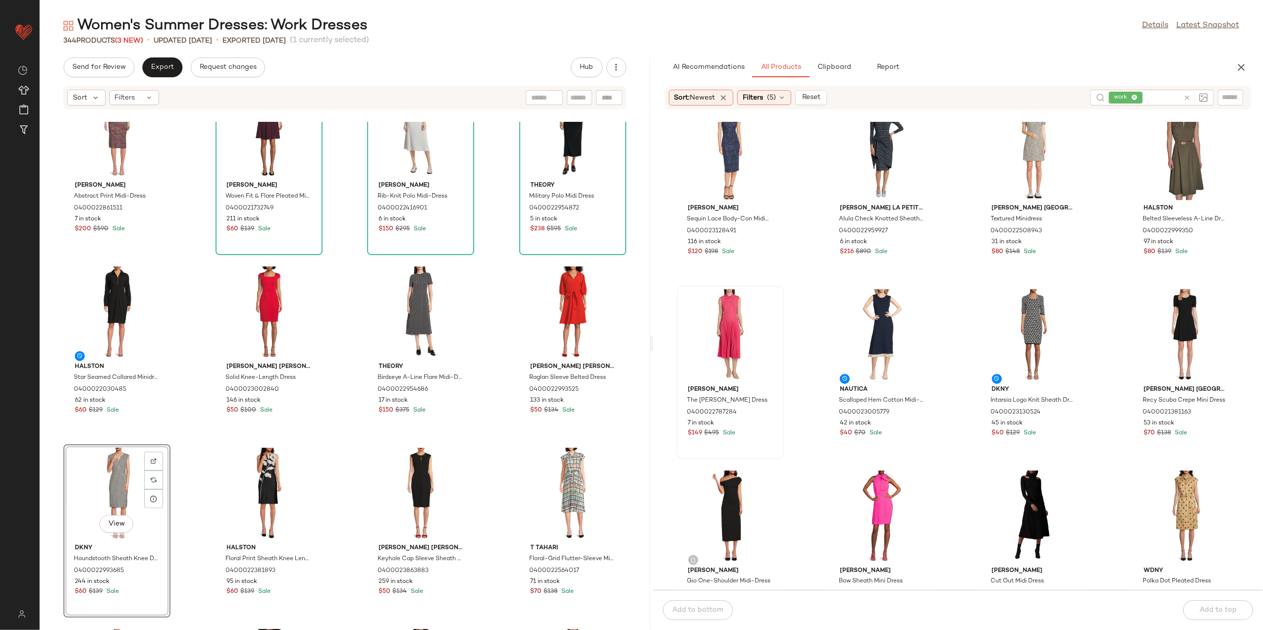
scroll to position [0, 0]
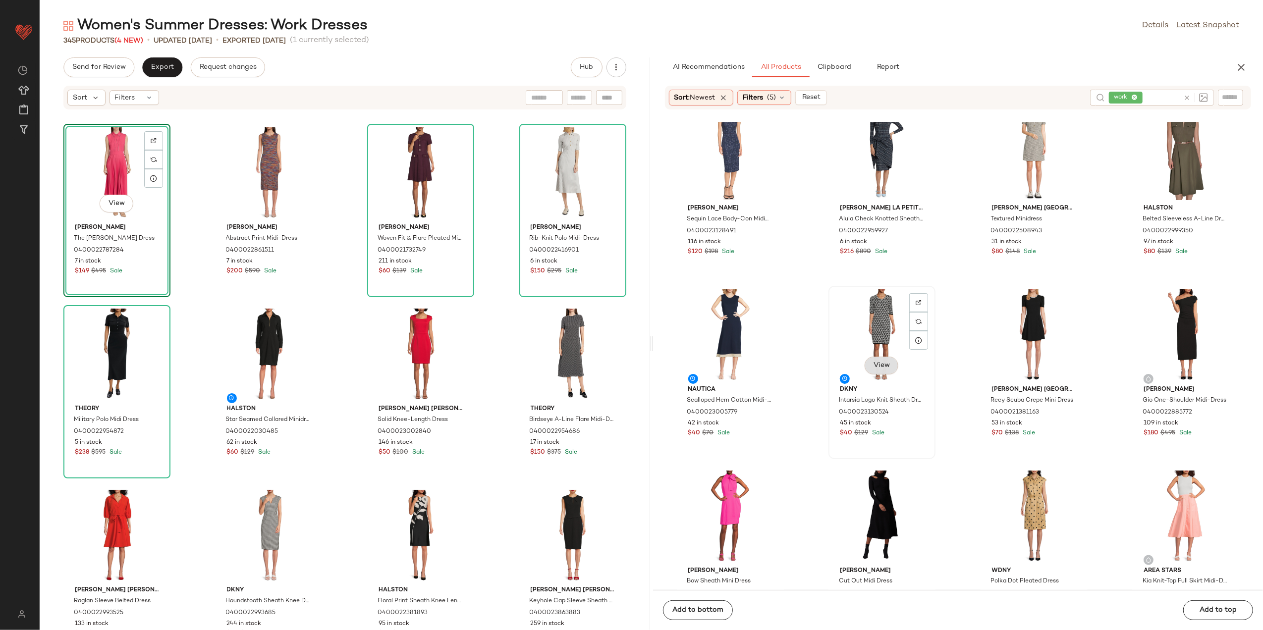
click at [888, 359] on button "View" at bounding box center [882, 366] width 34 height 18
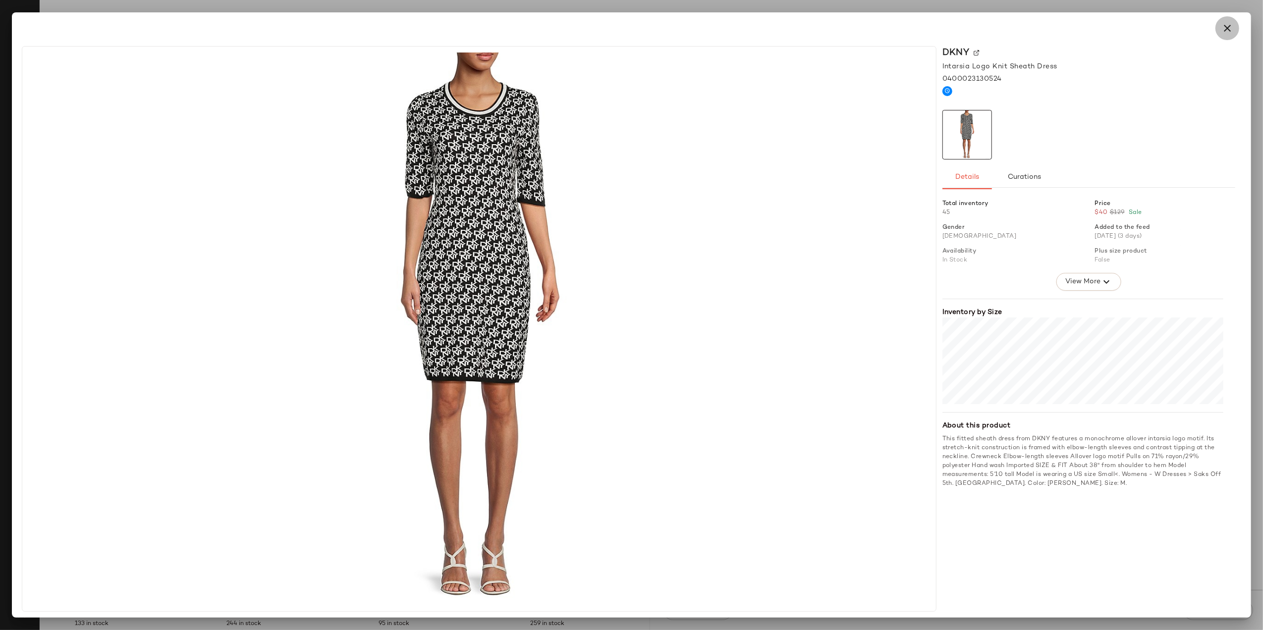
click at [1220, 28] on button "button" at bounding box center [1228, 28] width 24 height 24
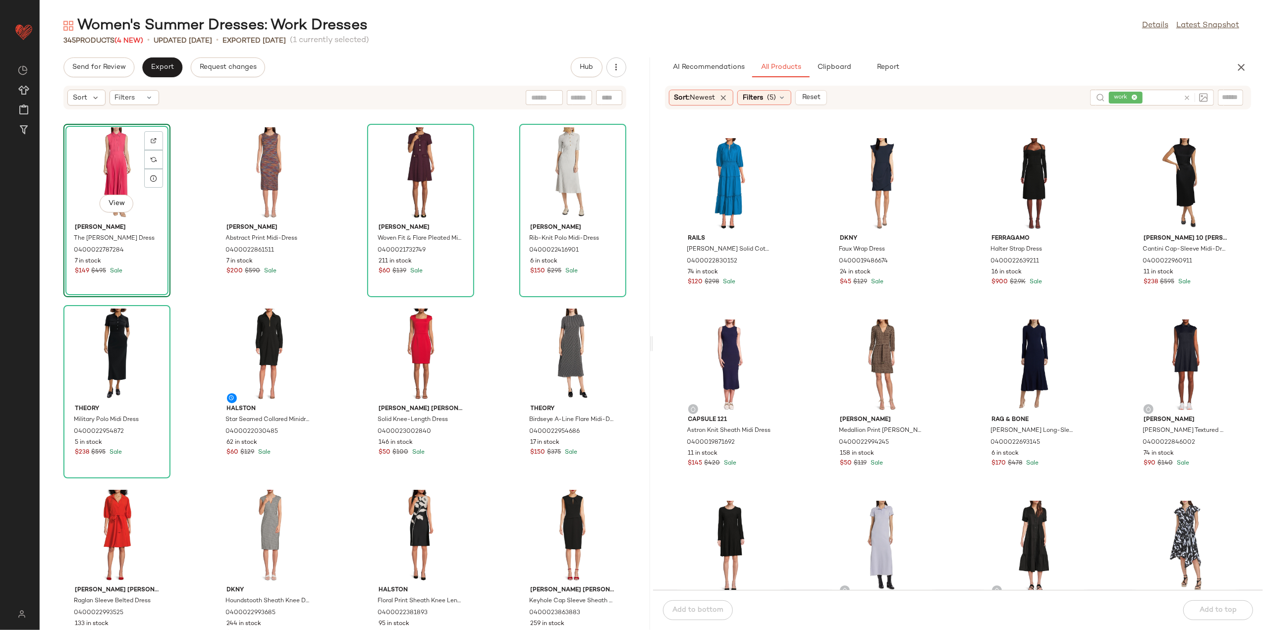
scroll to position [3642, 0]
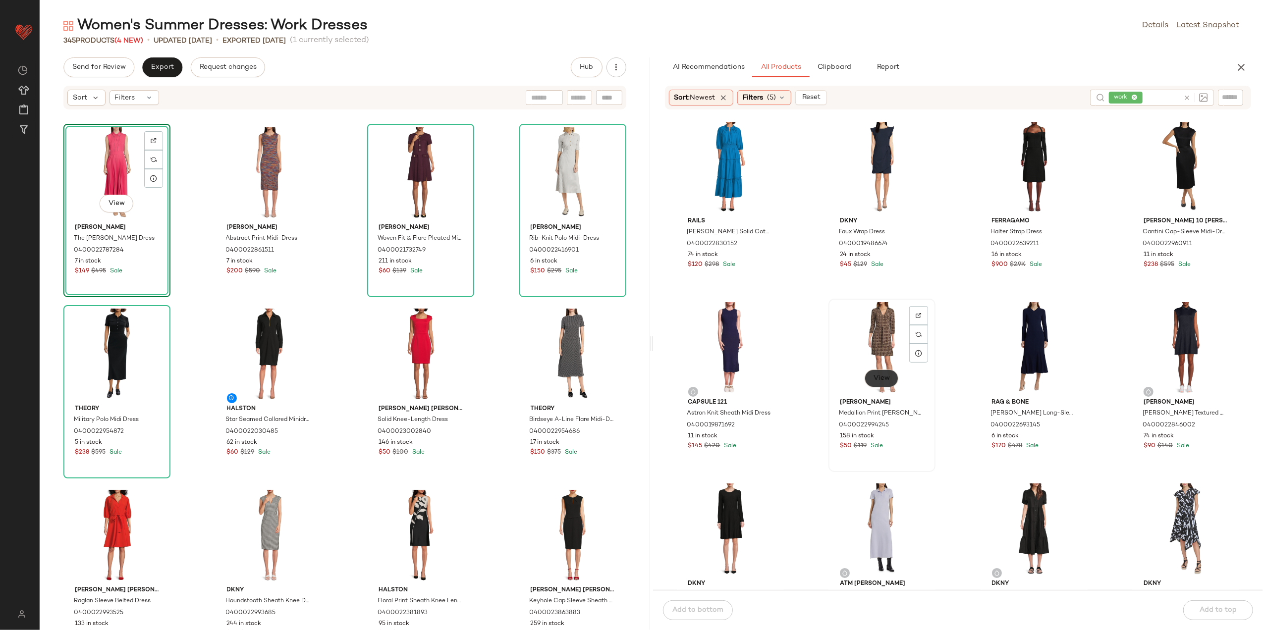
click at [887, 375] on span "View" at bounding box center [881, 379] width 17 height 8
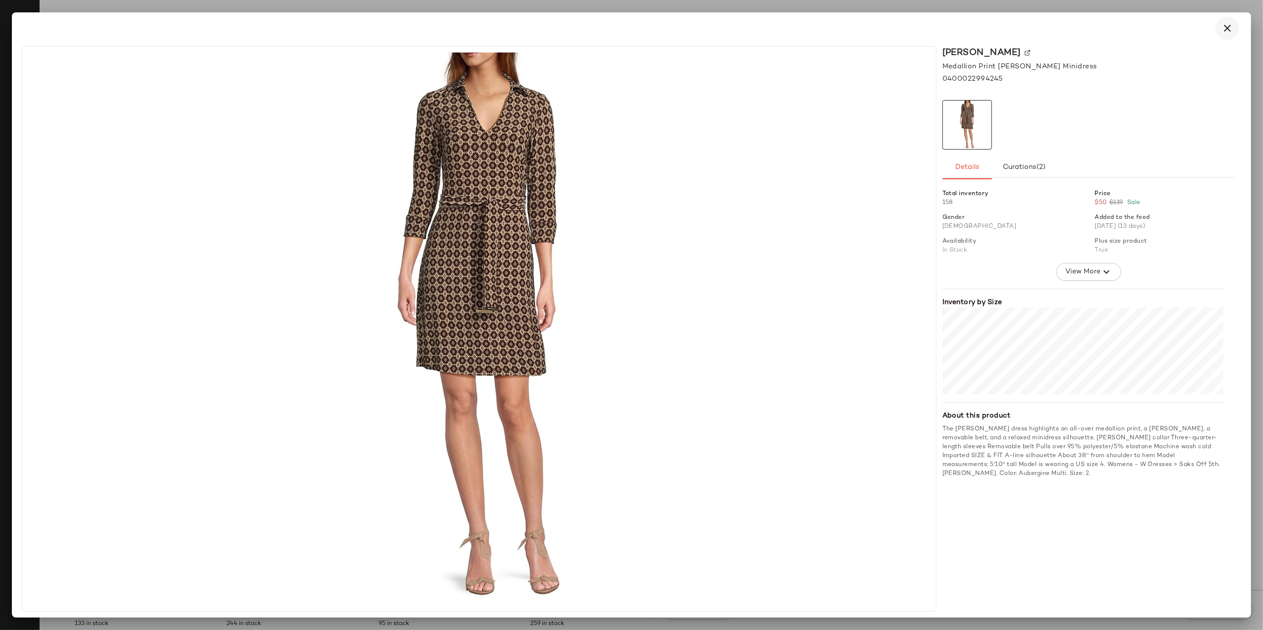
click at [1222, 30] on icon "button" at bounding box center [1228, 28] width 12 height 12
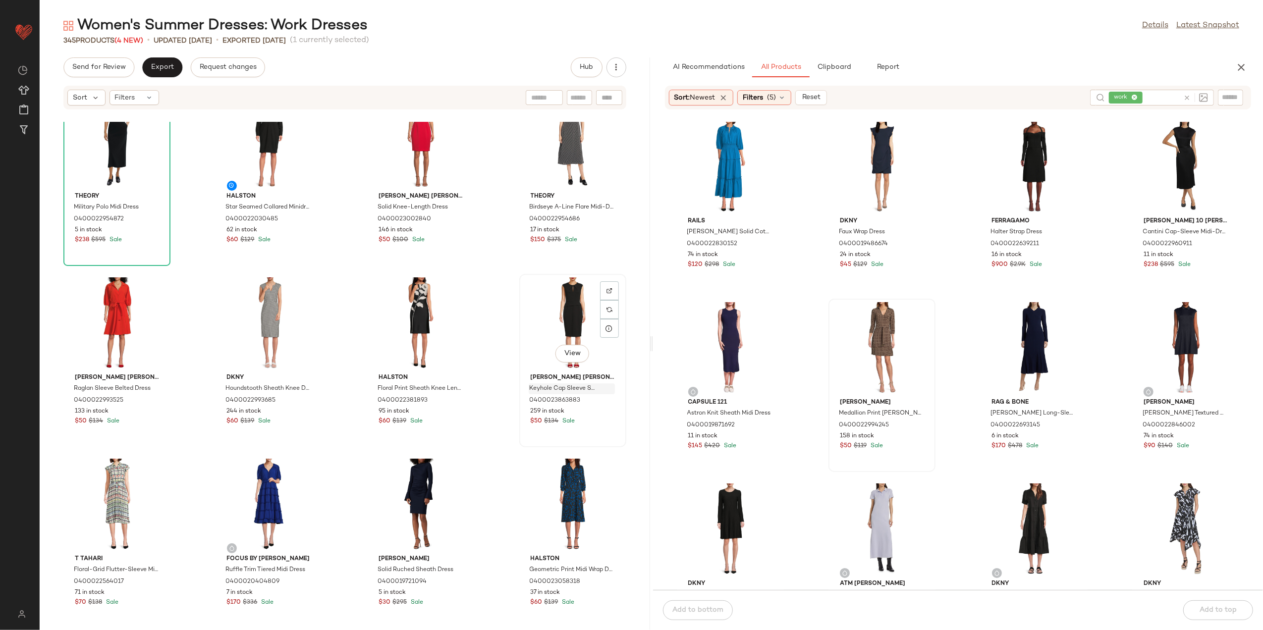
scroll to position [272, 0]
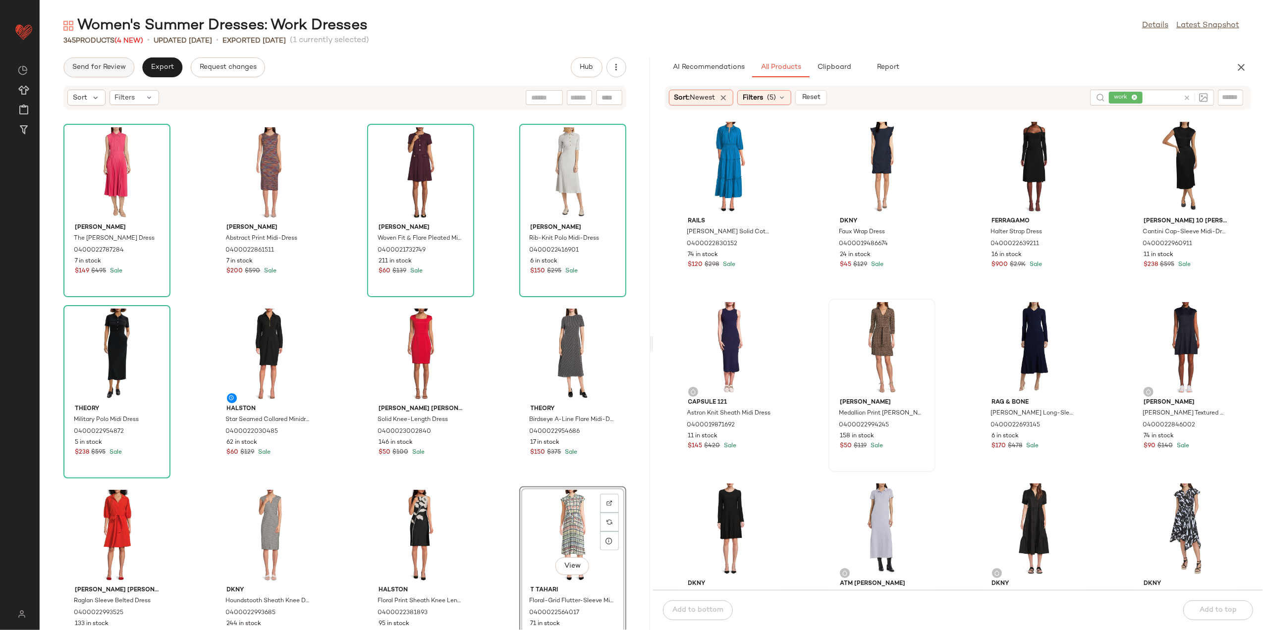
click at [110, 63] on span "Send for Review" at bounding box center [99, 67] width 54 height 8
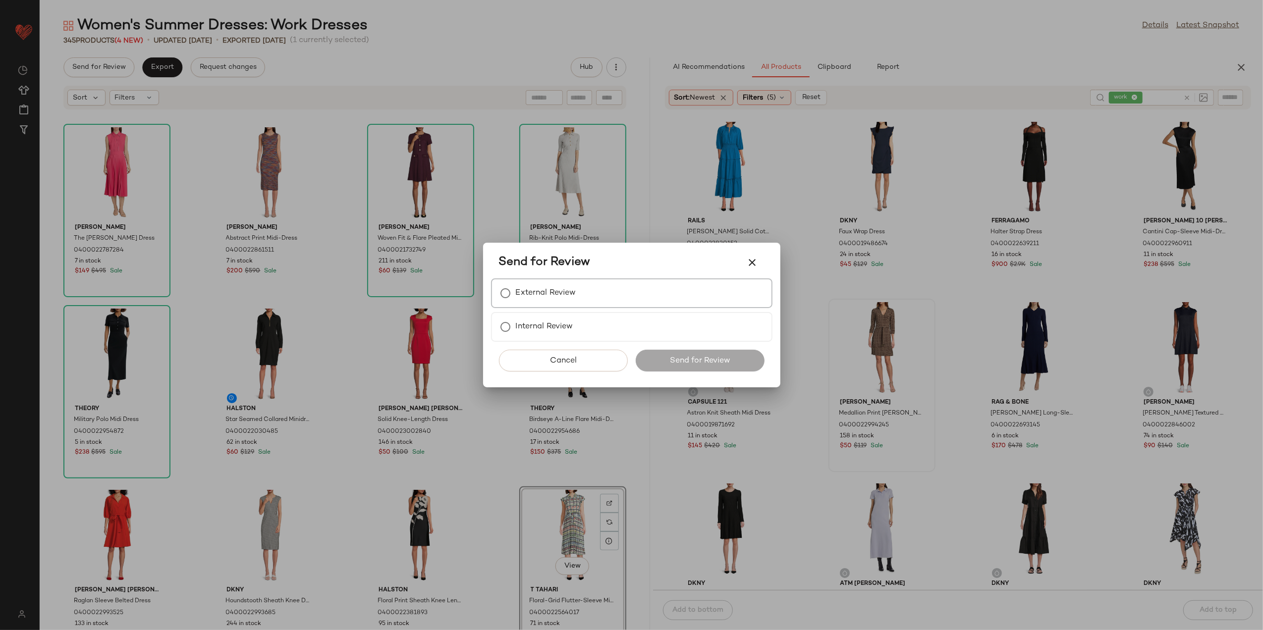
click at [572, 288] on label "External Review" at bounding box center [546, 293] width 60 height 20
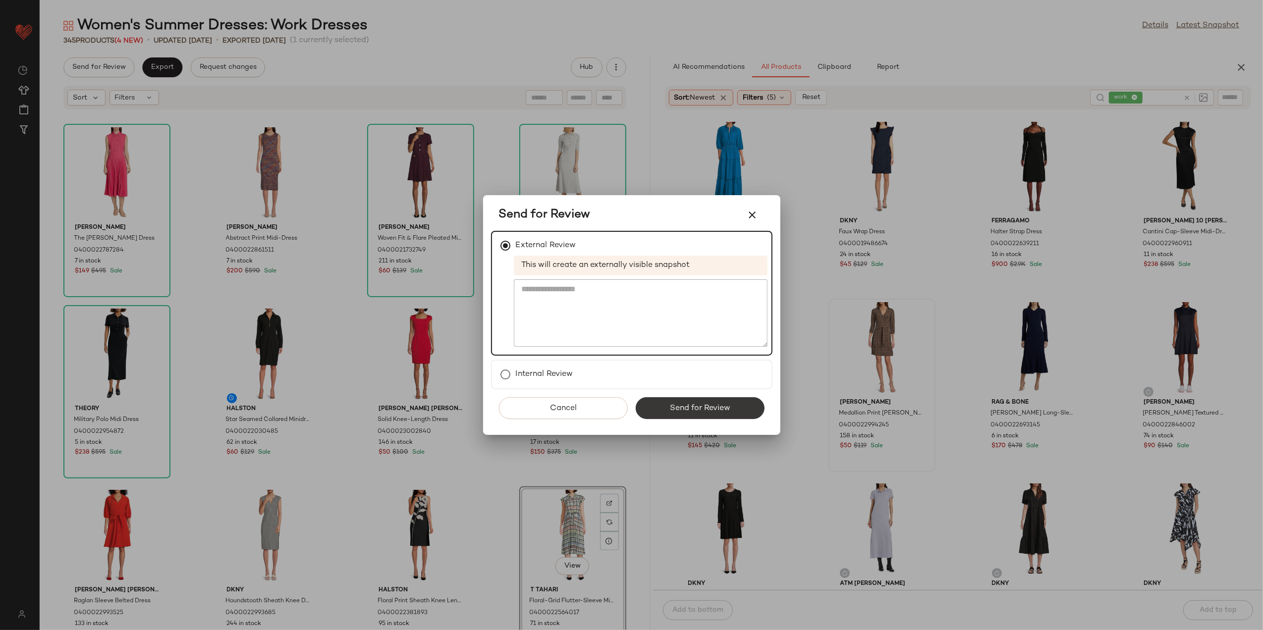
click at [686, 399] on button "Send for Review" at bounding box center [700, 408] width 129 height 22
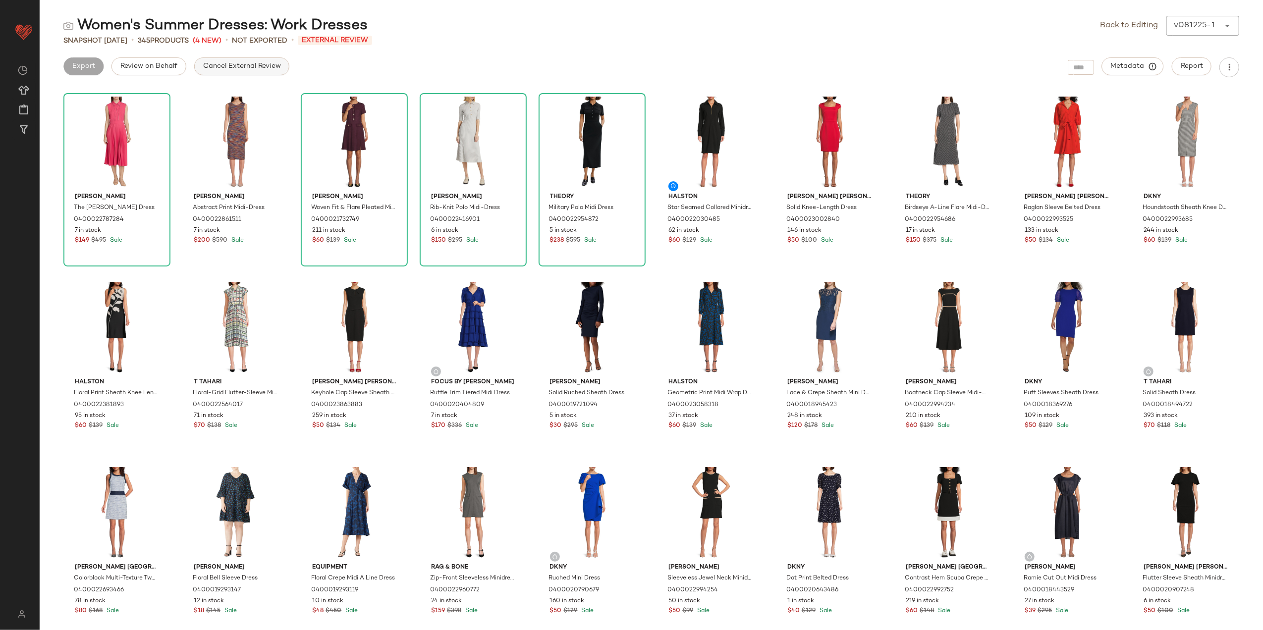
click at [233, 61] on button "Cancel External Review" at bounding box center [241, 66] width 95 height 18
click at [161, 62] on span "Export" at bounding box center [162, 66] width 23 height 8
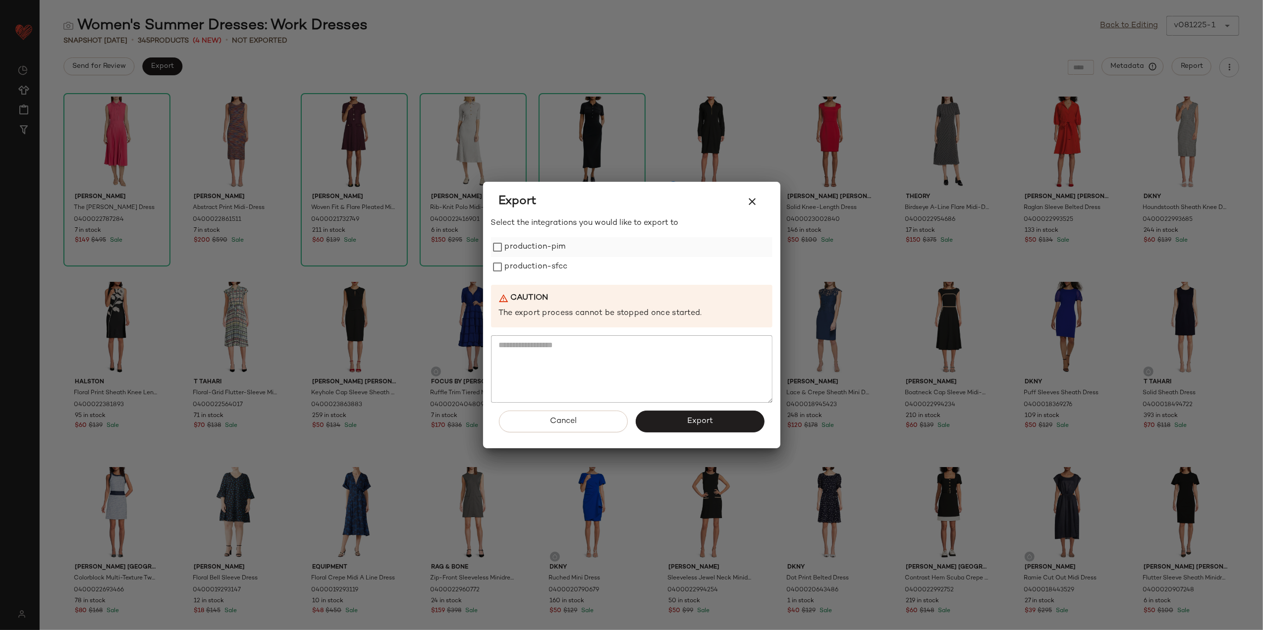
drag, startPoint x: 542, startPoint y: 246, endPoint x: 543, endPoint y: 252, distance: 6.5
click at [542, 246] on label "production-pim" at bounding box center [535, 247] width 61 height 20
click at [547, 267] on label "production-sfcc" at bounding box center [536, 267] width 63 height 20
click at [681, 417] on button "Export" at bounding box center [700, 422] width 129 height 22
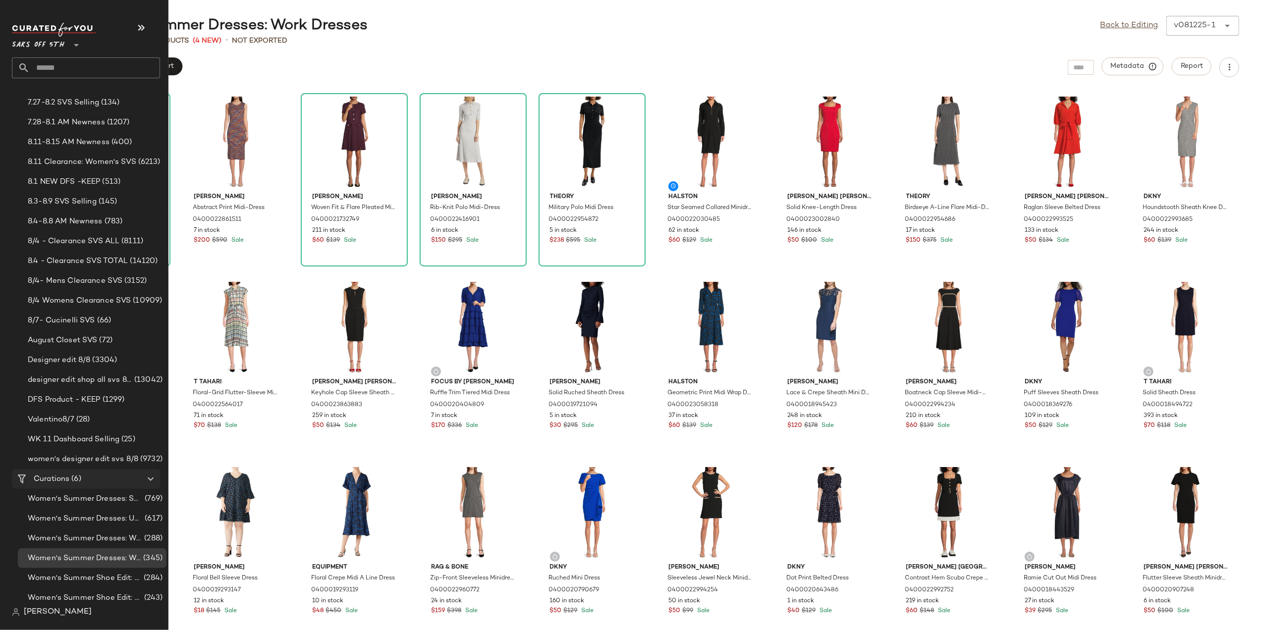
scroll to position [85, 0]
click at [57, 487] on div "Women's Summer Dresses: Special Occasion (769)" at bounding box center [92, 494] width 149 height 20
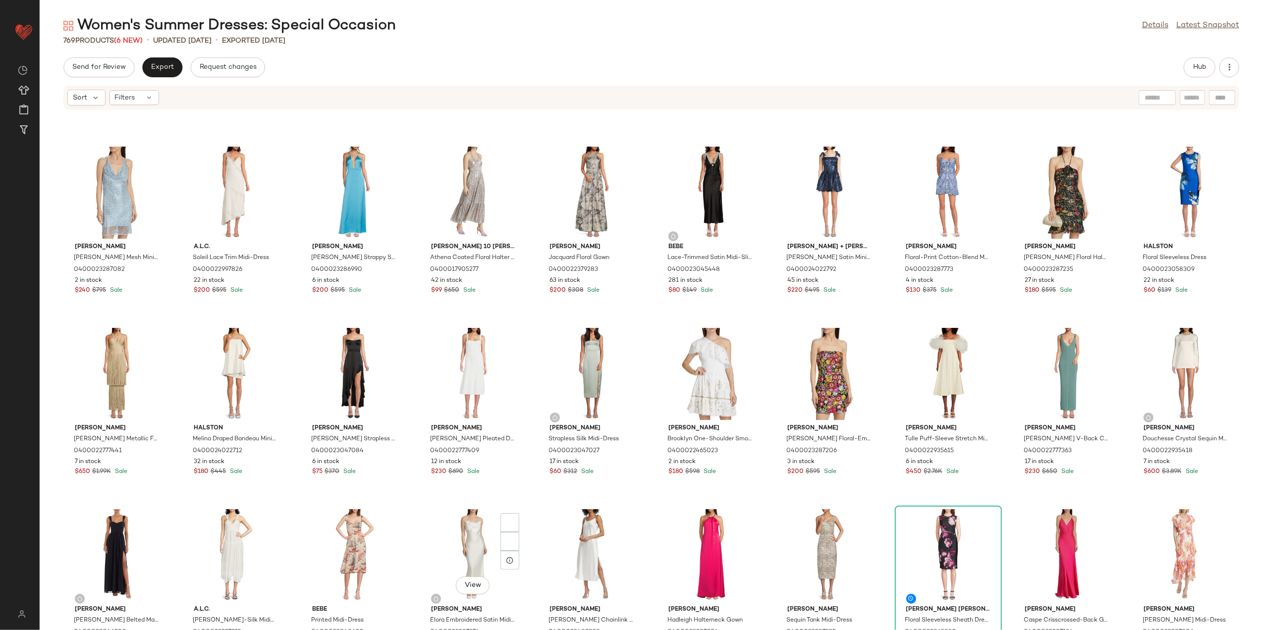
scroll to position [603, 0]
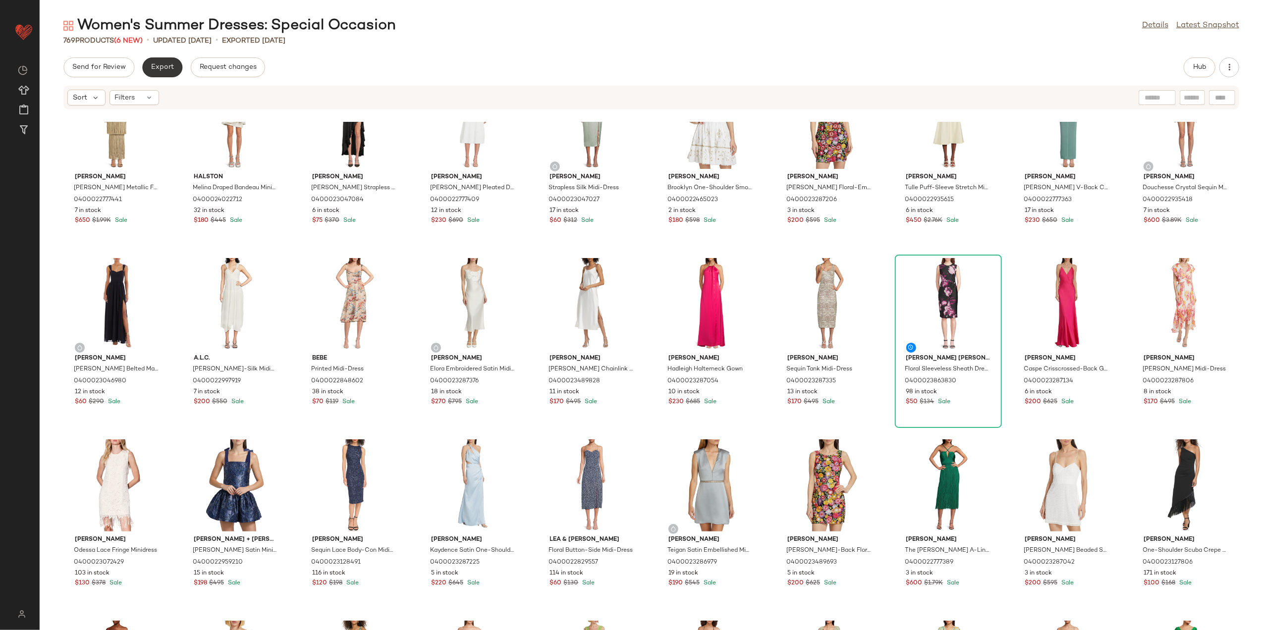
click at [170, 61] on button "Export" at bounding box center [162, 67] width 40 height 20
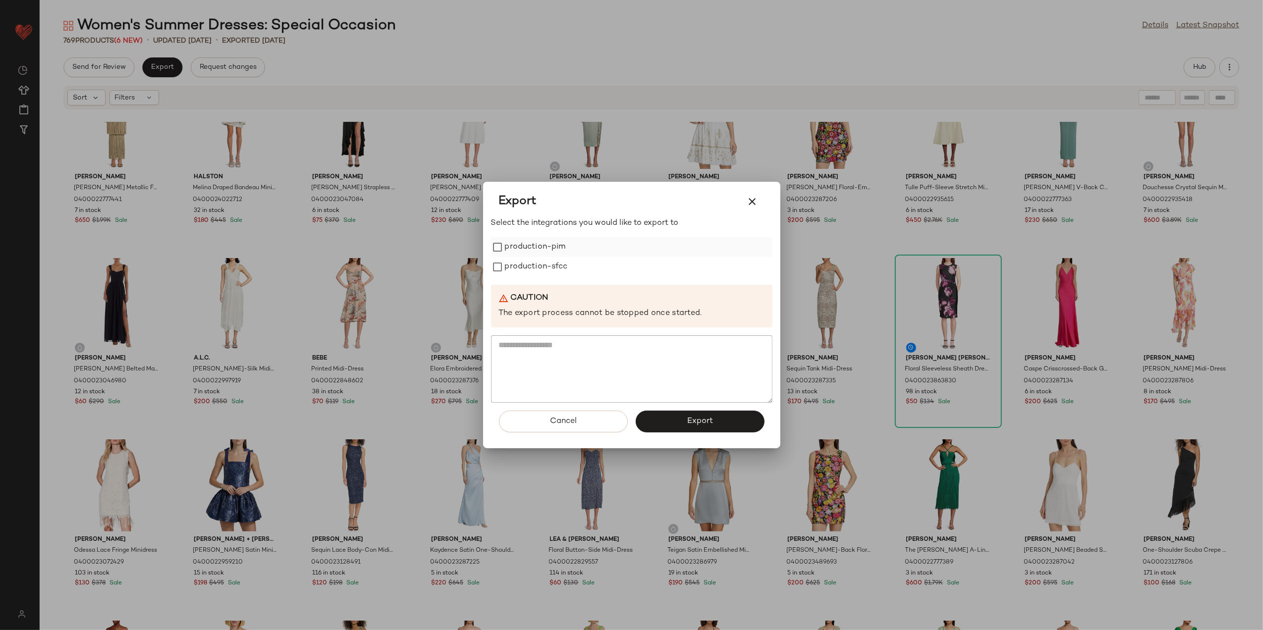
click at [545, 248] on label "production-pim" at bounding box center [535, 247] width 61 height 20
click at [541, 260] on label "production-sfcc" at bounding box center [536, 267] width 63 height 20
click at [751, 205] on icon "button" at bounding box center [753, 202] width 12 height 12
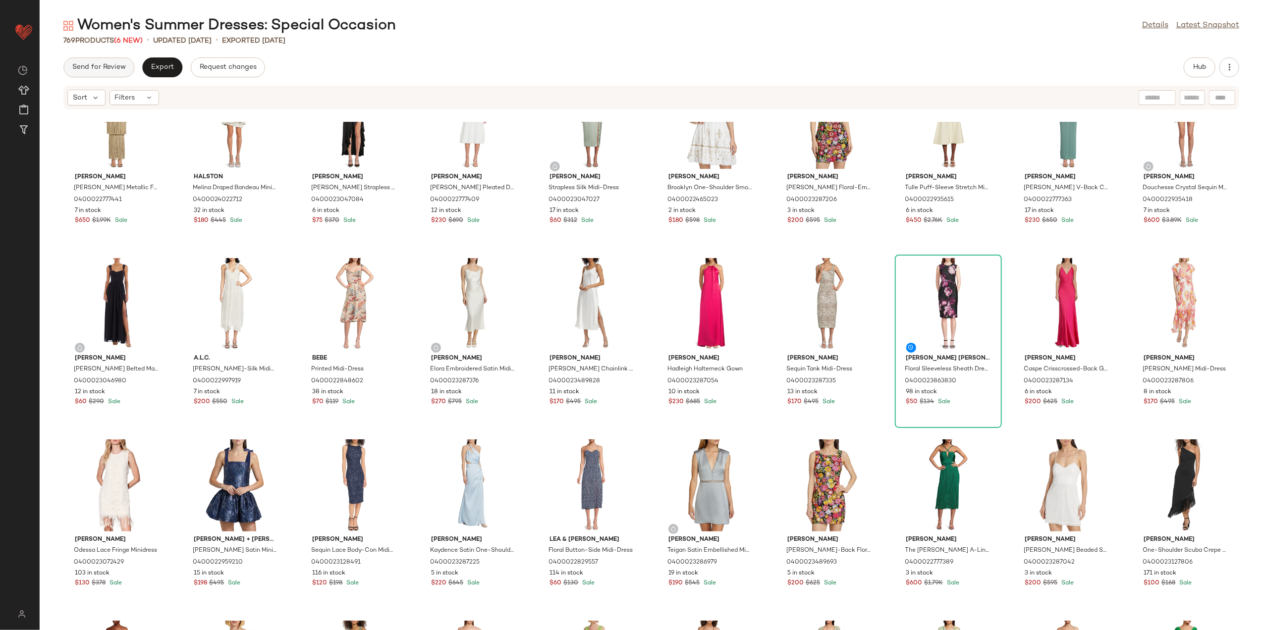
click at [104, 64] on span "Send for Review" at bounding box center [99, 67] width 54 height 8
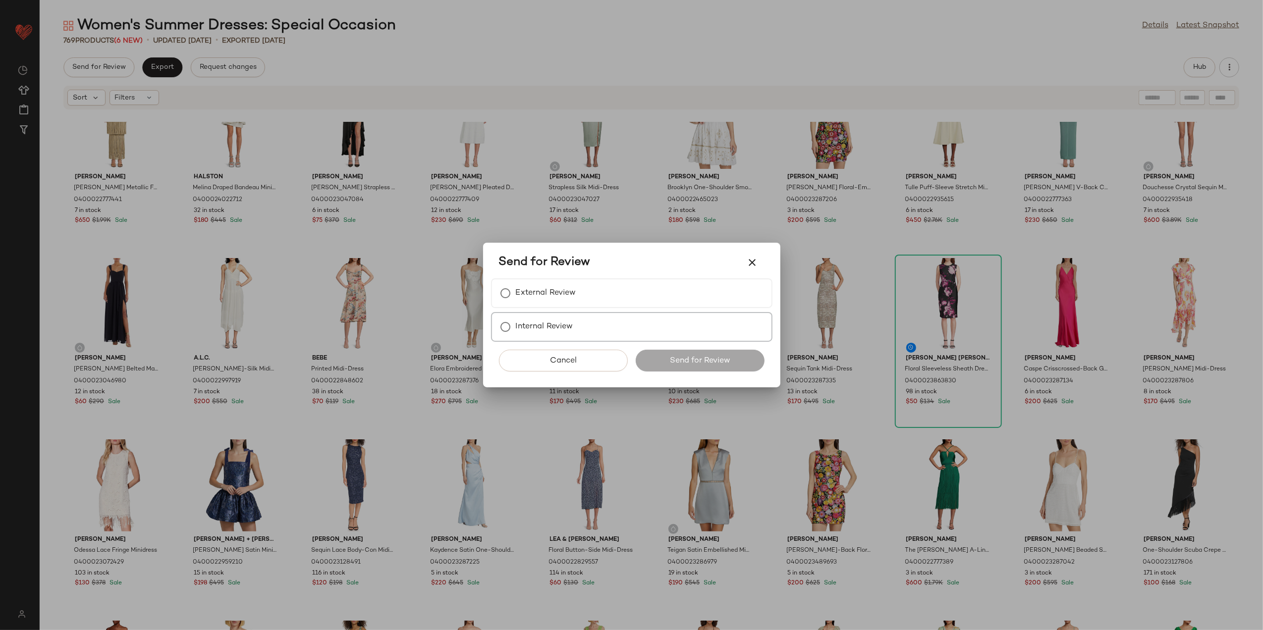
drag, startPoint x: 576, startPoint y: 298, endPoint x: 651, endPoint y: 386, distance: 115.3
click at [577, 300] on div "External Review" at bounding box center [631, 294] width 281 height 30
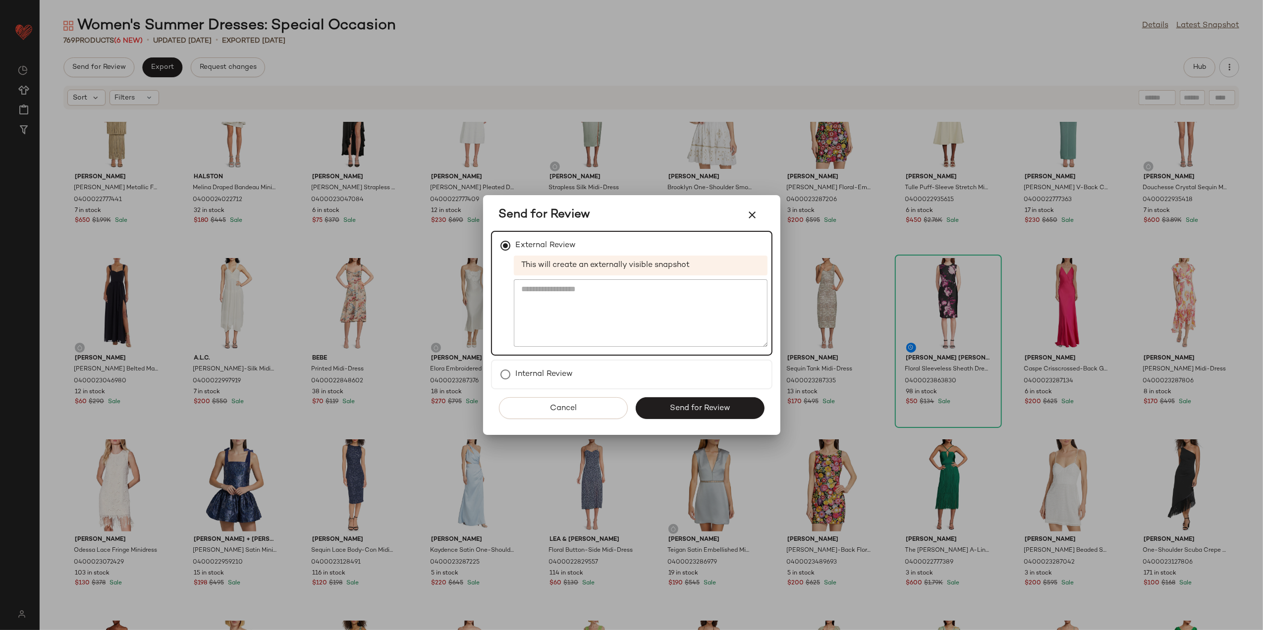
drag, startPoint x: 665, startPoint y: 403, endPoint x: 652, endPoint y: 394, distance: 16.3
click at [662, 403] on button "Send for Review" at bounding box center [700, 408] width 129 height 22
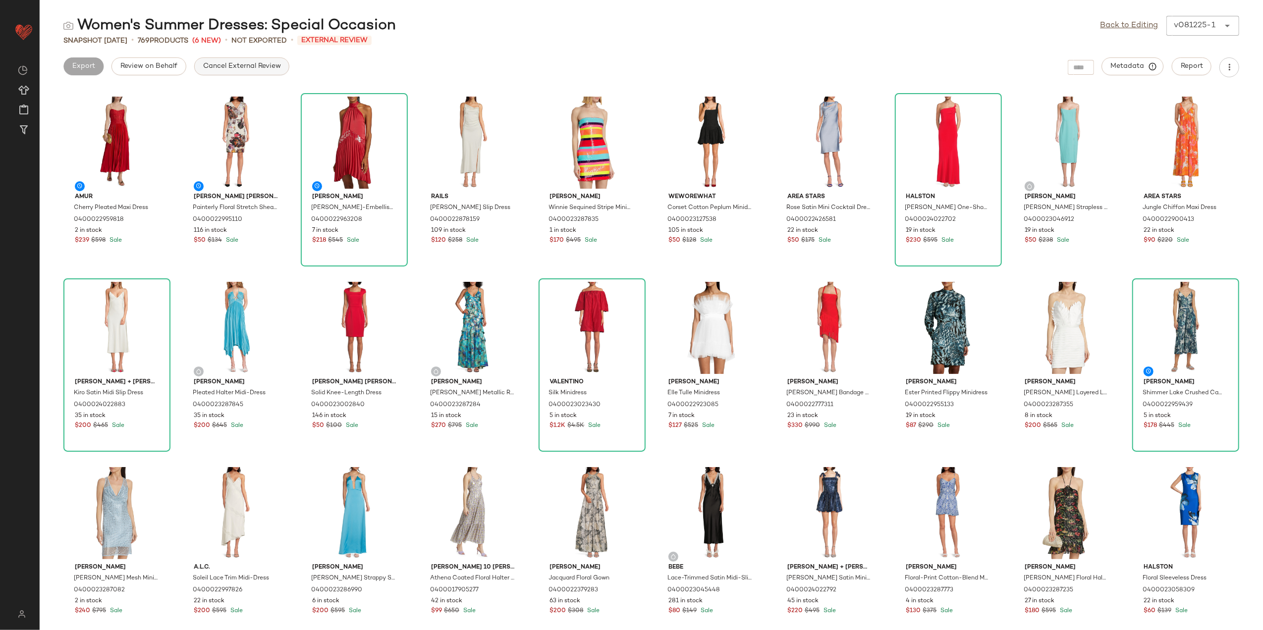
click at [214, 70] on span "Cancel External Review" at bounding box center [242, 66] width 78 height 8
click at [150, 65] on button "Export" at bounding box center [162, 66] width 40 height 18
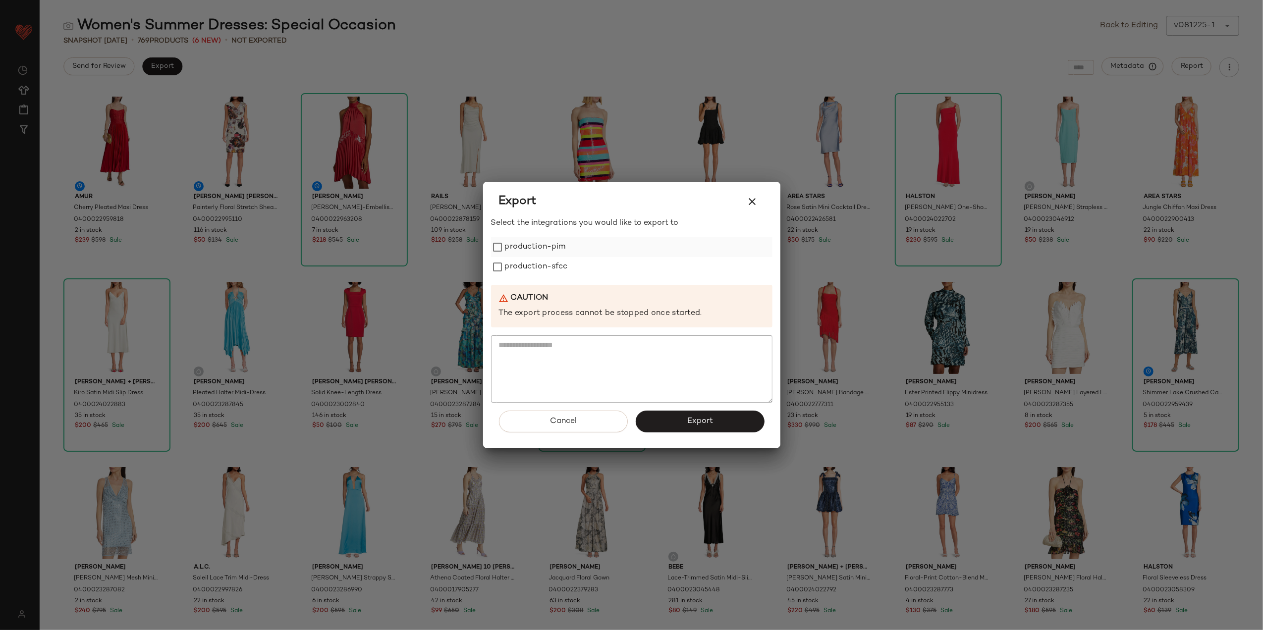
click at [544, 244] on label "production-pim" at bounding box center [535, 247] width 61 height 20
click at [539, 258] on label "production-sfcc" at bounding box center [536, 267] width 63 height 20
click at [693, 428] on button "Export" at bounding box center [700, 422] width 129 height 22
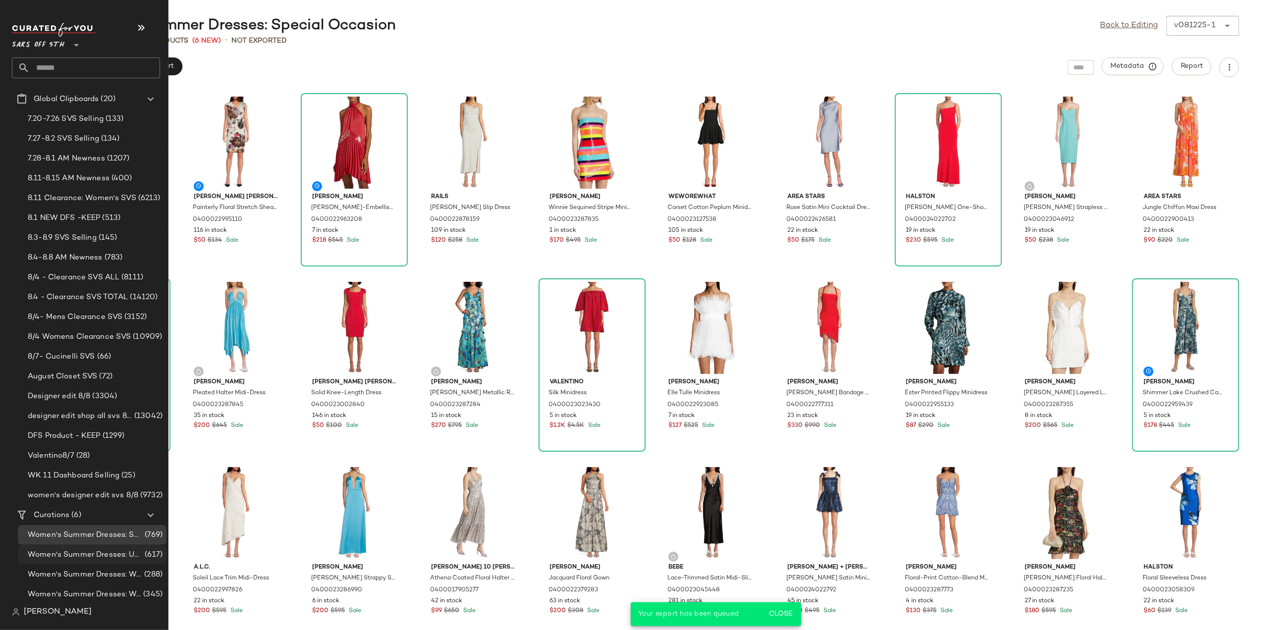
scroll to position [85, 0]
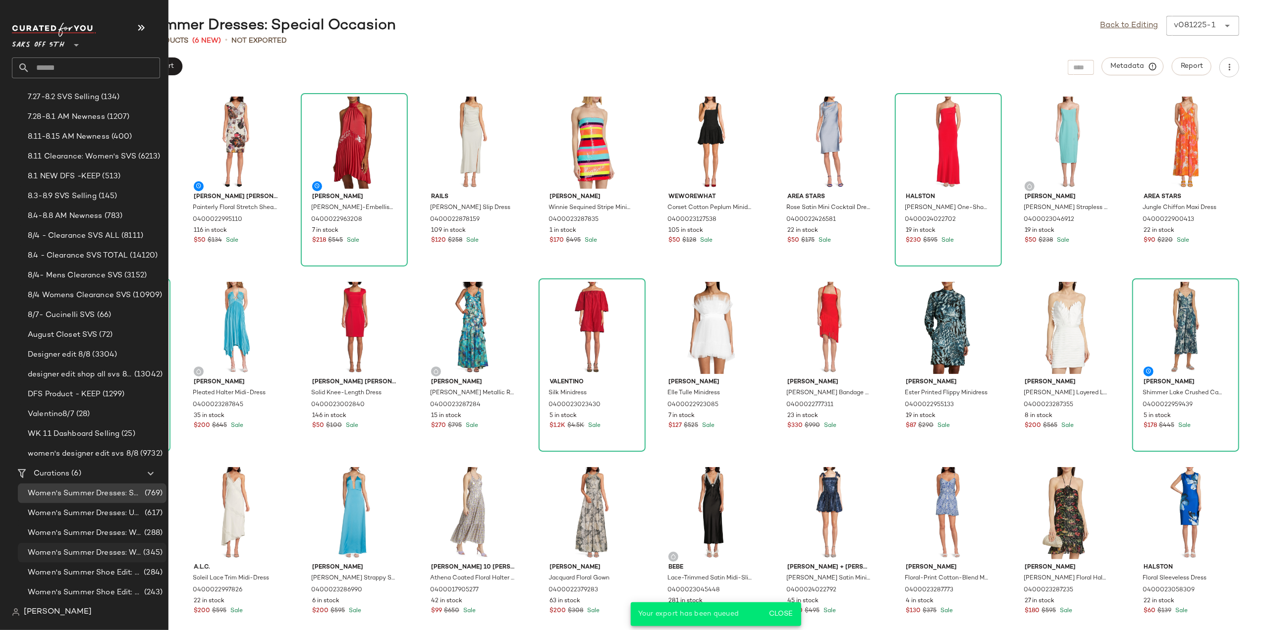
click at [86, 567] on span "Women's Summer Shoe Edit: Daytime Dress" at bounding box center [85, 572] width 114 height 11
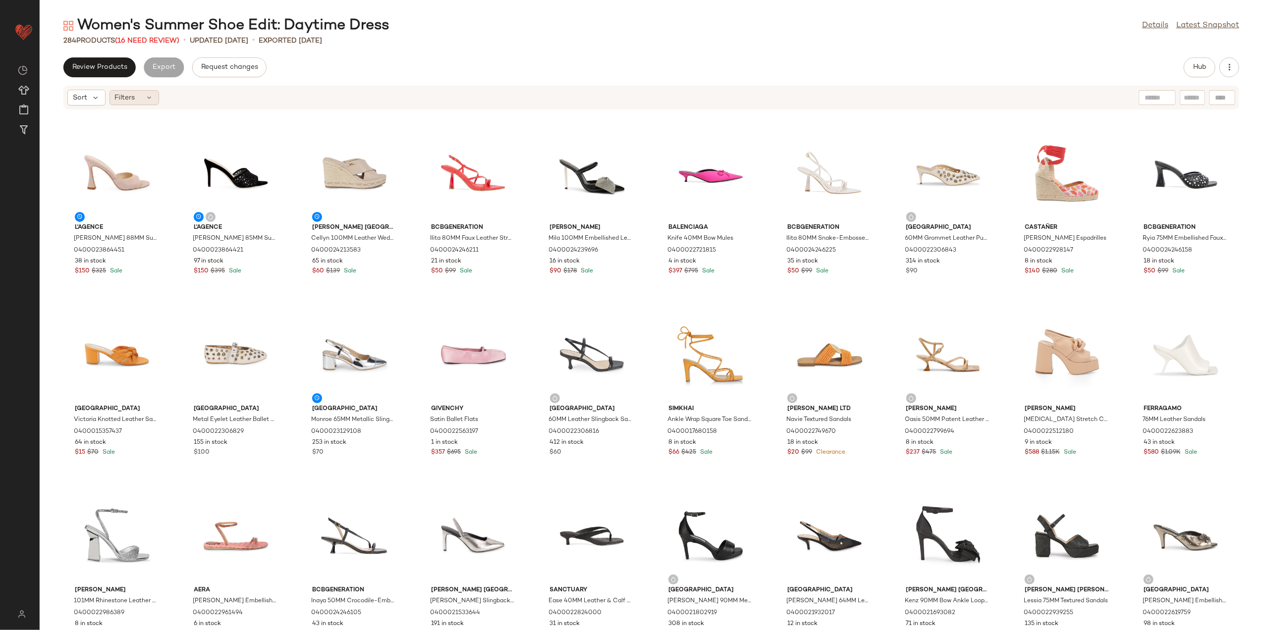
click at [133, 100] on span "Filters" at bounding box center [125, 98] width 20 height 10
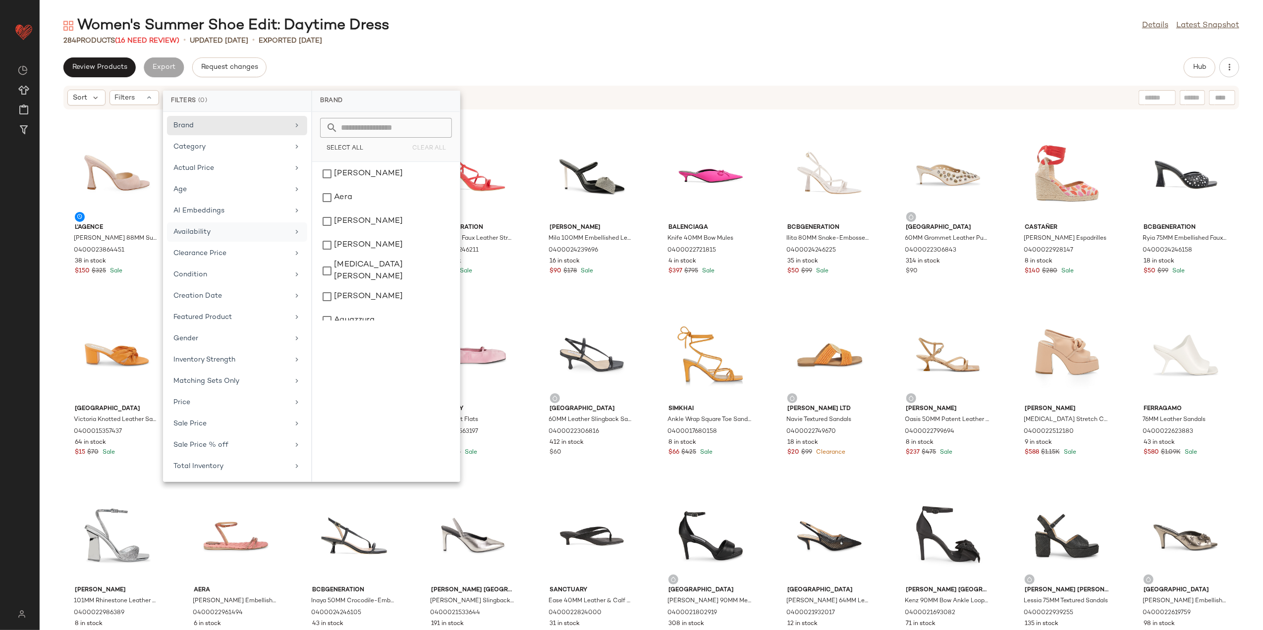
click at [228, 236] on div "Availability" at bounding box center [230, 232] width 115 height 10
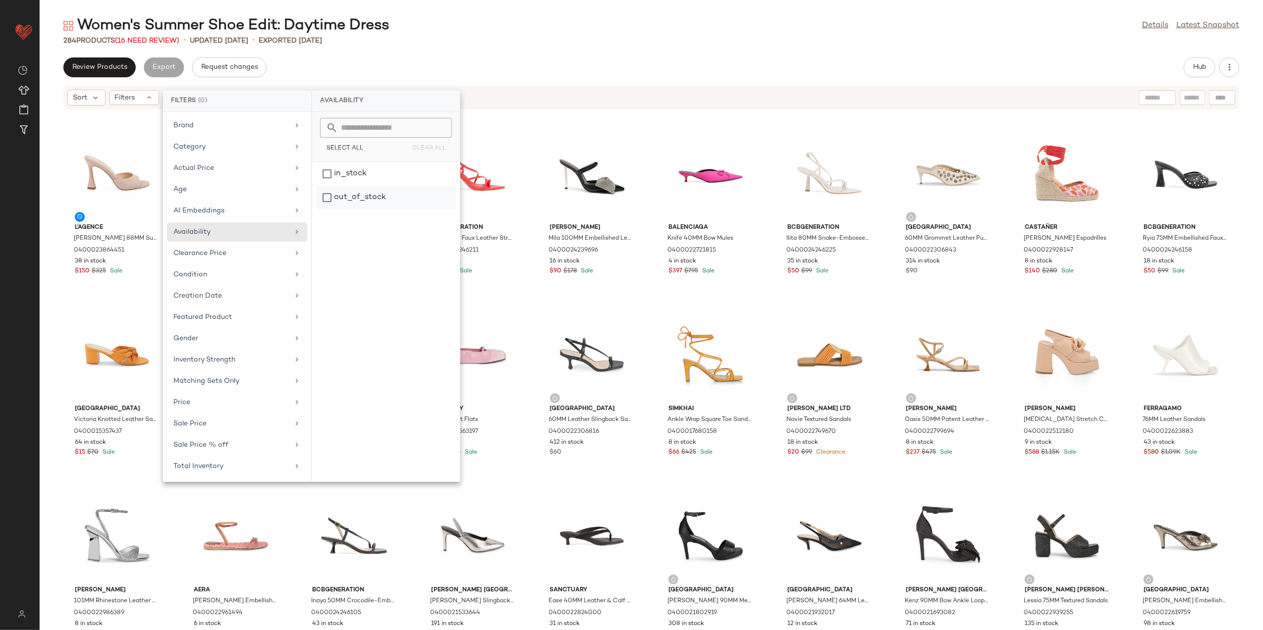
click at [362, 208] on div "out_of_stock" at bounding box center [386, 198] width 140 height 24
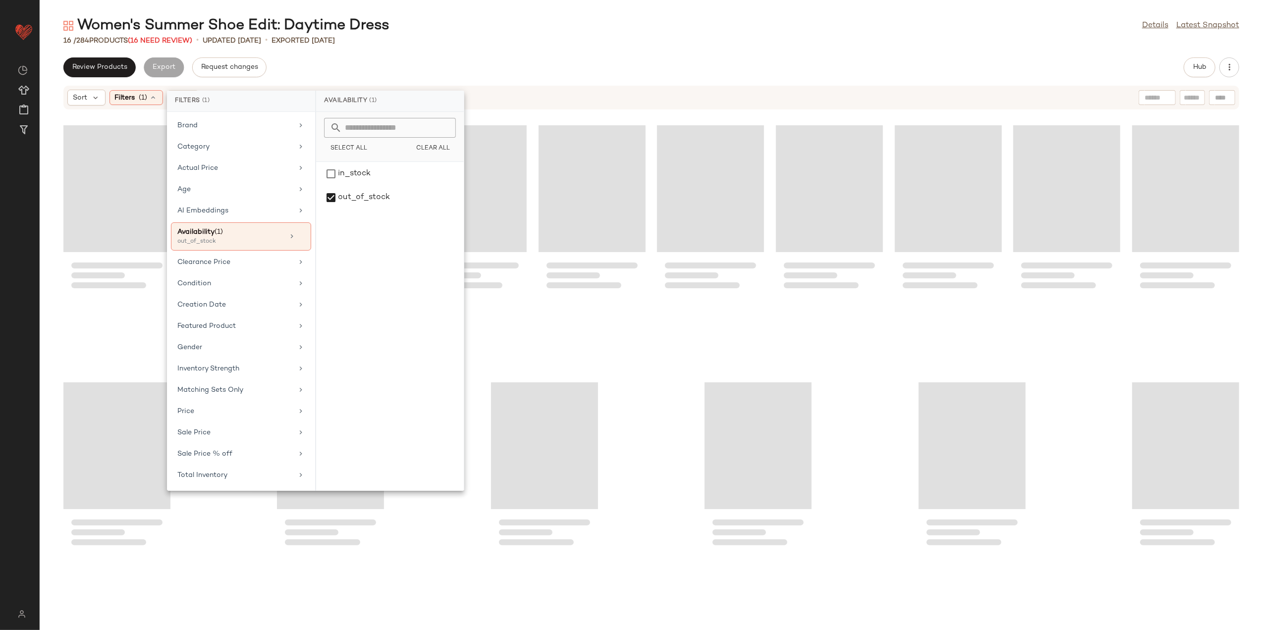
click at [506, 39] on div "16 / 284 Products (16 Need Review) • updated Aug 7th • Exported Aug 7th" at bounding box center [652, 41] width 1224 height 10
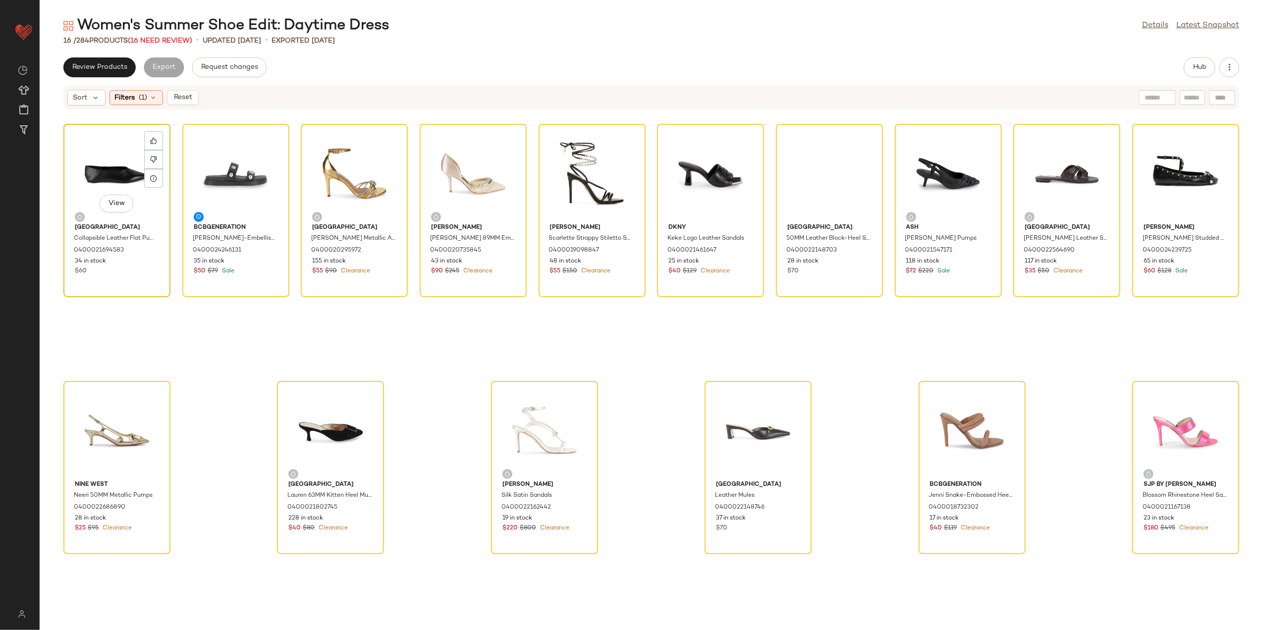
click at [92, 171] on div "View" at bounding box center [117, 173] width 100 height 92
click at [1162, 421] on div "View" at bounding box center [1186, 431] width 100 height 92
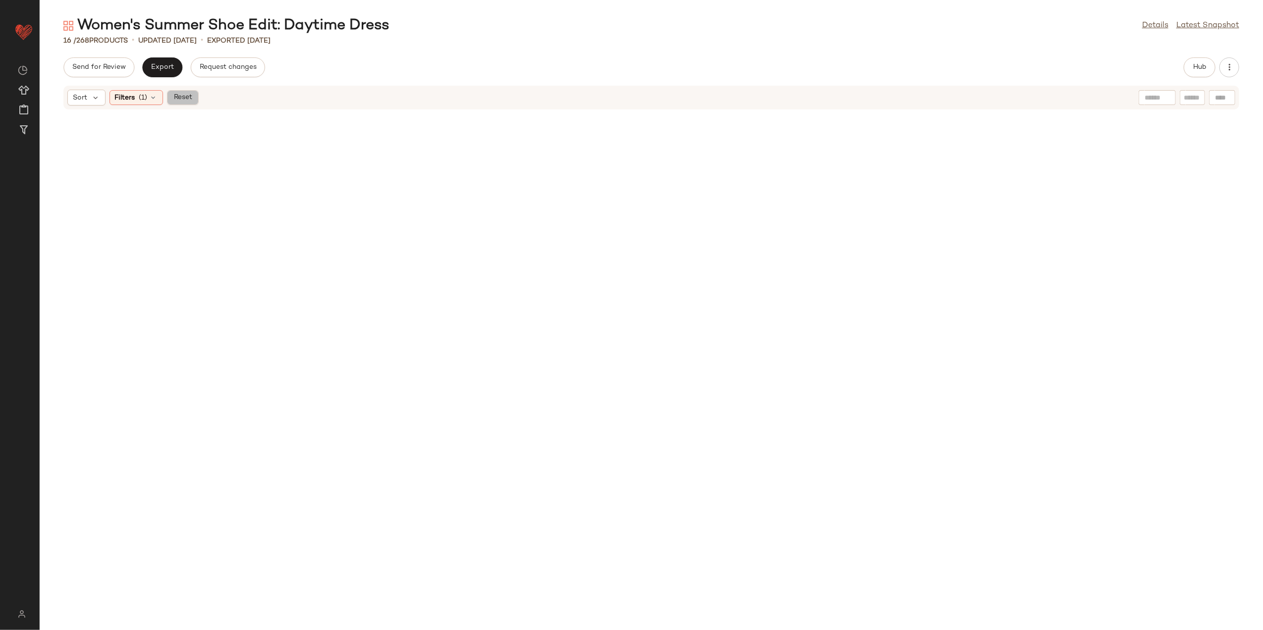
click at [196, 98] on button "Reset" at bounding box center [183, 97] width 32 height 15
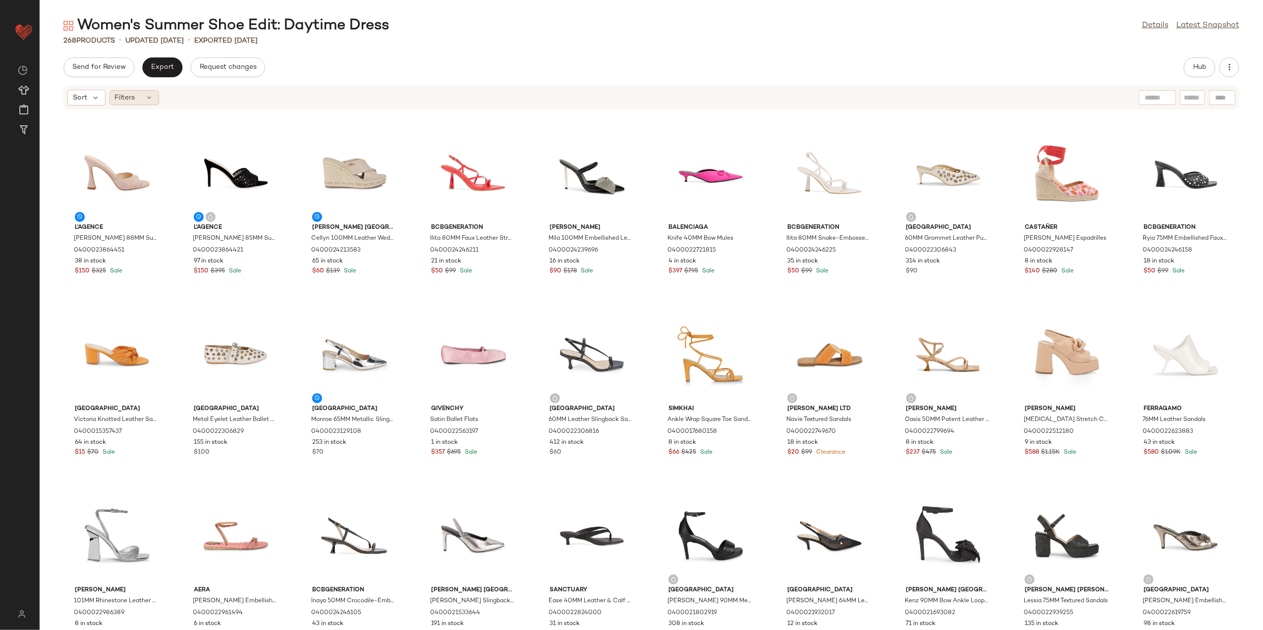
click at [155, 104] on div "Filters" at bounding box center [135, 97] width 50 height 15
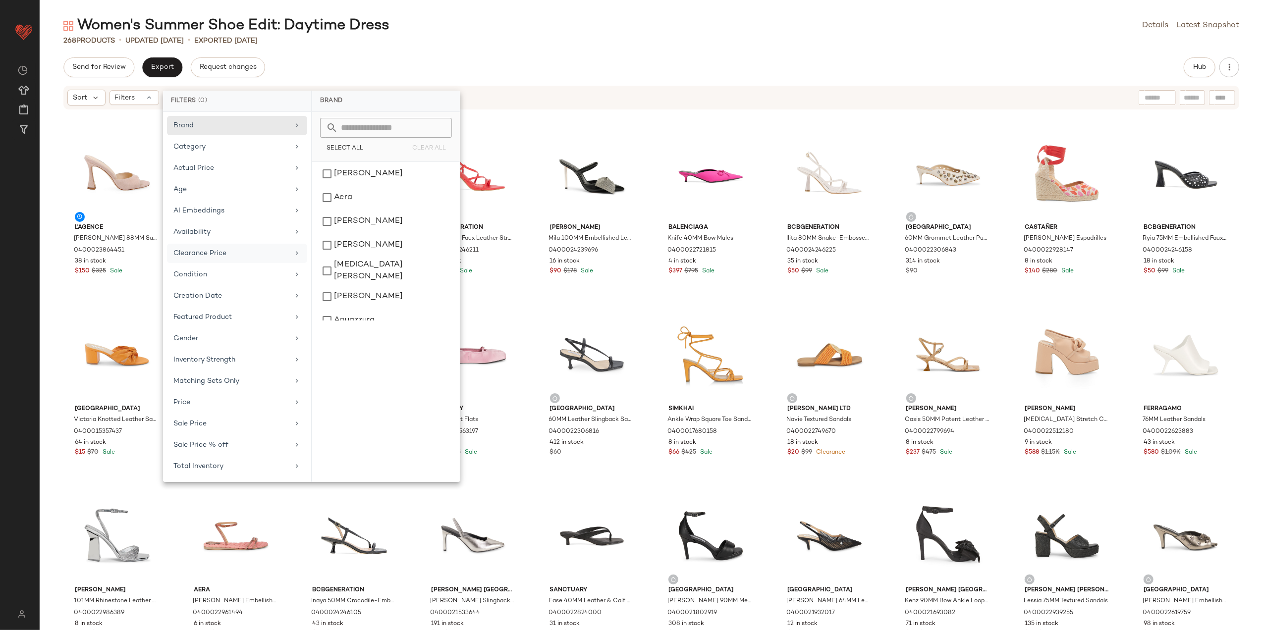
click at [226, 265] on div "Clearance Price" at bounding box center [237, 274] width 140 height 19
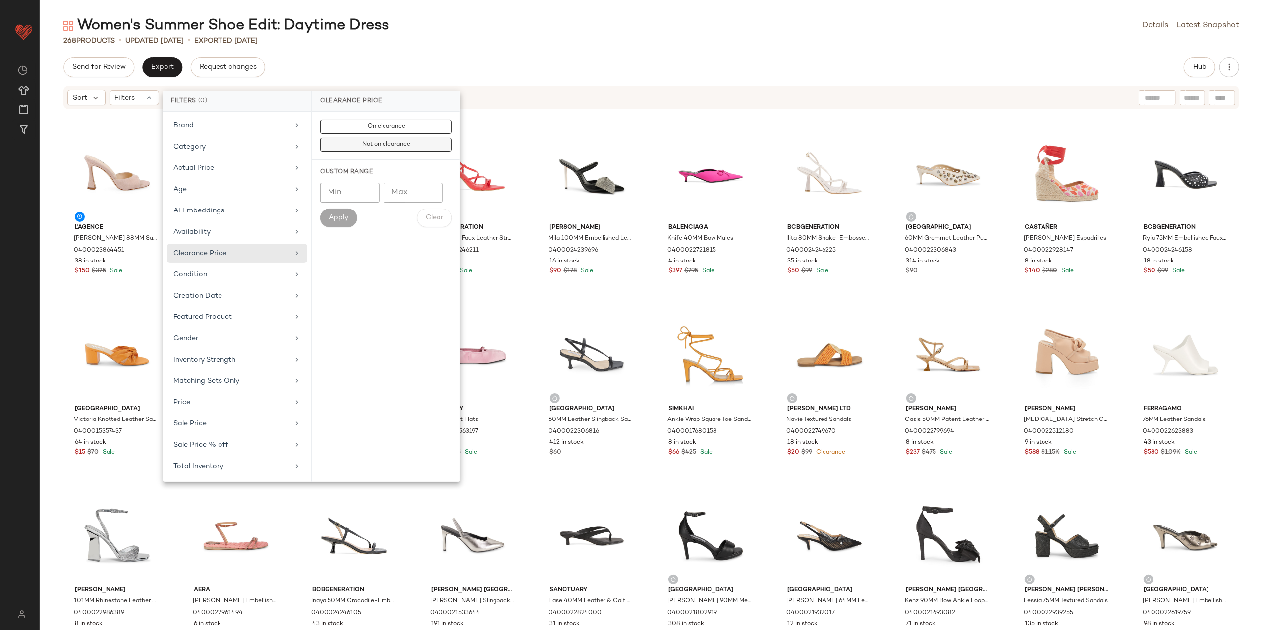
click at [371, 145] on span "Not on clearance" at bounding box center [386, 144] width 49 height 7
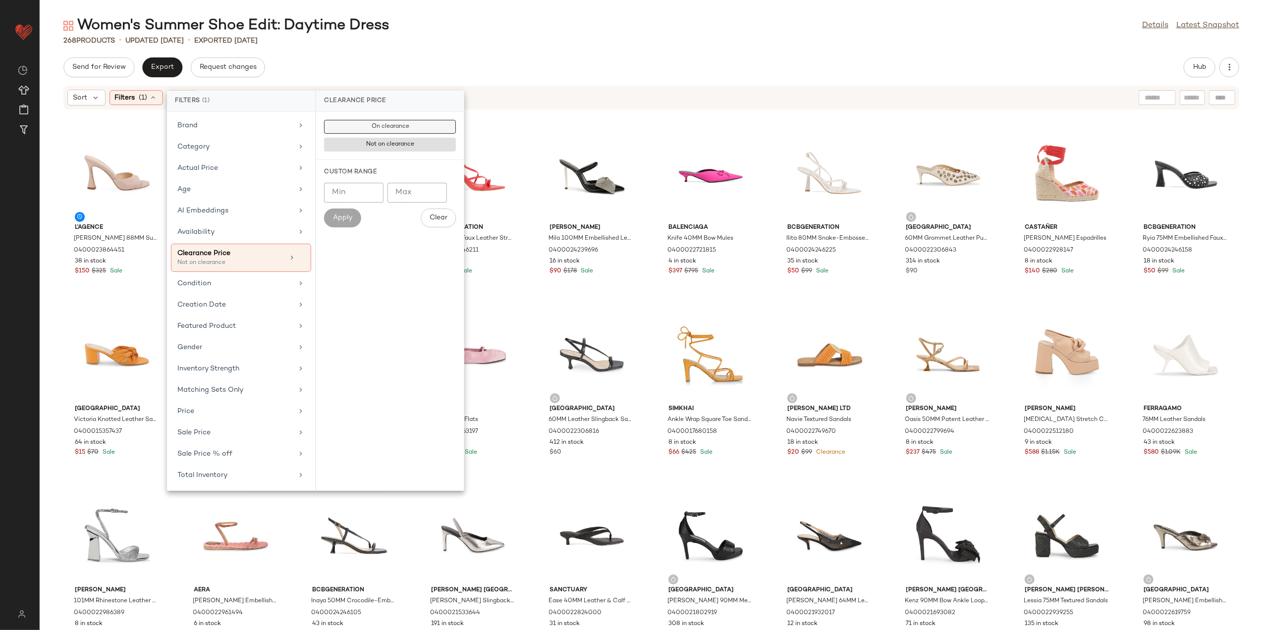
click at [382, 124] on span "On clearance" at bounding box center [390, 126] width 38 height 7
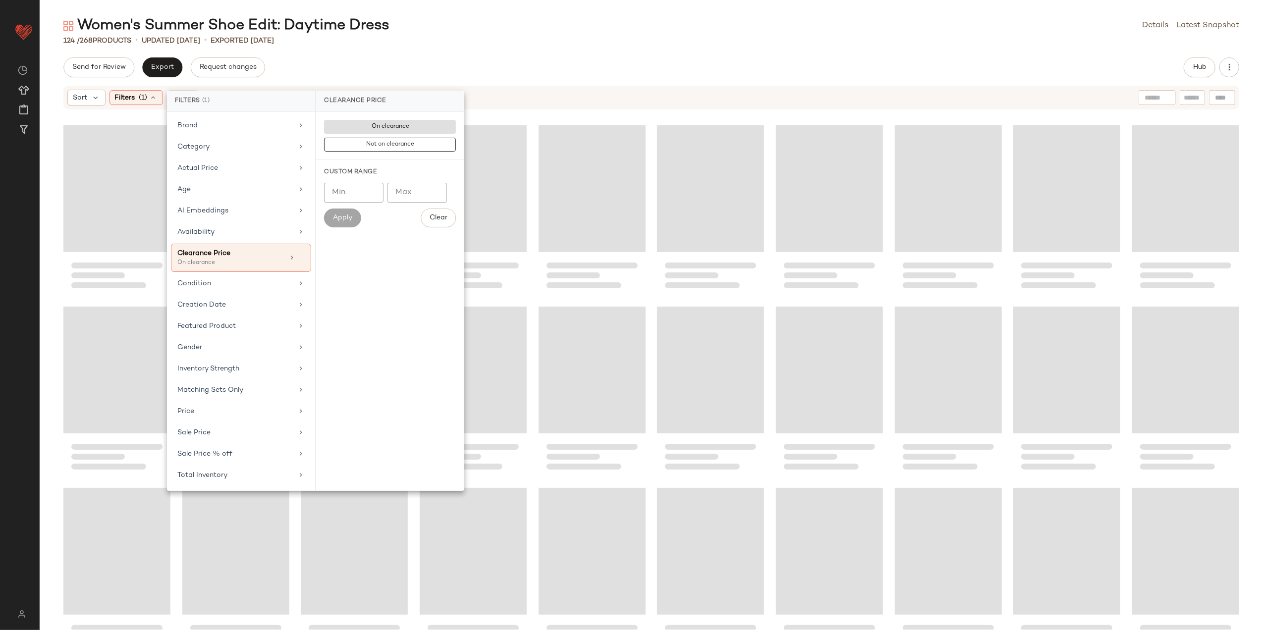
click at [451, 57] on div "Send for Review Export Request changes Hub" at bounding box center [652, 67] width 1224 height 20
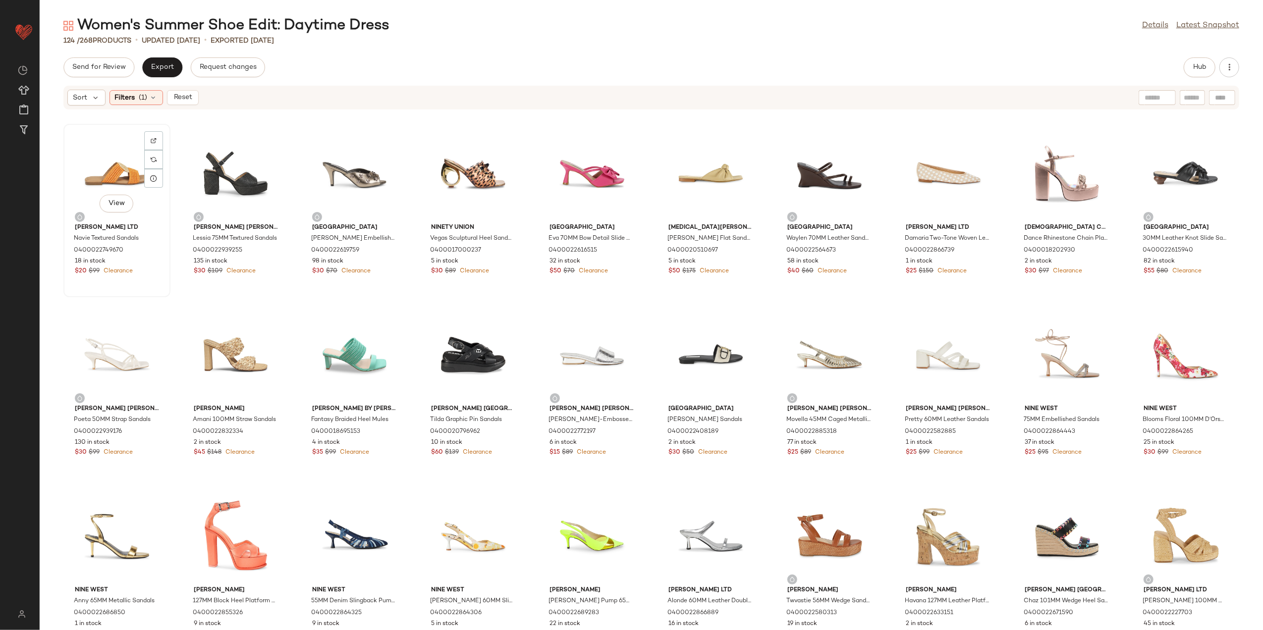
click at [108, 163] on div "View" at bounding box center [117, 173] width 100 height 92
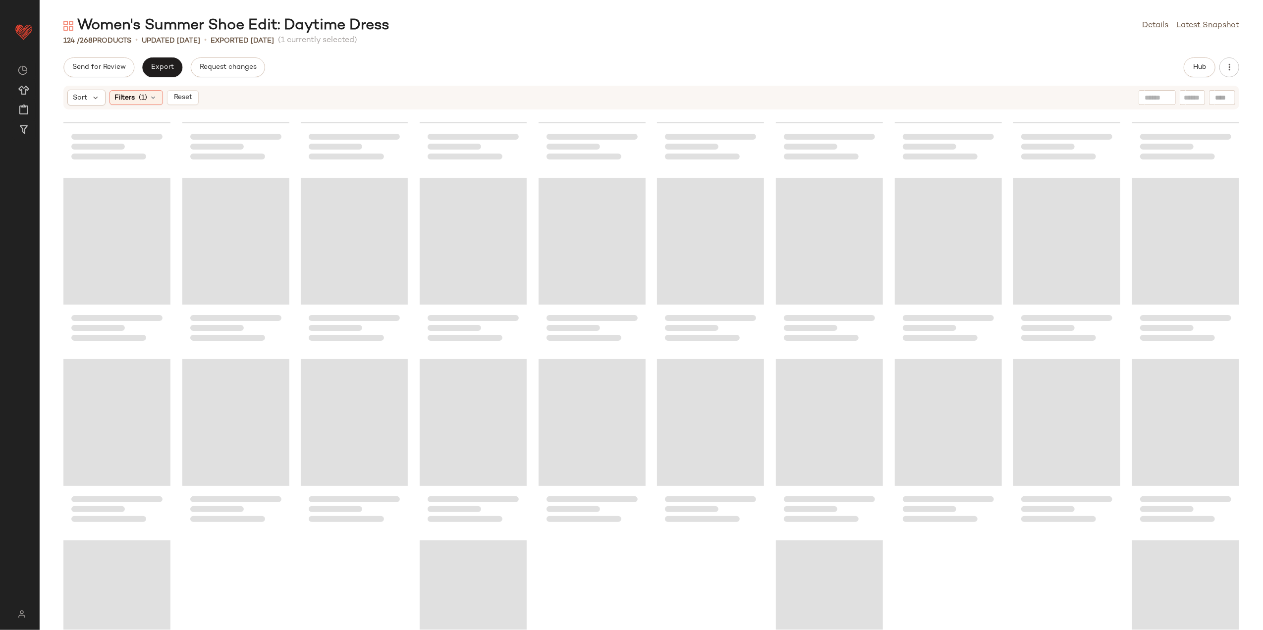
scroll to position [1852, 0]
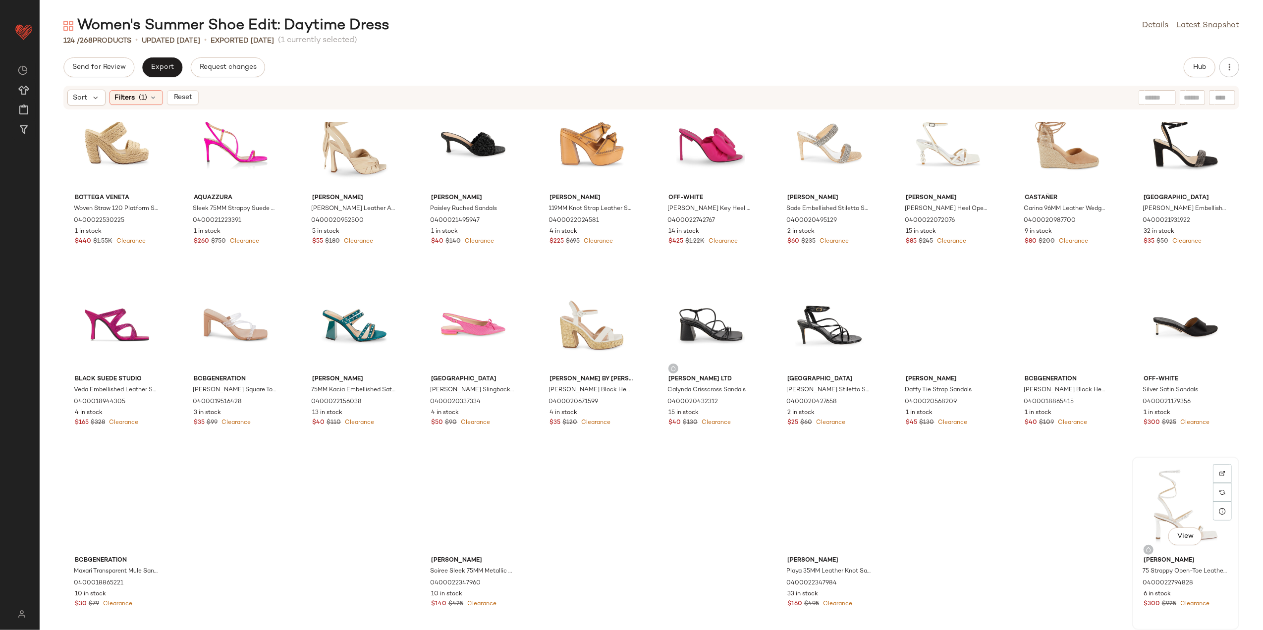
click at [1161, 500] on div "View" at bounding box center [1186, 506] width 100 height 92
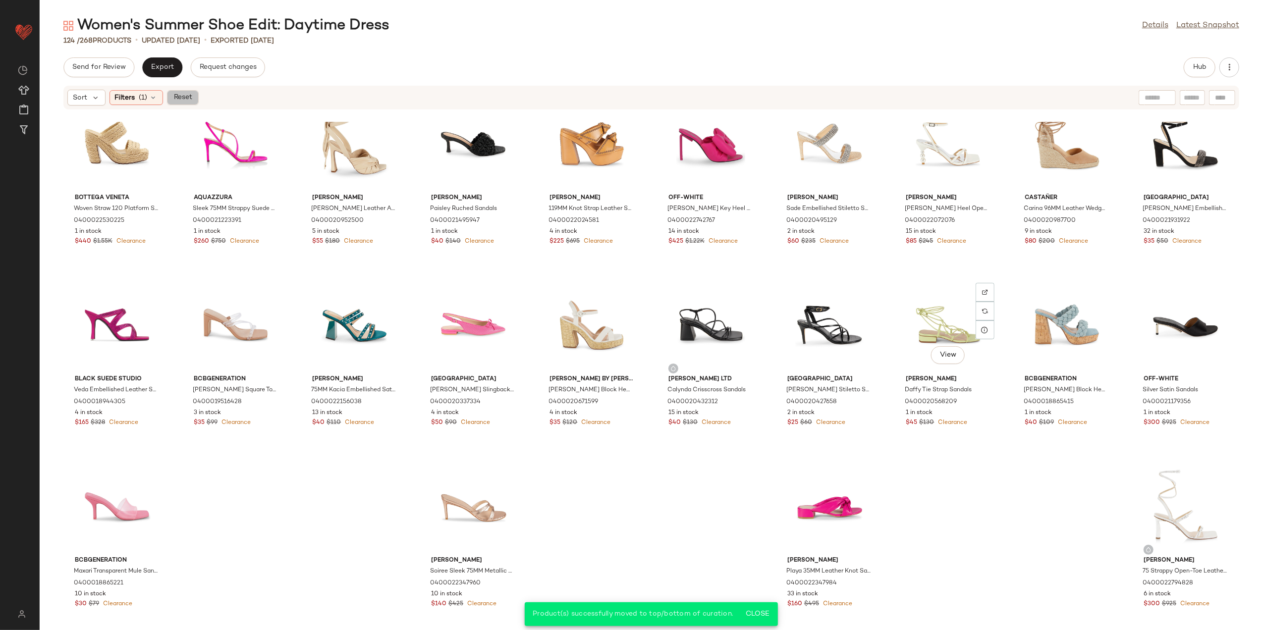
click at [186, 96] on span "Reset" at bounding box center [182, 98] width 19 height 8
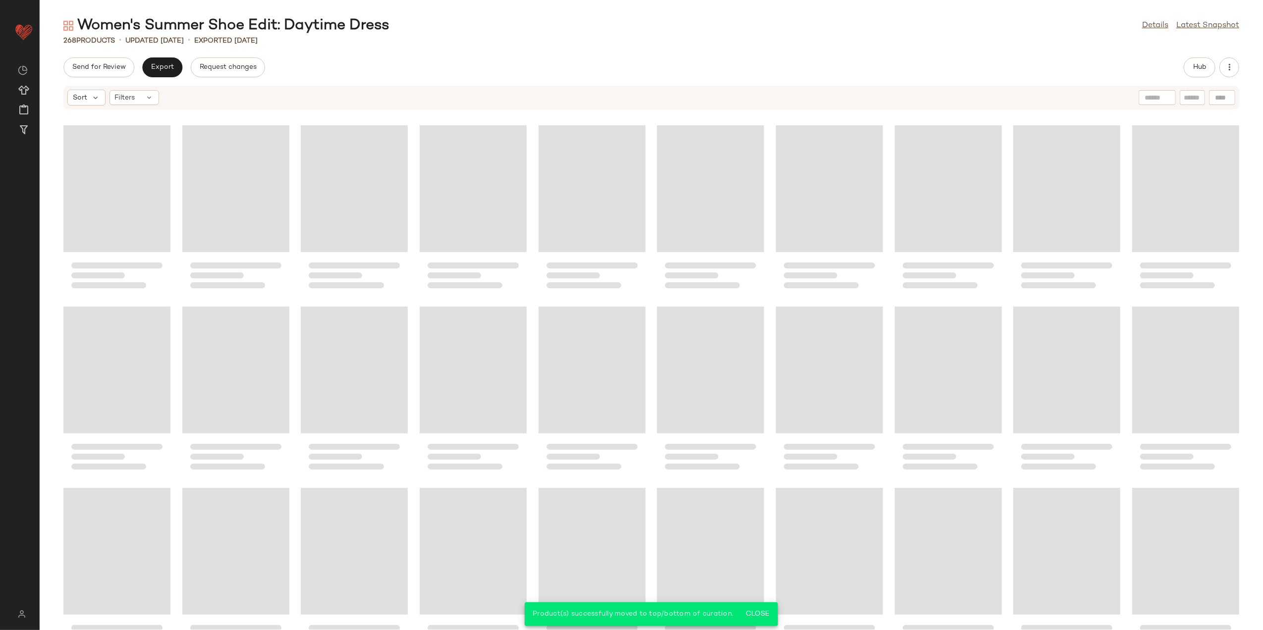
scroll to position [4391, 0]
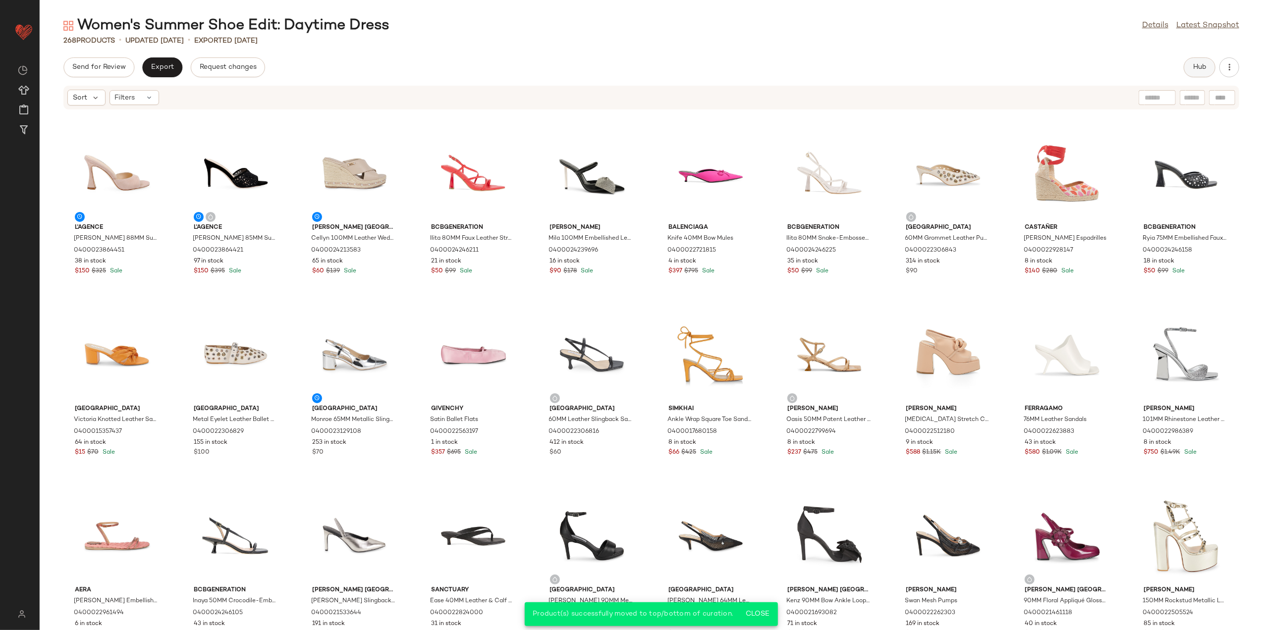
click at [1193, 68] on span "Hub" at bounding box center [1200, 67] width 14 height 8
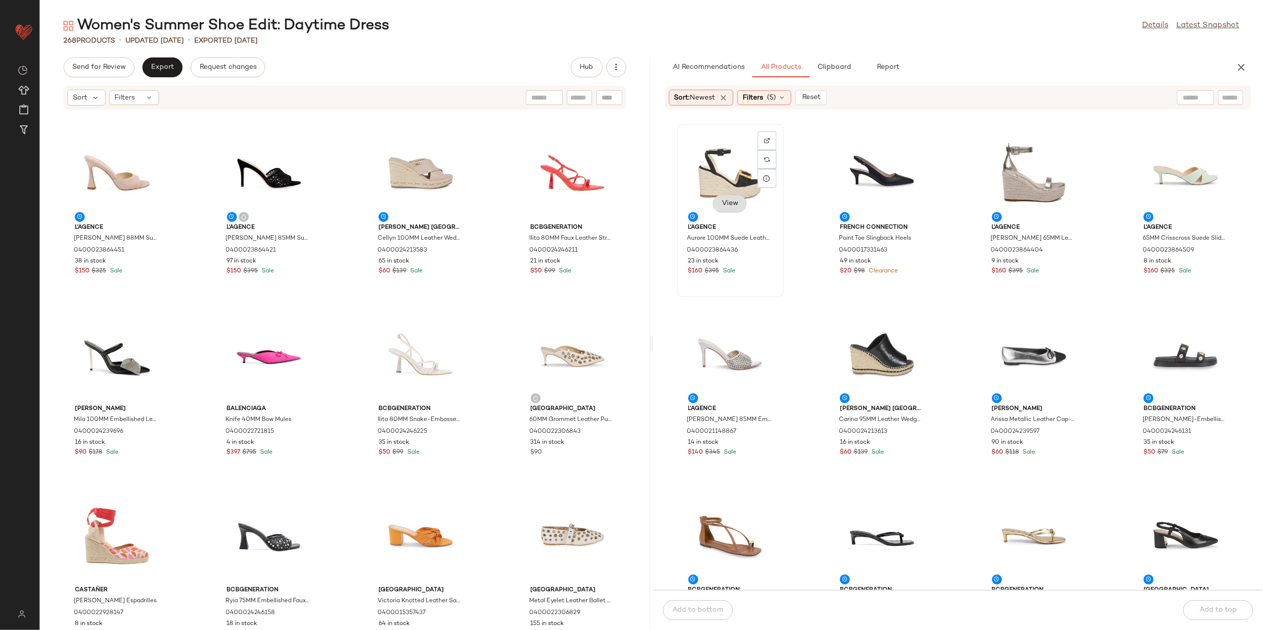
click at [728, 202] on span "View" at bounding box center [730, 204] width 17 height 8
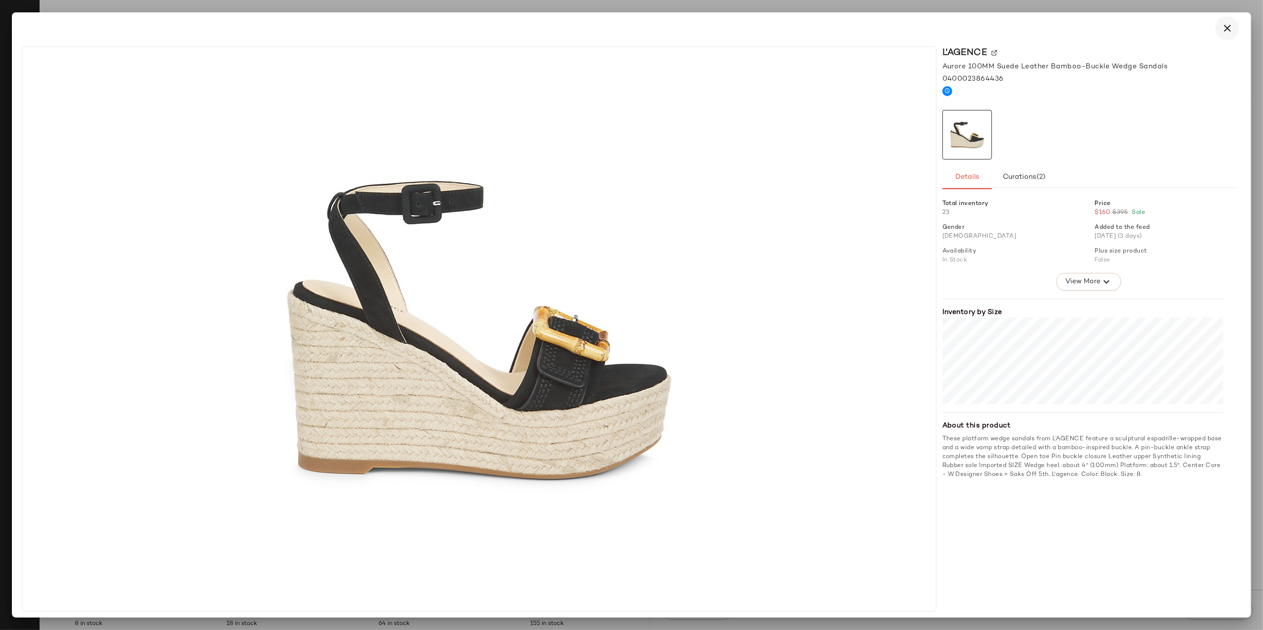
click at [1225, 25] on icon "button" at bounding box center [1228, 28] width 12 height 12
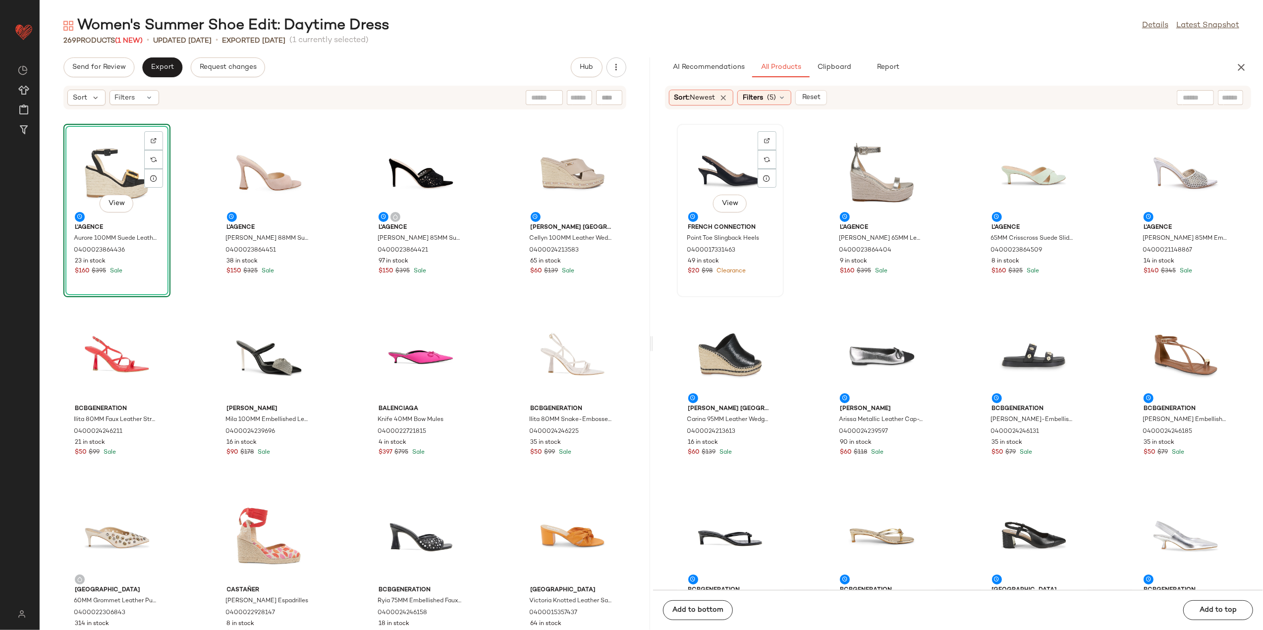
click at [736, 181] on div "View" at bounding box center [730, 173] width 100 height 92
click at [701, 614] on span "Add to bottom" at bounding box center [698, 611] width 52 height 8
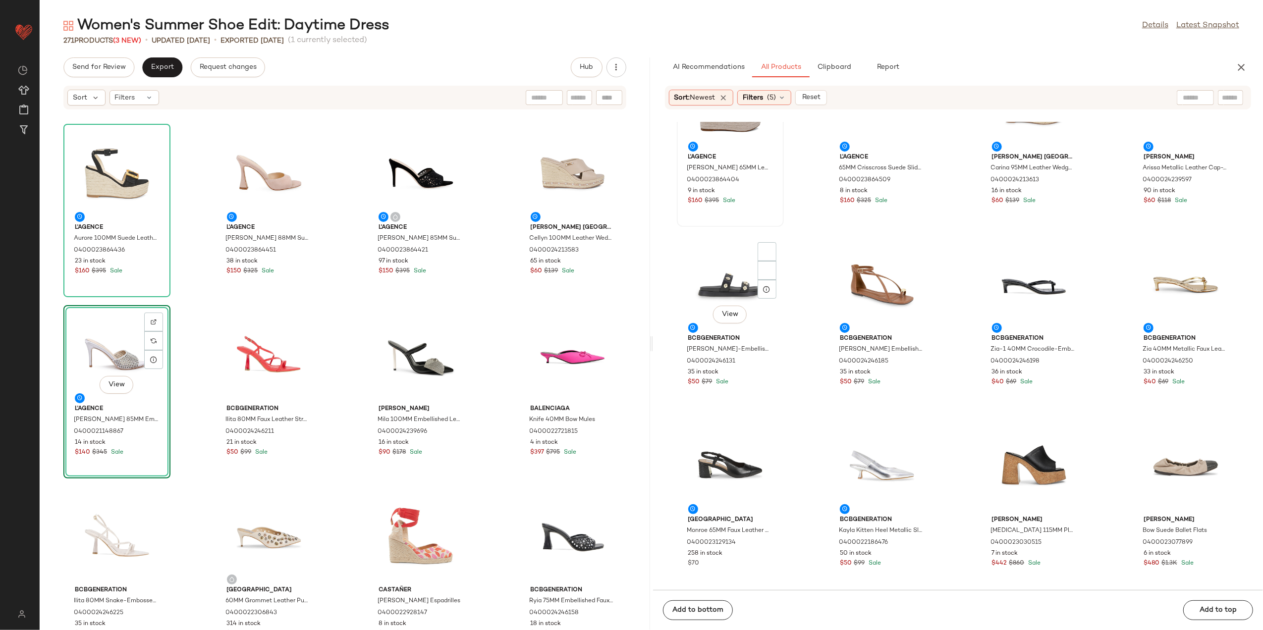
scroll to position [206, 0]
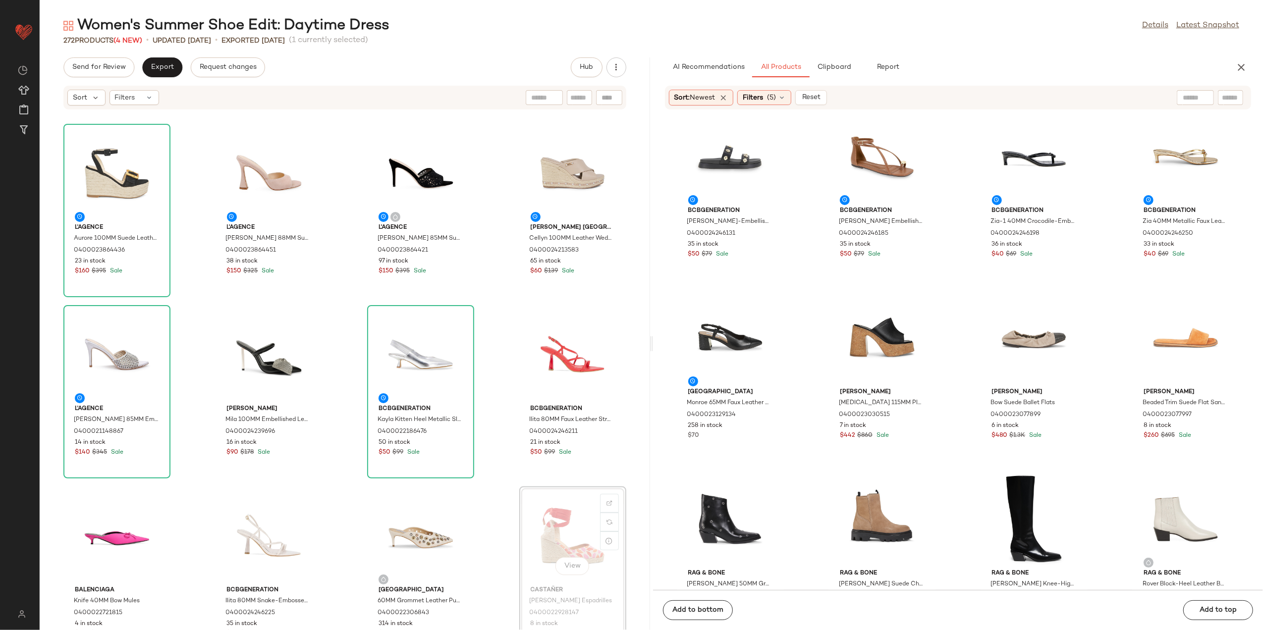
scroll to position [1, 0]
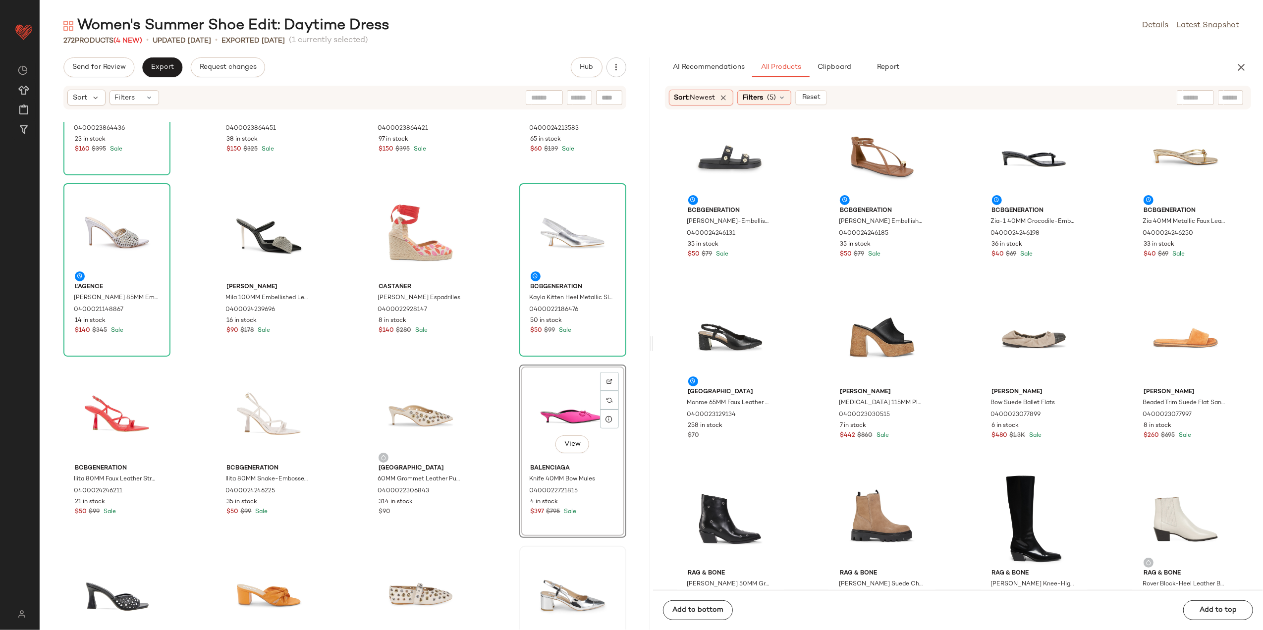
scroll to position [255, 0]
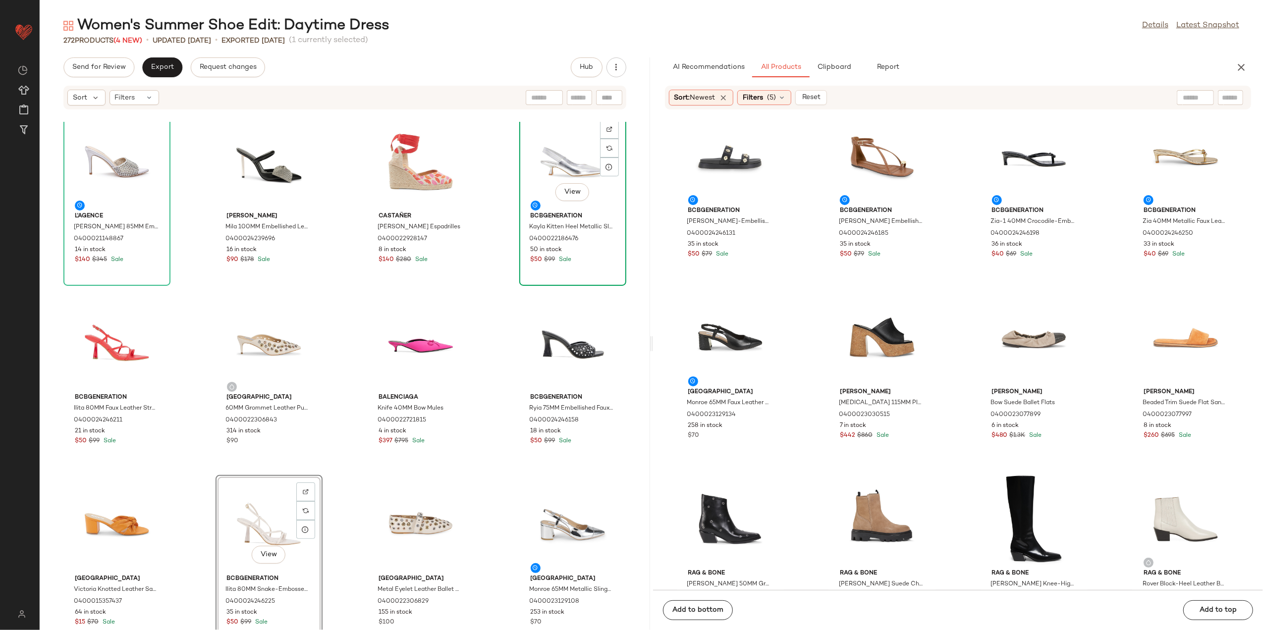
scroll to position [206, 0]
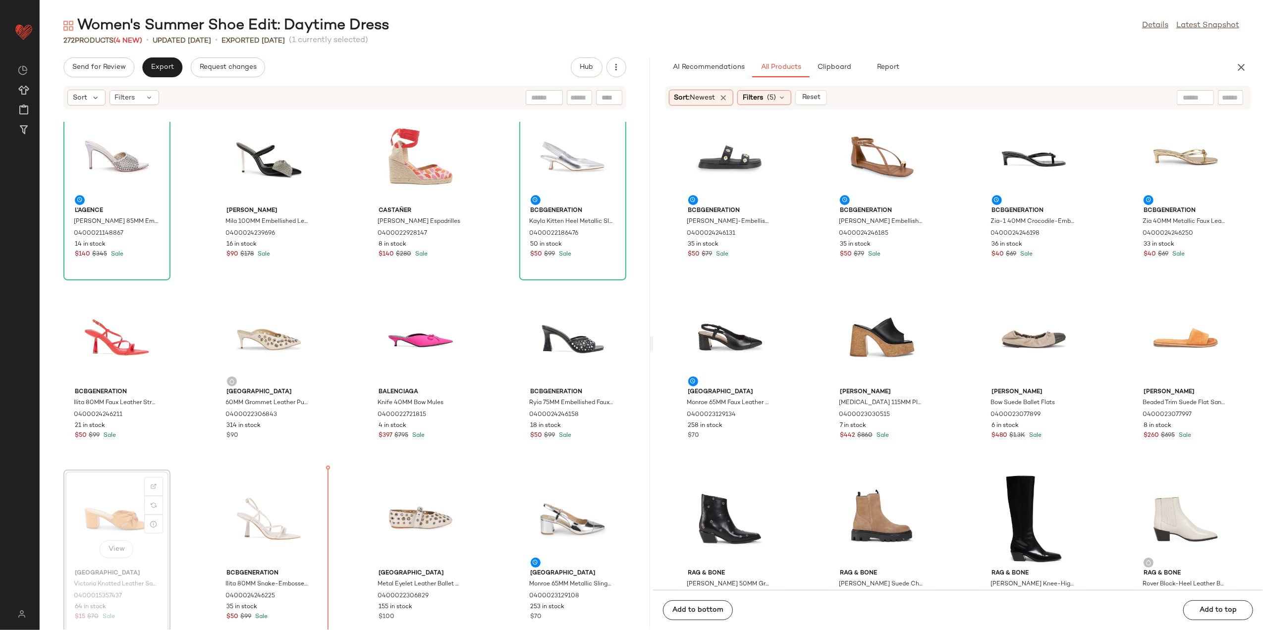
scroll to position [207, 0]
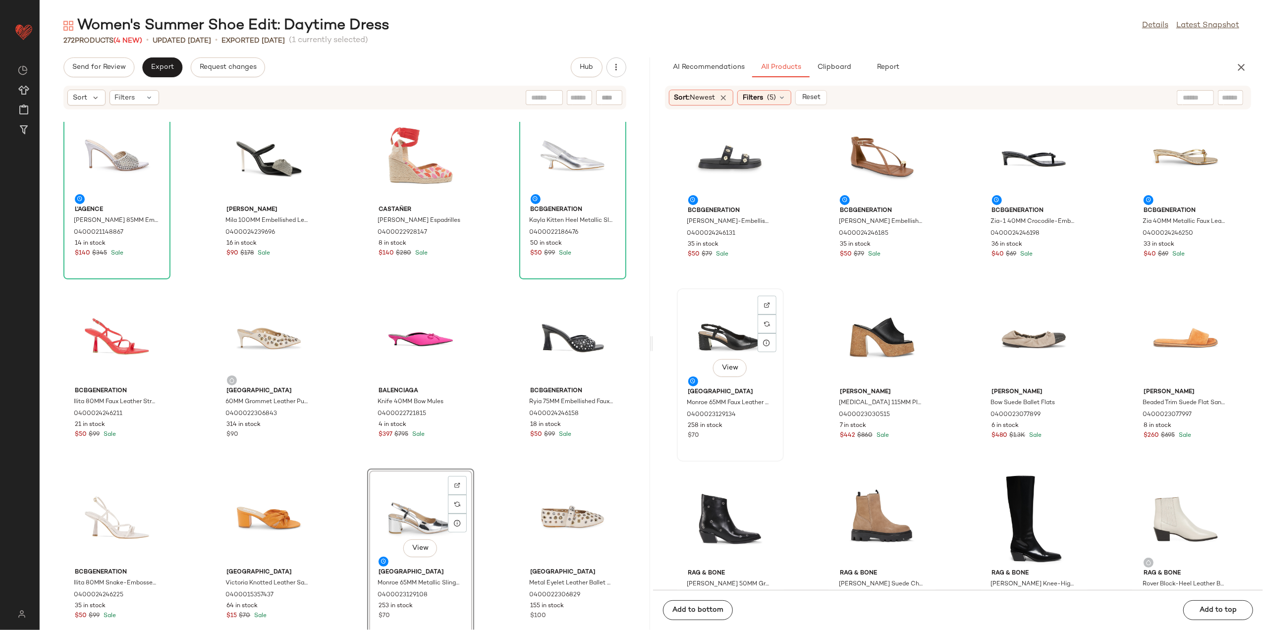
drag, startPoint x: 806, startPoint y: 345, endPoint x: 701, endPoint y: 433, distance: 136.9
click at [701, 433] on div "BCBGeneration Jolen Shell-Embellished Faux Leather Platform Sandals 04000242461…" at bounding box center [958, 356] width 611 height 468
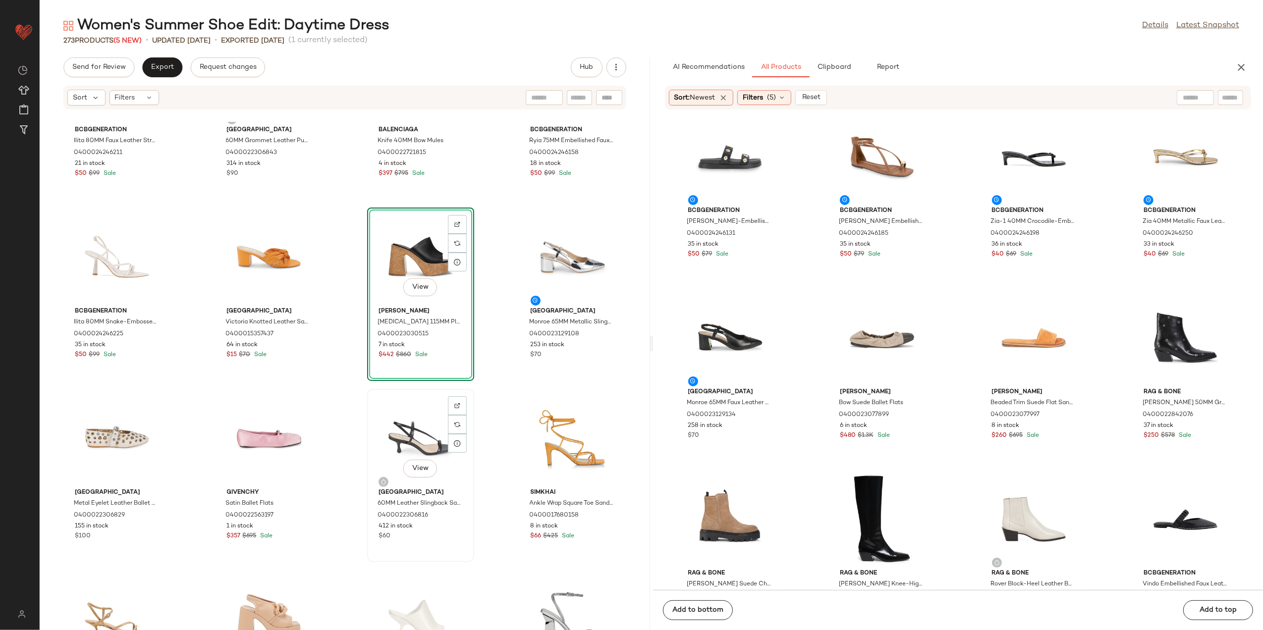
scroll to position [472, 0]
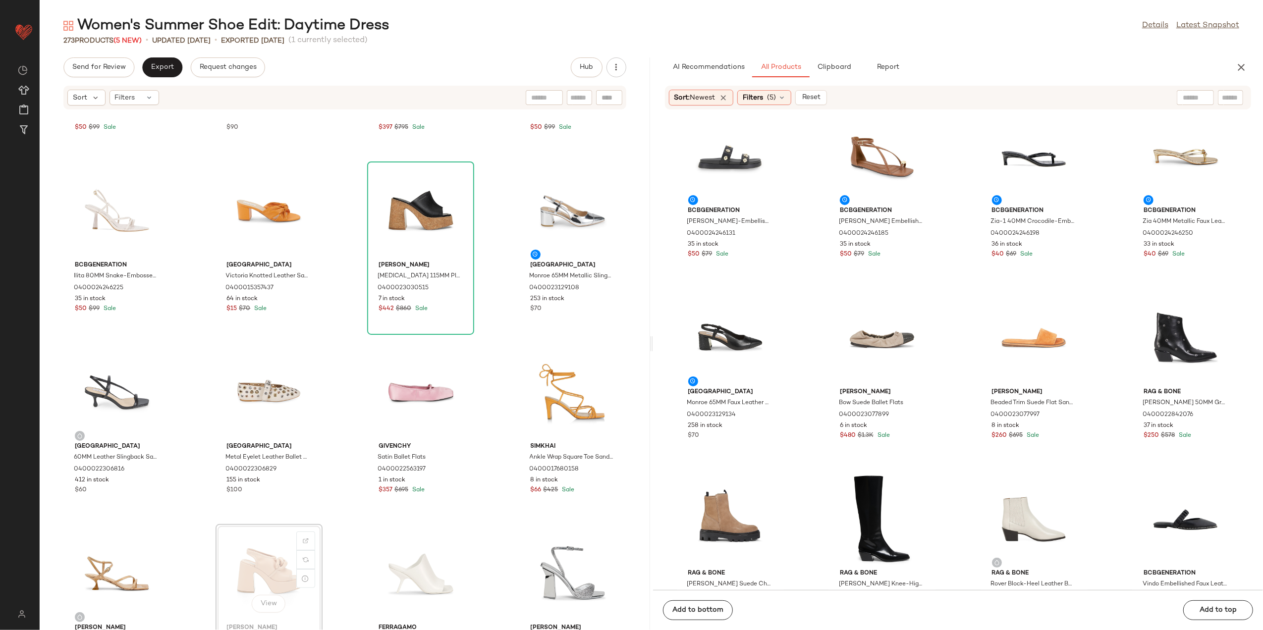
scroll to position [522, 0]
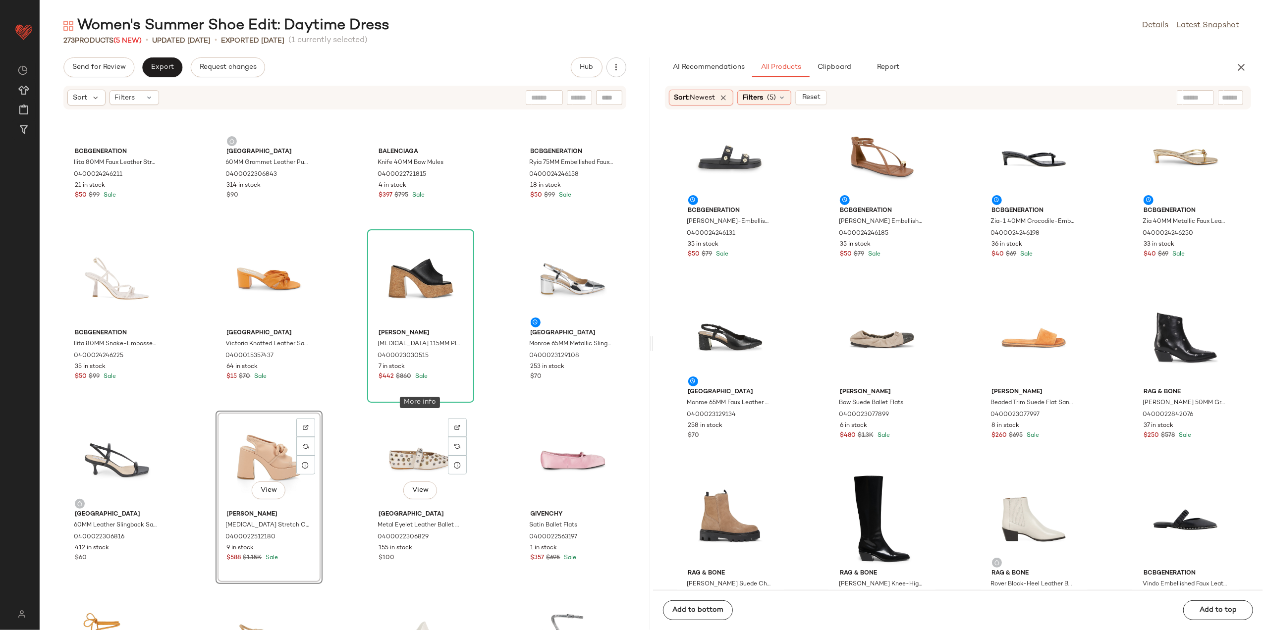
scroll to position [522, 0]
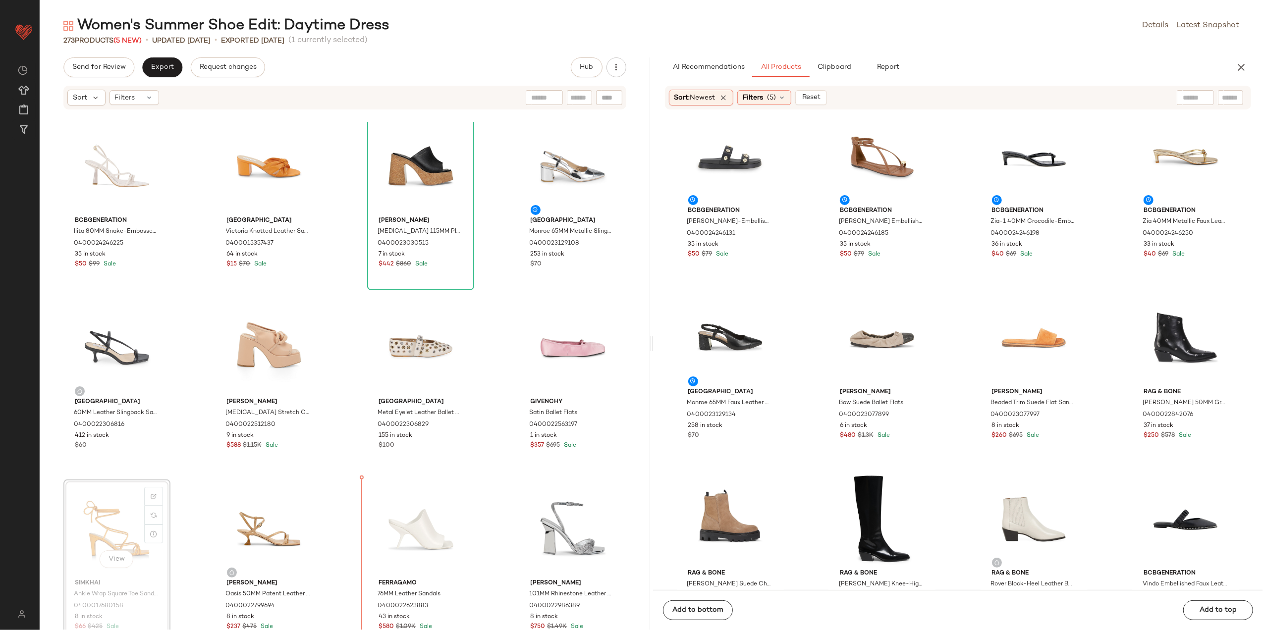
scroll to position [593, 0]
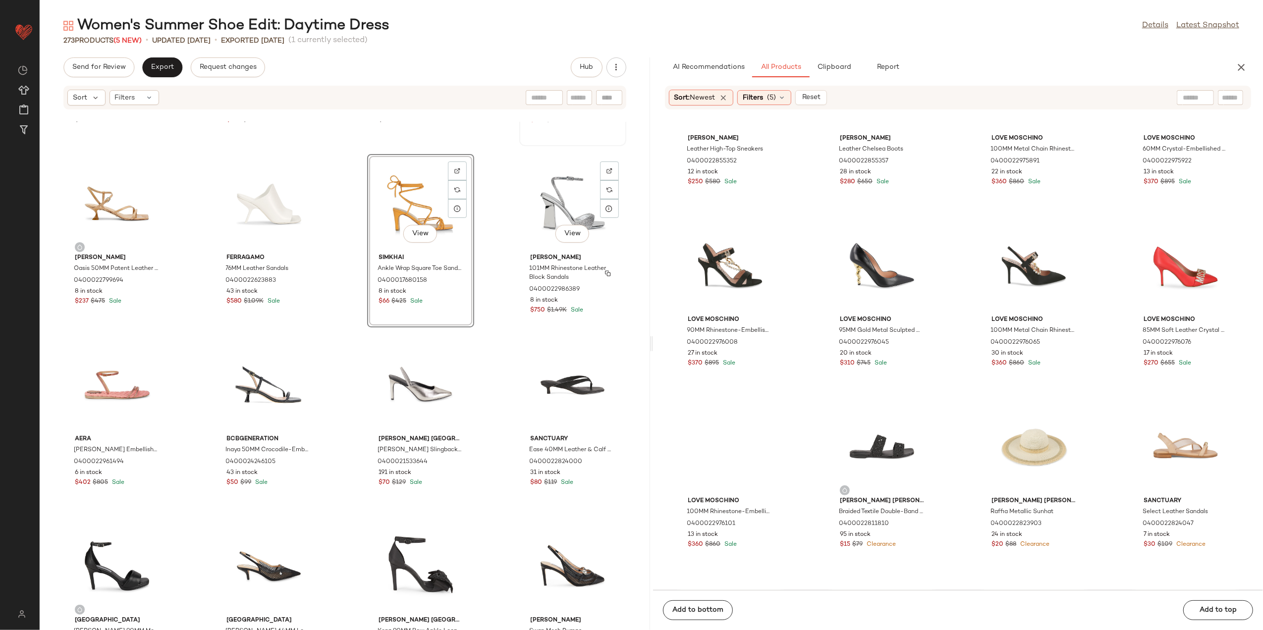
scroll to position [989, 0]
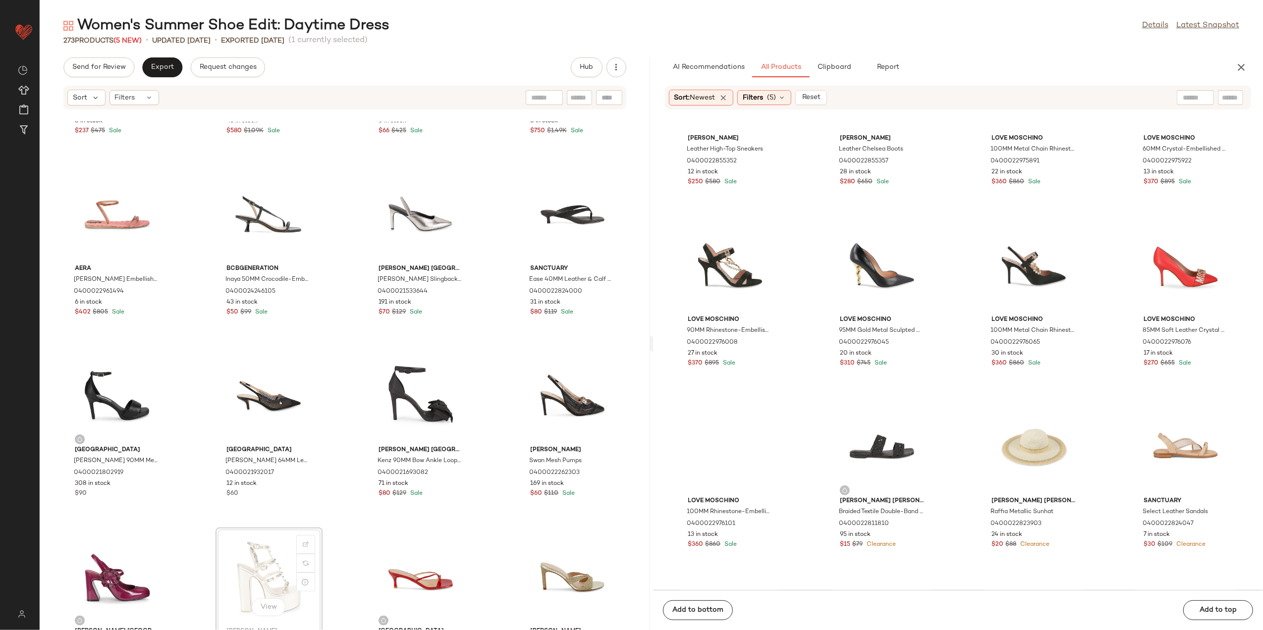
scroll to position [1058, 0]
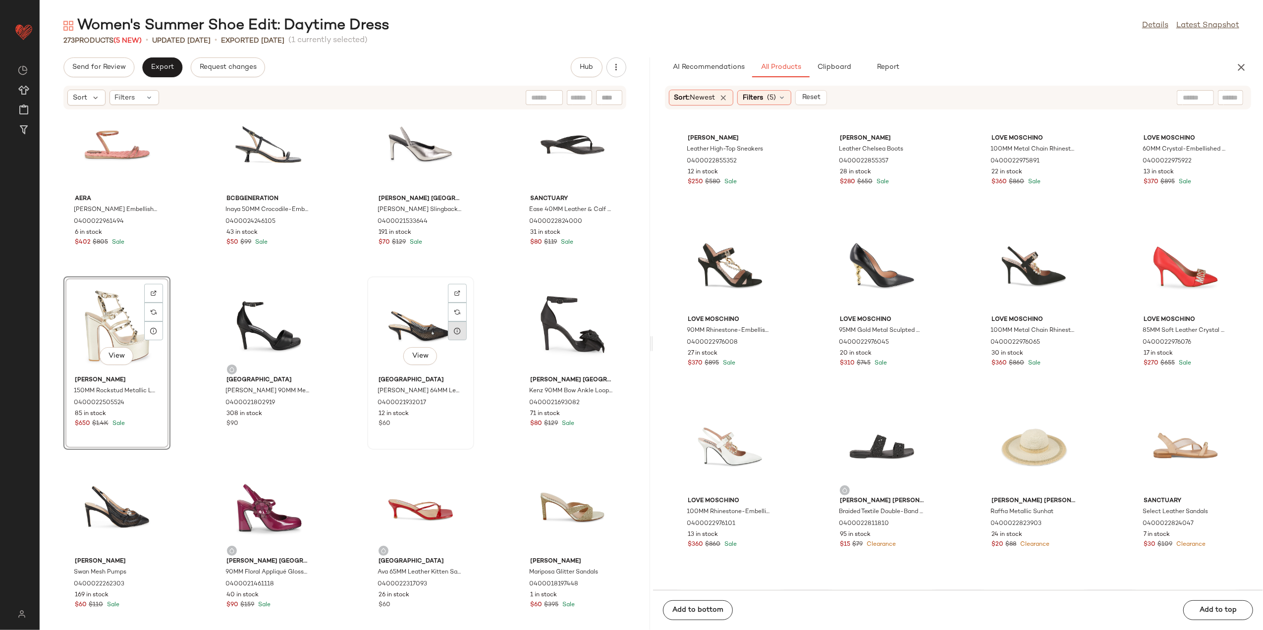
scroll to position [1189, 0]
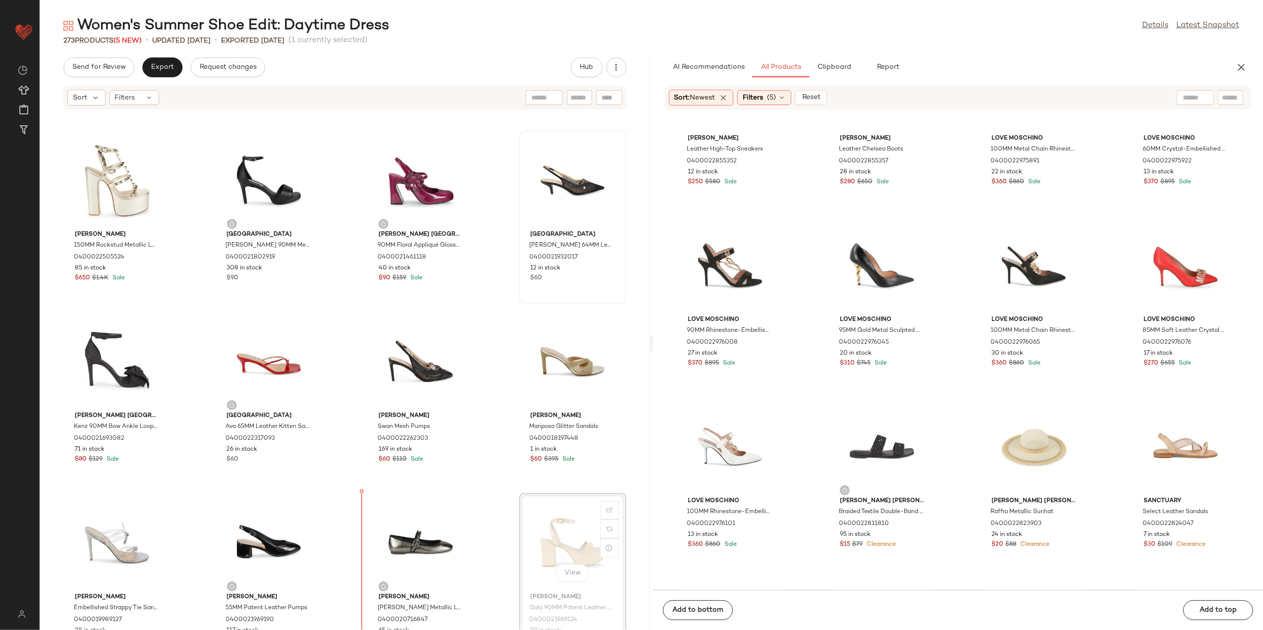
scroll to position [1278, 0]
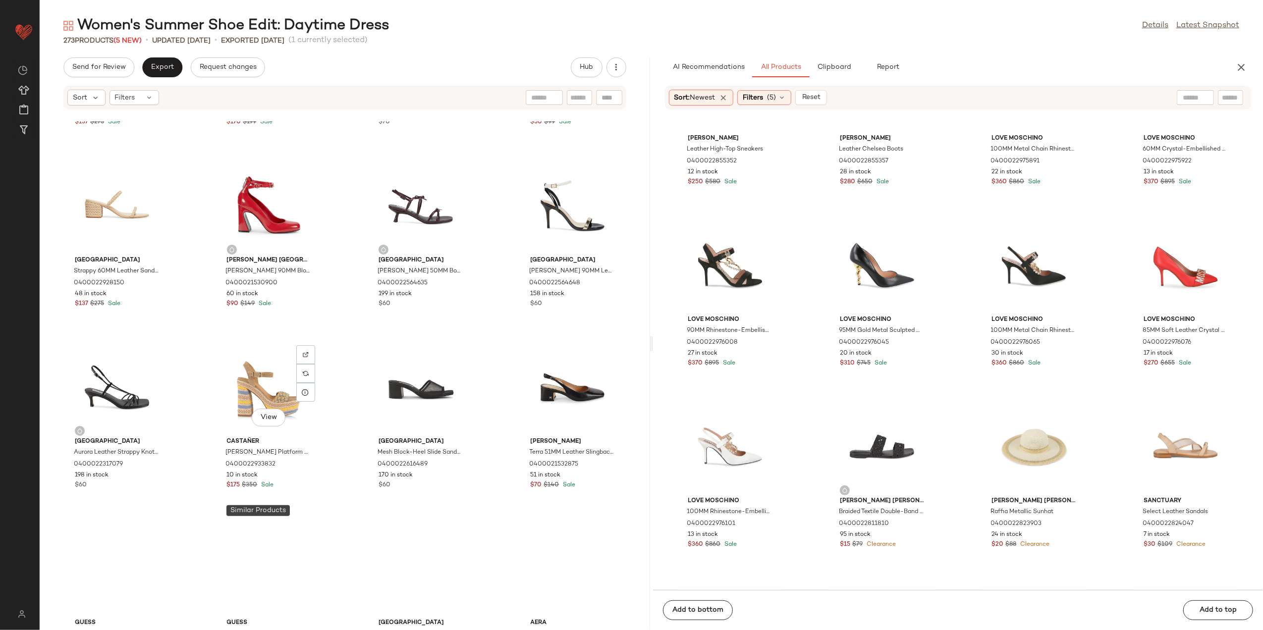
scroll to position [2005, 0]
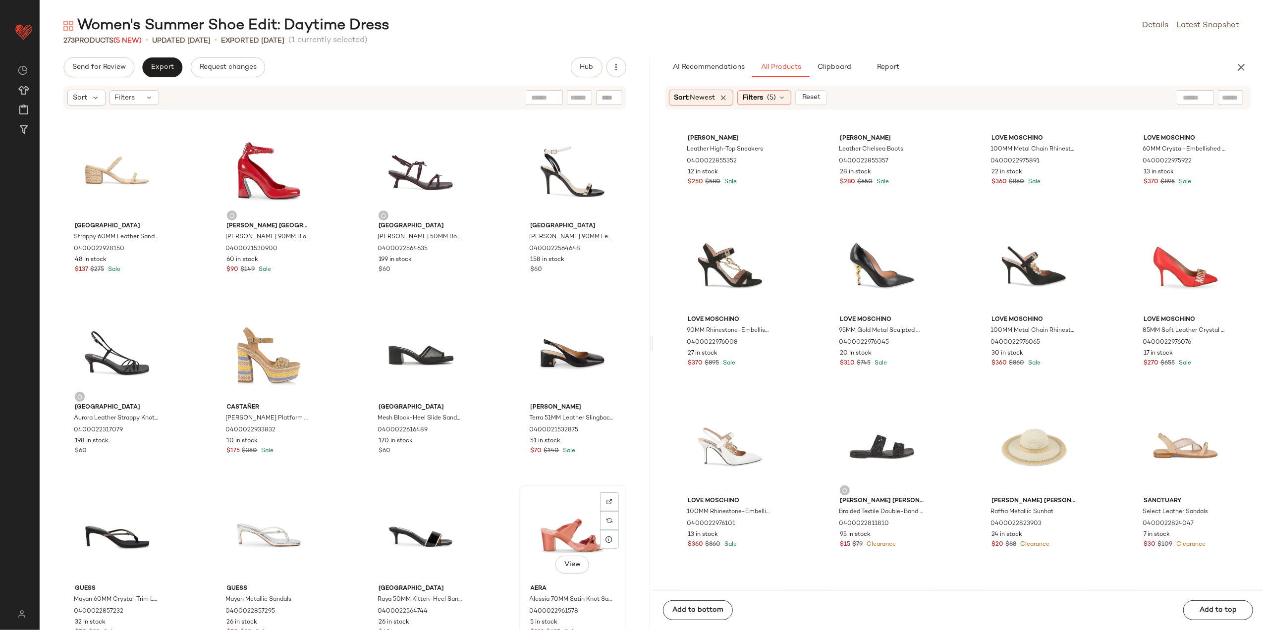
click at [544, 540] on div "View" at bounding box center [573, 535] width 100 height 92
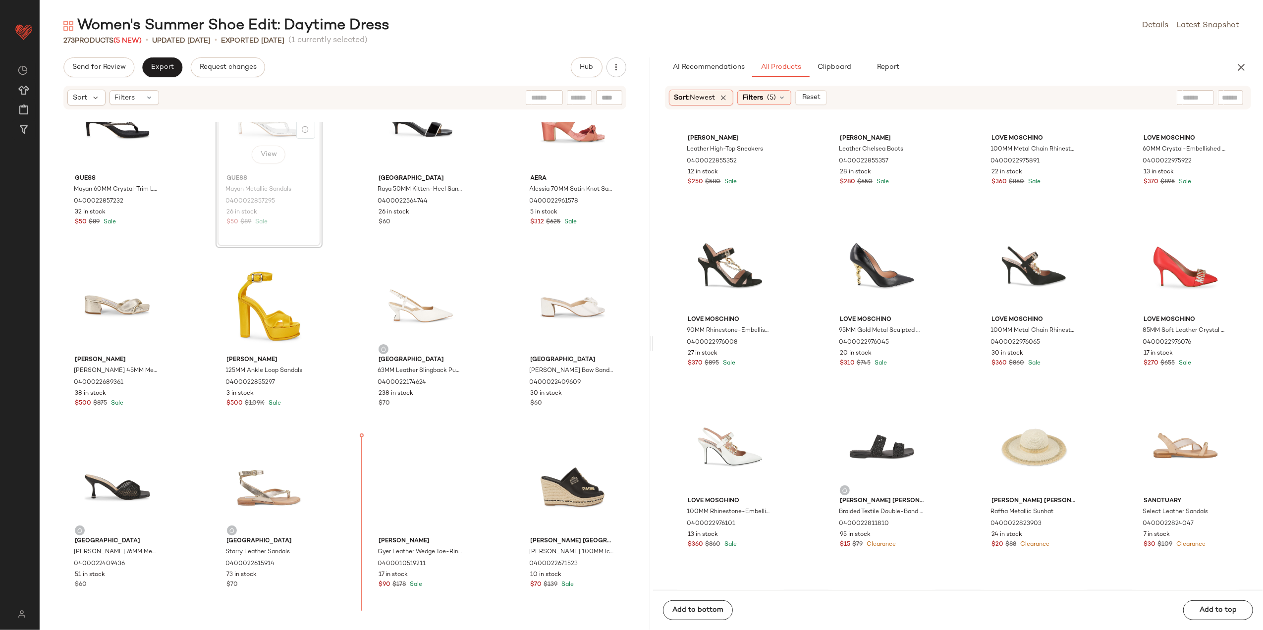
scroll to position [2473, 0]
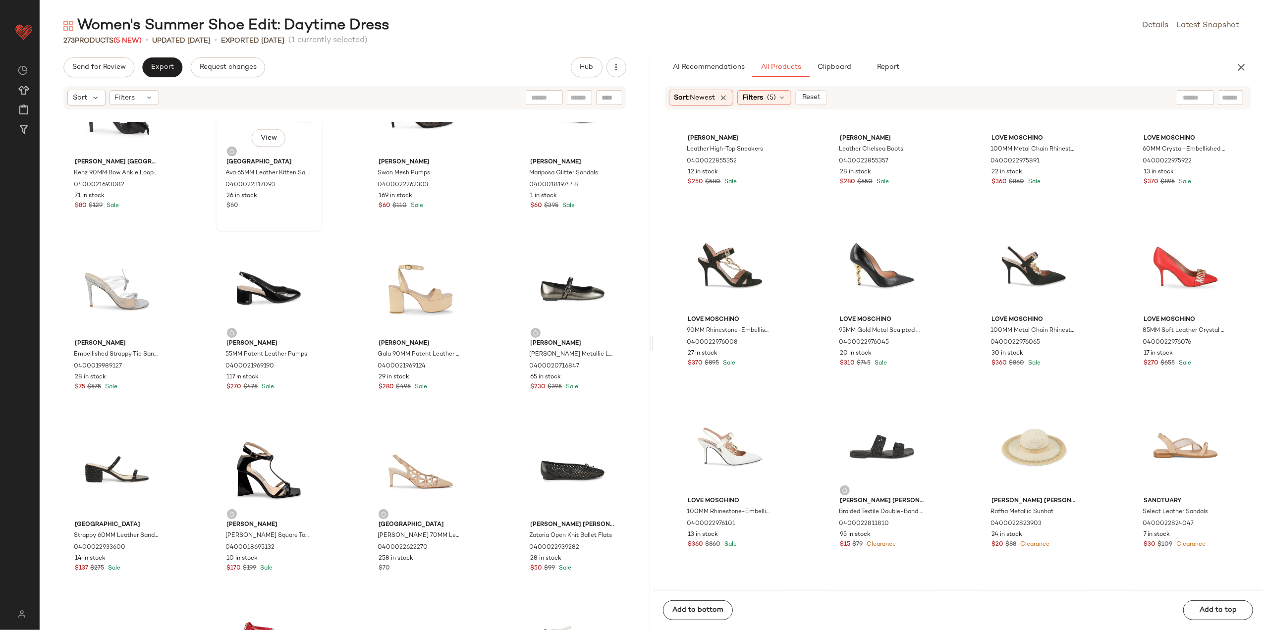
scroll to position [1527, 0]
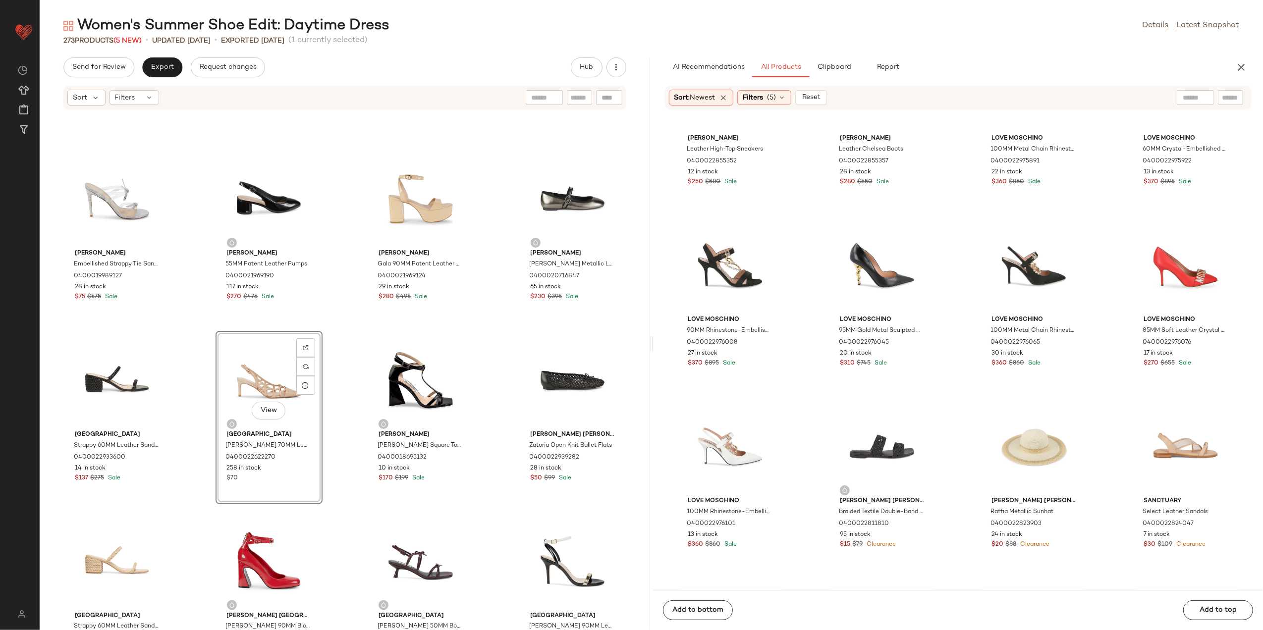
scroll to position [1594, 0]
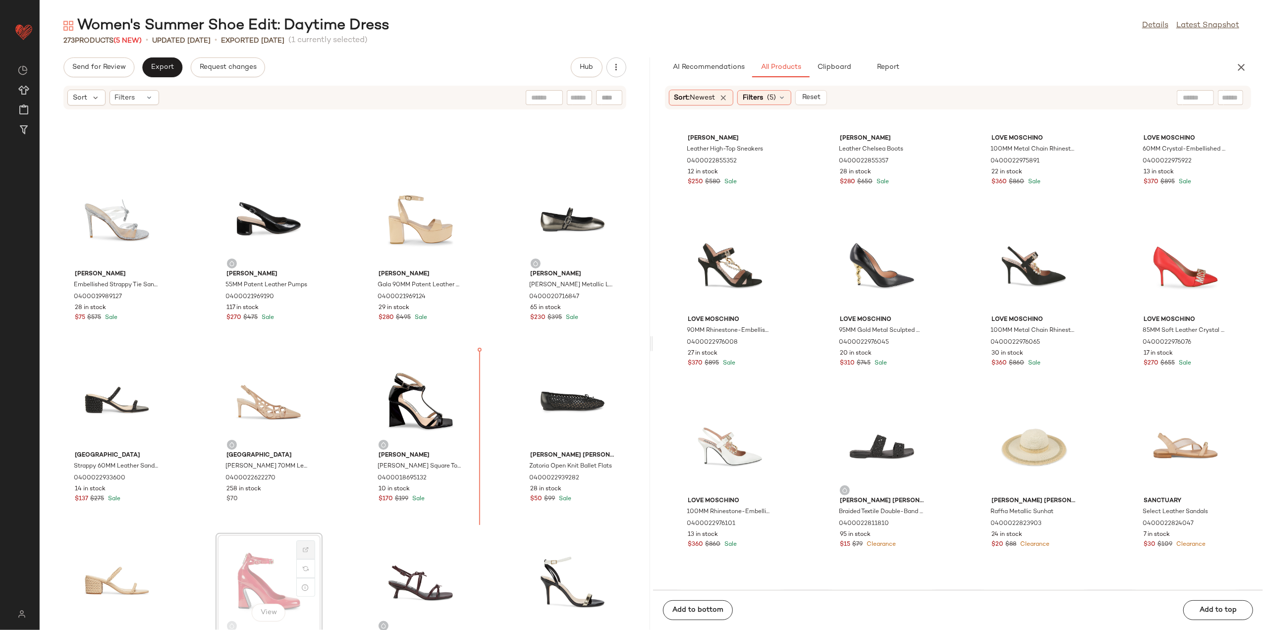
scroll to position [1594, 0]
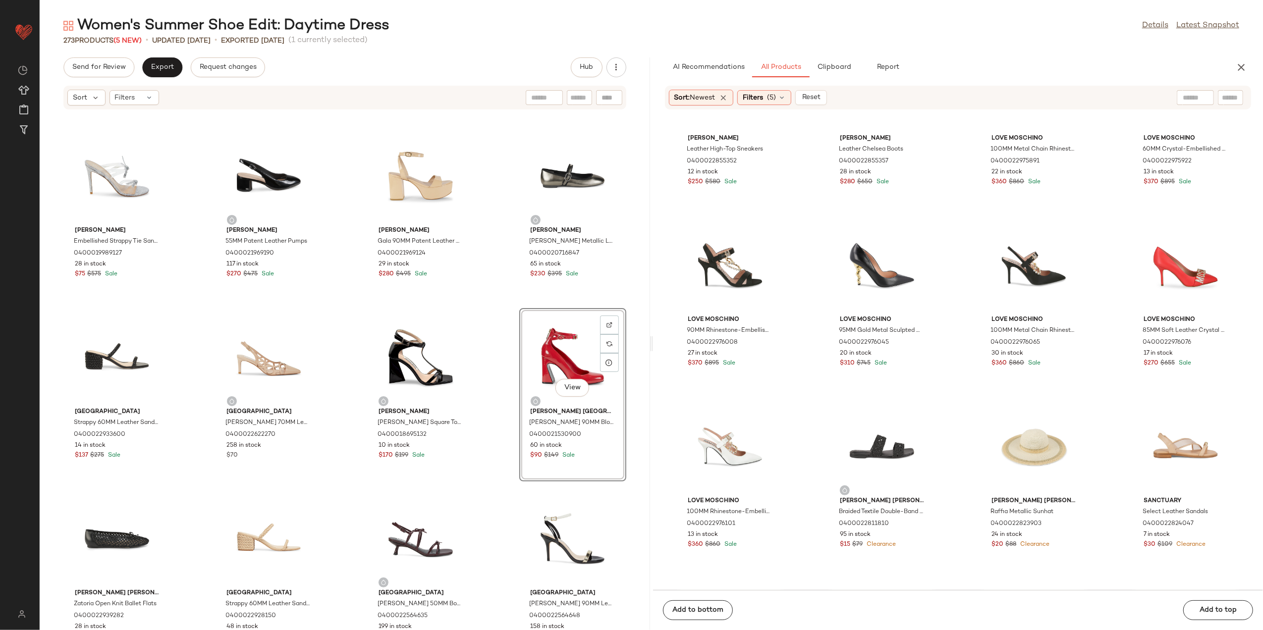
scroll to position [1660, 0]
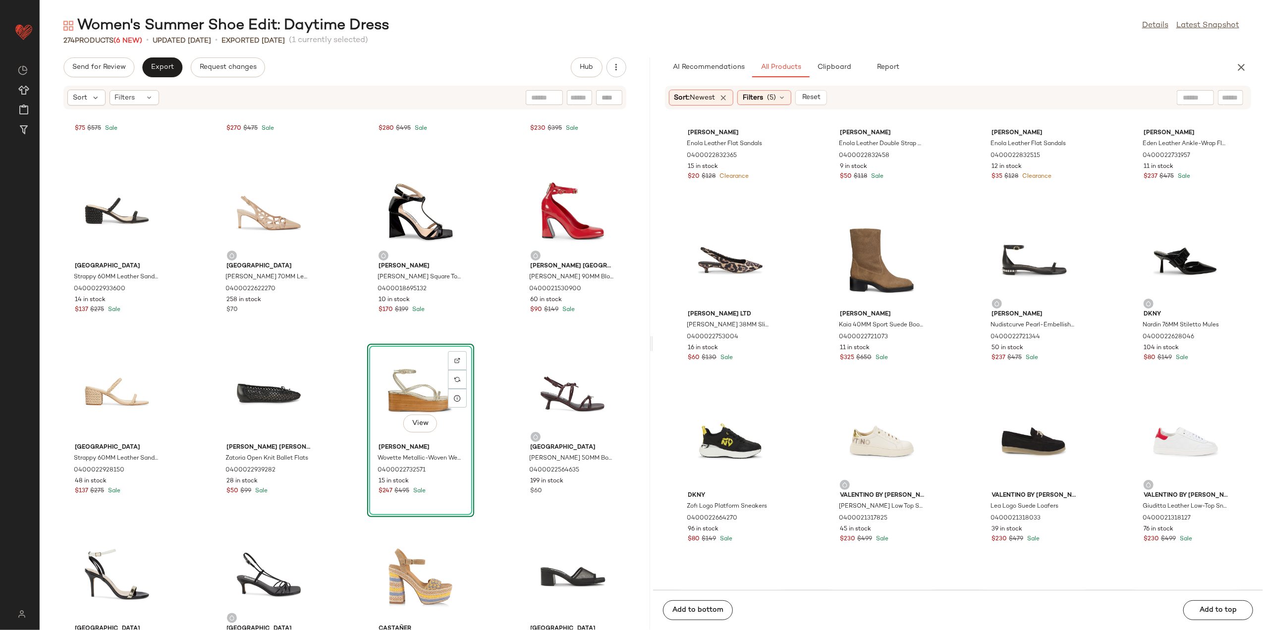
scroll to position [1858, 0]
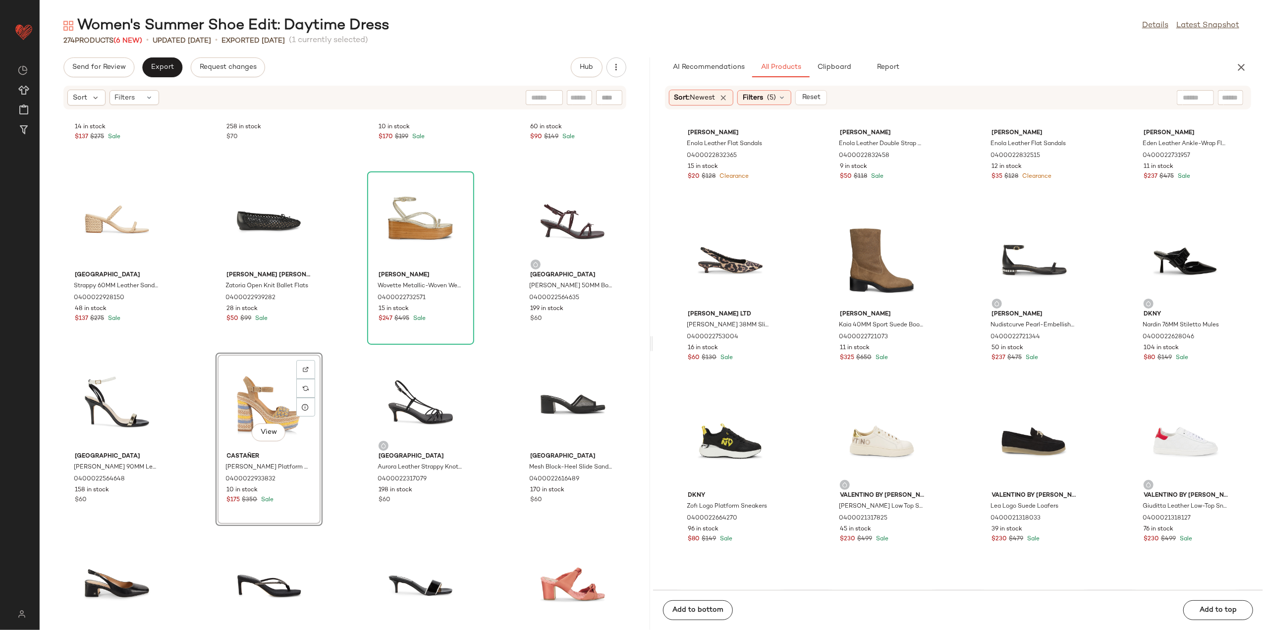
scroll to position [2057, 0]
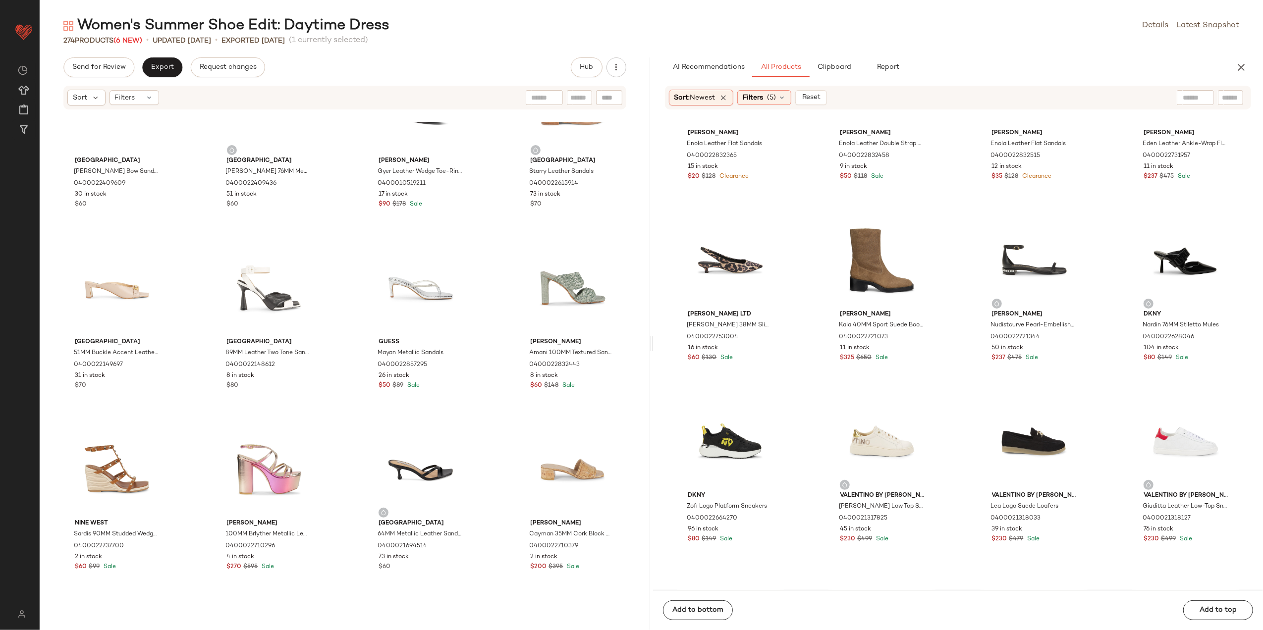
scroll to position [2850, 0]
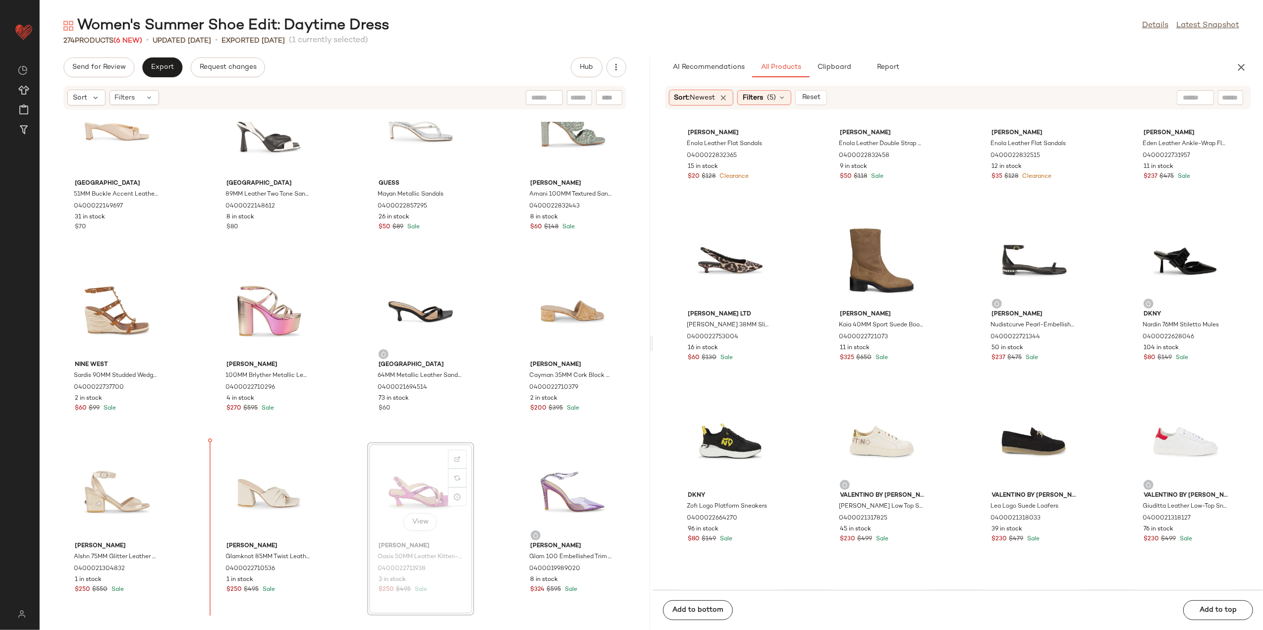
scroll to position [2966, 0]
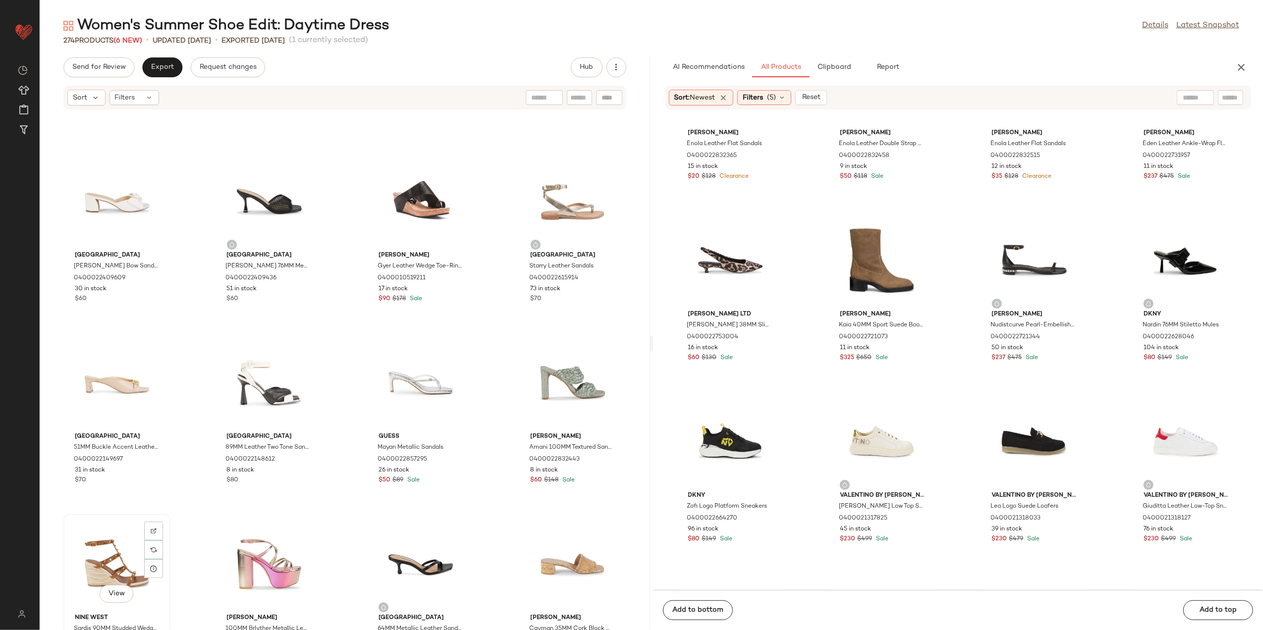
scroll to position [2702, 0]
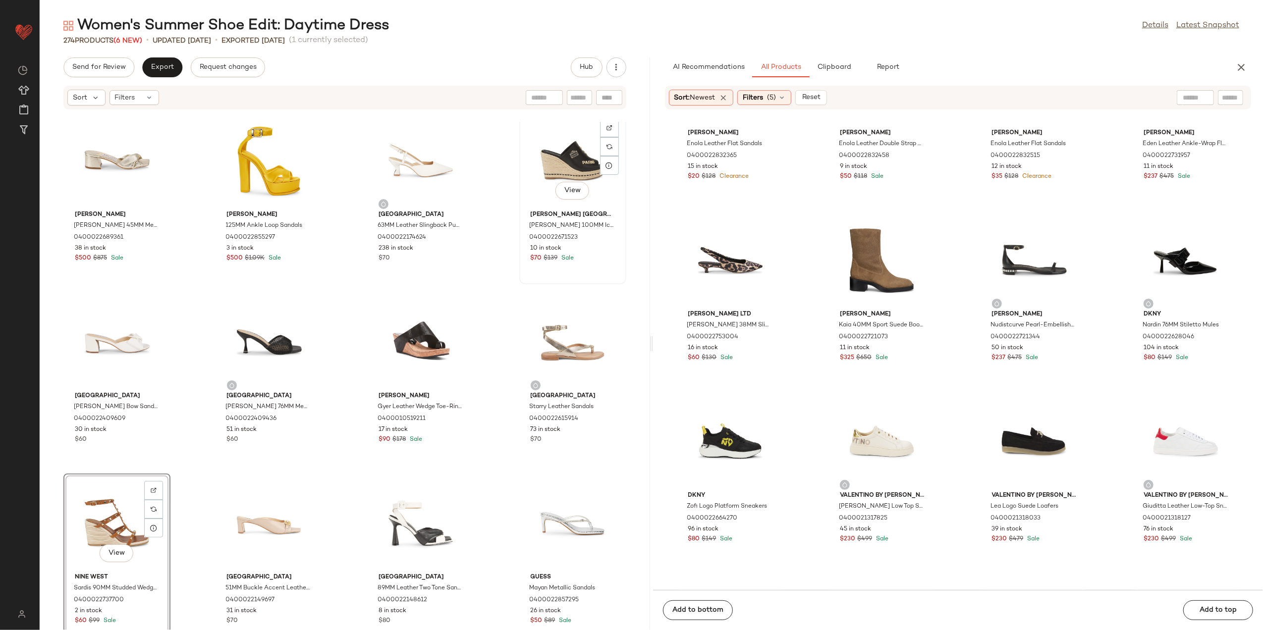
scroll to position [2504, 0]
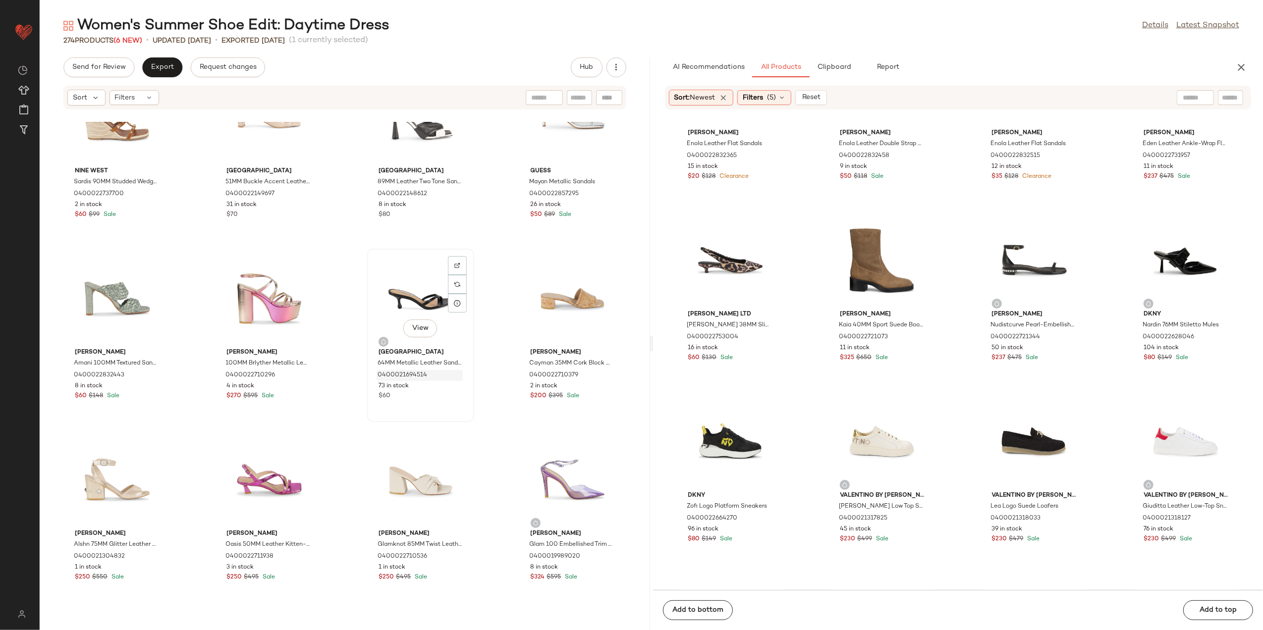
scroll to position [3033, 0]
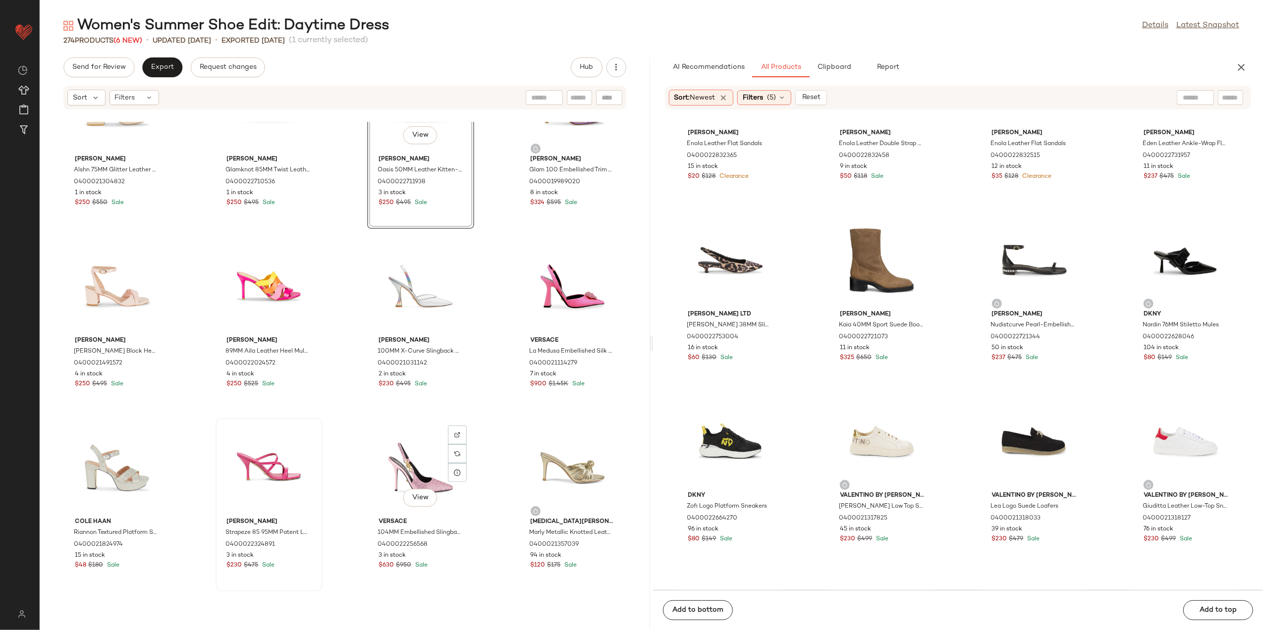
scroll to position [3363, 0]
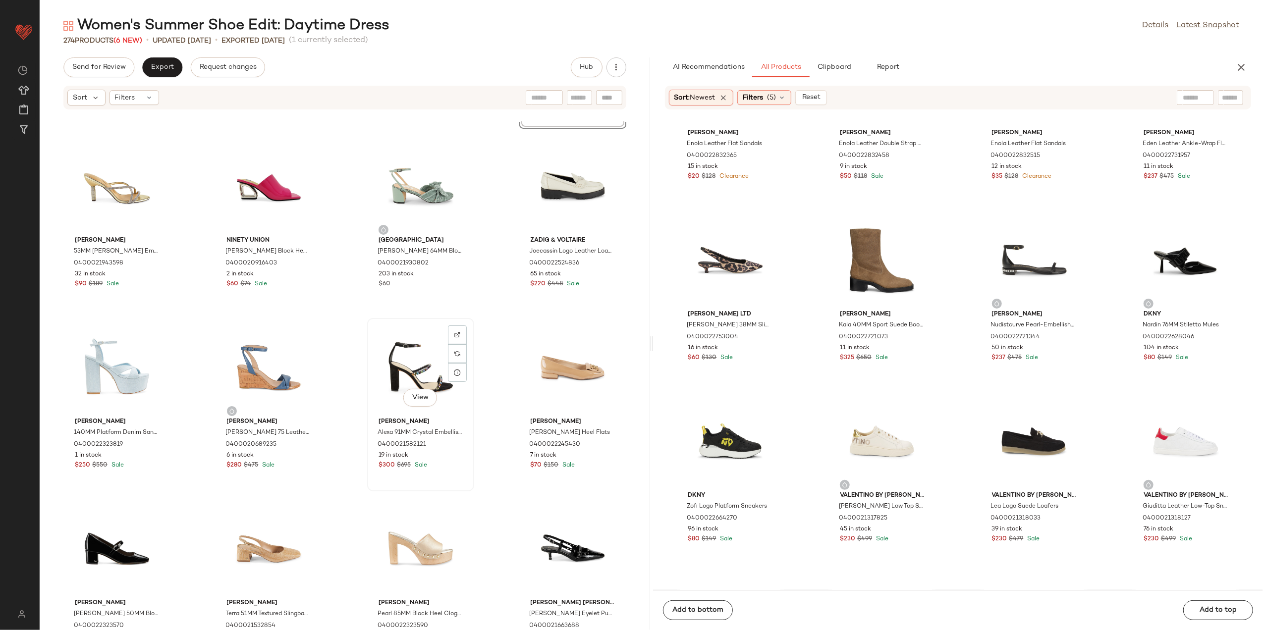
scroll to position [3826, 0]
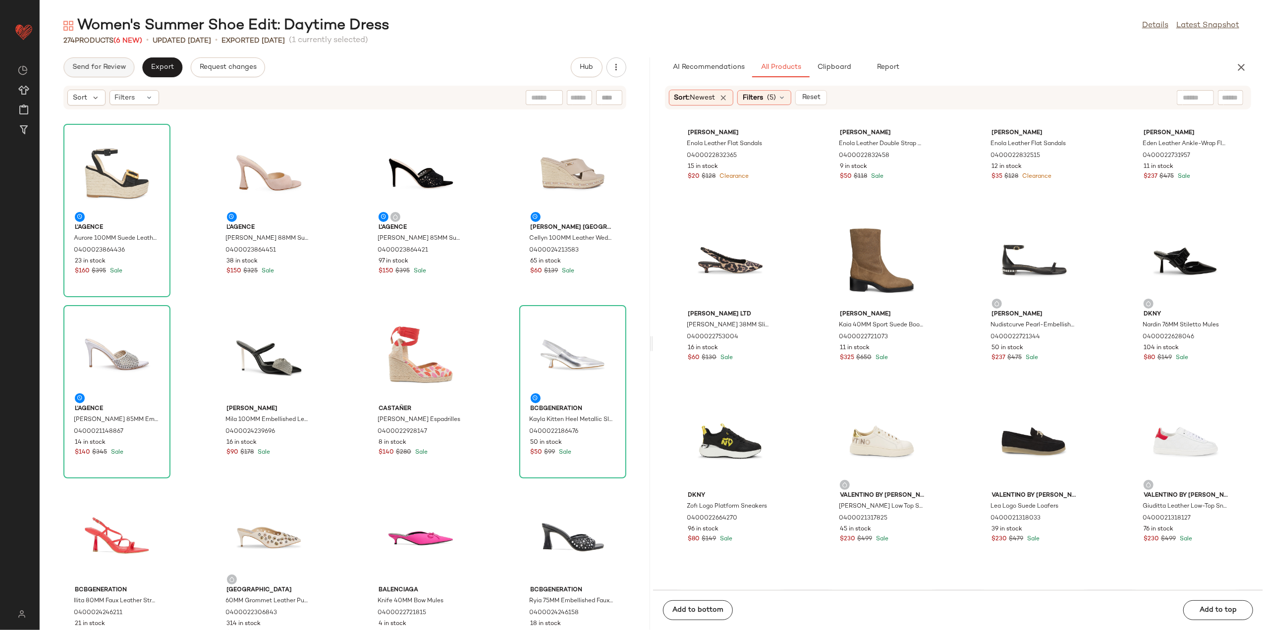
click at [103, 63] on span "Send for Review" at bounding box center [99, 67] width 54 height 8
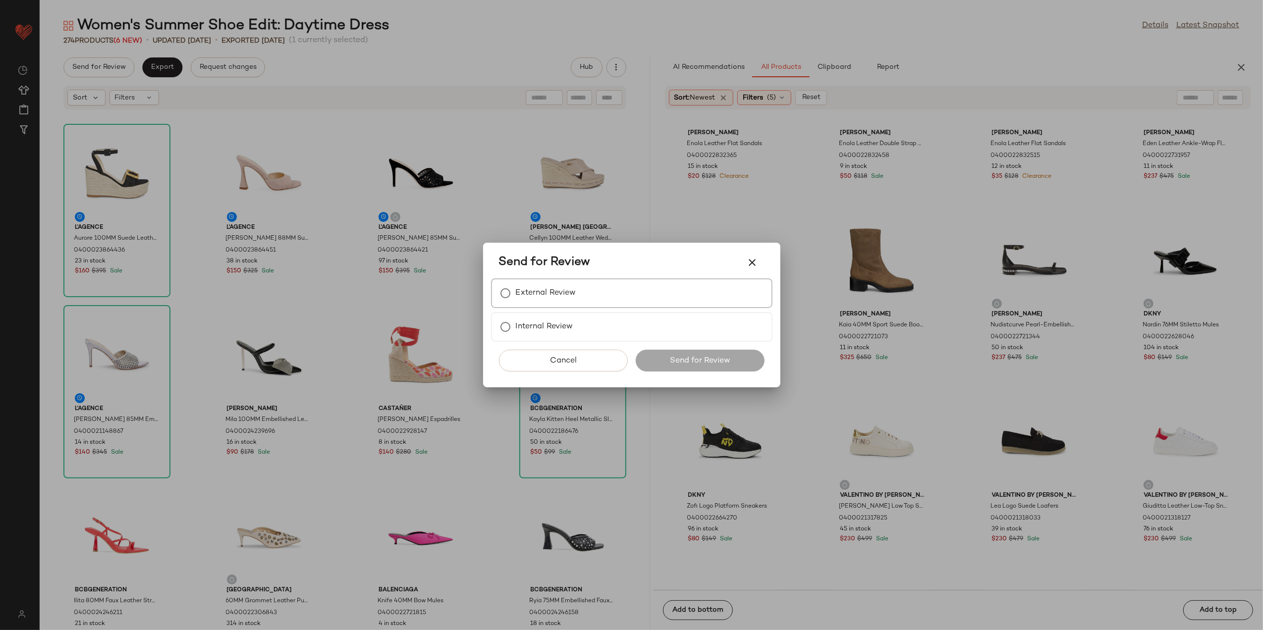
click at [573, 297] on label "External Review" at bounding box center [546, 293] width 60 height 20
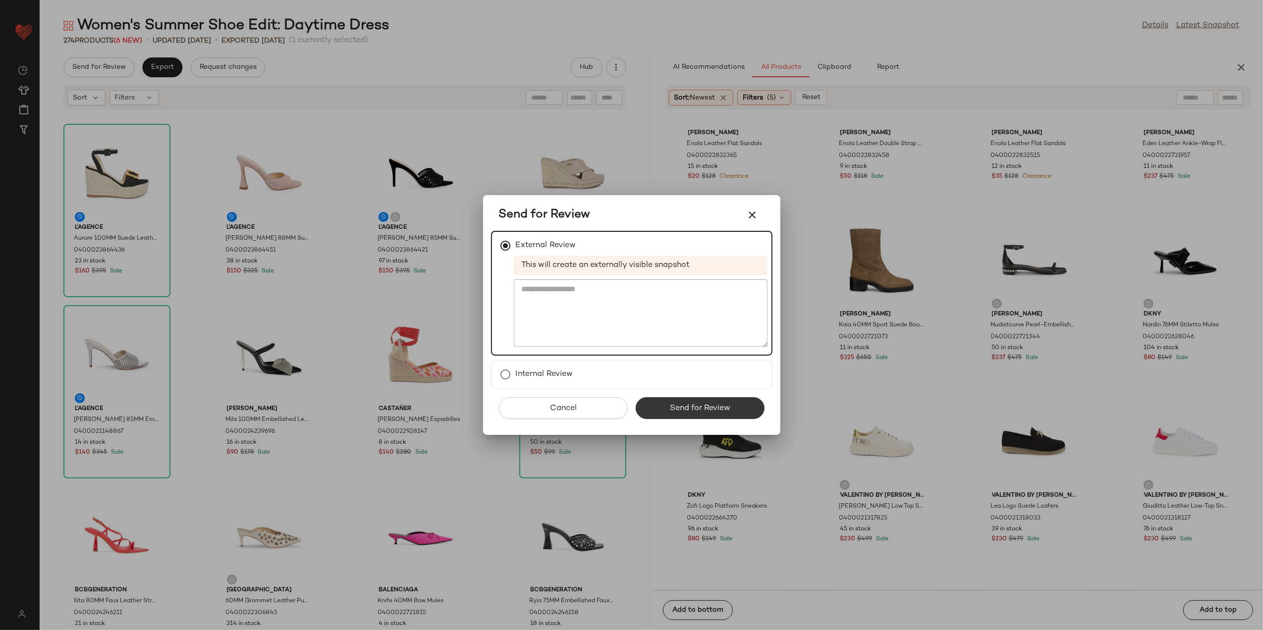
click at [704, 413] on button "Send for Review" at bounding box center [700, 408] width 129 height 22
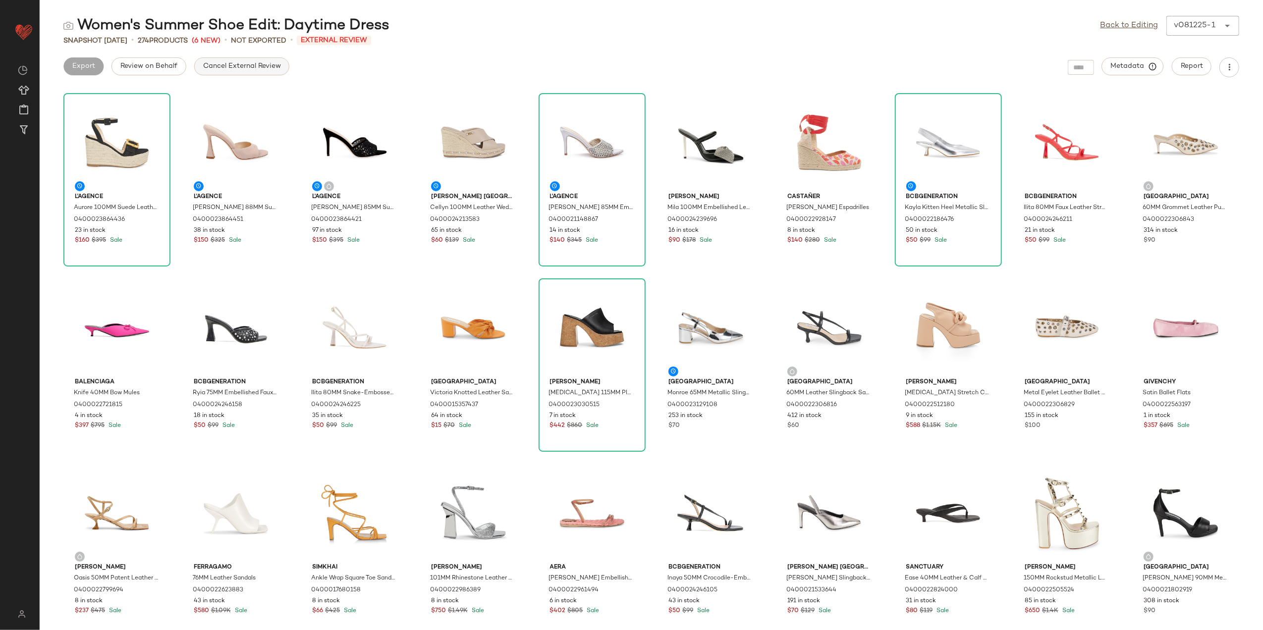
click at [251, 64] on span "Cancel External Review" at bounding box center [242, 66] width 78 height 8
click at [162, 72] on button "Export" at bounding box center [162, 66] width 40 height 18
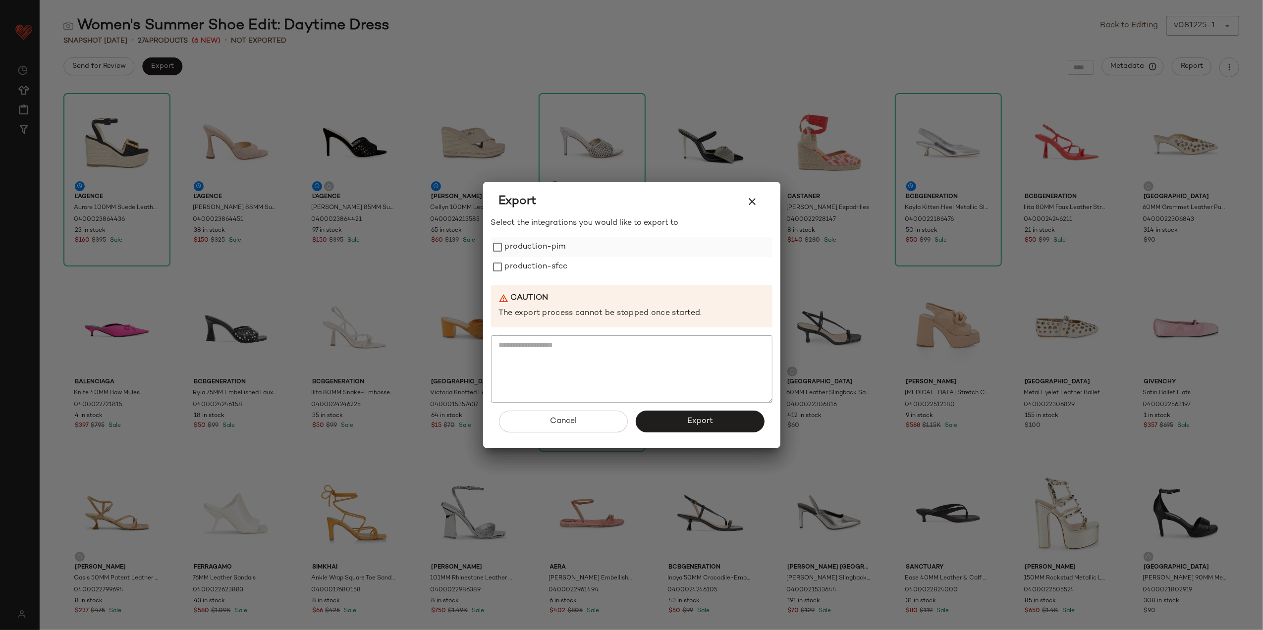
click at [550, 250] on label "production-pim" at bounding box center [535, 247] width 61 height 20
click at [544, 272] on label "production-sfcc" at bounding box center [536, 267] width 63 height 20
click at [710, 428] on button "Export" at bounding box center [700, 422] width 129 height 22
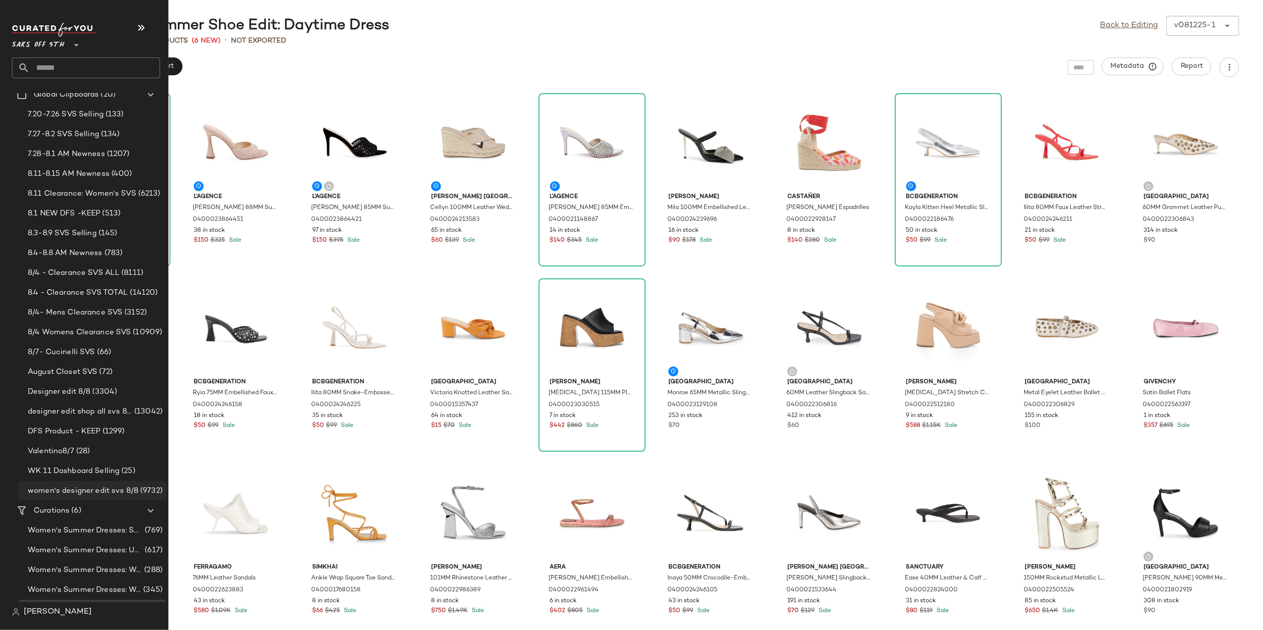
scroll to position [85, 0]
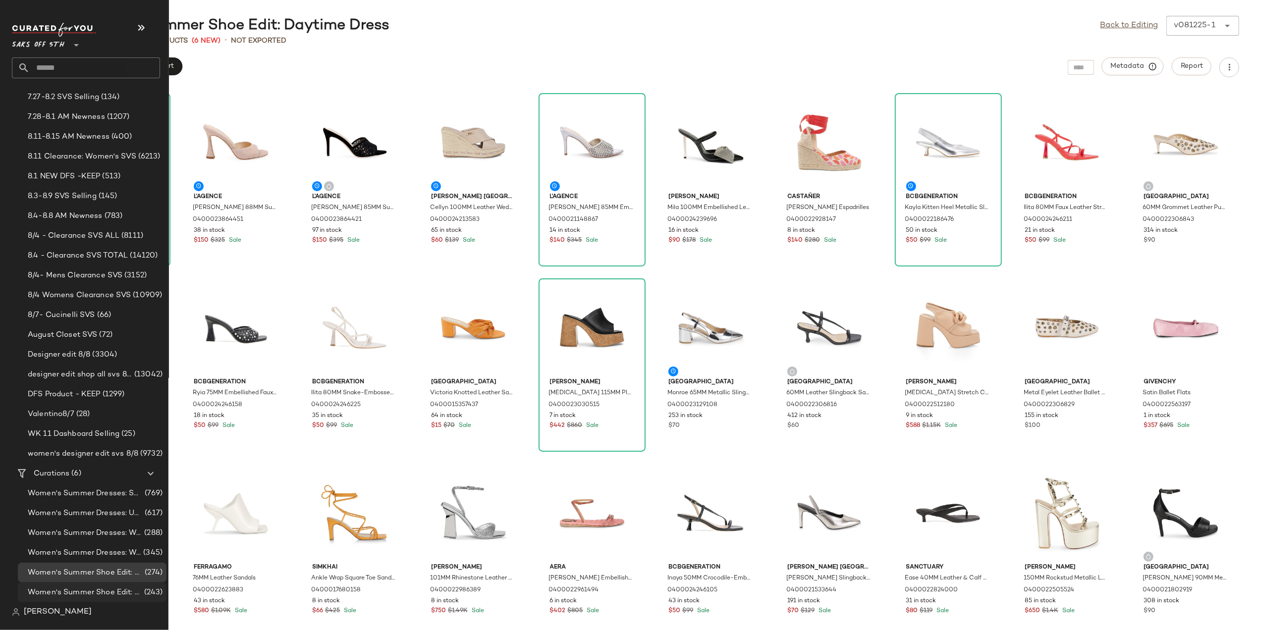
click at [79, 593] on span "Women's Summer Shoe Edit: Everyday Ease" at bounding box center [85, 592] width 114 height 11
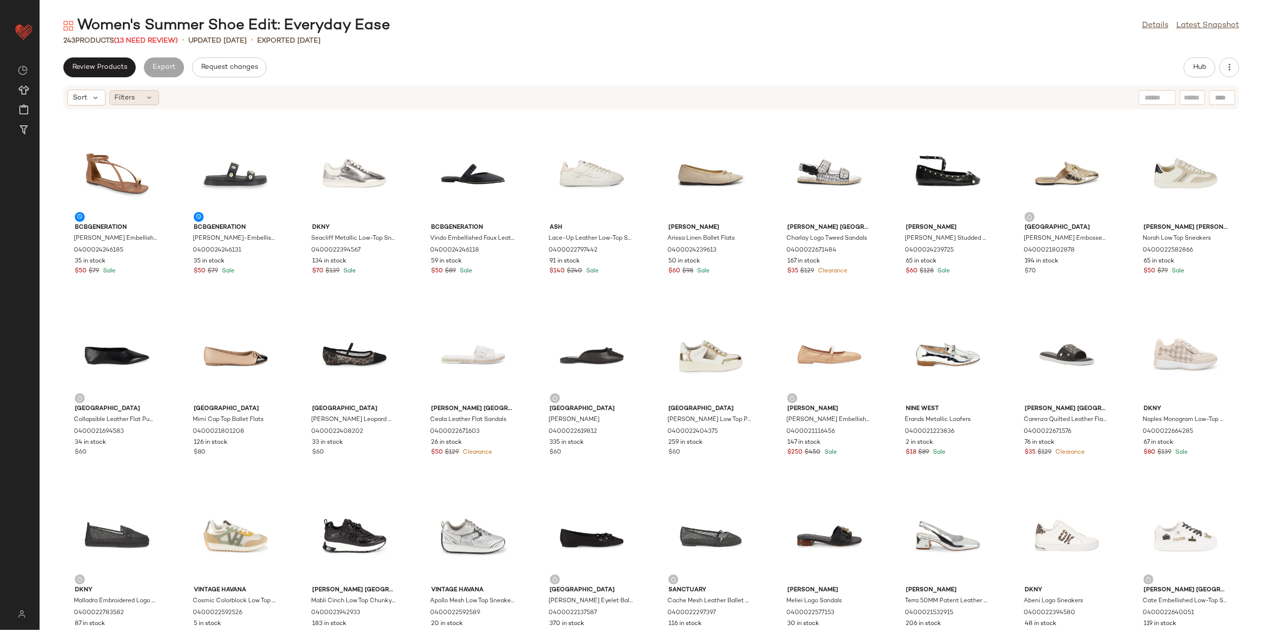
click at [137, 100] on div "Filters" at bounding box center [135, 97] width 50 height 15
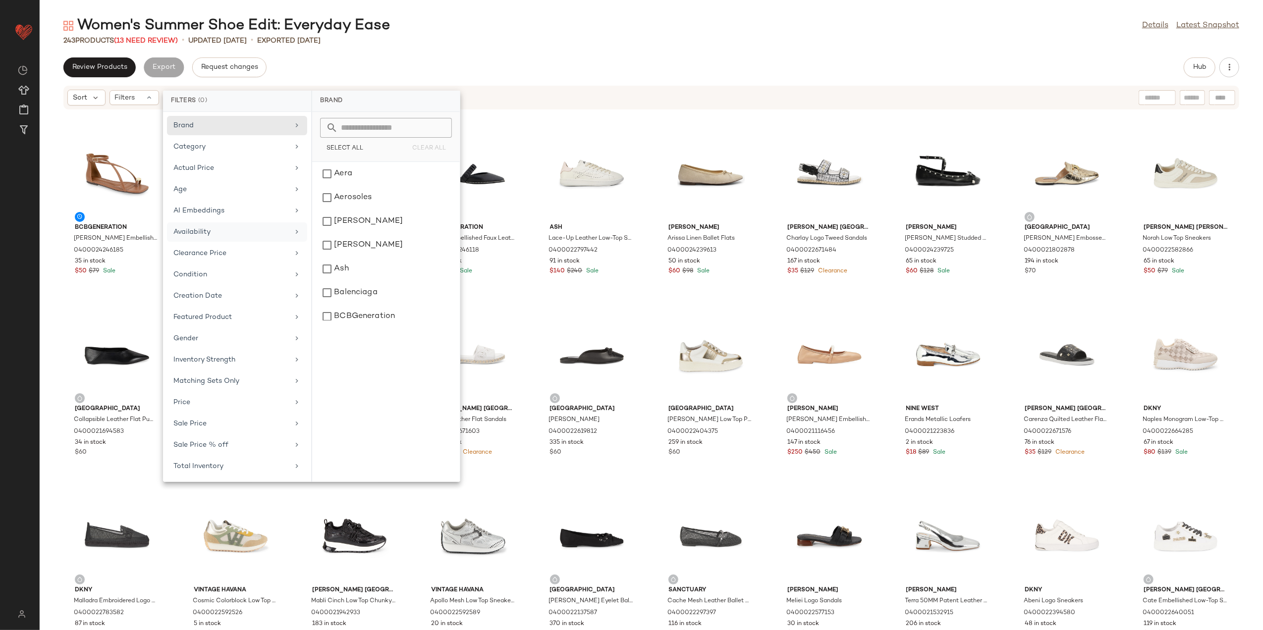
click at [236, 232] on div "Availability" at bounding box center [230, 232] width 115 height 10
click at [364, 195] on div "out_of_stock" at bounding box center [386, 198] width 140 height 24
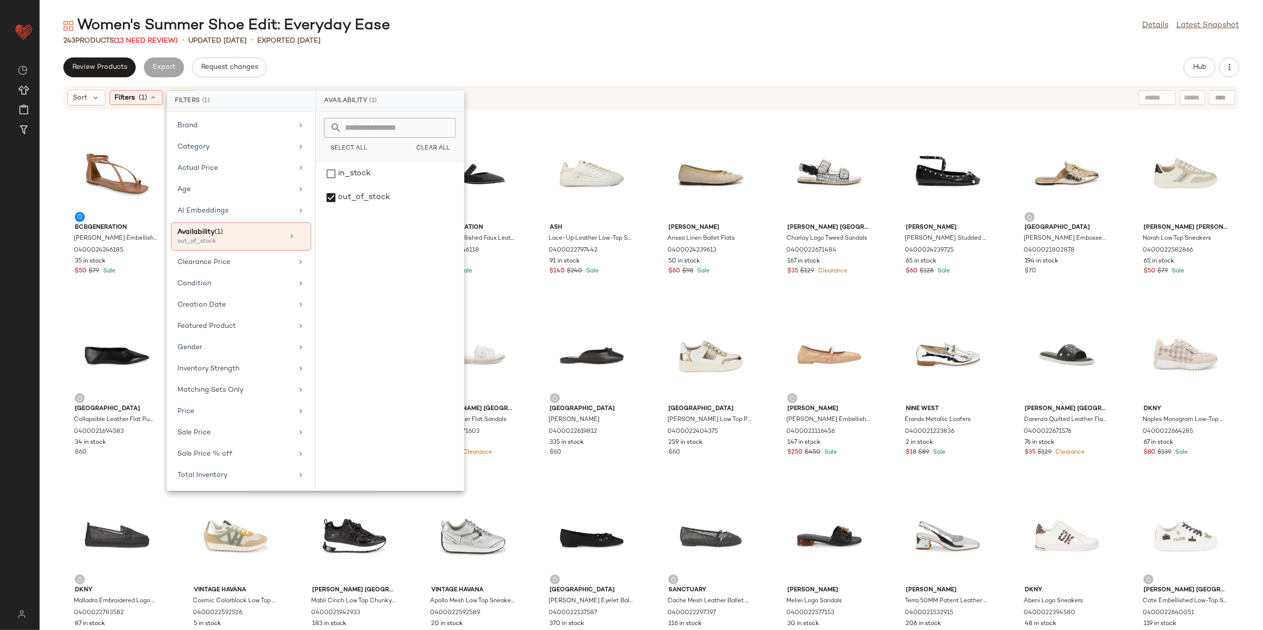
click at [470, 32] on div "Women's Summer Shoe Edit: Everyday Ease Details Latest Snapshot" at bounding box center [652, 26] width 1224 height 20
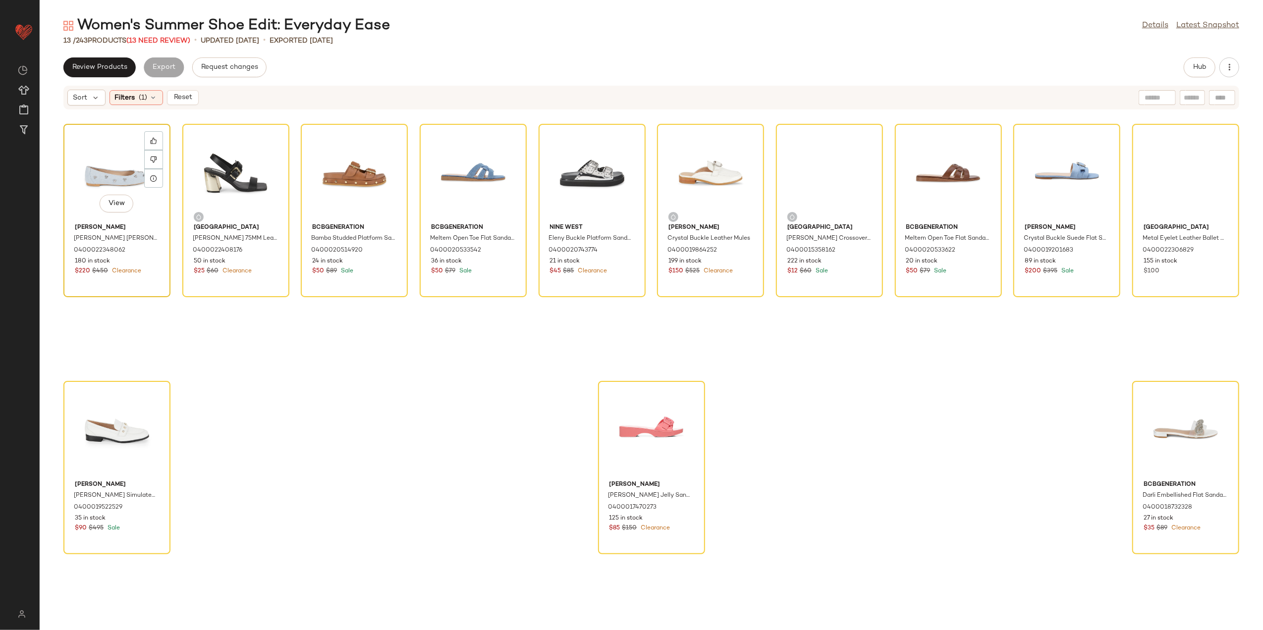
click at [97, 166] on div "View" at bounding box center [117, 173] width 100 height 92
click at [1180, 409] on div "View" at bounding box center [1186, 431] width 100 height 92
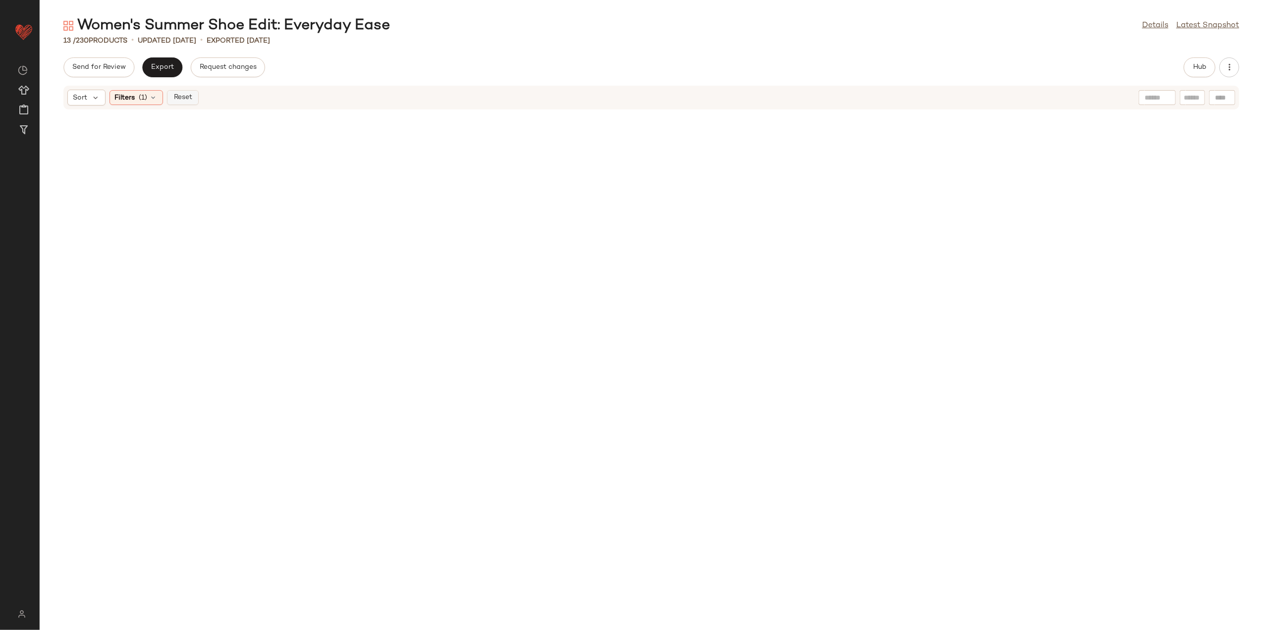
click at [177, 97] on span "Reset" at bounding box center [182, 98] width 19 height 8
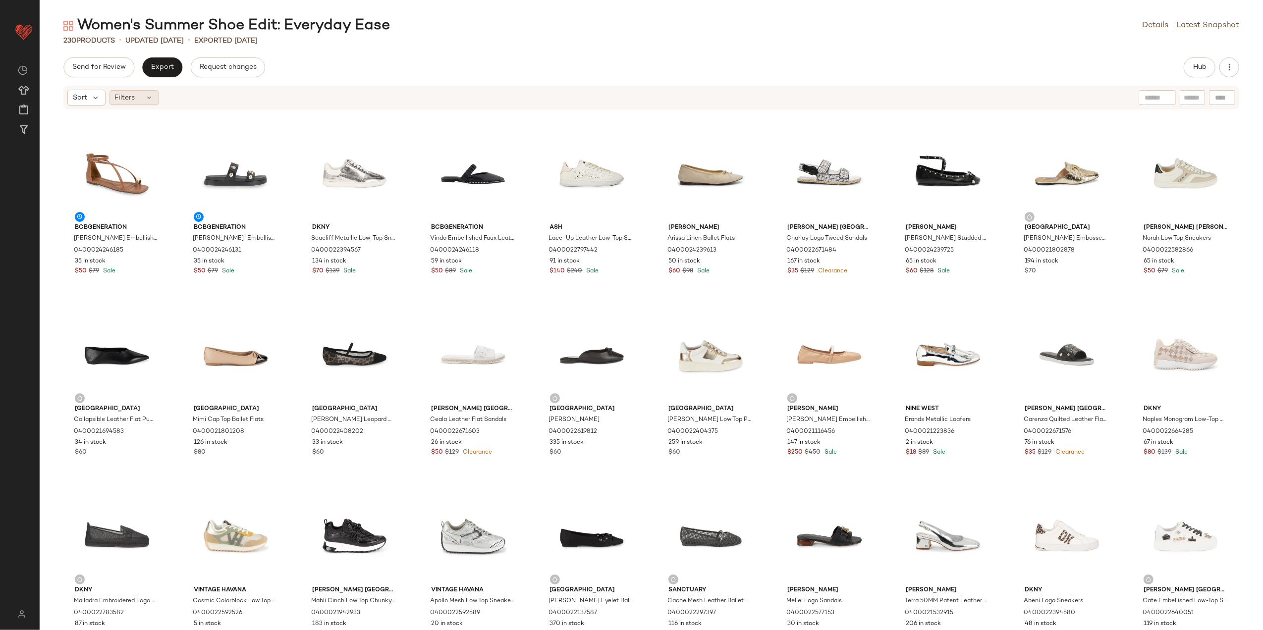
click at [151, 96] on icon at bounding box center [150, 98] width 8 height 8
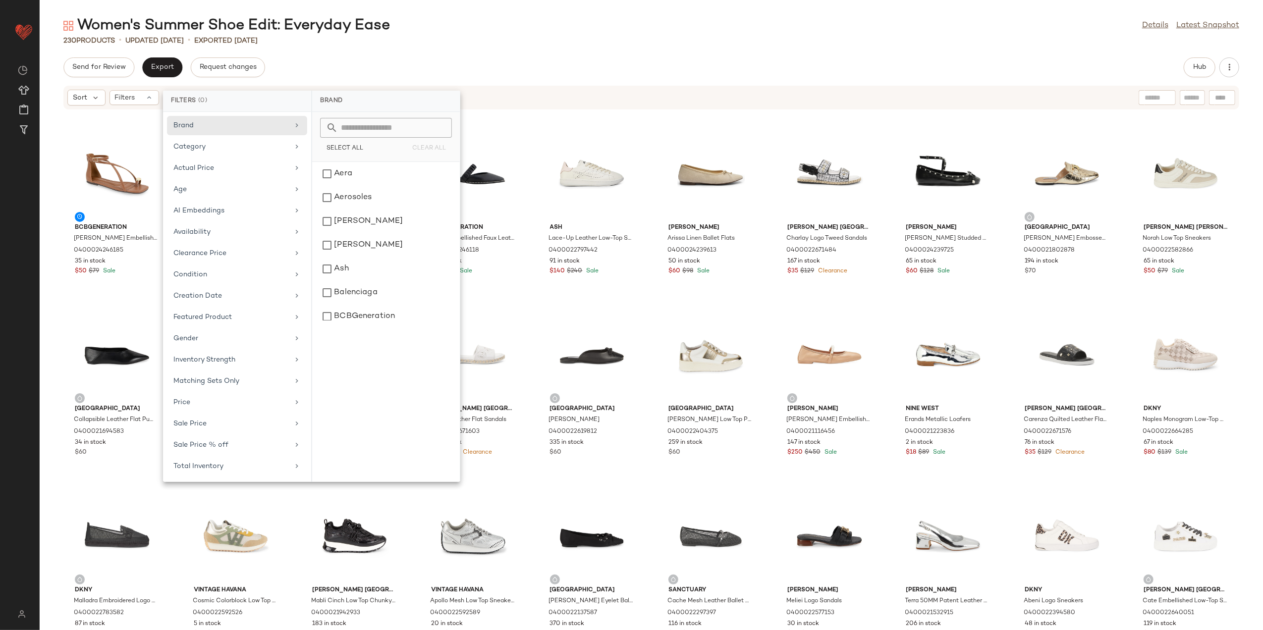
drag, startPoint x: 254, startPoint y: 254, endPoint x: 308, endPoint y: 231, distance: 58.2
click at [256, 253] on div "Clearance Price" at bounding box center [230, 253] width 115 height 10
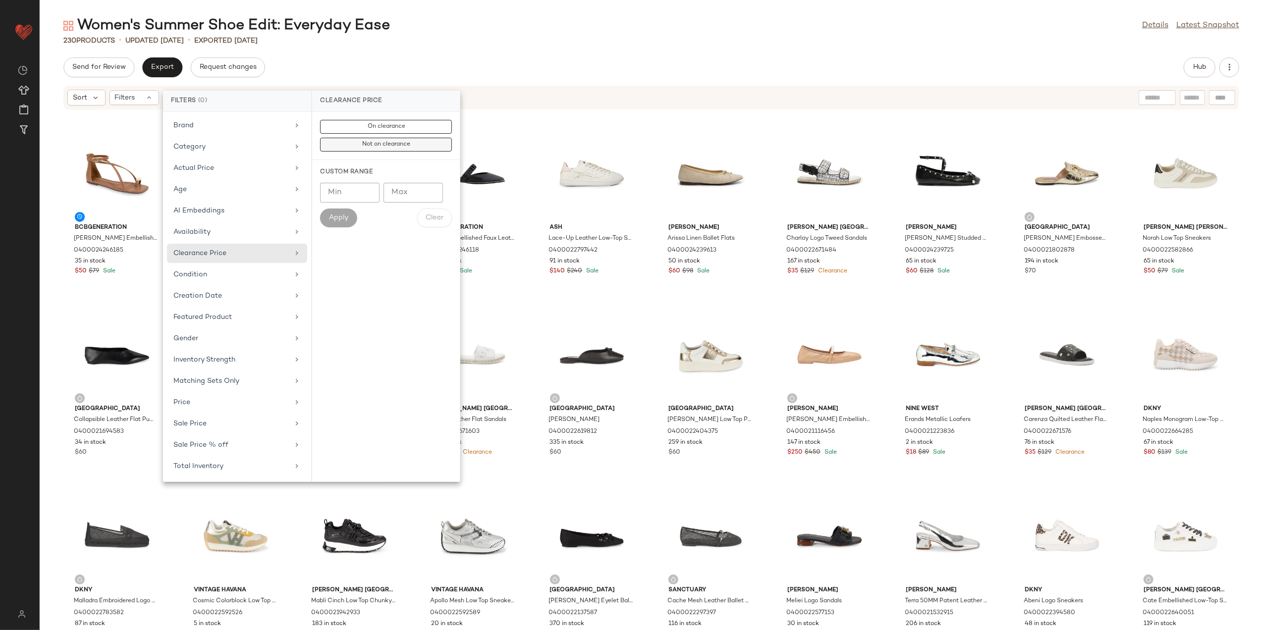
click at [383, 151] on button "Not on clearance" at bounding box center [386, 145] width 132 height 14
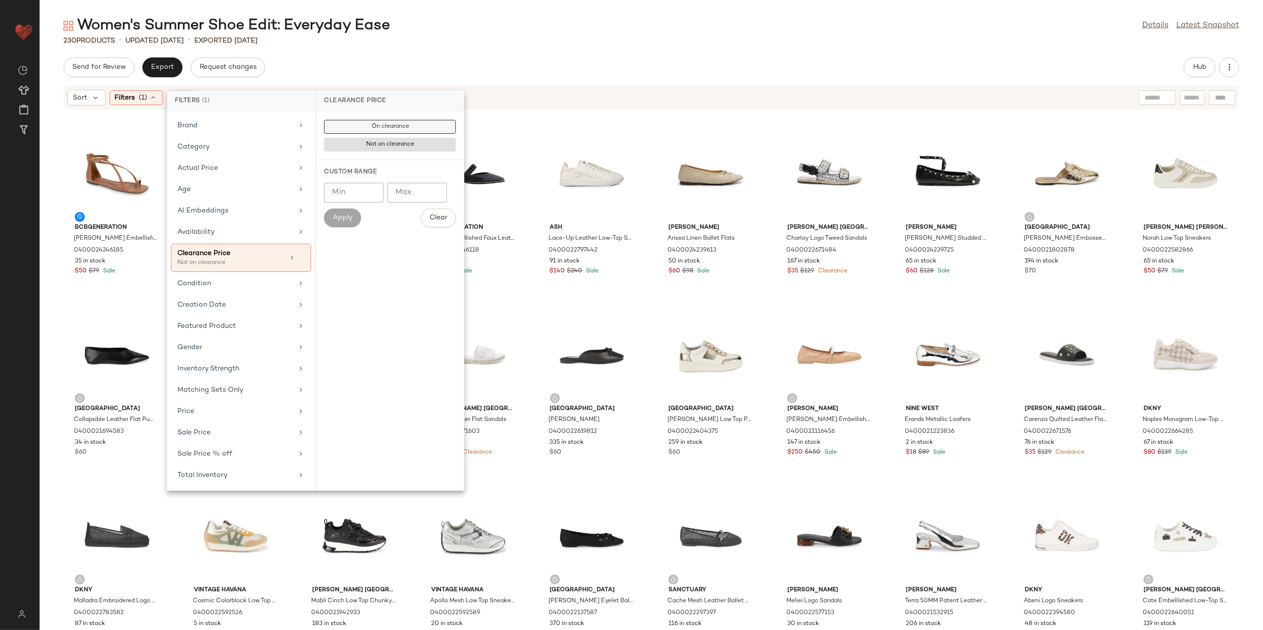
click at [389, 127] on span "On clearance" at bounding box center [390, 126] width 38 height 7
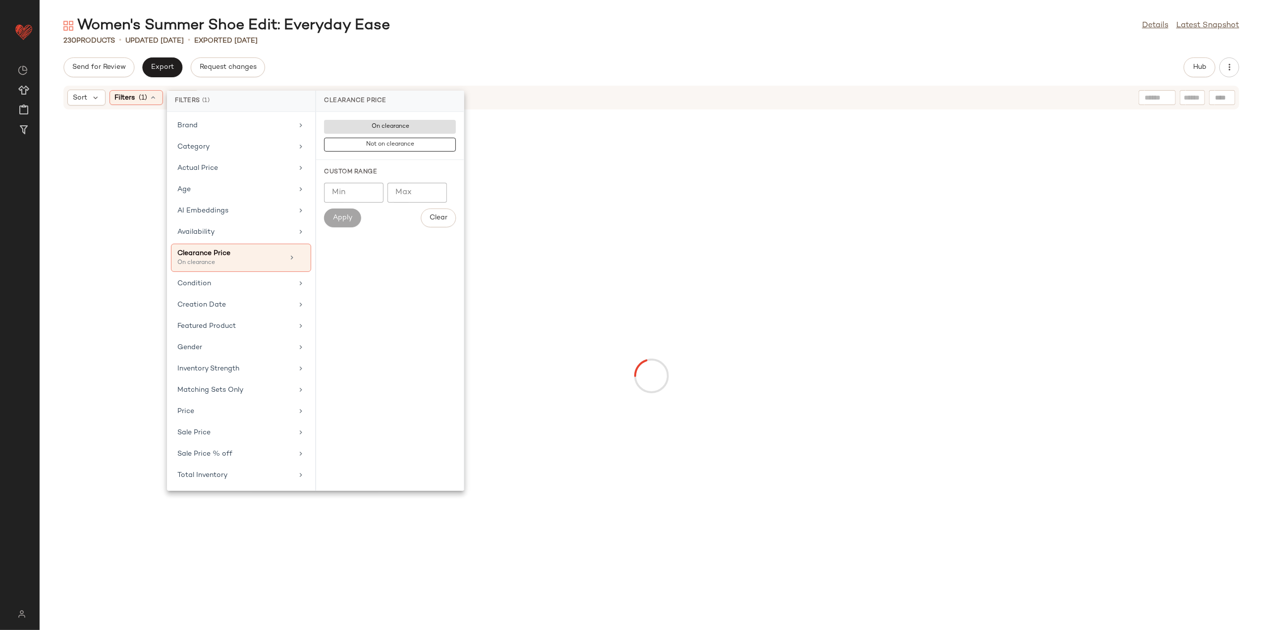
click at [498, 32] on div "Women's Summer Shoe Edit: Everyday Ease Details Latest Snapshot" at bounding box center [652, 26] width 1224 height 20
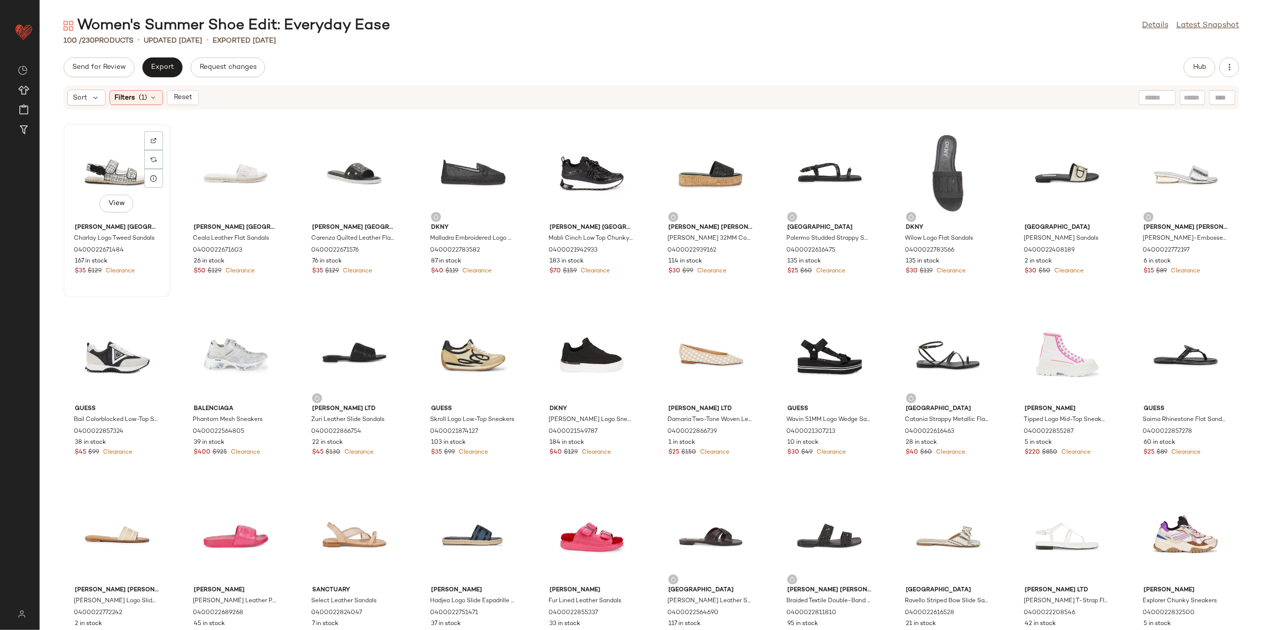
click at [98, 167] on div "View" at bounding box center [117, 173] width 100 height 92
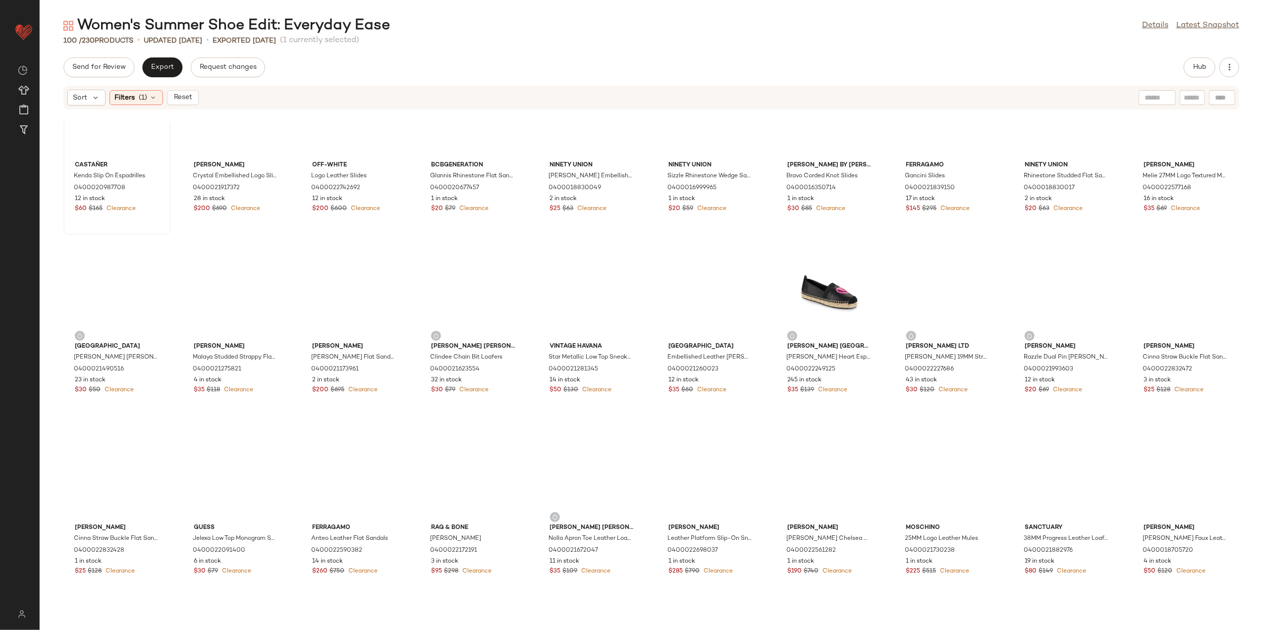
scroll to position [1307, 0]
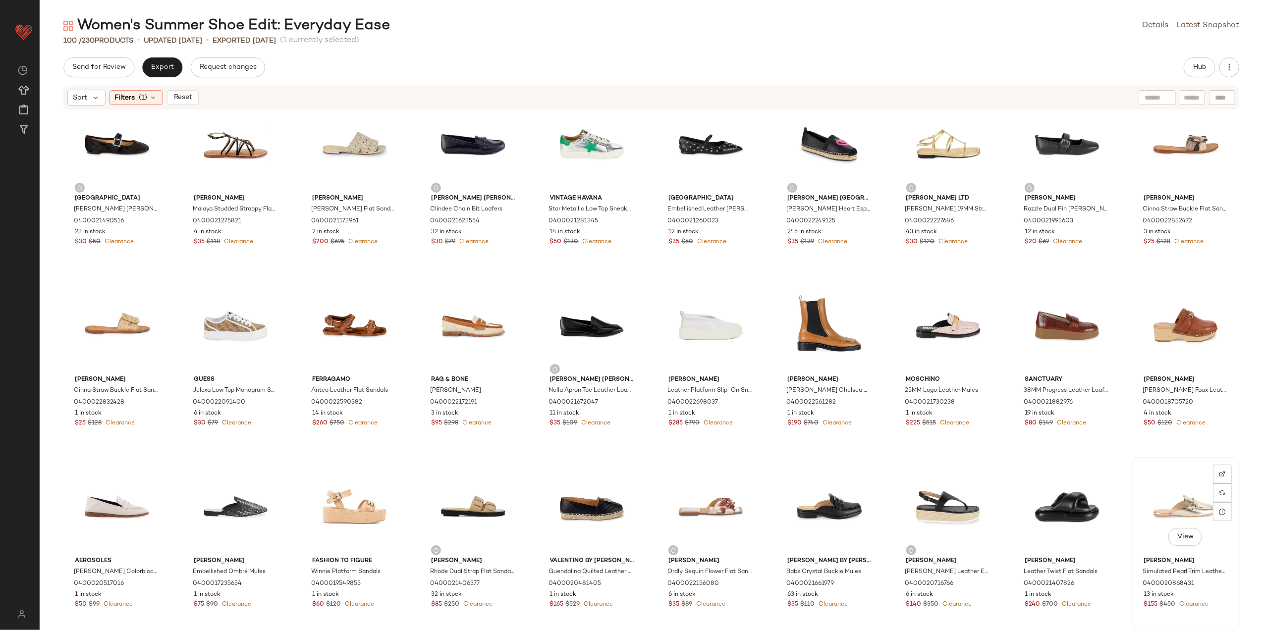
click at [1171, 468] on div "View" at bounding box center [1186, 507] width 100 height 92
click at [190, 101] on span "Reset" at bounding box center [182, 98] width 19 height 8
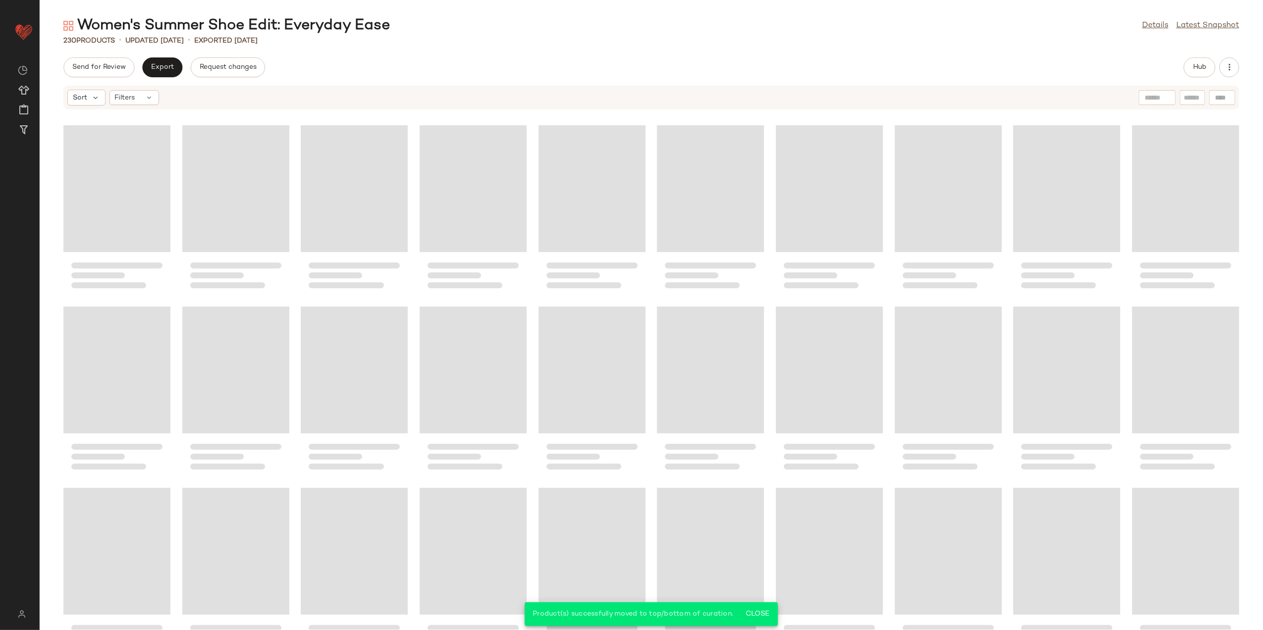
scroll to position [3665, 0]
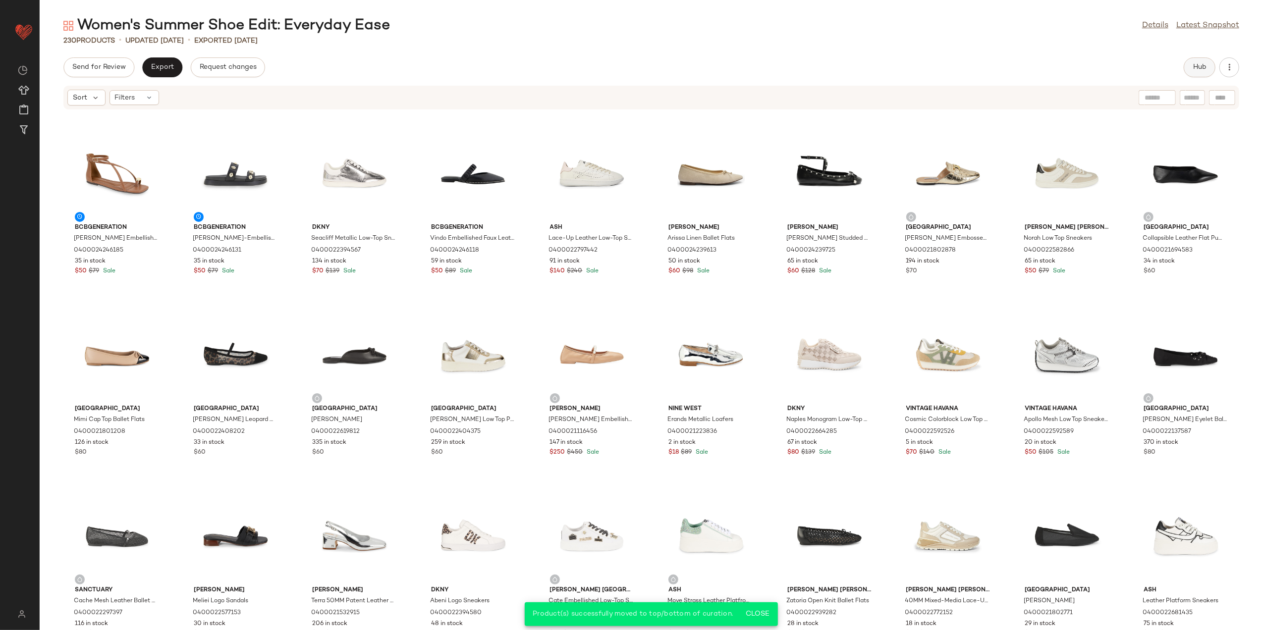
click at [1208, 62] on button "Hub" at bounding box center [1200, 67] width 32 height 20
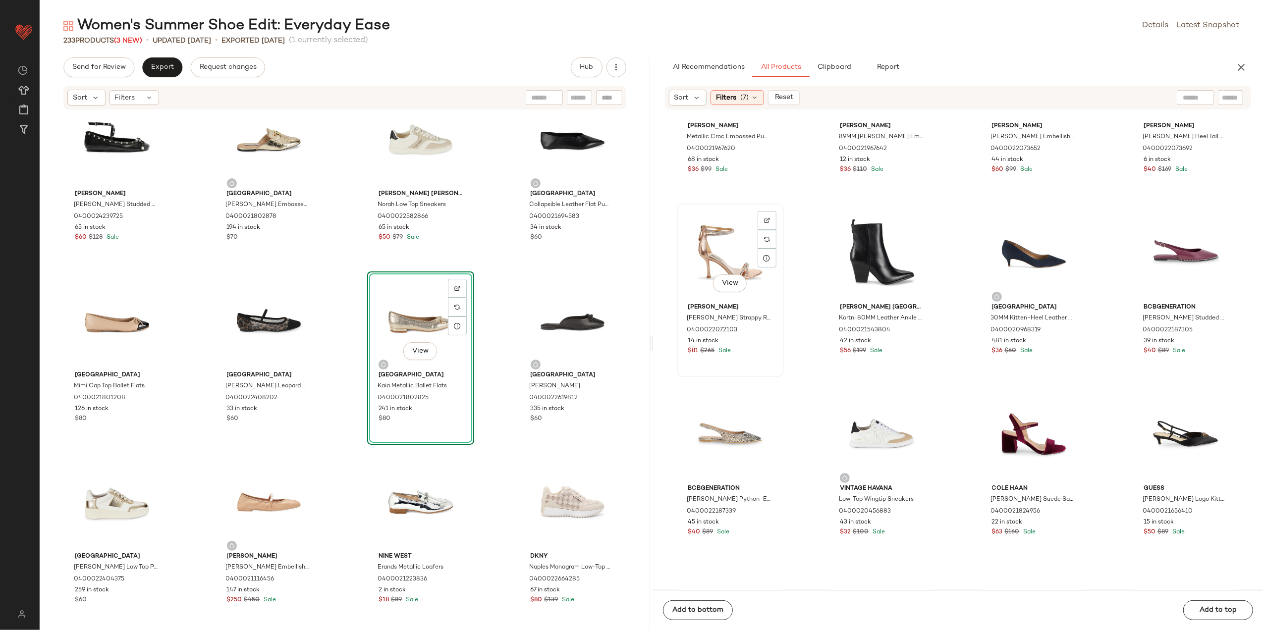
scroll to position [6285, 0]
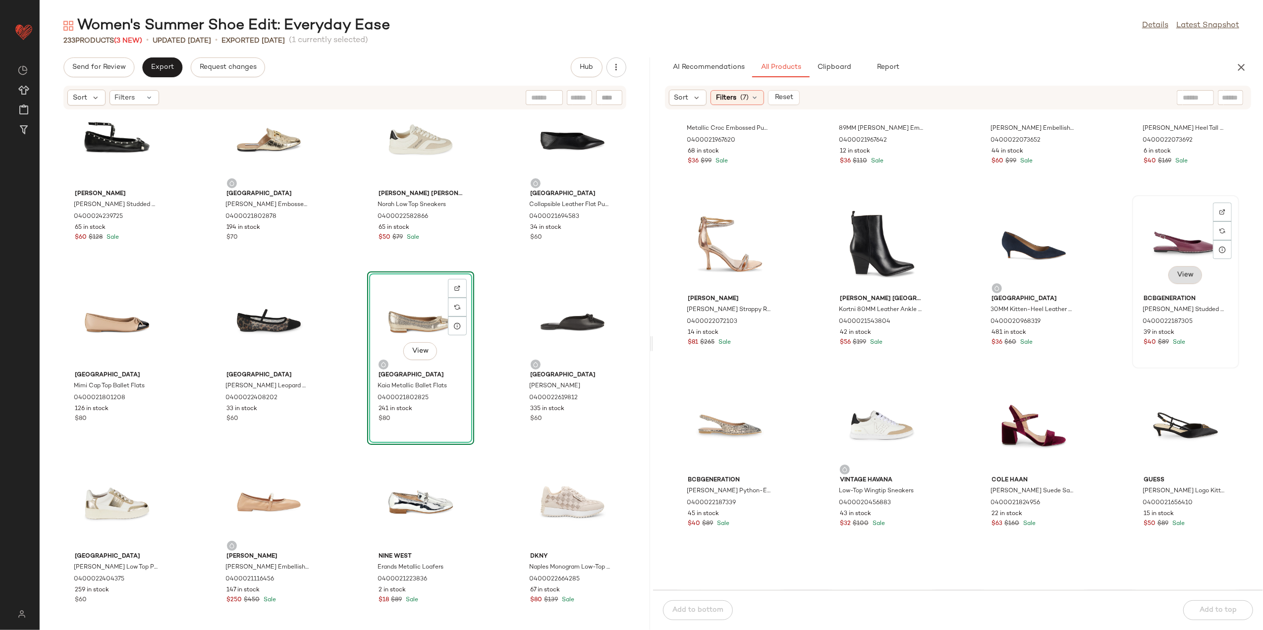
click at [1170, 274] on button "View" at bounding box center [1186, 275] width 34 height 18
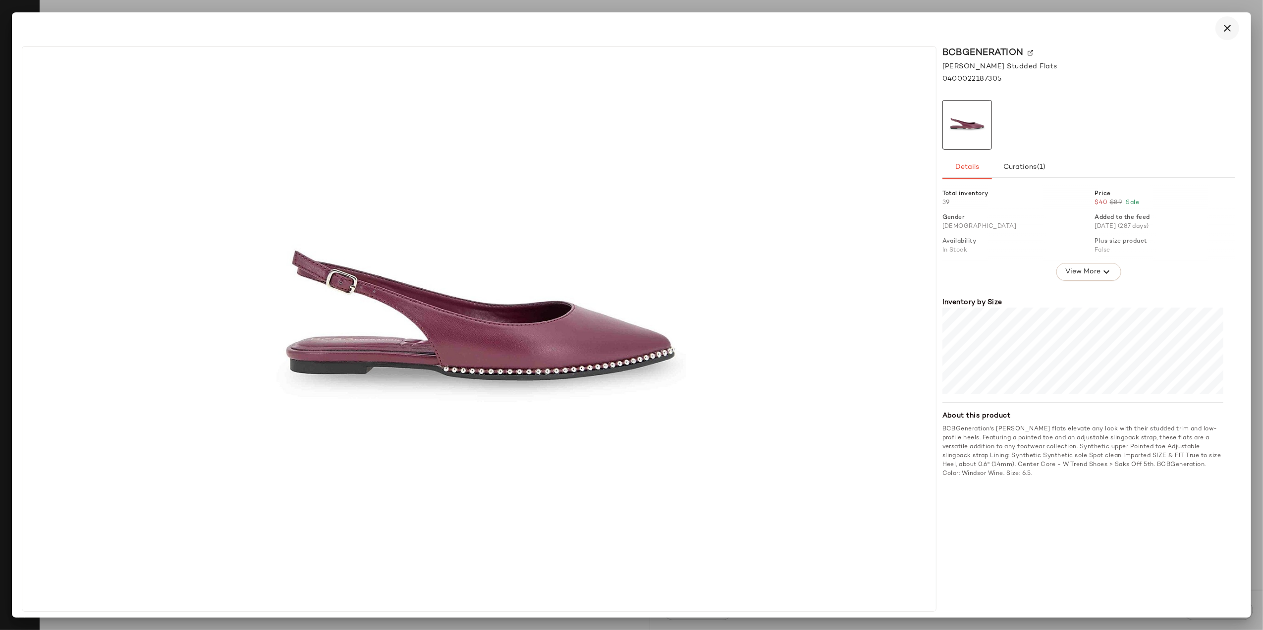
click at [1220, 24] on button "button" at bounding box center [1228, 28] width 24 height 24
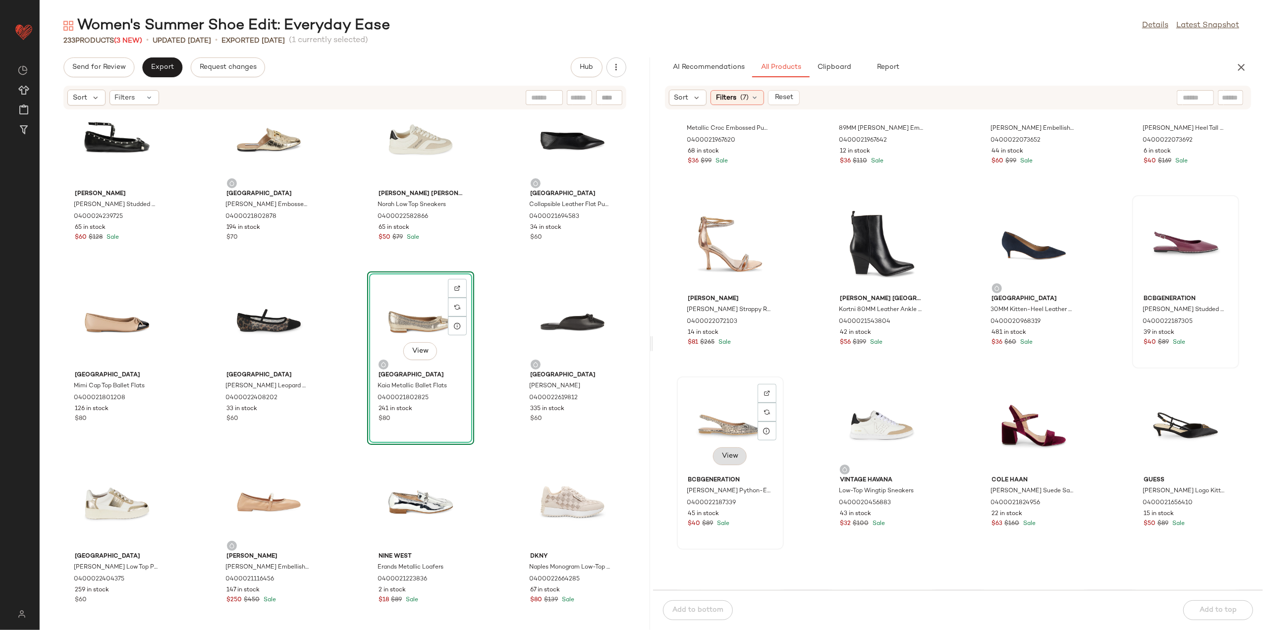
click at [716, 454] on button "View" at bounding box center [730, 457] width 34 height 18
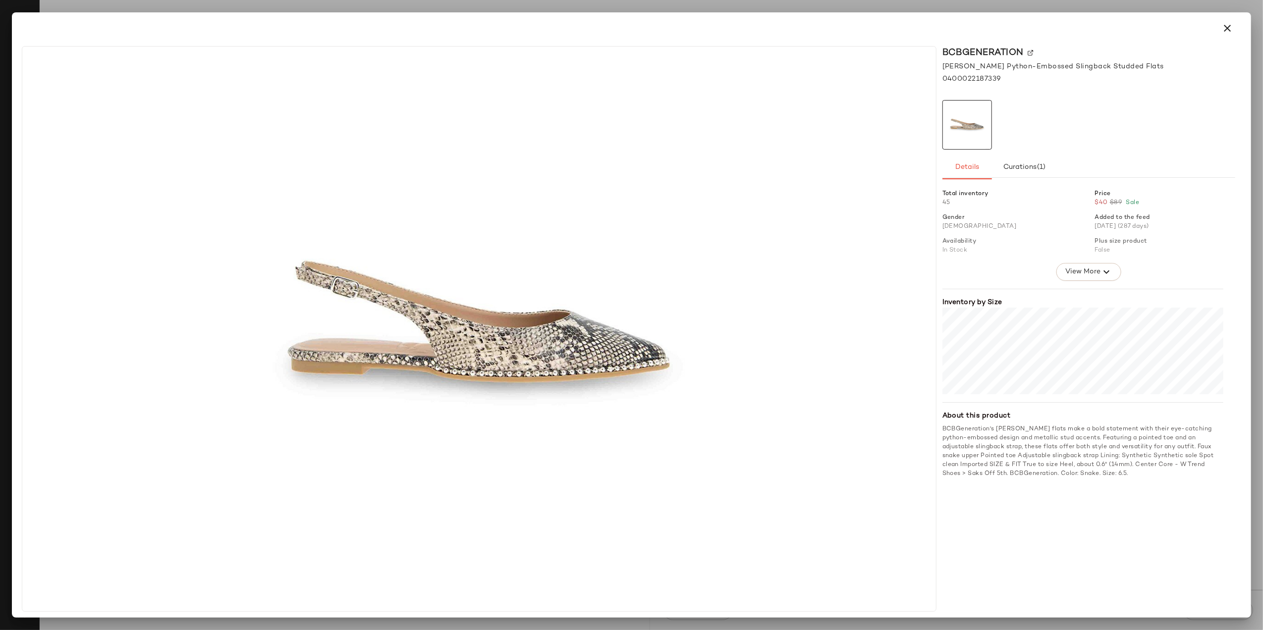
drag, startPoint x: 1229, startPoint y: 27, endPoint x: 1071, endPoint y: 137, distance: 192.2
click at [1228, 27] on icon "button" at bounding box center [1228, 28] width 12 height 12
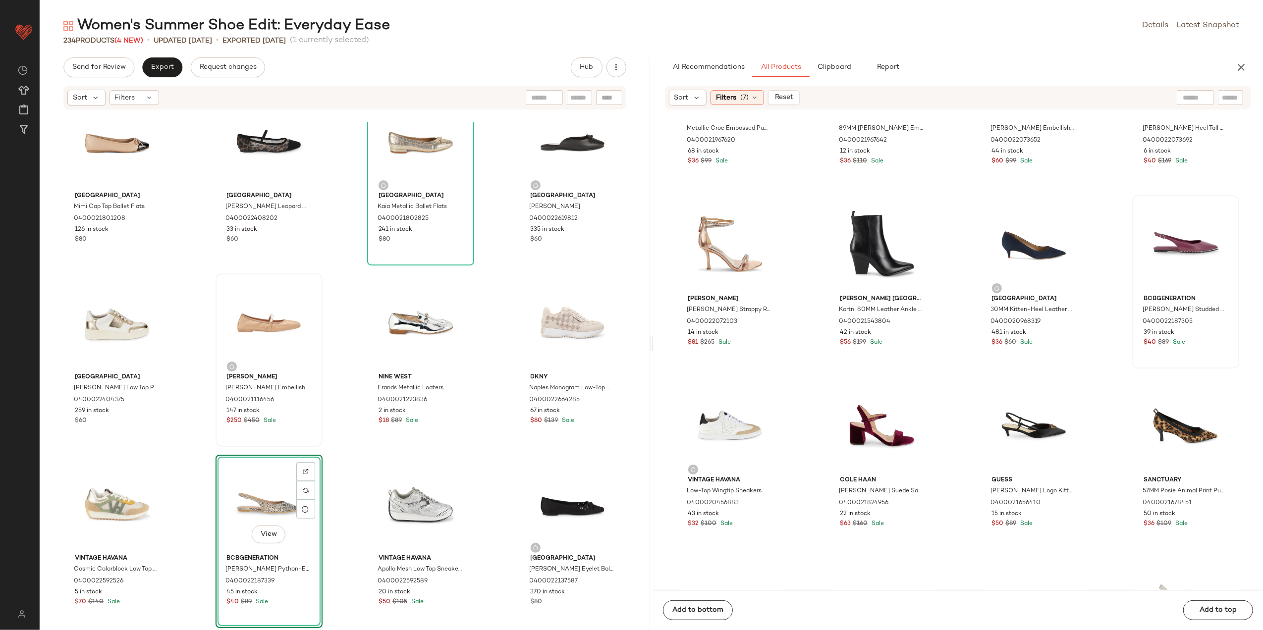
scroll to position [561, 0]
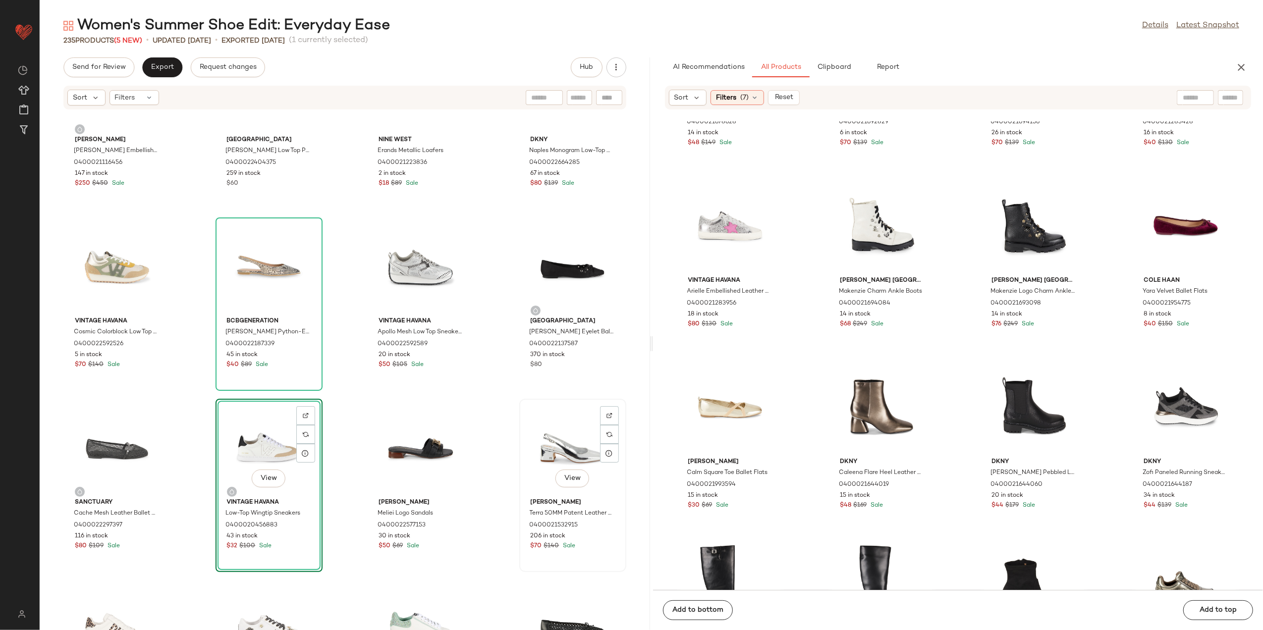
scroll to position [755, 0]
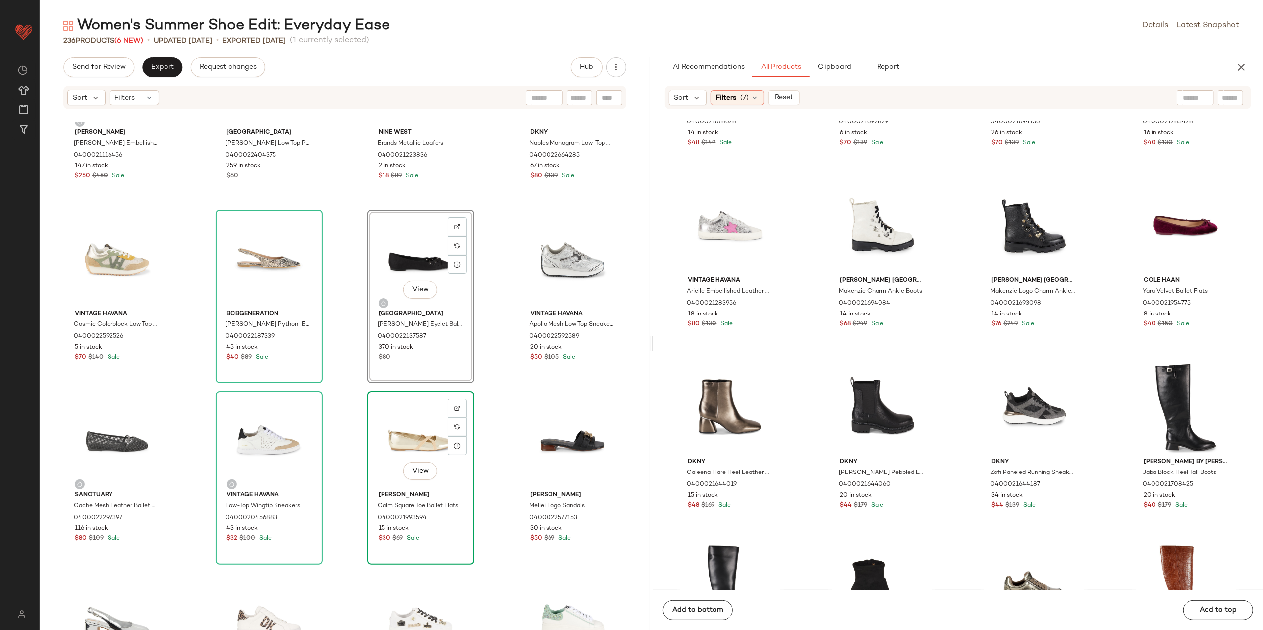
scroll to position [821, 0]
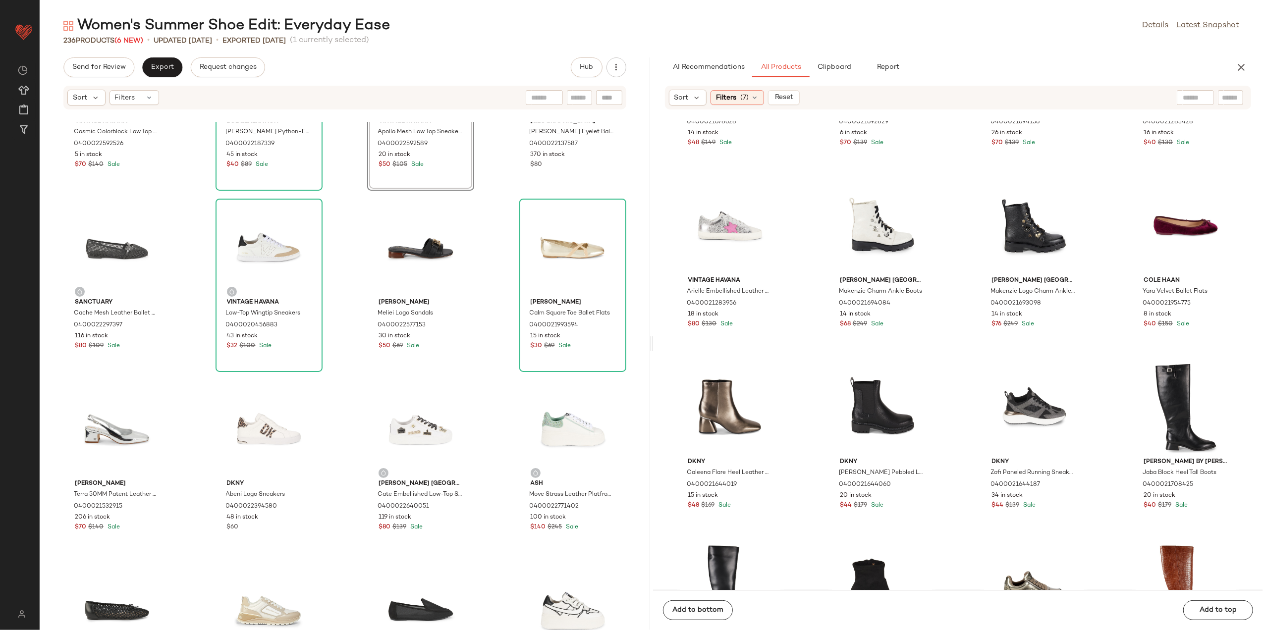
scroll to position [1085, 0]
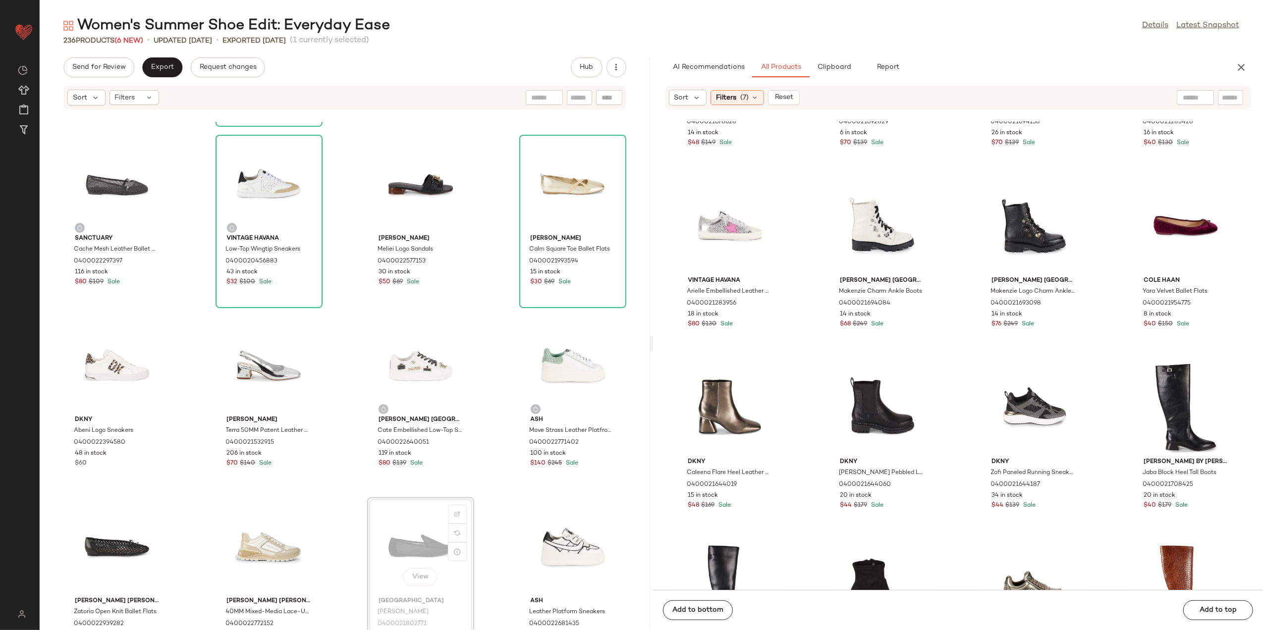
scroll to position [1087, 0]
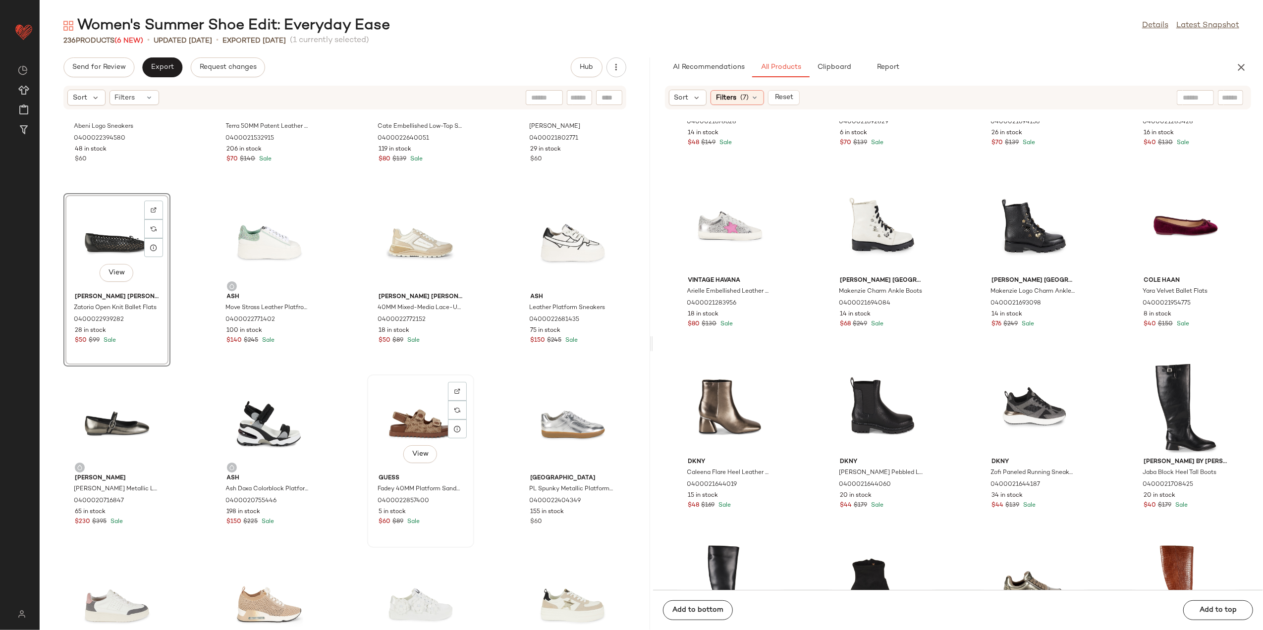
scroll to position [1367, 0]
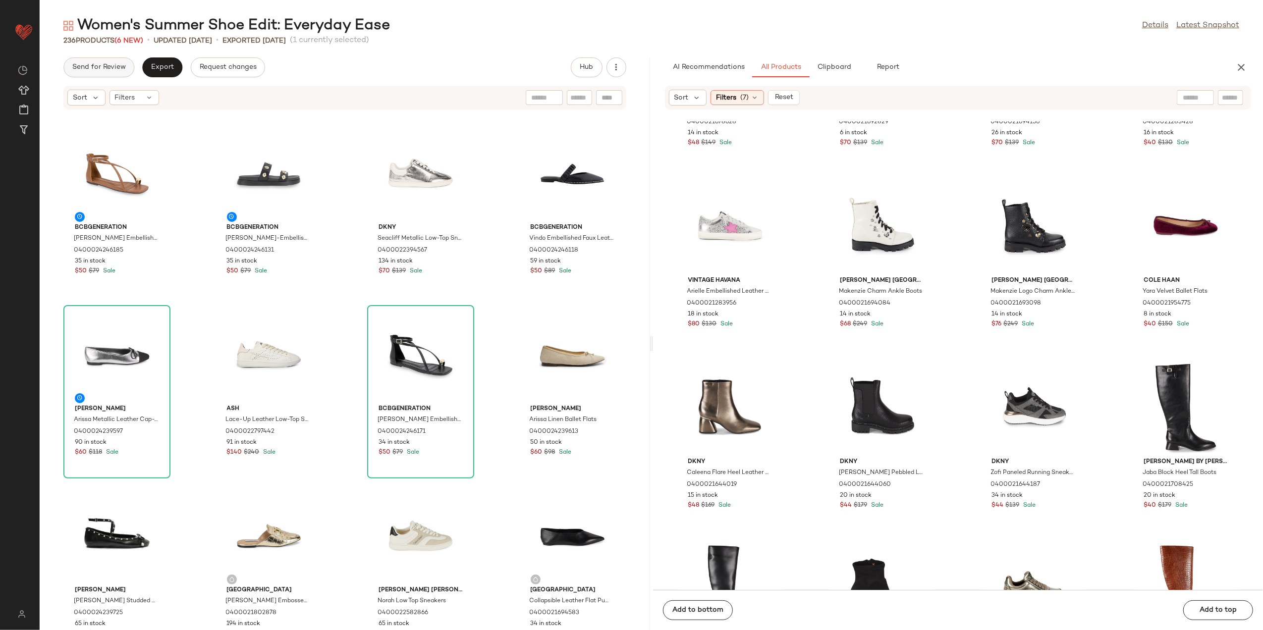
click at [108, 66] on span "Send for Review" at bounding box center [99, 67] width 54 height 8
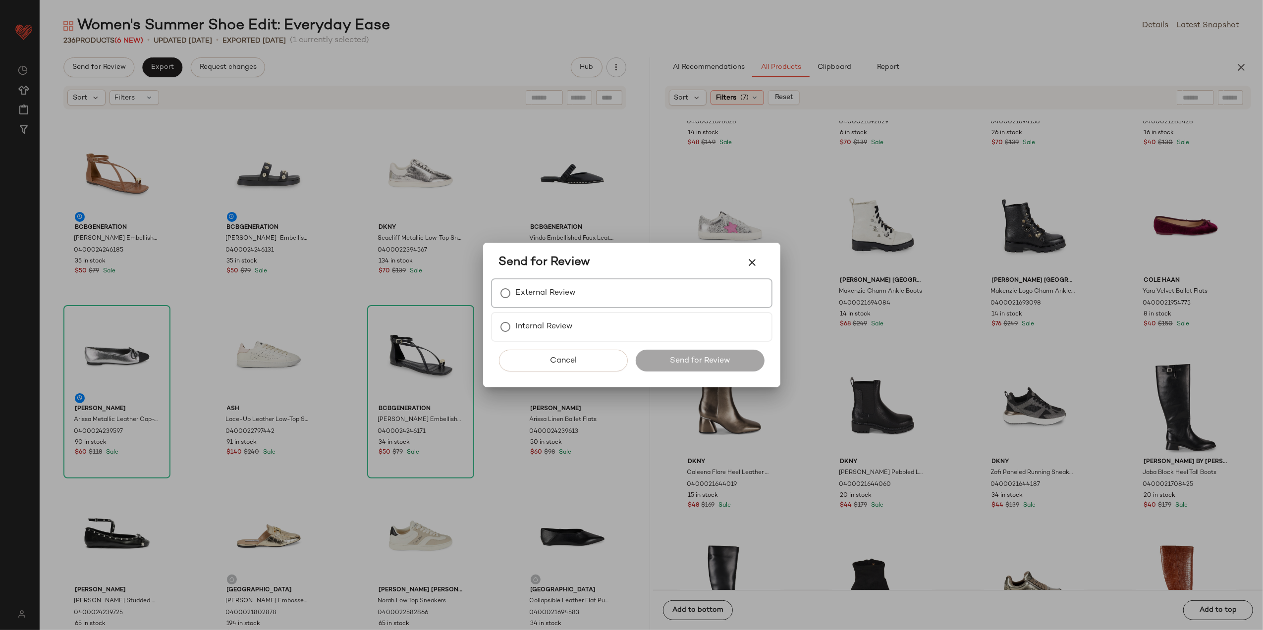
click at [553, 306] on div "External Review" at bounding box center [631, 294] width 281 height 30
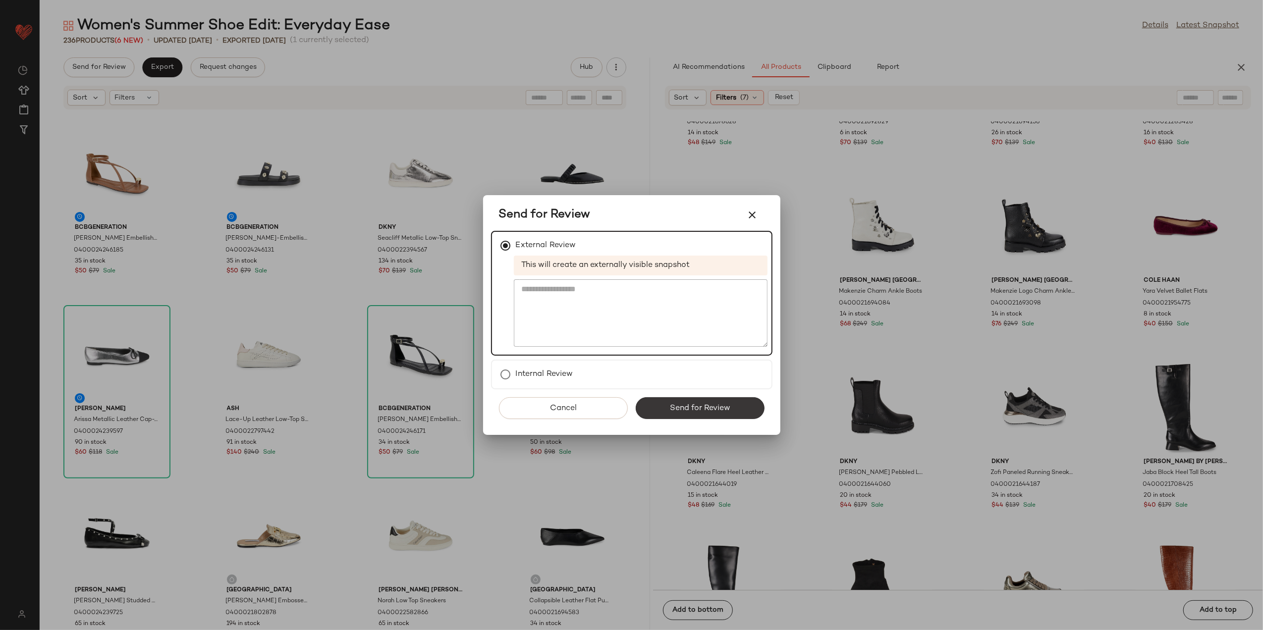
click at [686, 410] on span "Send for Review" at bounding box center [700, 408] width 61 height 9
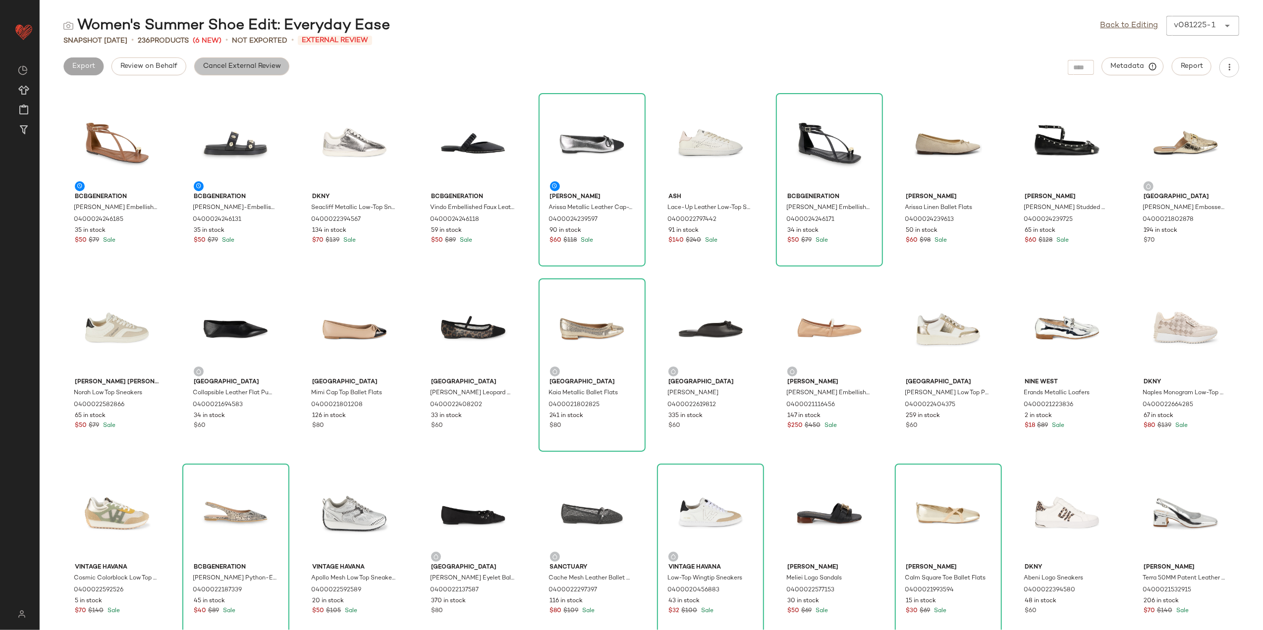
click at [225, 70] on span "Cancel External Review" at bounding box center [242, 66] width 78 height 8
click at [166, 65] on span "Export" at bounding box center [162, 66] width 23 height 8
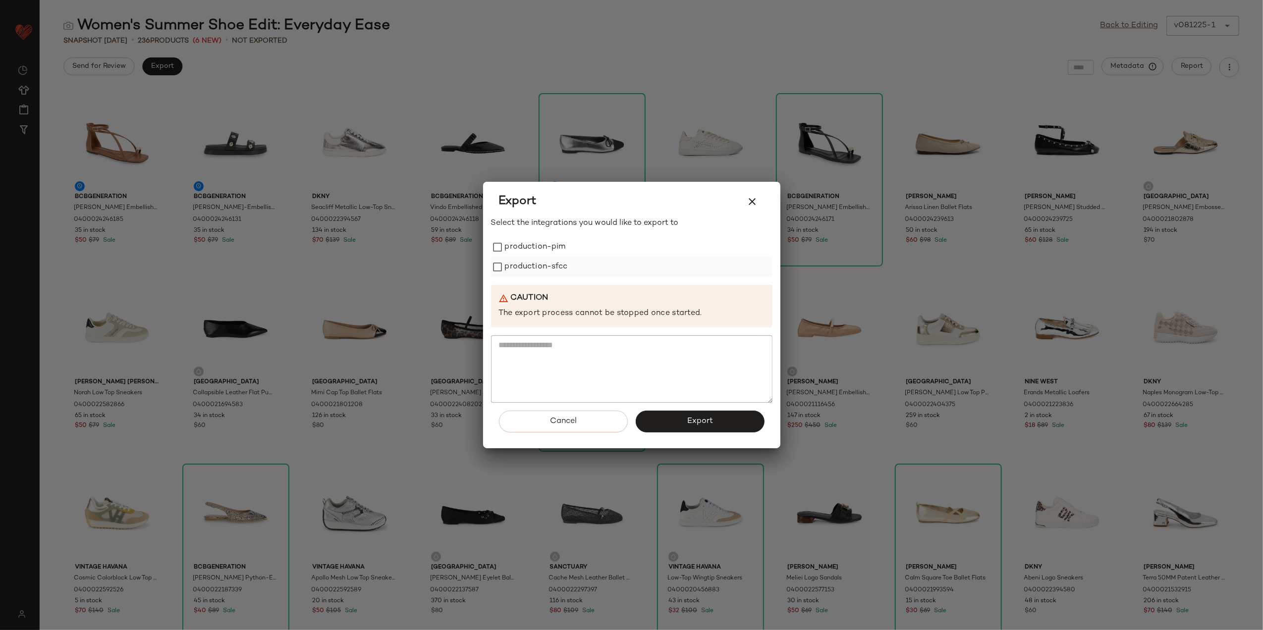
drag, startPoint x: 519, startPoint y: 252, endPoint x: 520, endPoint y: 270, distance: 17.9
click at [518, 255] on label "production-pim" at bounding box center [535, 247] width 61 height 20
click at [523, 272] on label "production-sfcc" at bounding box center [536, 267] width 63 height 20
click at [666, 418] on button "Export" at bounding box center [700, 422] width 129 height 22
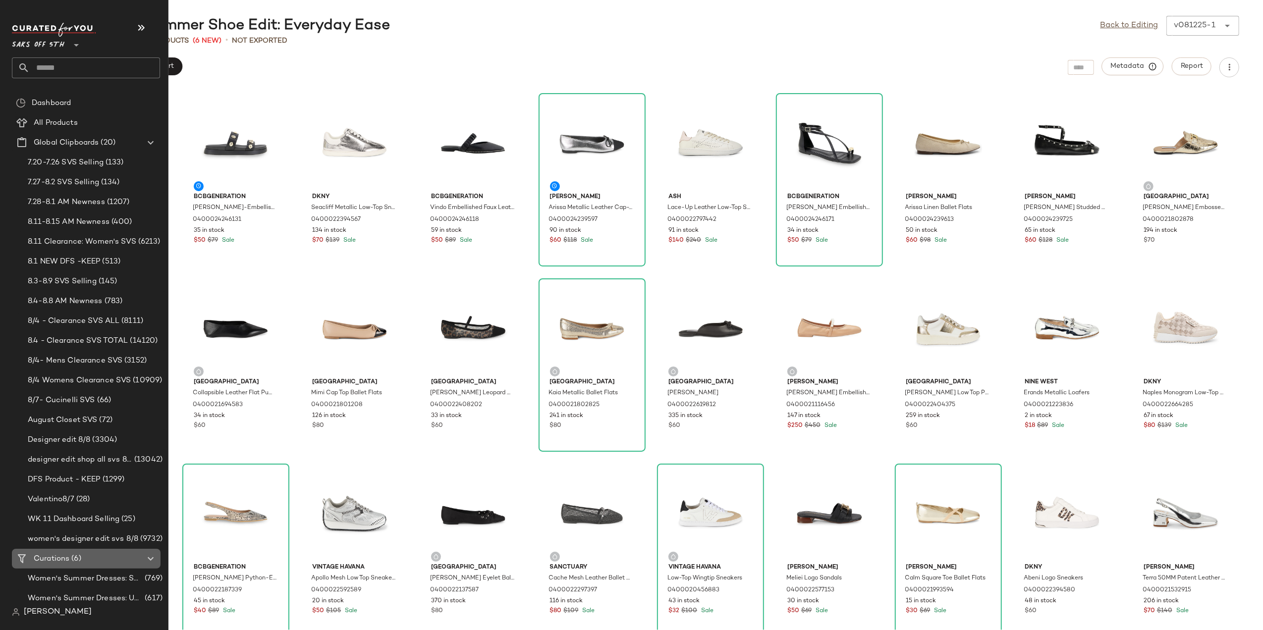
click at [66, 558] on span "Curations" at bounding box center [52, 559] width 36 height 11
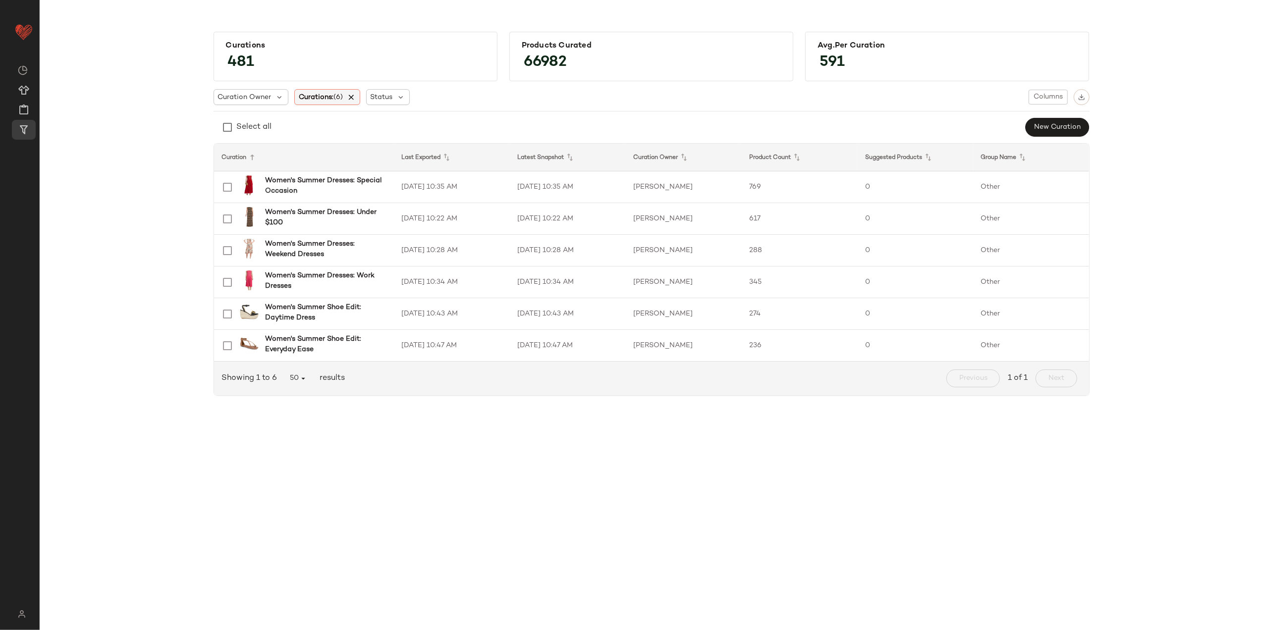
click at [352, 95] on icon at bounding box center [351, 97] width 9 height 9
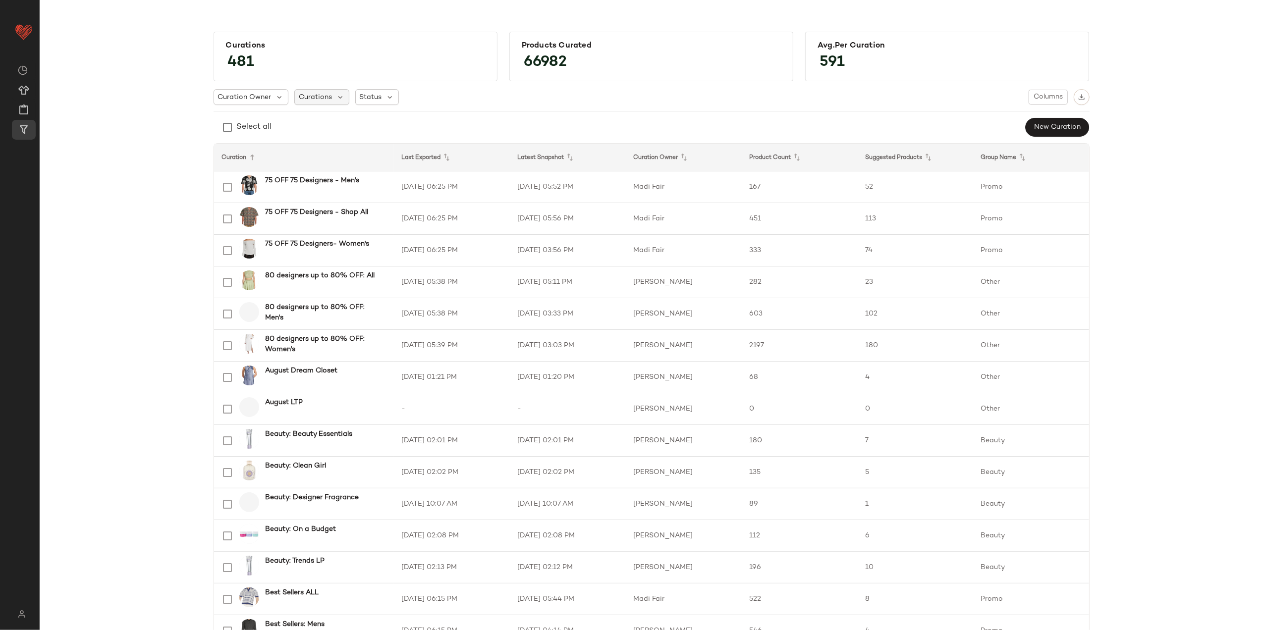
click at [327, 100] on span "Curations" at bounding box center [315, 97] width 33 height 10
click at [325, 118] on input "text" at bounding box center [361, 124] width 124 height 15
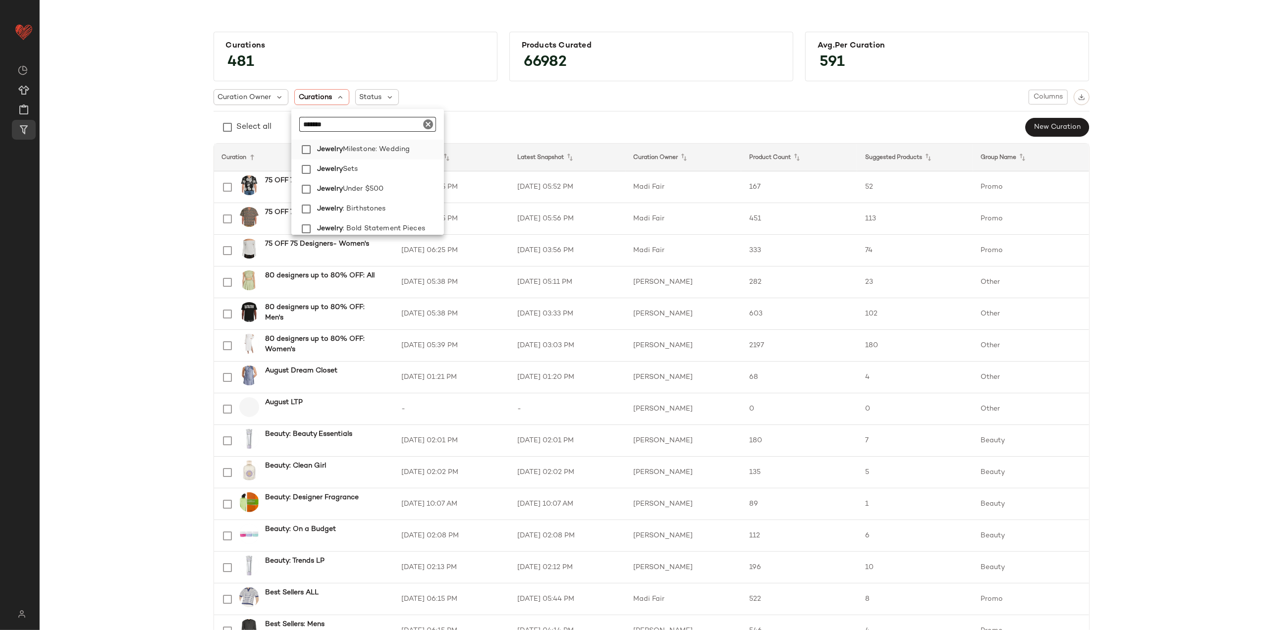
scroll to position [396, 0]
type input "*******"
click at [377, 162] on label "Jewelry Sets" at bounding box center [376, 166] width 127 height 20
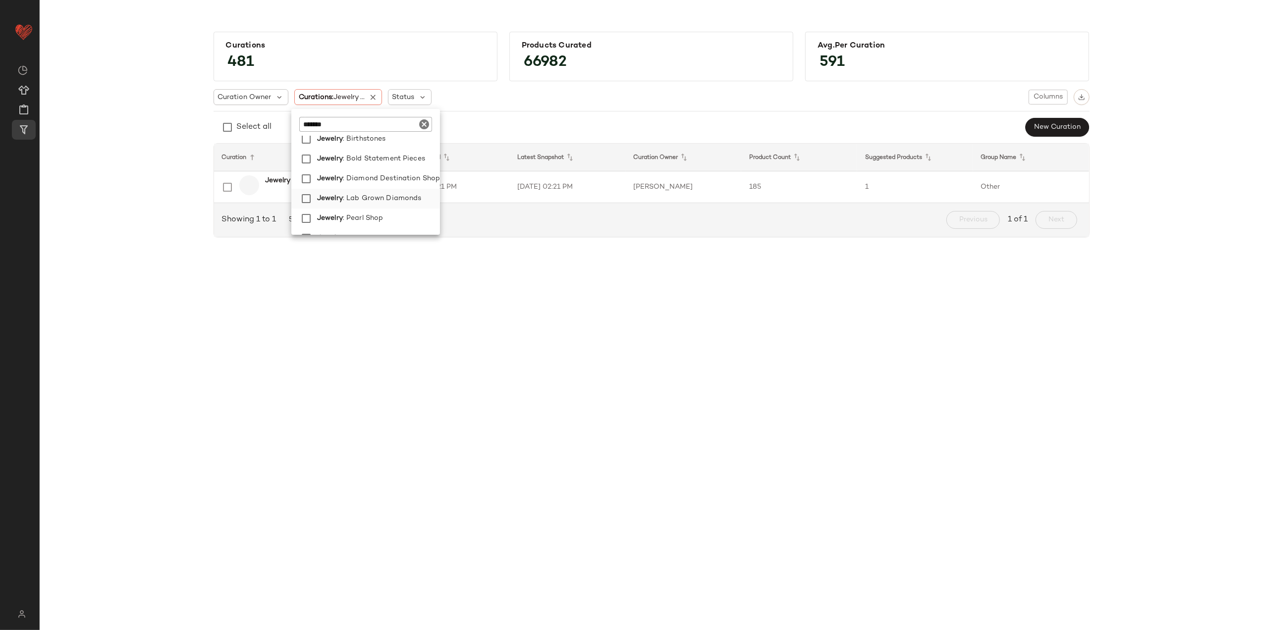
click at [398, 195] on span ": Lab Grown Diamonds" at bounding box center [382, 199] width 79 height 20
click at [392, 182] on span ": Diamond Destination Shop" at bounding box center [393, 179] width 97 height 20
click at [391, 176] on span ": Diamond Destination Shop" at bounding box center [393, 179] width 97 height 20
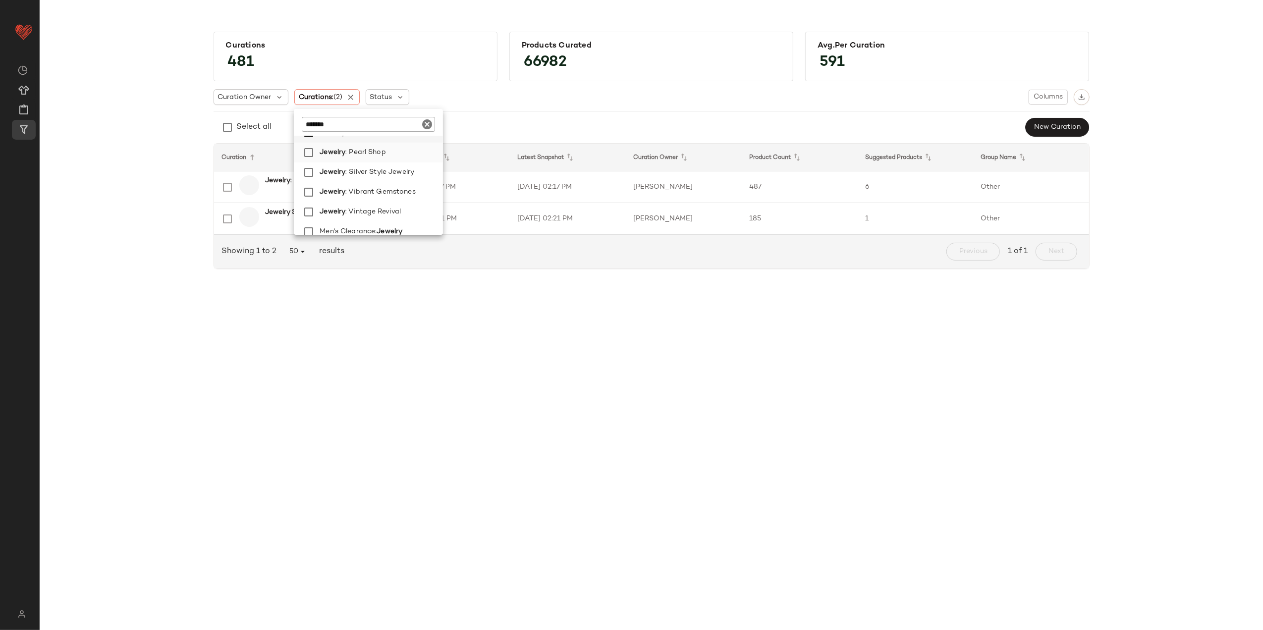
click at [396, 158] on label "Jewelry : Pearl Shop" at bounding box center [379, 153] width 127 height 20
click at [395, 169] on span ": Silver Style Jewelry" at bounding box center [379, 173] width 69 height 20
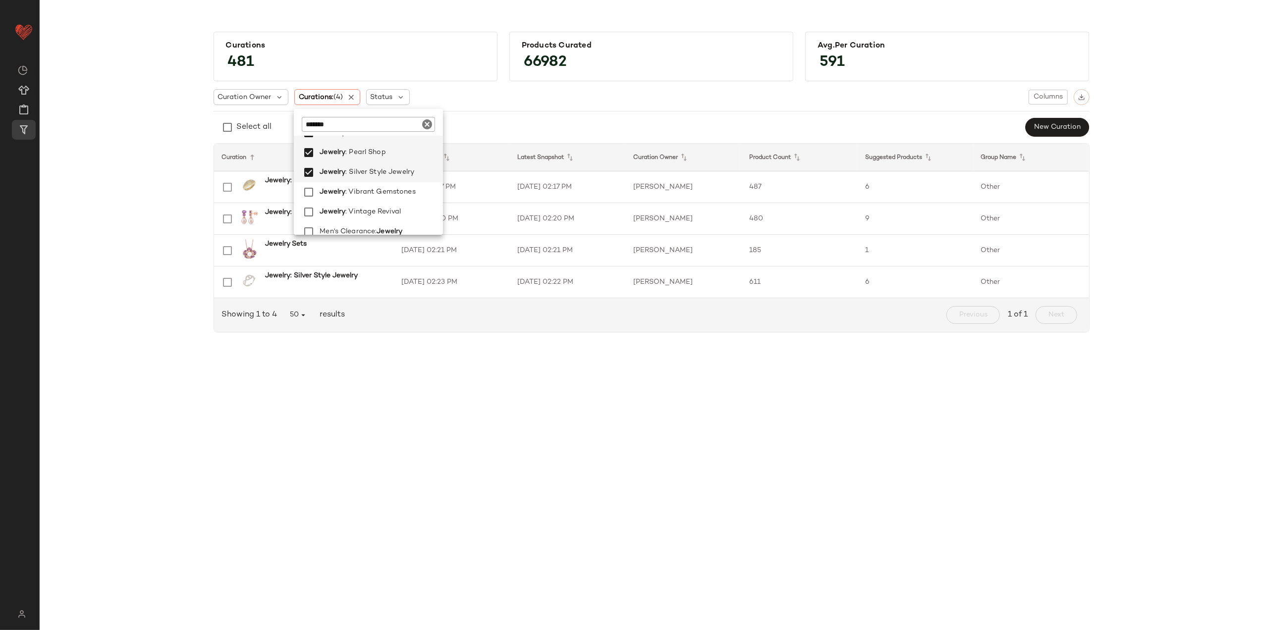
click at [189, 160] on div "Curations 481 Products Curated 66982 Avg.per Curation 591 Curation Owner Curati…" at bounding box center [652, 186] width 1208 height 325
click at [515, 194] on td "[DATE] 02:17 PM" at bounding box center [567, 187] width 116 height 32
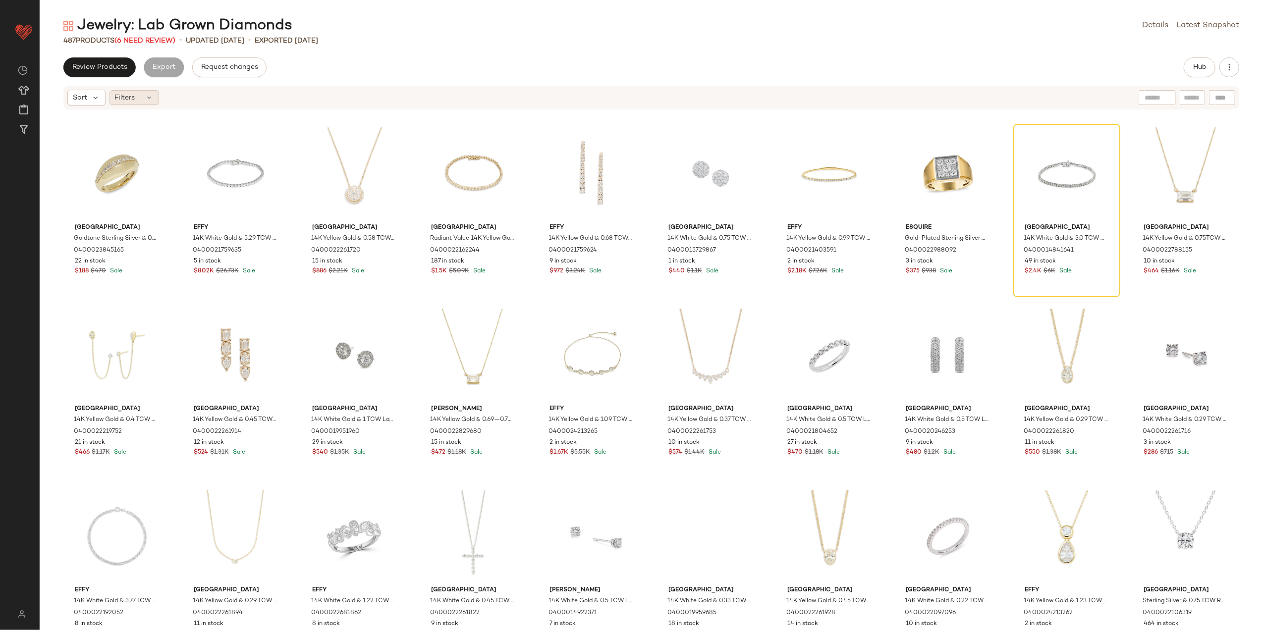
click at [148, 98] on icon at bounding box center [150, 98] width 8 height 8
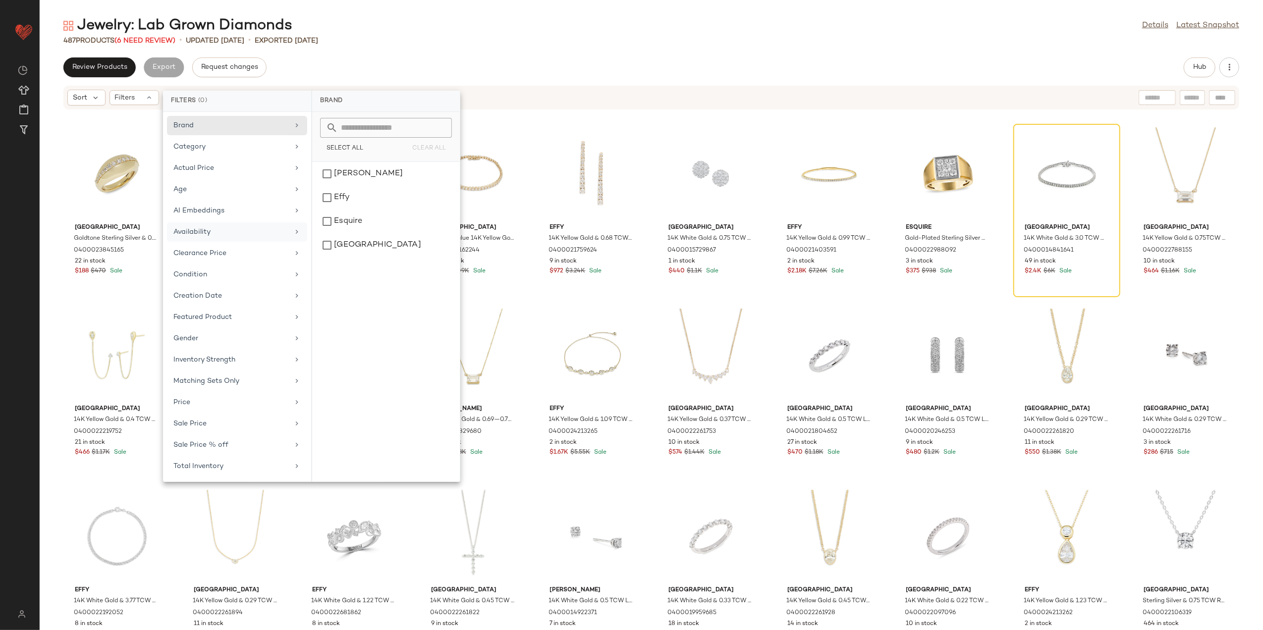
click at [250, 244] on div "Availability" at bounding box center [237, 253] width 140 height 19
click at [340, 195] on div "out_of_stock" at bounding box center [386, 198] width 140 height 24
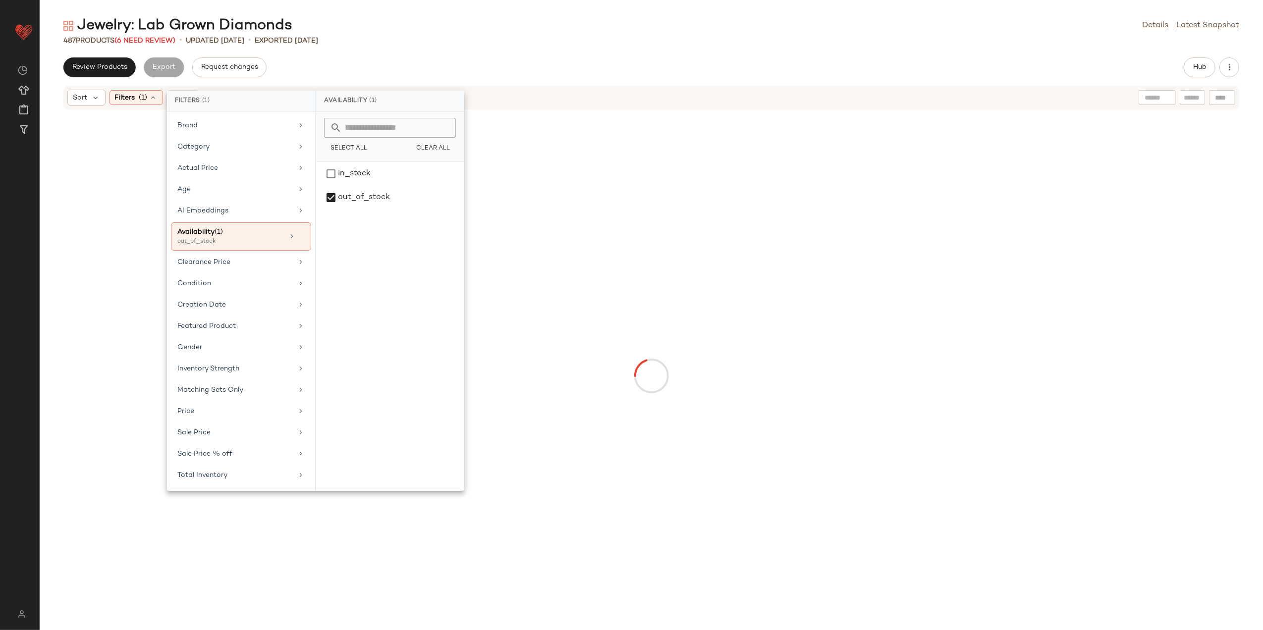
click at [456, 47] on div "Jewelry: Lab Grown Diamonds Details Latest Snapshot 487 Products (6 Need Review…" at bounding box center [652, 323] width 1224 height 615
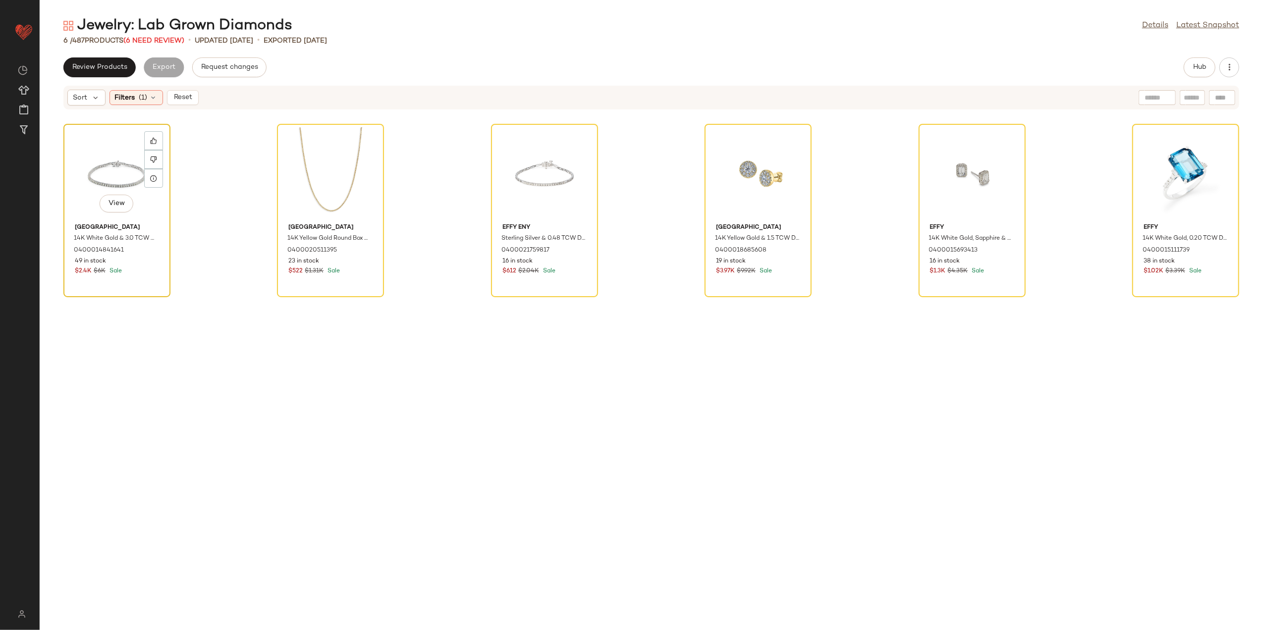
click at [98, 154] on div "View" at bounding box center [117, 173] width 100 height 92
click at [1170, 189] on div "View" at bounding box center [1186, 173] width 100 height 92
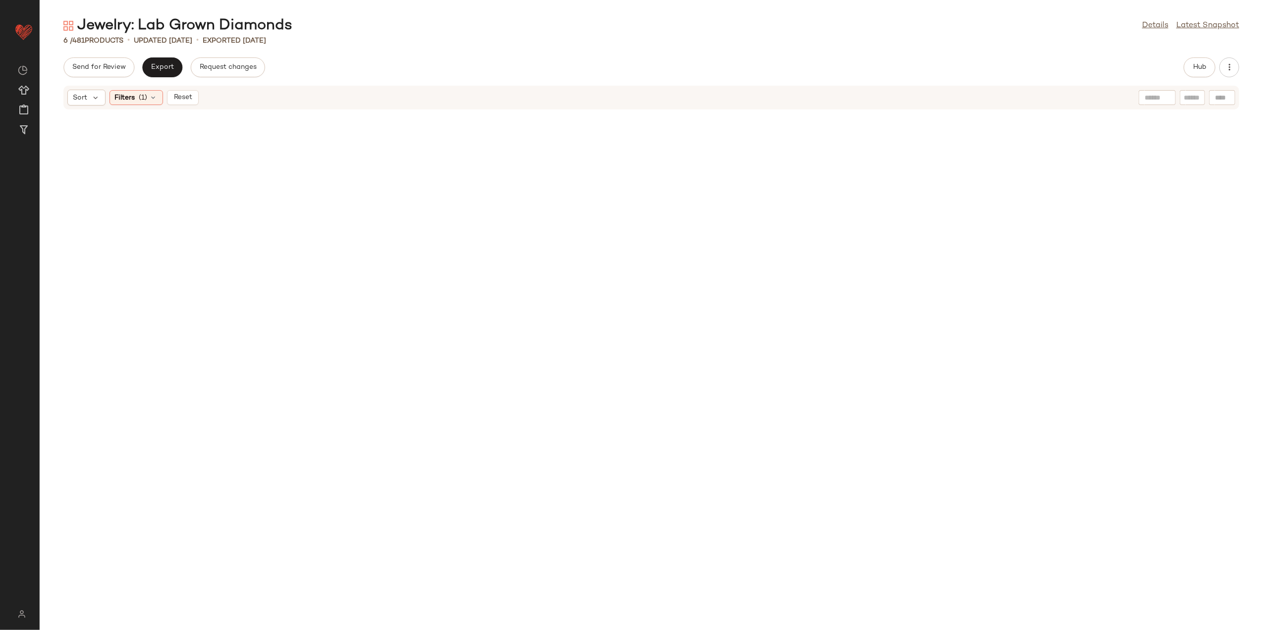
click at [203, 95] on div "Sort Filters (1) Reset" at bounding box center [586, 98] width 1039 height 16
click at [186, 104] on button "Reset" at bounding box center [183, 97] width 32 height 15
click at [1199, 68] on span "Hub" at bounding box center [1200, 67] width 14 height 8
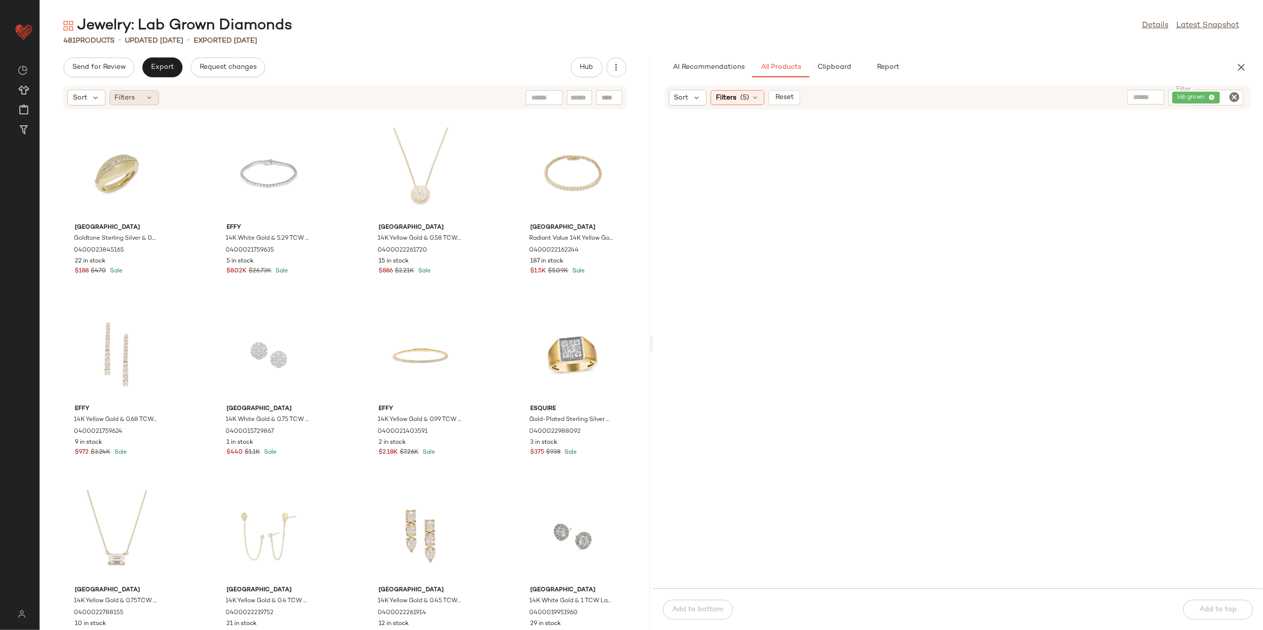
click at [135, 98] on span "Filters" at bounding box center [125, 98] width 20 height 10
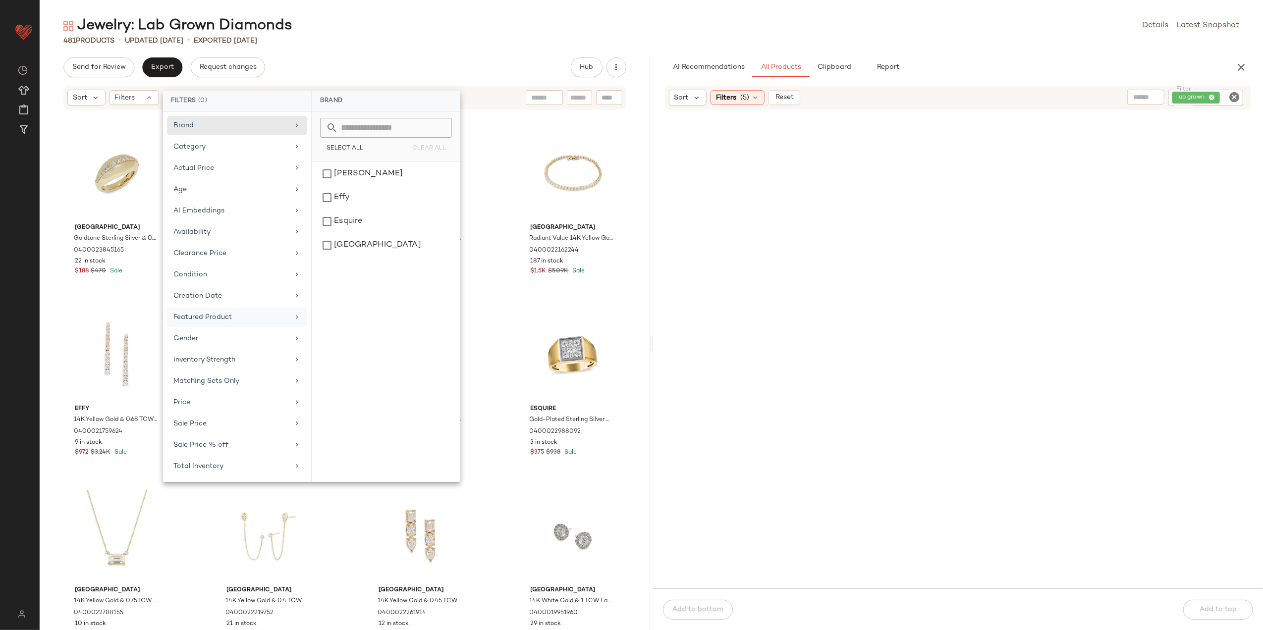
click at [240, 317] on div "Featured Product" at bounding box center [230, 317] width 115 height 10
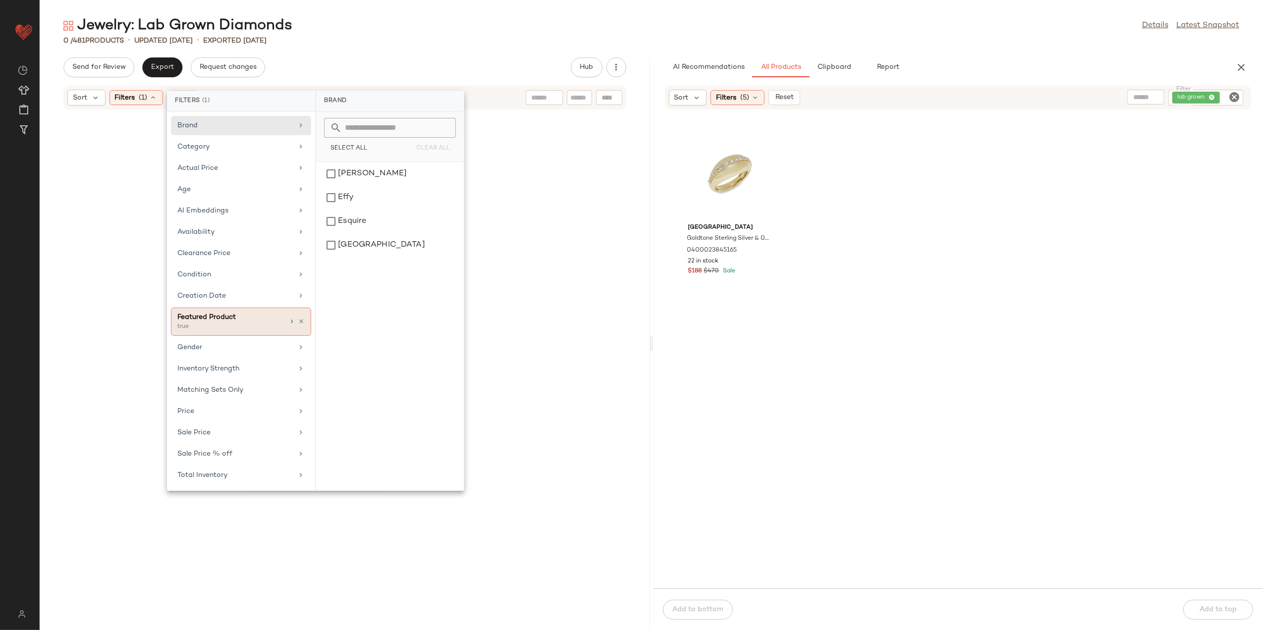
click at [238, 317] on div "Featured Product" at bounding box center [230, 317] width 107 height 10
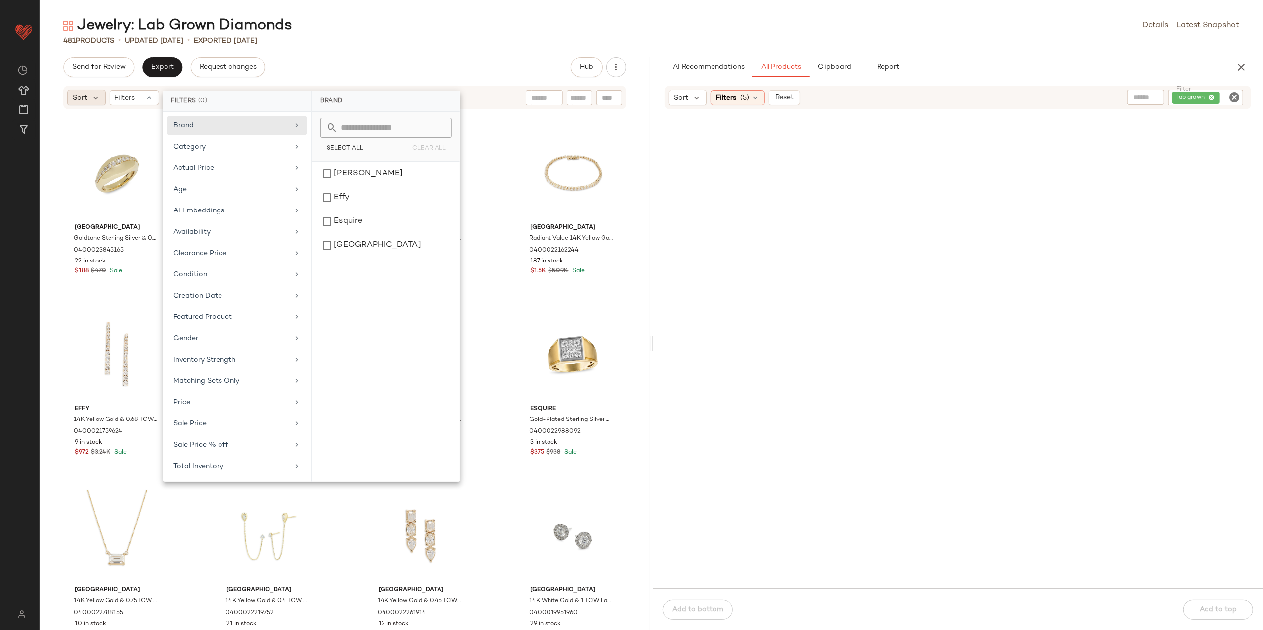
click at [82, 98] on span "Sort" at bounding box center [80, 98] width 14 height 10
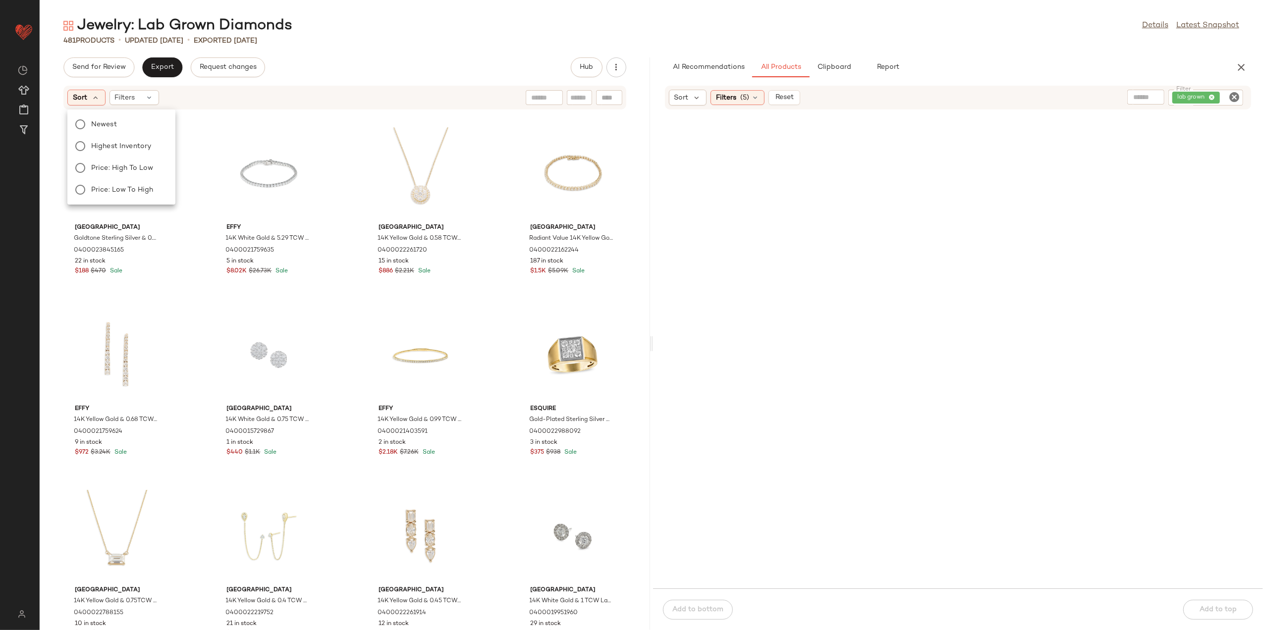
click at [351, 56] on div "Jewelry: Lab Grown Diamonds Details Latest Snapshot 481 Products • updated [DAT…" at bounding box center [652, 323] width 1224 height 615
click at [956, 213] on div at bounding box center [958, 355] width 611 height 467
drag, startPoint x: 956, startPoint y: 213, endPoint x: 843, endPoint y: 187, distance: 116.4
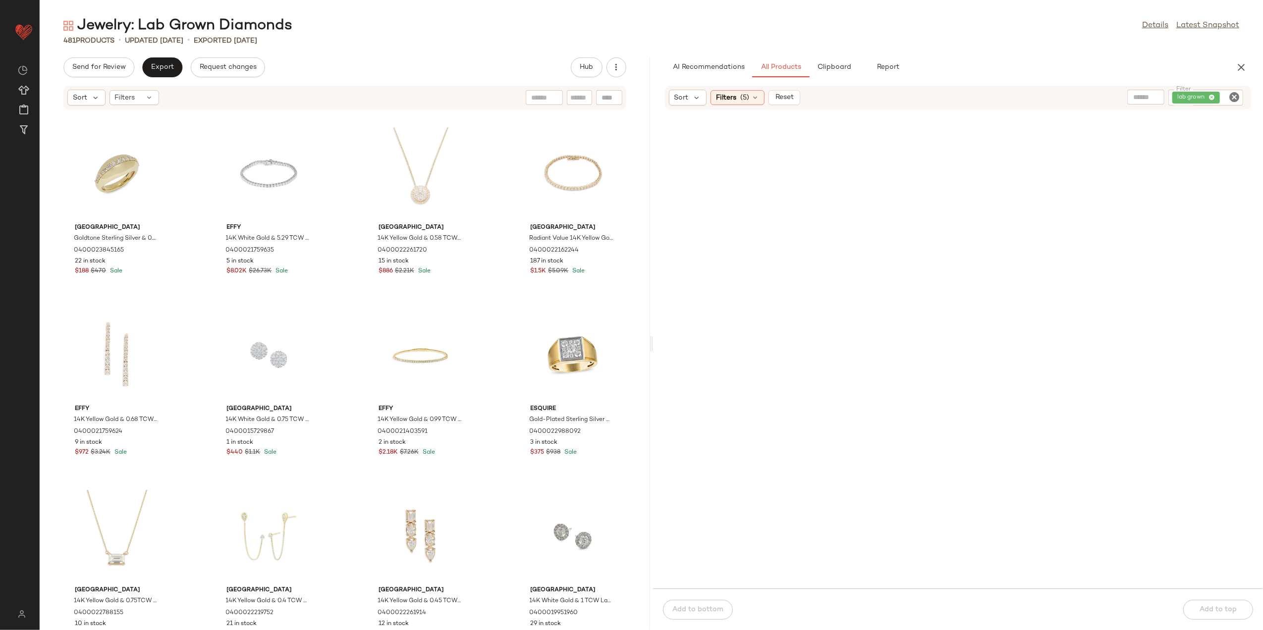
click at [843, 187] on div at bounding box center [958, 355] width 611 height 467
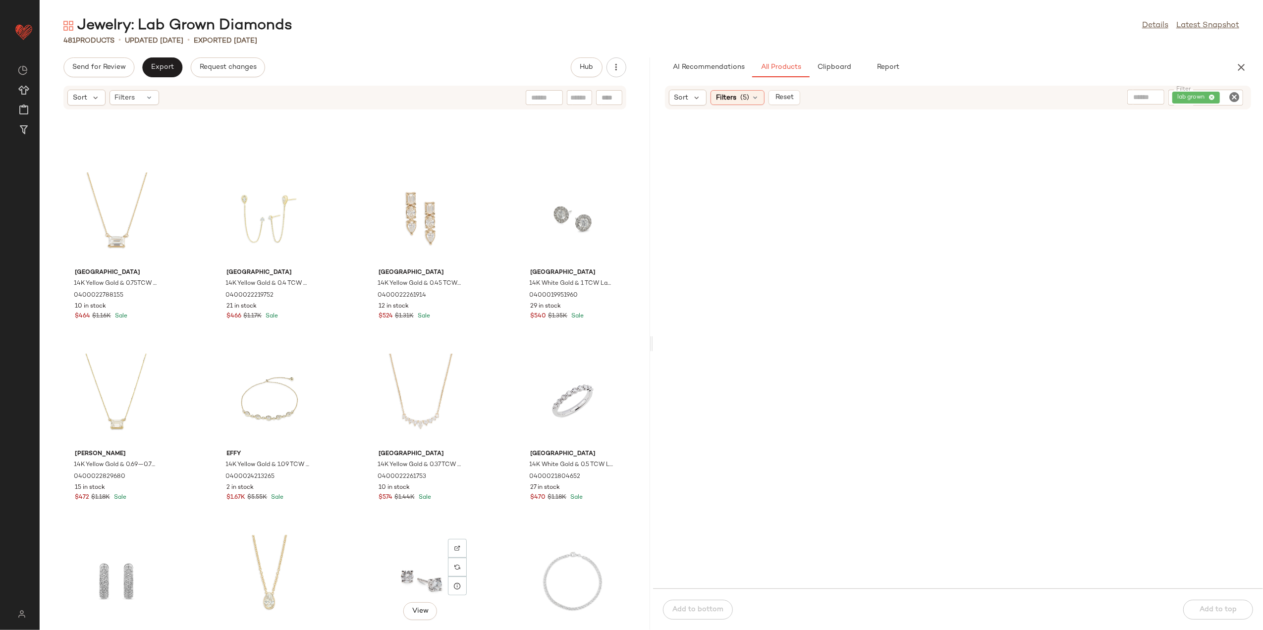
scroll to position [272, 0]
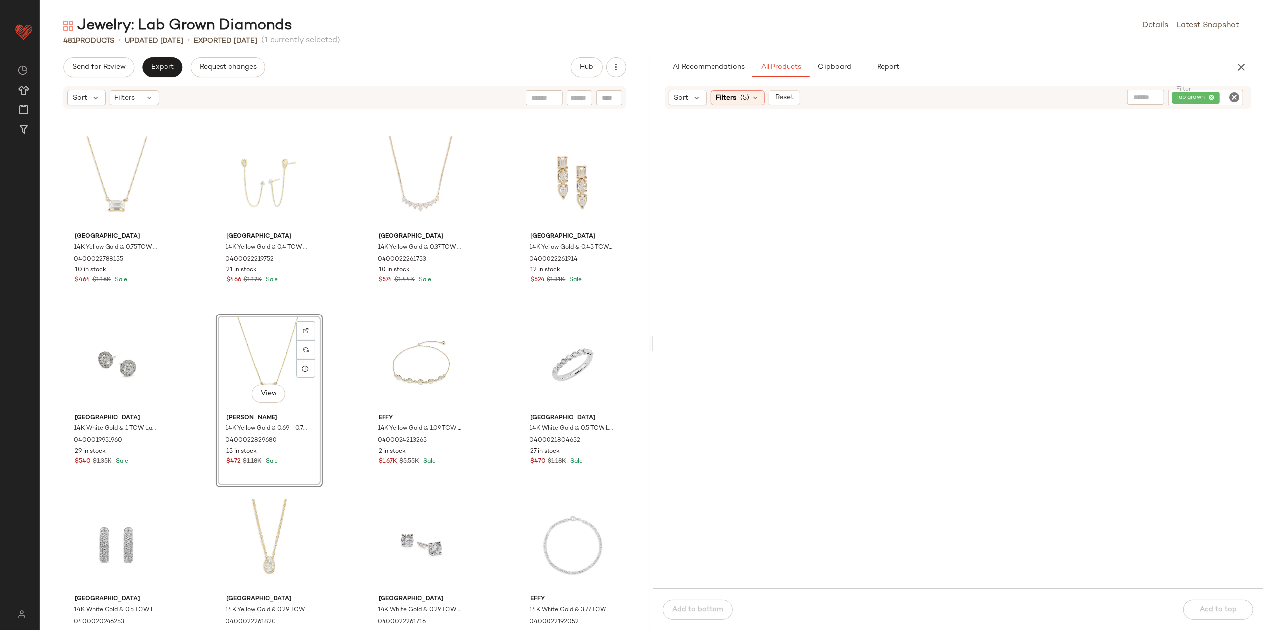
scroll to position [404, 0]
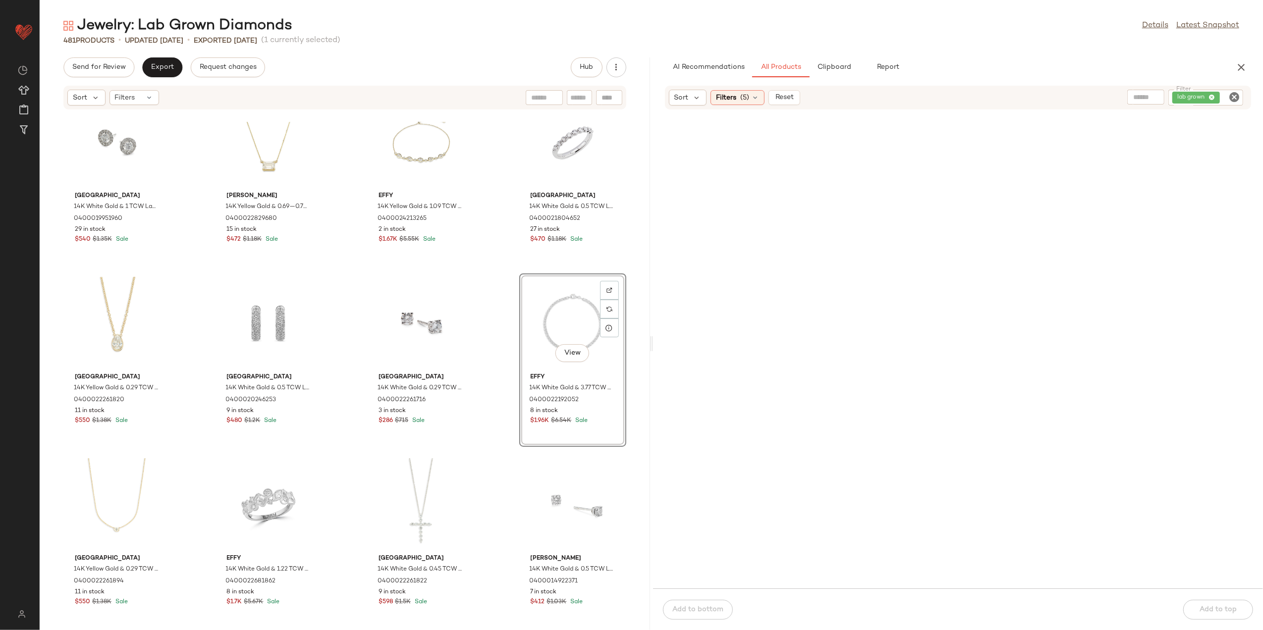
scroll to position [603, 0]
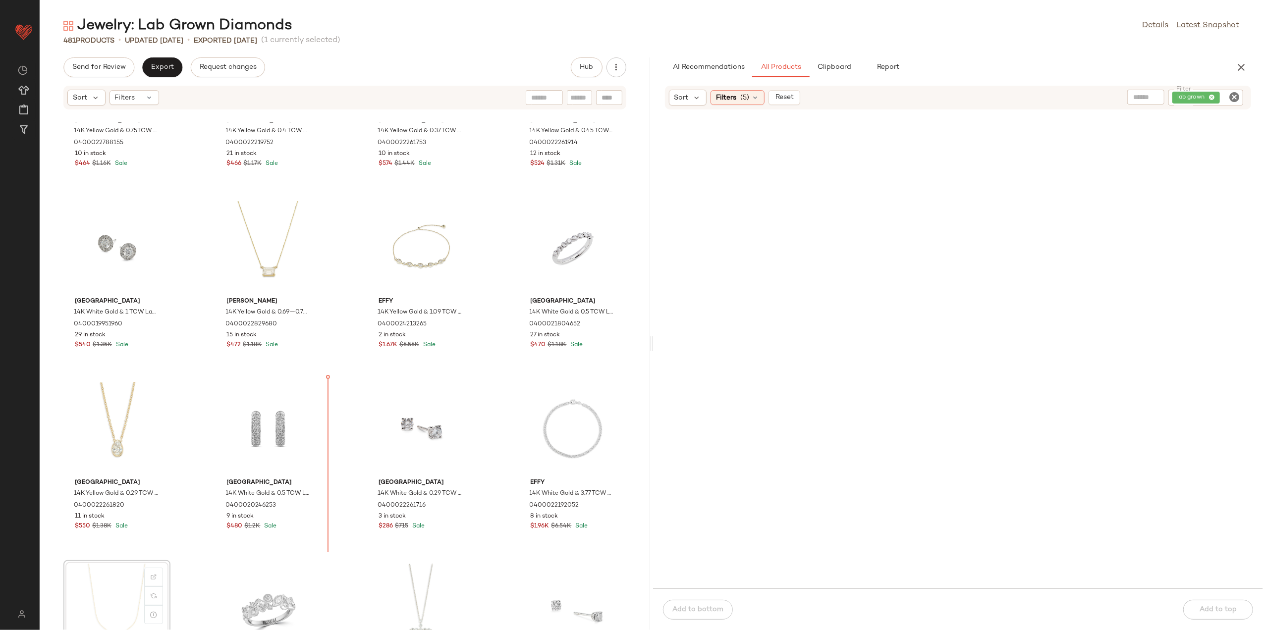
scroll to position [480, 0]
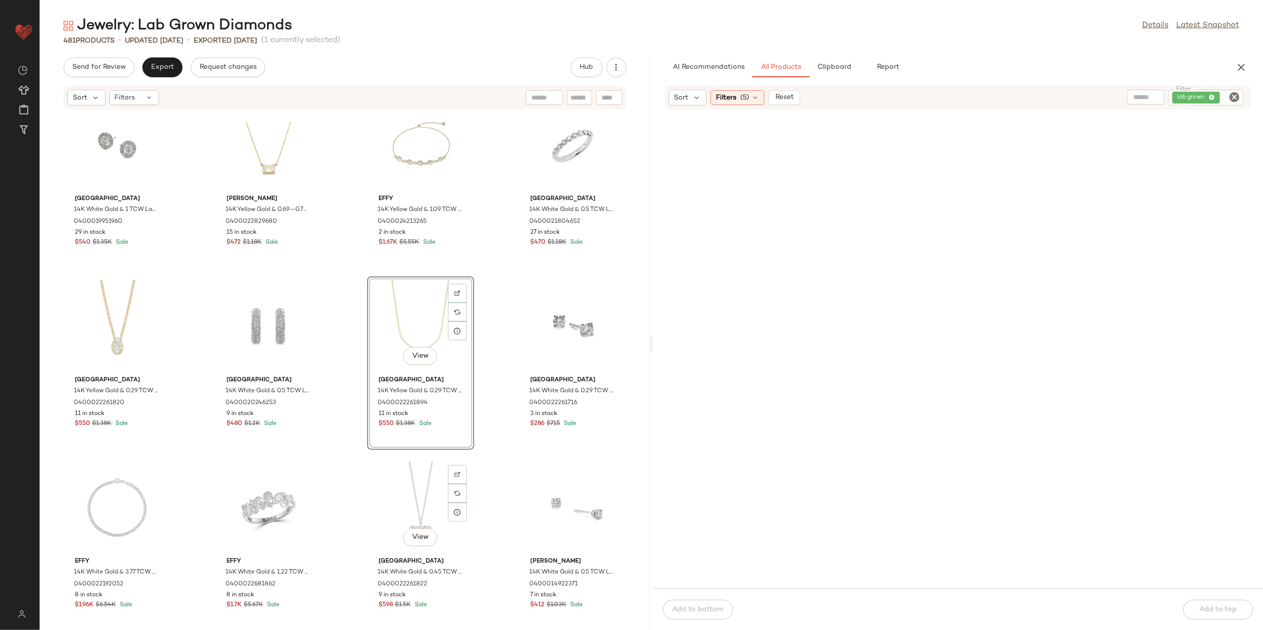
scroll to position [613, 0]
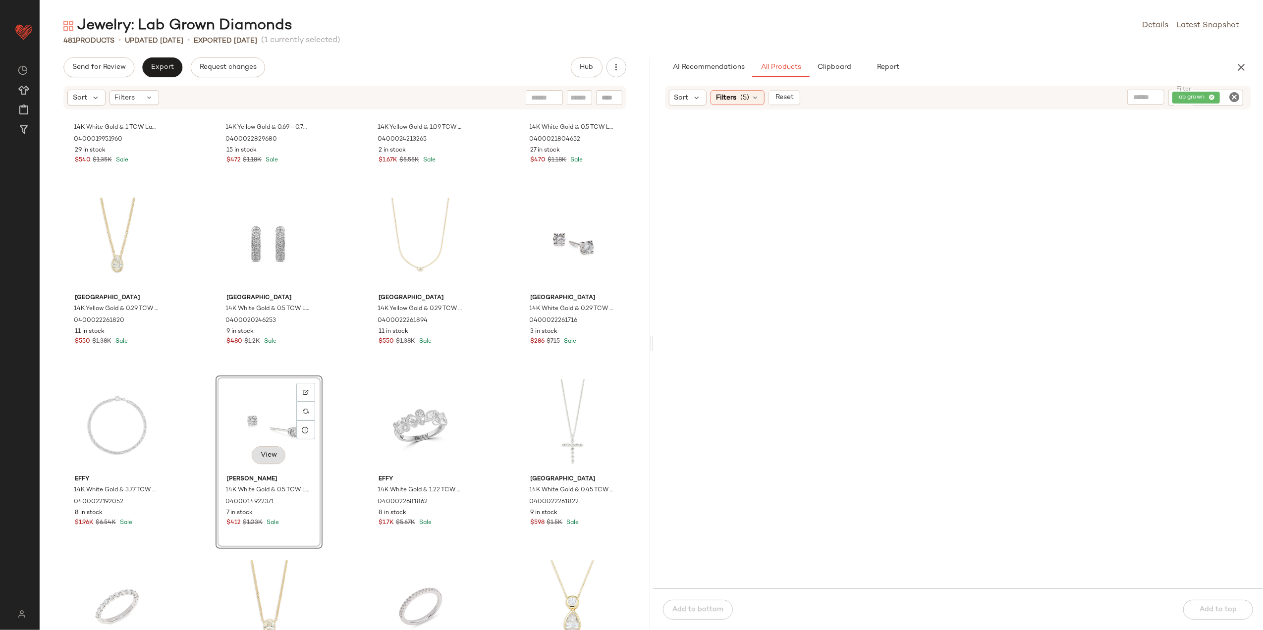
scroll to position [811, 0]
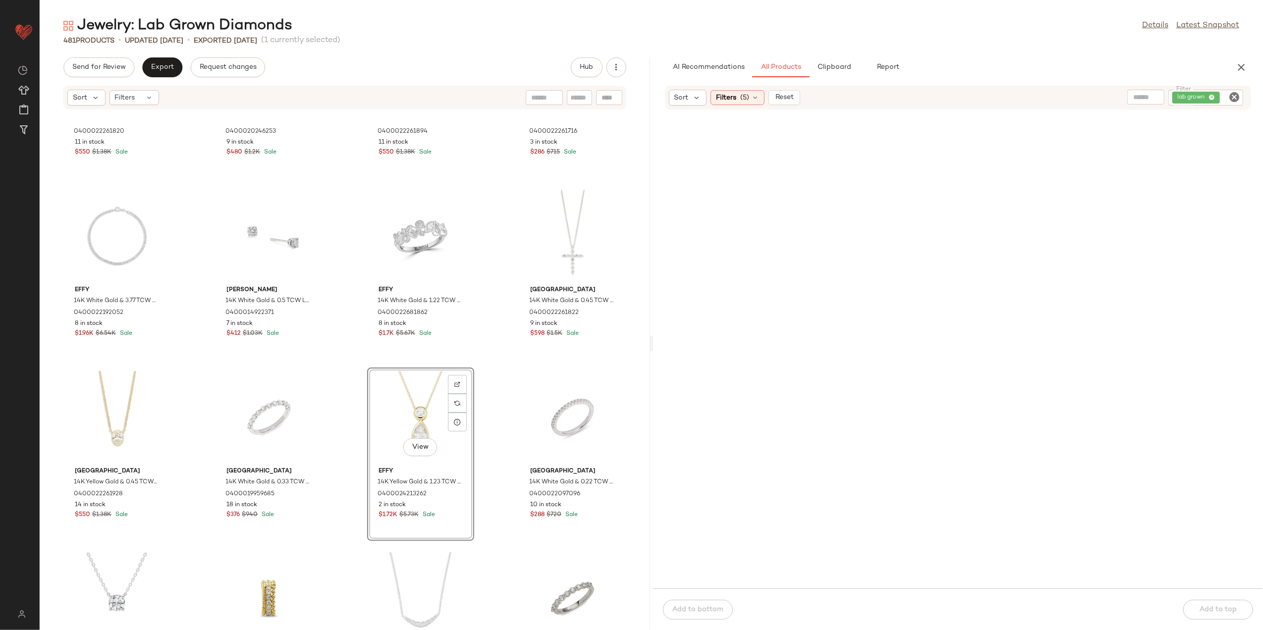
scroll to position [1009, 0]
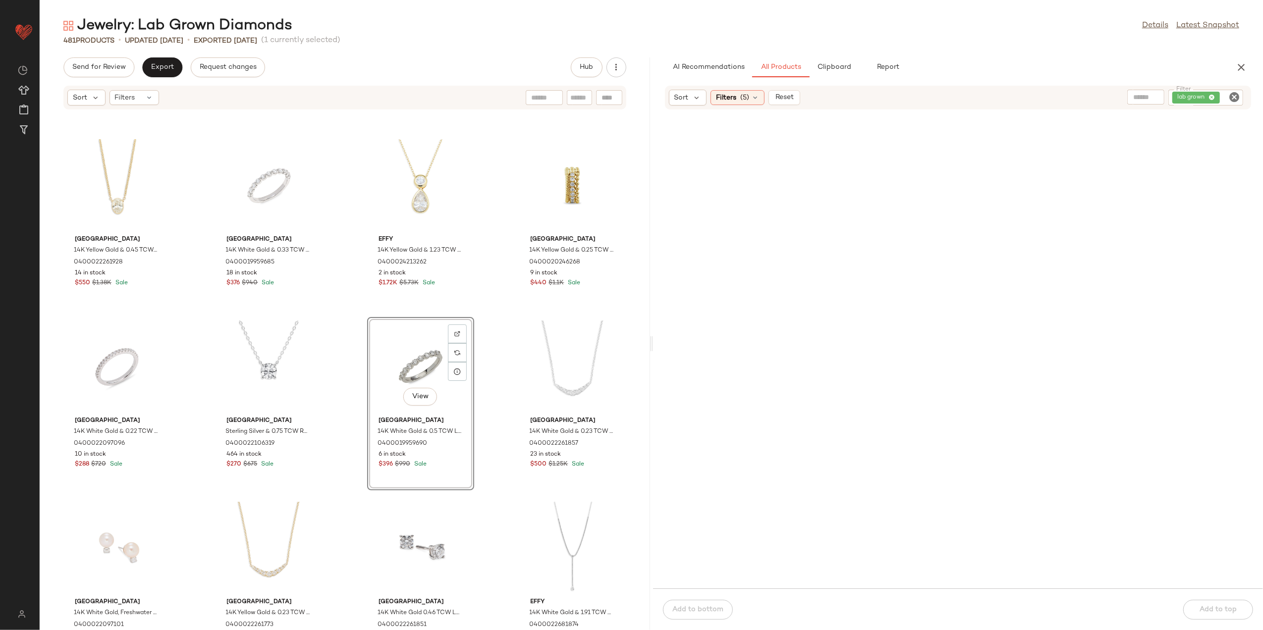
scroll to position [1207, 0]
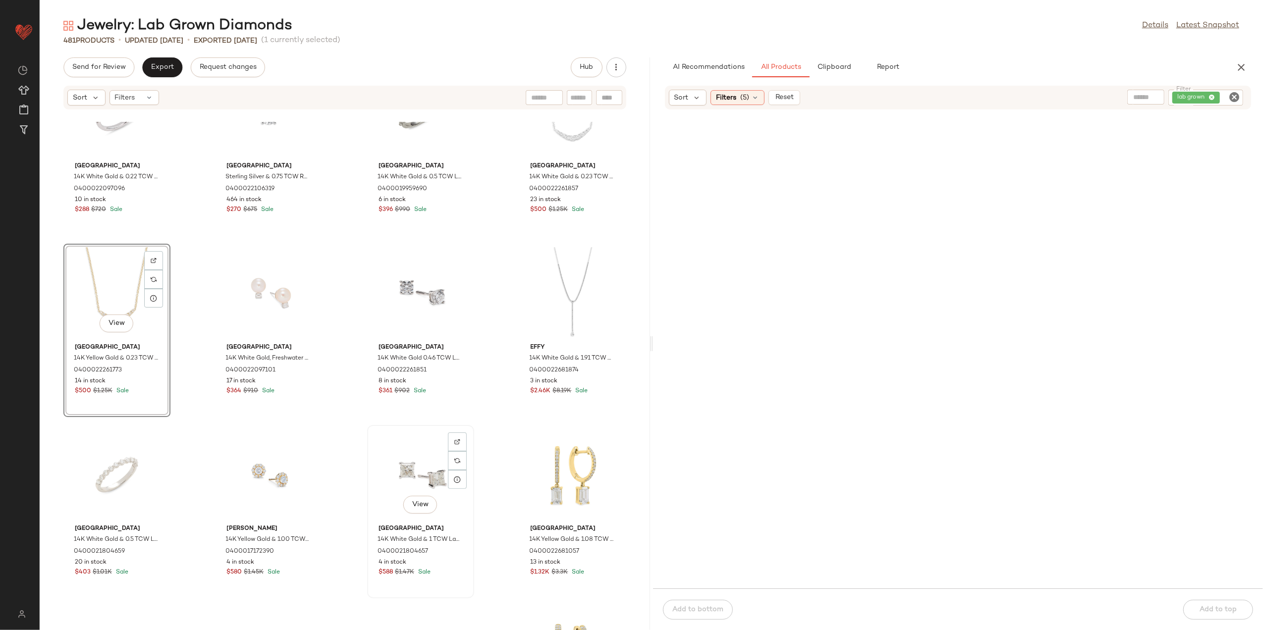
scroll to position [1471, 0]
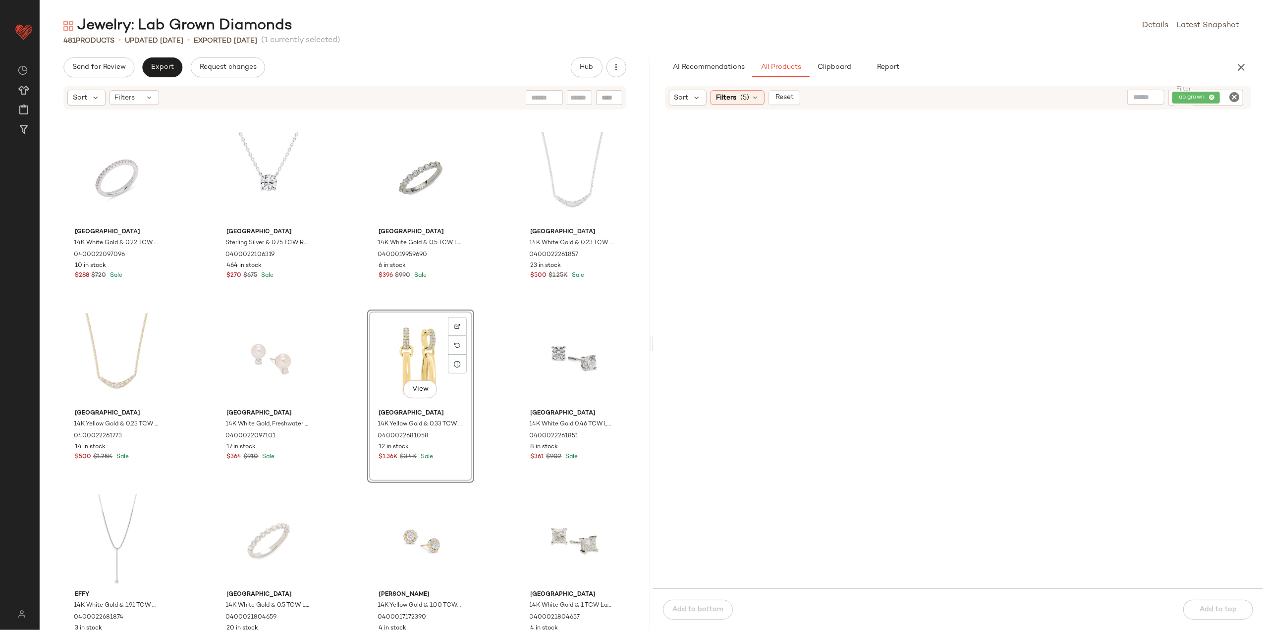
scroll to position [1339, 0]
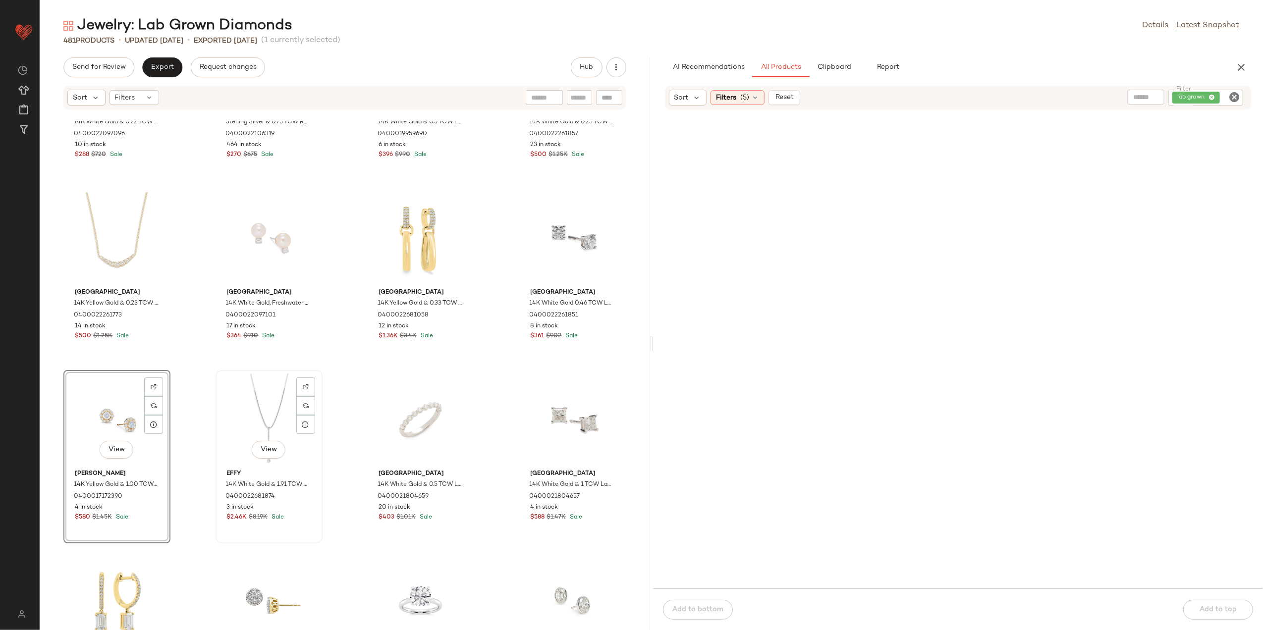
scroll to position [1471, 0]
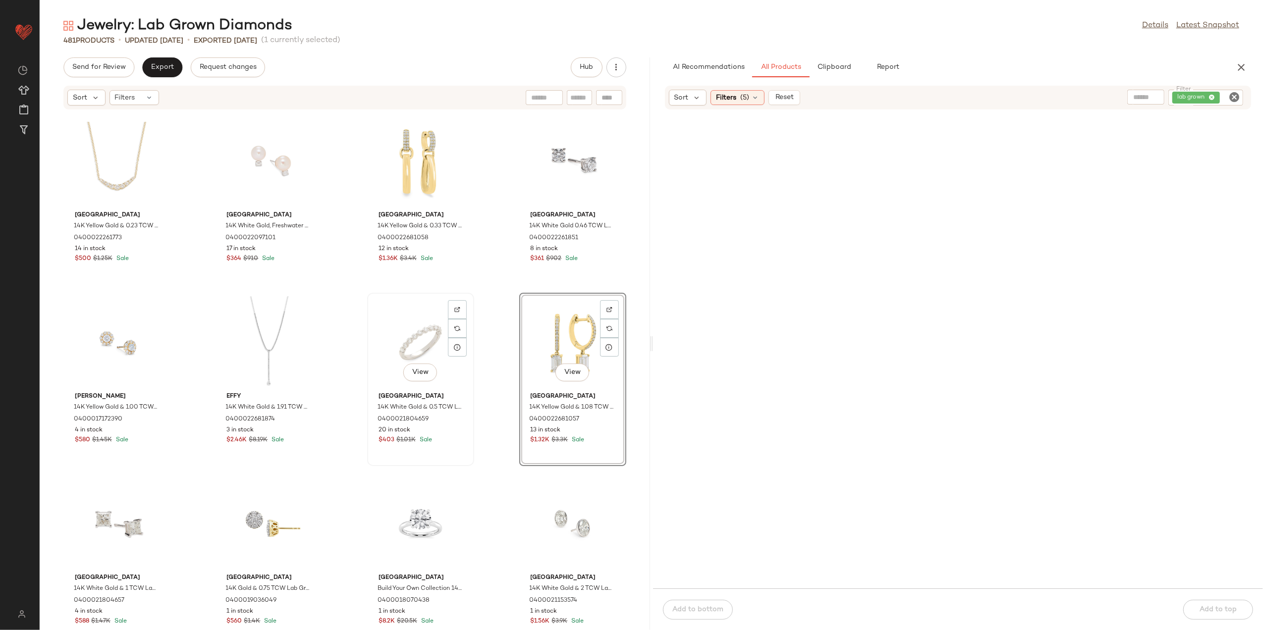
scroll to position [1537, 0]
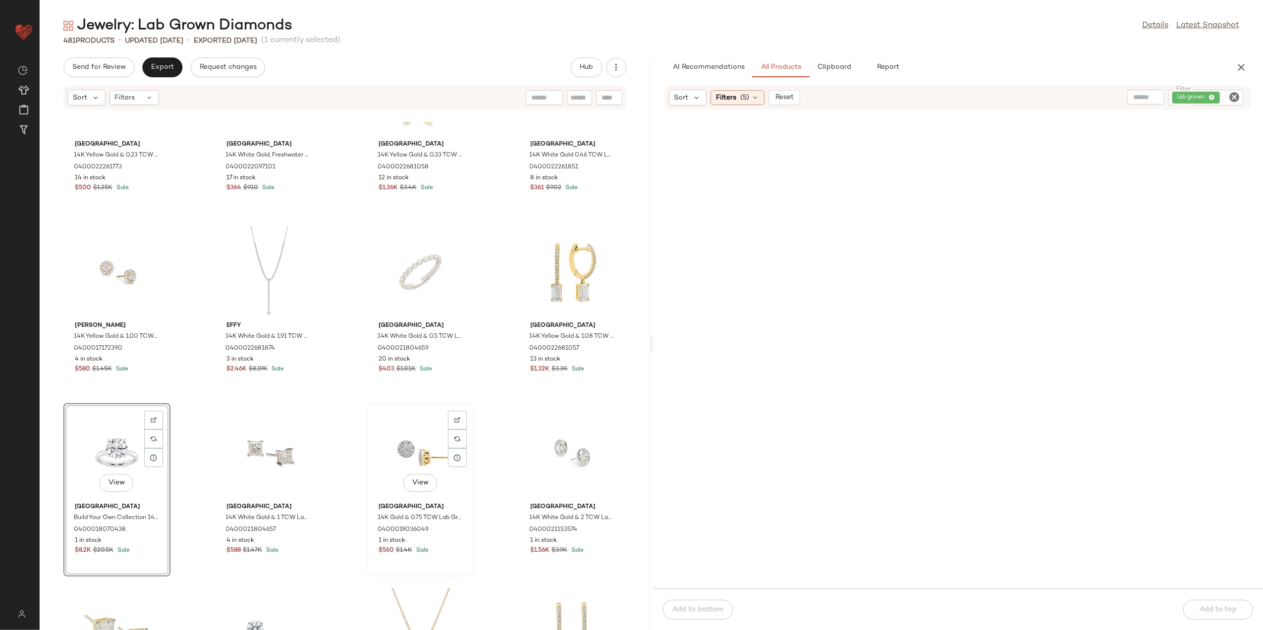
scroll to position [1670, 0]
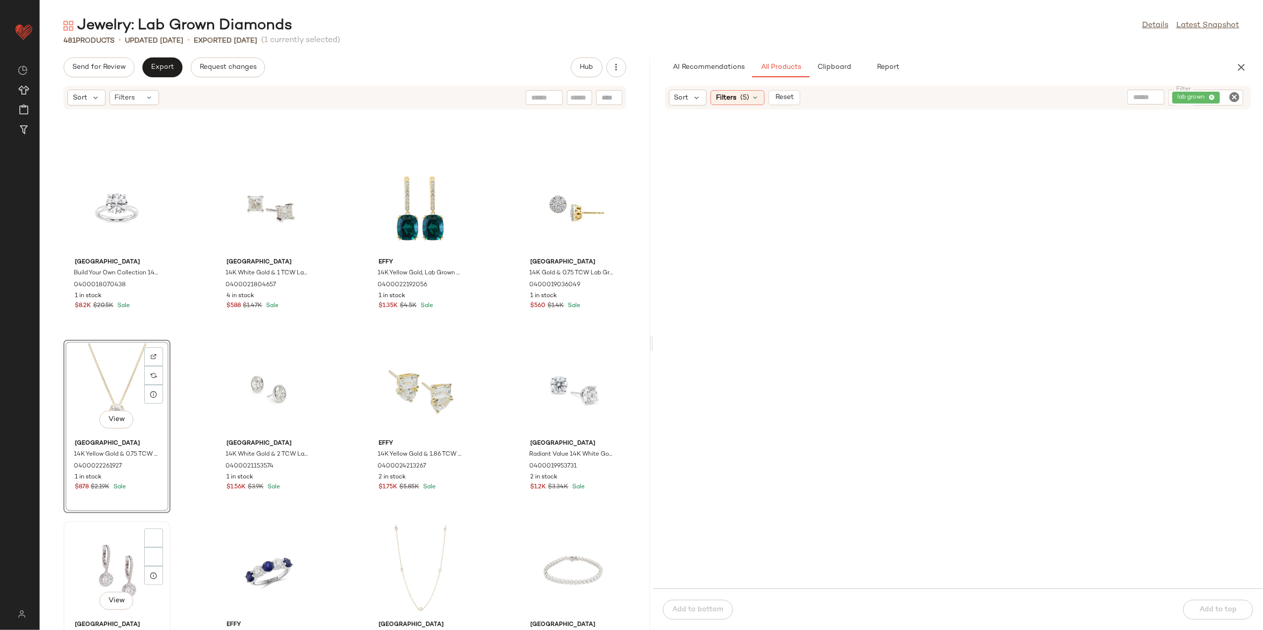
scroll to position [1868, 0]
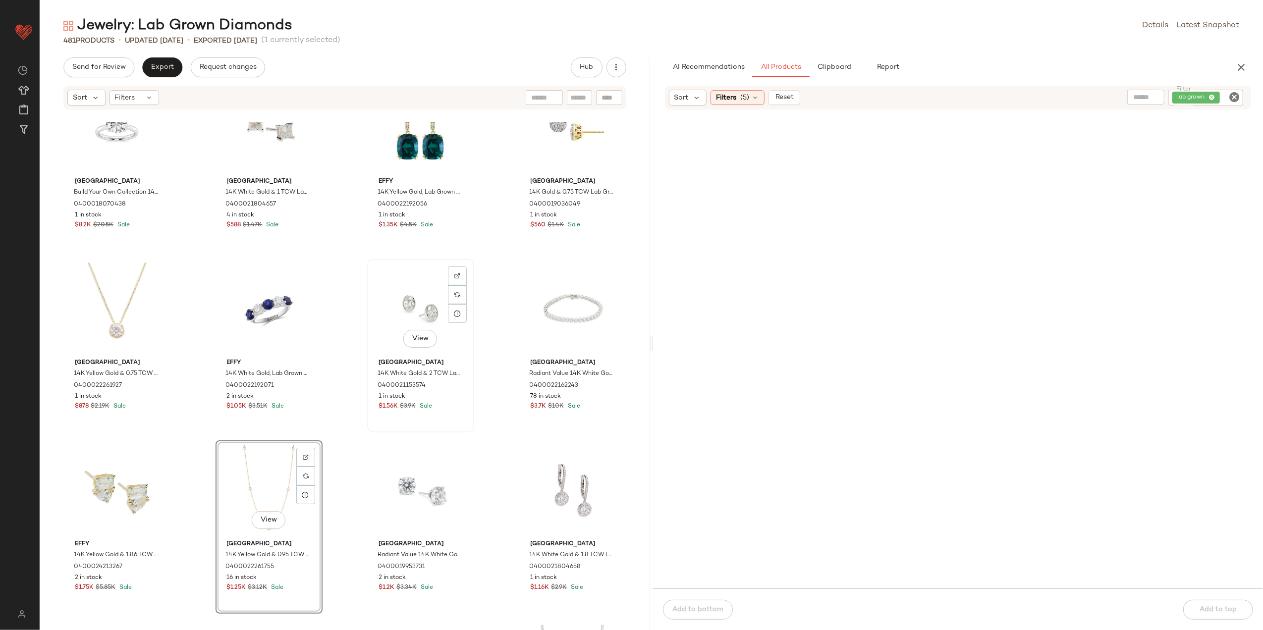
scroll to position [2066, 0]
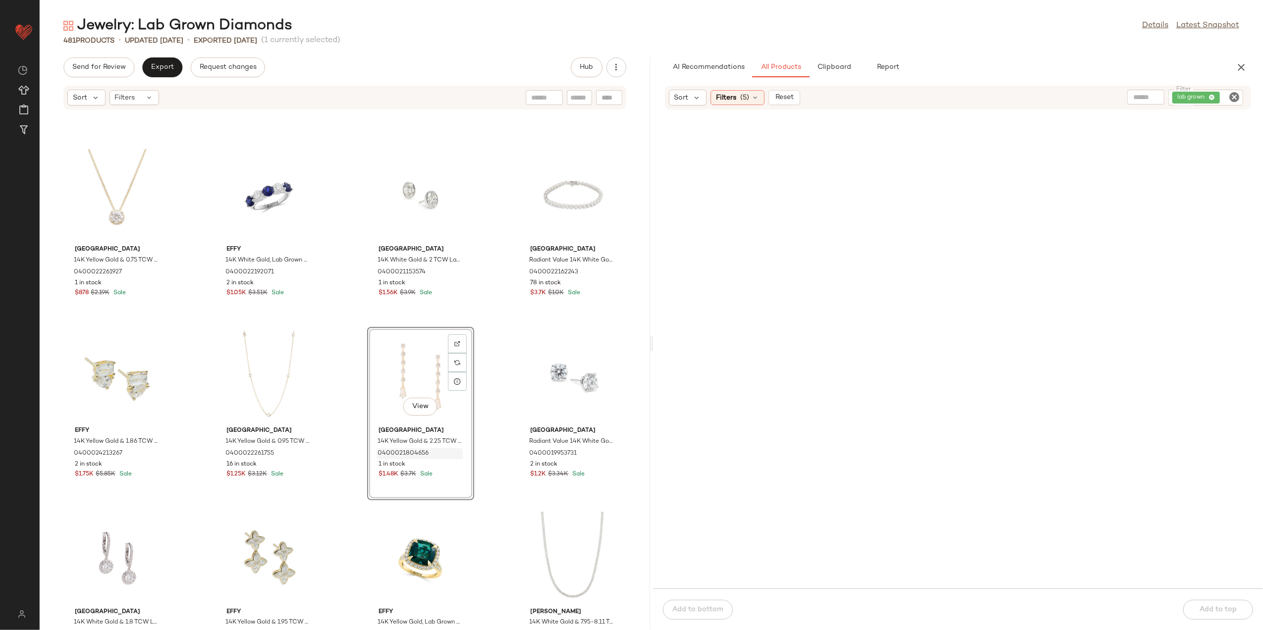
scroll to position [2000, 0]
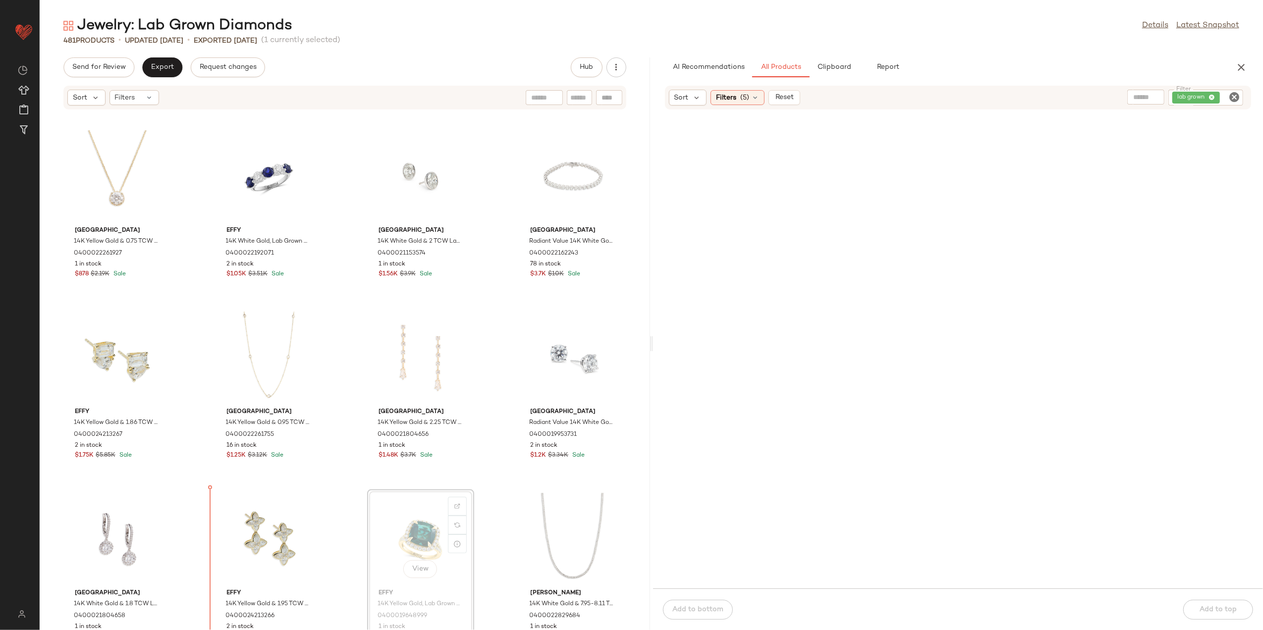
scroll to position [2003, 0]
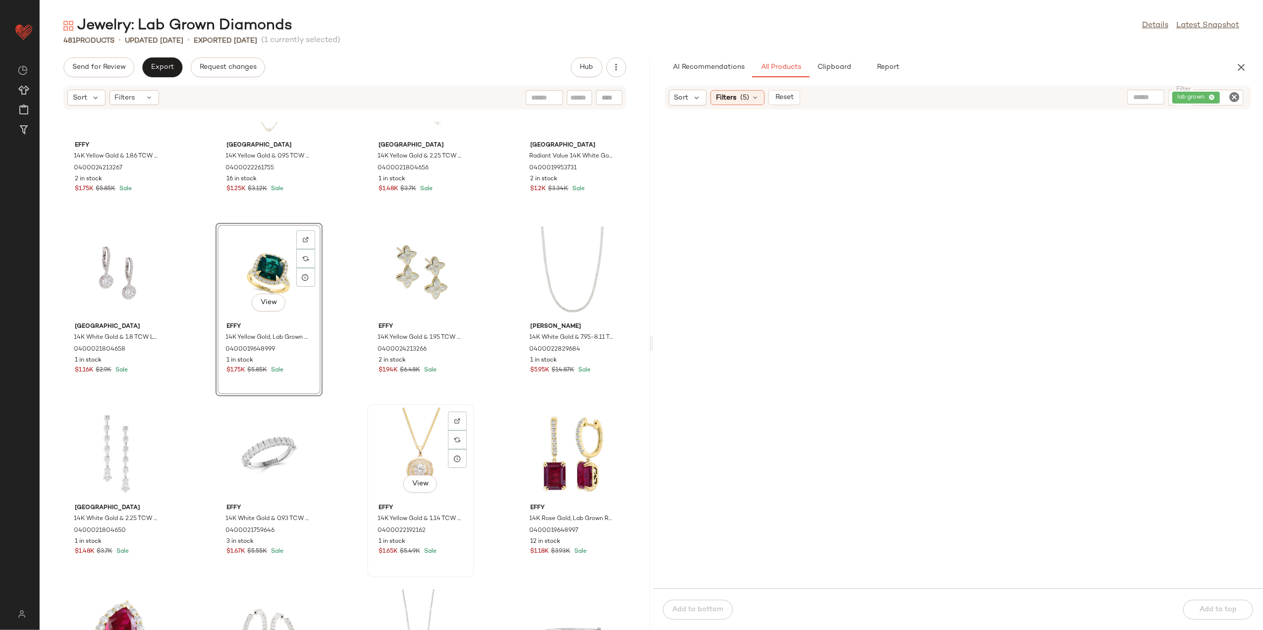
scroll to position [2333, 0]
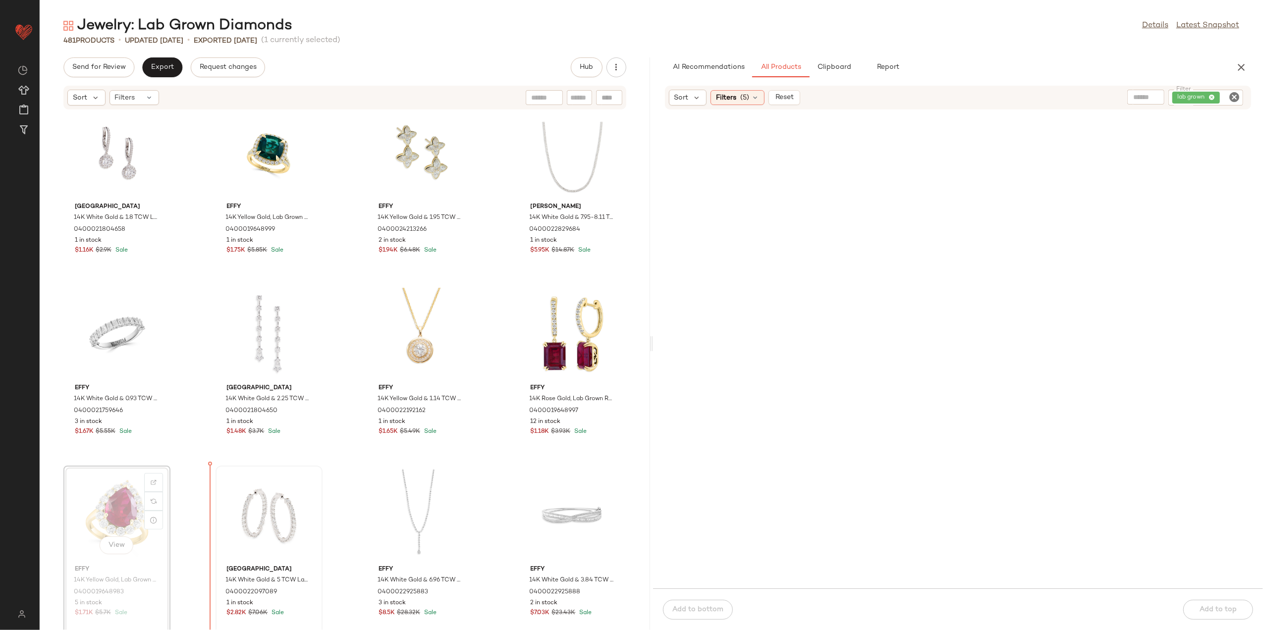
scroll to position [2389, 0]
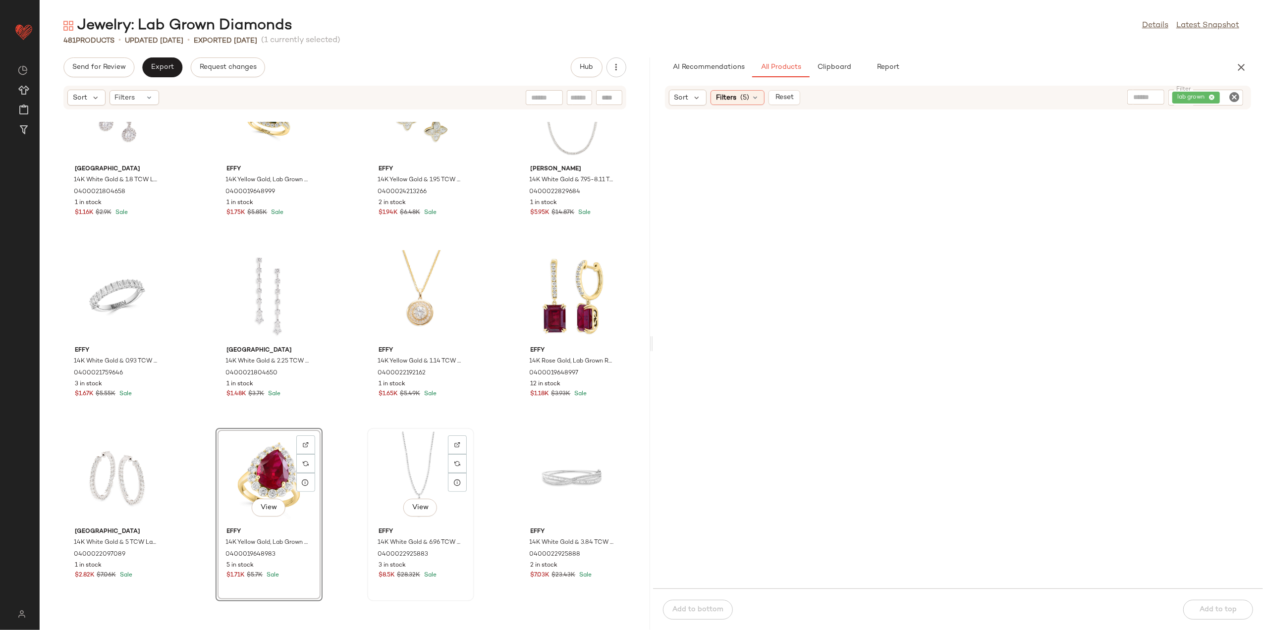
scroll to position [2455, 0]
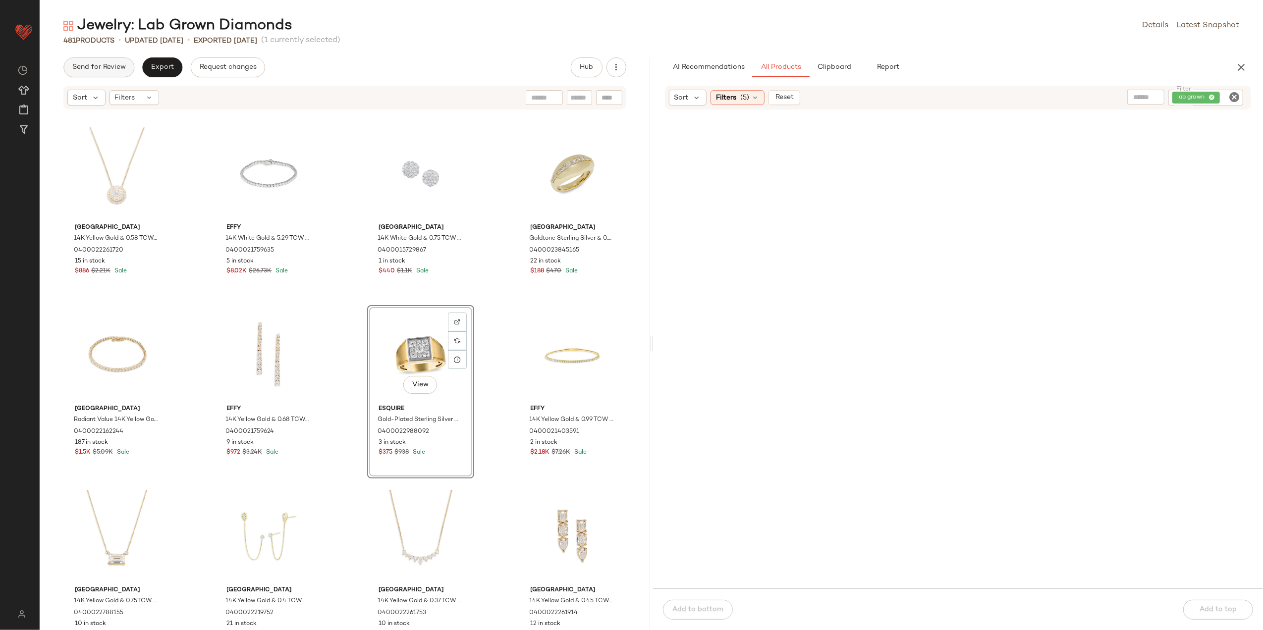
click at [102, 68] on span "Send for Review" at bounding box center [99, 67] width 54 height 8
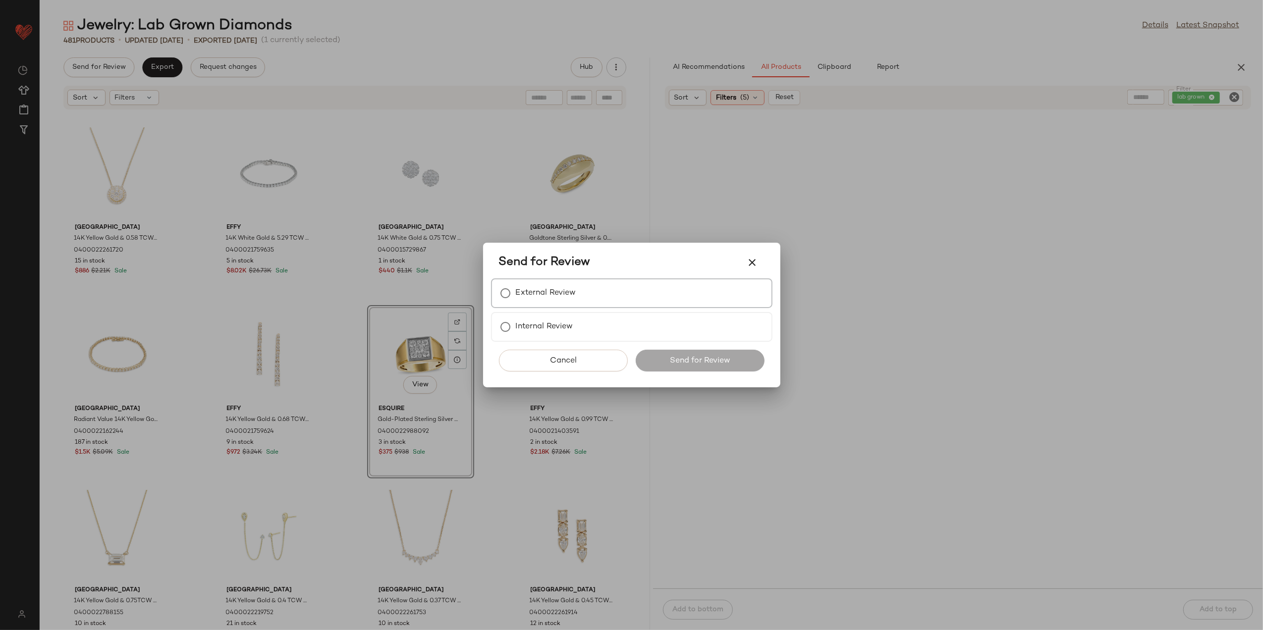
click at [547, 294] on label "External Review" at bounding box center [546, 293] width 60 height 20
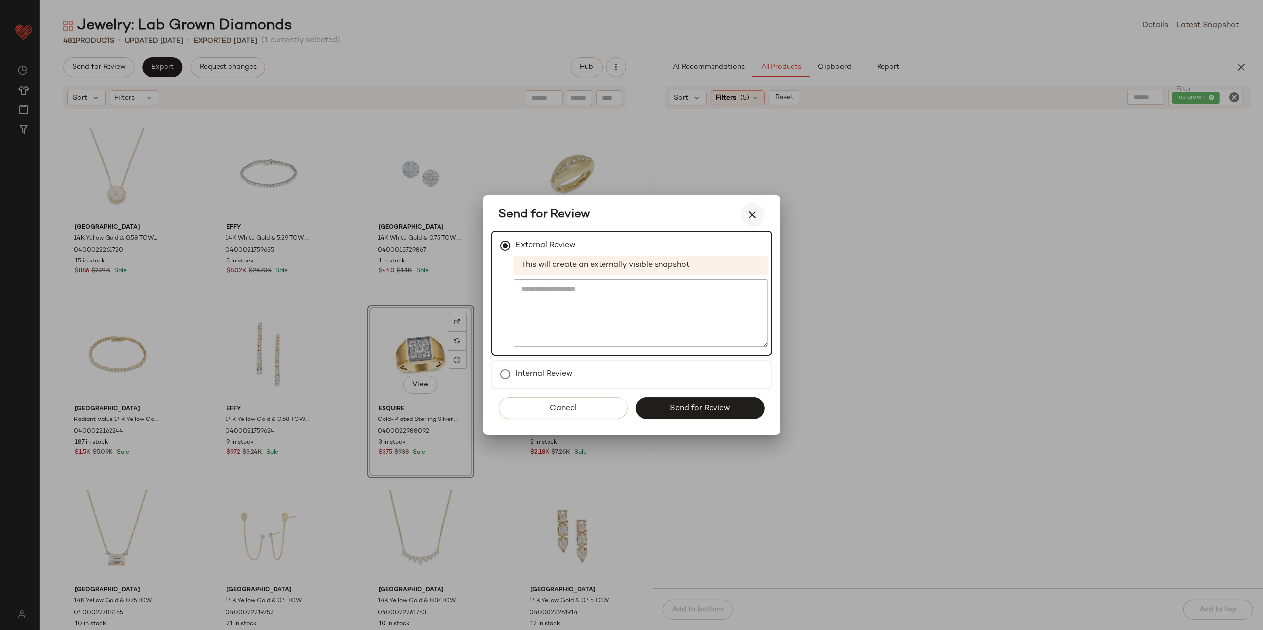
click at [754, 211] on icon "button" at bounding box center [753, 215] width 12 height 12
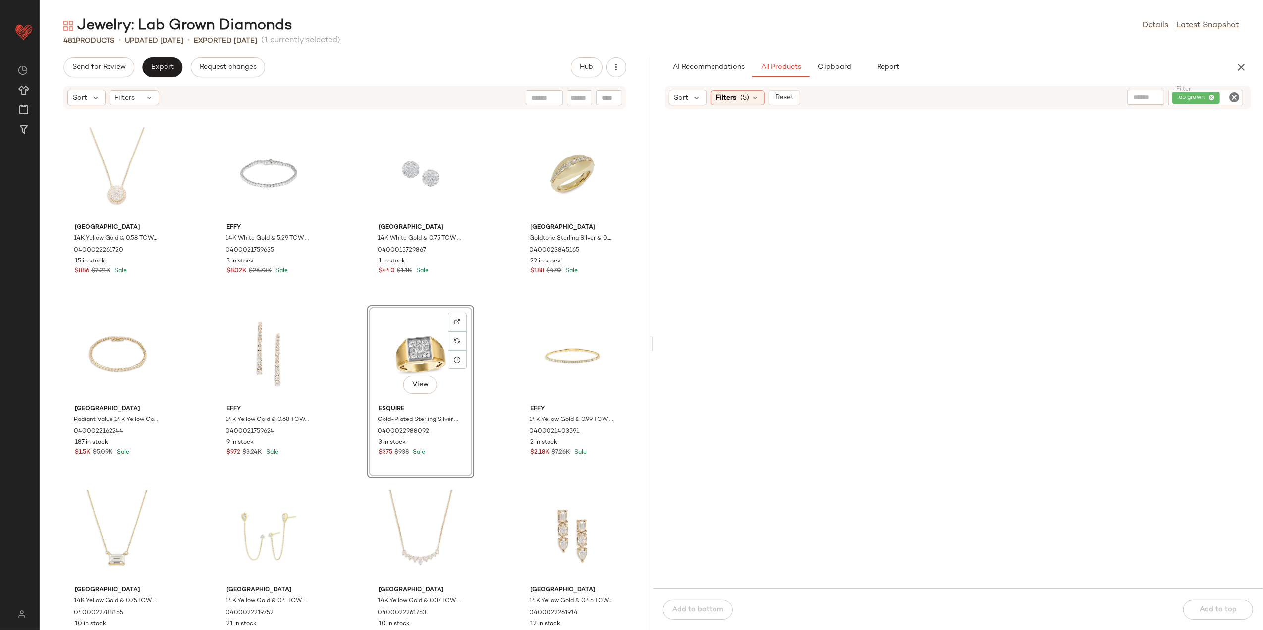
click at [165, 56] on div "Jewelry: Lab Grown Diamonds Details Latest Snapshot 481 Products • updated [DAT…" at bounding box center [652, 323] width 1224 height 615
click at [165, 63] on span "Export" at bounding box center [162, 67] width 23 height 8
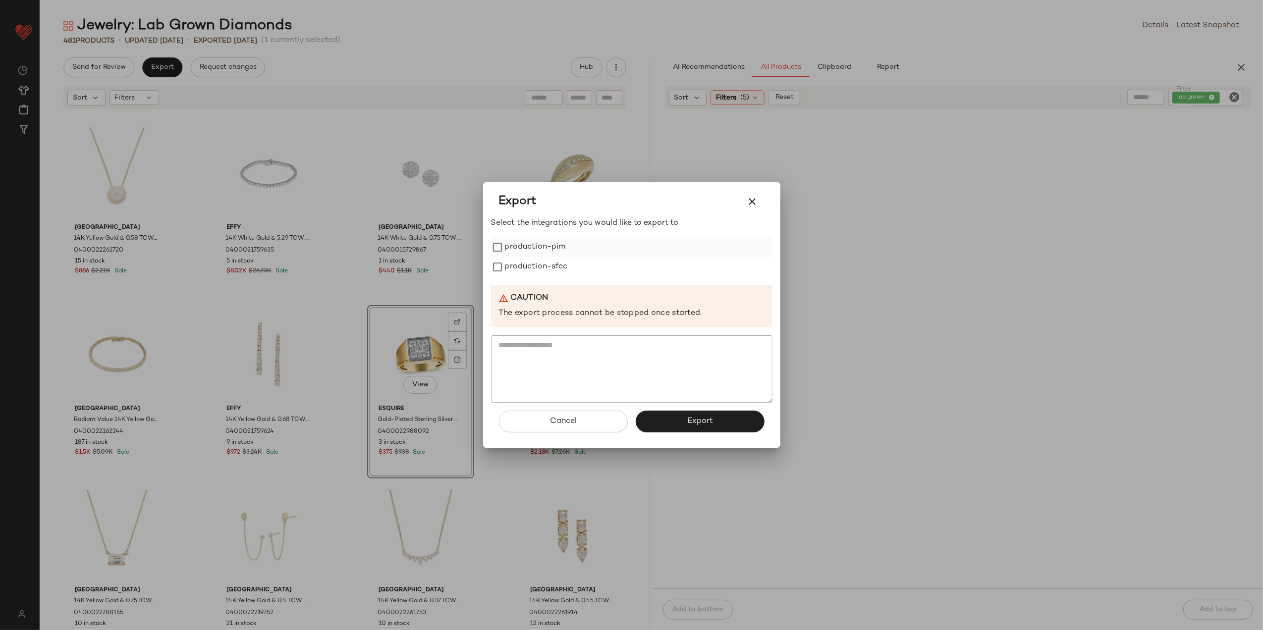
click at [548, 248] on label "production-pim" at bounding box center [535, 247] width 61 height 20
click at [550, 268] on label "production-sfcc" at bounding box center [536, 267] width 63 height 20
click at [663, 412] on button "Export" at bounding box center [700, 422] width 129 height 22
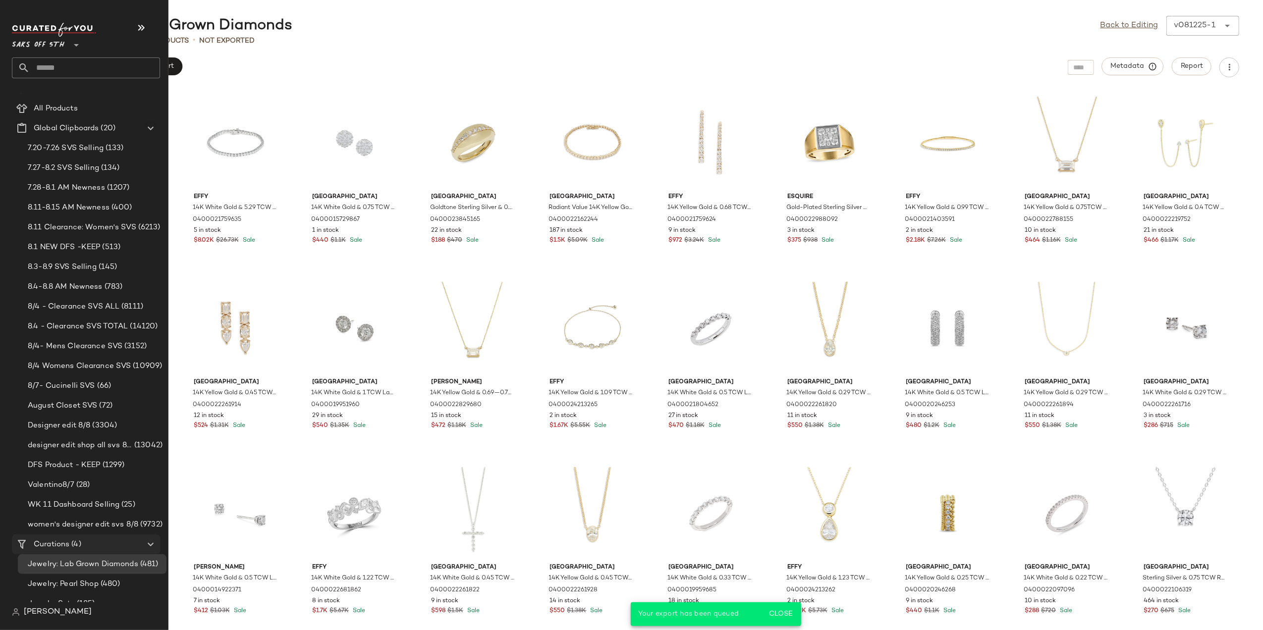
scroll to position [46, 0]
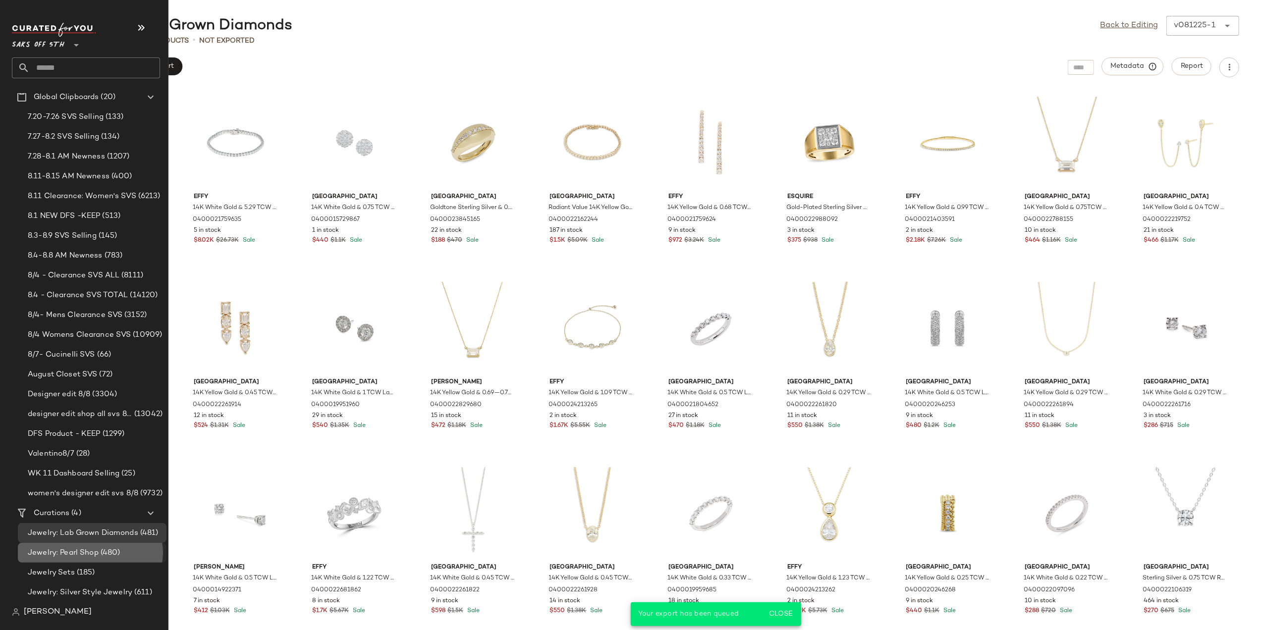
click at [83, 554] on span "Jewelry: Pearl Shop" at bounding box center [63, 553] width 71 height 11
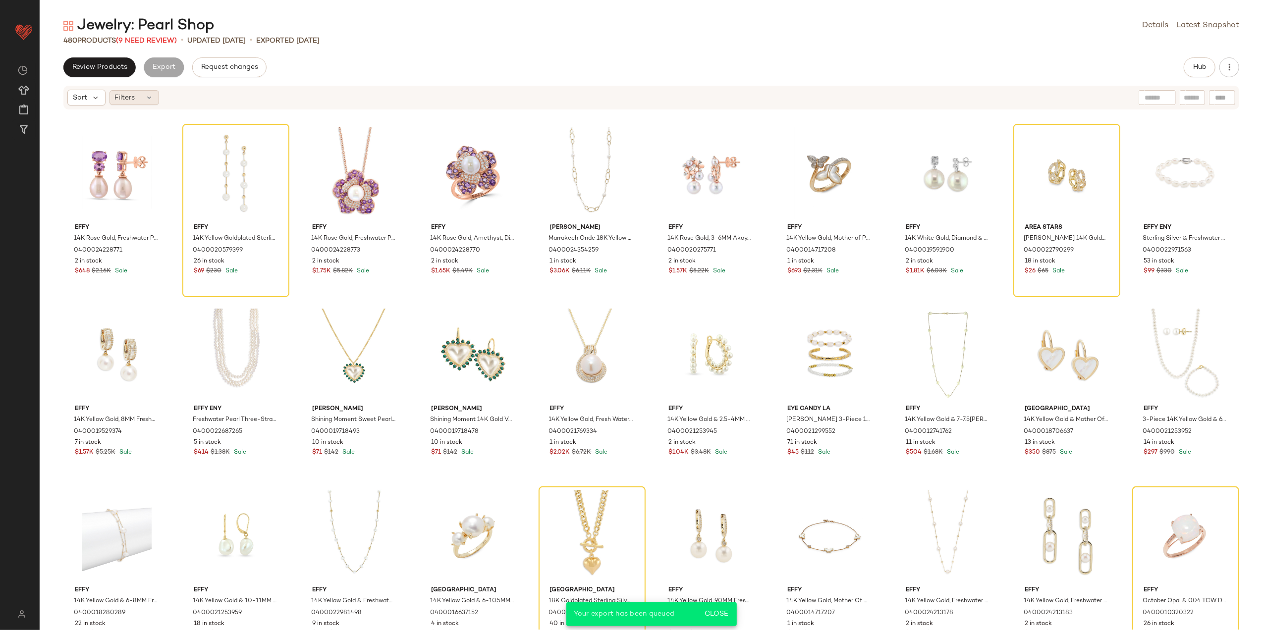
click at [127, 96] on span "Filters" at bounding box center [125, 98] width 20 height 10
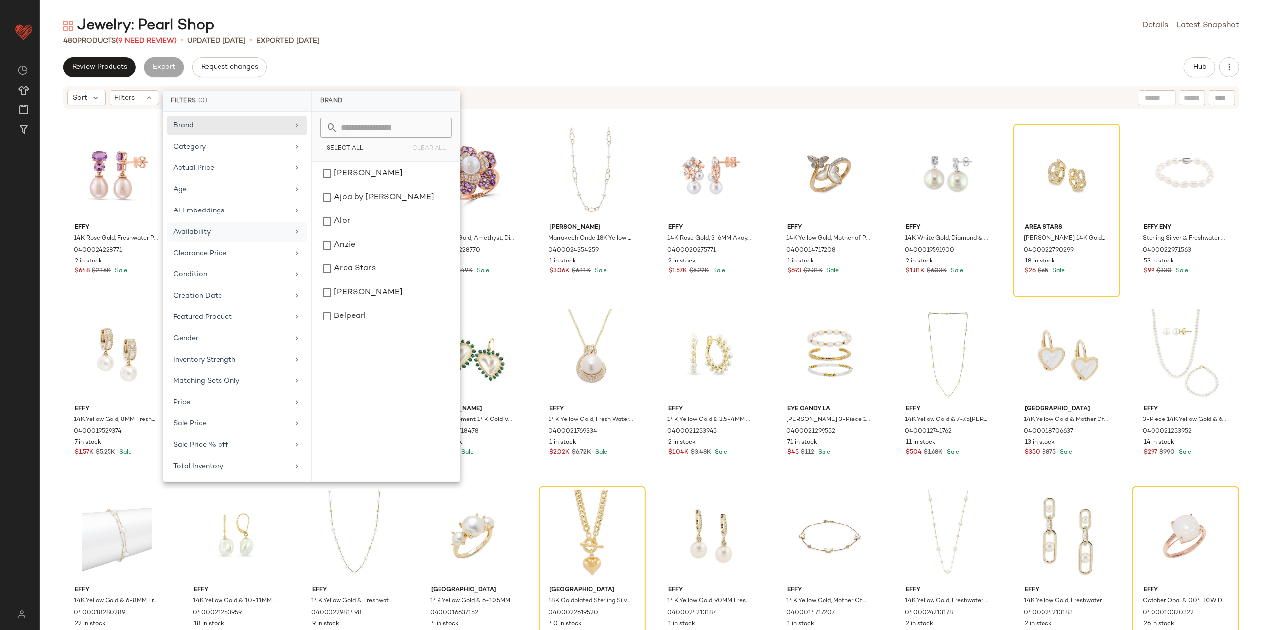
click at [273, 237] on div "Availability" at bounding box center [230, 232] width 115 height 10
click at [393, 195] on div "out_of_stock" at bounding box center [386, 198] width 140 height 24
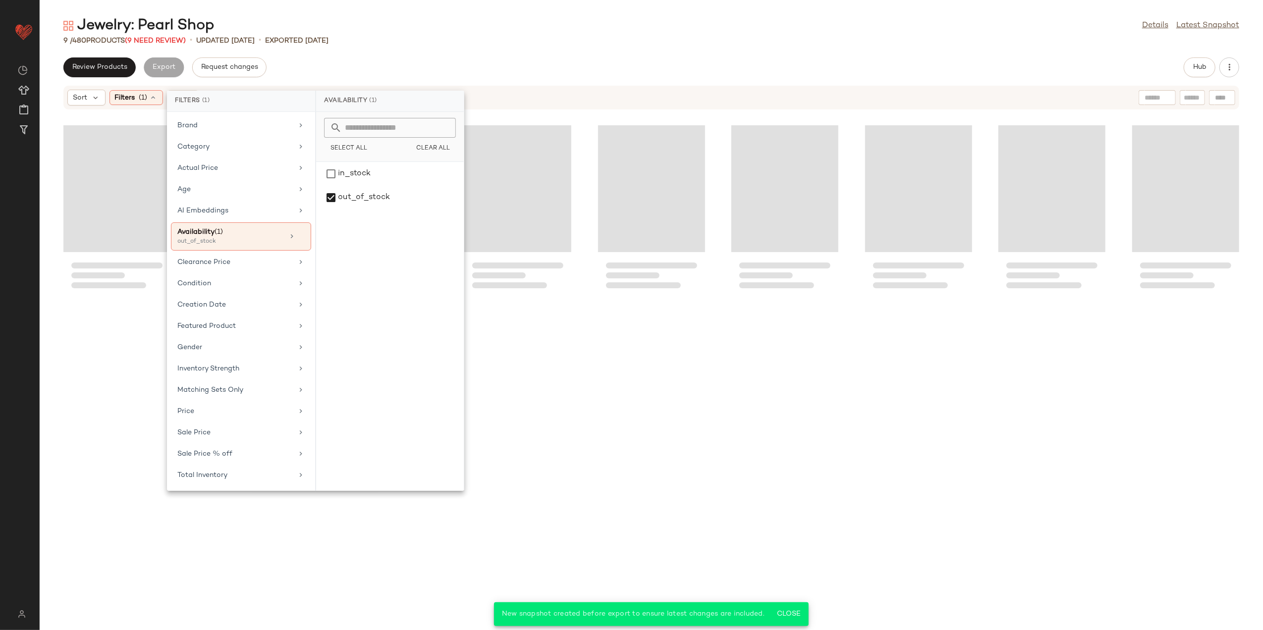
click at [456, 52] on div "Jewelry: Pearl Shop Details Latest Snapshot 9 / 480 Products (9 Need Review) • …" at bounding box center [652, 323] width 1224 height 615
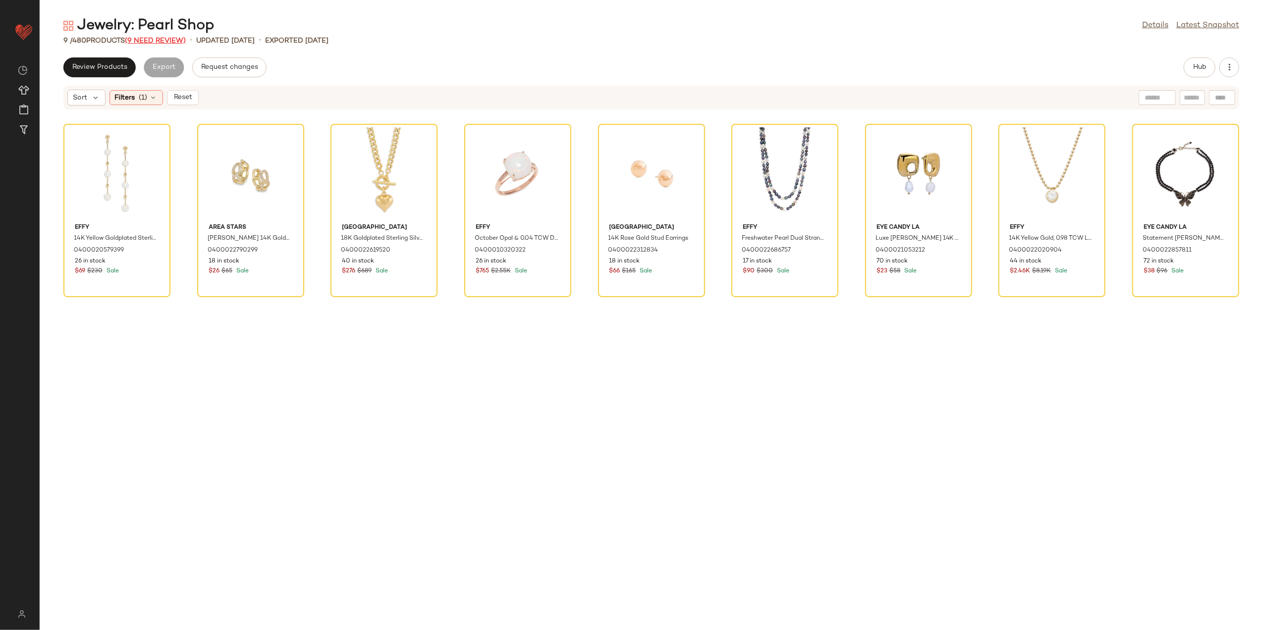
click at [147, 40] on span "(9 Need Review)" at bounding box center [155, 40] width 61 height 7
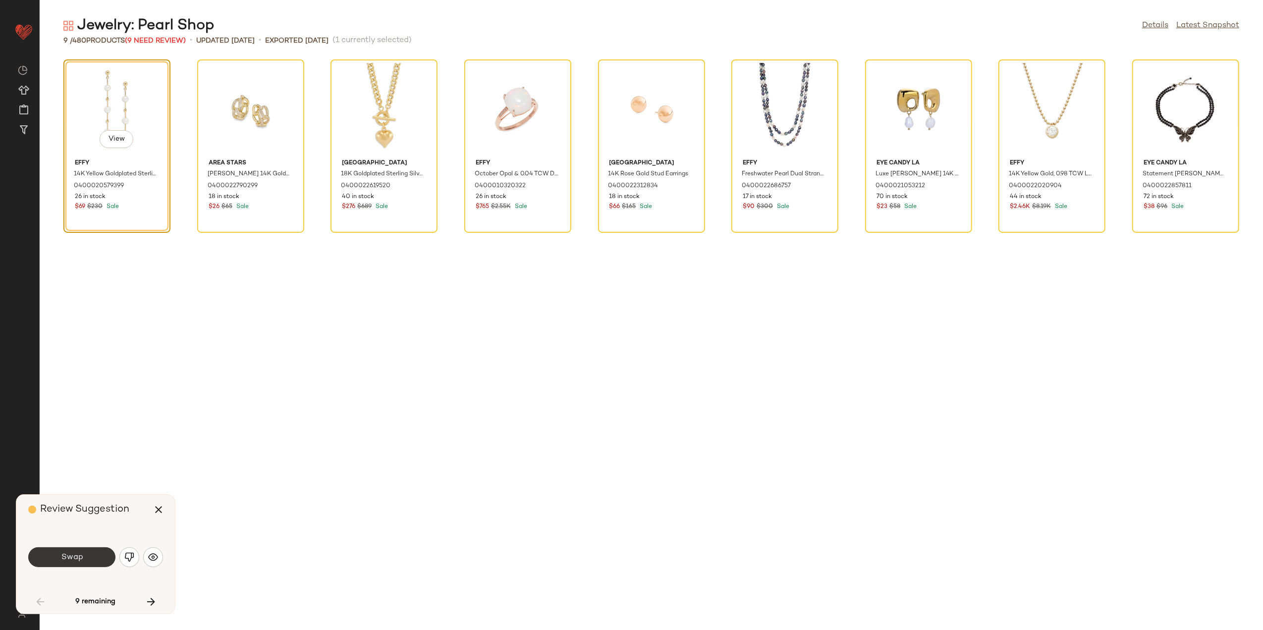
click at [95, 550] on button "Swap" at bounding box center [71, 558] width 87 height 20
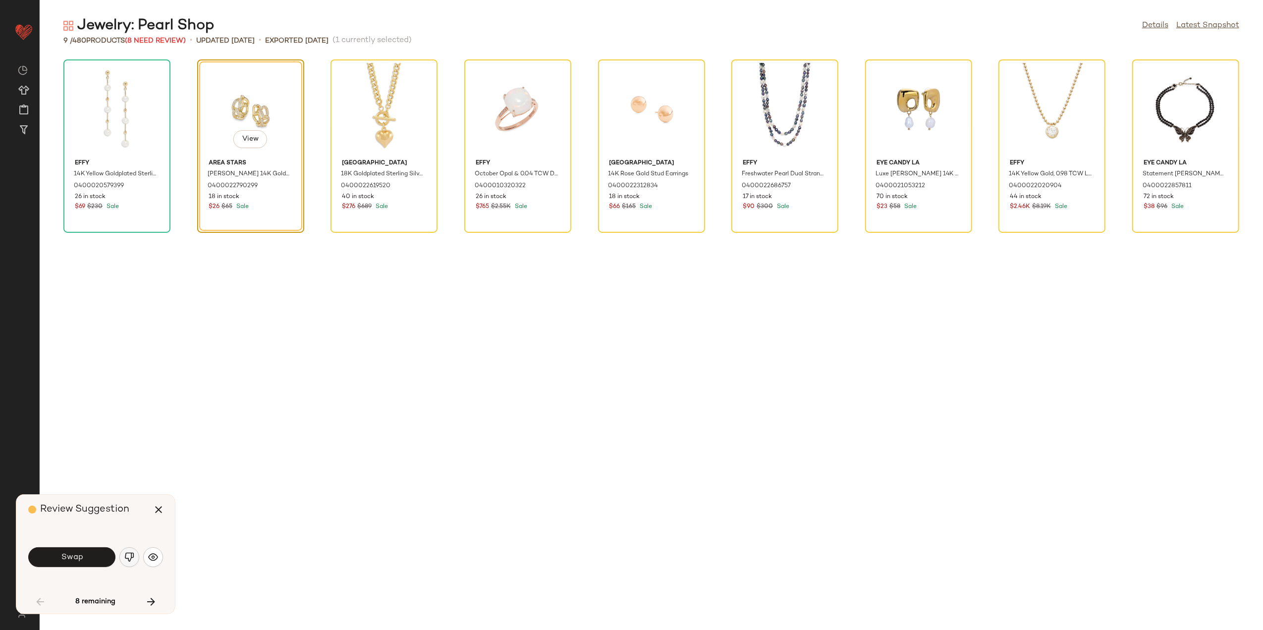
click at [123, 558] on button "button" at bounding box center [129, 558] width 20 height 20
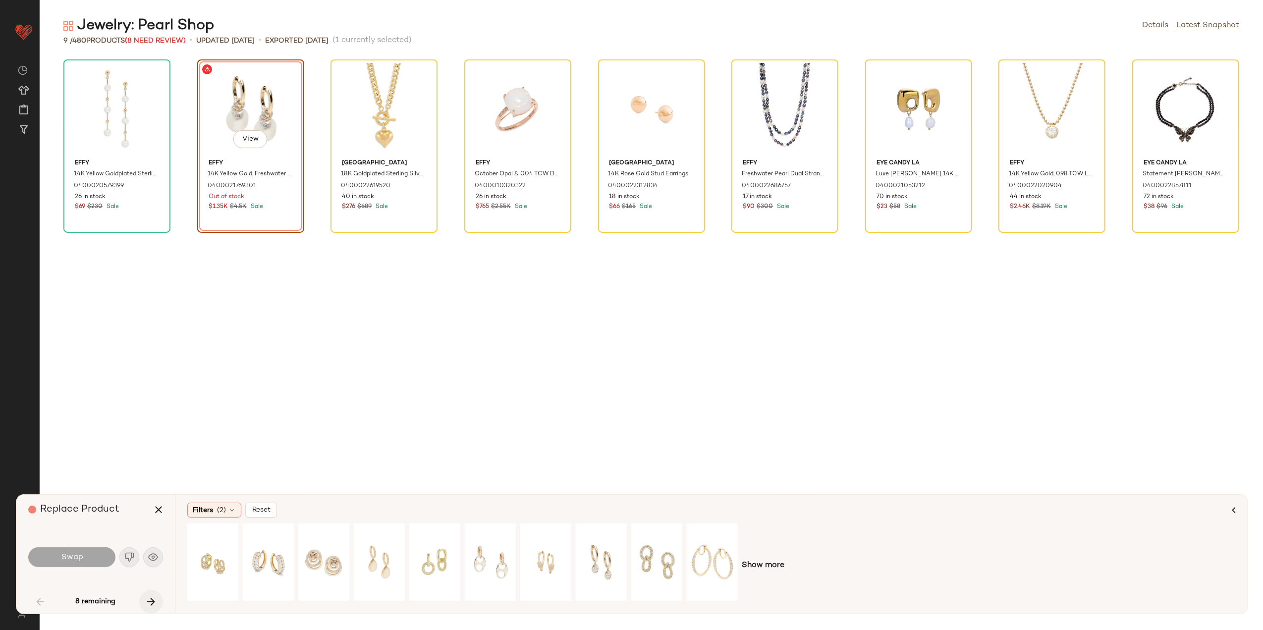
click at [157, 604] on button "button" at bounding box center [151, 602] width 24 height 24
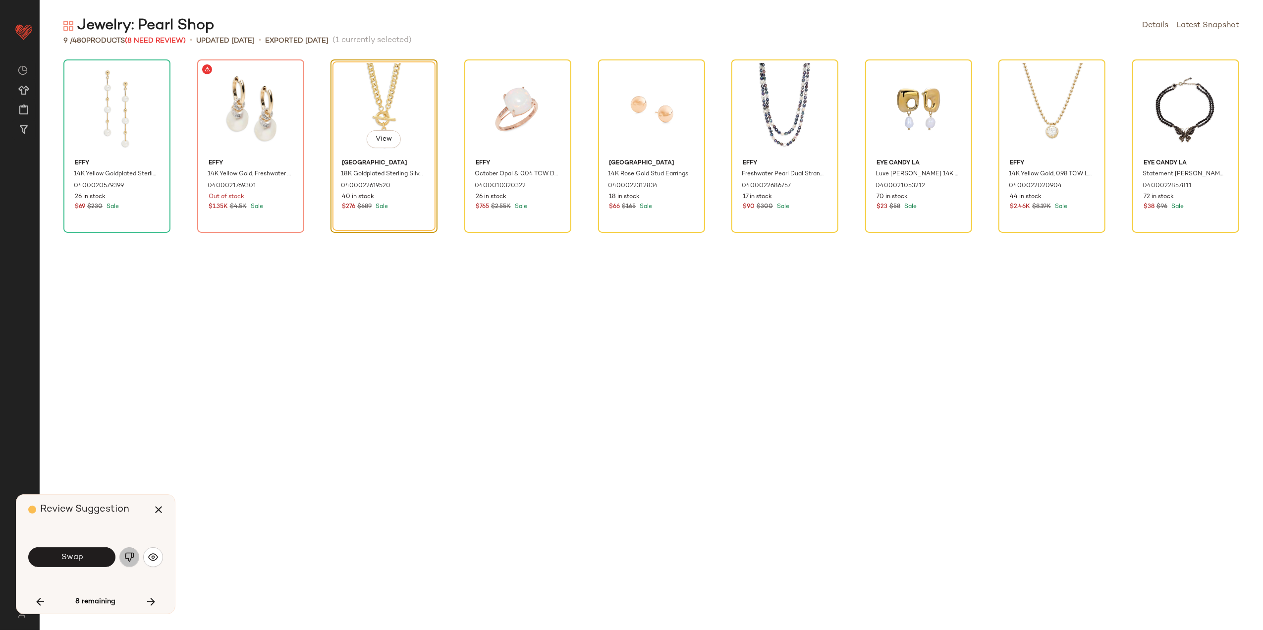
click at [123, 552] on button "button" at bounding box center [129, 558] width 20 height 20
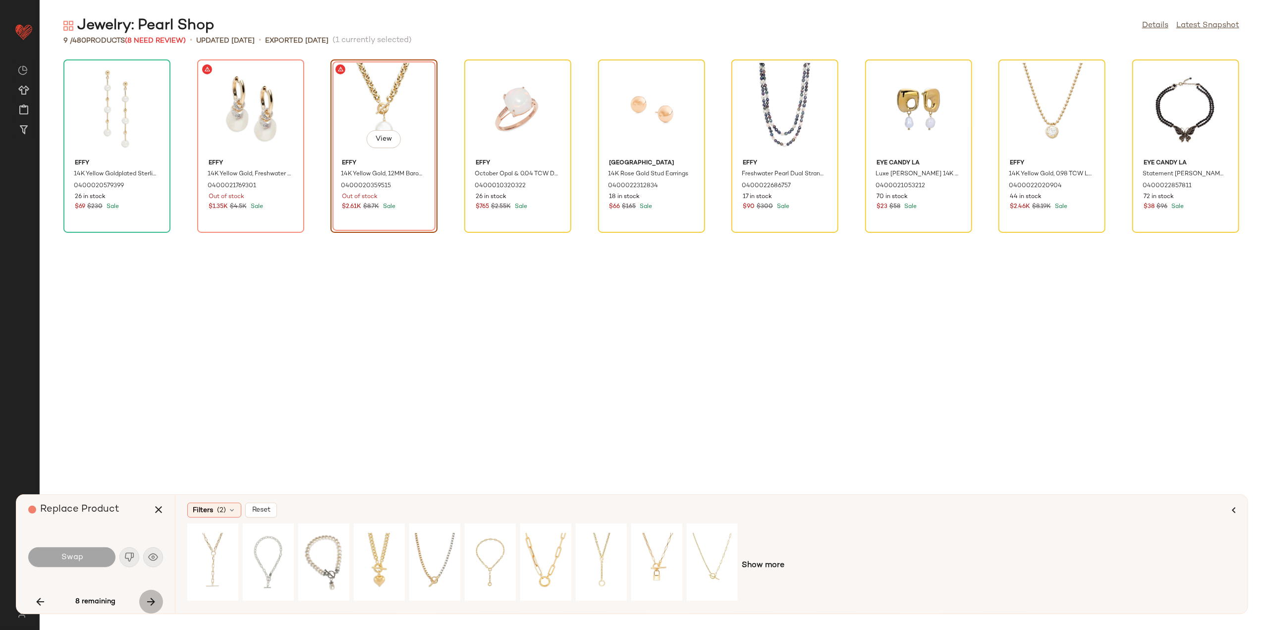
click at [146, 605] on icon "button" at bounding box center [151, 602] width 12 height 12
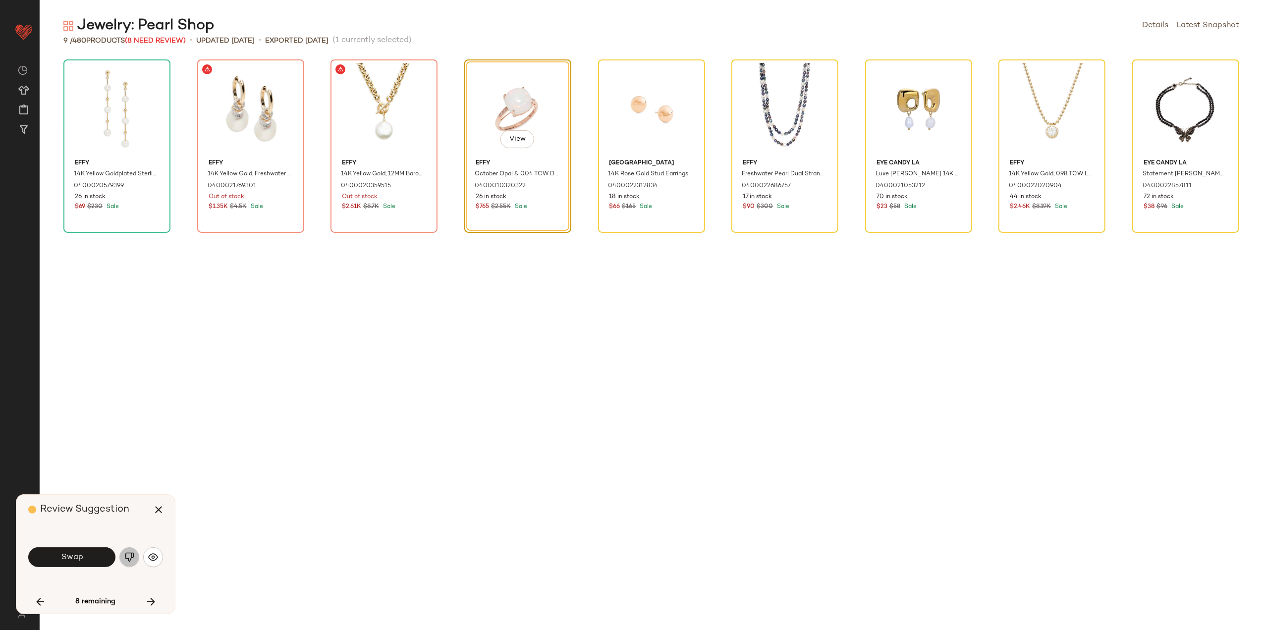
click at [135, 563] on button "button" at bounding box center [129, 558] width 20 height 20
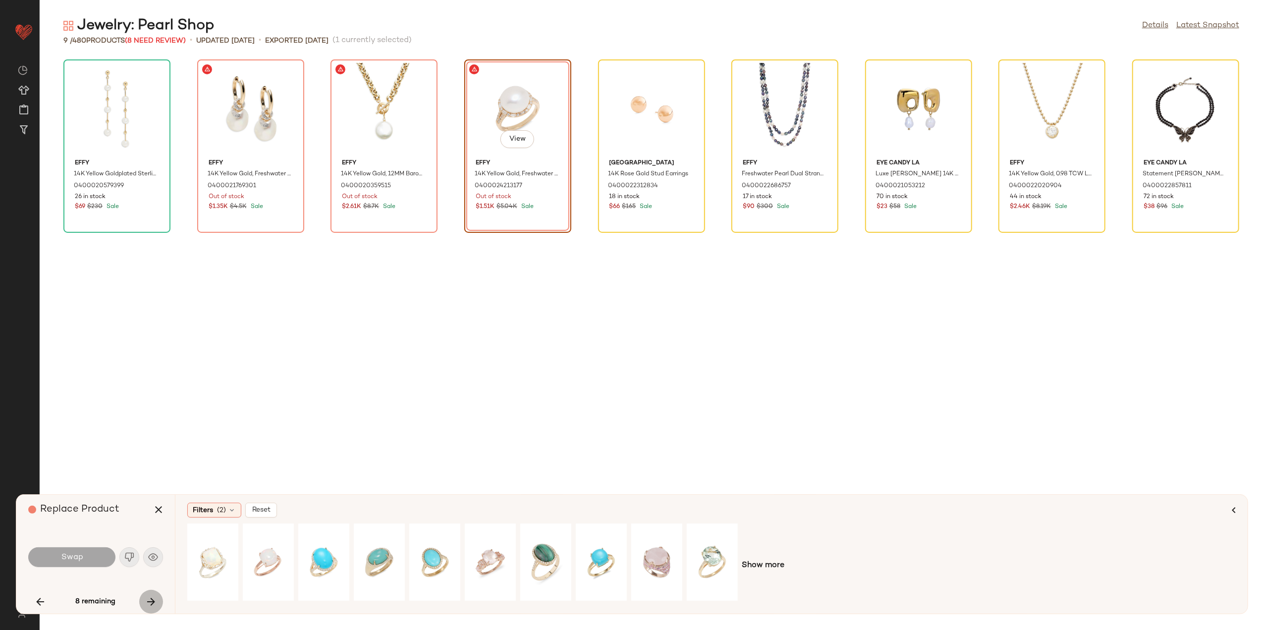
click at [161, 607] on button "button" at bounding box center [151, 602] width 24 height 24
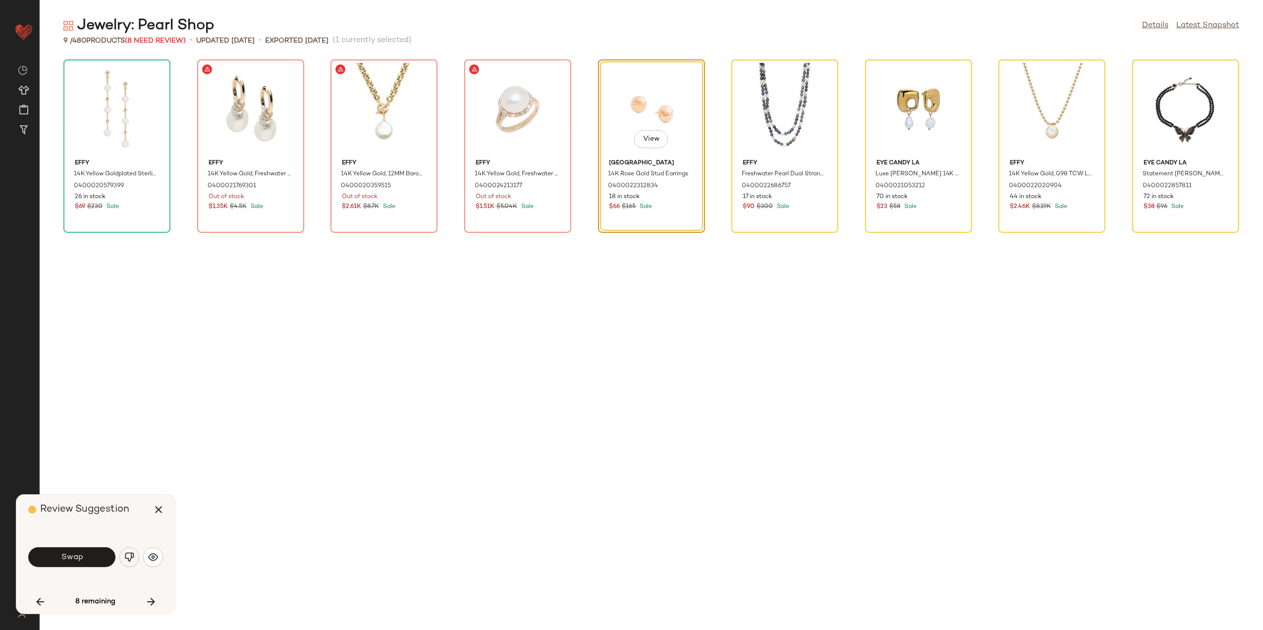
click at [130, 556] on img "button" at bounding box center [129, 558] width 10 height 10
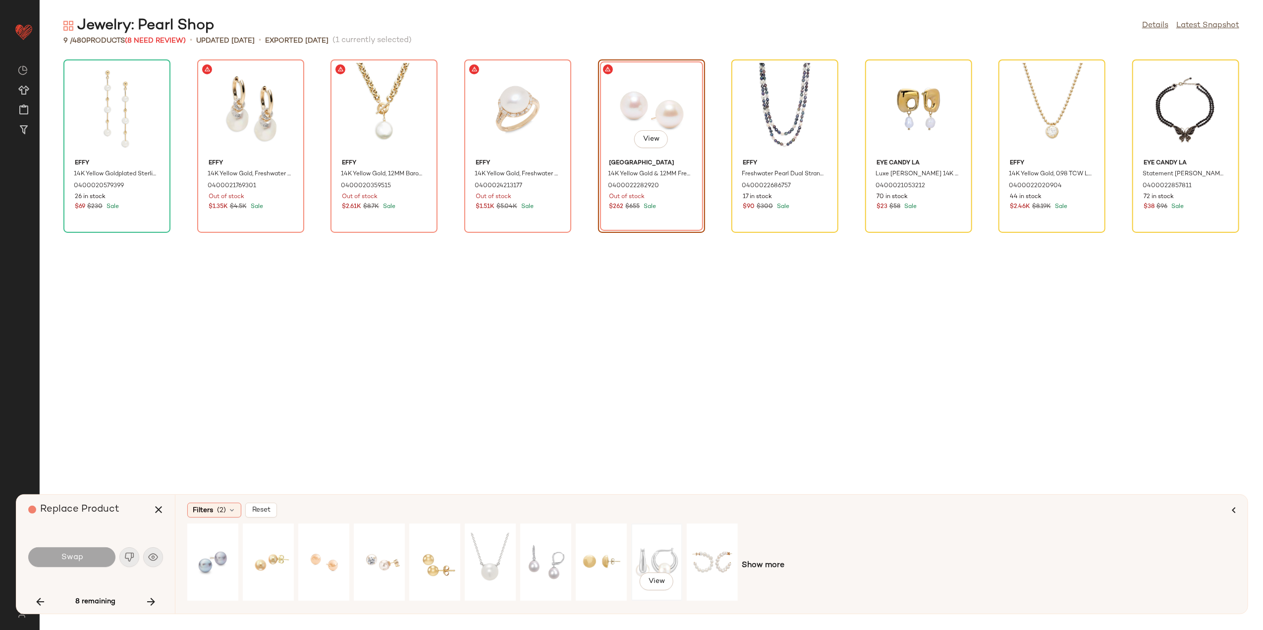
click at [657, 578] on span "View" at bounding box center [656, 582] width 17 height 8
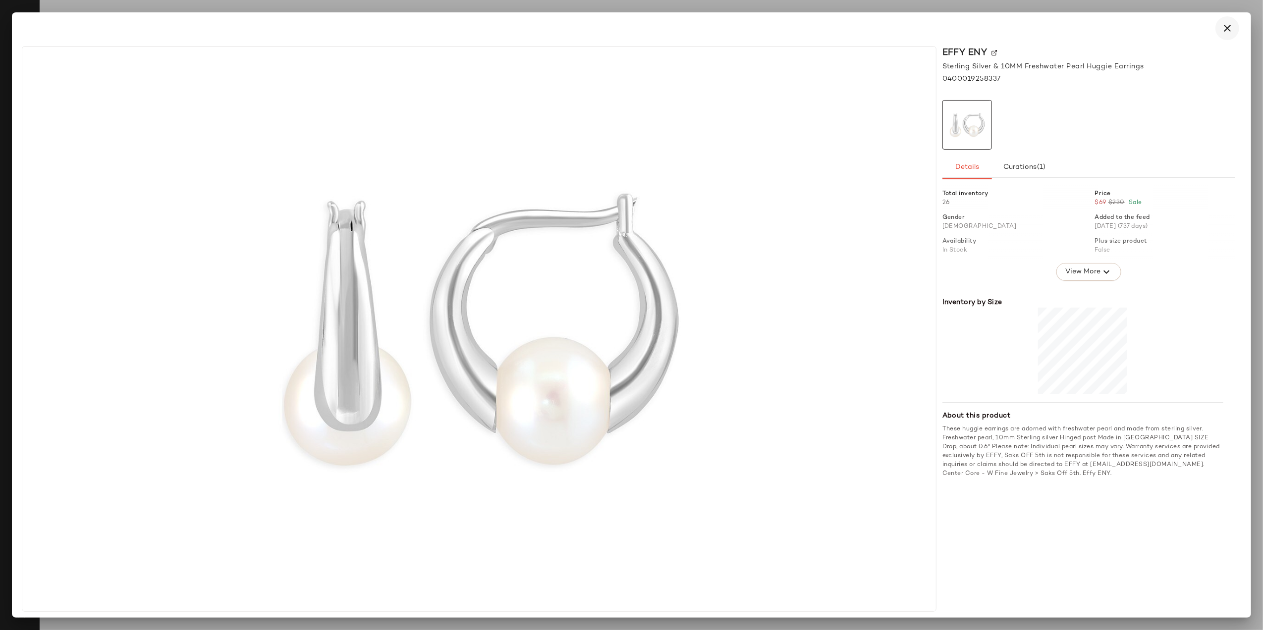
click at [1225, 16] on button "button" at bounding box center [1228, 28] width 24 height 24
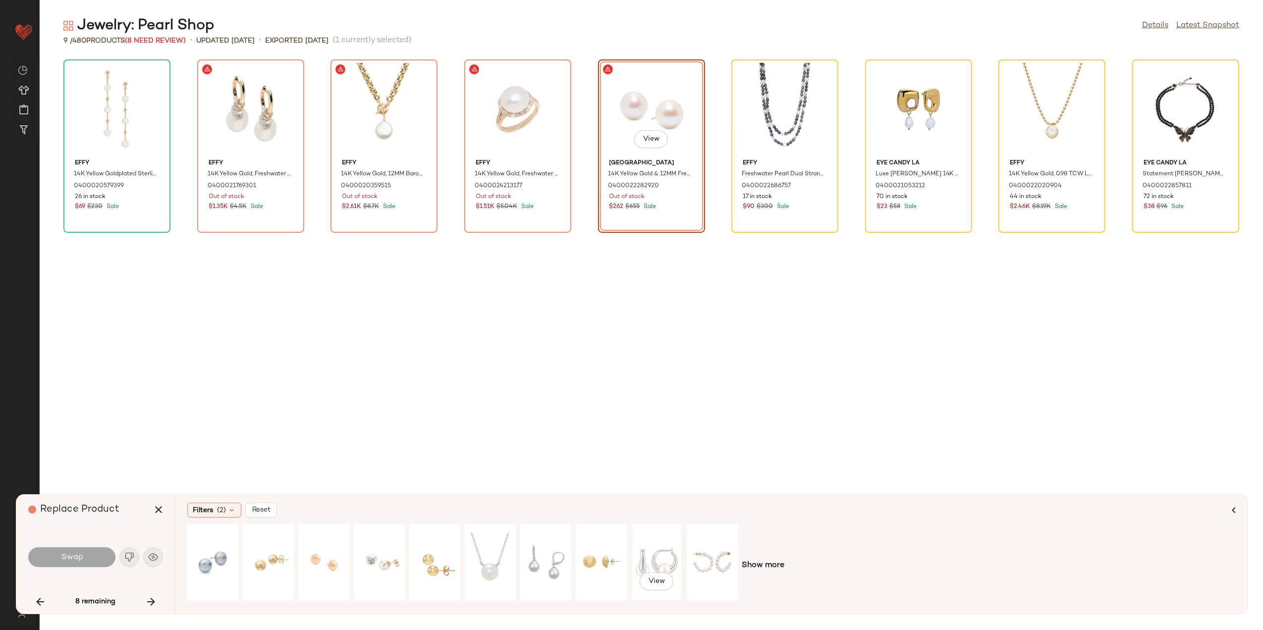
click at [660, 549] on div "View" at bounding box center [657, 562] width 44 height 70
click at [76, 578] on div "Swap" at bounding box center [95, 558] width 135 height 54
click at [92, 558] on button "Swap" at bounding box center [71, 558] width 87 height 20
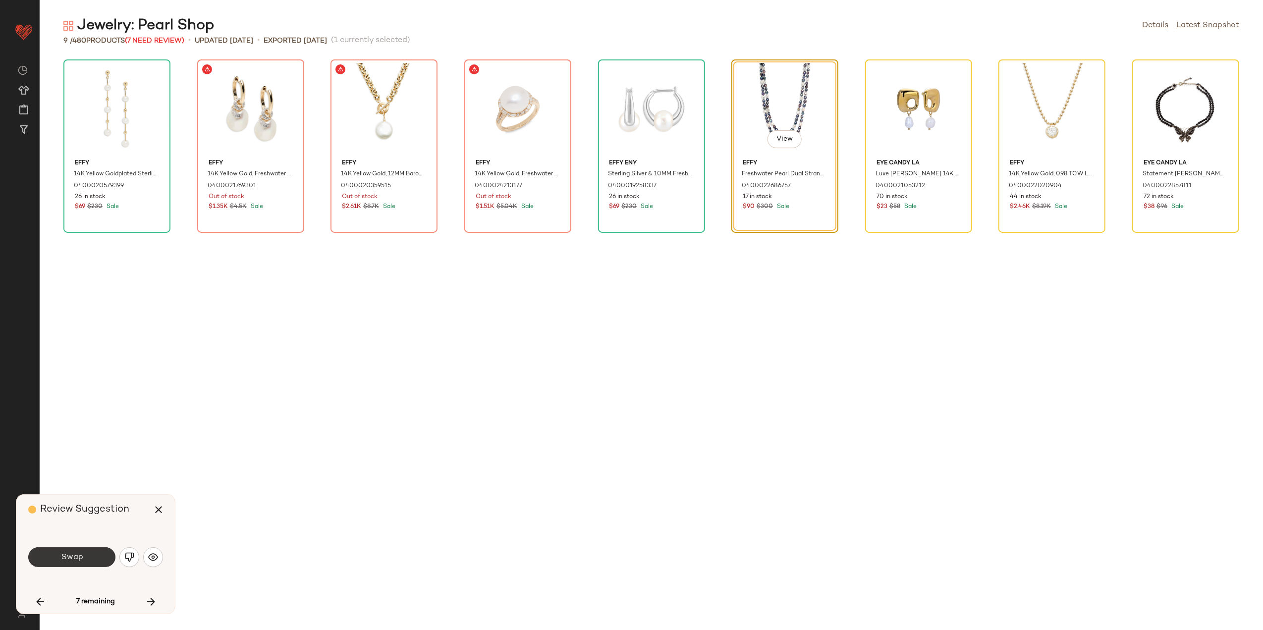
click at [97, 553] on button "Swap" at bounding box center [71, 558] width 87 height 20
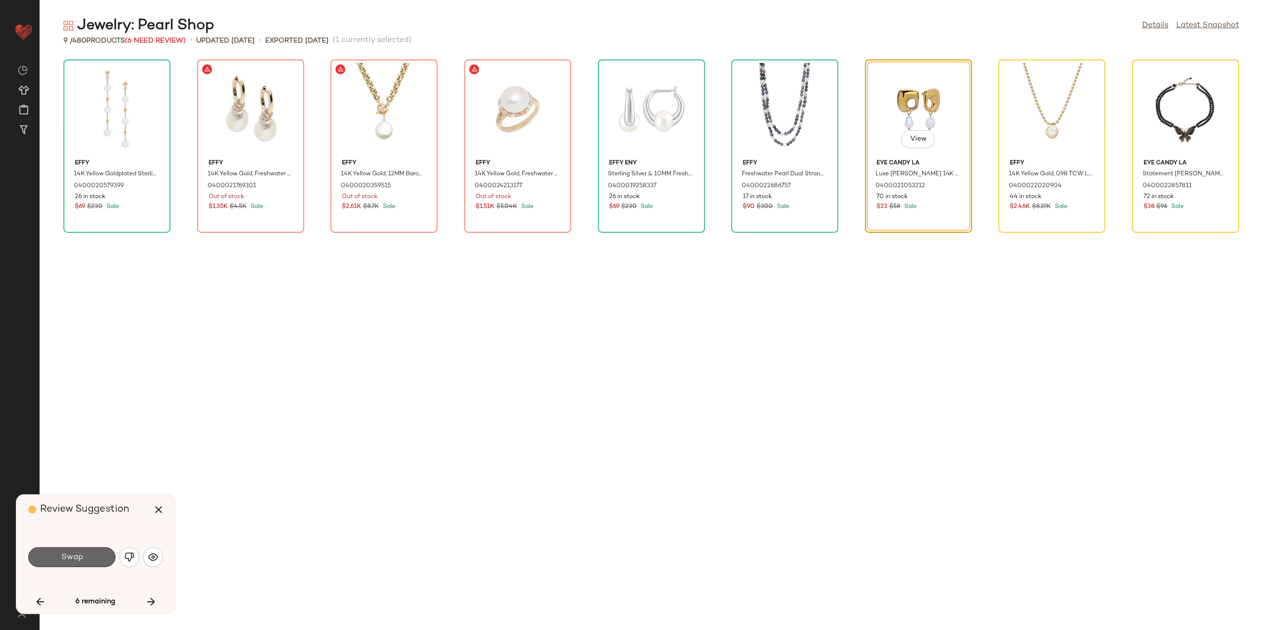
click at [98, 556] on button "Swap" at bounding box center [71, 558] width 87 height 20
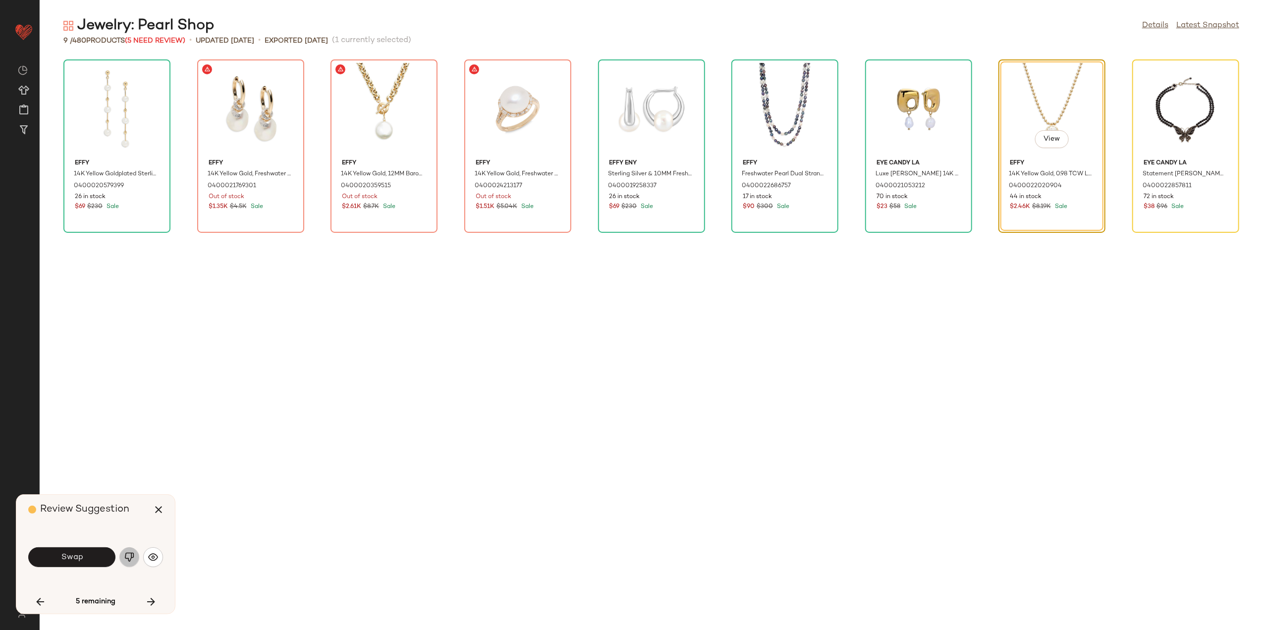
click at [131, 561] on img "button" at bounding box center [129, 558] width 10 height 10
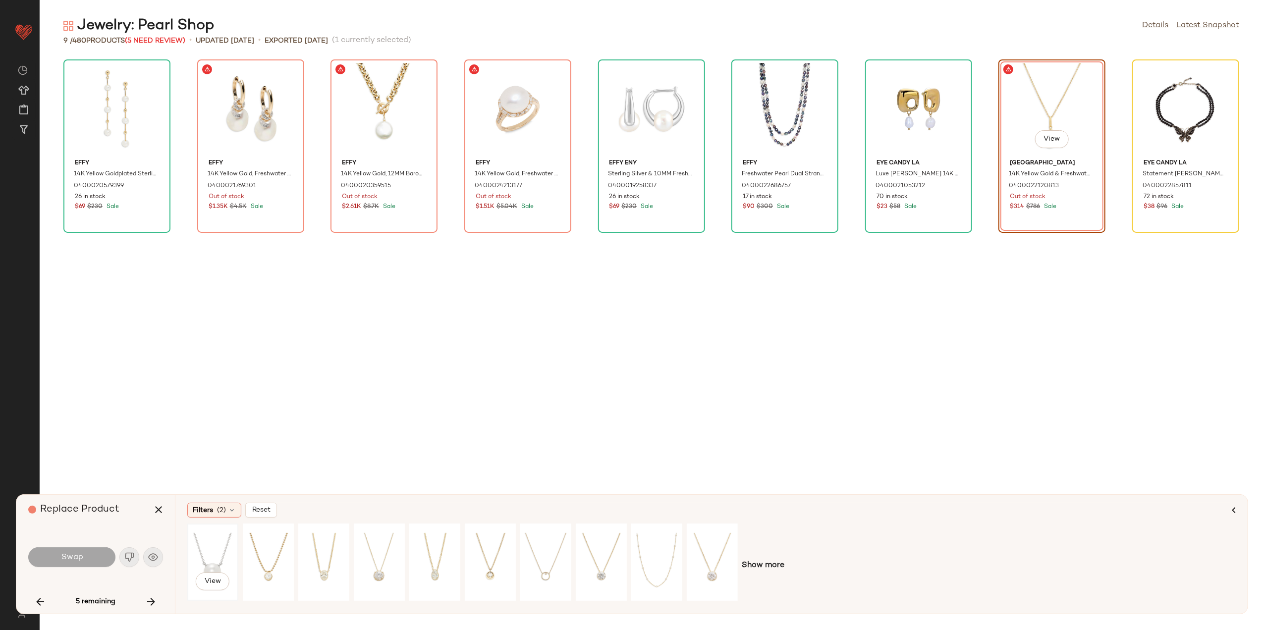
click at [206, 562] on div "View" at bounding box center [213, 562] width 44 height 70
click at [94, 550] on button "Swap" at bounding box center [71, 558] width 87 height 20
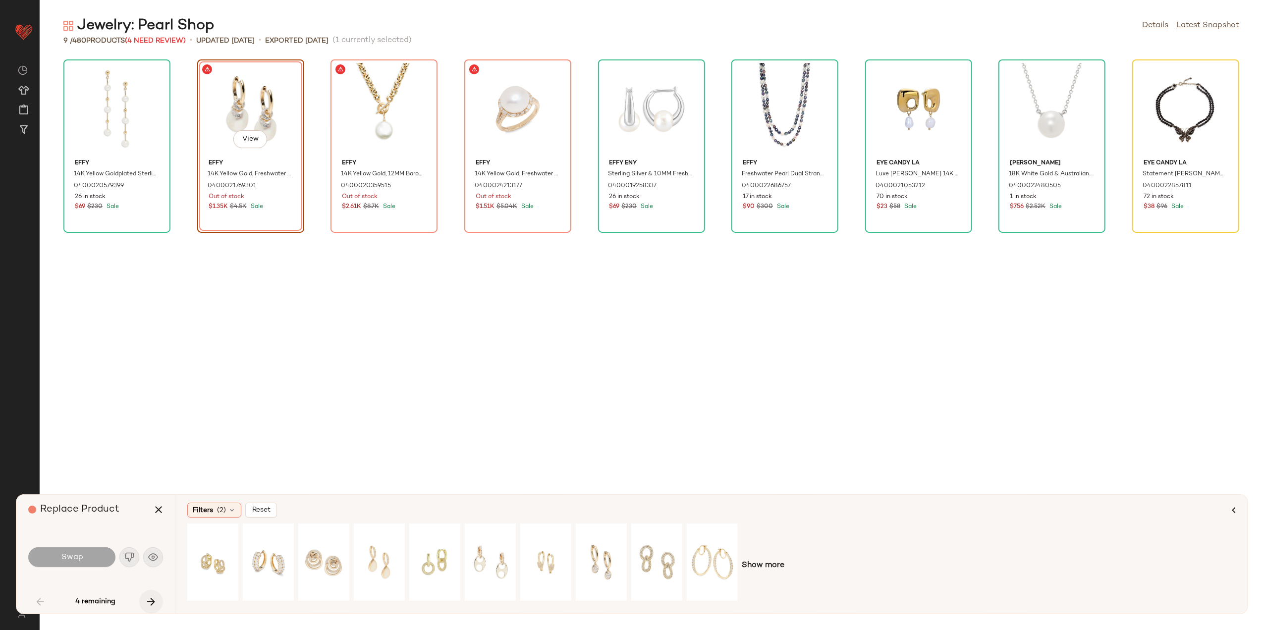
click at [146, 595] on button "button" at bounding box center [151, 602] width 24 height 24
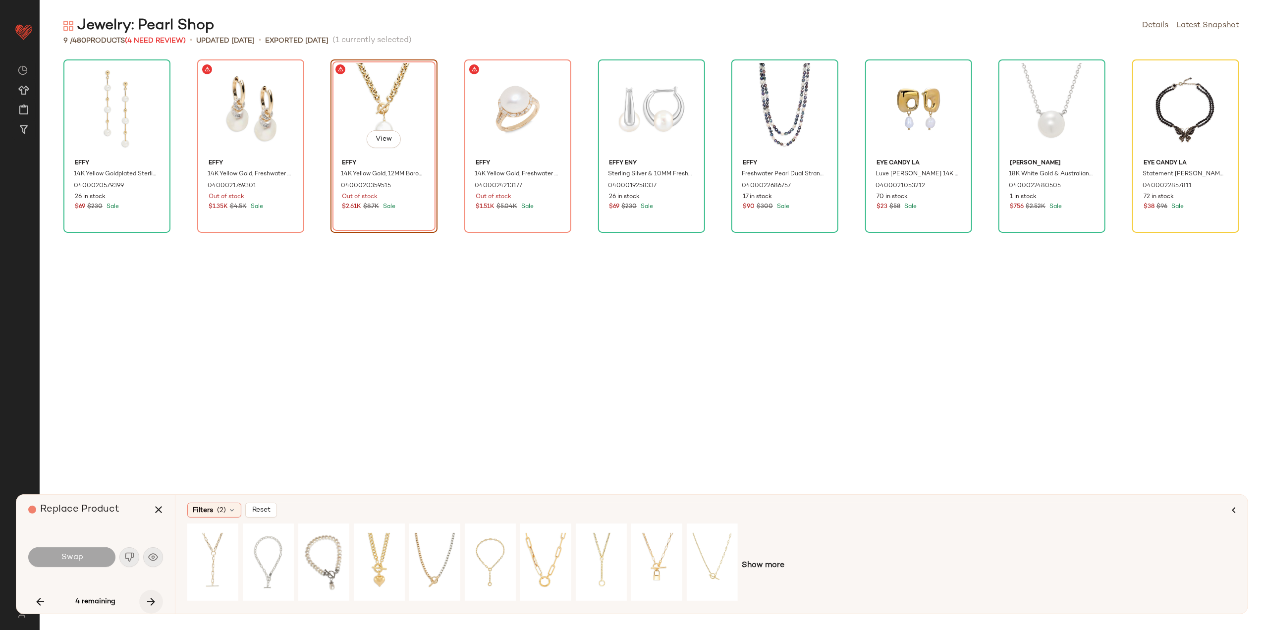
click at [145, 597] on icon "button" at bounding box center [151, 602] width 12 height 12
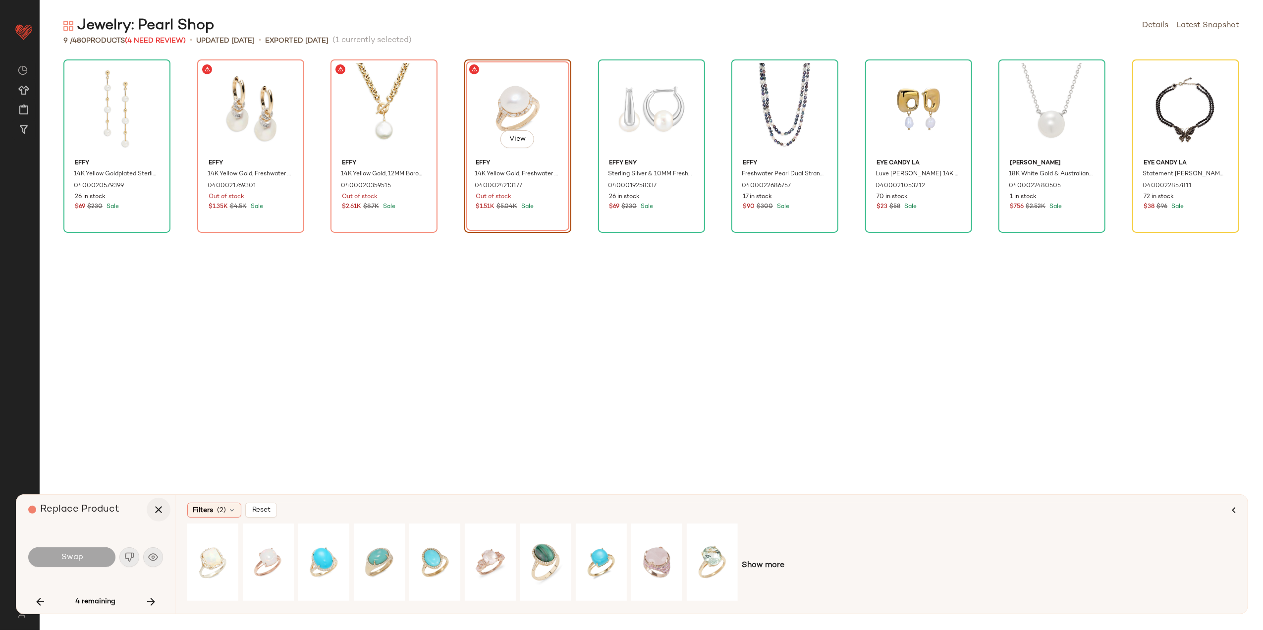
click at [147, 508] on button "button" at bounding box center [159, 510] width 24 height 24
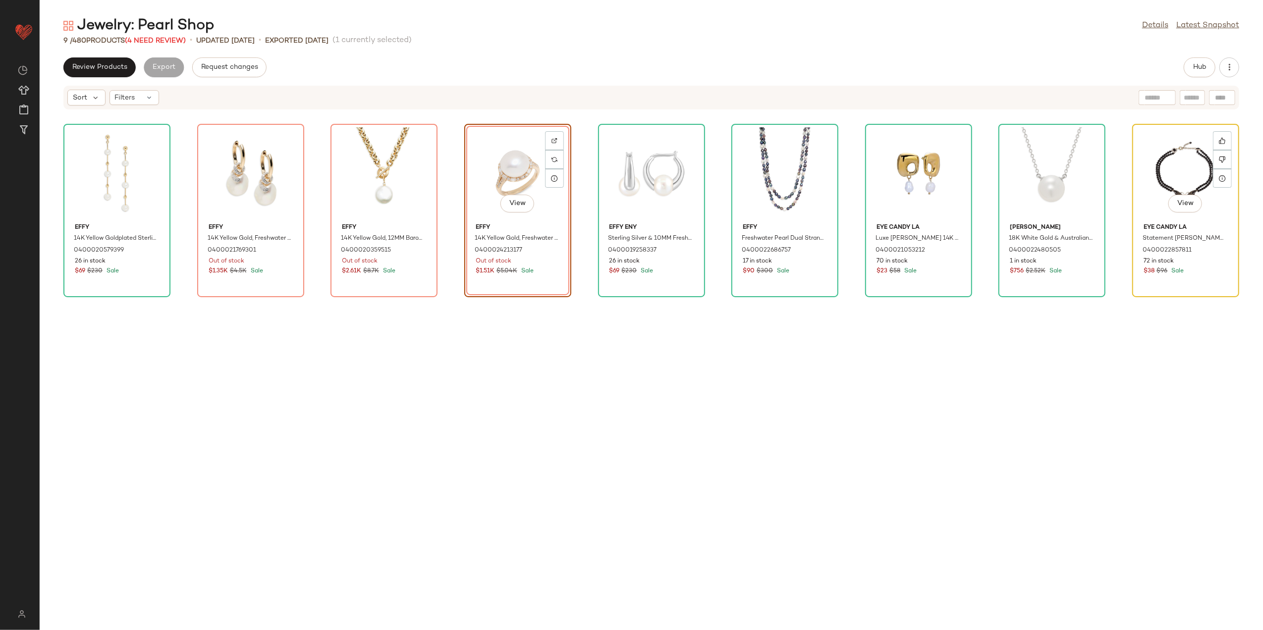
click at [1185, 167] on div "View" at bounding box center [1186, 173] width 100 height 92
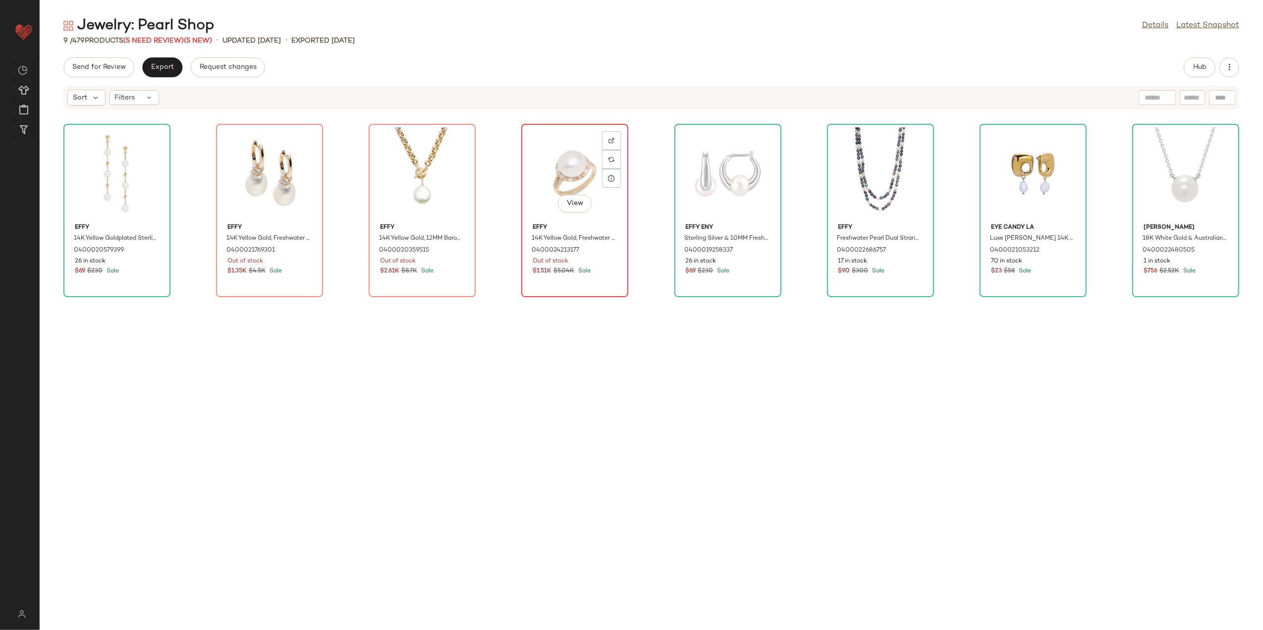
click at [552, 175] on div "View" at bounding box center [575, 173] width 100 height 92
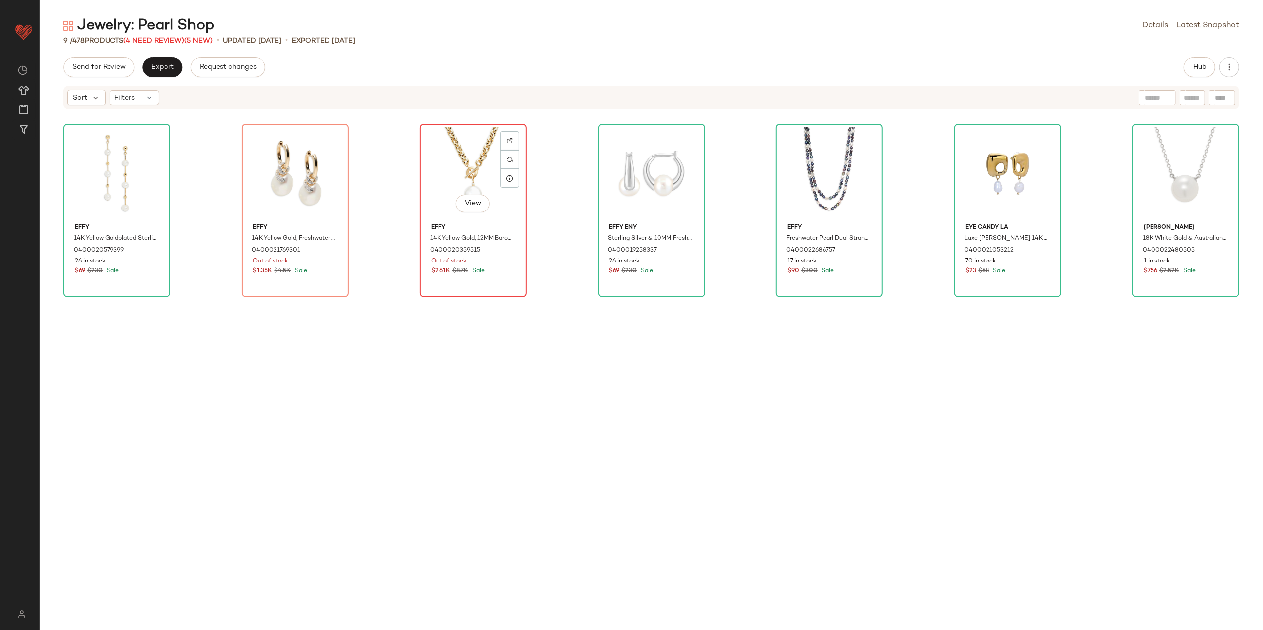
click at [475, 189] on div "View" at bounding box center [473, 173] width 100 height 92
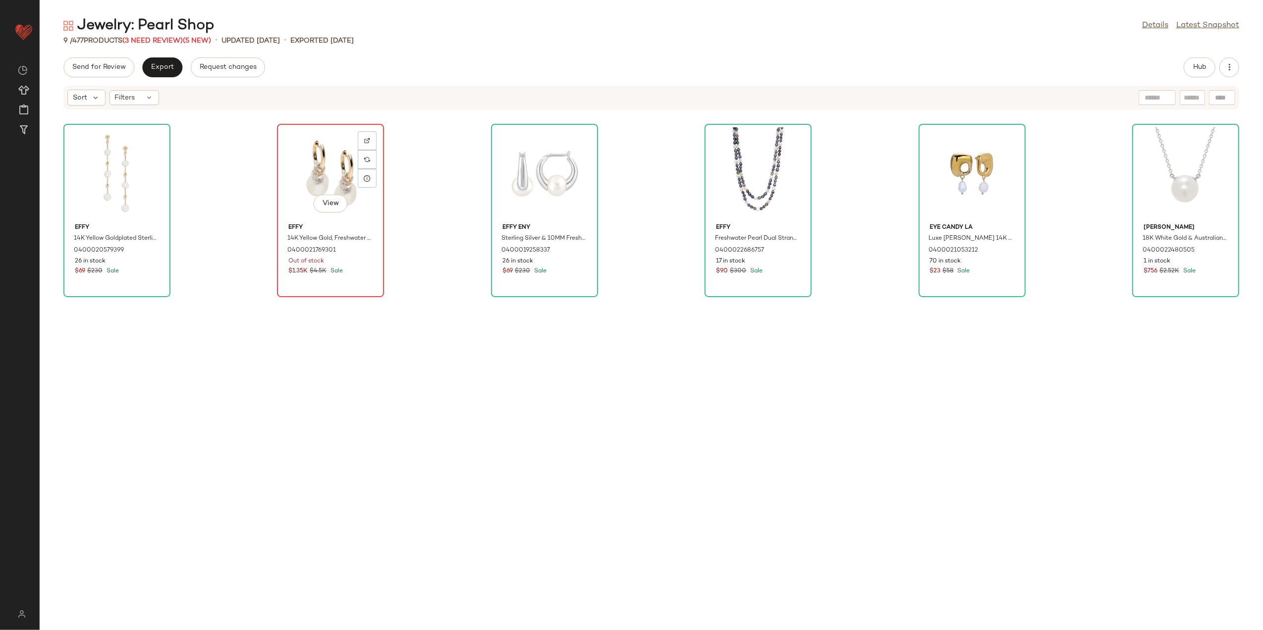
click at [327, 188] on div "View" at bounding box center [331, 173] width 100 height 92
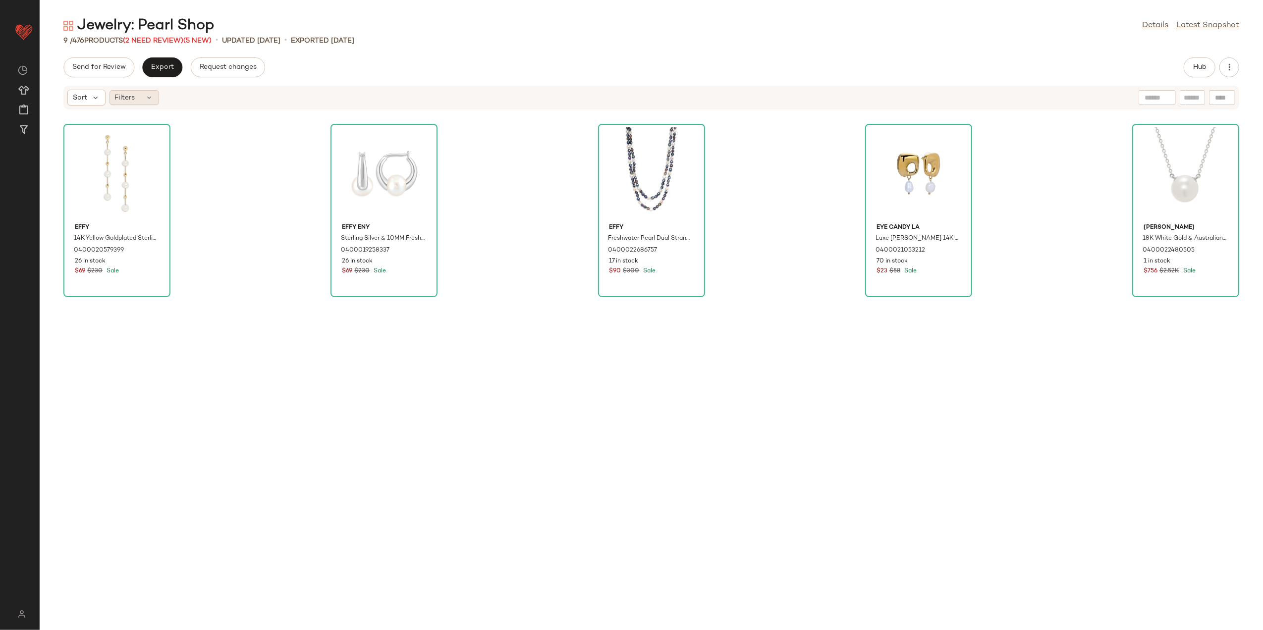
click at [148, 94] on icon at bounding box center [150, 98] width 8 height 8
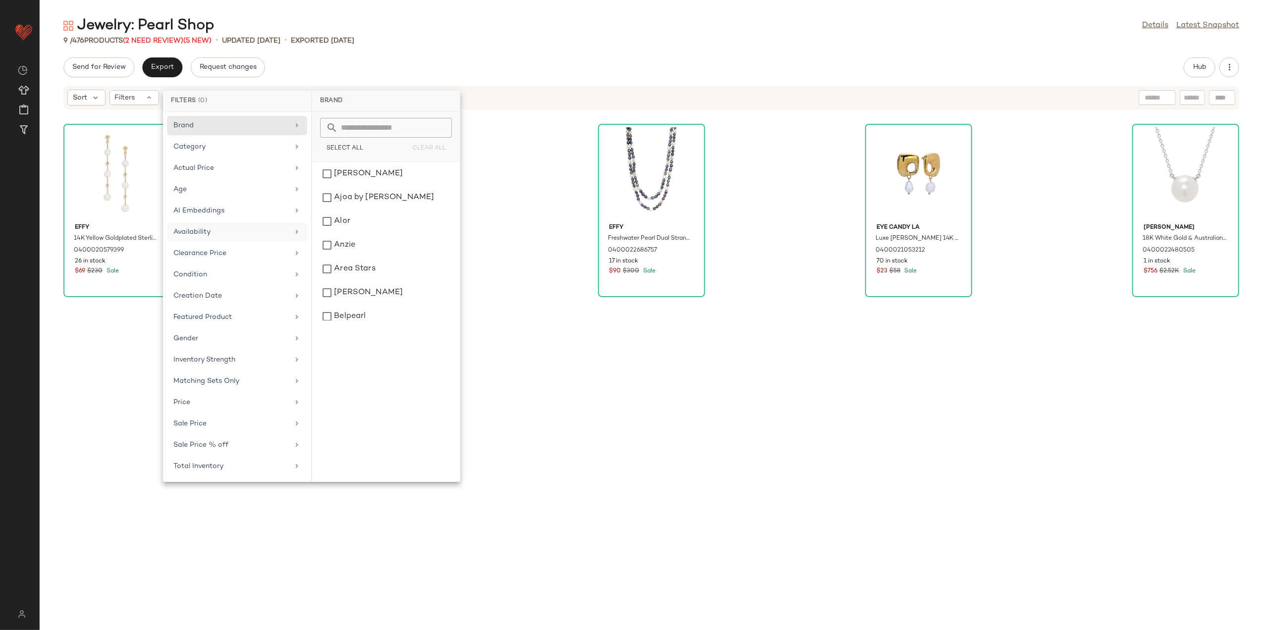
click at [262, 230] on div "Availability" at bounding box center [230, 232] width 115 height 10
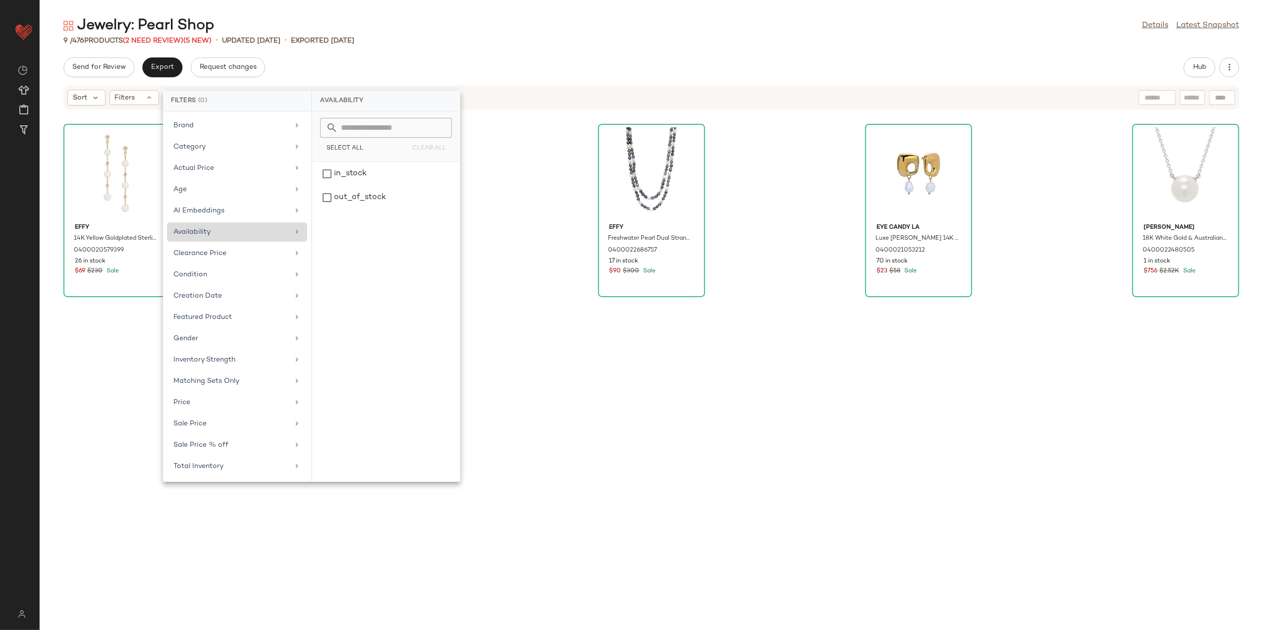
drag, startPoint x: 353, startPoint y: 177, endPoint x: 305, endPoint y: 233, distance: 73.5
click at [352, 186] on div "in_stock" at bounding box center [386, 198] width 140 height 24
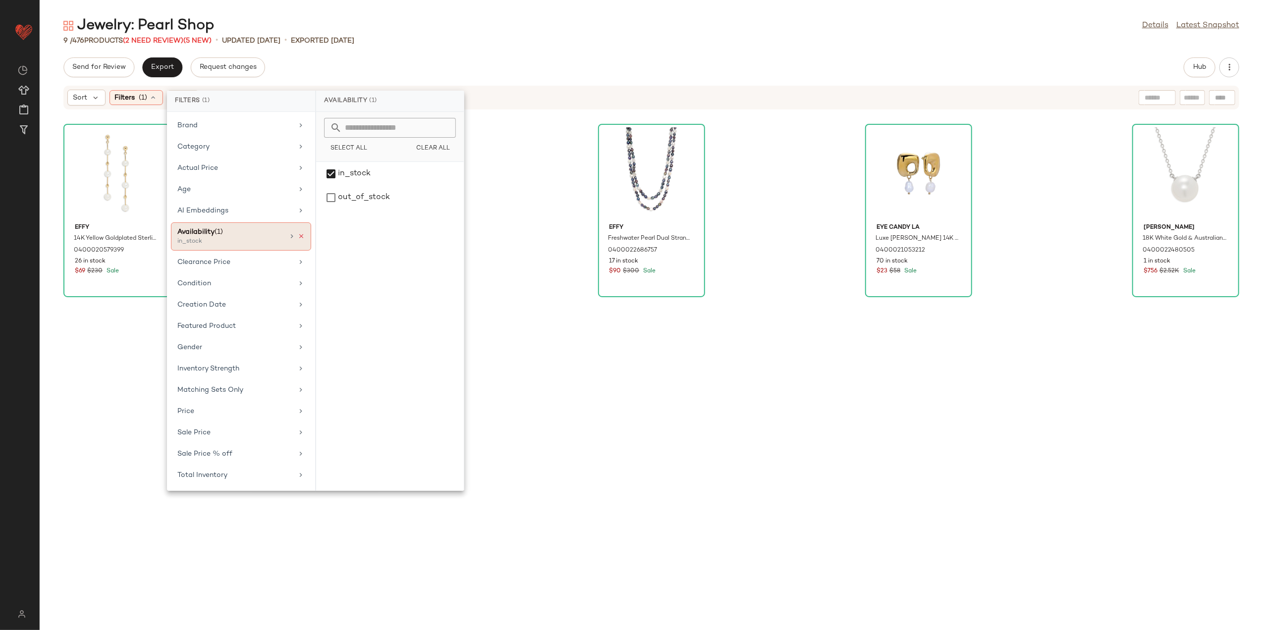
click at [302, 240] on icon at bounding box center [301, 236] width 7 height 7
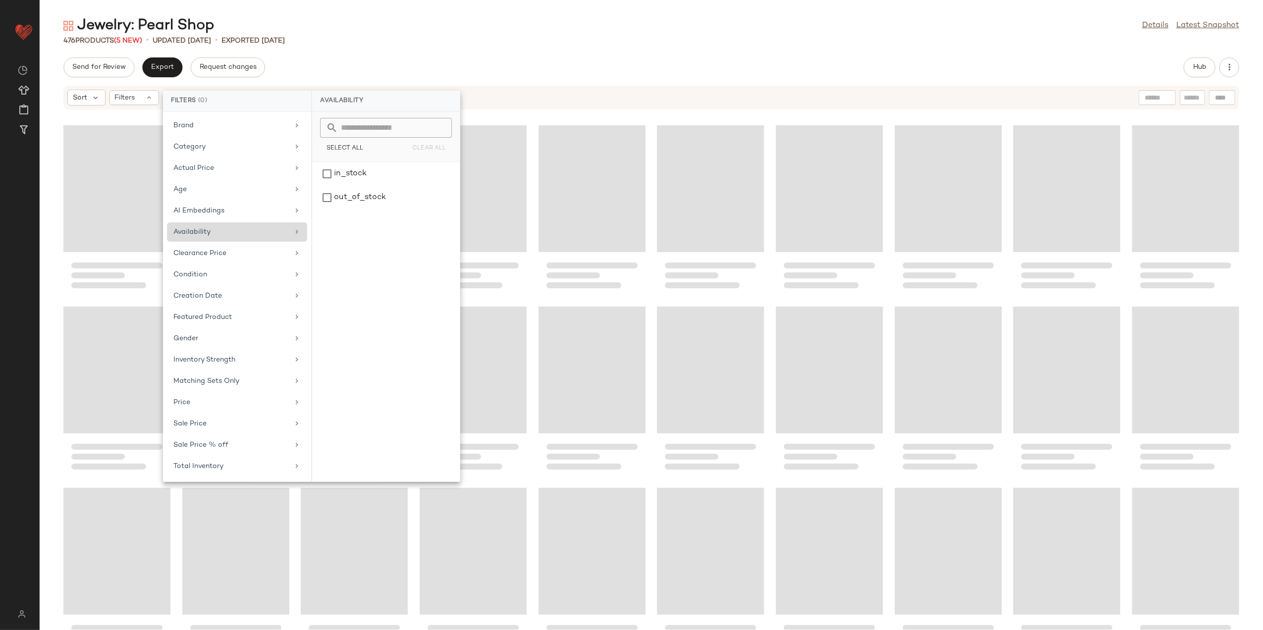
click at [554, 60] on div "Send for Review Export Request changes Hub" at bounding box center [652, 67] width 1224 height 20
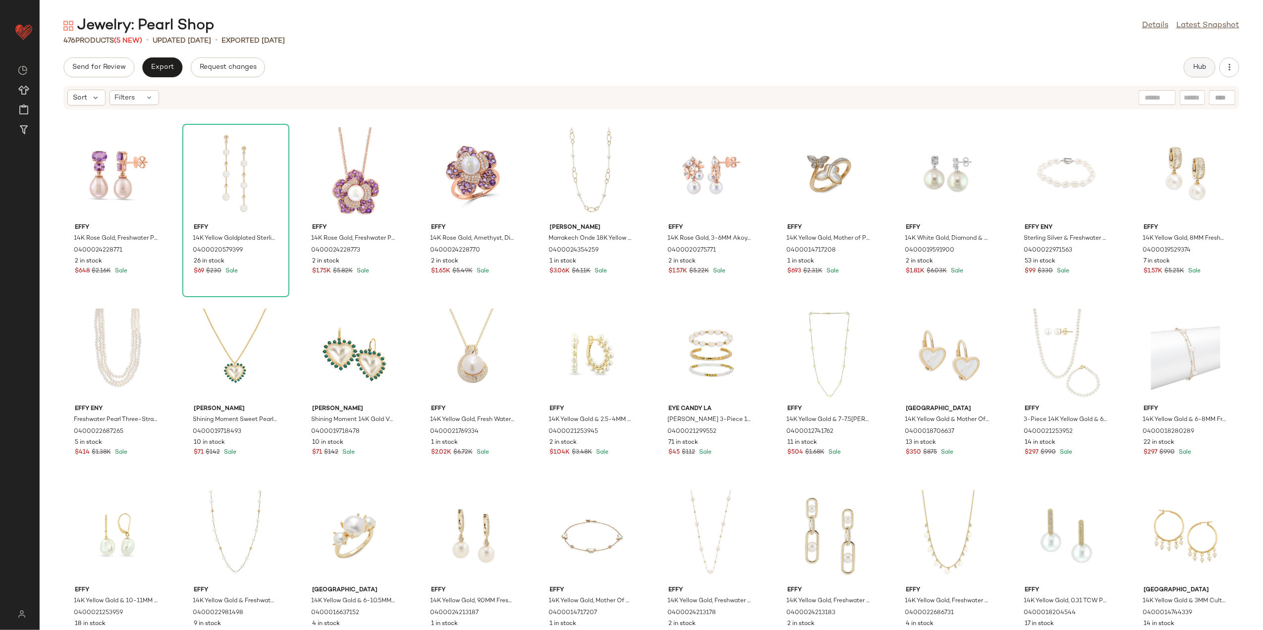
click at [1213, 68] on button "Hub" at bounding box center [1200, 67] width 32 height 20
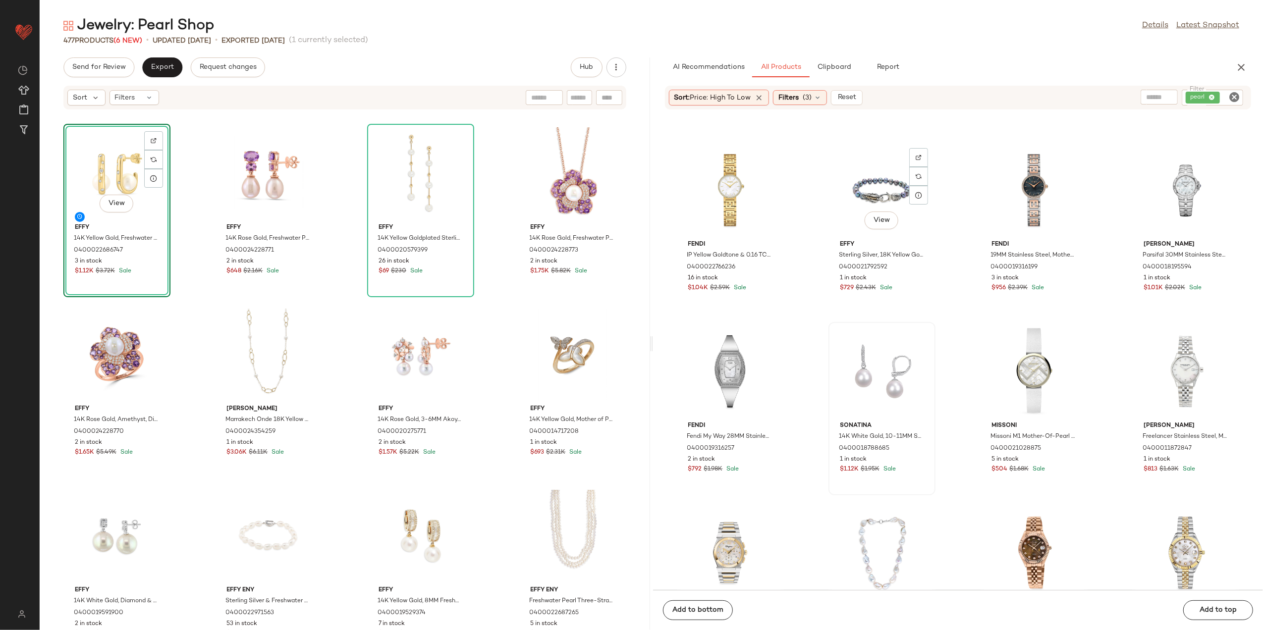
scroll to position [536, 0]
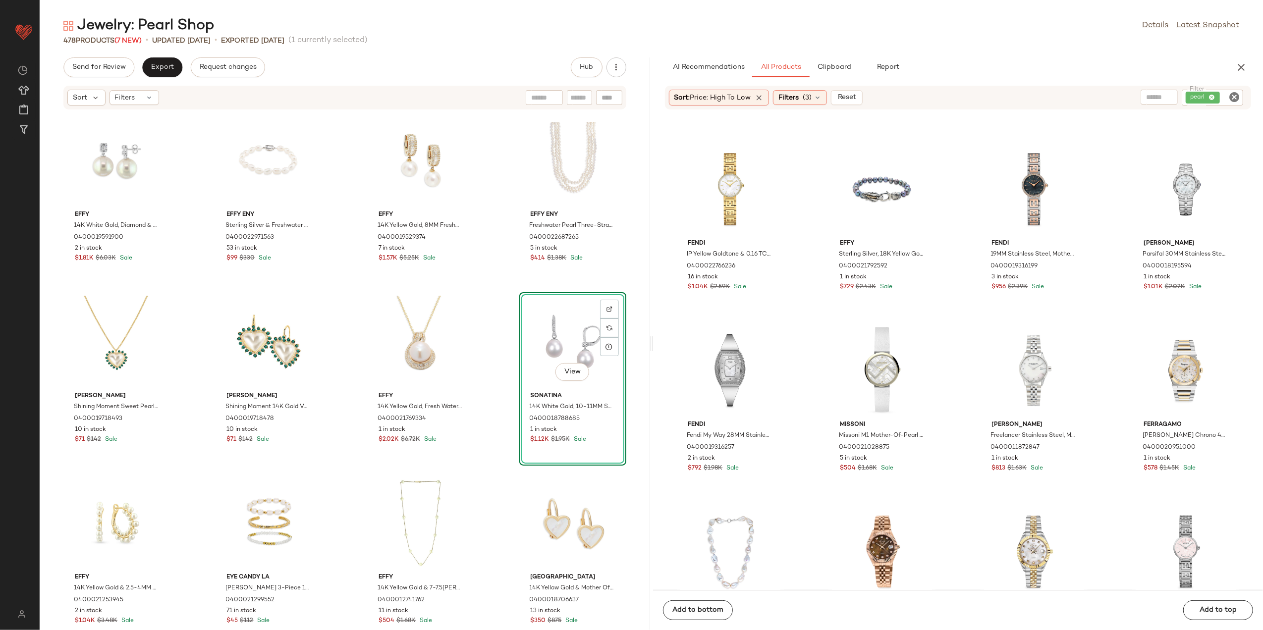
scroll to position [404, 0]
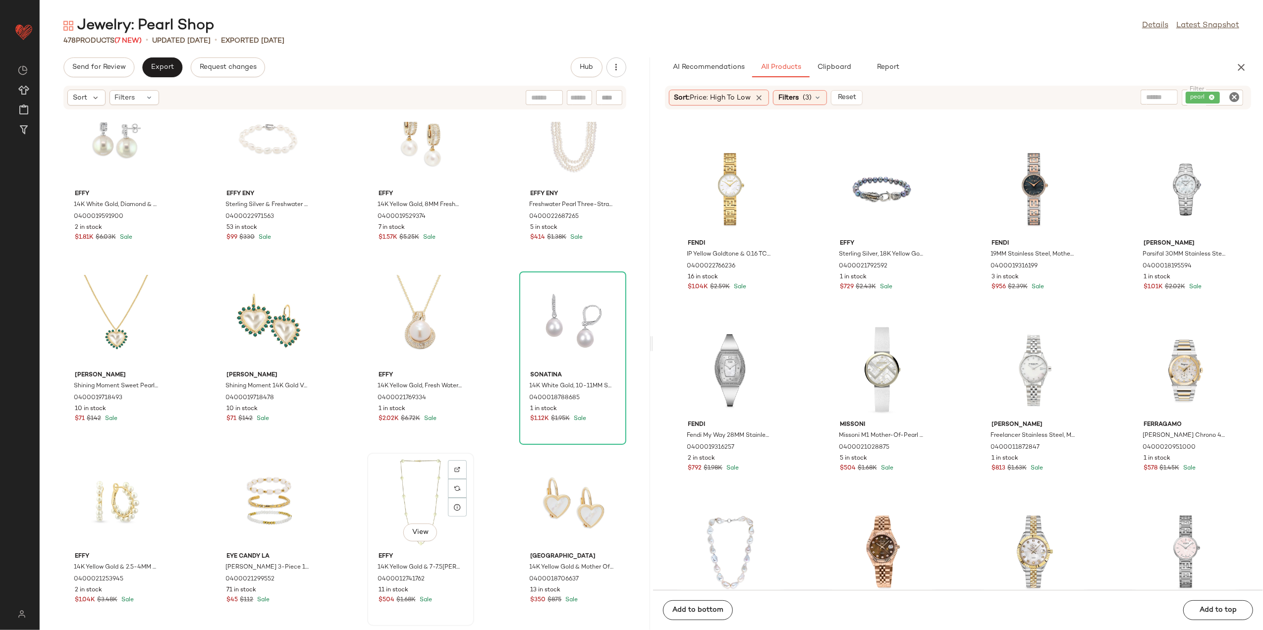
click at [403, 524] on div "View" at bounding box center [420, 534] width 34 height 20
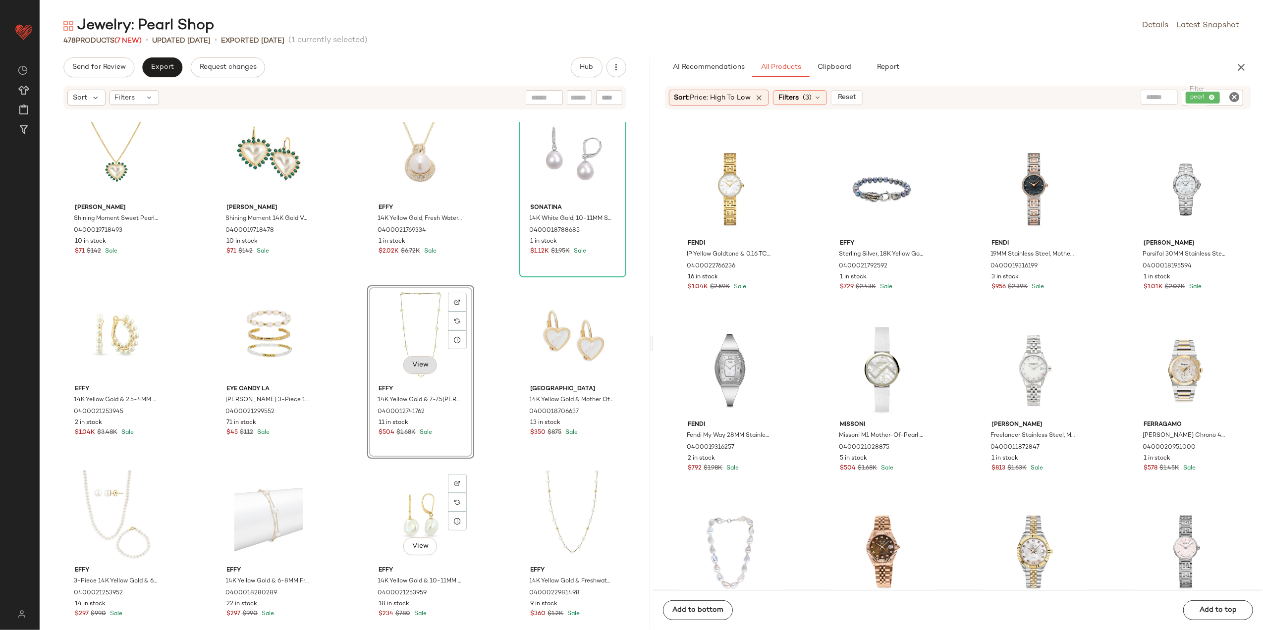
scroll to position [603, 0]
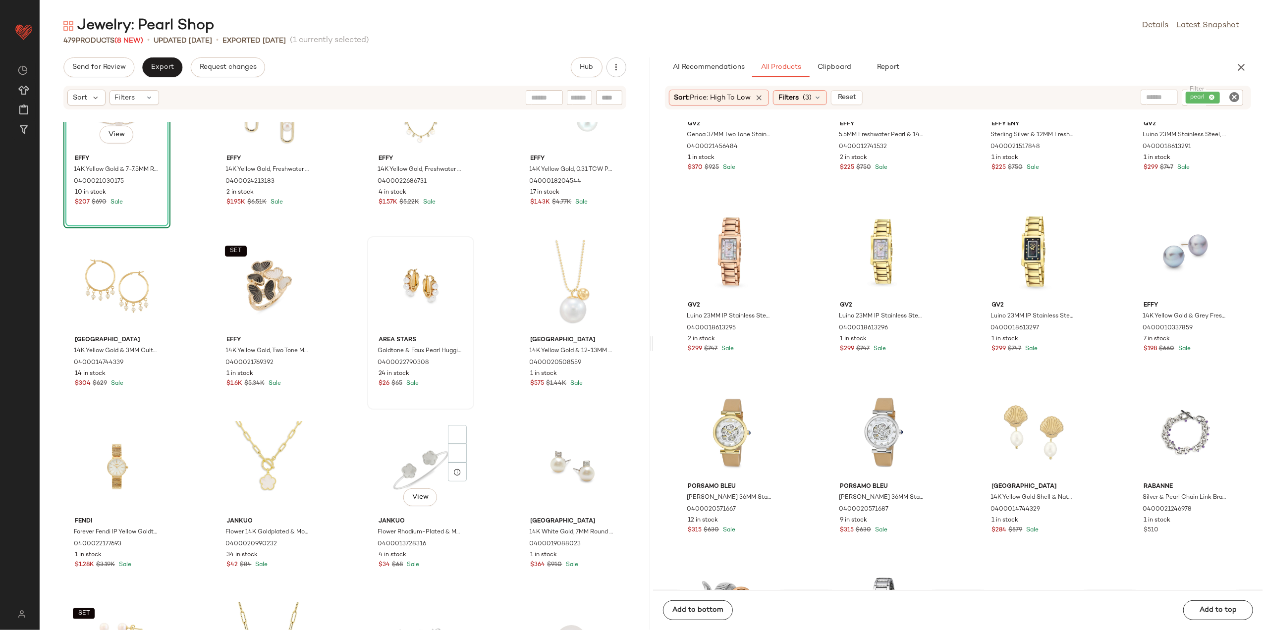
scroll to position [1442, 0]
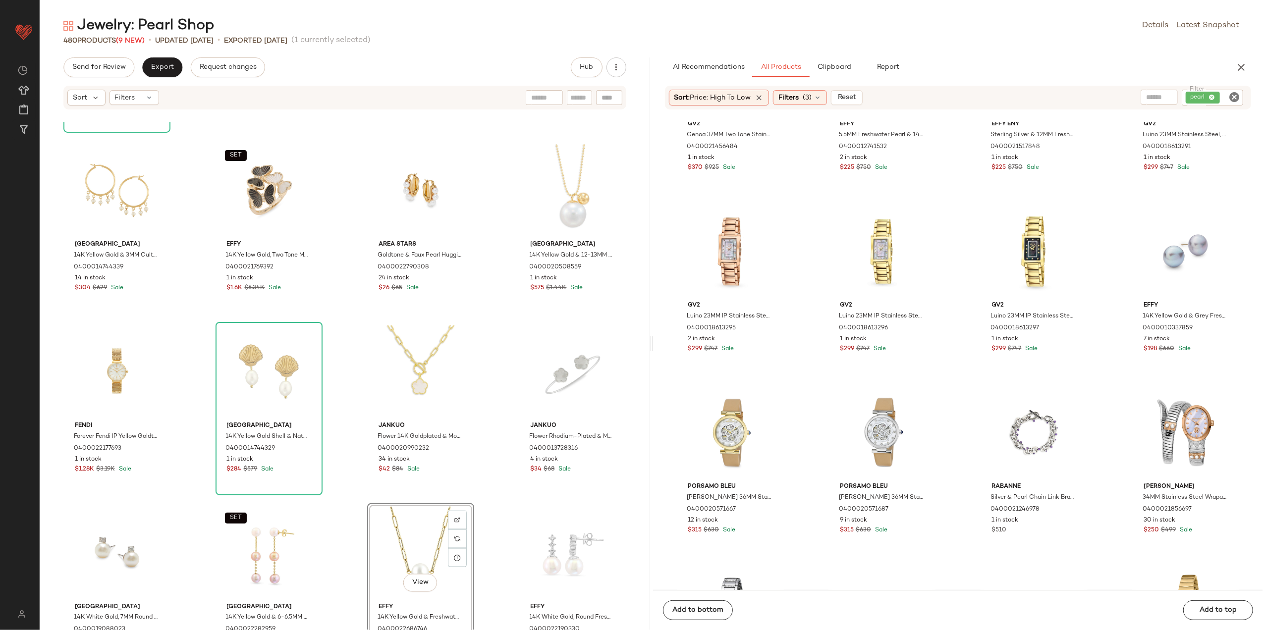
scroll to position [1446, 0]
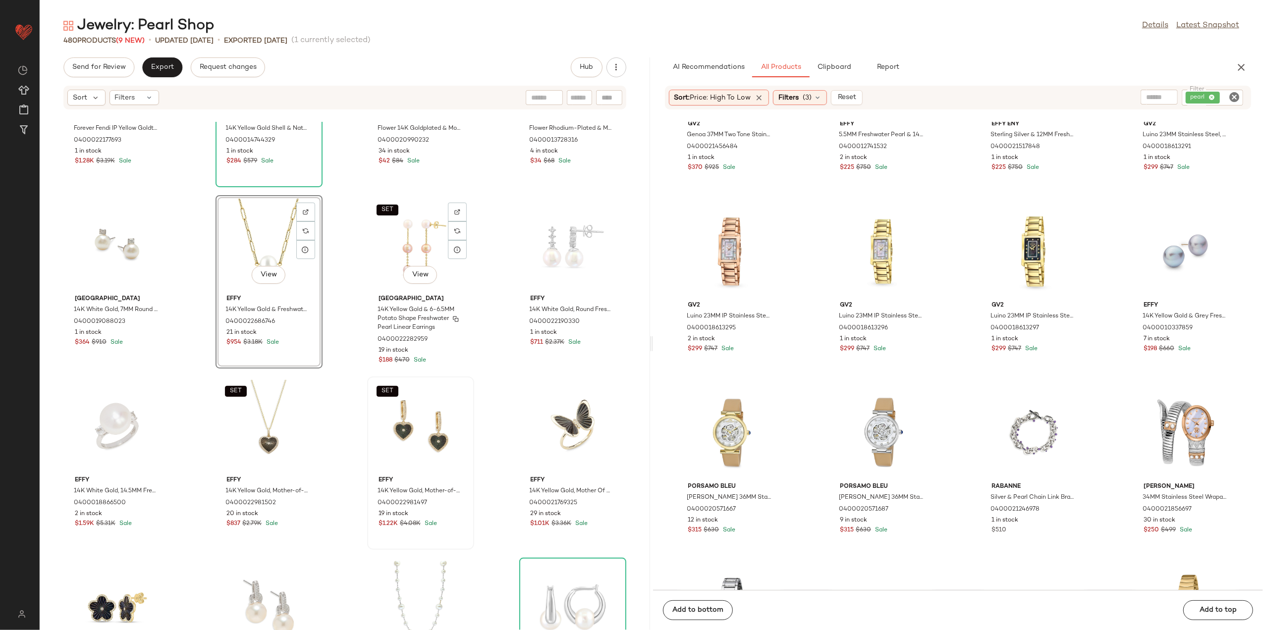
scroll to position [1842, 0]
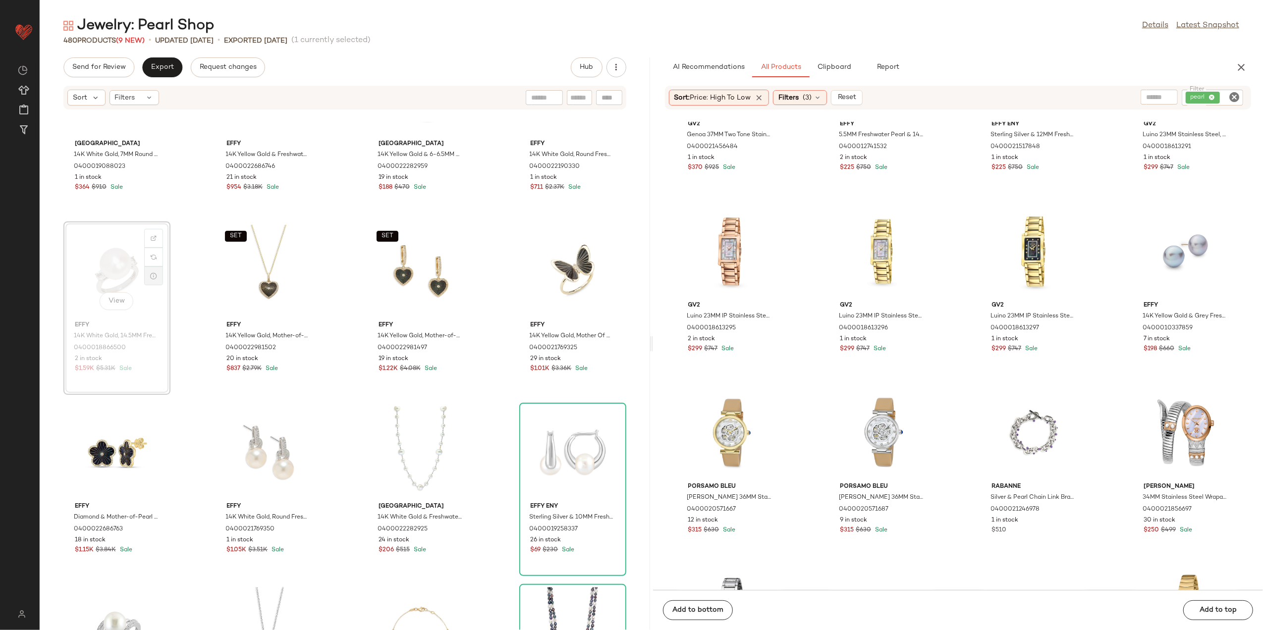
scroll to position [1919, 0]
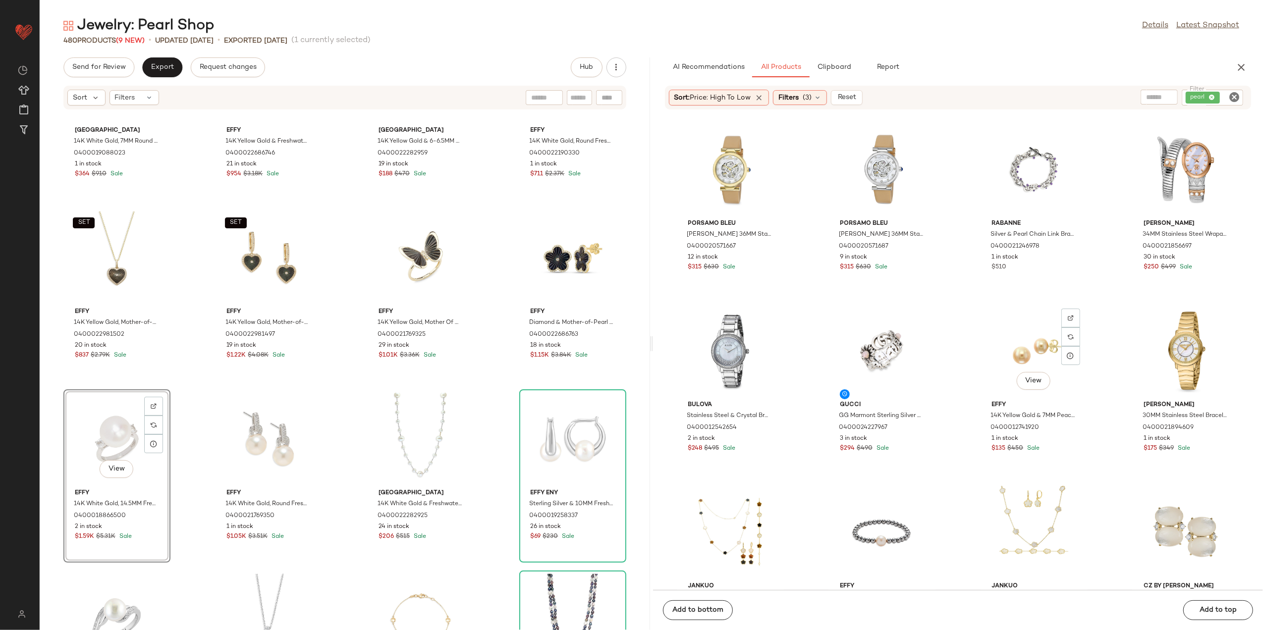
scroll to position [2915, 0]
click at [98, 75] on button "Send for Review" at bounding box center [98, 67] width 71 height 20
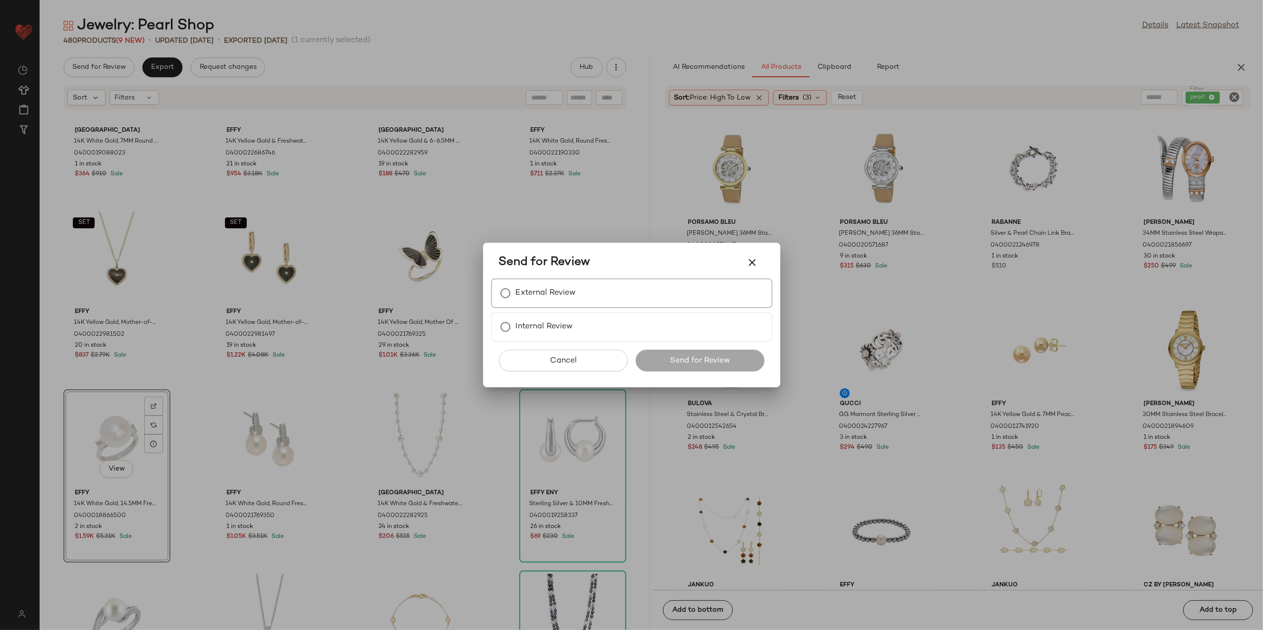
click at [567, 300] on label "External Review" at bounding box center [546, 293] width 60 height 20
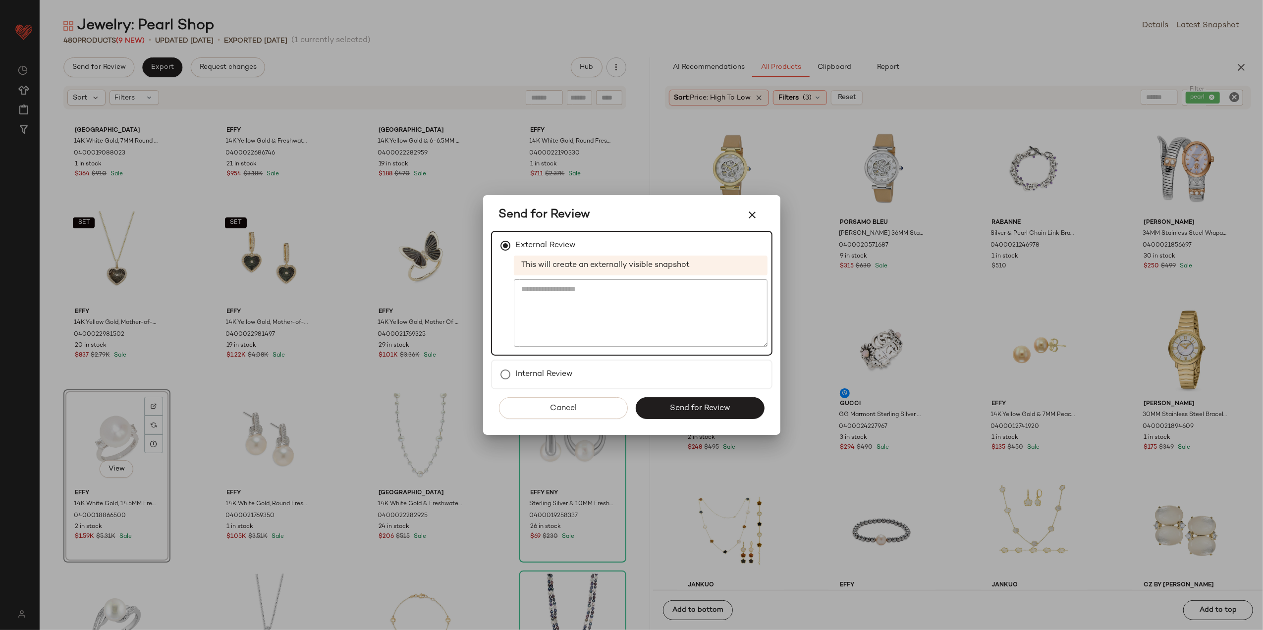
click at [661, 415] on button "Send for Review" at bounding box center [700, 408] width 129 height 22
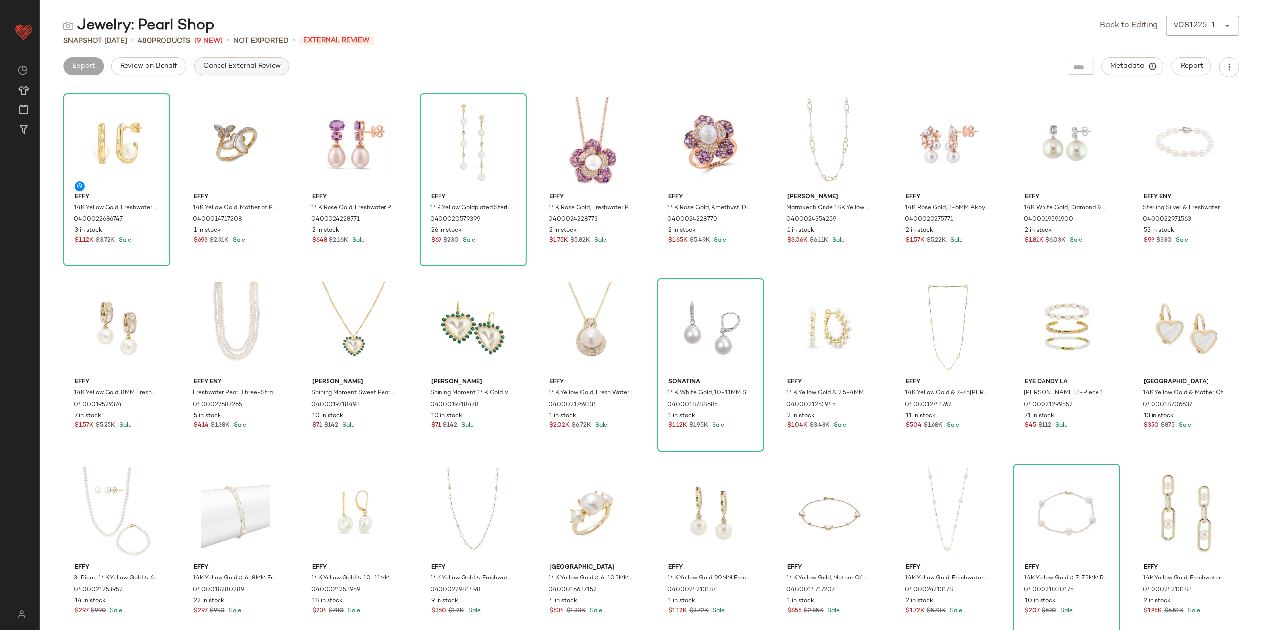
click at [250, 65] on span "Cancel External Review" at bounding box center [242, 66] width 78 height 8
click at [160, 63] on span "Export" at bounding box center [162, 66] width 23 height 8
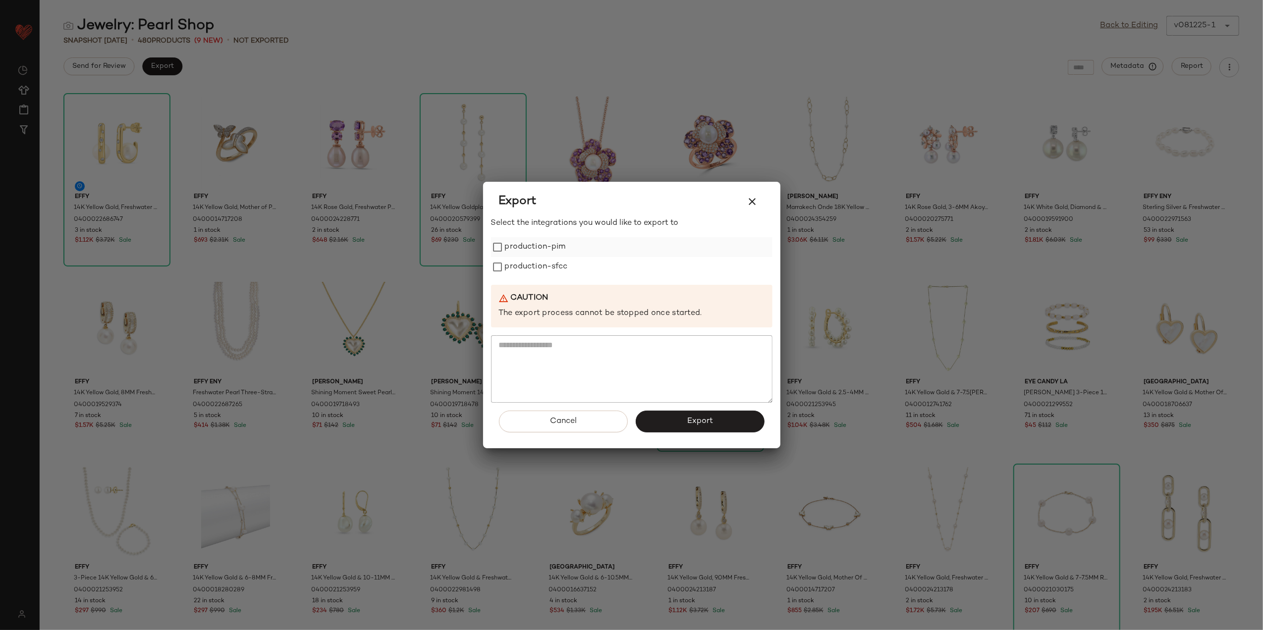
click at [515, 247] on label "production-pim" at bounding box center [535, 247] width 61 height 20
click at [529, 270] on label "production-sfcc" at bounding box center [536, 267] width 63 height 20
click at [686, 420] on button "Export" at bounding box center [700, 422] width 129 height 22
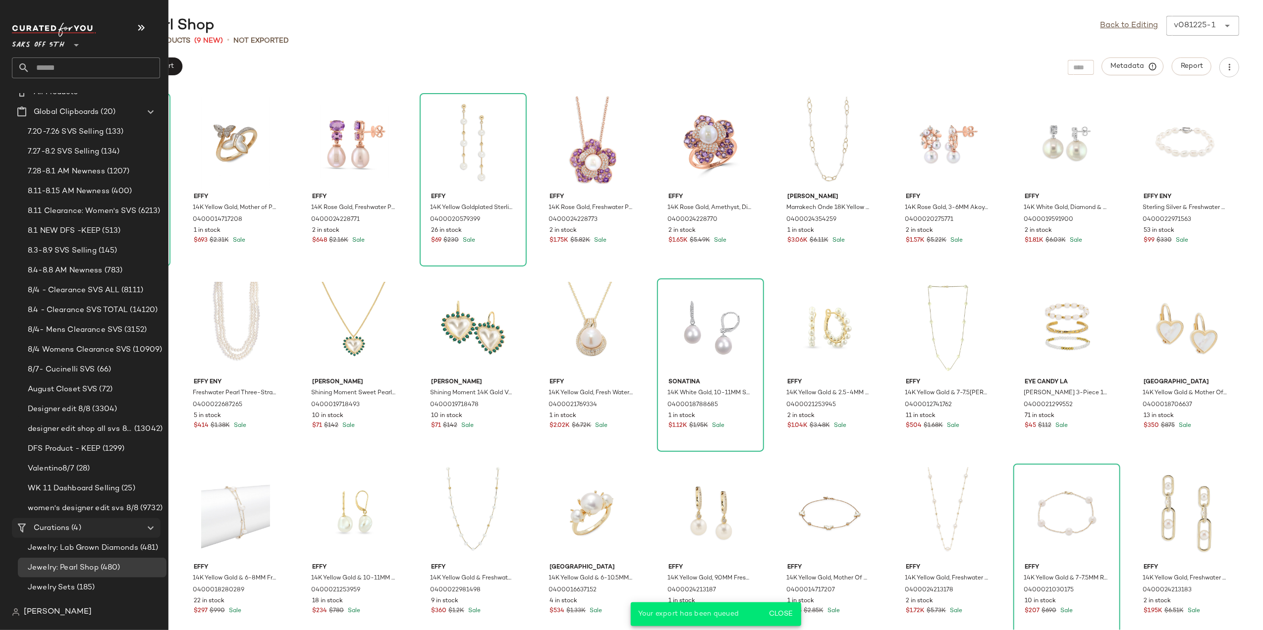
scroll to position [46, 0]
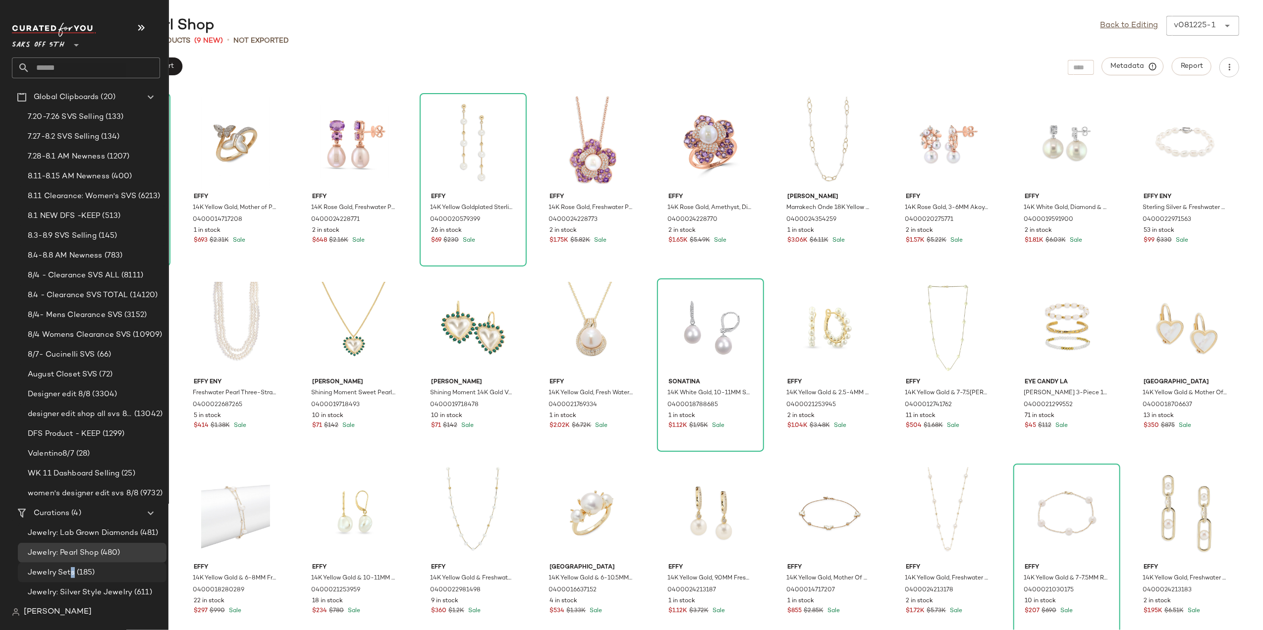
click at [69, 577] on span "Jewelry Sets" at bounding box center [51, 572] width 47 height 11
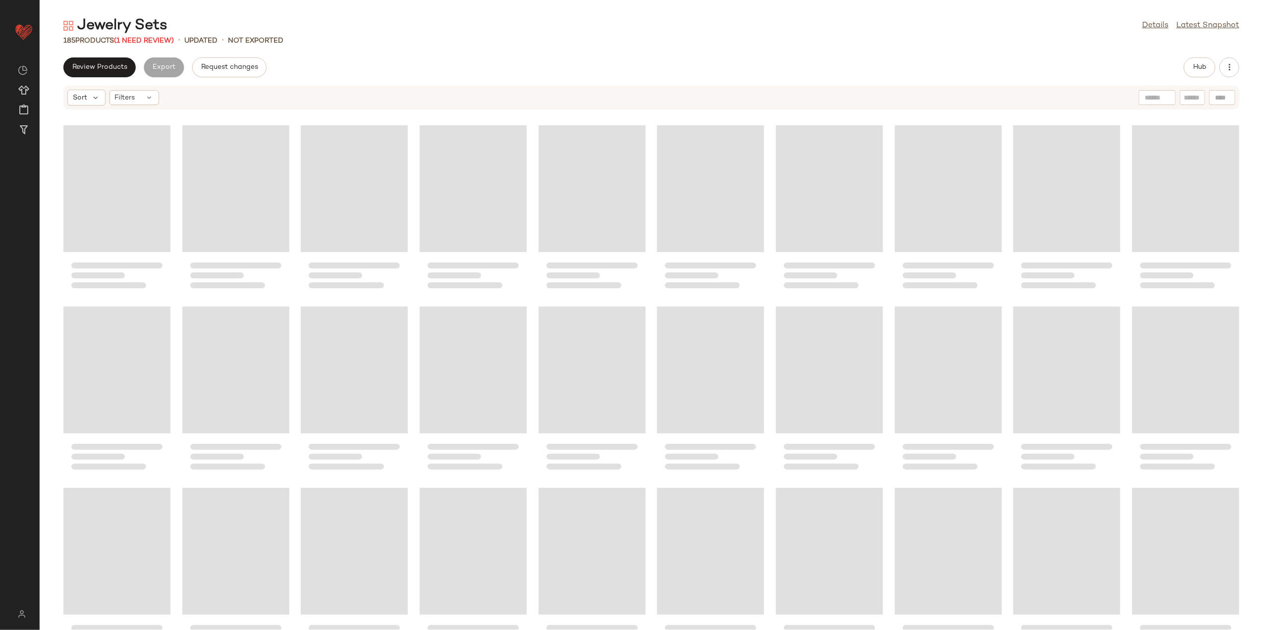
click at [394, 50] on div "Jewelry Sets Details Latest Snapshot 185 Products (1 Need Review) • updated • N…" at bounding box center [652, 323] width 1224 height 615
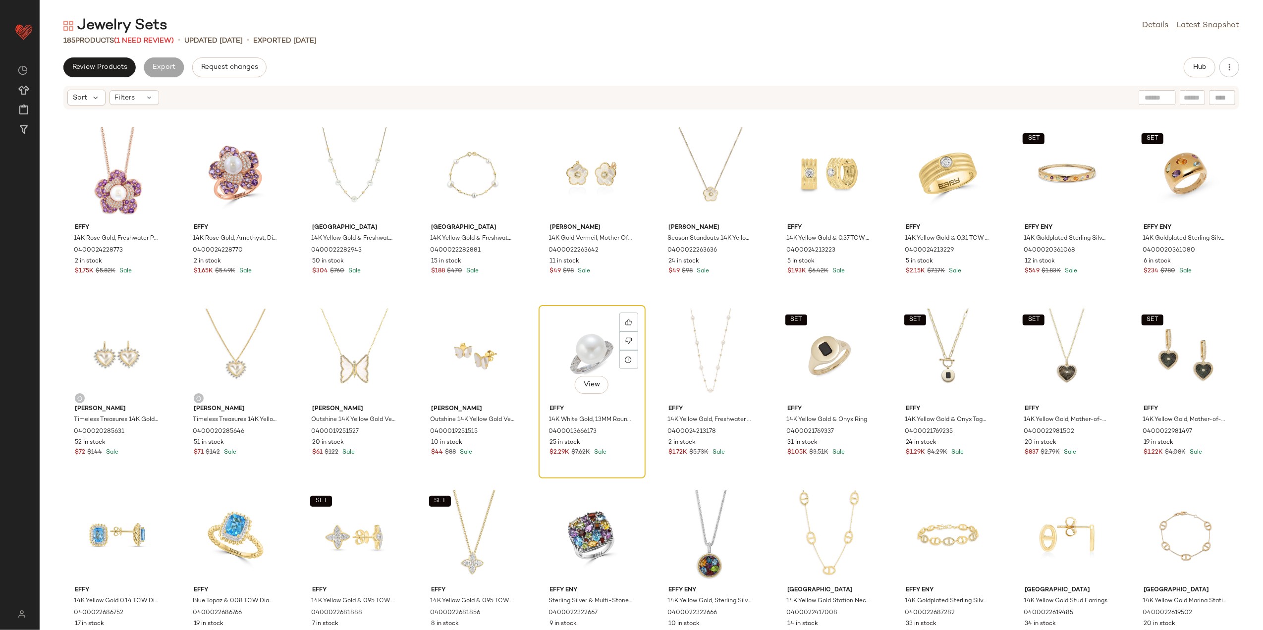
click at [585, 343] on div "View" at bounding box center [592, 355] width 100 height 92
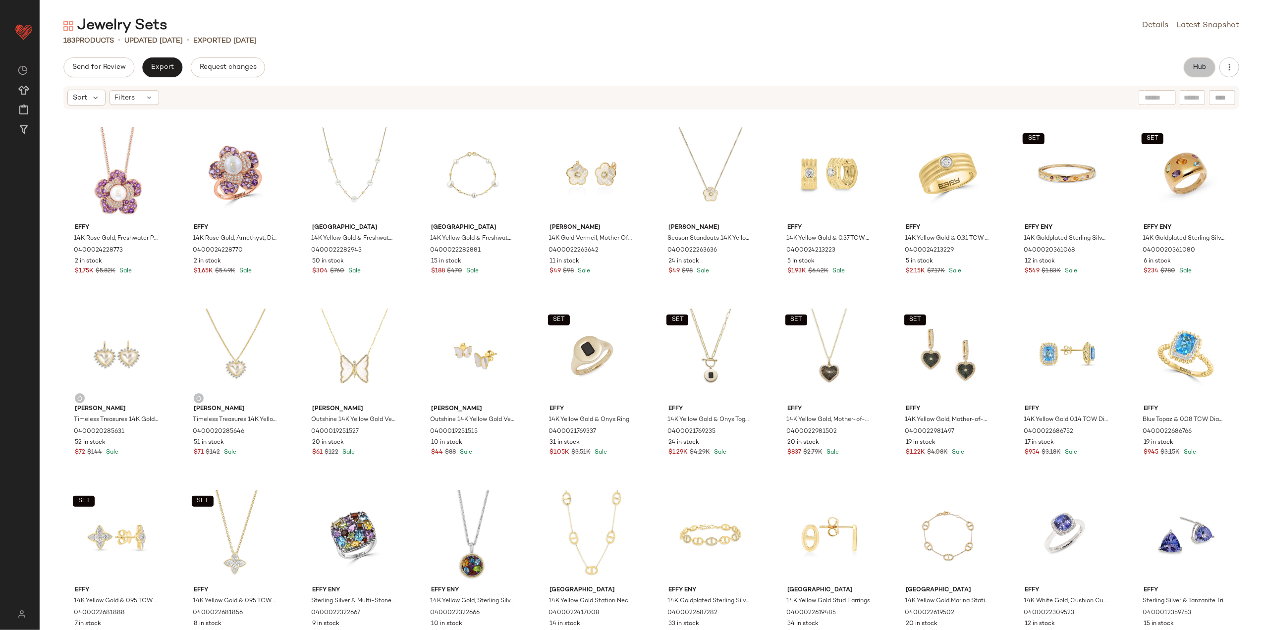
click at [1198, 58] on button "Hub" at bounding box center [1200, 67] width 32 height 20
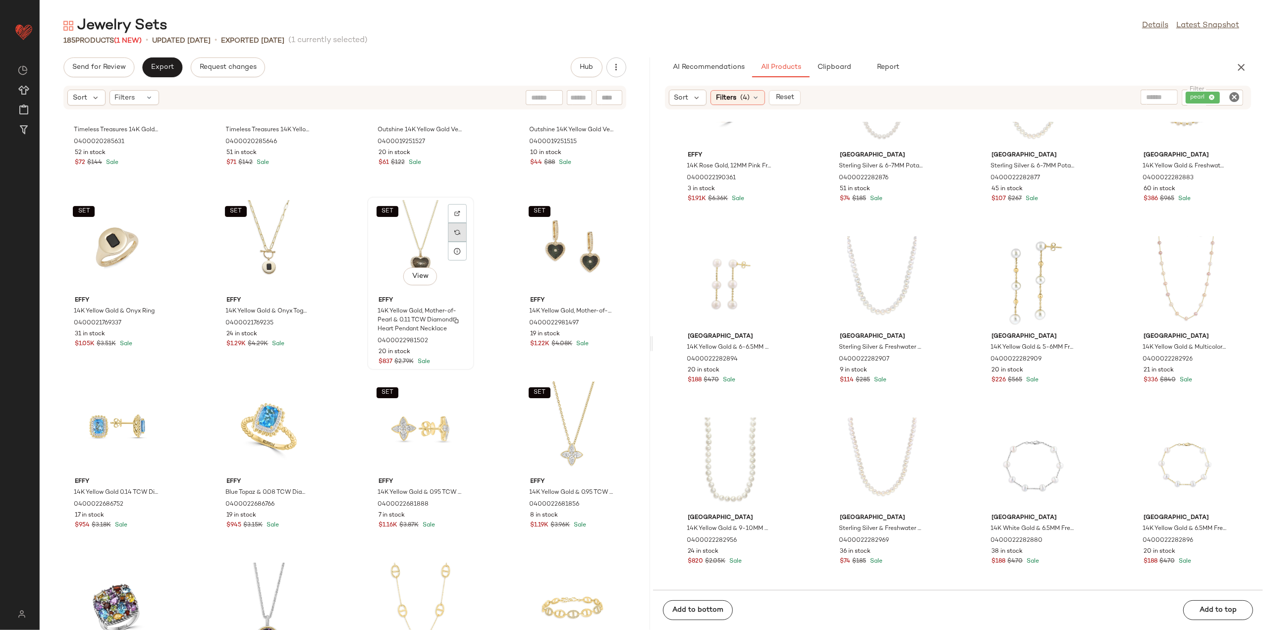
scroll to position [734, 0]
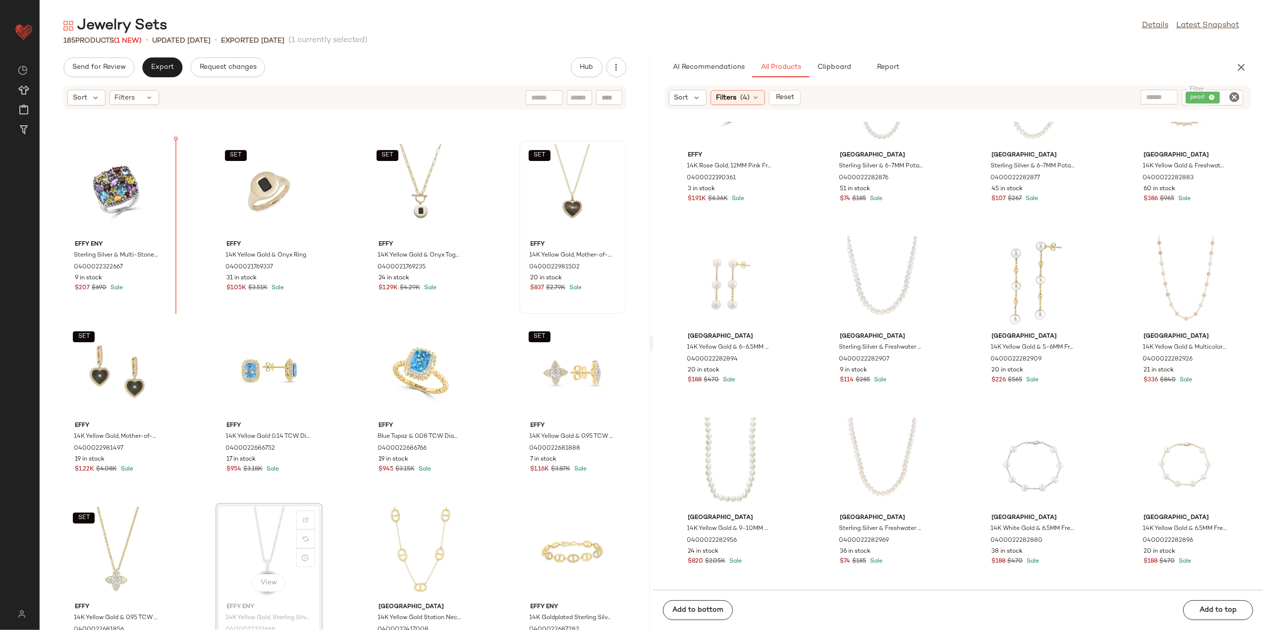
scroll to position [717, 0]
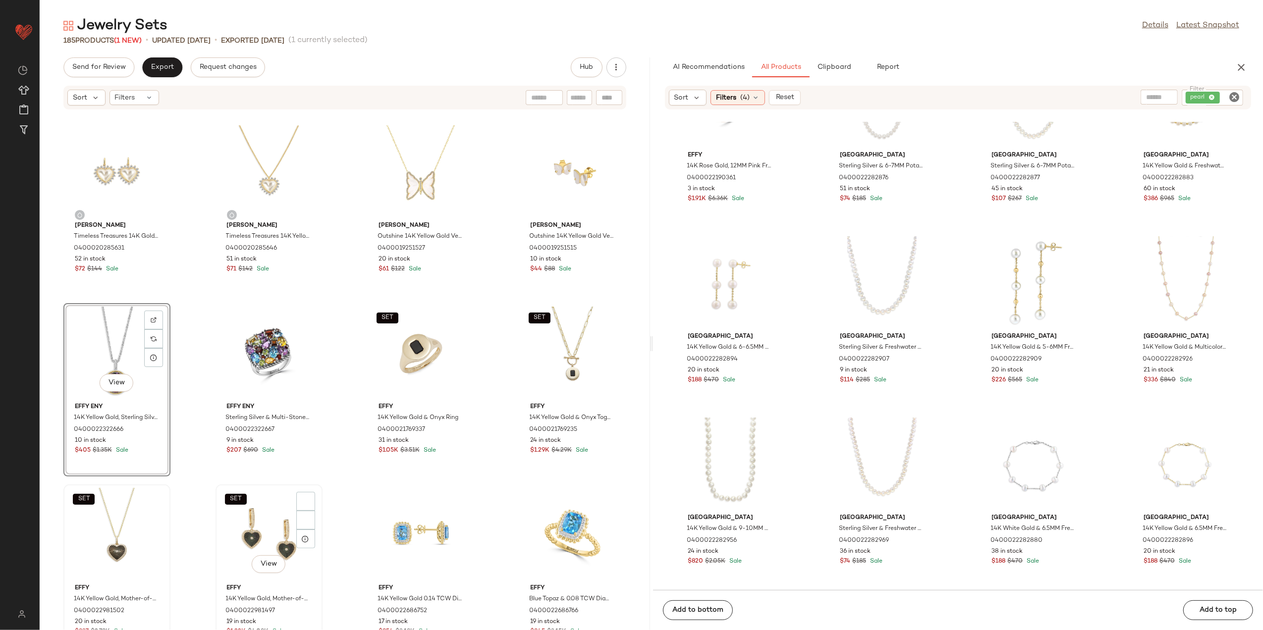
scroll to position [585, 0]
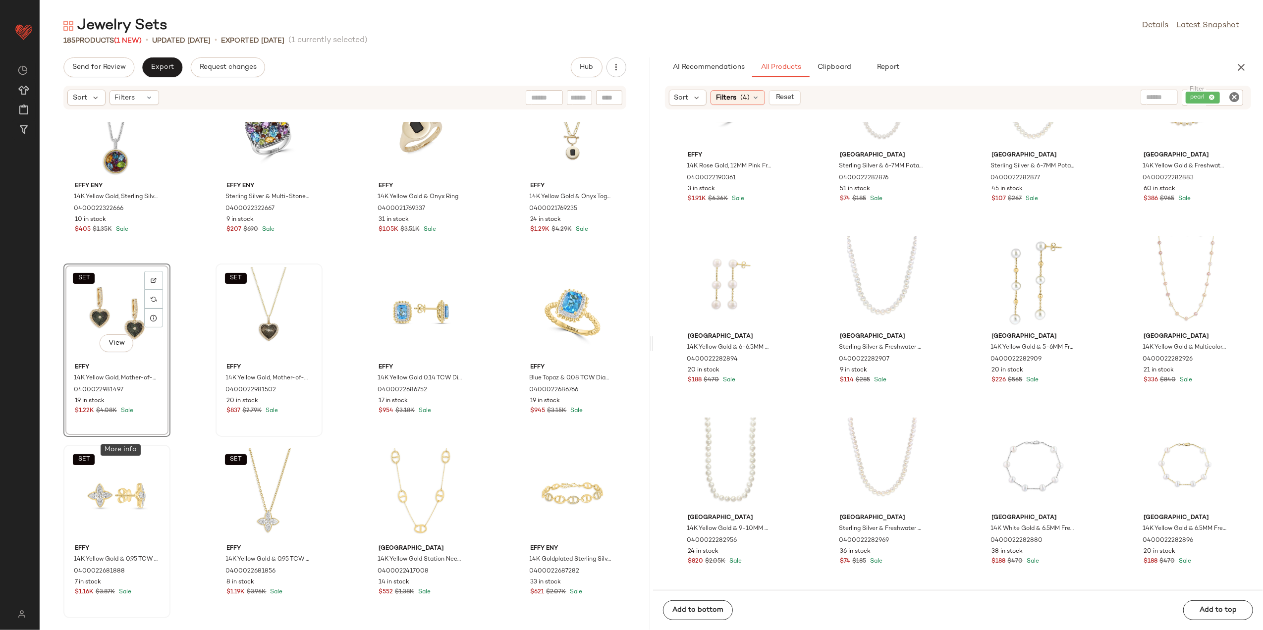
scroll to position [783, 0]
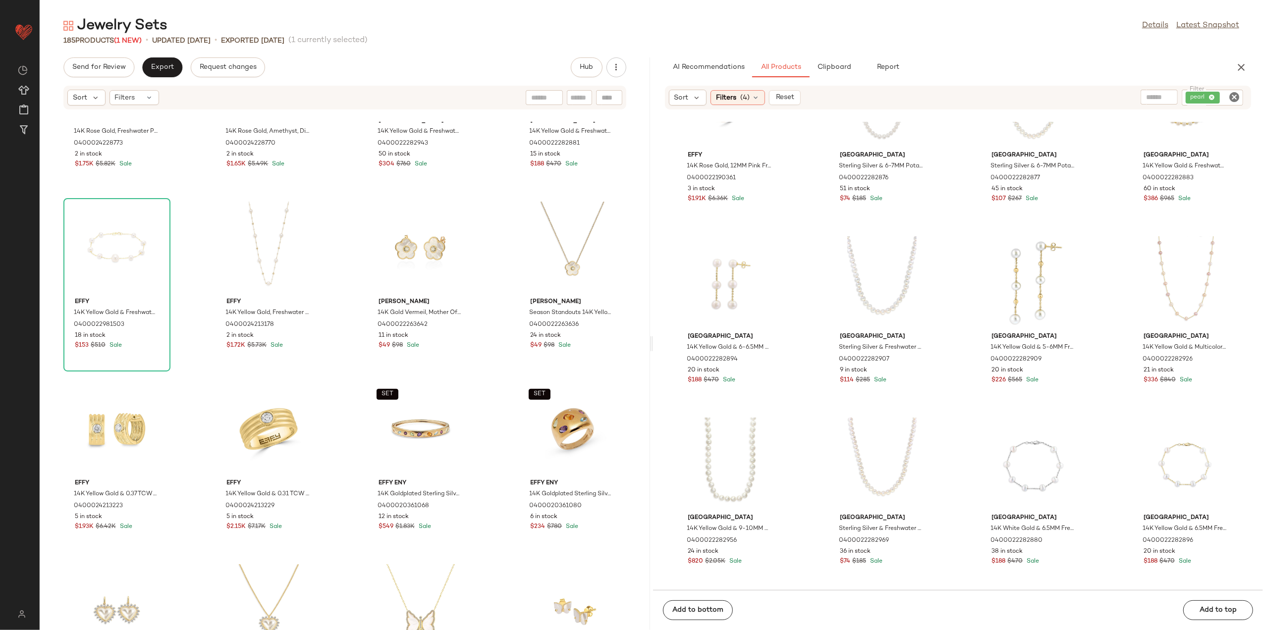
scroll to position [48, 0]
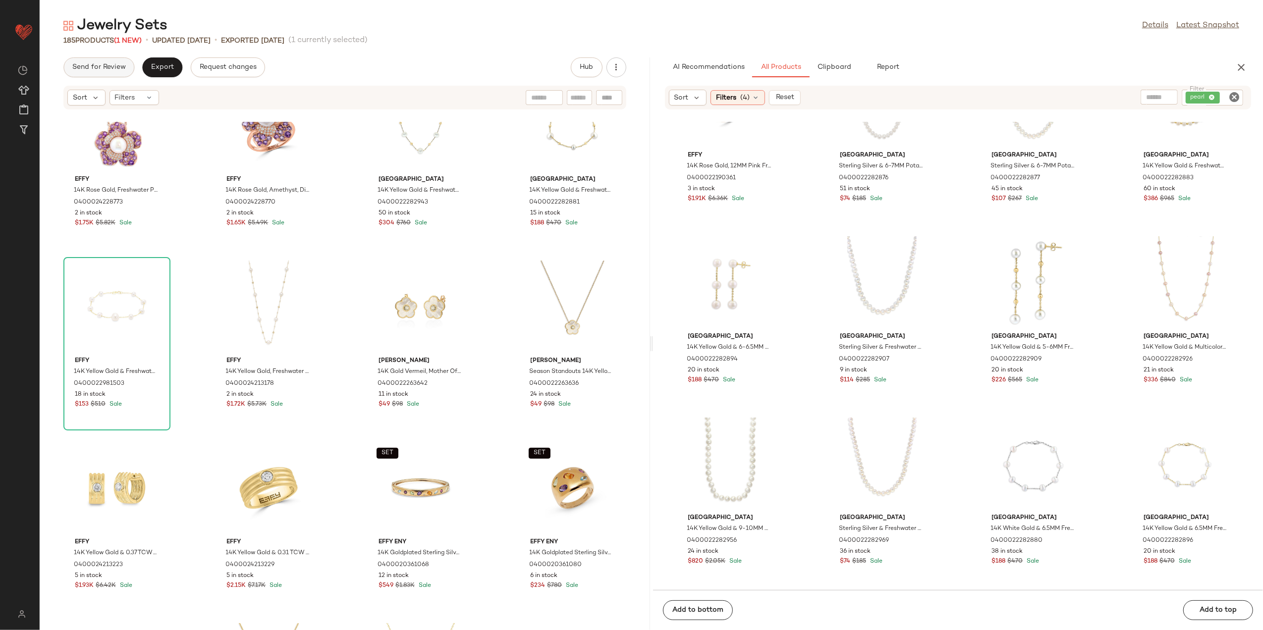
click at [118, 72] on button "Send for Review" at bounding box center [98, 67] width 71 height 20
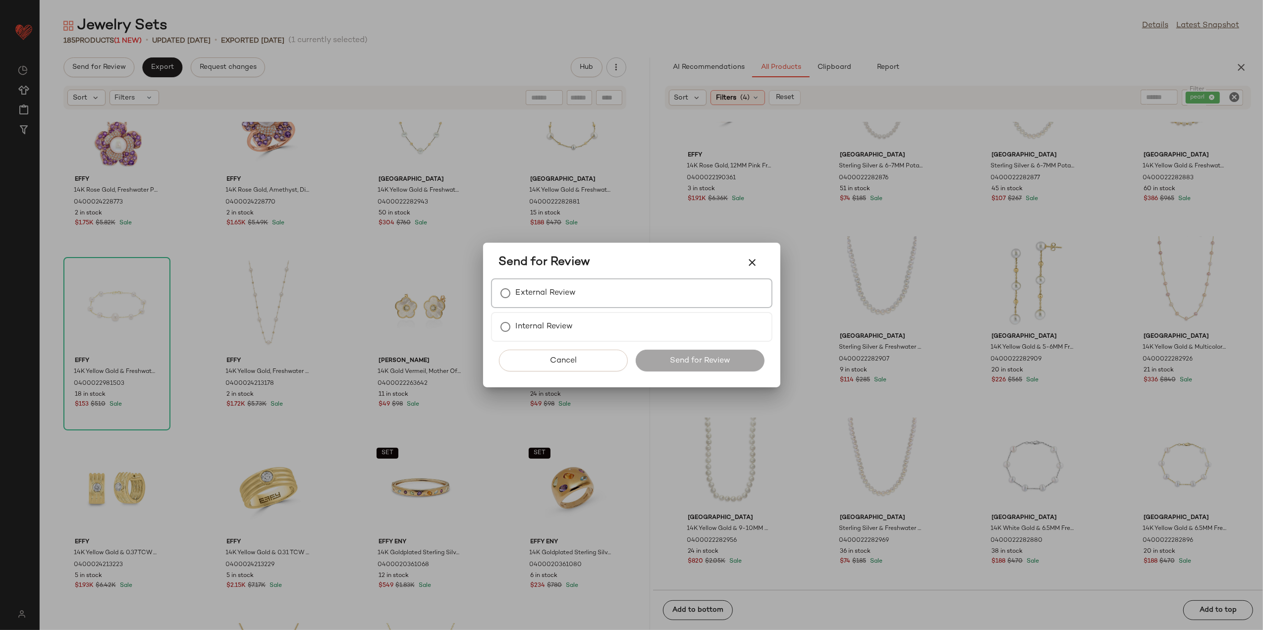
click at [614, 305] on div "External Review" at bounding box center [631, 294] width 281 height 30
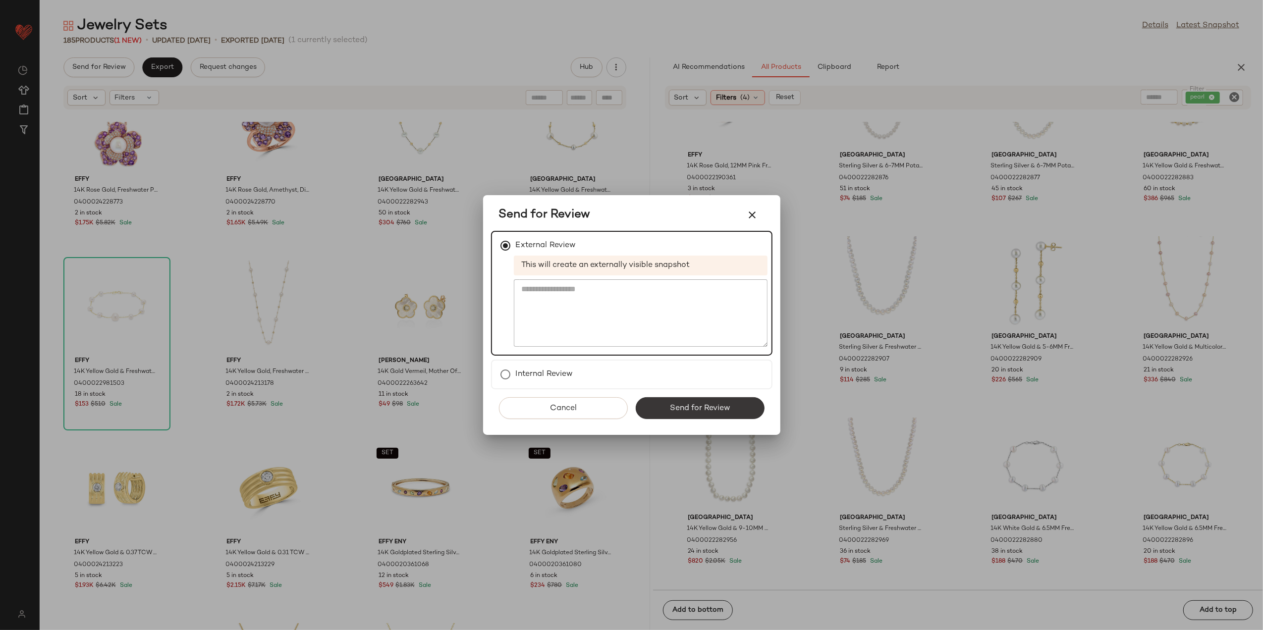
click at [665, 403] on button "Send for Review" at bounding box center [700, 408] width 129 height 22
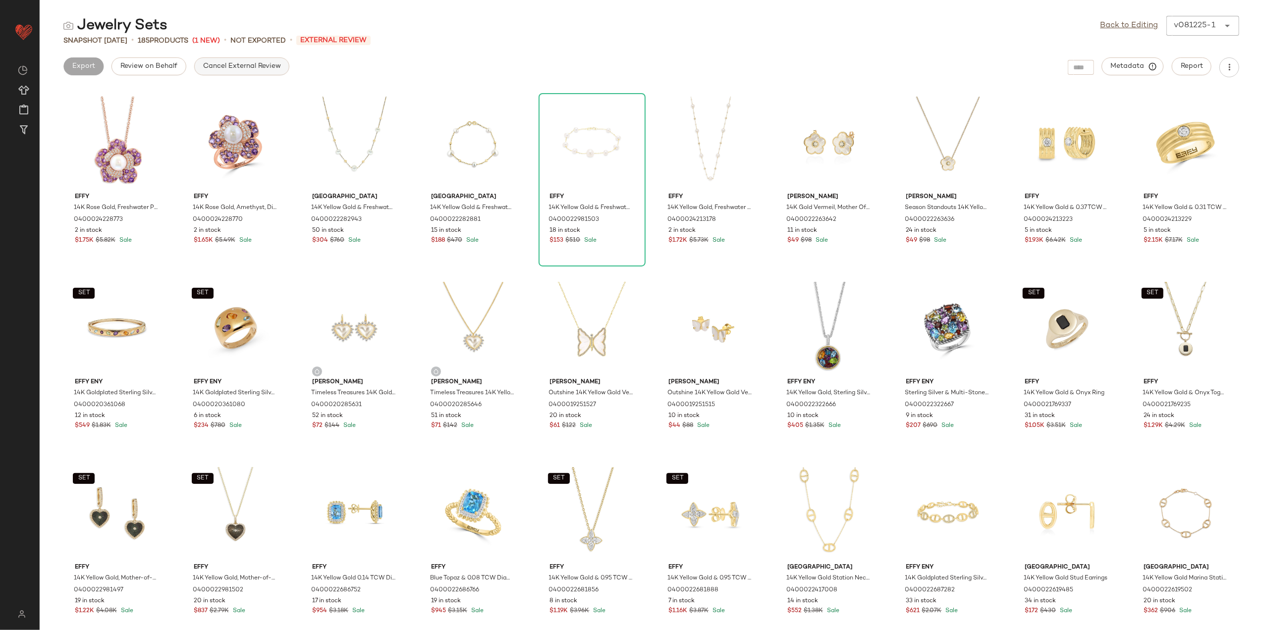
click at [216, 67] on span "Cancel External Review" at bounding box center [242, 66] width 78 height 8
click at [167, 65] on span "Export" at bounding box center [162, 66] width 23 height 8
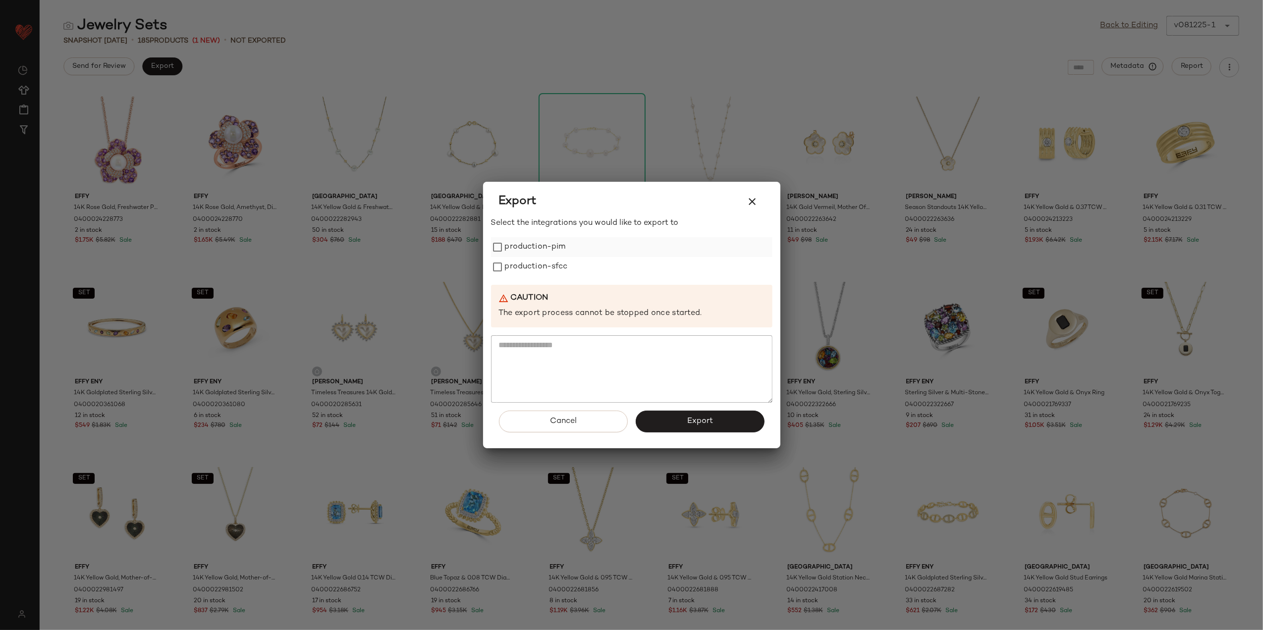
click at [538, 245] on label "production-pim" at bounding box center [535, 247] width 61 height 20
click at [534, 271] on label "production-sfcc" at bounding box center [536, 267] width 63 height 20
click at [653, 430] on button "Export" at bounding box center [700, 422] width 129 height 22
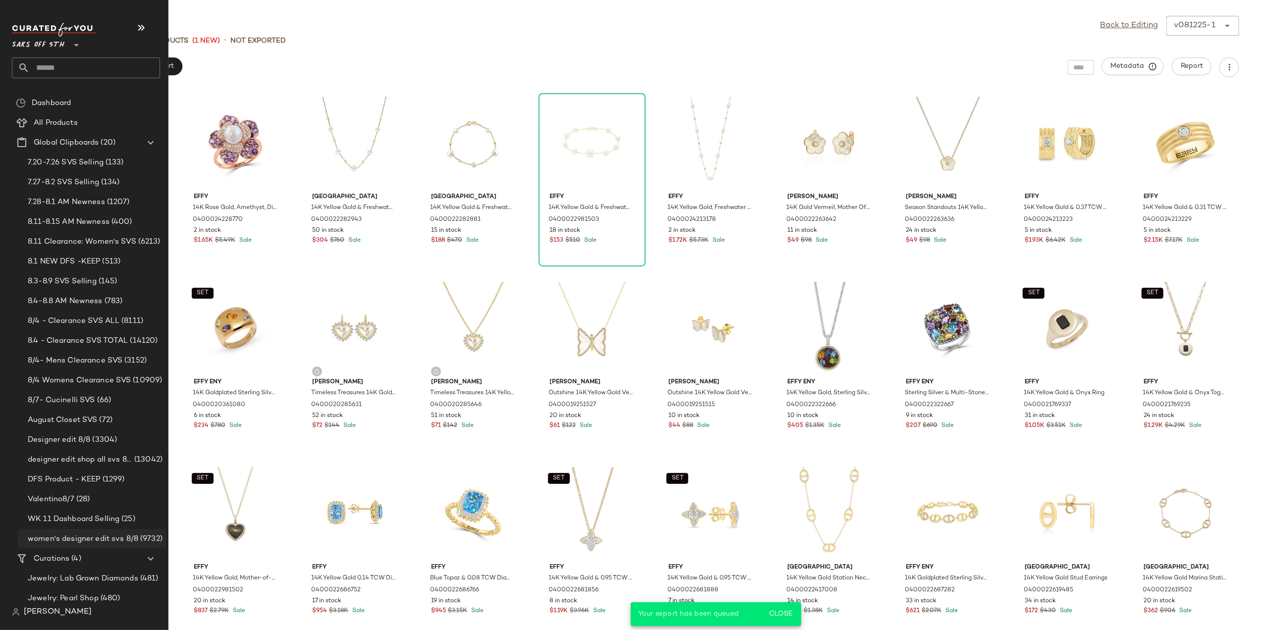
scroll to position [46, 0]
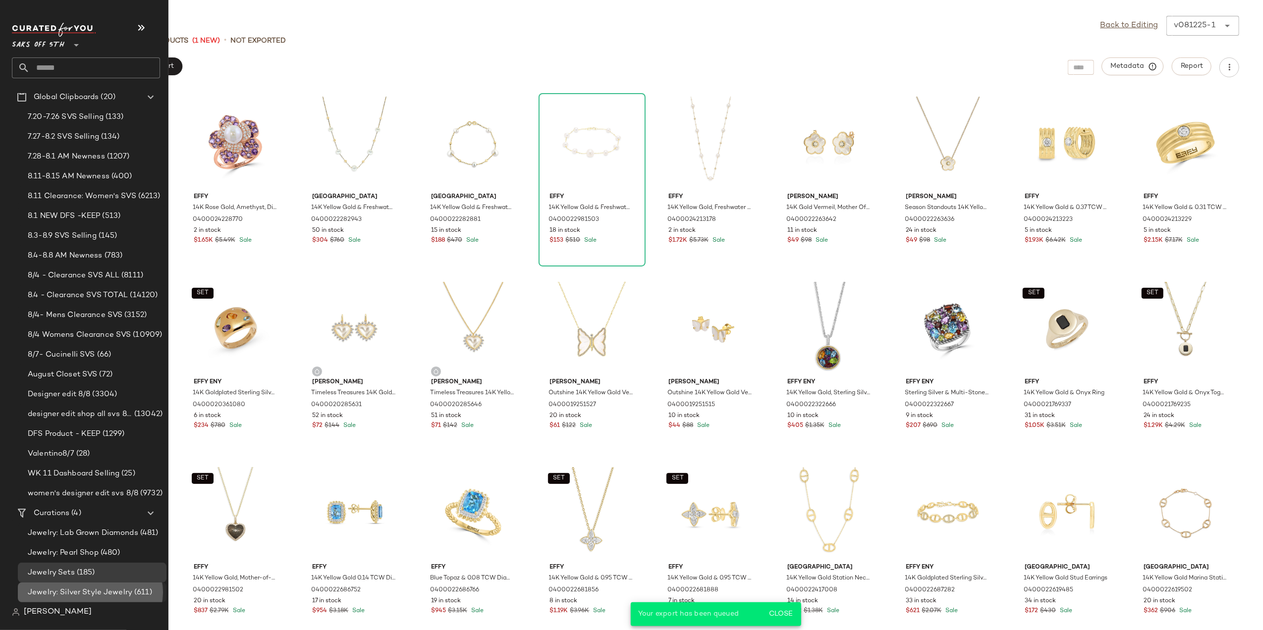
click at [106, 599] on div "Jewelry: Silver Style Jewelry (611)" at bounding box center [92, 593] width 149 height 20
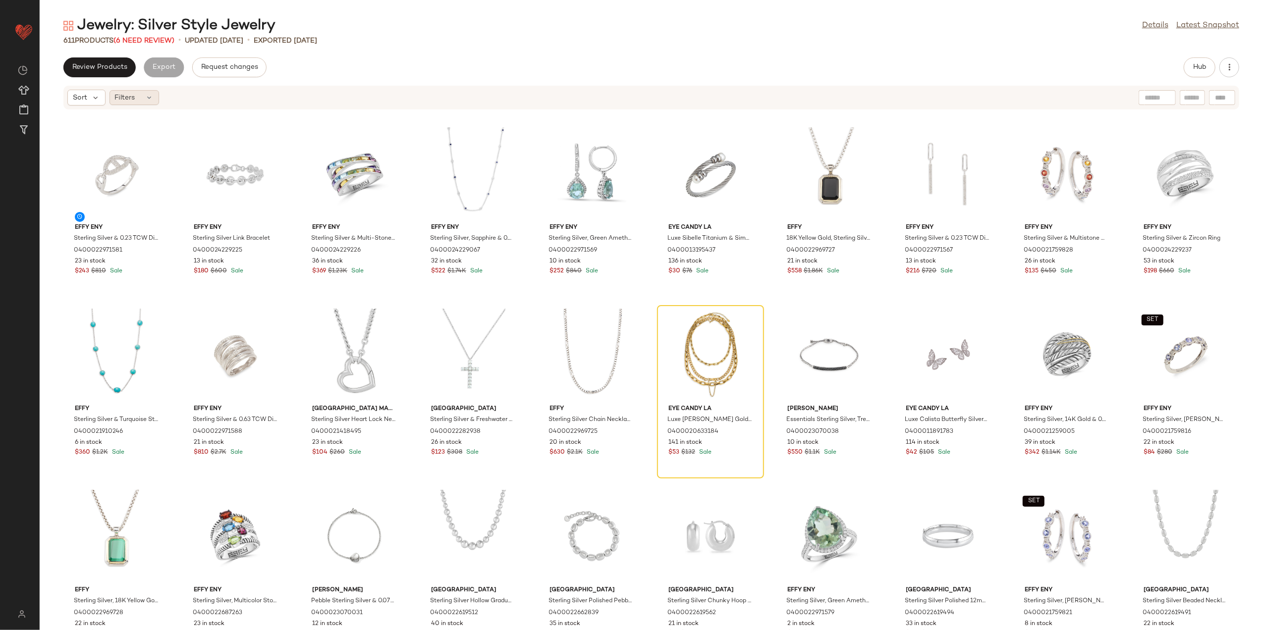
click at [135, 98] on span "Filters" at bounding box center [125, 98] width 20 height 10
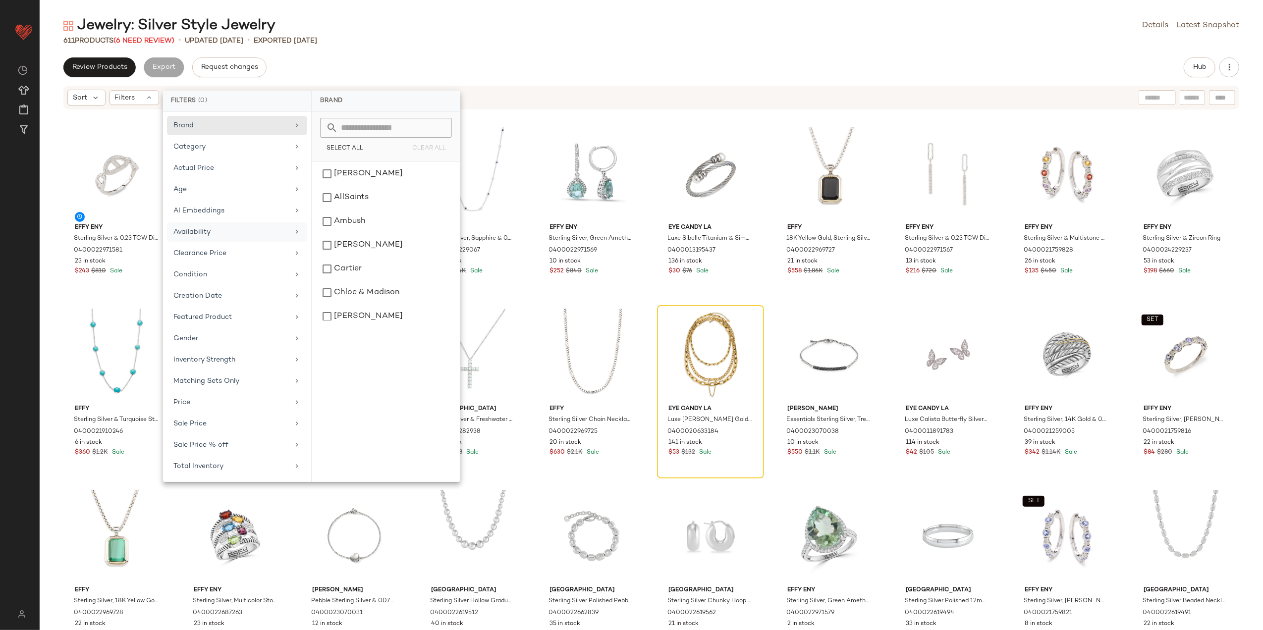
click at [223, 234] on div "Availability" at bounding box center [230, 232] width 115 height 10
click at [342, 197] on div "out_of_stock" at bounding box center [386, 198] width 140 height 24
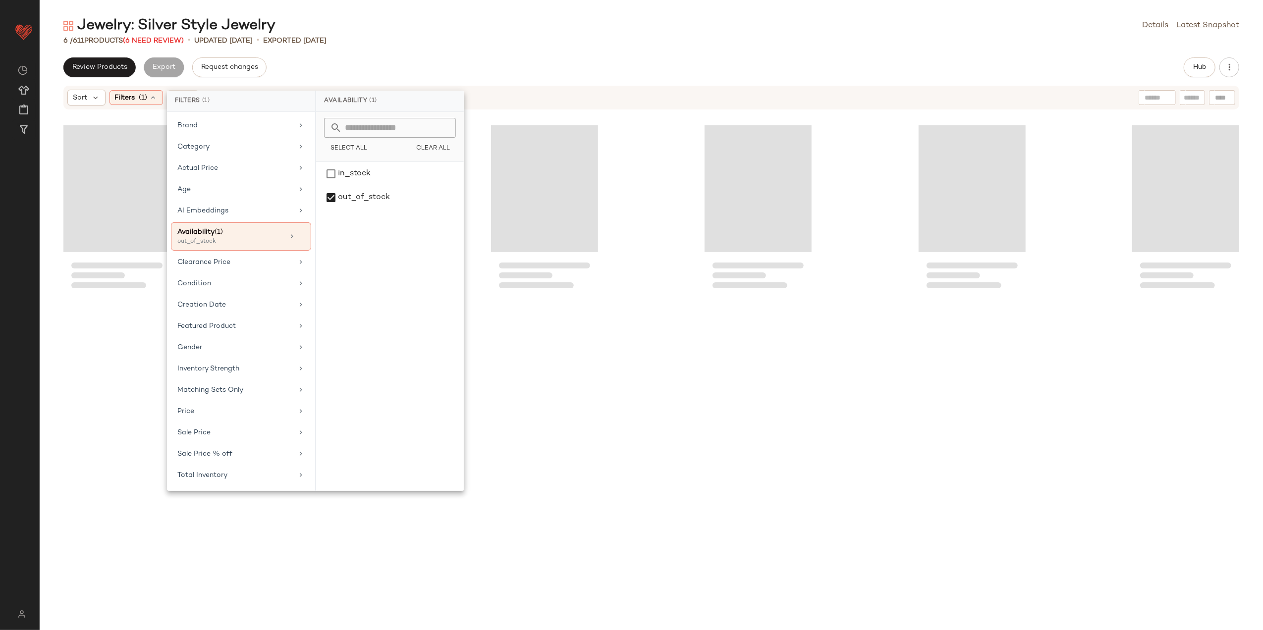
drag, startPoint x: 506, startPoint y: 35, endPoint x: 486, endPoint y: 47, distance: 23.5
click at [506, 35] on div "Jewelry: Silver Style Jewelry Details Latest Snapshot" at bounding box center [652, 26] width 1224 height 20
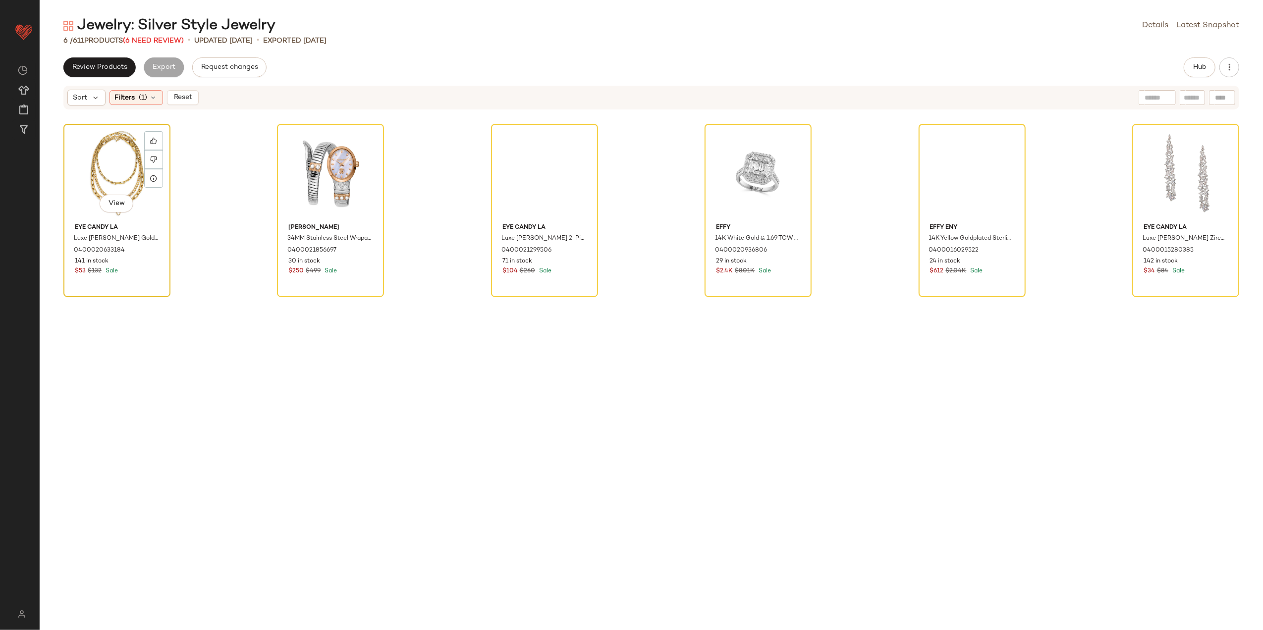
click at [83, 177] on div "View" at bounding box center [117, 173] width 100 height 92
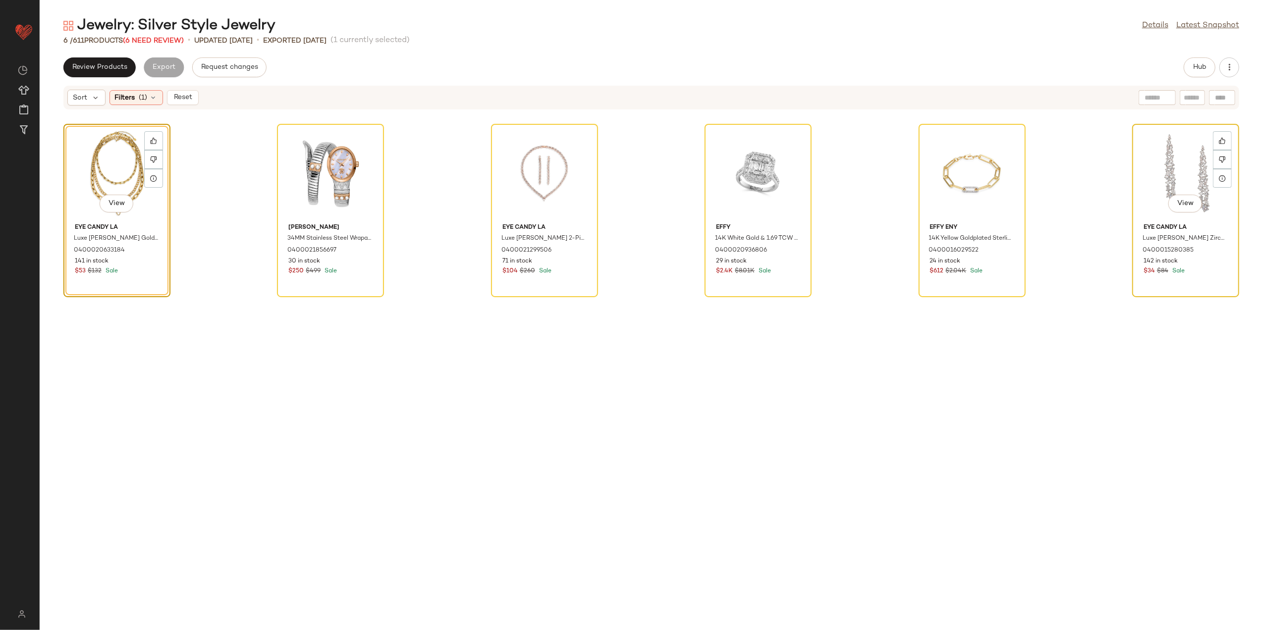
click at [1145, 183] on div "View" at bounding box center [1186, 173] width 100 height 92
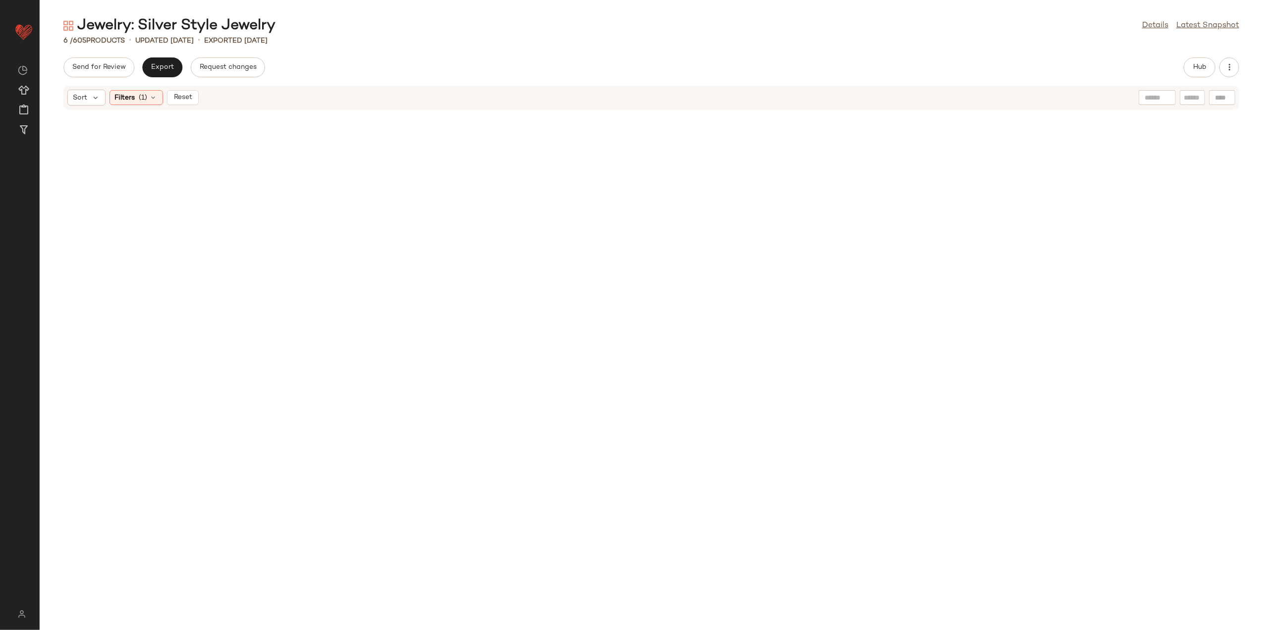
drag, startPoint x: 187, startPoint y: 96, endPoint x: 191, endPoint y: 98, distance: 5.1
click at [189, 97] on span "Reset" at bounding box center [182, 98] width 19 height 8
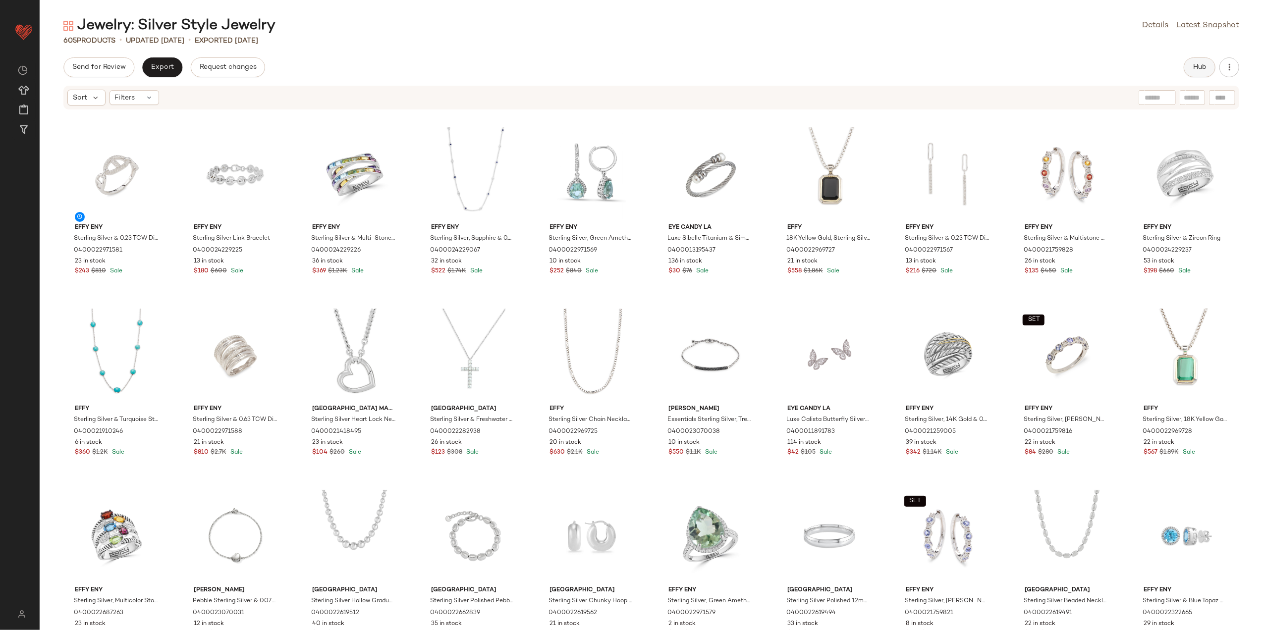
click at [1188, 68] on button "Hub" at bounding box center [1200, 67] width 32 height 20
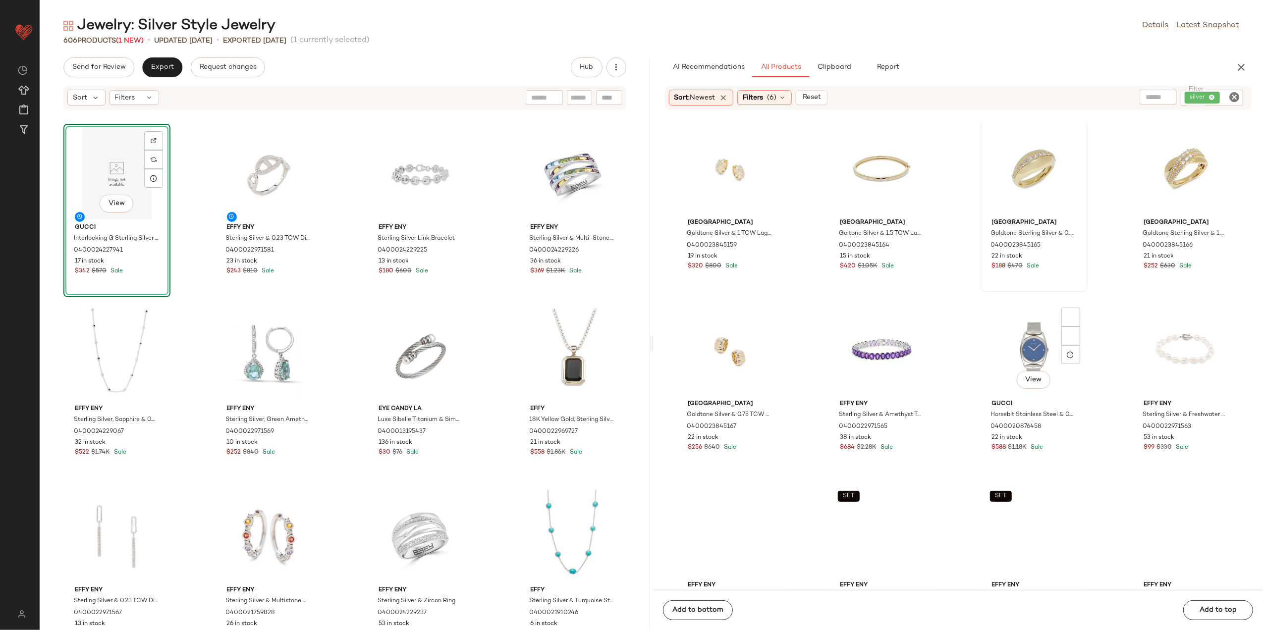
scroll to position [206, 0]
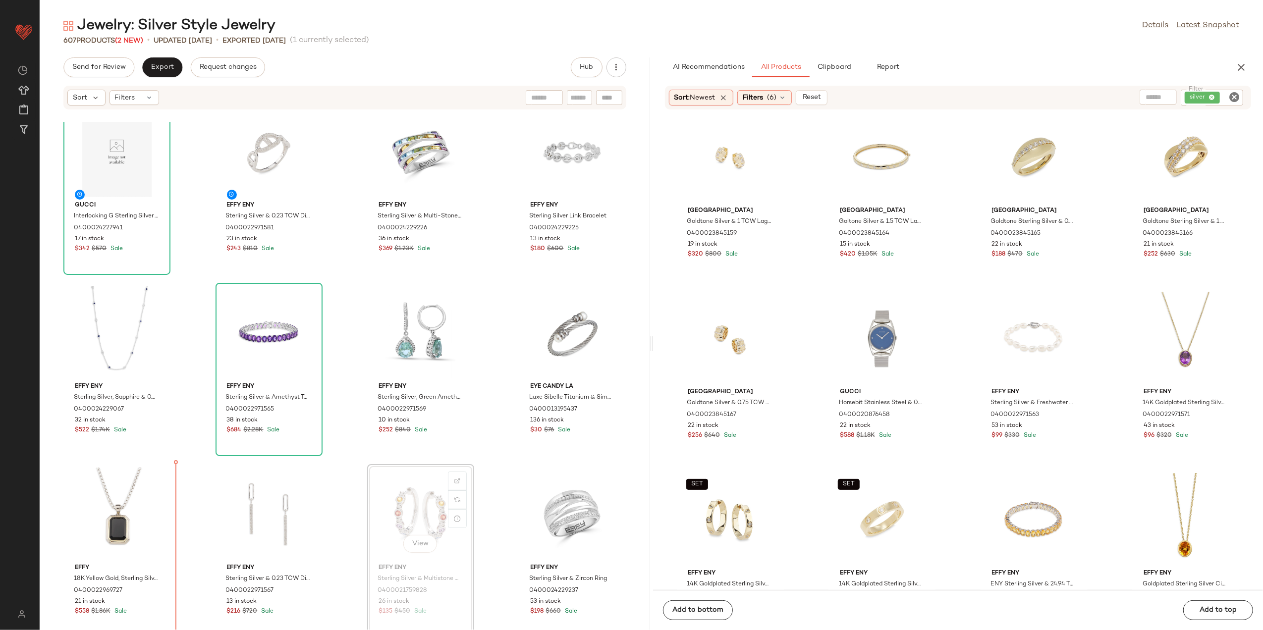
scroll to position [29, 0]
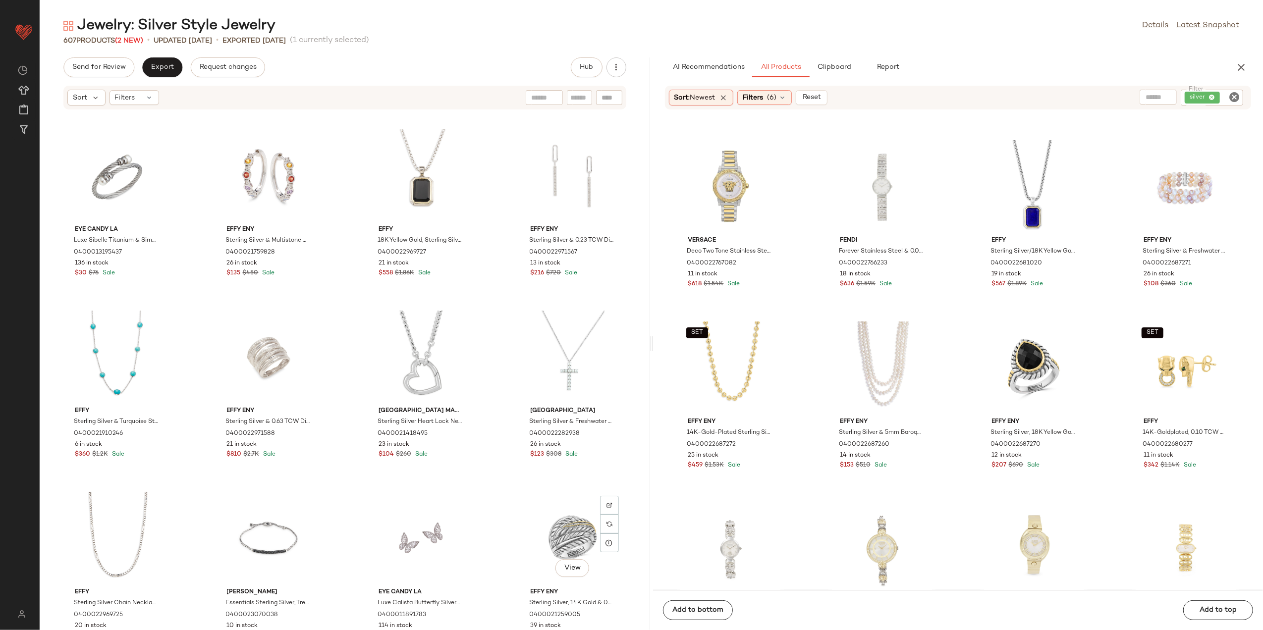
scroll to position [367, 0]
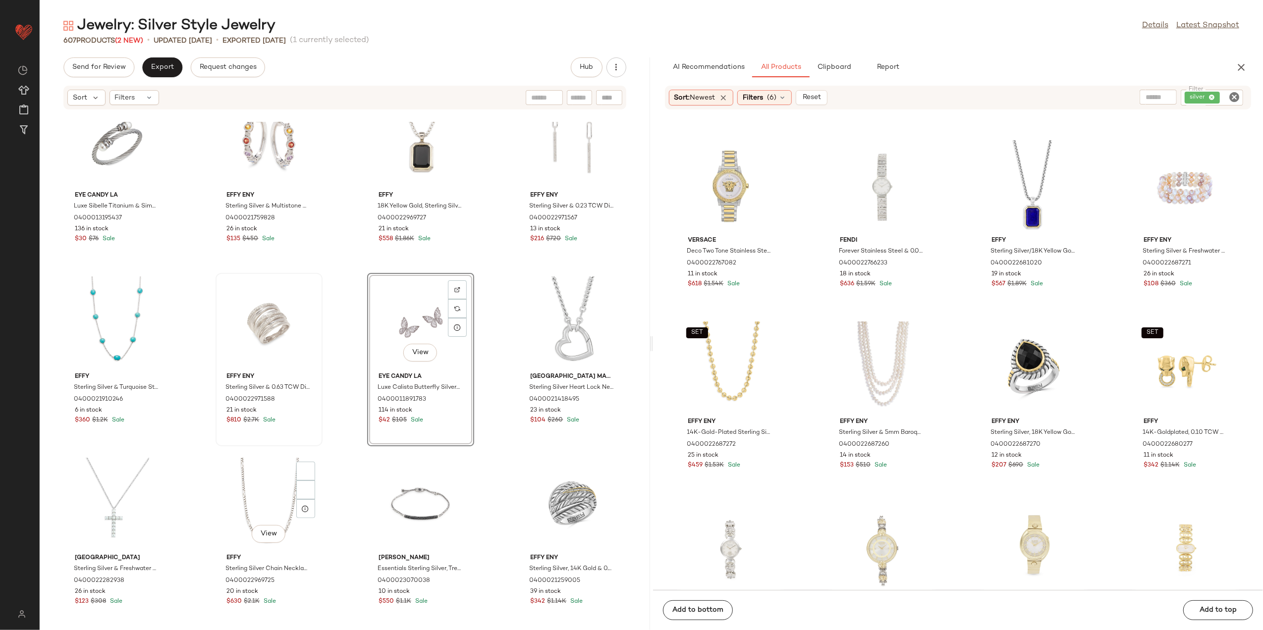
scroll to position [500, 0]
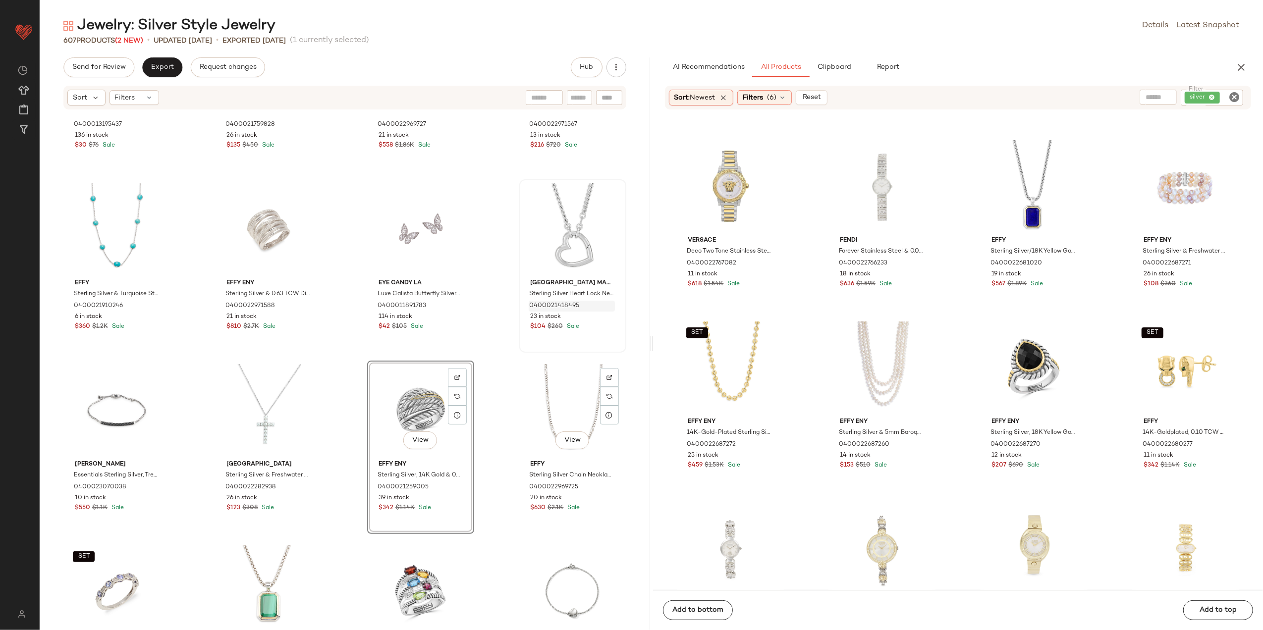
scroll to position [500, 0]
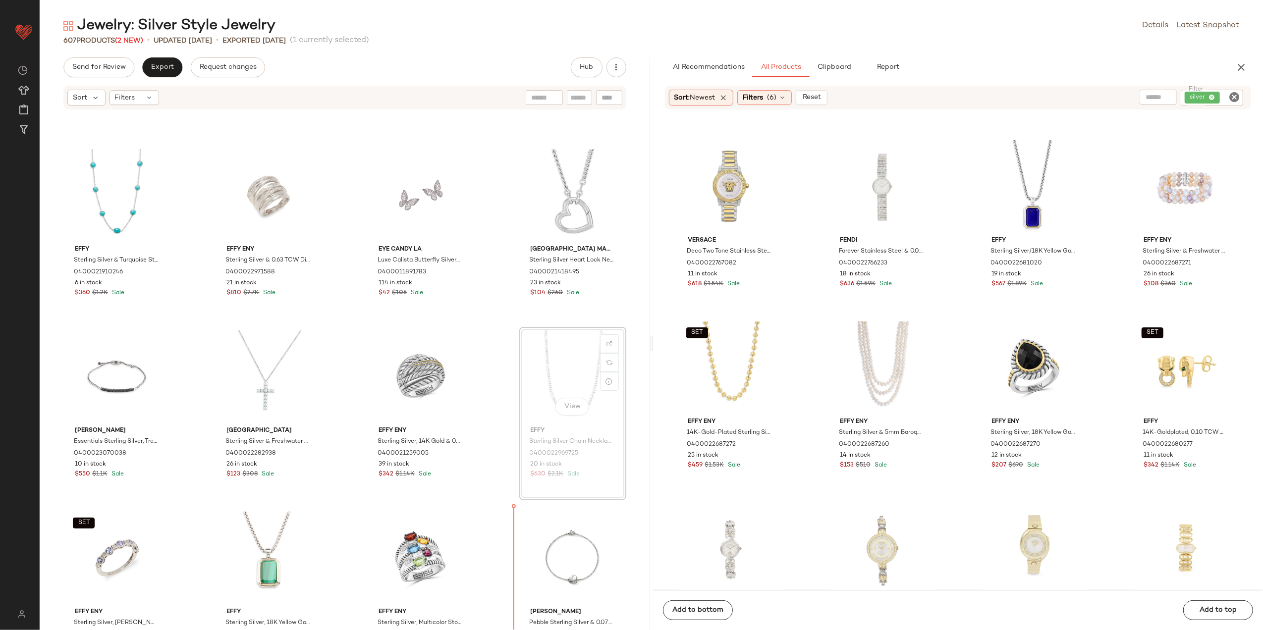
scroll to position [590, 0]
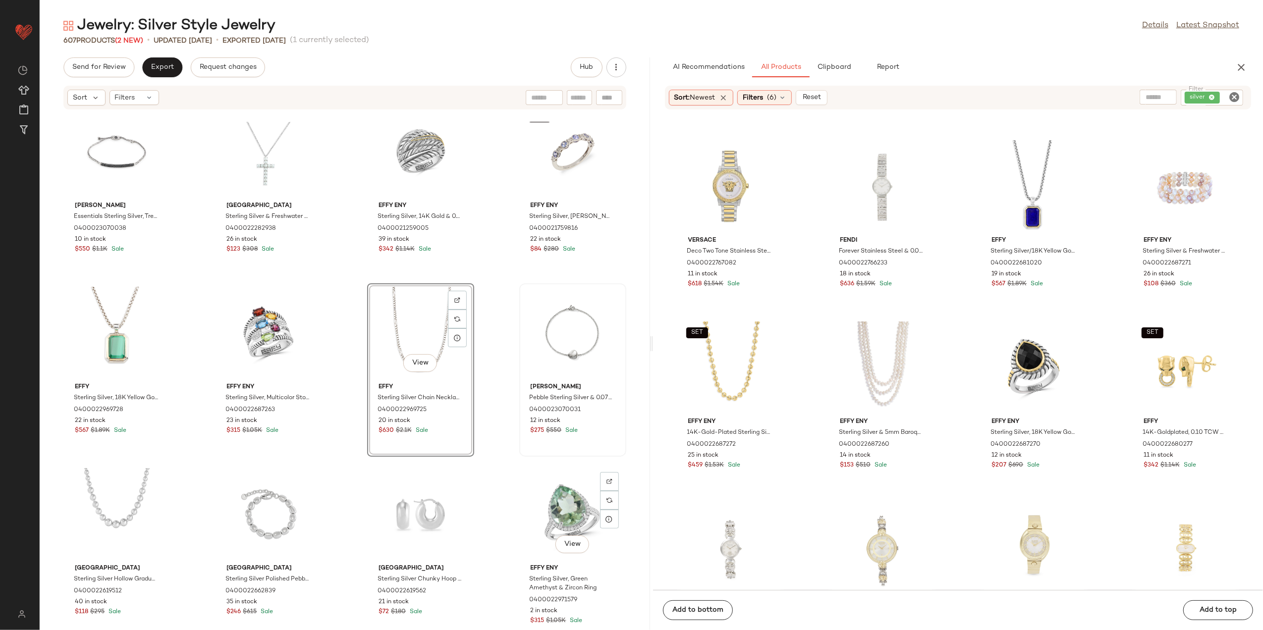
scroll to position [788, 0]
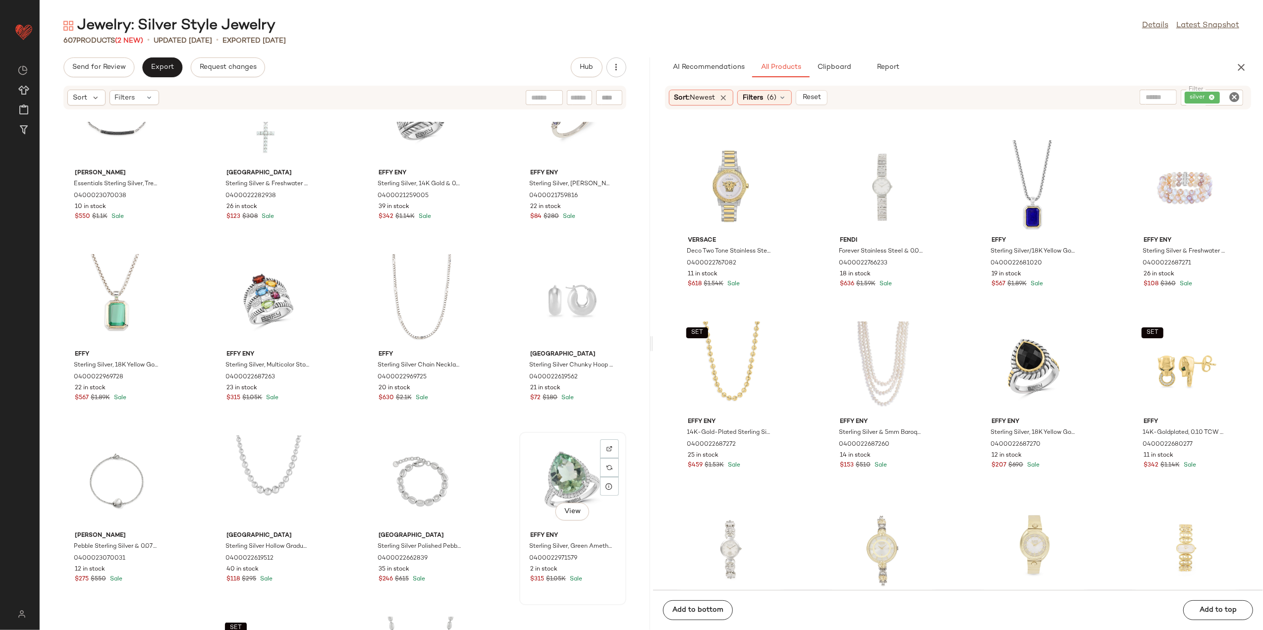
click at [563, 488] on div "View" at bounding box center [573, 482] width 100 height 92
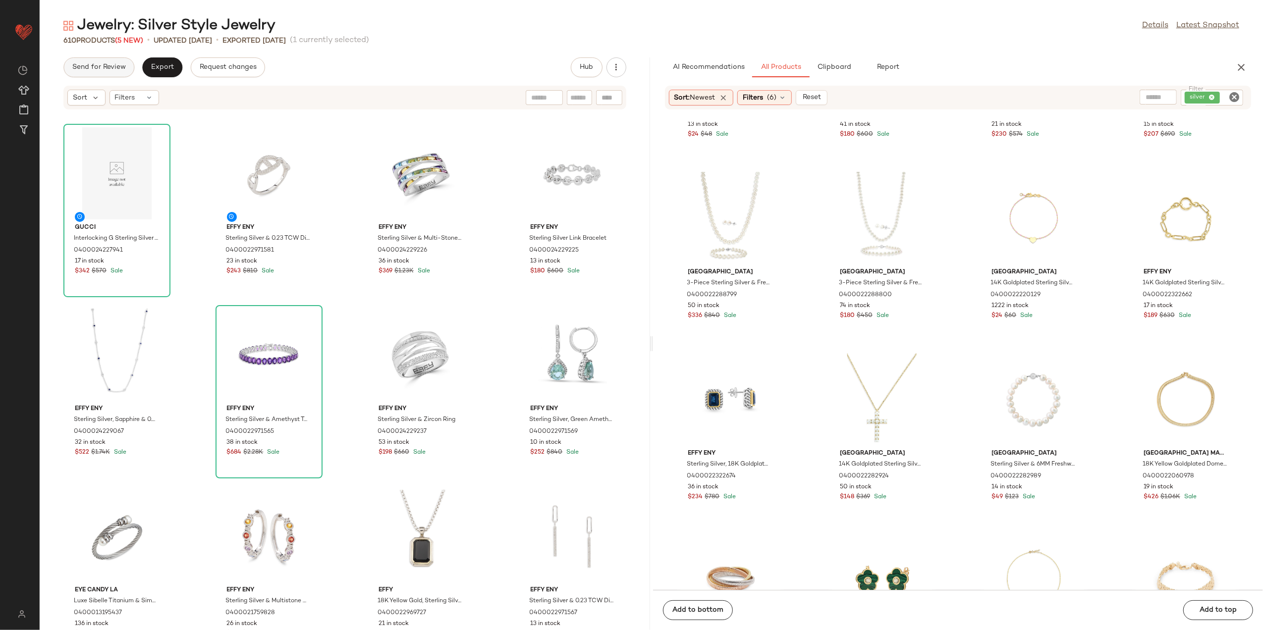
click at [108, 73] on button "Send for Review" at bounding box center [98, 67] width 71 height 20
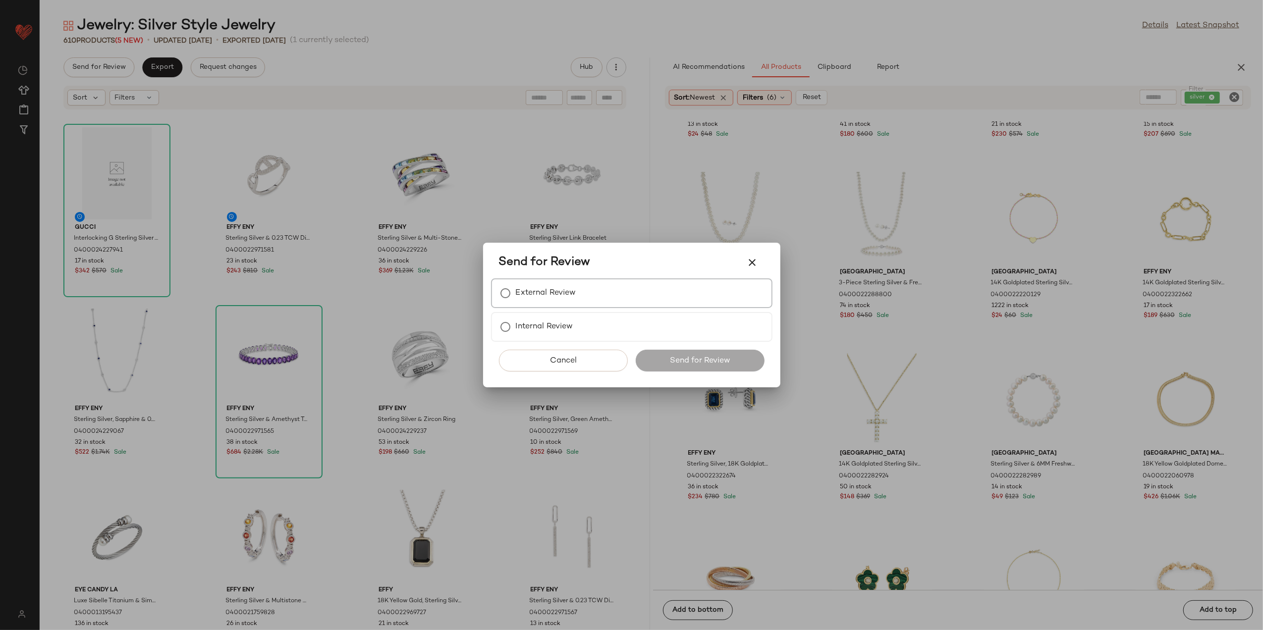
click at [560, 305] on div "External Review" at bounding box center [631, 294] width 281 height 30
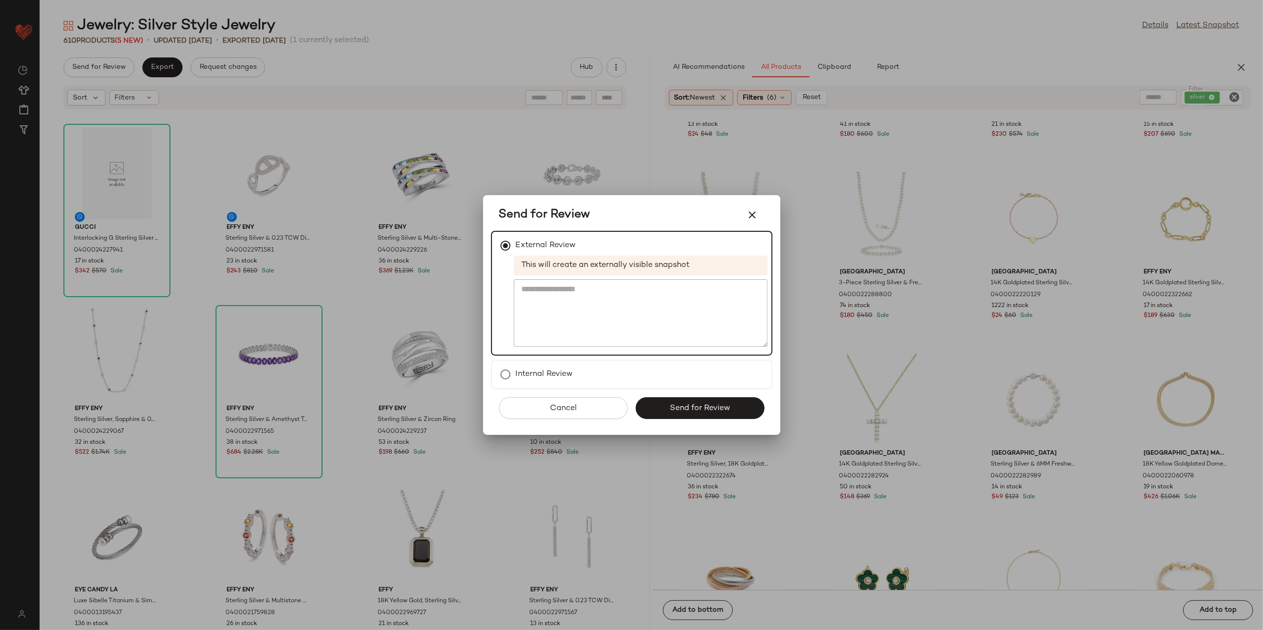
click at [678, 419] on div "Cancel Send for Review" at bounding box center [631, 413] width 281 height 46
click at [670, 407] on span "Send for Review" at bounding box center [700, 408] width 61 height 9
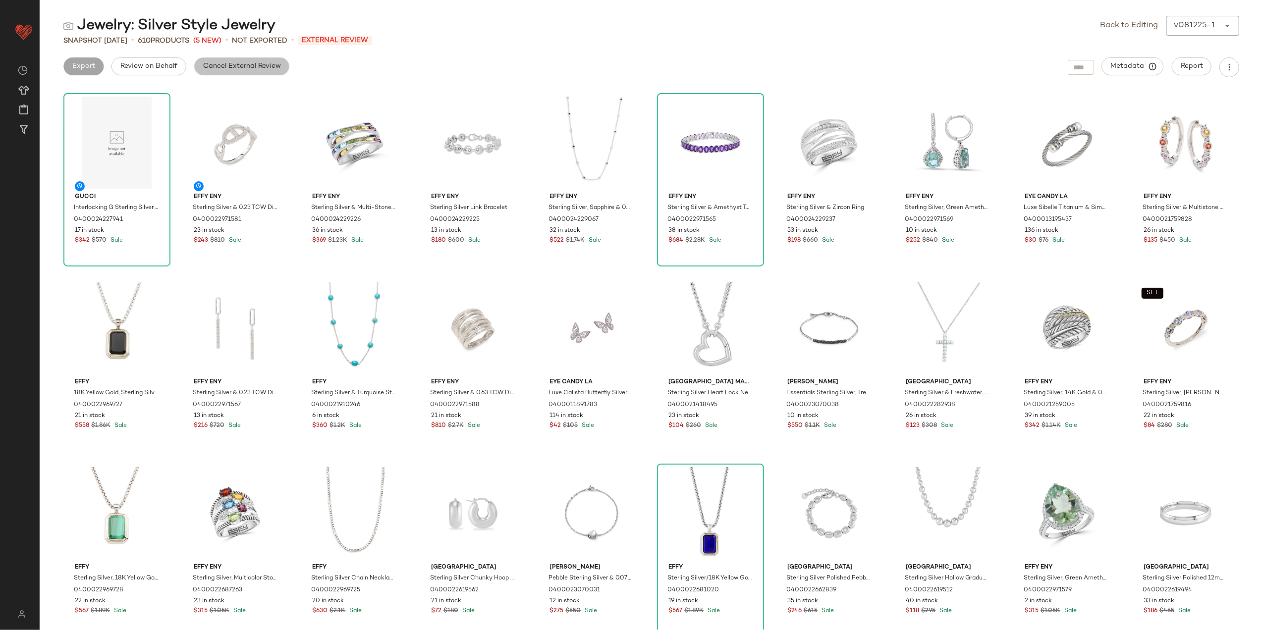
click at [236, 66] on span "Cancel External Review" at bounding box center [242, 66] width 78 height 8
click at [169, 66] on span "Export" at bounding box center [162, 66] width 23 height 8
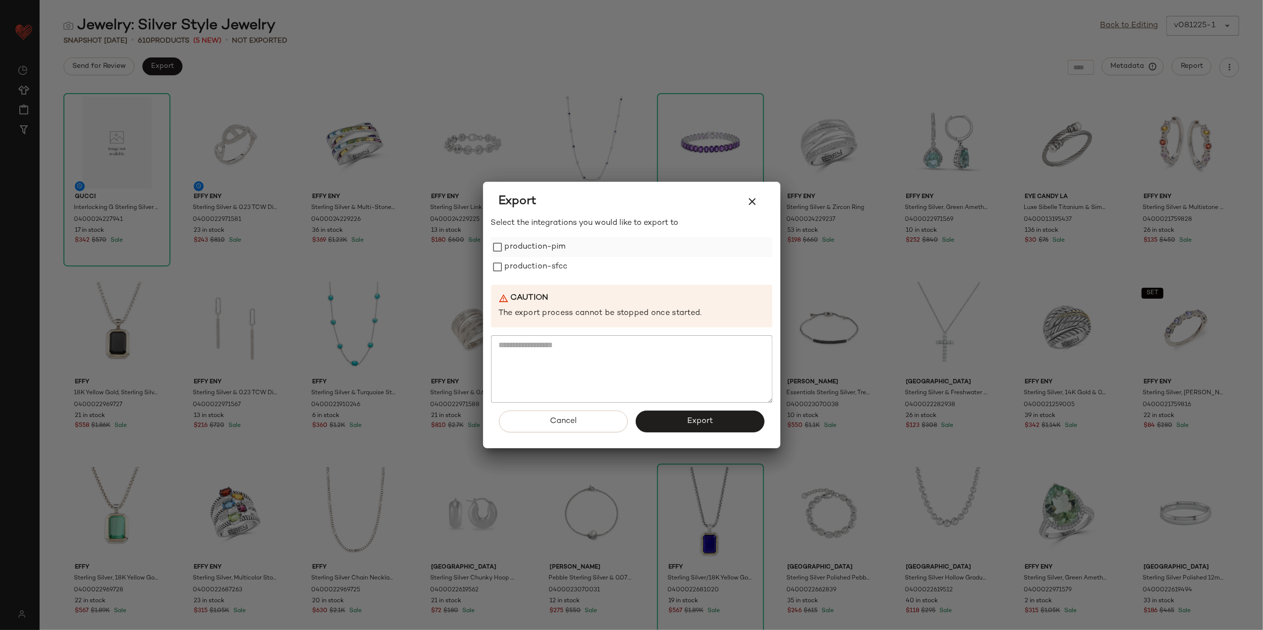
drag, startPoint x: 532, startPoint y: 250, endPoint x: 529, endPoint y: 255, distance: 5.1
click at [529, 254] on label "production-pim" at bounding box center [535, 247] width 61 height 20
click at [527, 265] on label "production-sfcc" at bounding box center [536, 267] width 63 height 20
click at [682, 417] on button "Export" at bounding box center [700, 422] width 129 height 22
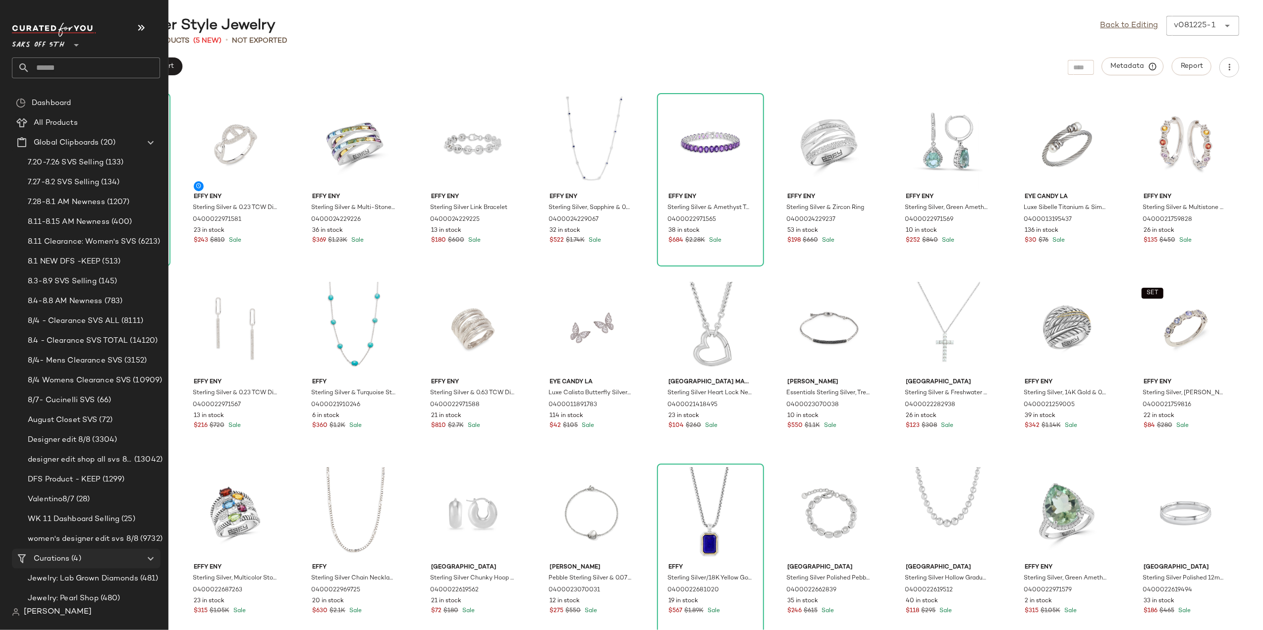
drag, startPoint x: 46, startPoint y: 552, endPoint x: 51, endPoint y: 554, distance: 5.3
click at [48, 553] on Curations "Curations (4)" at bounding box center [86, 559] width 149 height 20
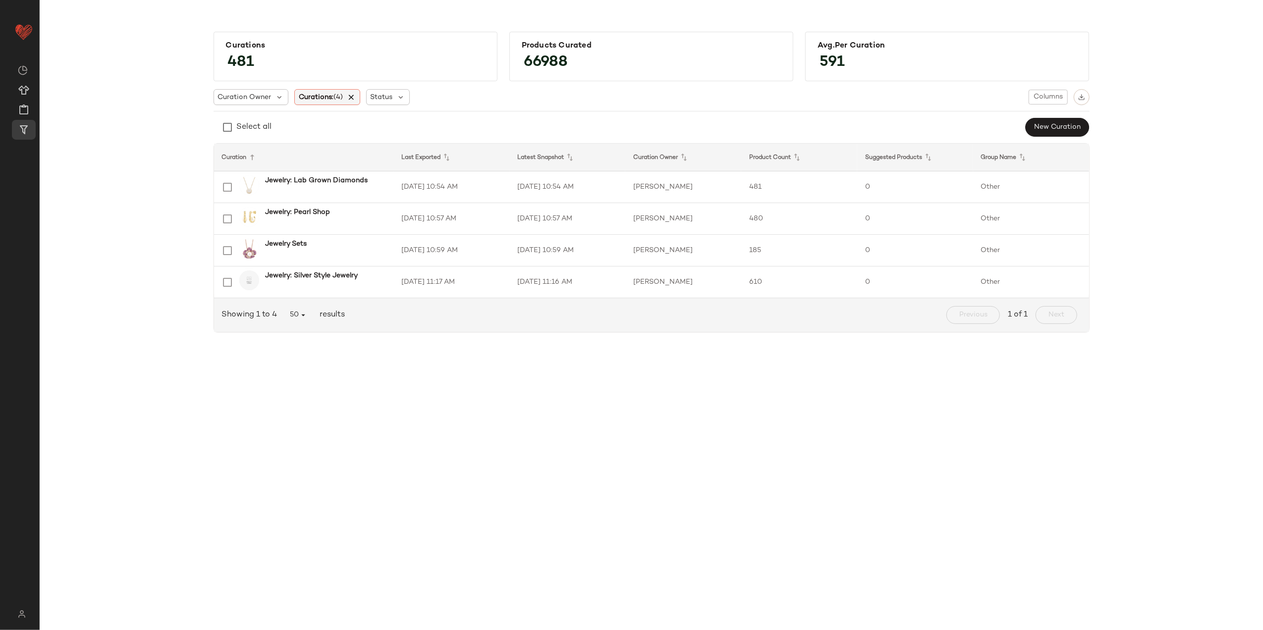
click at [359, 96] on div "Curations: (4)" at bounding box center [327, 97] width 66 height 16
click at [349, 95] on div "Curations: (4)" at bounding box center [327, 97] width 66 height 16
drag, startPoint x: 353, startPoint y: 98, endPoint x: 342, endPoint y: 90, distance: 13.8
click at [353, 98] on icon at bounding box center [351, 97] width 9 height 9
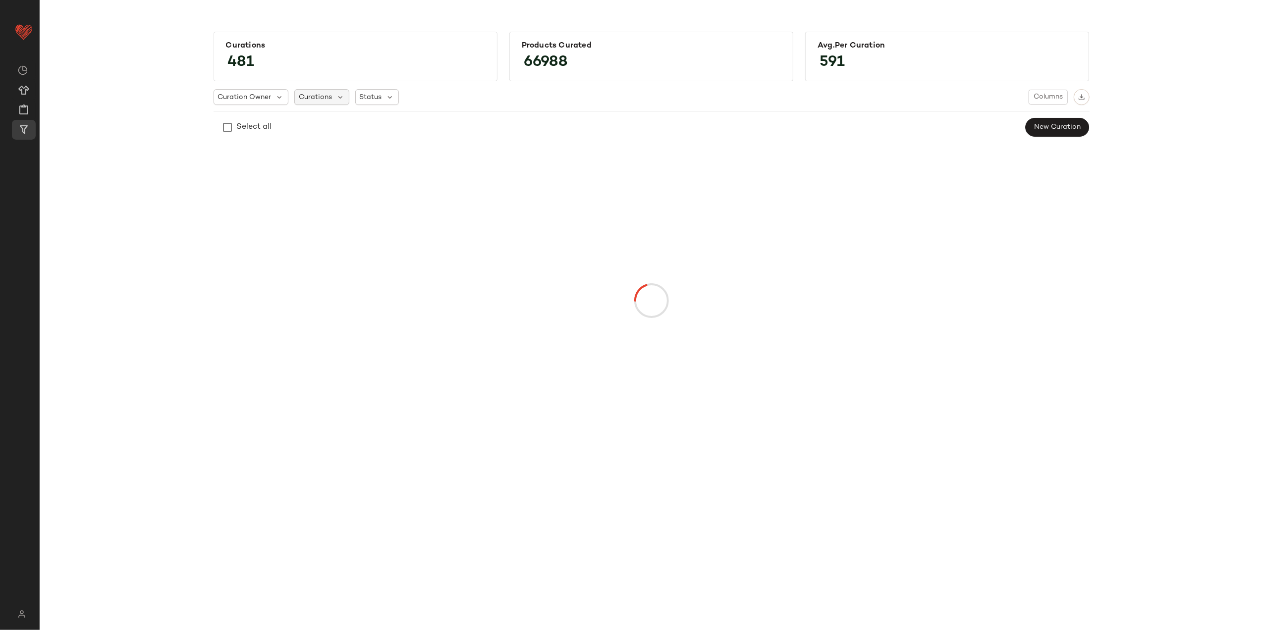
click at [314, 97] on span "Curations" at bounding box center [315, 97] width 33 height 10
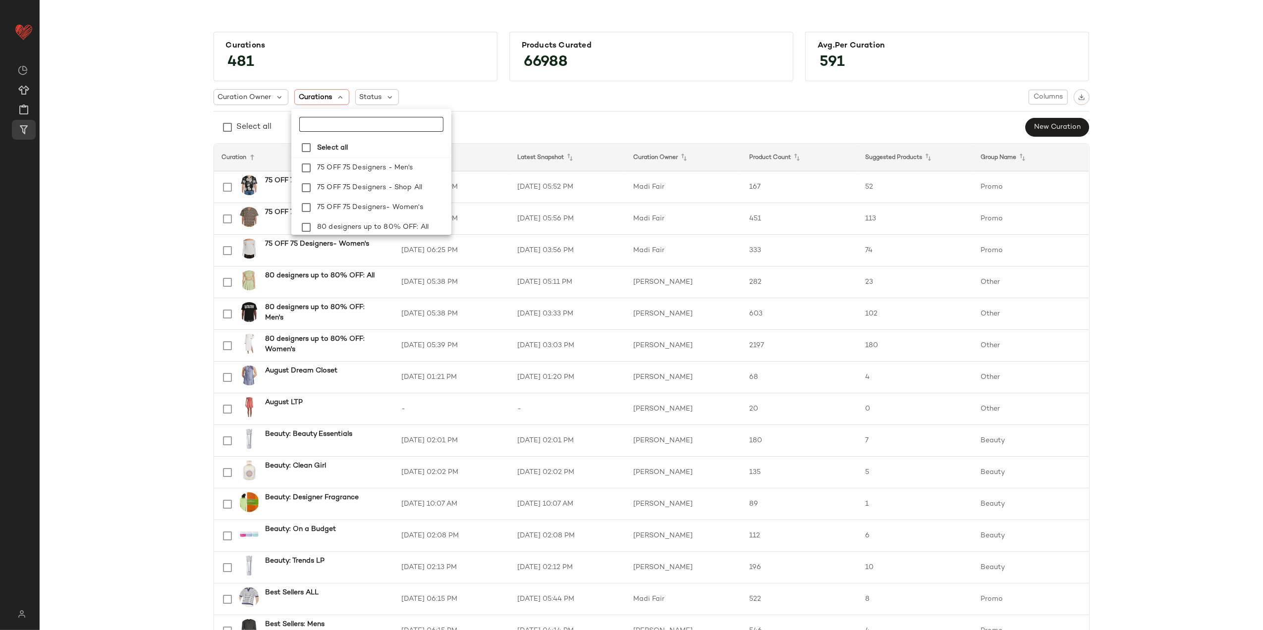
click at [327, 119] on input "text" at bounding box center [361, 124] width 124 height 15
type input "**********"
click at [338, 182] on span "Women's:" at bounding box center [333, 188] width 32 height 20
click at [404, 125] on icon "Clear" at bounding box center [404, 124] width 12 height 12
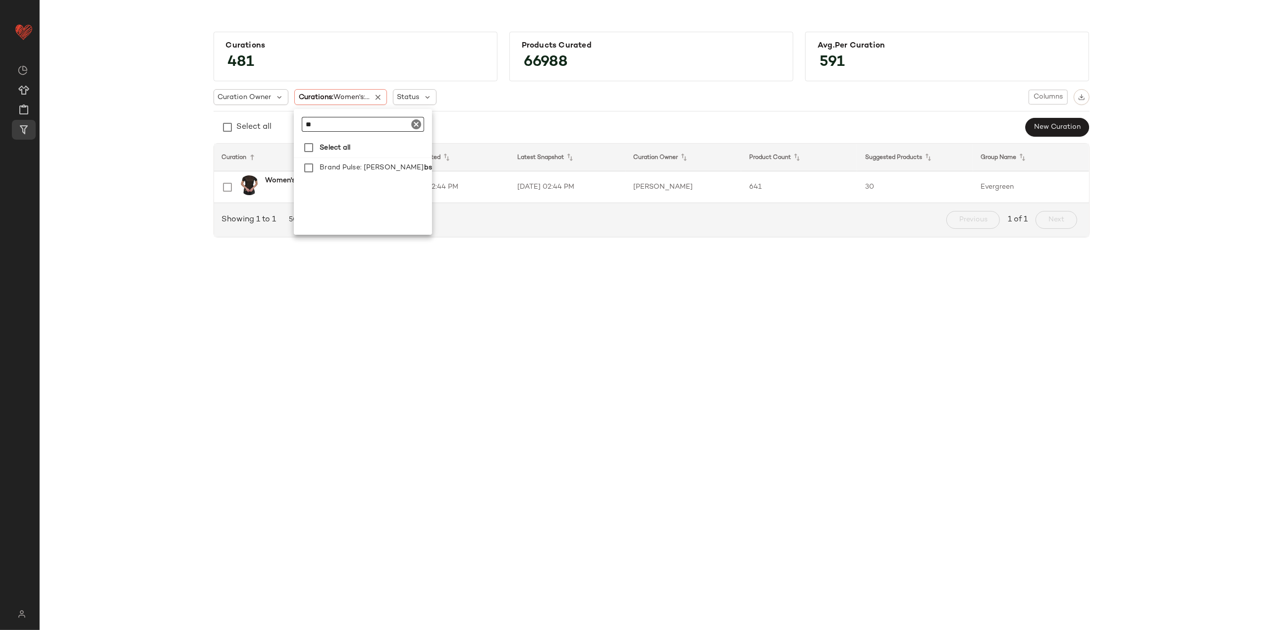
type input "*"
type input "***"
drag, startPoint x: 360, startPoint y: 185, endPoint x: 395, endPoint y: 157, distance: 45.1
click at [362, 185] on span "Women's Everyday" at bounding box center [352, 188] width 64 height 20
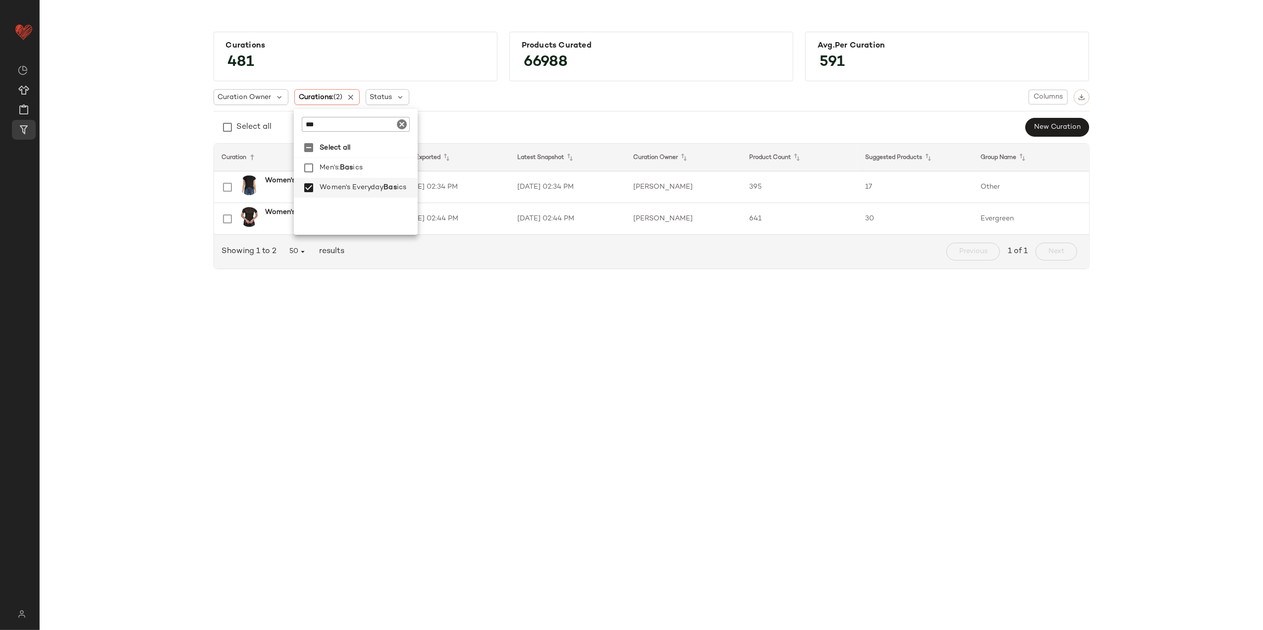
click at [399, 125] on icon "Clear" at bounding box center [402, 124] width 12 height 12
type input "***"
click at [381, 199] on span "arates" at bounding box center [376, 208] width 22 height 20
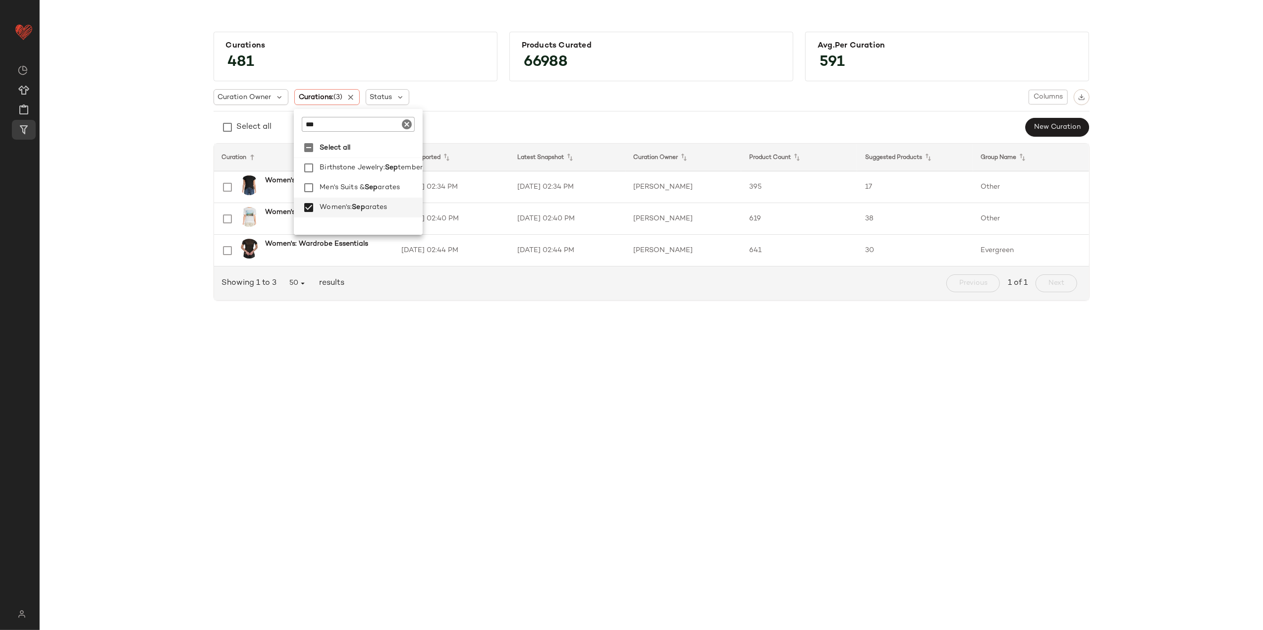
click at [155, 237] on div "Curations 481 Products Curated 66988 Avg.per Curation 591 Curation Owner Curati…" at bounding box center [652, 170] width 1208 height 293
click at [405, 180] on td "[DATE] 02:34 PM" at bounding box center [452, 187] width 116 height 32
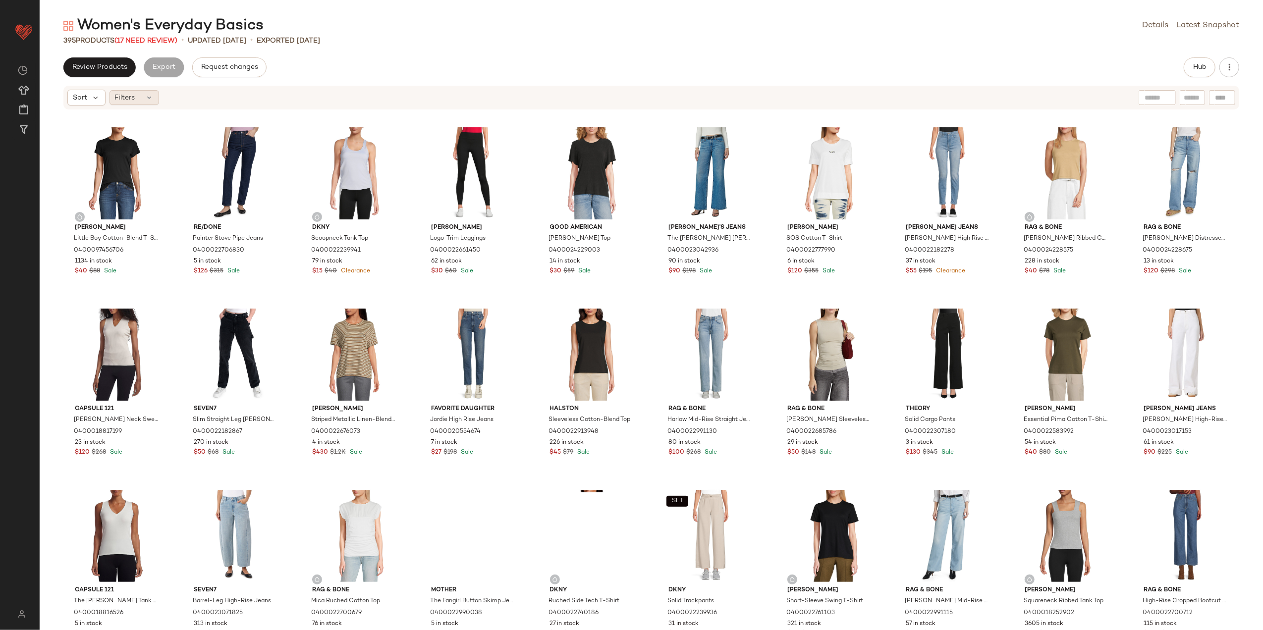
click at [146, 98] on icon at bounding box center [150, 98] width 8 height 8
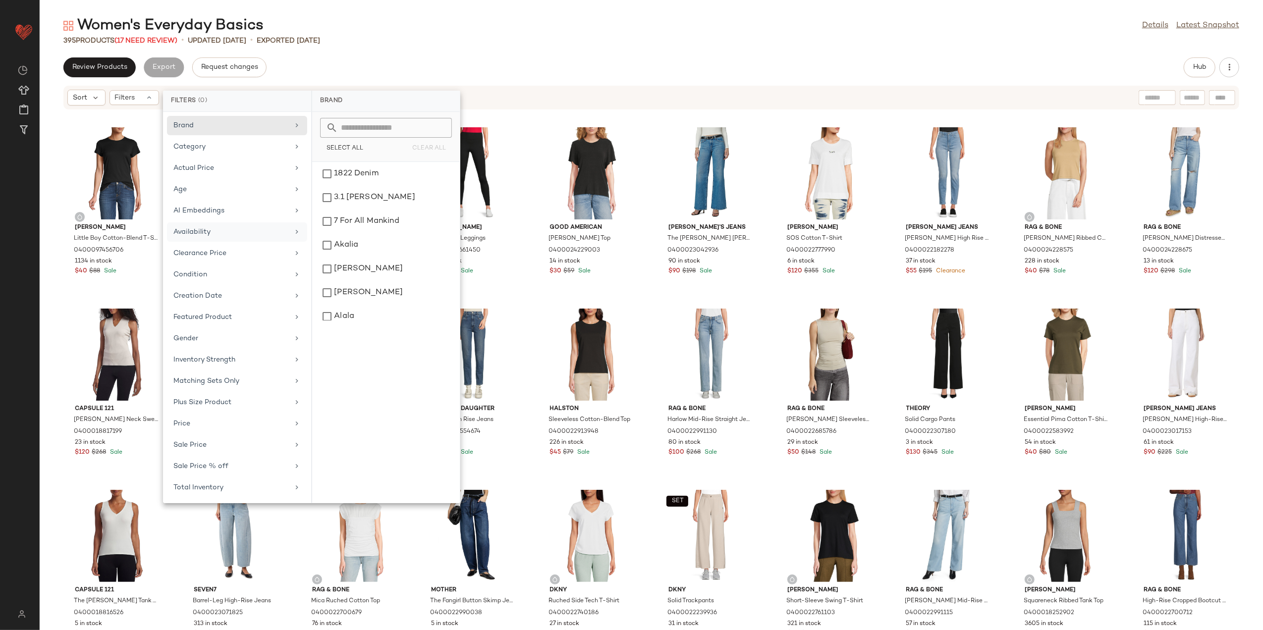
click at [217, 232] on div "Availability" at bounding box center [230, 232] width 115 height 10
click at [348, 201] on div "out_of_stock" at bounding box center [386, 198] width 140 height 24
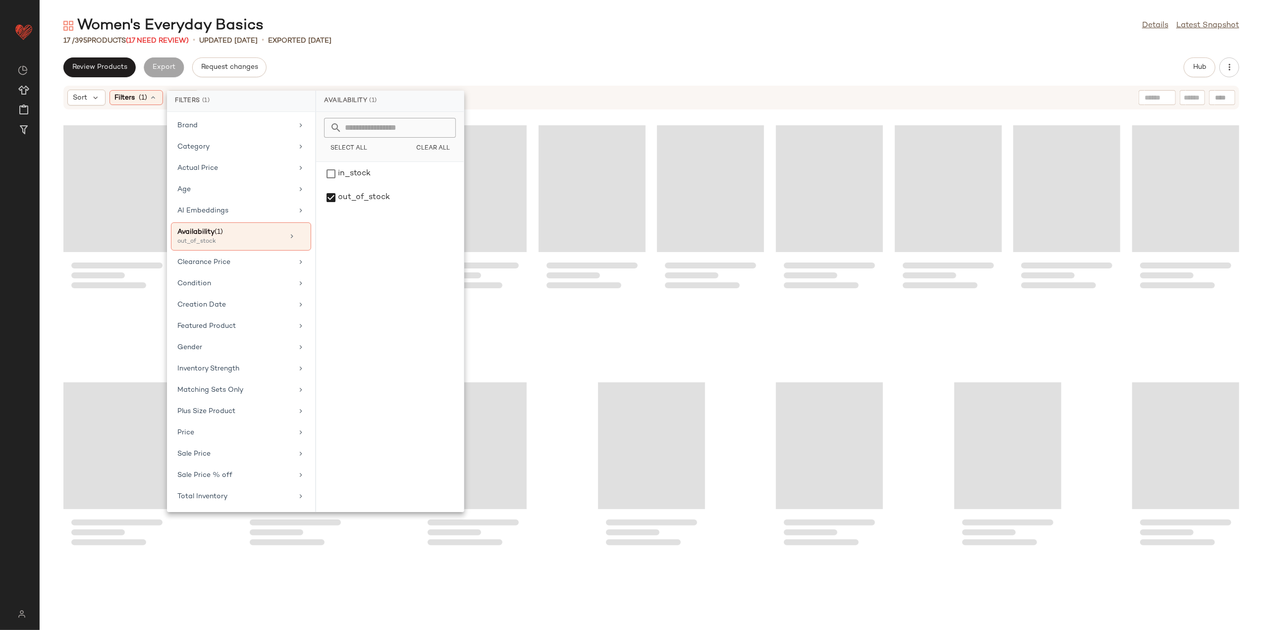
click at [417, 26] on div "Women's Everyday Basics Details Latest Snapshot" at bounding box center [652, 26] width 1224 height 20
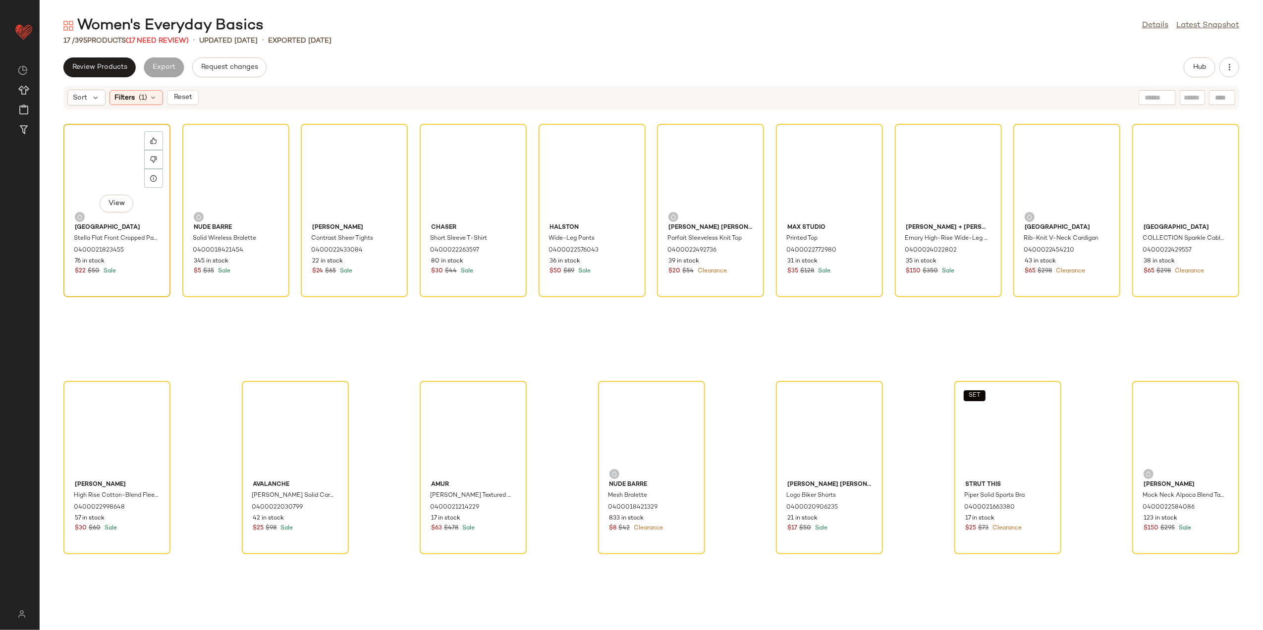
click at [98, 161] on div "View" at bounding box center [117, 173] width 100 height 92
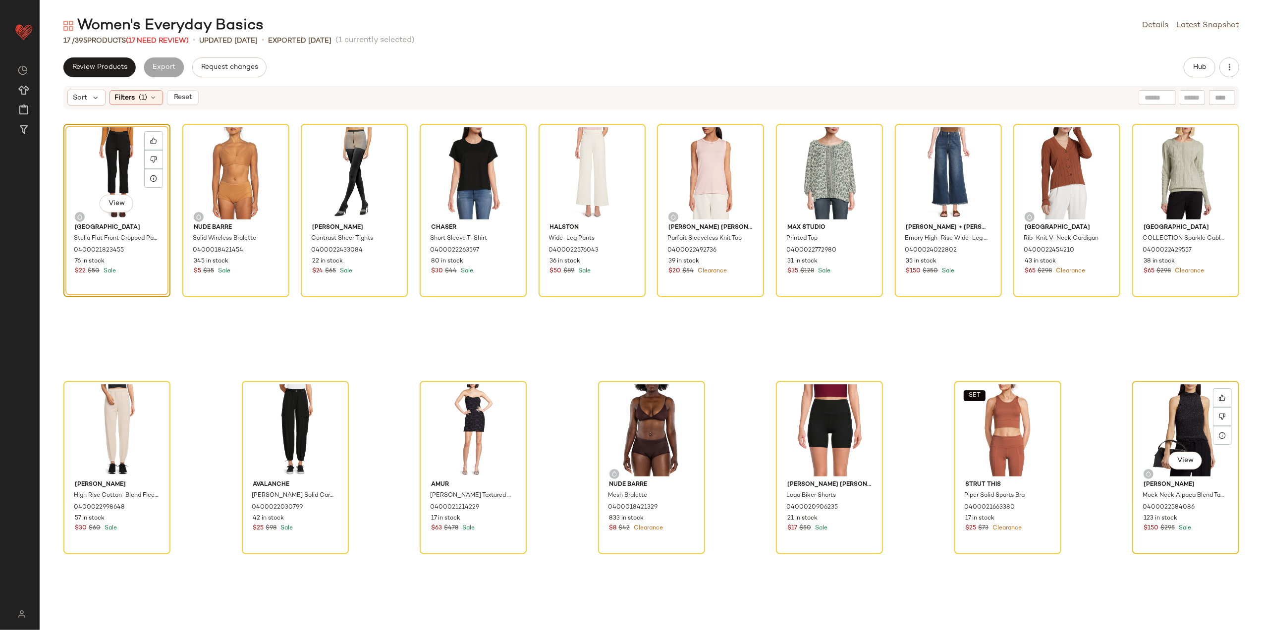
click at [1175, 425] on div "View" at bounding box center [1186, 431] width 100 height 92
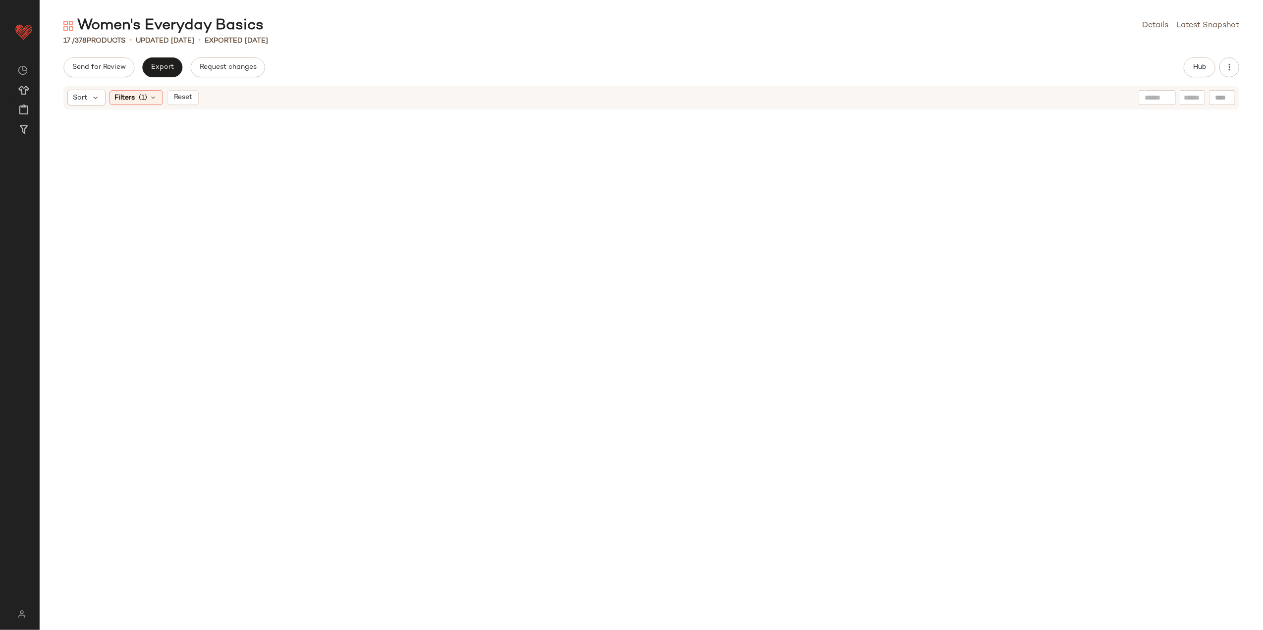
click at [197, 106] on div "Sort Filters (1) Reset" at bounding box center [651, 98] width 1176 height 24
drag, startPoint x: 183, startPoint y: 100, endPoint x: 155, endPoint y: 117, distance: 33.1
click at [179, 102] on button "Reset" at bounding box center [183, 97] width 32 height 15
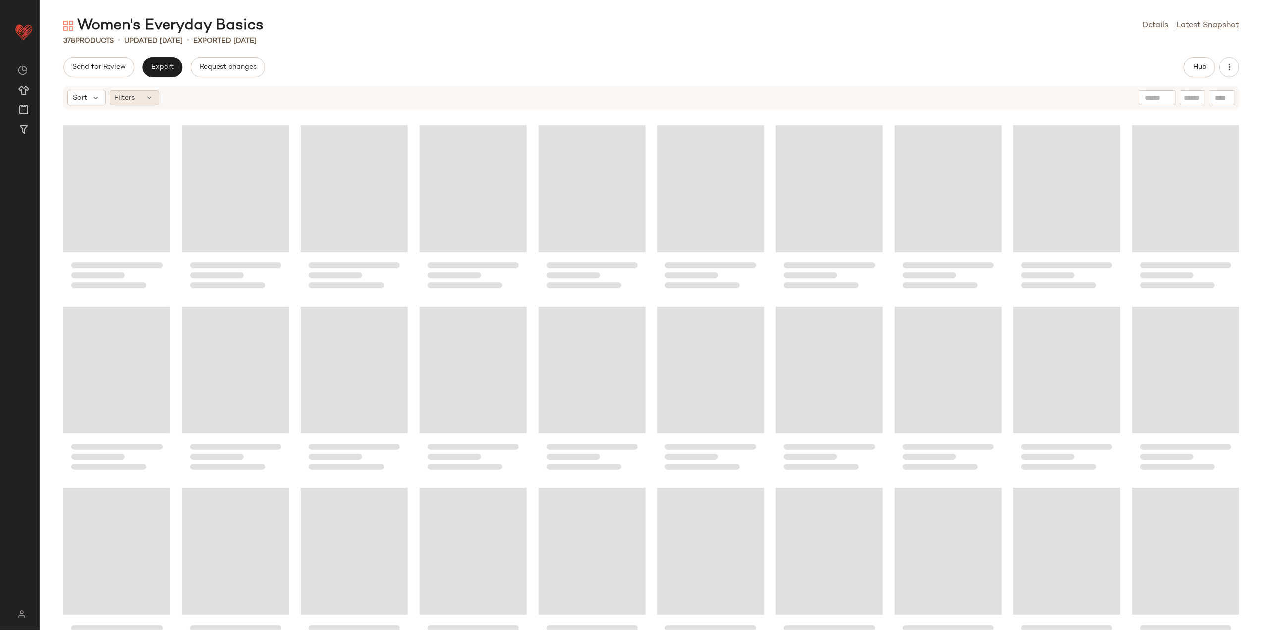
click at [124, 102] on span "Filters" at bounding box center [125, 98] width 20 height 10
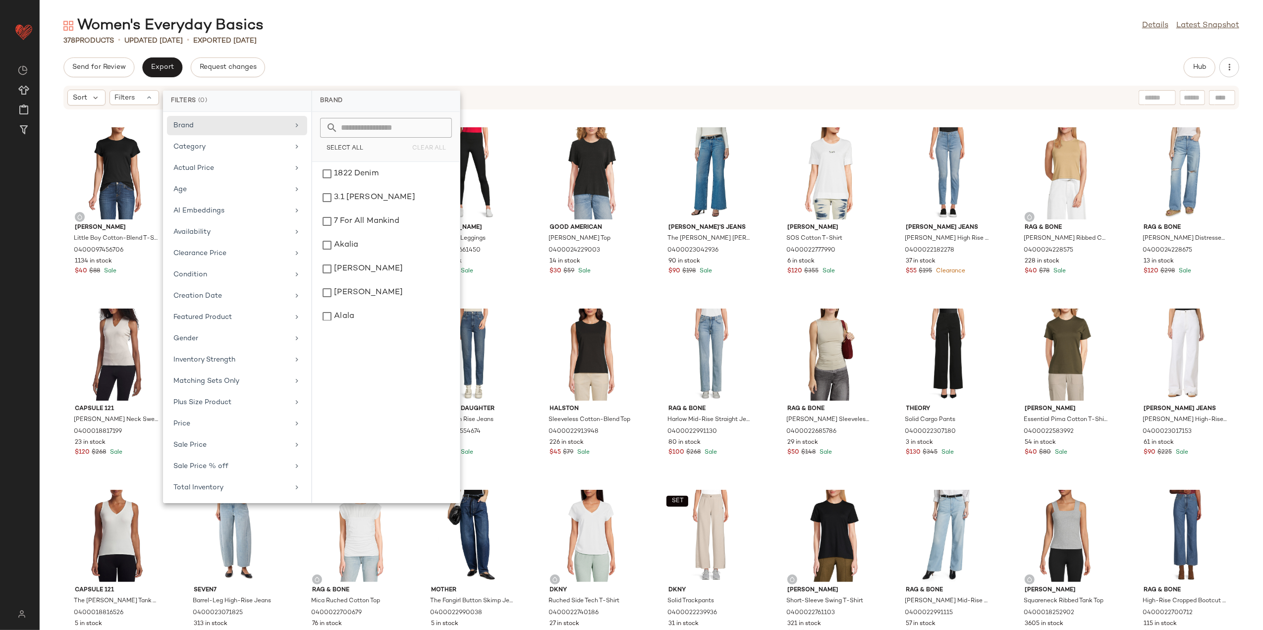
click at [221, 266] on div "Brand Category Actual Price Age AI Embeddings Availability Clearance Price Cond…" at bounding box center [237, 308] width 148 height 392
drag, startPoint x: 221, startPoint y: 266, endPoint x: 197, endPoint y: 252, distance: 27.3
click at [197, 252] on div "Clearance Price" at bounding box center [230, 253] width 115 height 10
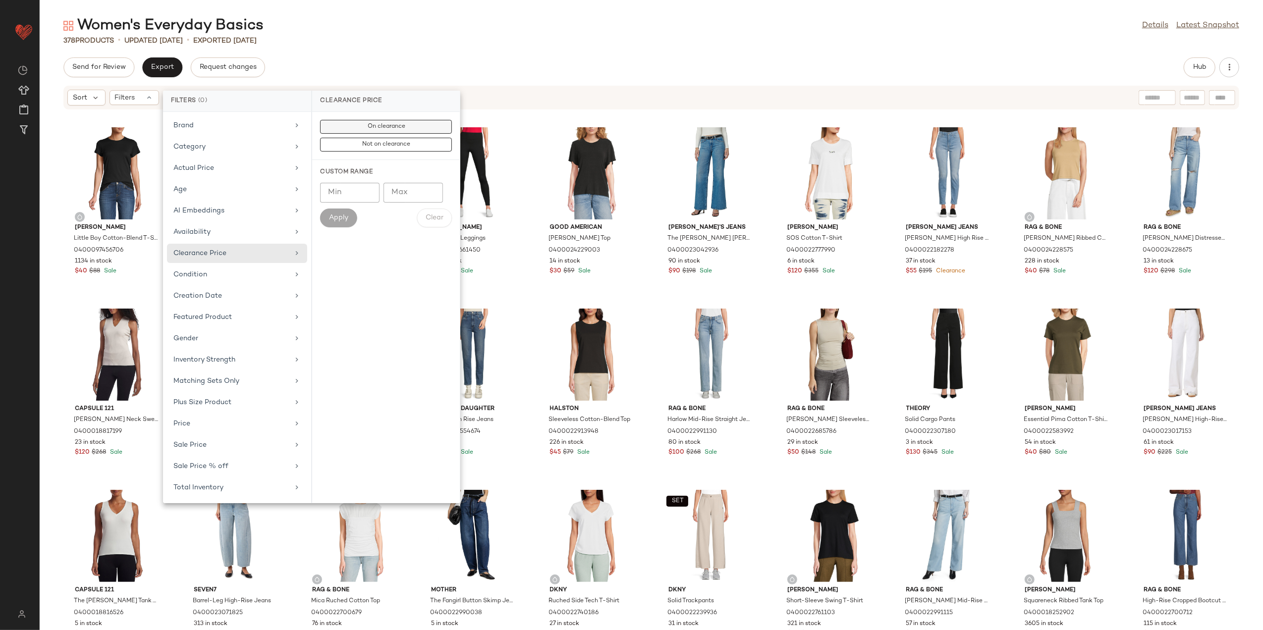
click at [372, 128] on span "On clearance" at bounding box center [386, 126] width 38 height 7
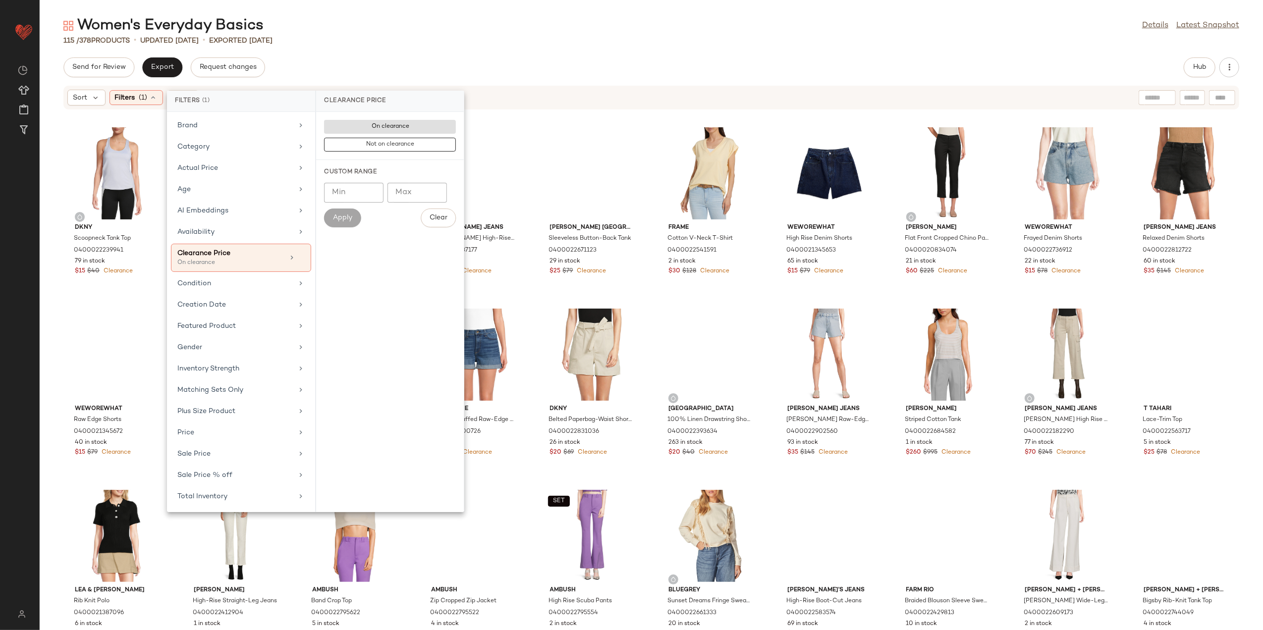
click at [328, 48] on div "Women's Everyday Basics Details Latest Snapshot 115 / 378 Products • updated [D…" at bounding box center [652, 323] width 1224 height 615
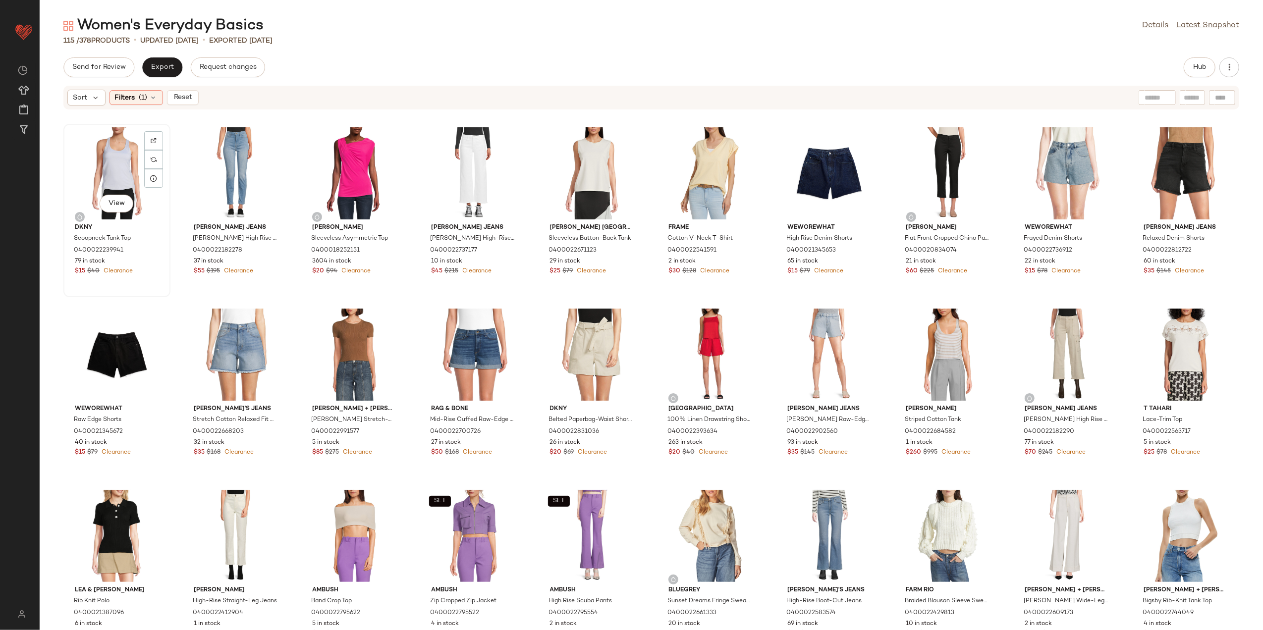
click at [87, 151] on div "View" at bounding box center [117, 173] width 100 height 92
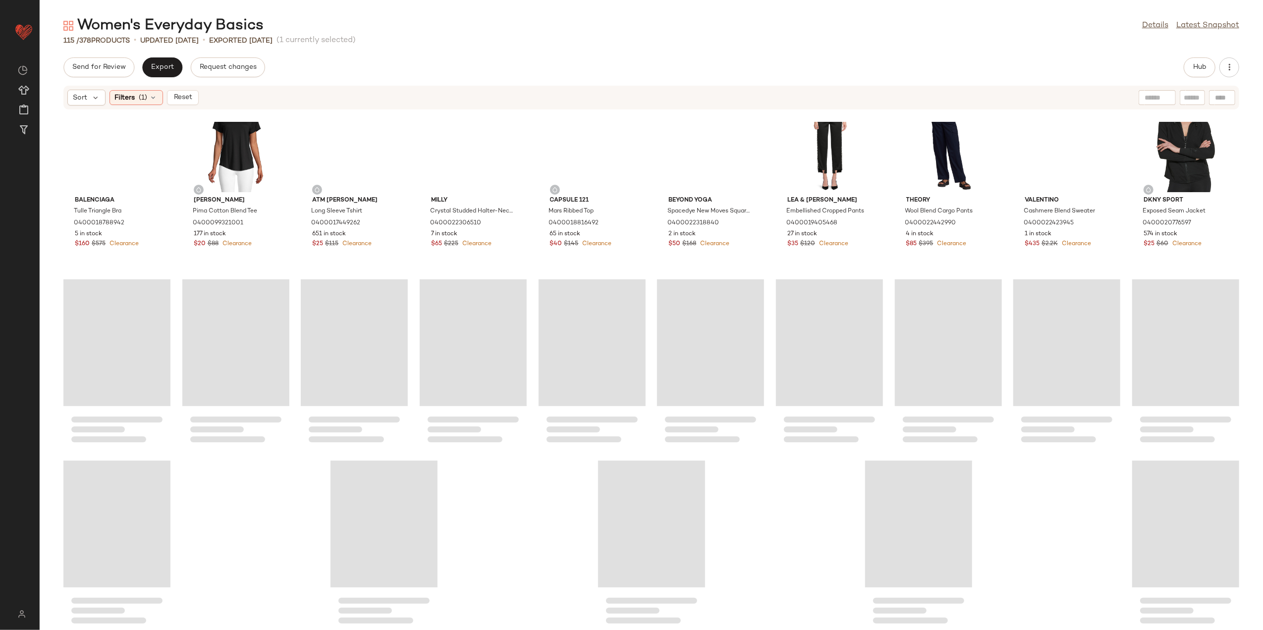
scroll to position [1670, 0]
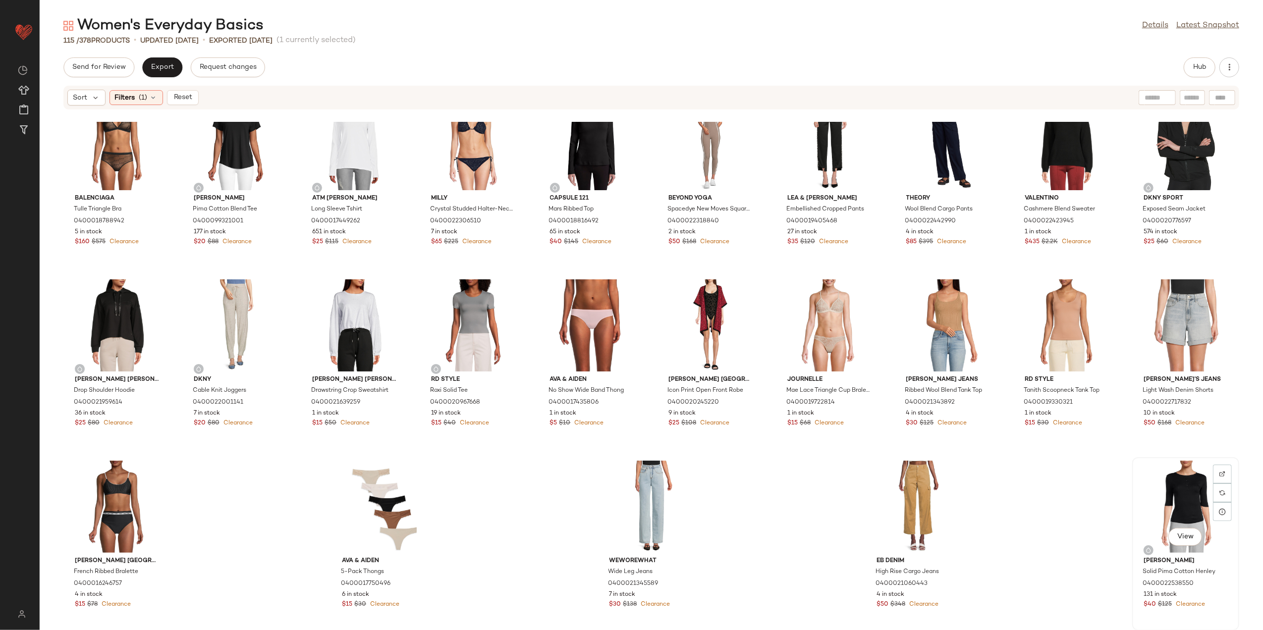
click at [1169, 485] on div "View" at bounding box center [1186, 507] width 100 height 92
click at [184, 100] on span "Reset" at bounding box center [182, 98] width 19 height 8
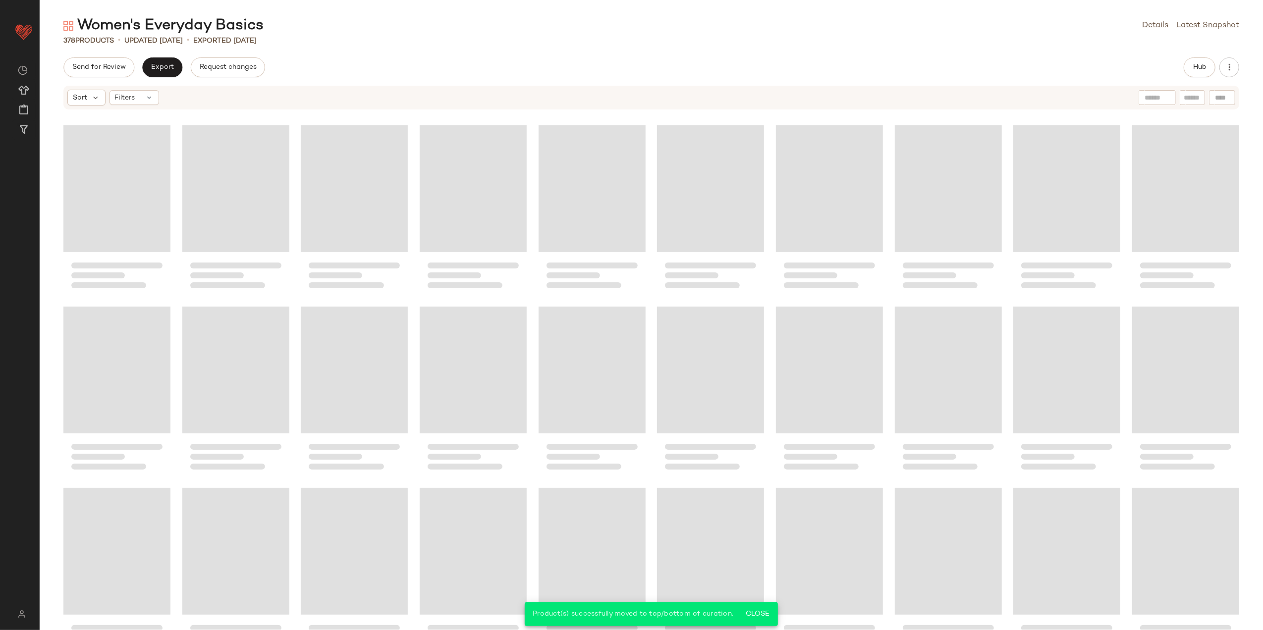
scroll to position [6386, 0]
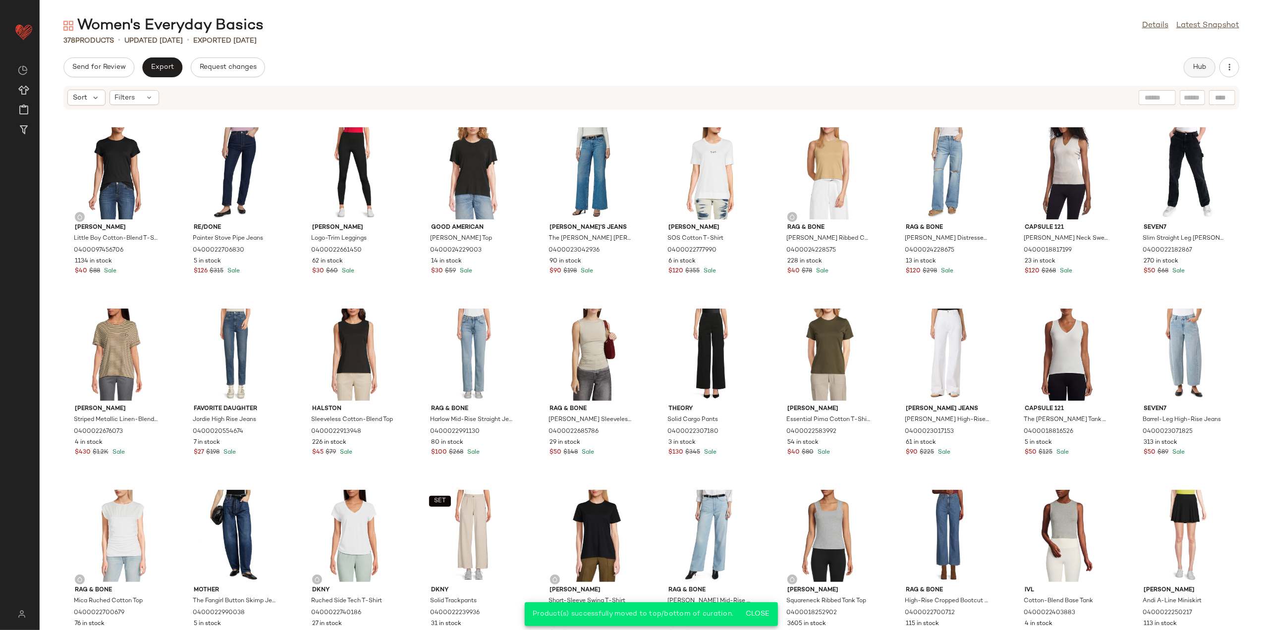
click at [1196, 68] on span "Hub" at bounding box center [1200, 67] width 14 height 8
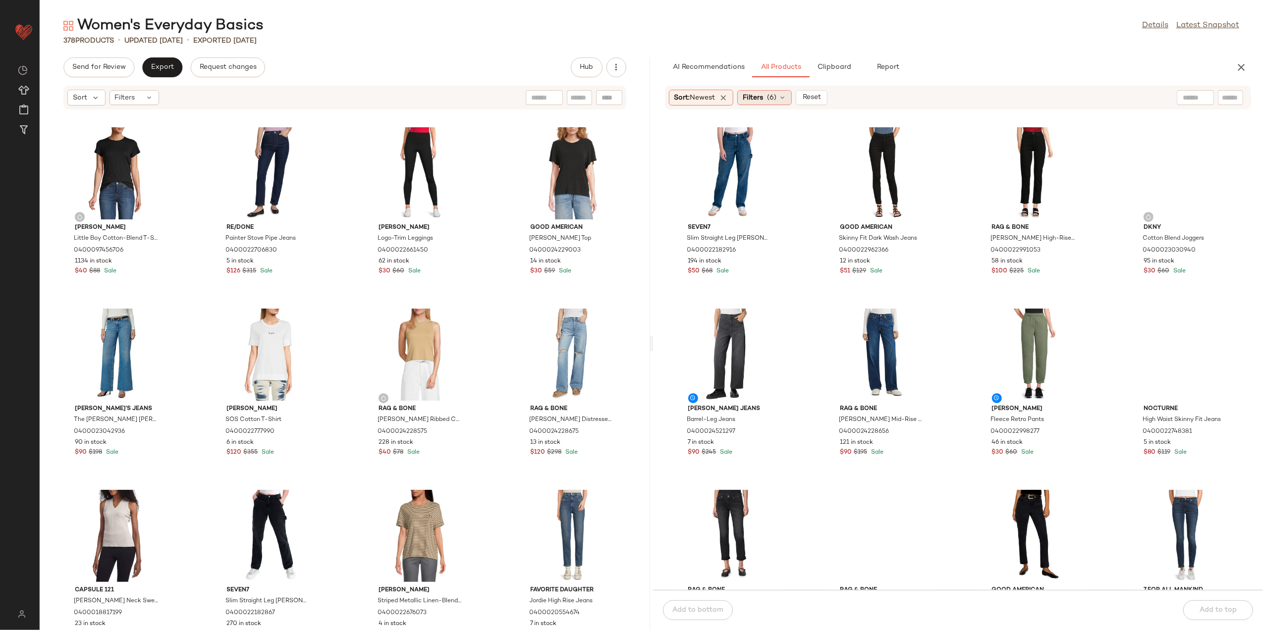
click at [770, 97] on div "Filters (6)" at bounding box center [764, 97] width 55 height 15
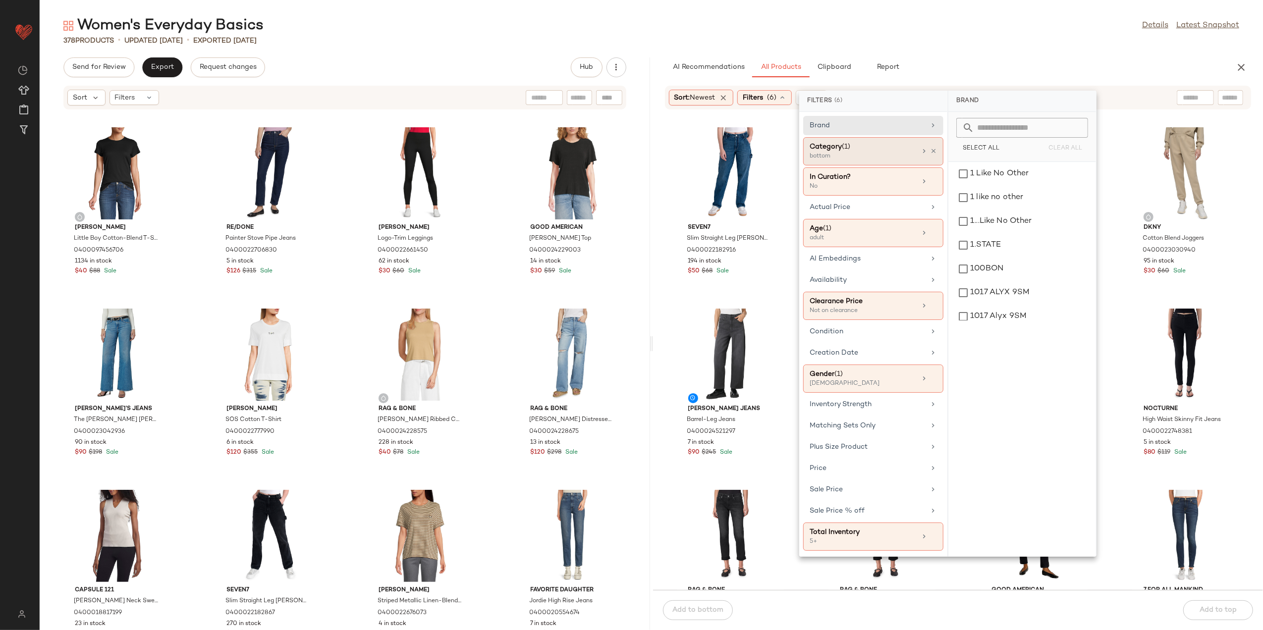
click at [933, 153] on icon at bounding box center [933, 151] width 7 height 7
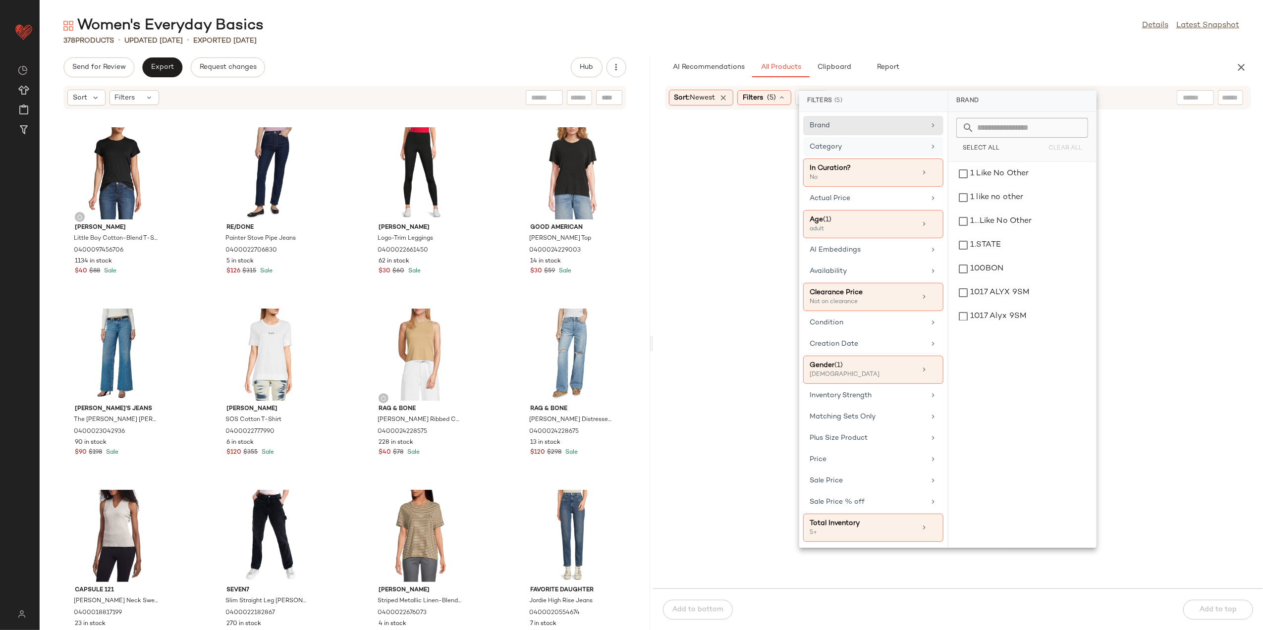
click at [929, 151] on icon at bounding box center [933, 147] width 8 height 8
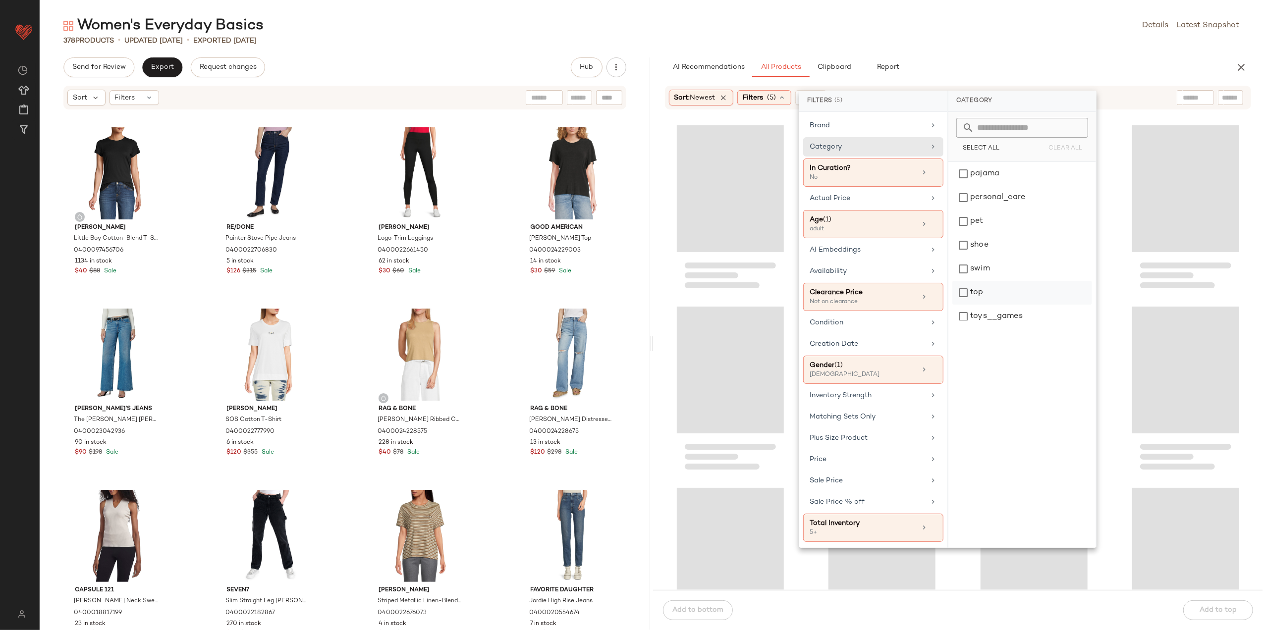
click at [993, 290] on div "top" at bounding box center [1023, 293] width 140 height 24
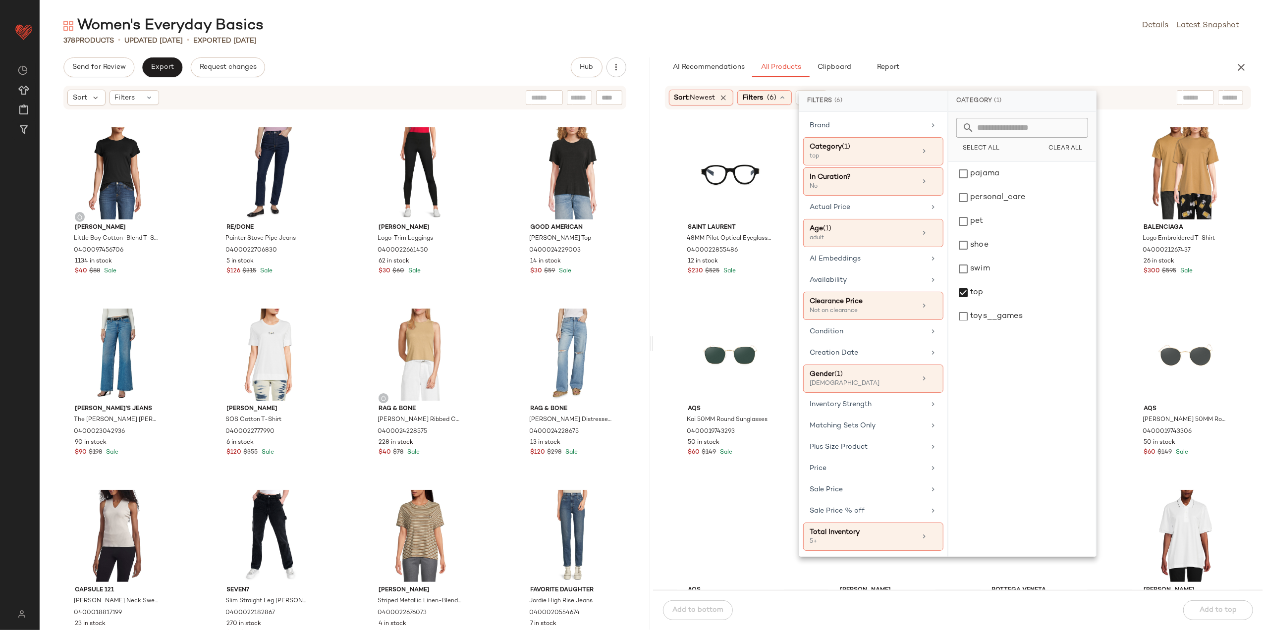
click at [966, 74] on div "AI Recommendations All Products Clipboard Report" at bounding box center [942, 67] width 555 height 20
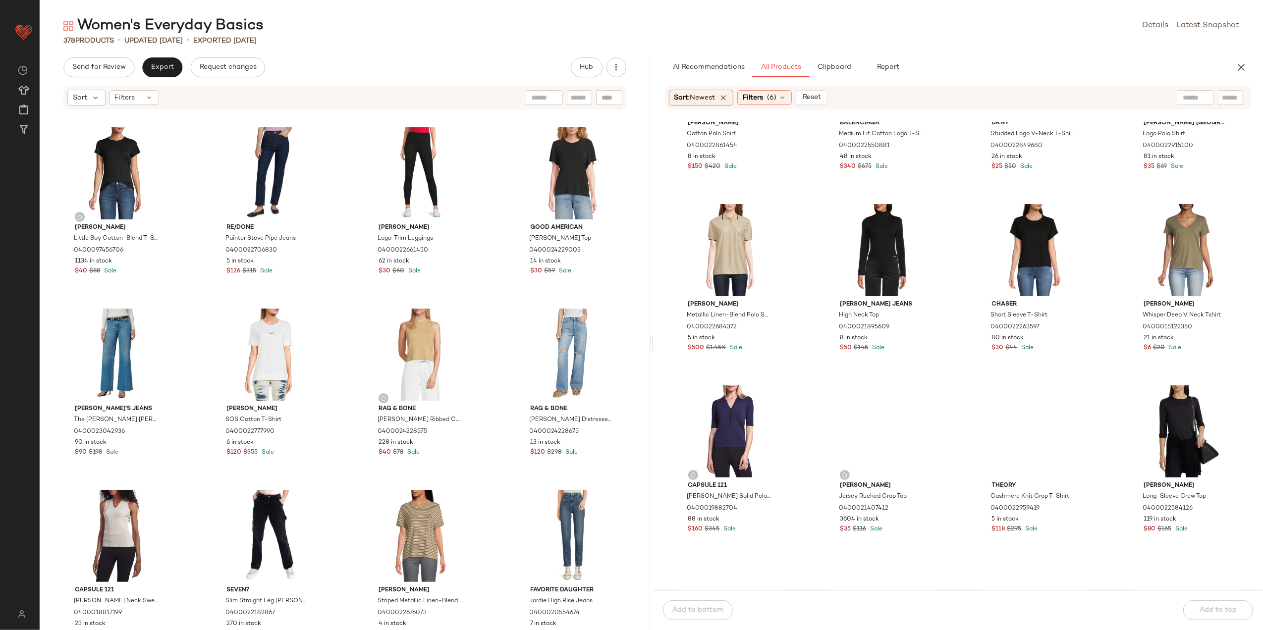
scroll to position [338, 0]
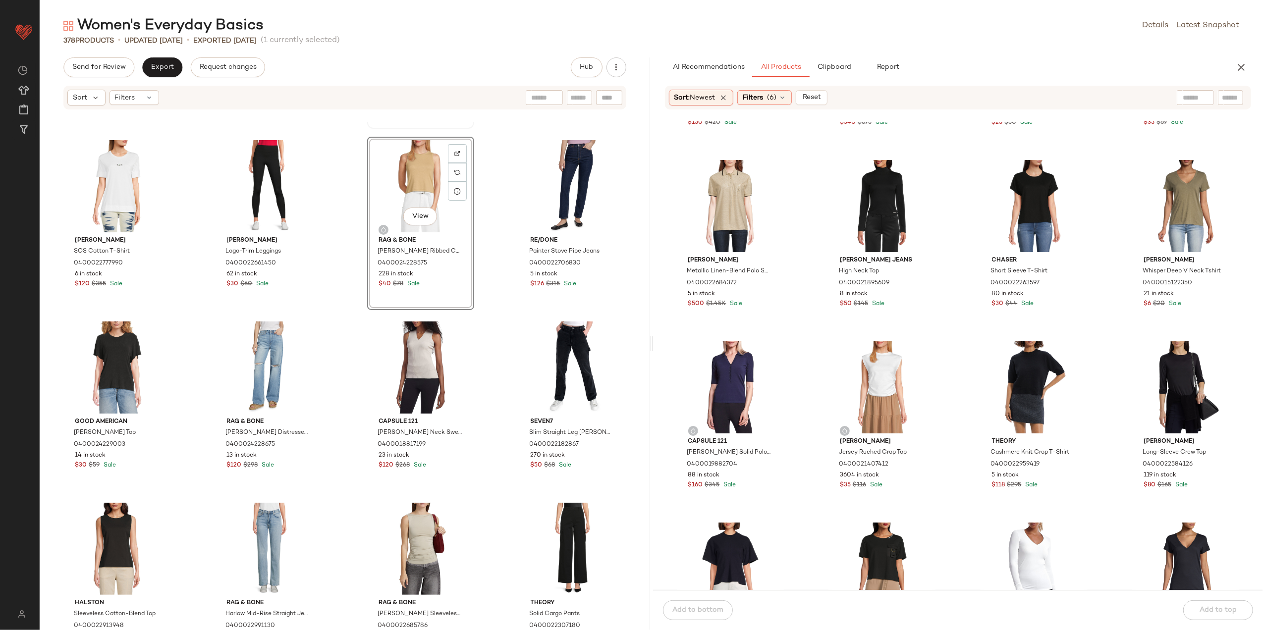
scroll to position [206, 0]
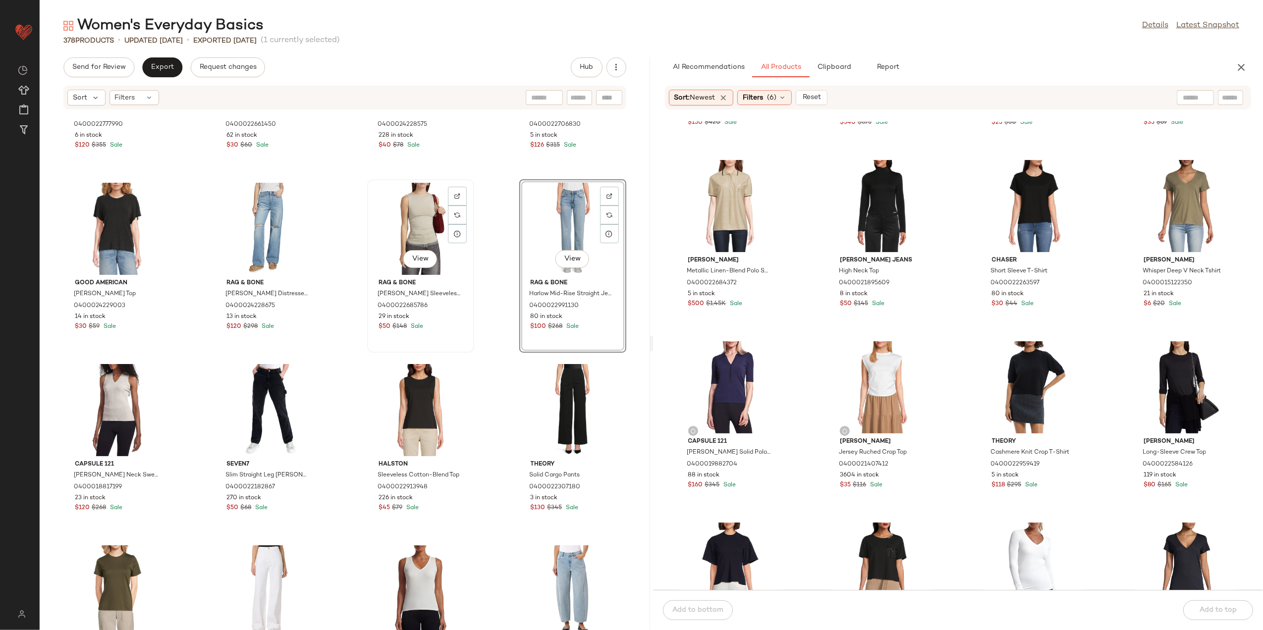
scroll to position [338, 0]
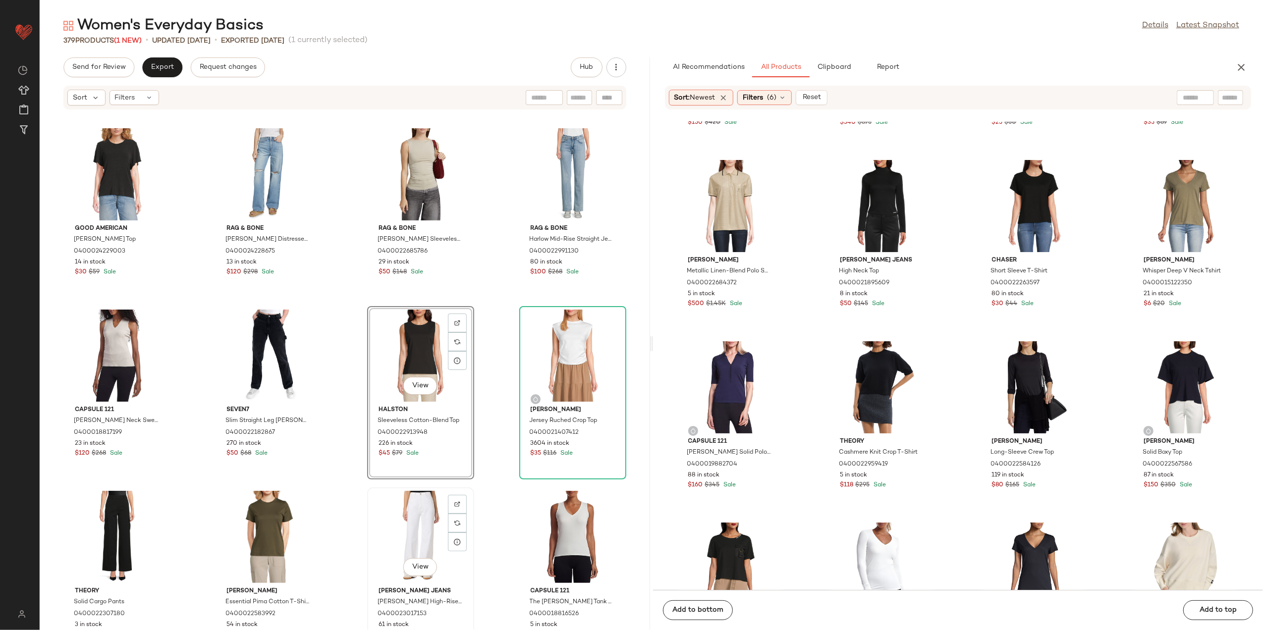
scroll to position [373, 0]
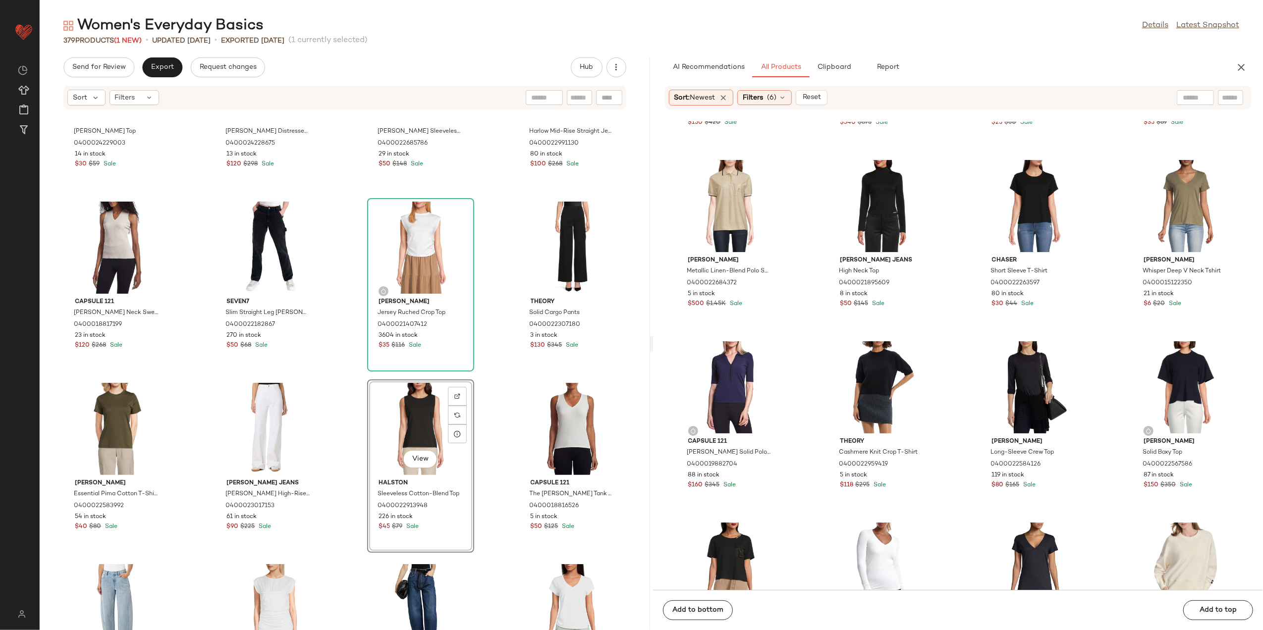
scroll to position [637, 0]
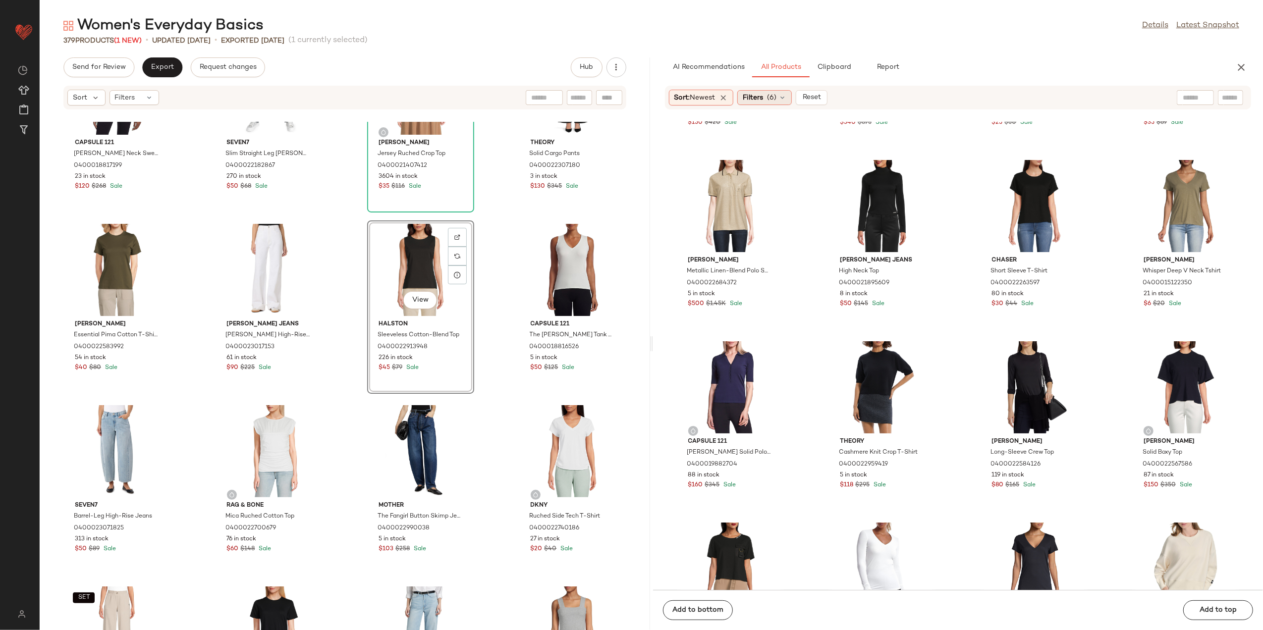
click at [763, 99] on span "Filters" at bounding box center [753, 98] width 20 height 10
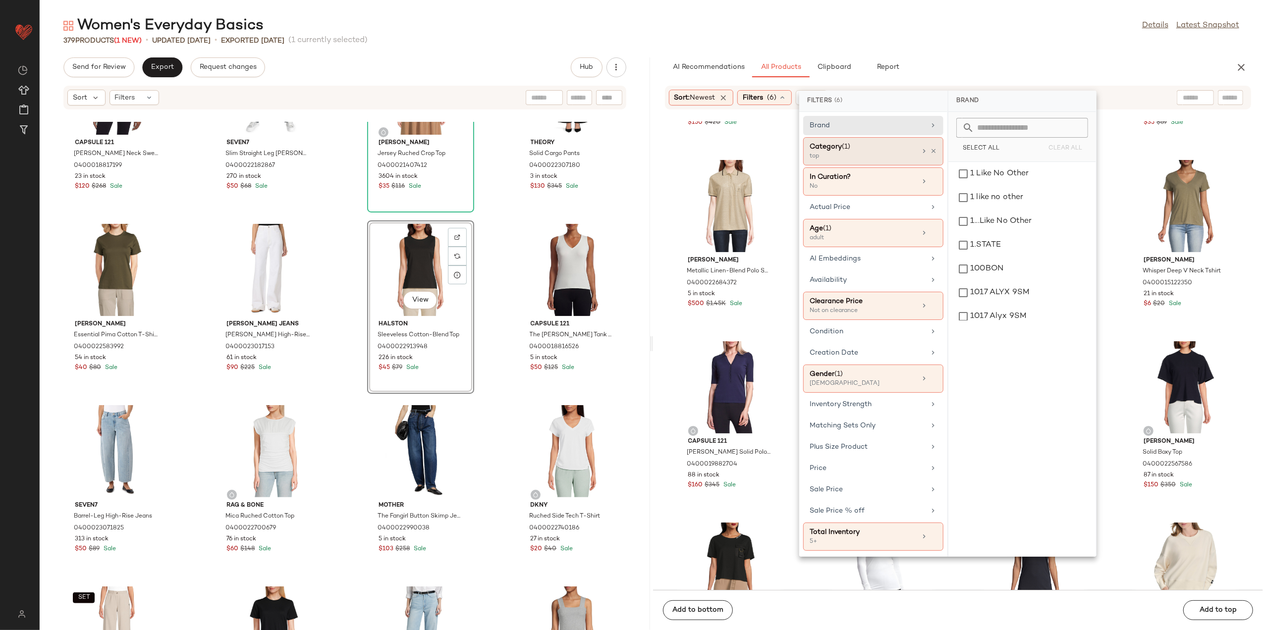
click at [924, 154] on icon at bounding box center [924, 151] width 8 height 8
click at [936, 151] on icon at bounding box center [933, 151] width 7 height 7
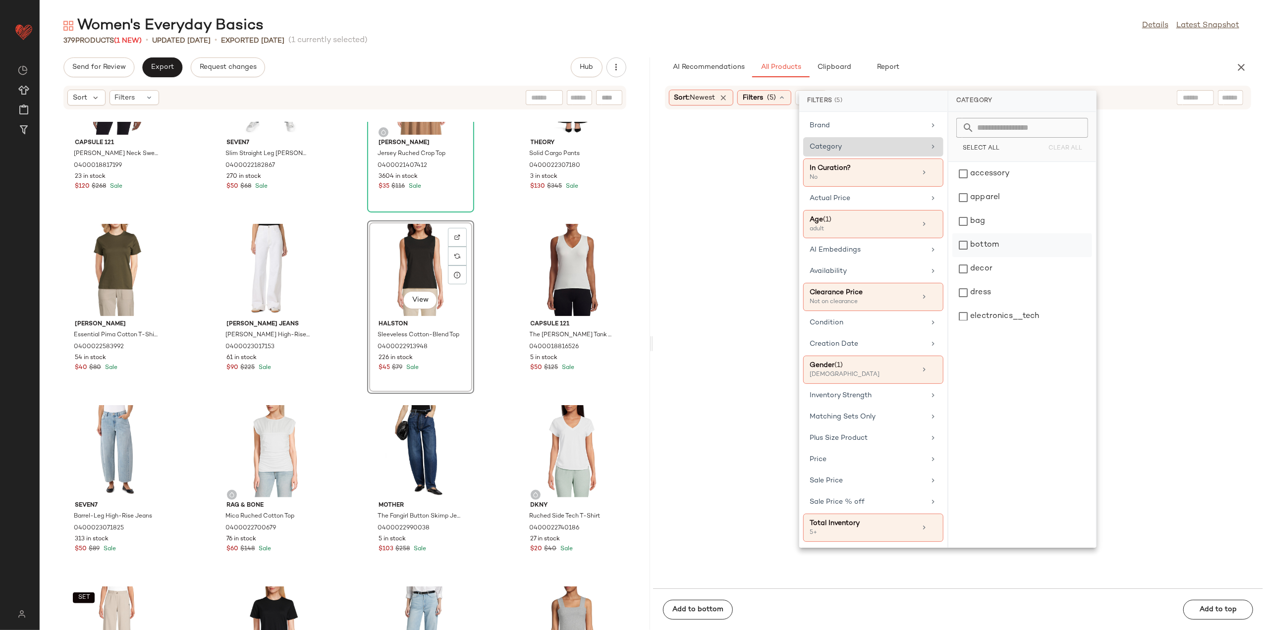
click at [981, 240] on div "bottom" at bounding box center [1023, 245] width 140 height 24
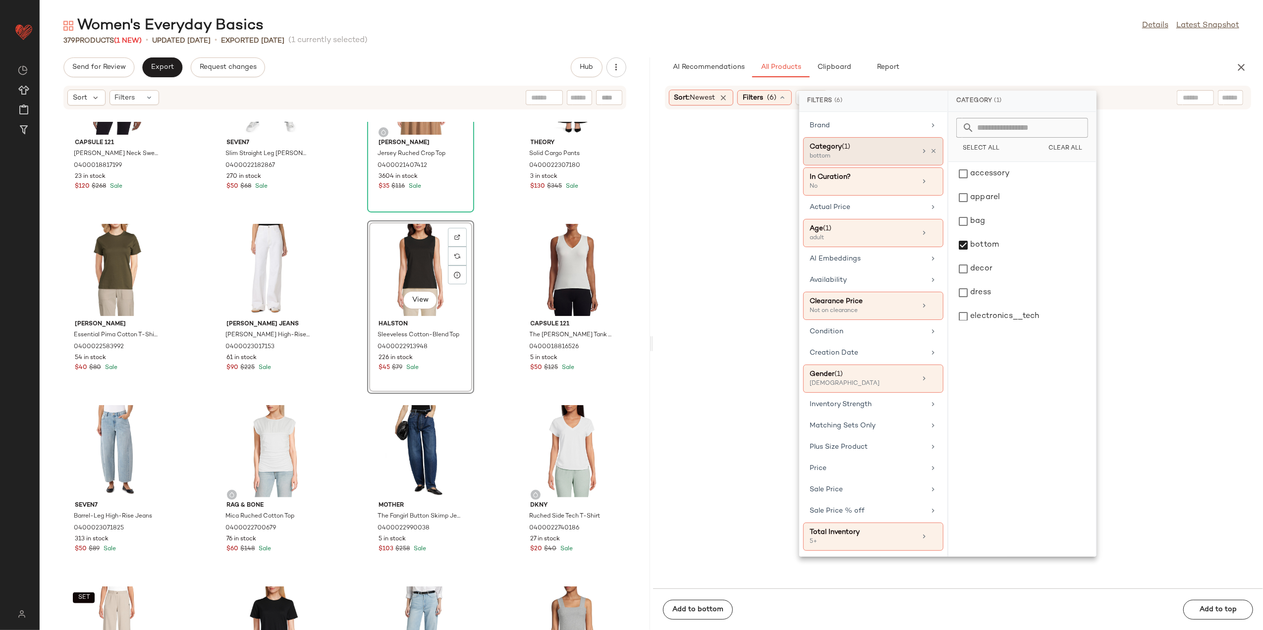
click at [952, 60] on div "AI Recommendations All Products Clipboard Report" at bounding box center [942, 67] width 555 height 20
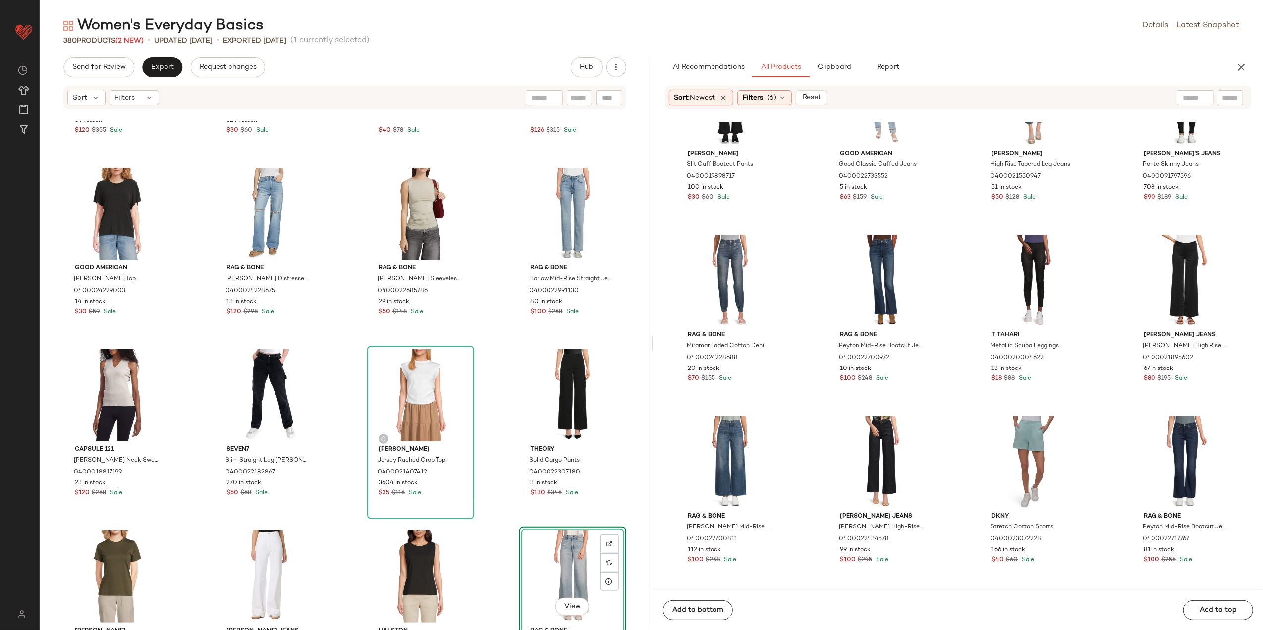
scroll to position [0, 0]
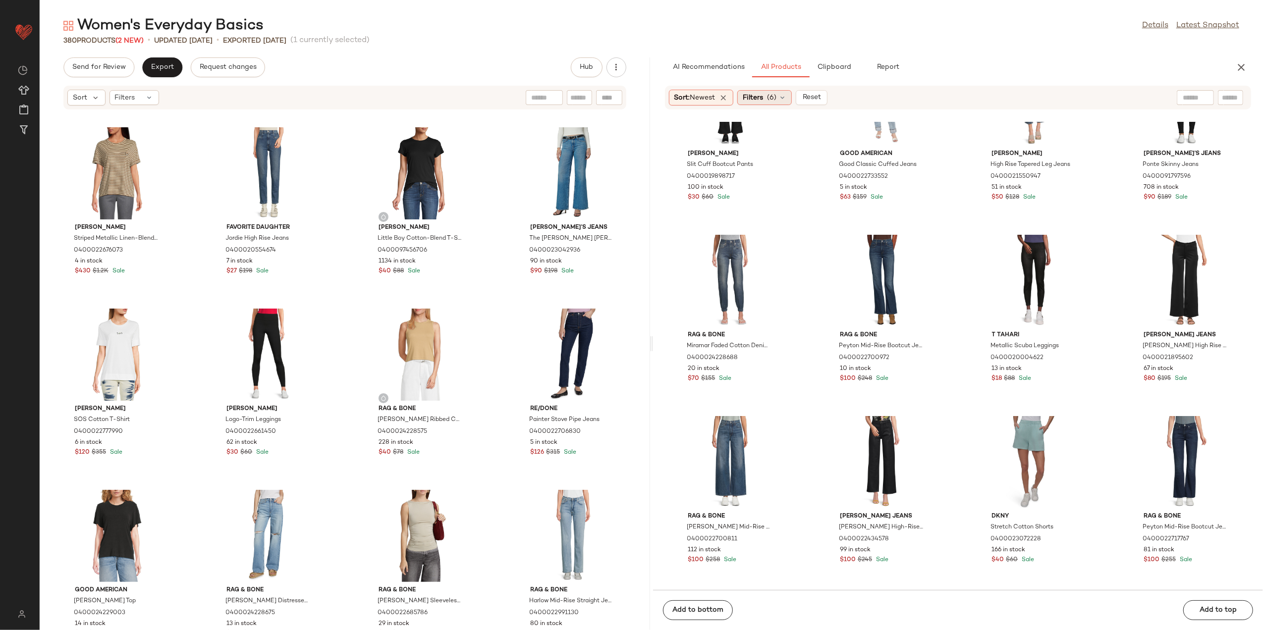
click at [760, 101] on span "Filters" at bounding box center [753, 98] width 20 height 10
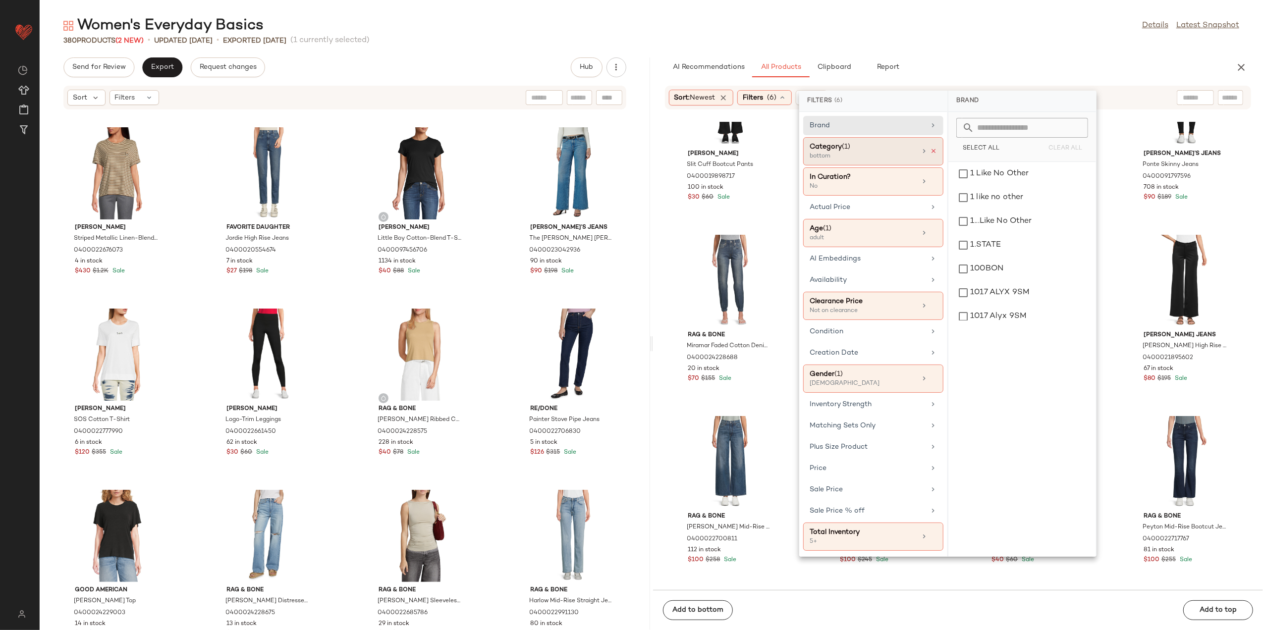
click at [932, 151] on icon at bounding box center [933, 151] width 7 height 7
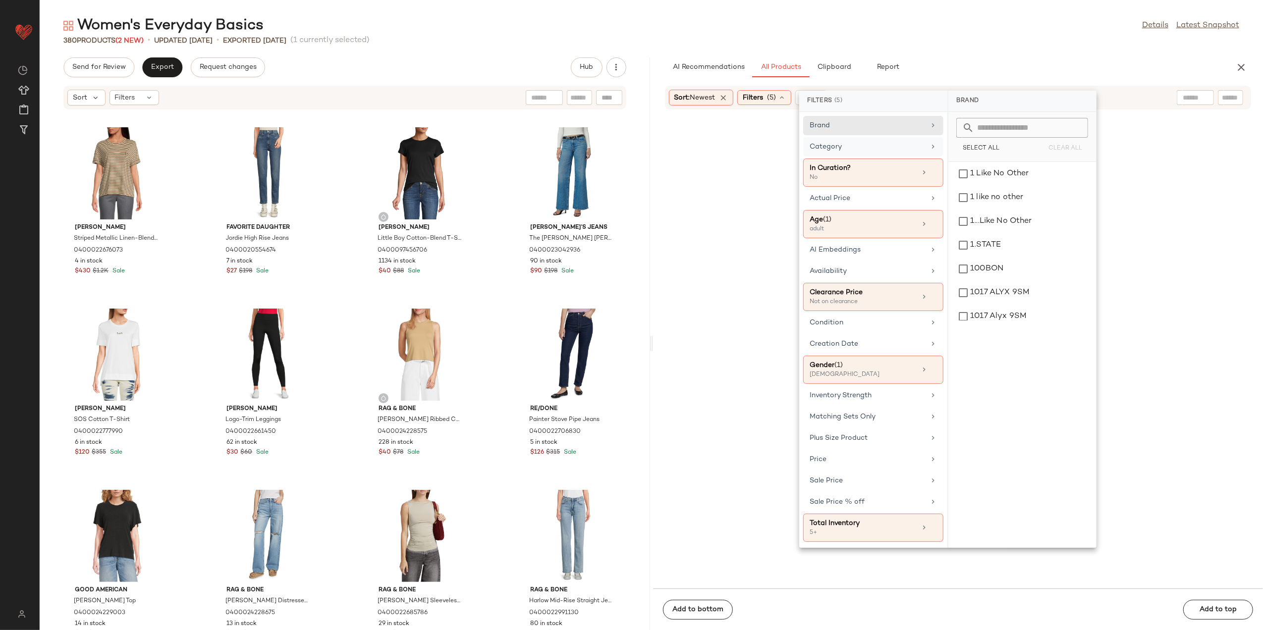
click at [893, 159] on div "Category" at bounding box center [873, 173] width 140 height 28
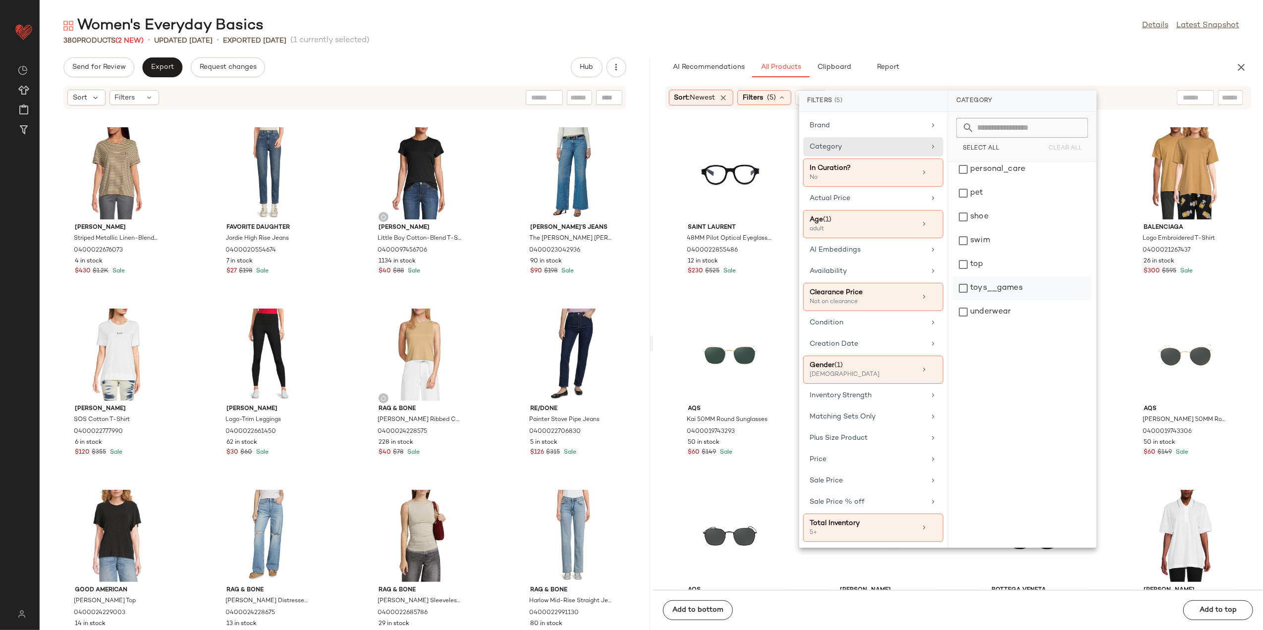
scroll to position [400, 0]
click at [988, 268] on div "top" at bounding box center [1023, 261] width 140 height 24
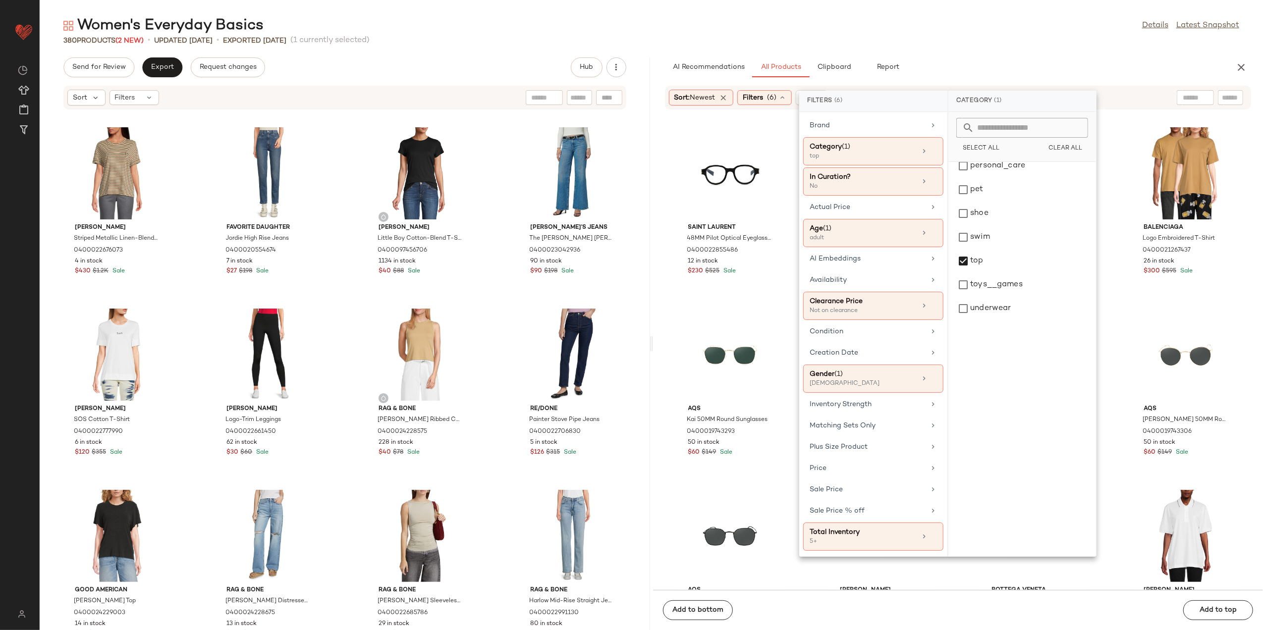
click at [970, 48] on div "Women's Everyday Basics Details Latest Snapshot 380 Products (2 New) • updated …" at bounding box center [652, 323] width 1224 height 615
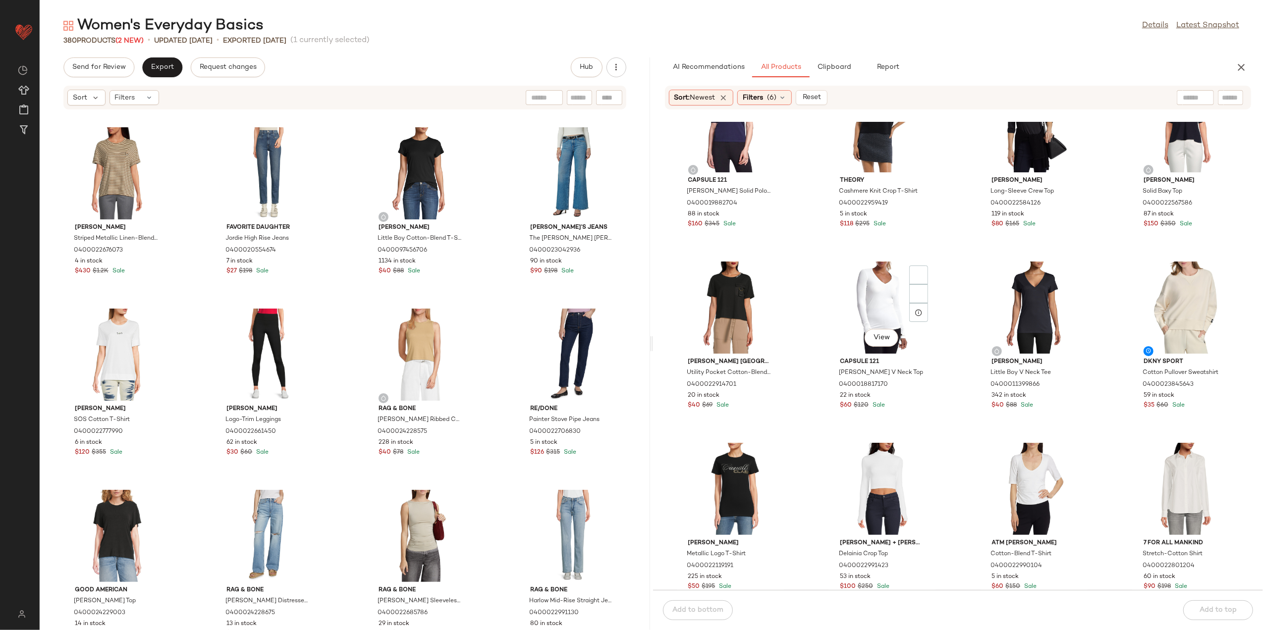
scroll to position [603, 0]
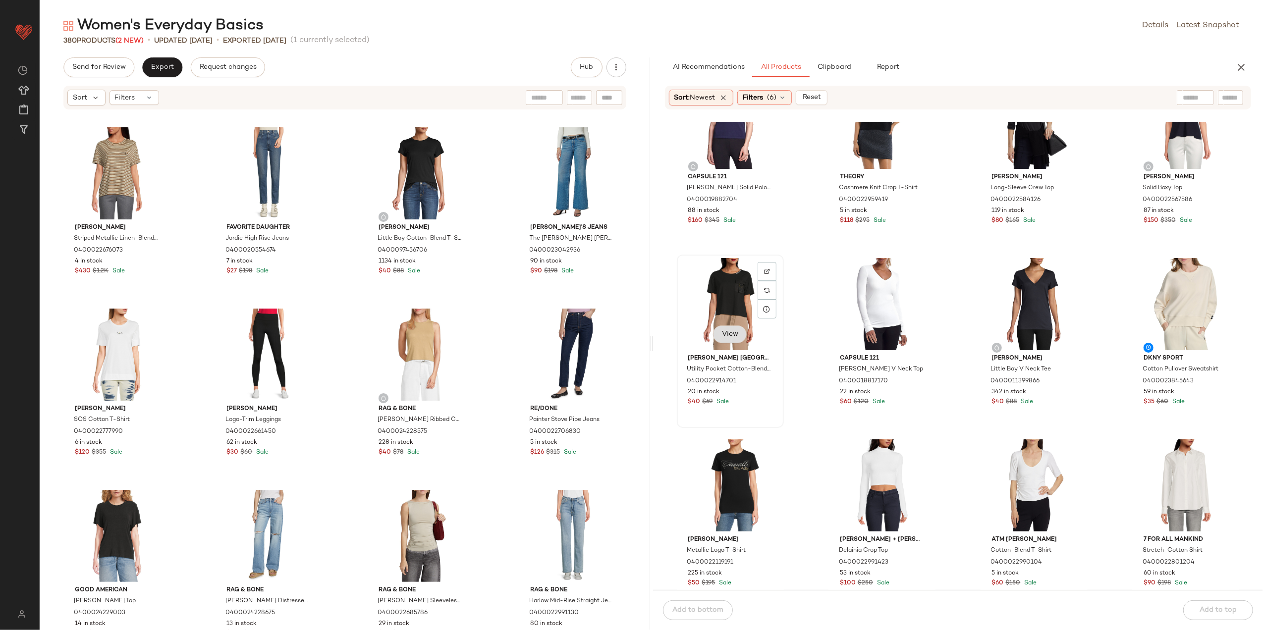
click at [732, 331] on span "View" at bounding box center [730, 335] width 17 height 8
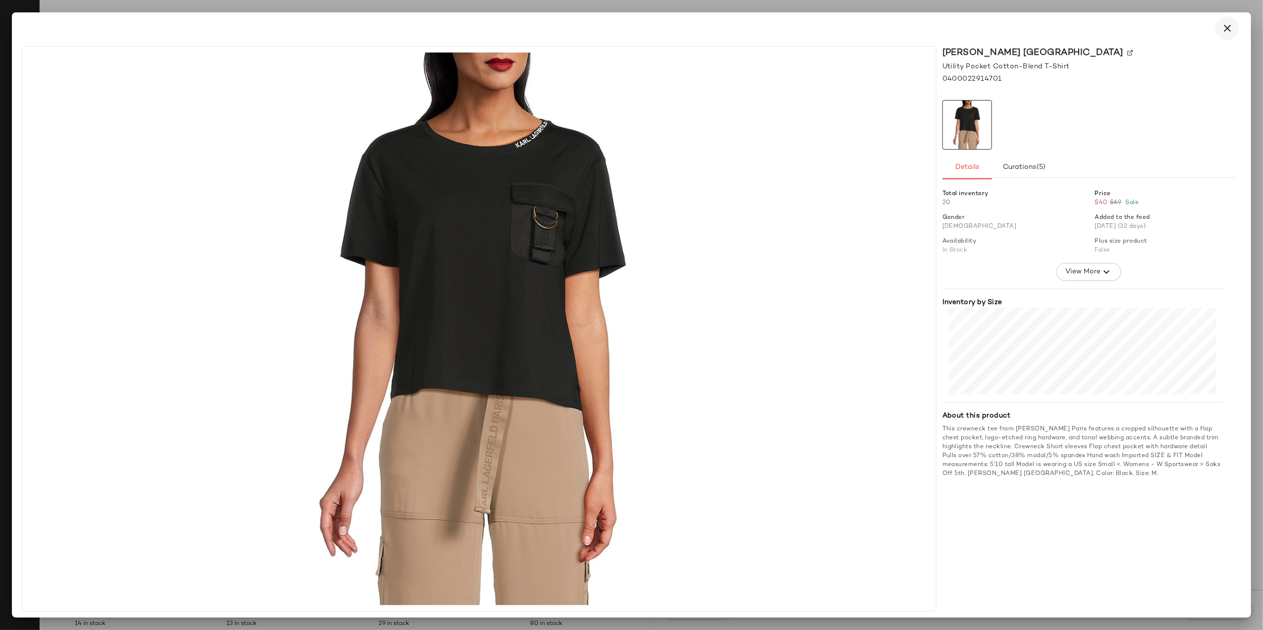
click at [1220, 28] on button "button" at bounding box center [1228, 28] width 24 height 24
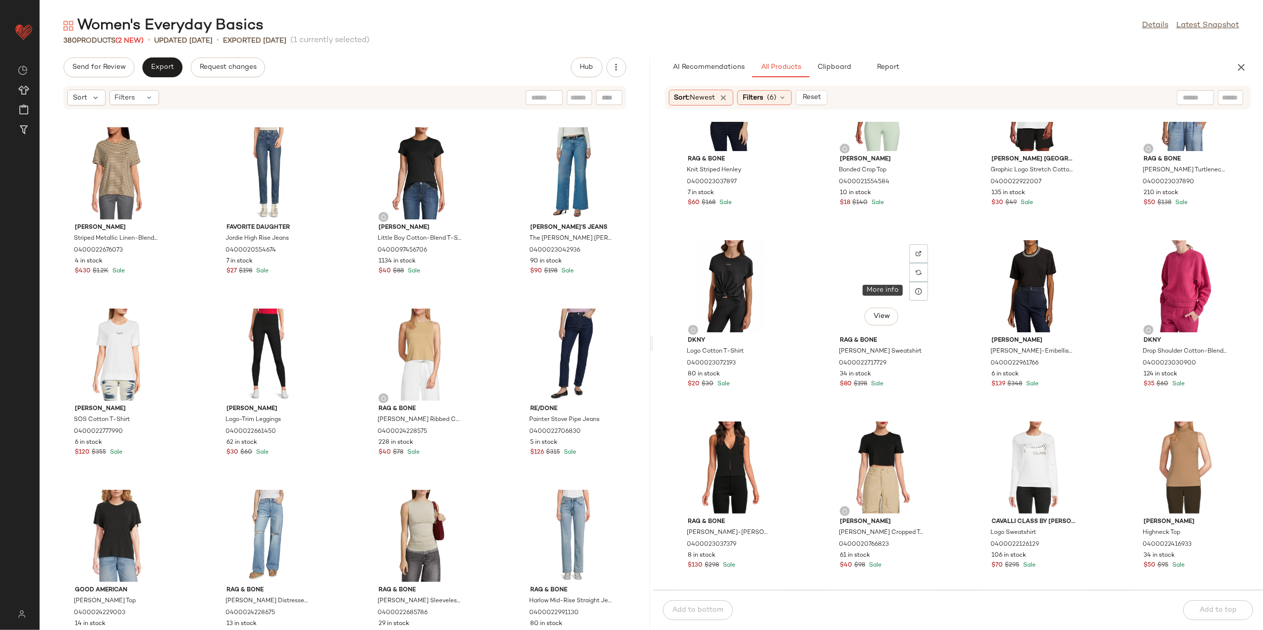
scroll to position [1594, 0]
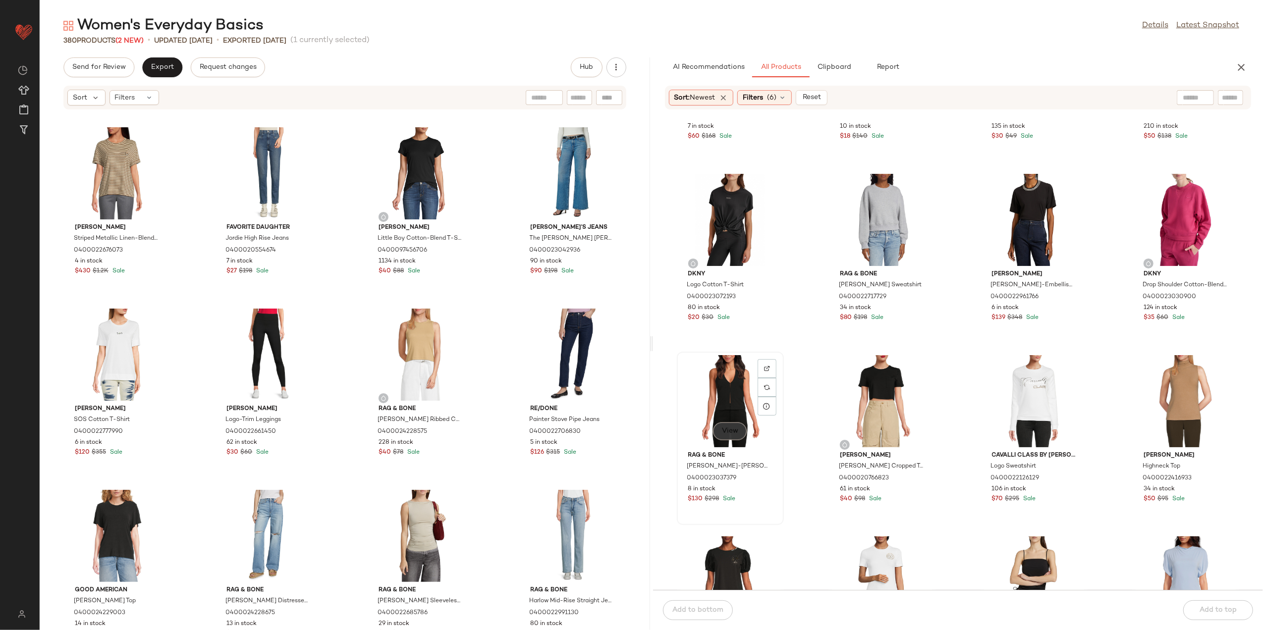
click at [739, 428] on button "View" at bounding box center [730, 432] width 34 height 18
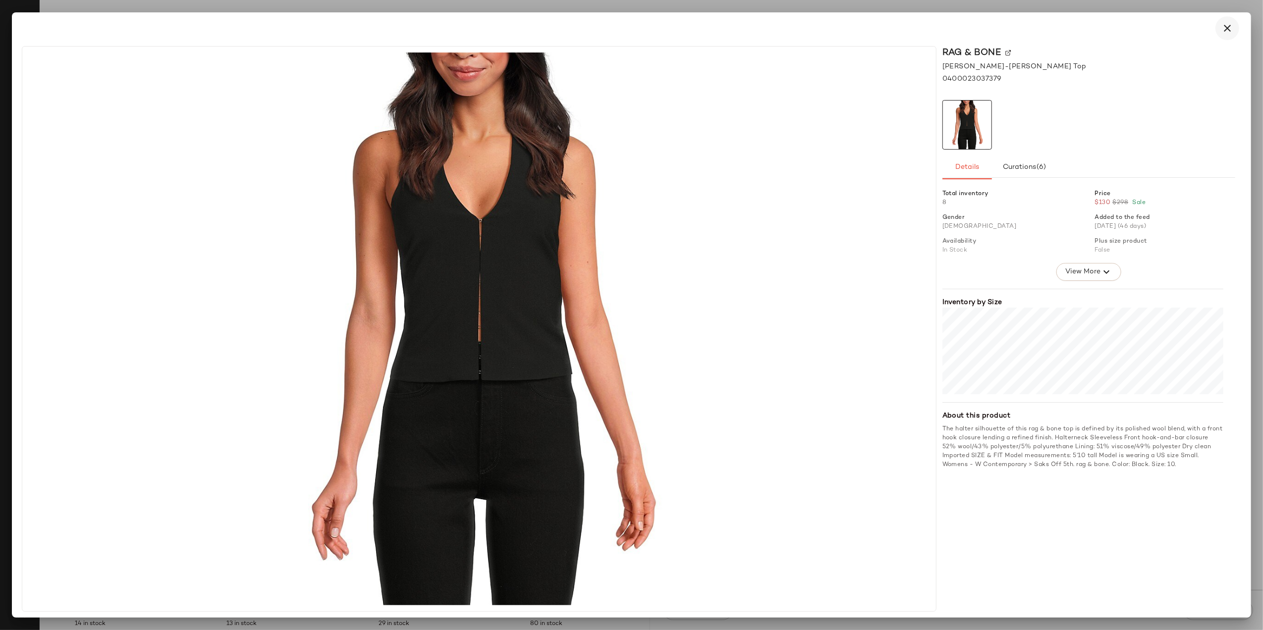
click at [1231, 23] on icon "button" at bounding box center [1228, 28] width 12 height 12
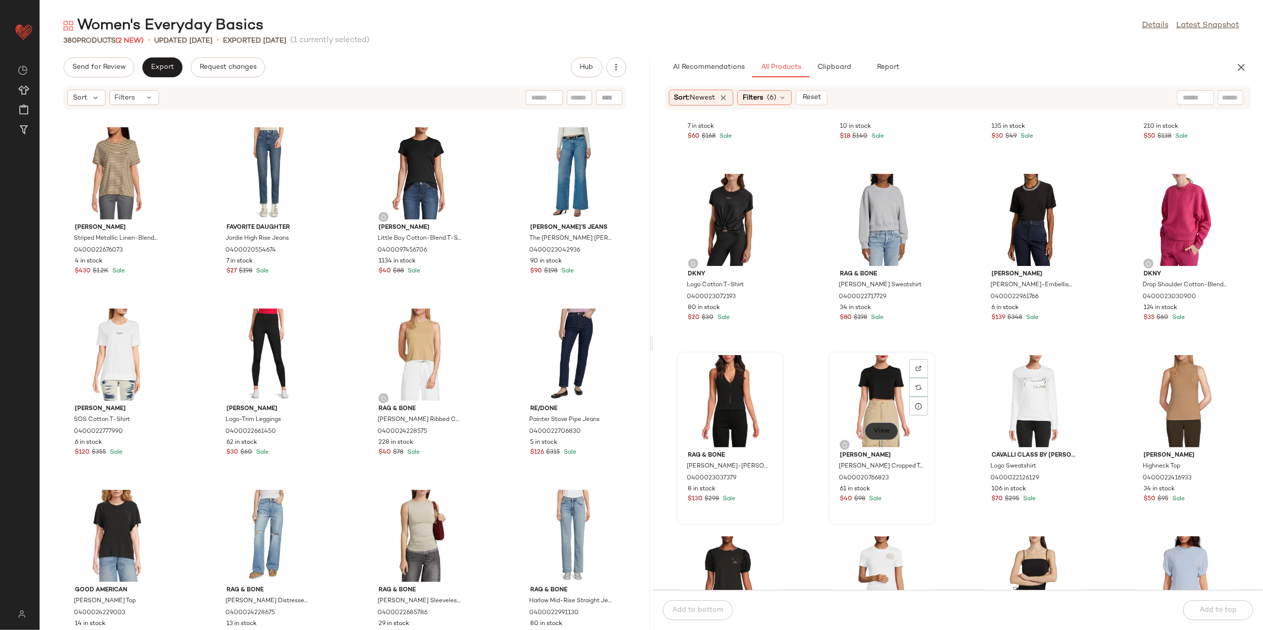
click at [877, 437] on button "View" at bounding box center [882, 432] width 34 height 18
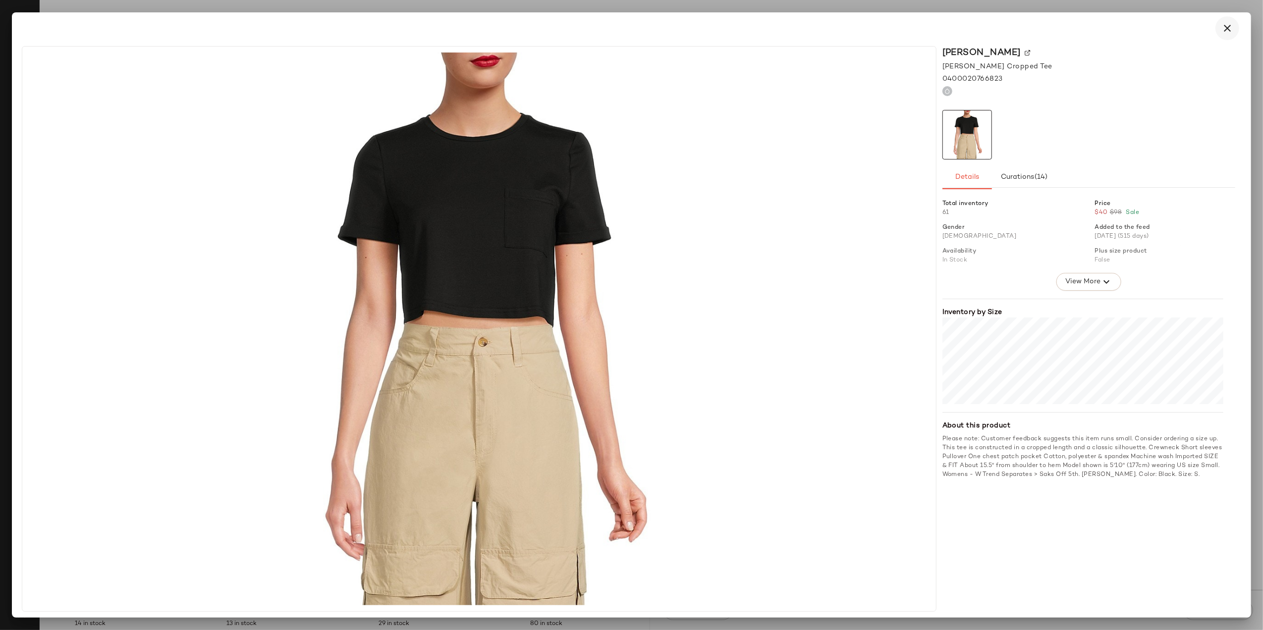
click at [1230, 30] on icon "button" at bounding box center [1228, 28] width 12 height 12
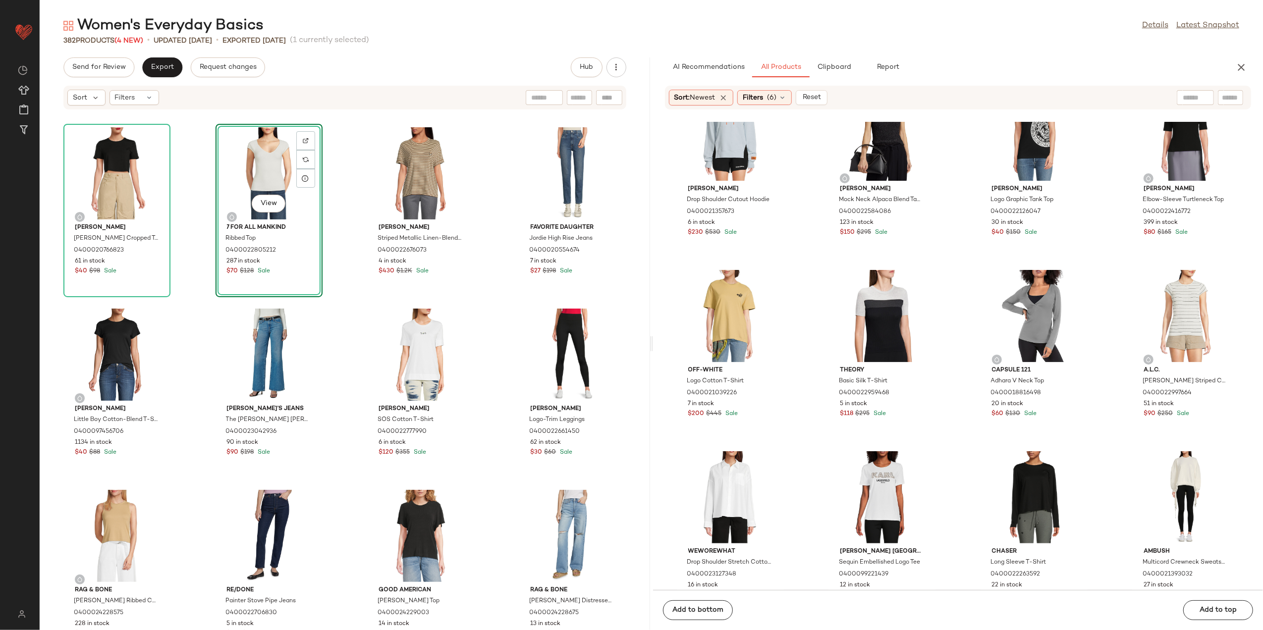
scroll to position [2783, 0]
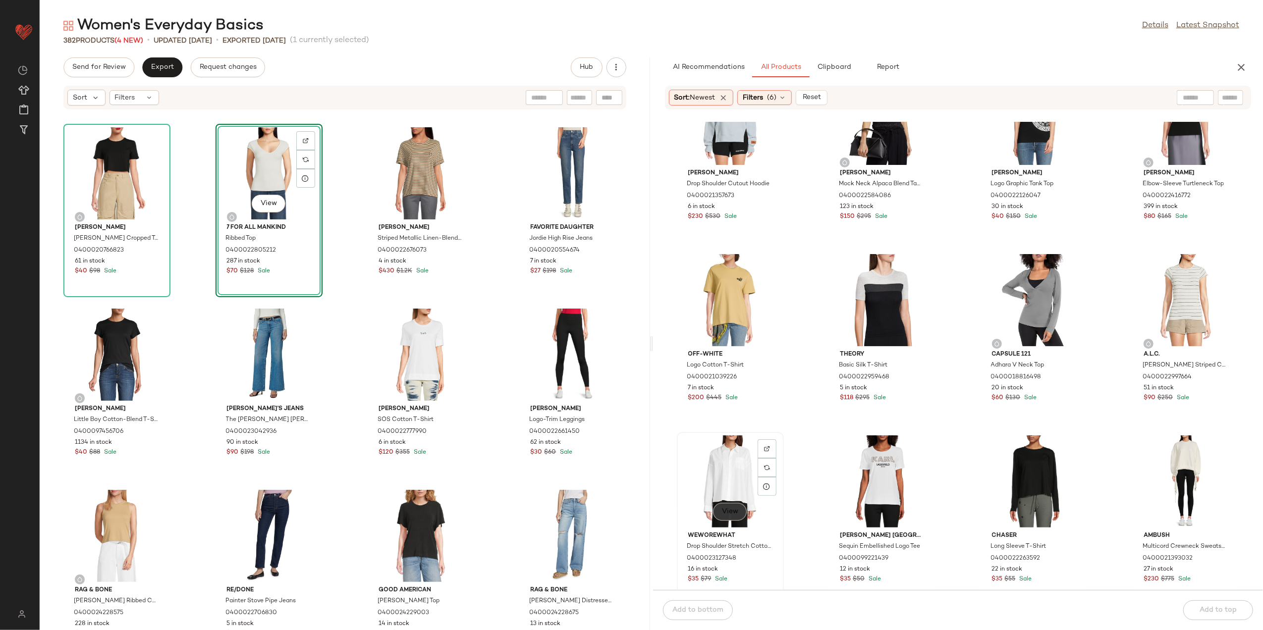
click at [724, 510] on span "View" at bounding box center [730, 512] width 17 height 8
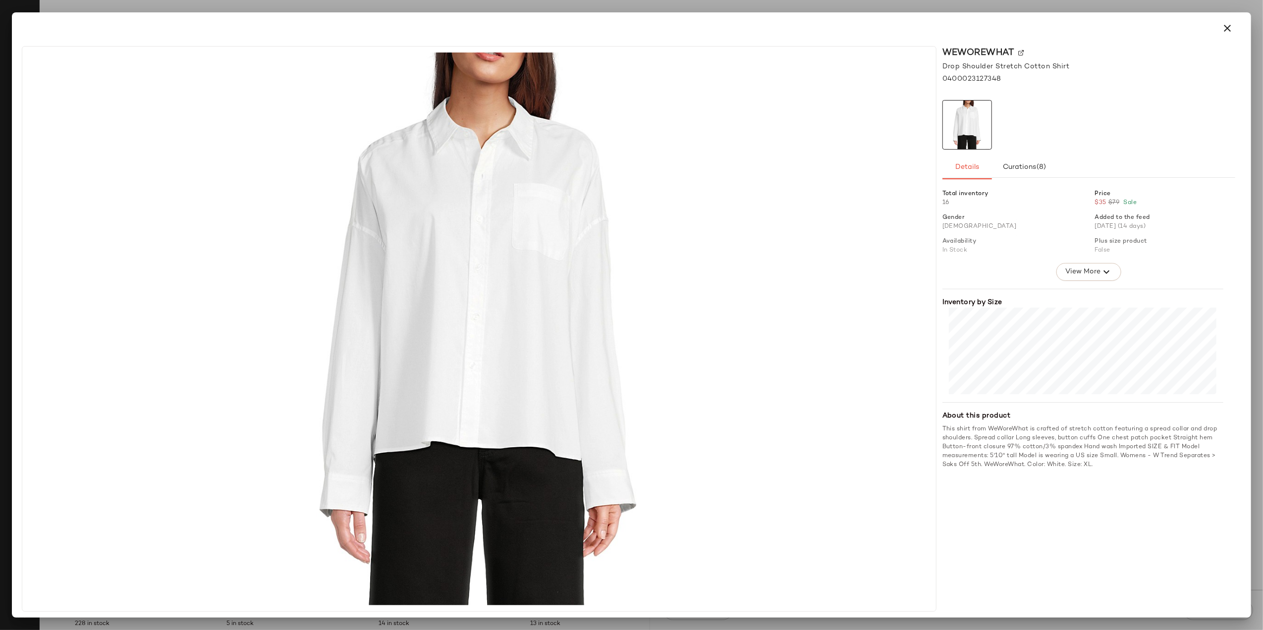
click at [1223, 26] on icon "button" at bounding box center [1228, 28] width 12 height 12
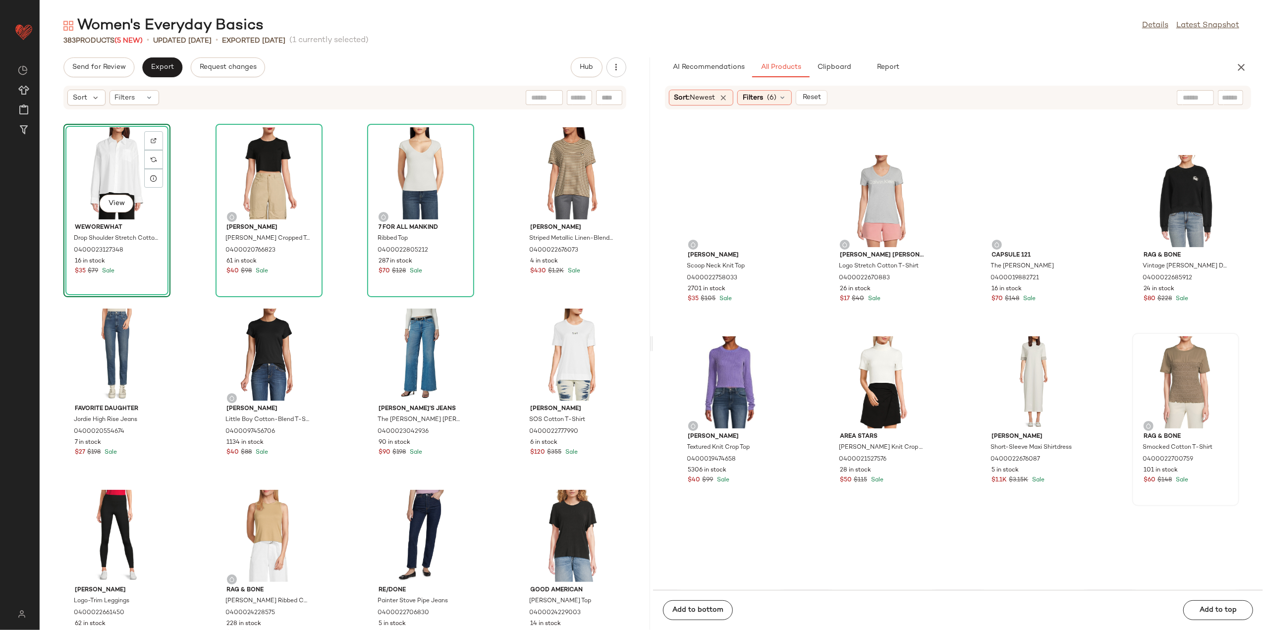
scroll to position [3246, 0]
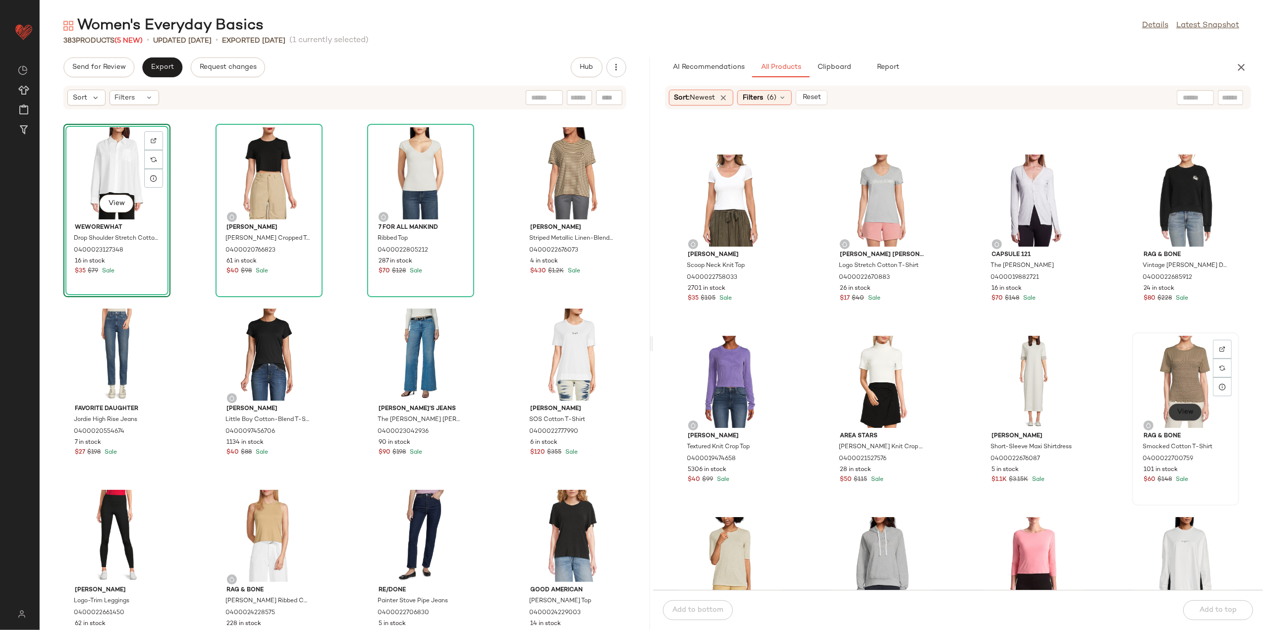
click at [1181, 412] on span "View" at bounding box center [1185, 412] width 17 height 8
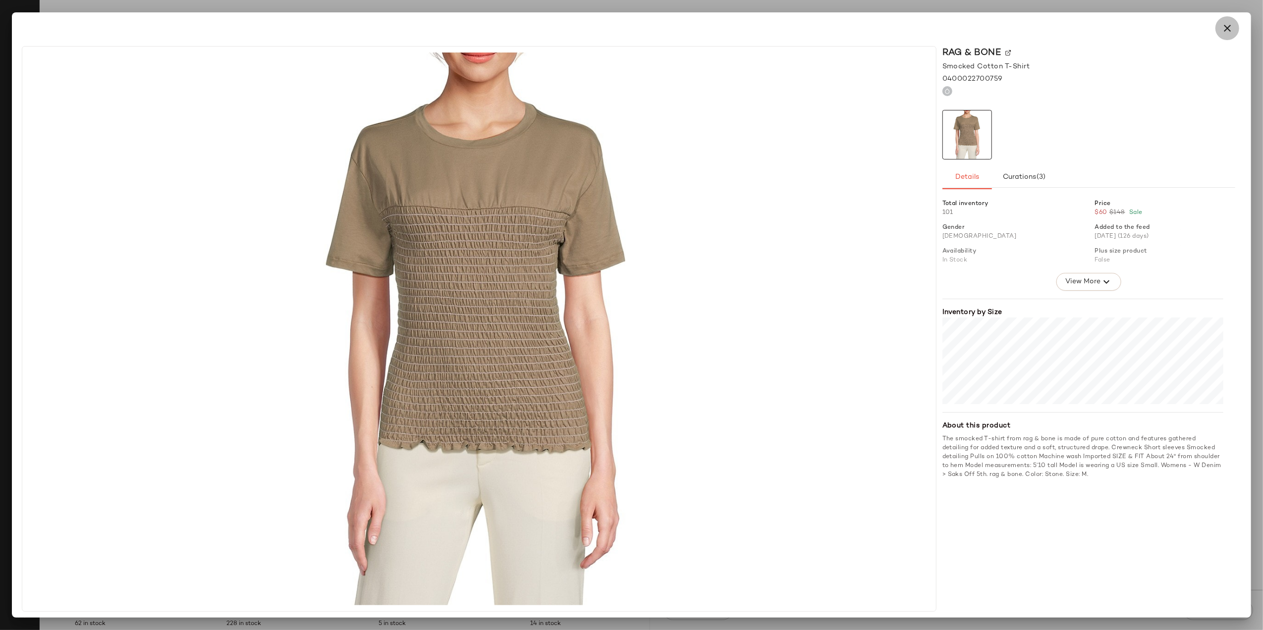
click at [1227, 16] on button "button" at bounding box center [1228, 28] width 24 height 24
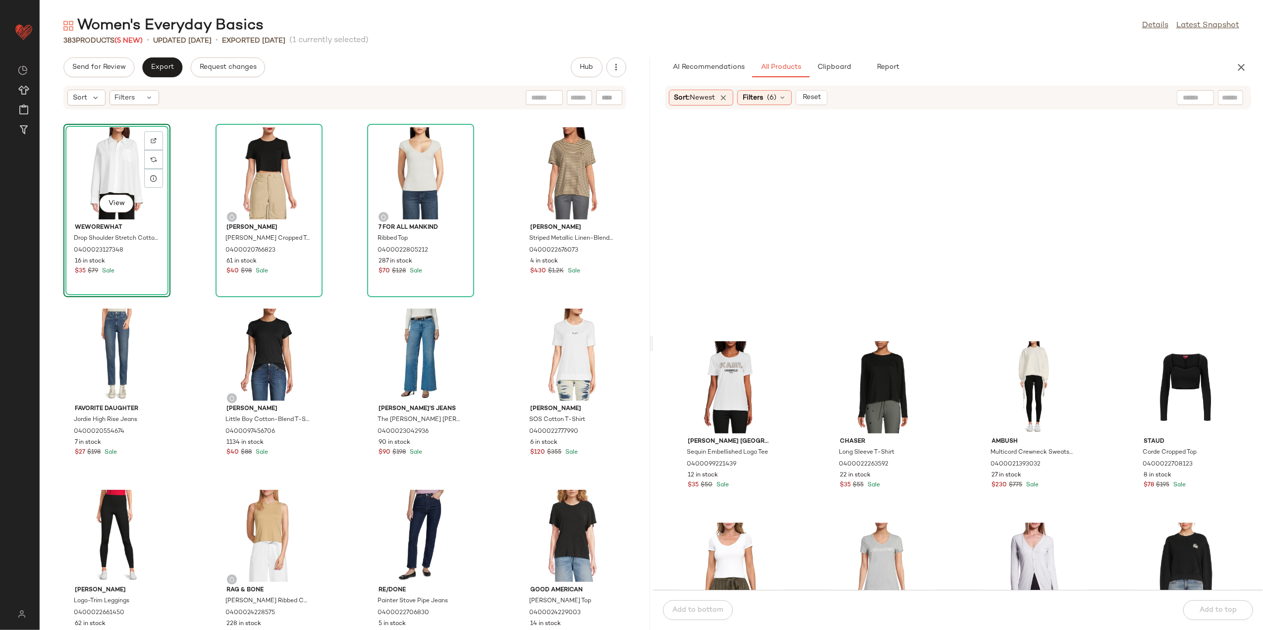
scroll to position [2849, 0]
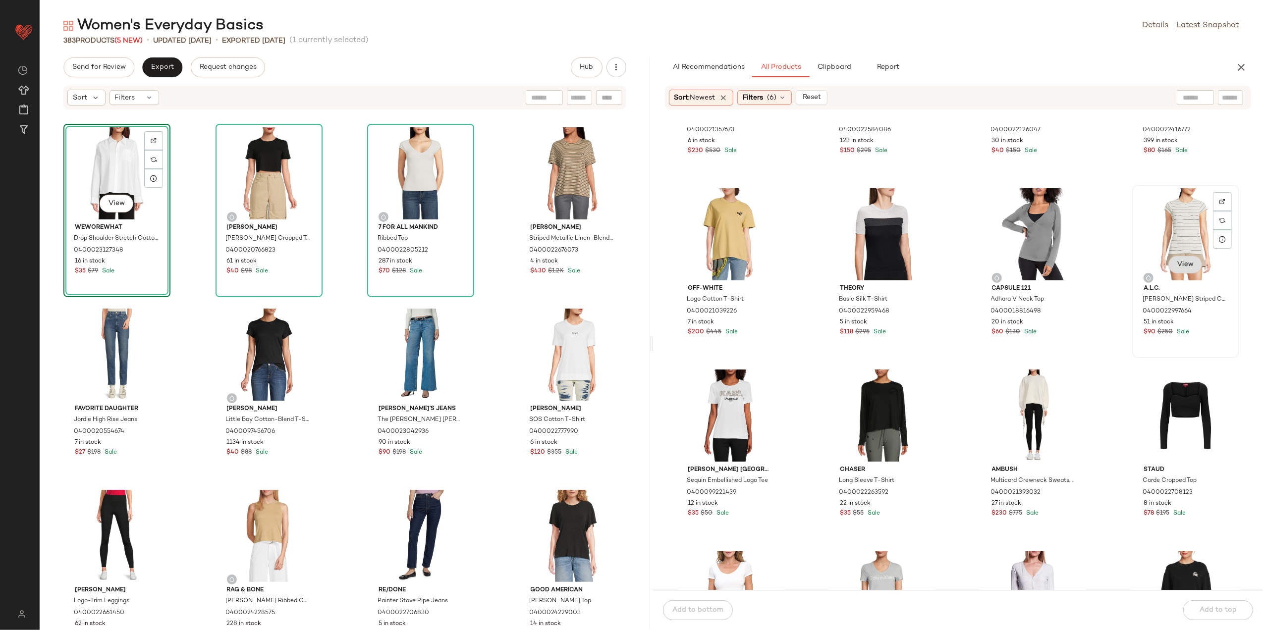
drag, startPoint x: 1166, startPoint y: 252, endPoint x: 1190, endPoint y: 266, distance: 28.4
click at [1190, 266] on button "View" at bounding box center [1186, 265] width 34 height 18
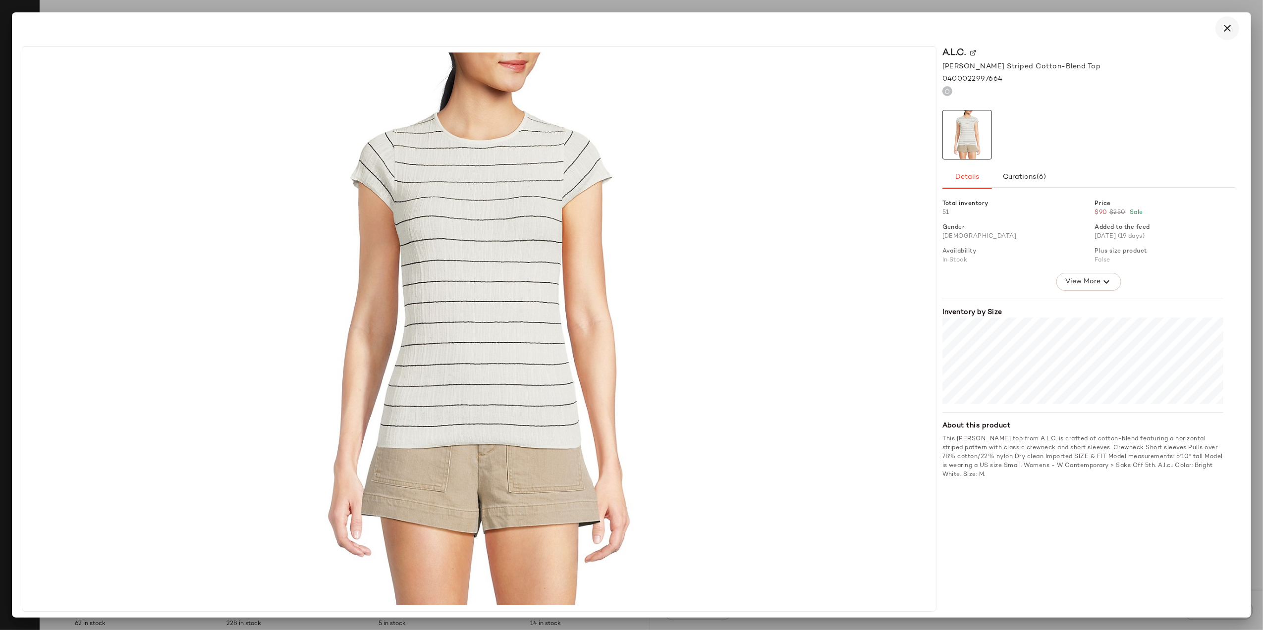
click at [1231, 29] on icon "button" at bounding box center [1228, 28] width 12 height 12
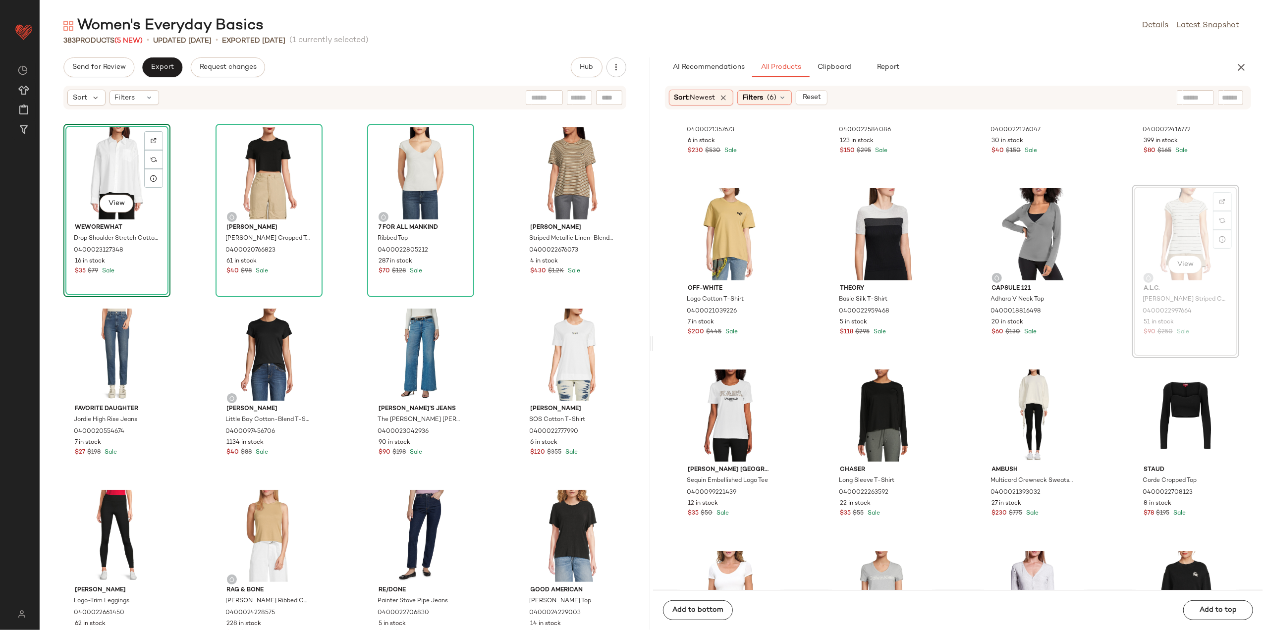
scroll to position [2848, 0]
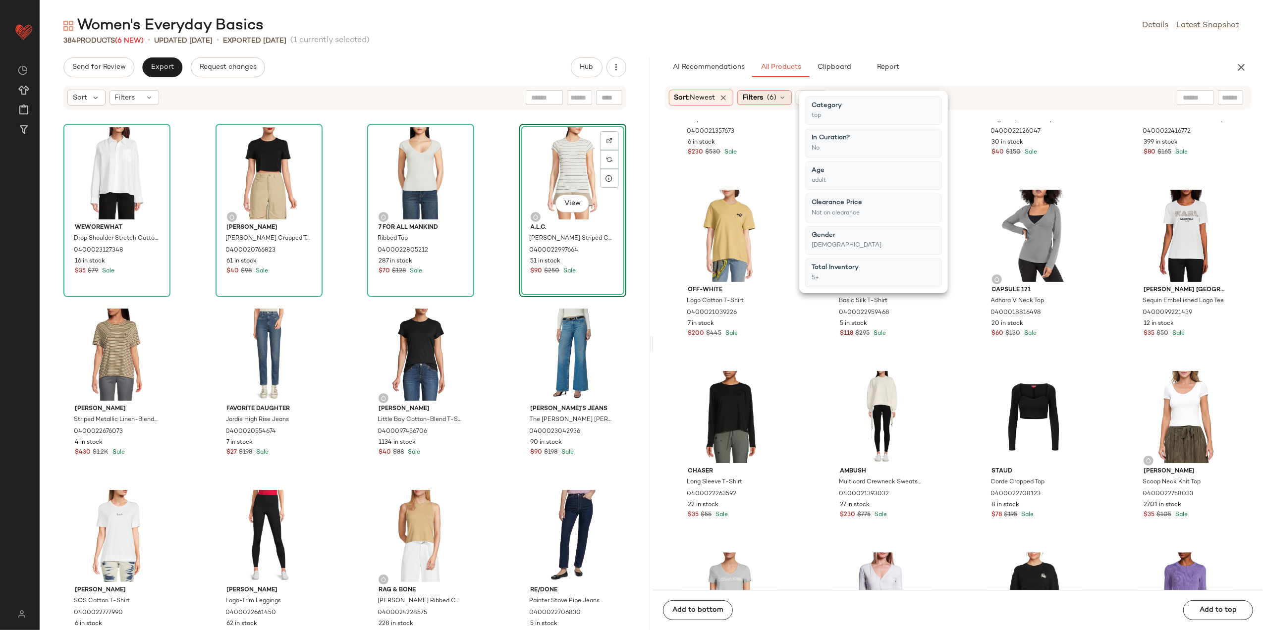
click at [763, 99] on span "Filters" at bounding box center [753, 98] width 20 height 10
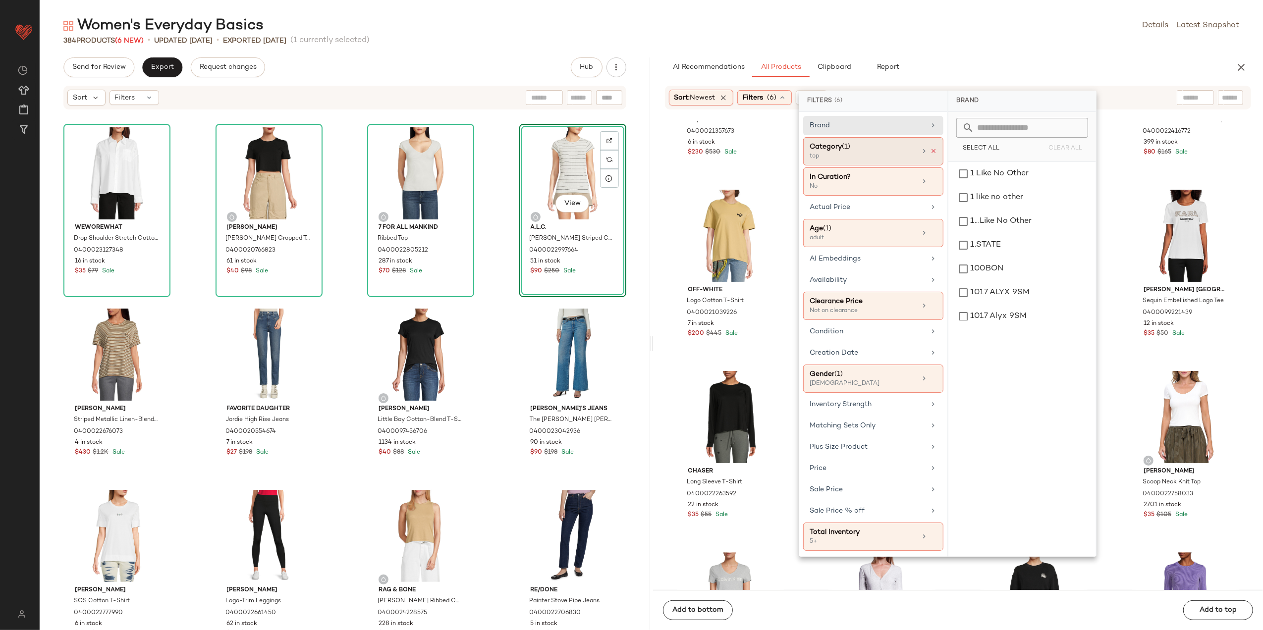
click at [936, 151] on icon at bounding box center [933, 151] width 7 height 7
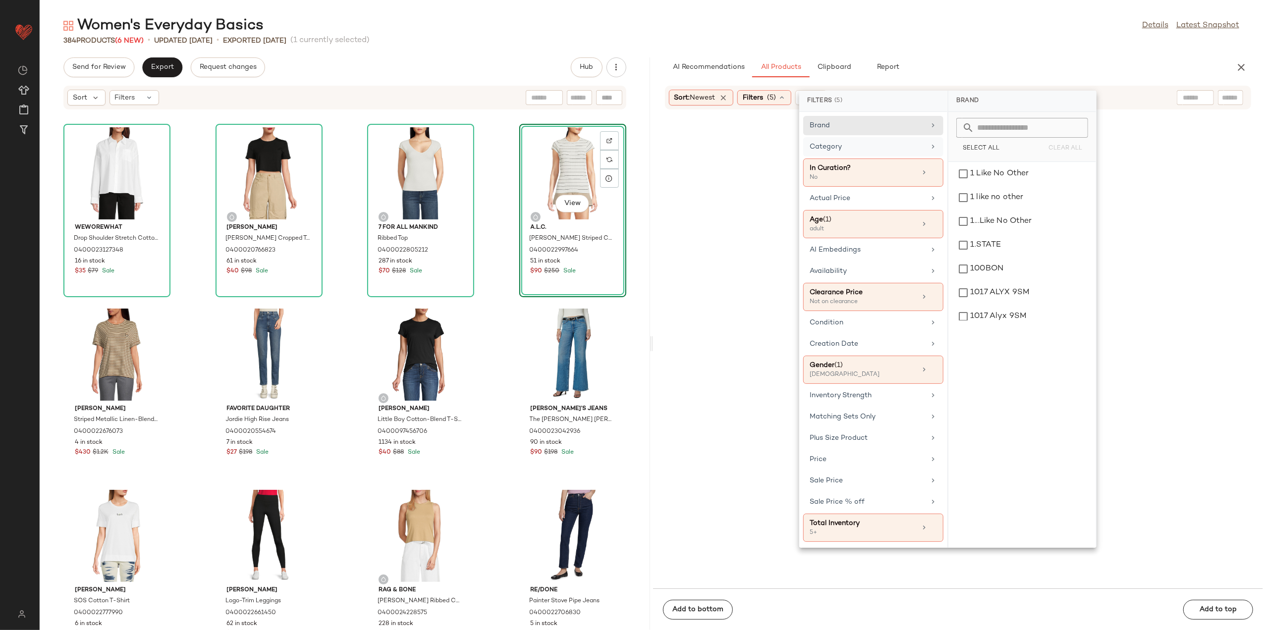
click at [933, 159] on div "Category" at bounding box center [873, 173] width 140 height 28
click at [1004, 245] on div "bottom" at bounding box center [1023, 245] width 140 height 24
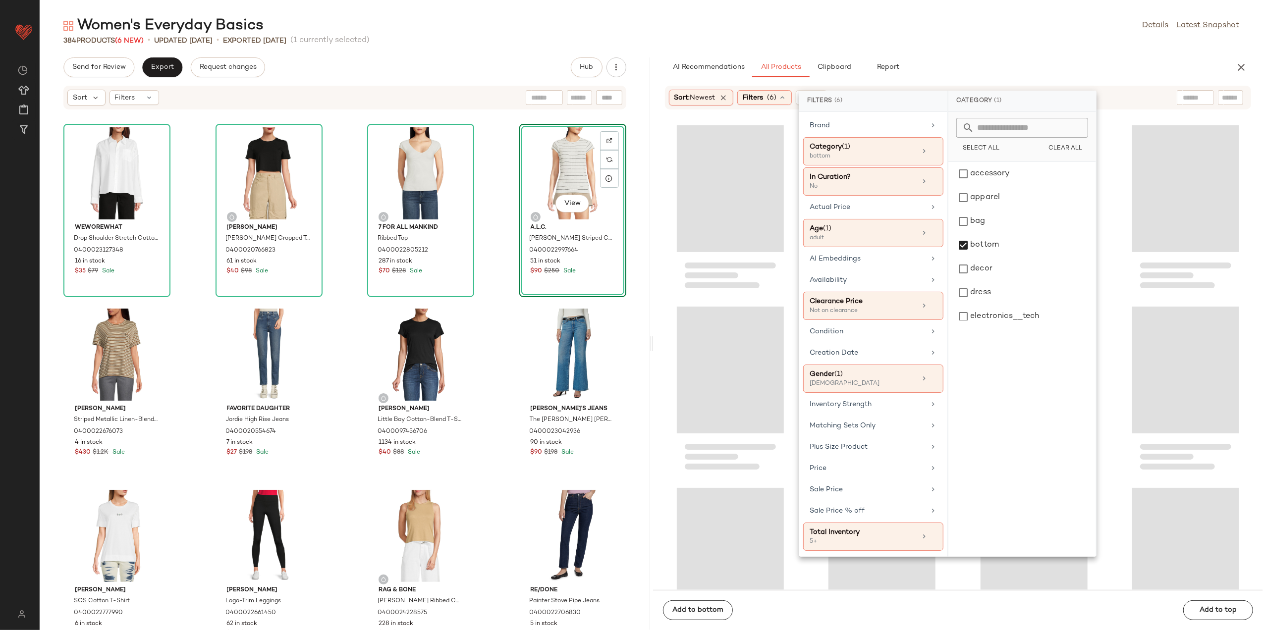
click at [986, 62] on div "AI Recommendations All Products Clipboard Report" at bounding box center [942, 67] width 555 height 20
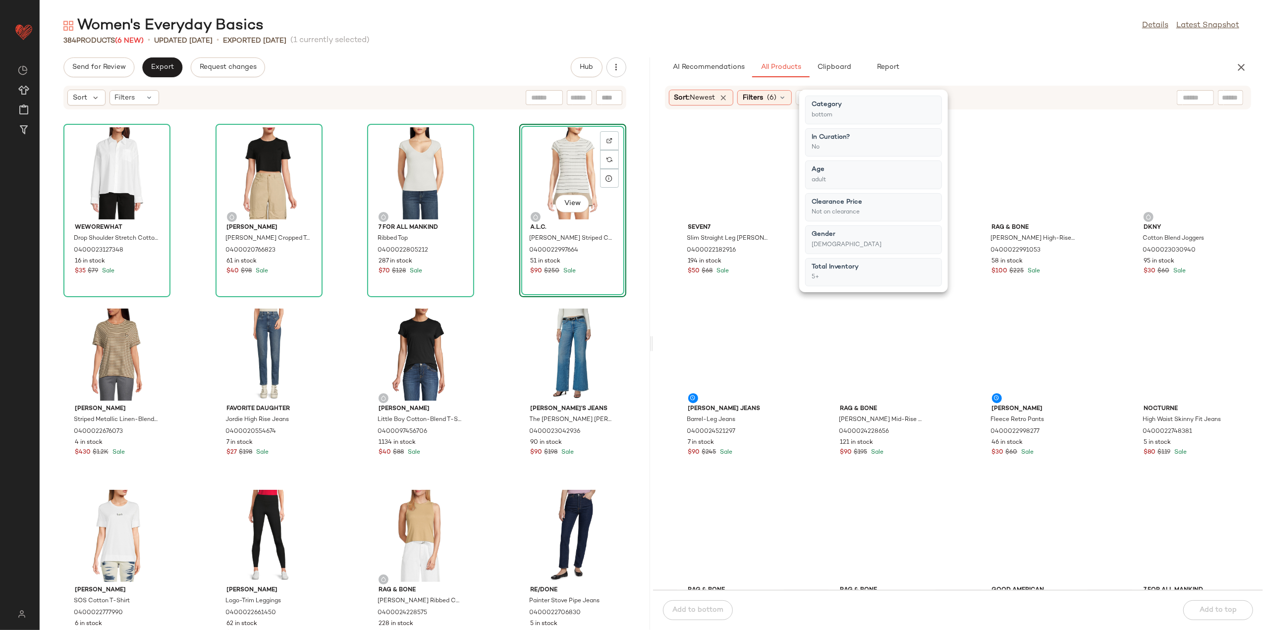
click at [1004, 56] on div "Women's Everyday Basics Details Latest Snapshot 384 Products (6 New) • updated …" at bounding box center [652, 323] width 1224 height 615
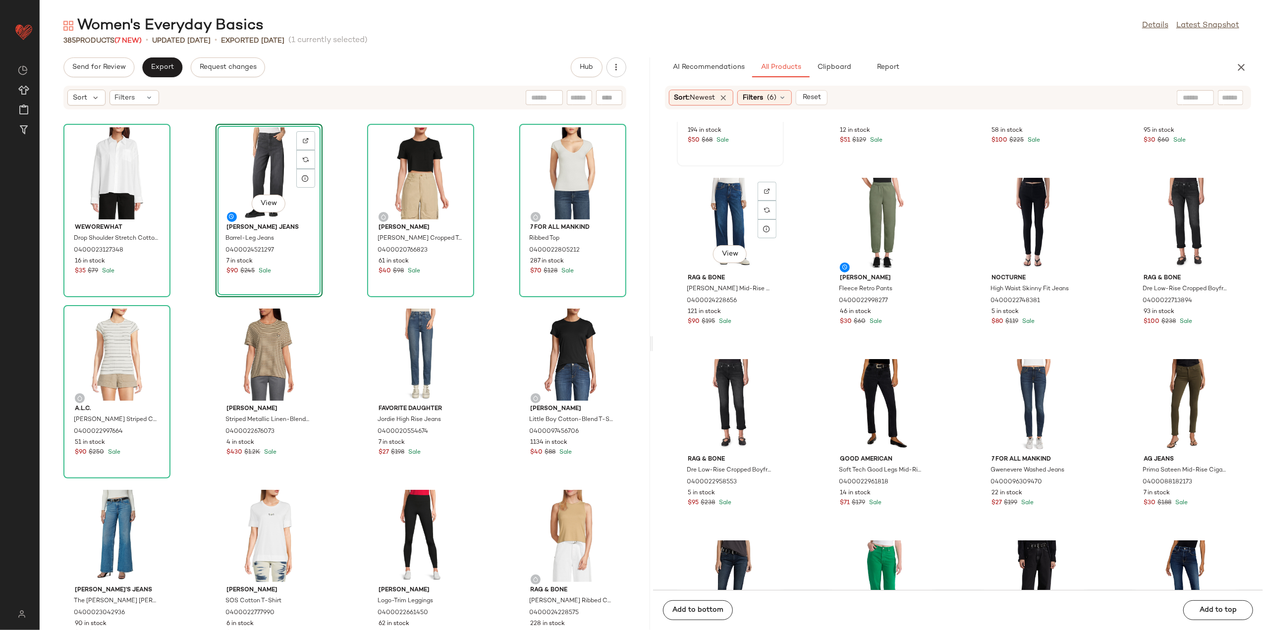
scroll to position [132, 0]
click at [883, 249] on span "View" at bounding box center [881, 253] width 17 height 8
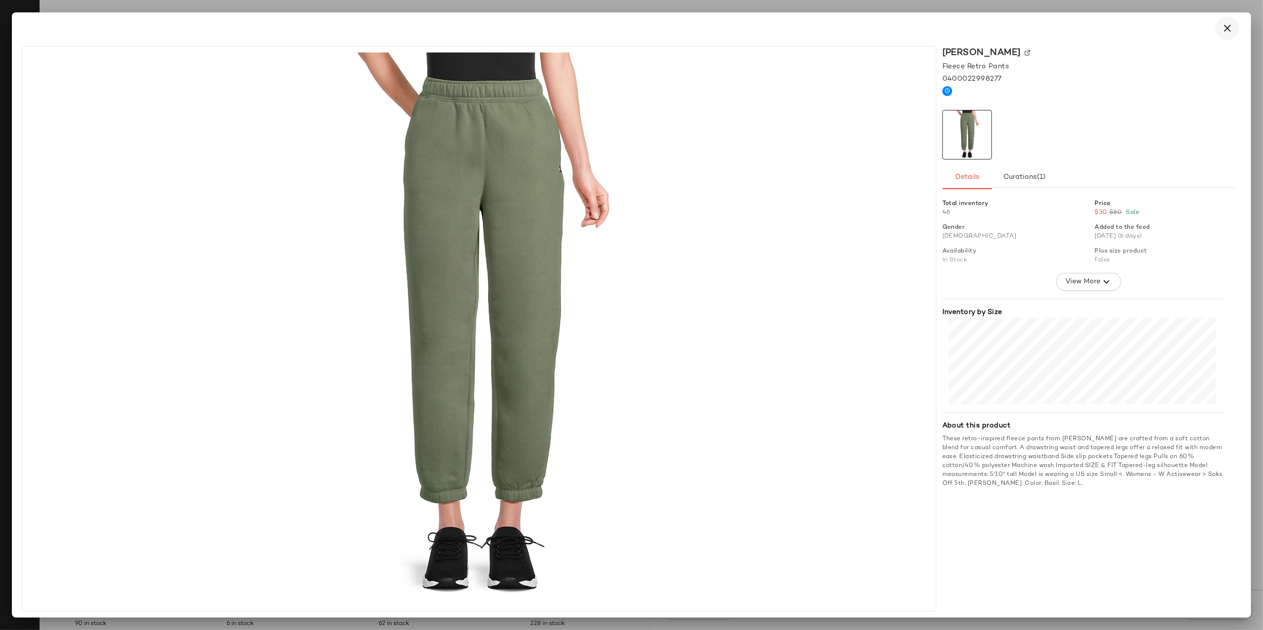
click at [1231, 30] on icon "button" at bounding box center [1228, 28] width 12 height 12
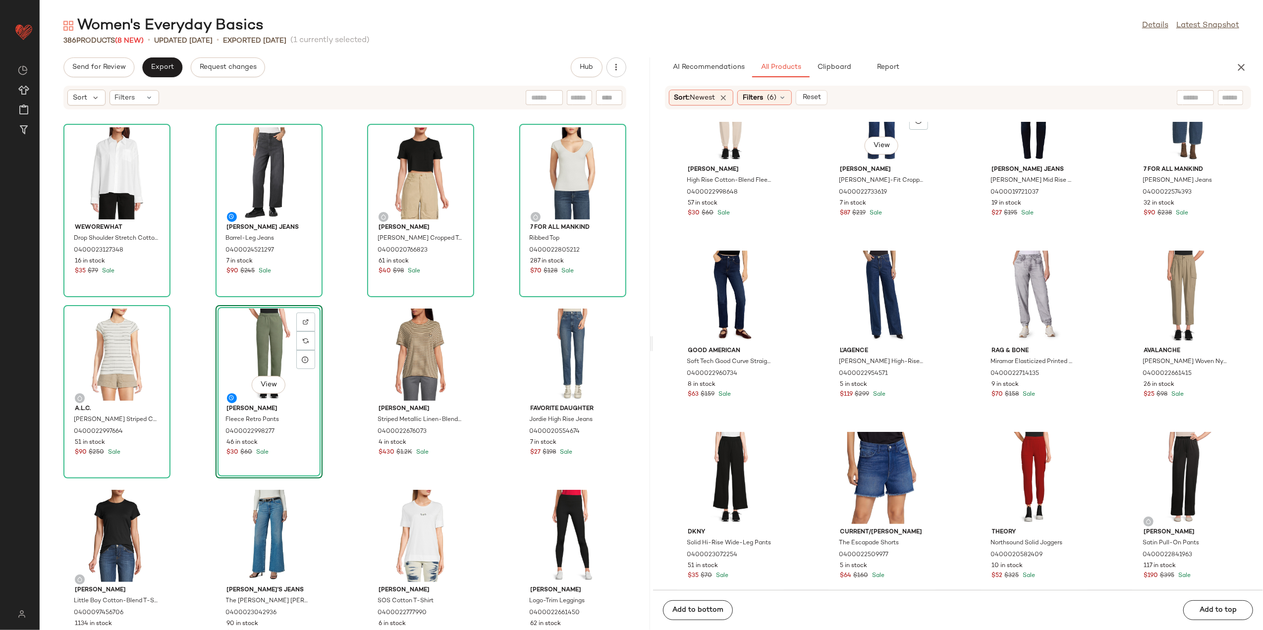
scroll to position [795, 0]
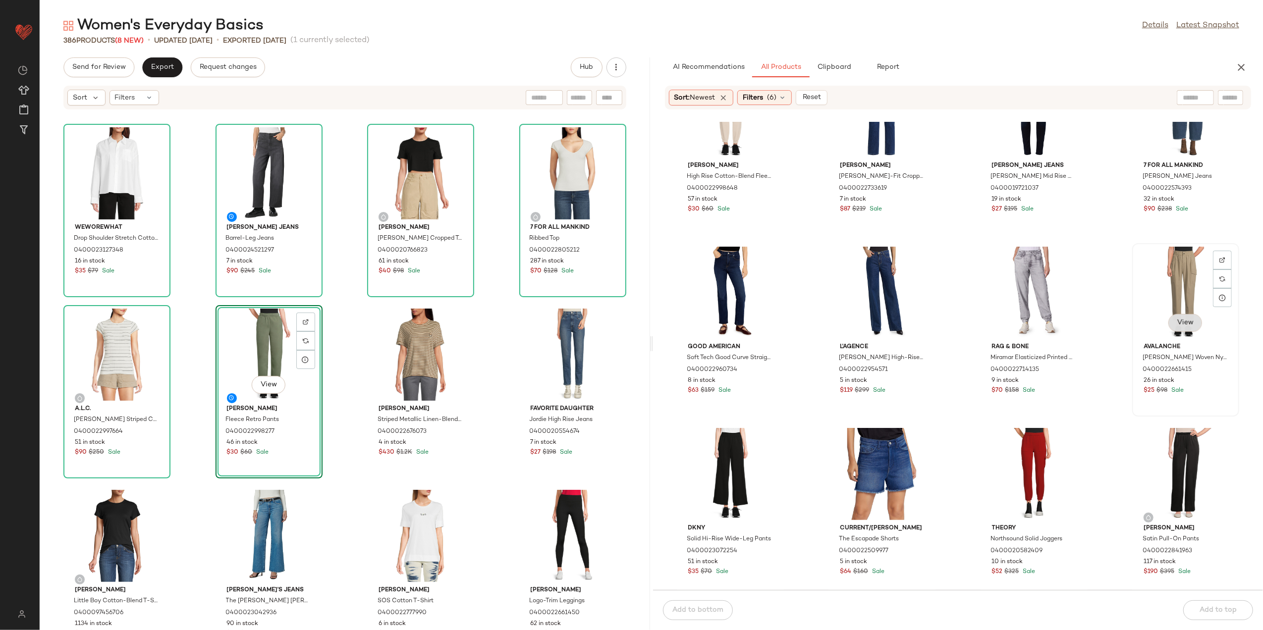
click at [1169, 318] on button "View" at bounding box center [1186, 323] width 34 height 18
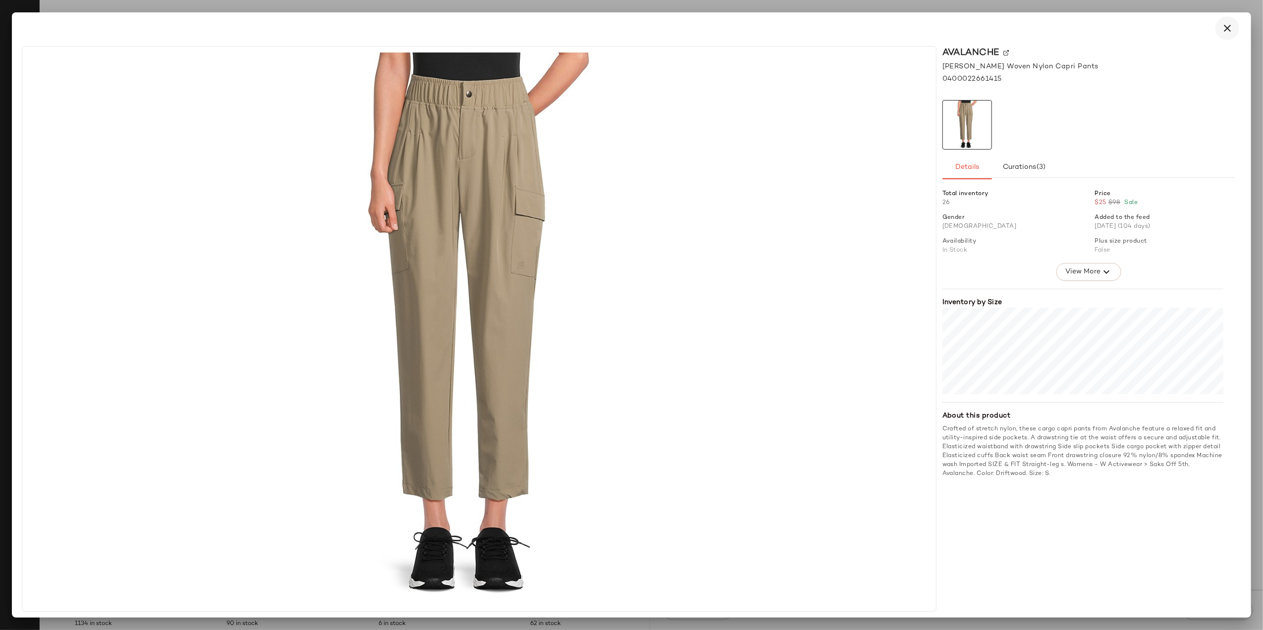
click at [1221, 31] on button "button" at bounding box center [1228, 28] width 24 height 24
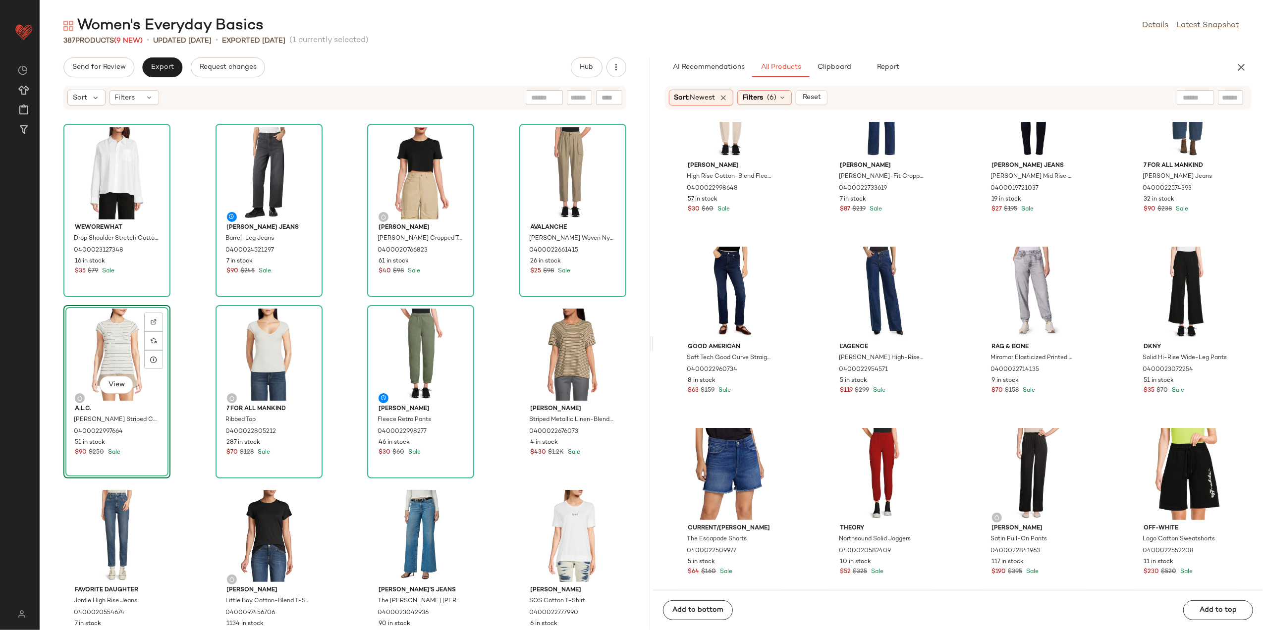
drag, startPoint x: 358, startPoint y: 342, endPoint x: 175, endPoint y: 376, distance: 186.0
click at [175, 376] on div "WeWoreWhat Drop Shoulder Stretch Cotton Shirt 0400023127348 16 in stock $35 $79…" at bounding box center [345, 376] width 611 height 508
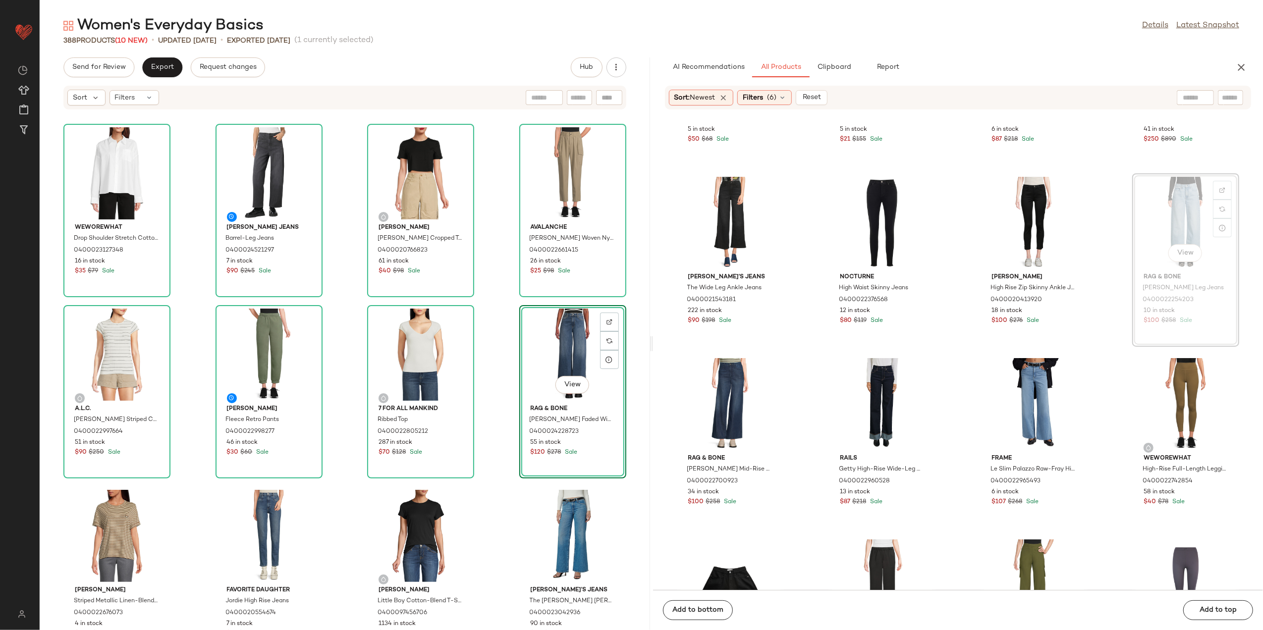
scroll to position [3041, 0]
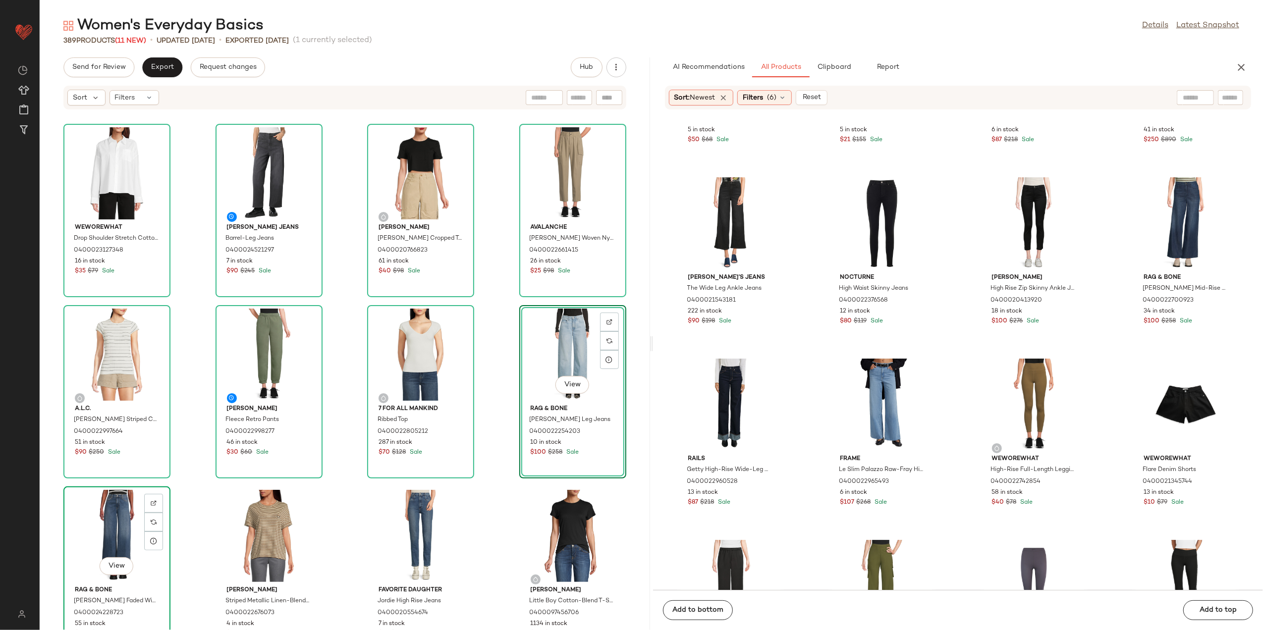
click at [115, 525] on div "View" at bounding box center [117, 536] width 100 height 92
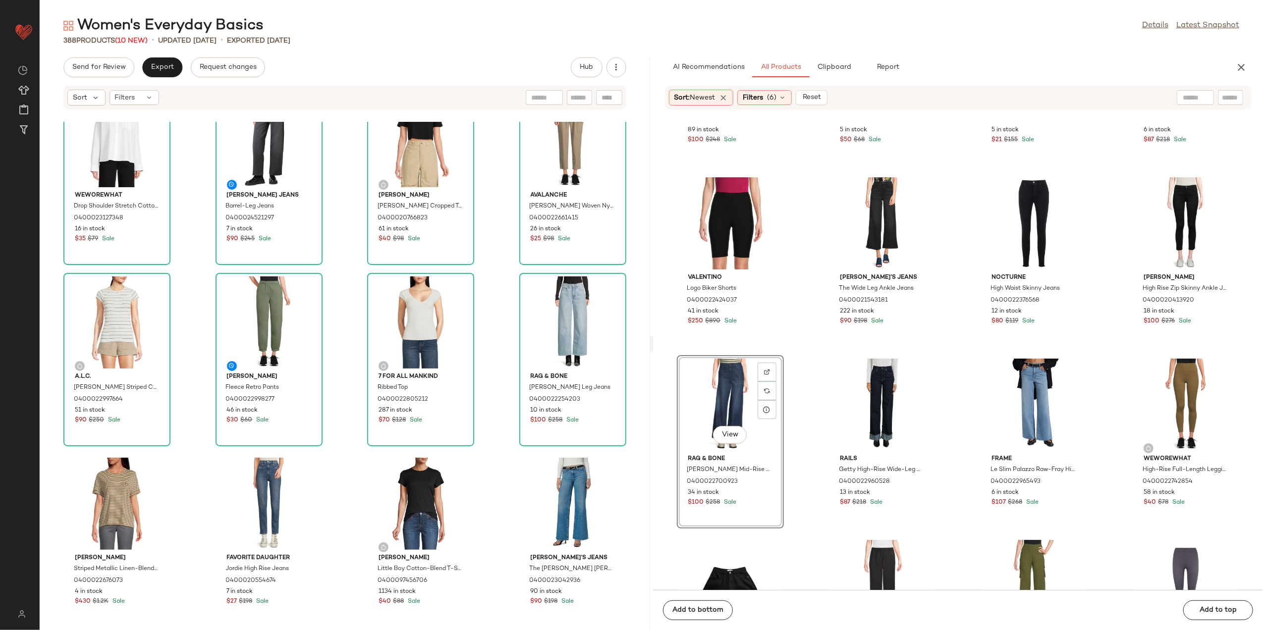
scroll to position [40, 0]
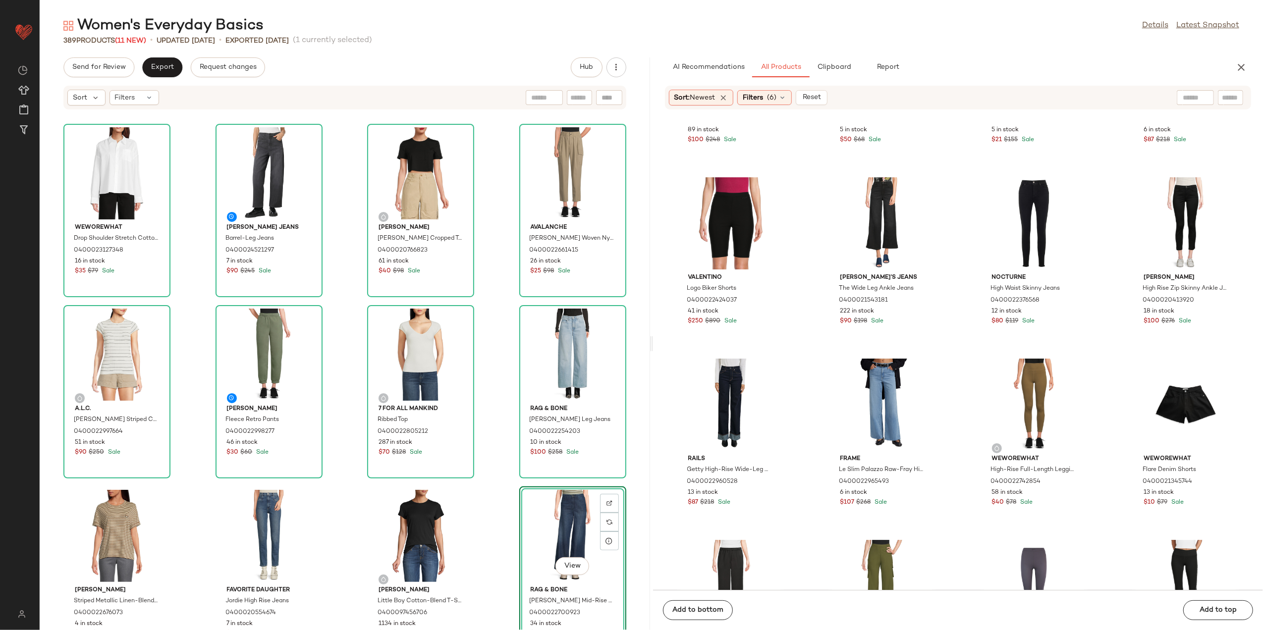
scroll to position [338, 0]
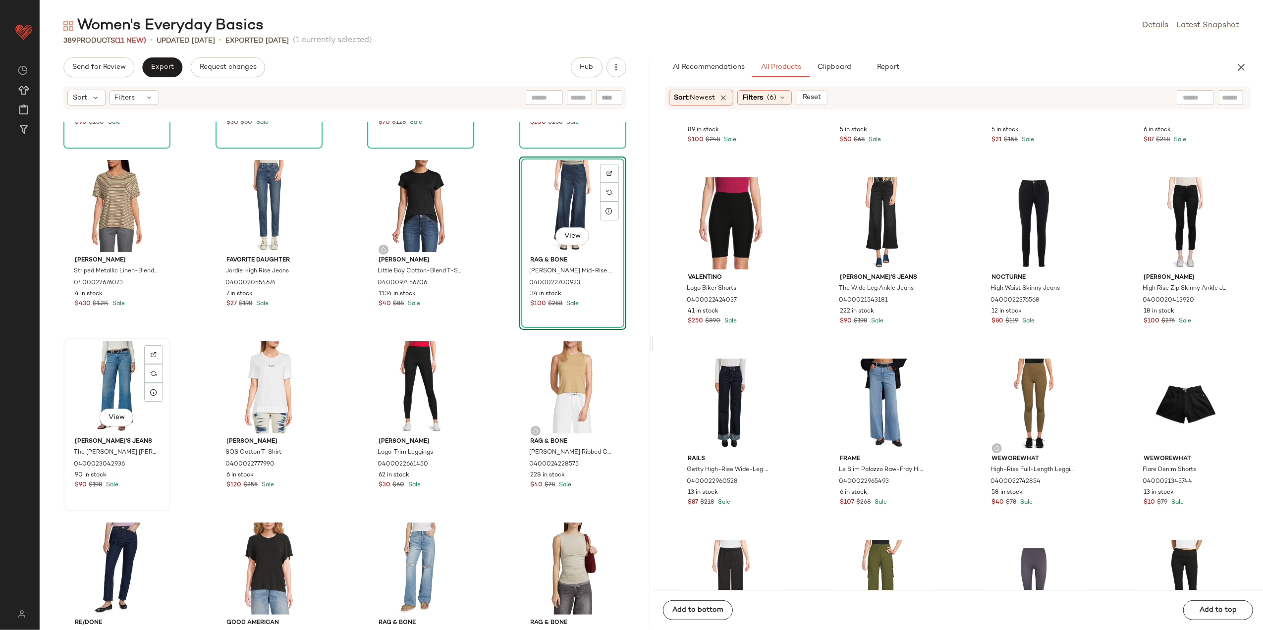
click at [118, 351] on div "View" at bounding box center [117, 387] width 100 height 92
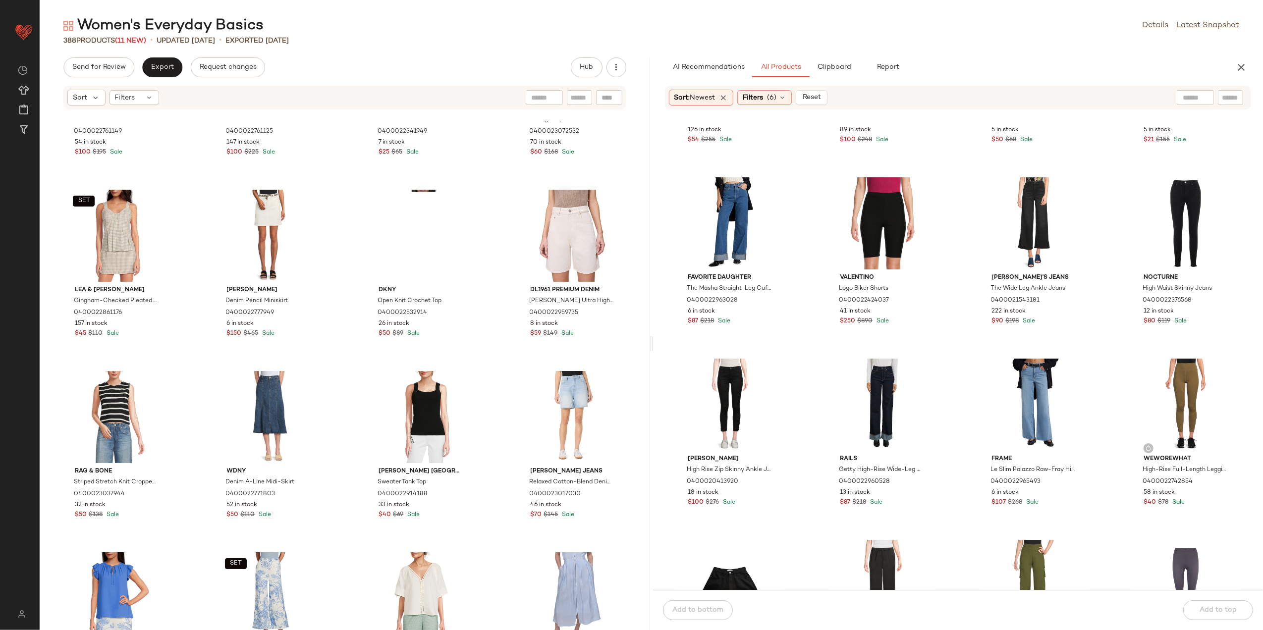
scroll to position [3576, 0]
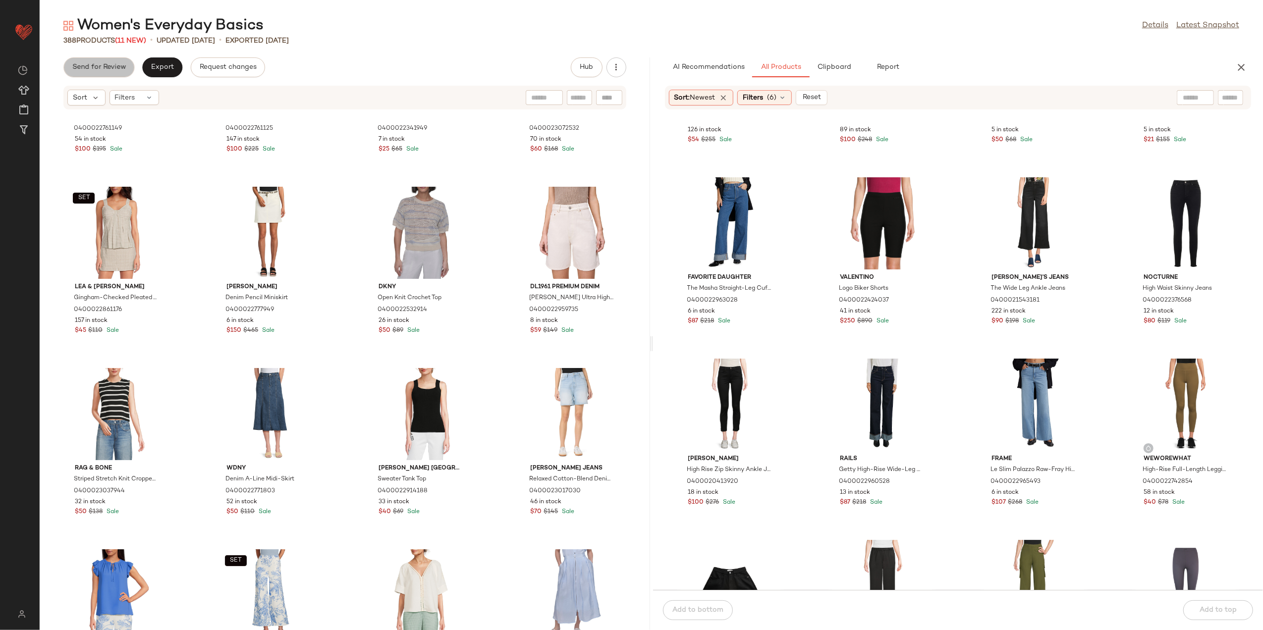
click at [92, 70] on span "Send for Review" at bounding box center [99, 67] width 54 height 8
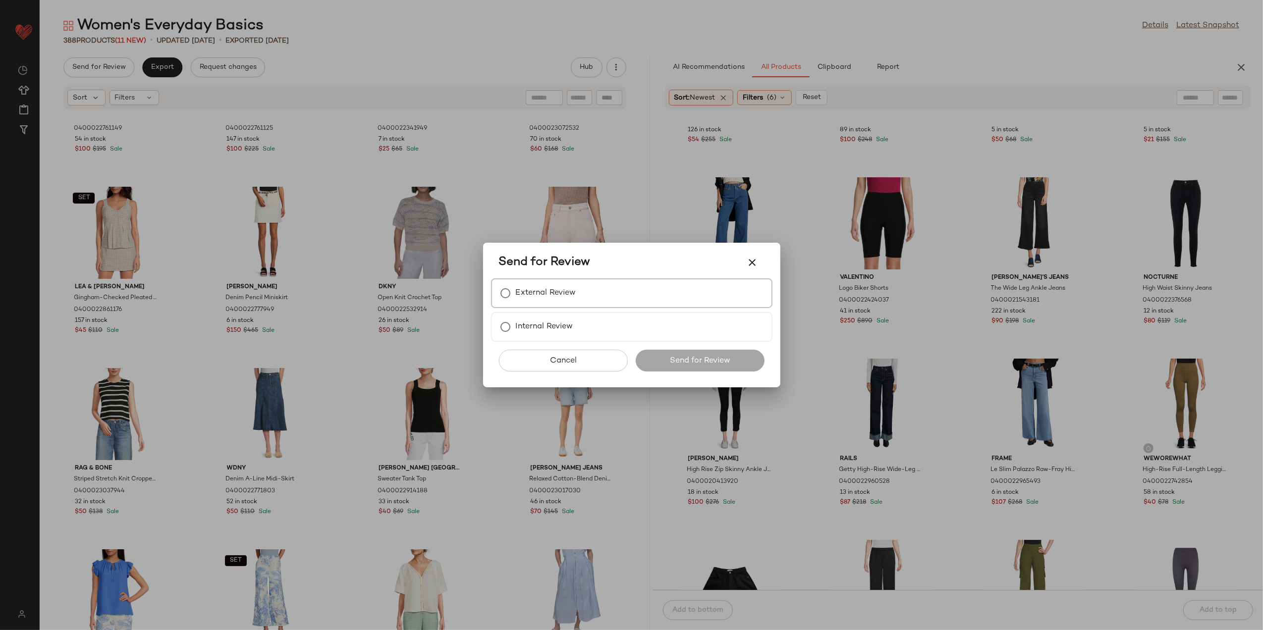
click at [518, 284] on label "External Review" at bounding box center [546, 293] width 60 height 20
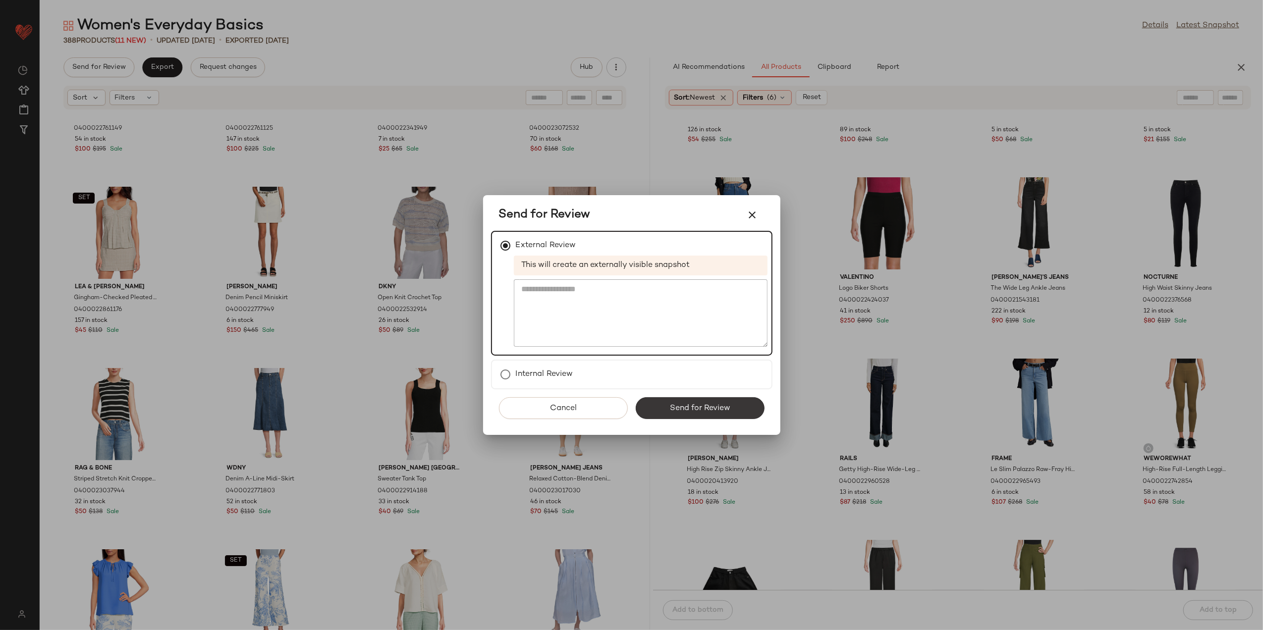
click at [694, 408] on span "Send for Review" at bounding box center [700, 408] width 61 height 9
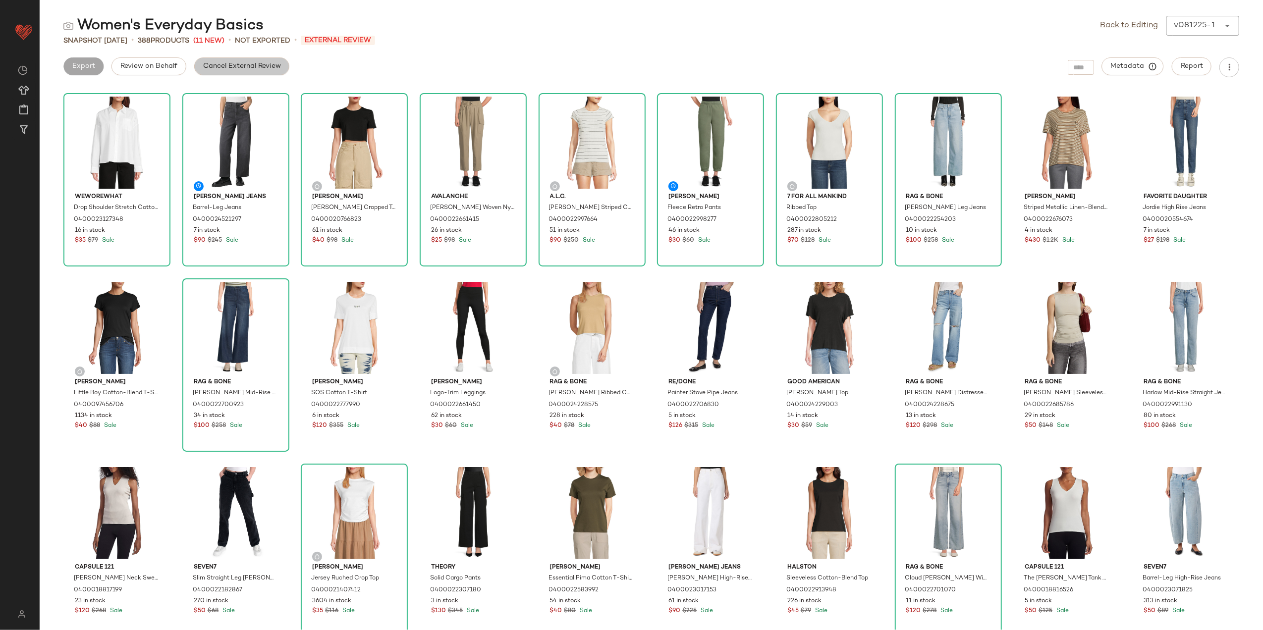
click at [229, 62] on span "Cancel External Review" at bounding box center [242, 66] width 78 height 8
click at [164, 62] on span "Export" at bounding box center [162, 66] width 23 height 8
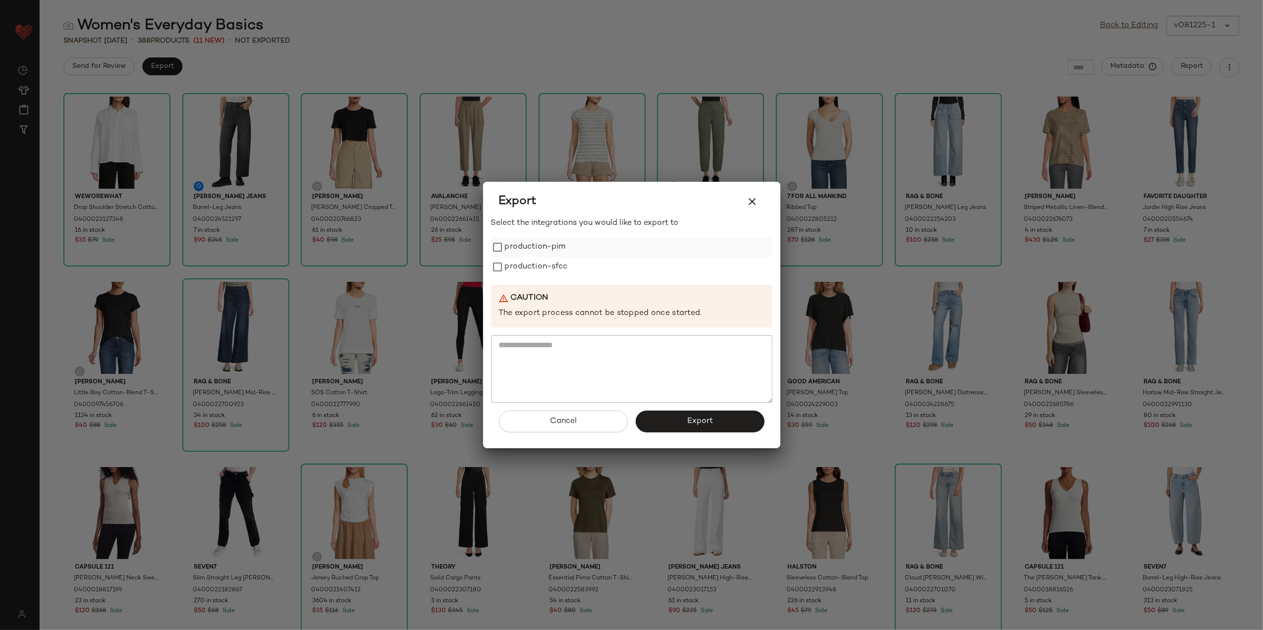
click at [554, 250] on label "production-pim" at bounding box center [535, 247] width 61 height 20
click at [548, 270] on label "production-sfcc" at bounding box center [536, 267] width 63 height 20
click at [661, 423] on button "Export" at bounding box center [700, 422] width 129 height 22
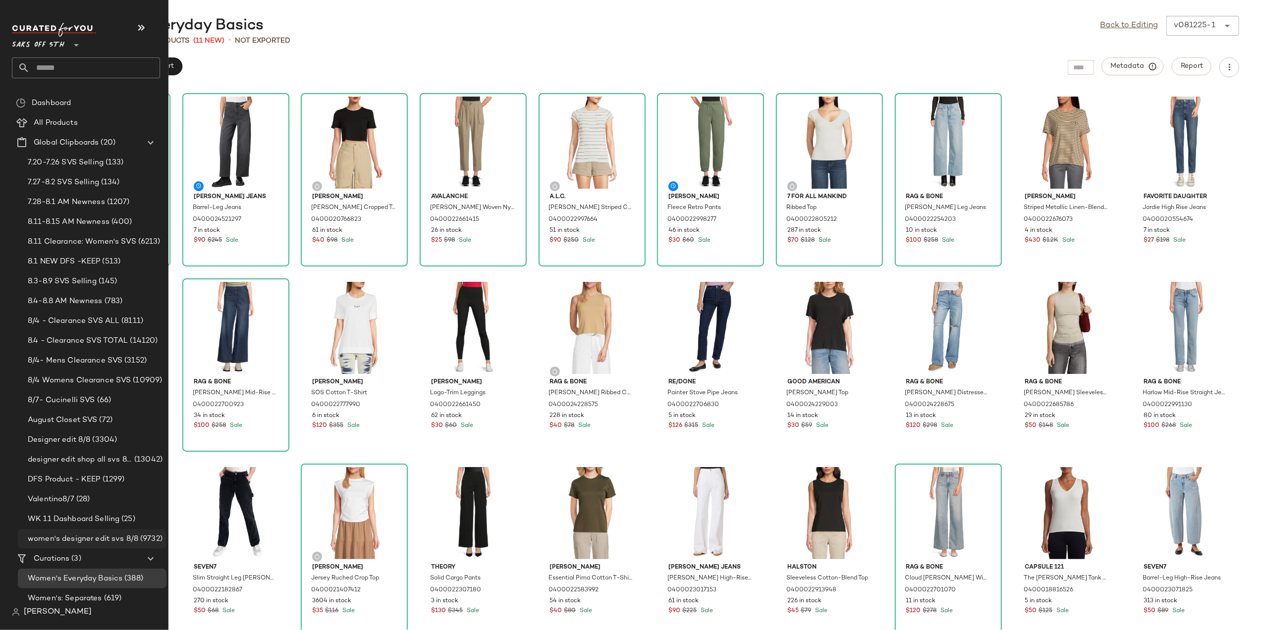
scroll to position [26, 0]
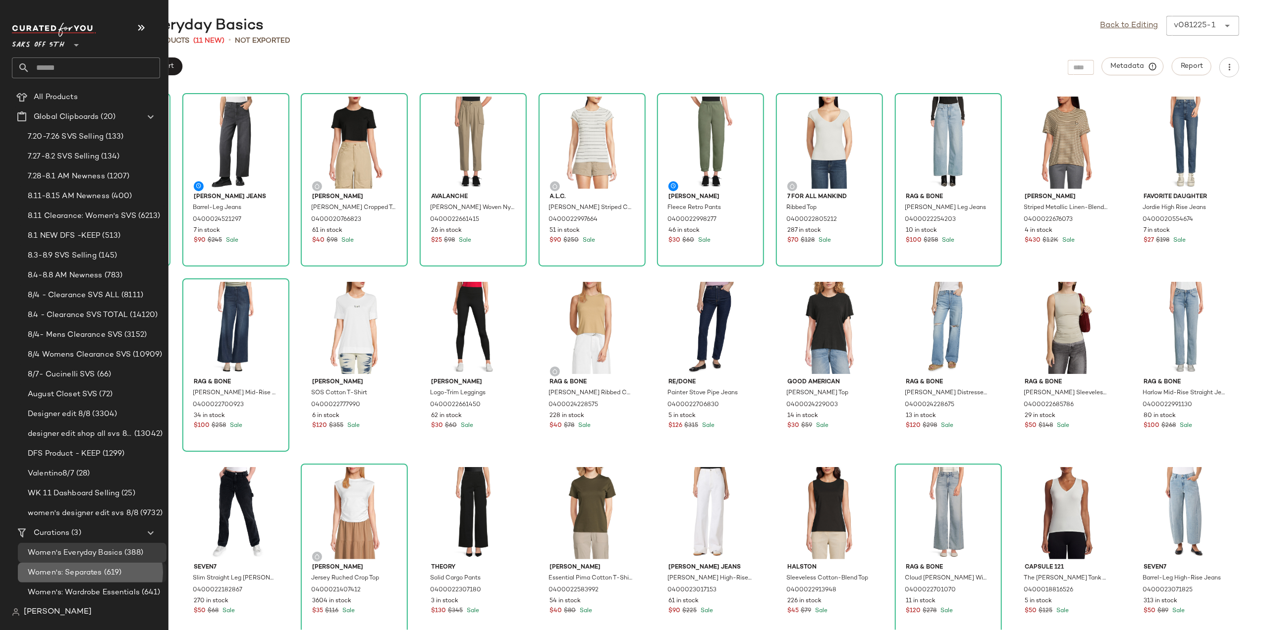
click at [72, 576] on span "Women's: Separates" at bounding box center [65, 572] width 74 height 11
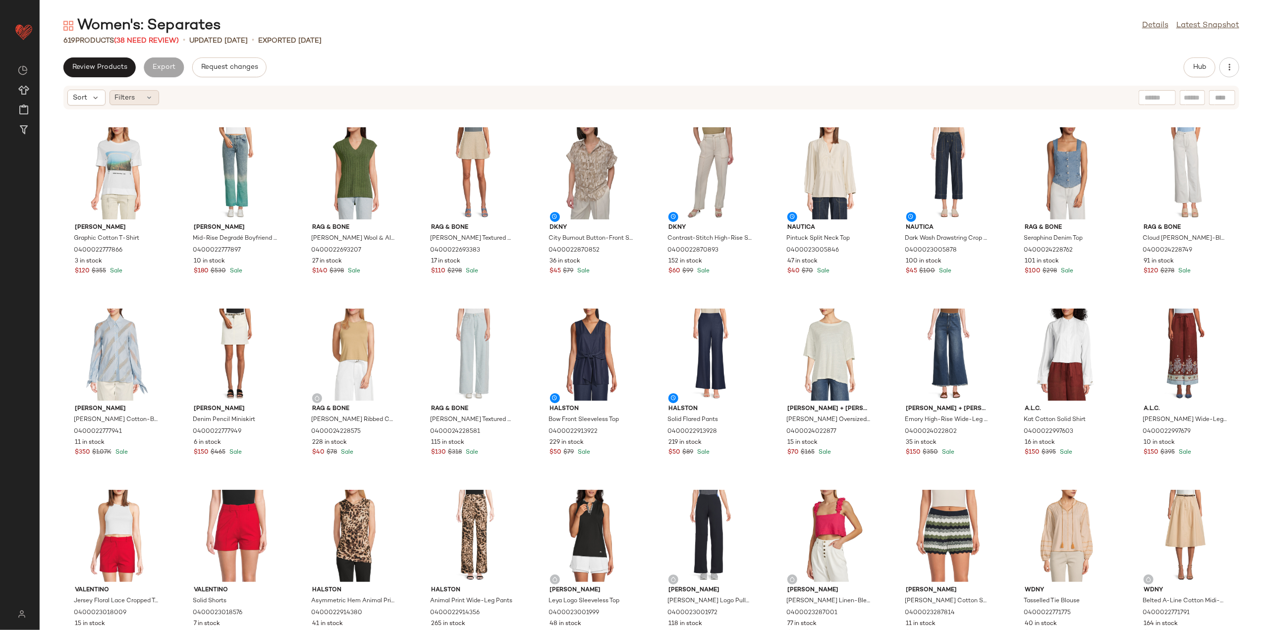
click at [141, 94] on div "Filters" at bounding box center [135, 97] width 50 height 15
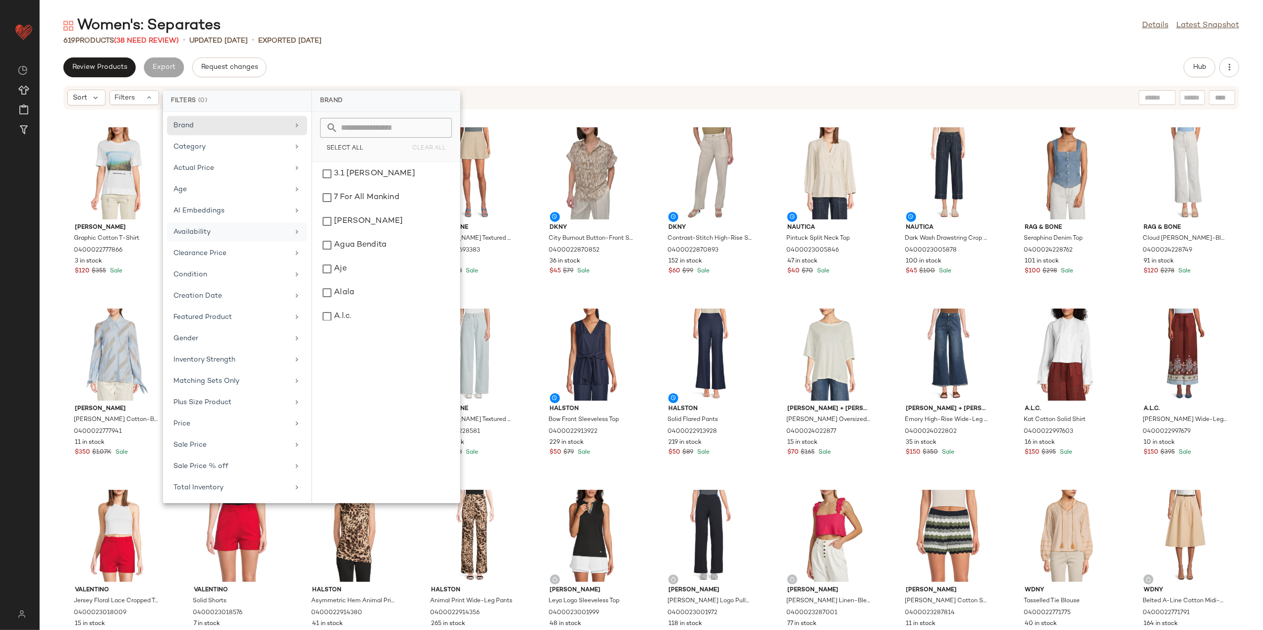
drag, startPoint x: 239, startPoint y: 238, endPoint x: 248, endPoint y: 238, distance: 9.4
click at [240, 237] on div "Availability" at bounding box center [230, 232] width 115 height 10
click at [358, 207] on div "out_of_stock" at bounding box center [386, 198] width 140 height 24
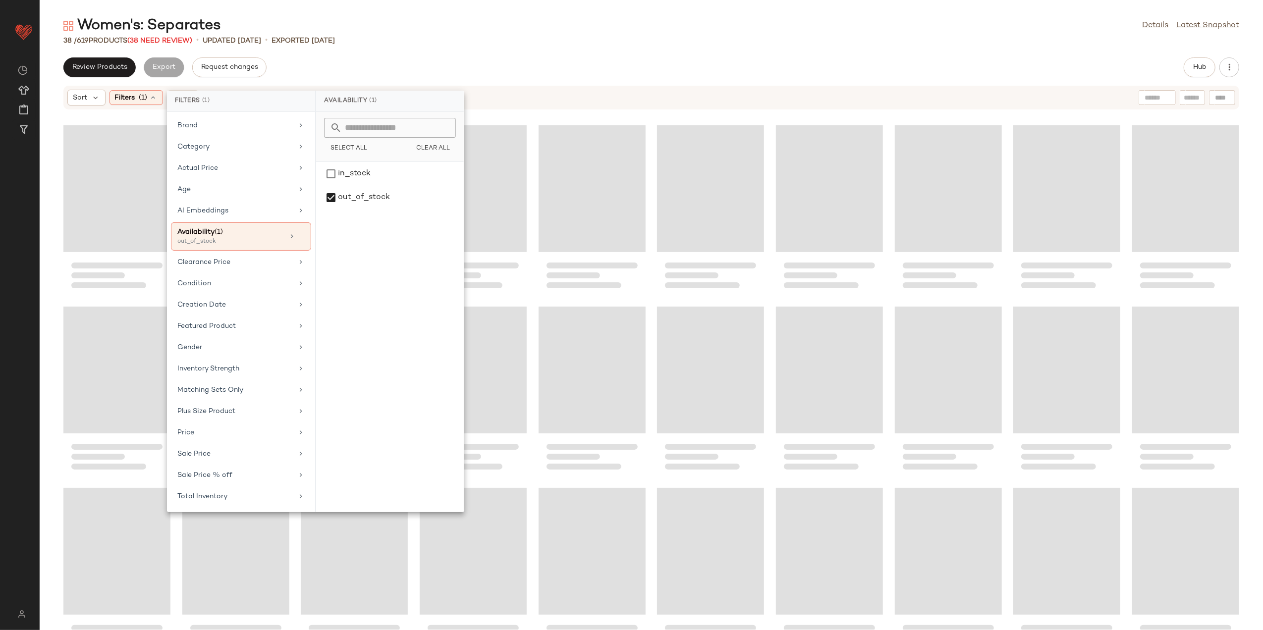
click at [456, 42] on div "38 / 619 Products (38 Need Review) • updated [DATE] • Exported [DATE]" at bounding box center [652, 41] width 1224 height 10
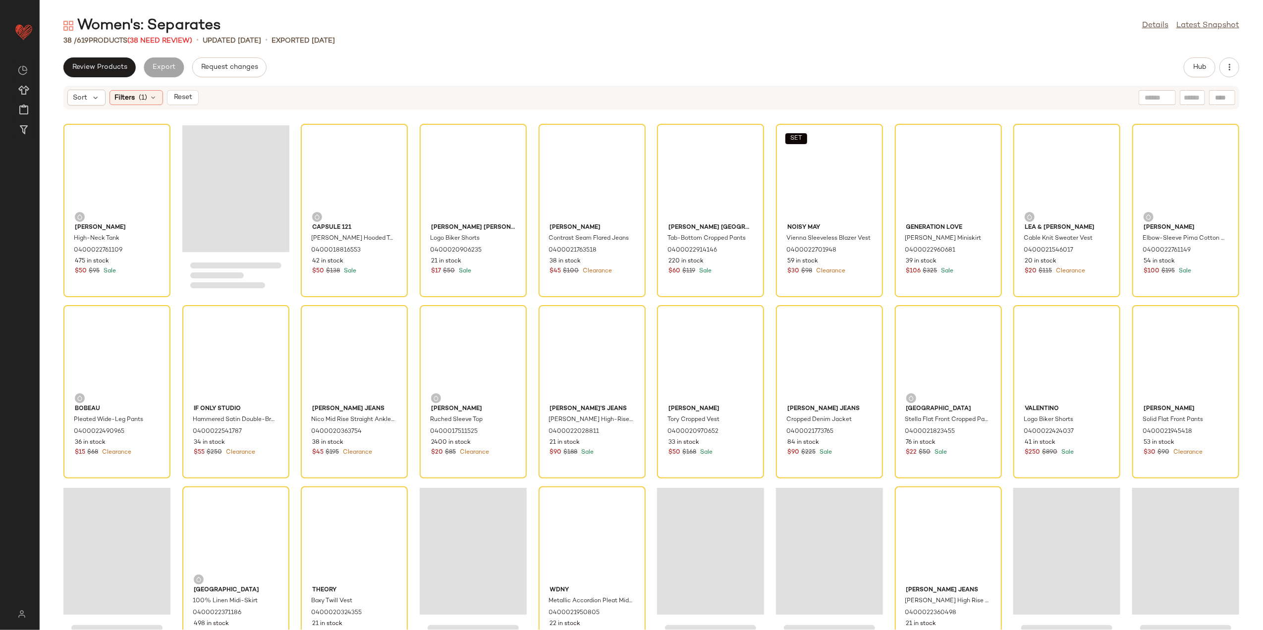
click at [485, 33] on div "Women's: Separates Details Latest Snapshot" at bounding box center [652, 26] width 1224 height 20
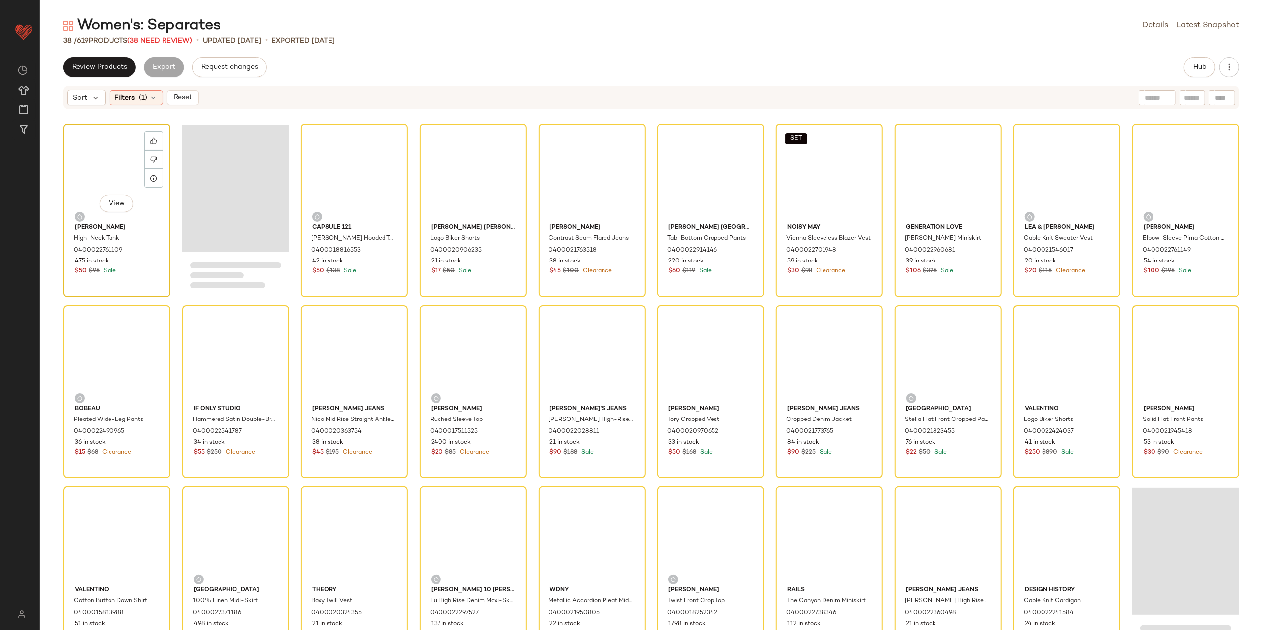
click at [130, 169] on div "View" at bounding box center [117, 173] width 100 height 92
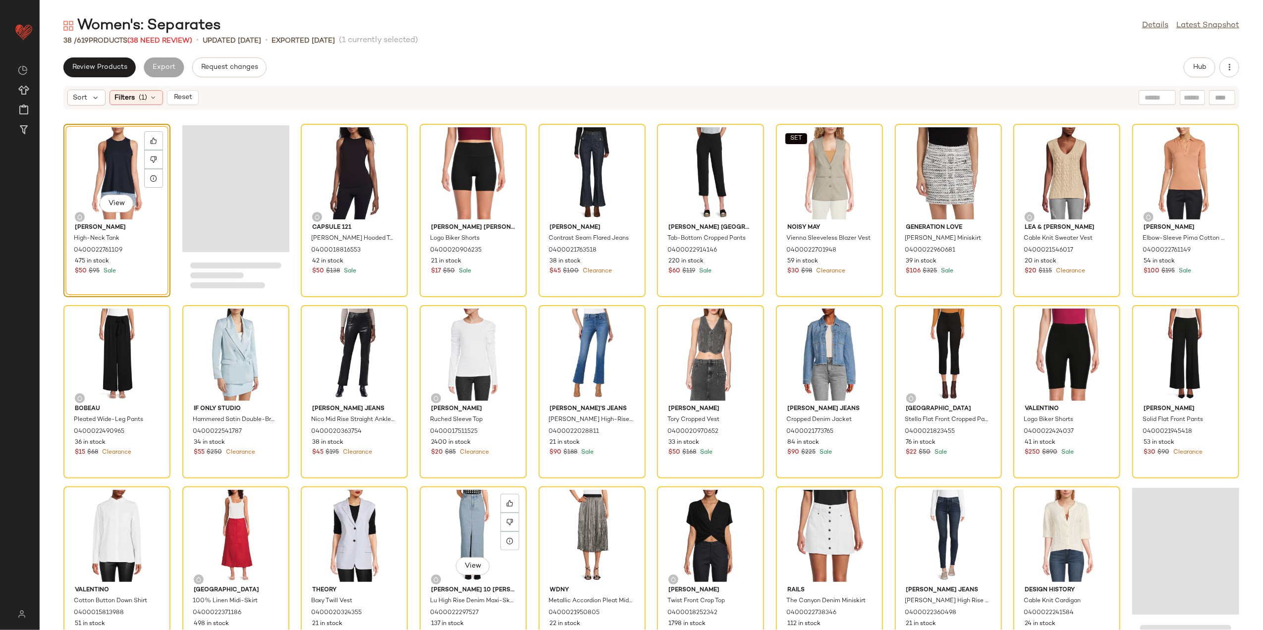
scroll to position [211, 0]
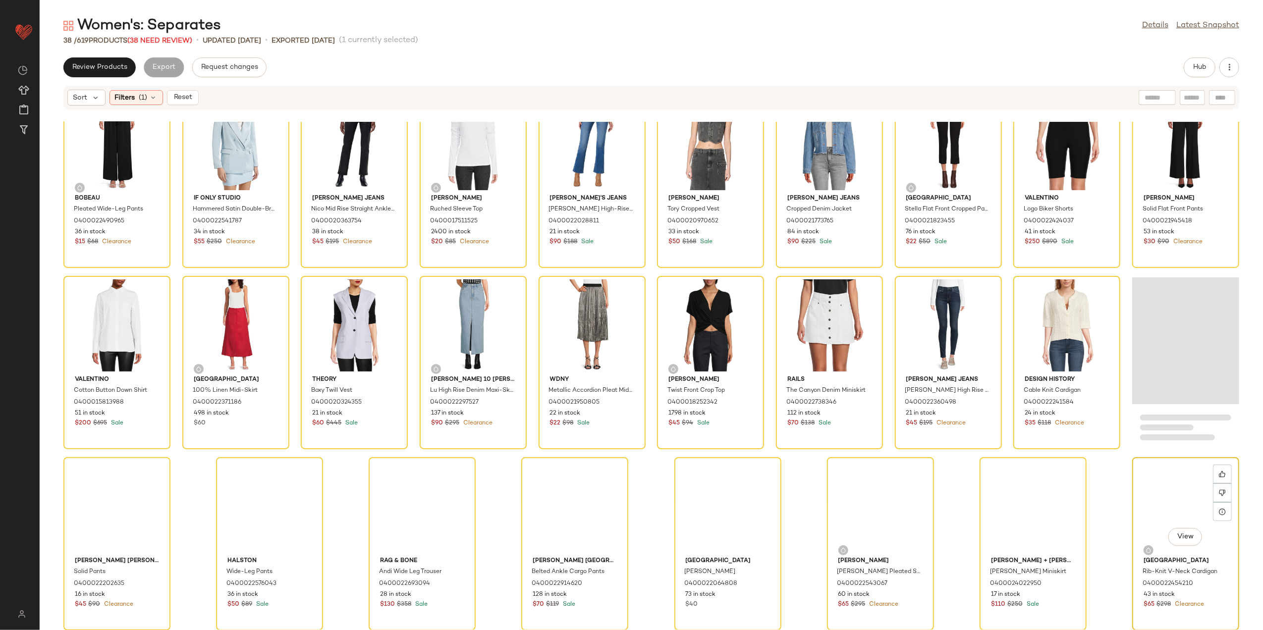
click at [1172, 498] on div "View" at bounding box center [1186, 507] width 100 height 92
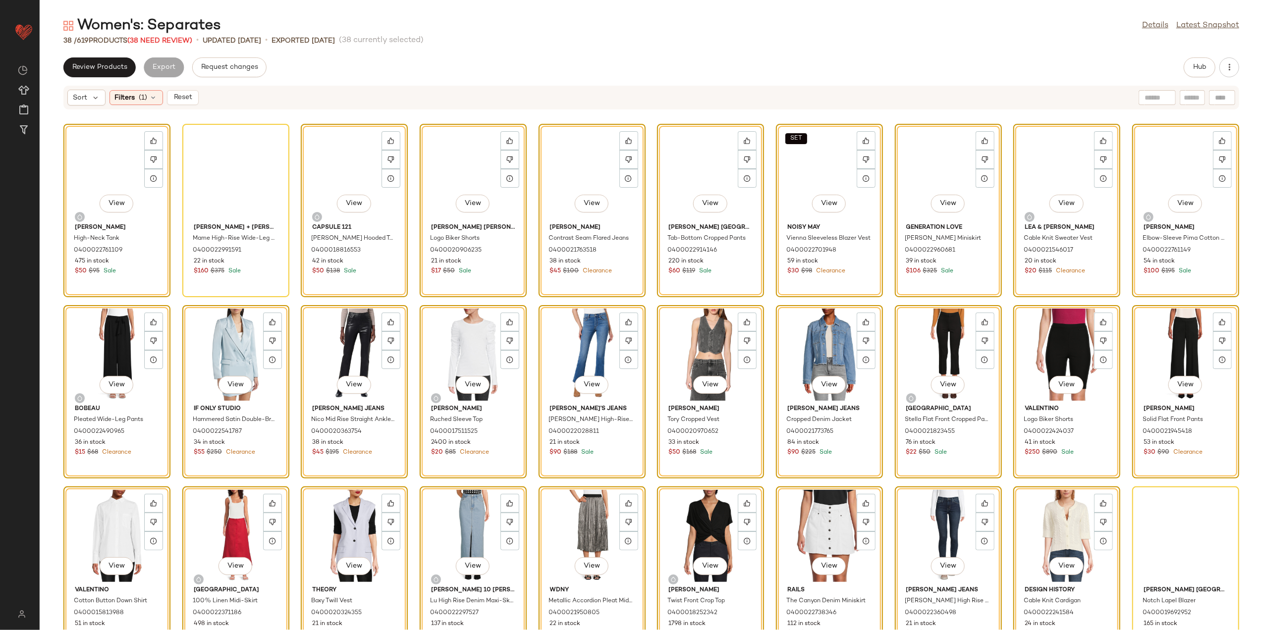
click at [170, 304] on div "View [PERSON_NAME] High-Neck Tank 0400022761109 475 in stock $50 $95 Sale [PERS…" at bounding box center [652, 376] width 1224 height 508
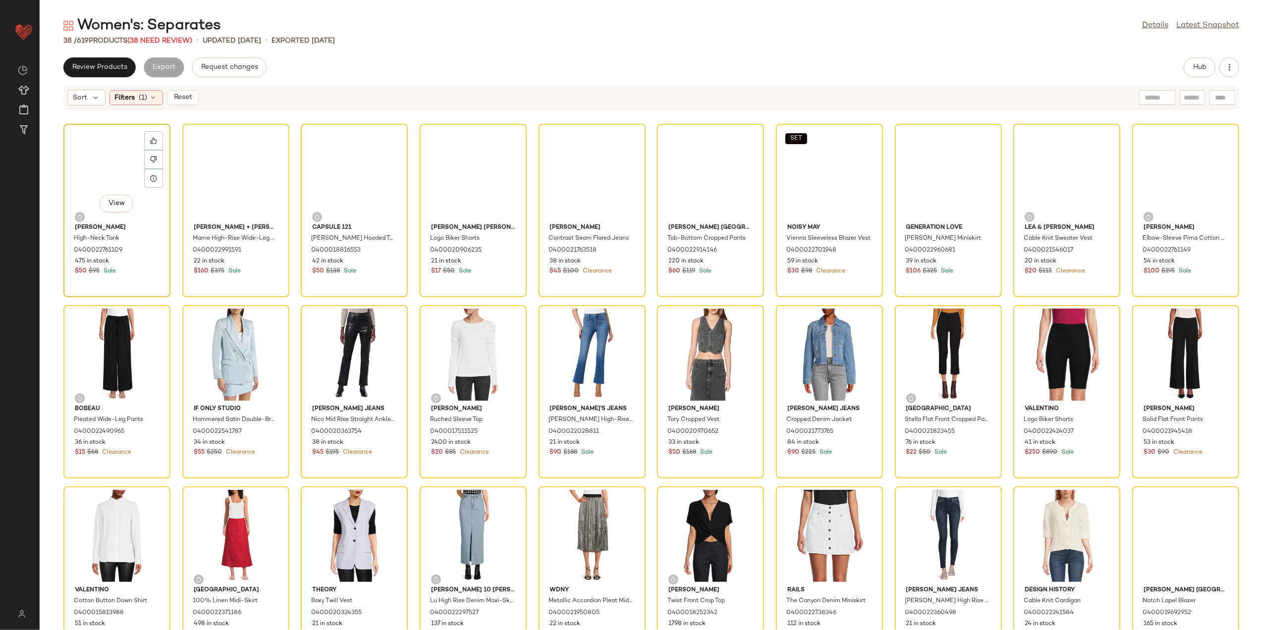
click at [94, 187] on div "View" at bounding box center [117, 173] width 100 height 92
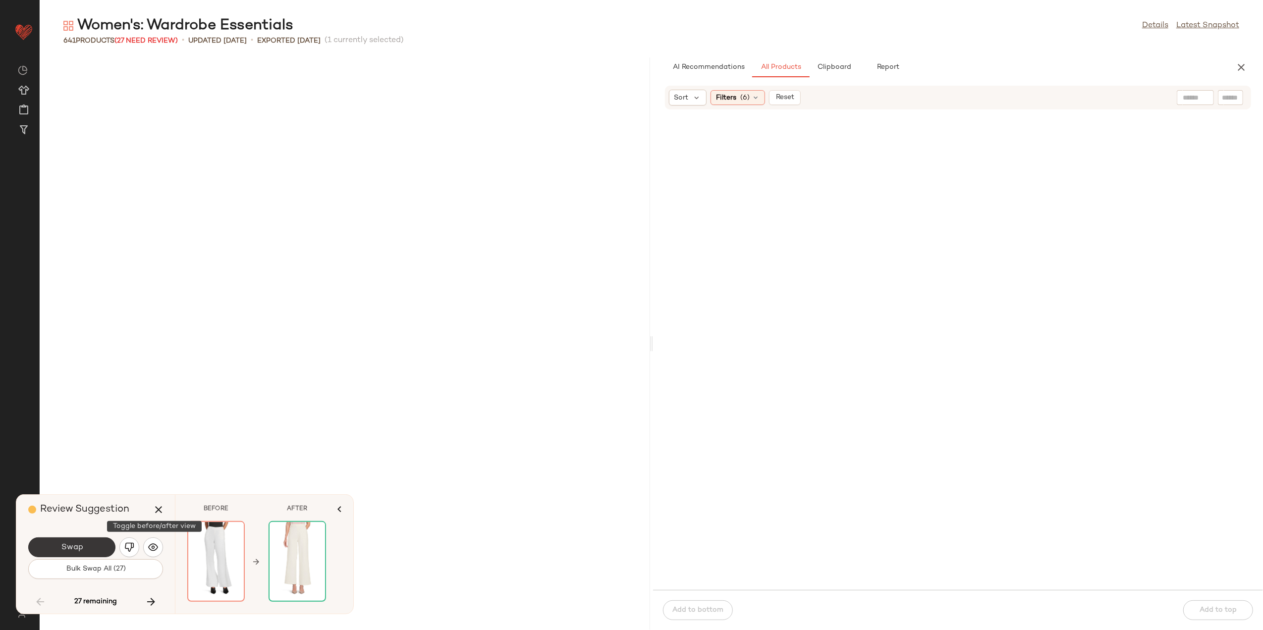
scroll to position [50607, 0]
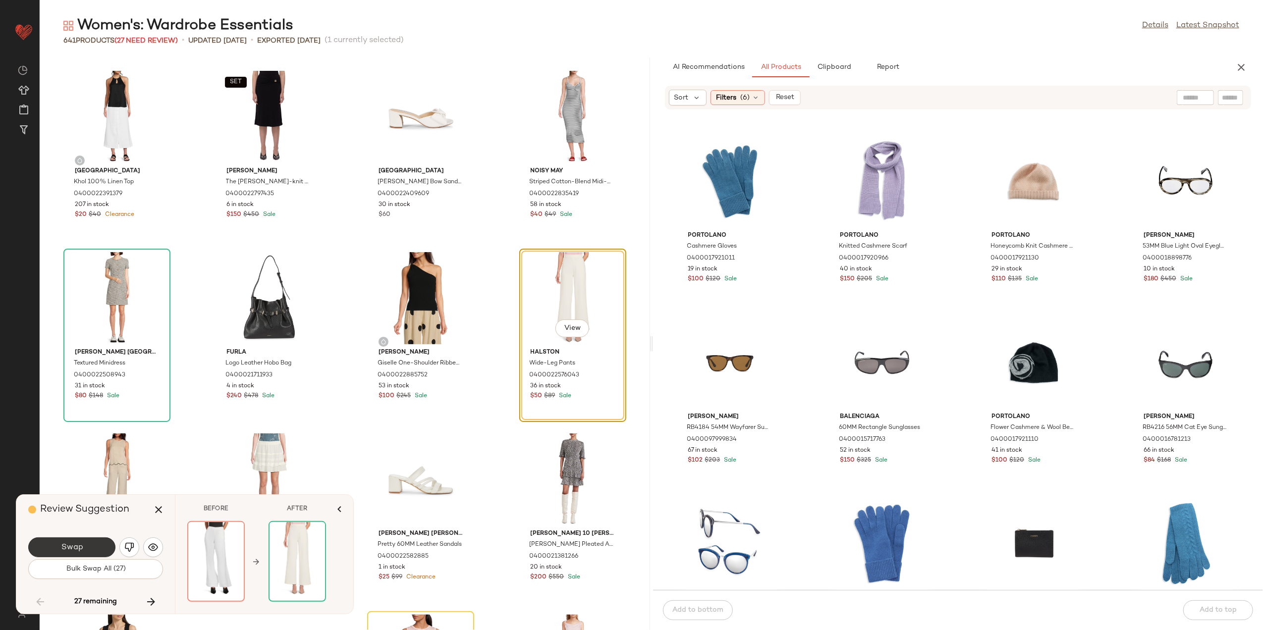
click at [85, 543] on button "Swap" at bounding box center [71, 548] width 87 height 20
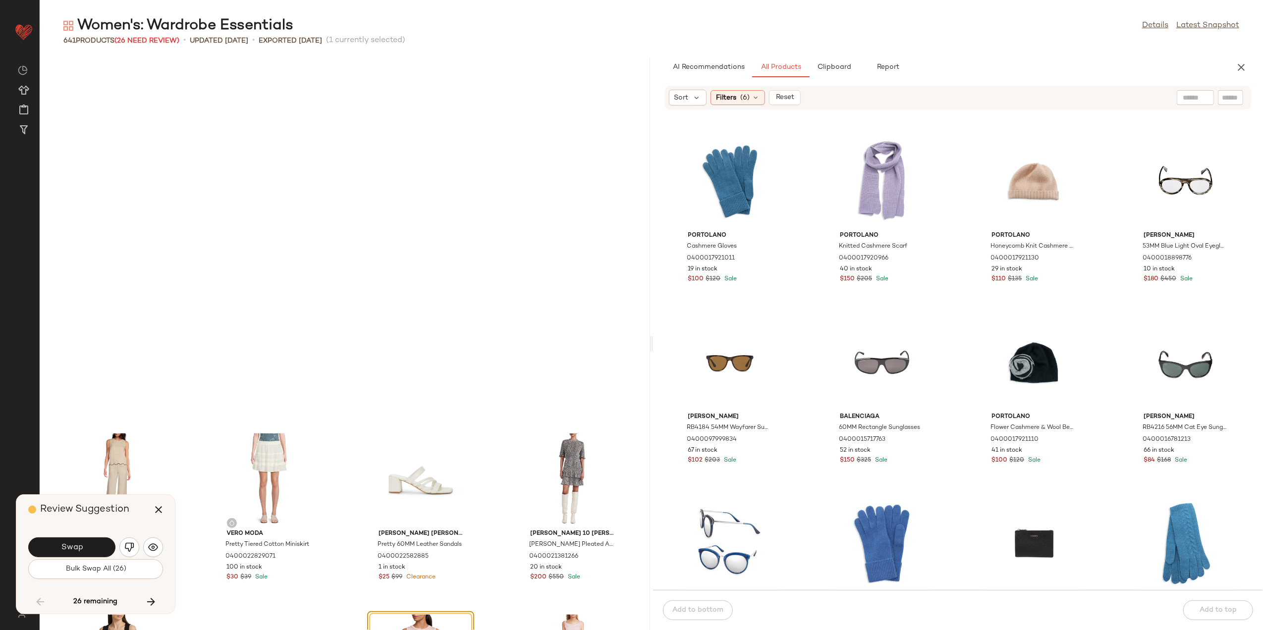
scroll to position [5804, 0]
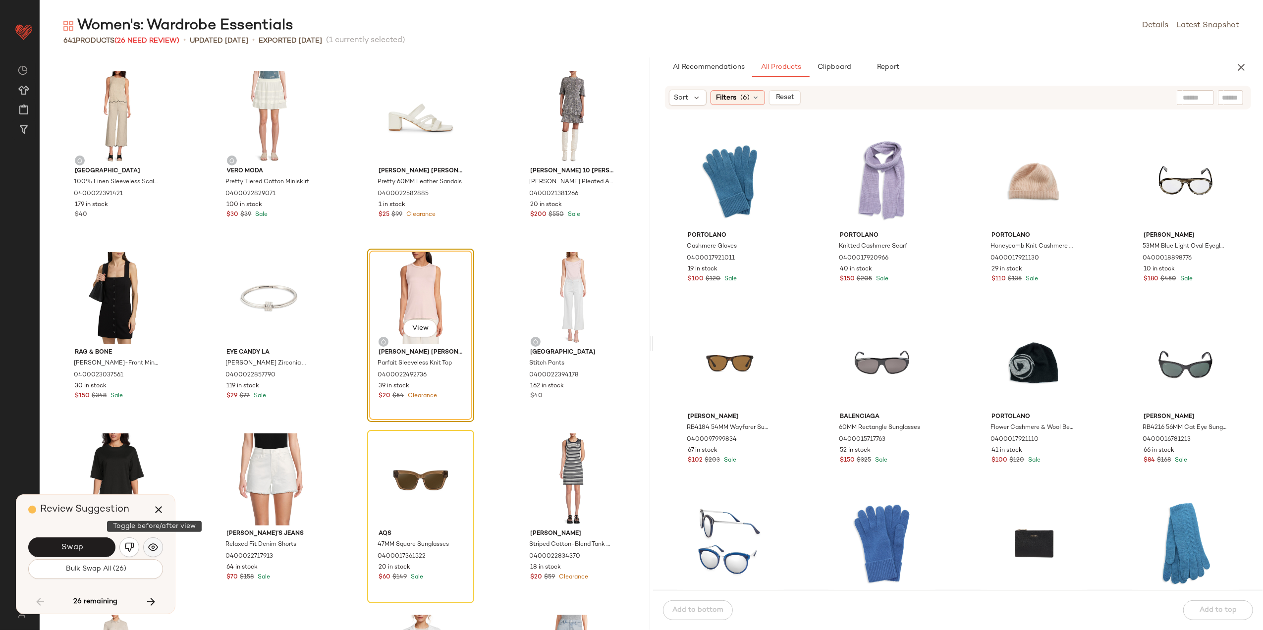
click at [152, 550] on img "button" at bounding box center [153, 548] width 10 height 10
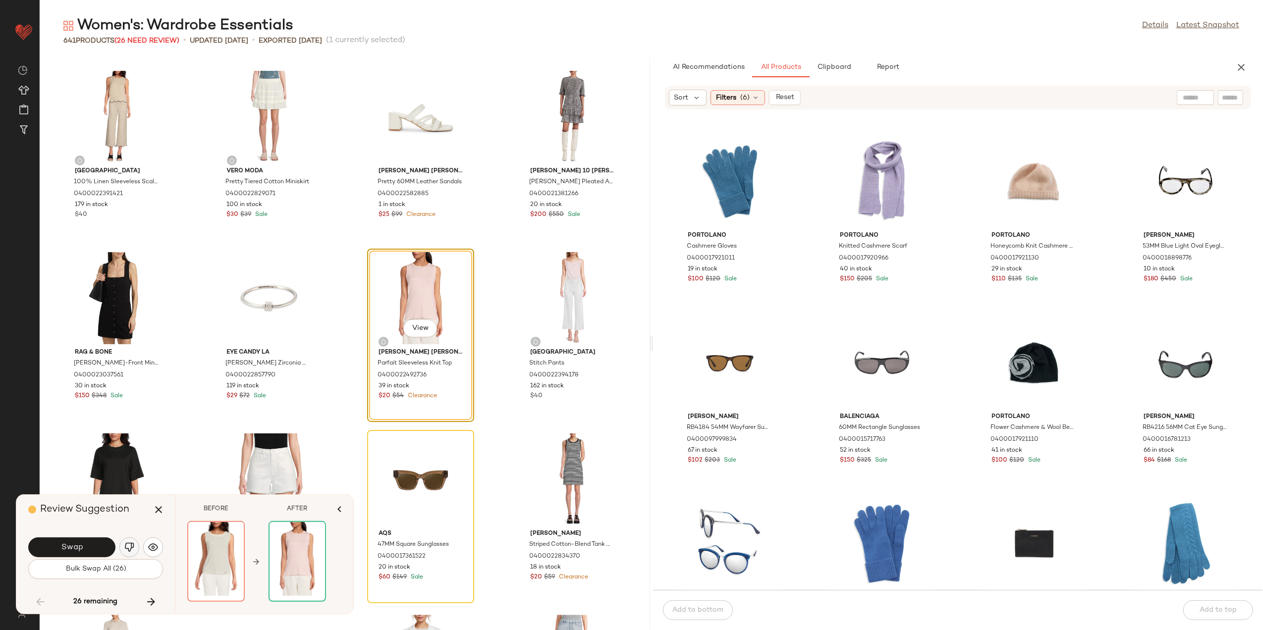
click at [132, 546] on img "button" at bounding box center [129, 548] width 10 height 10
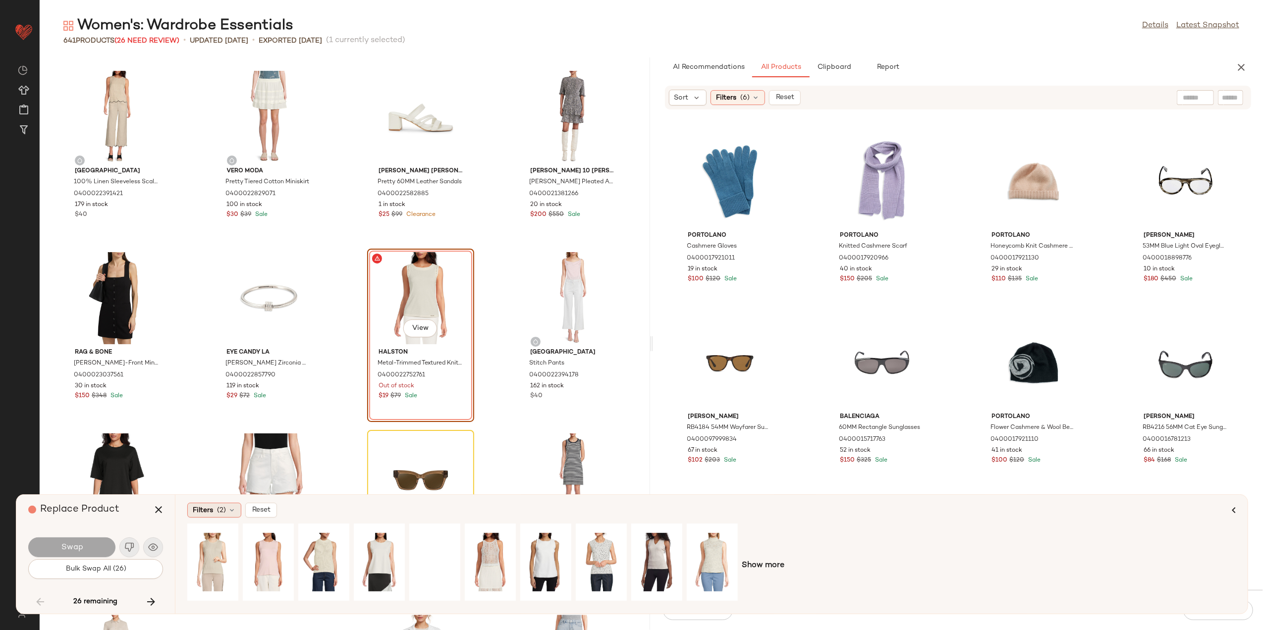
click at [199, 514] on span "Filters" at bounding box center [203, 511] width 20 height 10
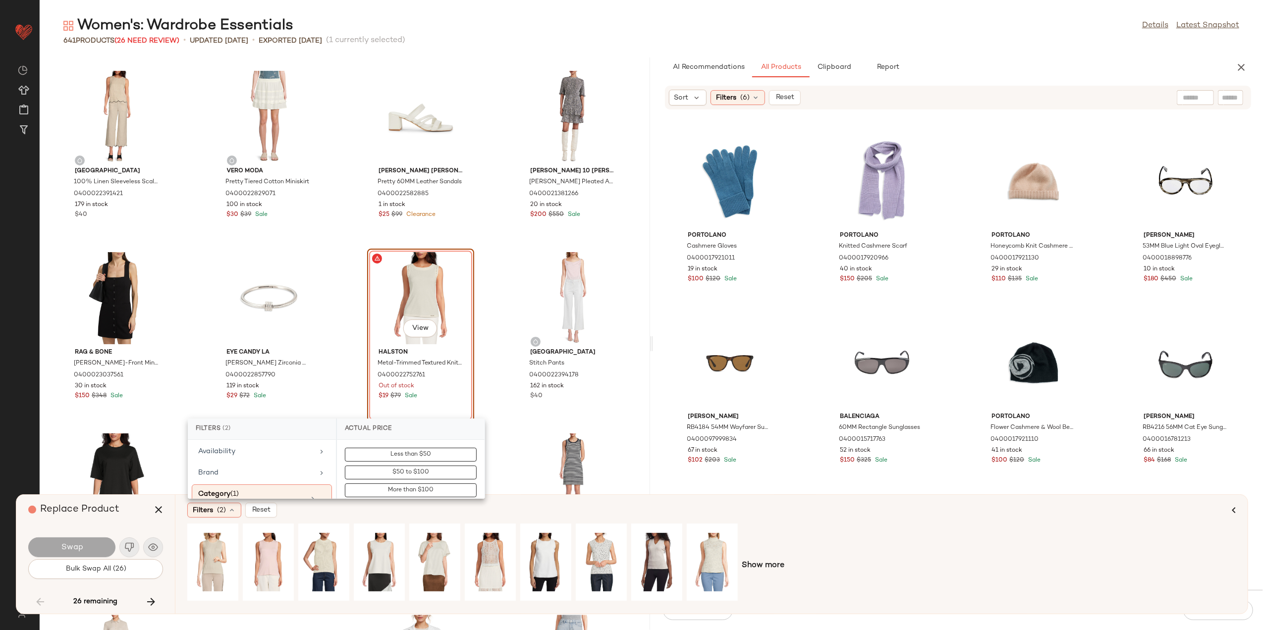
scroll to position [132, 0]
click at [257, 464] on div "Clearance Price" at bounding box center [255, 458] width 115 height 10
click at [429, 466] on button "Not on clearance" at bounding box center [411, 473] width 132 height 14
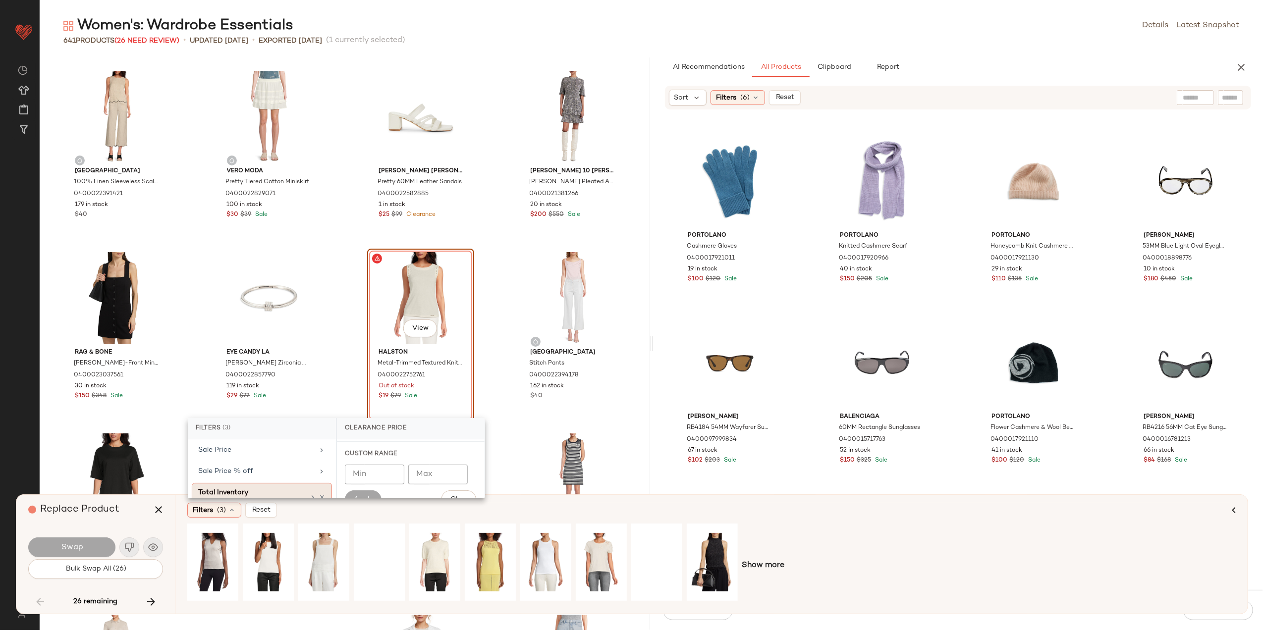
scroll to position [346, 0]
click at [651, 544] on div "View" at bounding box center [657, 562] width 44 height 70
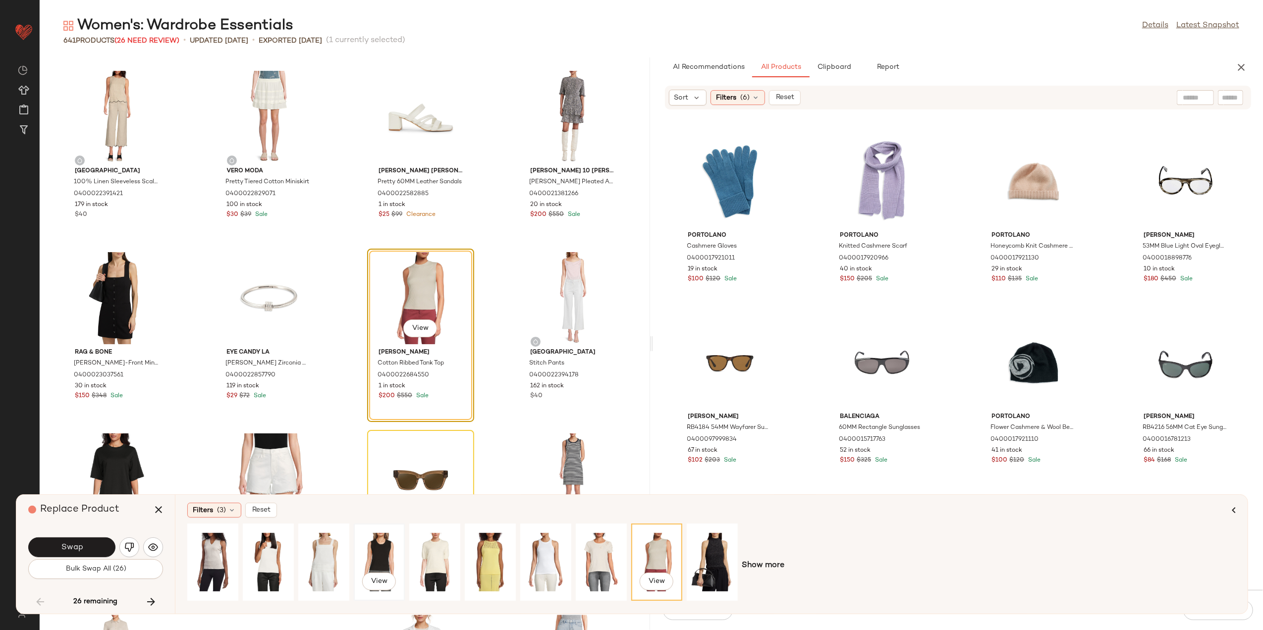
click at [359, 550] on div "View" at bounding box center [379, 562] width 44 height 70
click at [766, 565] on span "Show more" at bounding box center [763, 566] width 43 height 12
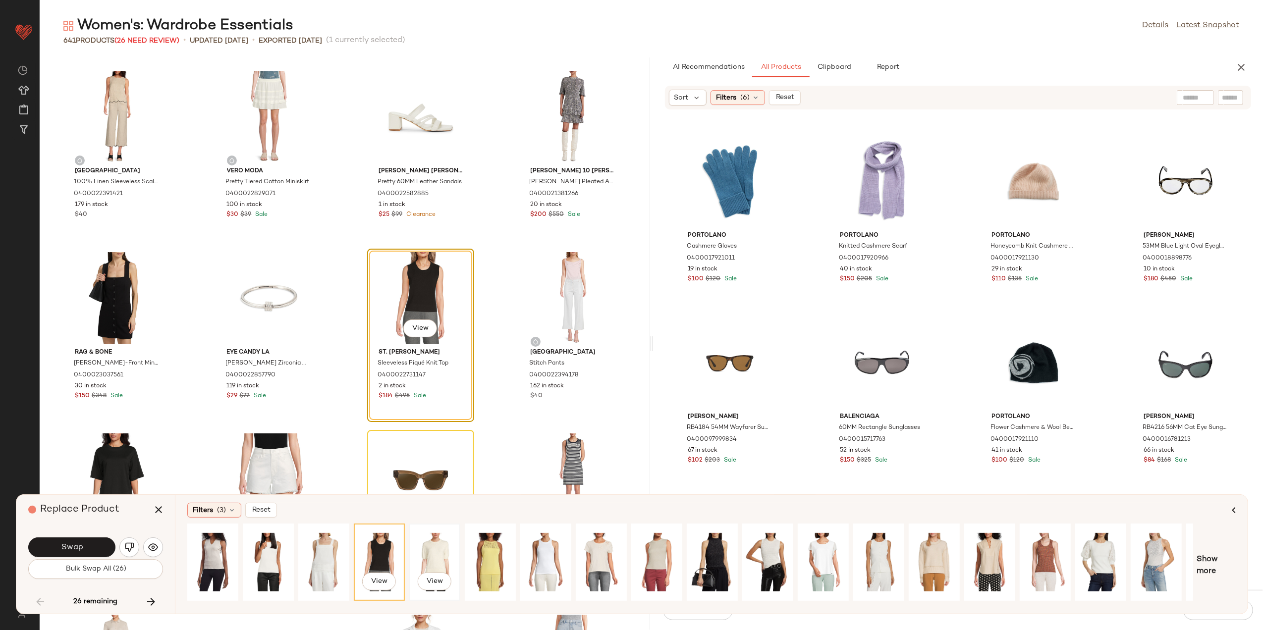
click at [439, 562] on div "View" at bounding box center [435, 562] width 44 height 70
click at [363, 548] on div "View" at bounding box center [379, 562] width 44 height 70
click at [55, 543] on button "Swap" at bounding box center [71, 548] width 87 height 20
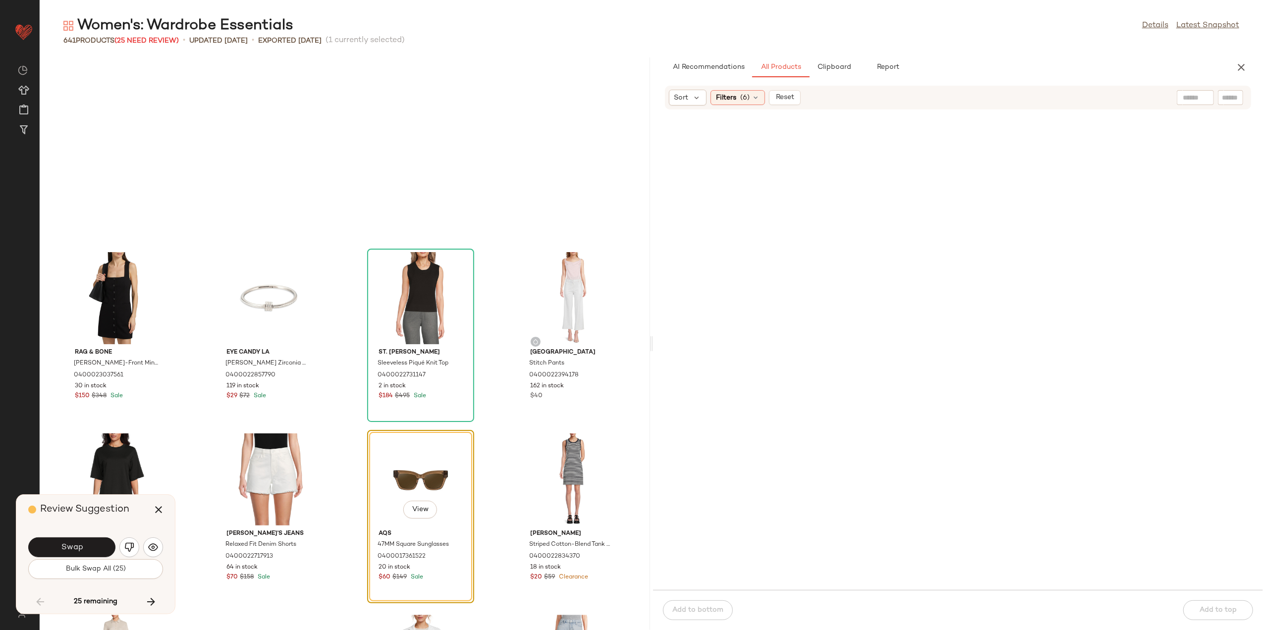
scroll to position [49701, 0]
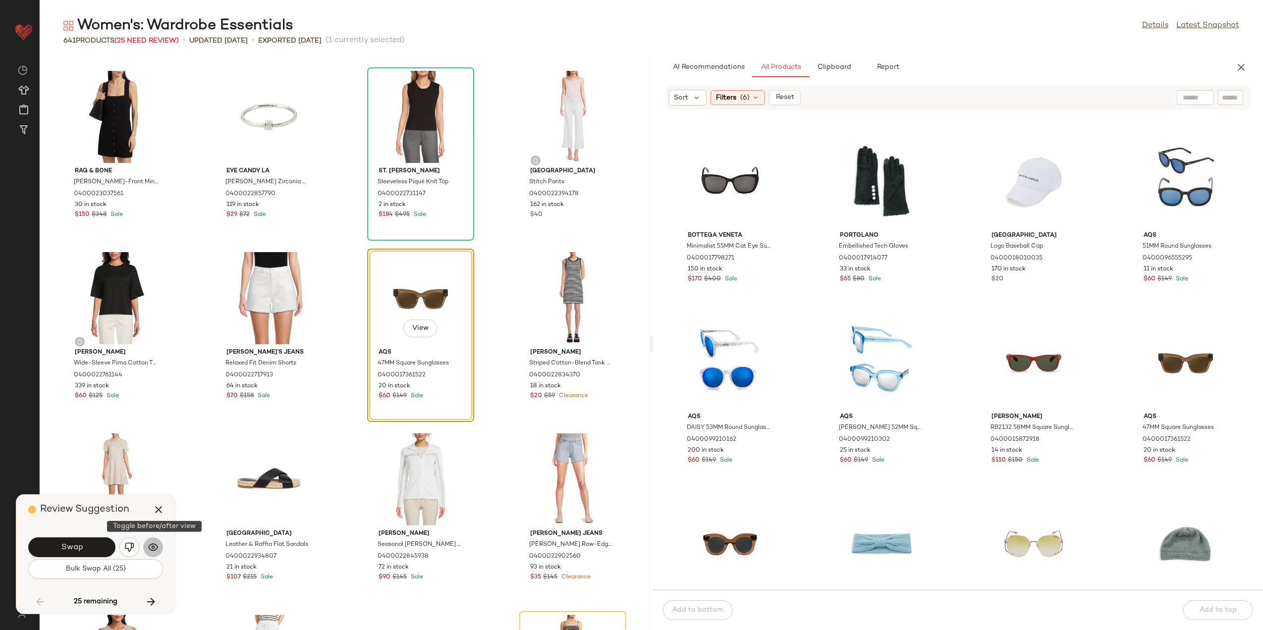
click at [146, 552] on button "button" at bounding box center [153, 548] width 20 height 20
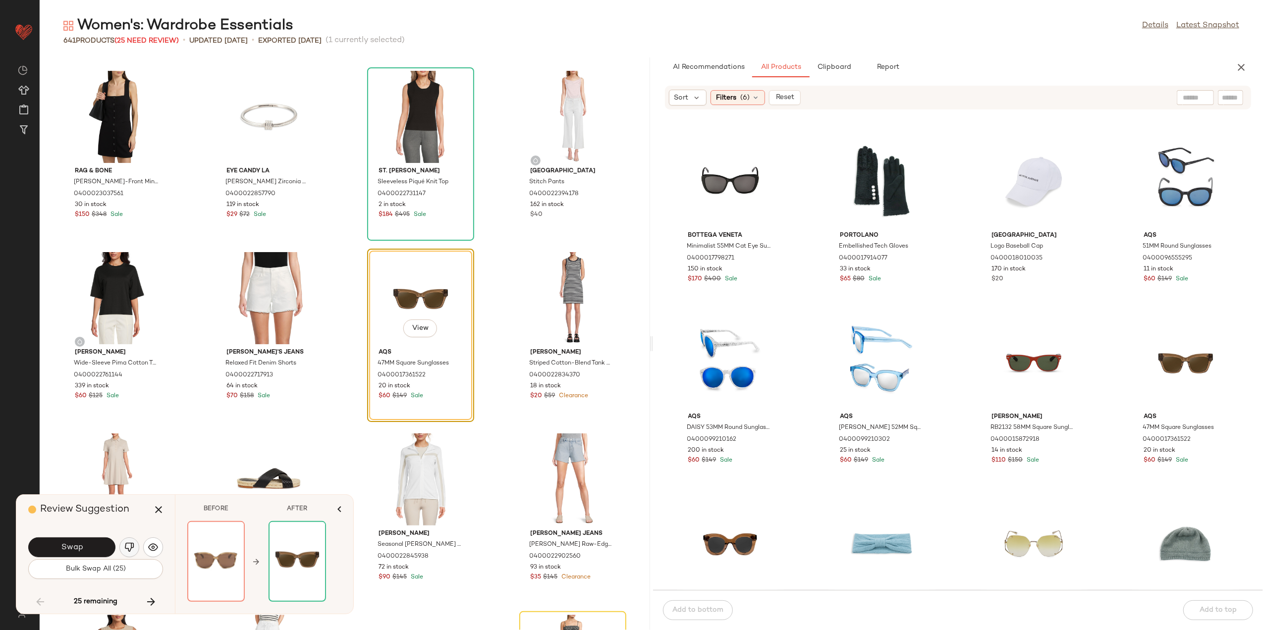
click at [129, 548] on img "button" at bounding box center [129, 548] width 10 height 10
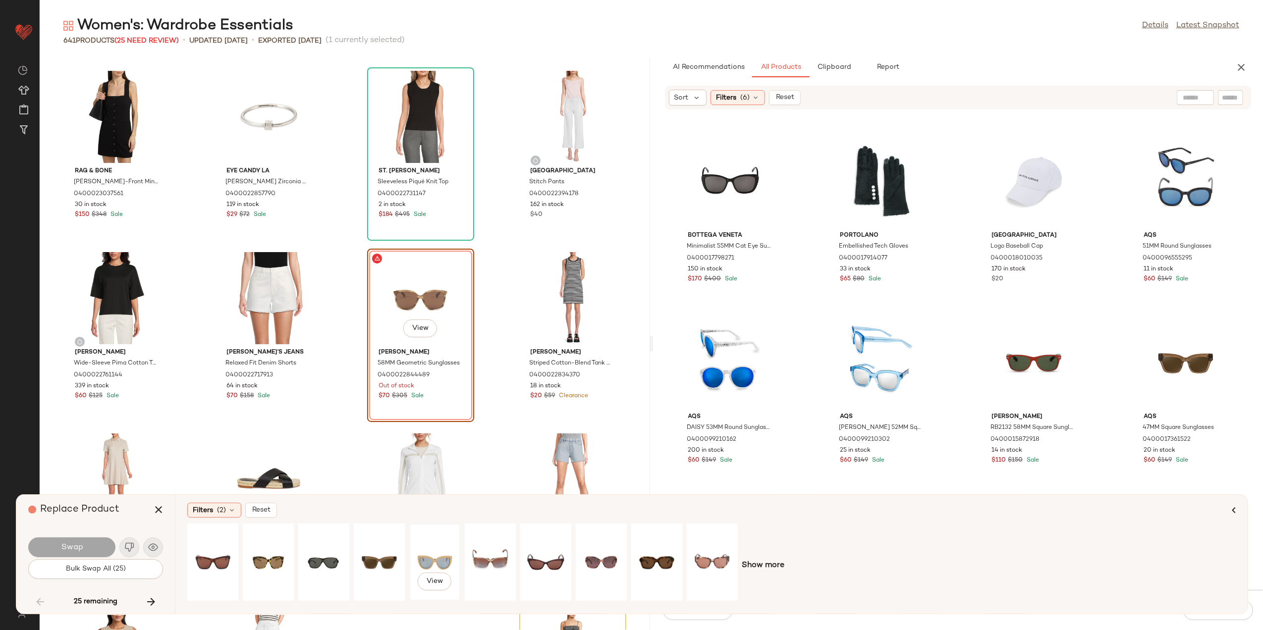
click at [445, 562] on div "View" at bounding box center [435, 562] width 44 height 70
click at [100, 552] on button "Swap" at bounding box center [71, 548] width 87 height 20
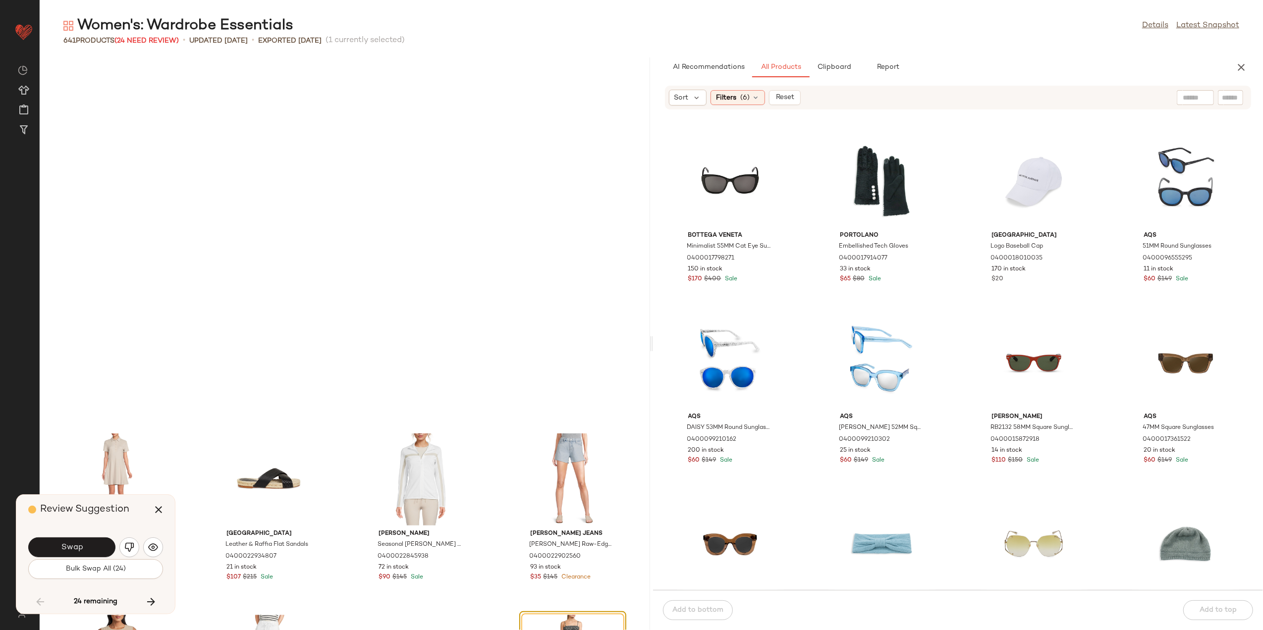
scroll to position [6349, 0]
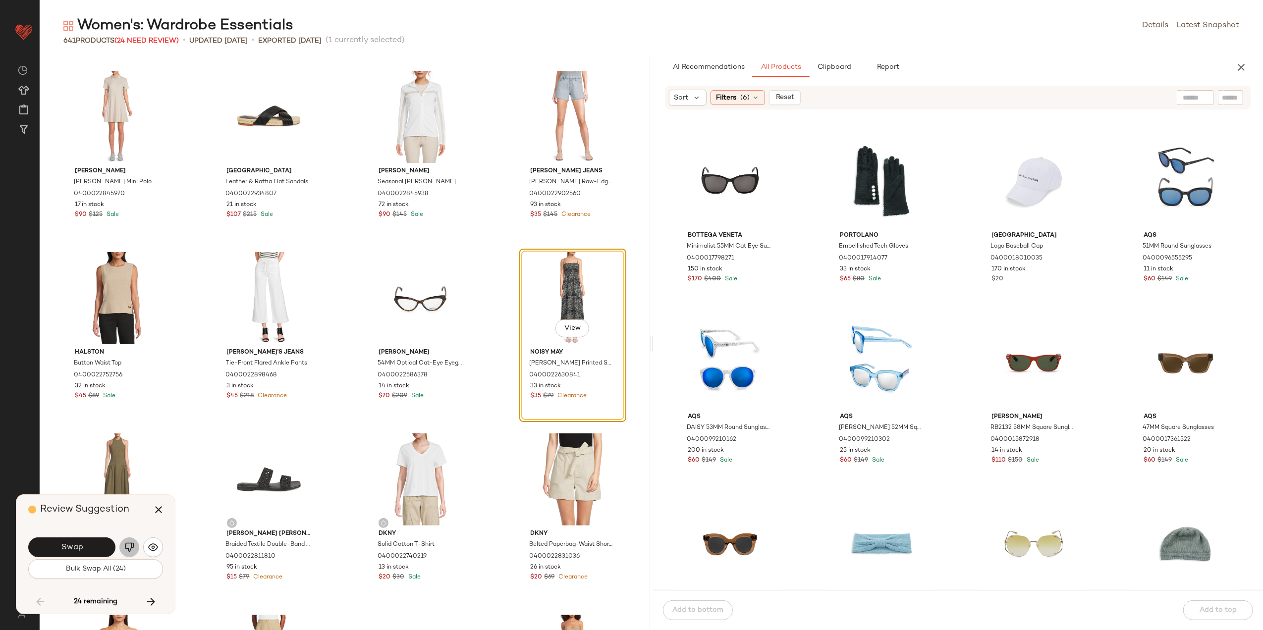
click at [129, 547] on img "button" at bounding box center [129, 548] width 10 height 10
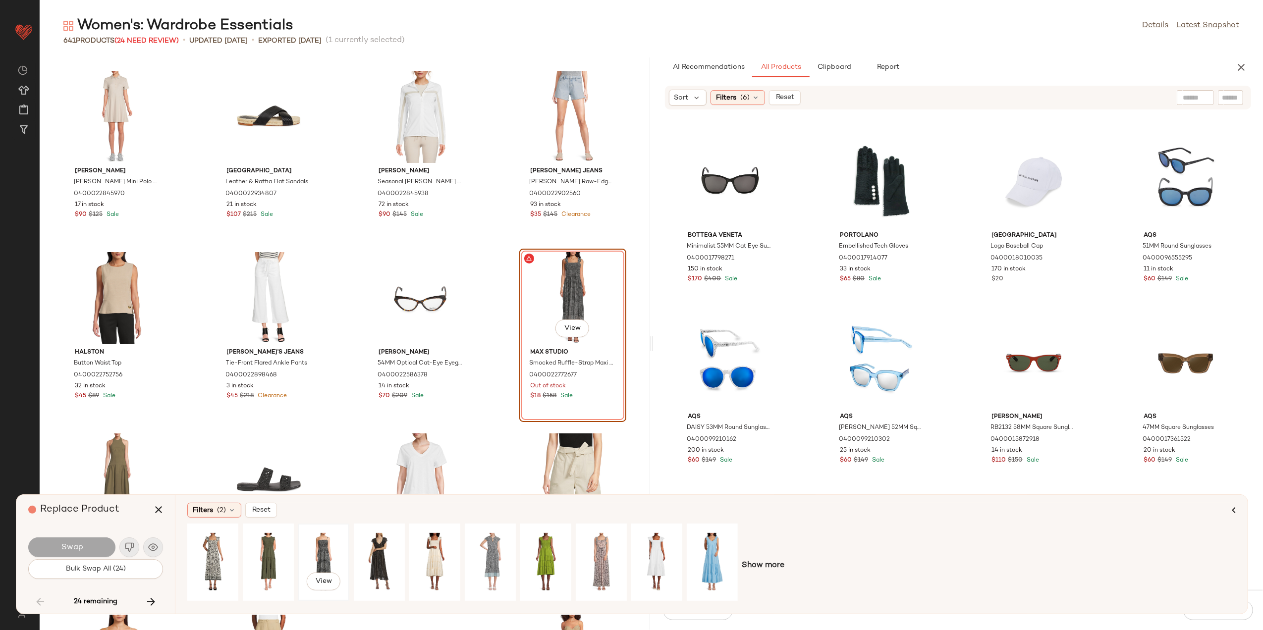
click at [309, 543] on div "View" at bounding box center [324, 562] width 44 height 70
click at [269, 542] on div "View" at bounding box center [268, 562] width 44 height 70
click at [230, 505] on div "Filters (2)" at bounding box center [214, 510] width 54 height 15
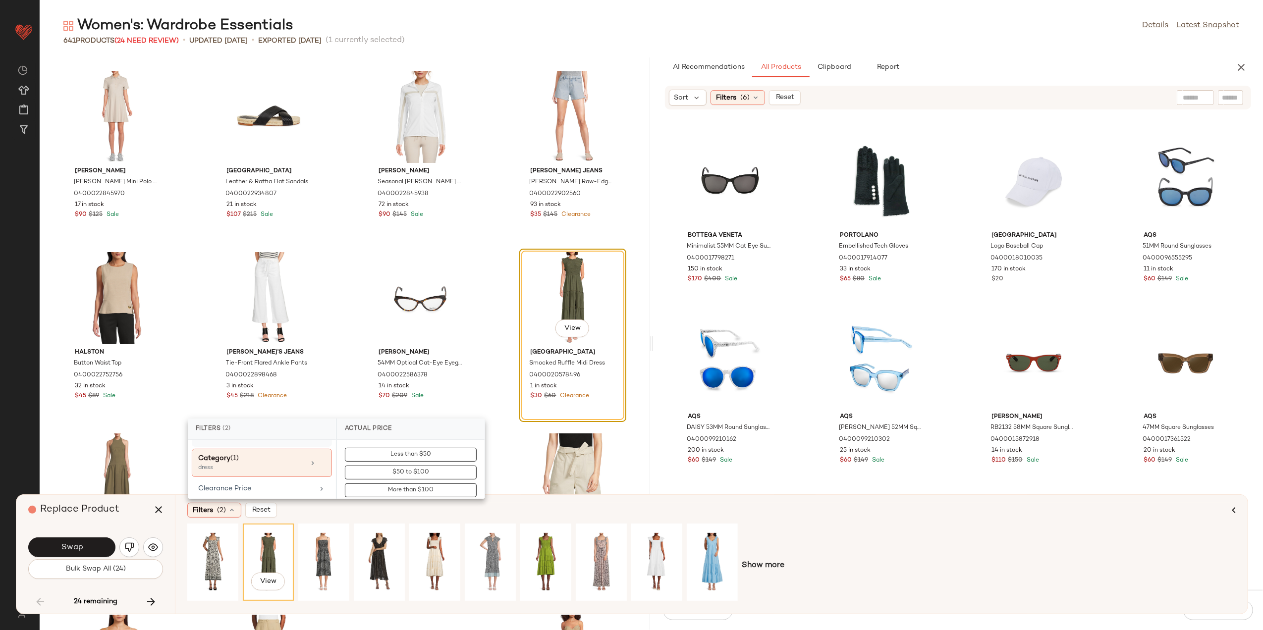
scroll to position [132, 0]
click at [251, 470] on div "Clearance Price" at bounding box center [262, 479] width 140 height 19
click at [397, 476] on span "Not on clearance" at bounding box center [411, 472] width 49 height 7
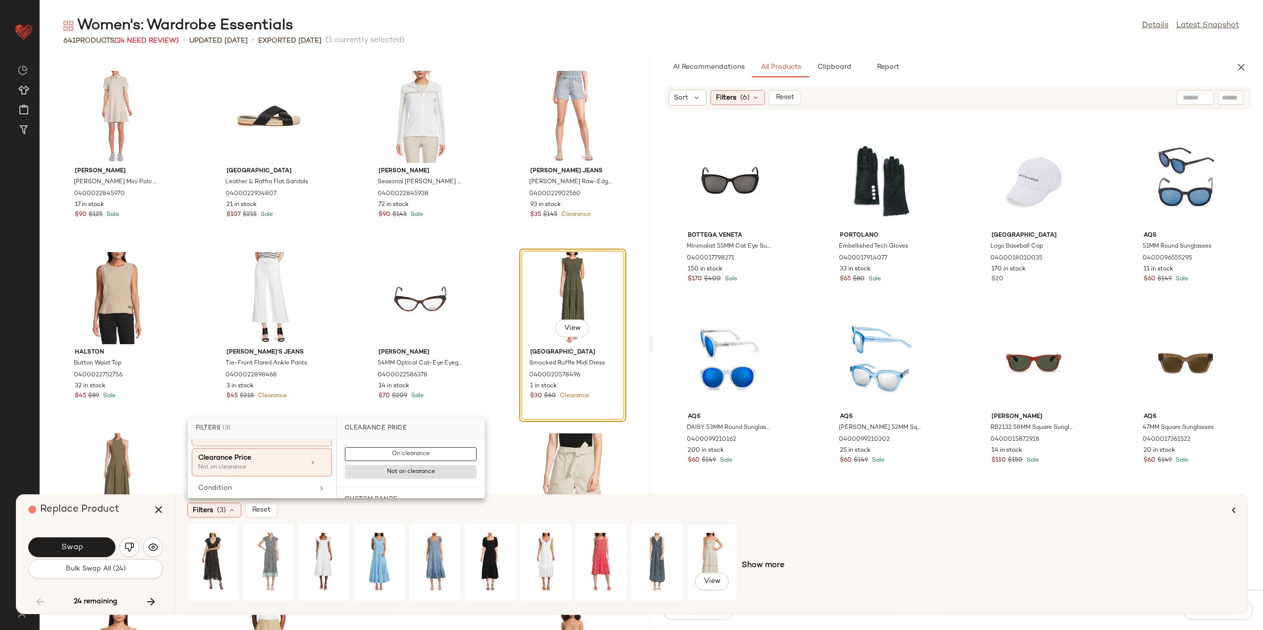
click at [714, 546] on div "View" at bounding box center [712, 562] width 44 height 70
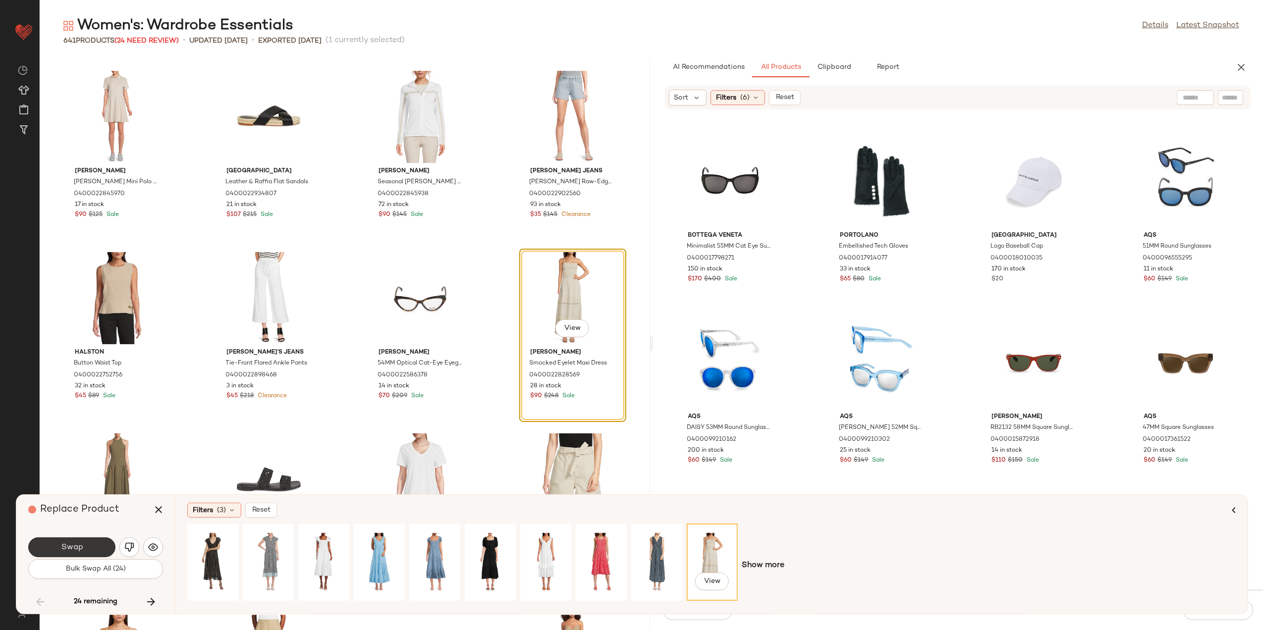
click at [92, 543] on button "Swap" at bounding box center [71, 548] width 87 height 20
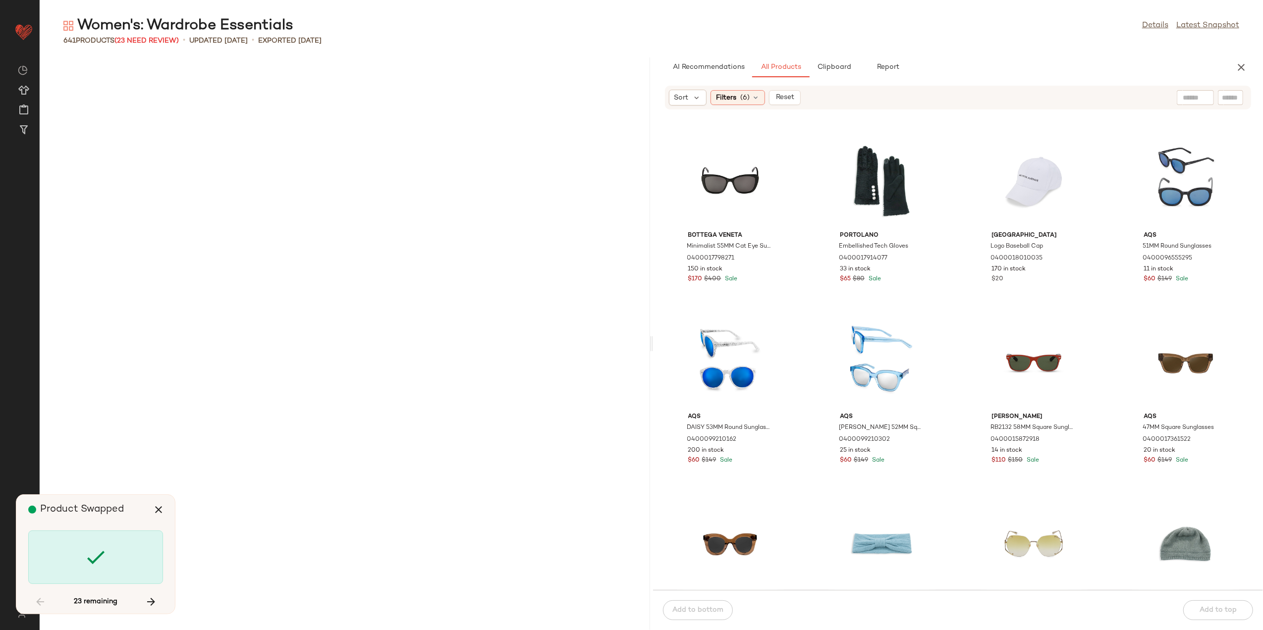
scroll to position [8344, 0]
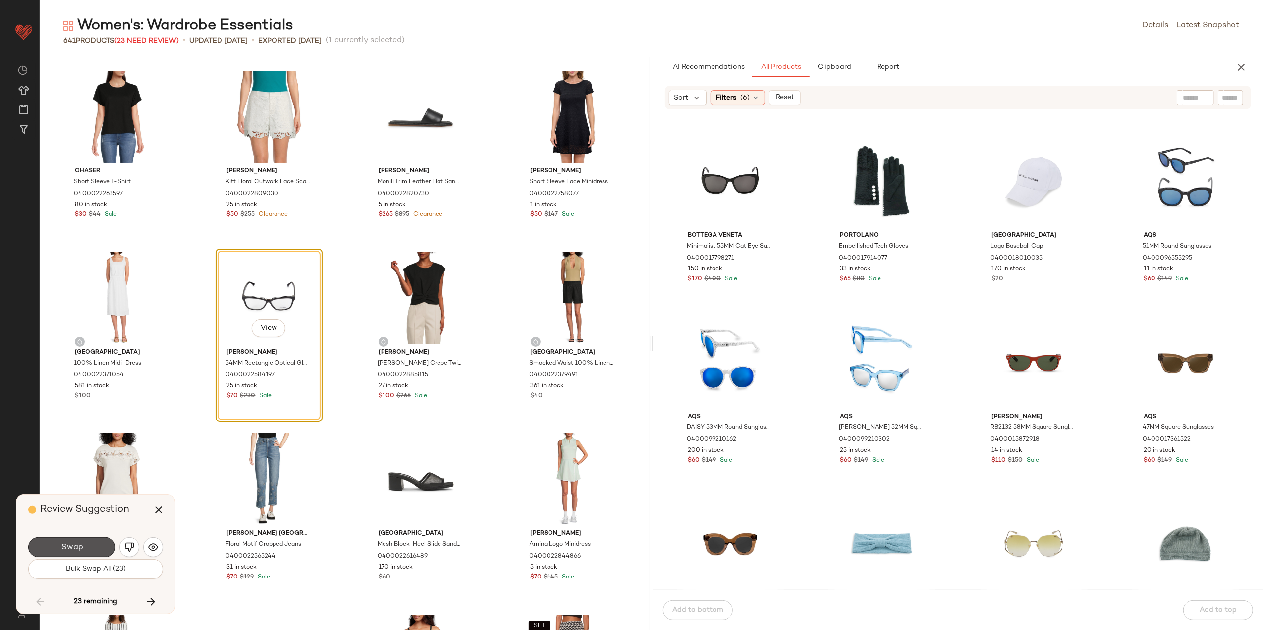
drag, startPoint x: 99, startPoint y: 542, endPoint x: 92, endPoint y: 552, distance: 11.7
click at [98, 545] on button "Swap" at bounding box center [71, 548] width 87 height 20
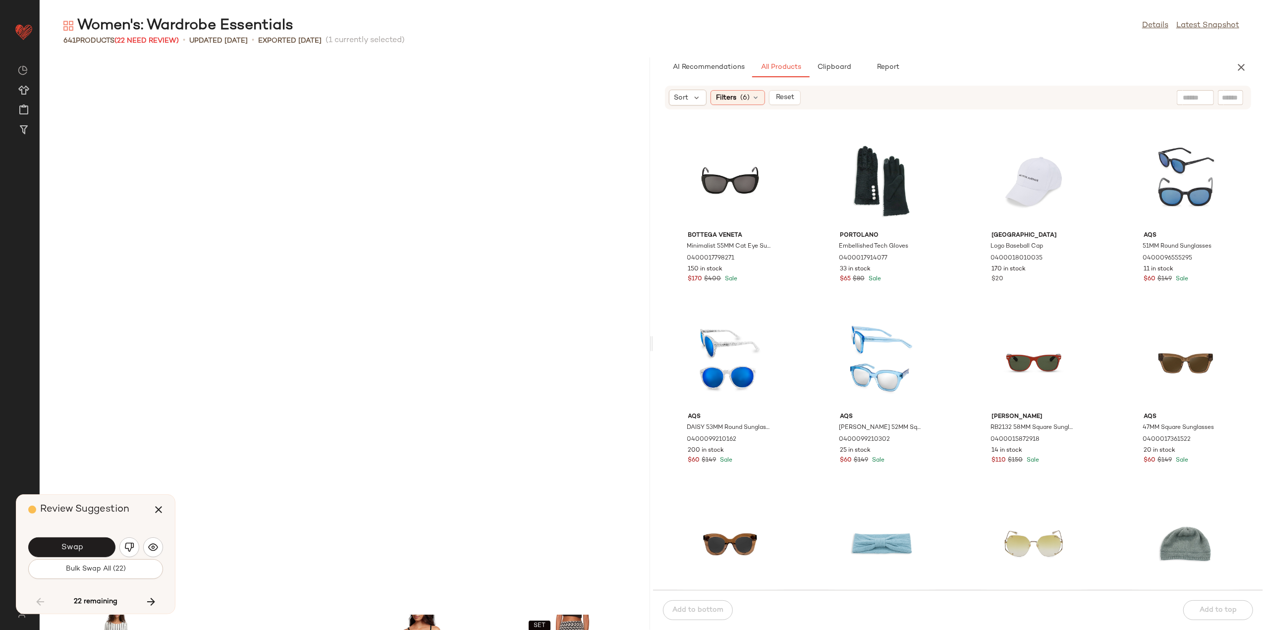
scroll to position [8888, 0]
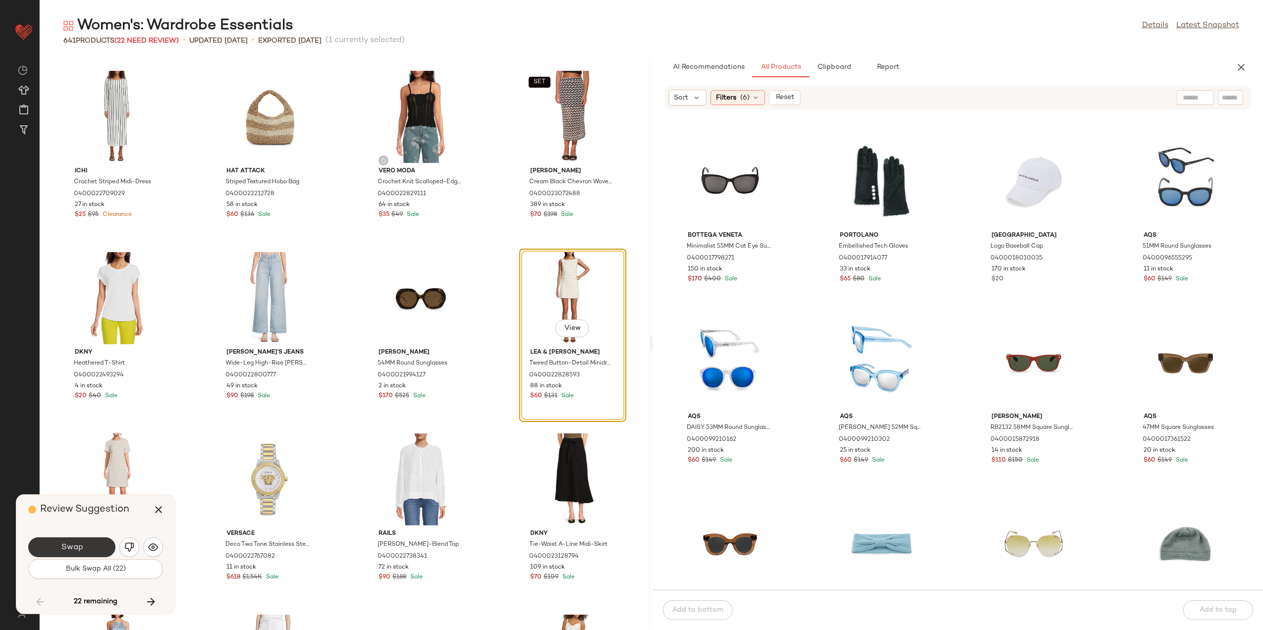
click at [70, 546] on span "Swap" at bounding box center [71, 547] width 22 height 9
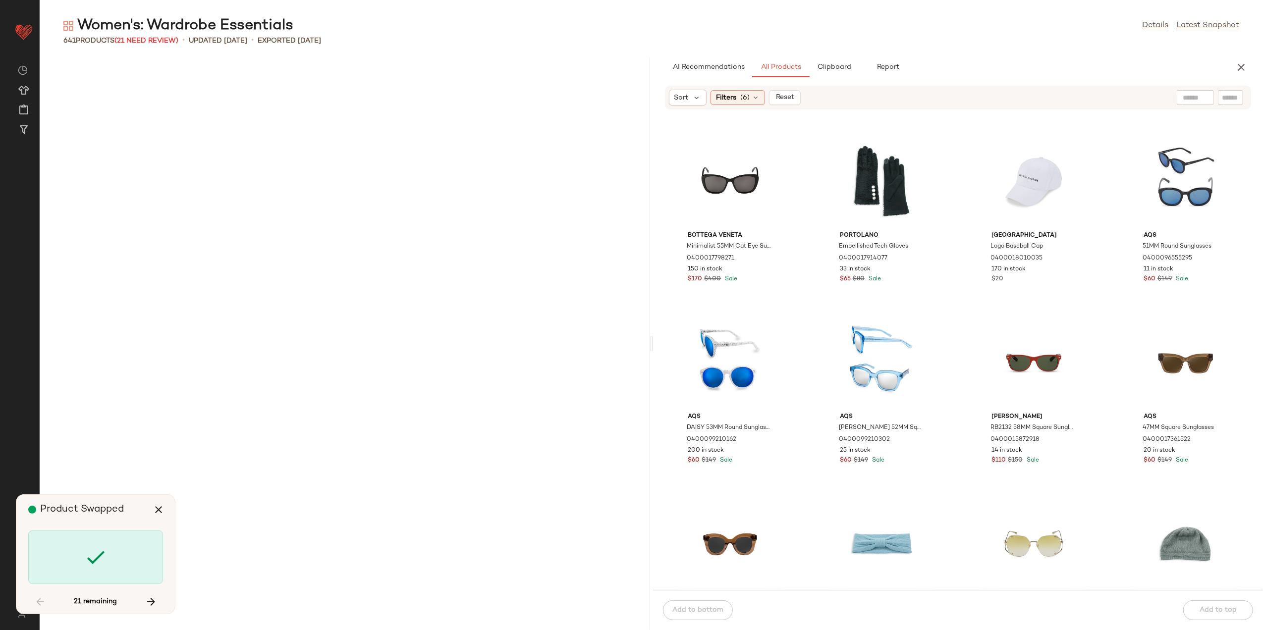
scroll to position [11972, 0]
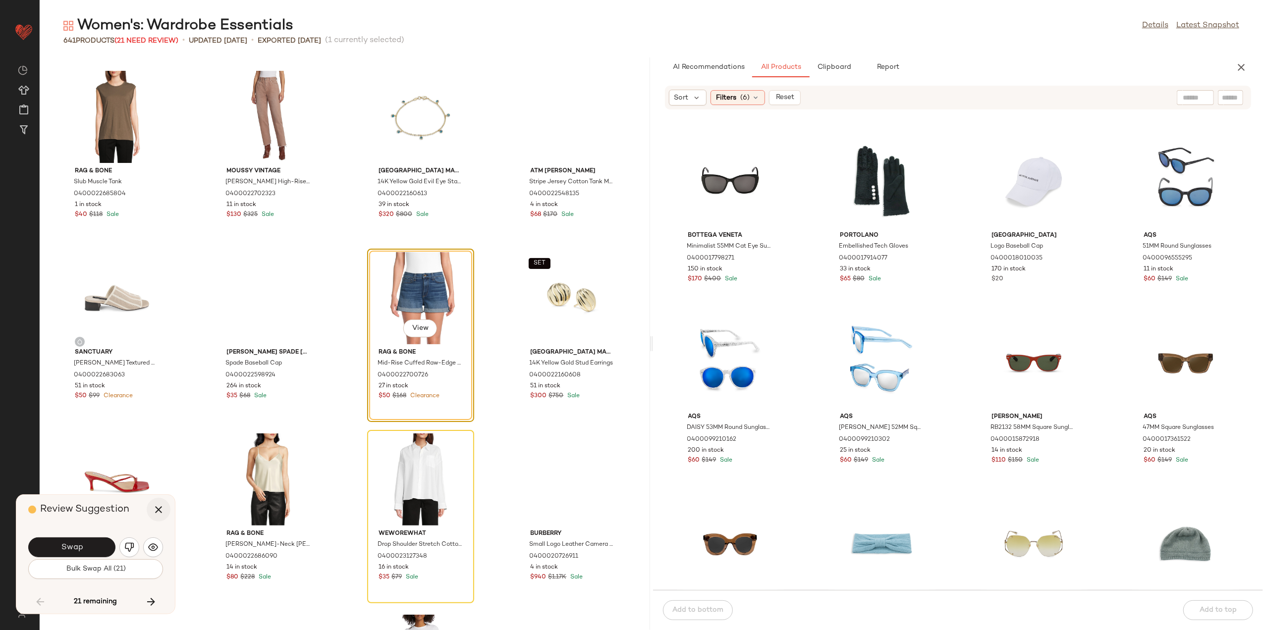
click at [161, 508] on icon "button" at bounding box center [159, 510] width 12 height 12
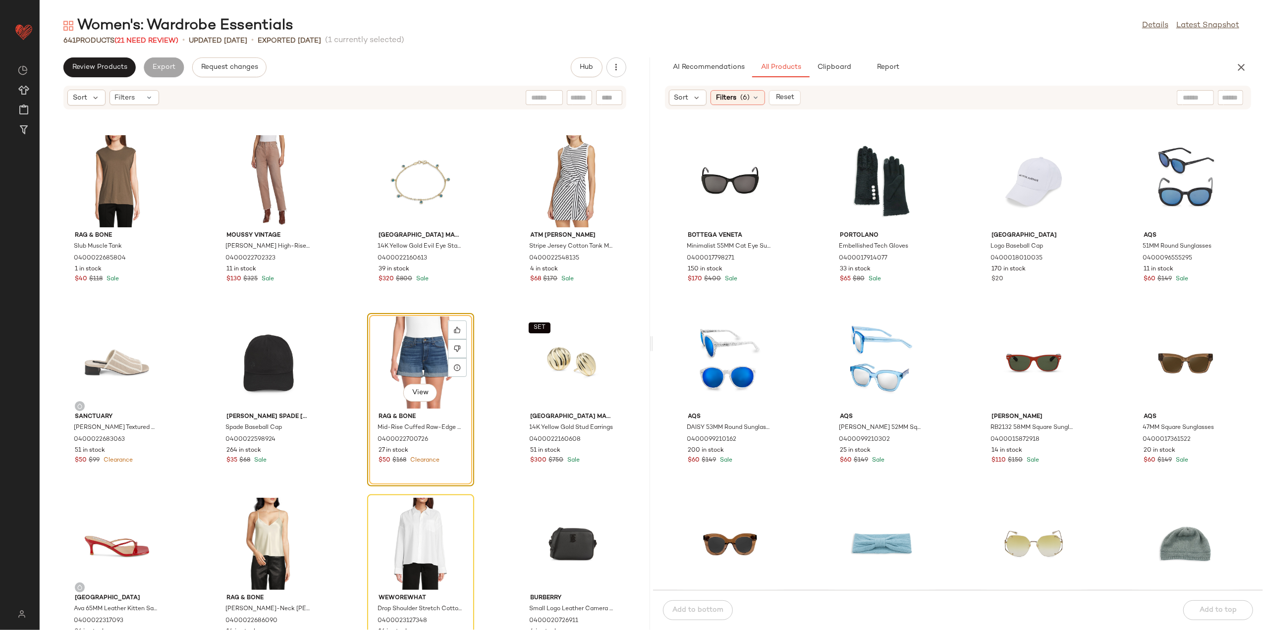
click at [125, 106] on div "Sort Filters" at bounding box center [344, 98] width 563 height 24
click at [127, 96] on span "Filters" at bounding box center [125, 98] width 20 height 10
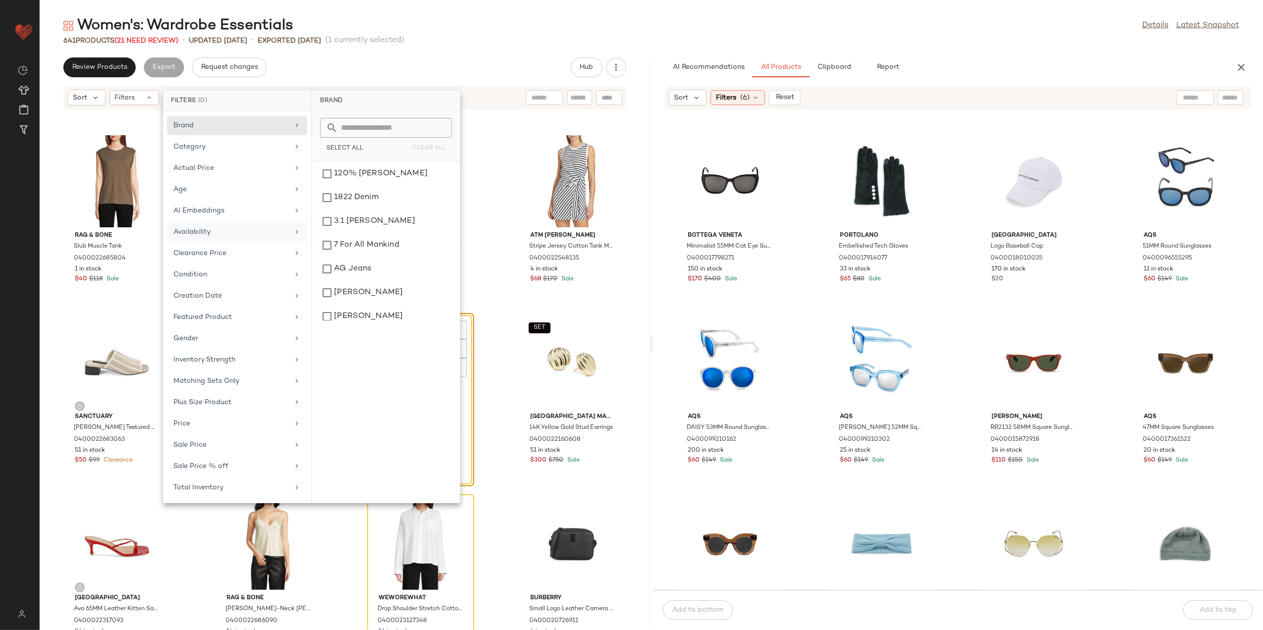
click at [226, 232] on div "Availability" at bounding box center [230, 232] width 115 height 10
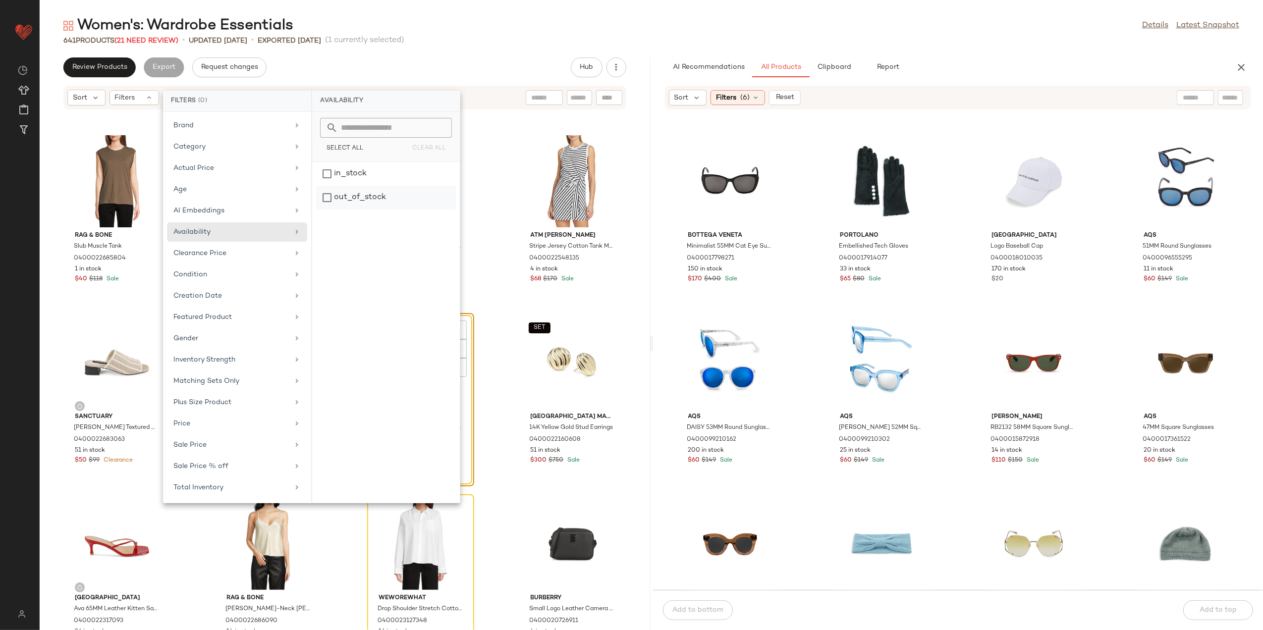
click at [332, 203] on div "out_of_stock" at bounding box center [386, 198] width 140 height 24
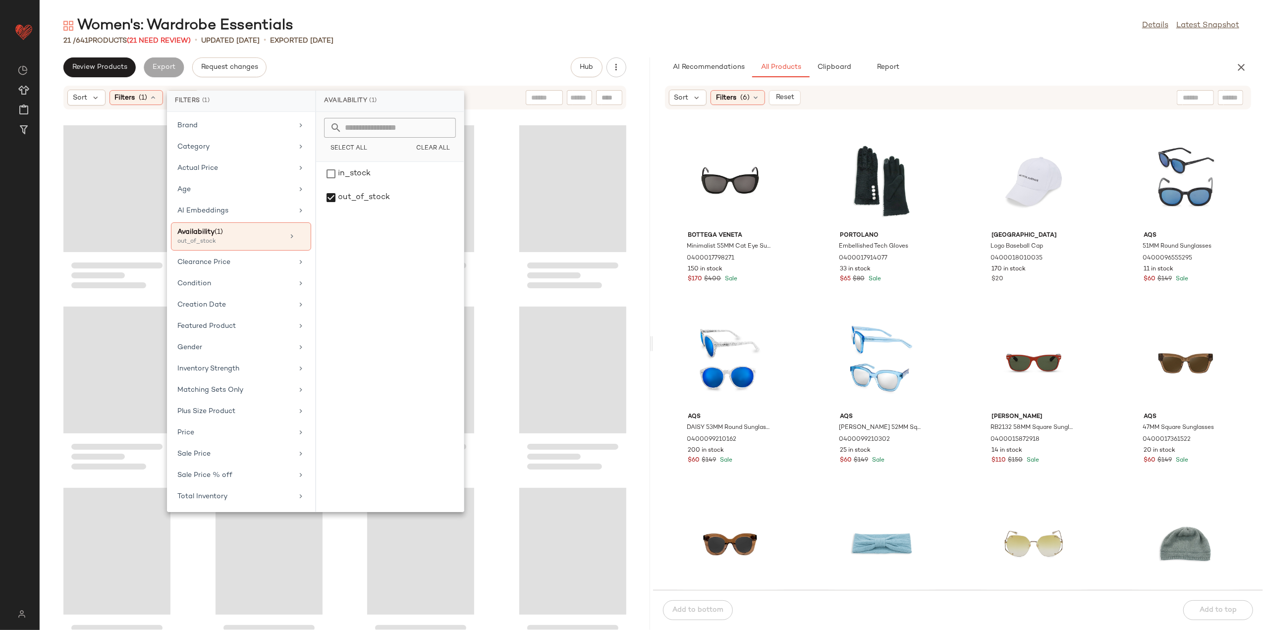
drag, startPoint x: 396, startPoint y: 48, endPoint x: 371, endPoint y: 90, distance: 49.1
click at [396, 50] on div "Women's: Wardrobe Essentials Details Latest Snapshot 21 / 641 Products (21 Need…" at bounding box center [652, 323] width 1224 height 615
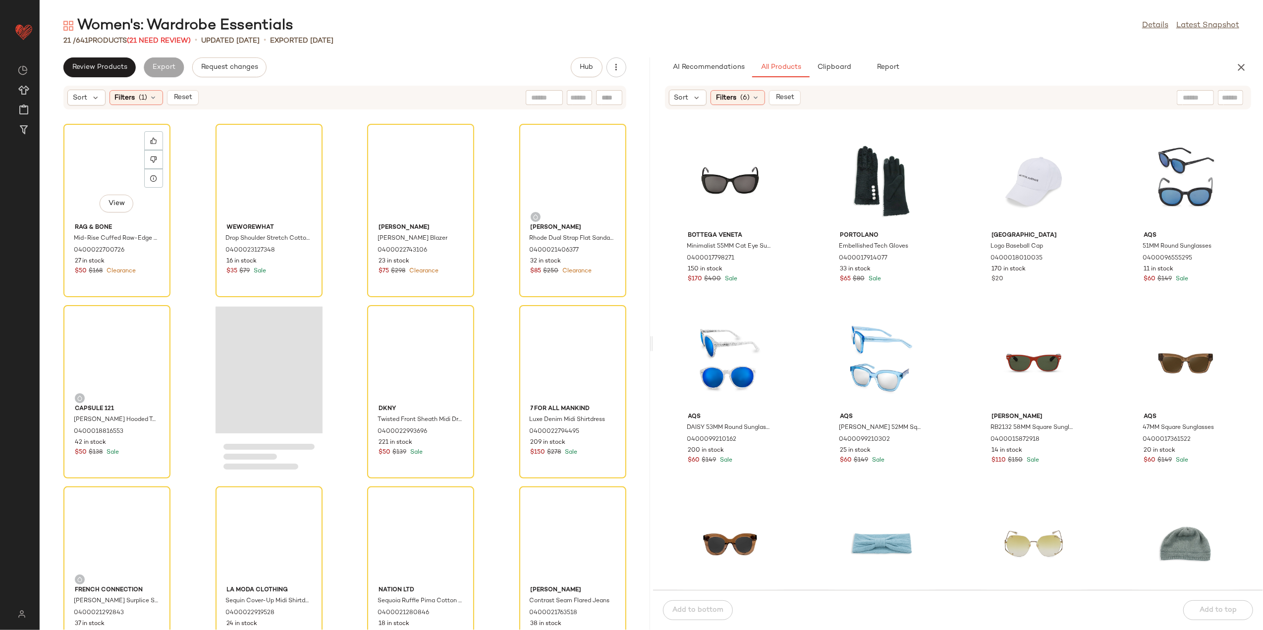
click at [115, 162] on div "View" at bounding box center [117, 173] width 100 height 92
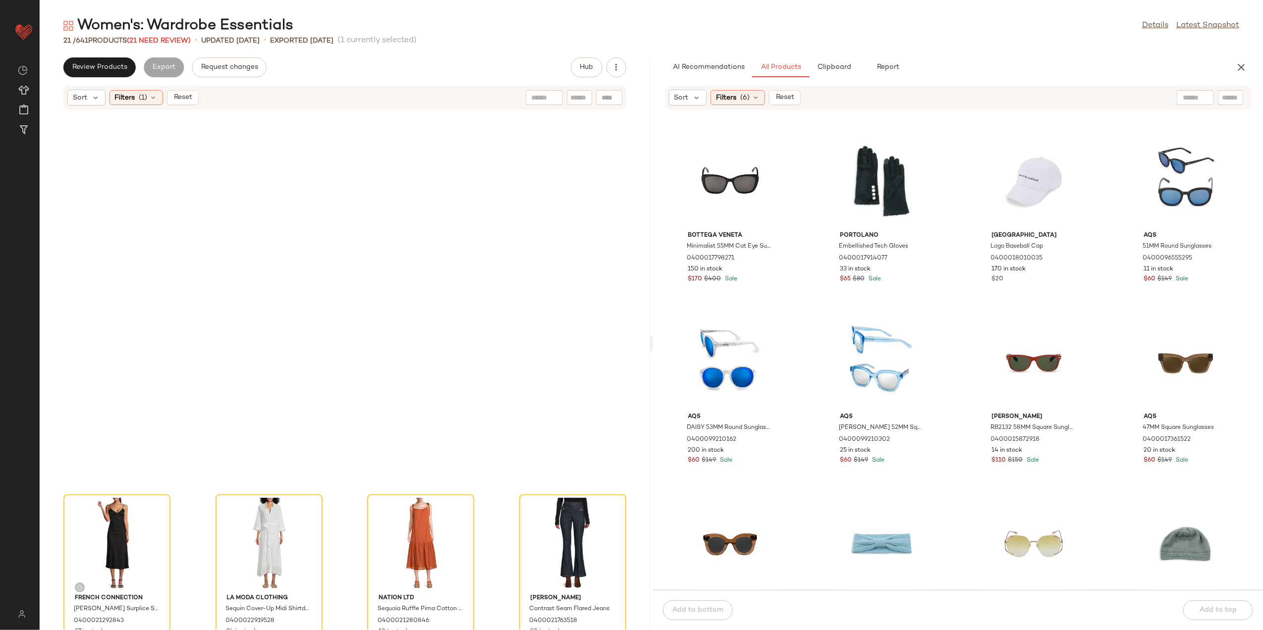
scroll to position [581, 0]
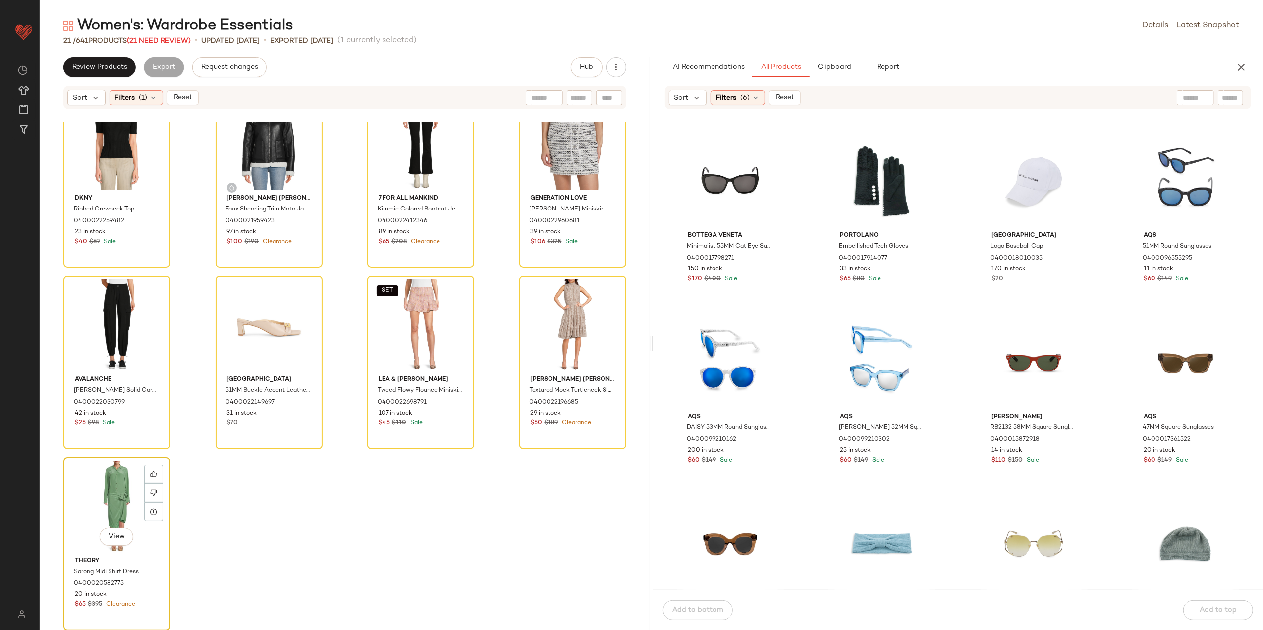
click at [98, 504] on div "View" at bounding box center [117, 507] width 100 height 92
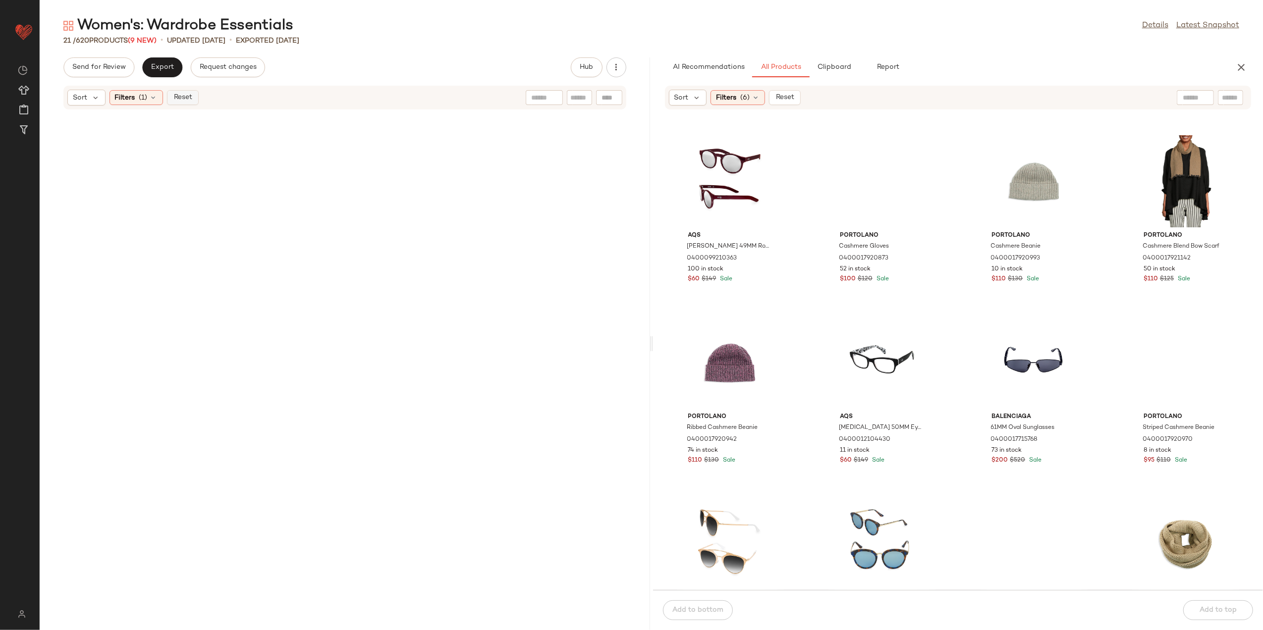
click at [180, 92] on button "Reset" at bounding box center [183, 97] width 32 height 15
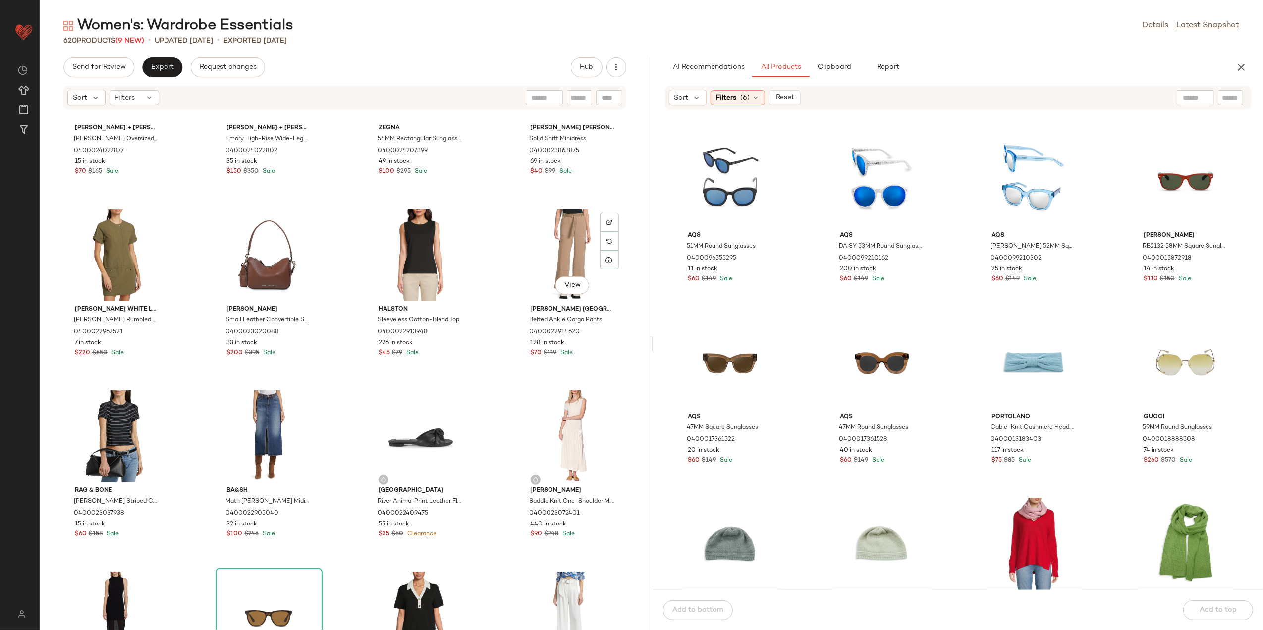
scroll to position [536, 0]
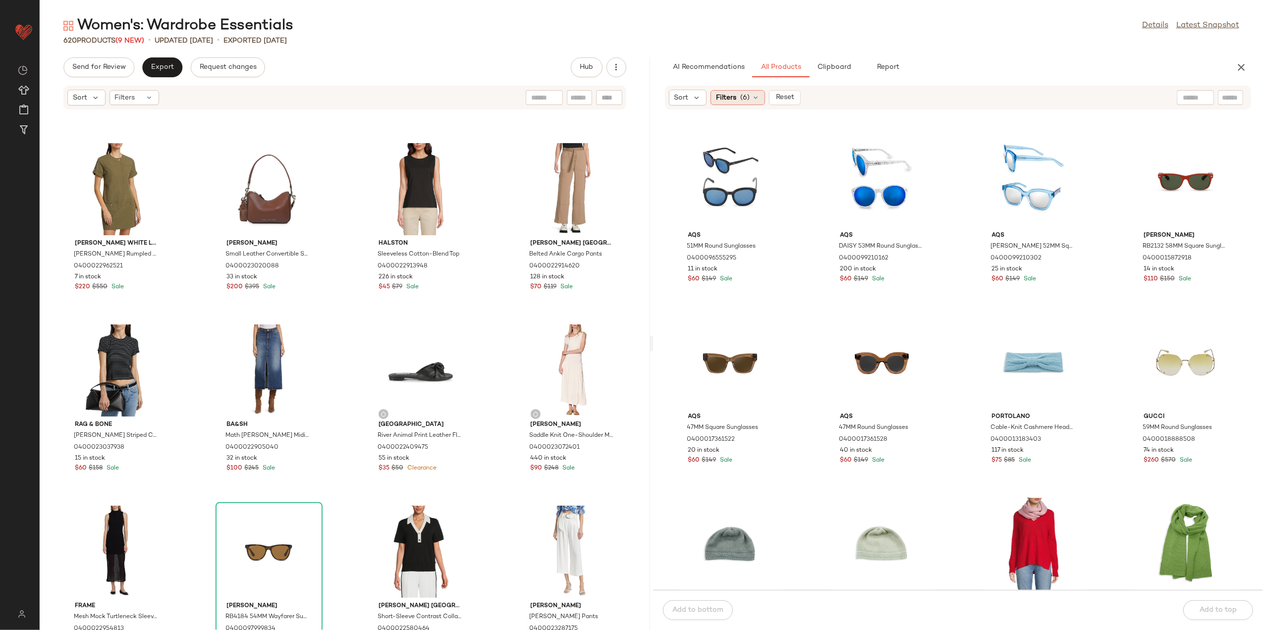
click at [742, 95] on span "(6)" at bounding box center [744, 98] width 9 height 10
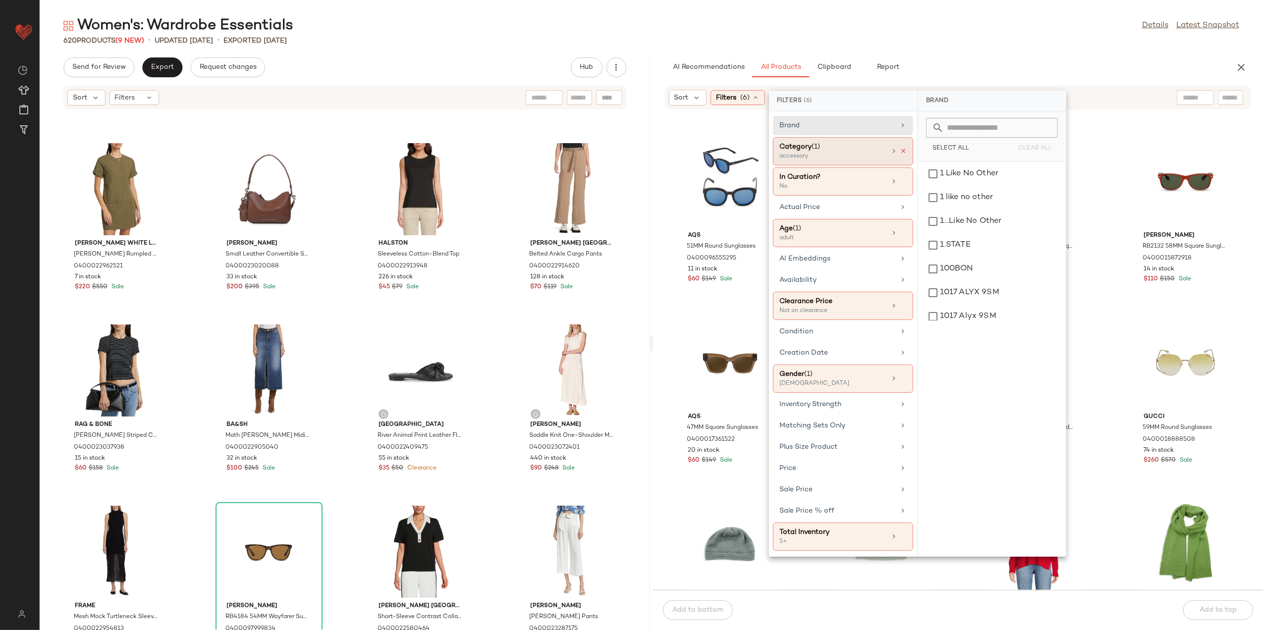
click at [904, 149] on icon at bounding box center [903, 151] width 7 height 7
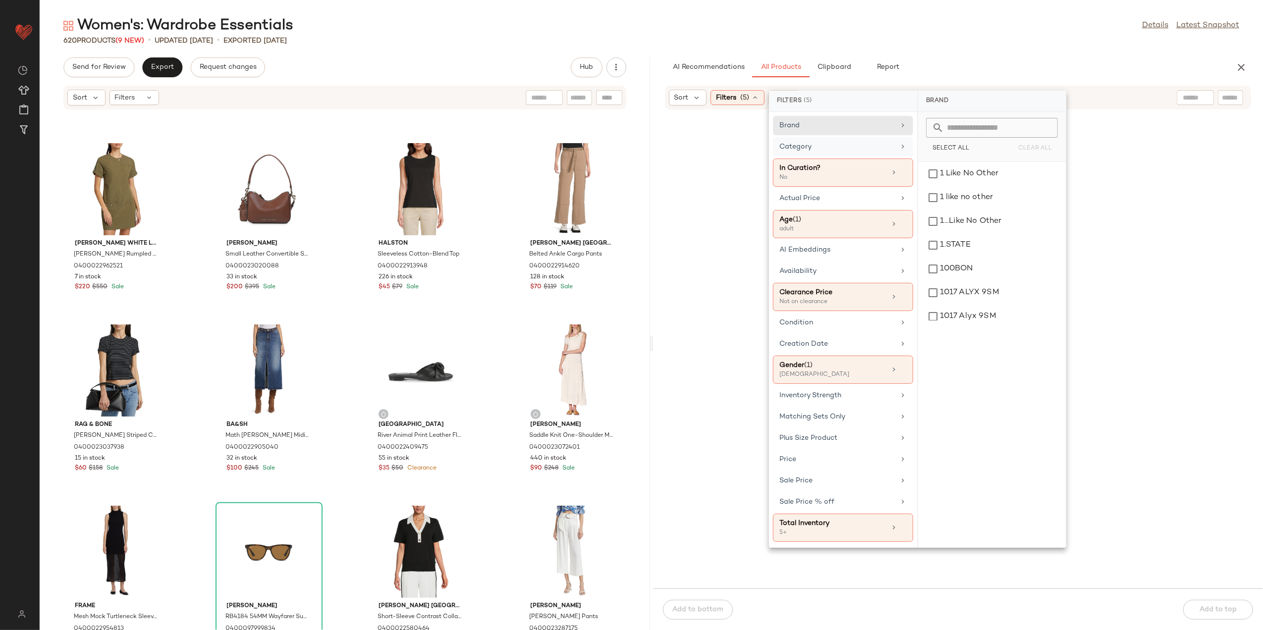
click at [871, 148] on div "Category" at bounding box center [837, 147] width 115 height 10
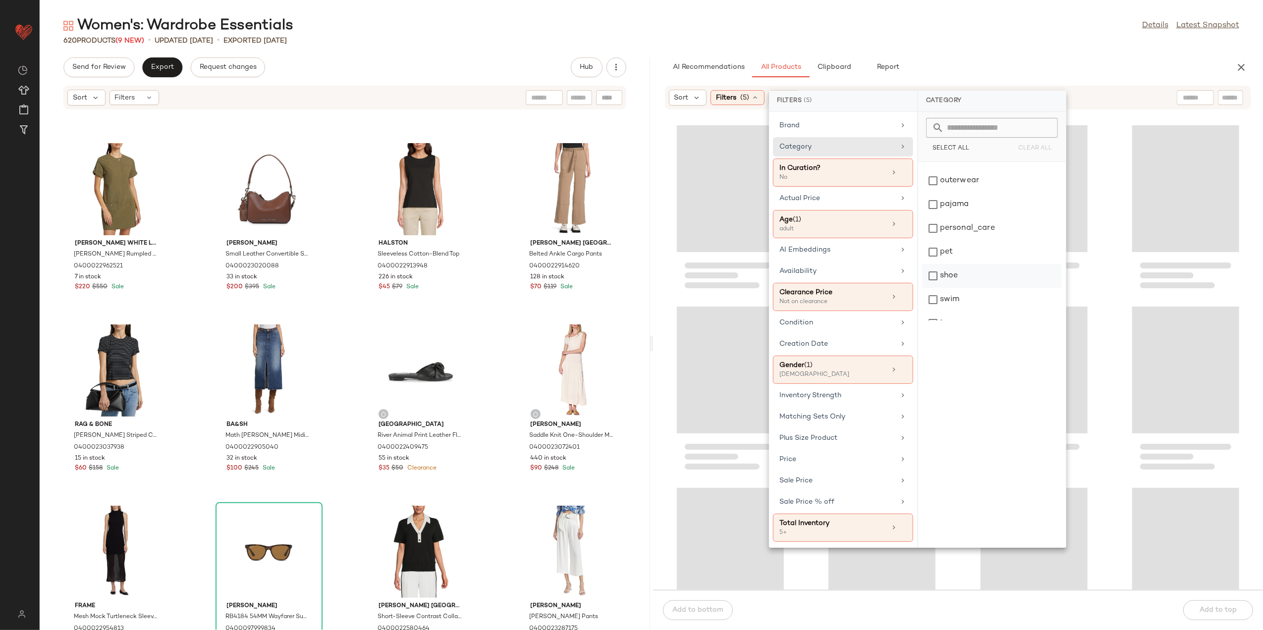
click at [971, 281] on div "shoe" at bounding box center [992, 276] width 140 height 24
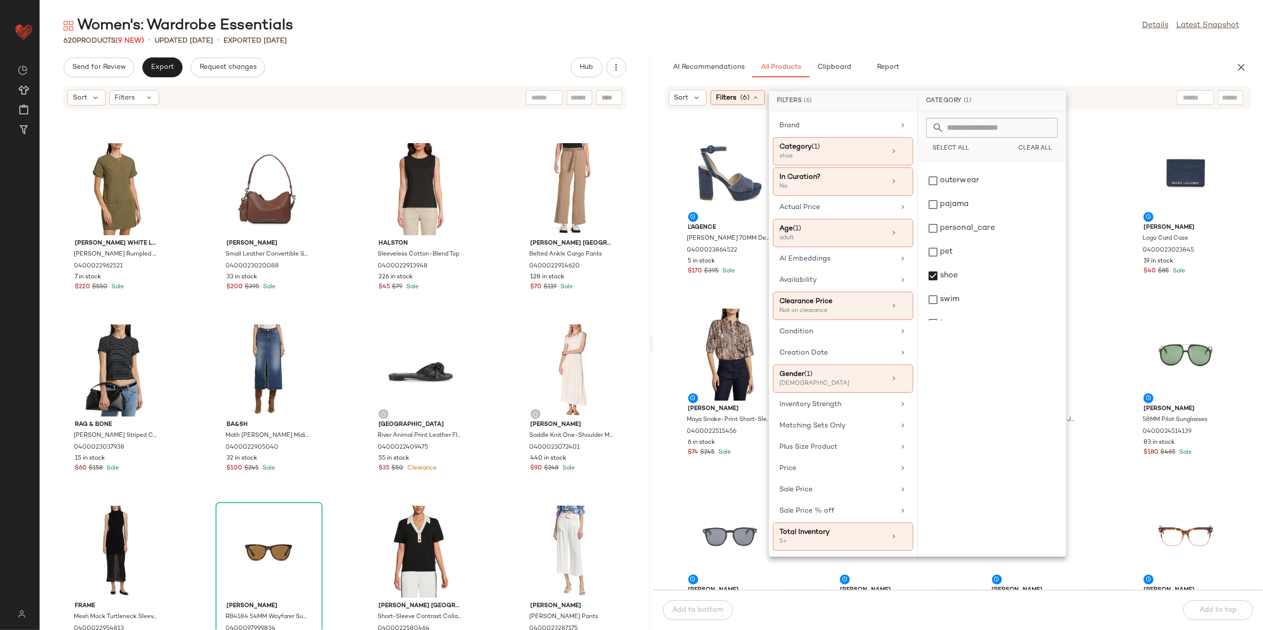
click at [956, 61] on div "AI Recommendations All Products Clipboard Report" at bounding box center [942, 67] width 555 height 20
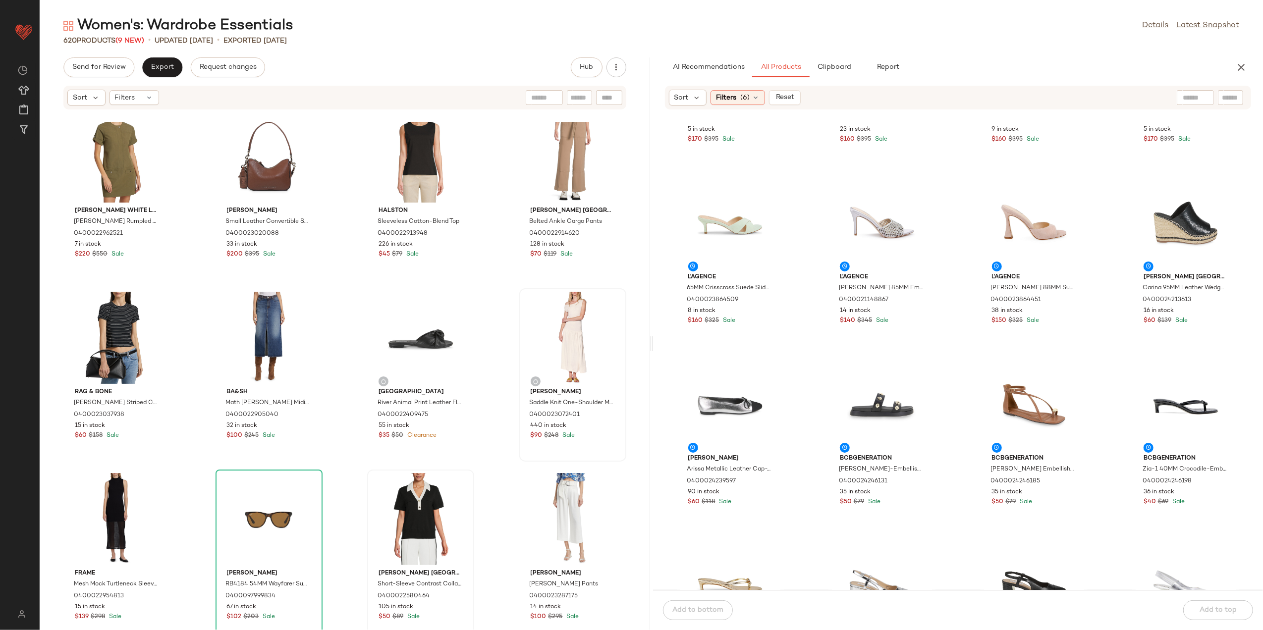
scroll to position [536, 0]
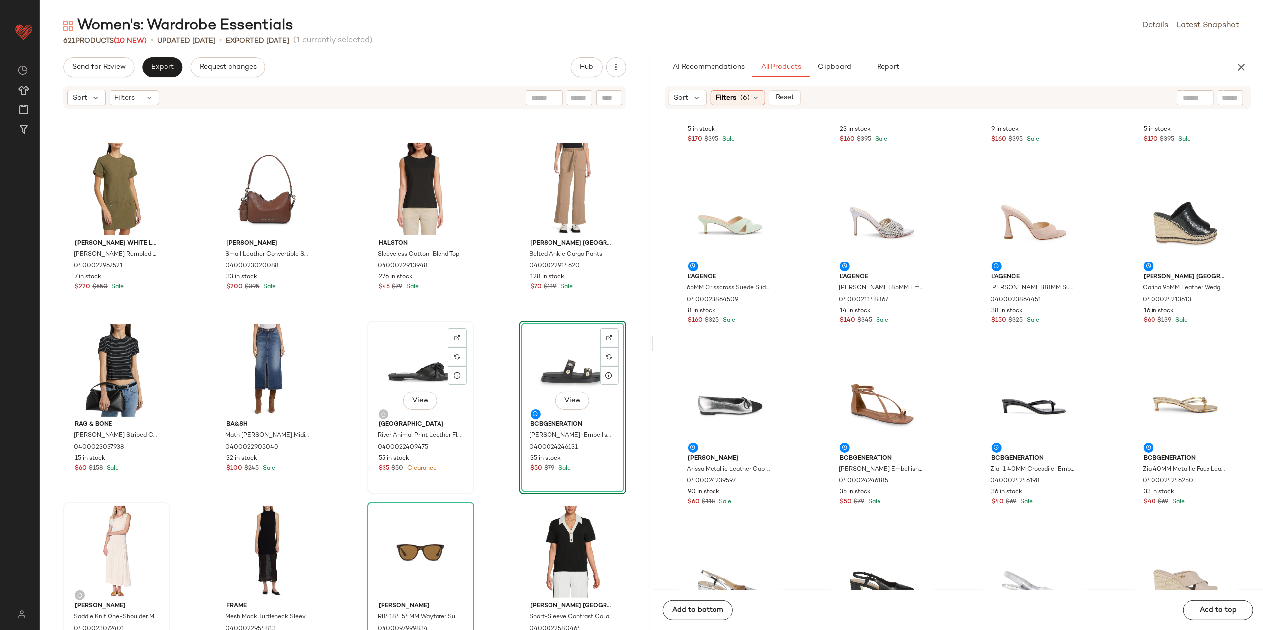
click at [413, 379] on div "View" at bounding box center [421, 371] width 100 height 92
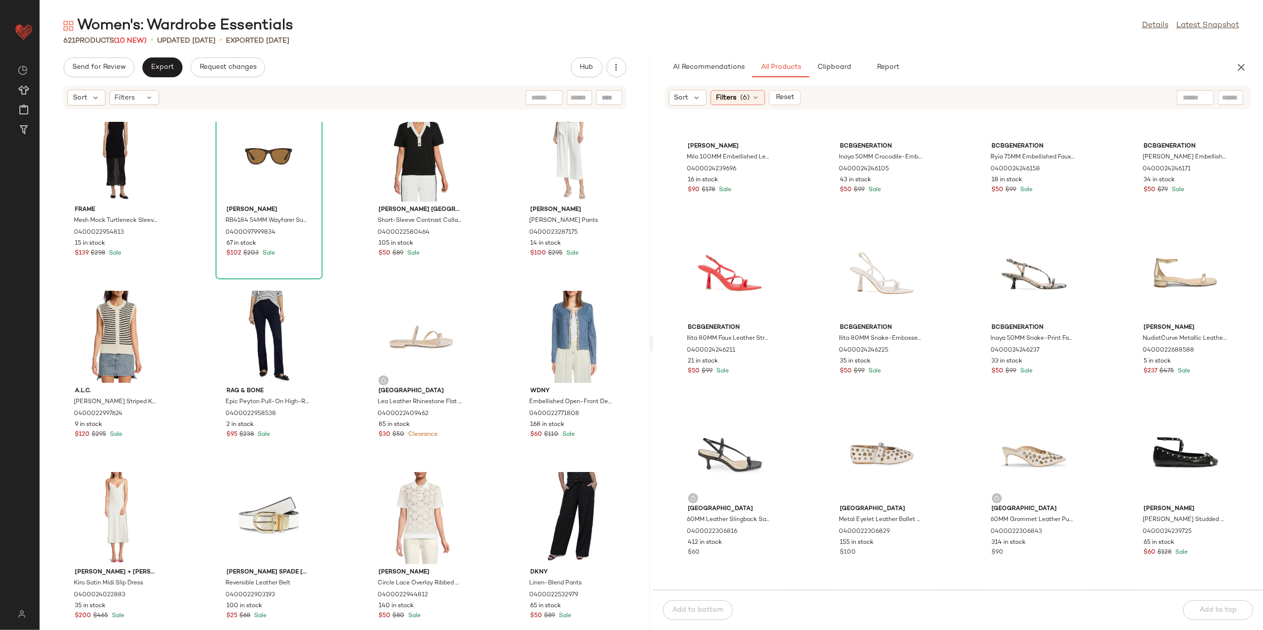
scroll to position [1197, 0]
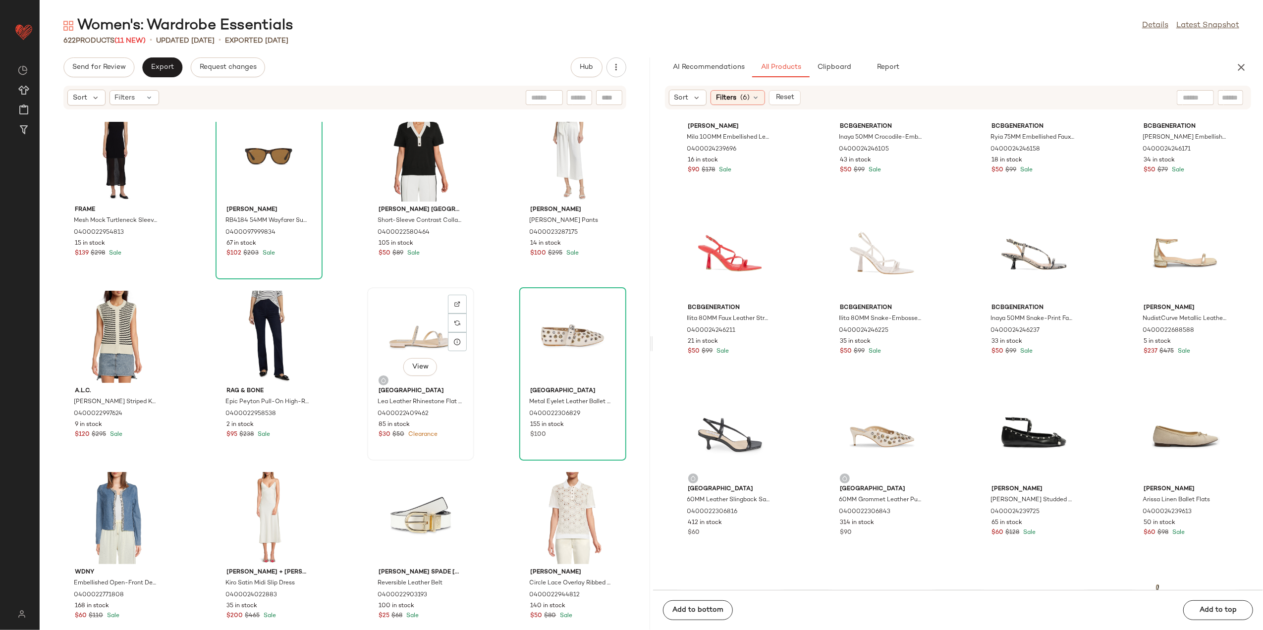
click at [416, 351] on div "View" at bounding box center [421, 337] width 100 height 92
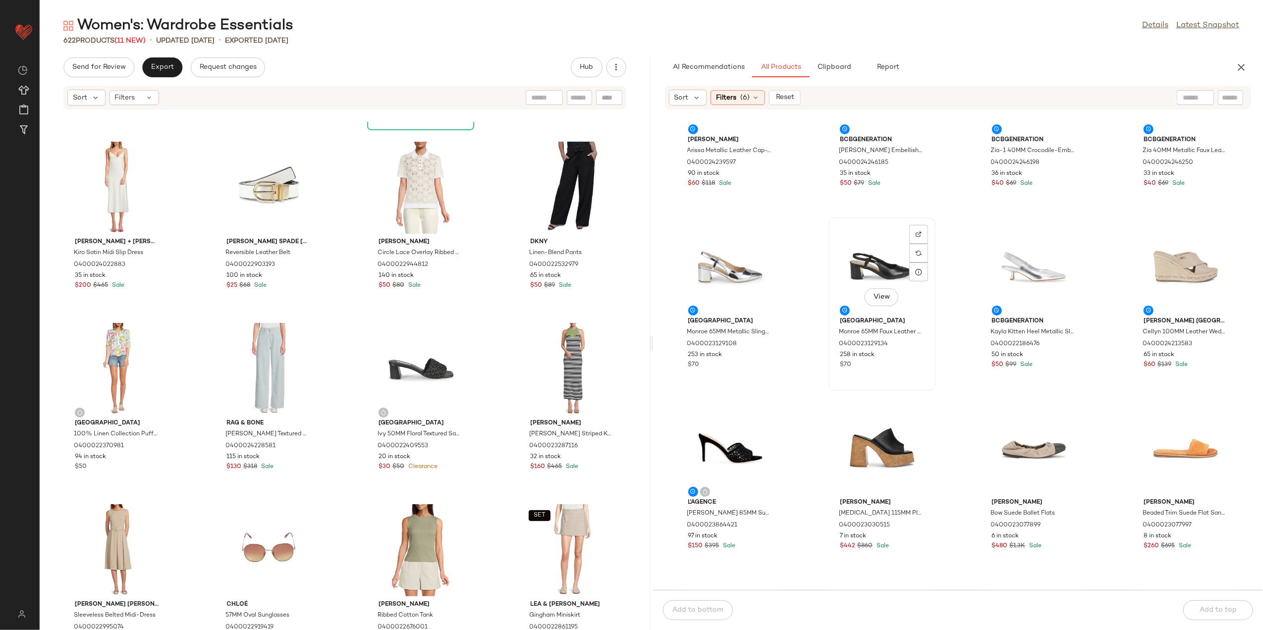
scroll to position [470, 0]
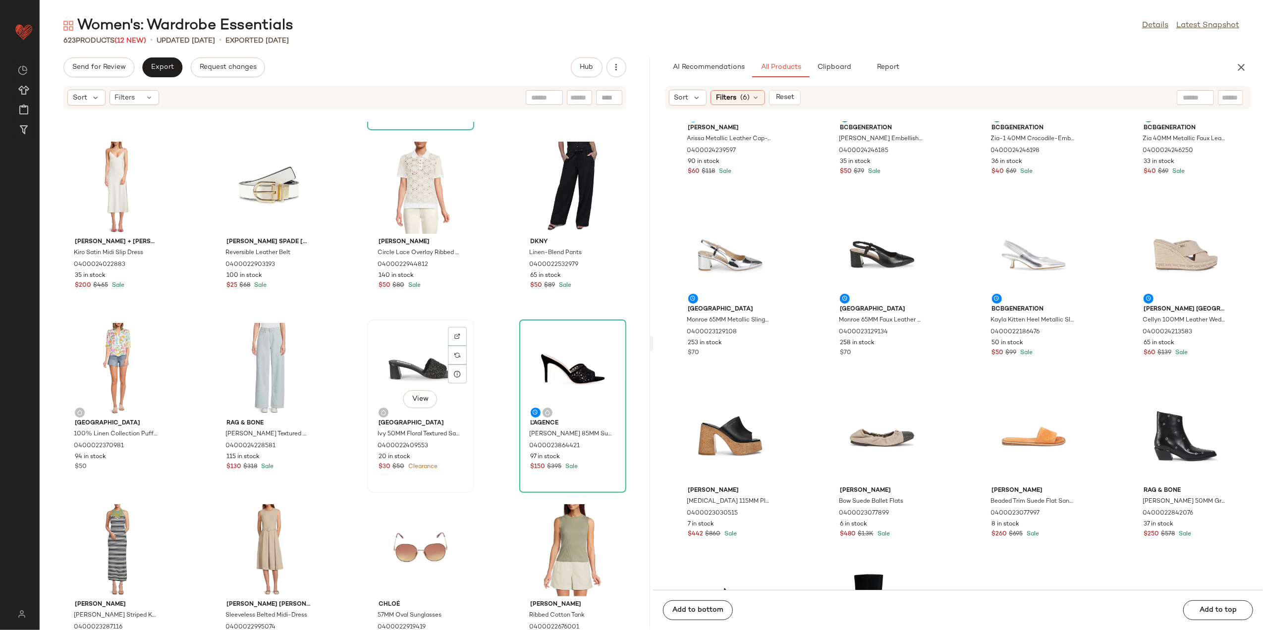
click at [399, 376] on div "View" at bounding box center [421, 369] width 100 height 92
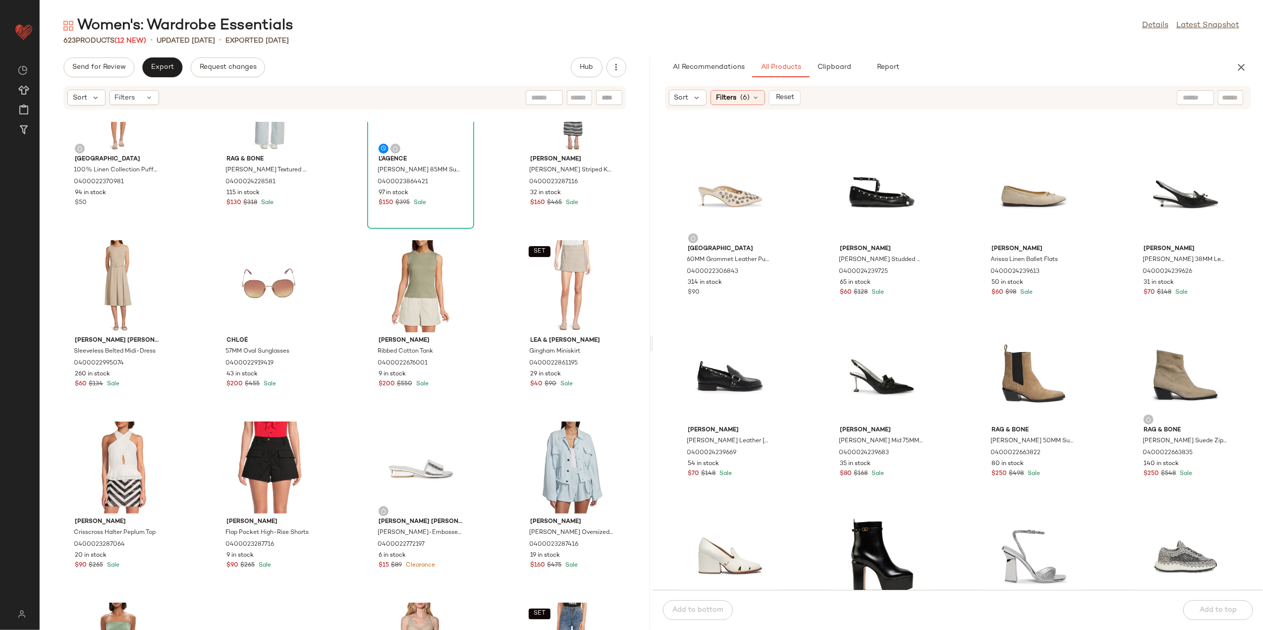
scroll to position [1462, 0]
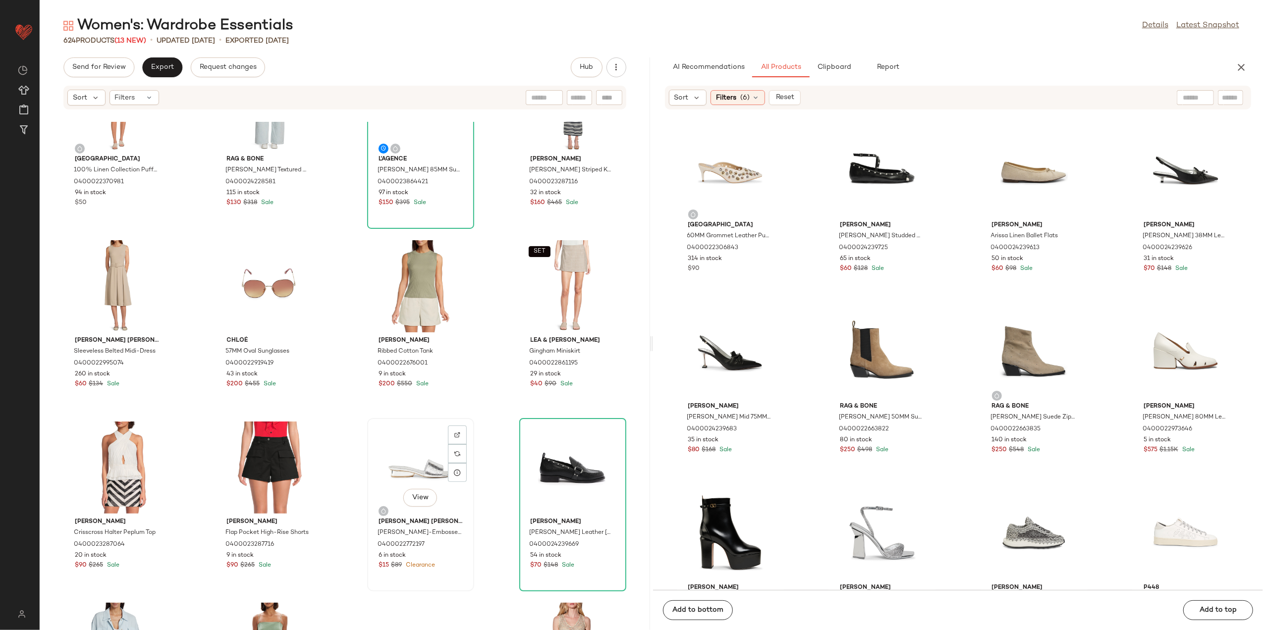
click at [402, 471] on div "View" at bounding box center [421, 468] width 100 height 92
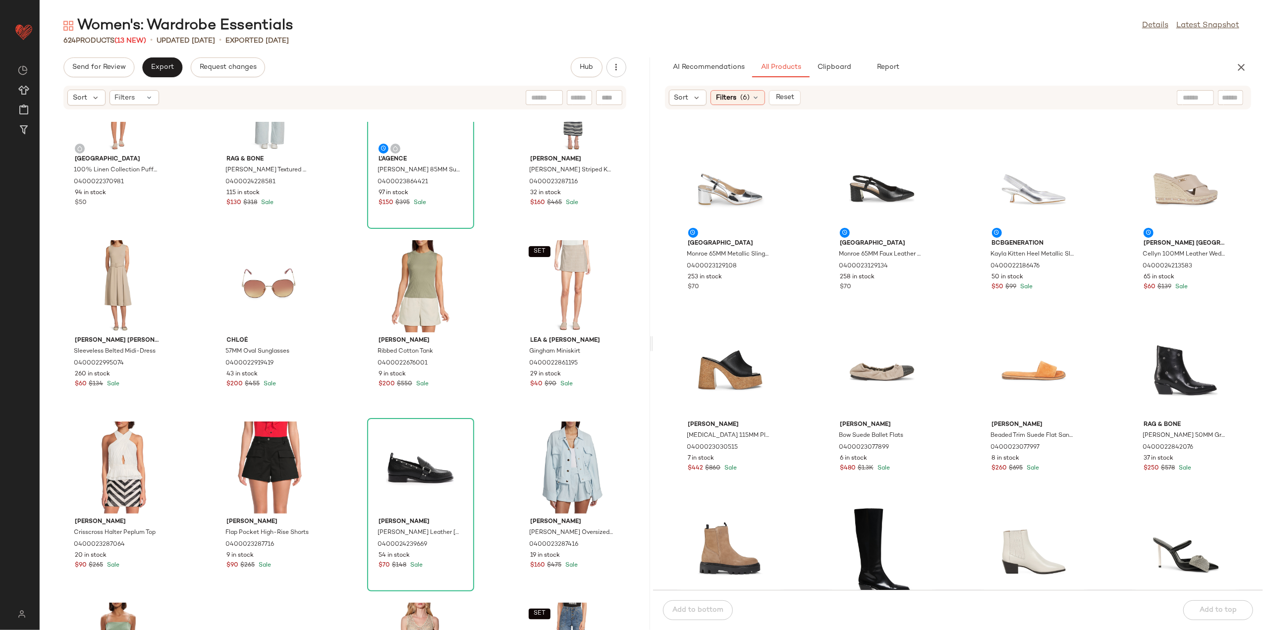
scroll to position [338, 0]
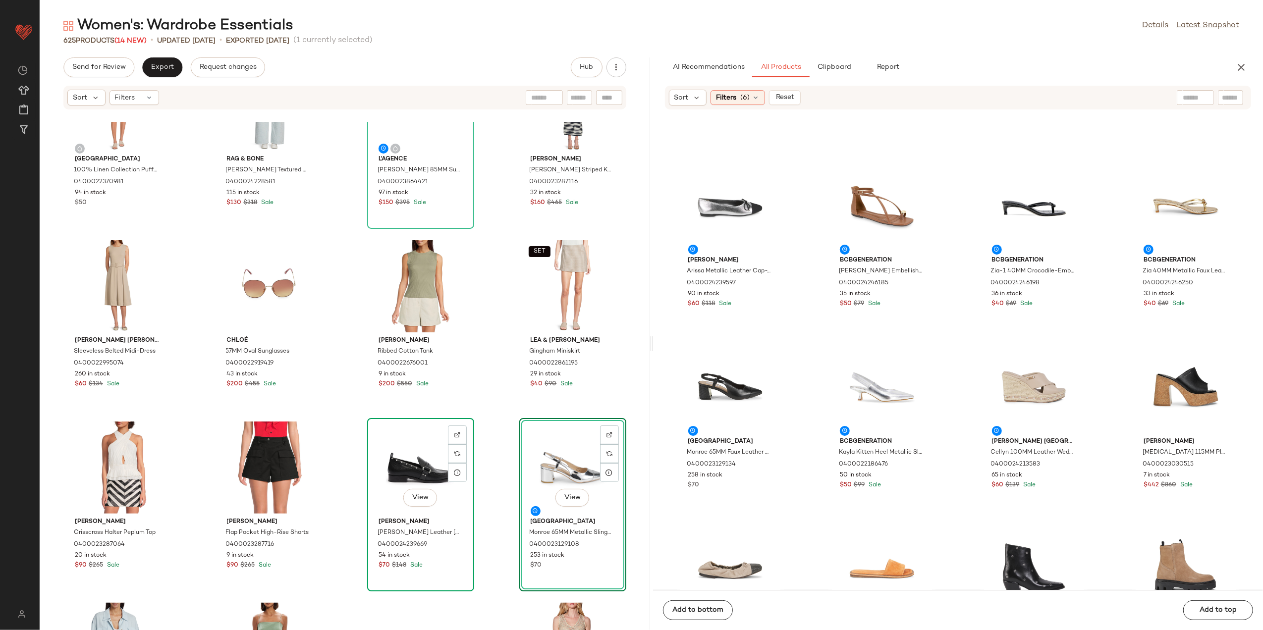
click at [418, 470] on div "View" at bounding box center [421, 468] width 100 height 92
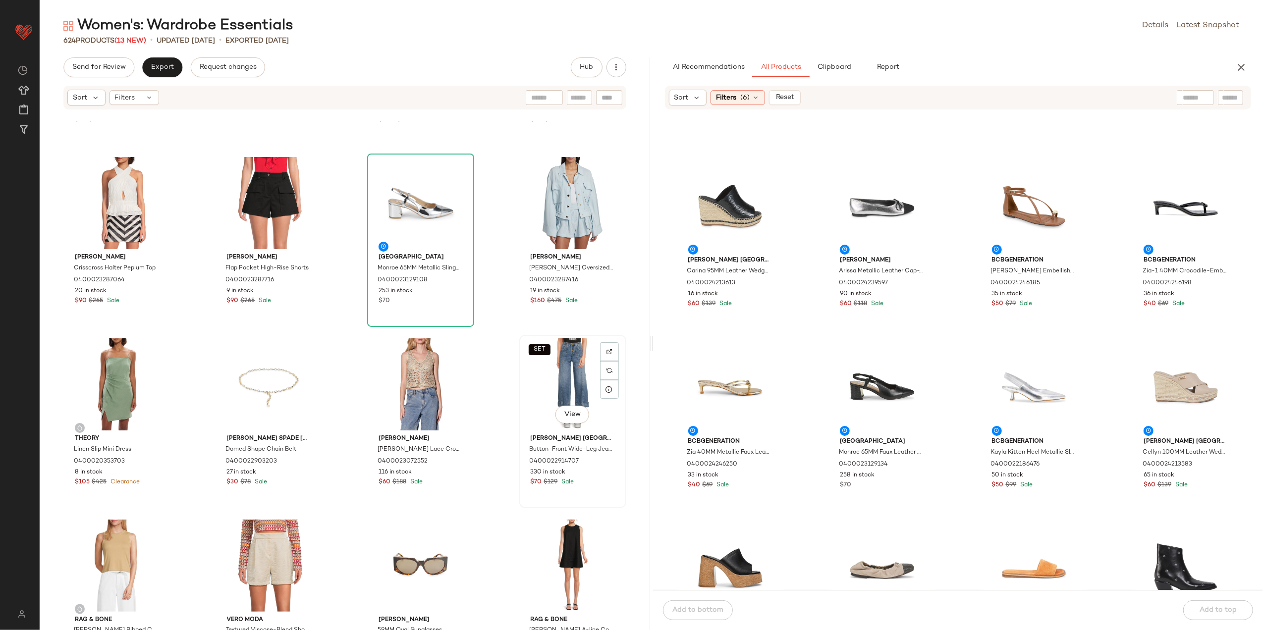
scroll to position [1924, 0]
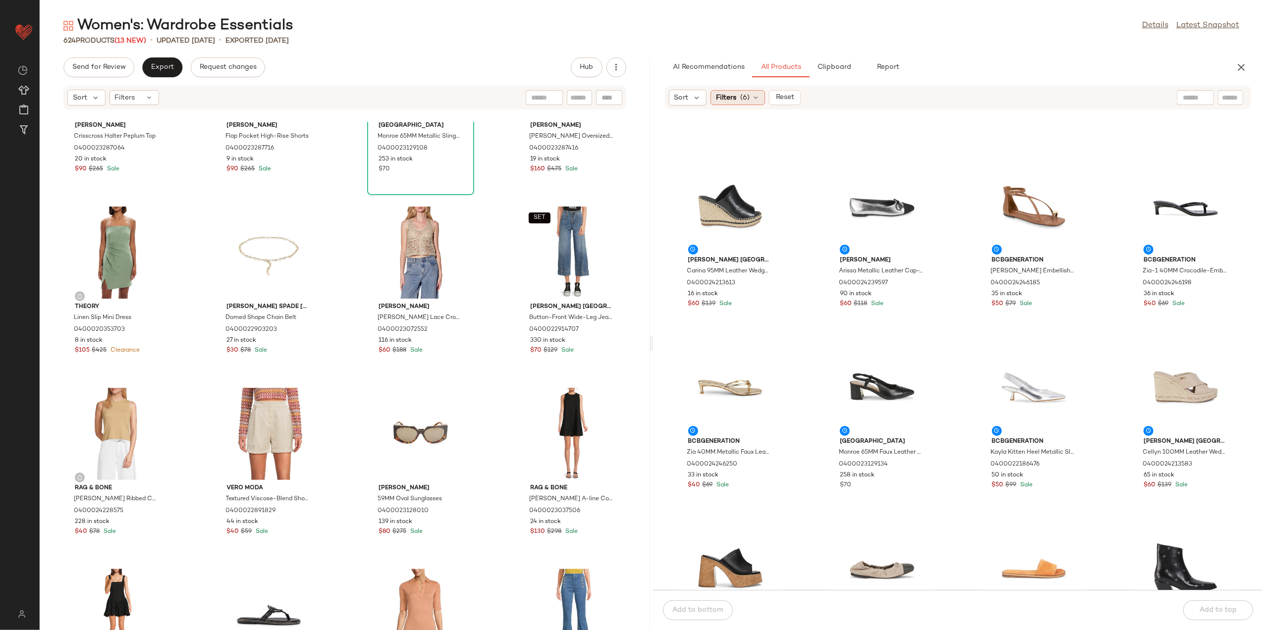
click at [748, 90] on div "Filters (6)" at bounding box center [738, 97] width 55 height 15
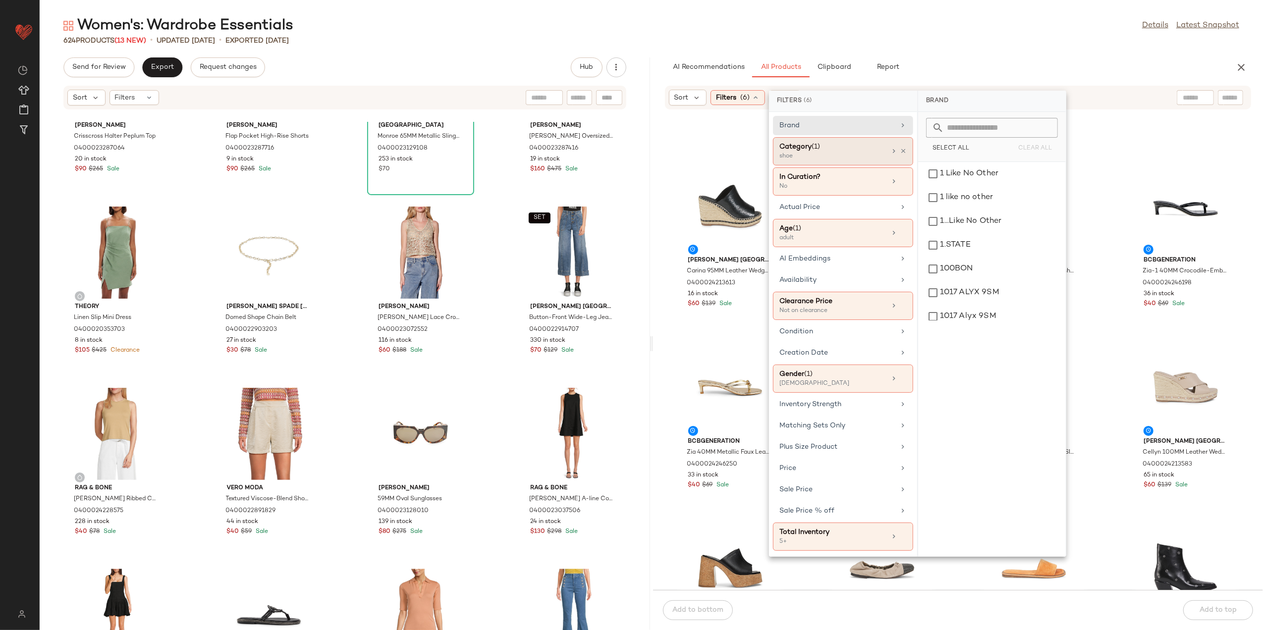
click at [908, 168] on div "Category (1) shoe" at bounding box center [843, 182] width 140 height 28
click at [906, 151] on div "Category (1) shoe" at bounding box center [843, 151] width 140 height 28
click at [900, 151] on icon at bounding box center [903, 151] width 7 height 7
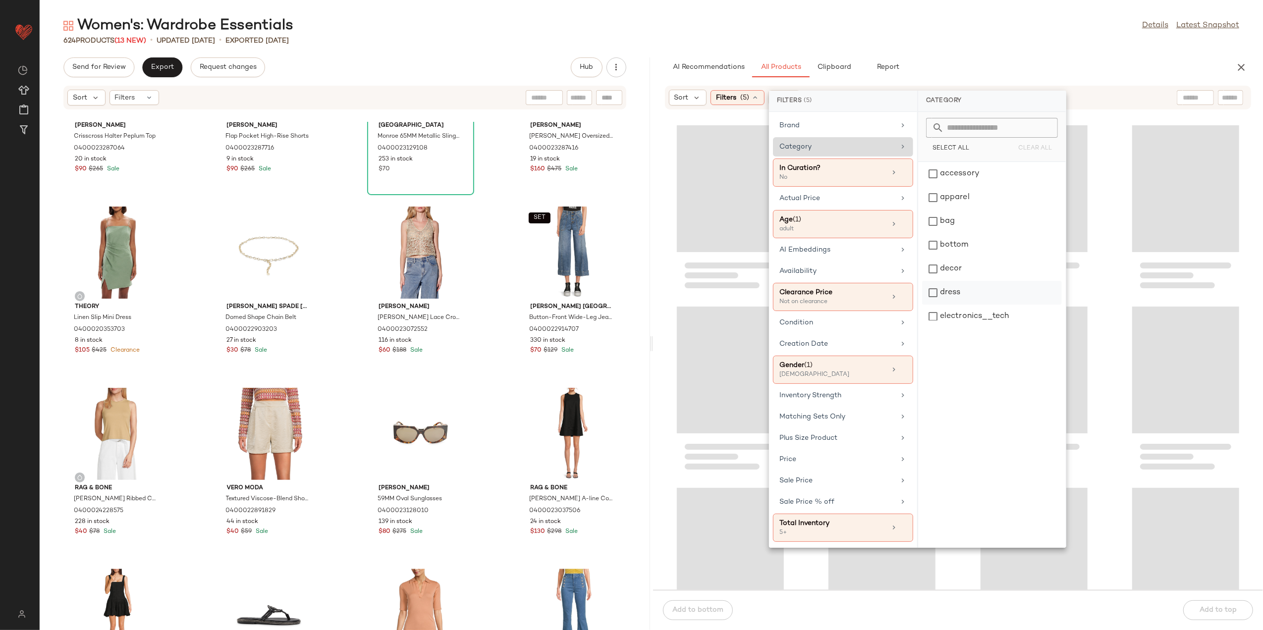
click at [950, 291] on div "dress" at bounding box center [992, 293] width 140 height 24
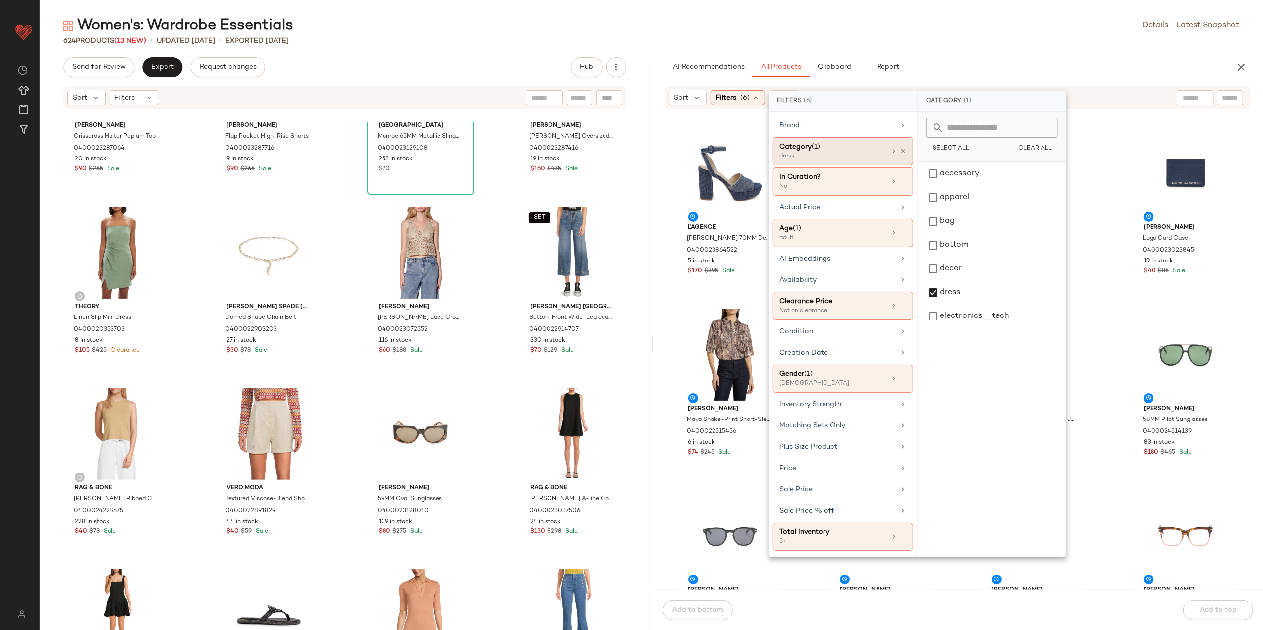
click at [985, 32] on div "Women's: Wardrobe Essentials Details Latest Snapshot" at bounding box center [652, 26] width 1224 height 20
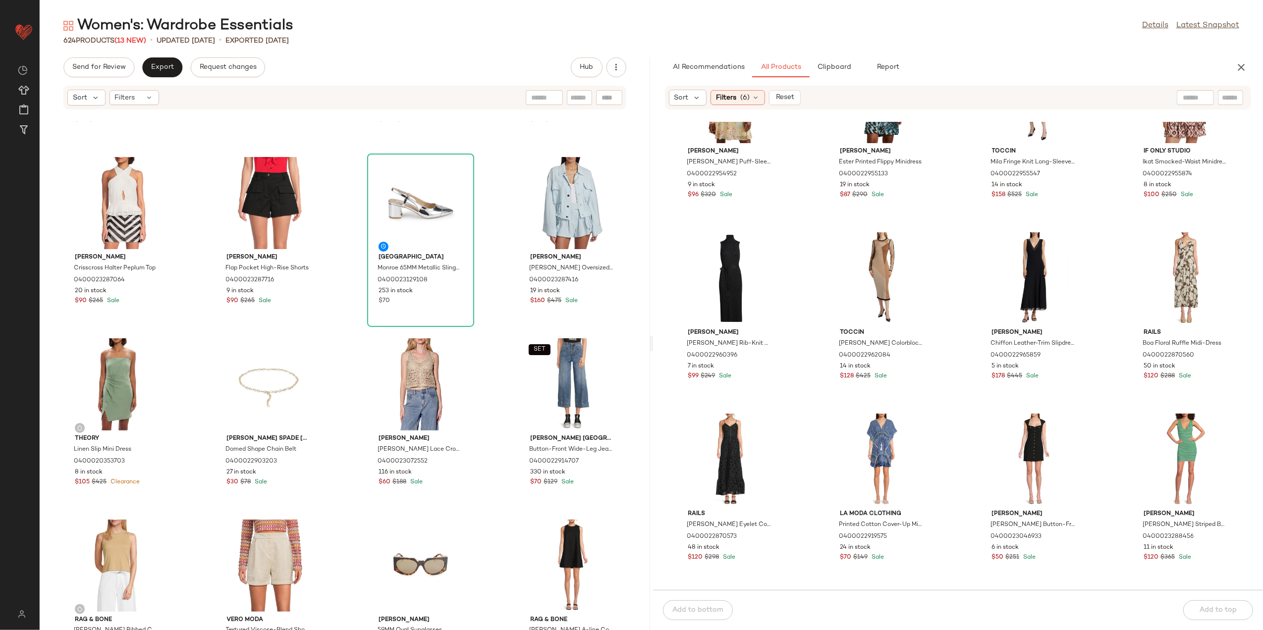
scroll to position [6021, 0]
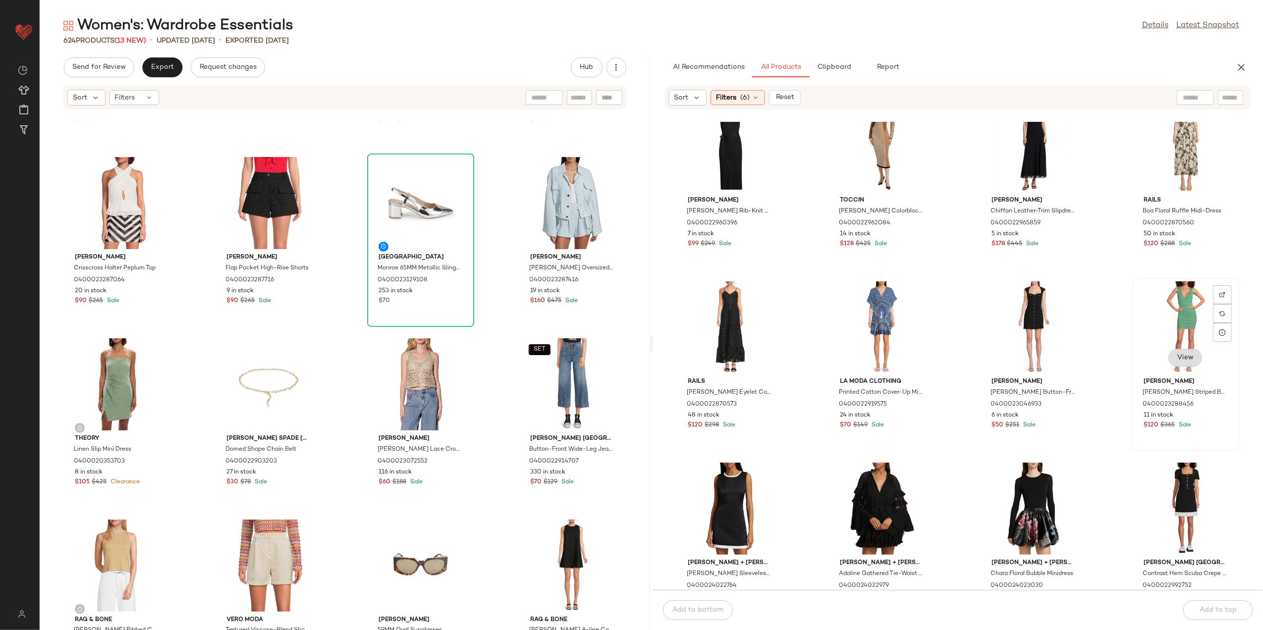
click at [1177, 356] on span "View" at bounding box center [1185, 358] width 17 height 8
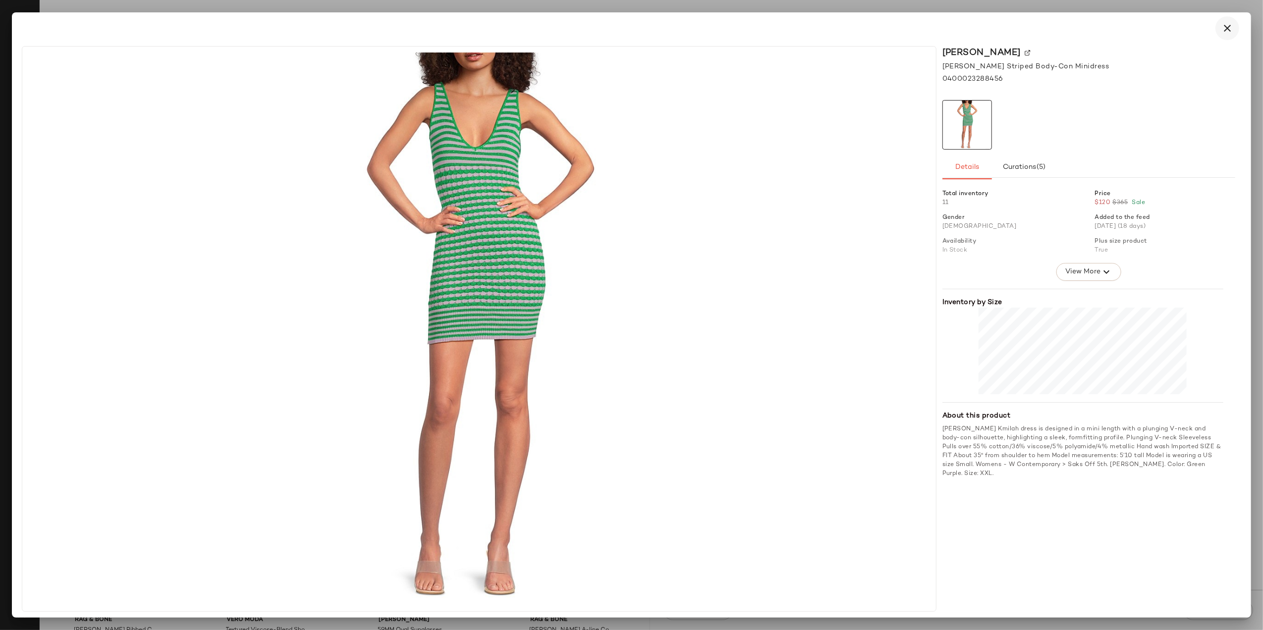
click at [1222, 28] on icon "button" at bounding box center [1228, 28] width 12 height 12
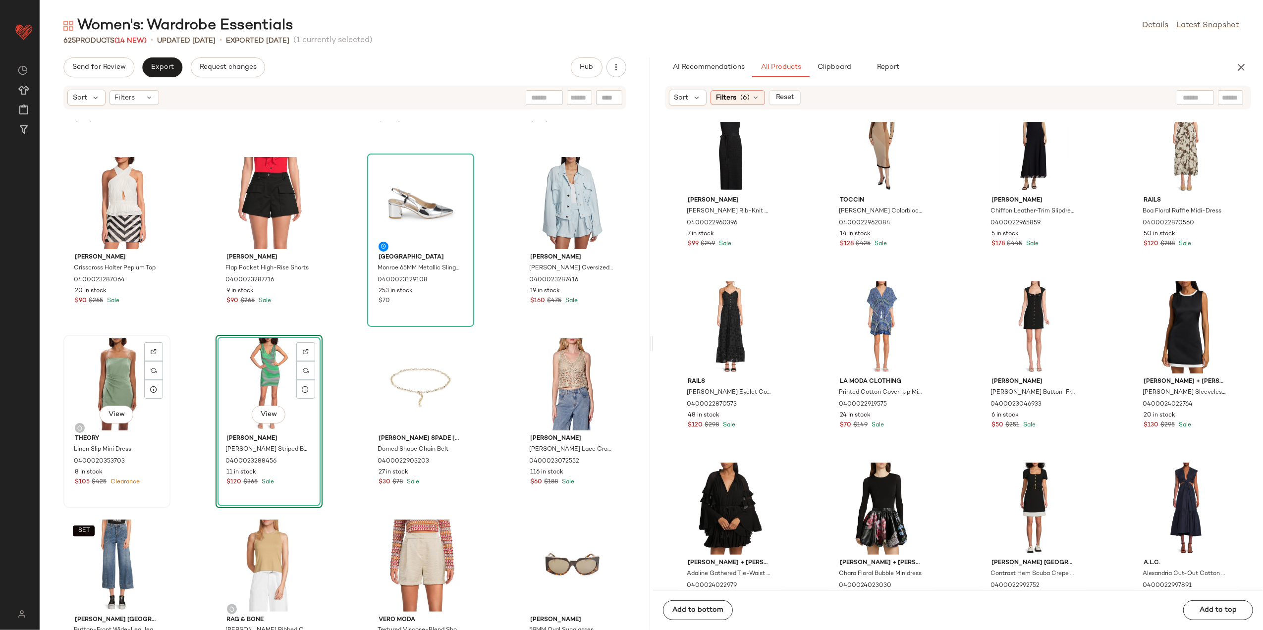
click at [121, 385] on div "View" at bounding box center [117, 384] width 100 height 92
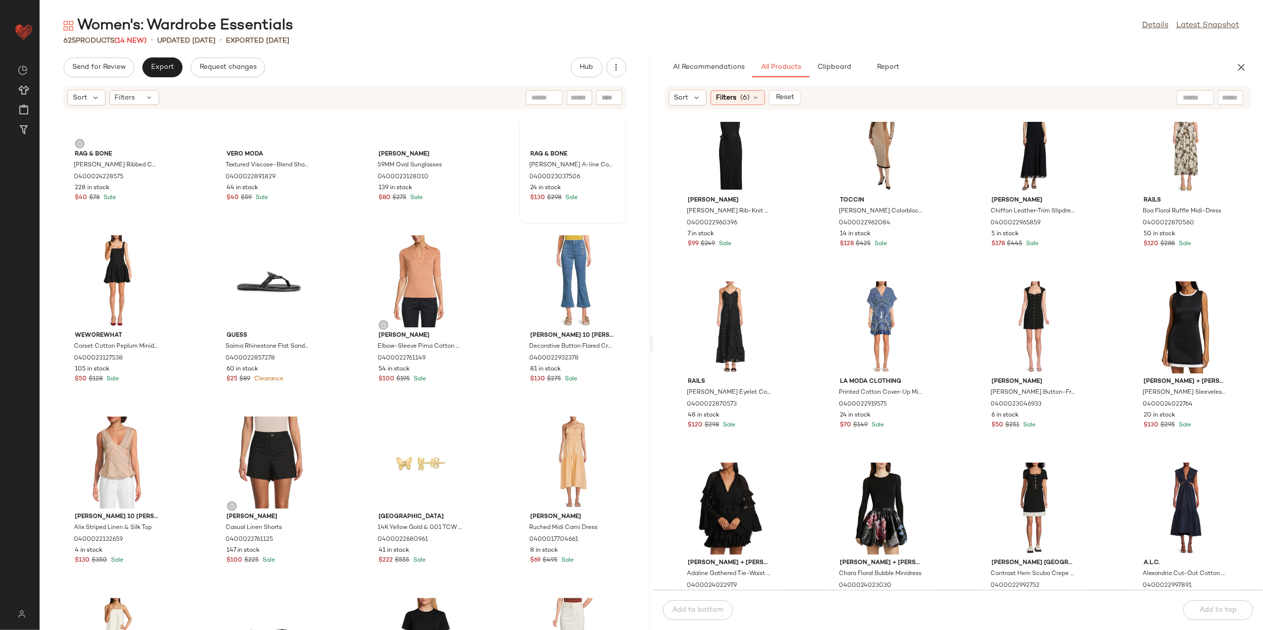
scroll to position [2254, 0]
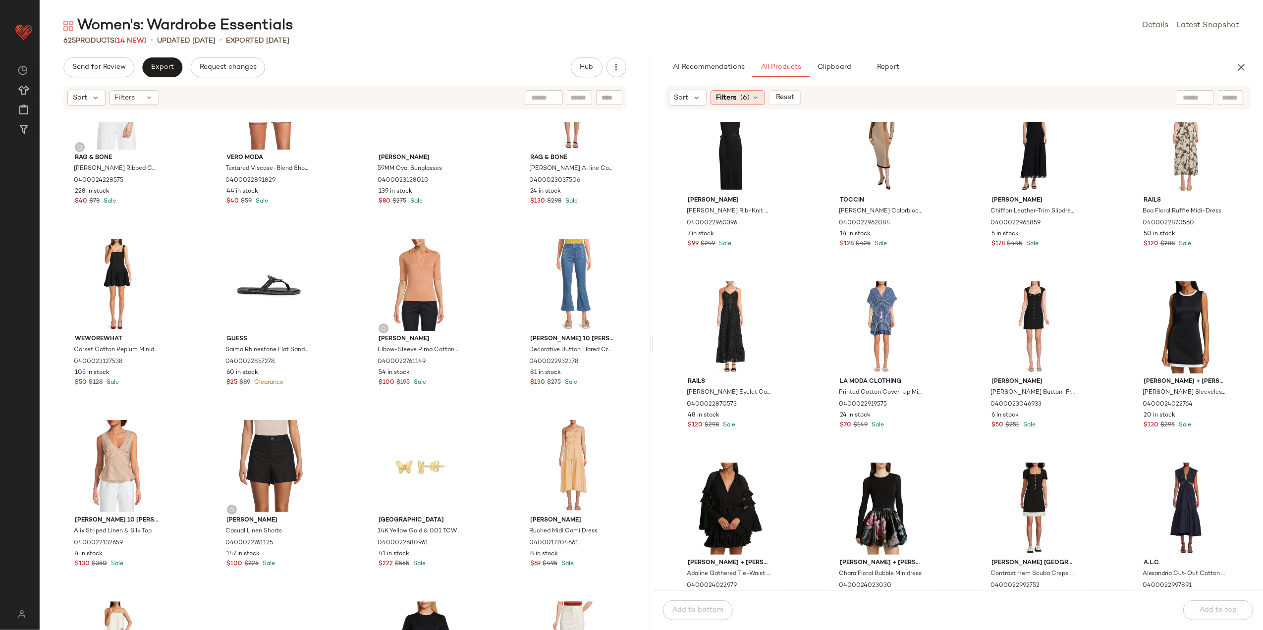
click at [735, 94] on span "Filters" at bounding box center [726, 98] width 20 height 10
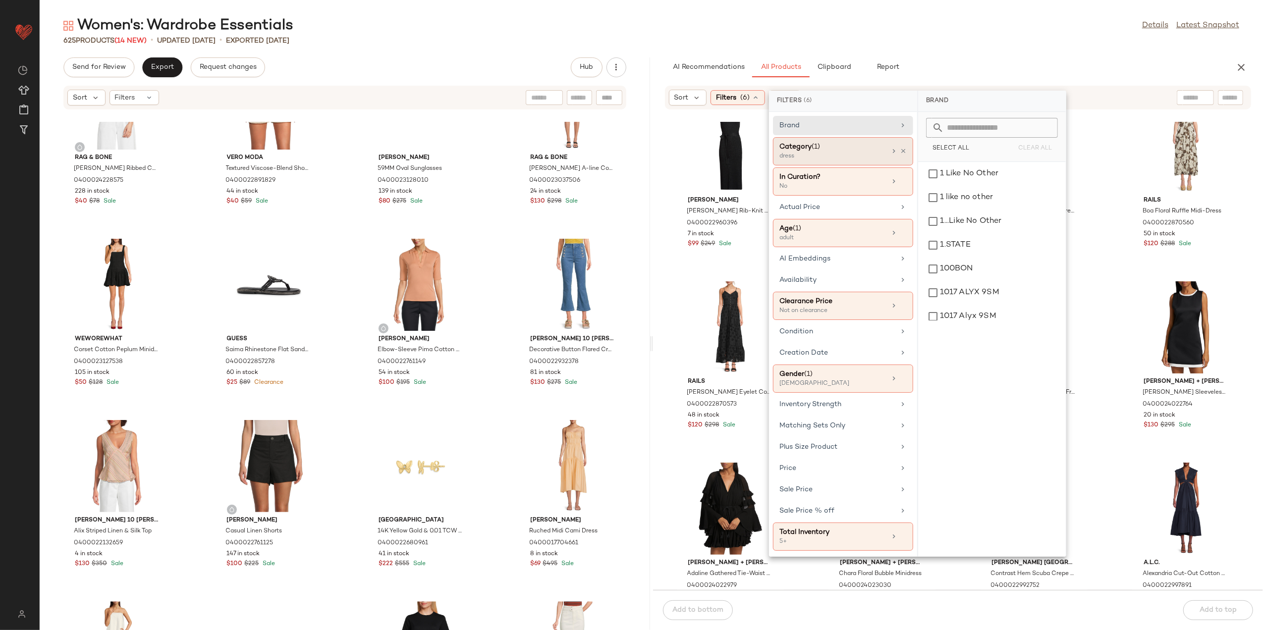
click at [908, 168] on div "Category (1) dress" at bounding box center [843, 182] width 140 height 28
click at [957, 292] on div "dress" at bounding box center [992, 293] width 140 height 24
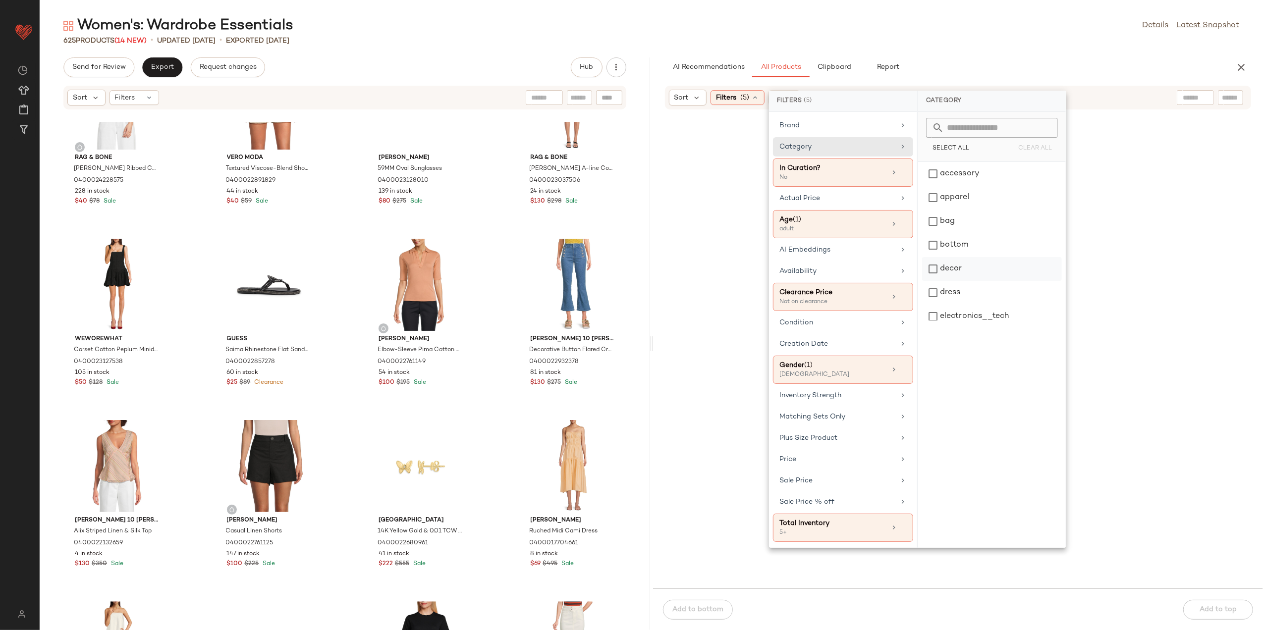
scroll to position [373, 0]
click at [951, 234] on div "shoe" at bounding box center [992, 234] width 140 height 24
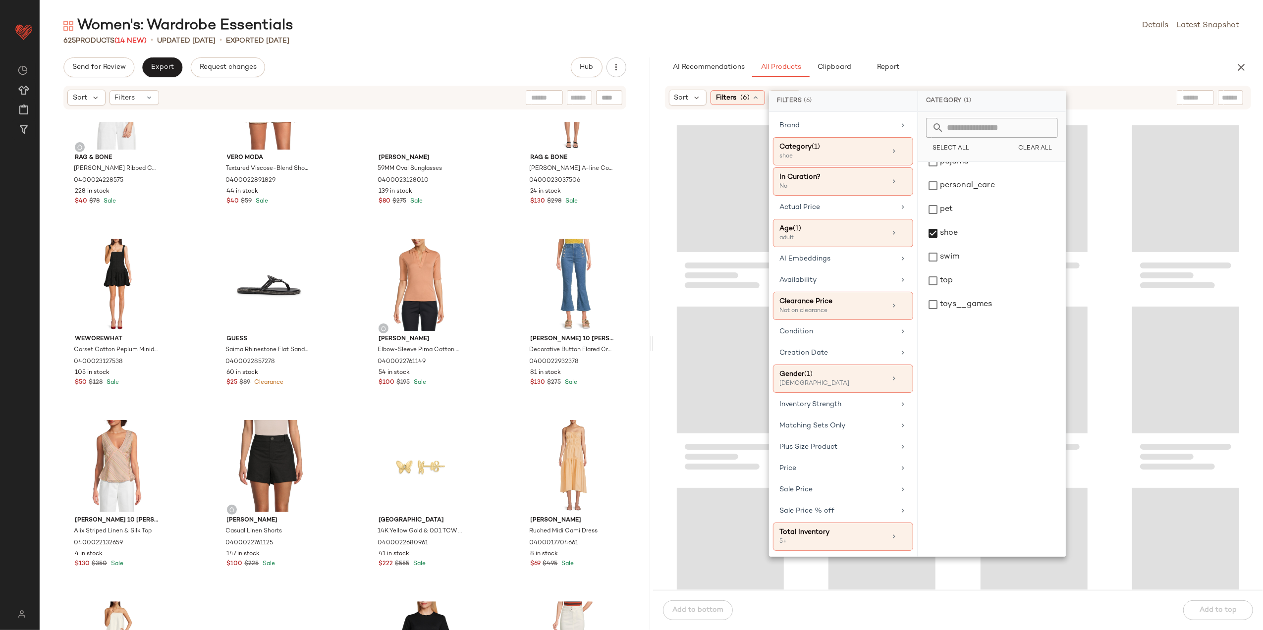
click at [958, 55] on div "Women's: Wardrobe Essentials Details Latest Snapshot 625 Products (14 New) • up…" at bounding box center [652, 323] width 1224 height 615
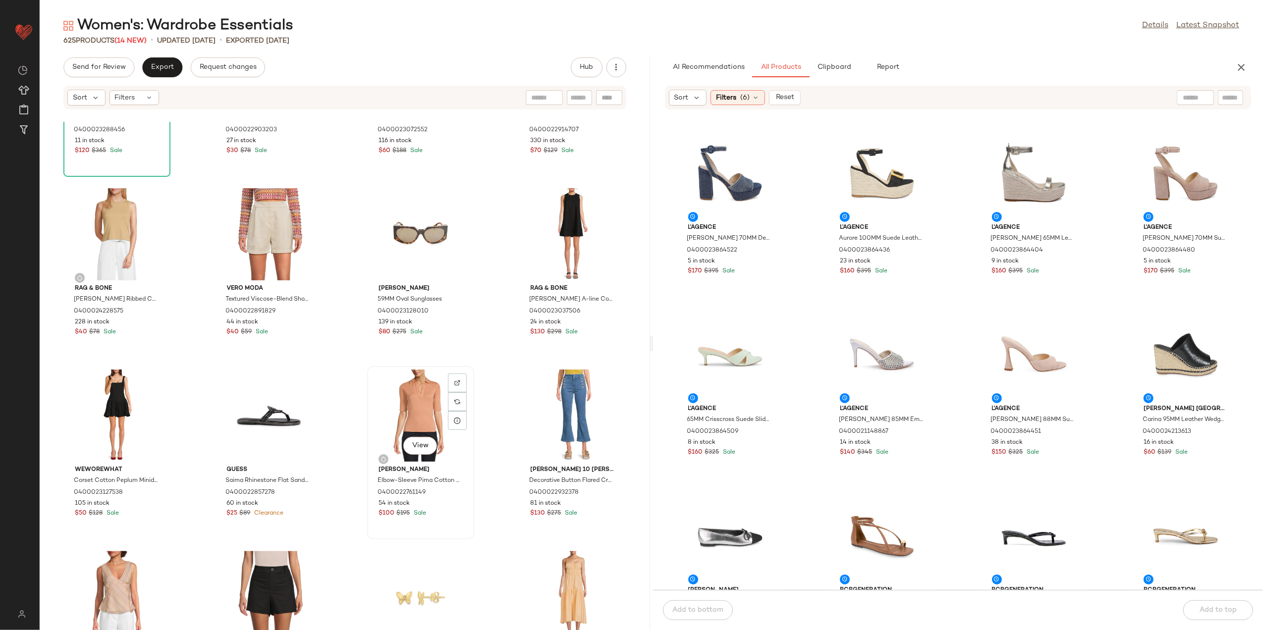
scroll to position [2122, 0]
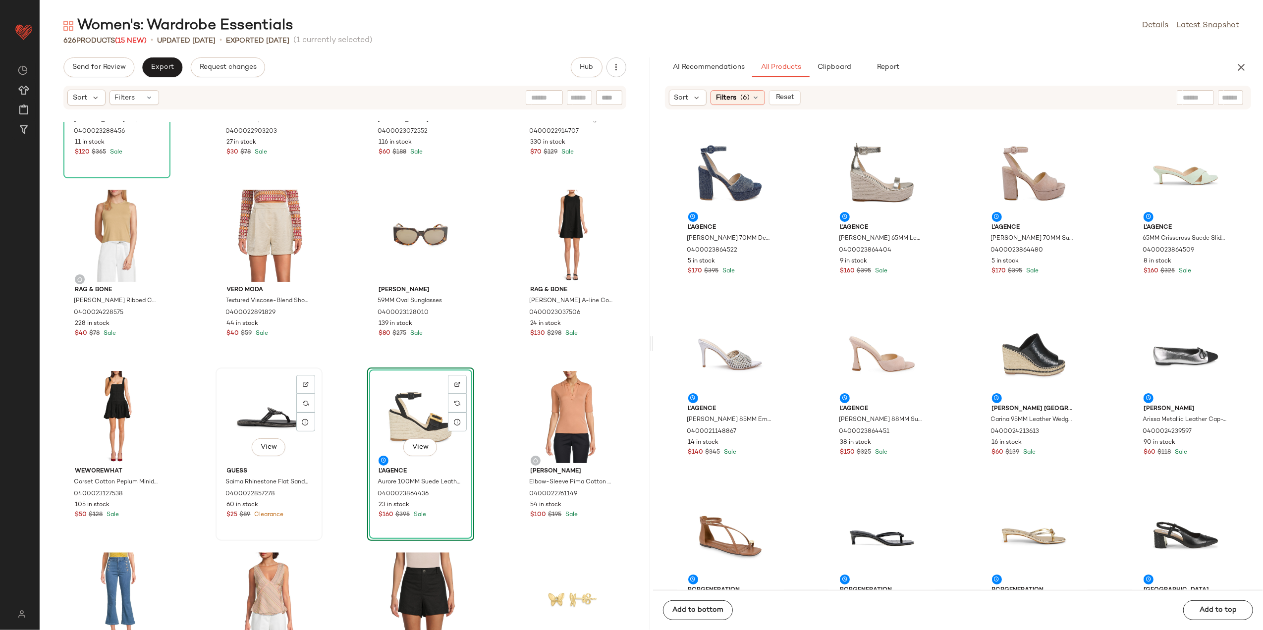
click at [264, 421] on div "View" at bounding box center [269, 417] width 100 height 92
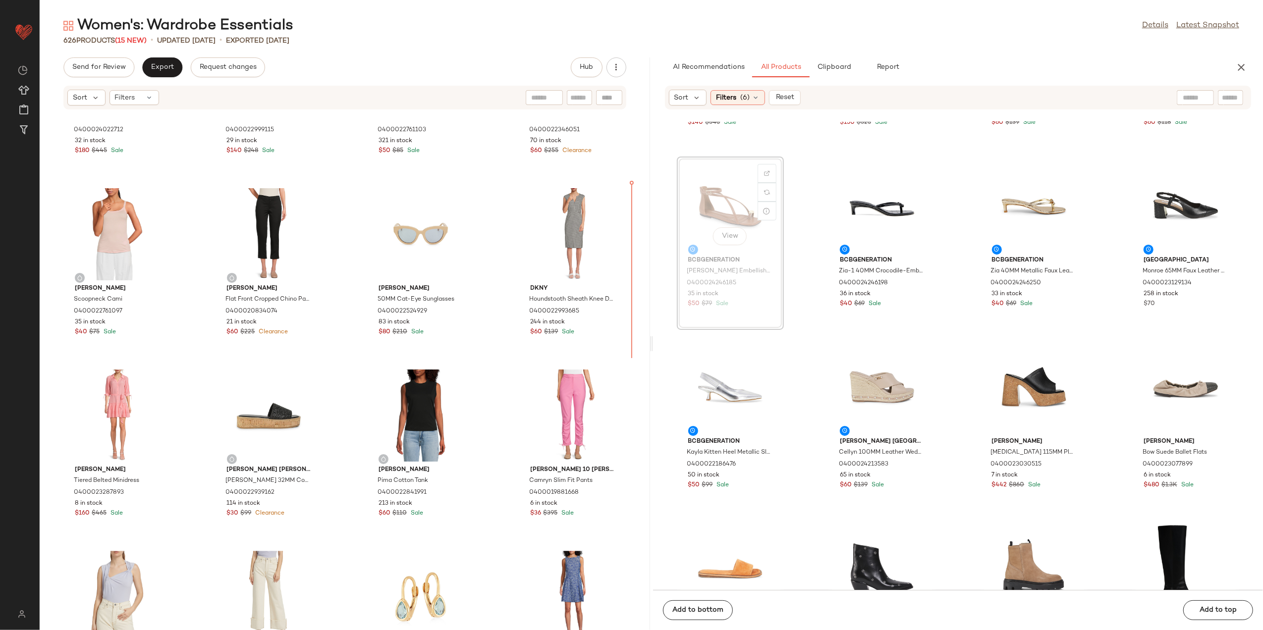
scroll to position [338, 0]
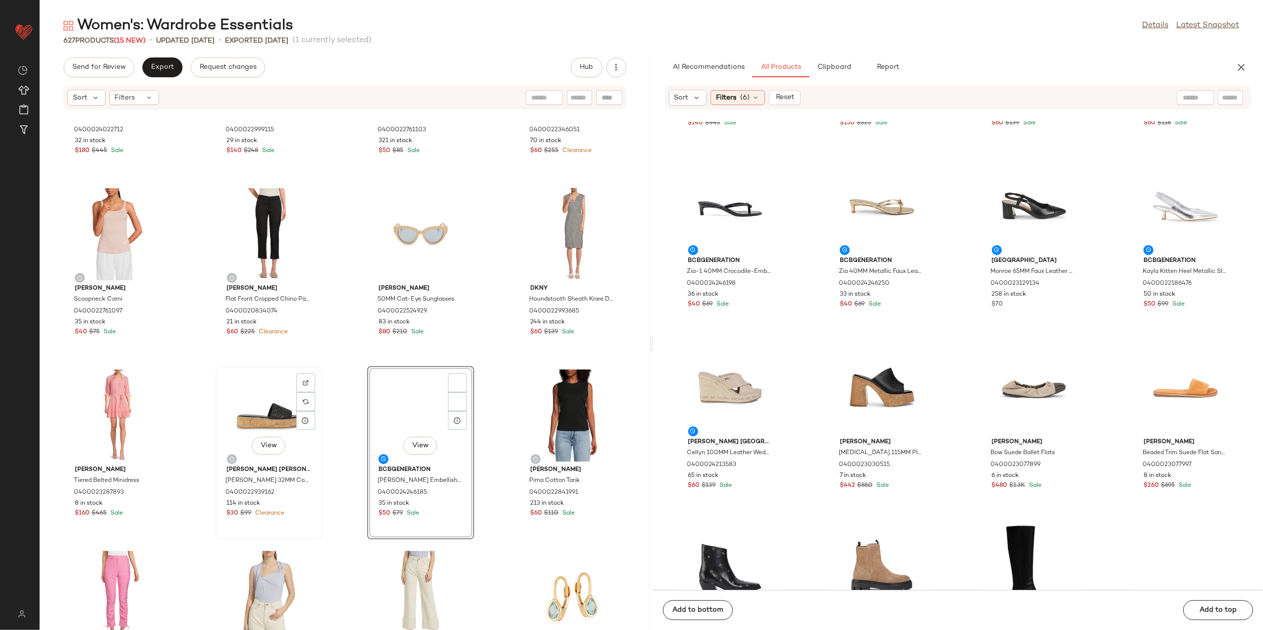
click at [238, 424] on div "View" at bounding box center [269, 416] width 100 height 92
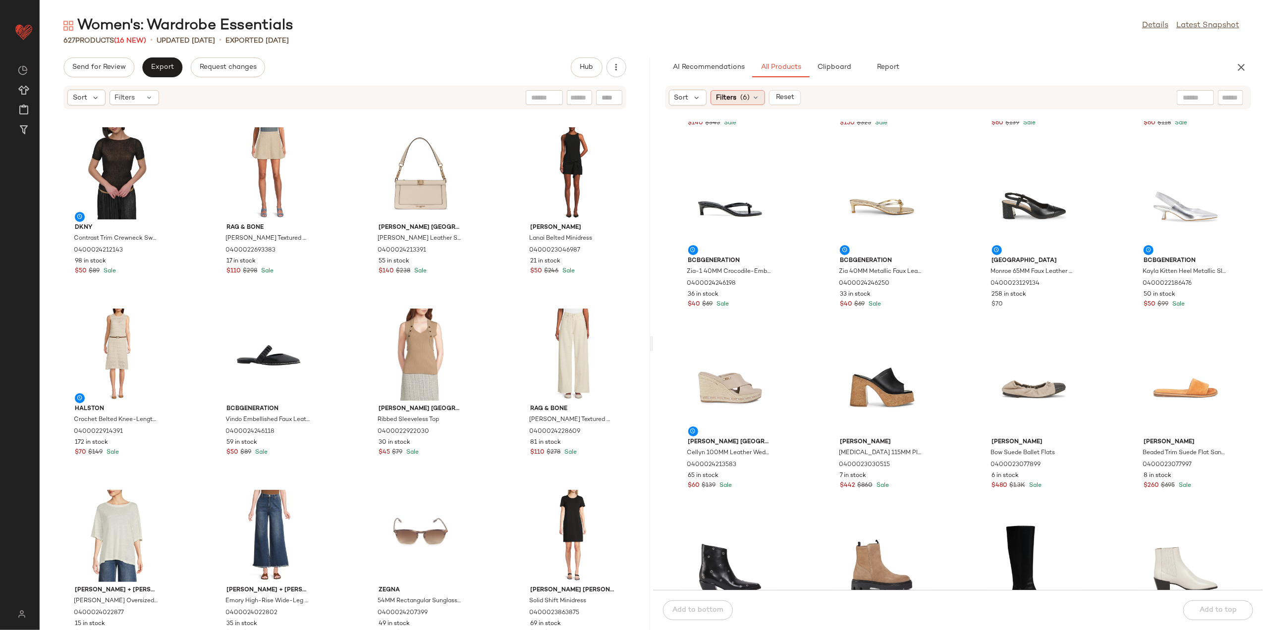
click at [746, 96] on span "(6)" at bounding box center [744, 98] width 9 height 10
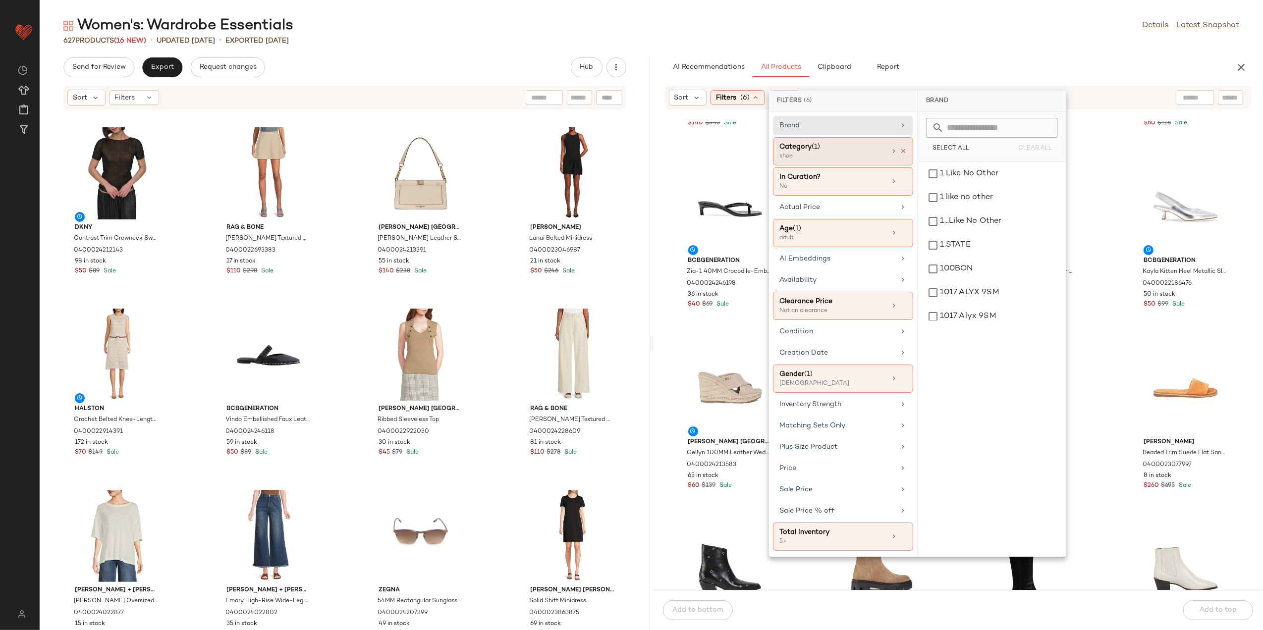
click at [901, 148] on icon at bounding box center [903, 151] width 7 height 7
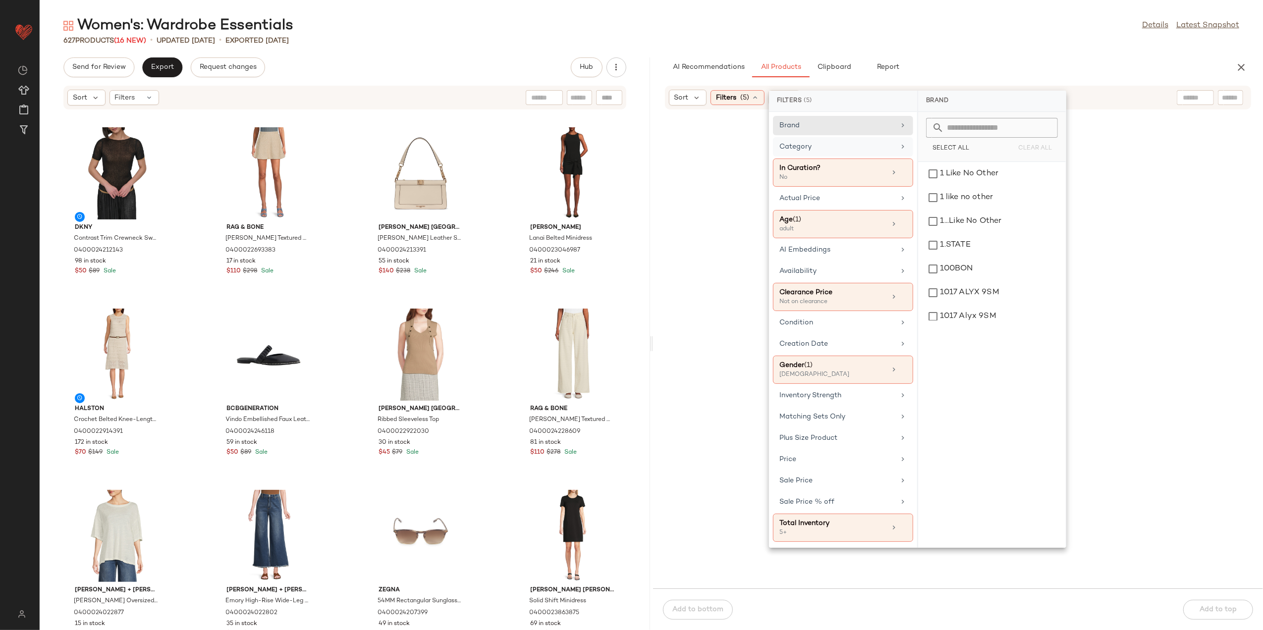
click at [885, 148] on div "Category" at bounding box center [837, 147] width 115 height 10
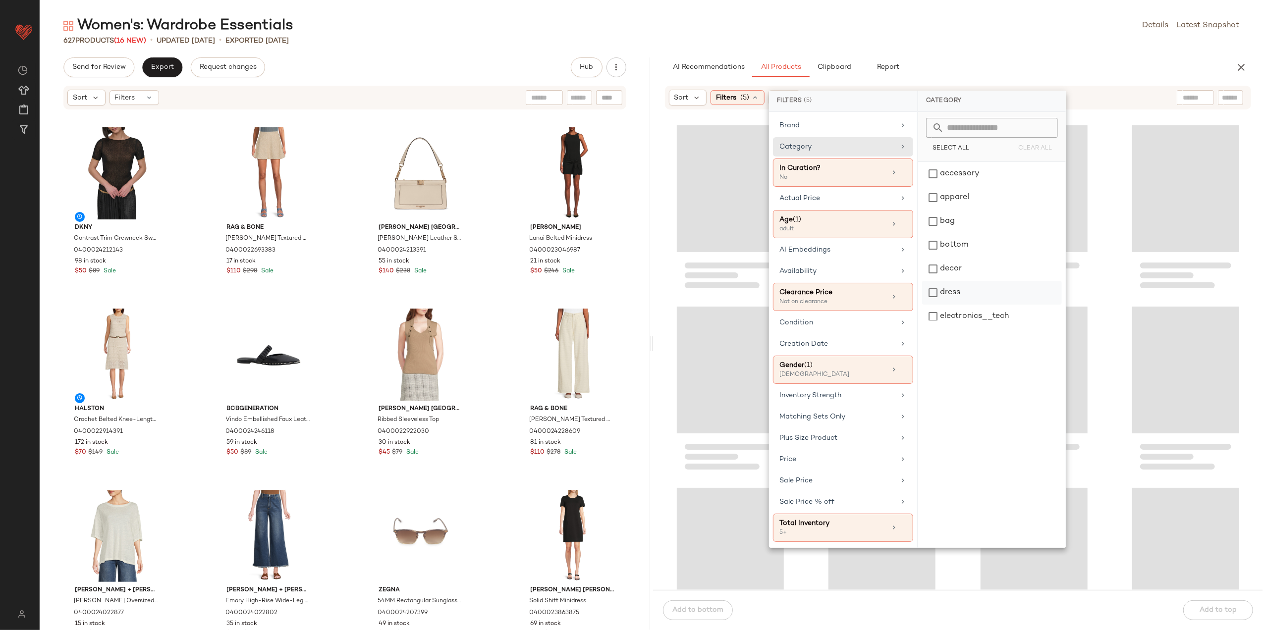
click at [992, 281] on div "dress" at bounding box center [992, 293] width 140 height 24
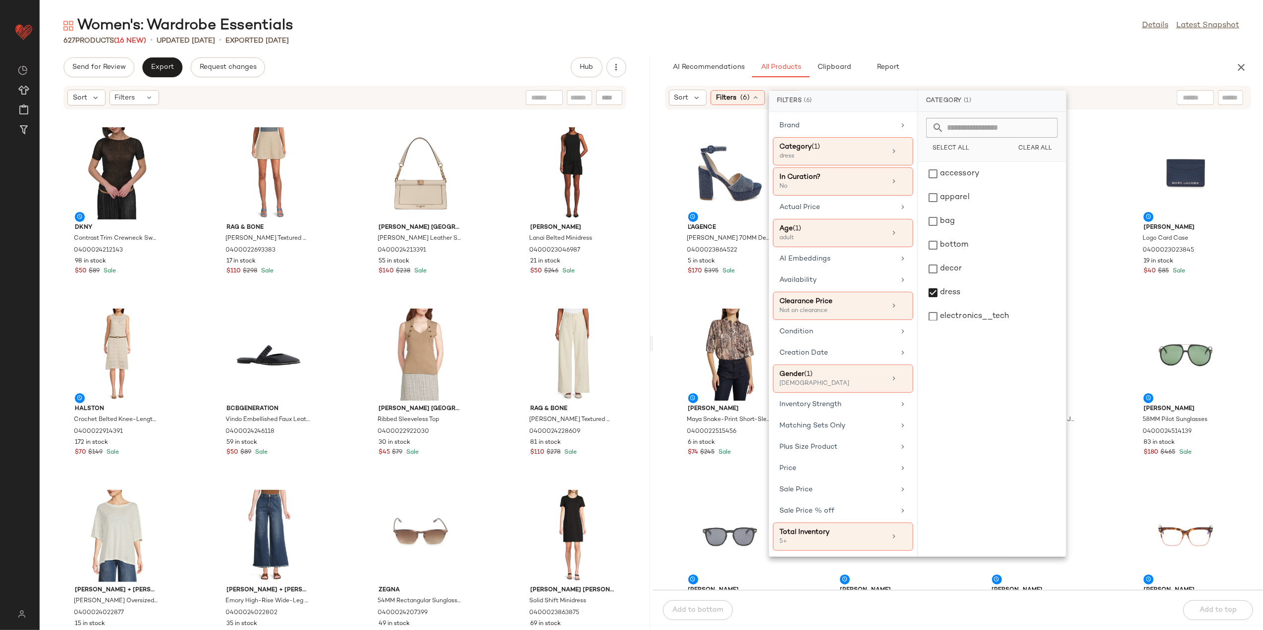
click at [957, 64] on div "AI Recommendations All Products Clipboard Report" at bounding box center [942, 67] width 555 height 20
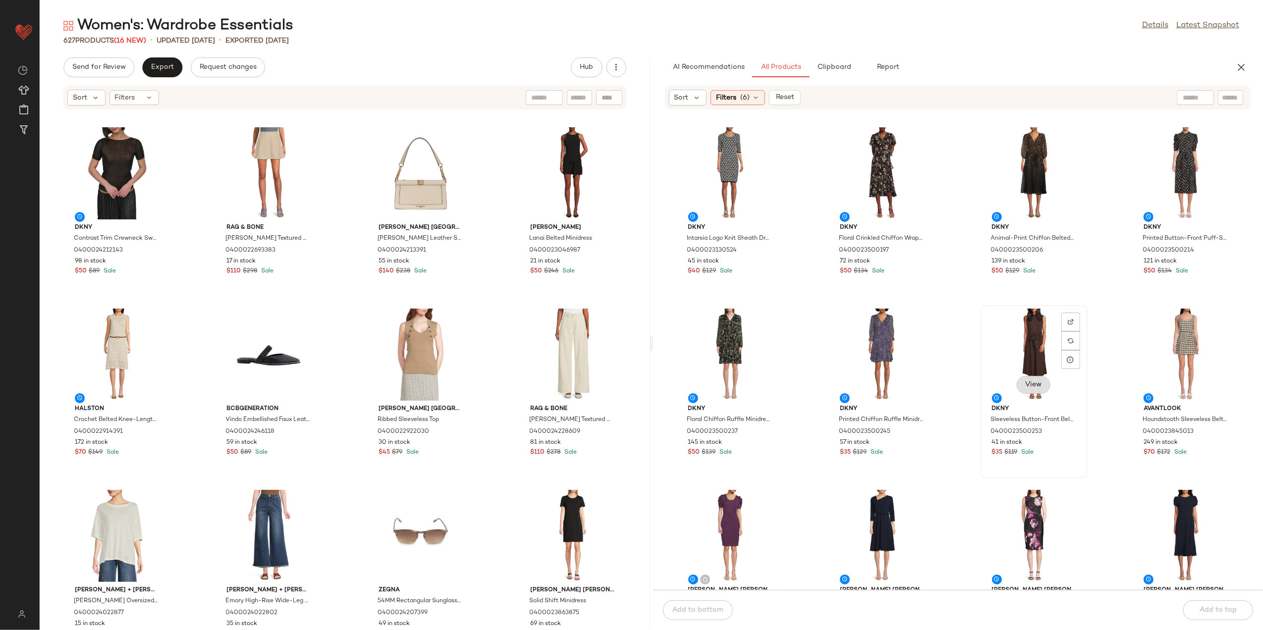
click at [1039, 384] on button "View" at bounding box center [1034, 385] width 34 height 18
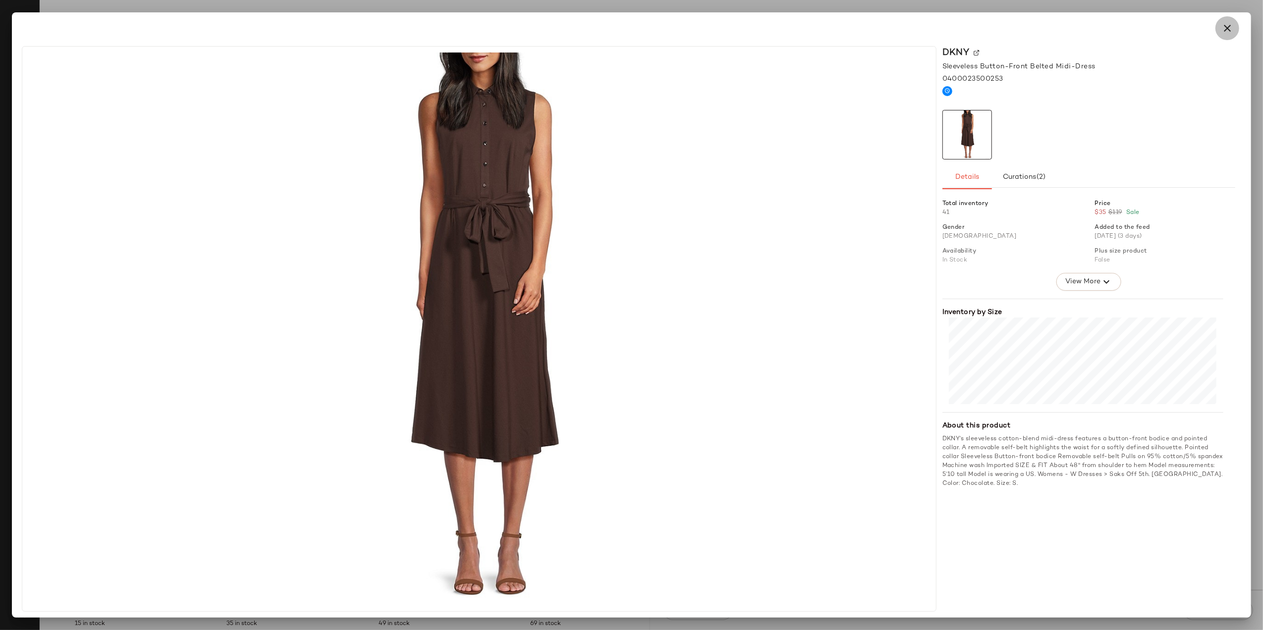
click at [1222, 29] on icon "button" at bounding box center [1228, 28] width 12 height 12
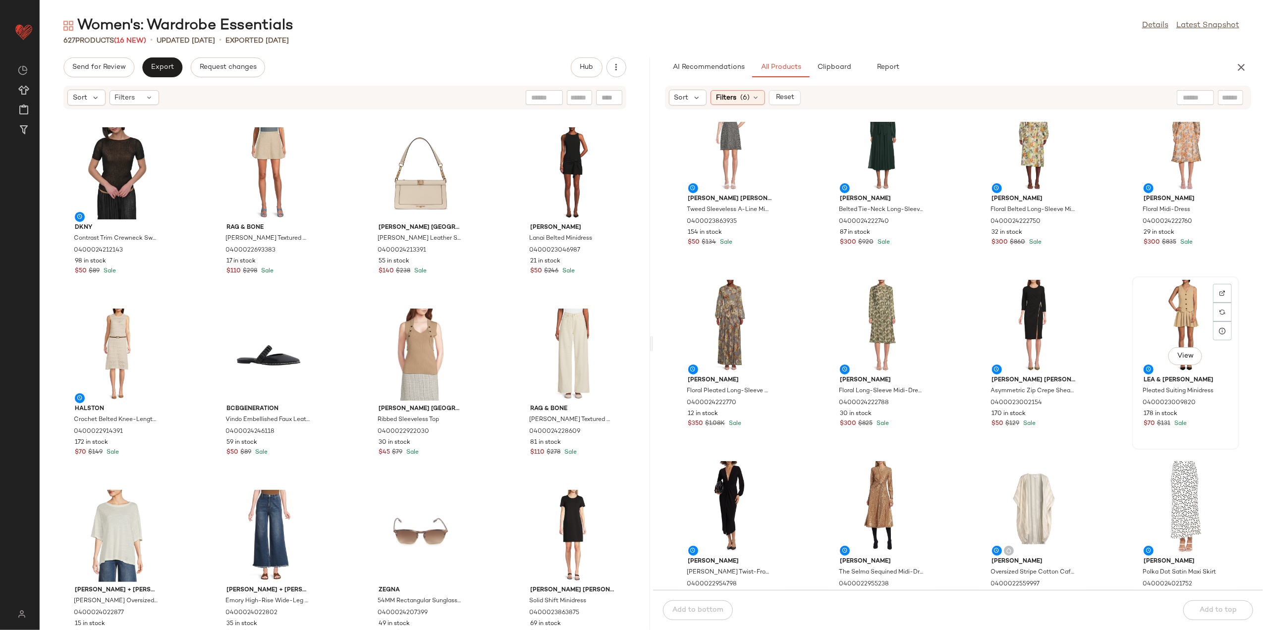
scroll to position [603, 0]
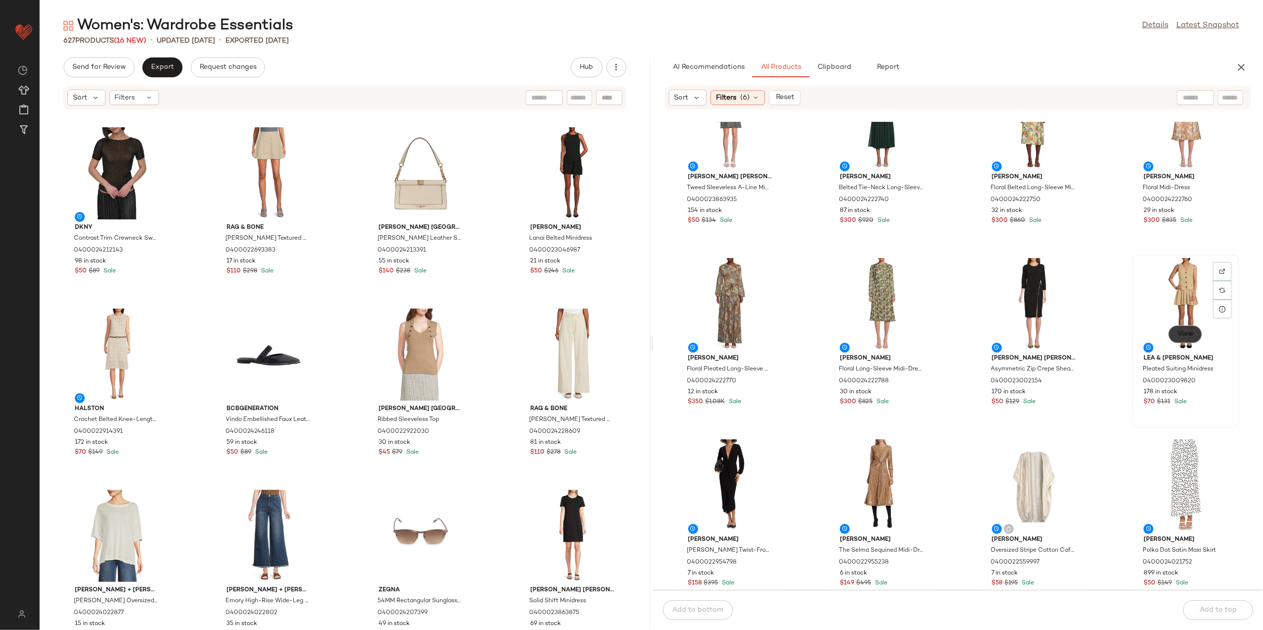
click at [1171, 328] on button "View" at bounding box center [1186, 335] width 34 height 18
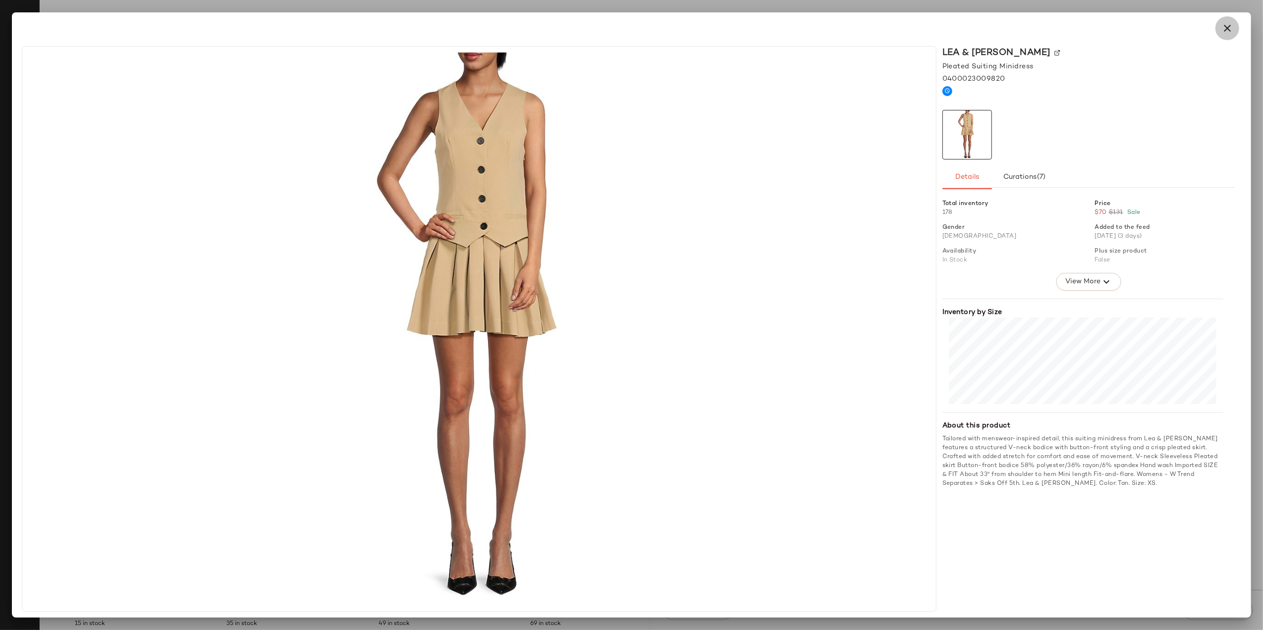
drag, startPoint x: 1225, startPoint y: 30, endPoint x: 1190, endPoint y: 186, distance: 160.0
click at [1225, 35] on button "button" at bounding box center [1228, 28] width 24 height 24
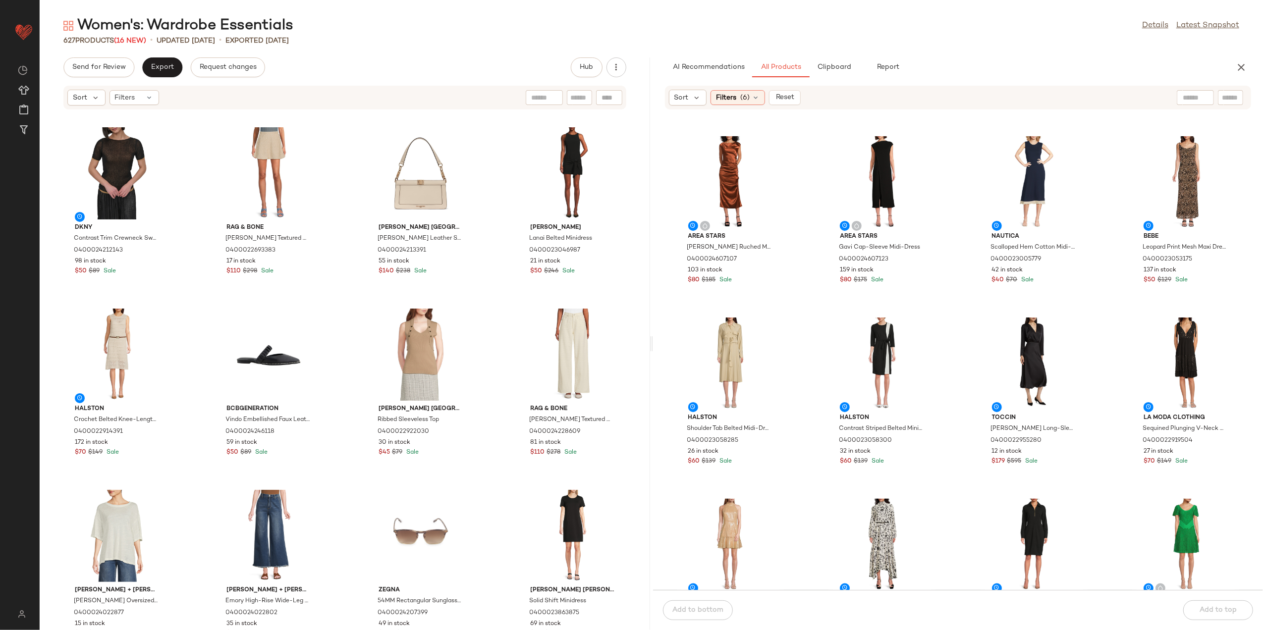
scroll to position [1726, 0]
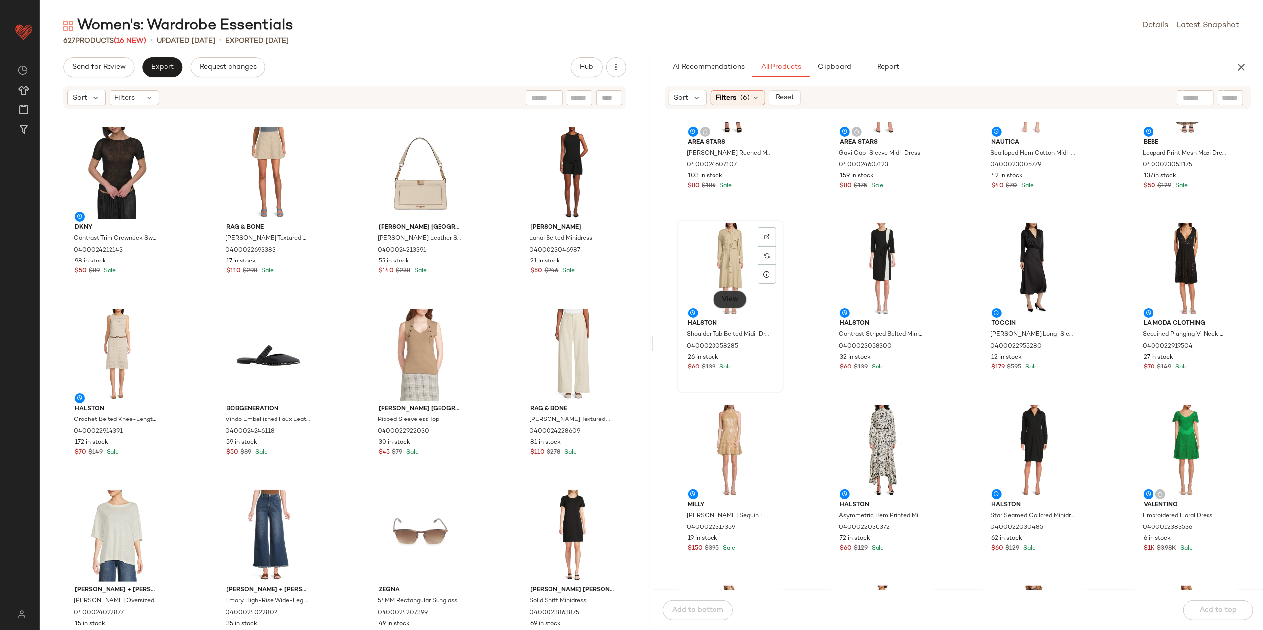
click at [718, 298] on button "View" at bounding box center [730, 300] width 34 height 18
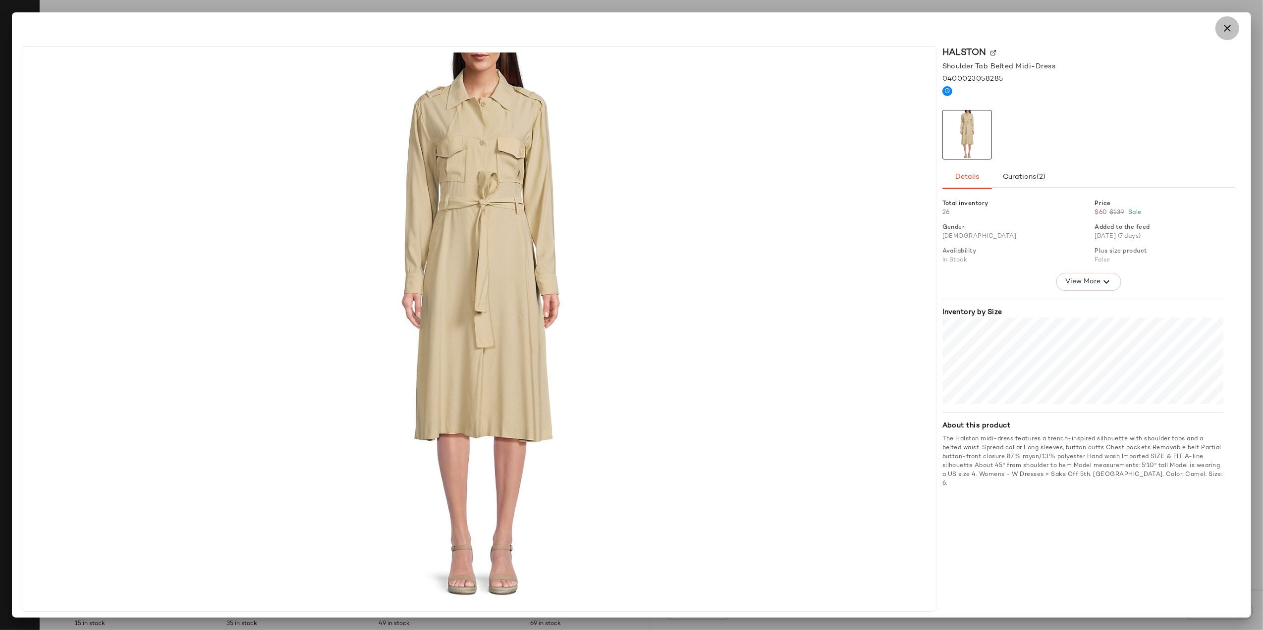
click at [1217, 26] on button "button" at bounding box center [1228, 28] width 24 height 24
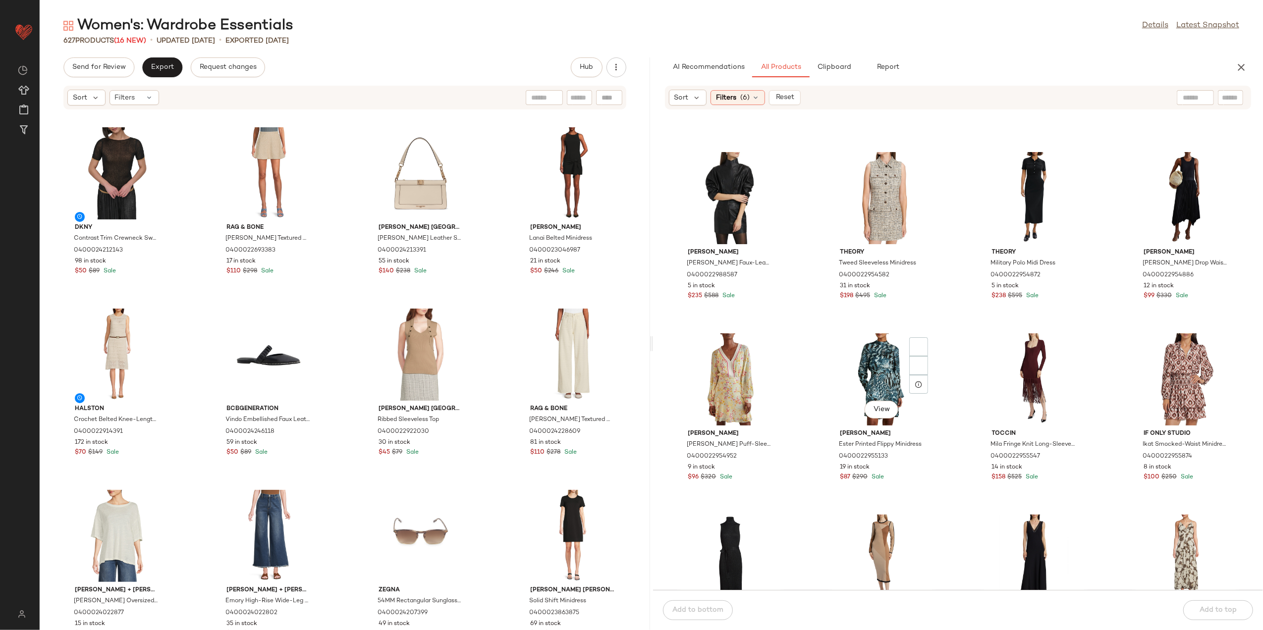
scroll to position [5757, 0]
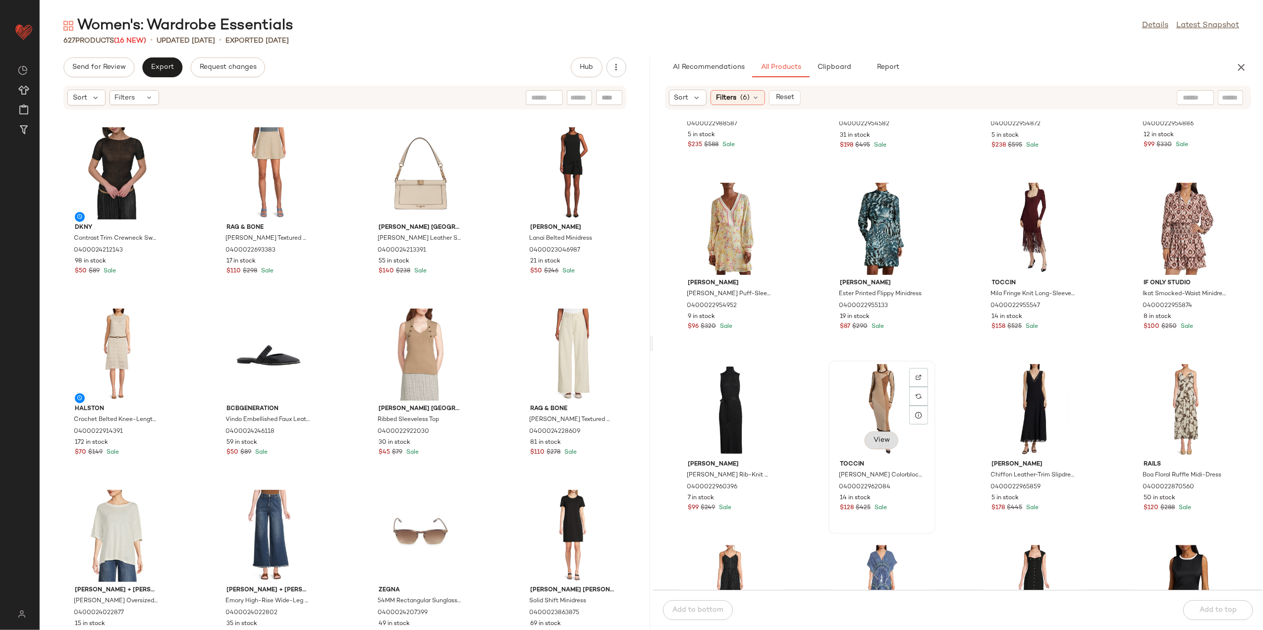
click at [880, 438] on span "View" at bounding box center [881, 441] width 17 height 8
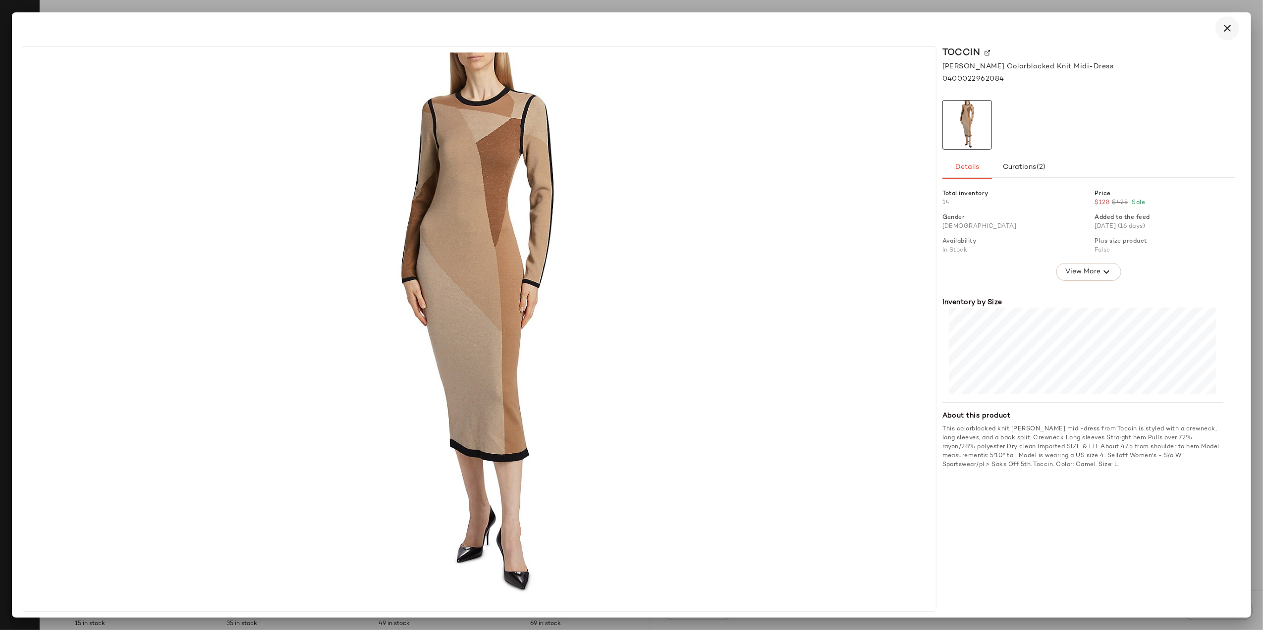
click at [1231, 23] on icon "button" at bounding box center [1228, 28] width 12 height 12
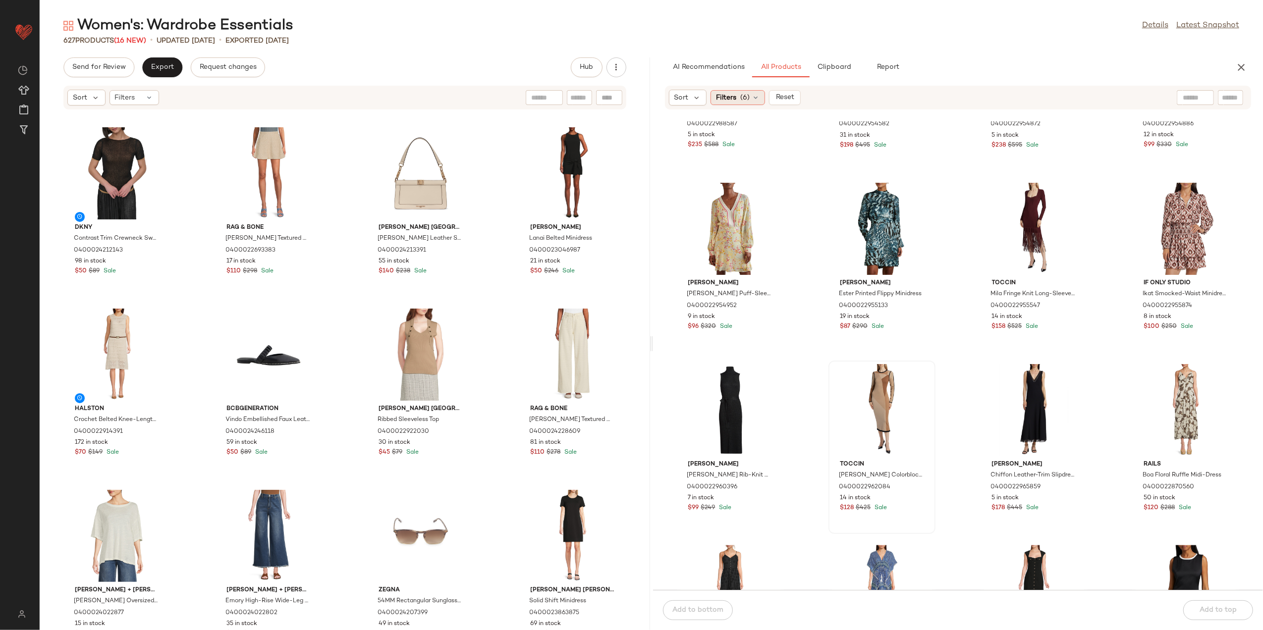
click at [744, 101] on span "(6)" at bounding box center [744, 98] width 9 height 10
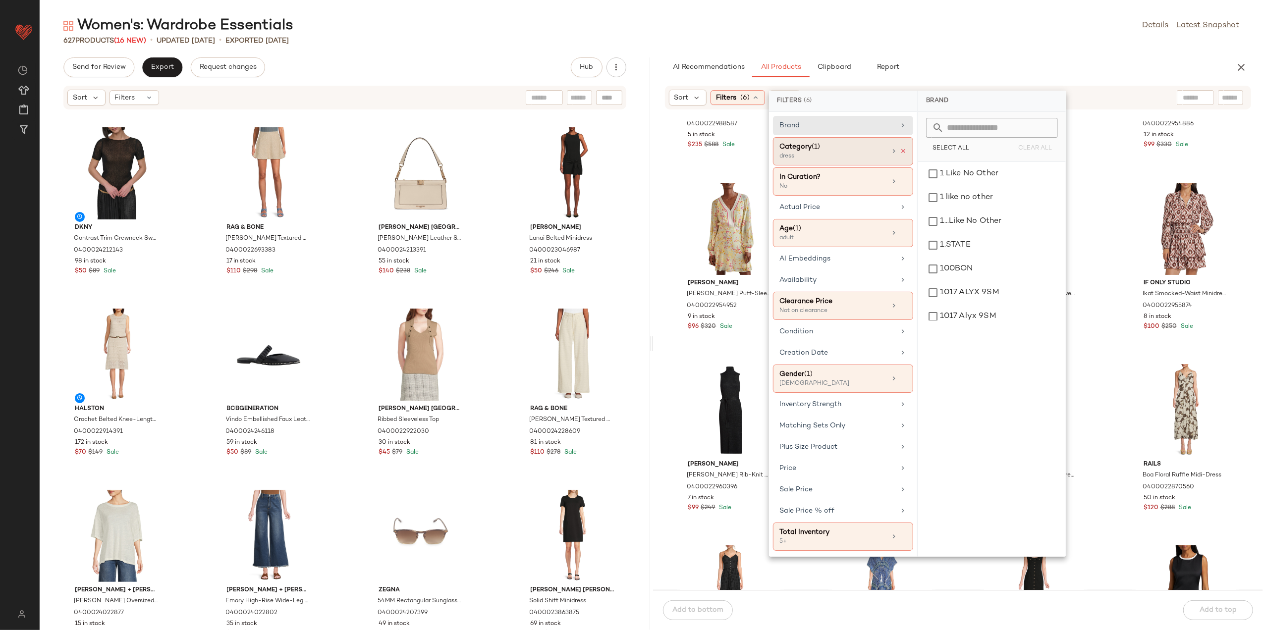
click at [905, 152] on icon at bounding box center [903, 151] width 7 height 7
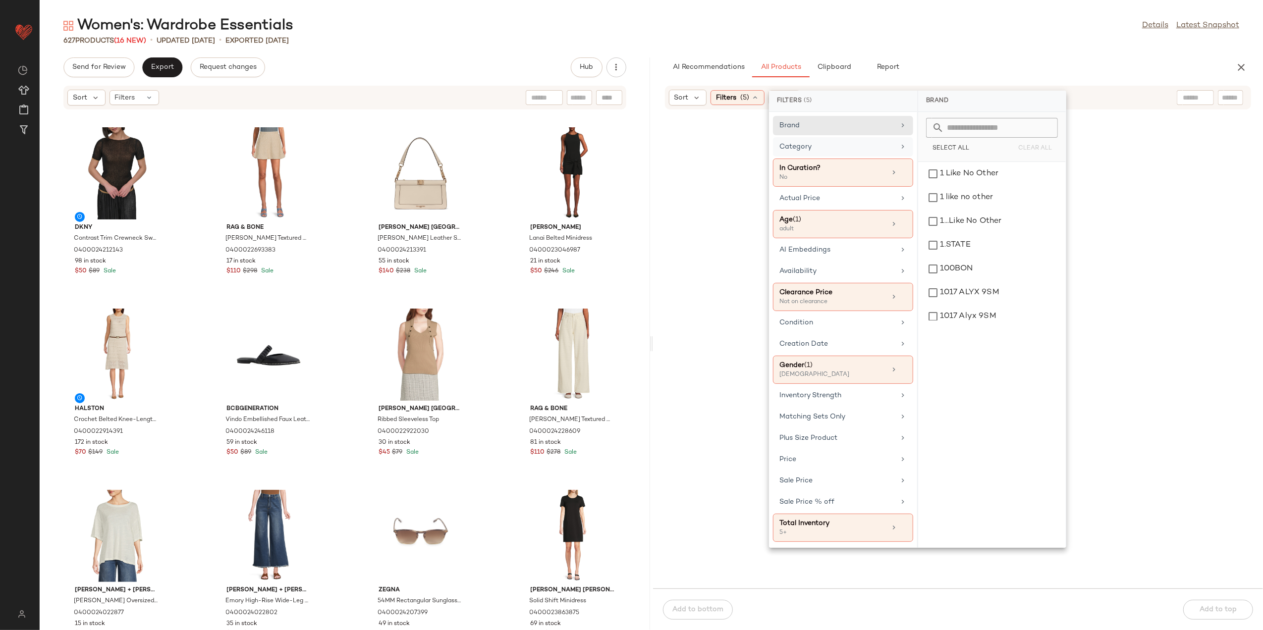
click at [898, 159] on div "Category" at bounding box center [843, 173] width 140 height 28
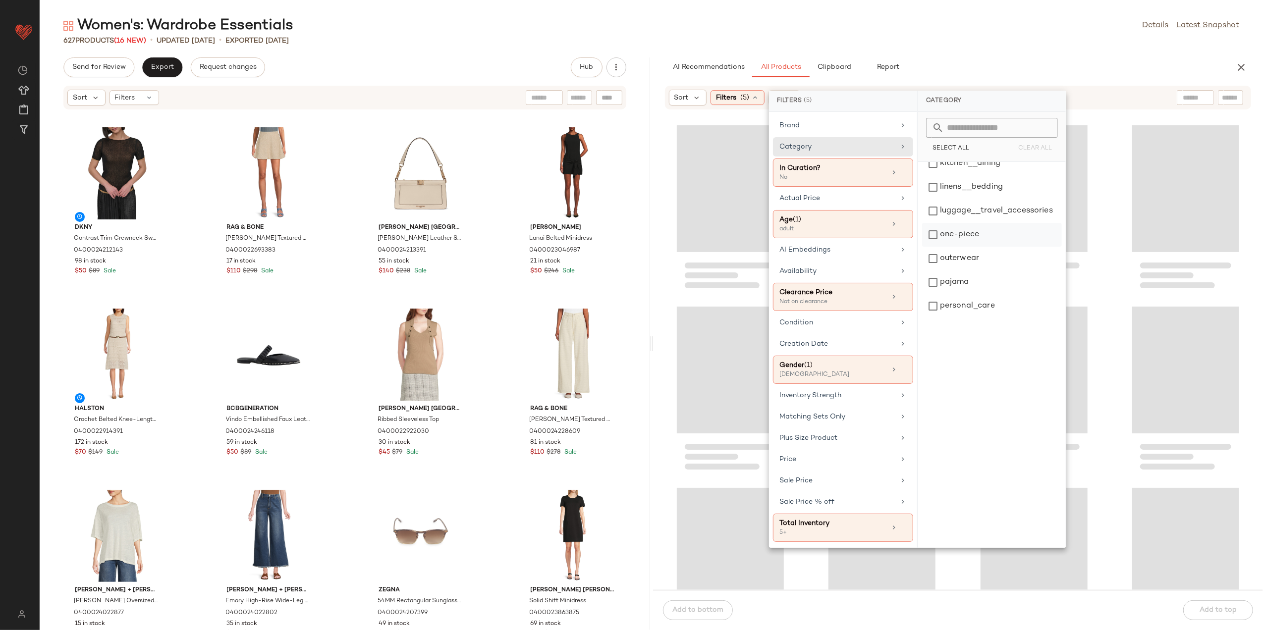
scroll to position [25757, 0]
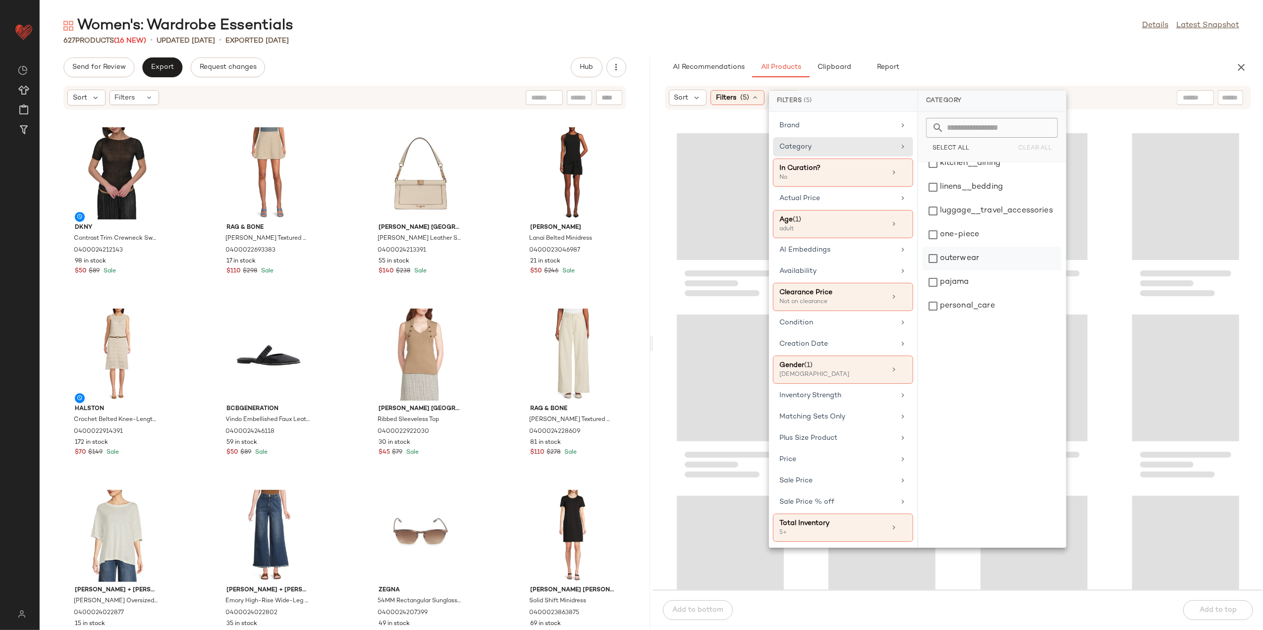
click at [996, 261] on div "outerwear" at bounding box center [992, 259] width 140 height 24
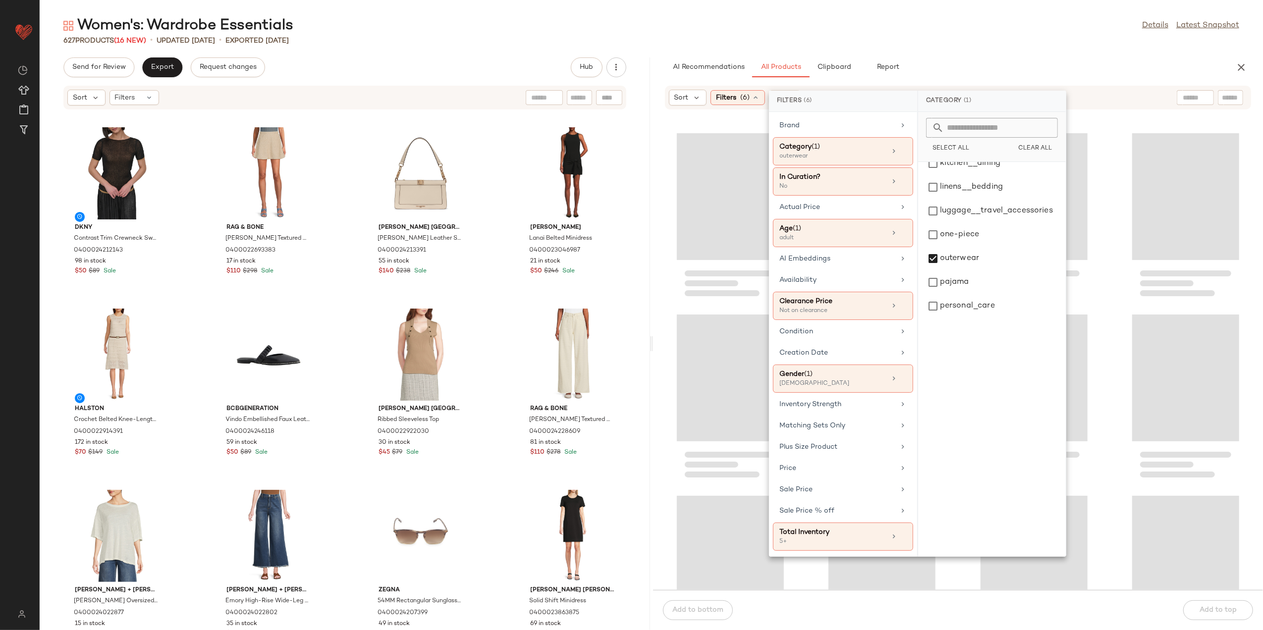
click at [1045, 37] on div "627 Products (16 New) • updated [DATE] • Exported [DATE]" at bounding box center [652, 41] width 1224 height 10
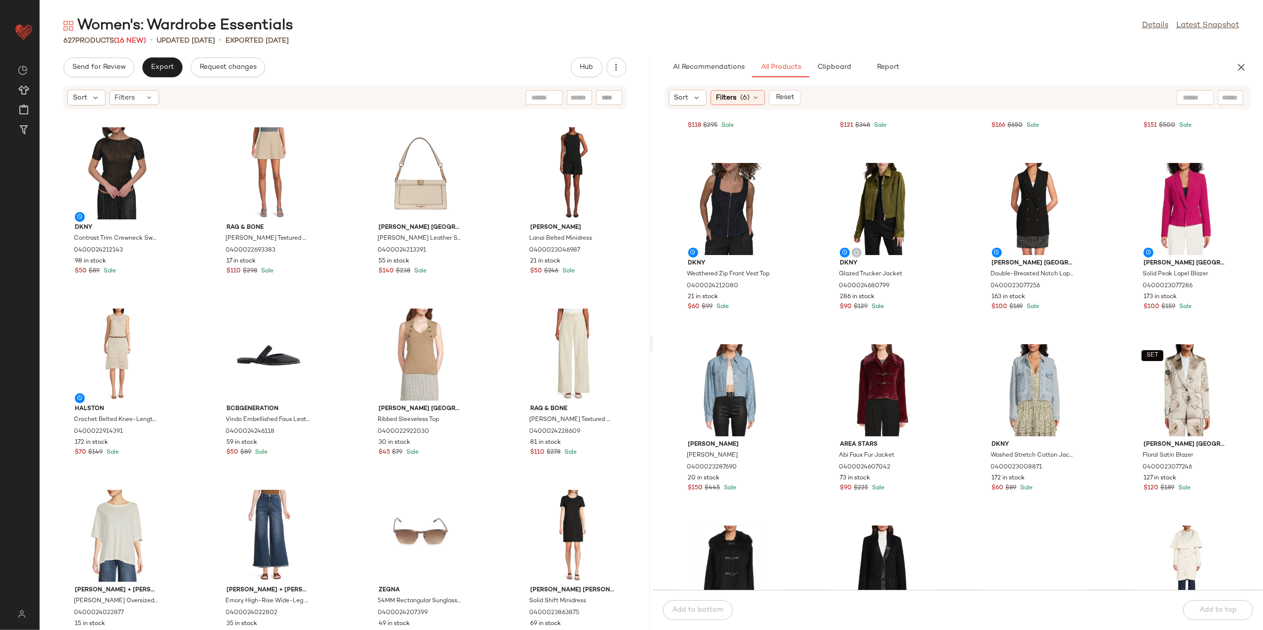
scroll to position [206, 0]
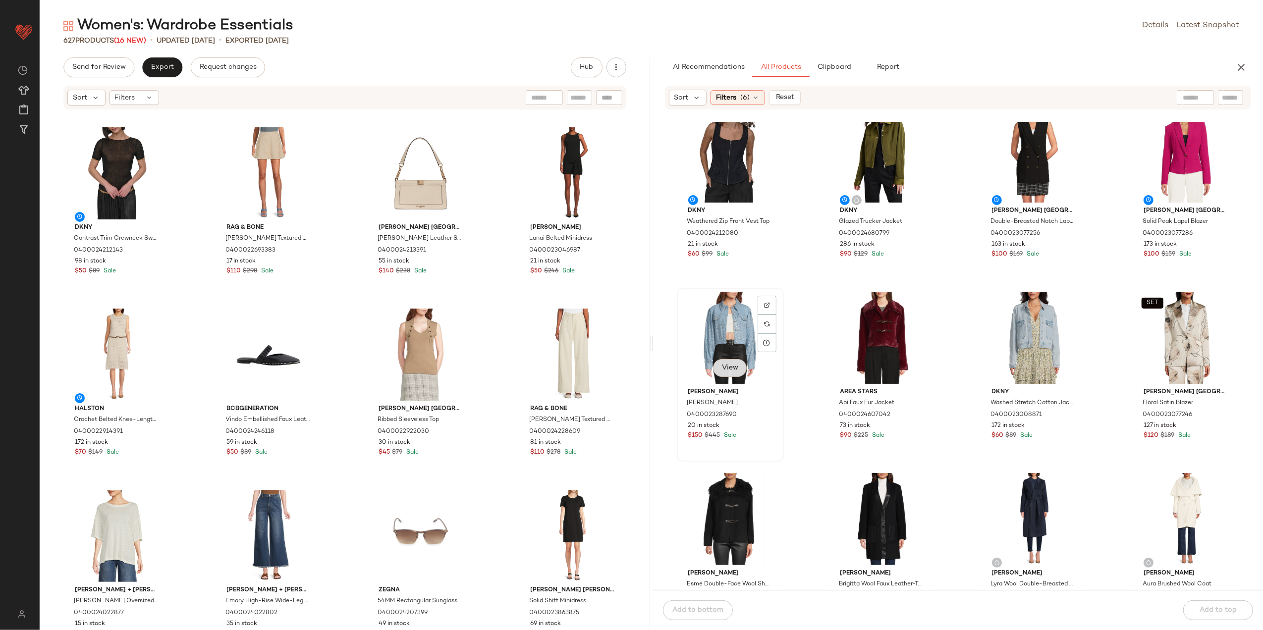
click at [728, 371] on span "View" at bounding box center [730, 368] width 17 height 8
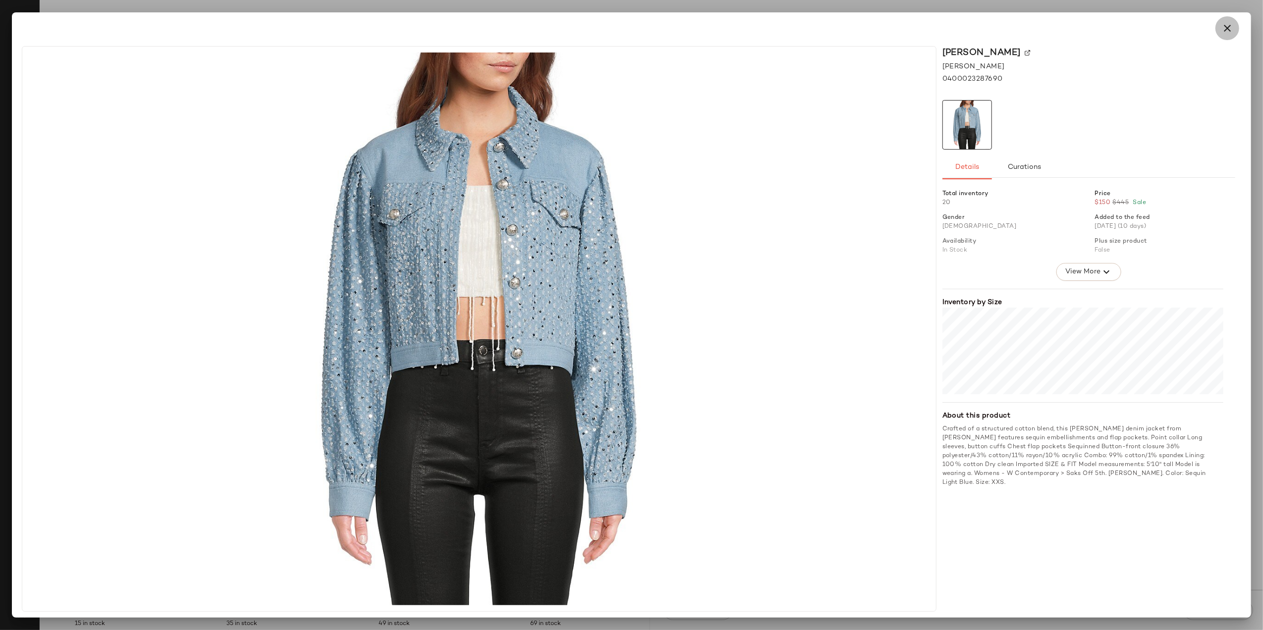
click at [1219, 30] on button "button" at bounding box center [1228, 28] width 24 height 24
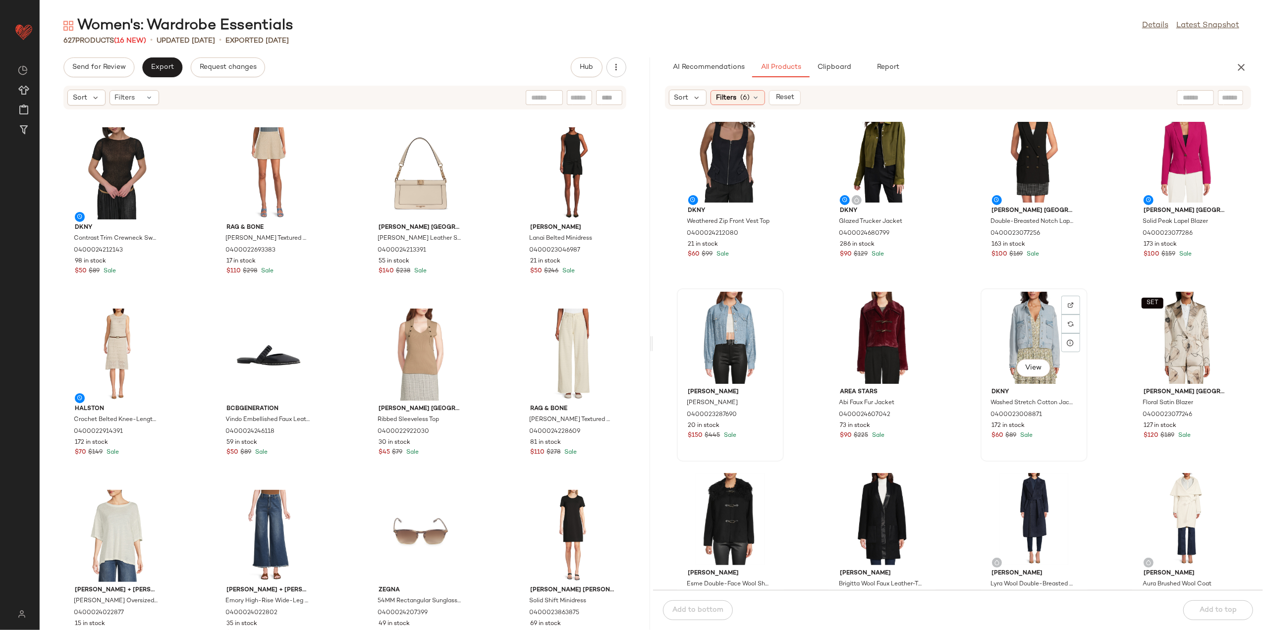
scroll to position [272, 0]
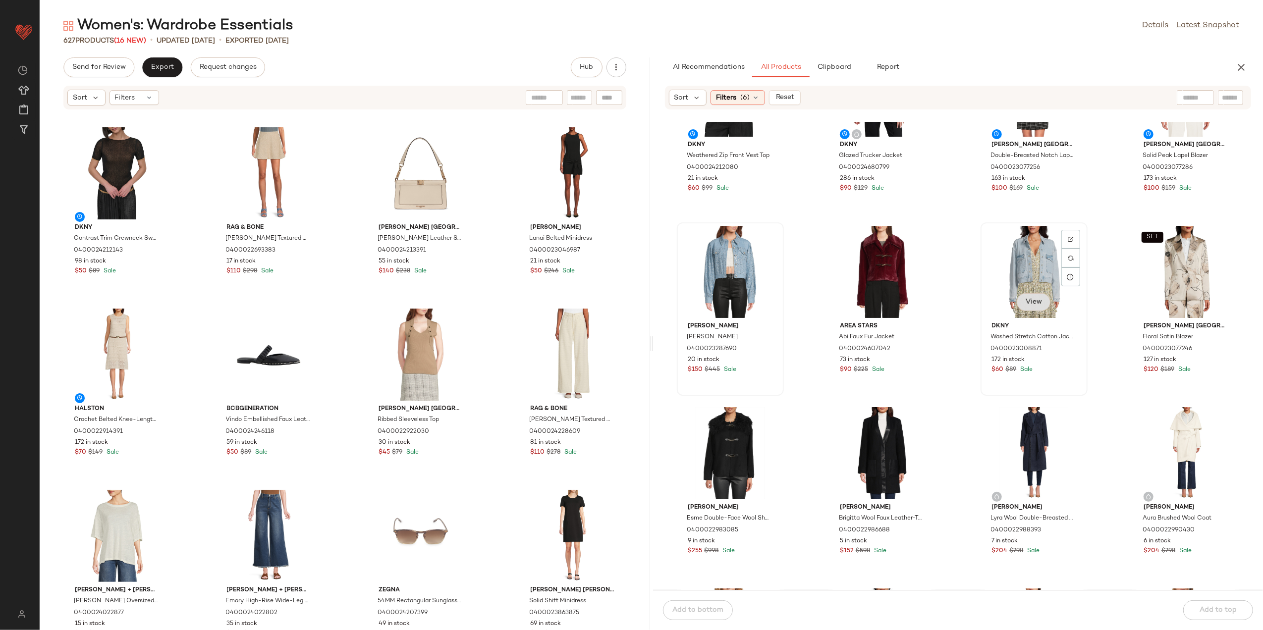
click at [1036, 296] on button "View" at bounding box center [1034, 302] width 34 height 18
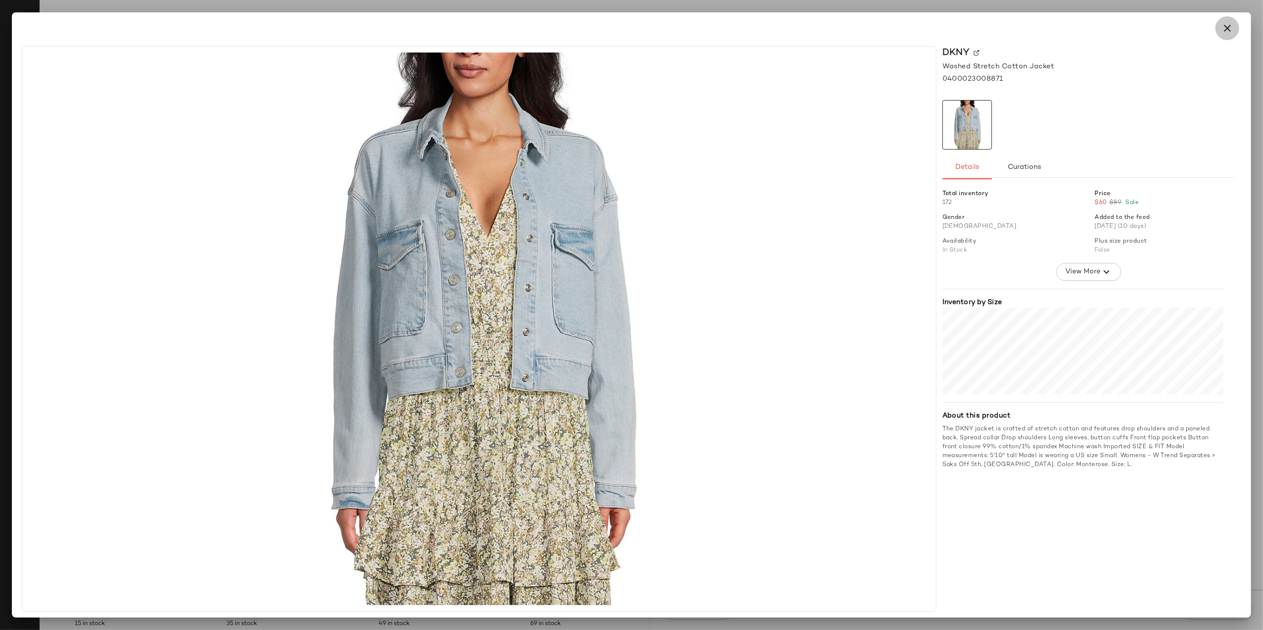
click at [1220, 32] on button "button" at bounding box center [1228, 28] width 24 height 24
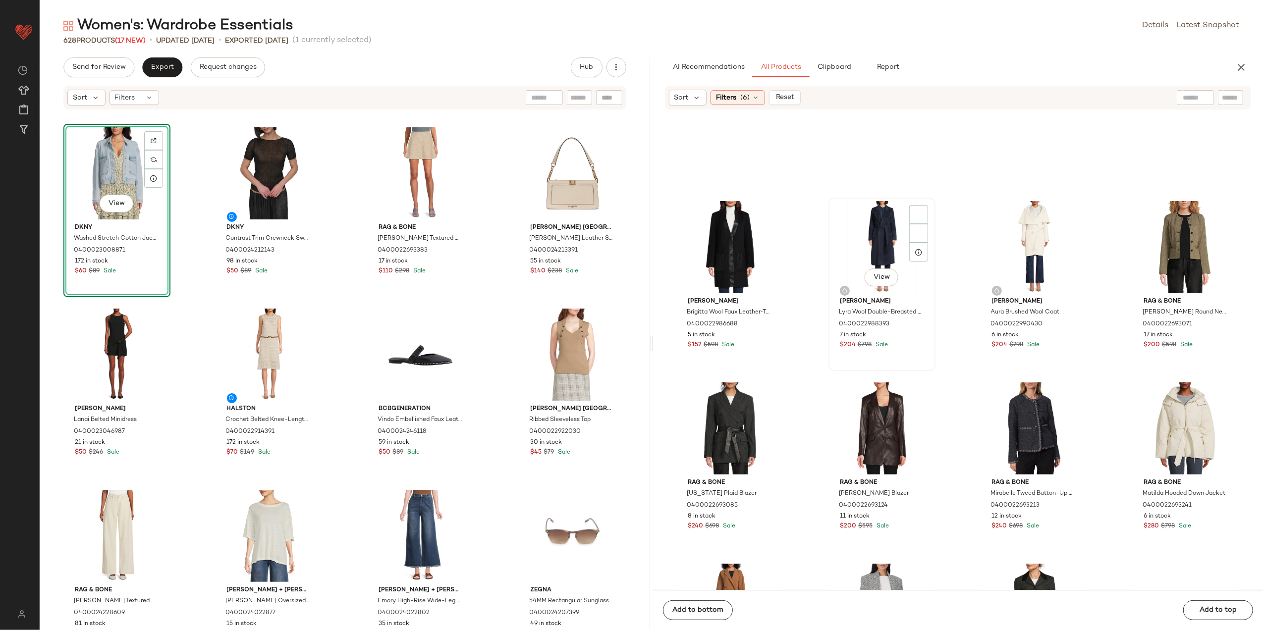
scroll to position [470, 0]
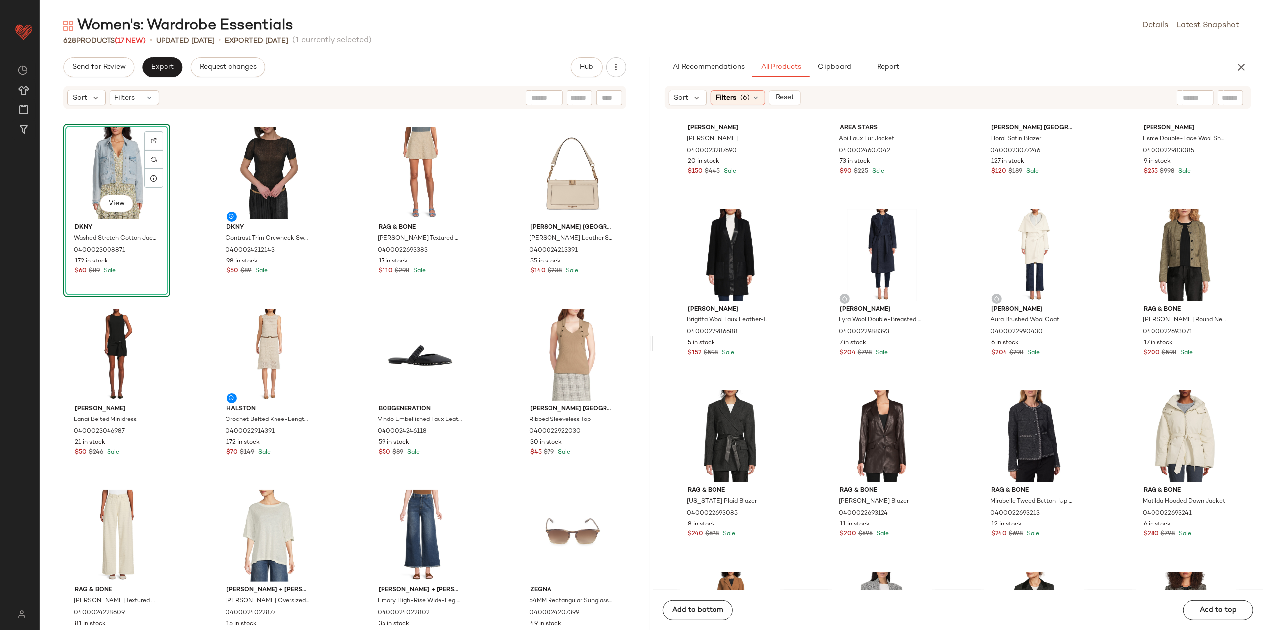
click at [738, 105] on div "Sort Filters (6) Reset" at bounding box center [735, 98] width 132 height 16
click at [738, 101] on div "Filters (6)" at bounding box center [738, 97] width 55 height 15
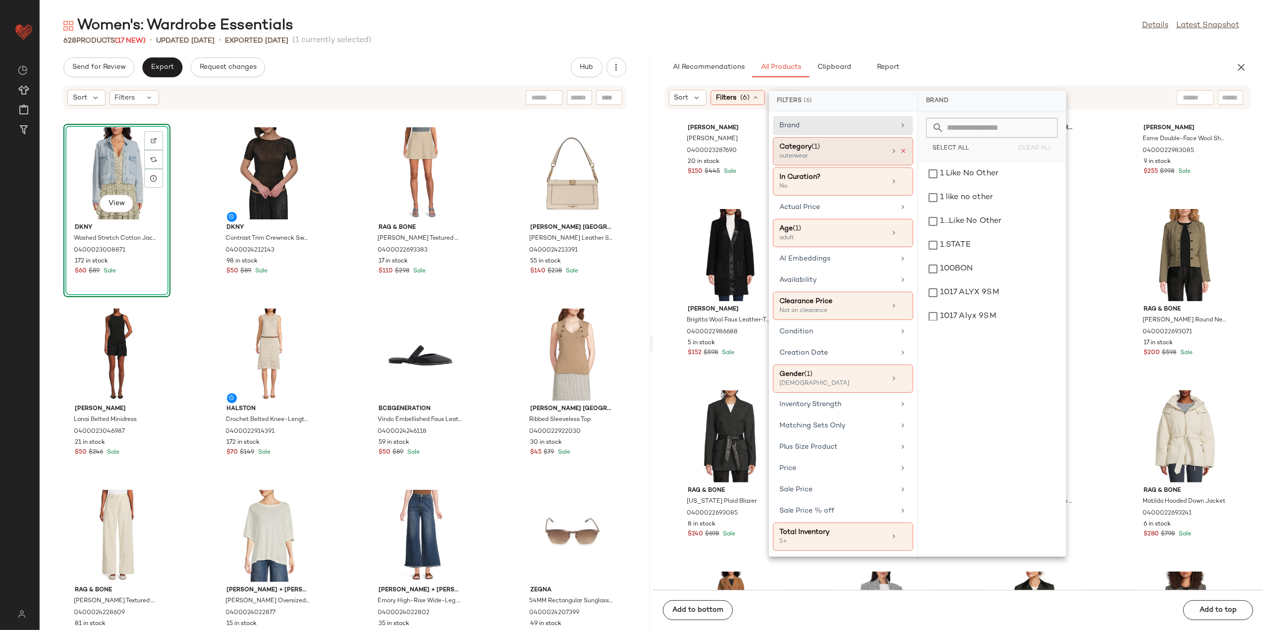
click at [902, 149] on icon at bounding box center [903, 151] width 7 height 7
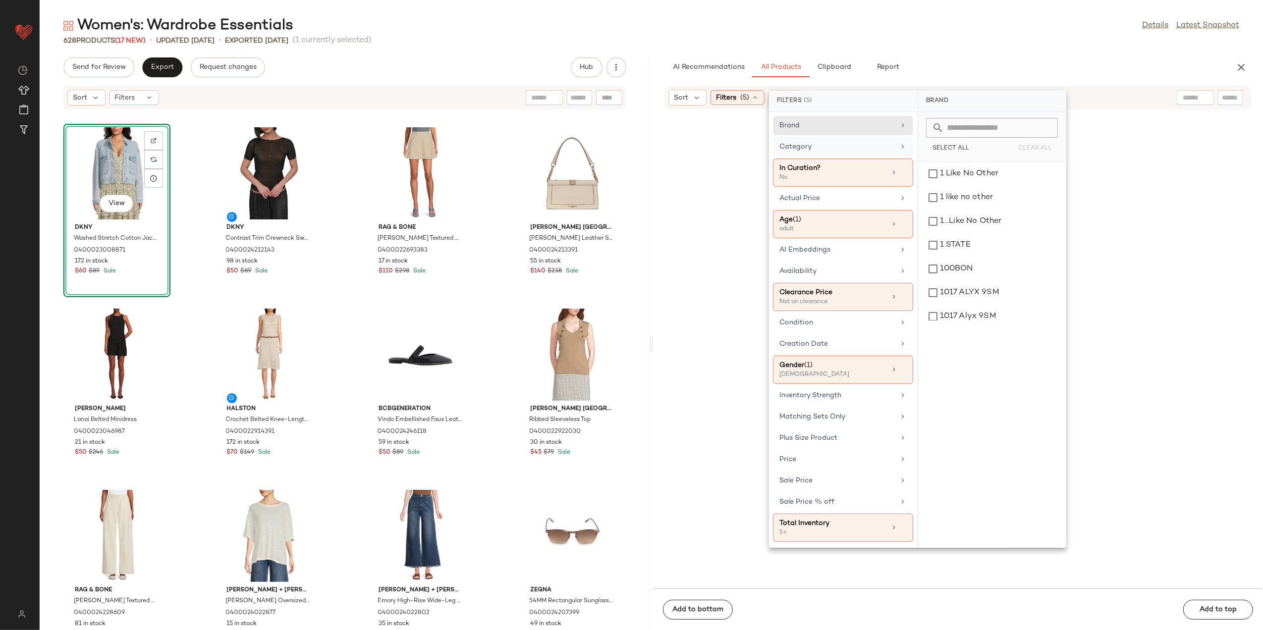
click at [864, 147] on div "Category" at bounding box center [837, 147] width 115 height 10
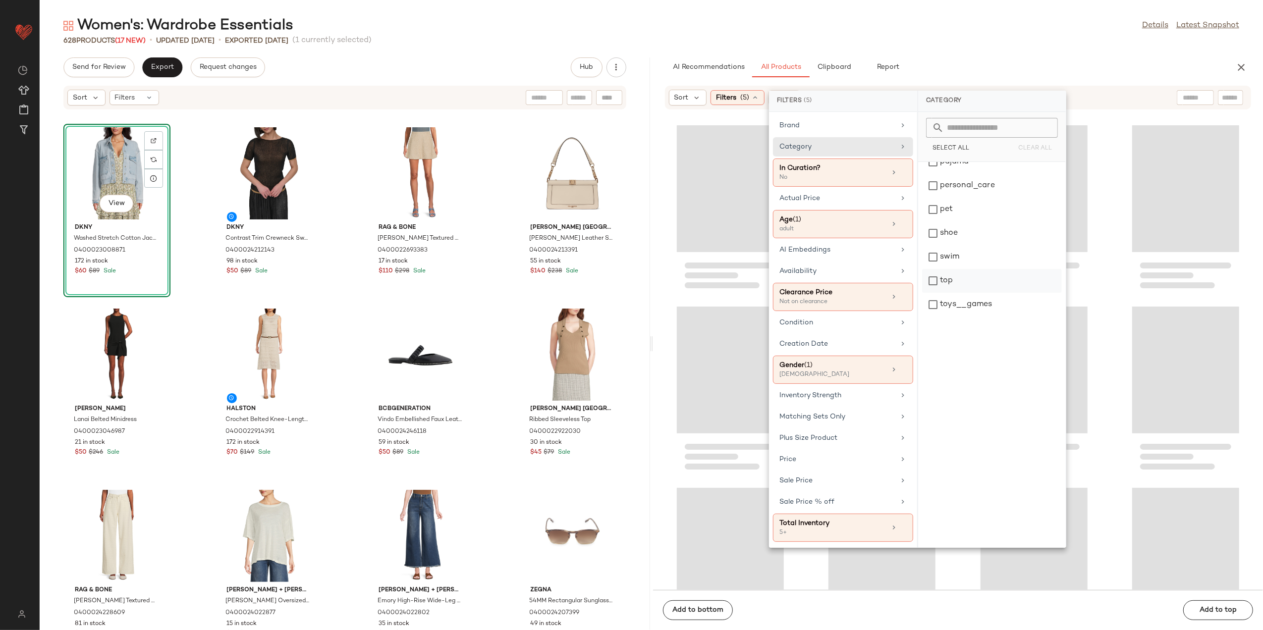
click at [936, 290] on div "top" at bounding box center [992, 281] width 140 height 24
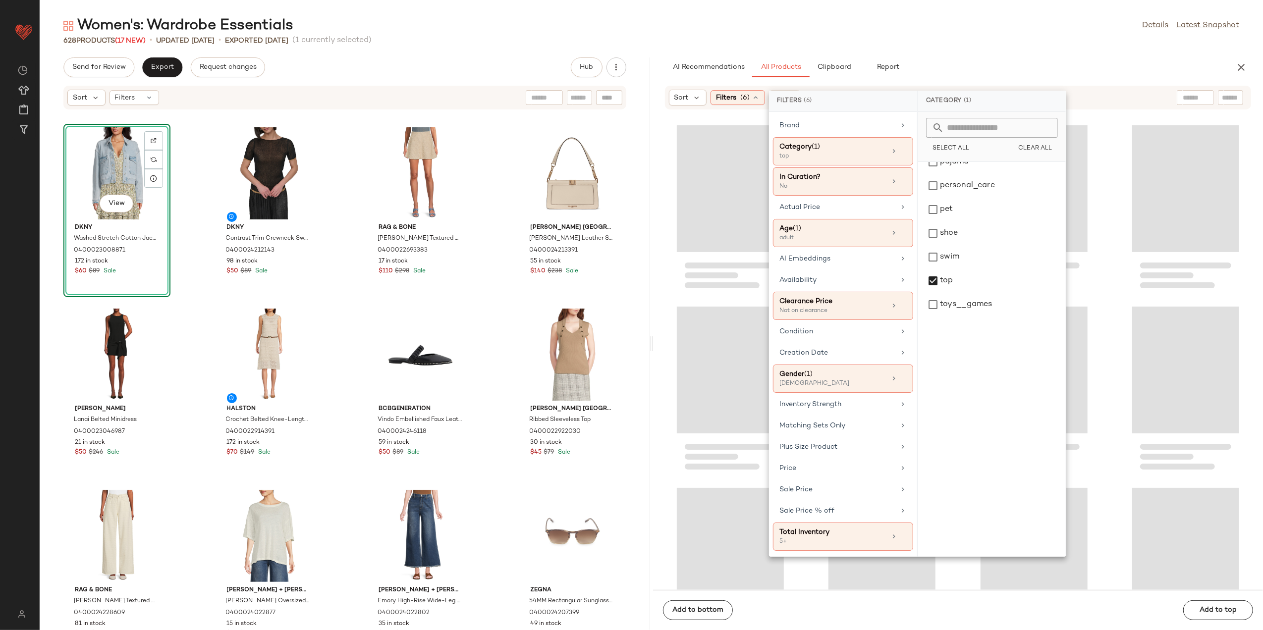
click at [978, 34] on div "Women's: Wardrobe Essentials Details Latest Snapshot" at bounding box center [652, 26] width 1224 height 20
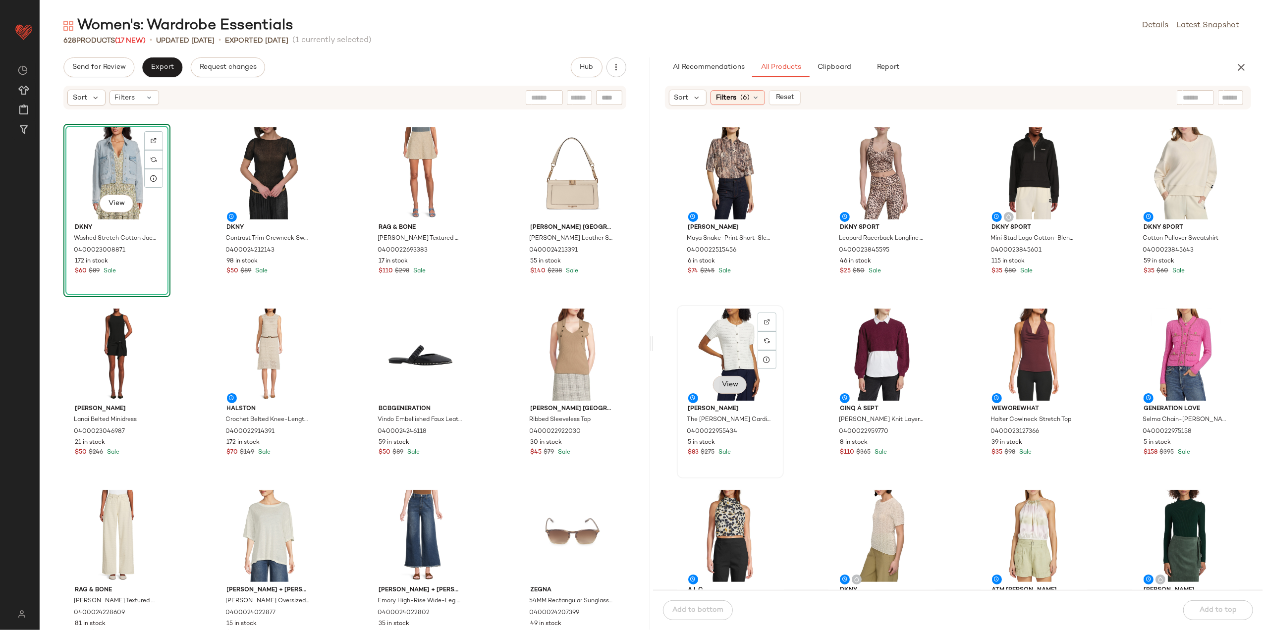
click at [732, 383] on span "View" at bounding box center [730, 385] width 17 height 8
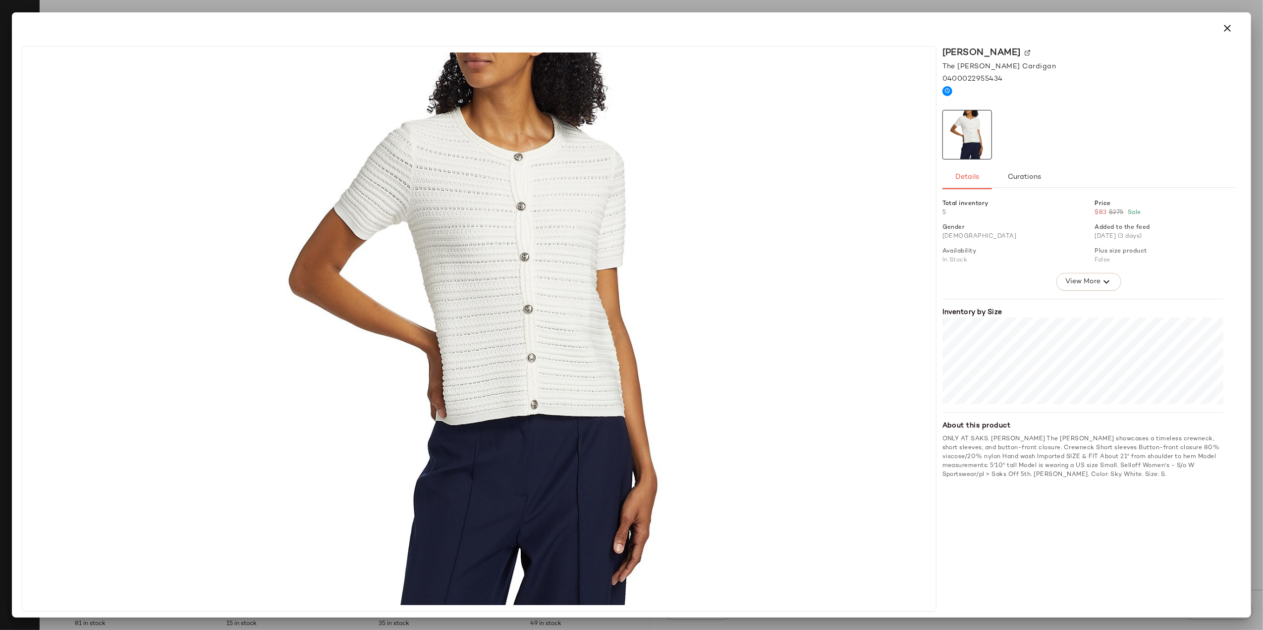
click at [1228, 33] on icon "button" at bounding box center [1228, 28] width 12 height 12
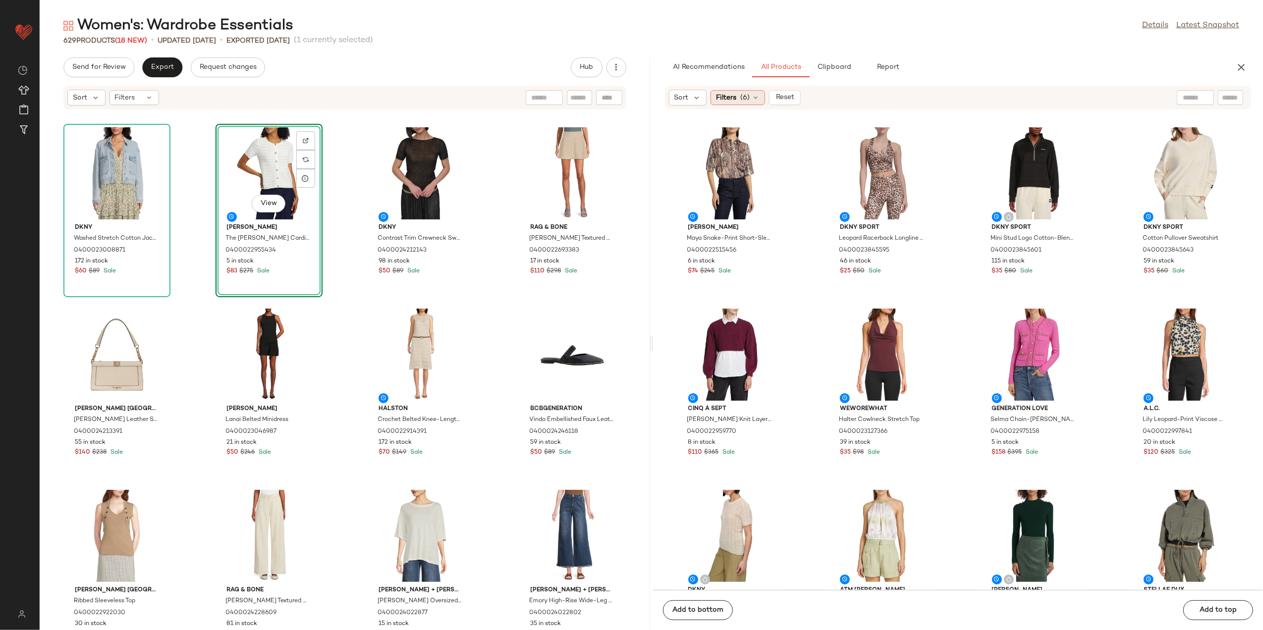
click at [752, 95] on icon at bounding box center [756, 98] width 8 height 8
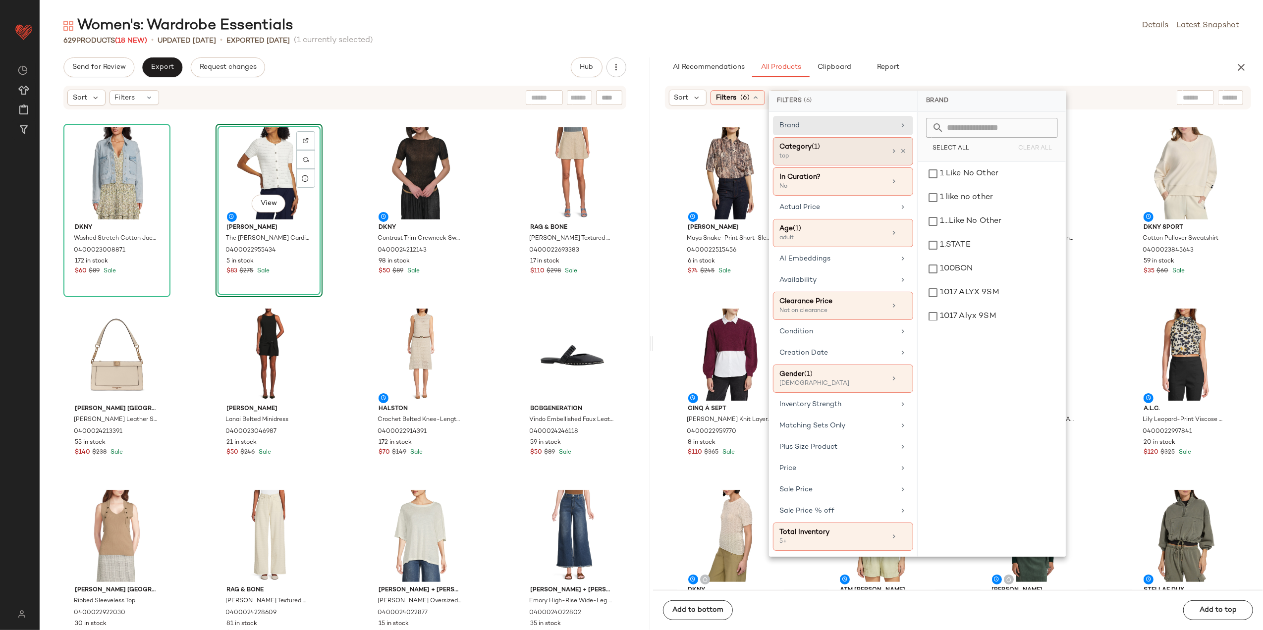
drag, startPoint x: 905, startPoint y: 152, endPoint x: 873, endPoint y: 150, distance: 32.3
click at [902, 153] on icon at bounding box center [903, 151] width 7 height 7
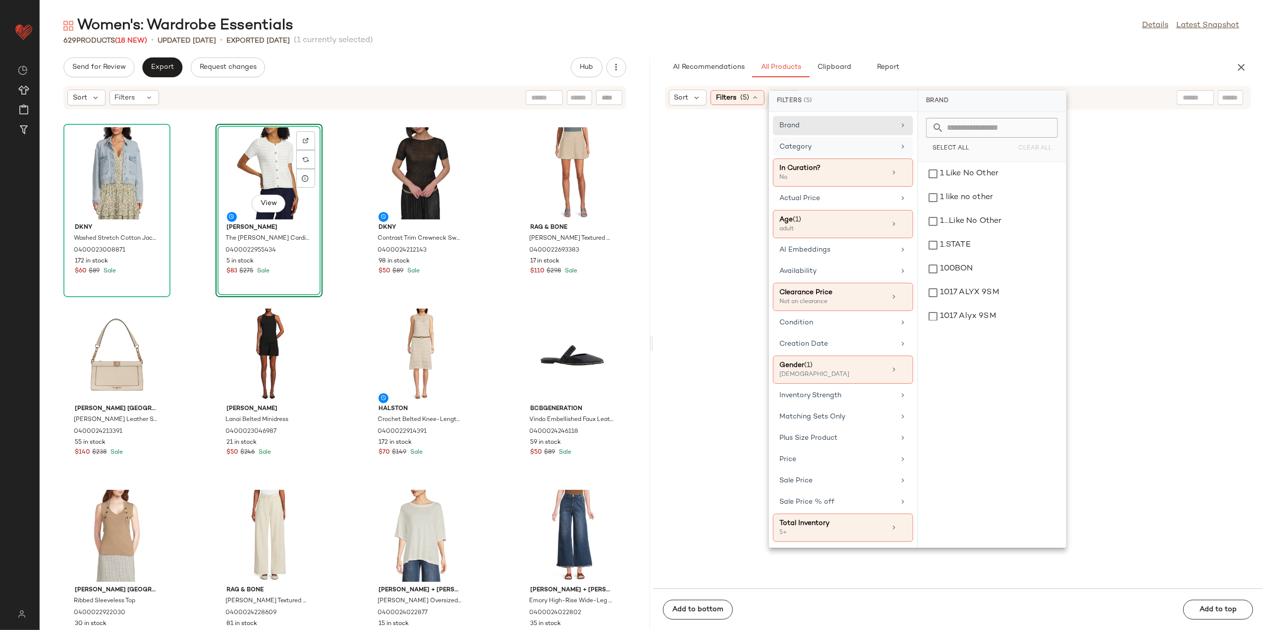
click at [870, 149] on div "Category" at bounding box center [837, 147] width 115 height 10
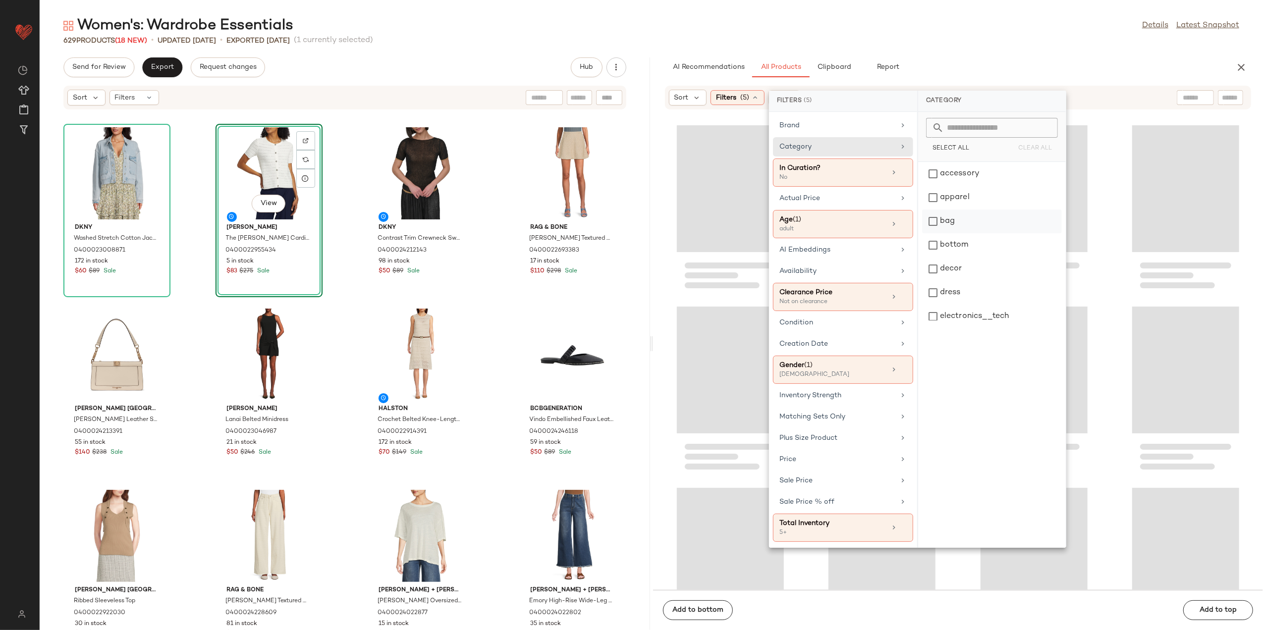
drag, startPoint x: 959, startPoint y: 242, endPoint x: 962, endPoint y: 228, distance: 14.6
click at [960, 232] on div "accessory apparel bag bottom decor dress electronics__tech fitness food furnitu…" at bounding box center [992, 421] width 140 height 519
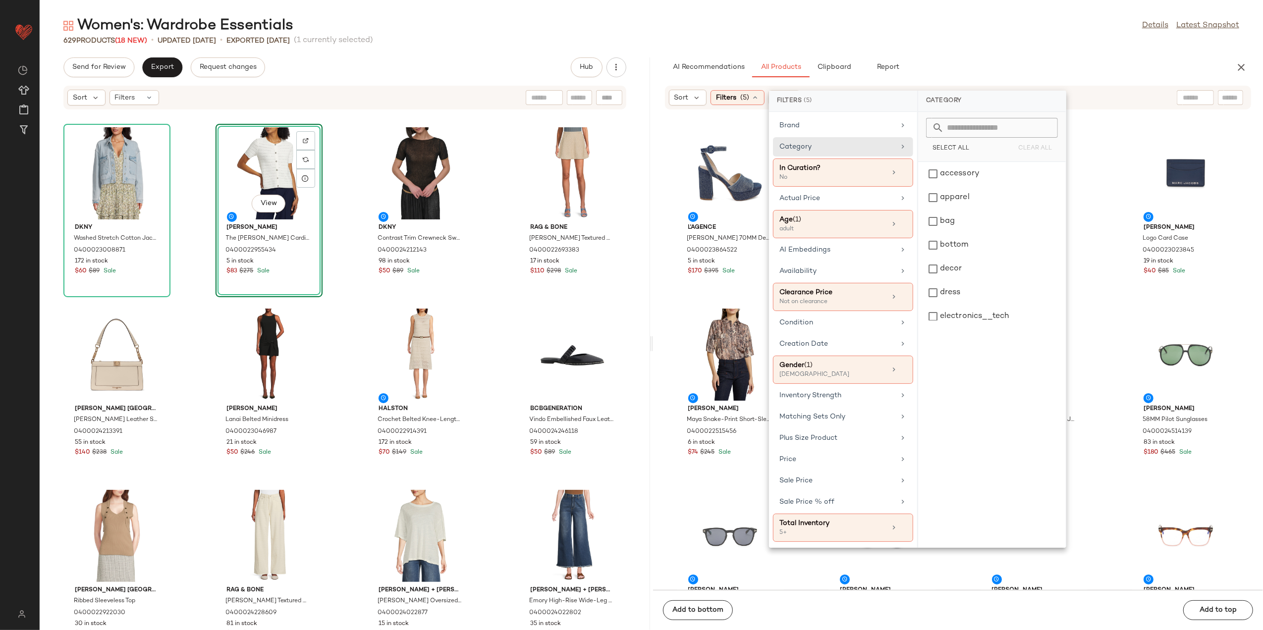
click at [994, 69] on div "AI Recommendations All Products Clipboard Report" at bounding box center [942, 67] width 555 height 20
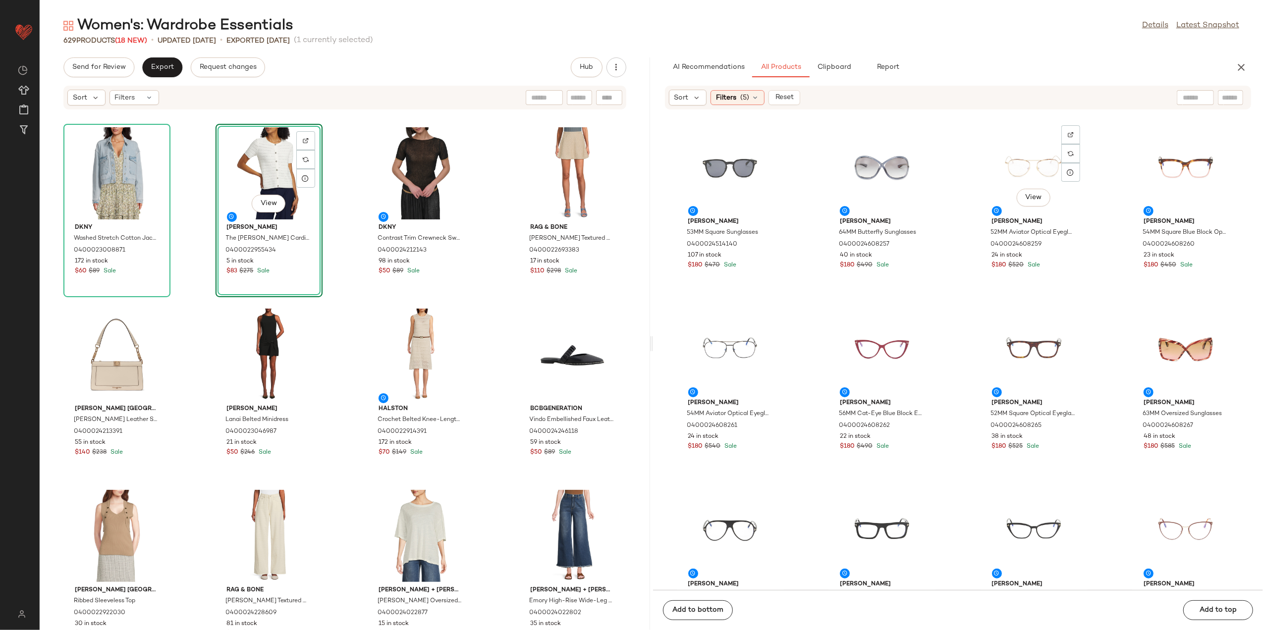
scroll to position [404, 0]
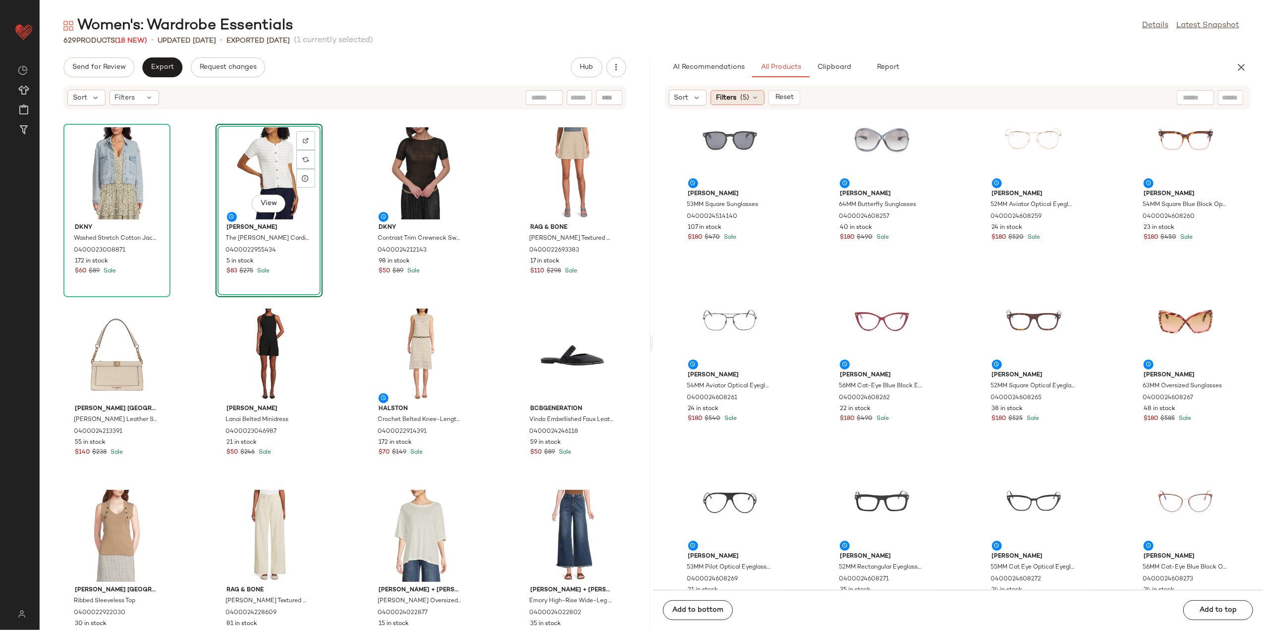
click at [741, 96] on span "(5)" at bounding box center [744, 98] width 9 height 10
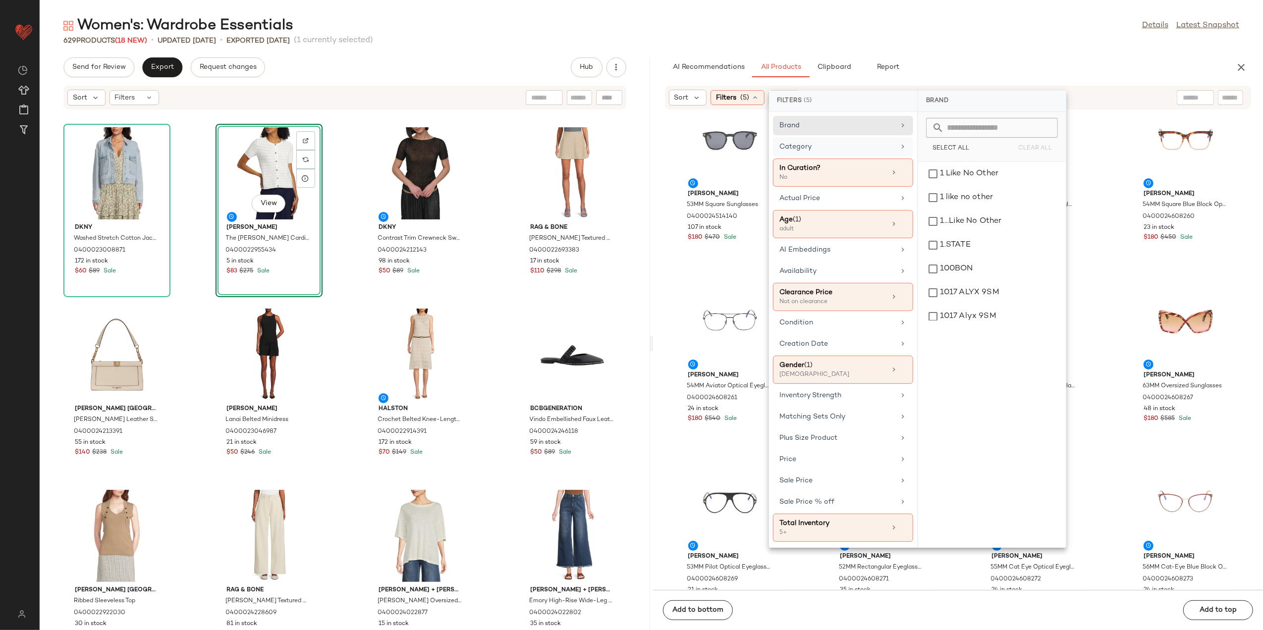
click at [845, 147] on div "Category" at bounding box center [837, 147] width 115 height 10
click at [964, 244] on div "bottom" at bounding box center [992, 245] width 140 height 24
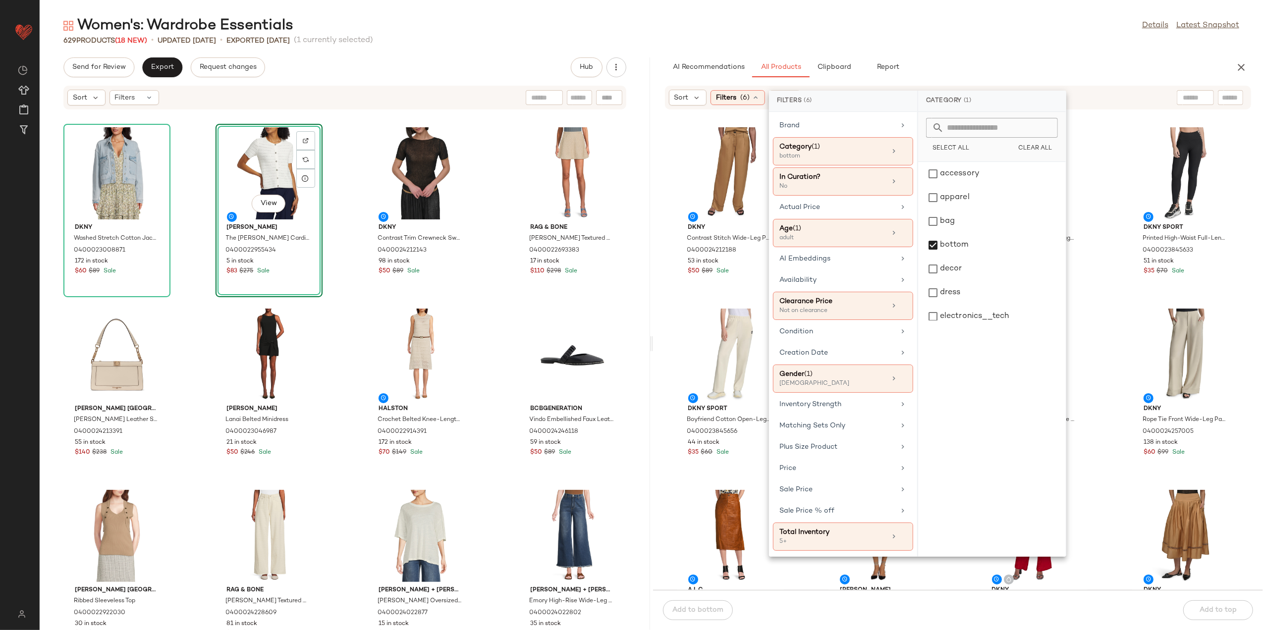
drag, startPoint x: 1016, startPoint y: 40, endPoint x: 1013, endPoint y: 48, distance: 8.3
click at [1015, 42] on div "629 Products (18 New) • updated [DATE] • Exported [DATE] (1 currently selected)" at bounding box center [652, 41] width 1224 height 10
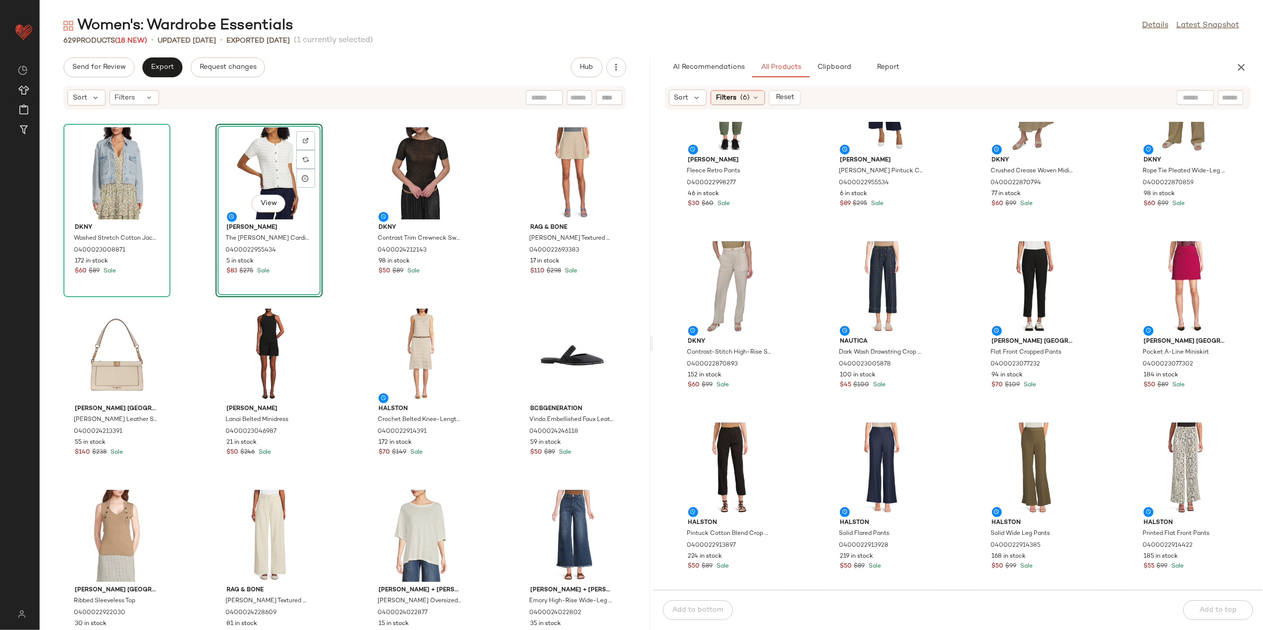
scroll to position [867, 0]
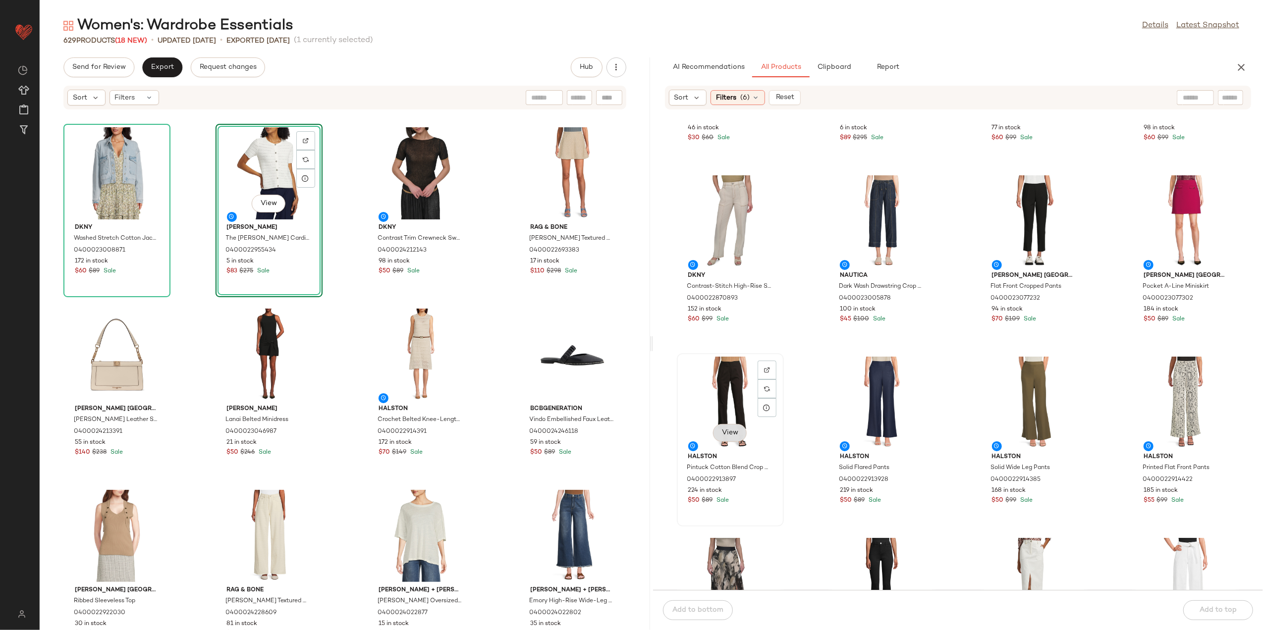
click at [726, 425] on button "View" at bounding box center [730, 433] width 34 height 18
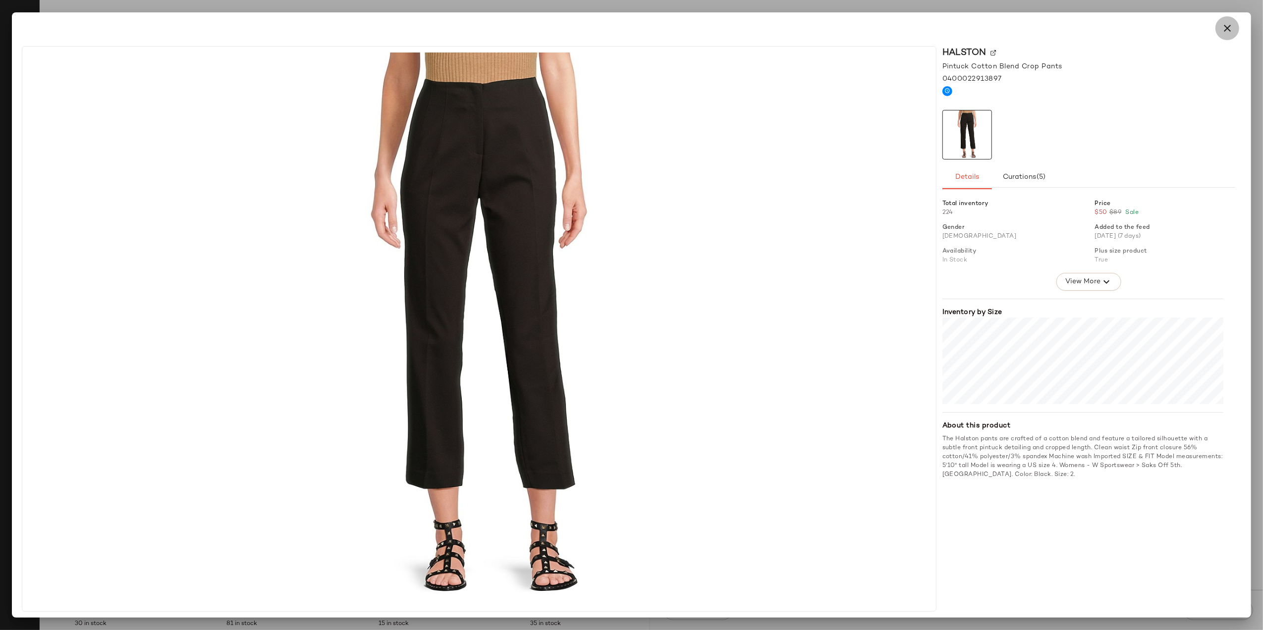
click at [1220, 25] on button "button" at bounding box center [1228, 28] width 24 height 24
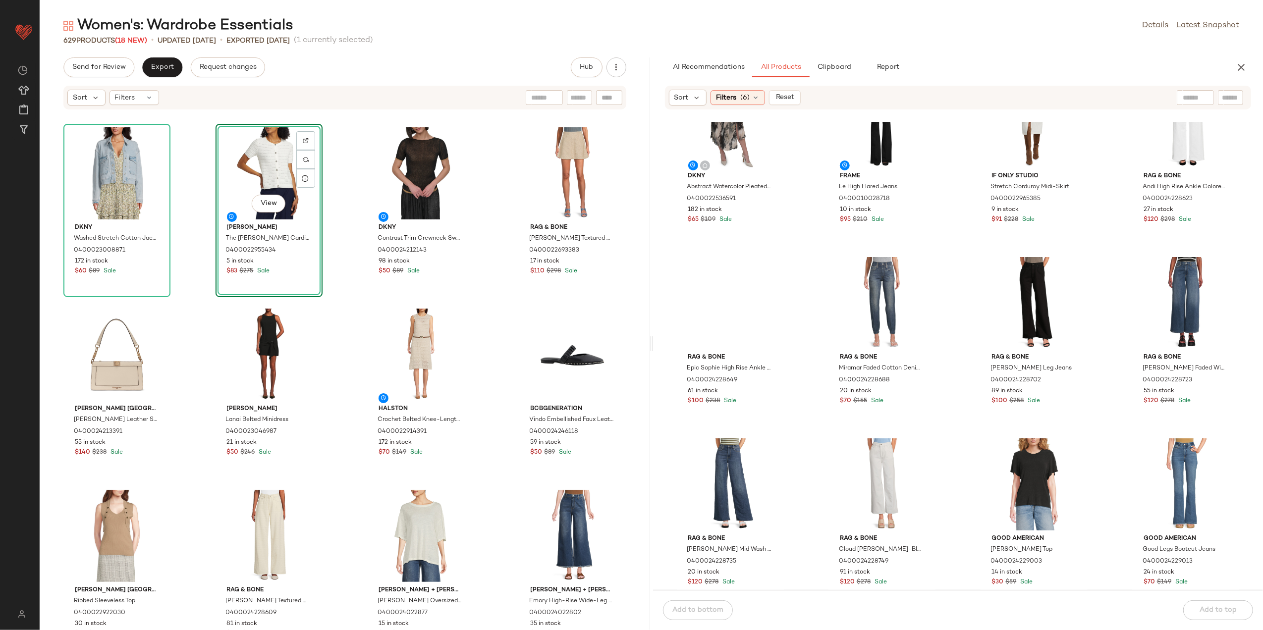
scroll to position [1396, 0]
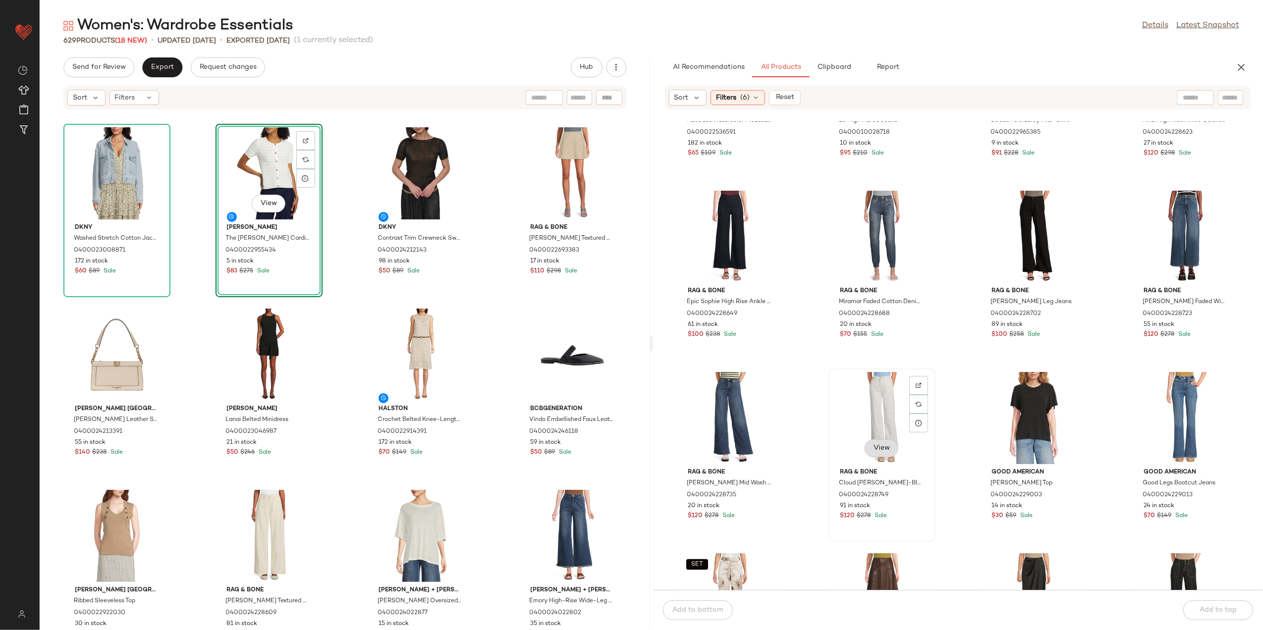
click at [880, 452] on span "View" at bounding box center [881, 449] width 17 height 8
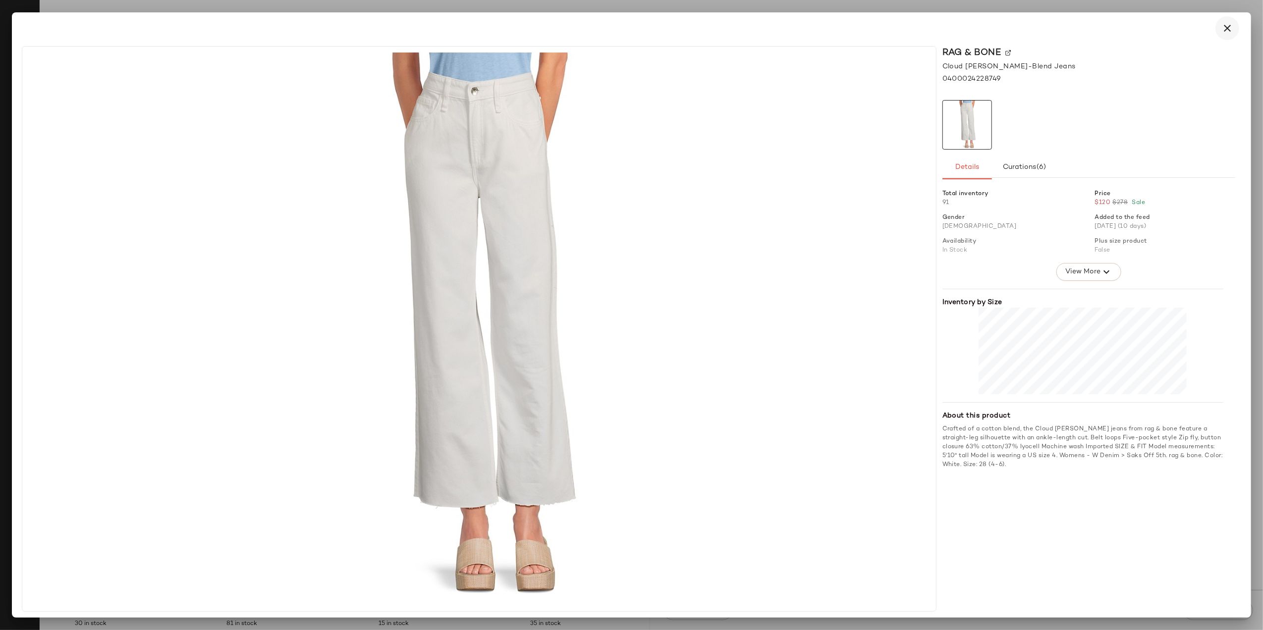
click at [1223, 35] on button "button" at bounding box center [1228, 28] width 24 height 24
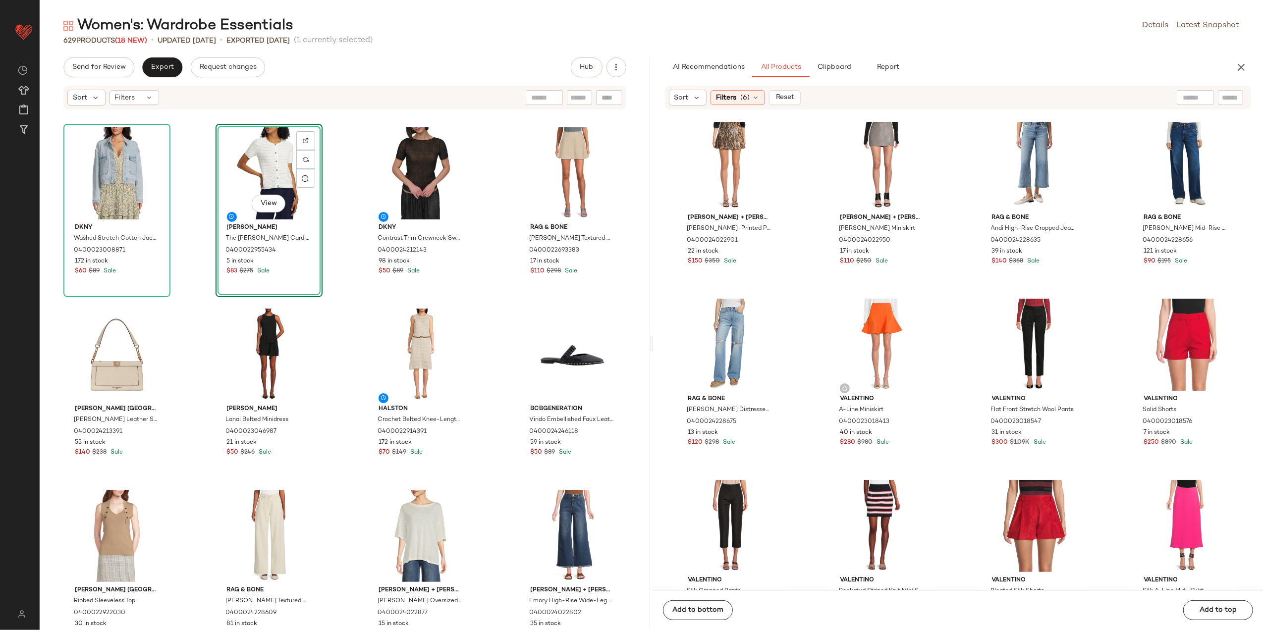
scroll to position [2717, 0]
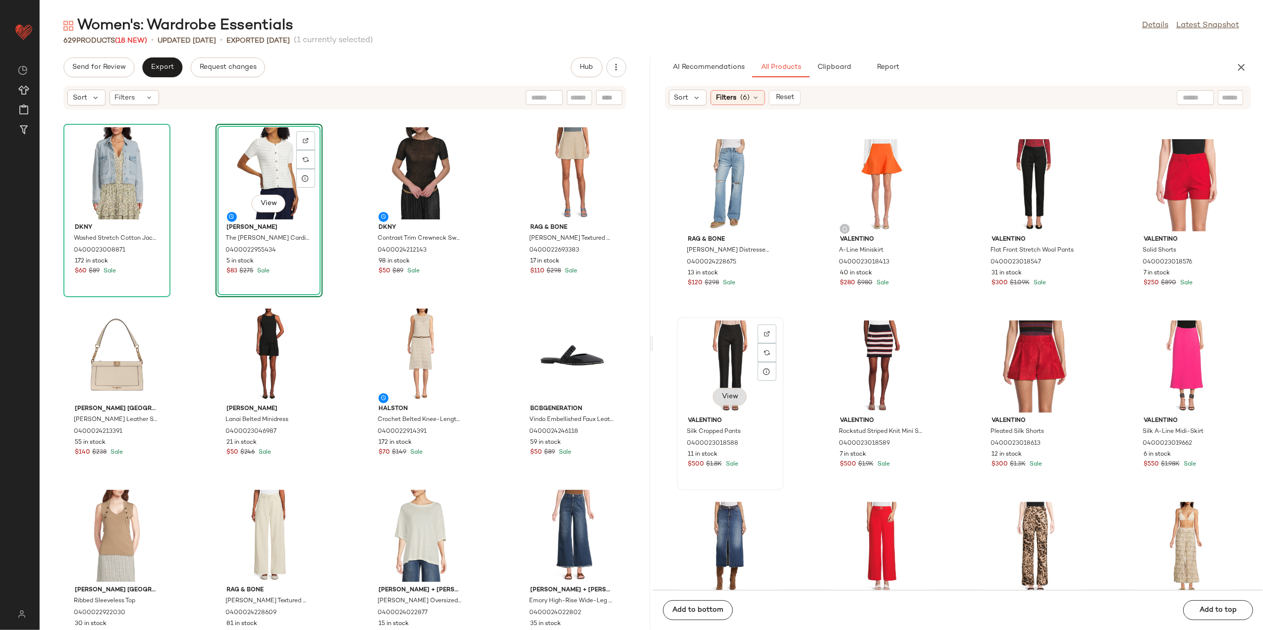
click at [720, 397] on button "View" at bounding box center [730, 397] width 34 height 18
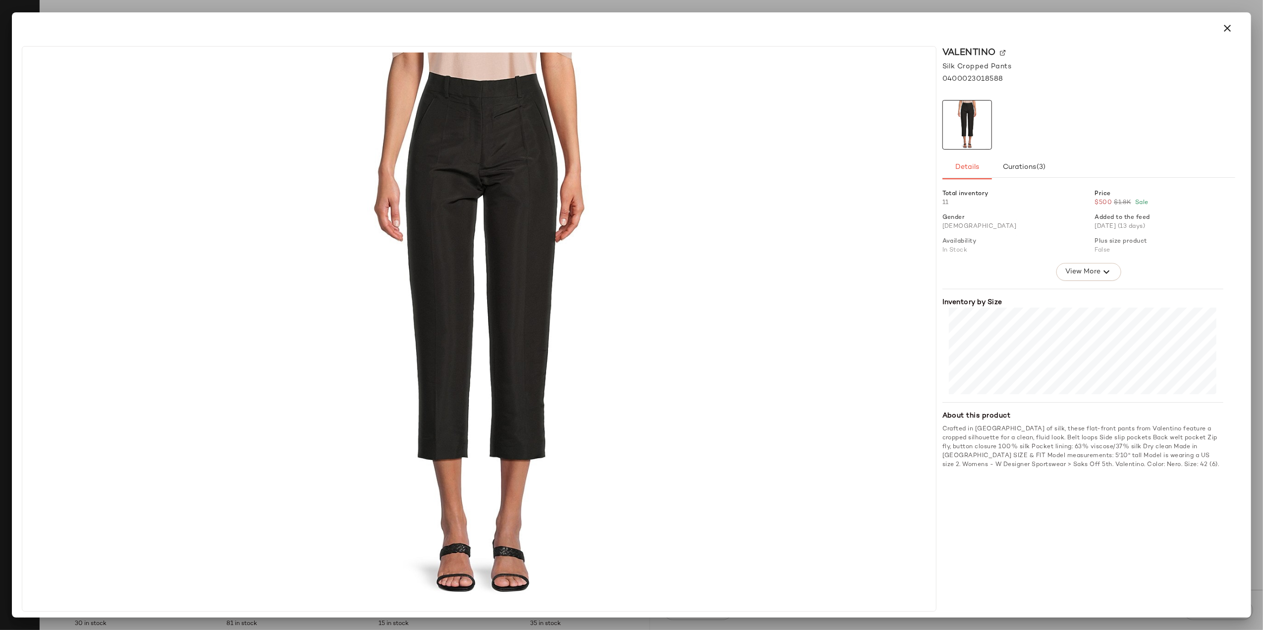
drag, startPoint x: 1228, startPoint y: 26, endPoint x: 1192, endPoint y: 56, distance: 47.1
click at [1226, 26] on icon "button" at bounding box center [1228, 28] width 12 height 12
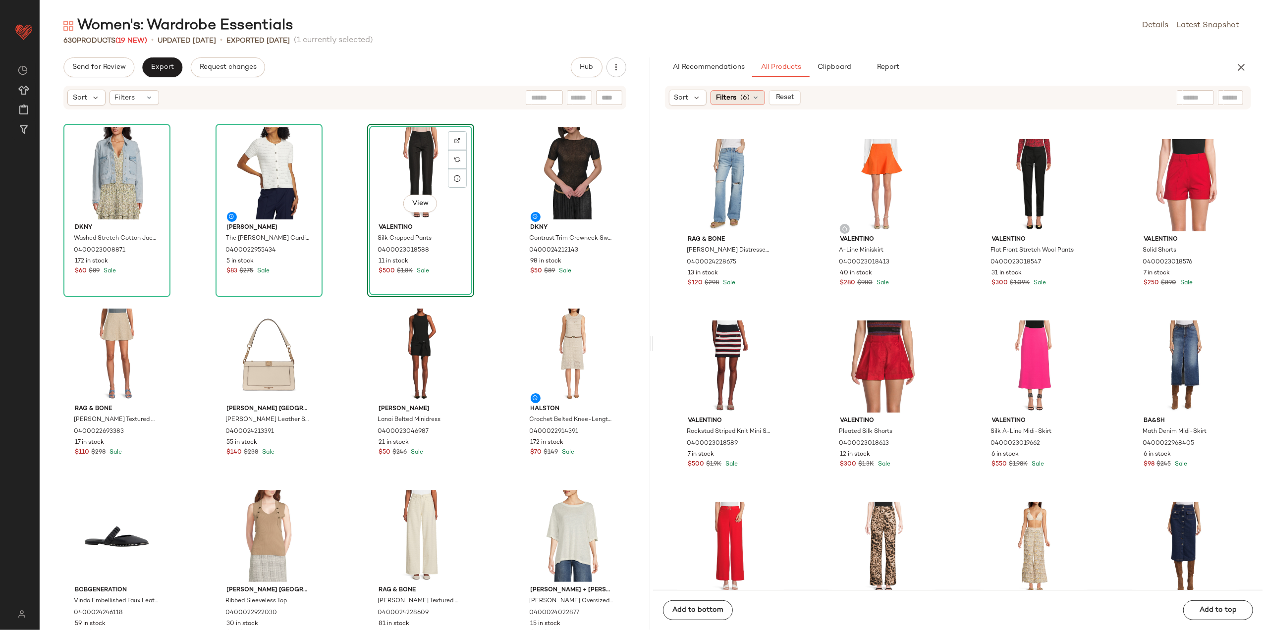
click at [732, 100] on span "Filters" at bounding box center [726, 98] width 20 height 10
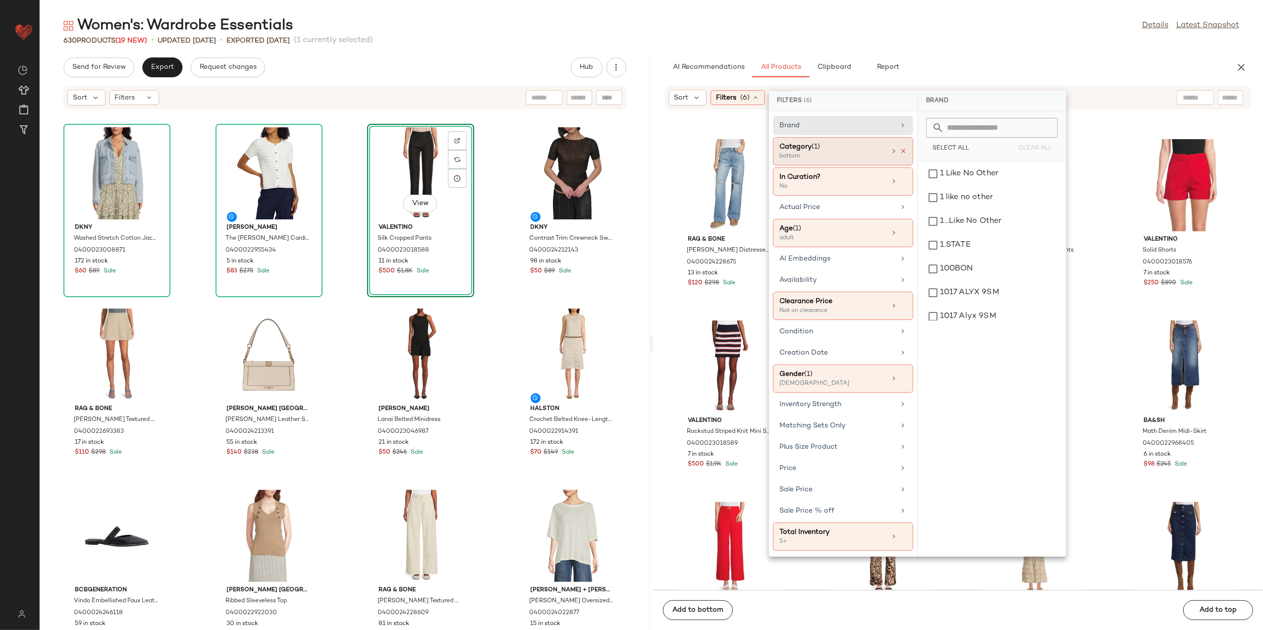
click at [903, 149] on icon at bounding box center [903, 151] width 7 height 7
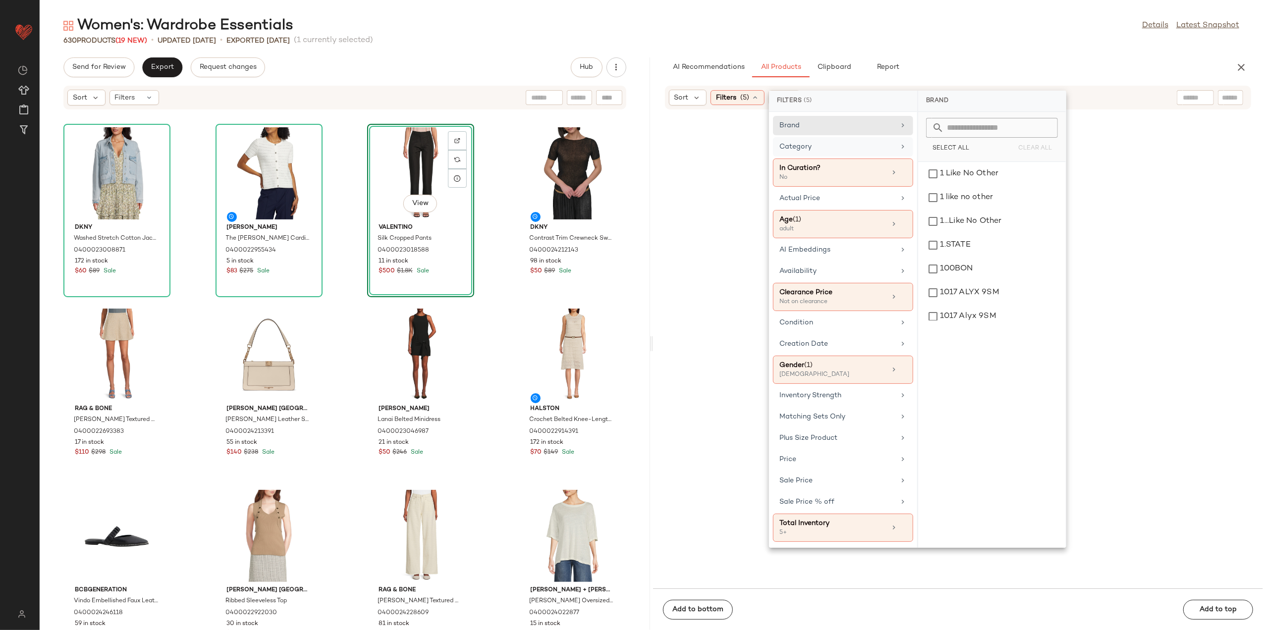
click at [874, 149] on div "Category" at bounding box center [837, 147] width 115 height 10
click at [946, 175] on div "accessory" at bounding box center [992, 174] width 140 height 24
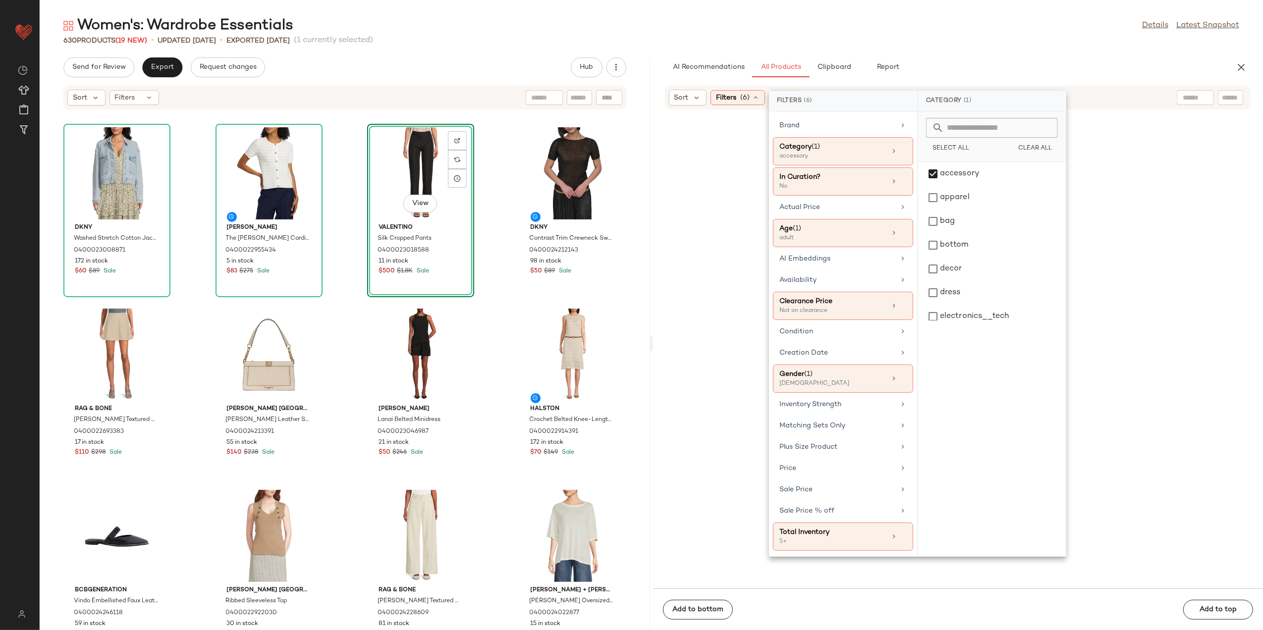
click at [960, 48] on div "Women's: Wardrobe Essentials Details Latest Snapshot 630 Products (19 New) • up…" at bounding box center [652, 323] width 1224 height 615
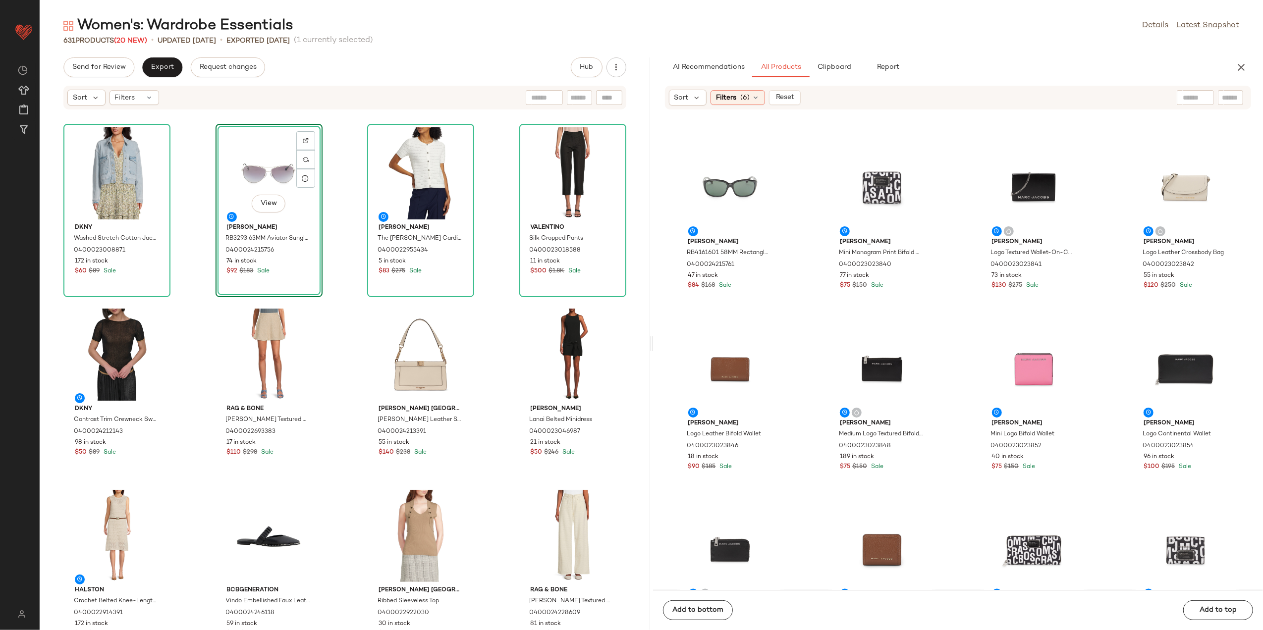
scroll to position [999, 0]
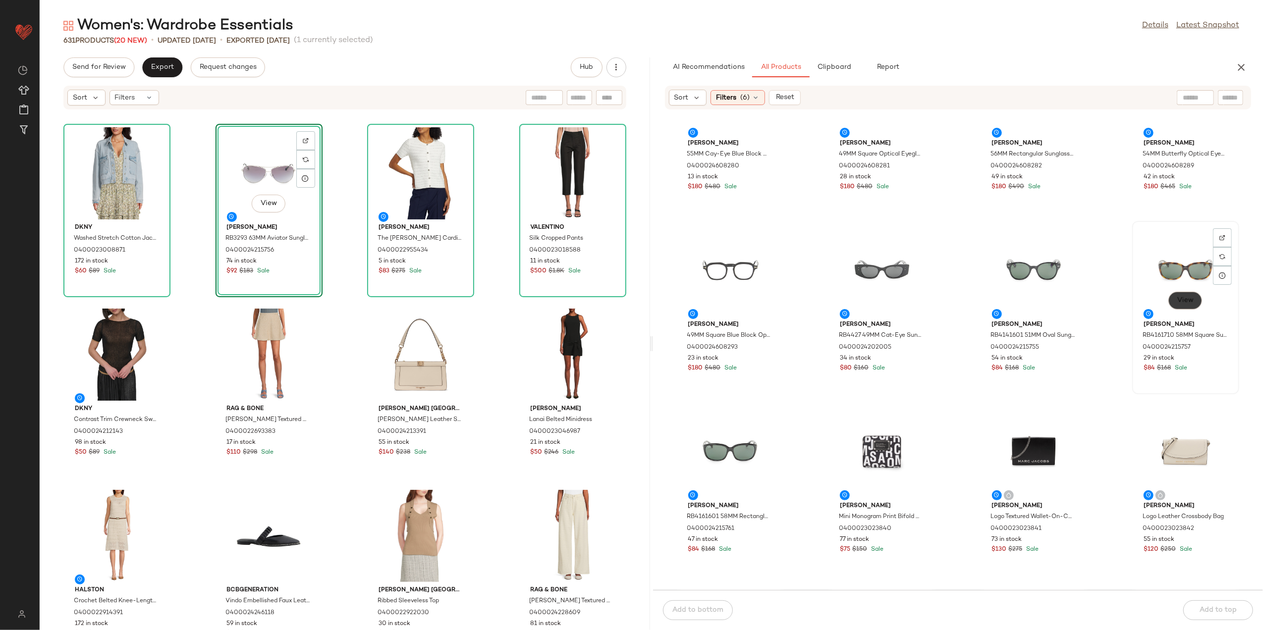
click at [1179, 306] on button "View" at bounding box center [1186, 301] width 34 height 18
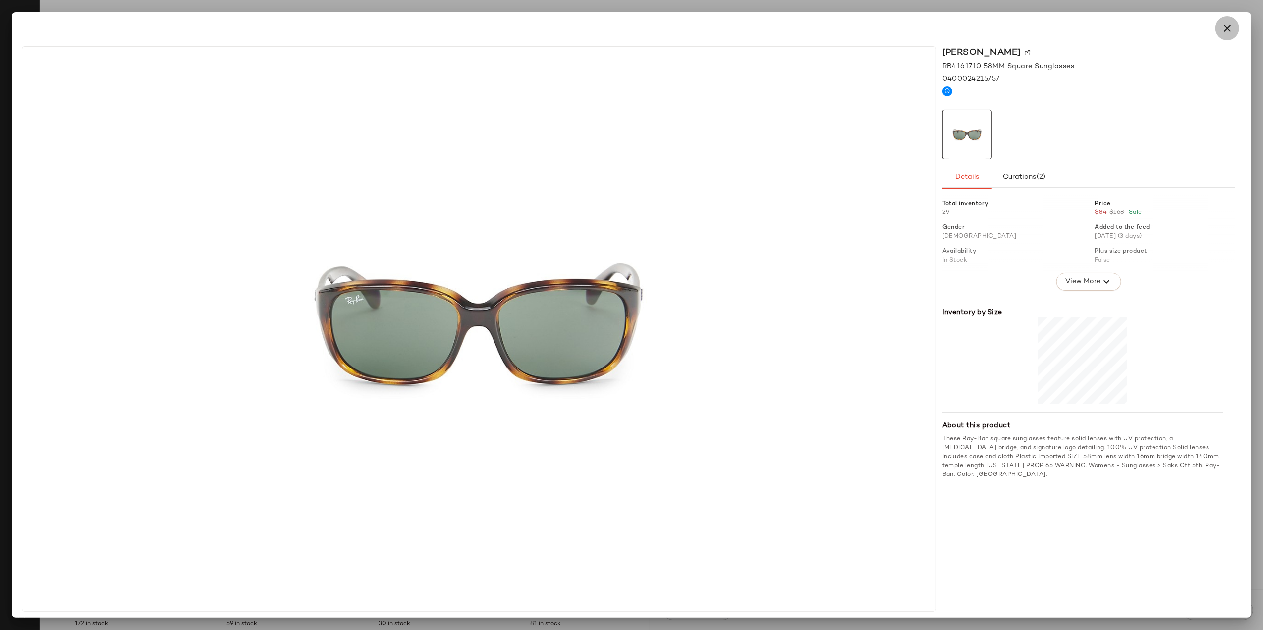
click at [1218, 24] on button "button" at bounding box center [1228, 28] width 24 height 24
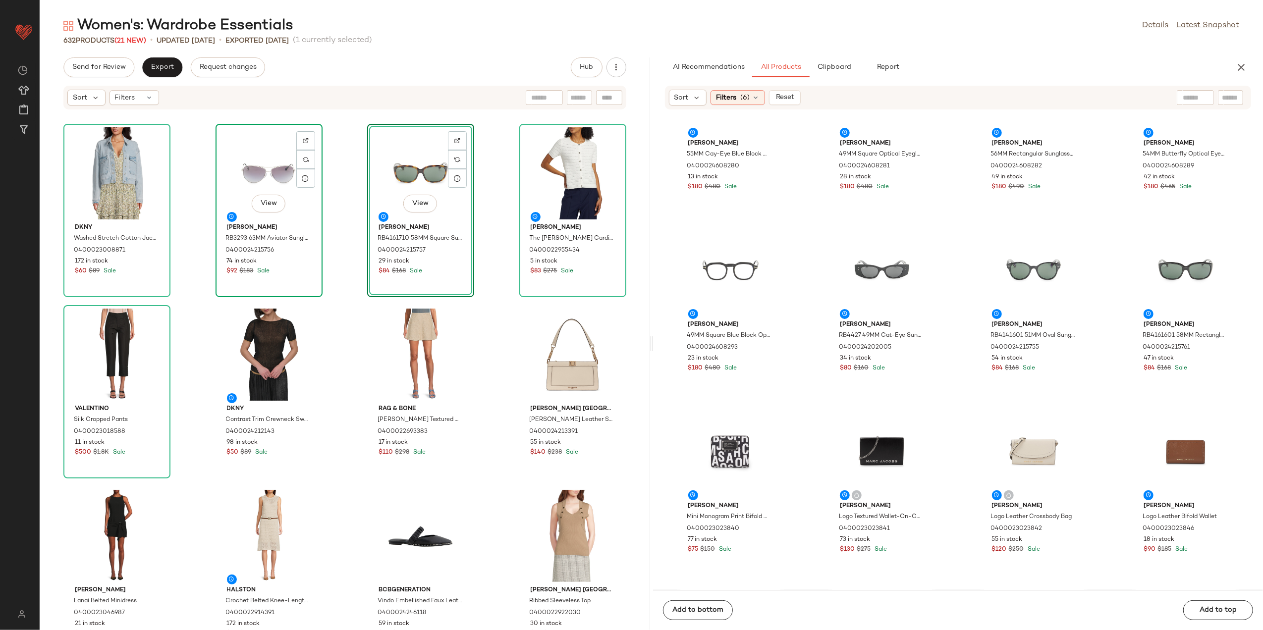
click at [260, 173] on div "View" at bounding box center [269, 173] width 100 height 92
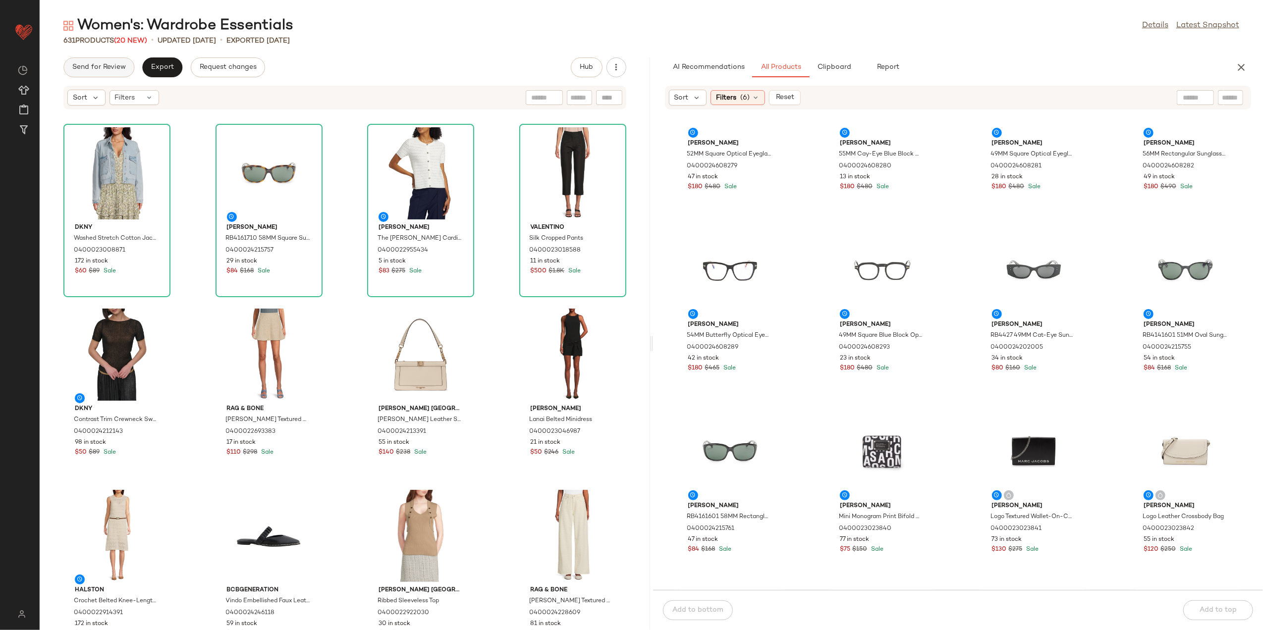
click at [100, 64] on span "Send for Review" at bounding box center [99, 67] width 54 height 8
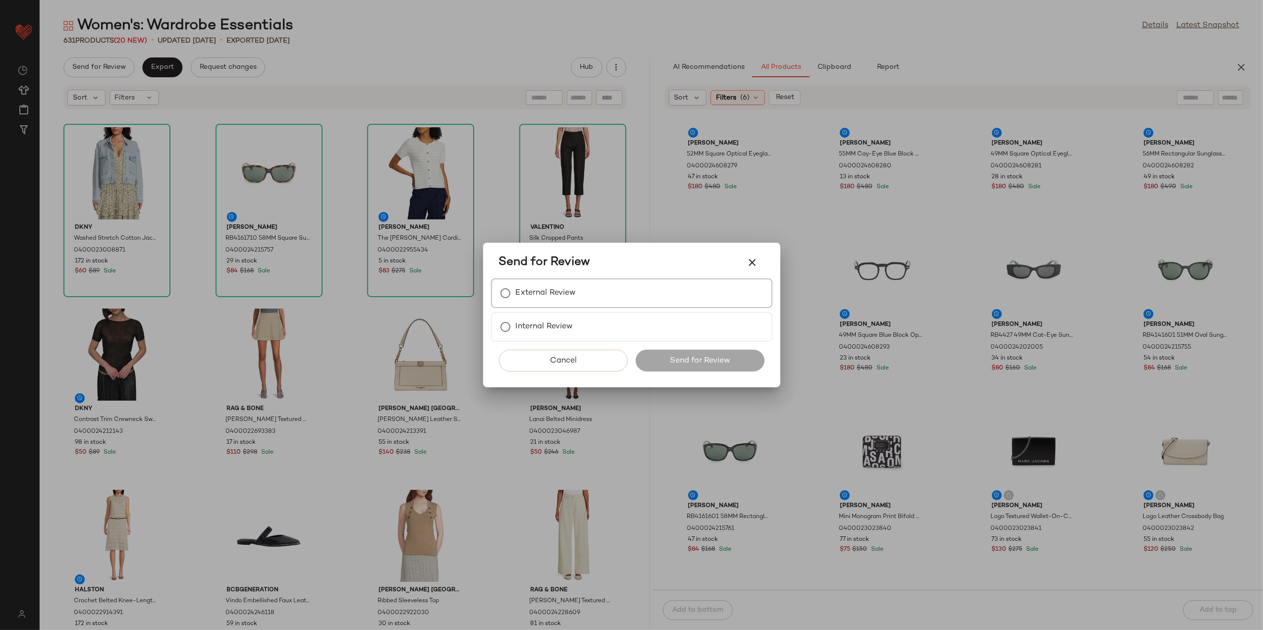
click at [548, 290] on label "External Review" at bounding box center [546, 293] width 60 height 20
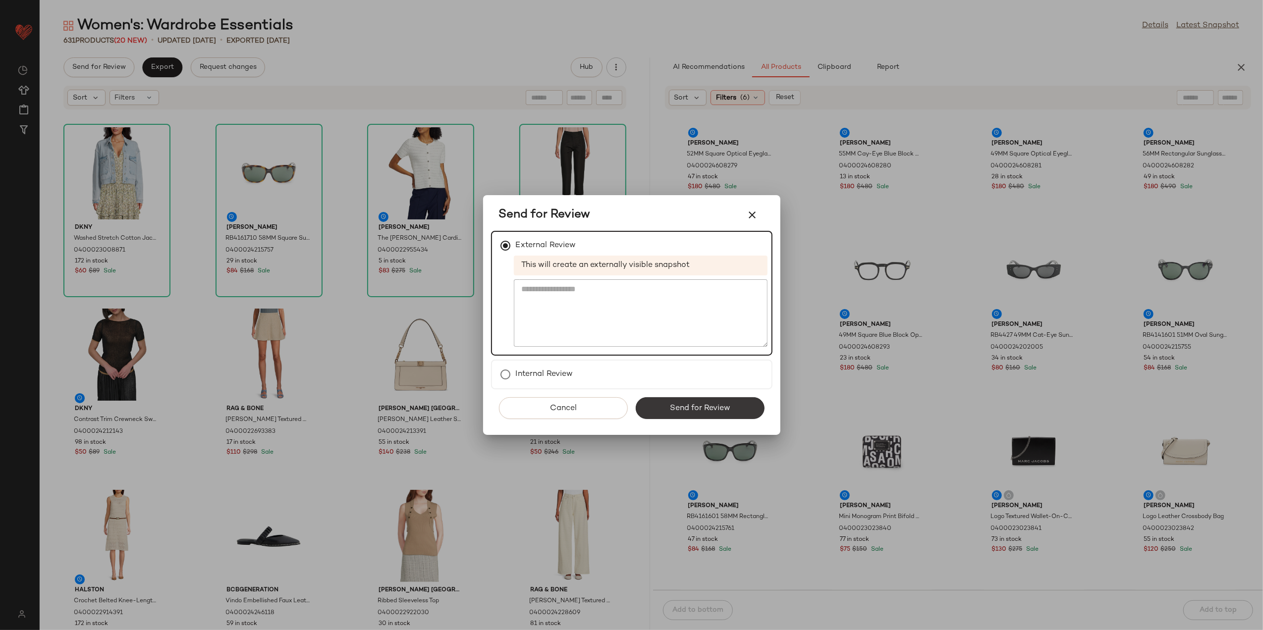
click at [702, 399] on button "Send for Review" at bounding box center [700, 408] width 129 height 22
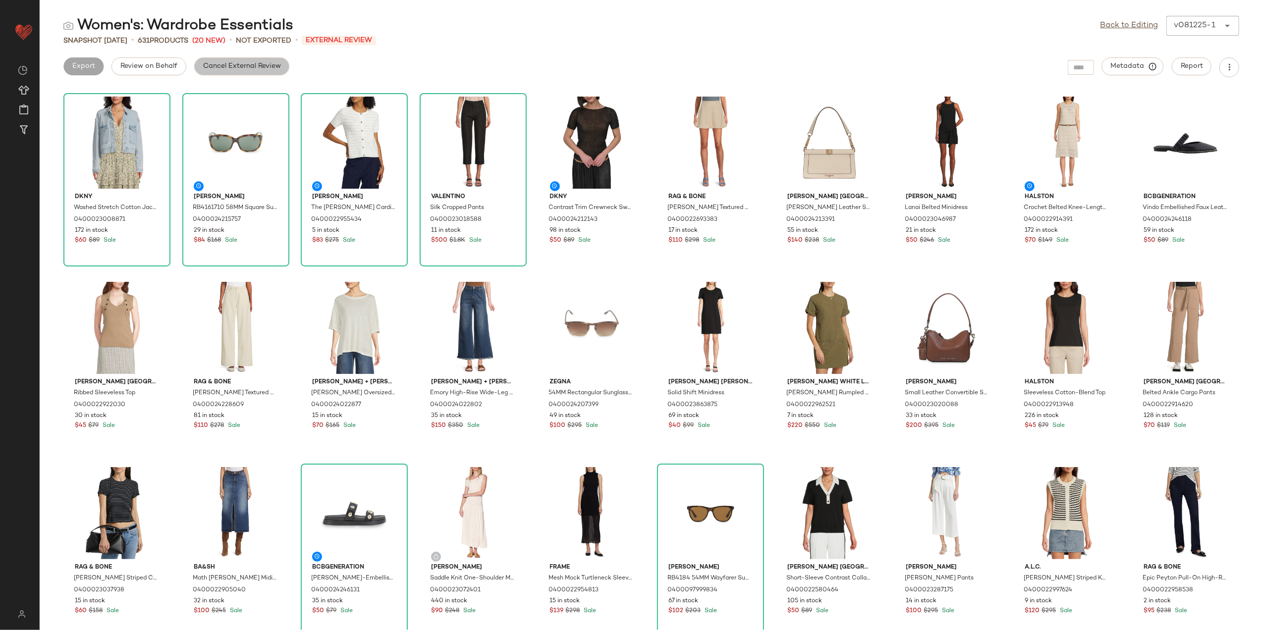
click at [205, 72] on button "Cancel External Review" at bounding box center [241, 66] width 95 height 18
click at [149, 65] on button "Export" at bounding box center [162, 66] width 40 height 18
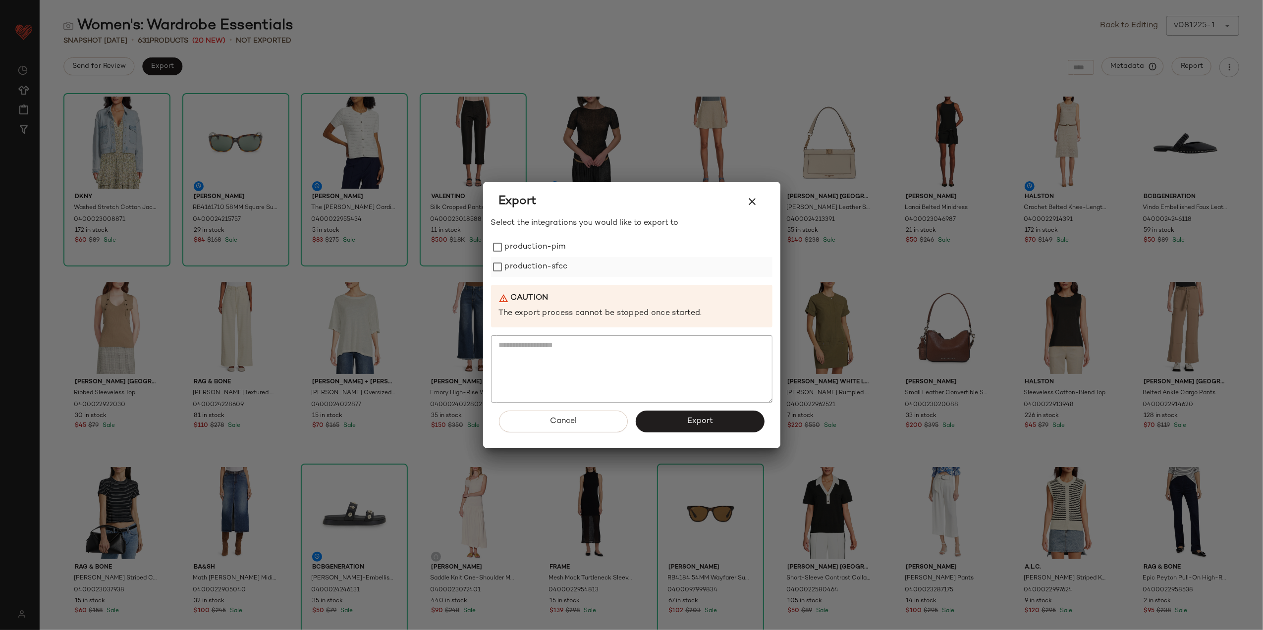
click at [515, 263] on label "production-sfcc" at bounding box center [536, 267] width 63 height 20
click at [519, 248] on label "production-pim" at bounding box center [535, 247] width 61 height 20
click at [663, 415] on button "Export" at bounding box center [700, 422] width 129 height 22
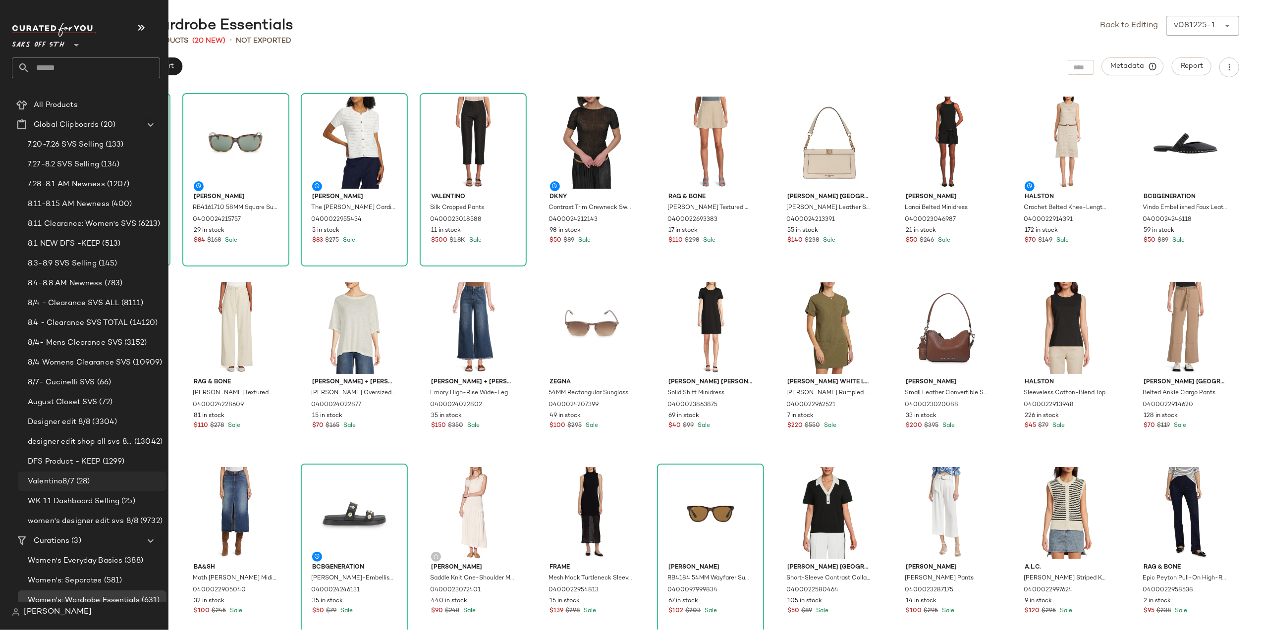
scroll to position [26, 0]
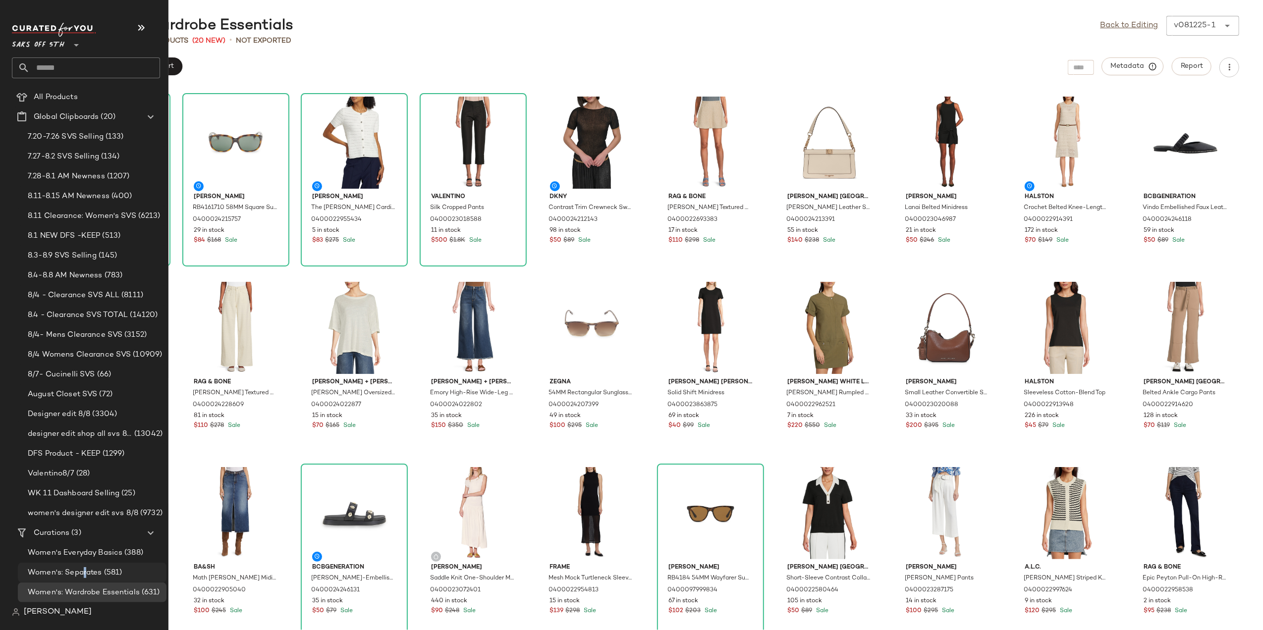
click at [83, 565] on div "Women's: Separates (581)" at bounding box center [92, 573] width 149 height 20
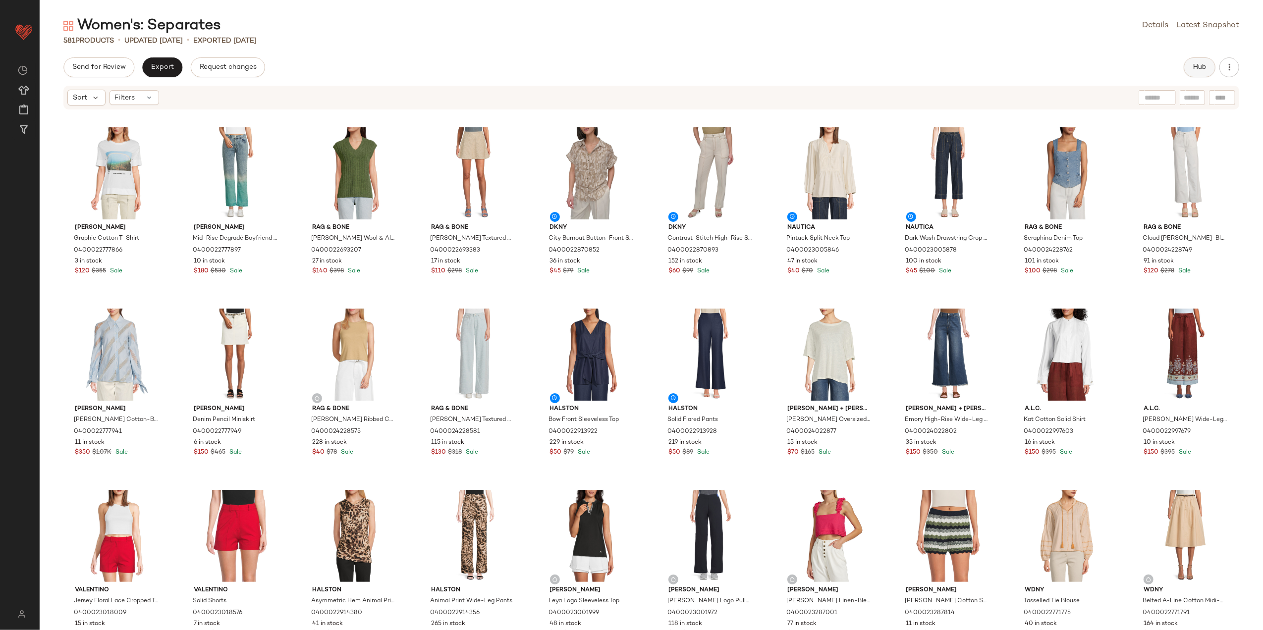
click at [1192, 64] on button "Hub" at bounding box center [1200, 67] width 32 height 20
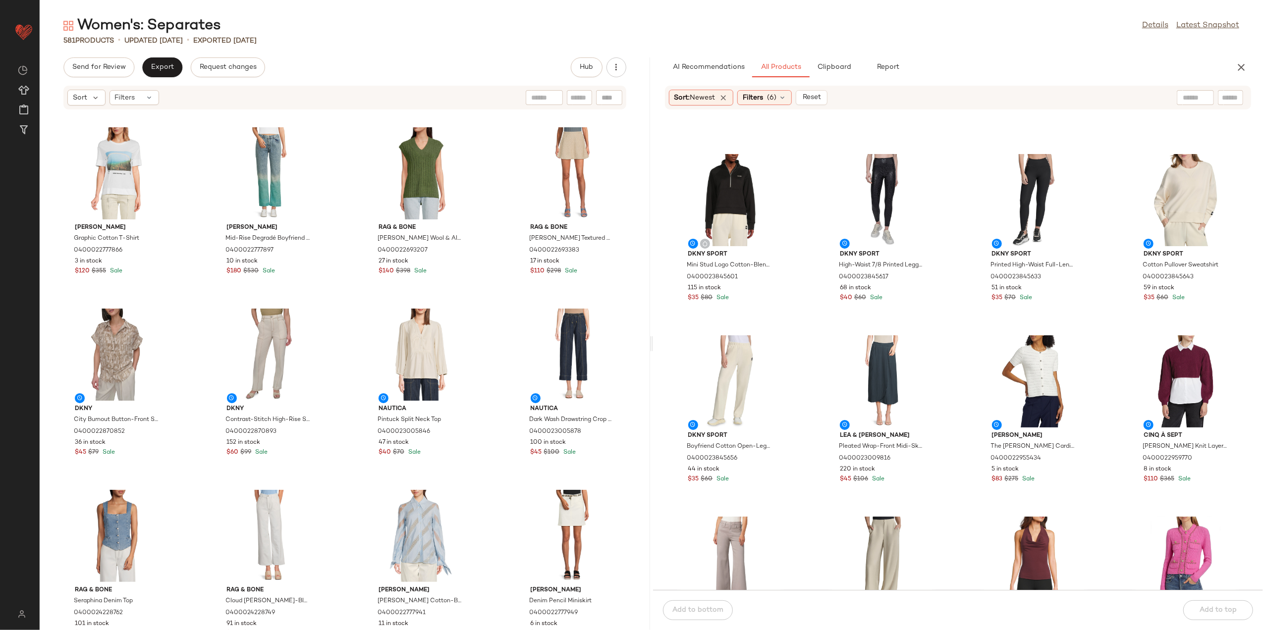
scroll to position [140, 0]
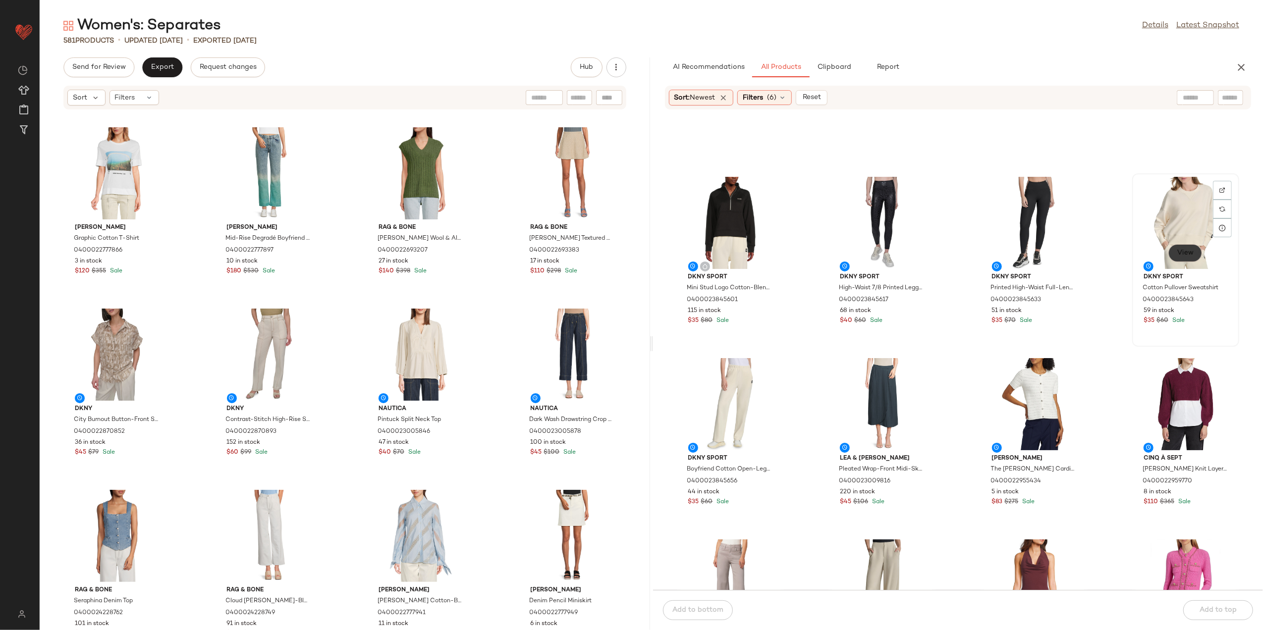
click at [1182, 249] on span "View" at bounding box center [1185, 253] width 17 height 8
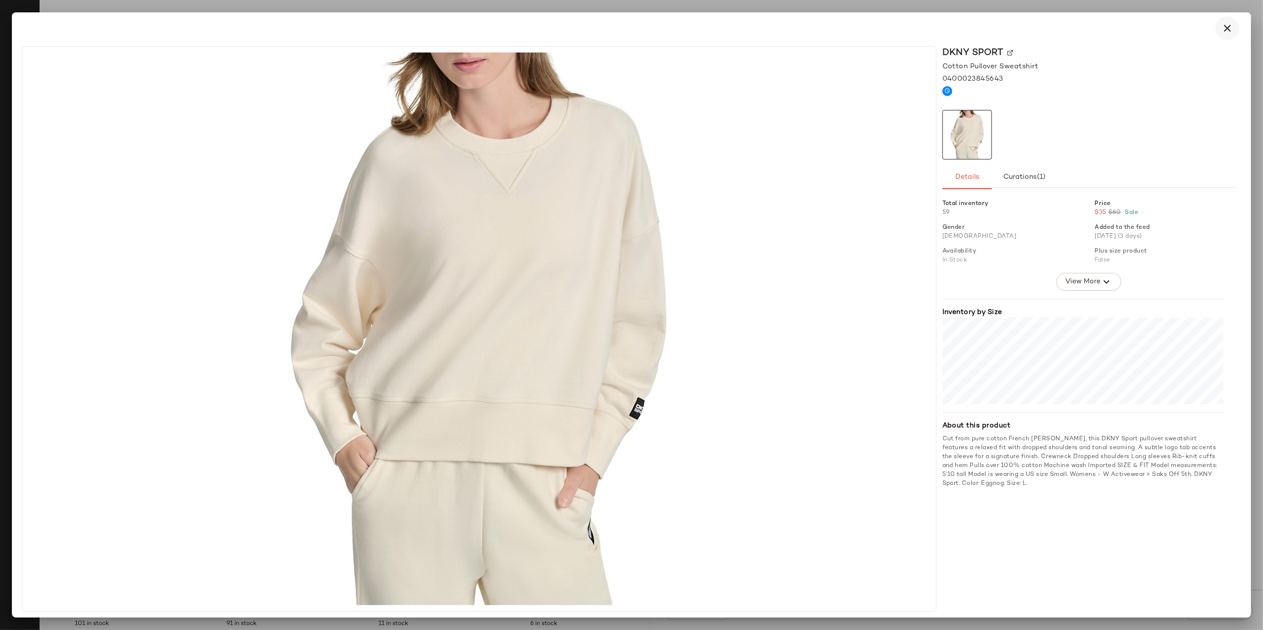
click at [1224, 34] on icon "button" at bounding box center [1228, 28] width 12 height 12
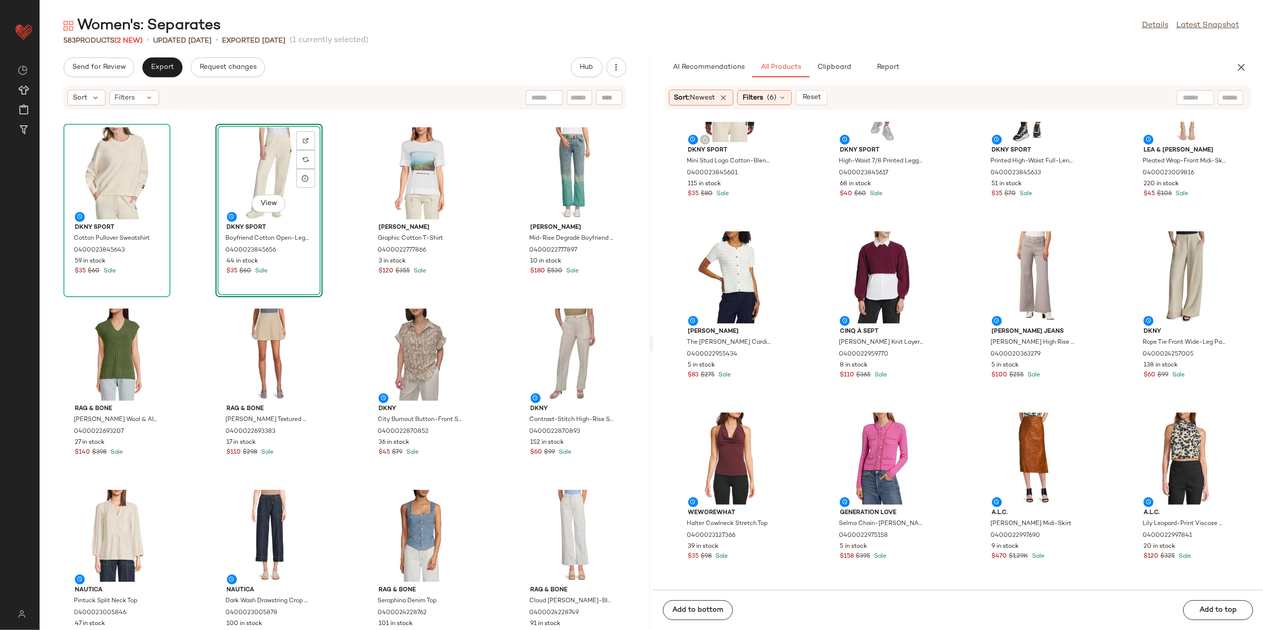
scroll to position [333, 0]
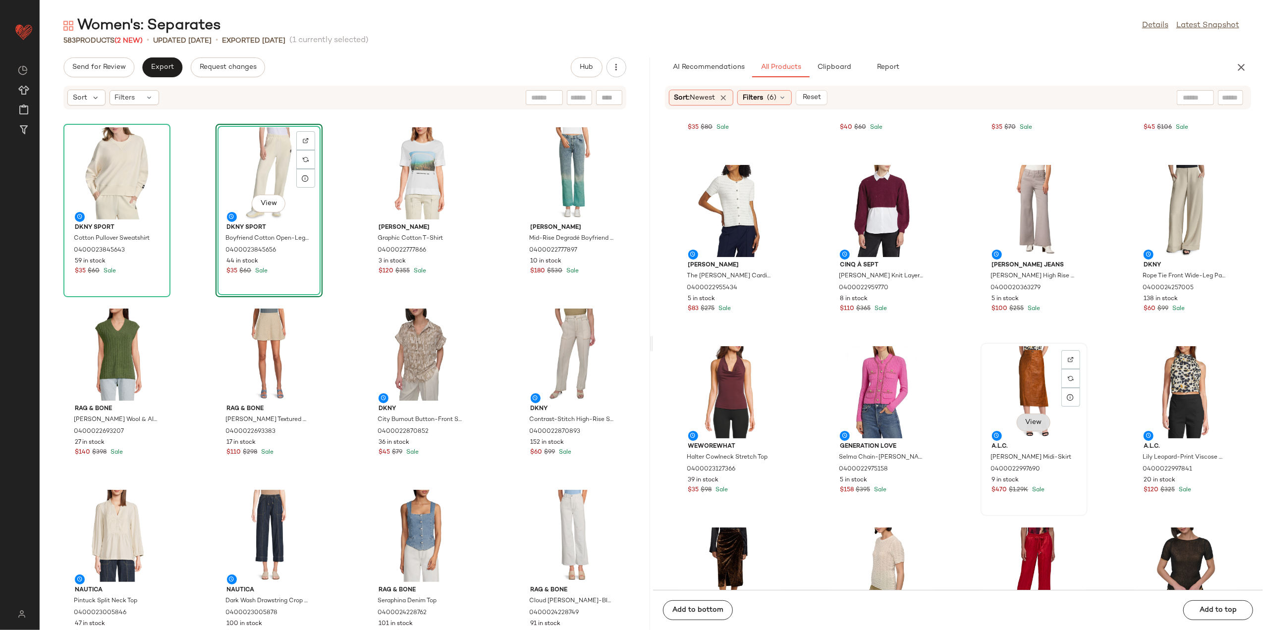
click at [1025, 421] on span "View" at bounding box center [1033, 423] width 17 height 8
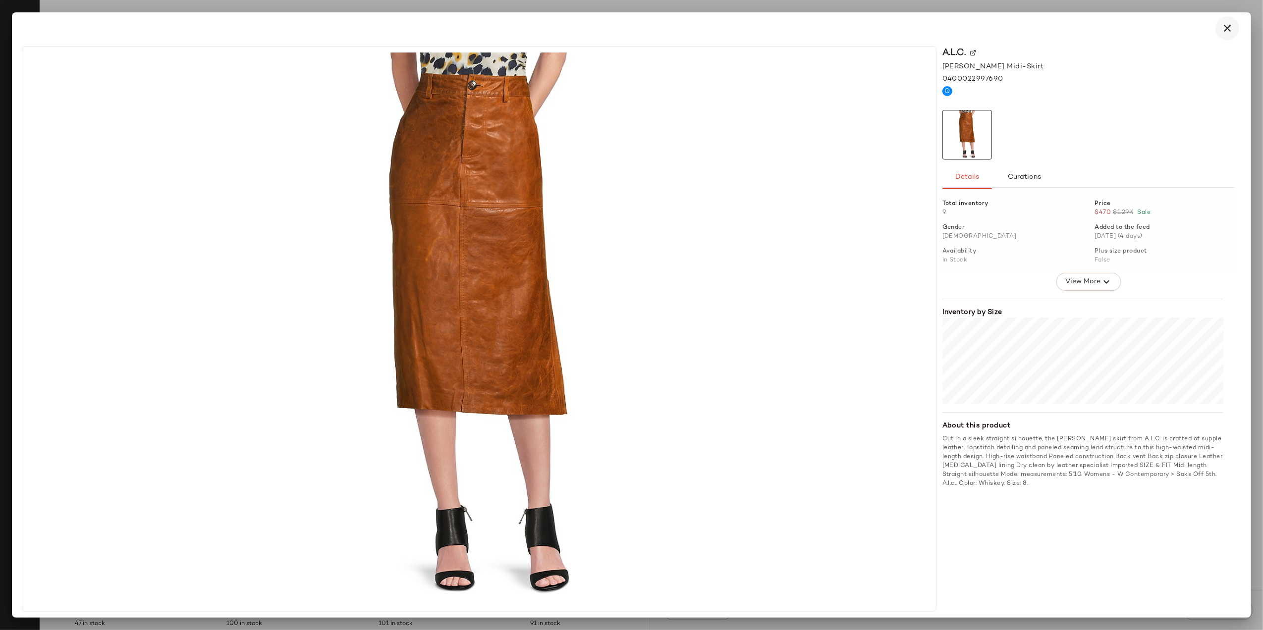
click at [1226, 29] on icon "button" at bounding box center [1228, 28] width 12 height 12
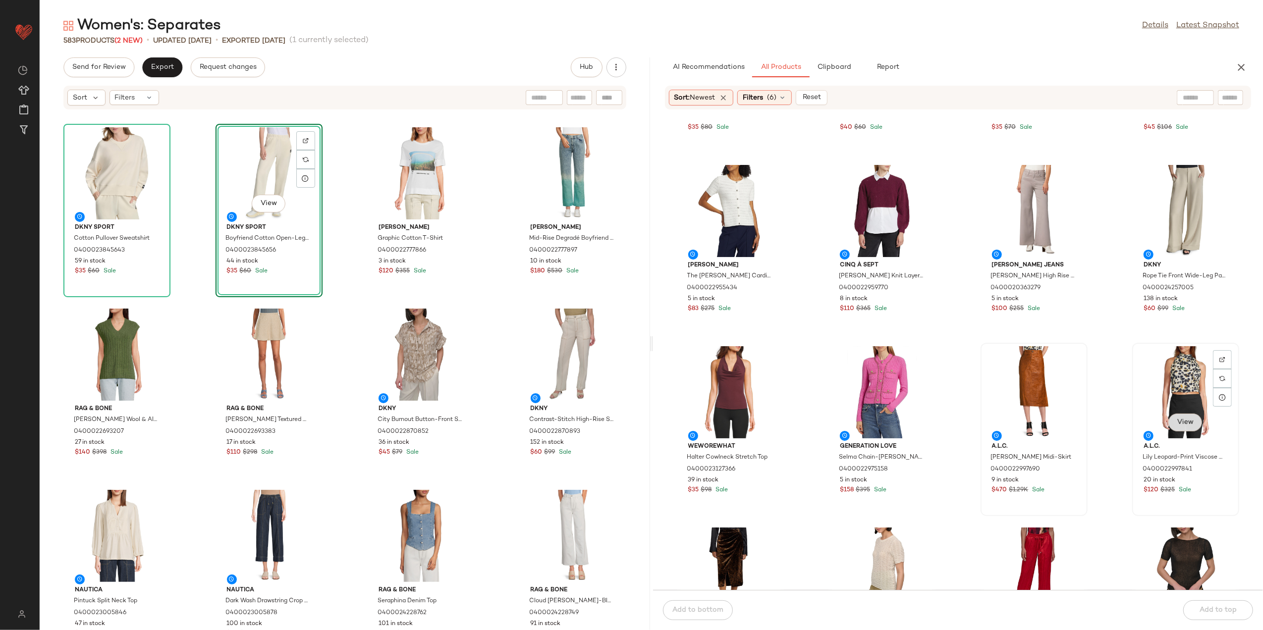
click at [1194, 421] on button "View" at bounding box center [1186, 423] width 34 height 18
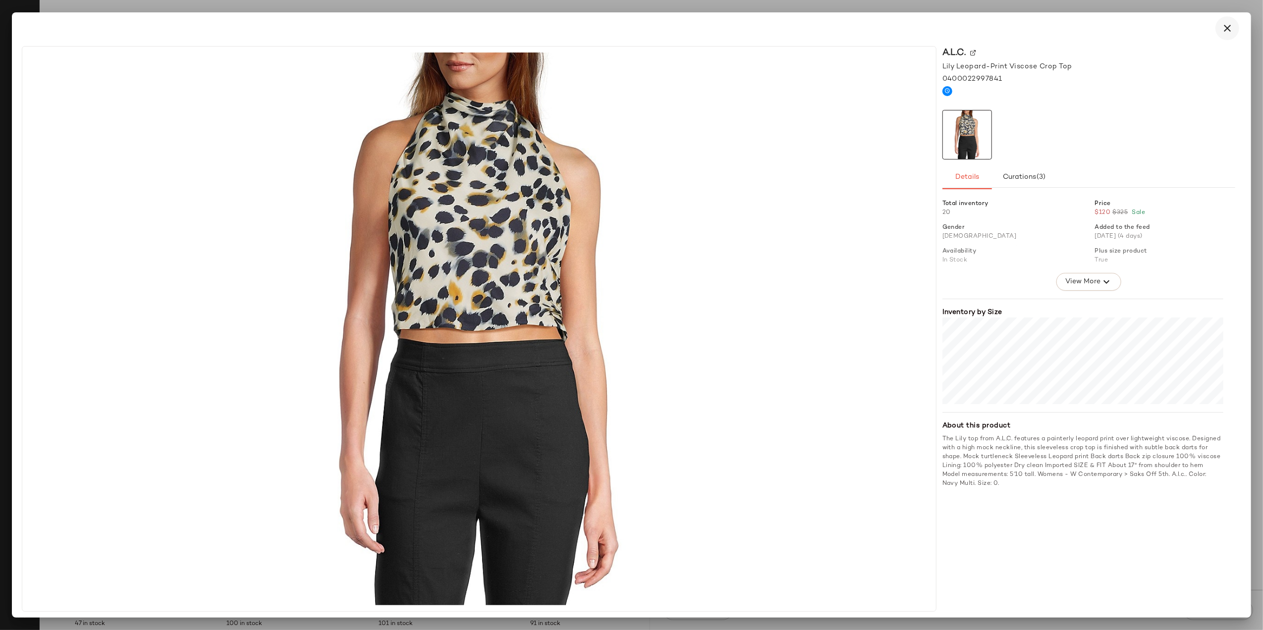
click at [1218, 30] on button "button" at bounding box center [1228, 28] width 24 height 24
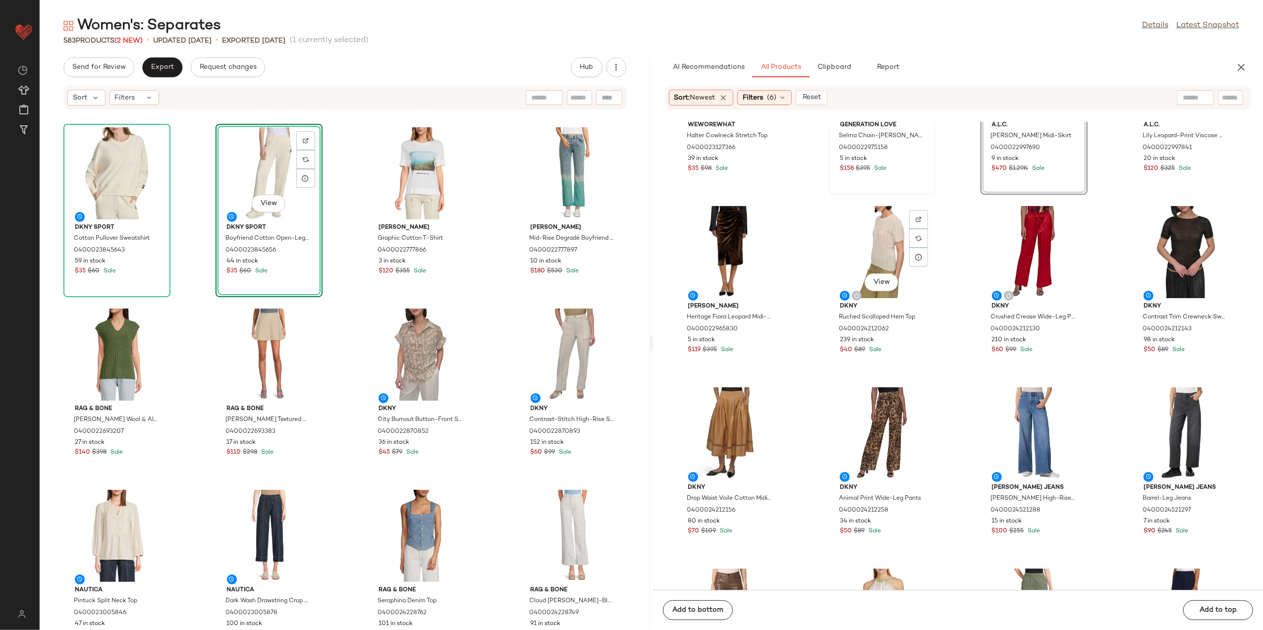
scroll to position [663, 0]
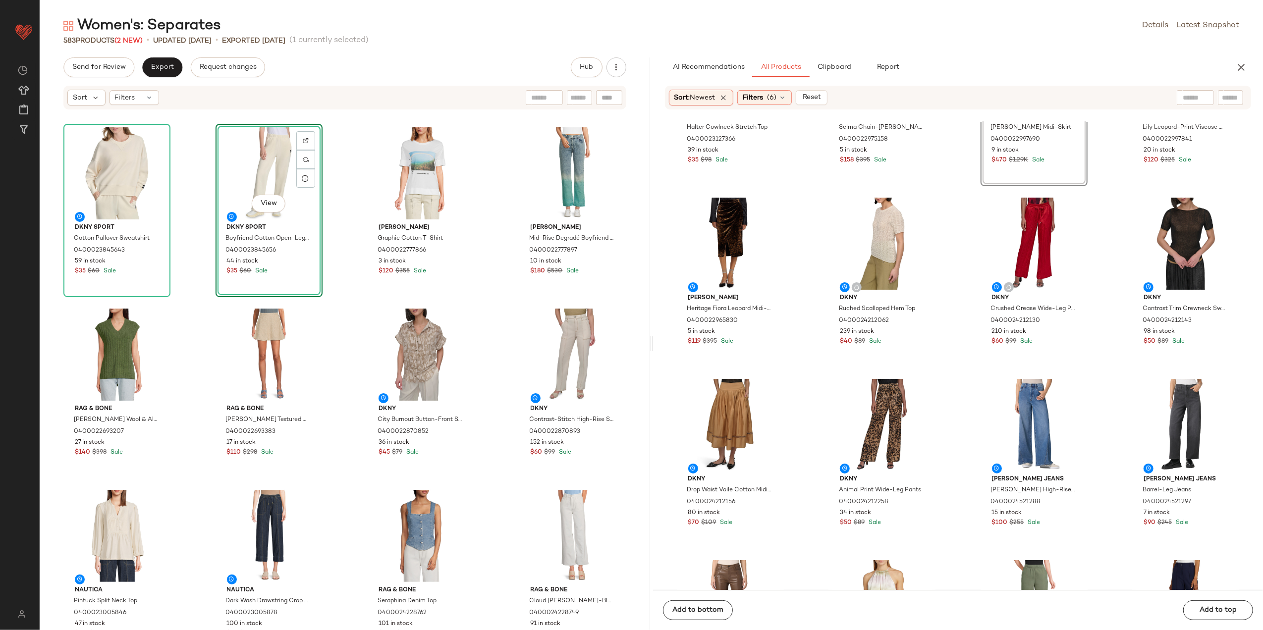
click at [350, 315] on div "DKNY Sport Cotton Pullover Sweatshirt 0400023845643 59 in stock $35 $60 Sale Vi…" at bounding box center [345, 376] width 611 height 508
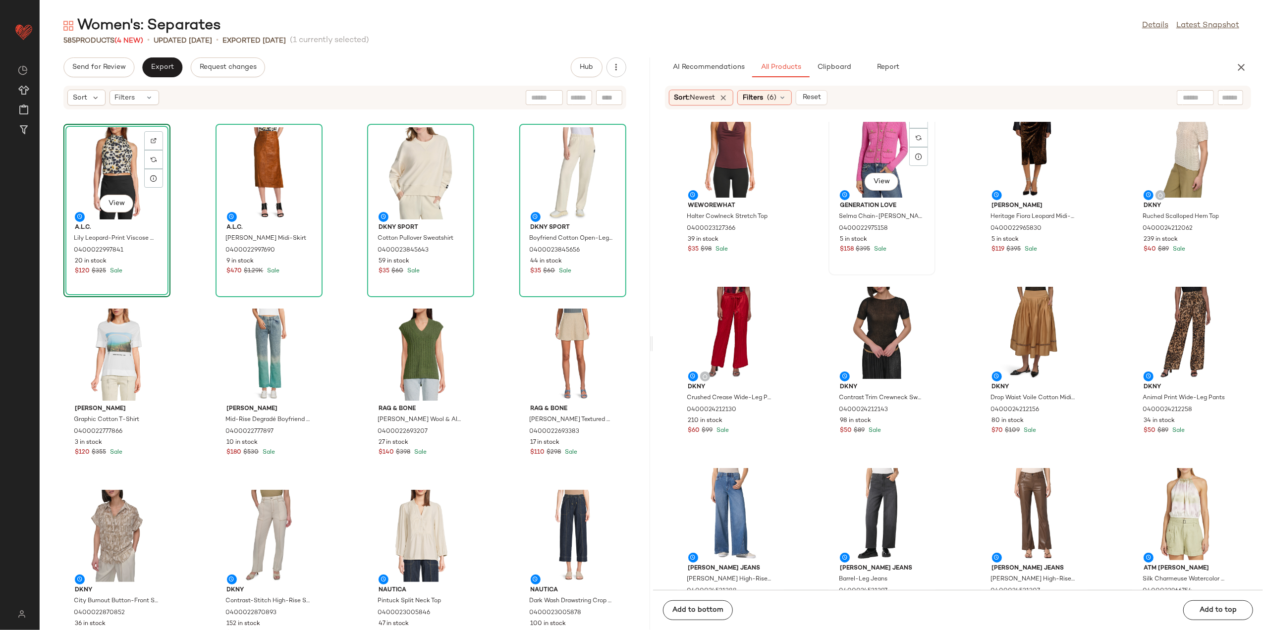
scroll to position [597, 0]
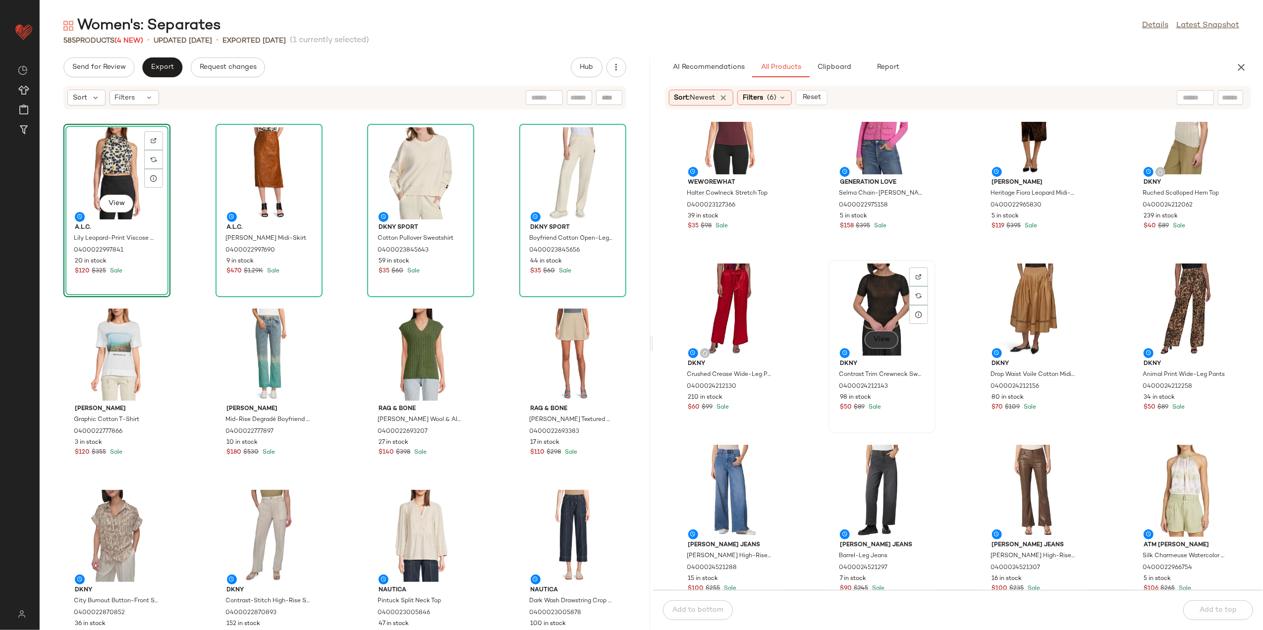
click at [875, 336] on span "View" at bounding box center [881, 340] width 17 height 8
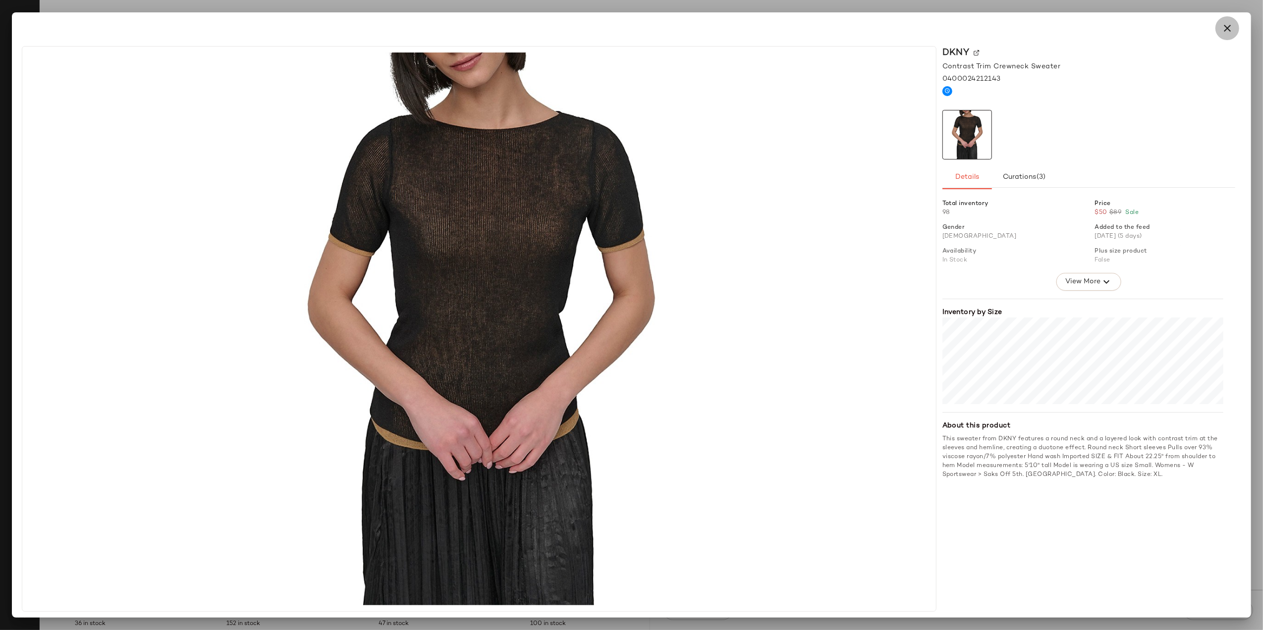
click at [1228, 28] on icon "button" at bounding box center [1228, 28] width 12 height 12
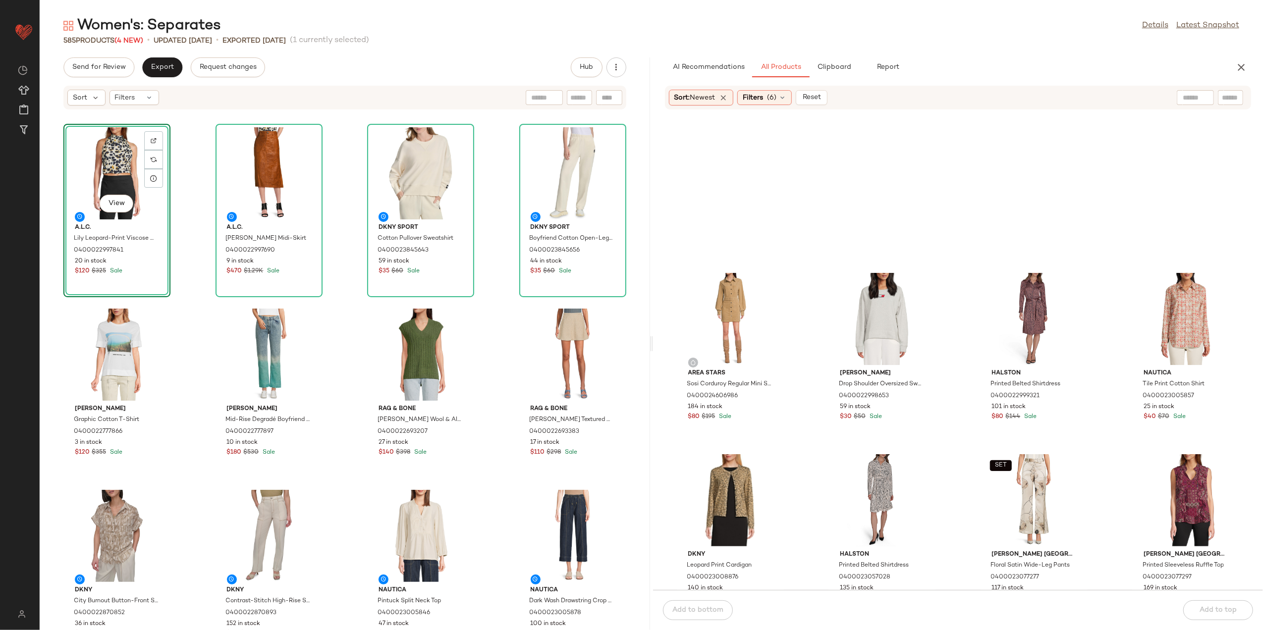
scroll to position [2183, 0]
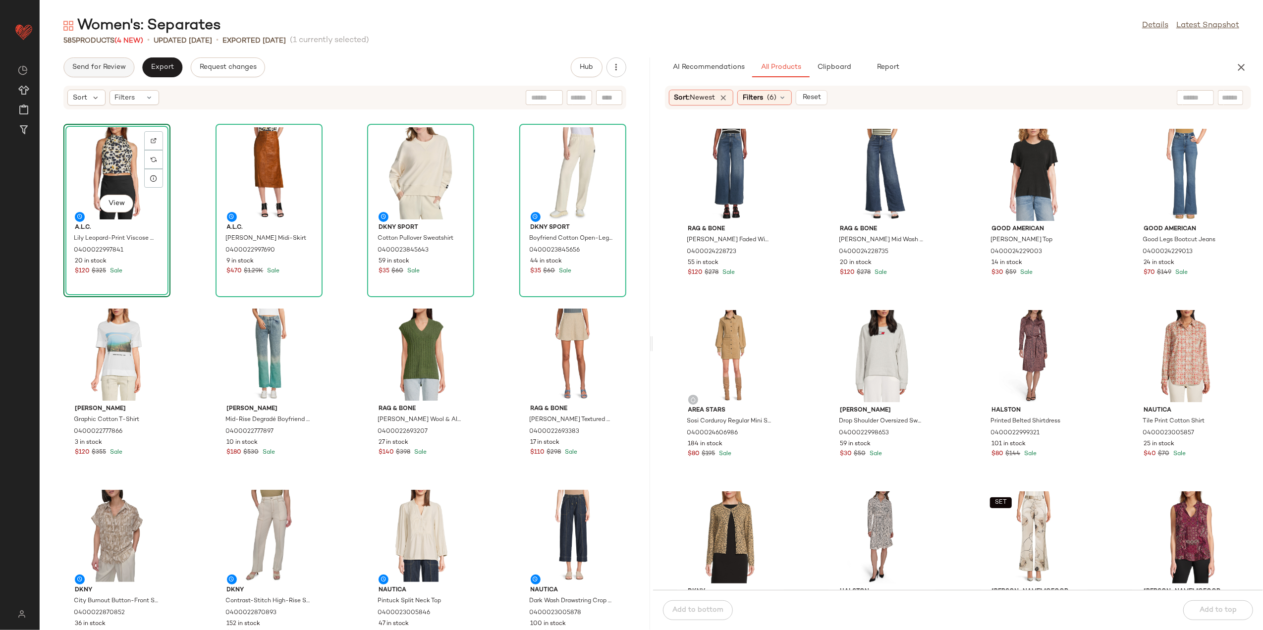
click at [114, 67] on span "Send for Review" at bounding box center [99, 67] width 54 height 8
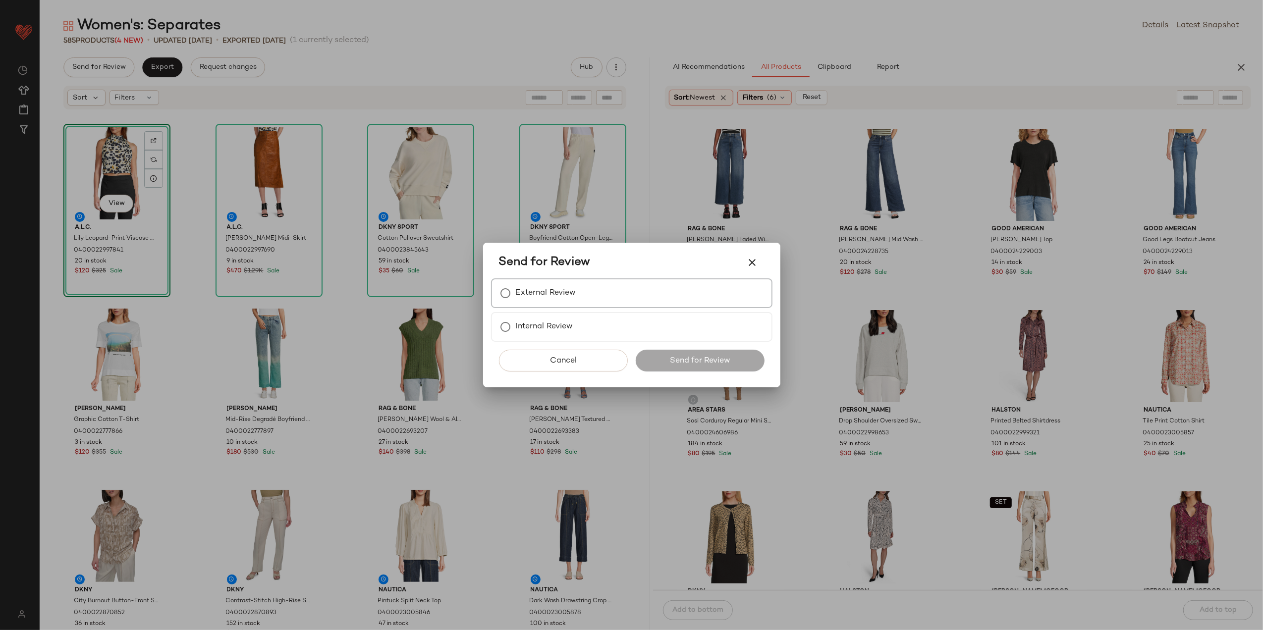
click at [532, 290] on label "External Review" at bounding box center [546, 293] width 60 height 20
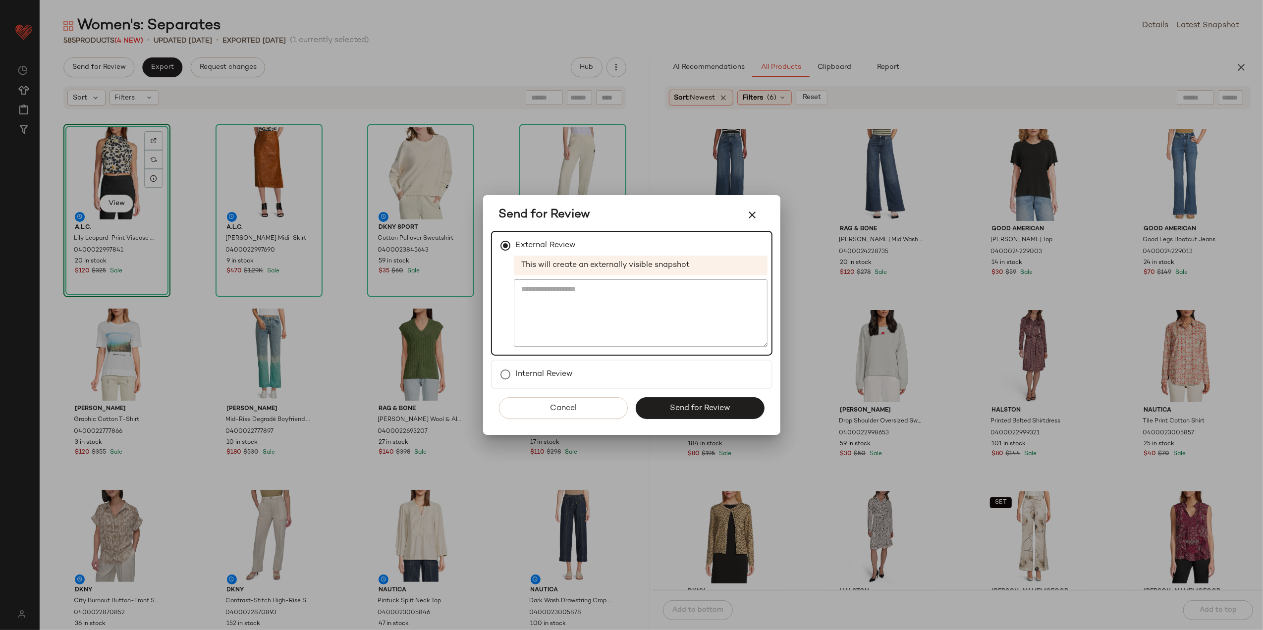
click at [680, 395] on div "Cancel Send for Review" at bounding box center [631, 413] width 281 height 46
drag, startPoint x: 680, startPoint y: 407, endPoint x: 676, endPoint y: 411, distance: 5.3
click at [678, 408] on span "Send for Review" at bounding box center [700, 408] width 61 height 9
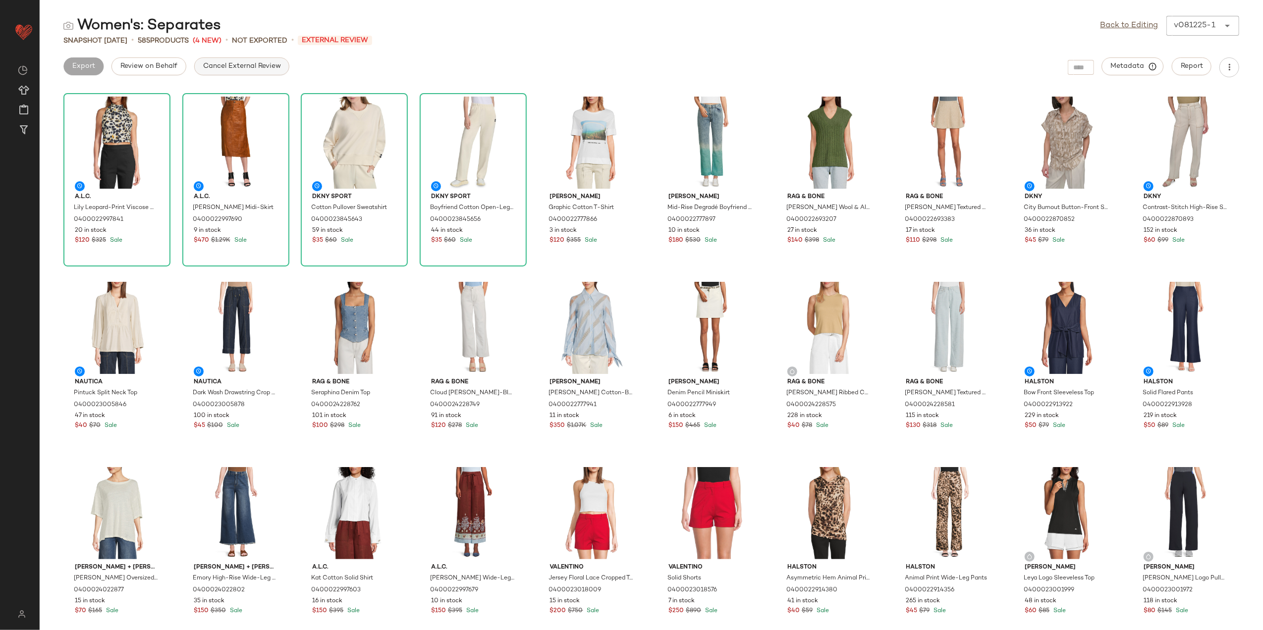
click at [207, 61] on button "Cancel External Review" at bounding box center [241, 66] width 95 height 18
click at [149, 68] on button "Export" at bounding box center [162, 66] width 40 height 18
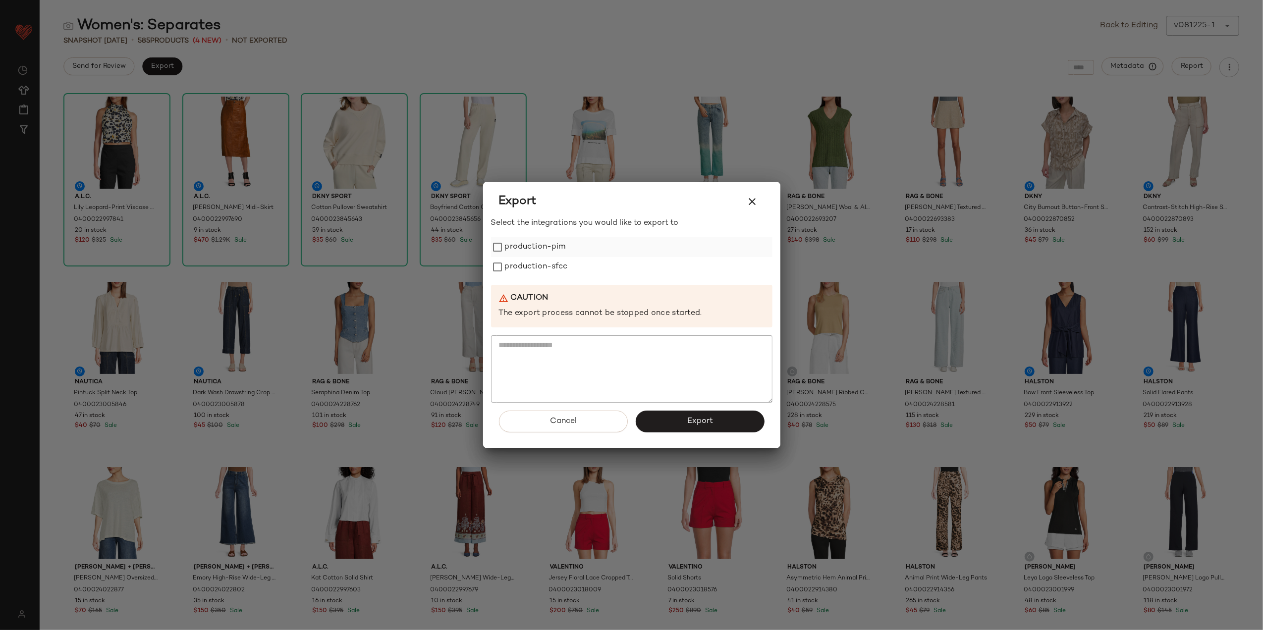
click at [517, 236] on div "Select the integrations you would like to export to production-pim production-s…" at bounding box center [631, 310] width 281 height 185
click at [518, 248] on label "production-pim" at bounding box center [535, 247] width 61 height 20
drag, startPoint x: 524, startPoint y: 264, endPoint x: 579, endPoint y: 299, distance: 66.0
click at [524, 264] on label "production-sfcc" at bounding box center [536, 267] width 63 height 20
click at [663, 419] on button "Export" at bounding box center [700, 422] width 129 height 22
